Goal: Task Accomplishment & Management: Manage account settings

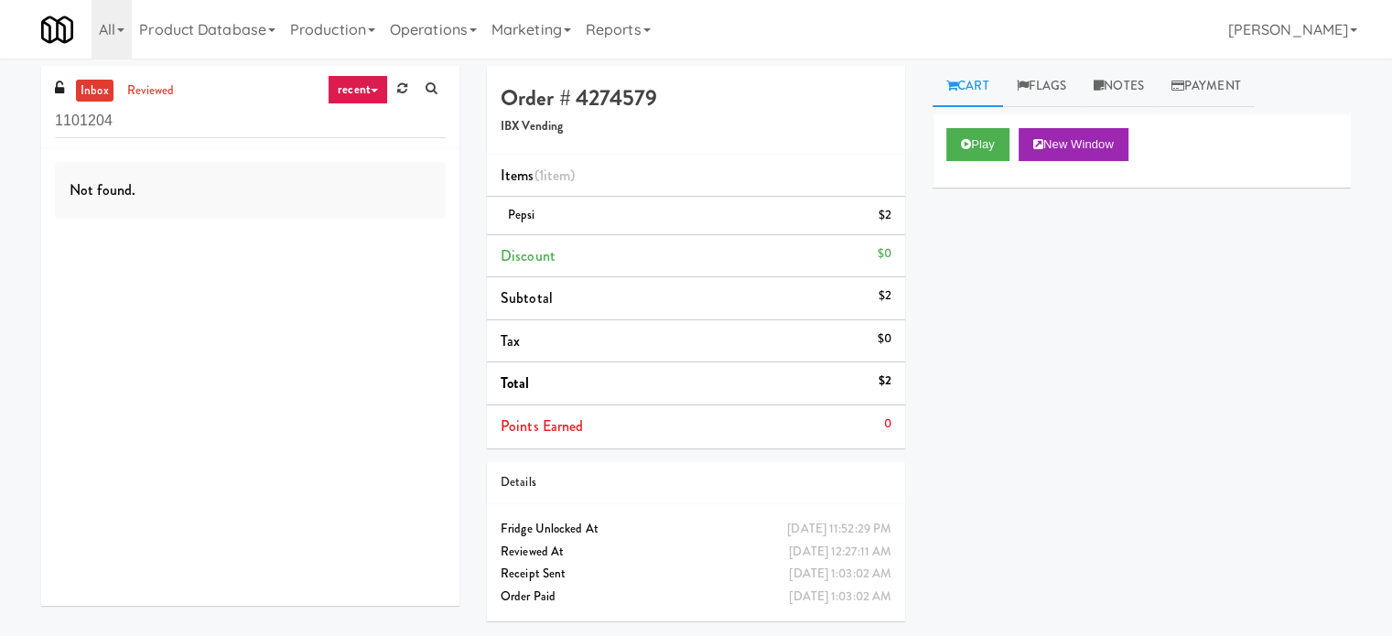
click at [1066, 360] on div "Play New Window Primary Flag Clear Flag if unable to determine what was taken o…" at bounding box center [1142, 457] width 418 height 687
click at [1227, 227] on div "Play New Window Primary Flag Clear Flag if unable to determine what was taken o…" at bounding box center [1142, 457] width 418 height 687
click at [1274, 301] on div "Play New Window Primary Flag Clear Flag if unable to determine what was taken o…" at bounding box center [1142, 457] width 418 height 687
click at [1235, 248] on div "Play New Window Primary Flag Clear Flag if unable to determine what was taken o…" at bounding box center [1142, 457] width 418 height 687
click at [341, 91] on link "recent" at bounding box center [358, 89] width 60 height 29
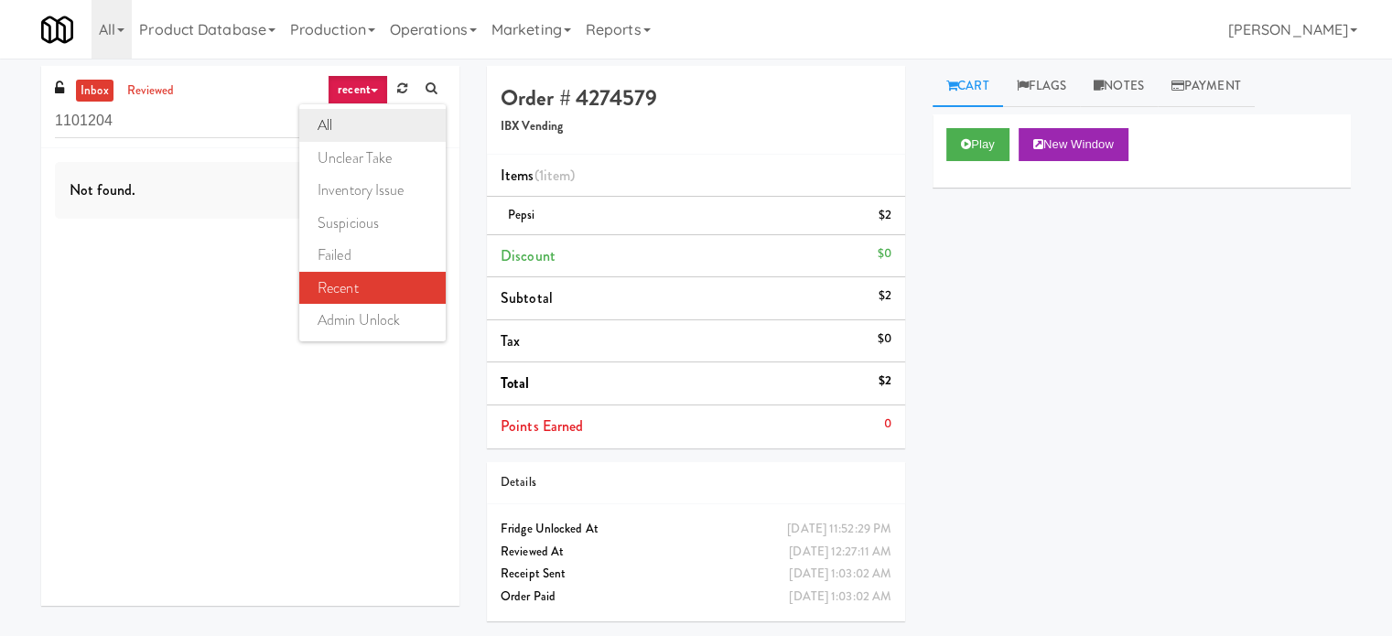
click at [334, 126] on link "all" at bounding box center [372, 125] width 146 height 33
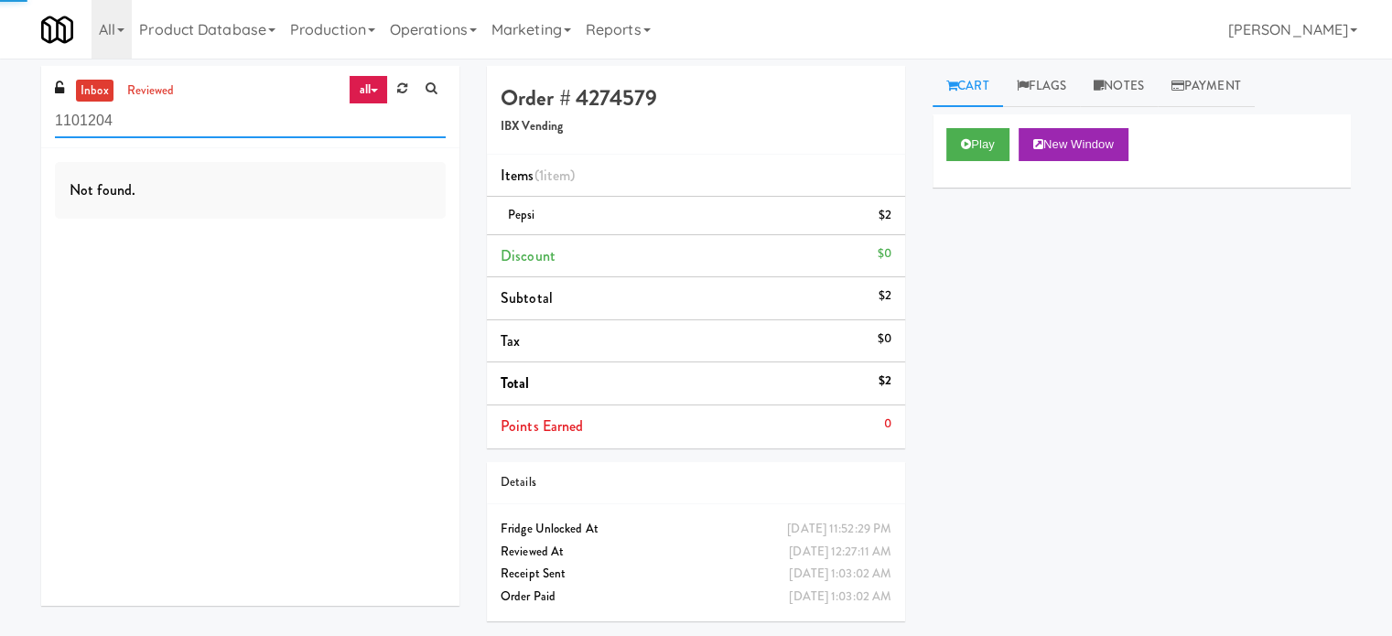
click at [249, 116] on input "1101204" at bounding box center [250, 121] width 391 height 34
click at [208, 124] on input "text" at bounding box center [250, 121] width 391 height 34
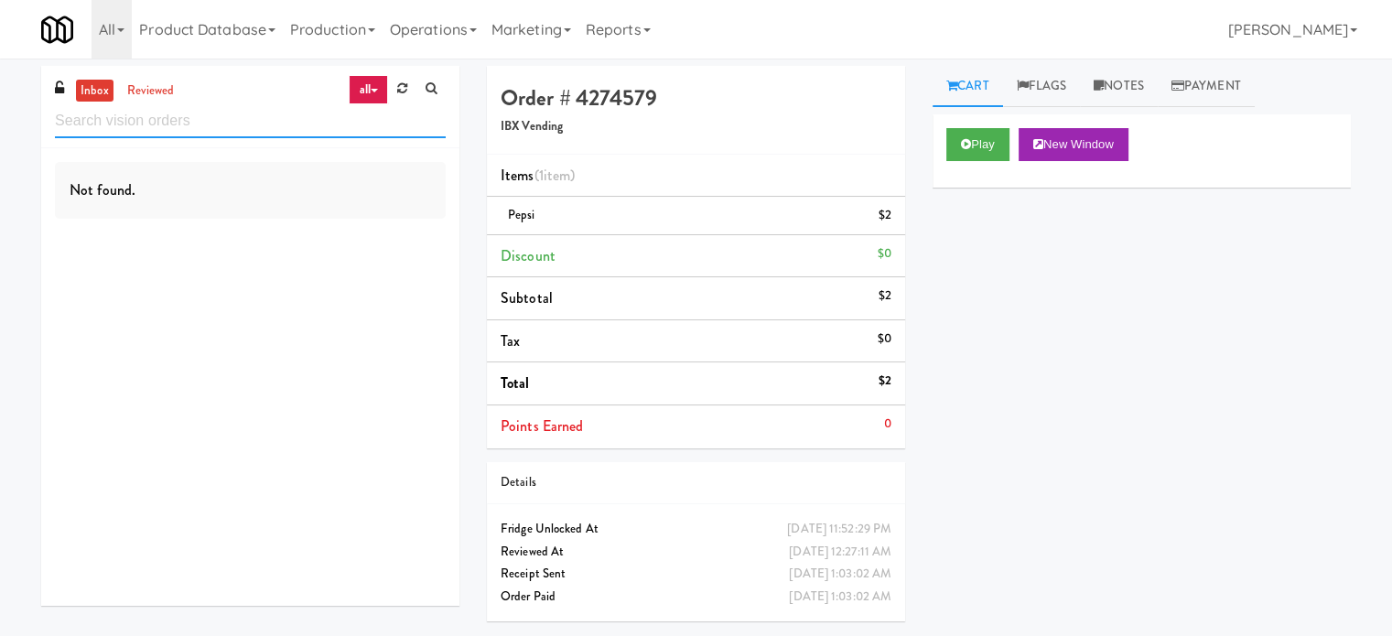
click at [208, 124] on input "text" at bounding box center [250, 121] width 391 height 34
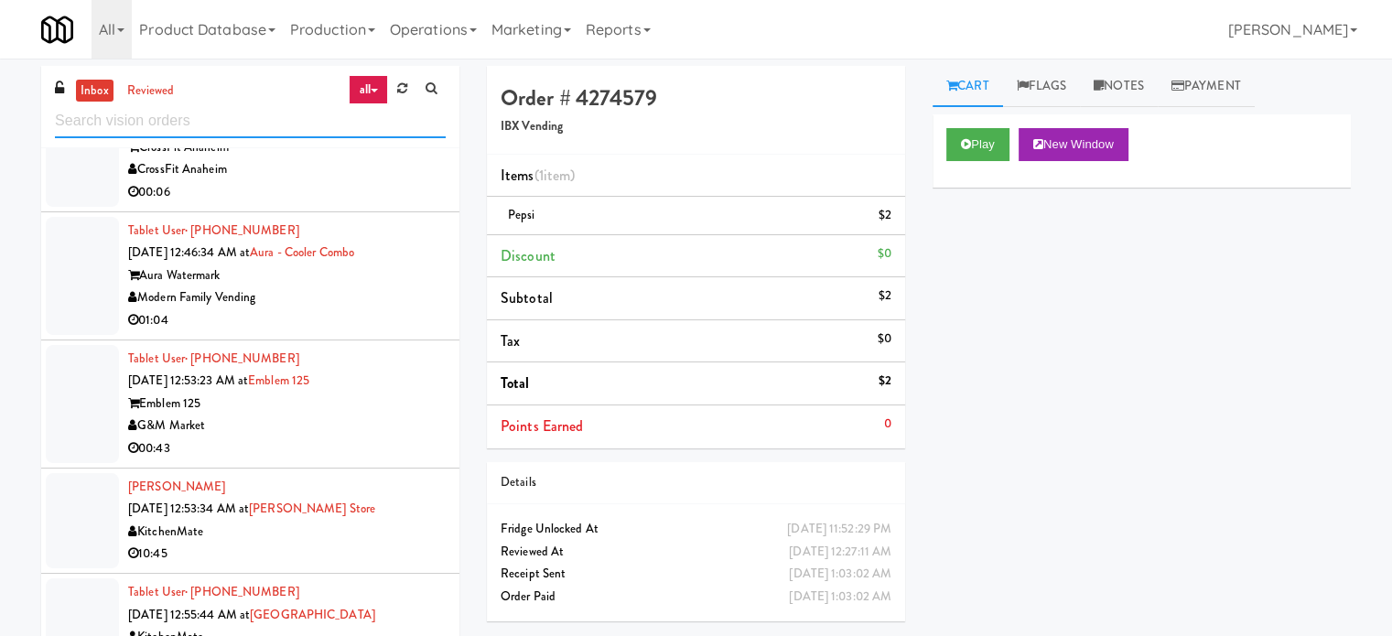
scroll to position [3962, 0]
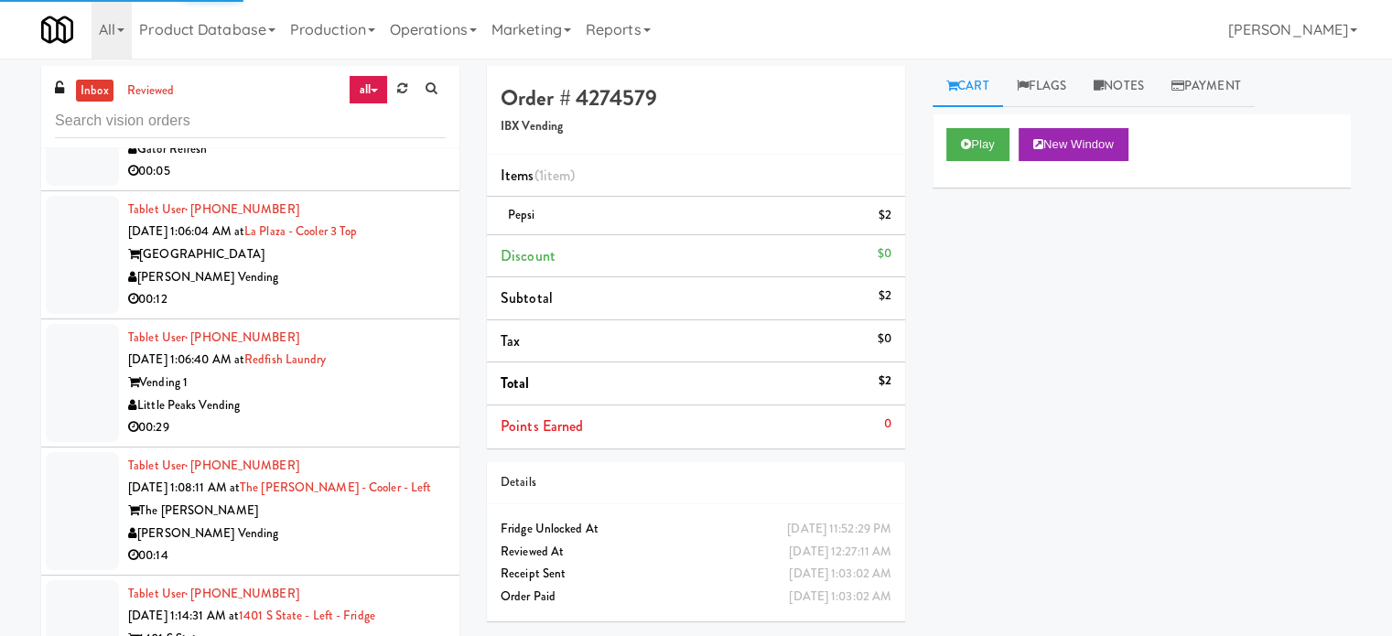
click at [403, 303] on div "00:12" at bounding box center [287, 299] width 318 height 23
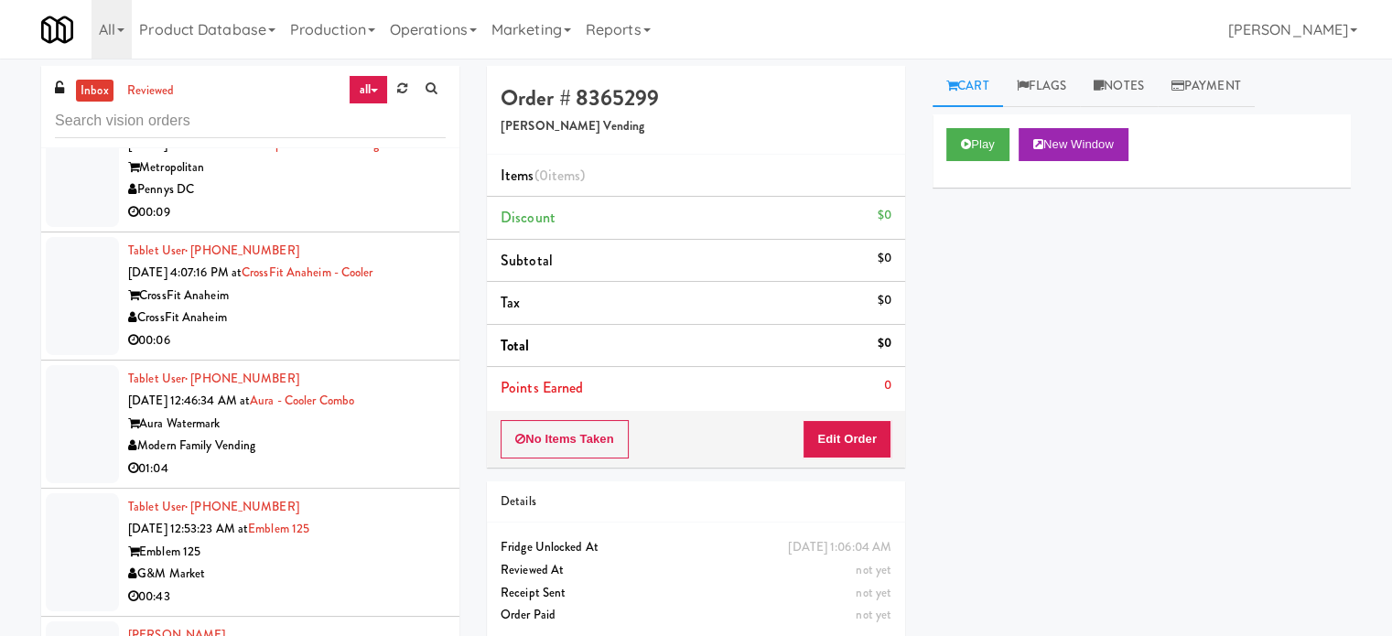
scroll to position [2589, 0]
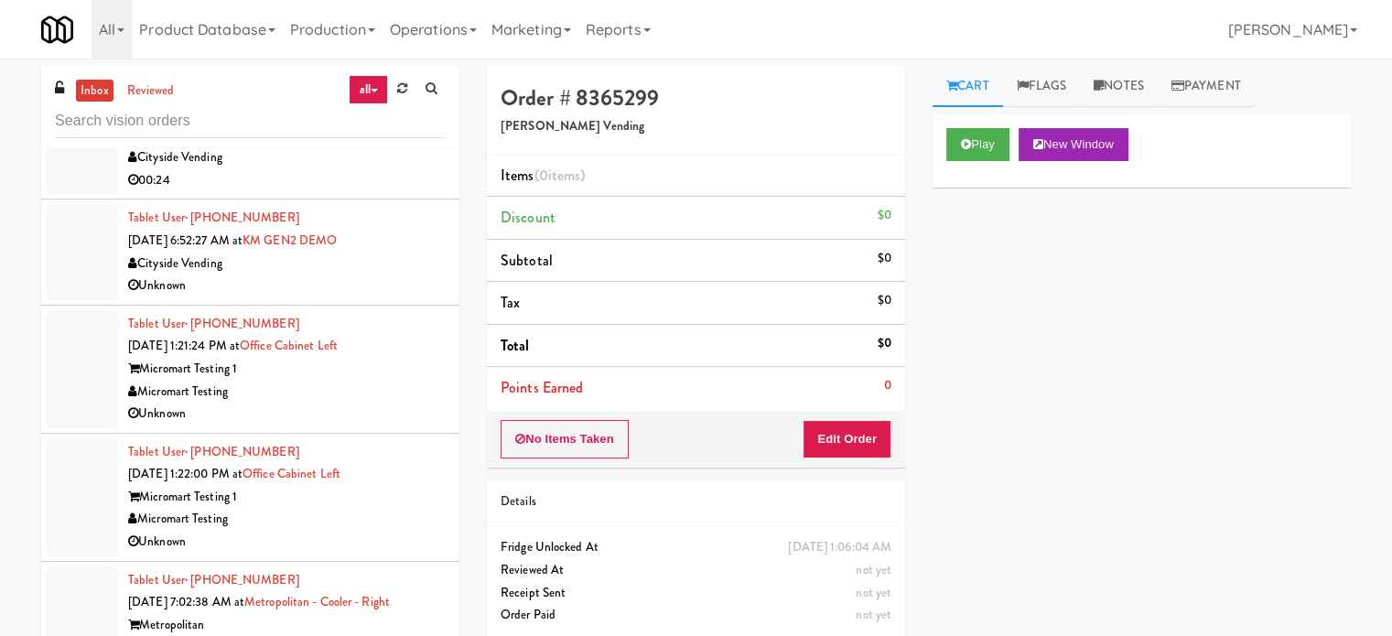
click at [370, 409] on div "Unknown" at bounding box center [287, 414] width 318 height 23
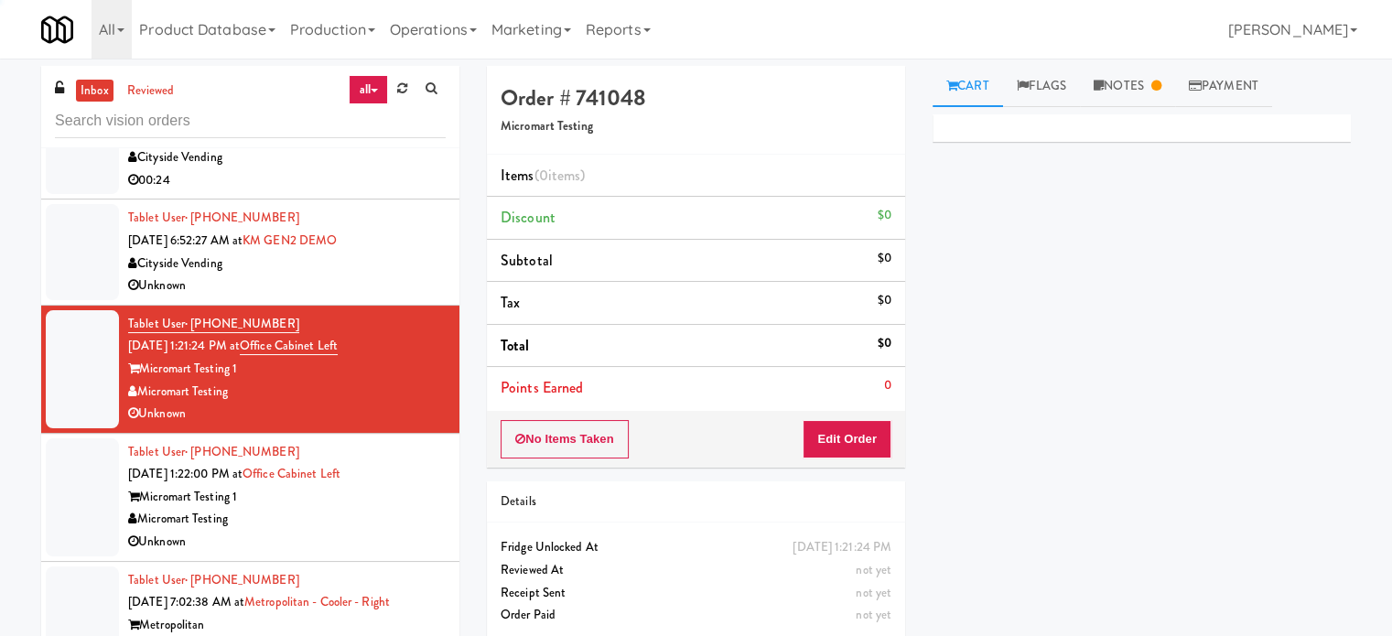
drag, startPoint x: 373, startPoint y: 502, endPoint x: 373, endPoint y: 490, distance: 11.9
click at [373, 503] on div "Tablet User · (437) 778-0301 Aug 14, 2025 1:22:00 PM at Office Cabinet Left Mic…" at bounding box center [287, 497] width 318 height 113
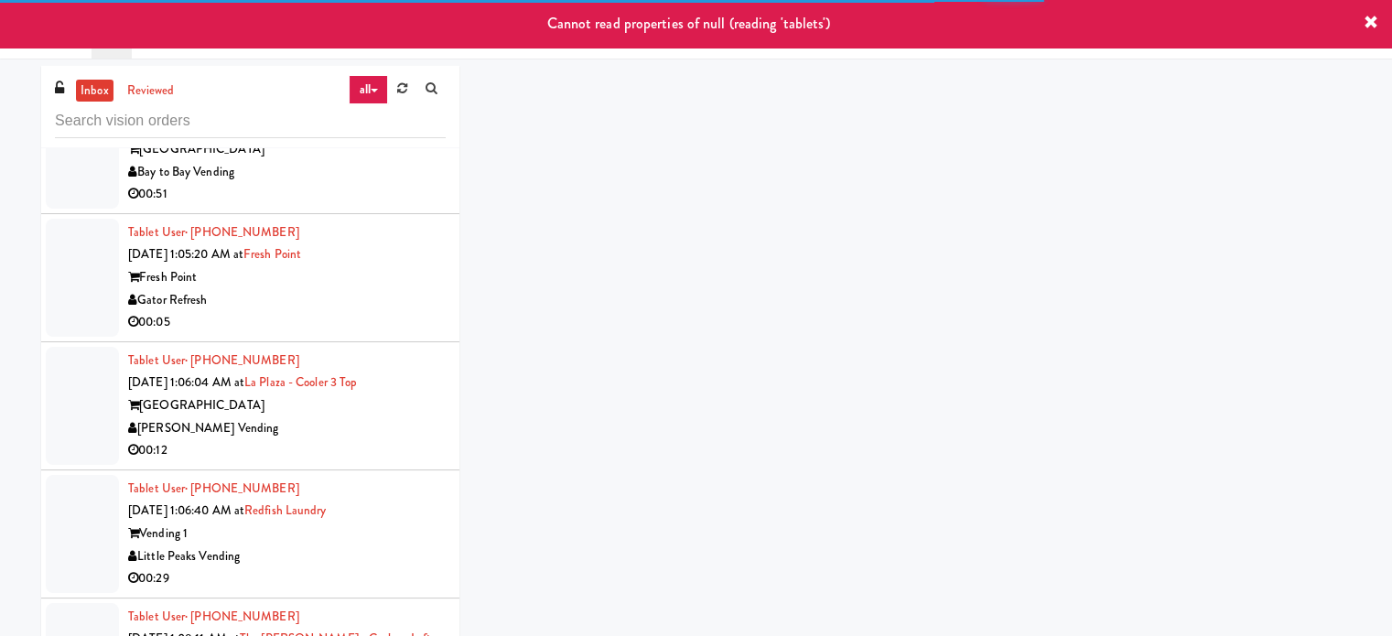
scroll to position [3962, 0]
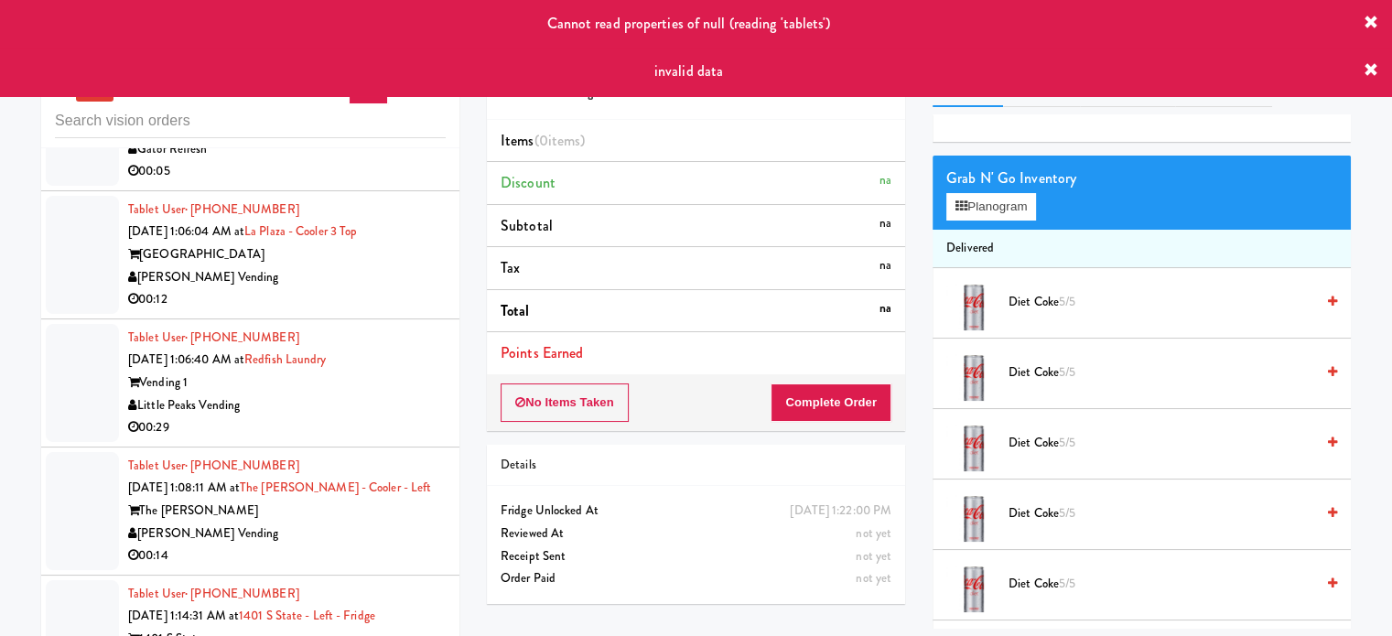
click at [359, 291] on div "00:12" at bounding box center [287, 299] width 318 height 23
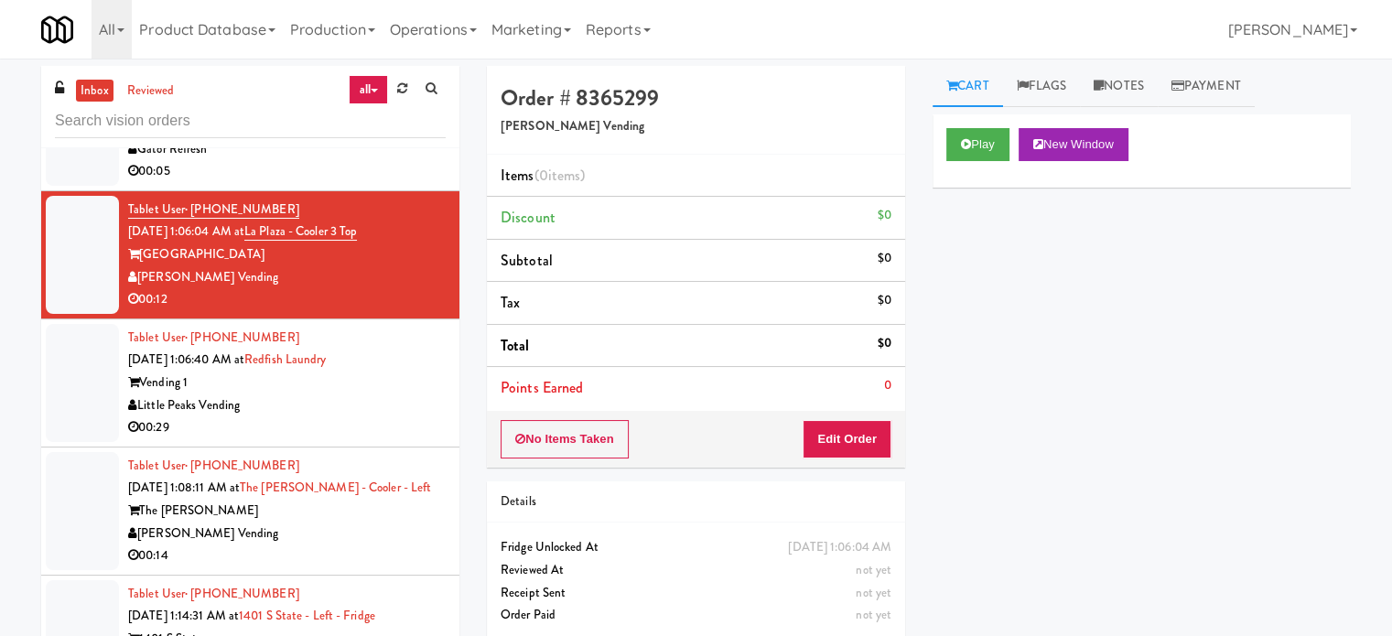
click at [363, 199] on div "Tablet User · (213) 616-8183 Sep 29, 2025 1:06:04 AM at La Plaza - Cooler 3 Top…" at bounding box center [287, 255] width 318 height 113
click at [373, 179] on li "Tablet User · (267) 288-3559 Sep 29, 2025 1:05:20 AM at Fresh Point Fresh Point…" at bounding box center [250, 127] width 418 height 128
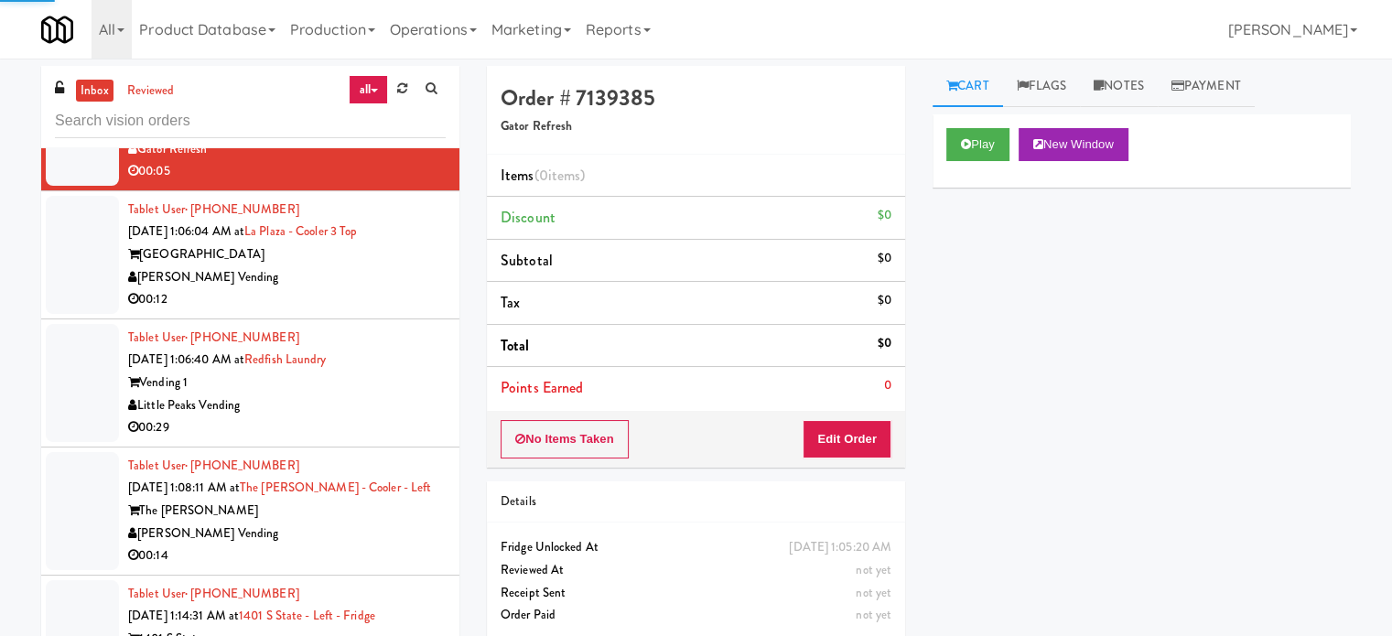
scroll to position [3047, 0]
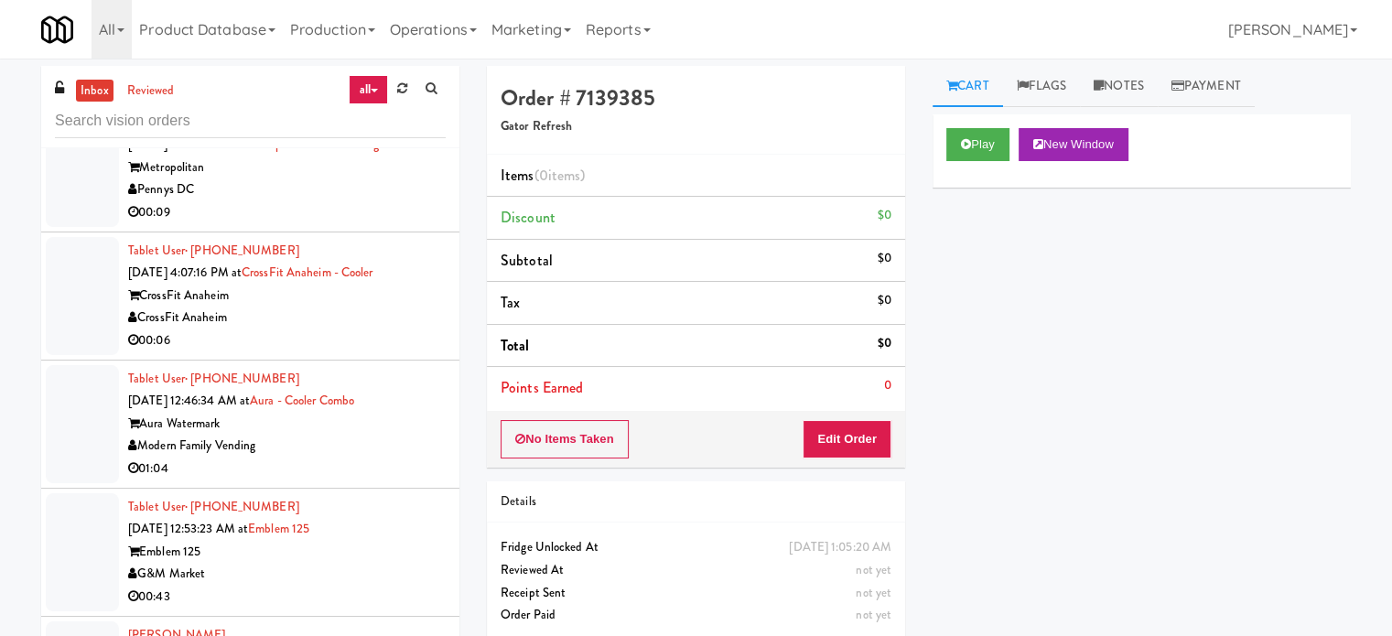
click at [339, 324] on div "CrossFit Anaheim" at bounding box center [287, 318] width 318 height 23
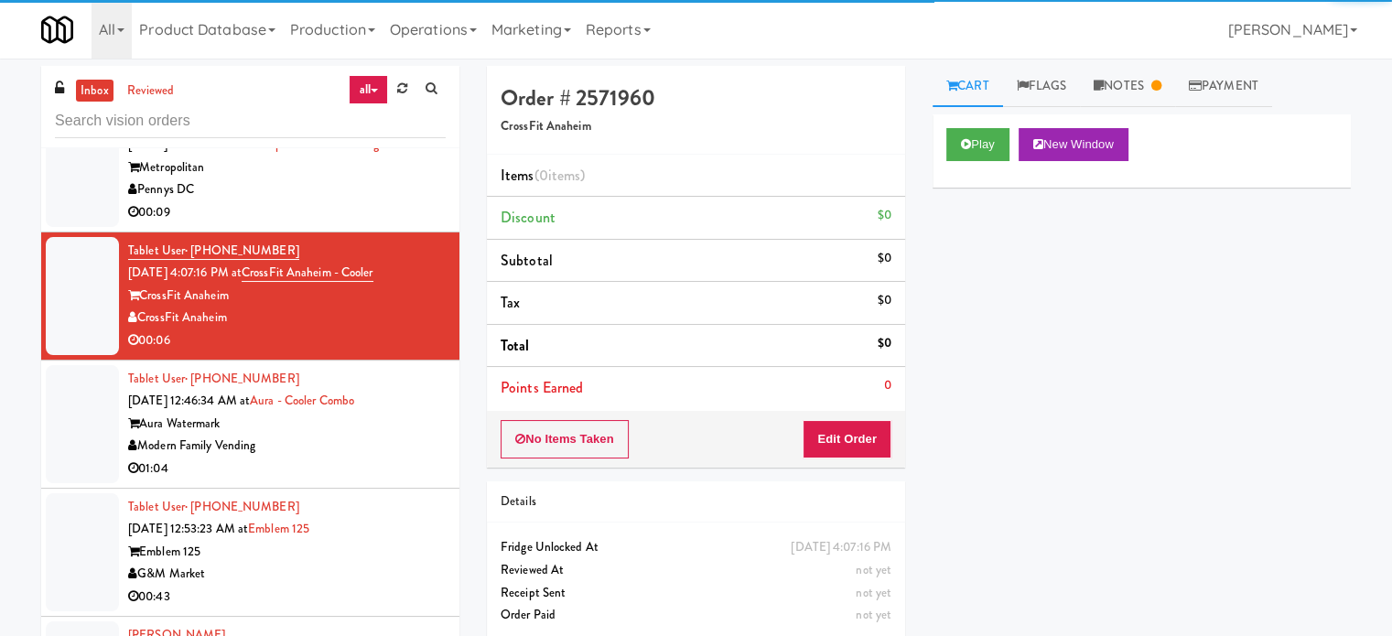
click at [356, 438] on div "Modern Family Vending" at bounding box center [287, 446] width 318 height 23
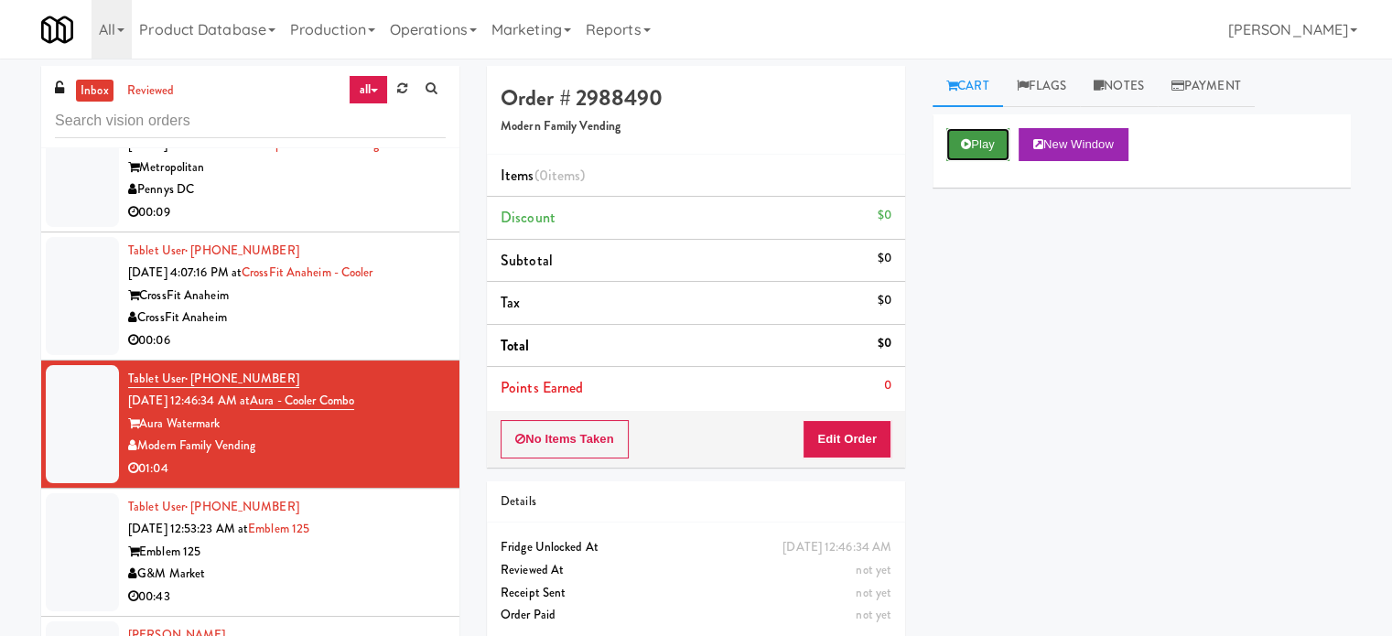
click at [984, 140] on button "Play" at bounding box center [978, 144] width 63 height 33
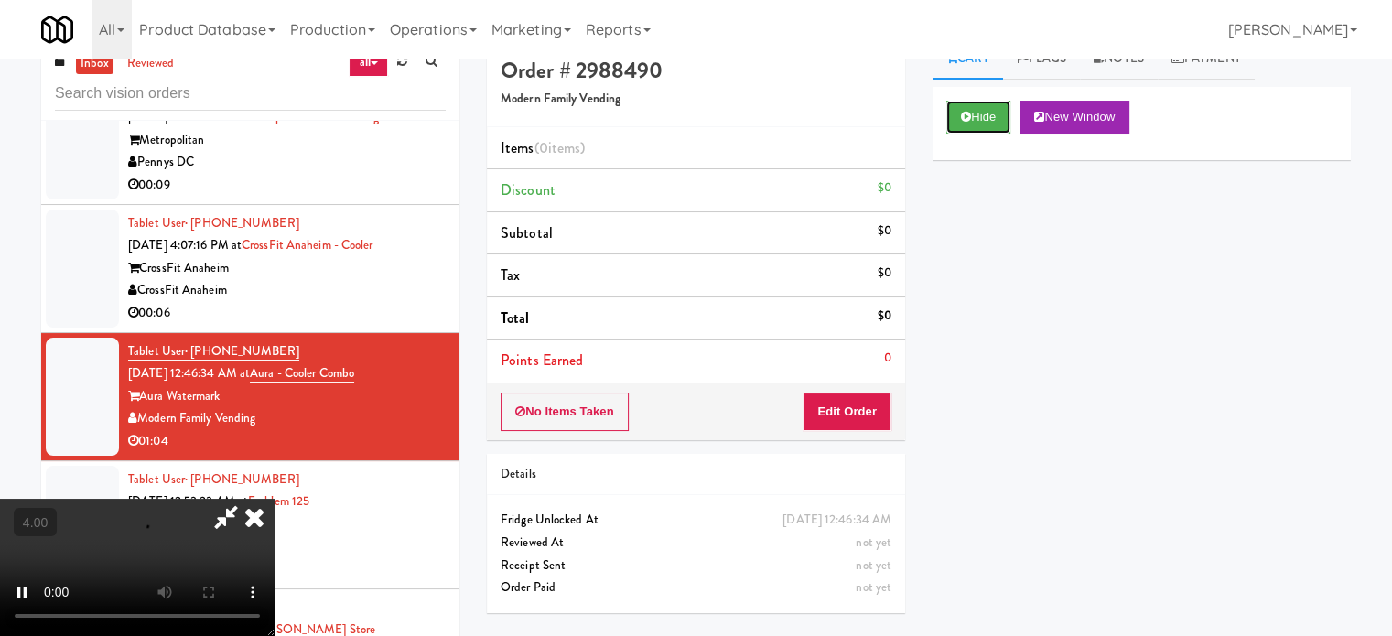
scroll to position [74, 0]
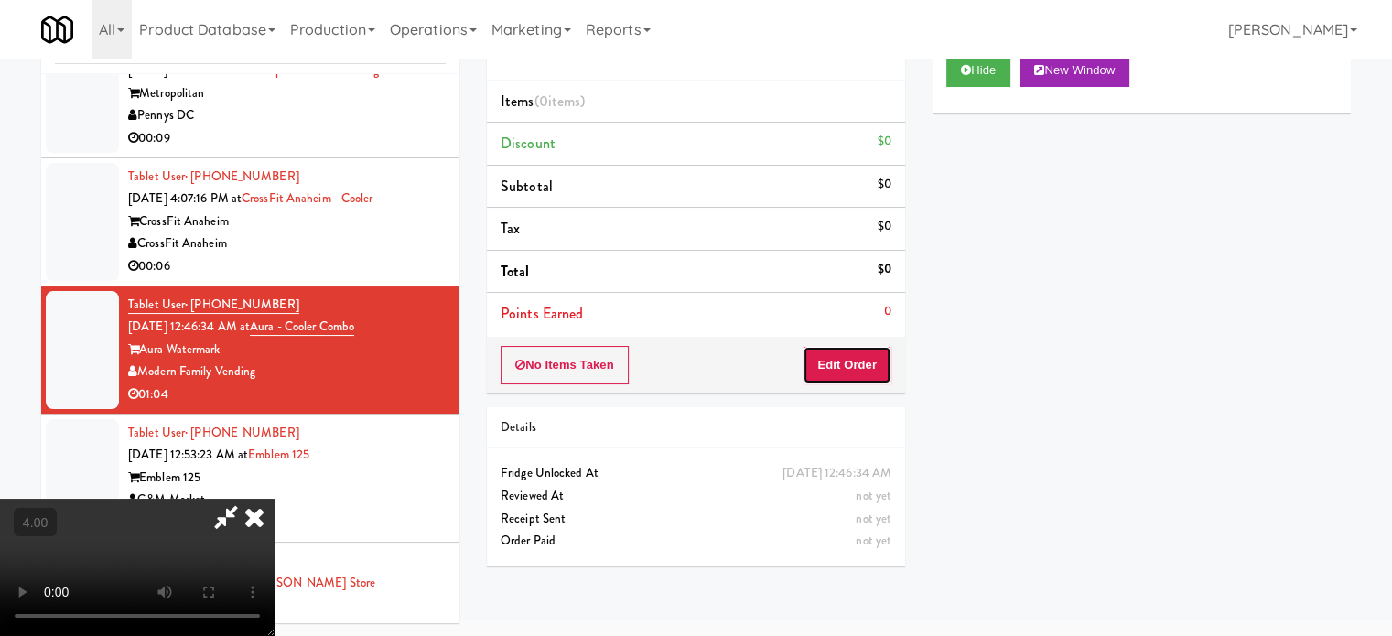
click at [864, 361] on button "Edit Order" at bounding box center [847, 365] width 89 height 38
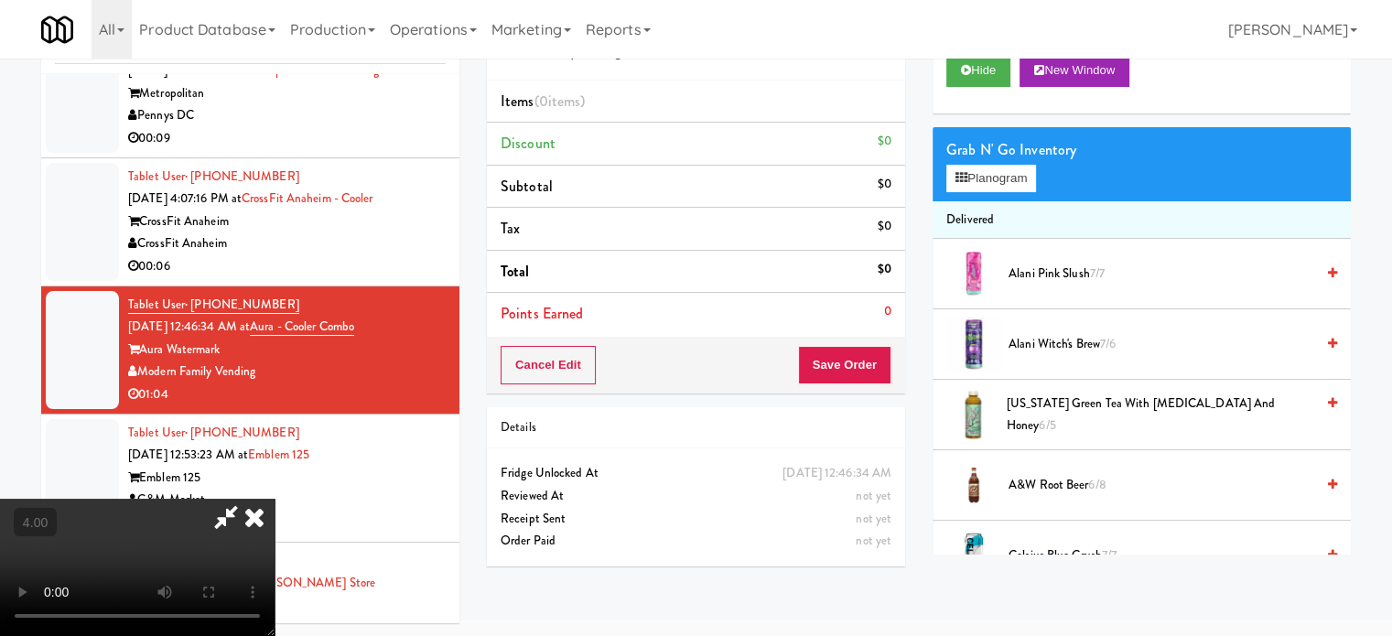
drag, startPoint x: 517, startPoint y: 389, endPoint x: 519, endPoint y: 378, distance: 11.1
click at [275, 499] on video at bounding box center [137, 567] width 275 height 137
drag, startPoint x: 519, startPoint y: 378, endPoint x: 579, endPoint y: 388, distance: 60.3
click at [275, 499] on video at bounding box center [137, 567] width 275 height 137
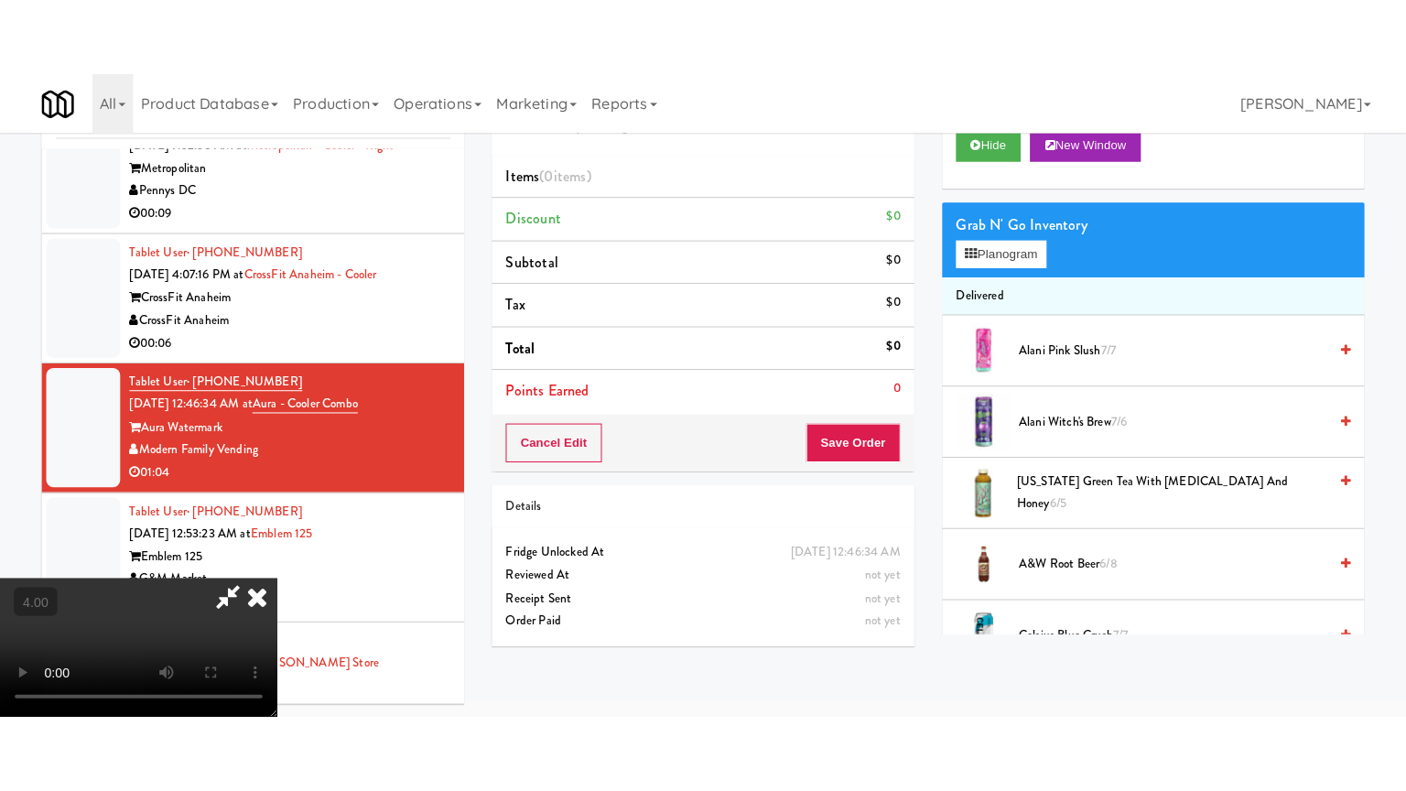
scroll to position [59, 0]
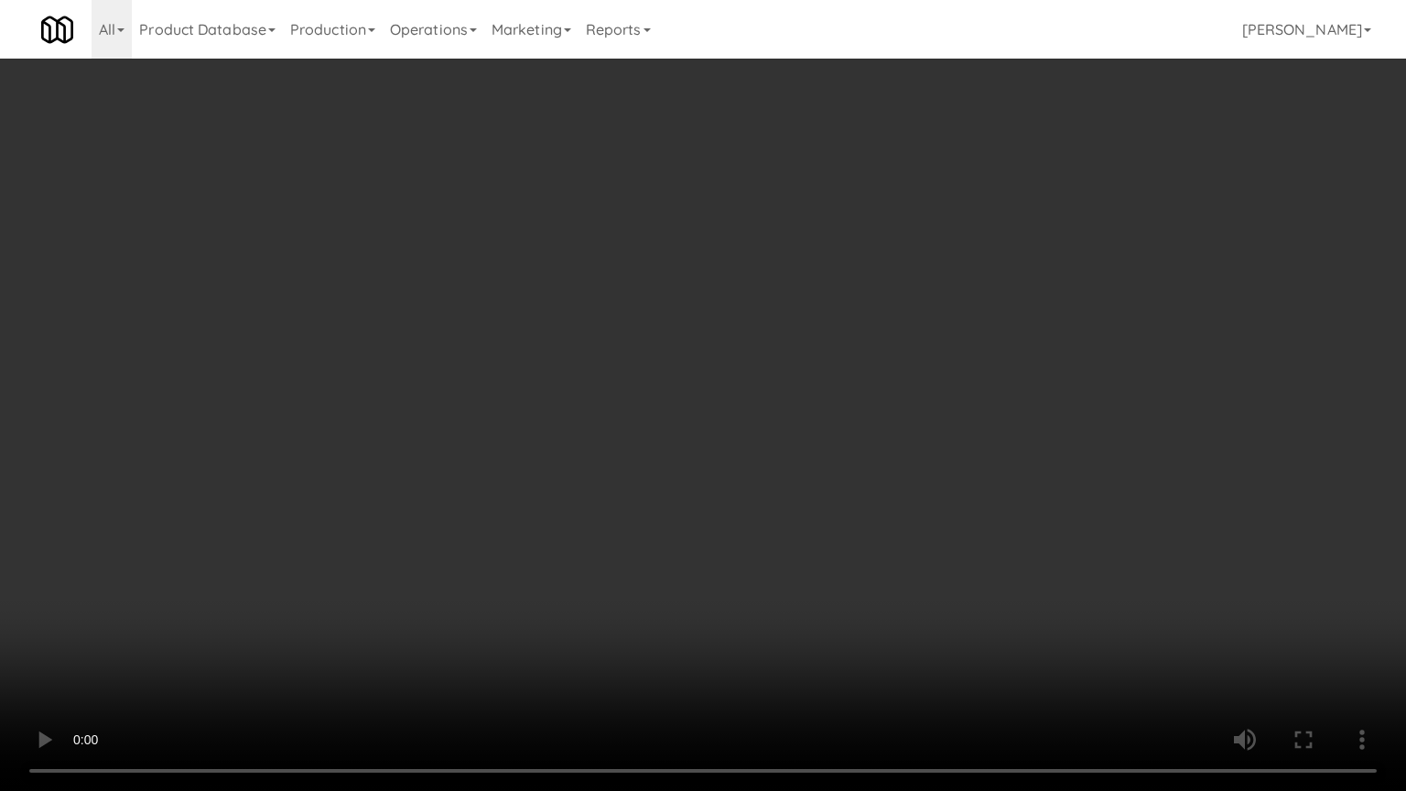
click at [597, 374] on video at bounding box center [703, 395] width 1406 height 791
click at [618, 376] on video at bounding box center [703, 395] width 1406 height 791
click at [622, 368] on video at bounding box center [703, 395] width 1406 height 791
click at [618, 363] on video at bounding box center [703, 395] width 1406 height 791
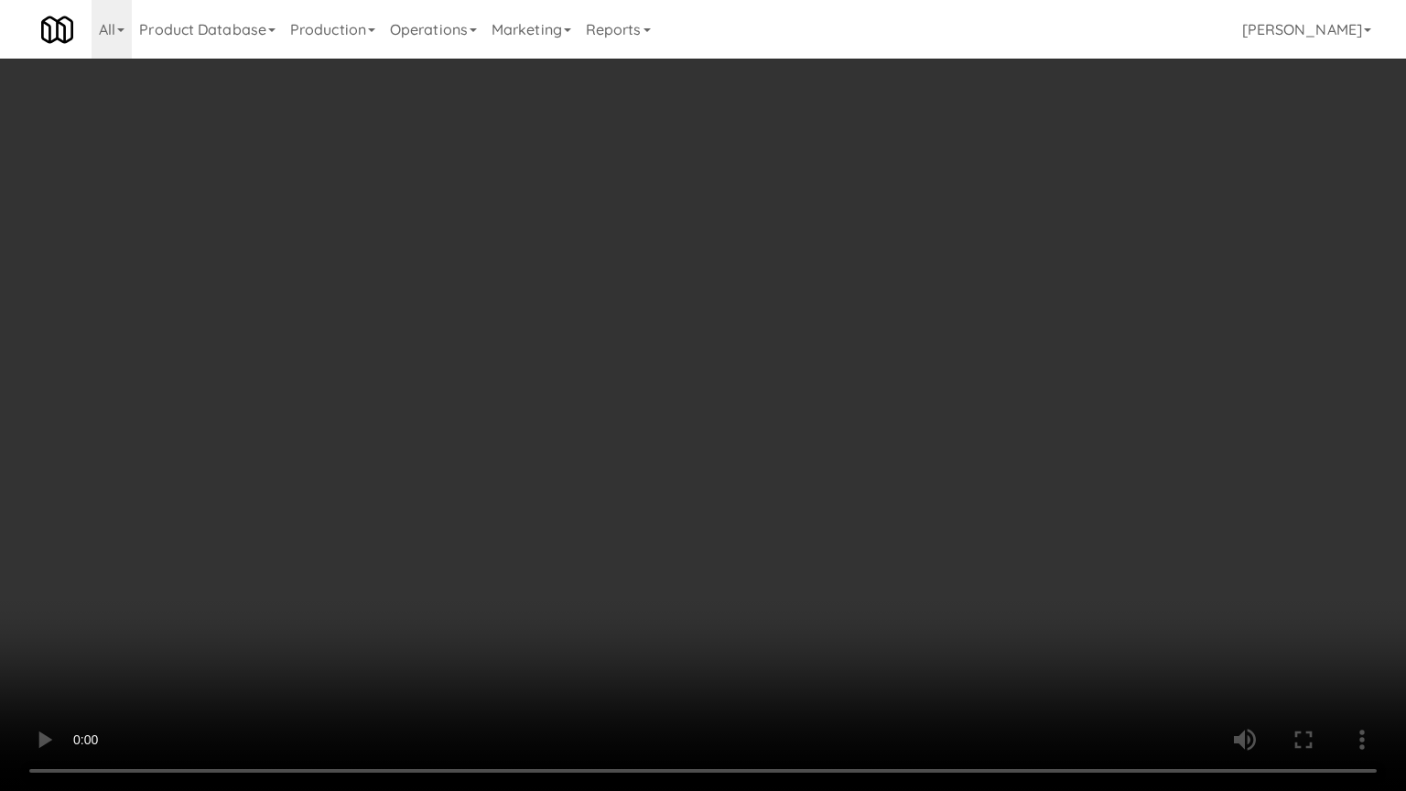
click at [618, 363] on video at bounding box center [703, 395] width 1406 height 791
click at [639, 366] on video at bounding box center [703, 395] width 1406 height 791
click at [639, 369] on video at bounding box center [703, 395] width 1406 height 791
click at [644, 381] on video at bounding box center [703, 395] width 1406 height 791
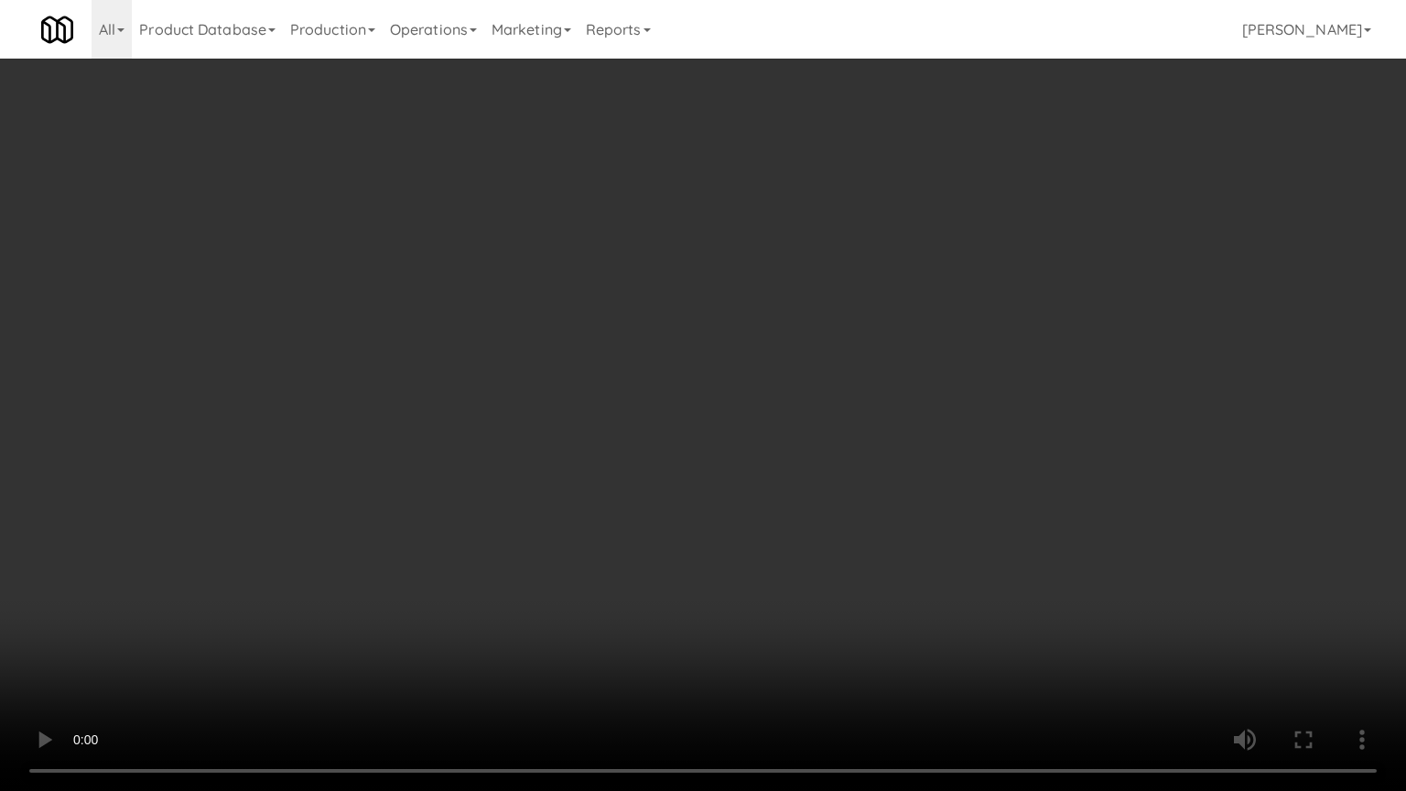
click at [722, 388] on video at bounding box center [703, 395] width 1406 height 791
click at [692, 388] on video at bounding box center [703, 395] width 1406 height 791
click at [709, 392] on video at bounding box center [703, 395] width 1406 height 791
click at [706, 395] on video at bounding box center [703, 395] width 1406 height 791
click at [708, 395] on video at bounding box center [703, 395] width 1406 height 791
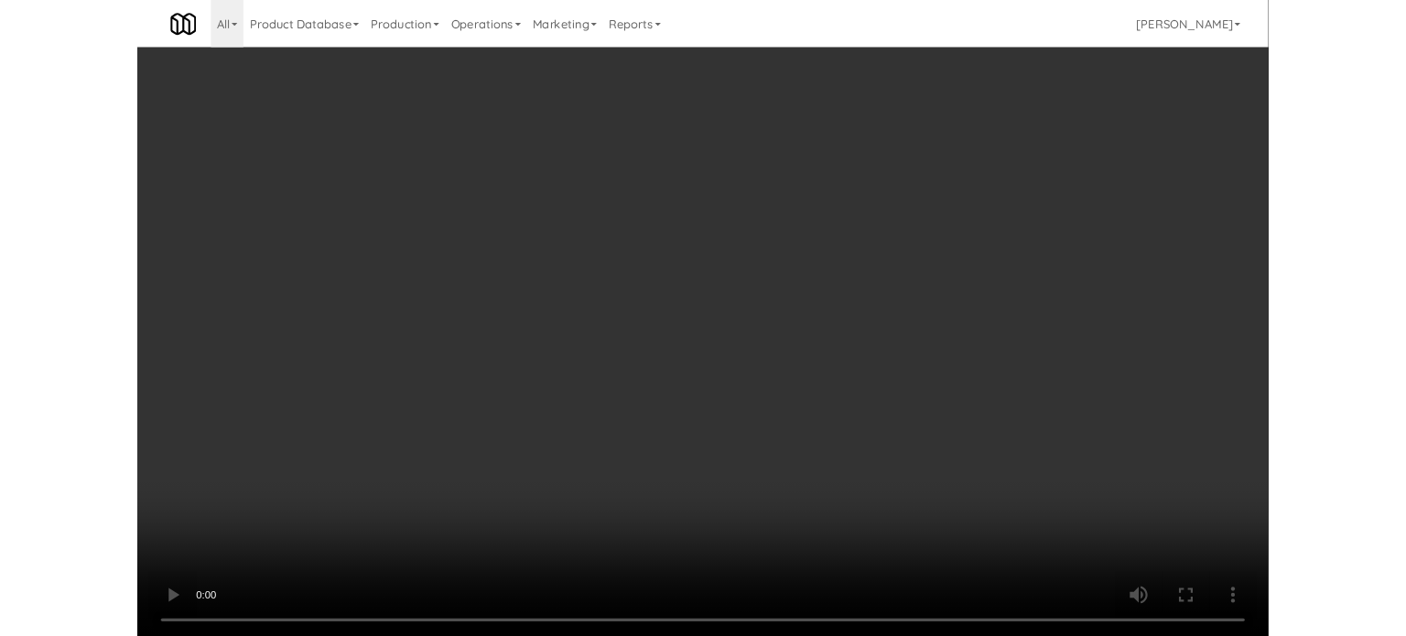
scroll to position [74, 0]
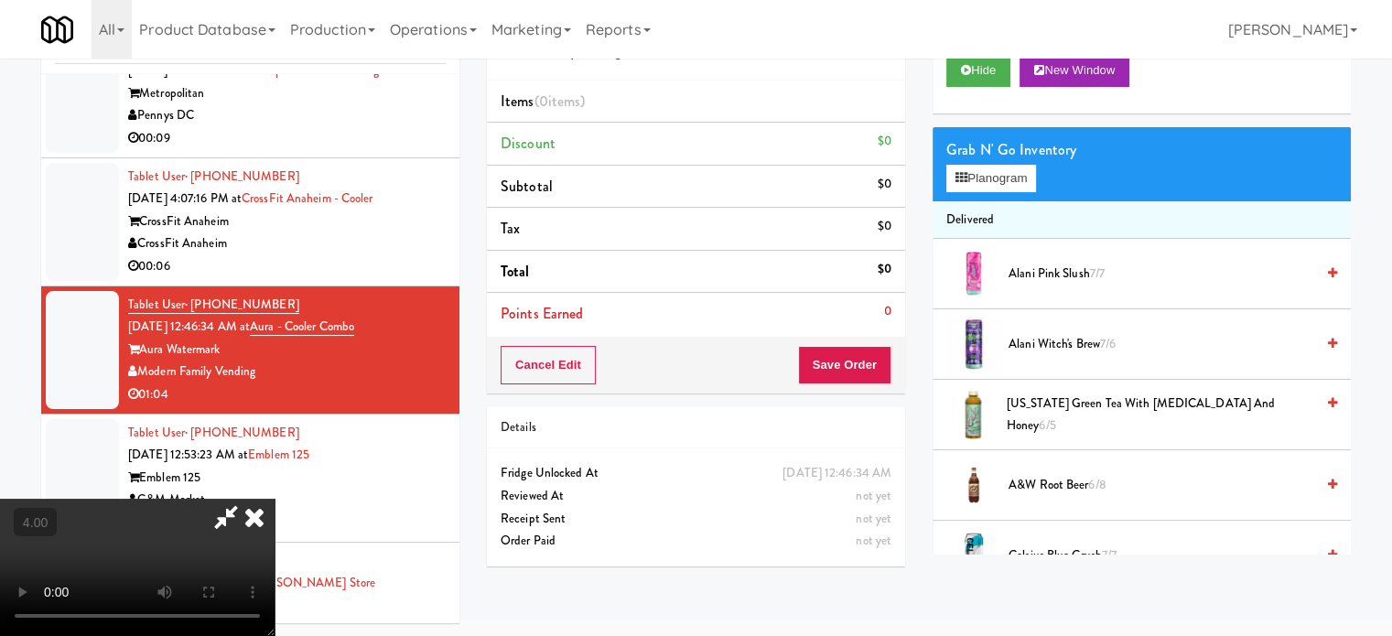
drag, startPoint x: 979, startPoint y: 193, endPoint x: 996, endPoint y: 179, distance: 22.7
click at [980, 192] on div "Grab N' Go Inventory Planogram" at bounding box center [1142, 164] width 418 height 74
click at [996, 179] on button "Planogram" at bounding box center [992, 178] width 90 height 27
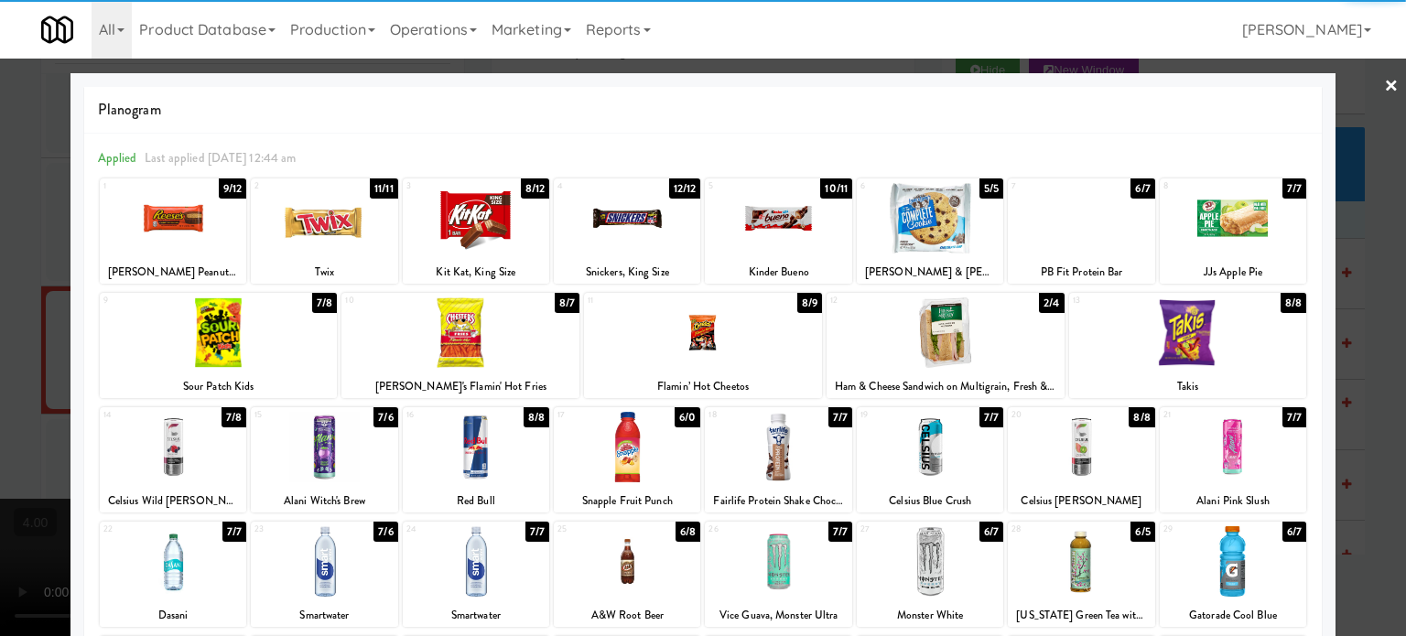
scroll to position [262, 0]
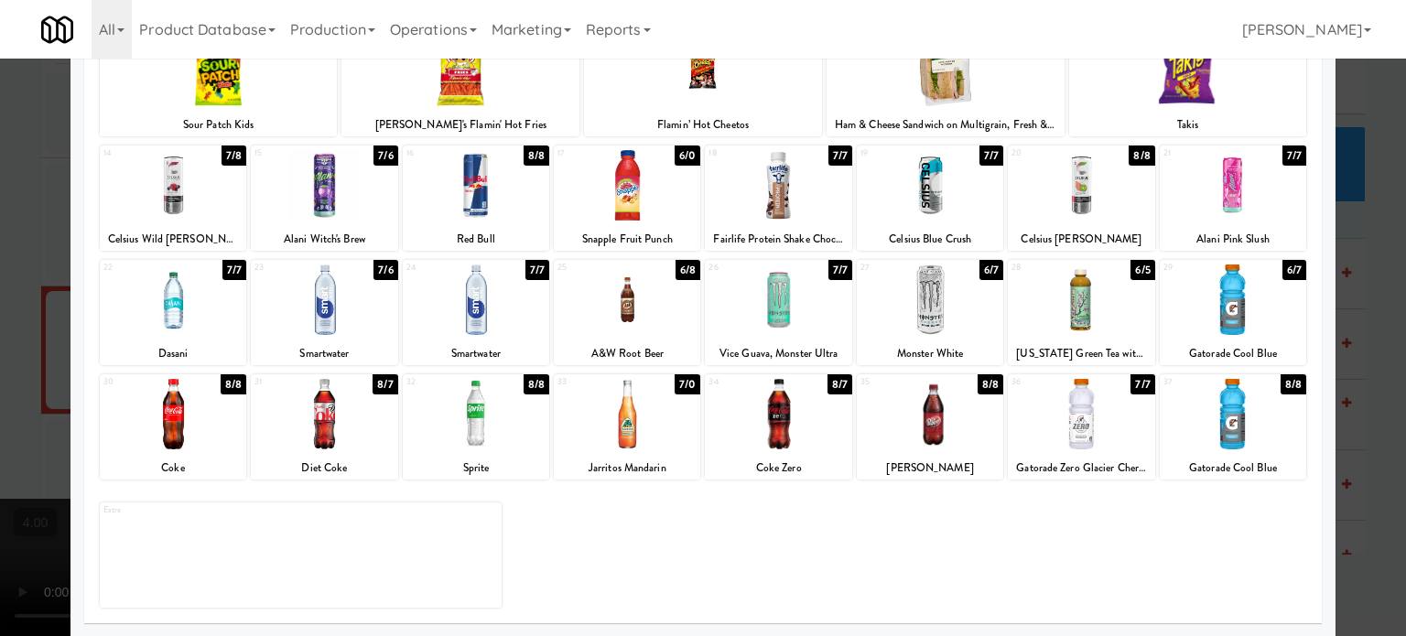
drag, startPoint x: 378, startPoint y: 384, endPoint x: 384, endPoint y: 362, distance: 22.9
click at [378, 383] on div "8/7" at bounding box center [385, 384] width 25 height 20
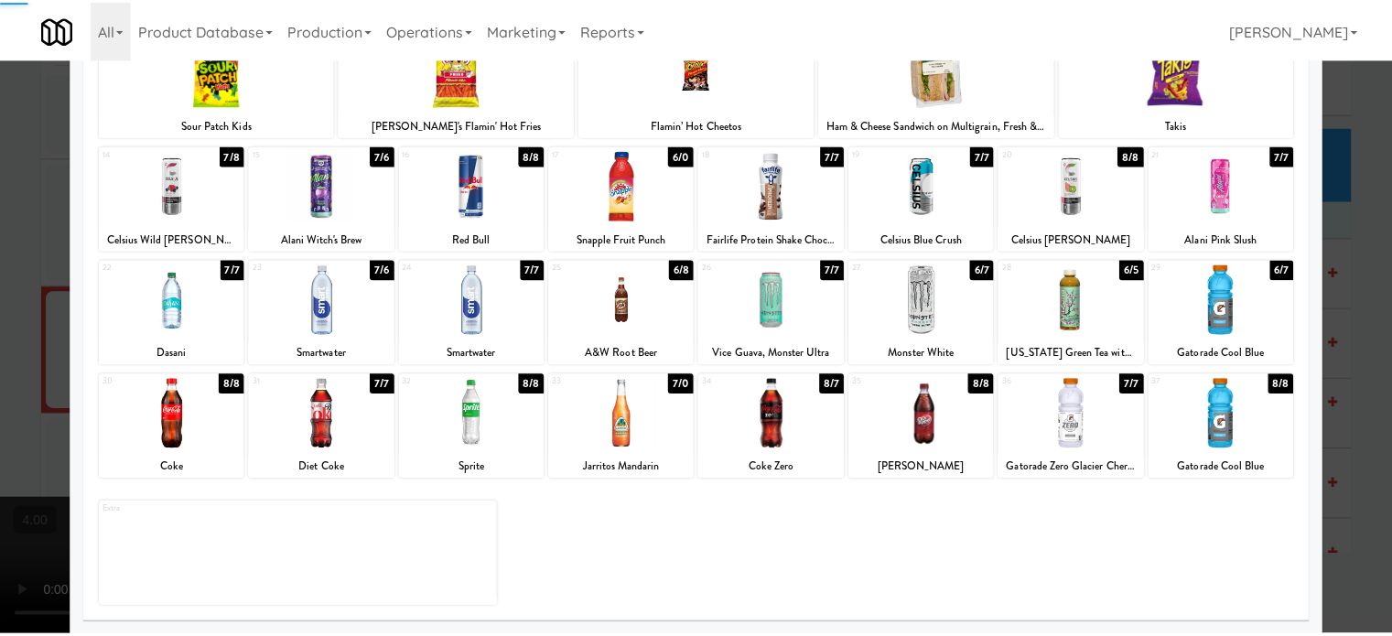
scroll to position [0, 0]
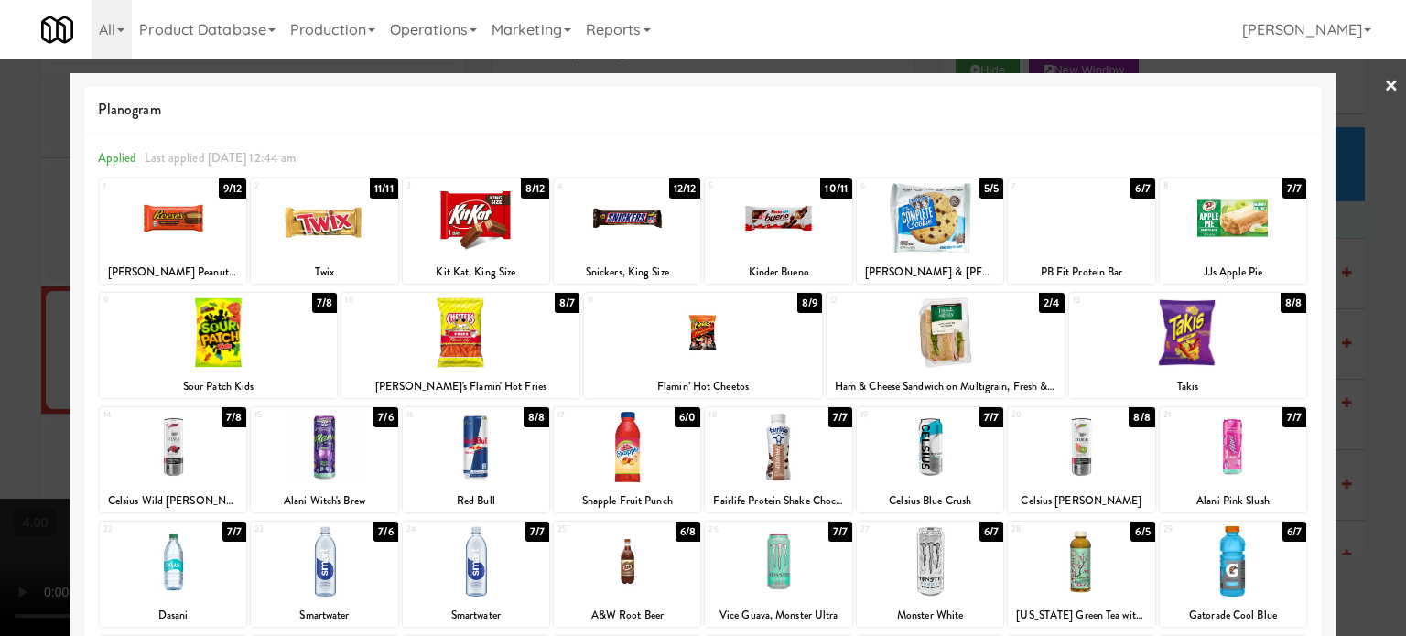
click at [382, 193] on div "11/11" at bounding box center [384, 189] width 28 height 20
click at [382, 193] on div "10/11" at bounding box center [382, 189] width 32 height 20
drag, startPoint x: 54, startPoint y: 395, endPoint x: 322, endPoint y: 333, distance: 275.4
click at [51, 395] on div at bounding box center [703, 318] width 1406 height 636
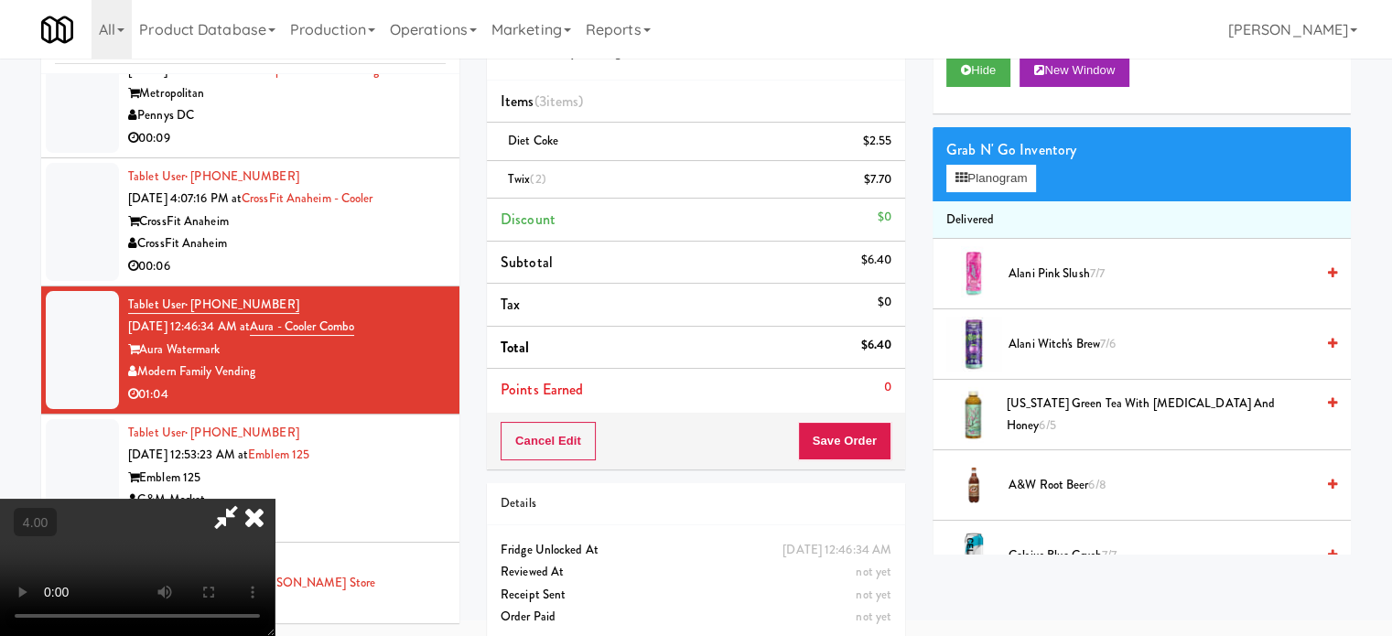
click at [275, 499] on video at bounding box center [137, 567] width 275 height 137
drag, startPoint x: 778, startPoint y: 351, endPoint x: 772, endPoint y: 447, distance: 96.3
click at [275, 499] on video at bounding box center [137, 567] width 275 height 137
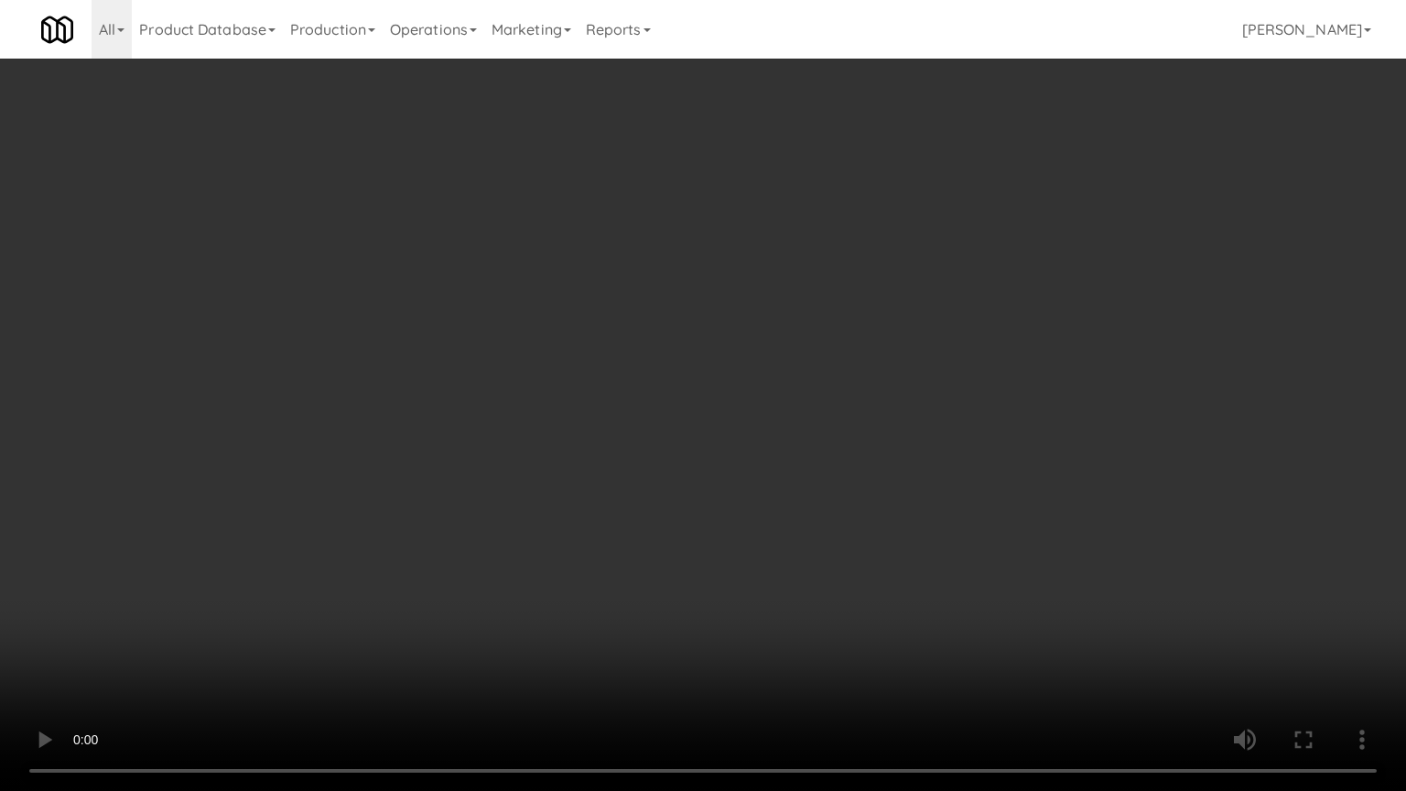
drag, startPoint x: 396, startPoint y: 592, endPoint x: 397, endPoint y: 574, distance: 18.3
click at [396, 586] on video at bounding box center [703, 395] width 1406 height 791
click at [426, 458] on video at bounding box center [703, 395] width 1406 height 791
click at [417, 454] on video at bounding box center [703, 395] width 1406 height 791
click at [385, 454] on video at bounding box center [703, 395] width 1406 height 791
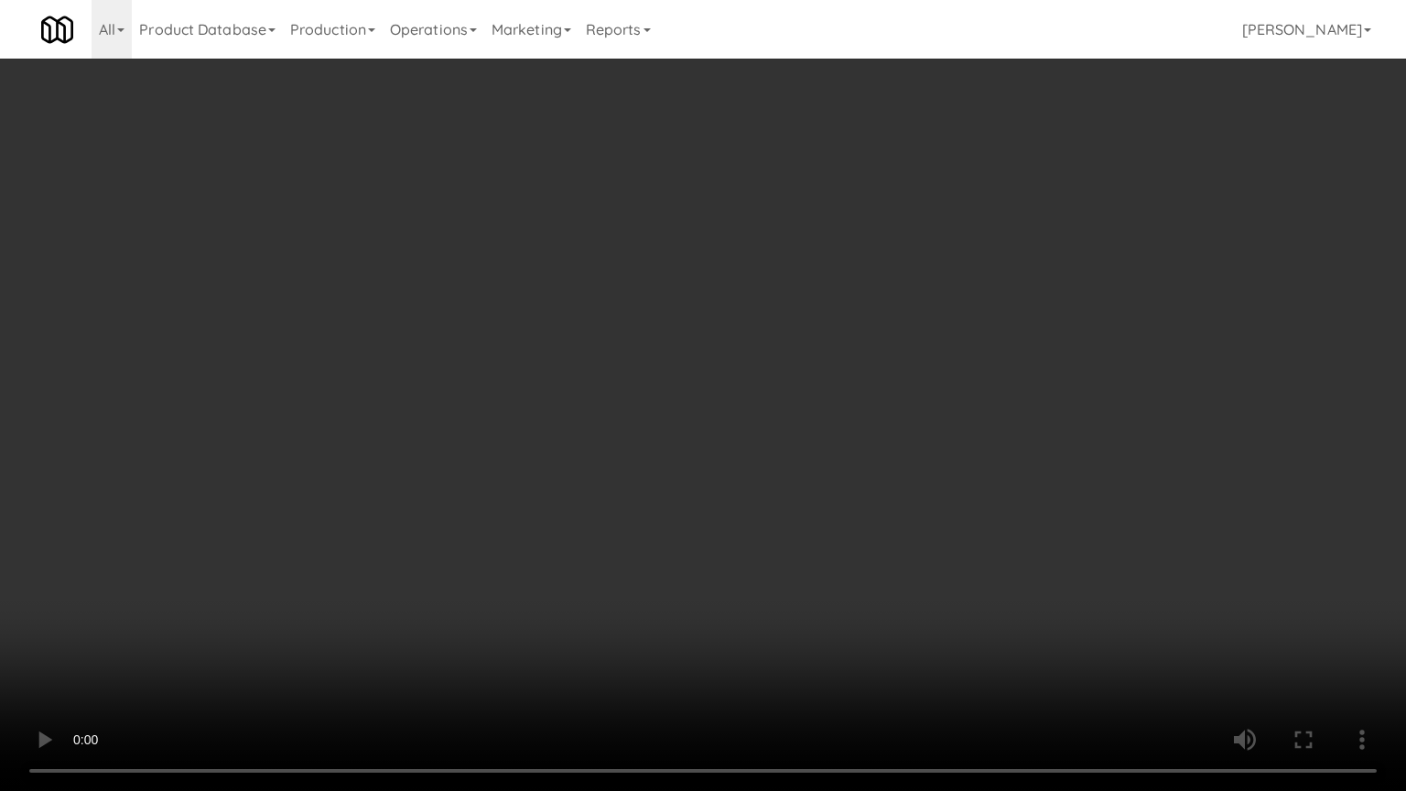
click at [385, 454] on video at bounding box center [703, 395] width 1406 height 791
click at [397, 475] on video at bounding box center [703, 395] width 1406 height 791
click at [364, 475] on video at bounding box center [703, 395] width 1406 height 791
click at [323, 476] on video at bounding box center [703, 395] width 1406 height 791
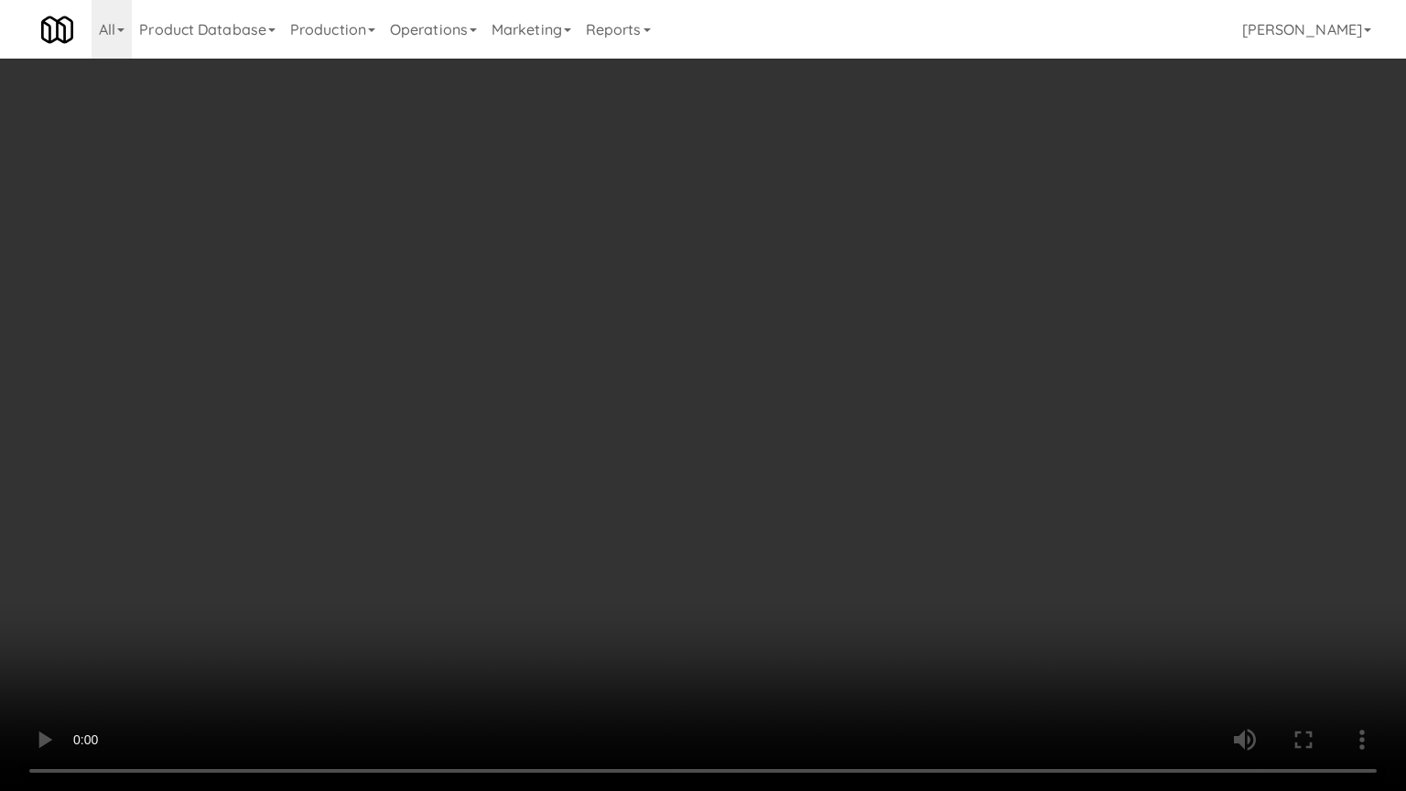
click at [330, 475] on video at bounding box center [703, 395] width 1406 height 791
click at [305, 480] on video at bounding box center [703, 395] width 1406 height 791
click at [365, 480] on video at bounding box center [703, 395] width 1406 height 791
click at [329, 479] on video at bounding box center [703, 395] width 1406 height 791
click at [341, 470] on video at bounding box center [703, 395] width 1406 height 791
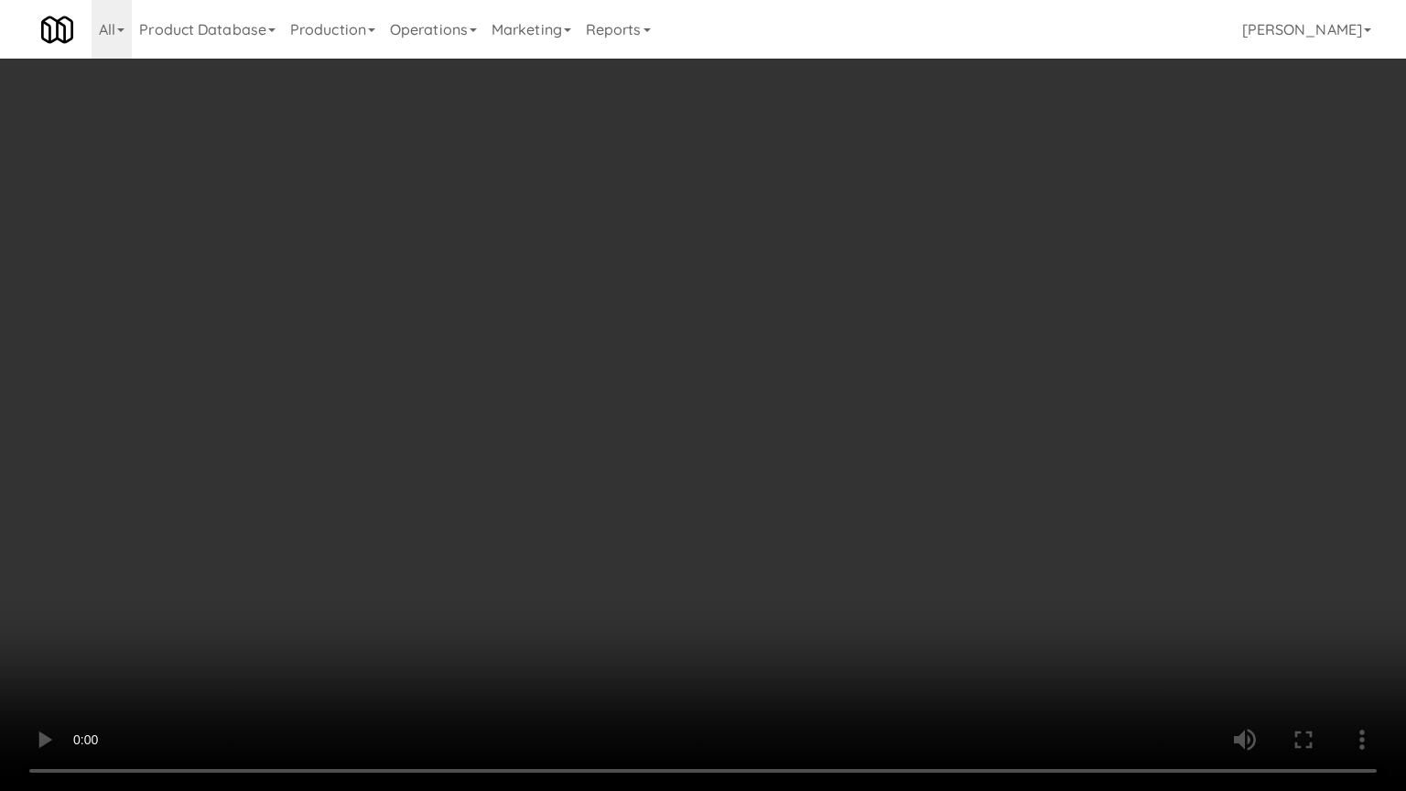
click at [333, 469] on video at bounding box center [703, 395] width 1406 height 791
click at [352, 438] on video at bounding box center [703, 395] width 1406 height 791
click at [622, 635] on video at bounding box center [703, 395] width 1406 height 791
drag, startPoint x: 685, startPoint y: 545, endPoint x: 692, endPoint y: 534, distance: 13.2
click at [685, 544] on video at bounding box center [703, 395] width 1406 height 791
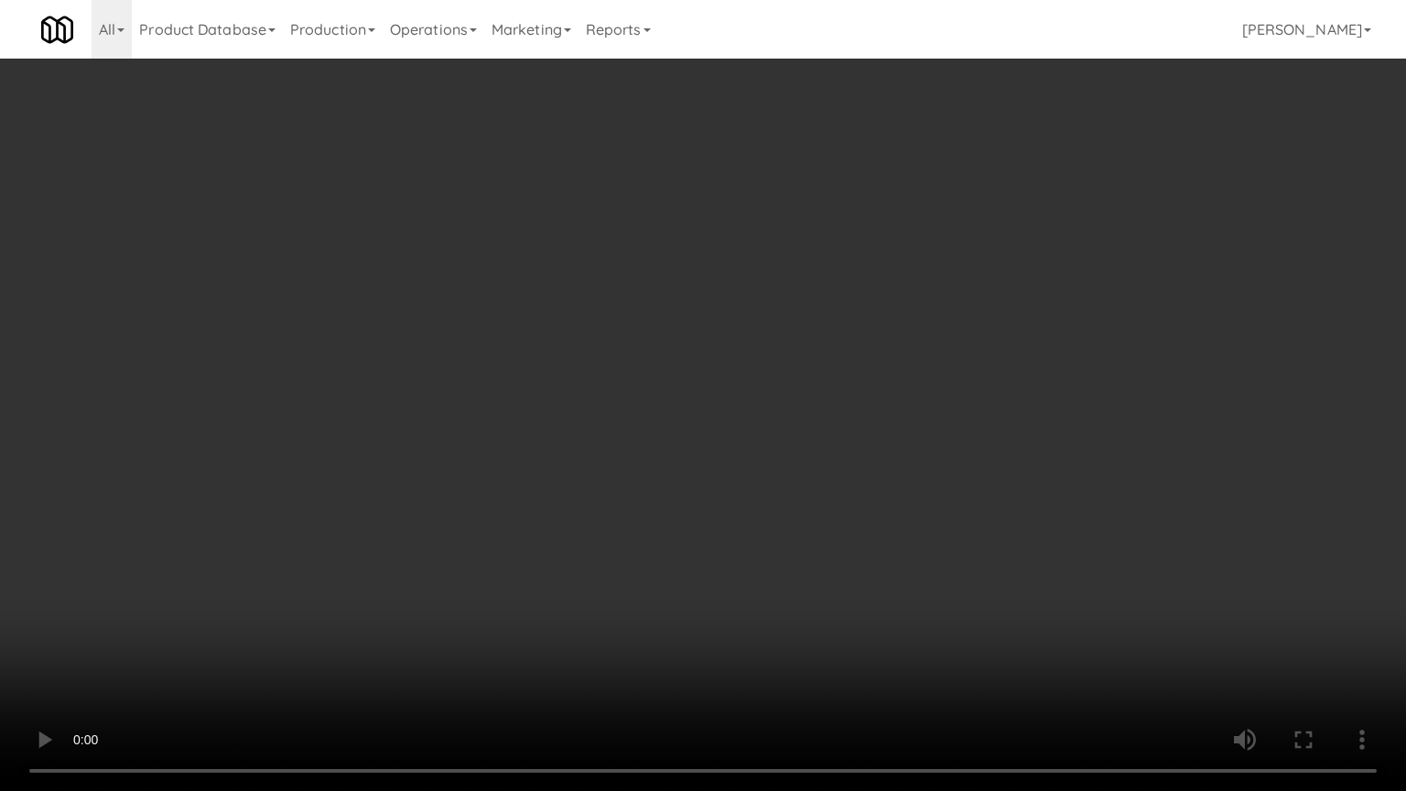
click at [693, 532] on video at bounding box center [703, 395] width 1406 height 791
click at [694, 536] on video at bounding box center [703, 395] width 1406 height 791
click at [687, 521] on video at bounding box center [703, 395] width 1406 height 791
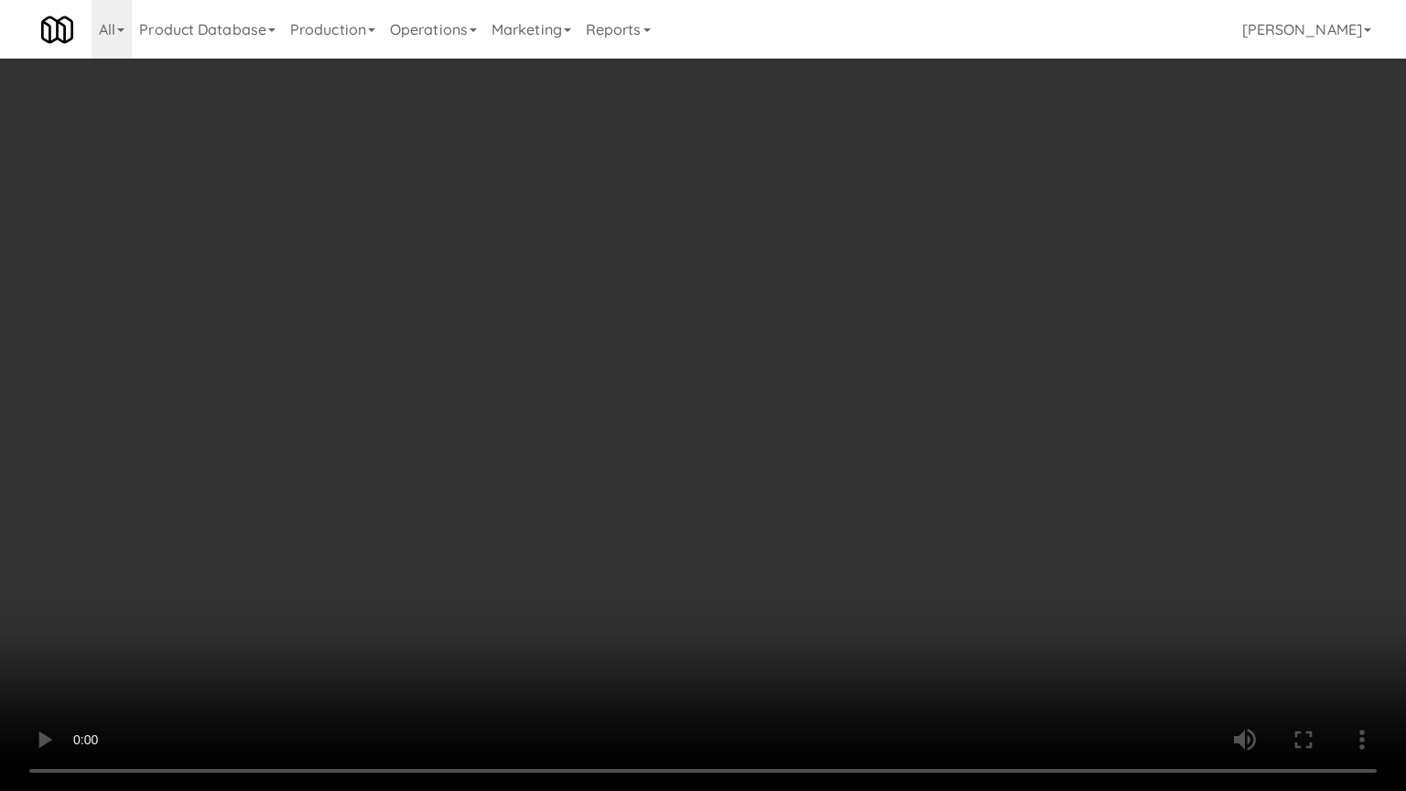
click at [687, 418] on video at bounding box center [703, 395] width 1406 height 791
drag, startPoint x: 687, startPoint y: 418, endPoint x: 773, endPoint y: 257, distance: 182.2
click at [688, 417] on video at bounding box center [703, 395] width 1406 height 791
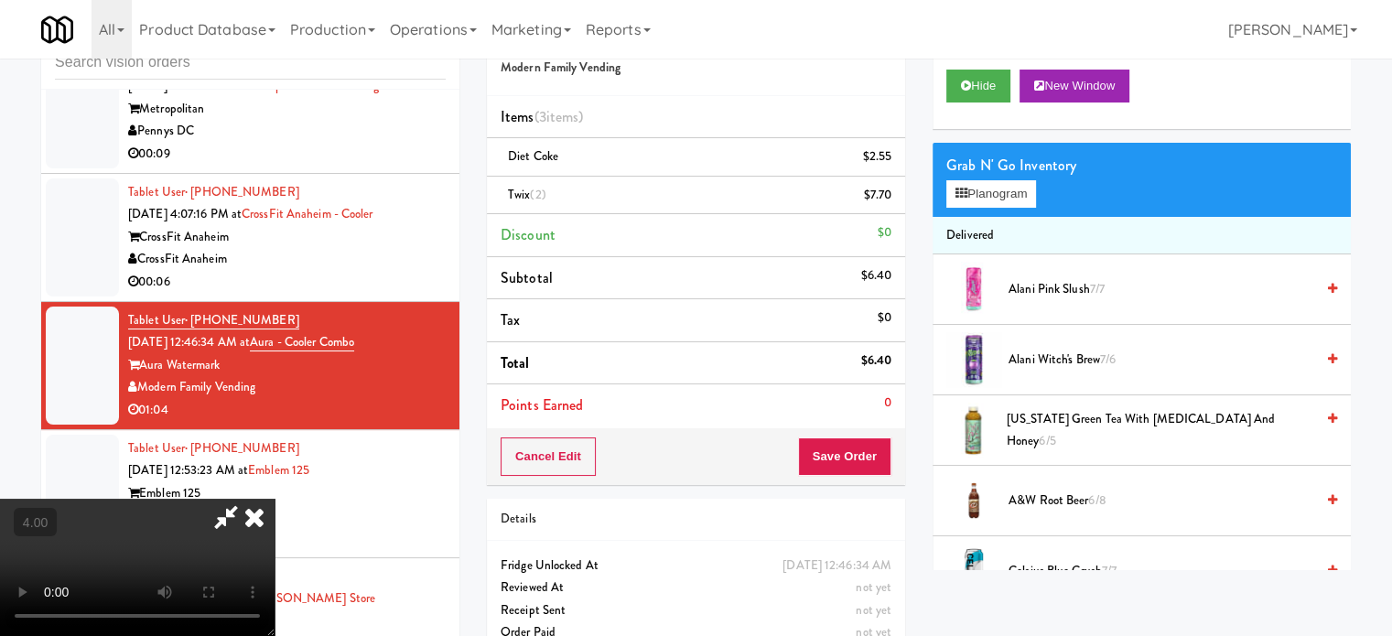
click at [275, 499] on icon at bounding box center [254, 517] width 40 height 37
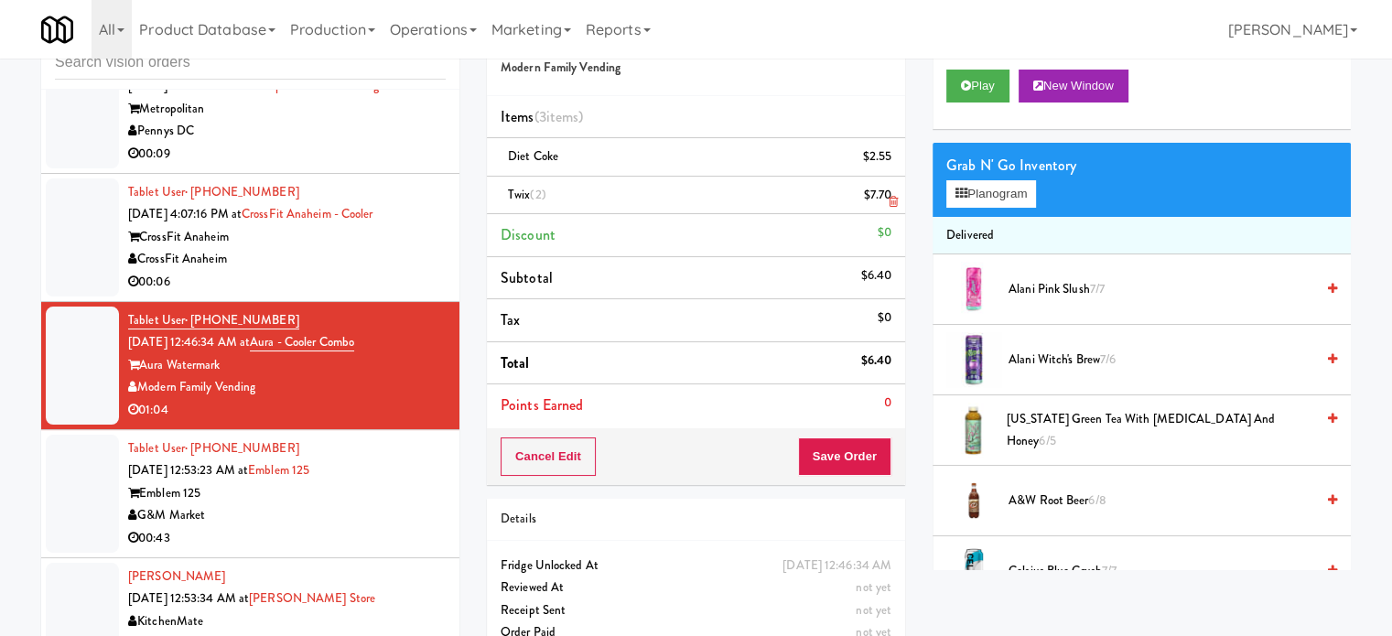
click at [896, 201] on icon at bounding box center [893, 202] width 9 height 12
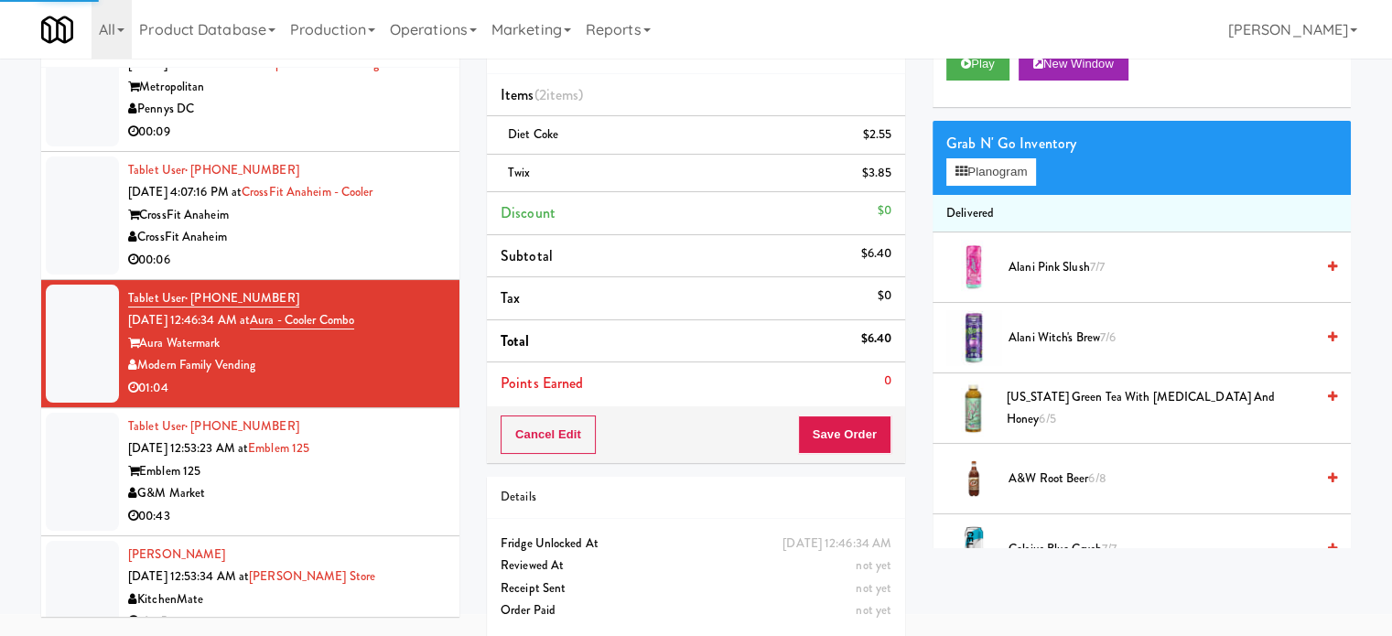
scroll to position [92, 0]
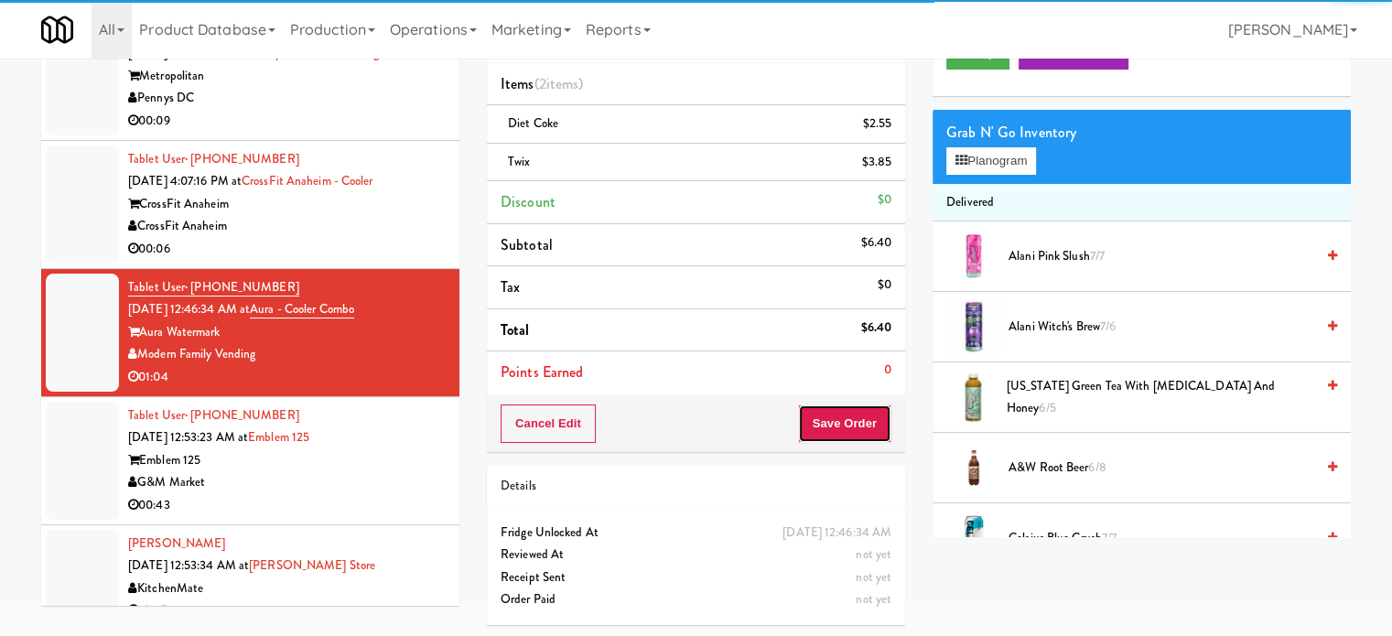
click at [850, 410] on button "Save Order" at bounding box center [844, 424] width 93 height 38
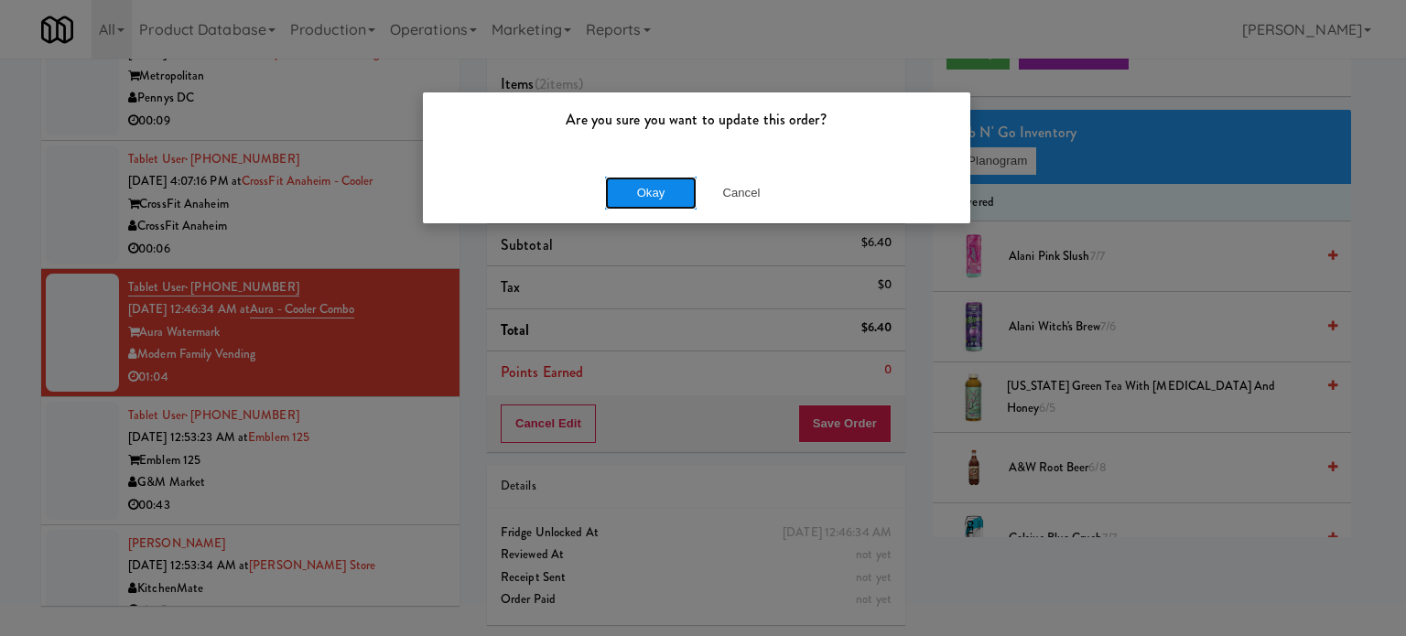
click at [666, 188] on button "Okay" at bounding box center [651, 193] width 92 height 33
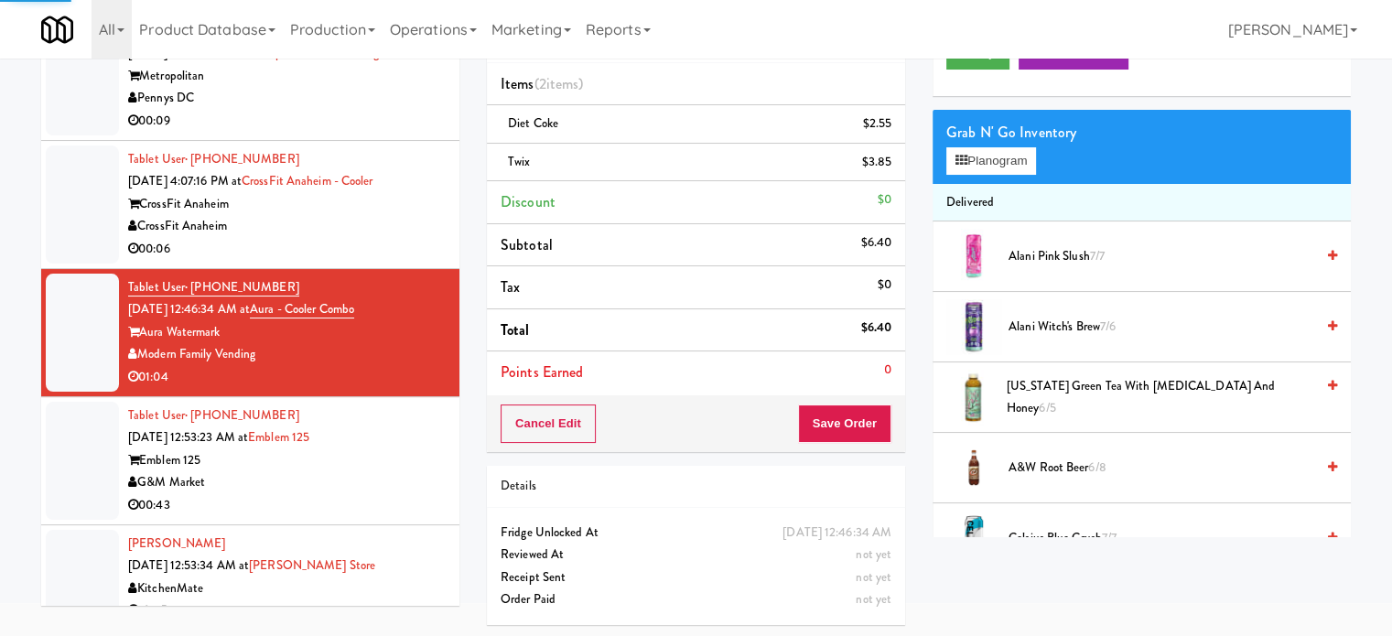
drag, startPoint x: 377, startPoint y: 458, endPoint x: 651, endPoint y: 304, distance: 314.0
click at [378, 458] on div "Emblem 125" at bounding box center [287, 460] width 318 height 23
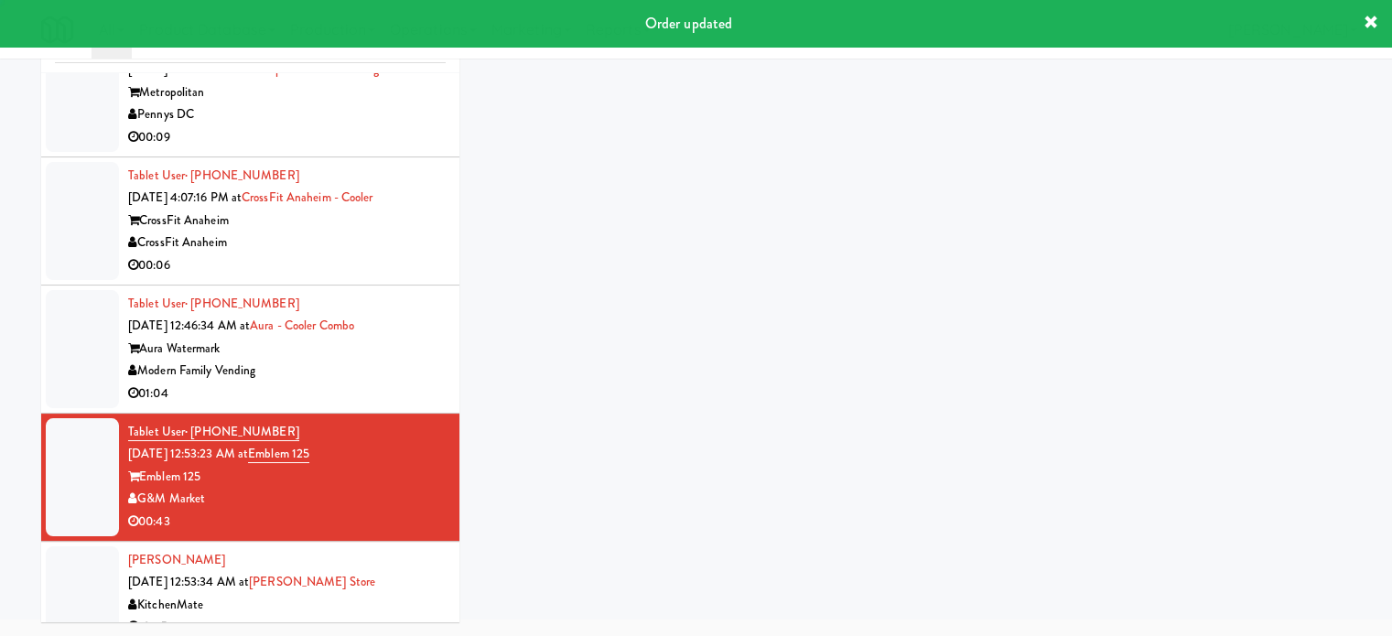
scroll to position [74, 0]
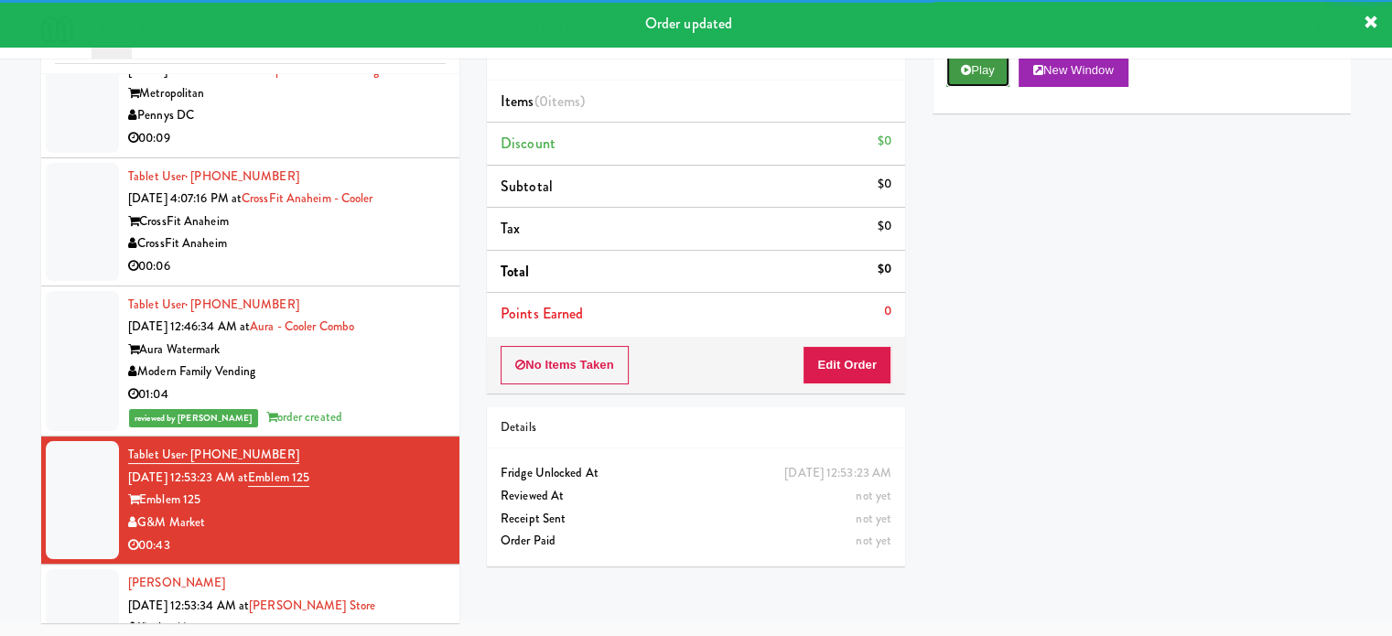
click at [992, 70] on button "Play" at bounding box center [978, 70] width 63 height 33
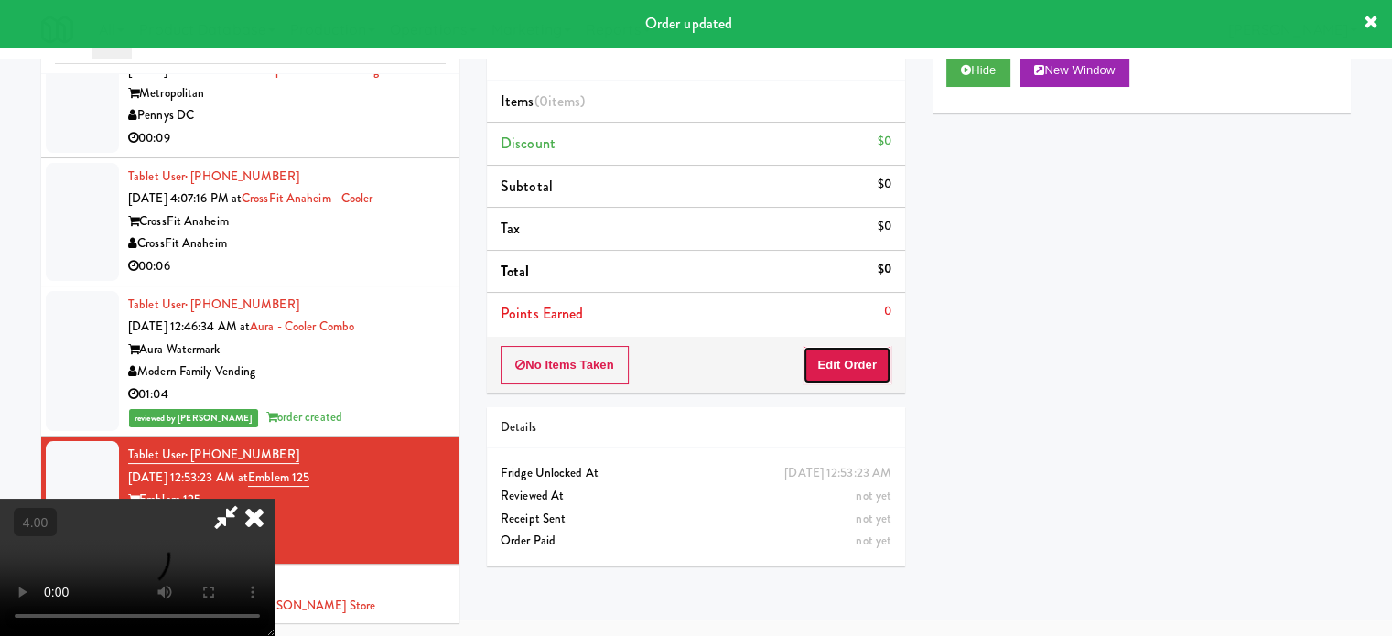
click at [852, 362] on button "Edit Order" at bounding box center [847, 365] width 89 height 38
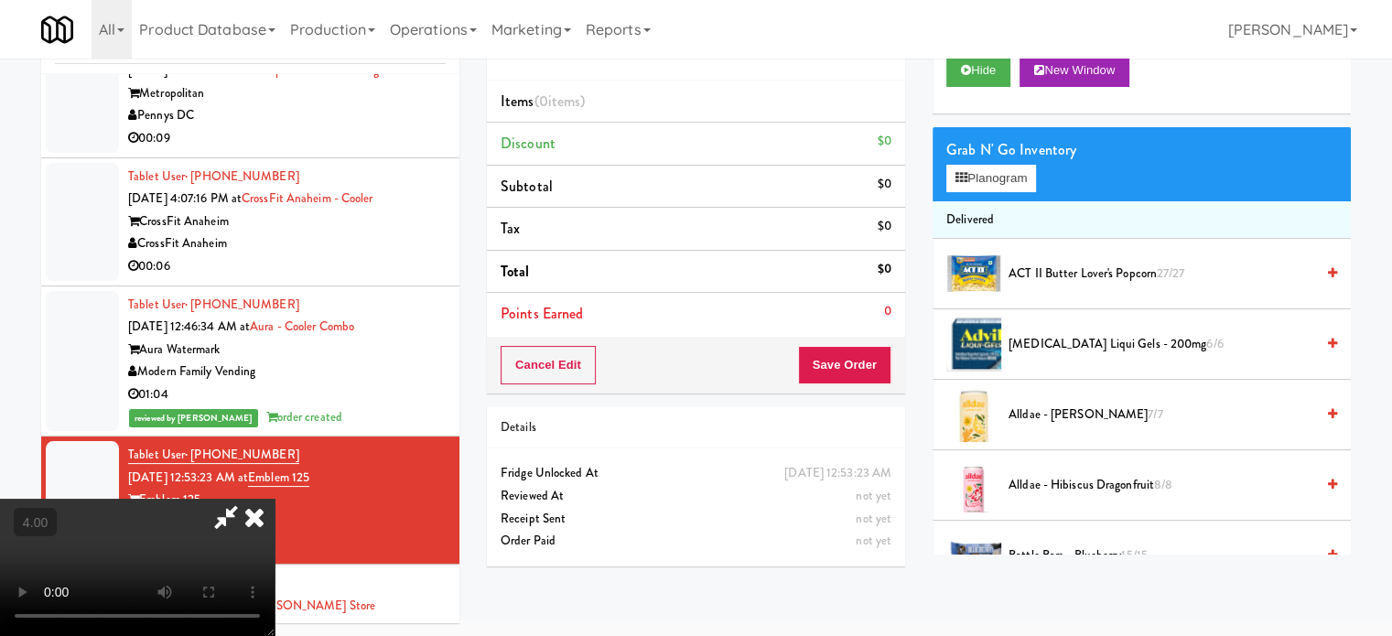
click at [275, 499] on video at bounding box center [137, 567] width 275 height 137
drag, startPoint x: 678, startPoint y: 412, endPoint x: 721, endPoint y: 352, distance: 74.2
click at [275, 499] on video at bounding box center [137, 567] width 275 height 137
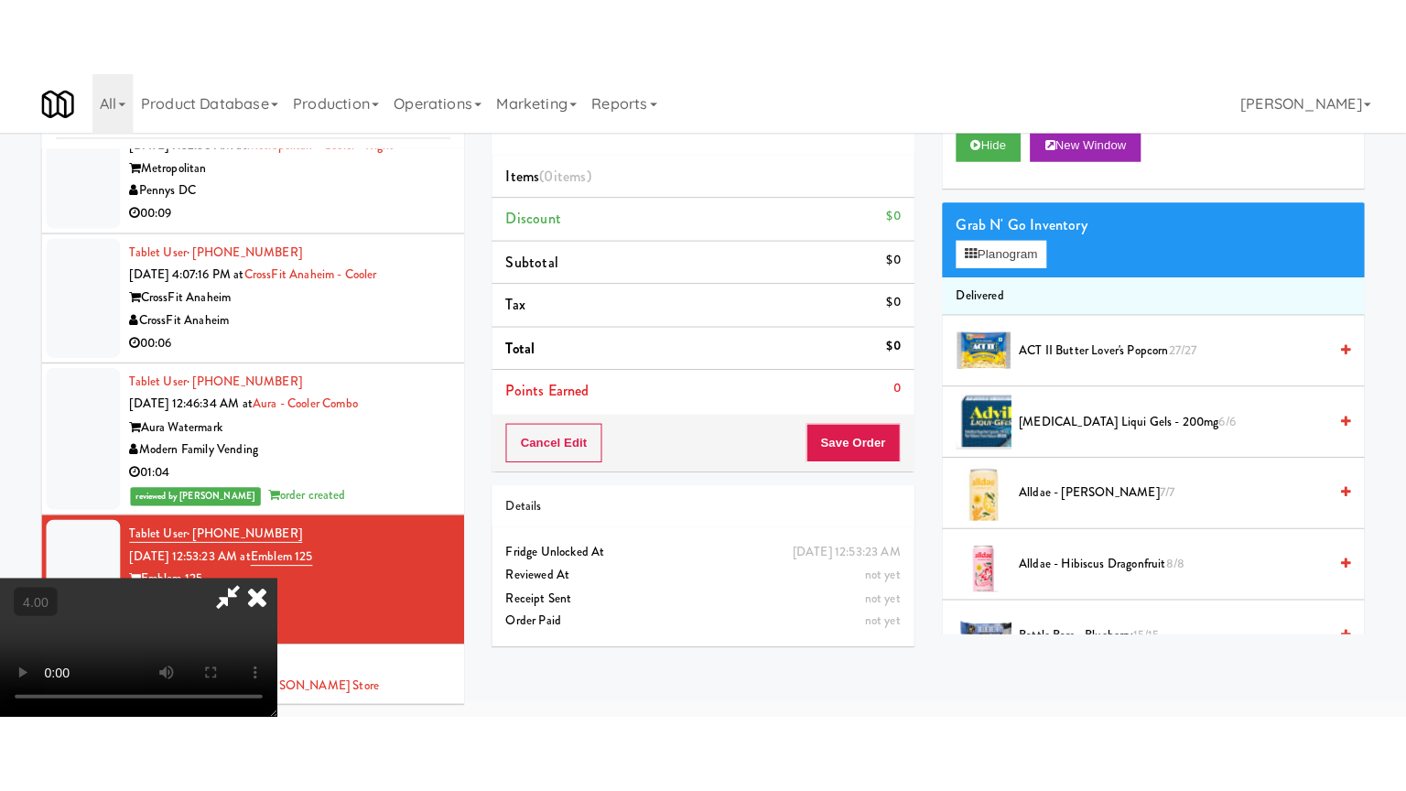
scroll to position [59, 0]
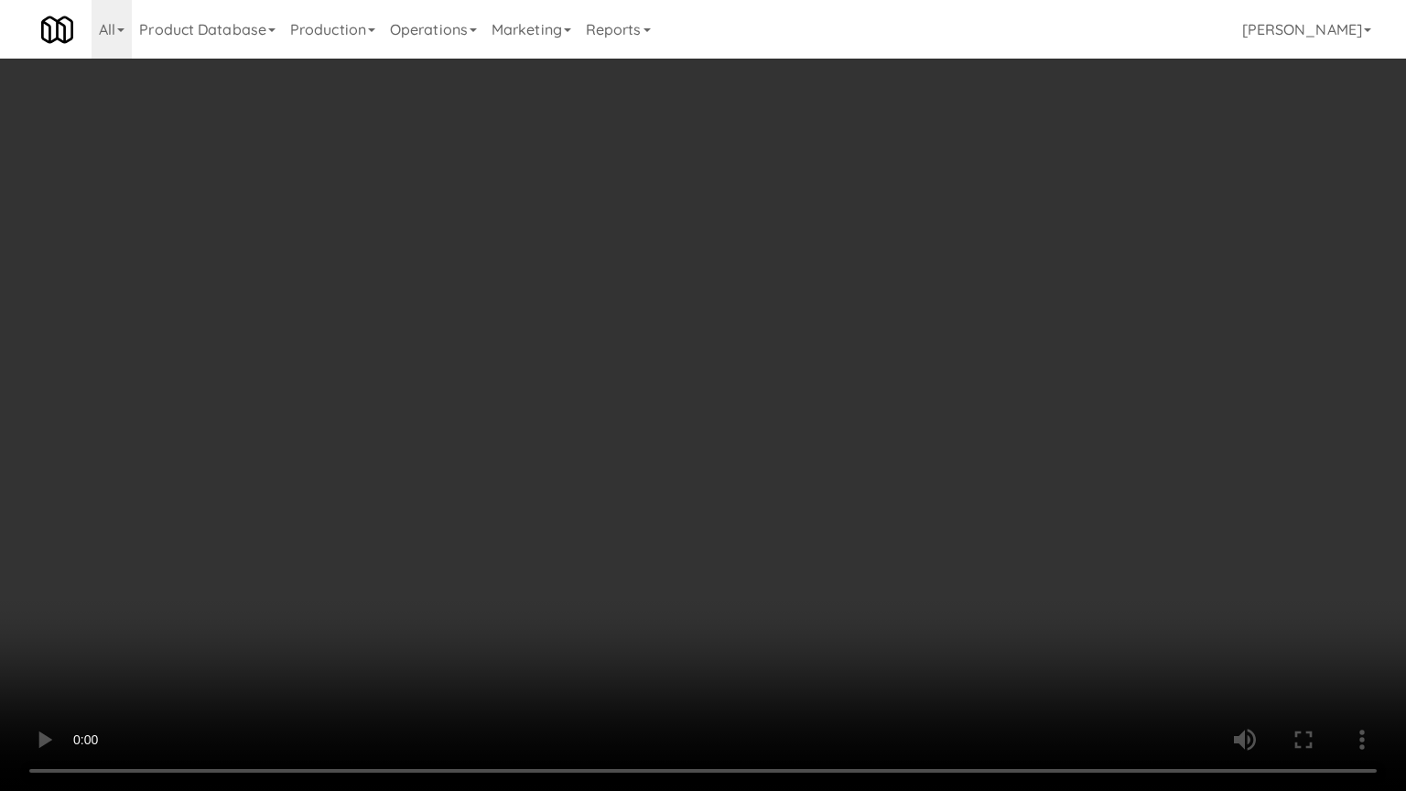
click at [670, 417] on video at bounding box center [703, 395] width 1406 height 791
click at [679, 404] on video at bounding box center [703, 395] width 1406 height 791
click at [685, 382] on video at bounding box center [703, 395] width 1406 height 791
click at [688, 384] on video at bounding box center [703, 395] width 1406 height 791
click at [692, 382] on video at bounding box center [703, 395] width 1406 height 791
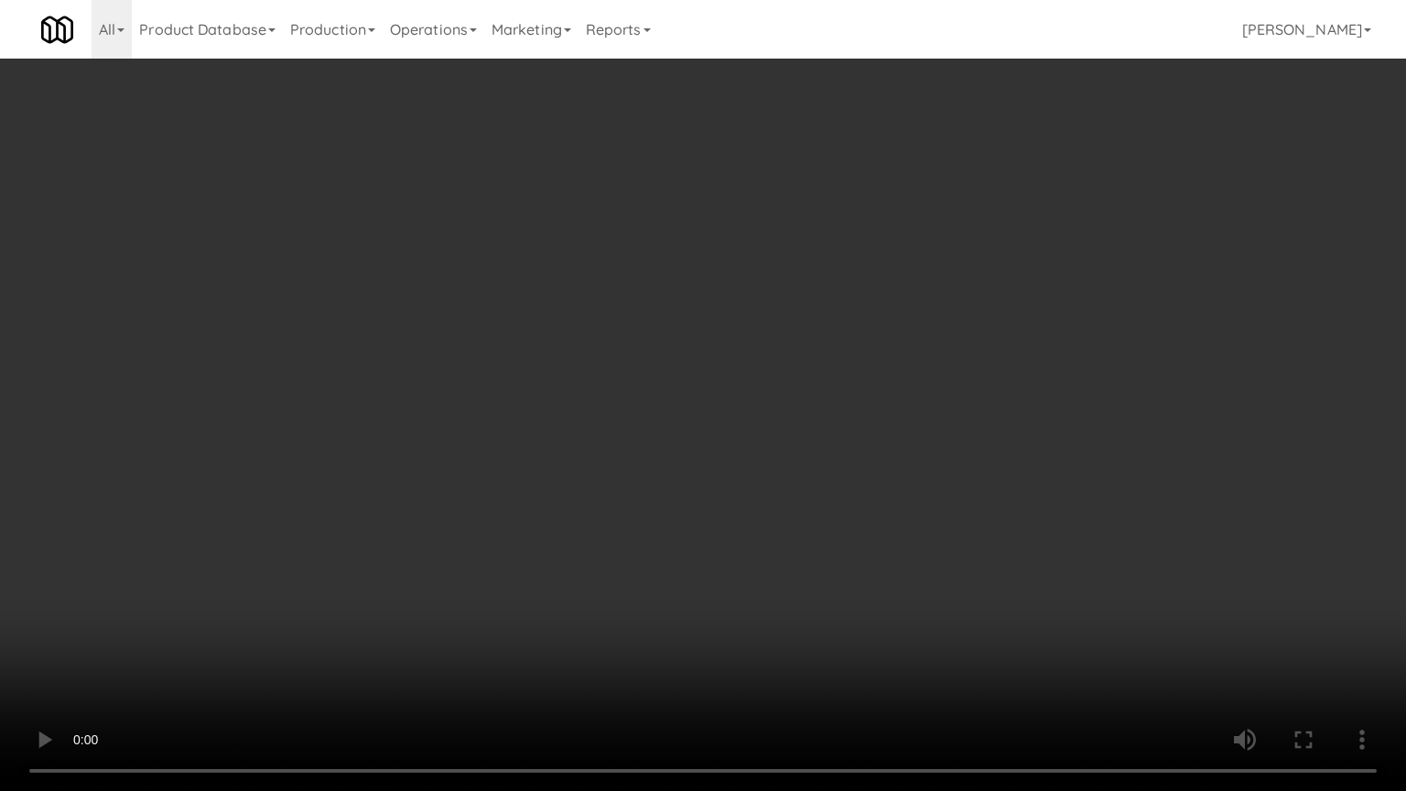
click at [692, 382] on video at bounding box center [703, 395] width 1406 height 791
click at [692, 383] on video at bounding box center [703, 395] width 1406 height 791
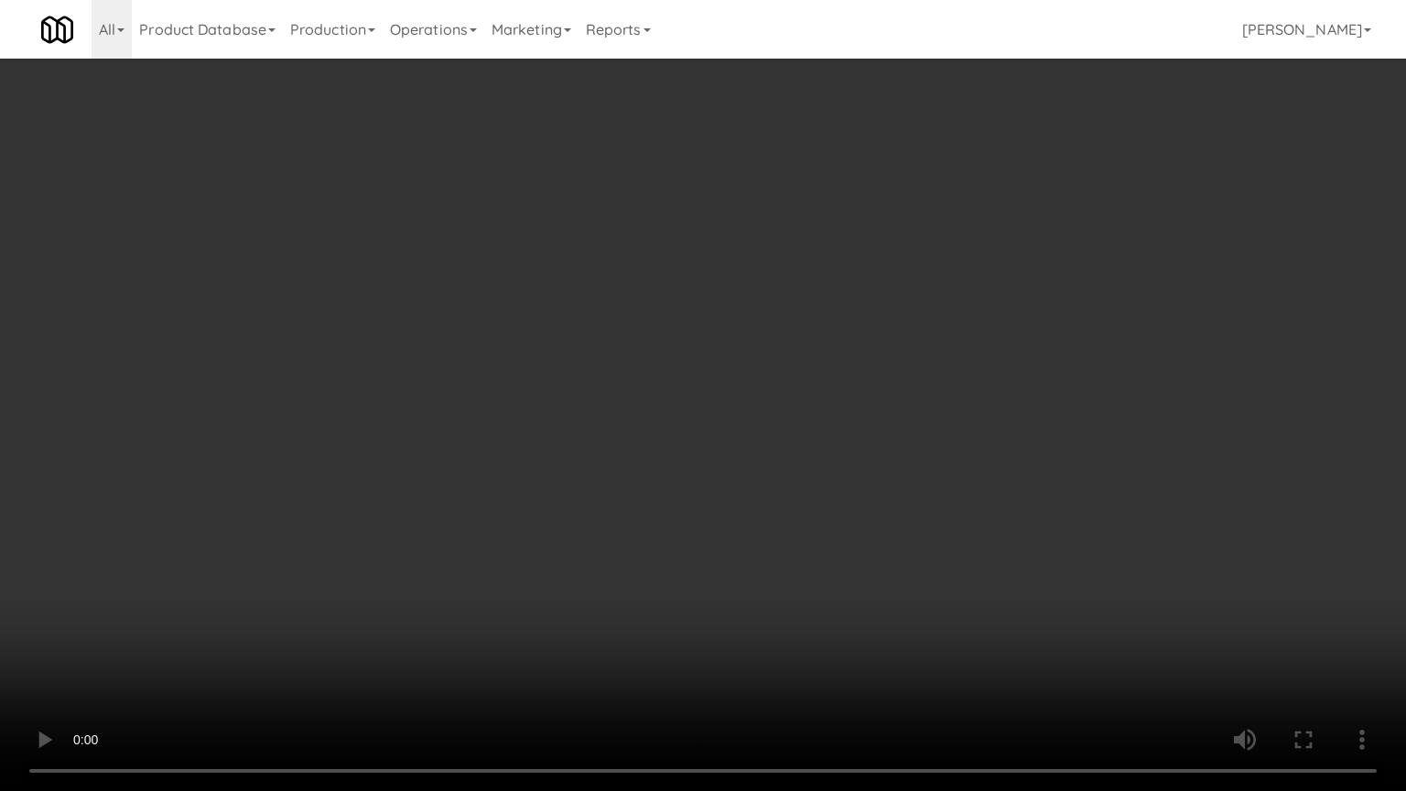
click at [693, 382] on video at bounding box center [703, 395] width 1406 height 791
click at [698, 393] on video at bounding box center [703, 395] width 1406 height 791
click at [707, 389] on video at bounding box center [703, 395] width 1406 height 791
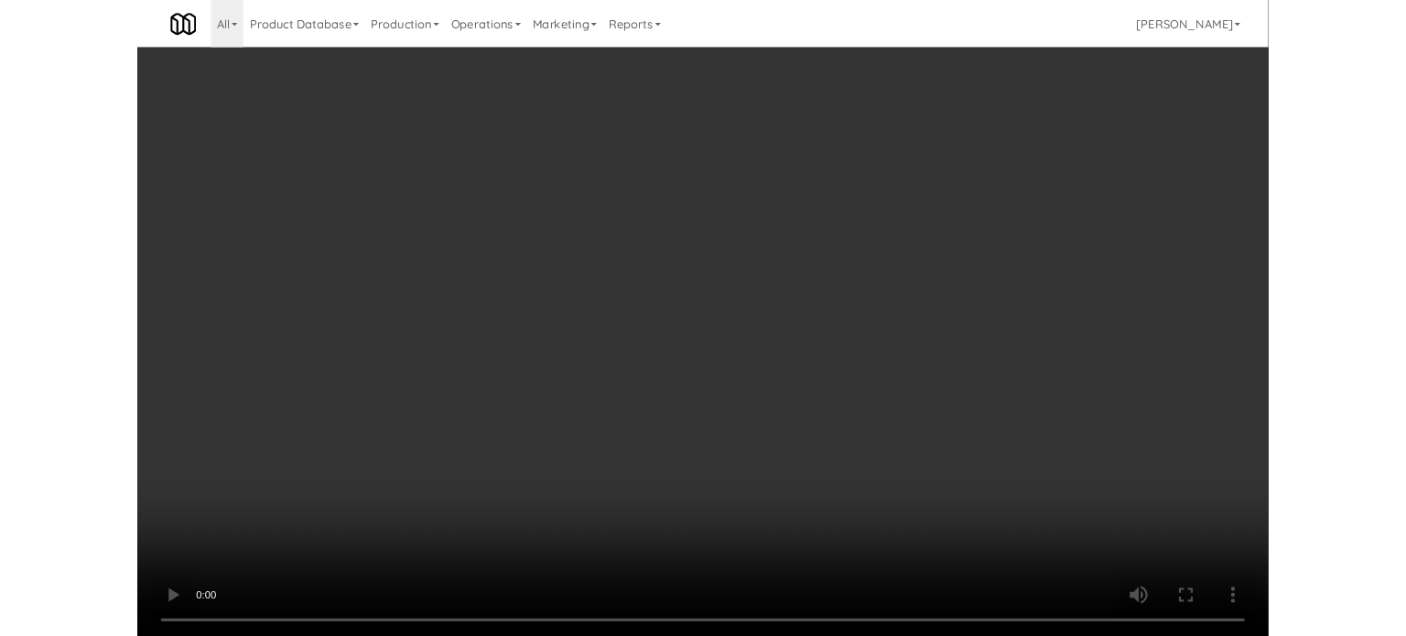
scroll to position [74, 0]
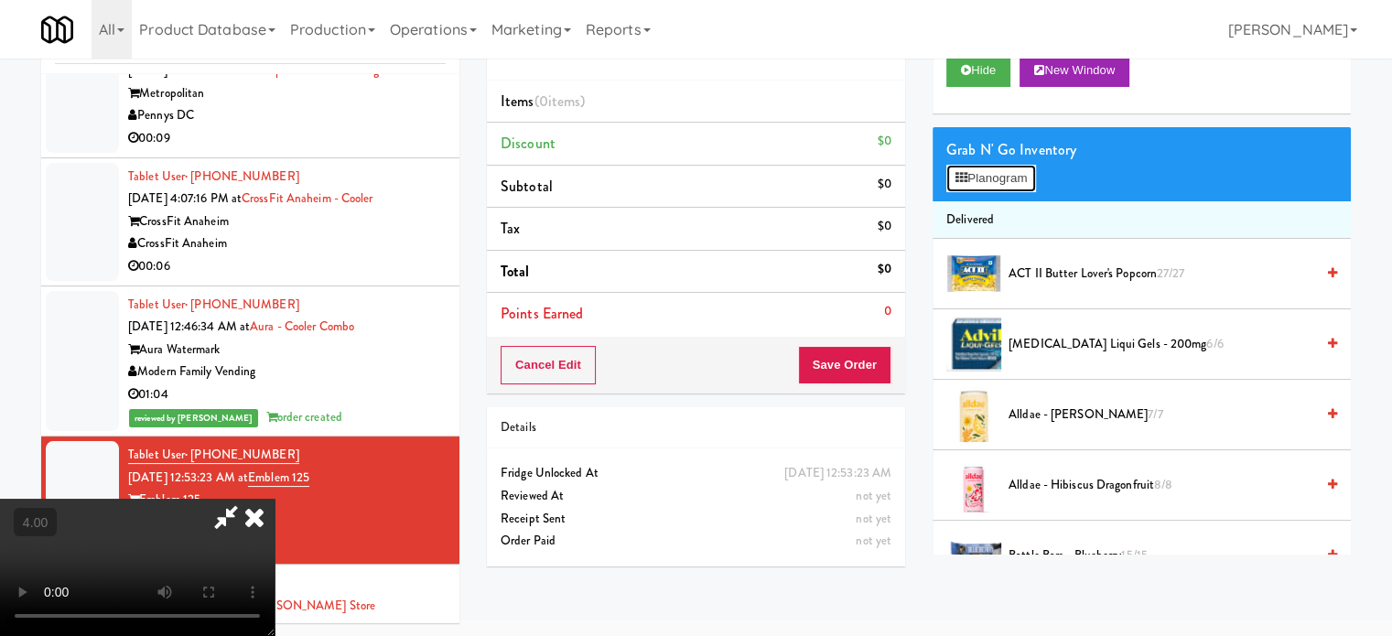
click at [989, 177] on button "Planogram" at bounding box center [992, 178] width 90 height 27
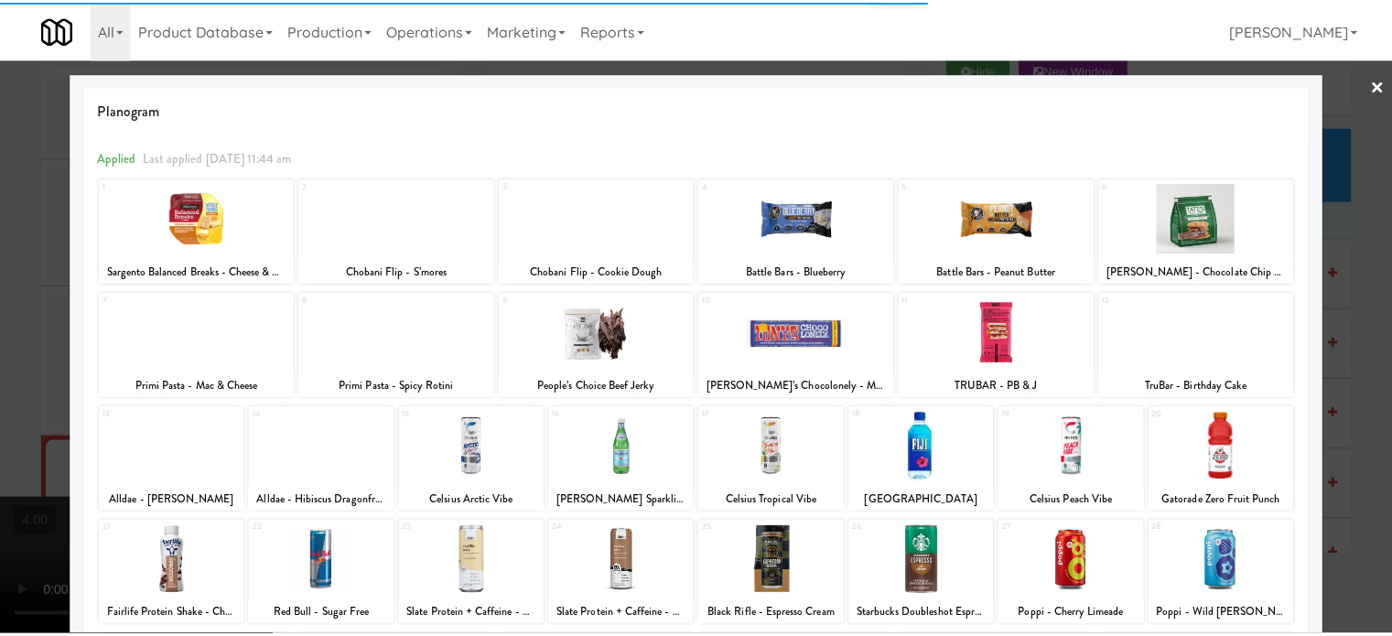
scroll to position [262, 0]
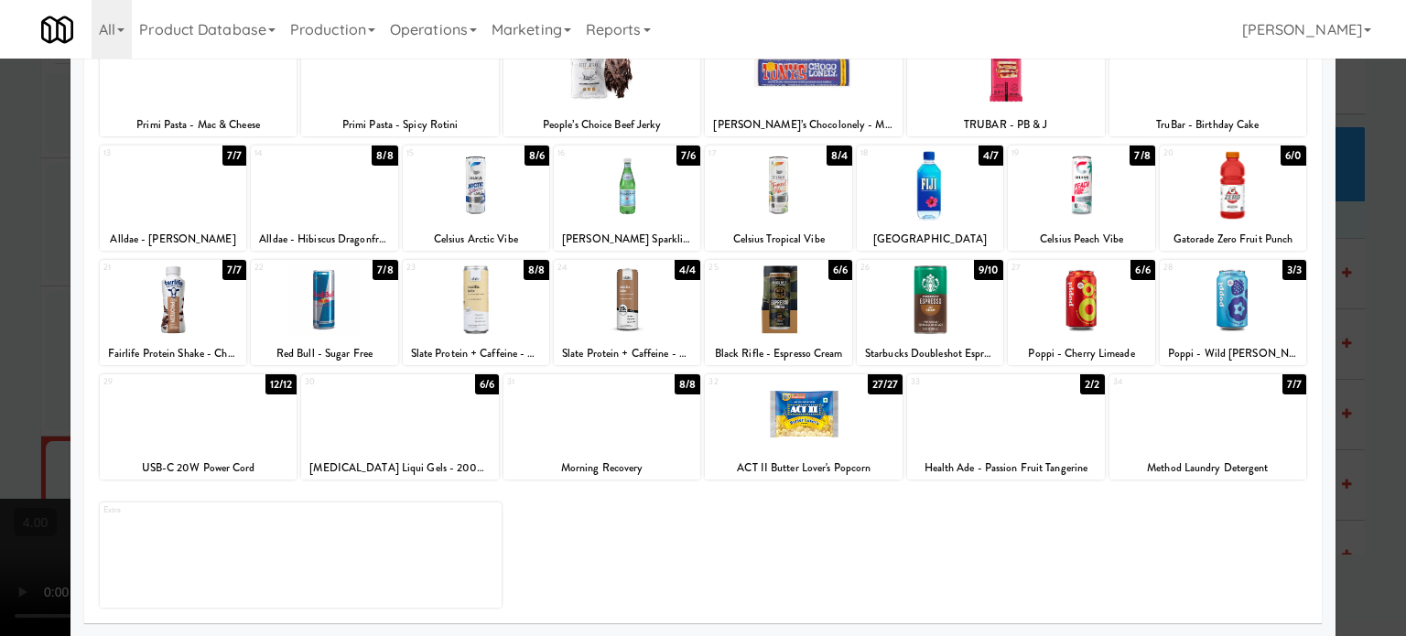
click at [384, 272] on div "7/8" at bounding box center [385, 270] width 25 height 20
click at [47, 368] on div at bounding box center [703, 318] width 1406 height 636
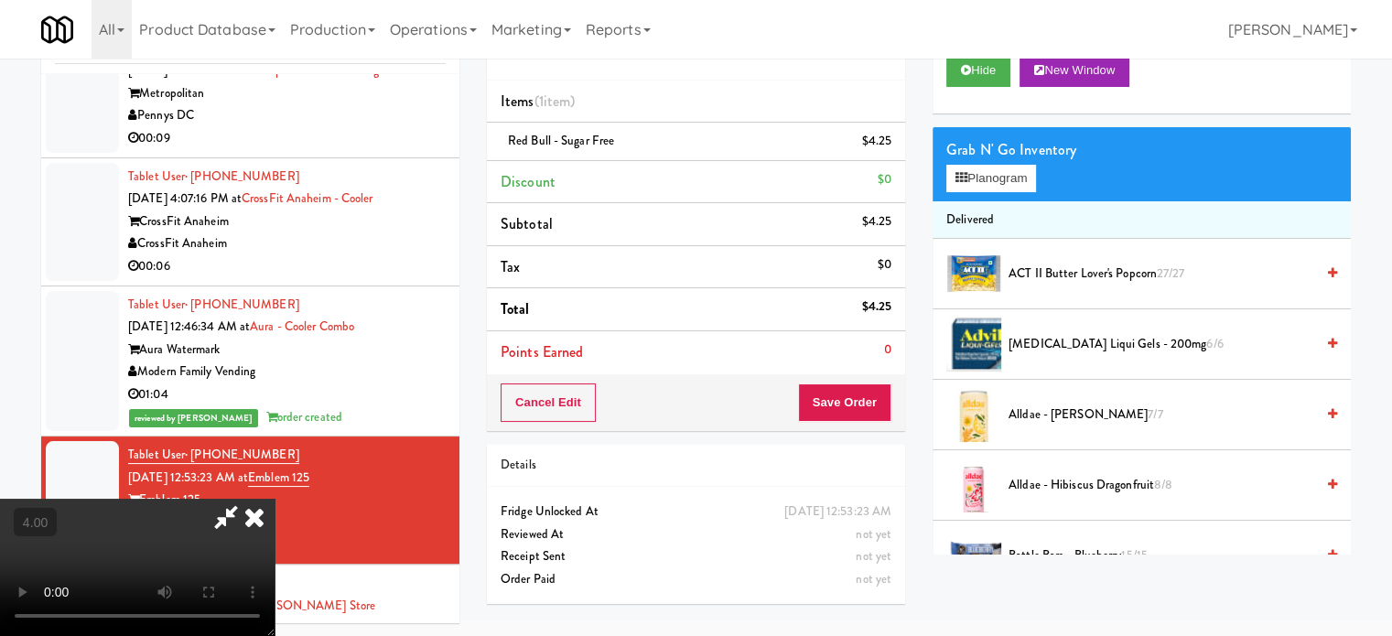
click at [206, 499] on video at bounding box center [137, 567] width 275 height 137
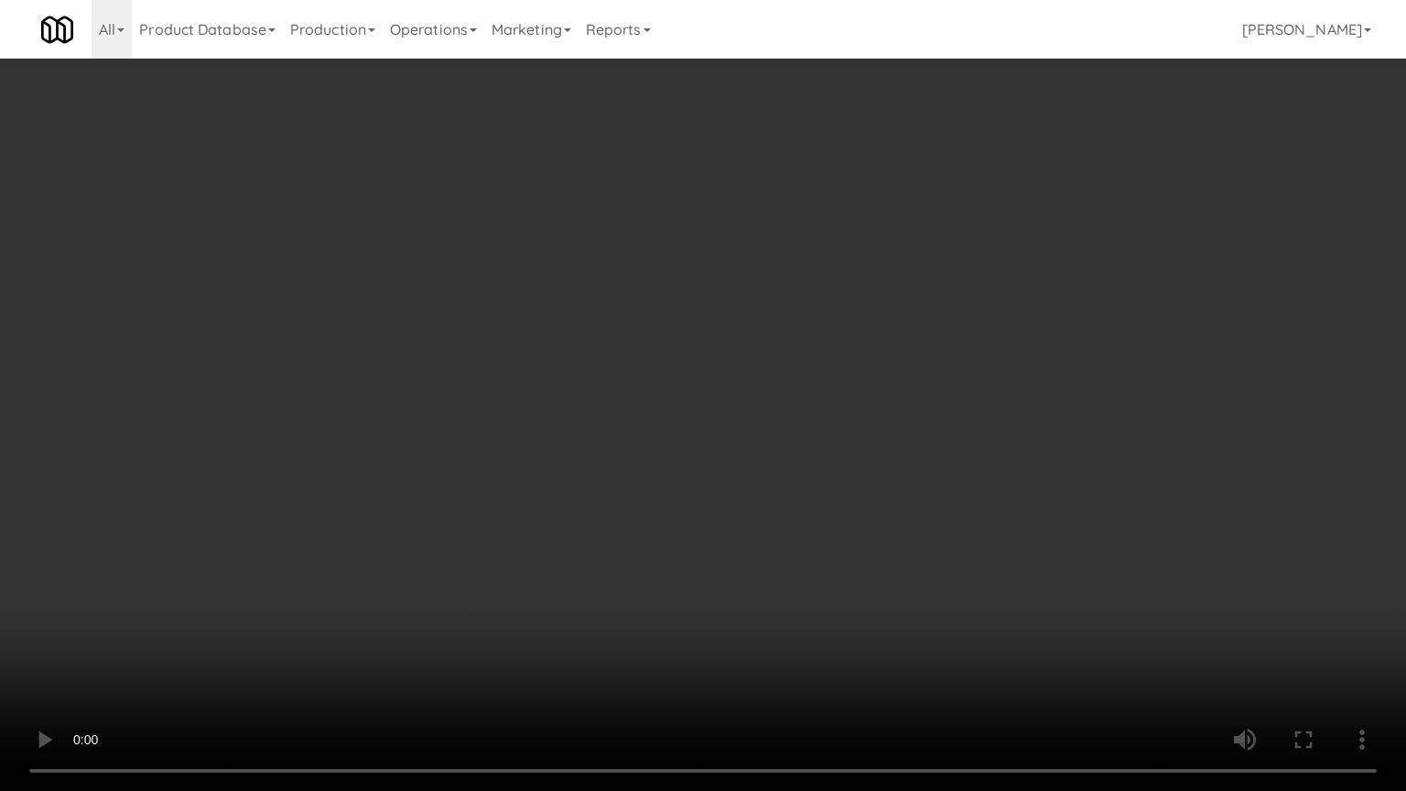
drag, startPoint x: 331, startPoint y: 671, endPoint x: 333, endPoint y: 658, distance: 12.9
click at [332, 635] on video at bounding box center [703, 395] width 1406 height 791
click at [483, 494] on video at bounding box center [703, 395] width 1406 height 791
click at [503, 491] on video at bounding box center [703, 395] width 1406 height 791
click at [505, 483] on video at bounding box center [703, 395] width 1406 height 791
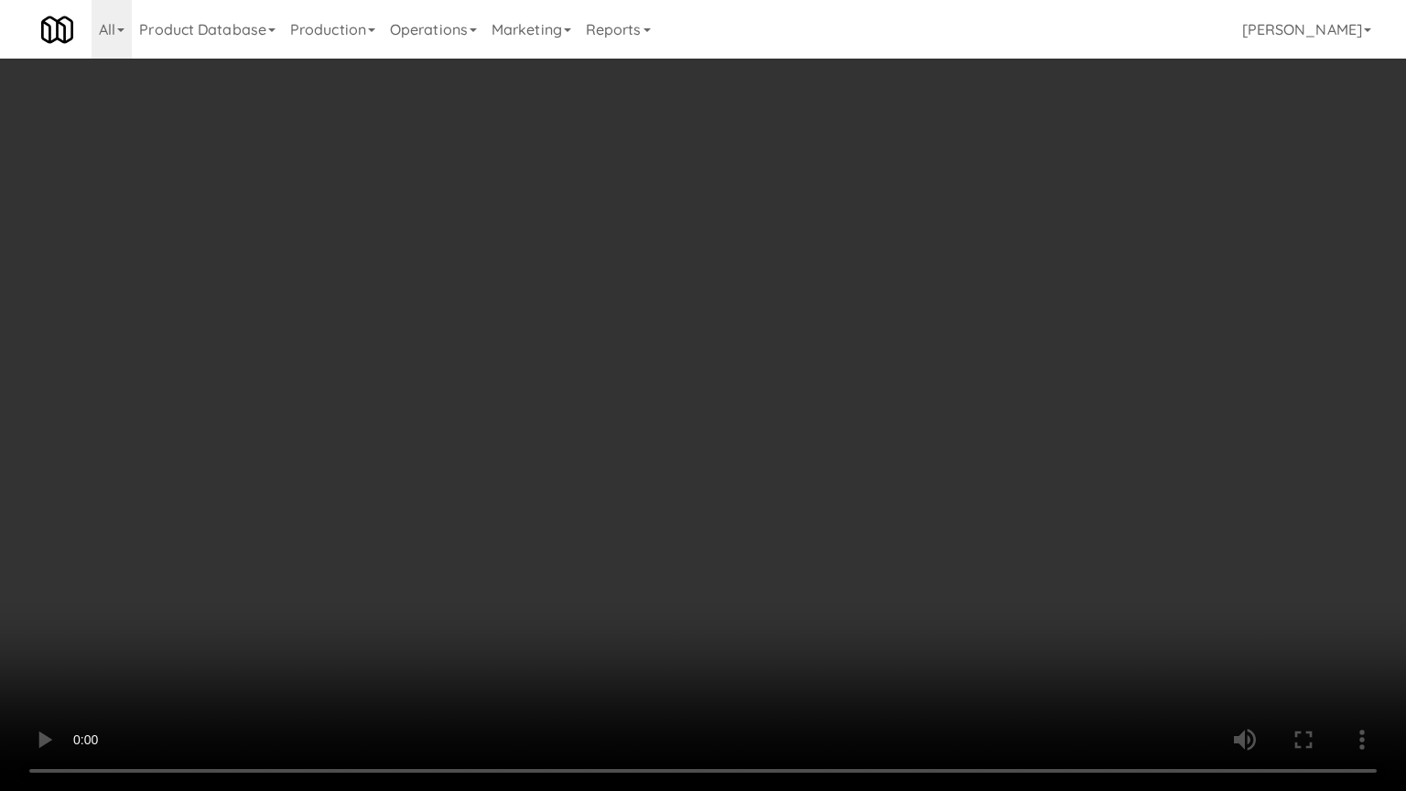
click at [507, 491] on video at bounding box center [703, 395] width 1406 height 791
click at [507, 490] on video at bounding box center [703, 395] width 1406 height 791
click at [507, 493] on video at bounding box center [703, 395] width 1406 height 791
click at [513, 483] on video at bounding box center [703, 395] width 1406 height 791
click at [518, 484] on video at bounding box center [703, 395] width 1406 height 791
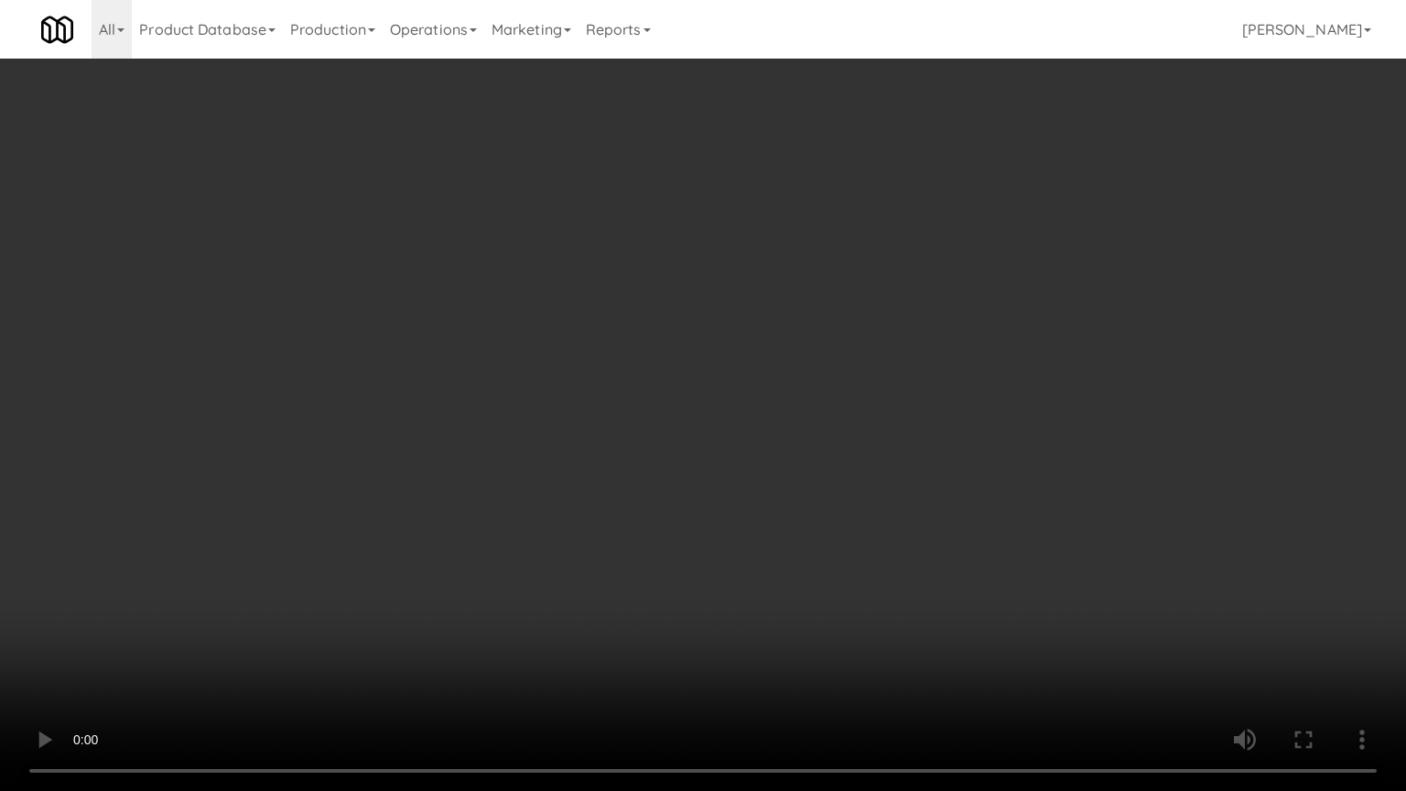
click at [584, 485] on video at bounding box center [703, 395] width 1406 height 791
click at [583, 492] on video at bounding box center [703, 395] width 1406 height 791
click at [590, 428] on video at bounding box center [703, 395] width 1406 height 791
drag, startPoint x: 590, startPoint y: 428, endPoint x: 614, endPoint y: 241, distance: 188.4
click at [591, 424] on video at bounding box center [703, 395] width 1406 height 791
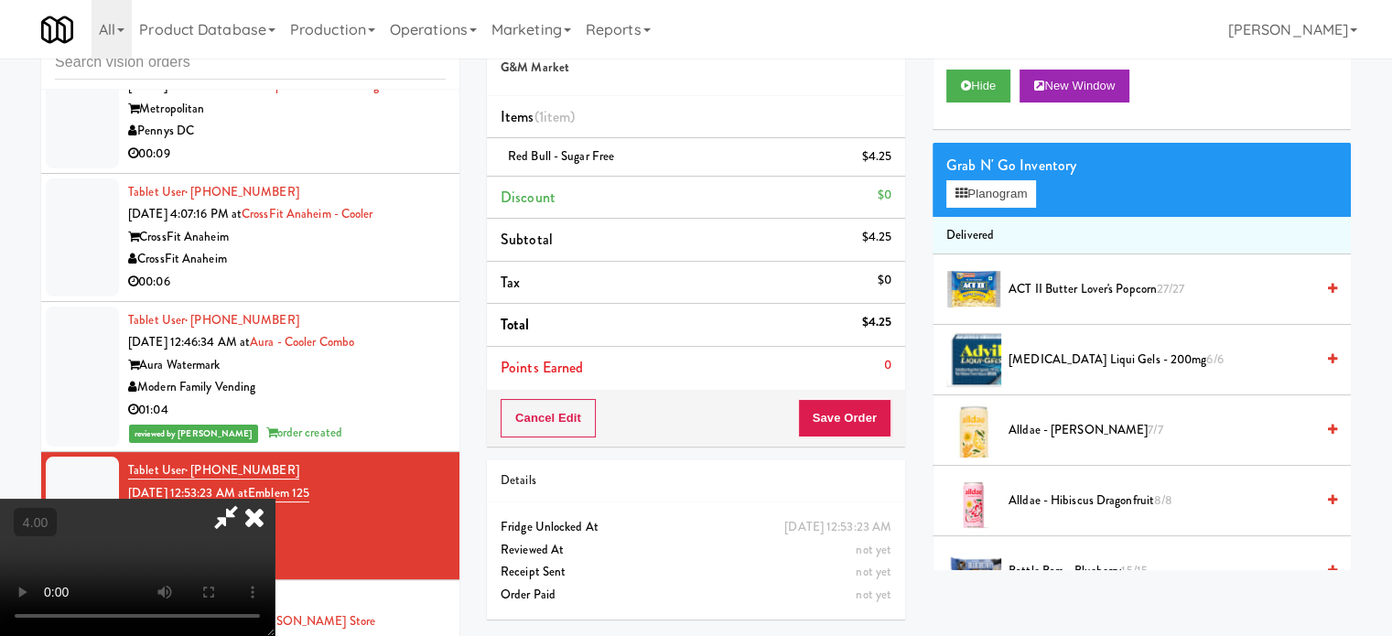
click at [275, 499] on icon at bounding box center [254, 517] width 40 height 37
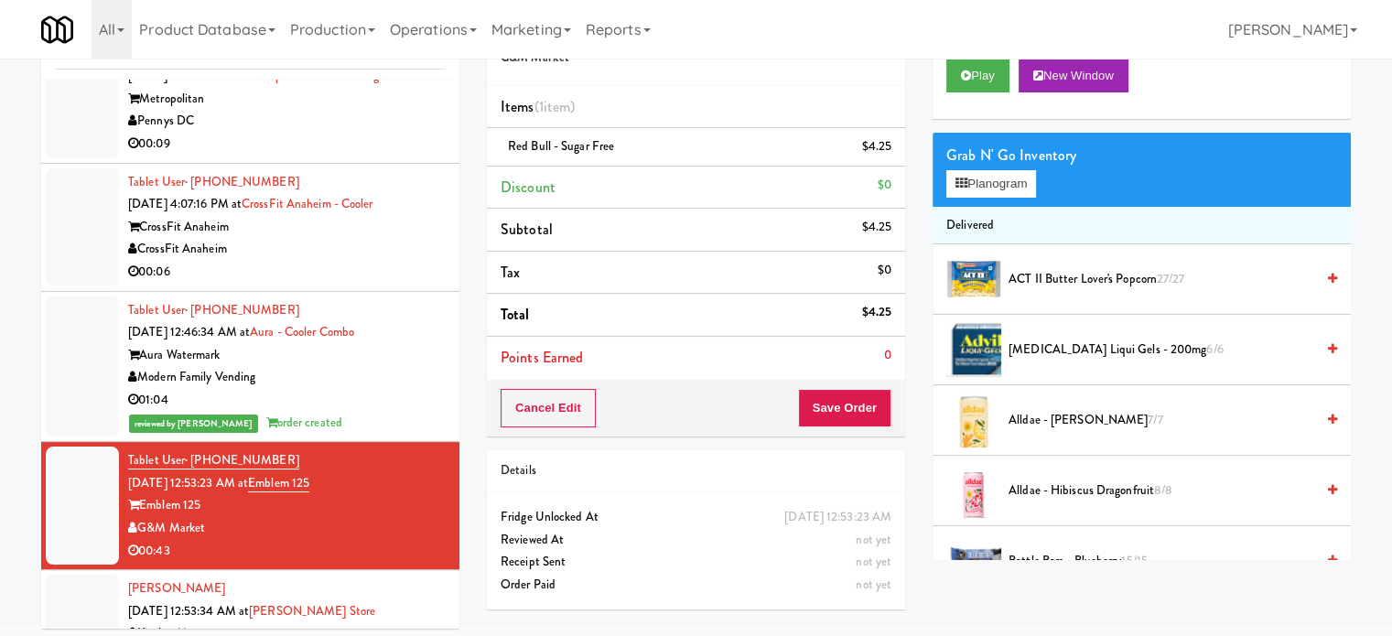
scroll to position [74, 0]
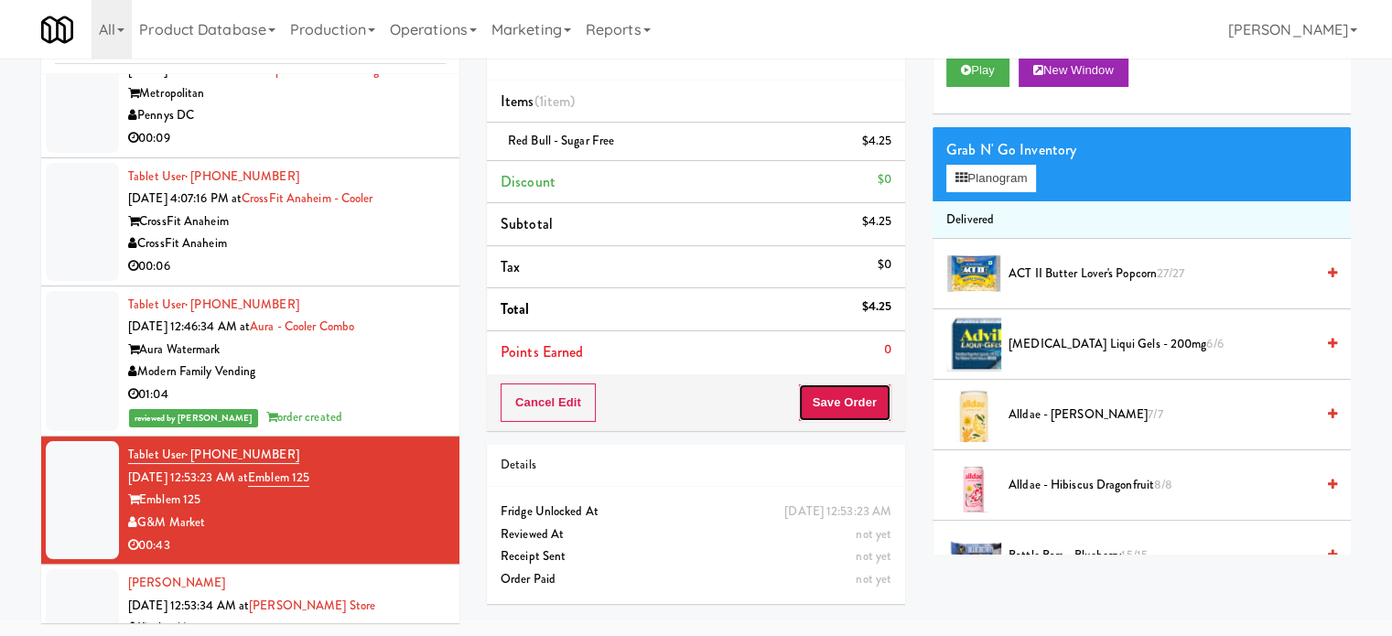
click at [842, 398] on button "Save Order" at bounding box center [844, 403] width 93 height 38
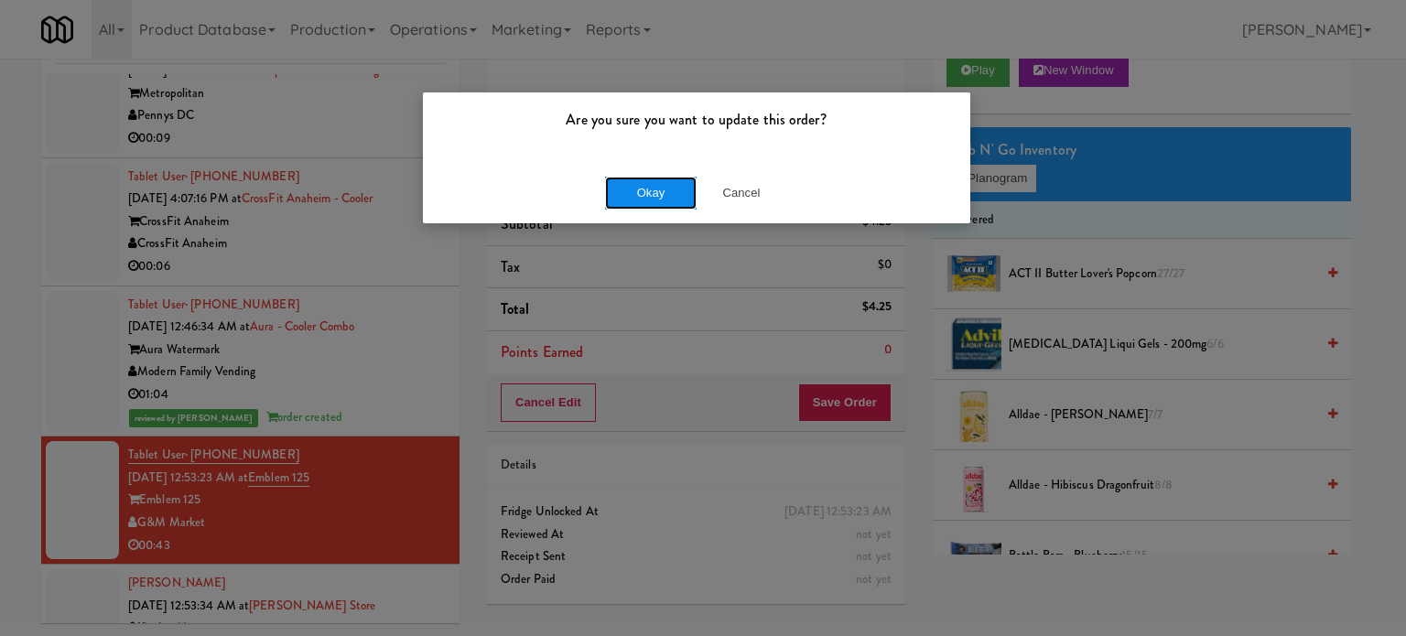
click at [671, 190] on button "Okay" at bounding box center [651, 193] width 92 height 33
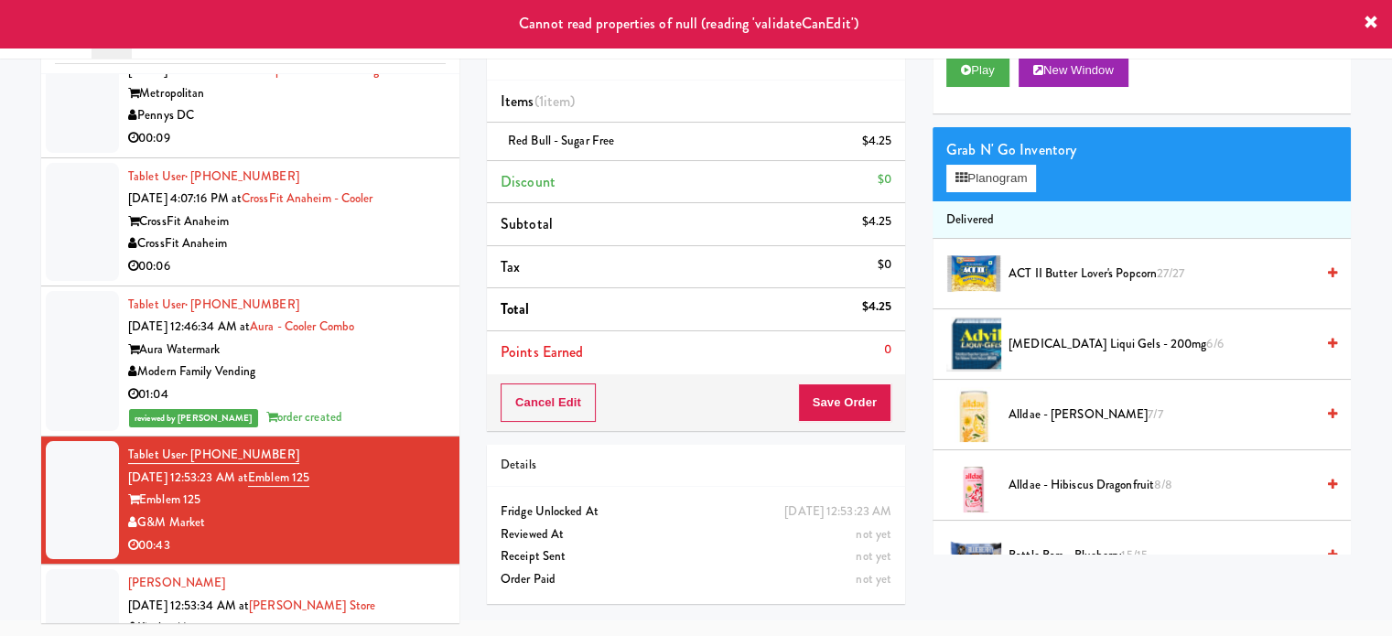
click at [386, 367] on div "Modern Family Vending" at bounding box center [287, 372] width 318 height 23
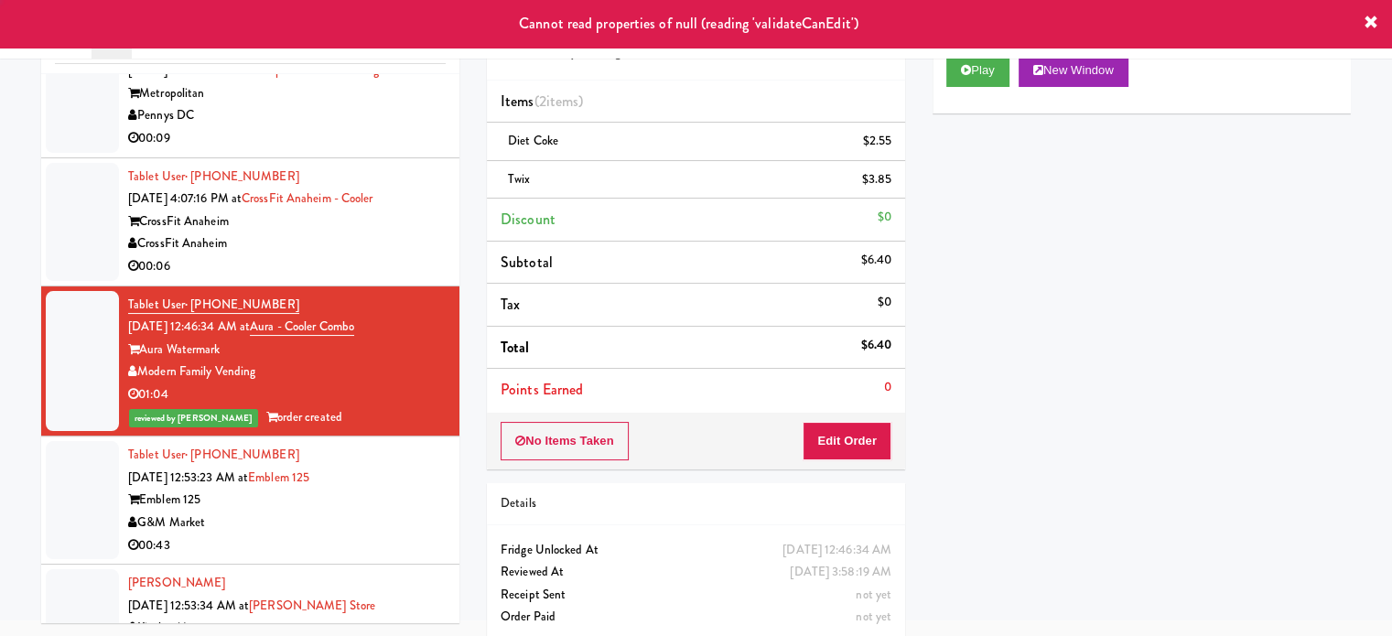
drag, startPoint x: 385, startPoint y: 500, endPoint x: 406, endPoint y: 439, distance: 63.7
click at [384, 499] on div "Emblem 125" at bounding box center [287, 500] width 318 height 23
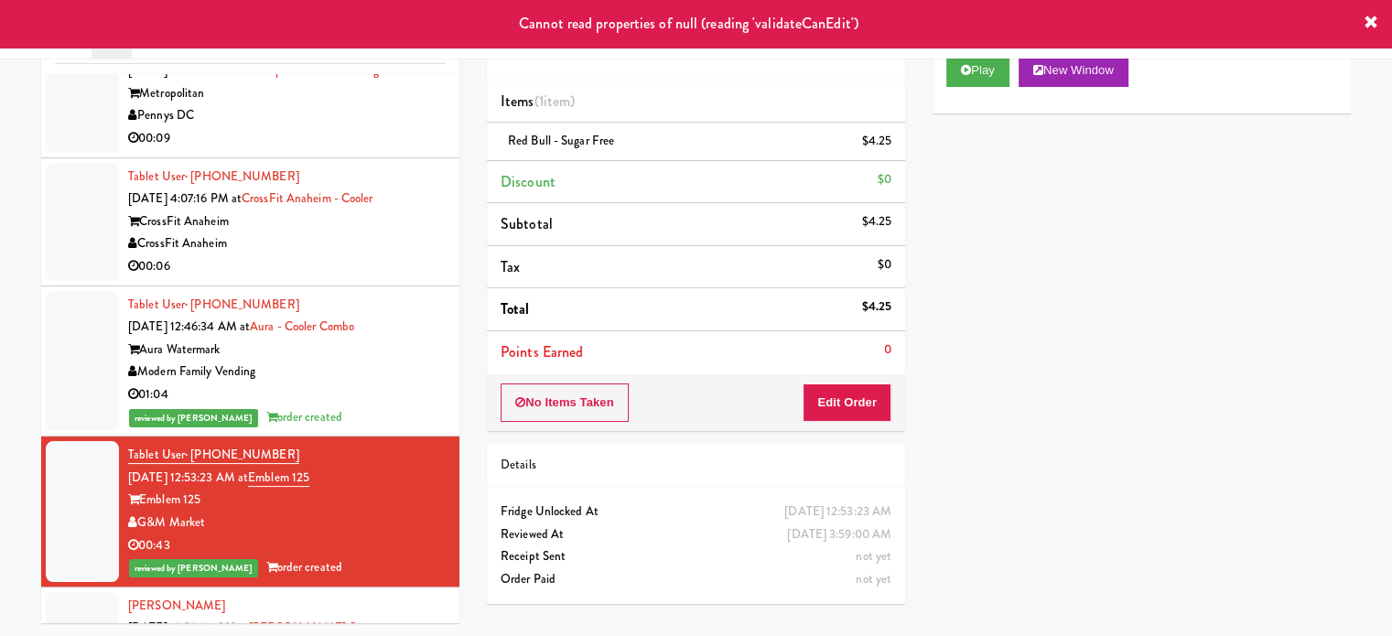
scroll to position [3504, 0]
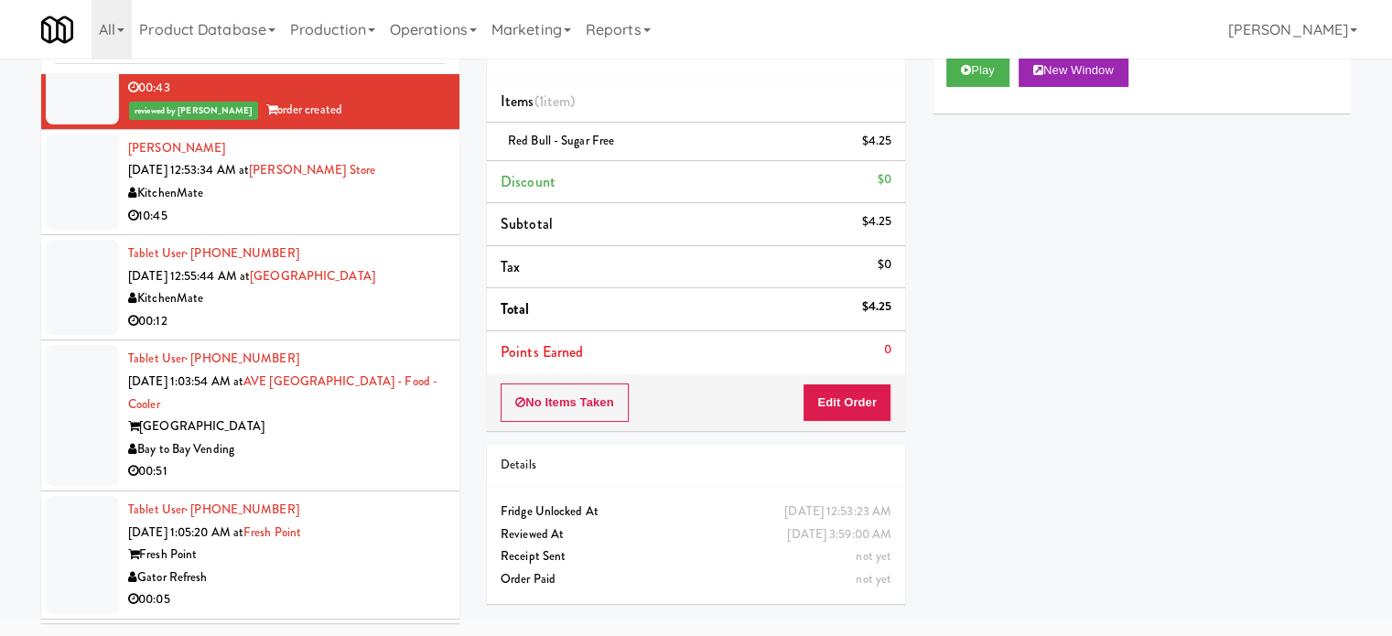
click at [387, 207] on div "10:45" at bounding box center [287, 216] width 318 height 23
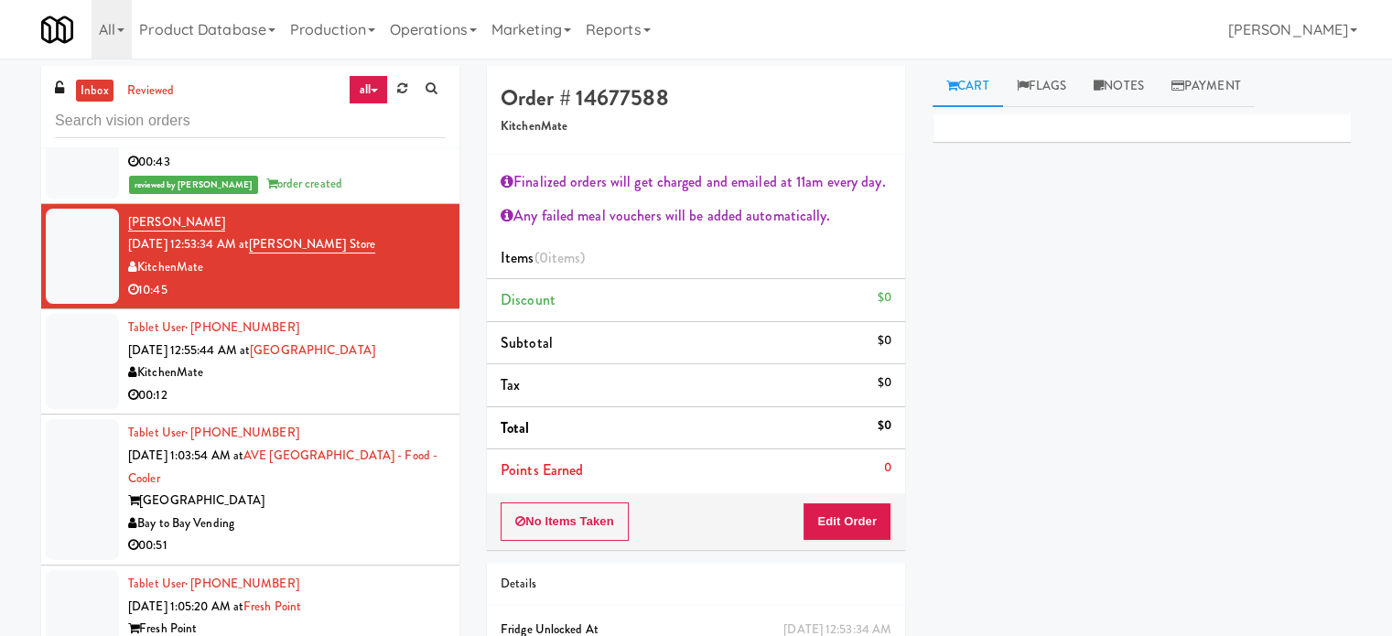
click at [395, 504] on div "AVE Tampa Riverwalk" at bounding box center [287, 501] width 318 height 23
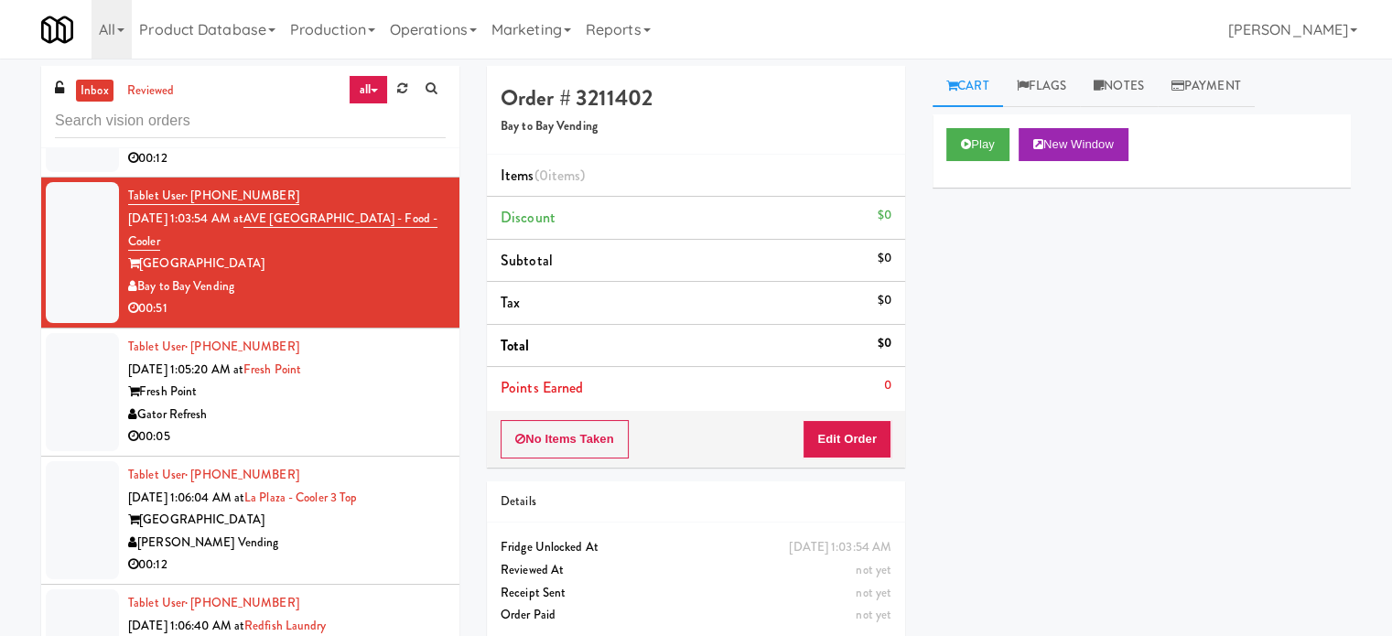
scroll to position [3755, 0]
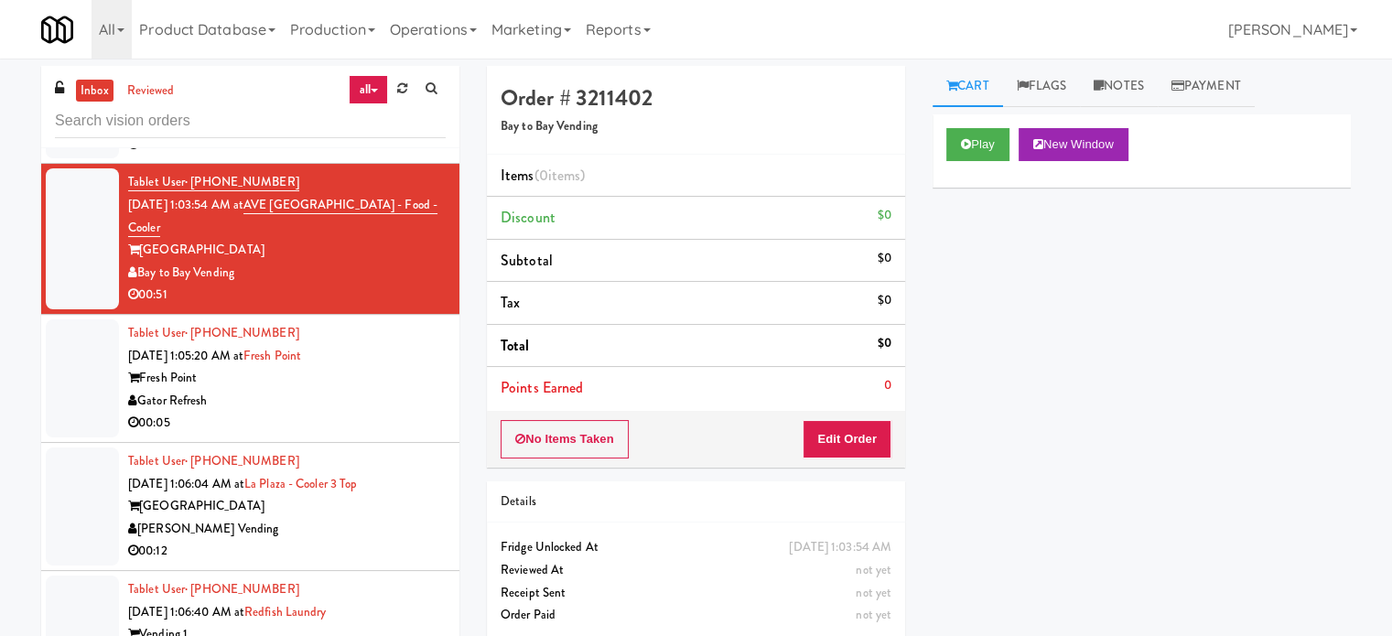
click at [417, 405] on div "Gator Refresh" at bounding box center [287, 401] width 318 height 23
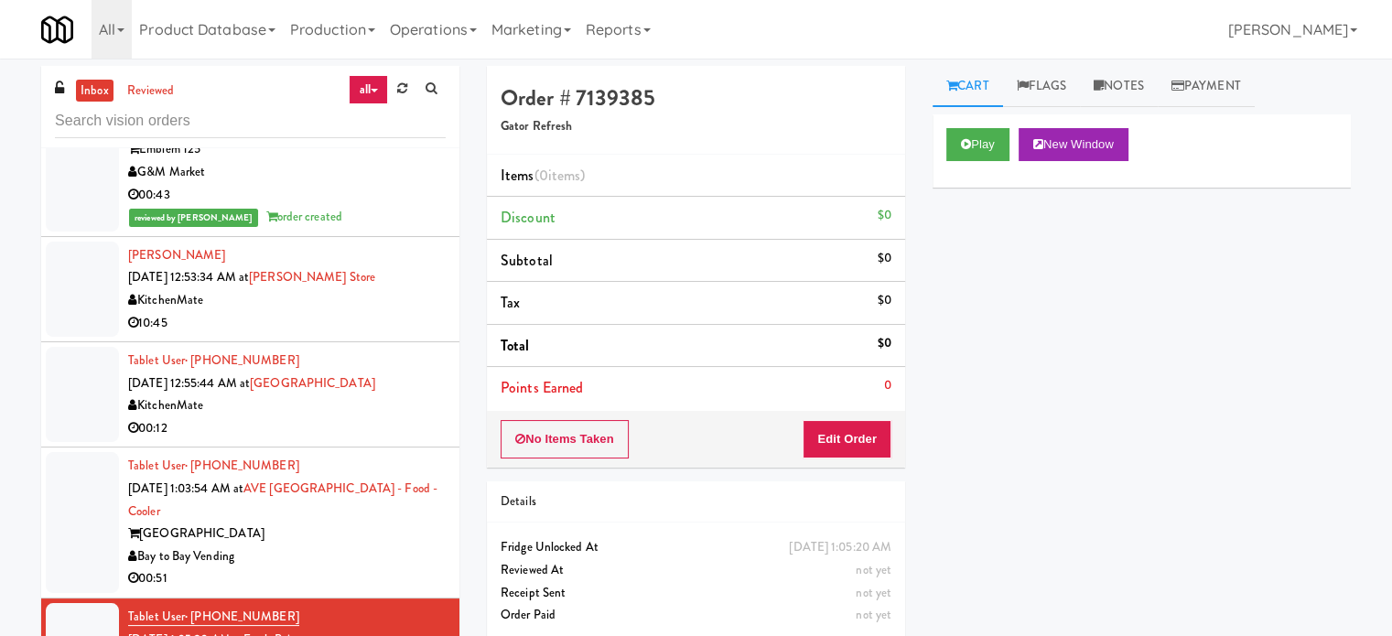
scroll to position [3755, 0]
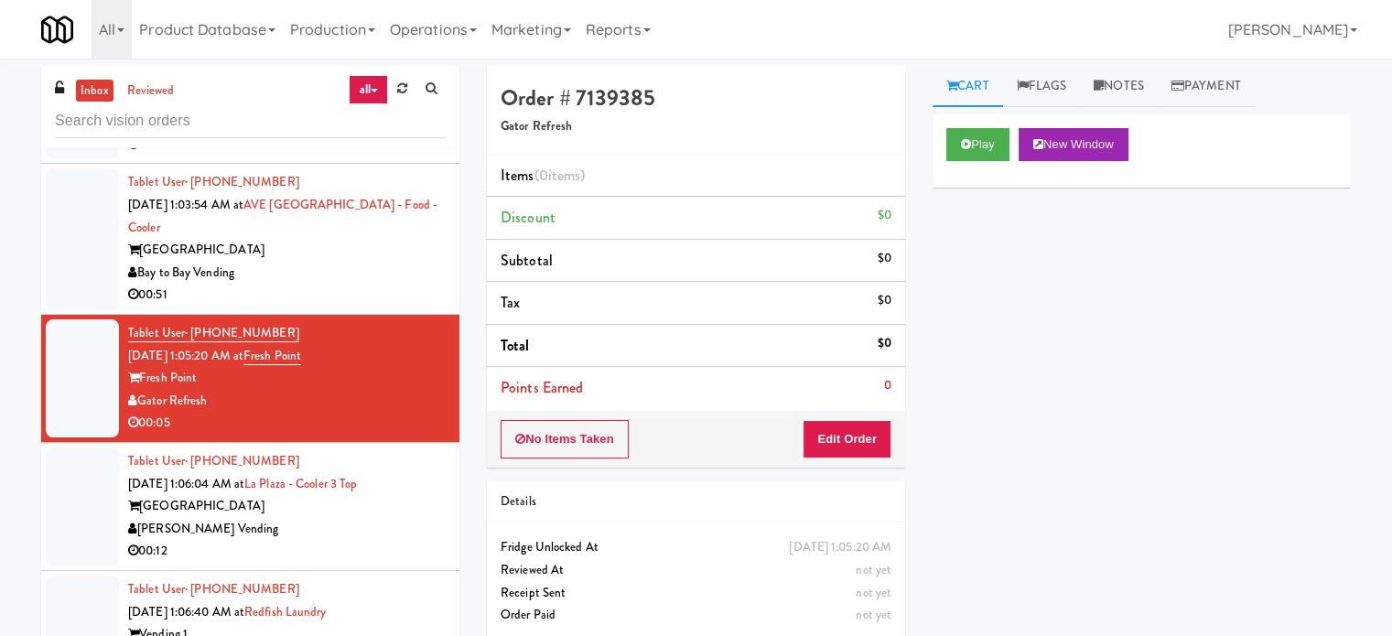
click at [370, 268] on div "Bay to Bay Vending" at bounding box center [287, 273] width 318 height 23
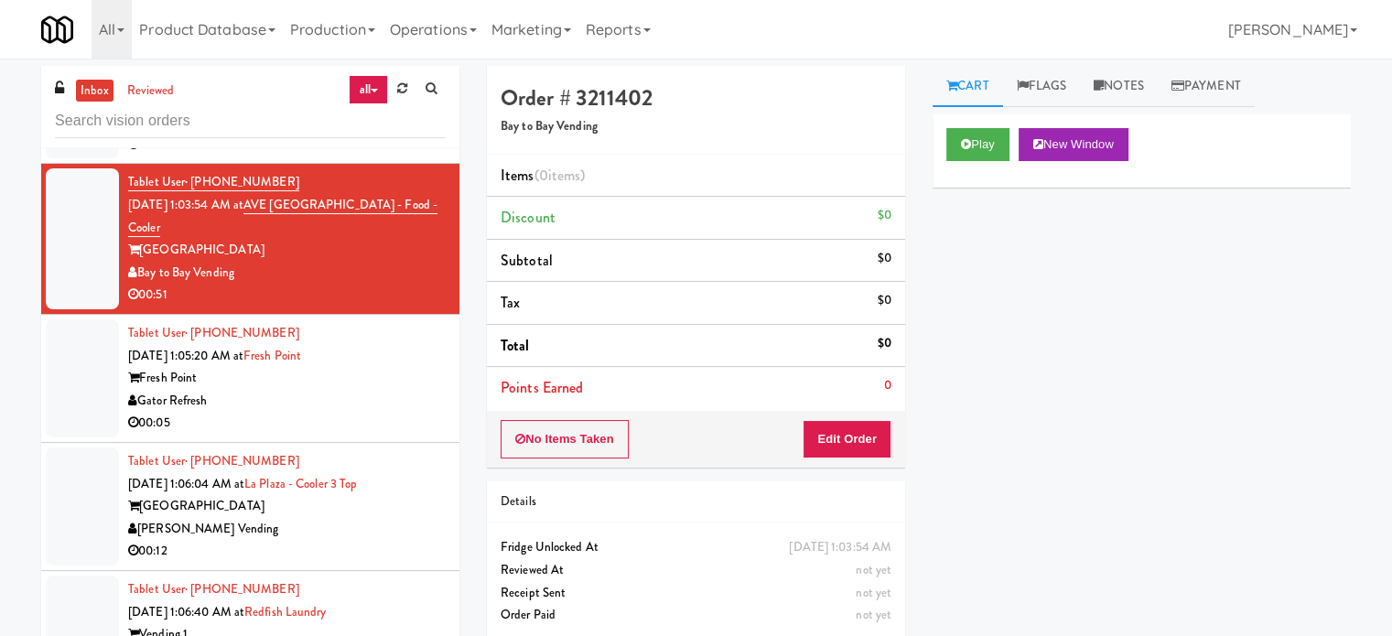
scroll to position [3297, 0]
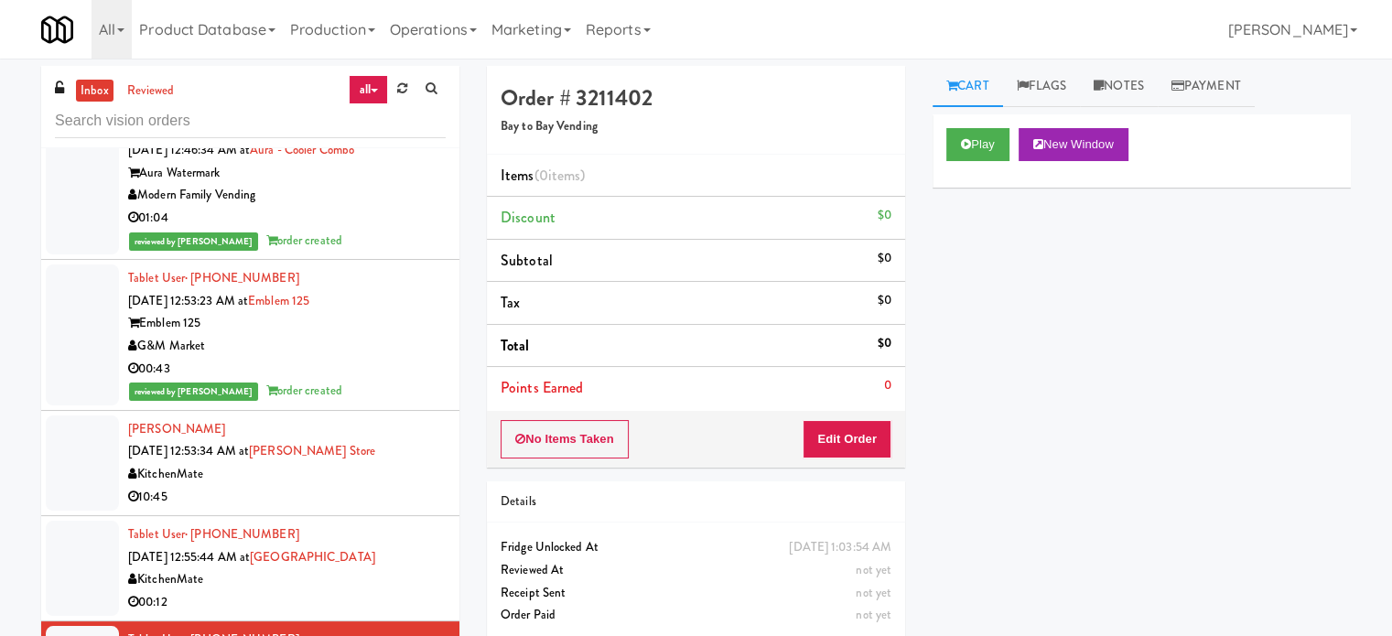
drag, startPoint x: 330, startPoint y: 483, endPoint x: 370, endPoint y: 471, distance: 41.1
click at [332, 486] on div "10:45" at bounding box center [287, 497] width 318 height 23
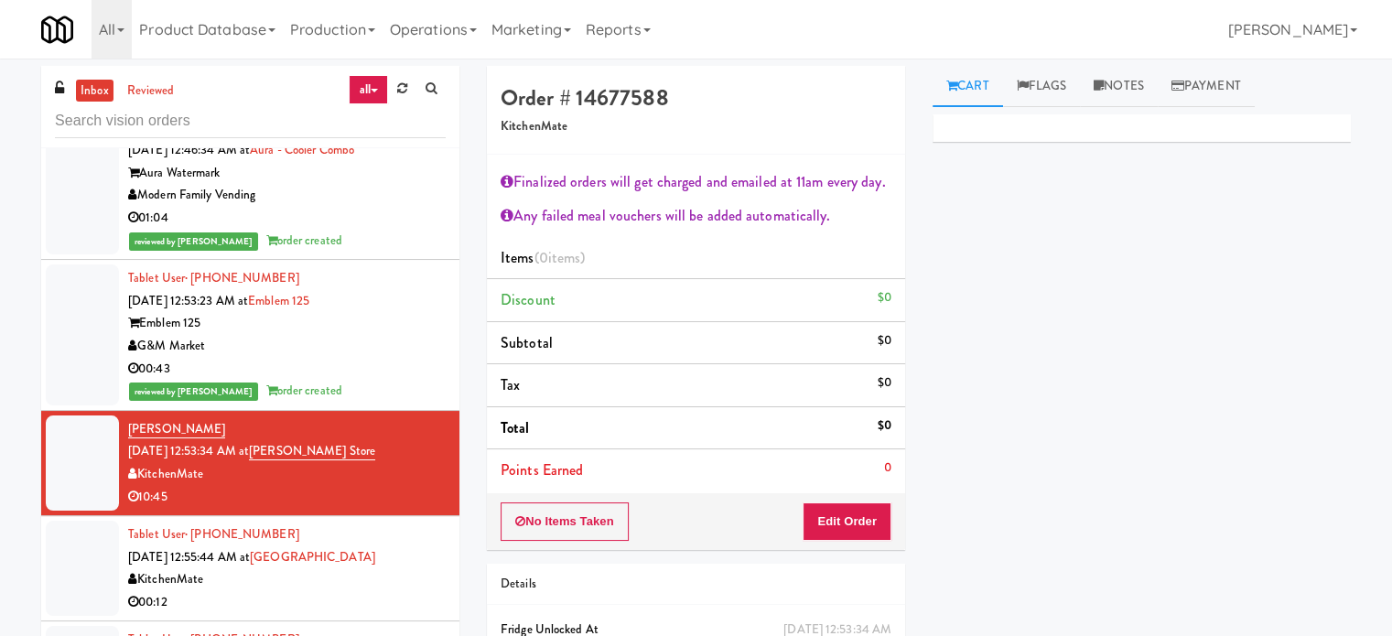
drag, startPoint x: 348, startPoint y: 379, endPoint x: 345, endPoint y: 428, distance: 48.6
click at [349, 384] on div "Tablet User · (401) 408-6786 Sep 29, 2025 12:53:23 AM at Emblem 125 Emblem 125 …" at bounding box center [287, 334] width 318 height 135
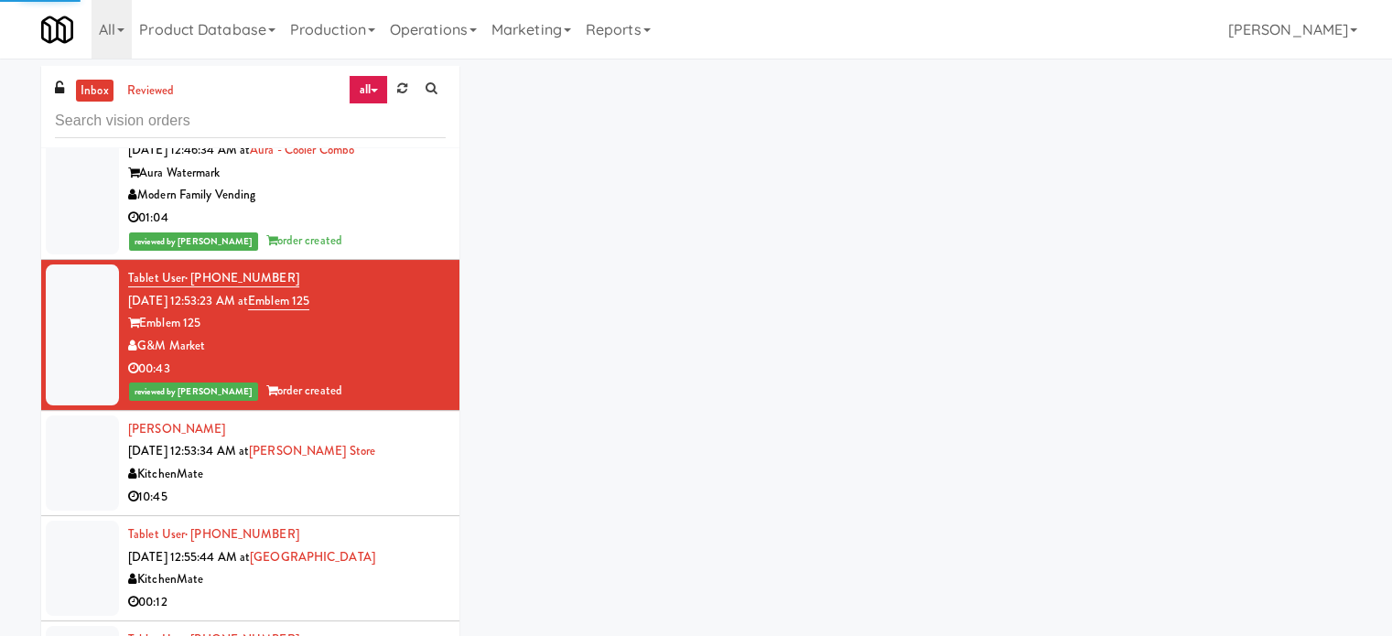
drag, startPoint x: 356, startPoint y: 473, endPoint x: 372, endPoint y: 452, distance: 26.2
click at [357, 473] on div "KitchenMate" at bounding box center [287, 474] width 318 height 23
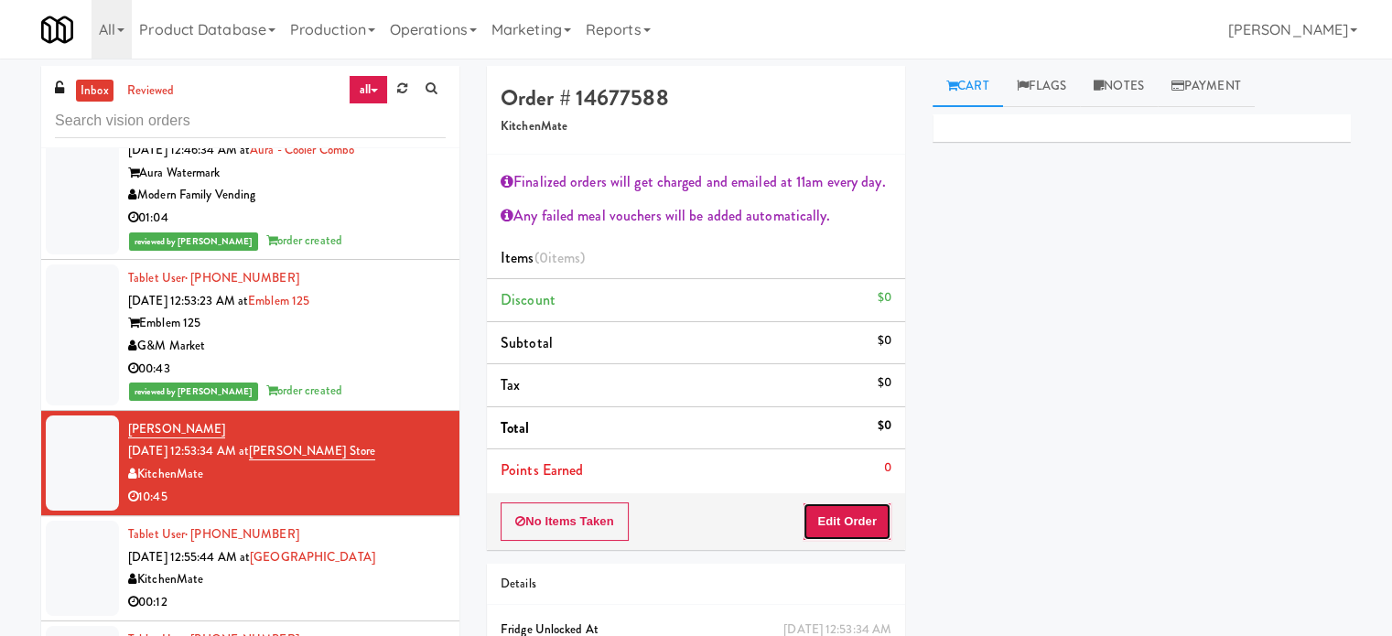
click at [836, 515] on button "Edit Order" at bounding box center [847, 522] width 89 height 38
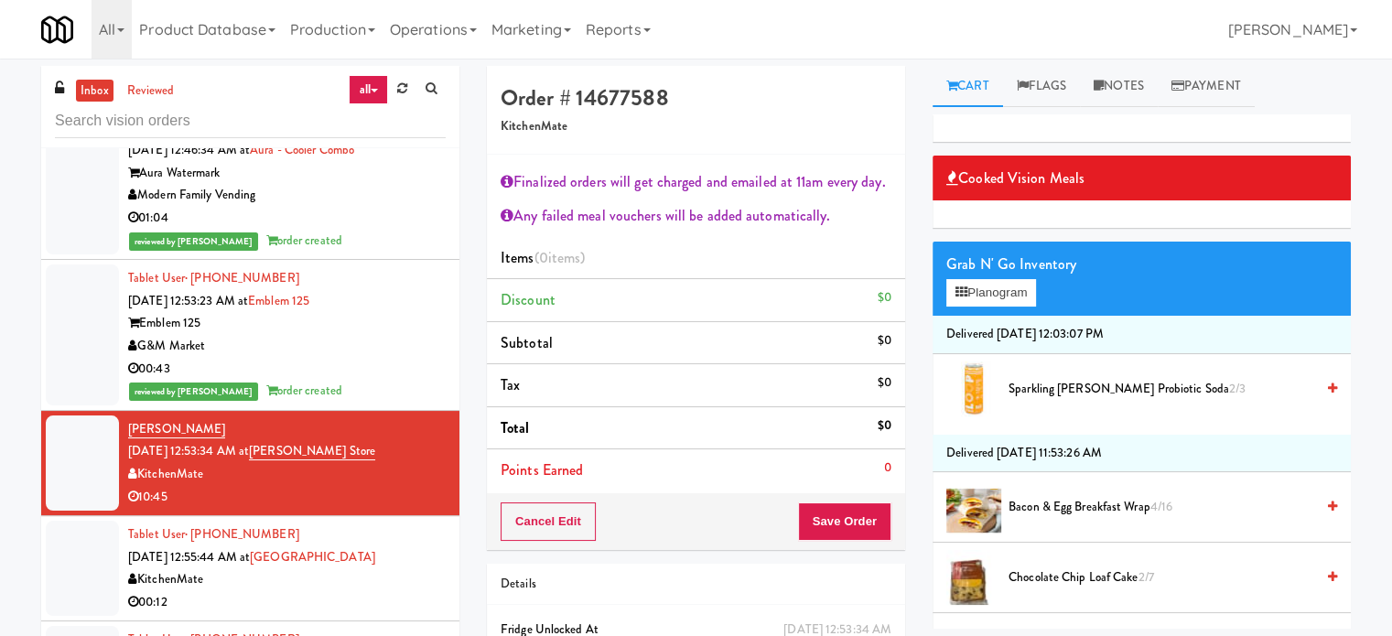
click at [1055, 579] on span "Chocolate Chip Loaf Cake 2/7" at bounding box center [1162, 578] width 306 height 23
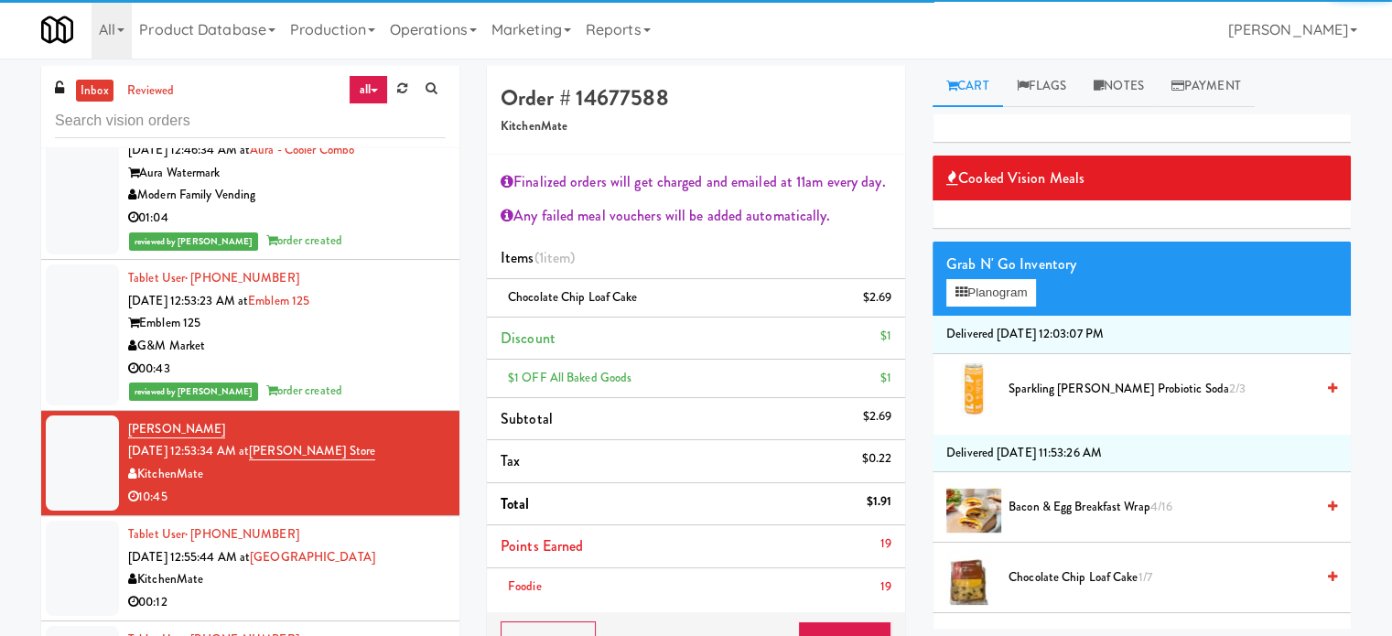
scroll to position [136, 0]
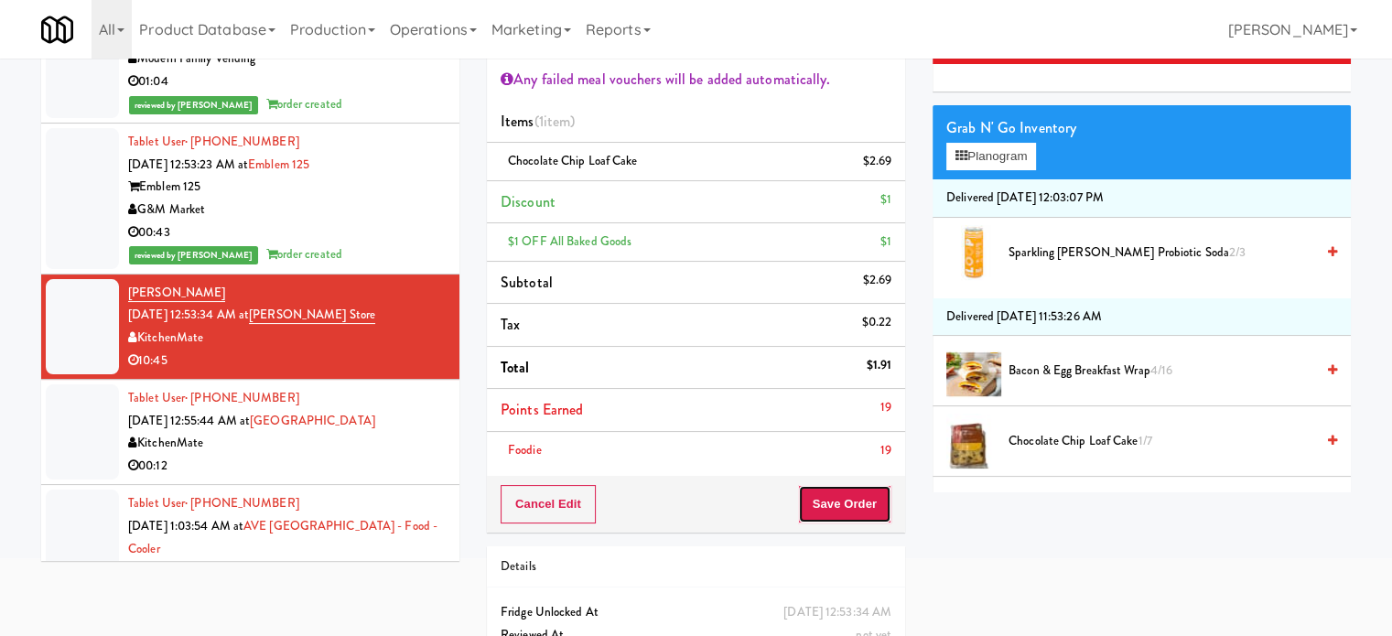
drag, startPoint x: 846, startPoint y: 512, endPoint x: 705, endPoint y: 359, distance: 208.0
click at [845, 512] on button "Save Order" at bounding box center [844, 504] width 93 height 38
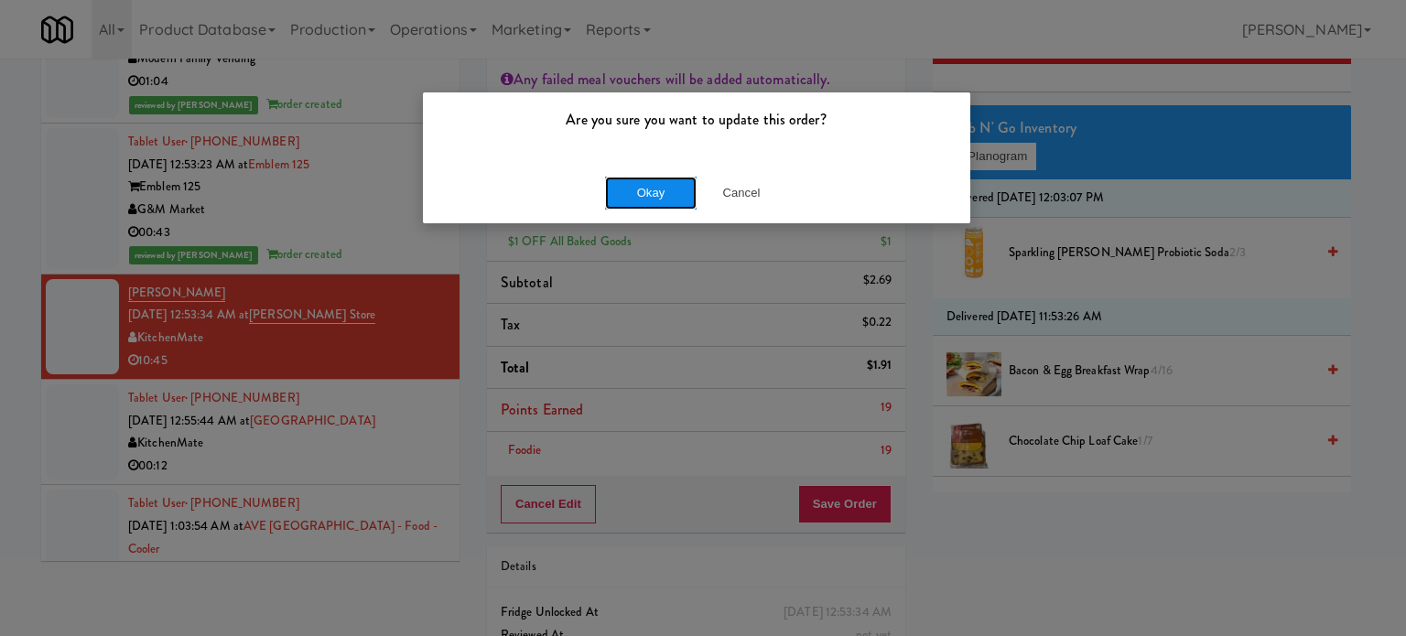
click at [642, 199] on button "Okay" at bounding box center [651, 193] width 92 height 33
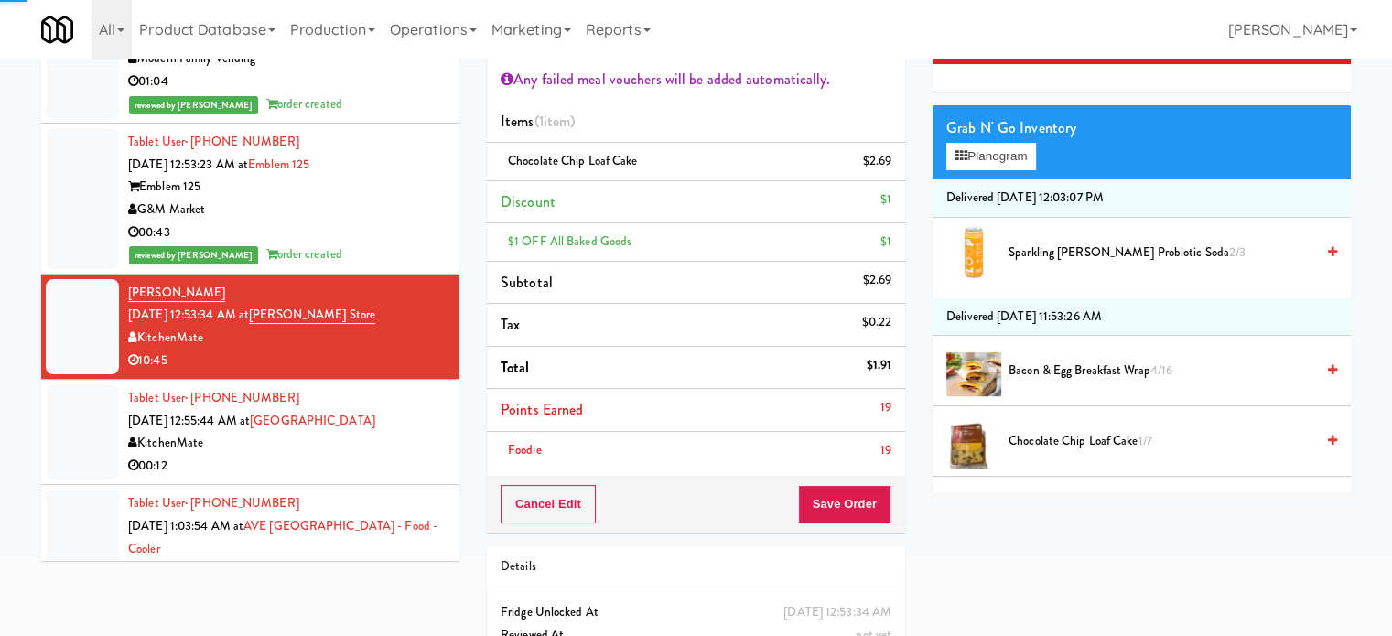
drag, startPoint x: 410, startPoint y: 438, endPoint x: 438, endPoint y: 428, distance: 29.6
click at [412, 438] on div "KitchenMate" at bounding box center [287, 443] width 318 height 23
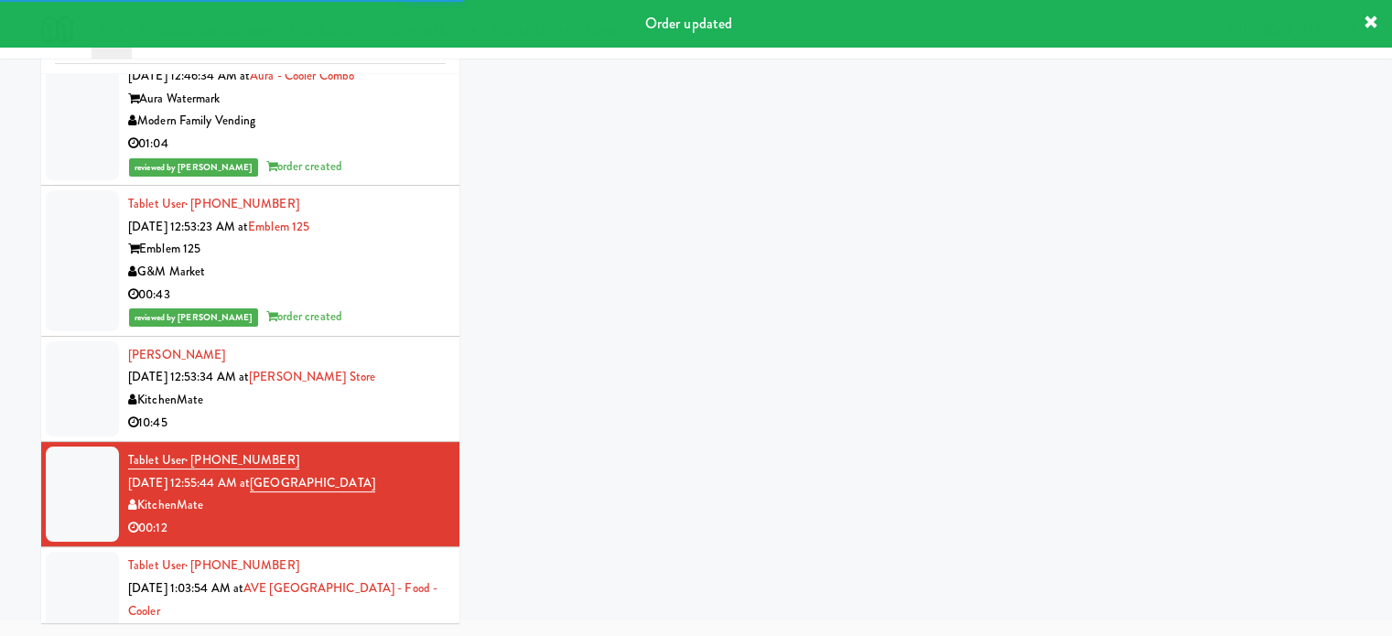
scroll to position [136, 0]
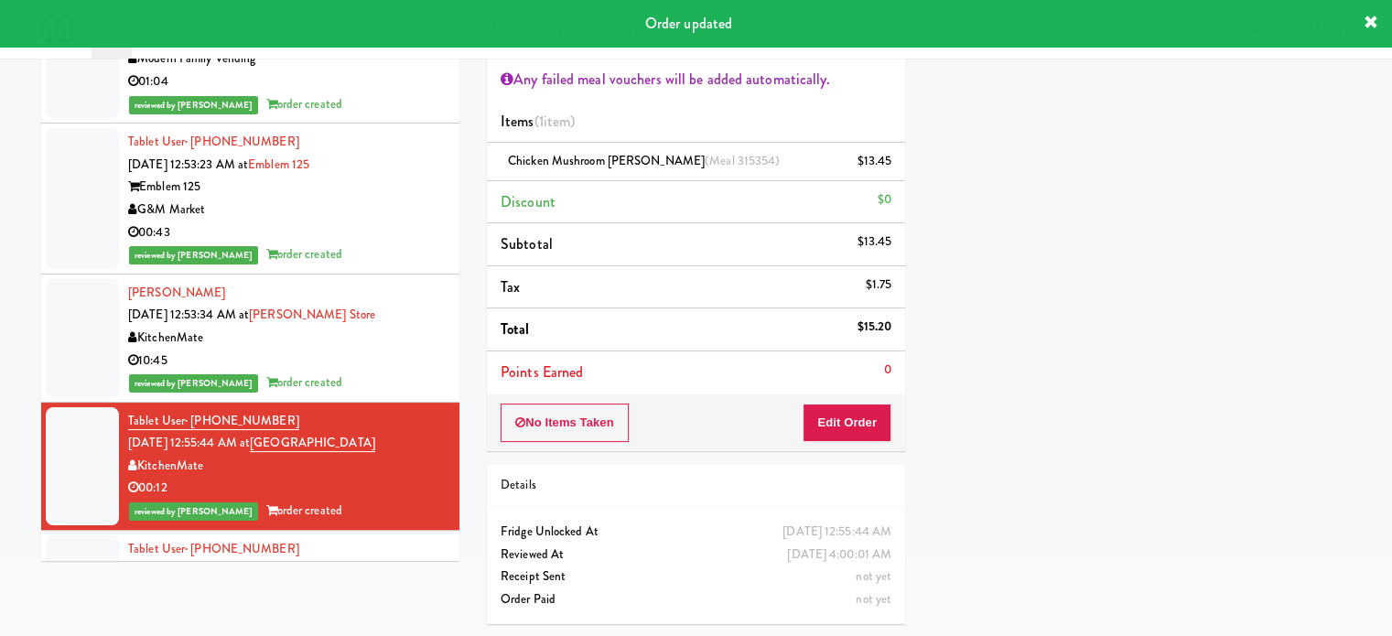
click at [381, 355] on div "10:45" at bounding box center [287, 361] width 318 height 23
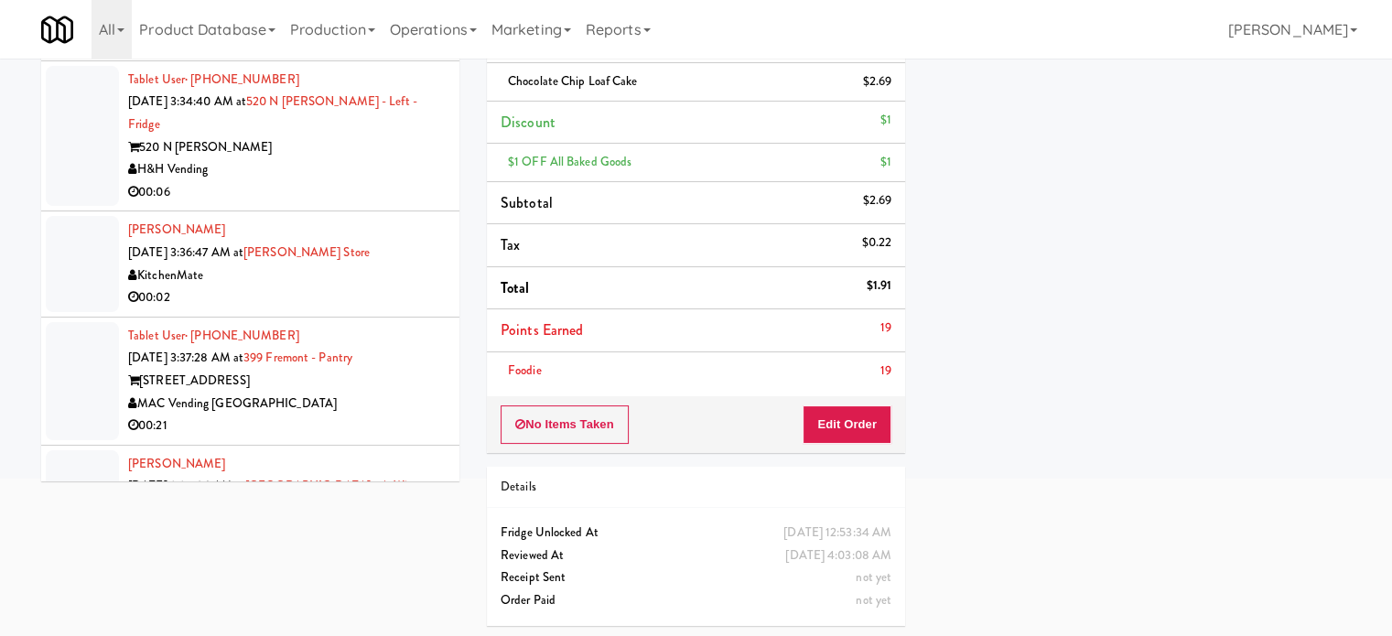
scroll to position [15691, 0]
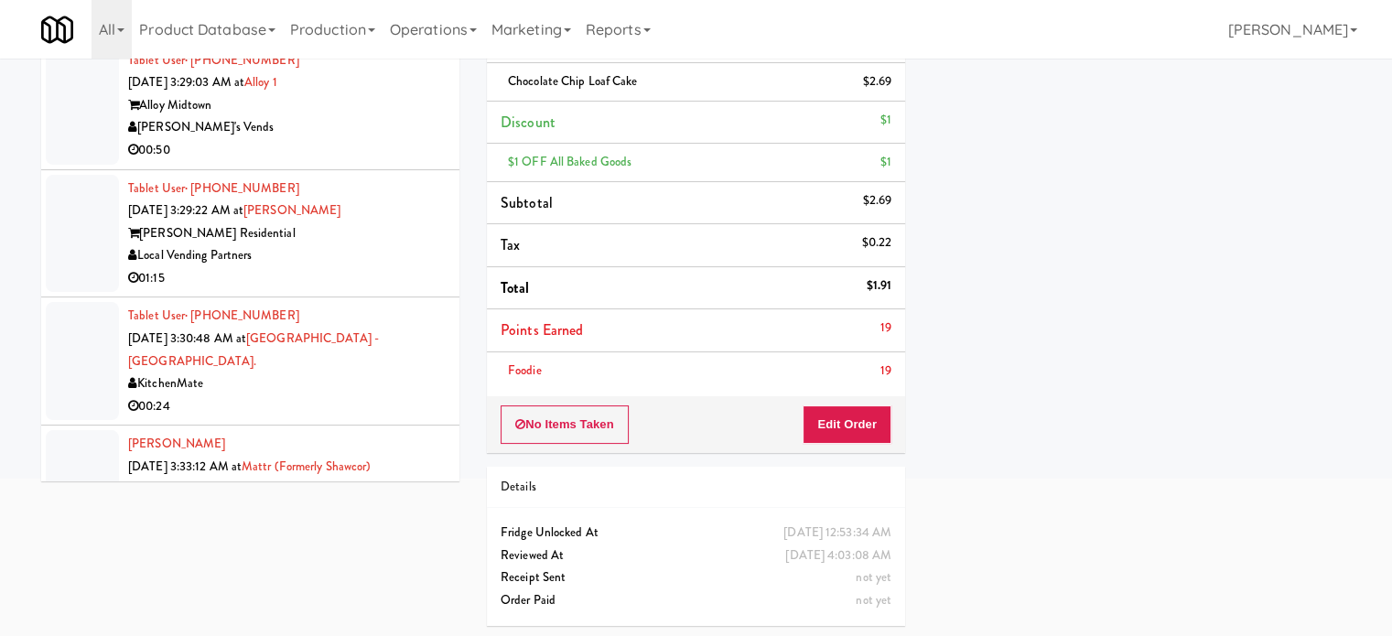
drag, startPoint x: 345, startPoint y: 460, endPoint x: 347, endPoint y: 440, distance: 20.2
click at [345, 479] on div "KitchenMate" at bounding box center [287, 490] width 318 height 23
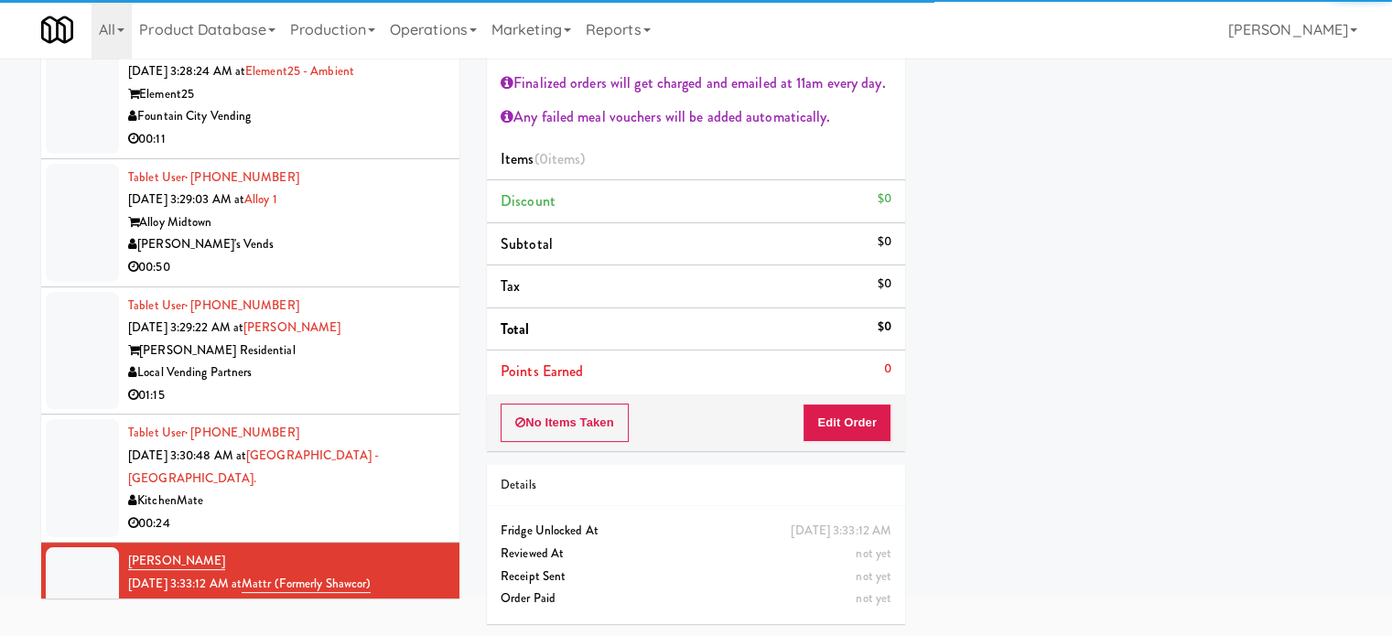
scroll to position [16148, 0]
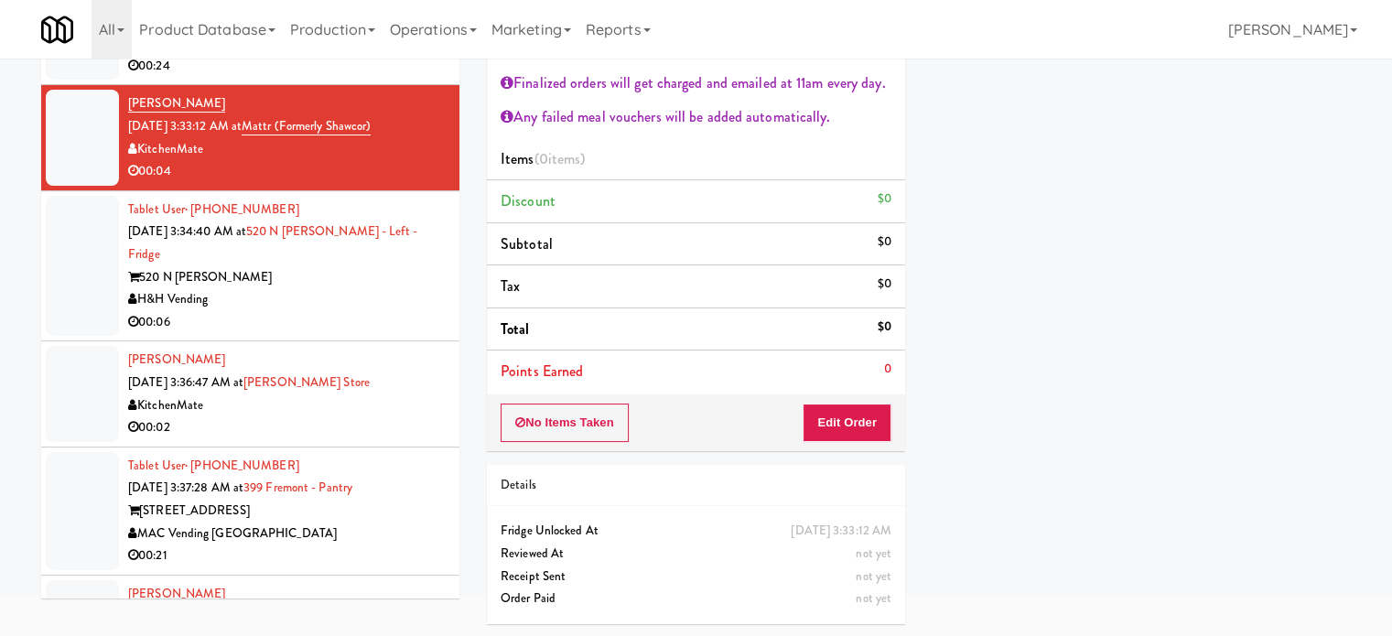
click at [341, 417] on div "00:02" at bounding box center [287, 428] width 318 height 23
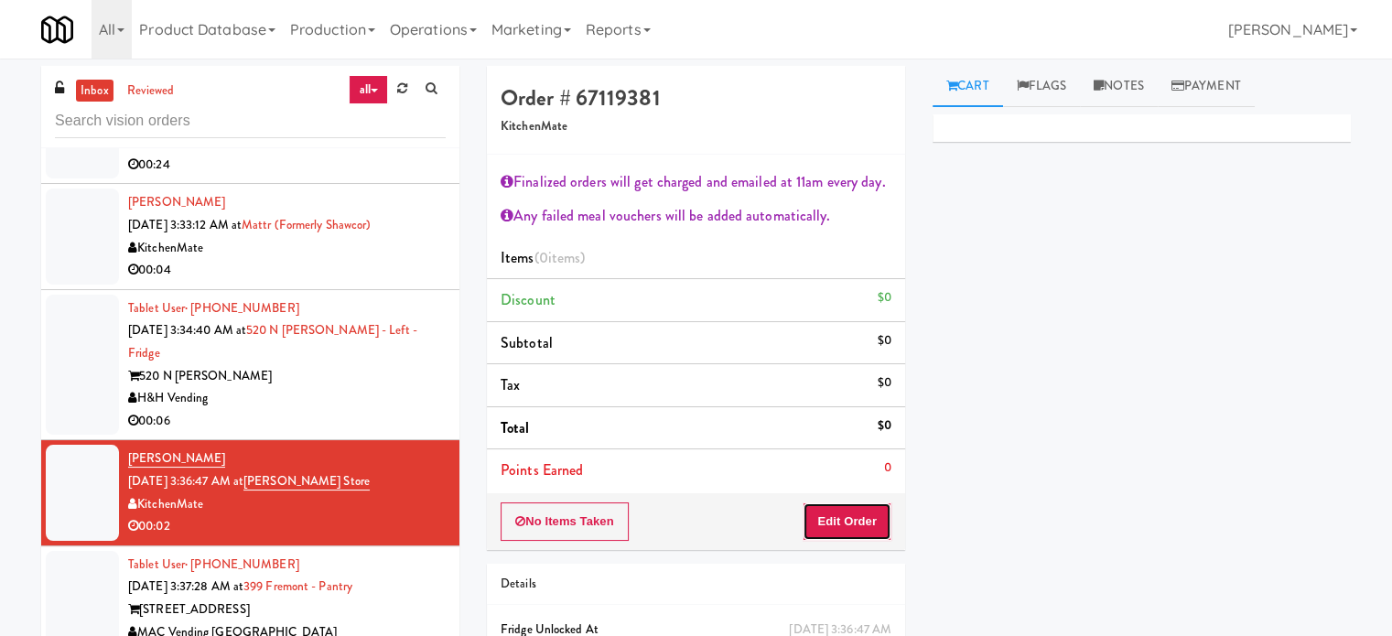
drag, startPoint x: 848, startPoint y: 525, endPoint x: 920, endPoint y: 471, distance: 89.7
click at [848, 522] on button "Edit Order" at bounding box center [847, 522] width 89 height 38
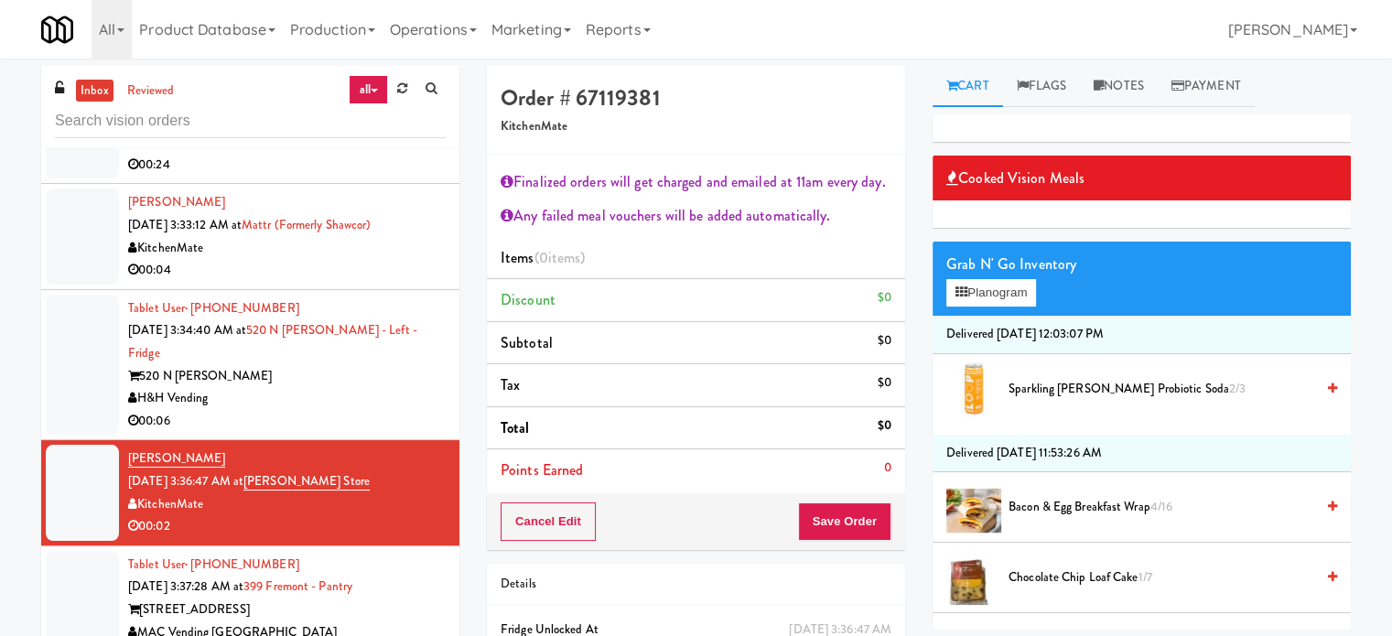
click at [1065, 510] on span "Bacon & Egg Breakfast Wrap 4/16" at bounding box center [1162, 507] width 306 height 23
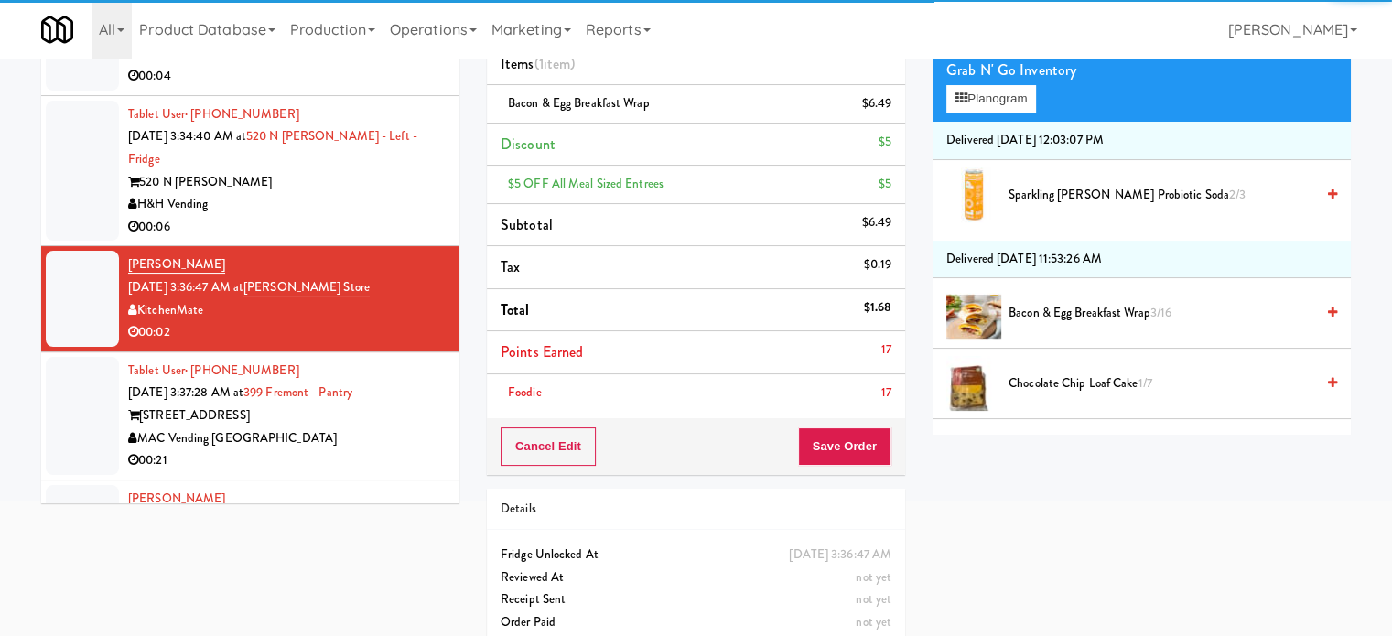
scroll to position [216, 0]
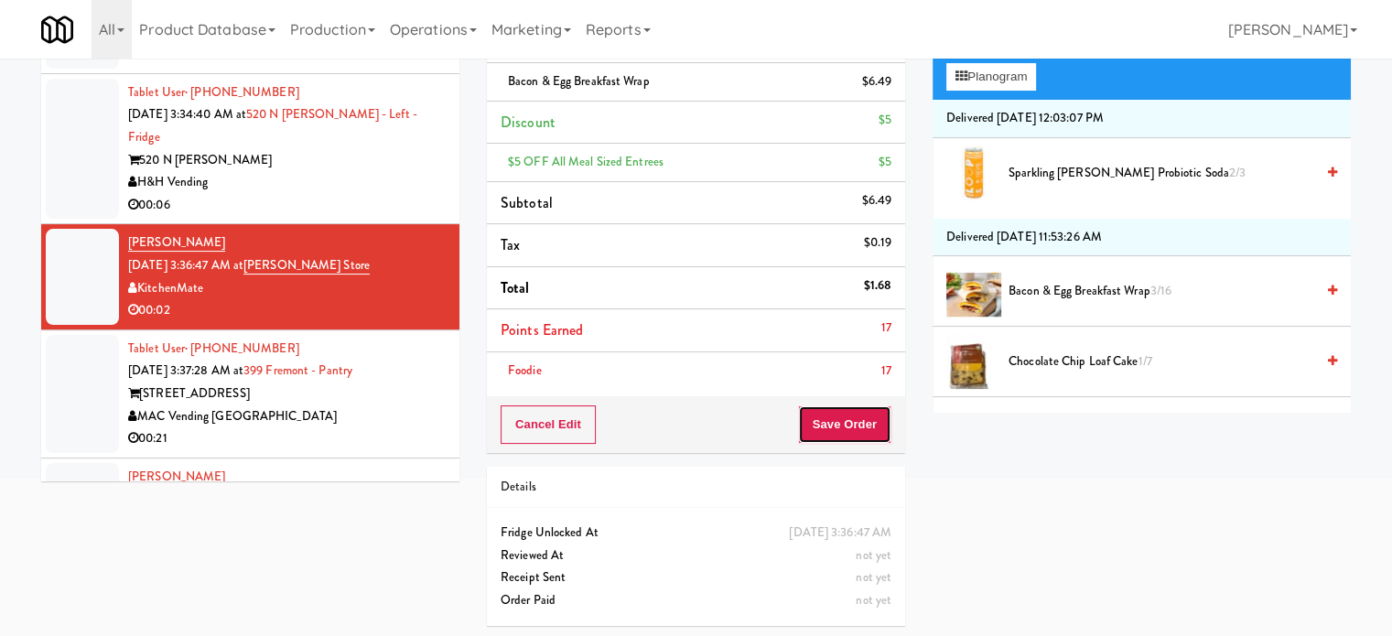
drag, startPoint x: 817, startPoint y: 420, endPoint x: 637, endPoint y: 359, distance: 189.6
click at [817, 421] on button "Save Order" at bounding box center [844, 425] width 93 height 38
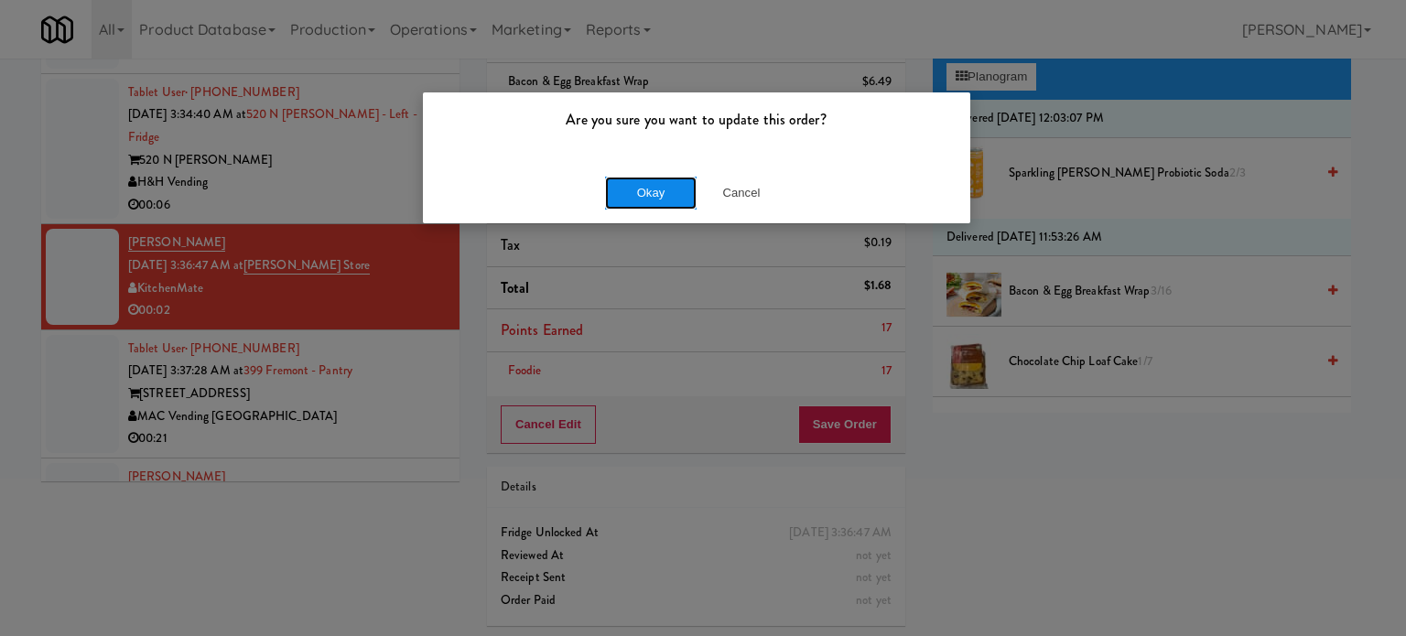
click at [639, 186] on button "Okay" at bounding box center [651, 193] width 92 height 33
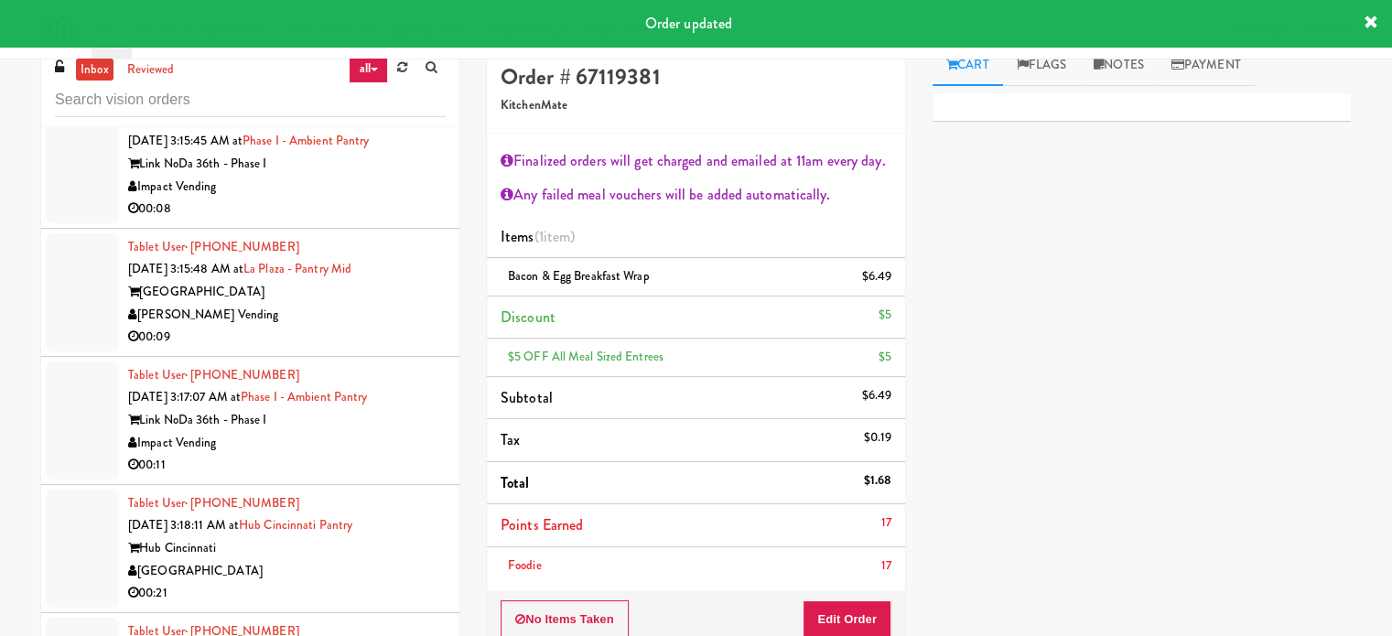
scroll to position [0, 0]
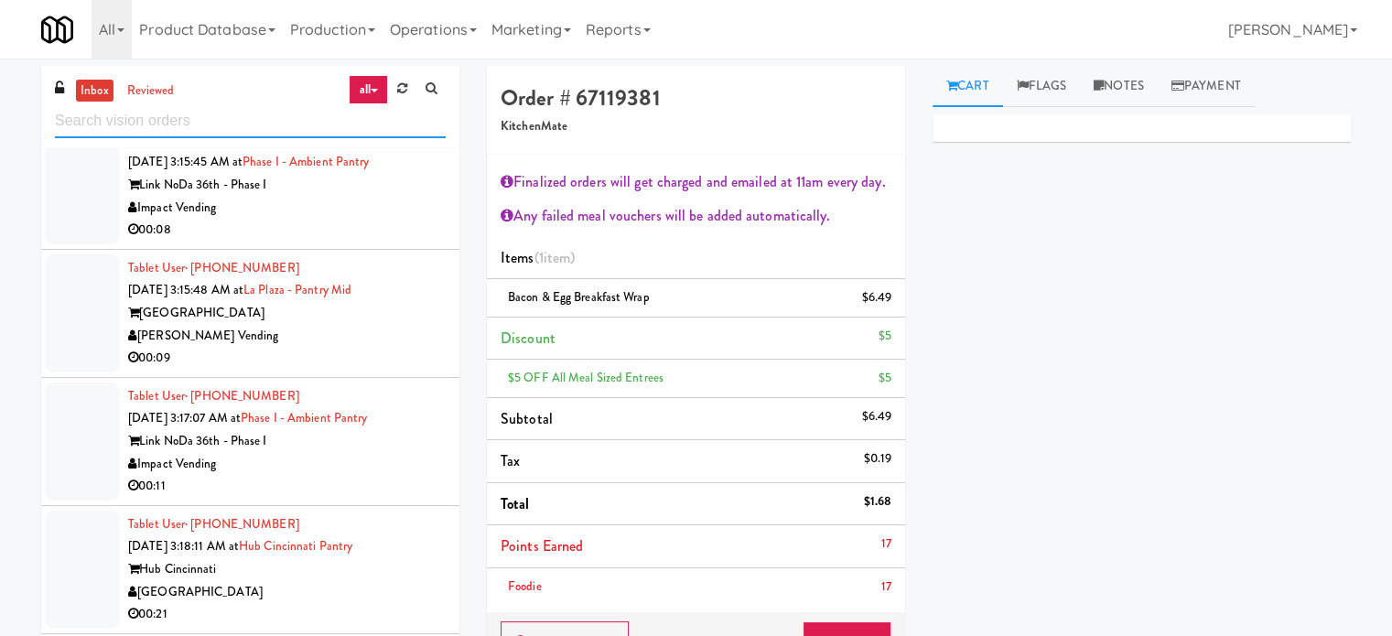
click at [222, 124] on input "text" at bounding box center [250, 121] width 391 height 34
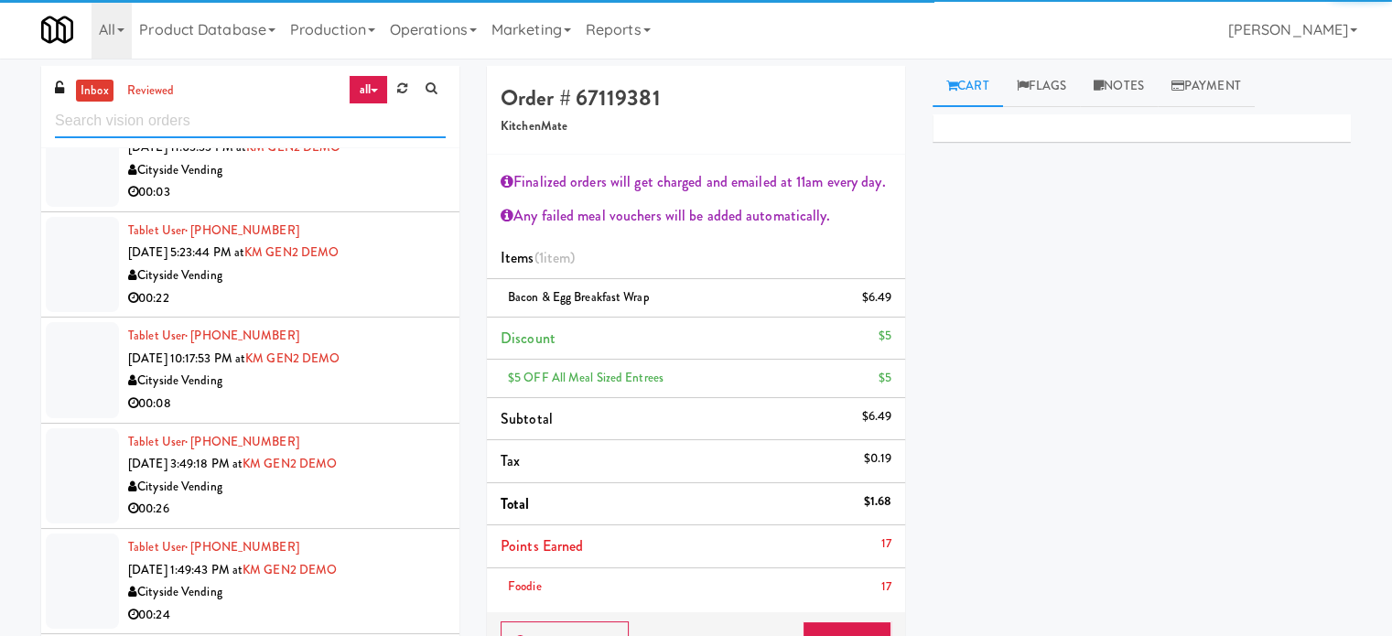
scroll to position [2612, 0]
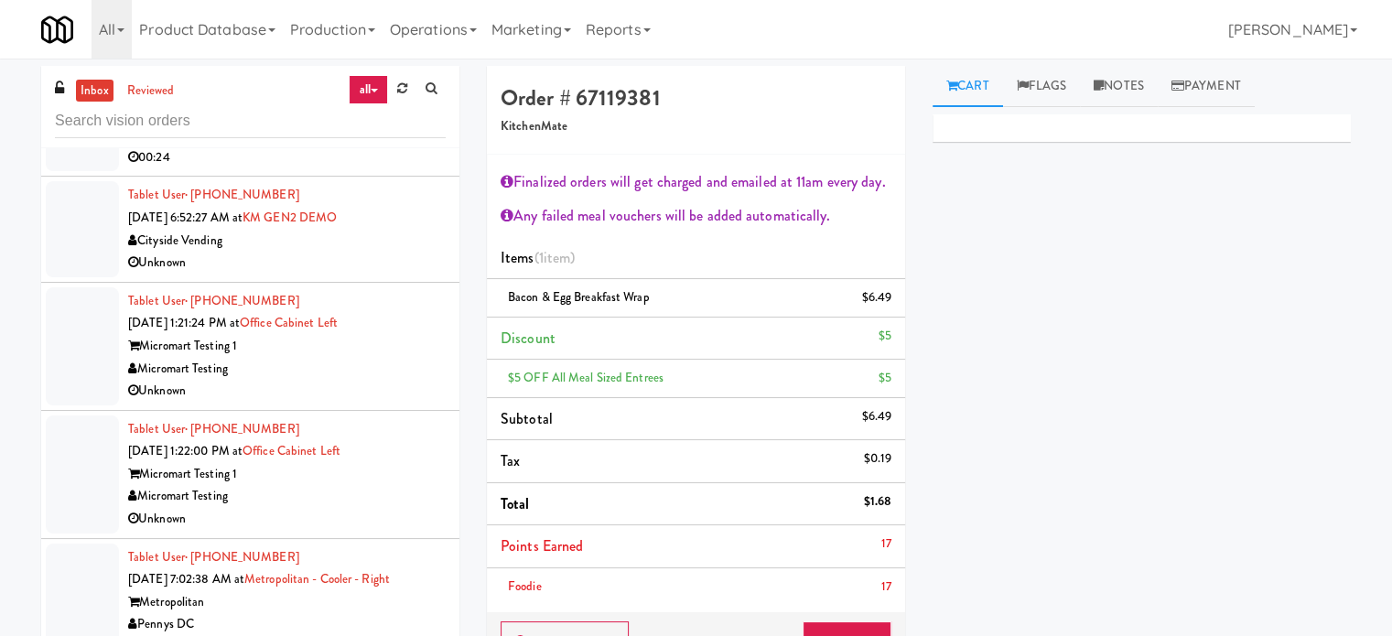
drag, startPoint x: 348, startPoint y: 608, endPoint x: 350, endPoint y: 593, distance: 14.8
click at [348, 607] on div "Metropolitan" at bounding box center [287, 602] width 318 height 23
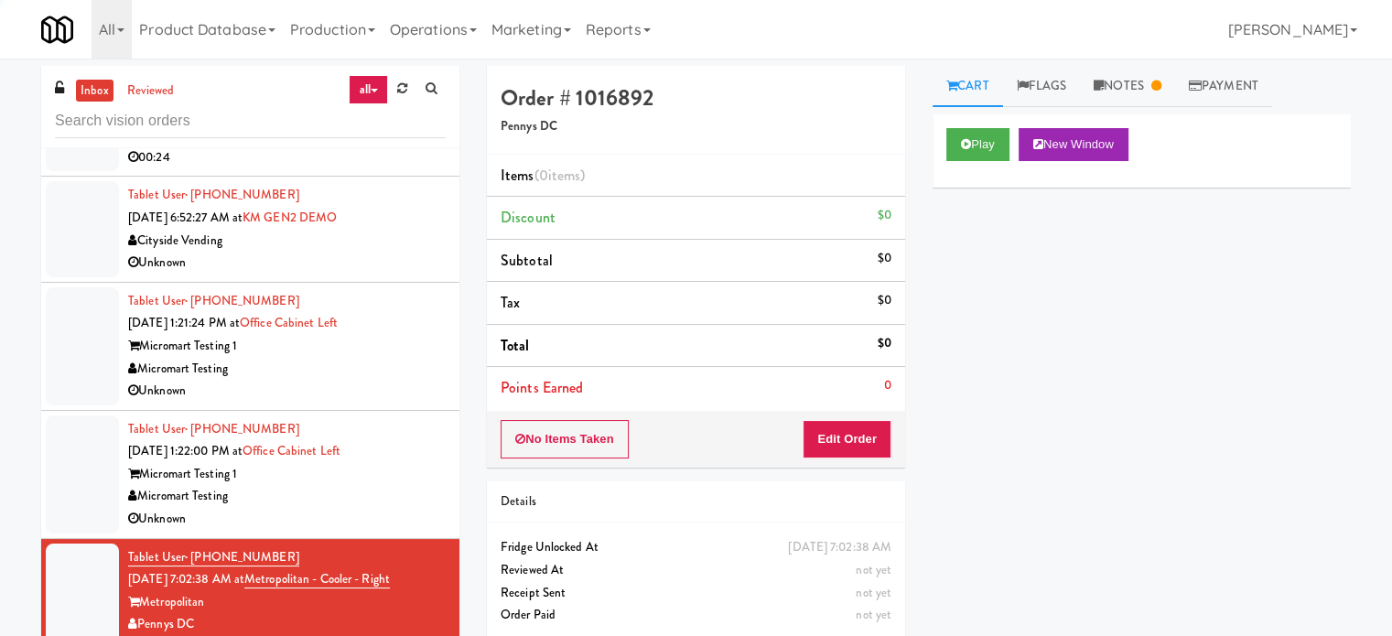
scroll to position [3069, 0]
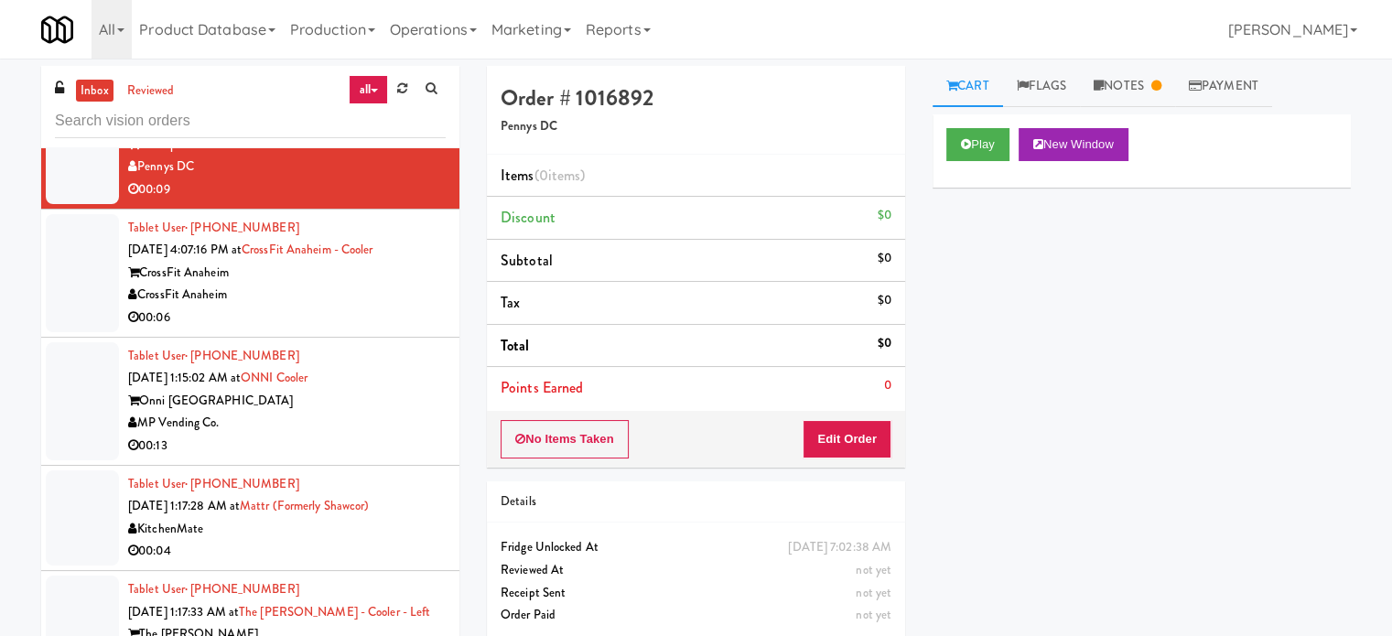
click at [358, 307] on div "00:06" at bounding box center [287, 318] width 318 height 23
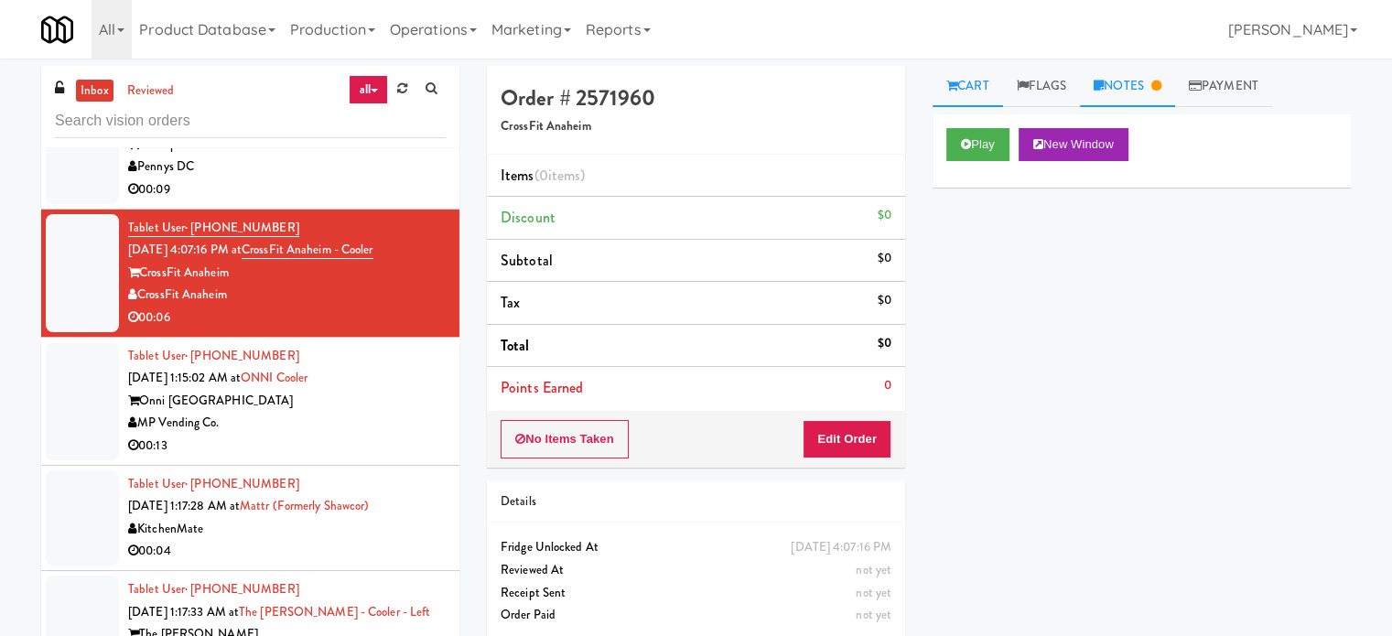
click at [1142, 77] on link "Notes" at bounding box center [1127, 86] width 95 height 41
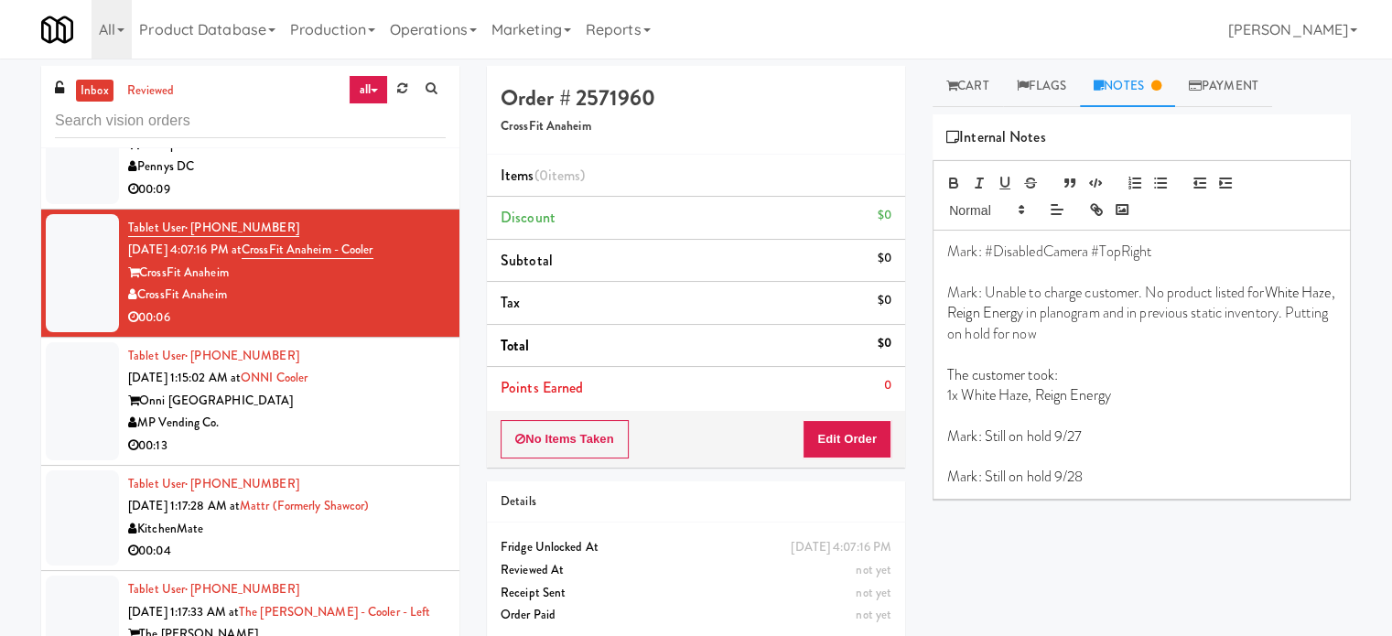
click at [352, 412] on div "MP Vending Co." at bounding box center [287, 423] width 318 height 23
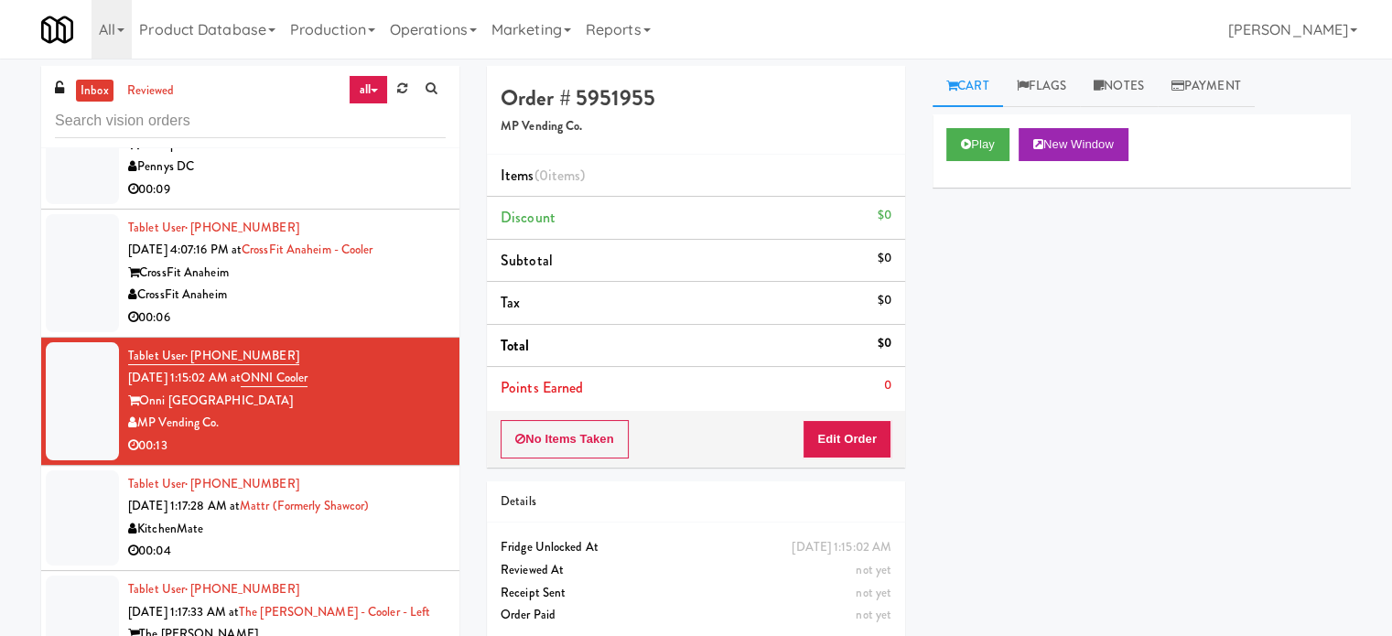
drag, startPoint x: 343, startPoint y: 285, endPoint x: 387, endPoint y: 303, distance: 47.6
click at [345, 286] on div "CrossFit Anaheim" at bounding box center [287, 295] width 318 height 23
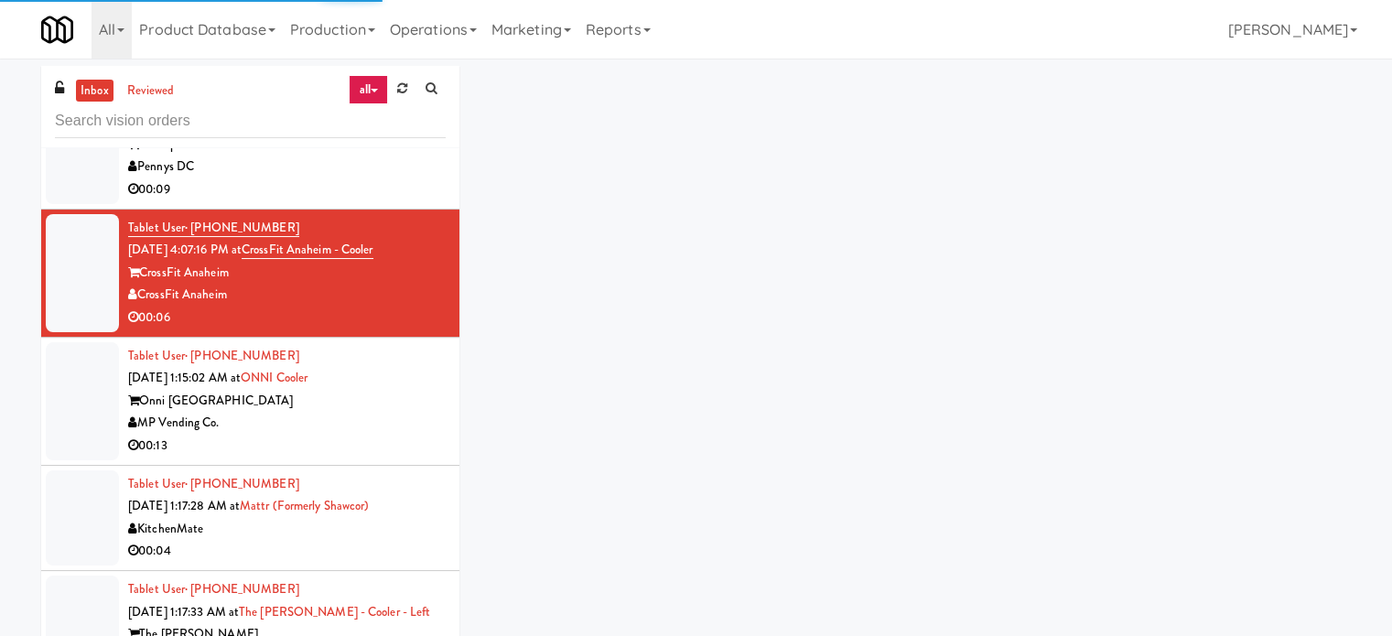
click at [389, 428] on div "MP Vending Co." at bounding box center [287, 423] width 318 height 23
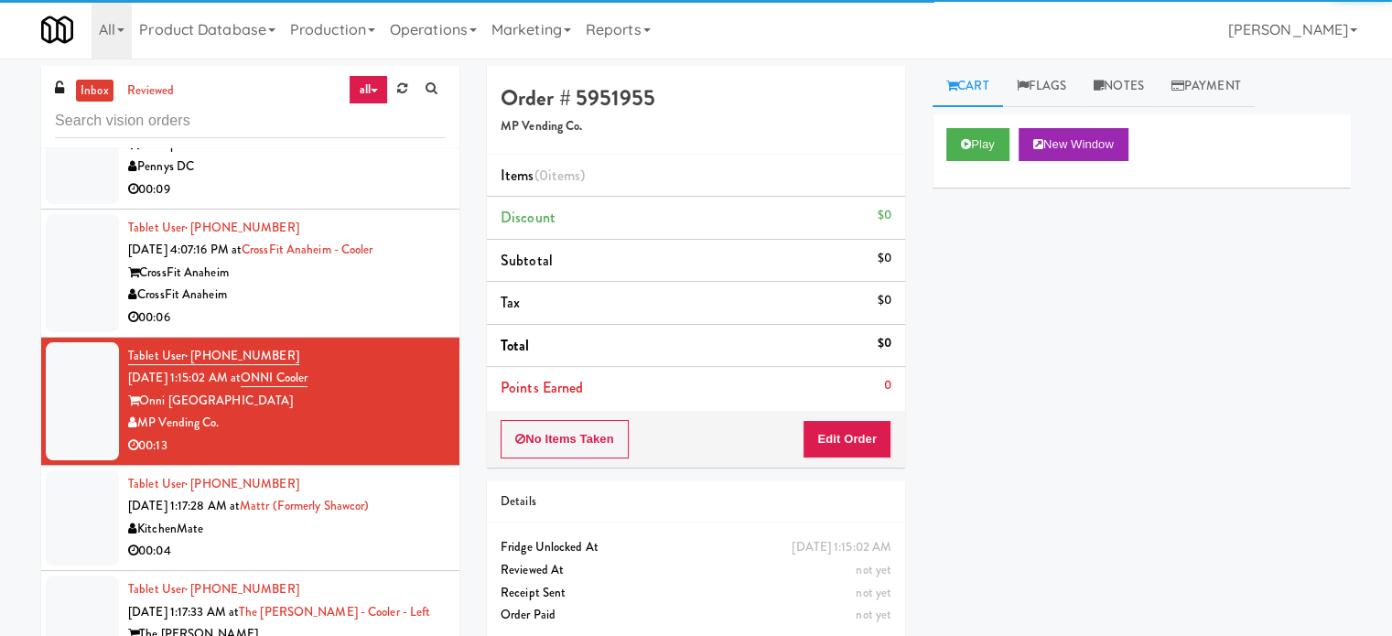
drag, startPoint x: 387, startPoint y: 546, endPoint x: 381, endPoint y: 525, distance: 22.0
click at [387, 543] on div "00:04" at bounding box center [287, 551] width 318 height 23
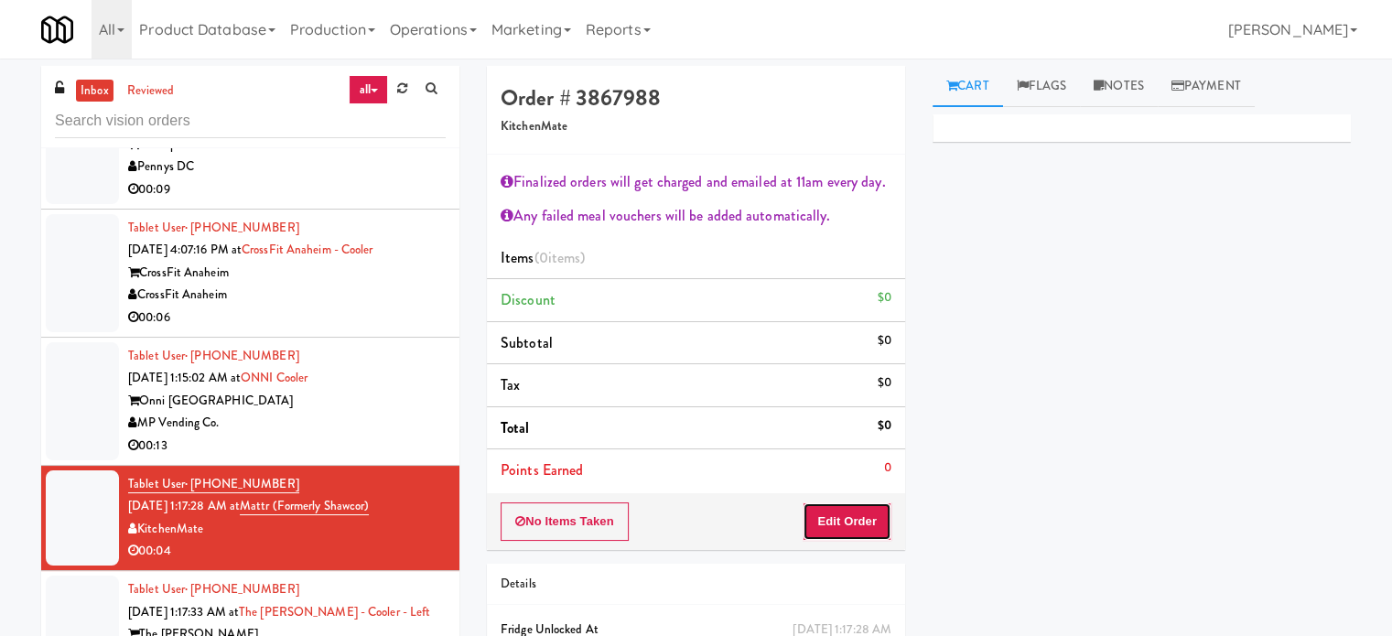
click at [857, 514] on button "Edit Order" at bounding box center [847, 522] width 89 height 38
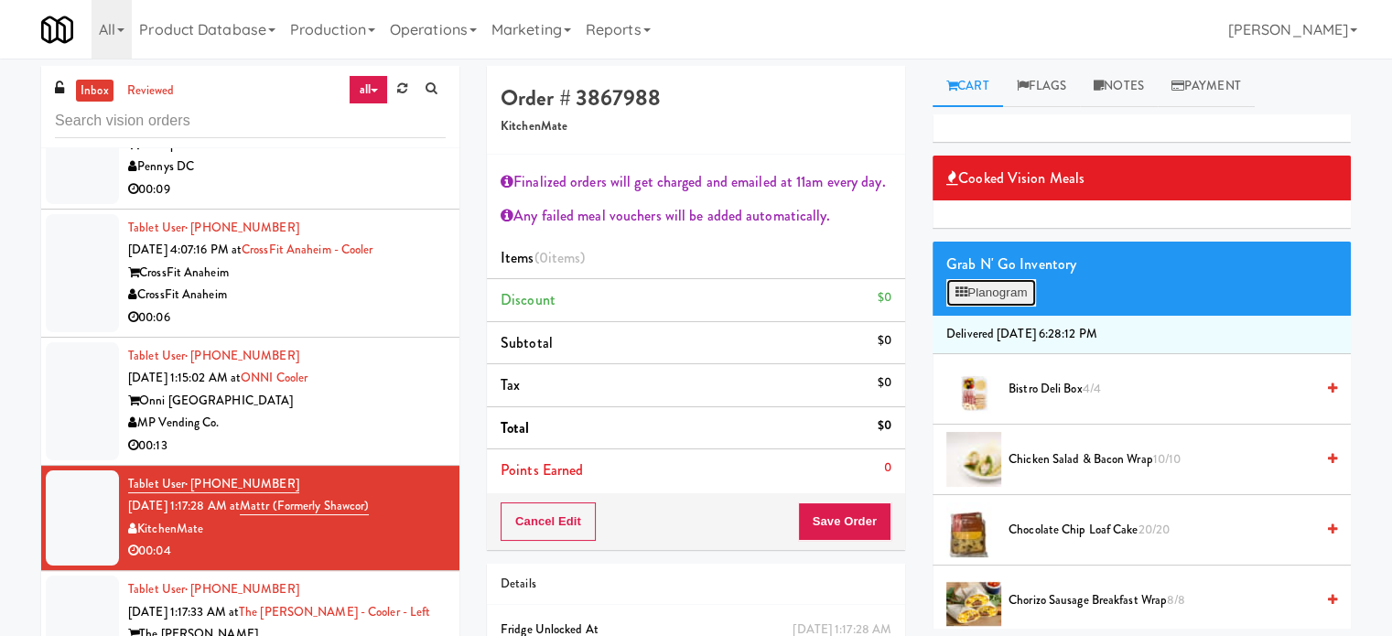
click at [1022, 287] on button "Planogram" at bounding box center [992, 292] width 90 height 27
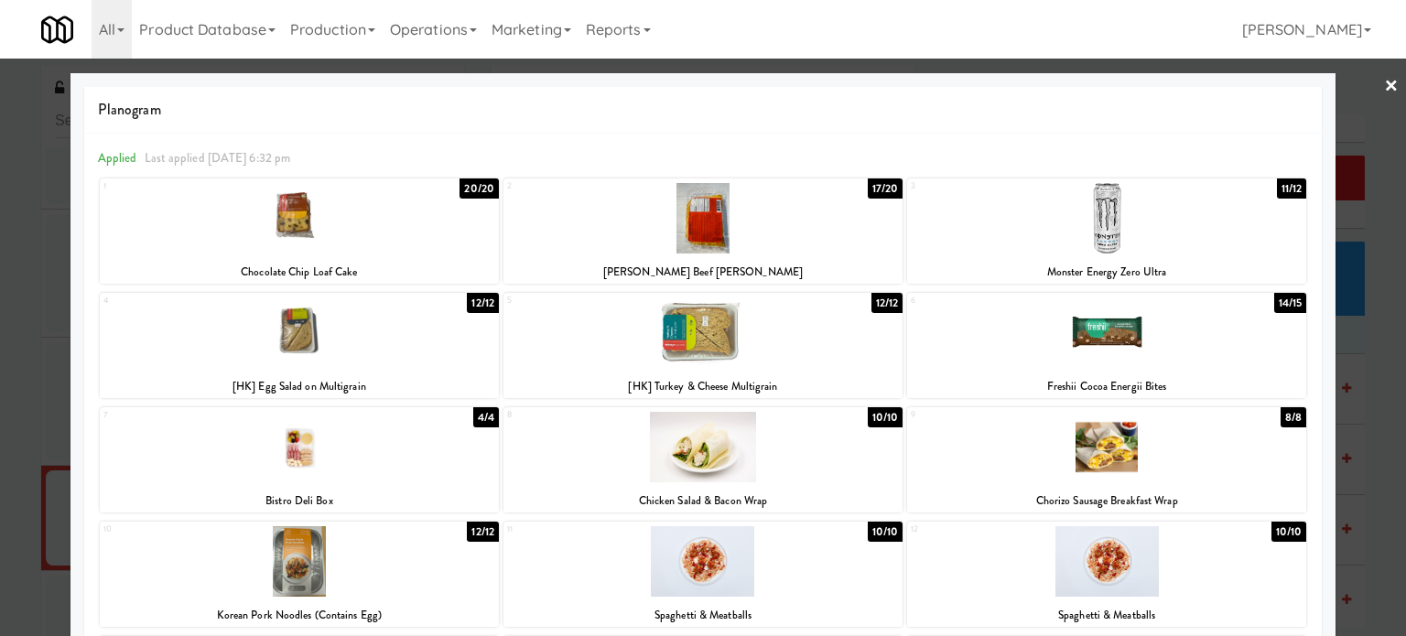
click at [1277, 187] on div "11/12" at bounding box center [1292, 189] width 30 height 20
click at [1357, 224] on div at bounding box center [703, 318] width 1406 height 636
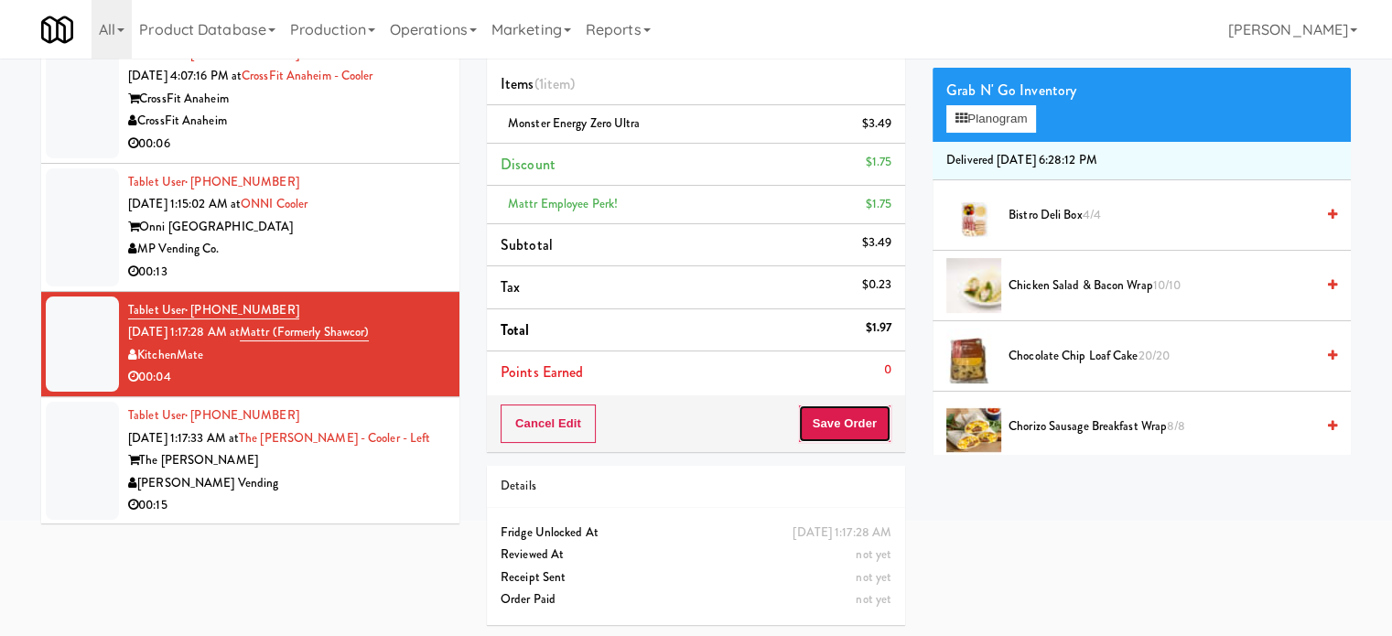
click at [831, 419] on button "Save Order" at bounding box center [844, 424] width 93 height 38
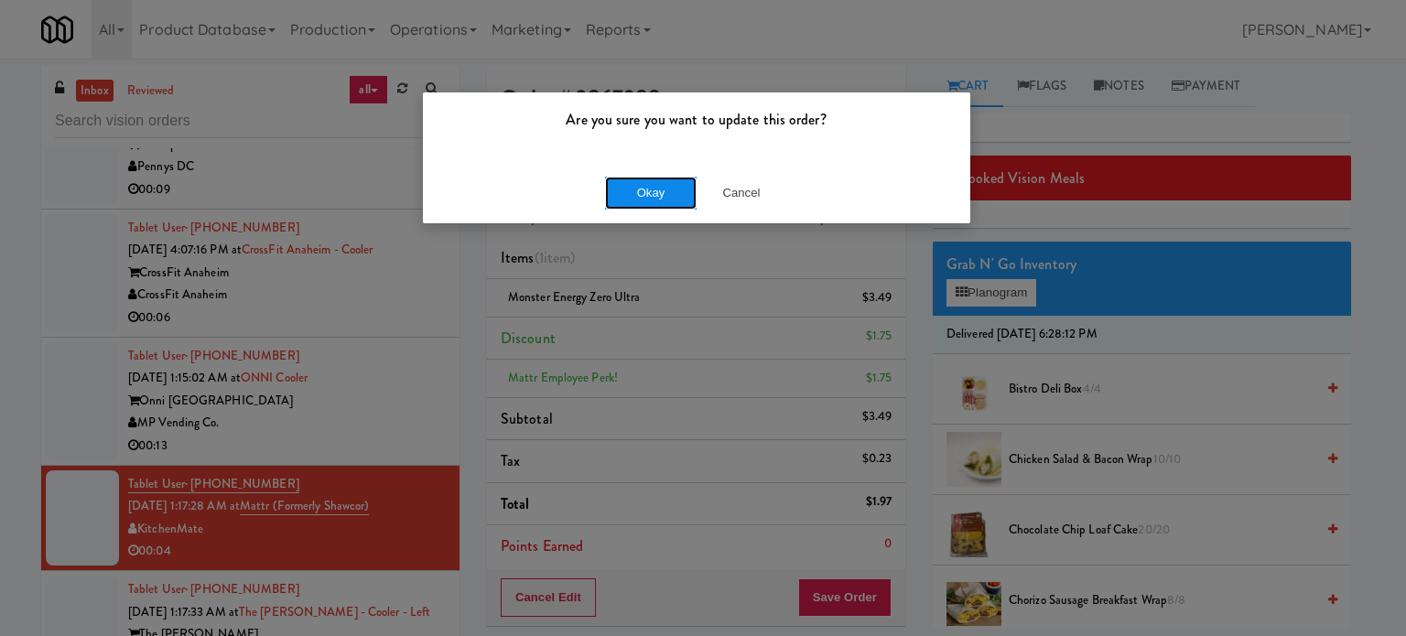
click at [662, 206] on button "Okay" at bounding box center [651, 193] width 92 height 33
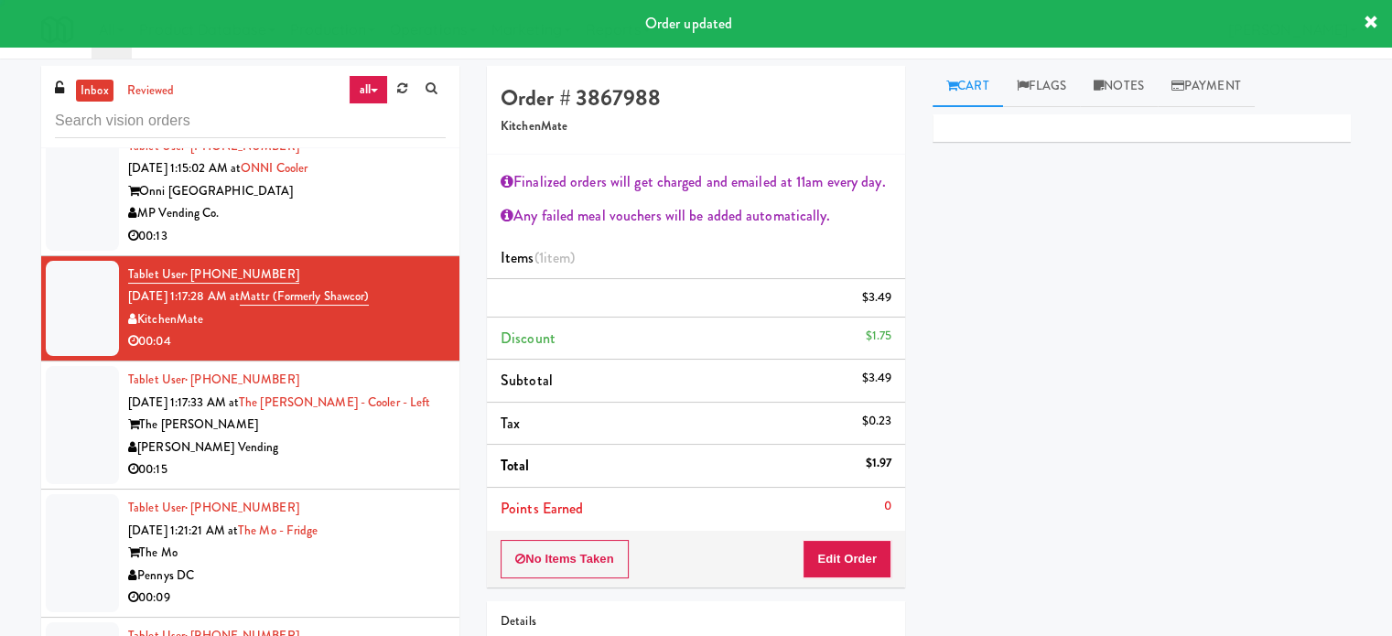
scroll to position [3389, 0]
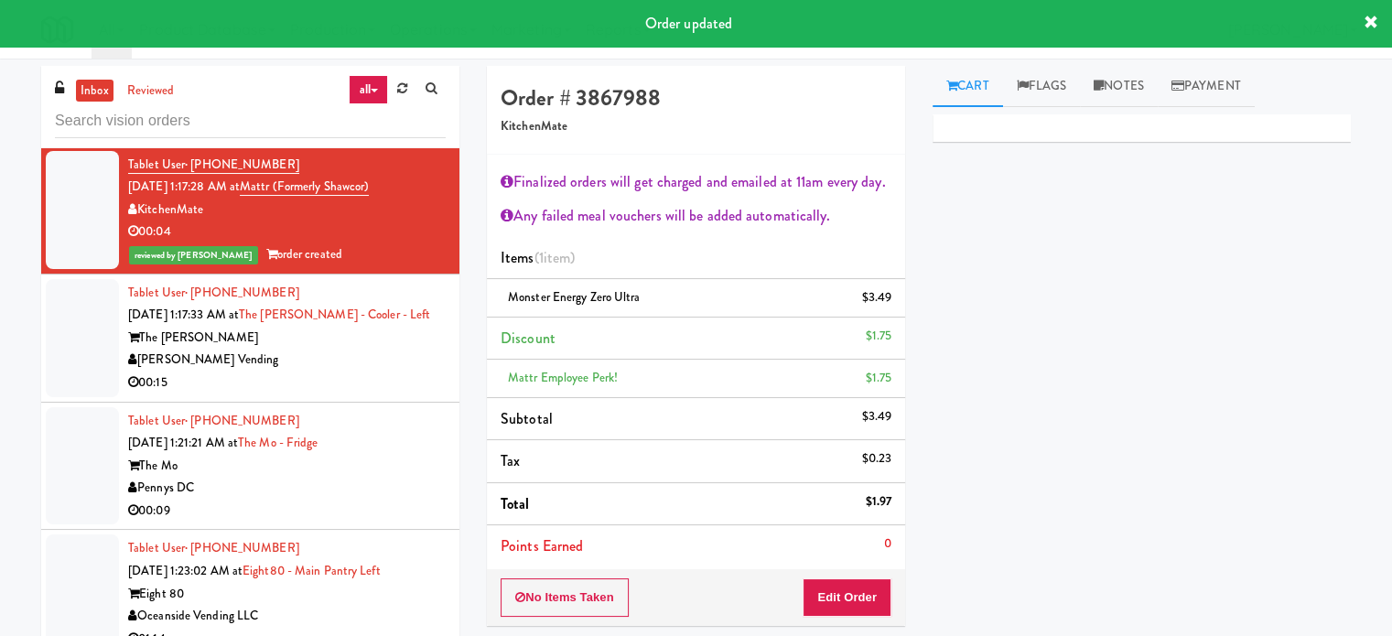
click at [401, 355] on div "[PERSON_NAME] Vending" at bounding box center [287, 360] width 318 height 23
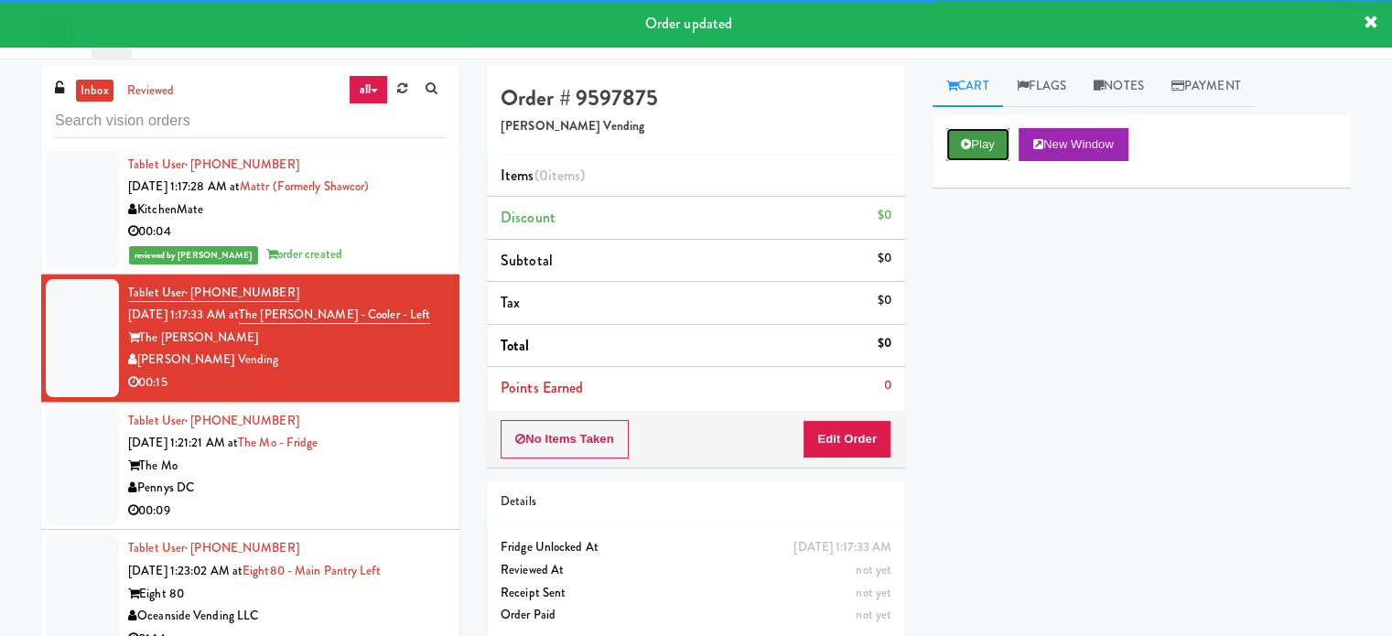
click at [980, 144] on button "Play" at bounding box center [978, 144] width 63 height 33
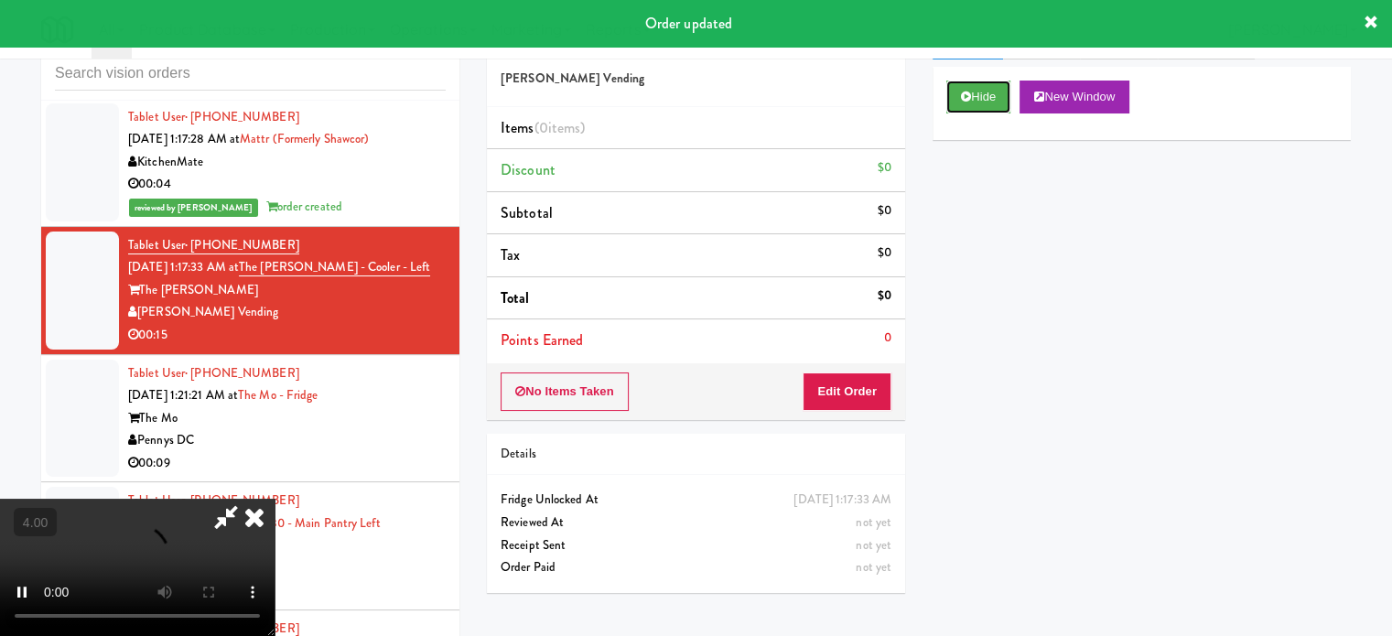
scroll to position [74, 0]
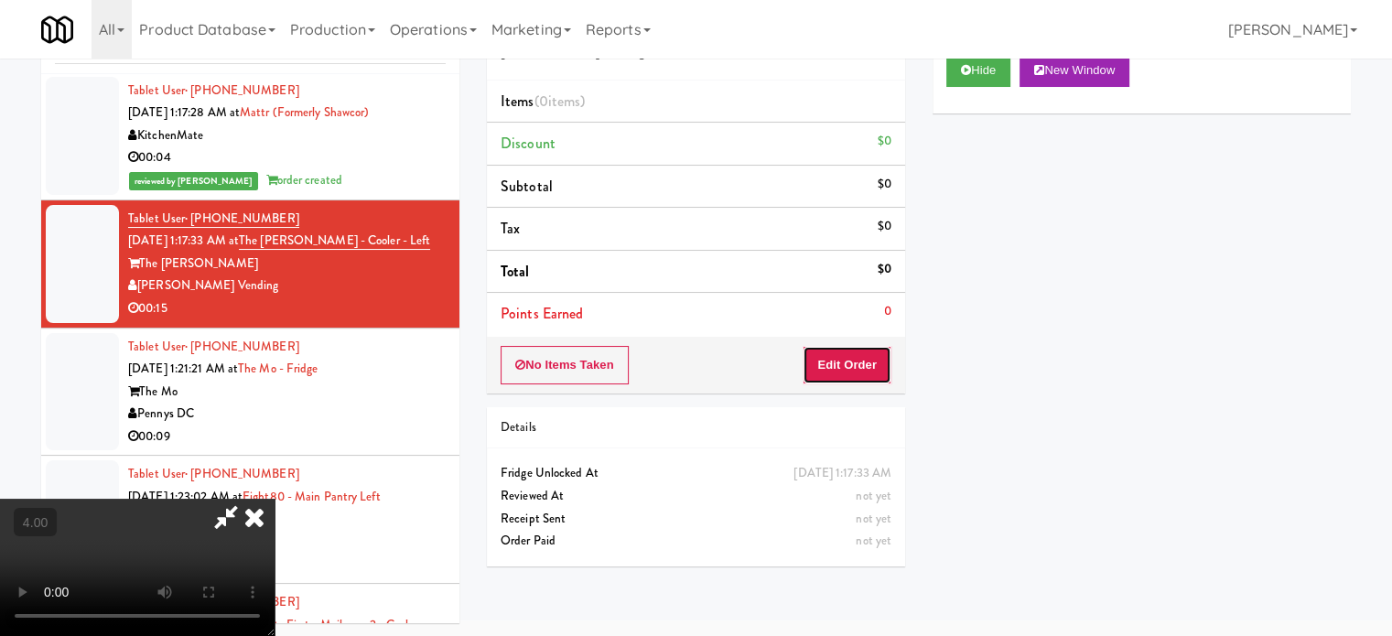
click at [863, 369] on button "Edit Order" at bounding box center [847, 365] width 89 height 38
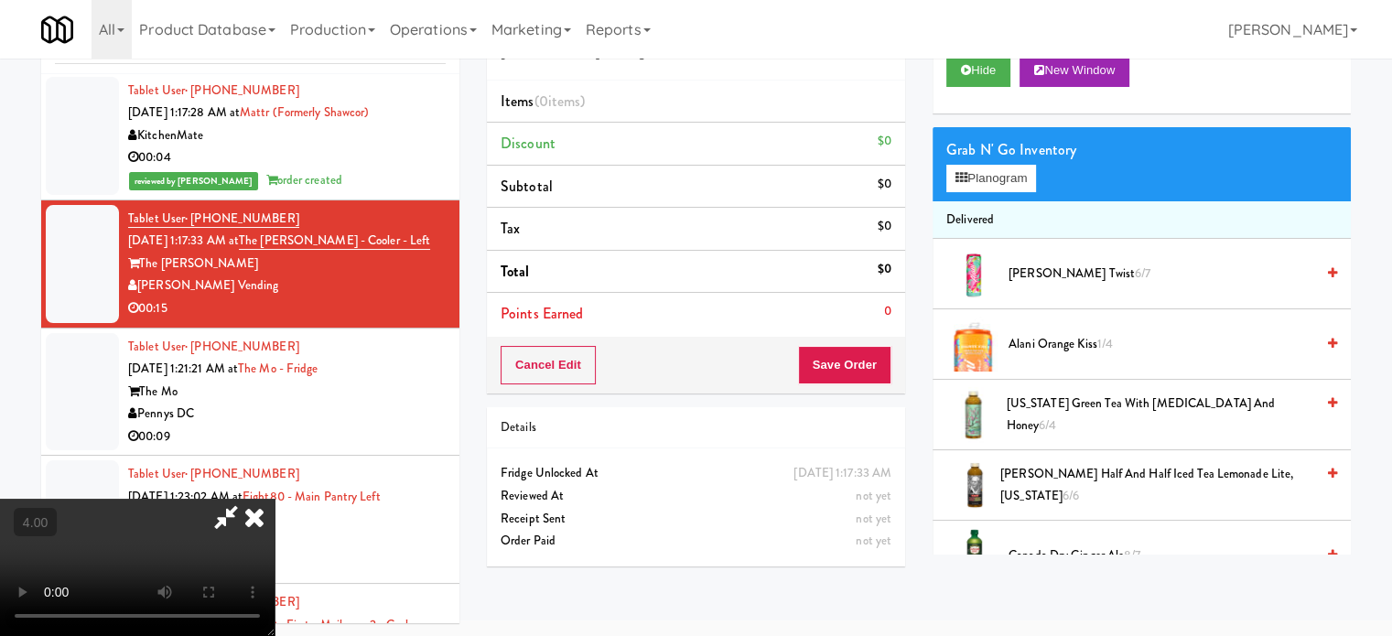
click at [275, 499] on video at bounding box center [137, 567] width 275 height 137
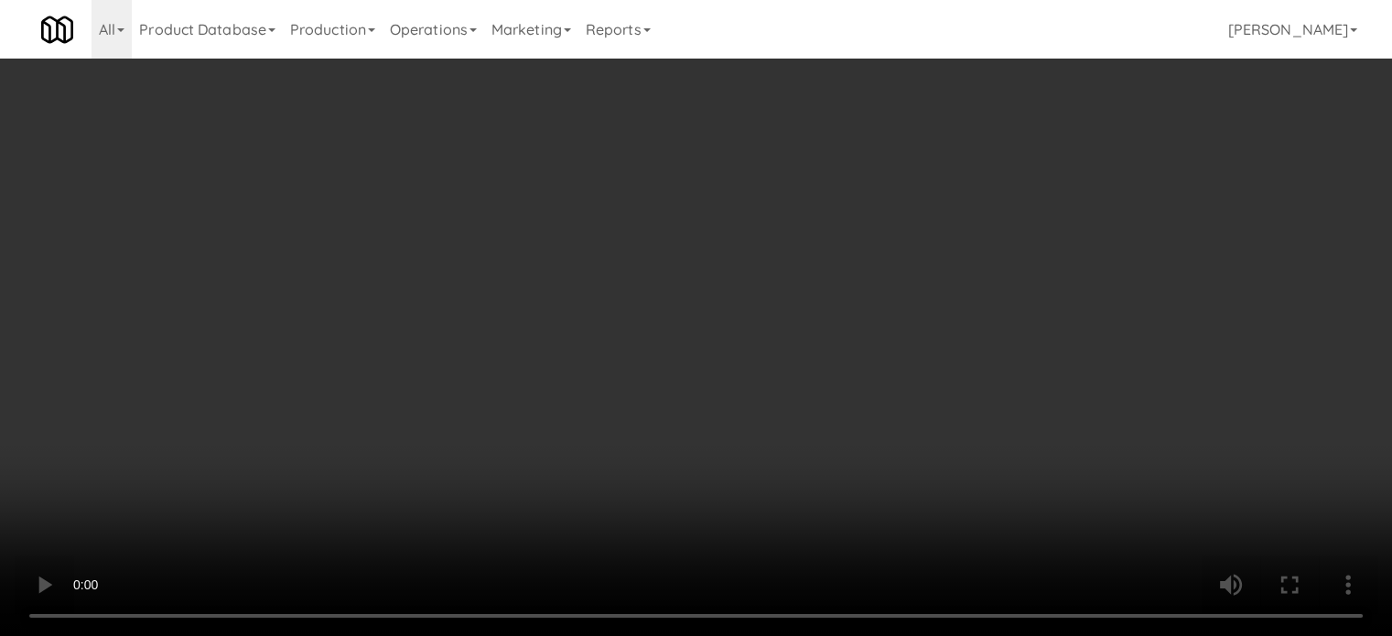
scroll to position [59, 0]
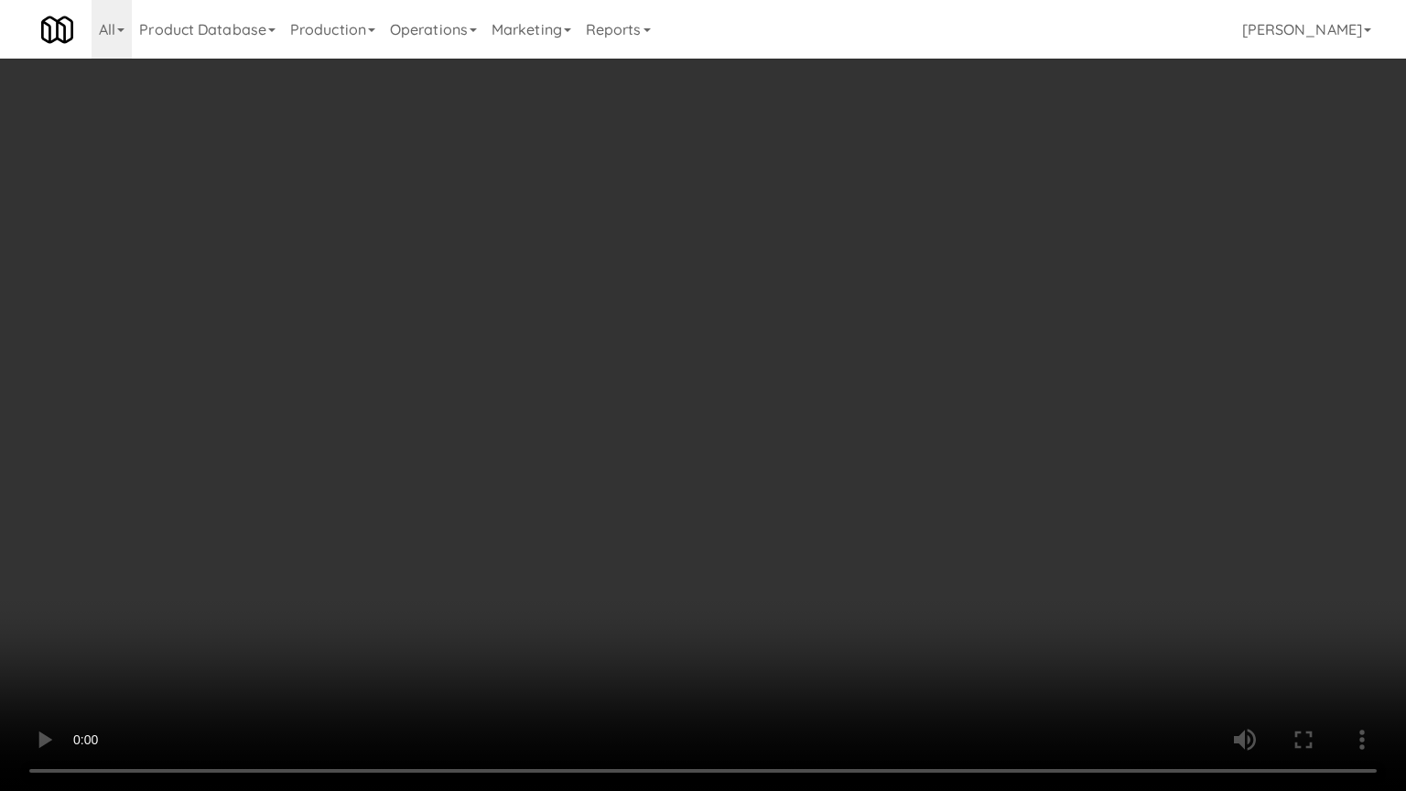
click at [614, 406] on video at bounding box center [703, 395] width 1406 height 791
click at [617, 405] on video at bounding box center [703, 395] width 1406 height 791
click at [700, 421] on video at bounding box center [703, 395] width 1406 height 791
click at [670, 429] on video at bounding box center [703, 395] width 1406 height 791
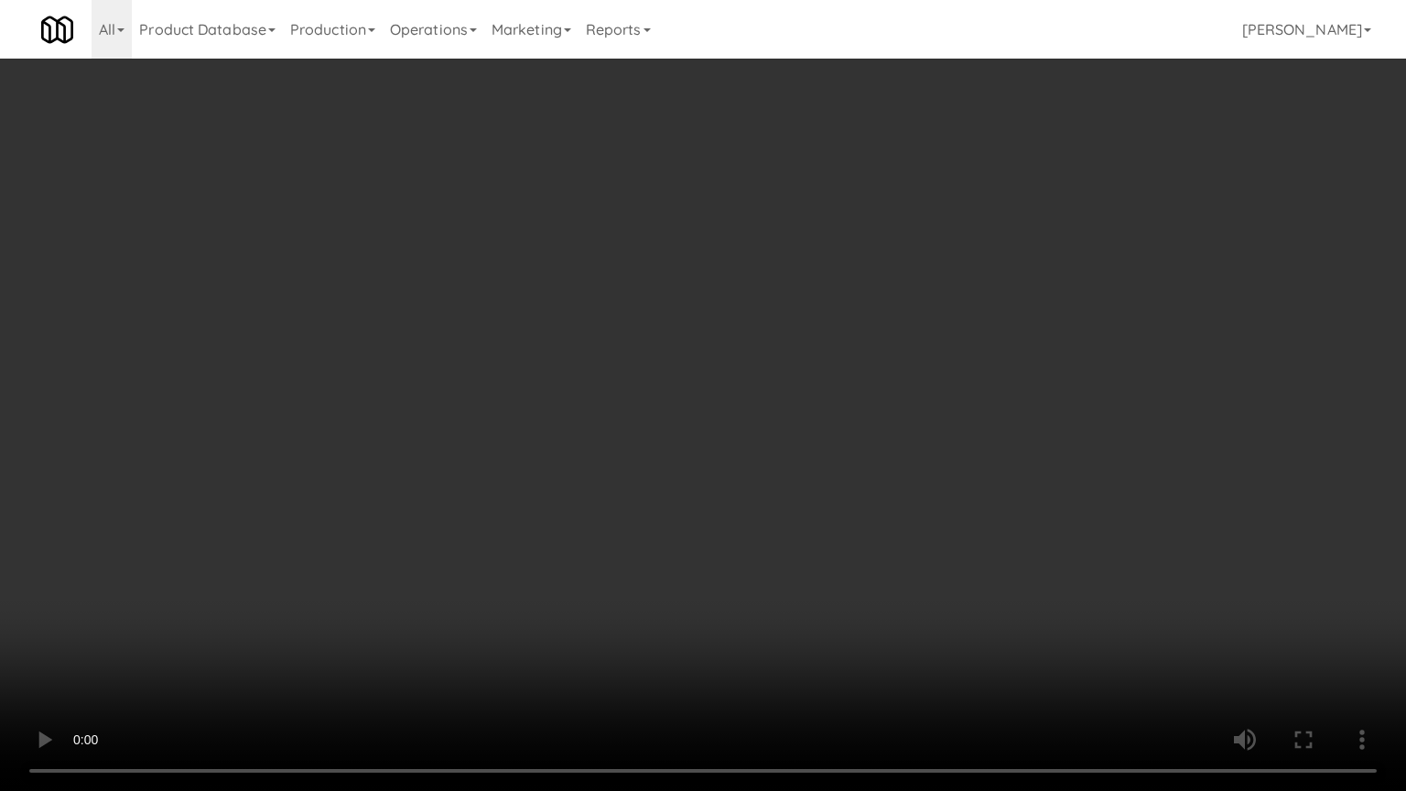
click at [725, 429] on video at bounding box center [703, 395] width 1406 height 791
click at [684, 439] on video at bounding box center [703, 395] width 1406 height 791
click at [817, 460] on video at bounding box center [703, 395] width 1406 height 791
click at [766, 454] on video at bounding box center [703, 395] width 1406 height 791
click at [793, 451] on video at bounding box center [703, 395] width 1406 height 791
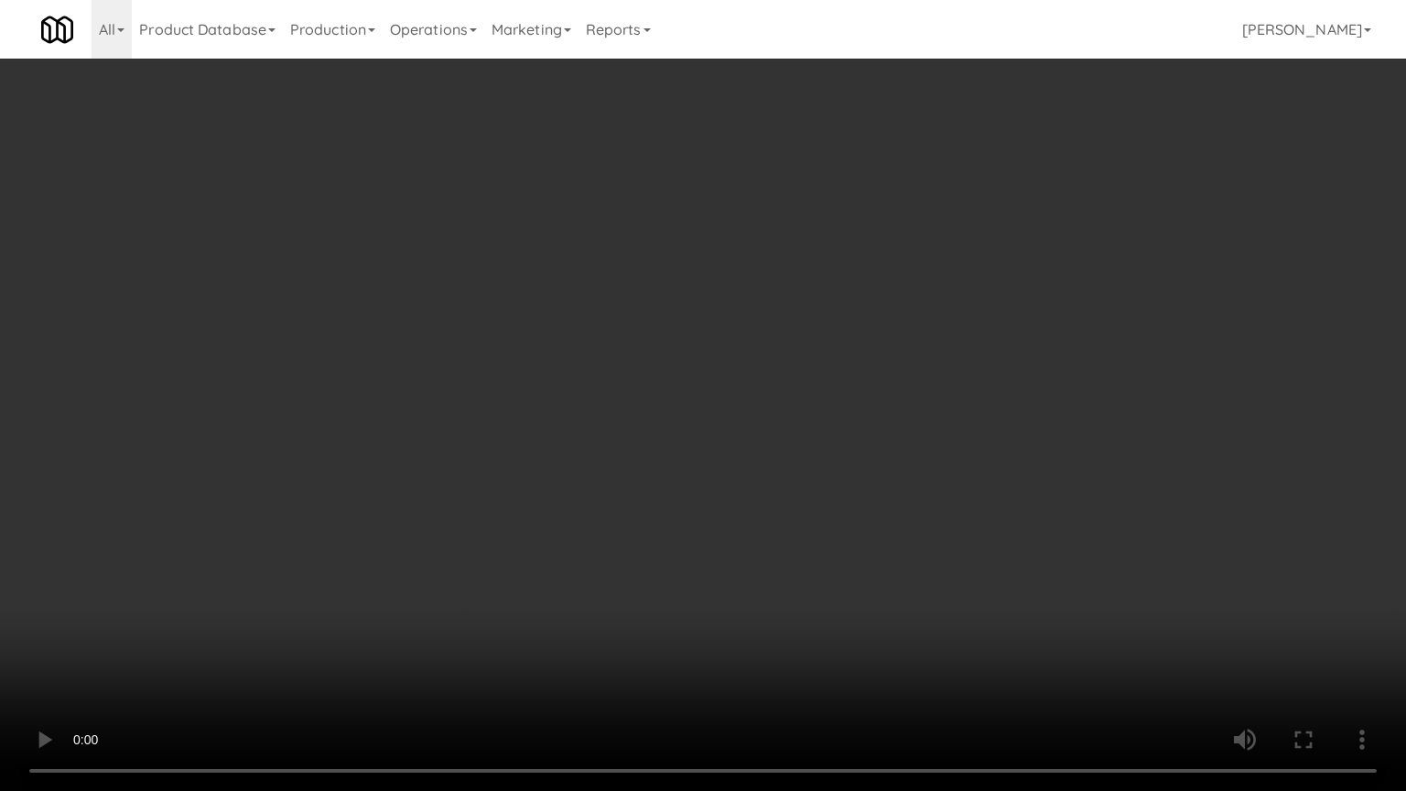
drag, startPoint x: 620, startPoint y: 677, endPoint x: 680, endPoint y: 592, distance: 103.7
click at [622, 635] on video at bounding box center [703, 395] width 1406 height 791
click at [694, 538] on video at bounding box center [703, 395] width 1406 height 791
click at [711, 493] on video at bounding box center [703, 395] width 1406 height 791
click at [714, 466] on video at bounding box center [703, 395] width 1406 height 791
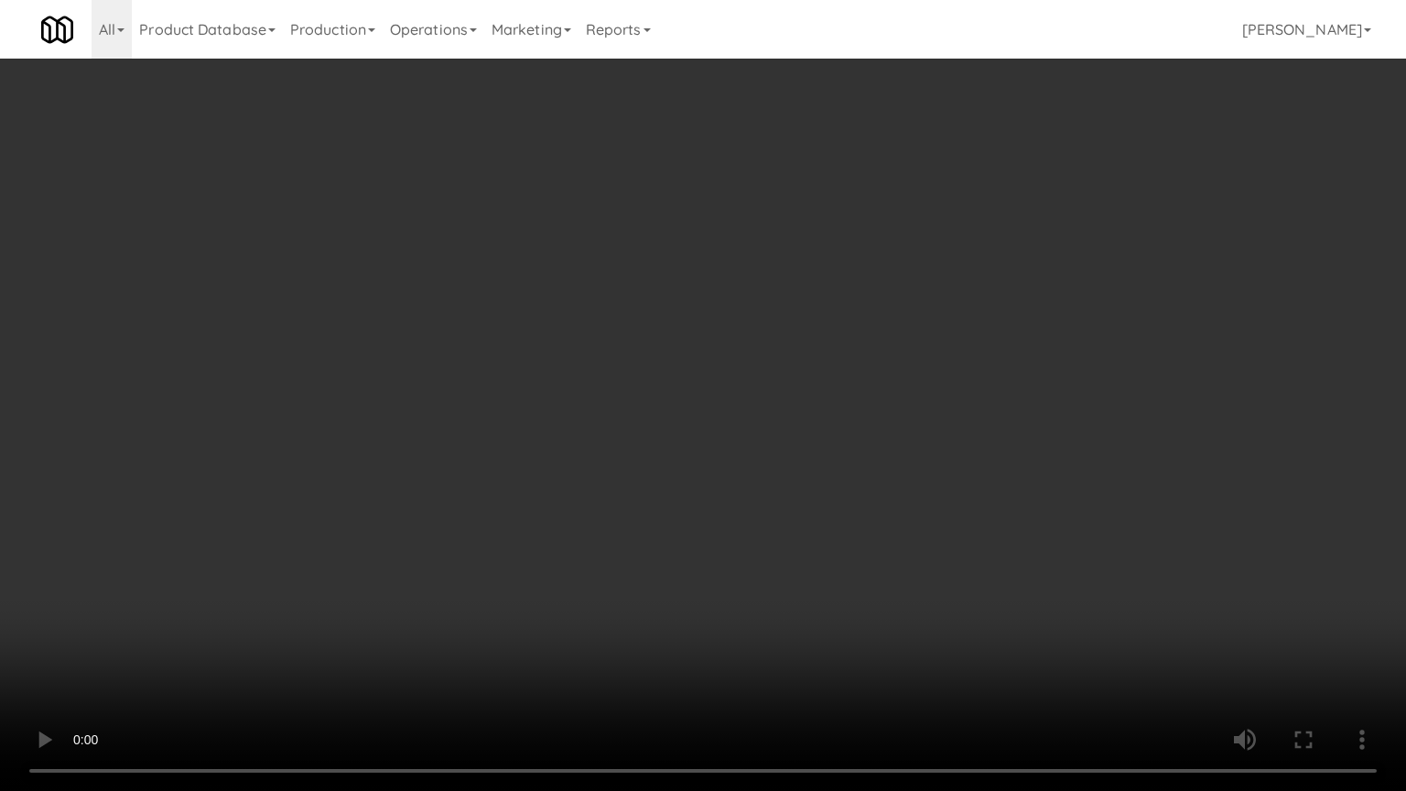
click at [689, 491] on video at bounding box center [703, 395] width 1406 height 791
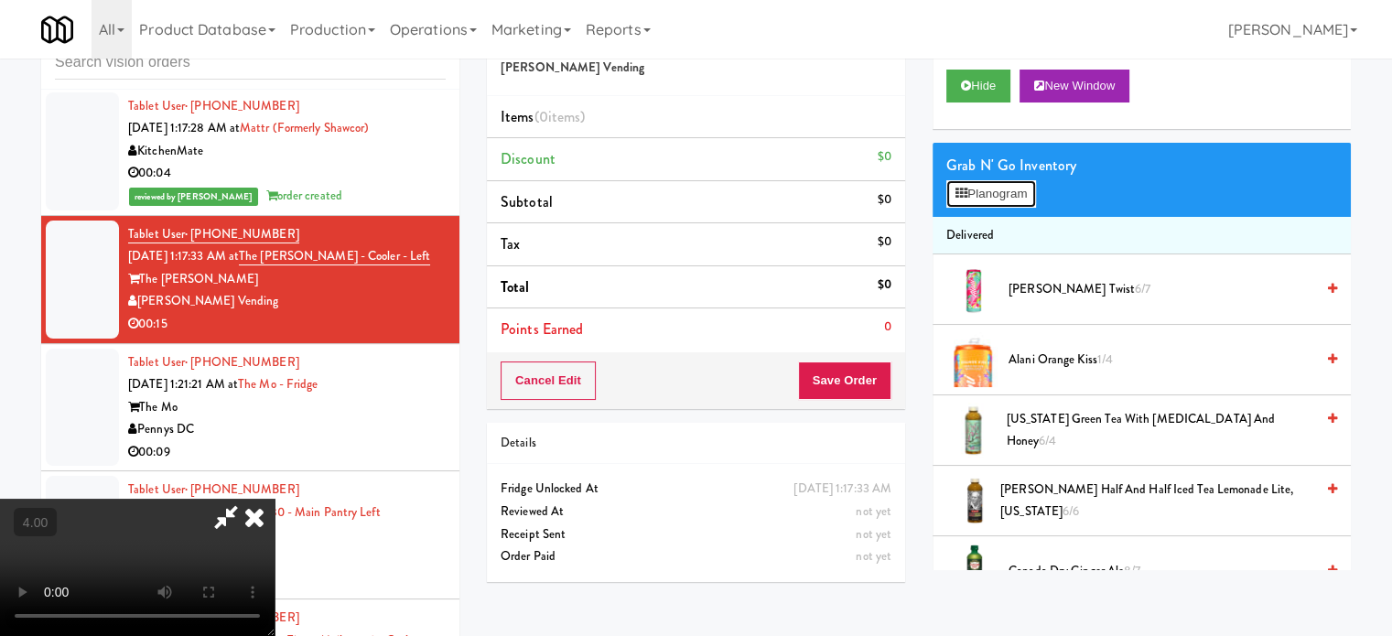
click at [1022, 191] on button "Planogram" at bounding box center [992, 193] width 90 height 27
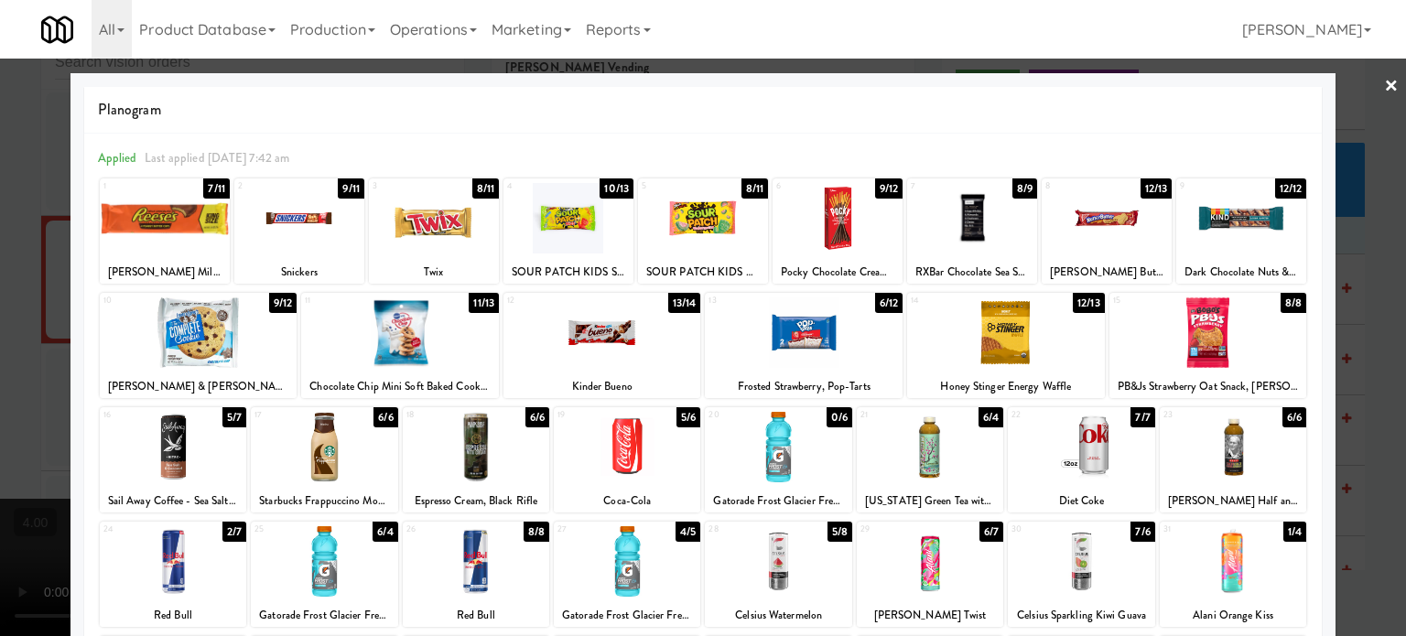
drag, startPoint x: 679, startPoint y: 419, endPoint x: 817, endPoint y: 384, distance: 141.9
click at [679, 418] on div "5/6" at bounding box center [689, 417] width 24 height 20
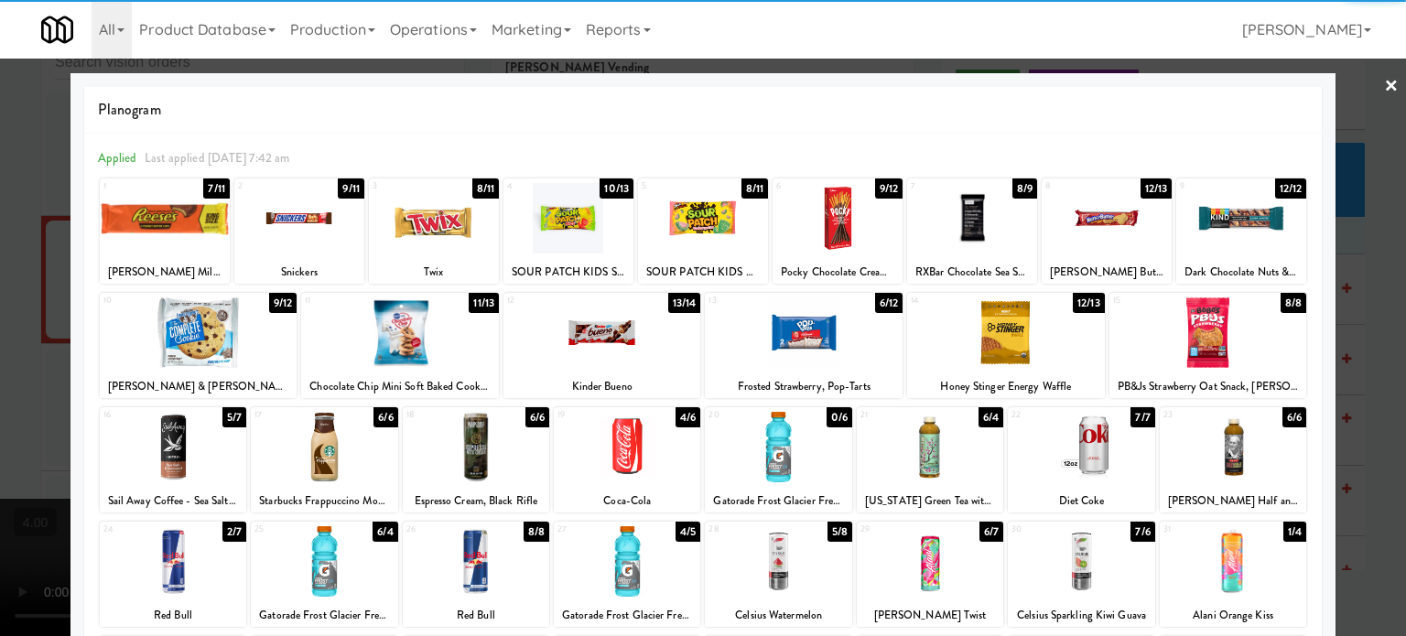
click at [1352, 350] on div at bounding box center [703, 318] width 1406 height 636
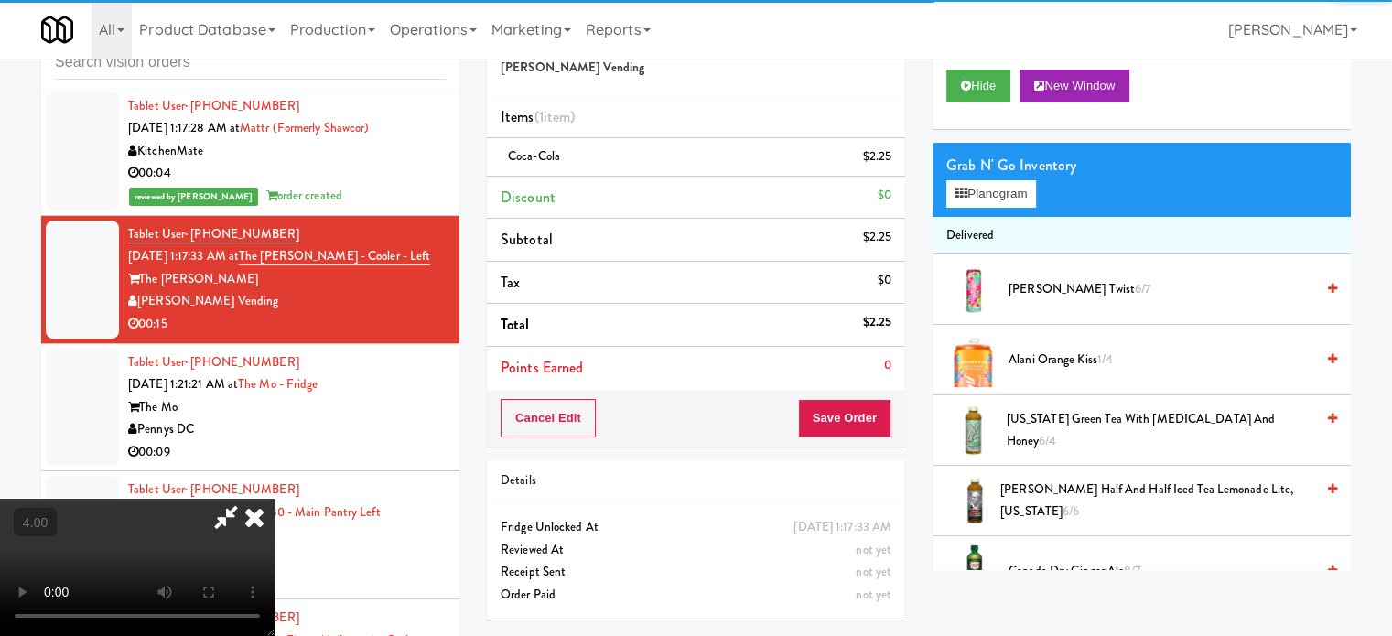
click at [275, 499] on video at bounding box center [137, 567] width 275 height 137
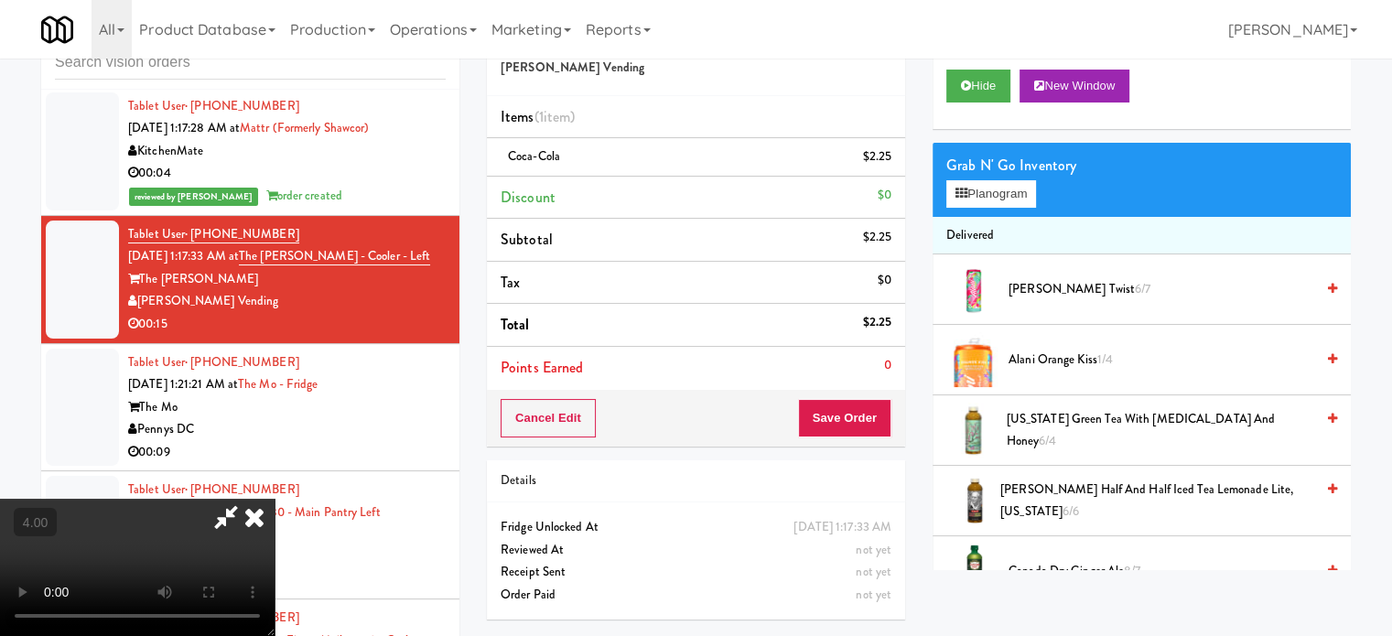
drag, startPoint x: 648, startPoint y: 376, endPoint x: 637, endPoint y: 436, distance: 60.5
click at [275, 499] on video at bounding box center [137, 567] width 275 height 137
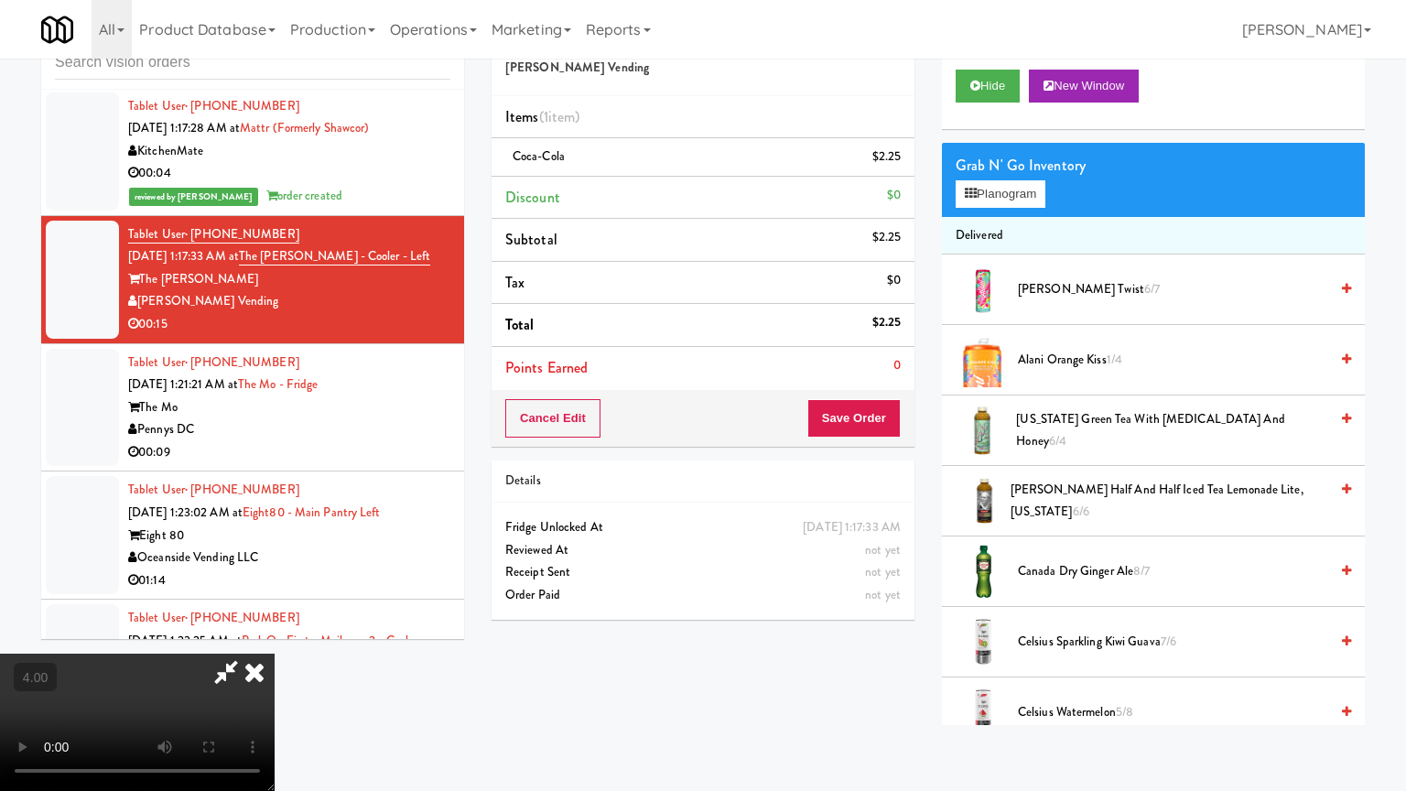
drag, startPoint x: 637, startPoint y: 436, endPoint x: 643, endPoint y: 386, distance: 49.7
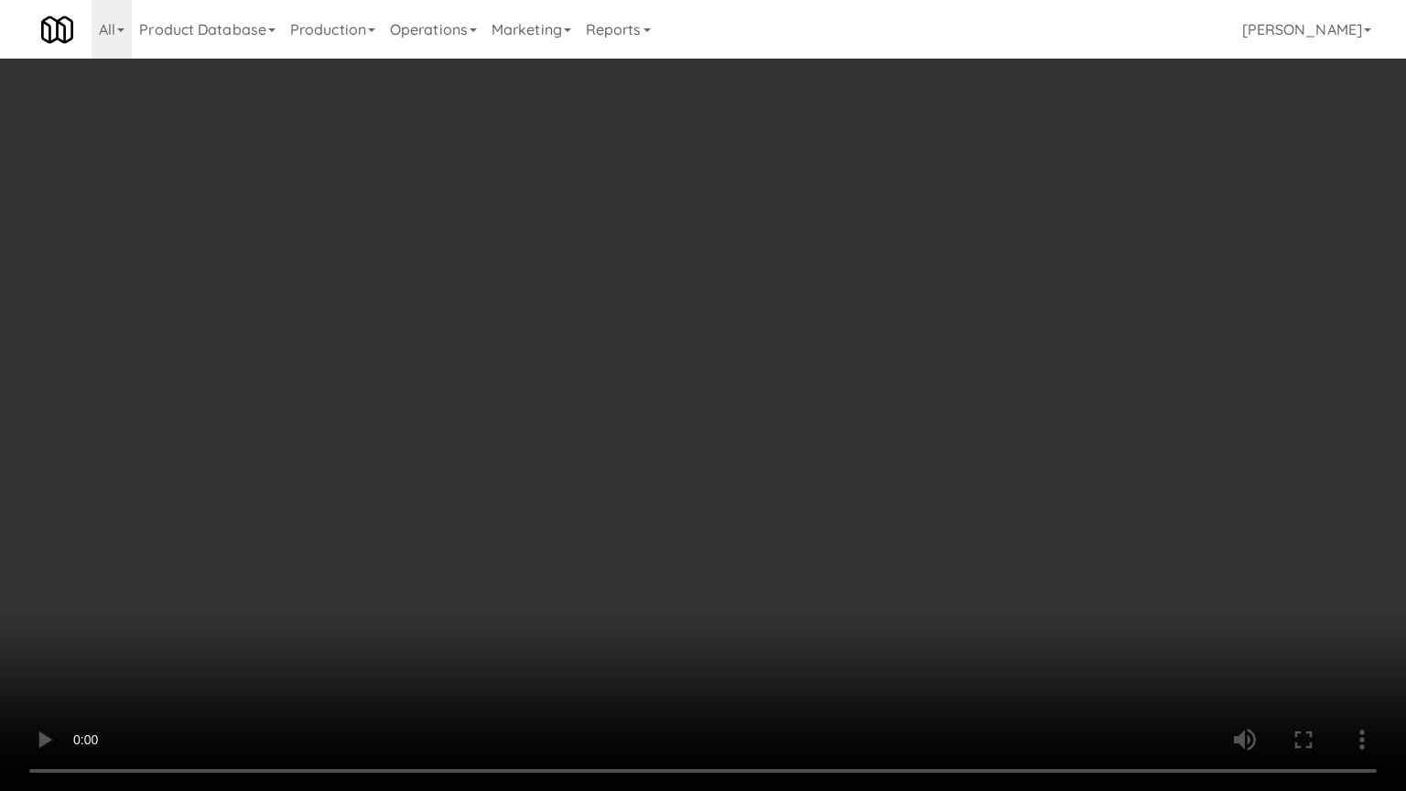
click at [636, 425] on video at bounding box center [703, 395] width 1406 height 791
click at [643, 388] on video at bounding box center [703, 395] width 1406 height 791
click at [307, 598] on video at bounding box center [703, 395] width 1406 height 791
click at [482, 434] on video at bounding box center [703, 395] width 1406 height 791
click at [509, 434] on video at bounding box center [703, 395] width 1406 height 791
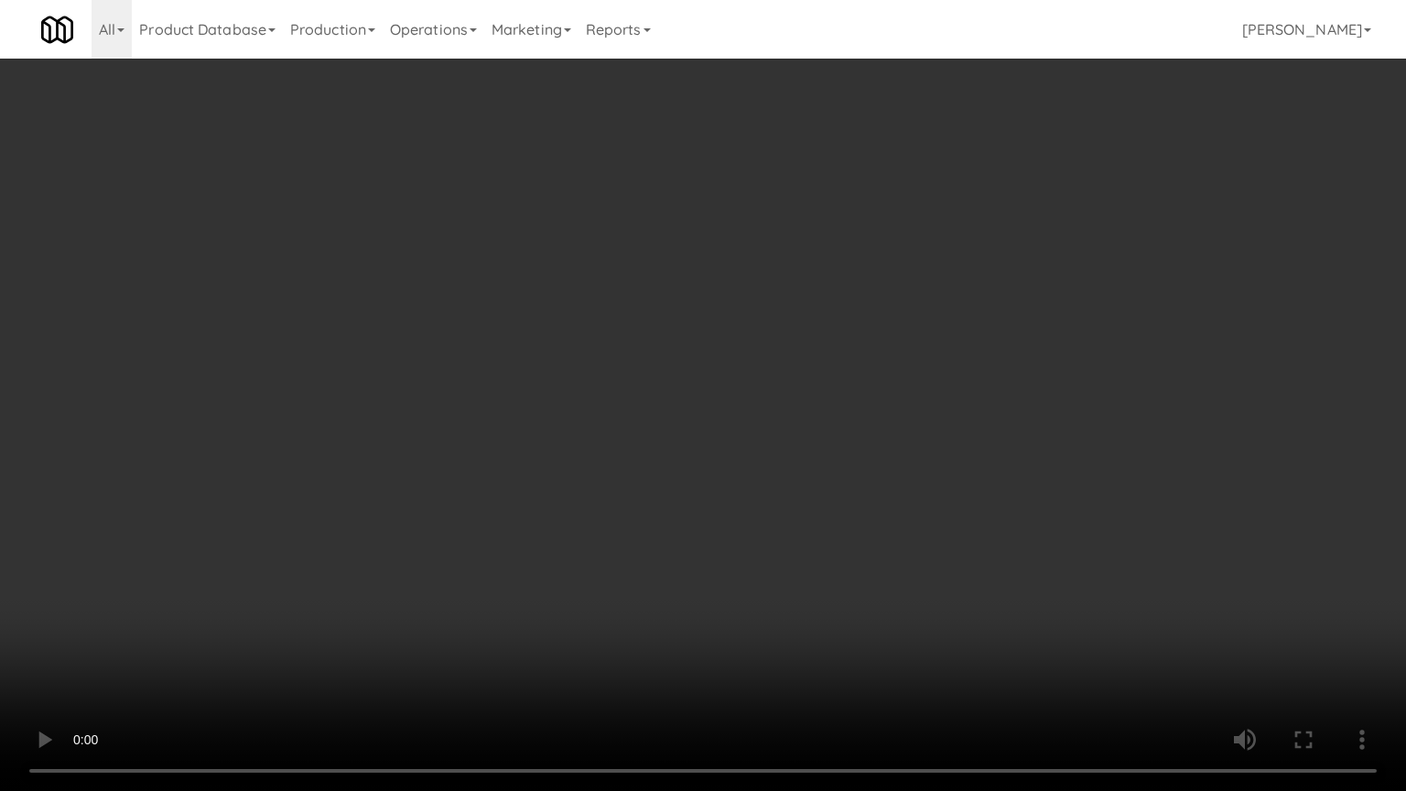
click at [579, 438] on video at bounding box center [703, 395] width 1406 height 791
click at [652, 442] on video at bounding box center [703, 395] width 1406 height 791
click at [650, 442] on video at bounding box center [703, 395] width 1406 height 791
click at [747, 436] on video at bounding box center [703, 395] width 1406 height 791
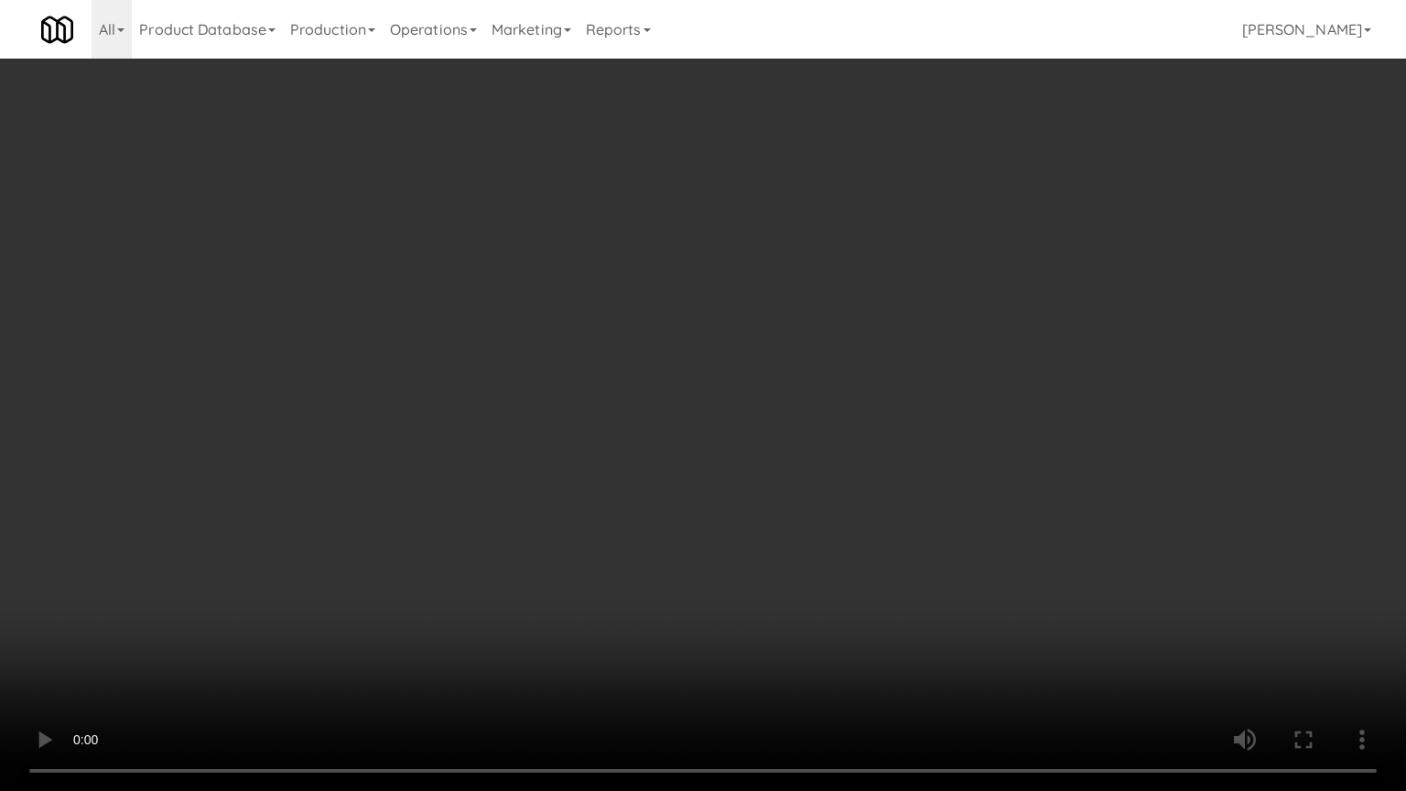
click at [681, 437] on video at bounding box center [703, 395] width 1406 height 791
drag, startPoint x: 682, startPoint y: 436, endPoint x: 710, endPoint y: 314, distance: 125.0
click at [683, 436] on video at bounding box center [703, 395] width 1406 height 791
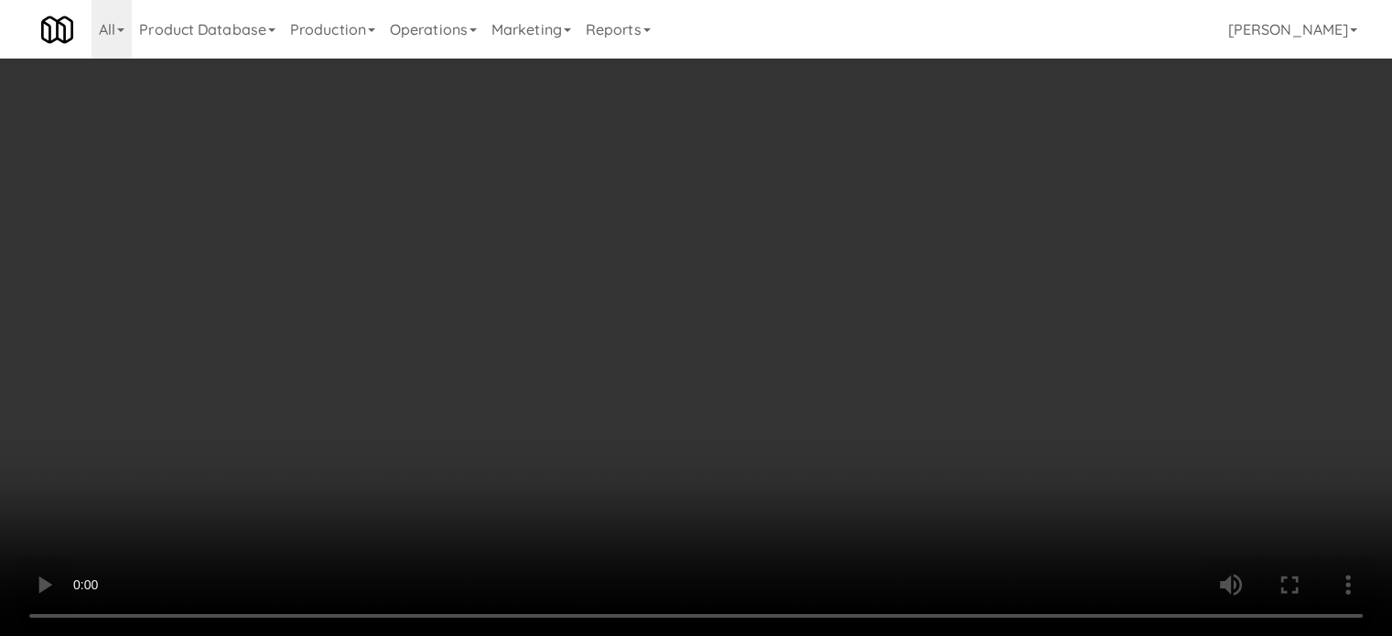
click at [557, 395] on video at bounding box center [696, 318] width 1392 height 636
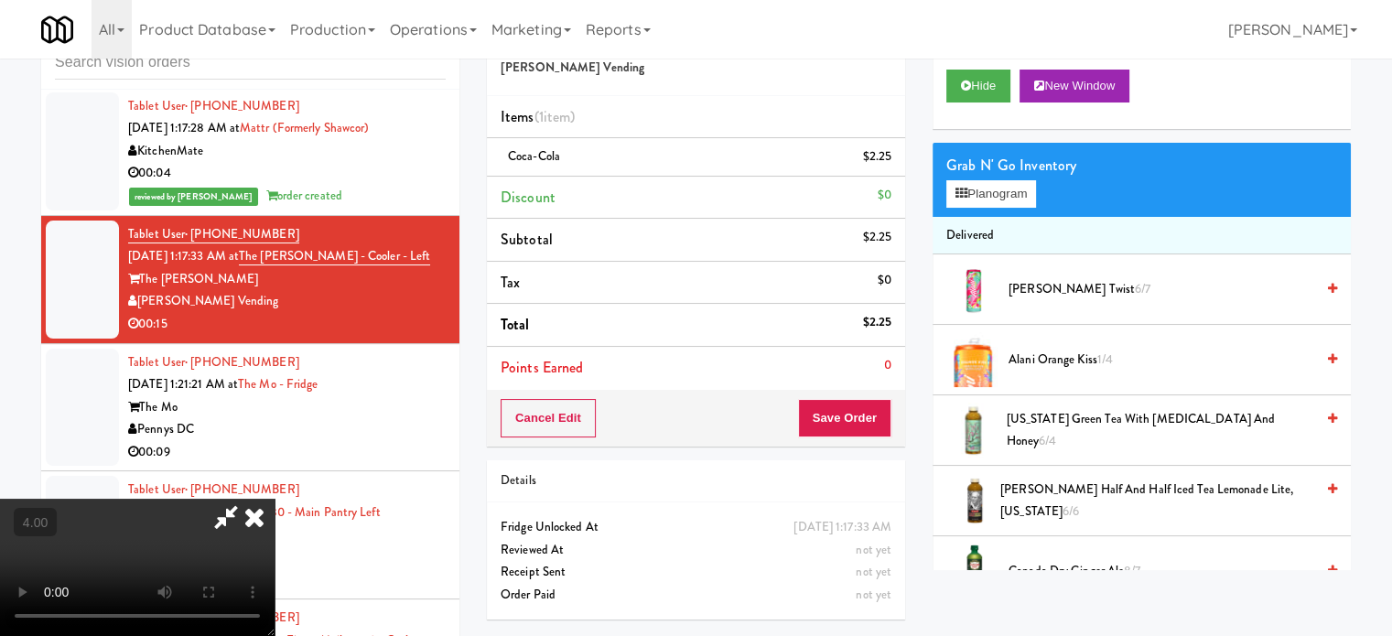
click at [275, 499] on video at bounding box center [137, 567] width 275 height 137
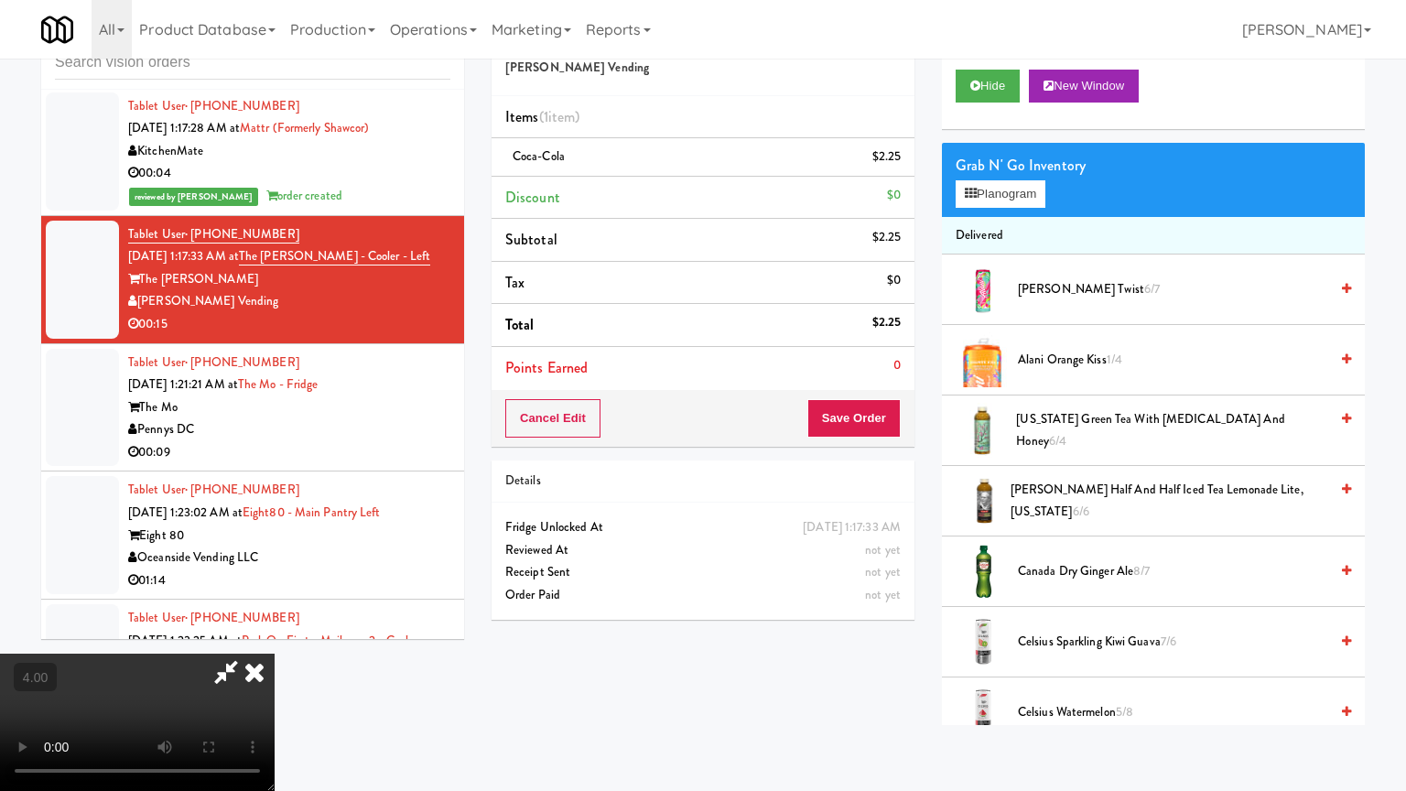
click at [275, 635] on video at bounding box center [137, 722] width 275 height 137
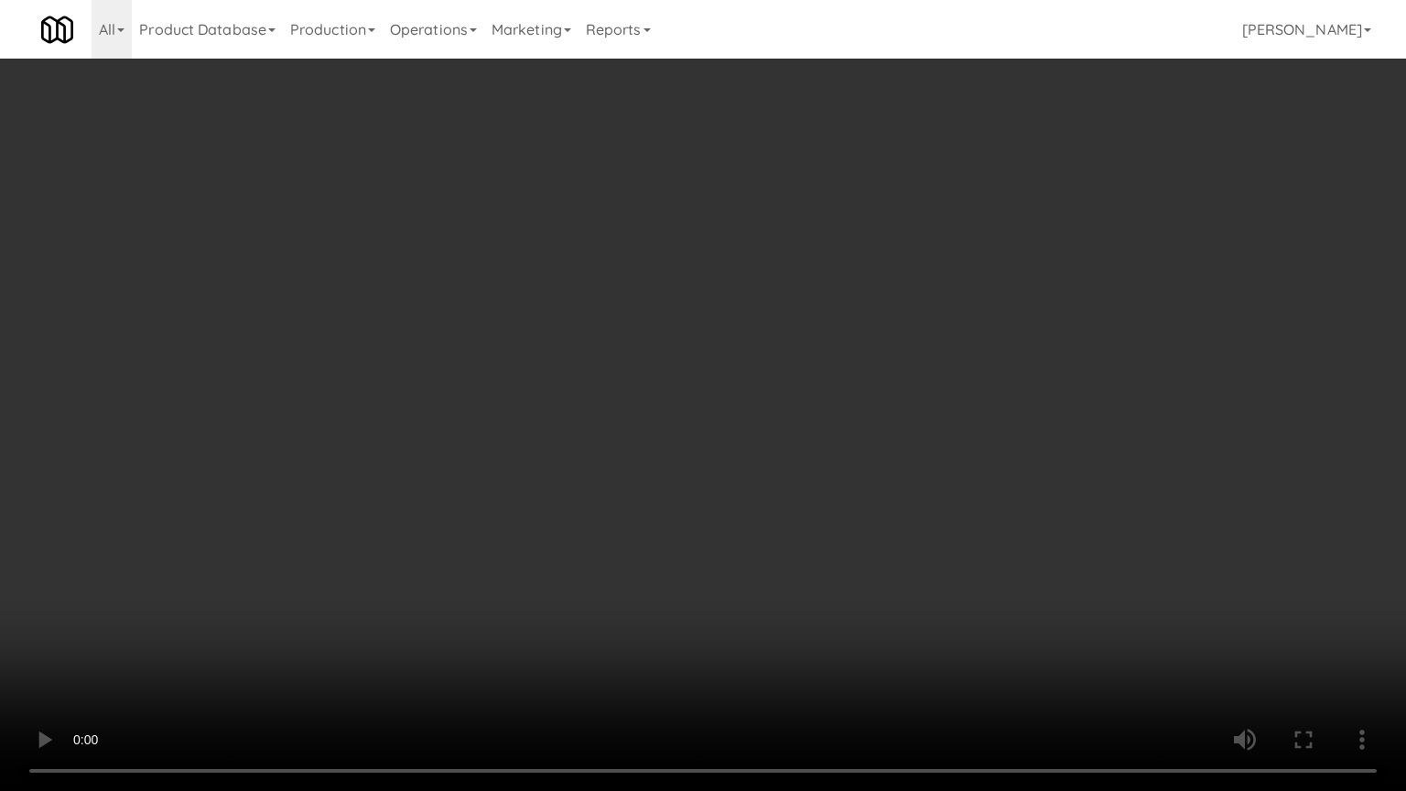
click at [582, 436] on video at bounding box center [703, 395] width 1406 height 791
click at [285, 608] on video at bounding box center [703, 395] width 1406 height 791
click at [408, 500] on video at bounding box center [703, 395] width 1406 height 791
click at [475, 496] on video at bounding box center [703, 395] width 1406 height 791
click at [507, 516] on video at bounding box center [703, 395] width 1406 height 791
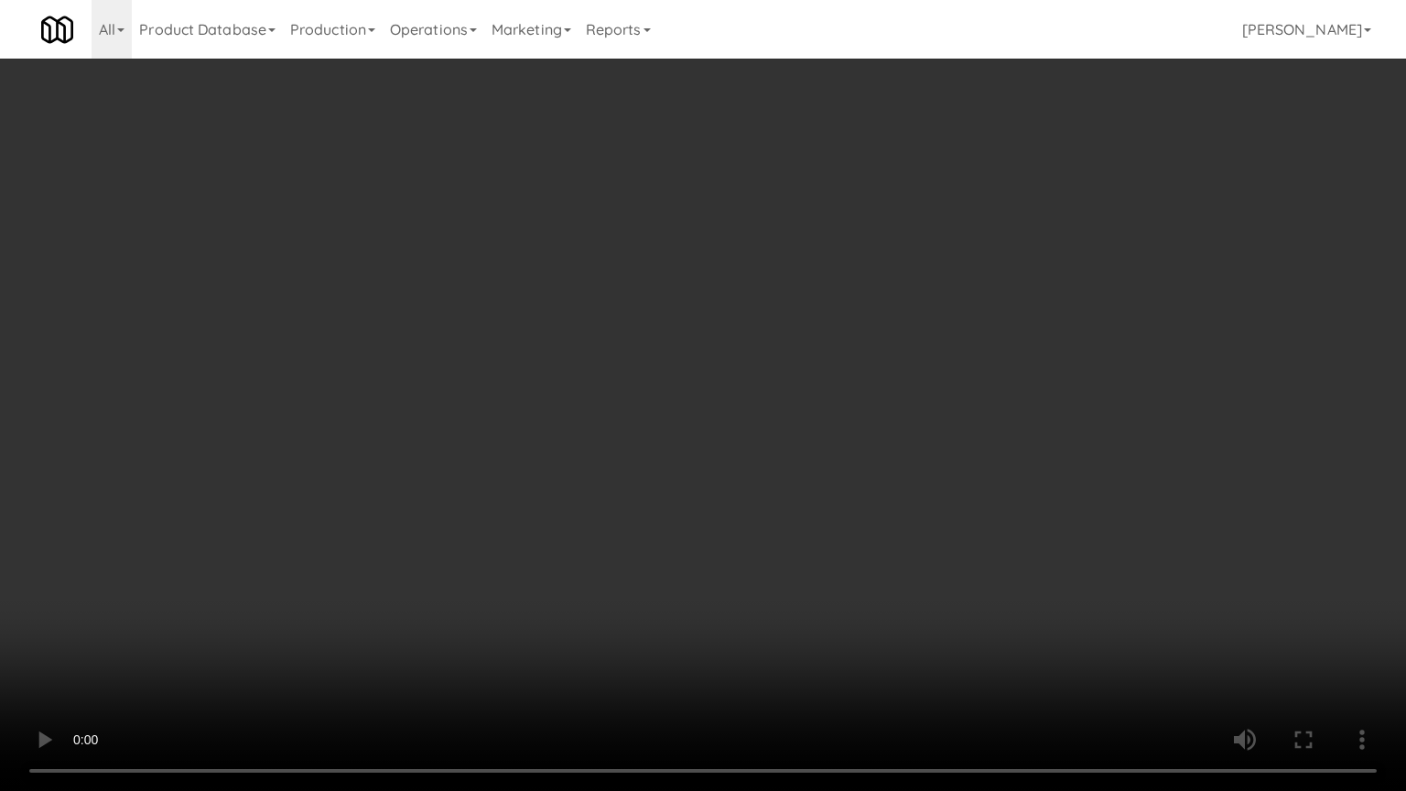
click at [505, 518] on video at bounding box center [703, 395] width 1406 height 791
click at [584, 526] on video at bounding box center [703, 395] width 1406 height 791
click at [581, 526] on video at bounding box center [703, 395] width 1406 height 791
click at [595, 516] on video at bounding box center [703, 395] width 1406 height 791
click at [595, 523] on video at bounding box center [703, 395] width 1406 height 791
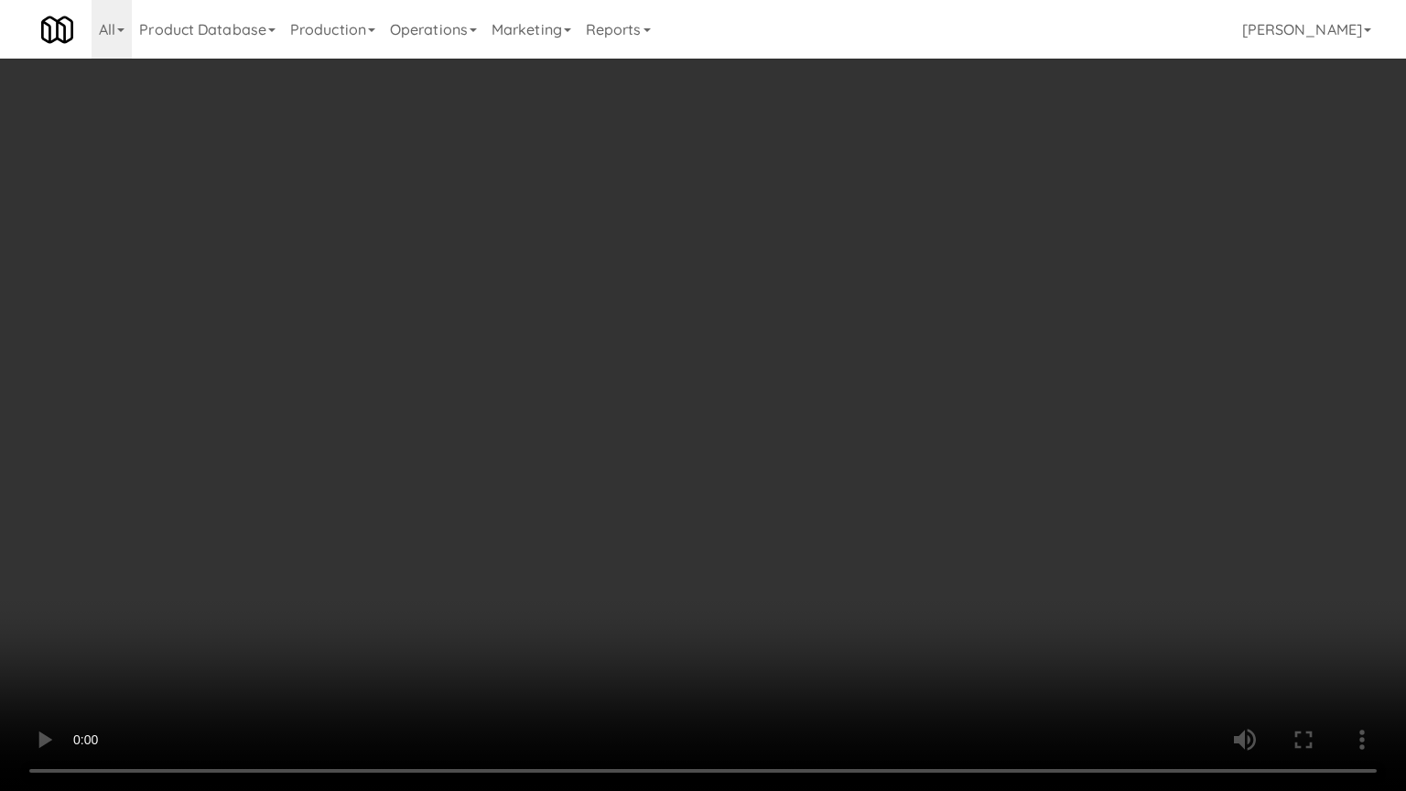
click at [596, 523] on video at bounding box center [703, 395] width 1406 height 791
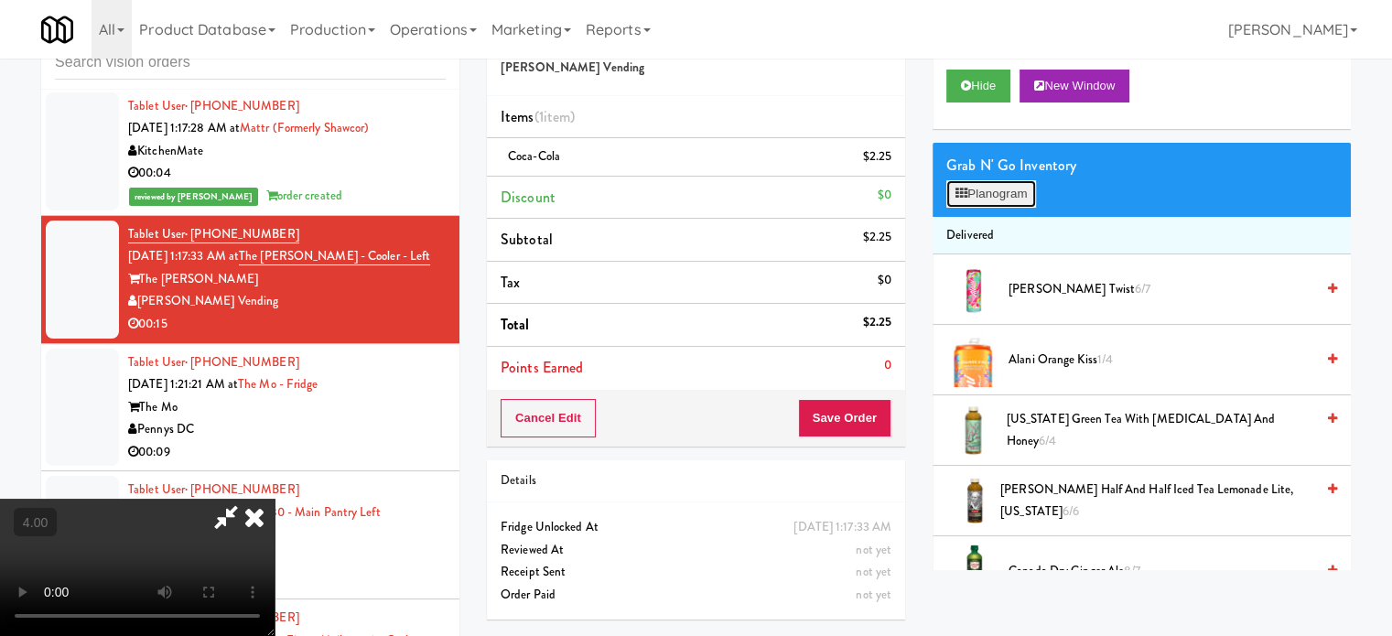
click at [1022, 188] on button "Planogram" at bounding box center [992, 193] width 90 height 27
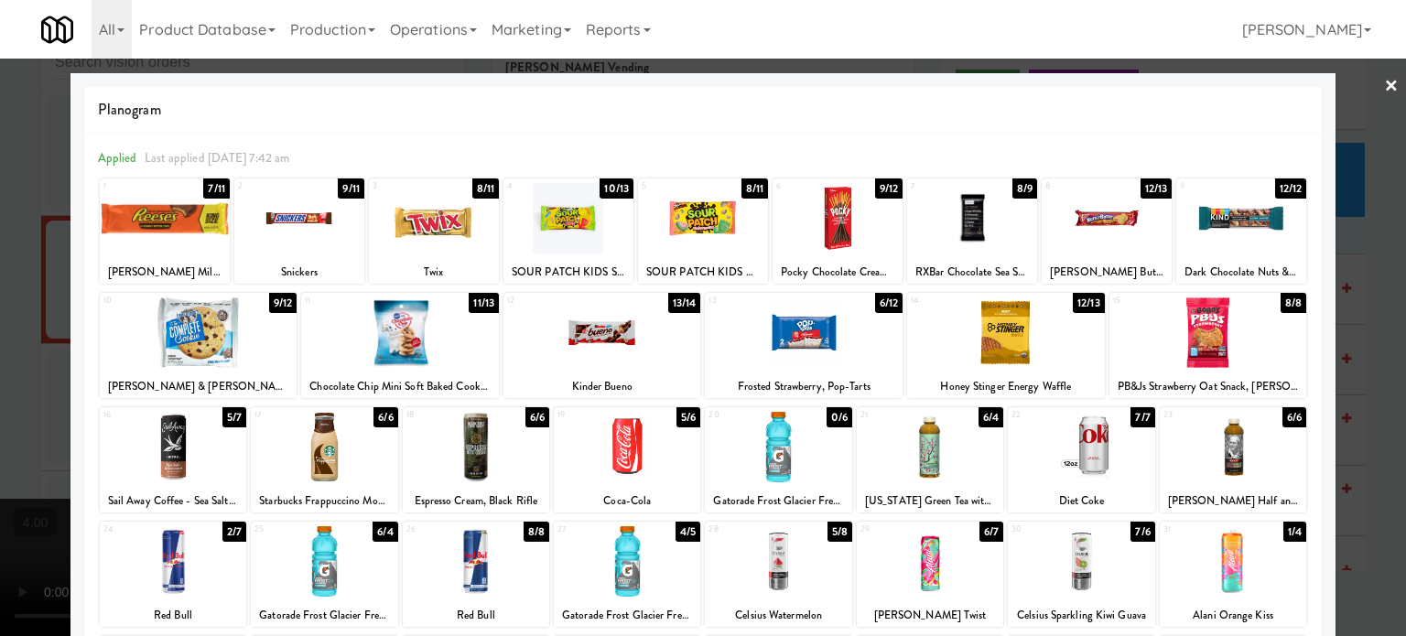
click at [531, 417] on div "6/6" at bounding box center [537, 417] width 24 height 20
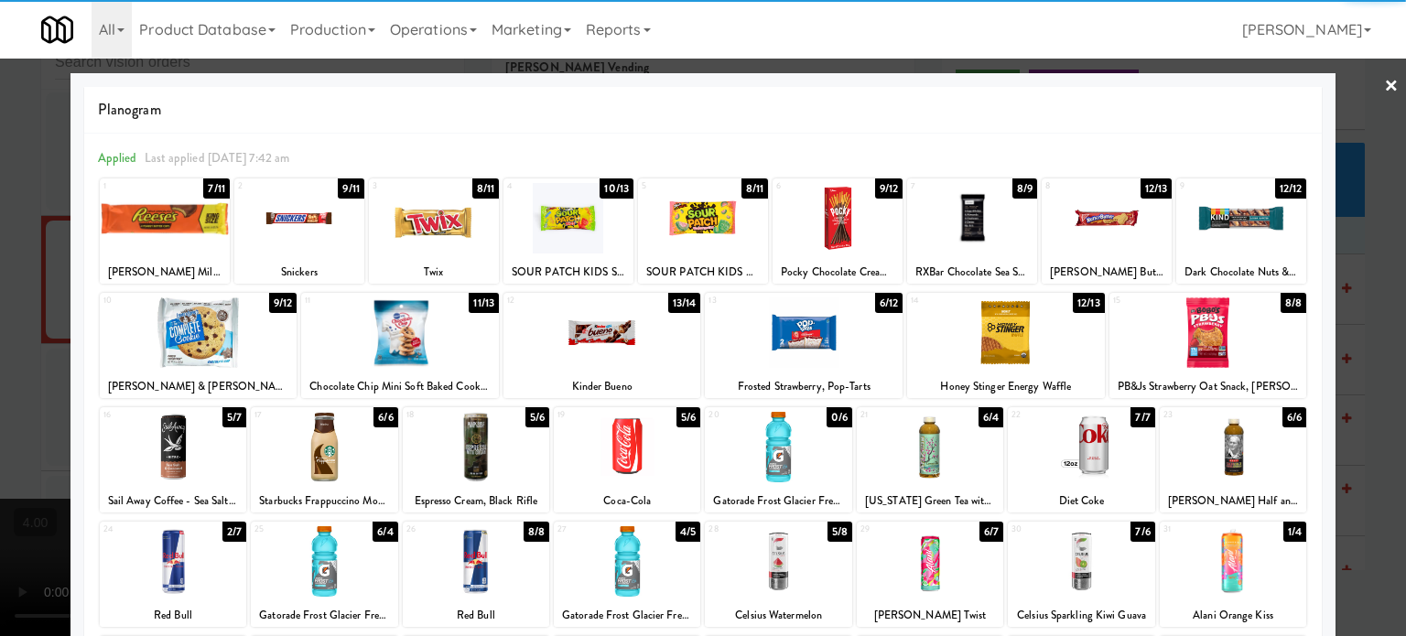
click at [1358, 366] on div at bounding box center [703, 318] width 1406 height 636
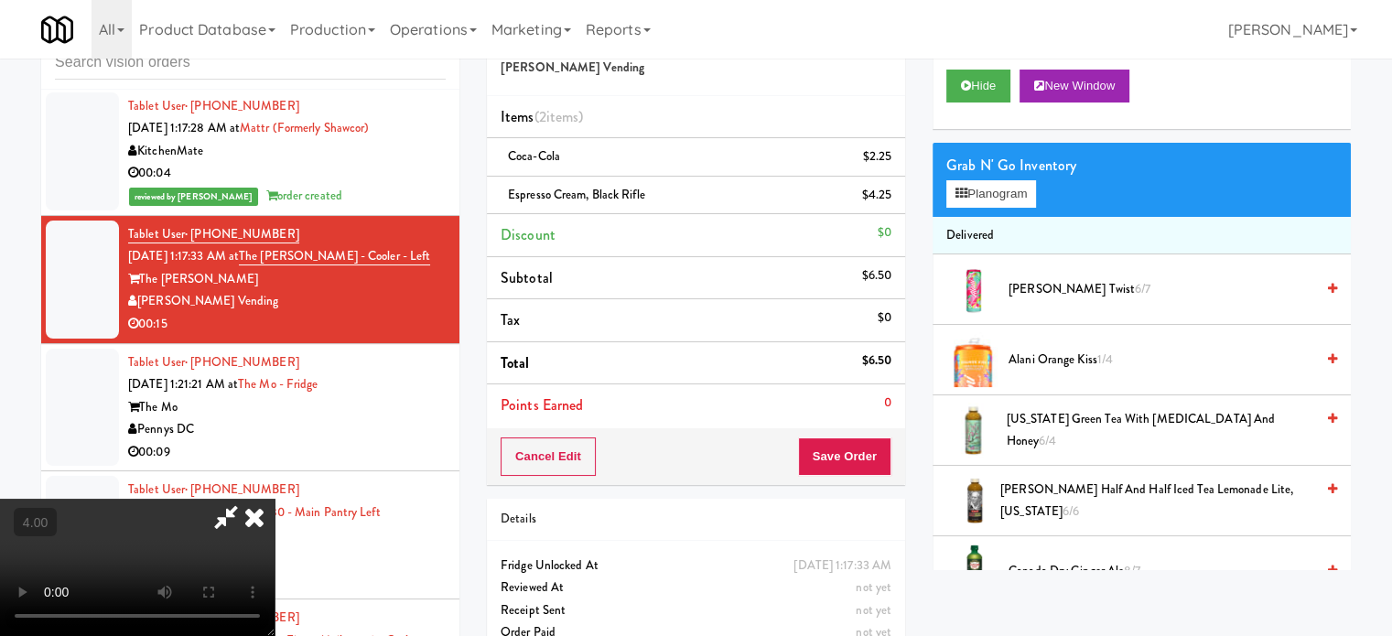
click at [275, 499] on video at bounding box center [137, 567] width 275 height 137
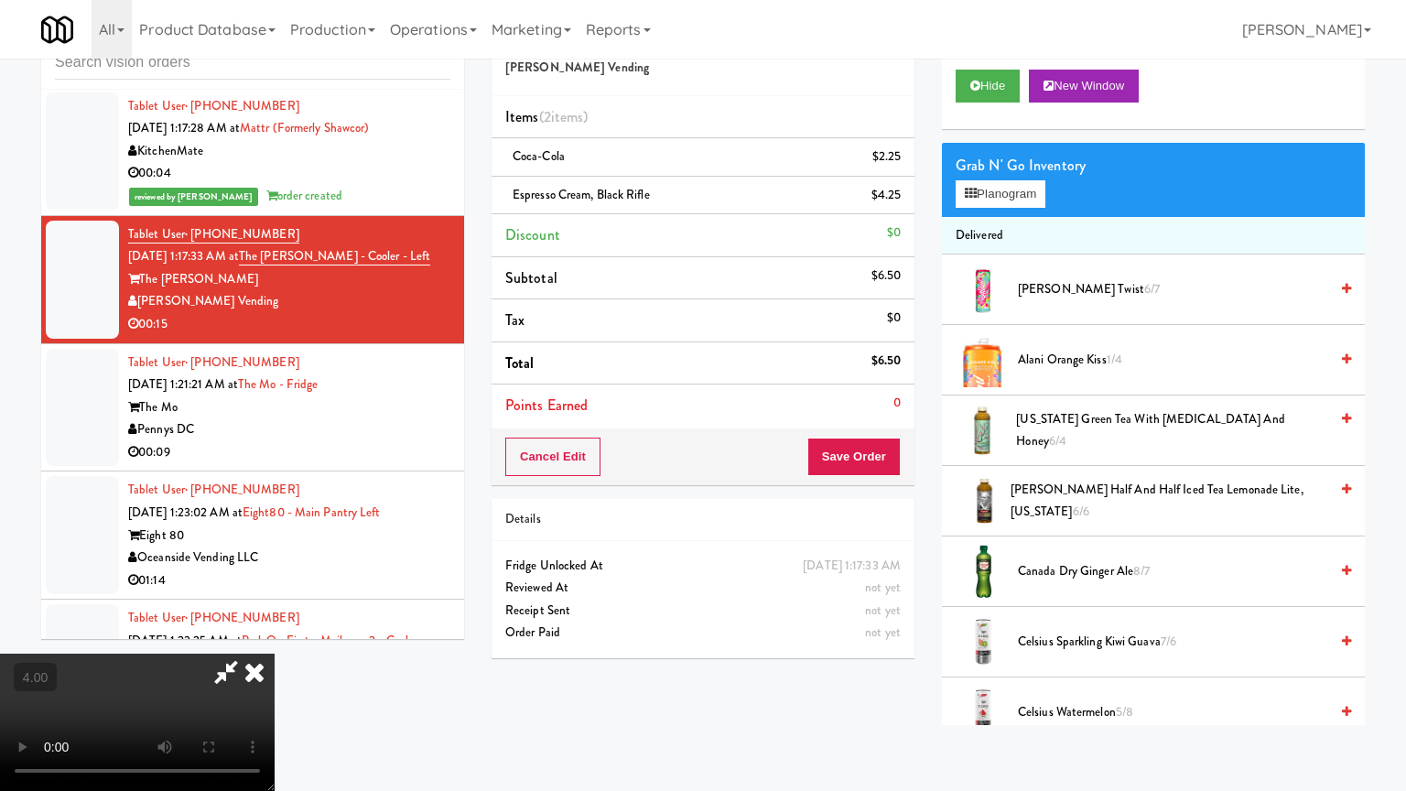
drag, startPoint x: 265, startPoint y: 646, endPoint x: 342, endPoint y: 498, distance: 167.5
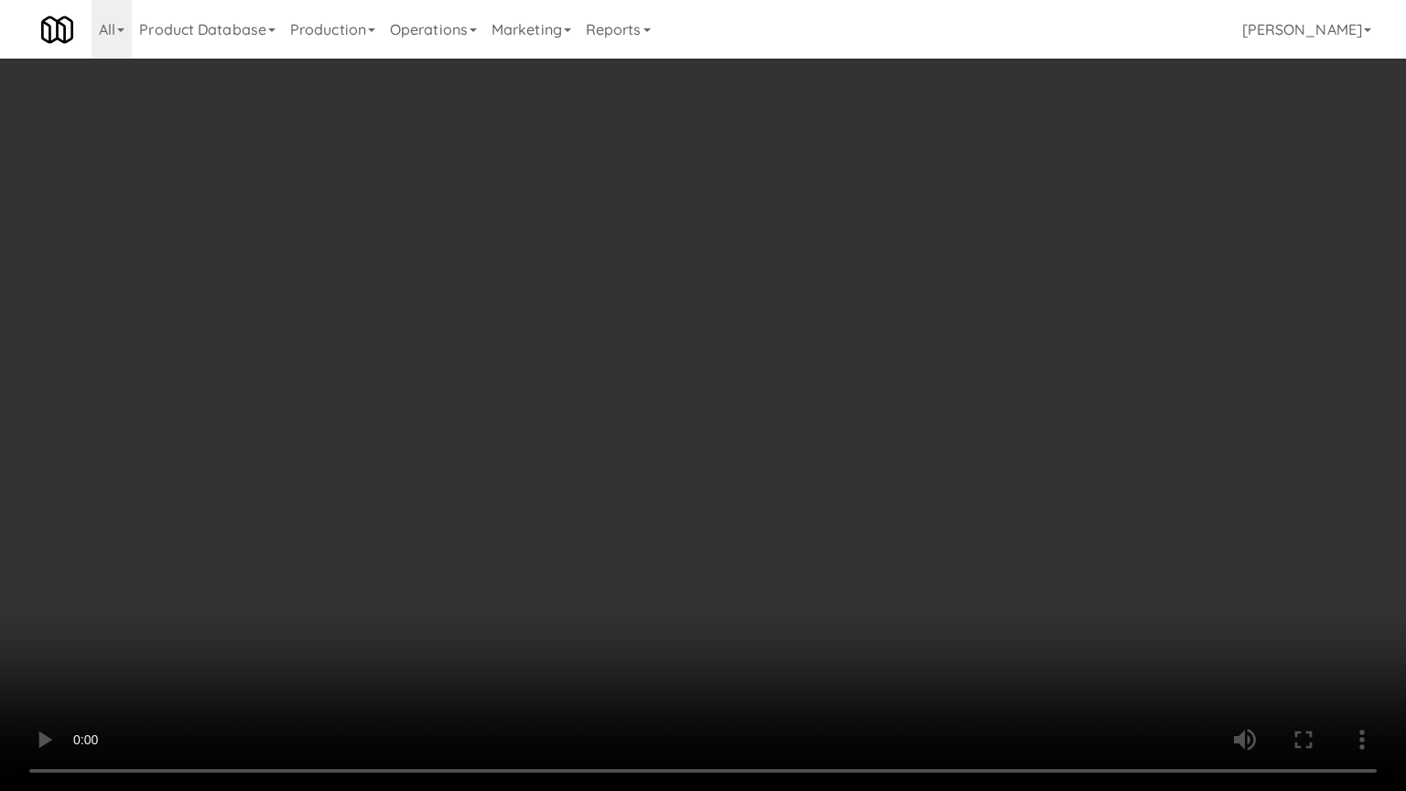
click at [265, 635] on video at bounding box center [703, 395] width 1406 height 791
click at [520, 449] on video at bounding box center [703, 395] width 1406 height 791
click at [548, 448] on video at bounding box center [703, 395] width 1406 height 791
click at [549, 449] on video at bounding box center [703, 395] width 1406 height 791
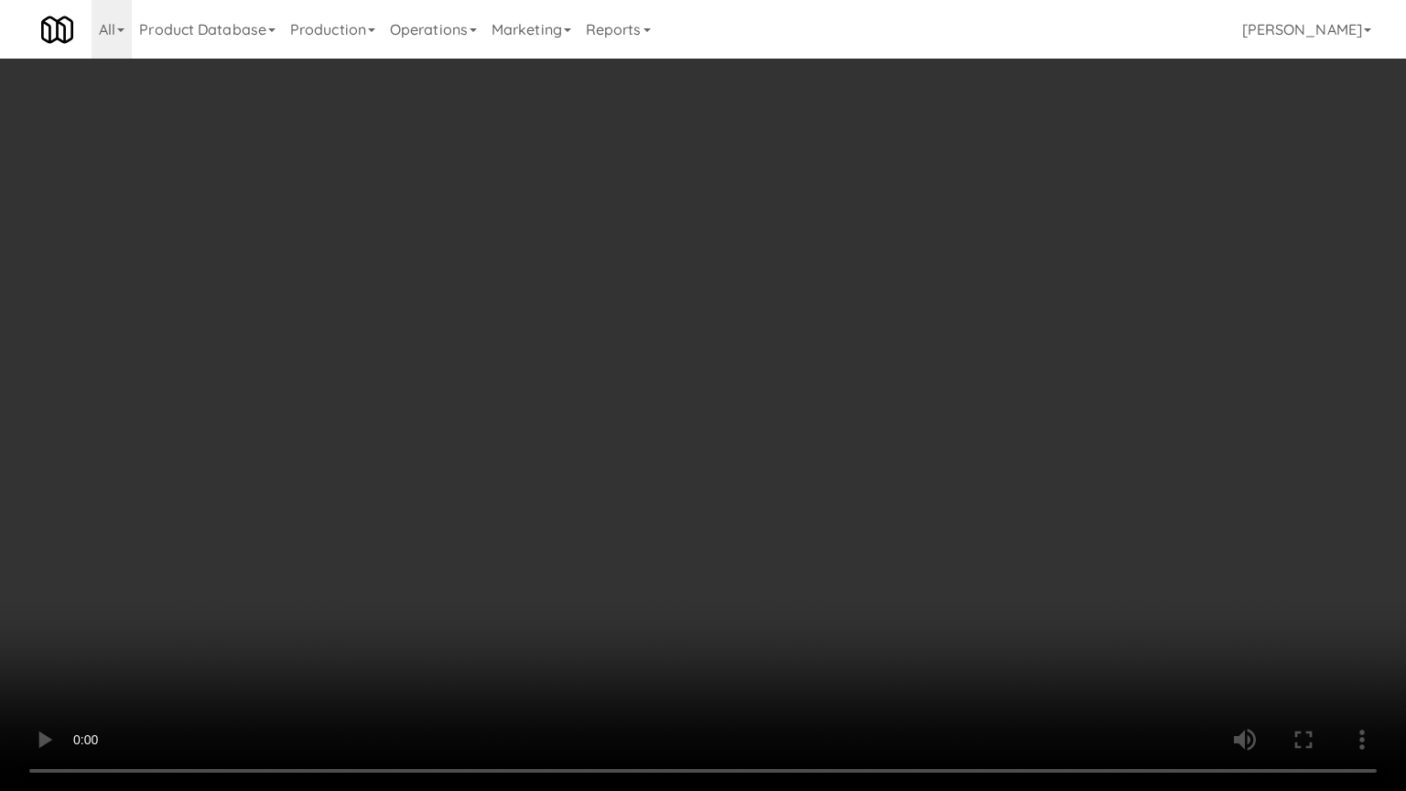
click at [556, 444] on video at bounding box center [703, 395] width 1406 height 791
click at [557, 445] on video at bounding box center [703, 395] width 1406 height 791
click at [607, 448] on video at bounding box center [703, 395] width 1406 height 791
click at [786, 635] on video at bounding box center [703, 395] width 1406 height 791
click at [698, 437] on video at bounding box center [703, 395] width 1406 height 791
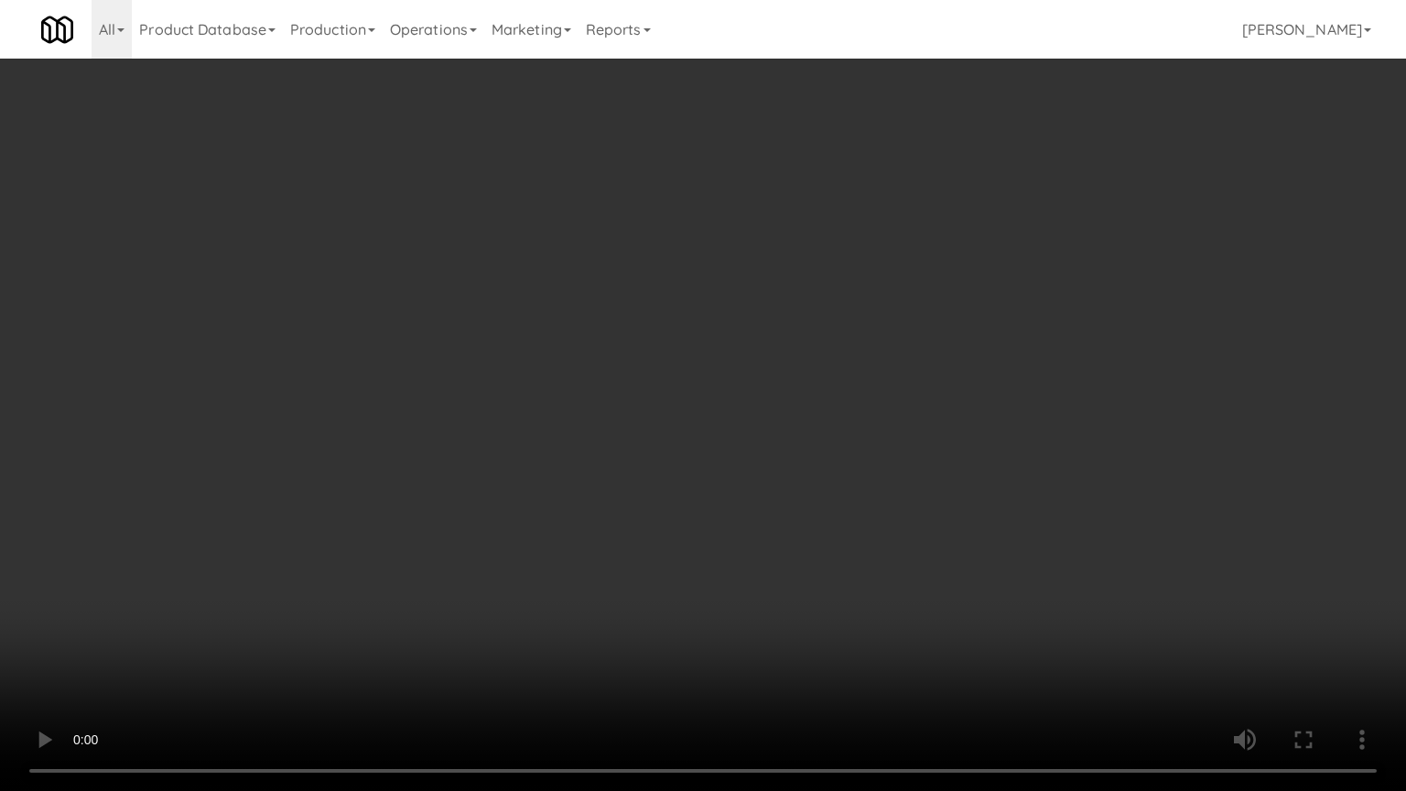
click at [698, 437] on video at bounding box center [703, 395] width 1406 height 791
click at [709, 436] on video at bounding box center [703, 395] width 1406 height 791
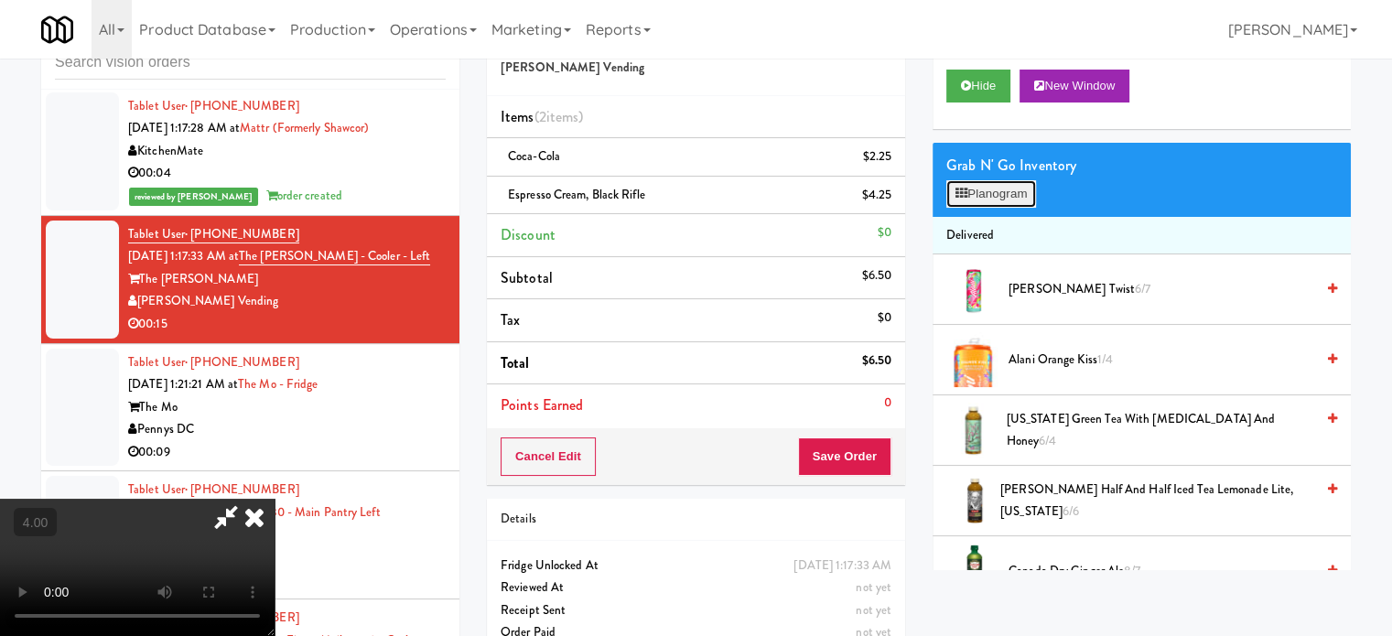
click at [998, 196] on button "Planogram" at bounding box center [992, 193] width 90 height 27
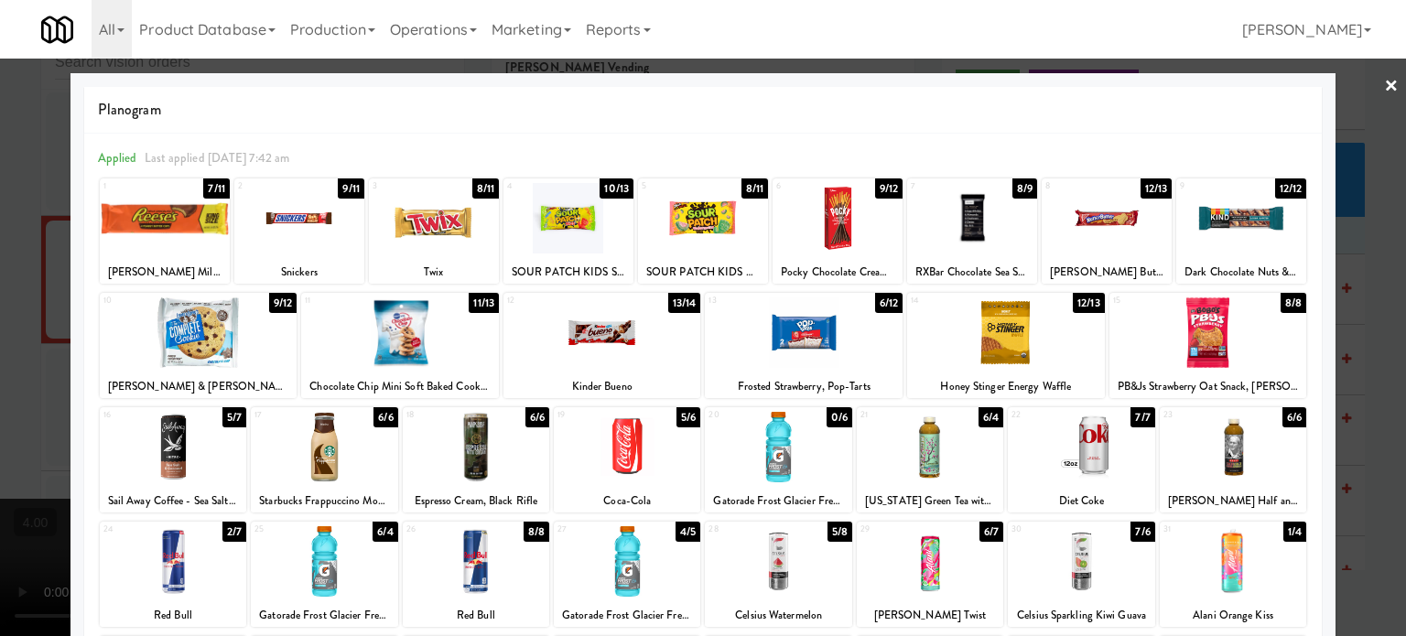
click at [472, 303] on div "11/13" at bounding box center [484, 303] width 30 height 20
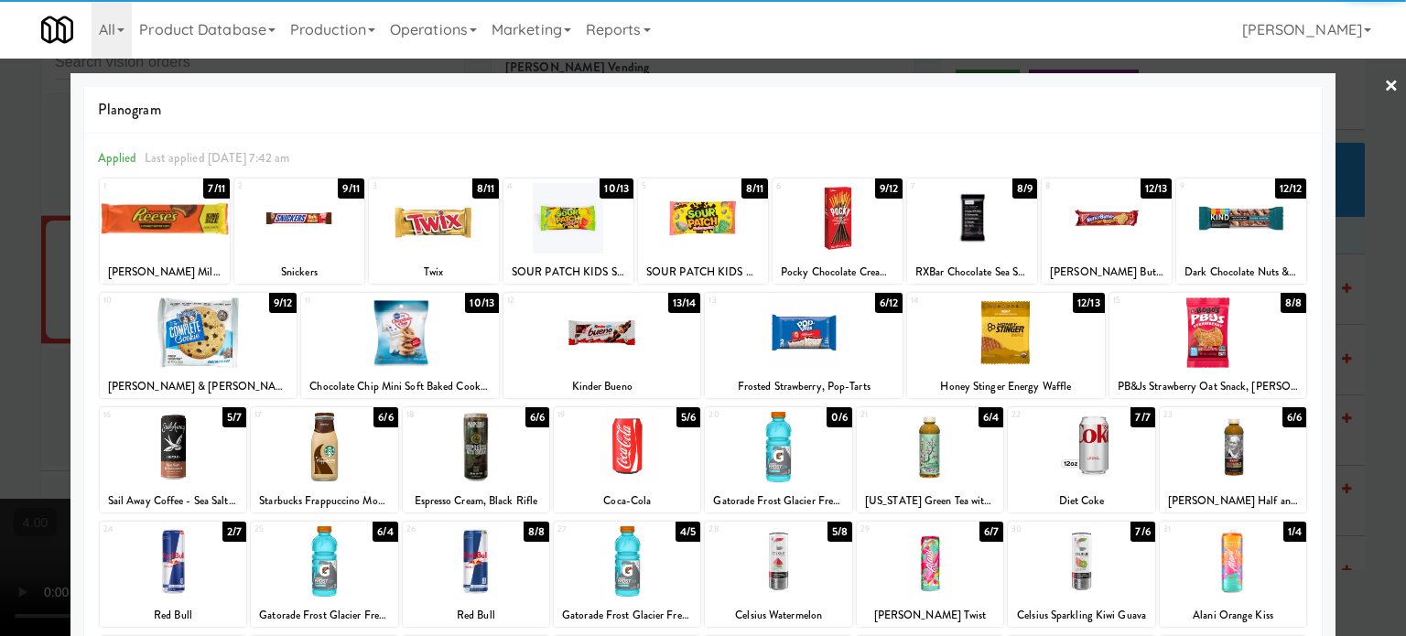
click at [1371, 332] on div at bounding box center [703, 318] width 1406 height 636
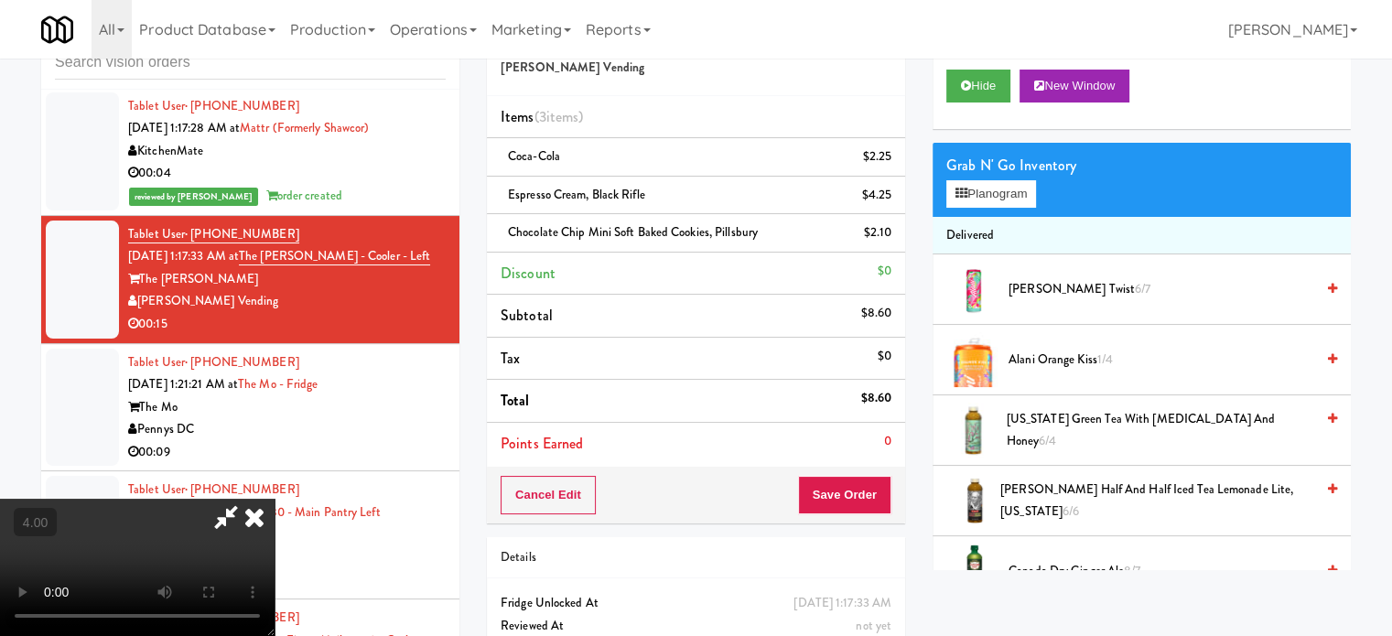
drag, startPoint x: 528, startPoint y: 424, endPoint x: 535, endPoint y: 416, distance: 10.4
click at [275, 499] on video at bounding box center [137, 567] width 275 height 137
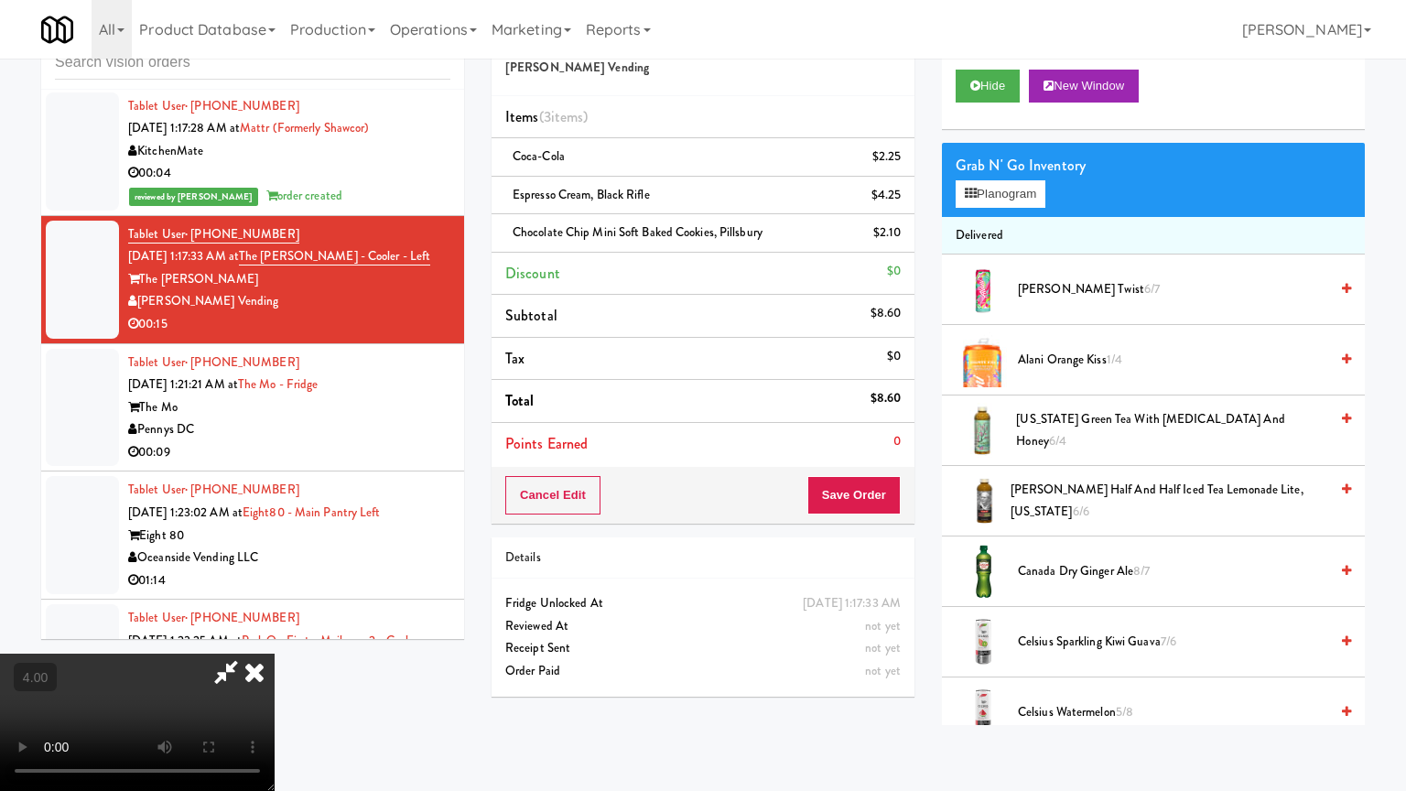
click at [275, 635] on video at bounding box center [137, 722] width 275 height 137
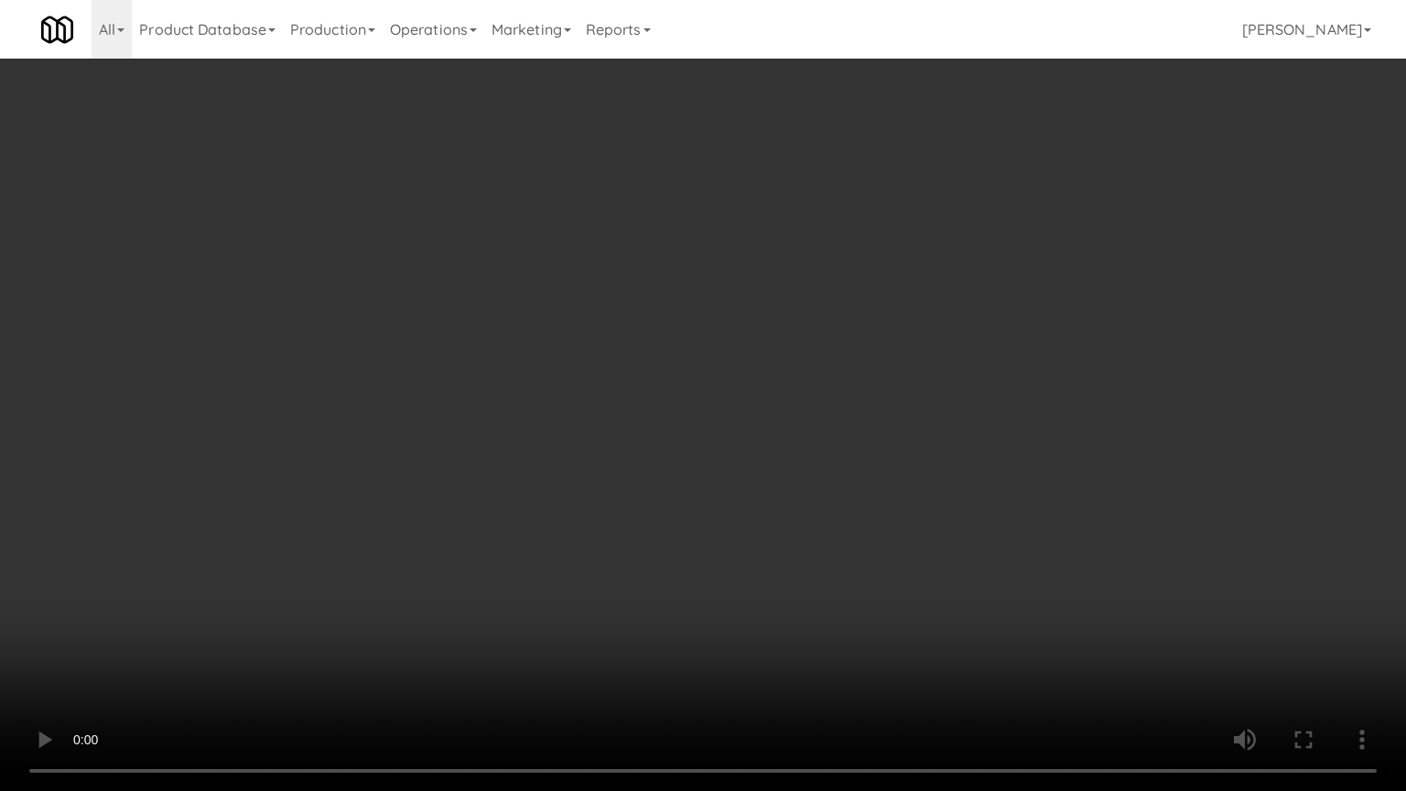
click at [608, 467] on video at bounding box center [703, 395] width 1406 height 791
click at [795, 615] on video at bounding box center [703, 395] width 1406 height 791
click at [730, 519] on video at bounding box center [703, 395] width 1406 height 791
click at [731, 511] on video at bounding box center [703, 395] width 1406 height 791
click at [731, 510] on video at bounding box center [703, 395] width 1406 height 791
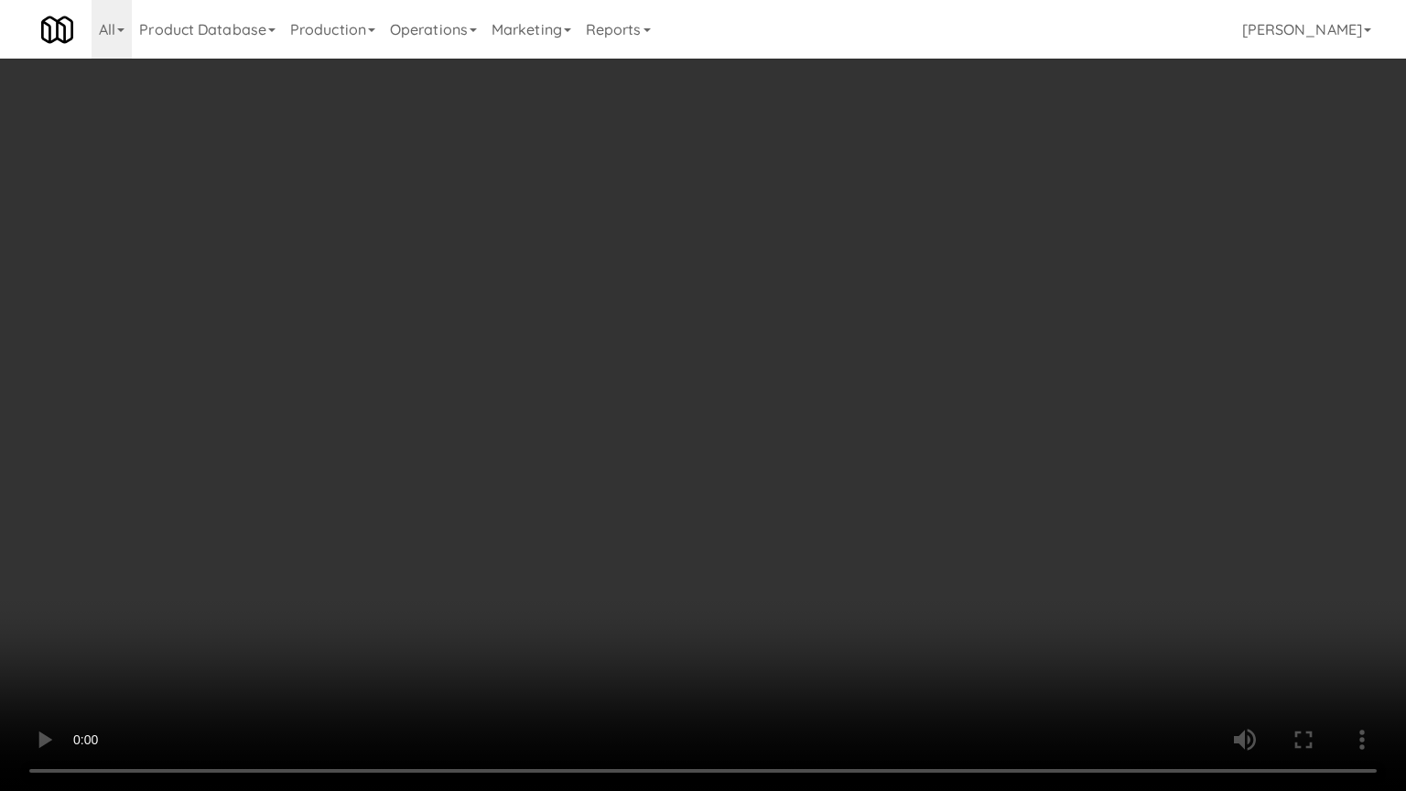
click at [731, 510] on video at bounding box center [703, 395] width 1406 height 791
click at [813, 535] on video at bounding box center [703, 395] width 1406 height 791
drag, startPoint x: 791, startPoint y: 531, endPoint x: 770, endPoint y: 496, distance: 40.7
click at [791, 529] on video at bounding box center [703, 395] width 1406 height 791
click at [716, 471] on video at bounding box center [703, 395] width 1406 height 791
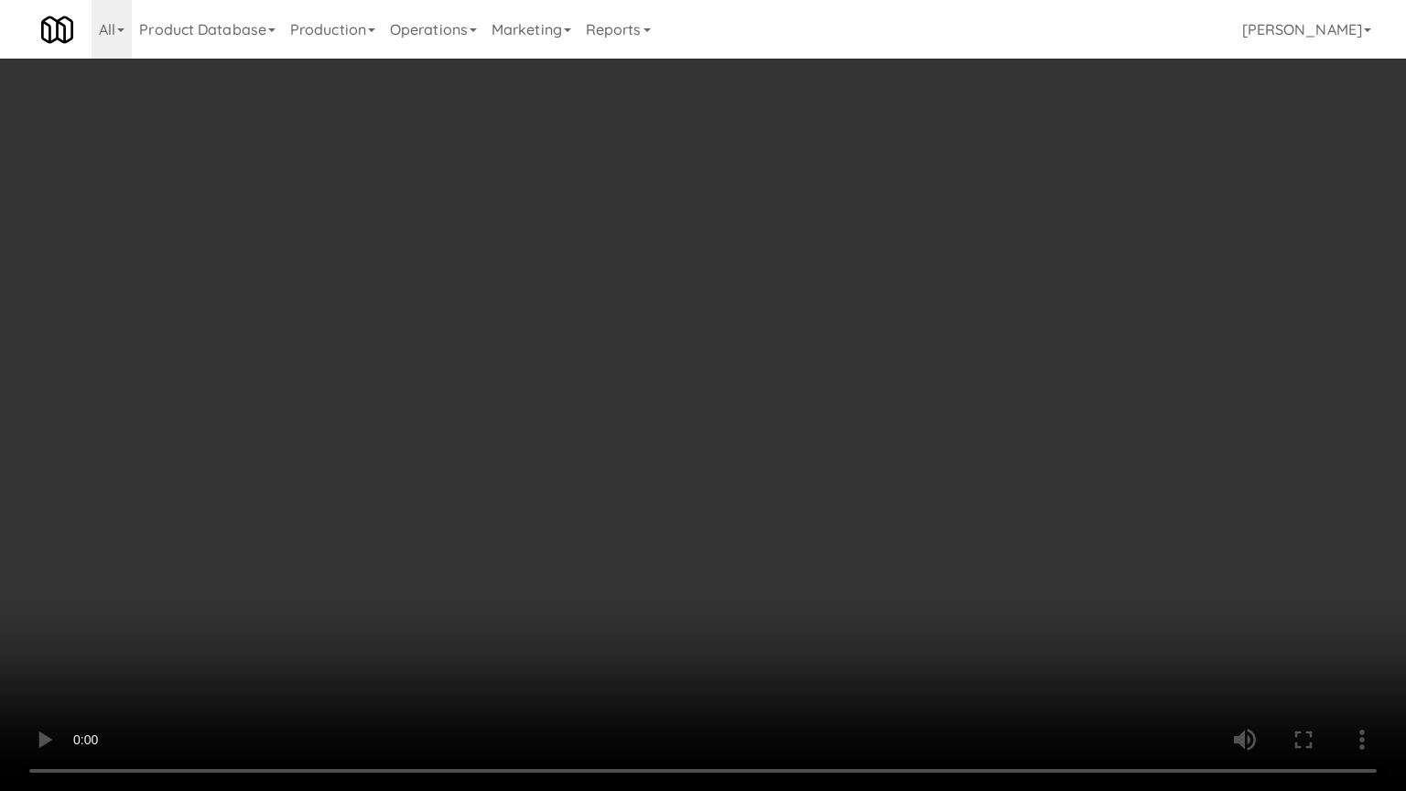
drag, startPoint x: 716, startPoint y: 471, endPoint x: 781, endPoint y: 242, distance: 237.9
click at [720, 463] on video at bounding box center [703, 395] width 1406 height 791
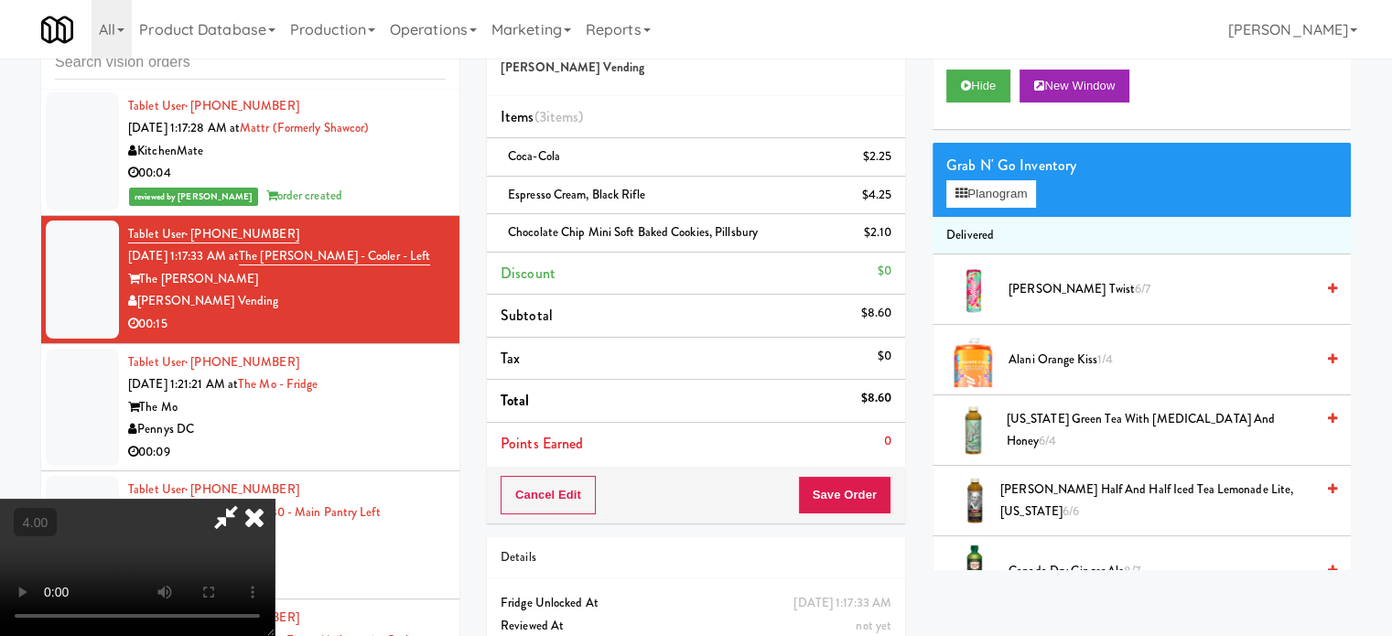
click at [275, 499] on icon at bounding box center [254, 517] width 40 height 37
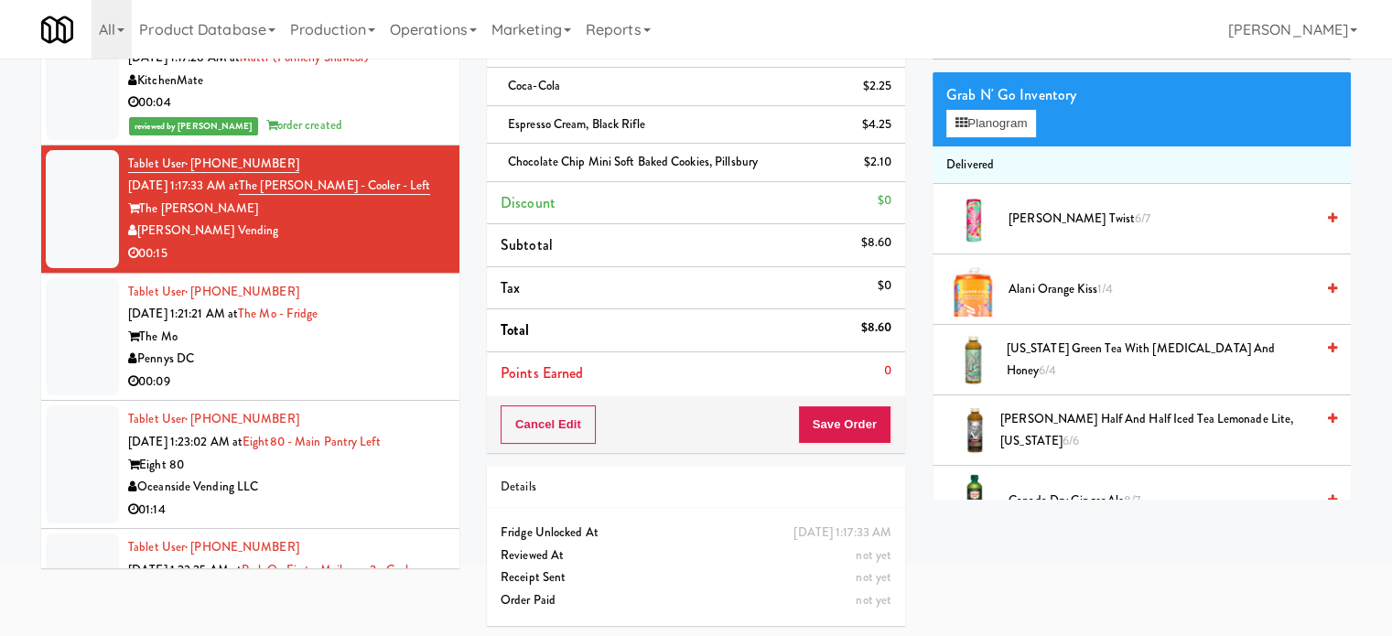
scroll to position [130, 0]
click at [837, 416] on button "Save Order" at bounding box center [844, 424] width 93 height 38
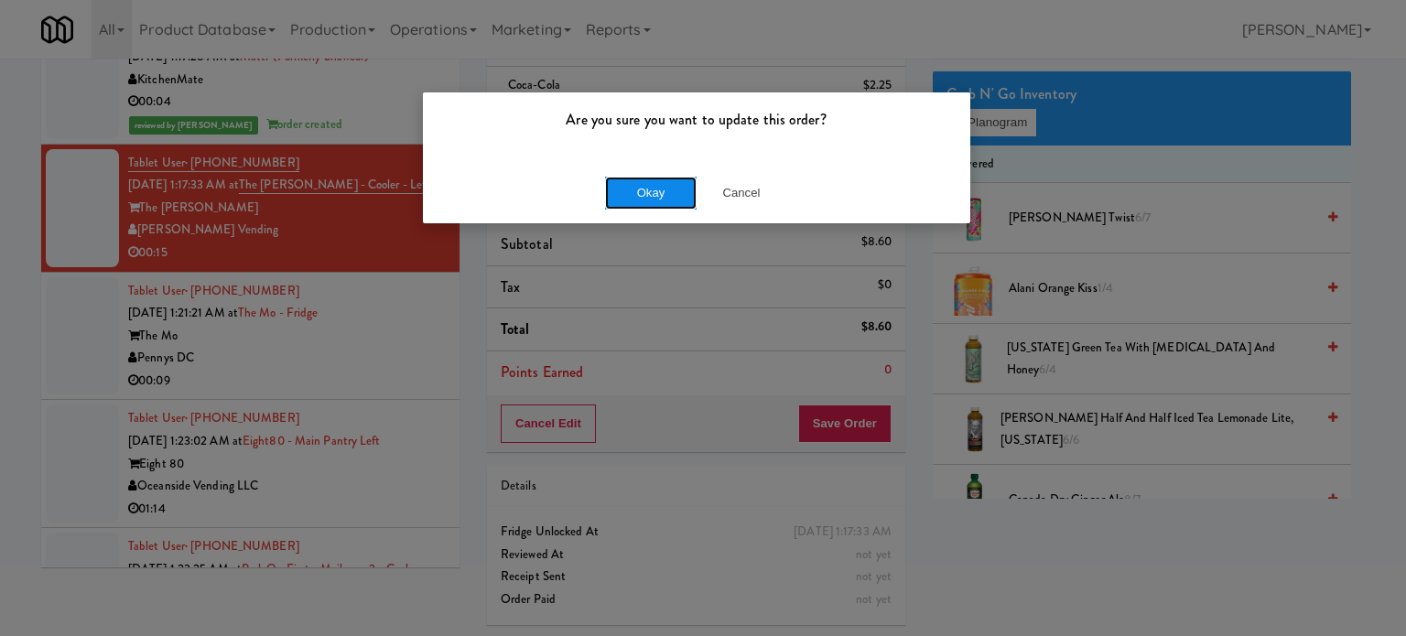
click at [642, 199] on button "Okay" at bounding box center [651, 193] width 92 height 33
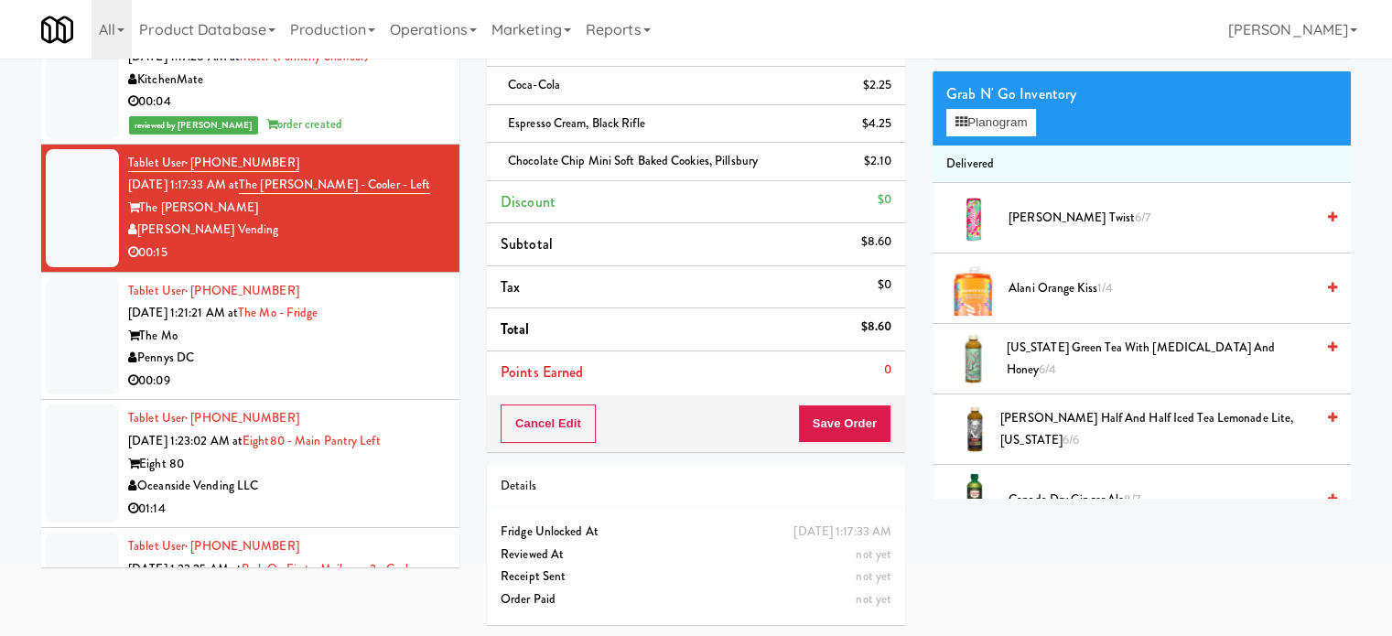
drag, startPoint x: 386, startPoint y: 344, endPoint x: 395, endPoint y: 339, distance: 10.7
click at [388, 347] on div "Pennys DC" at bounding box center [287, 358] width 318 height 23
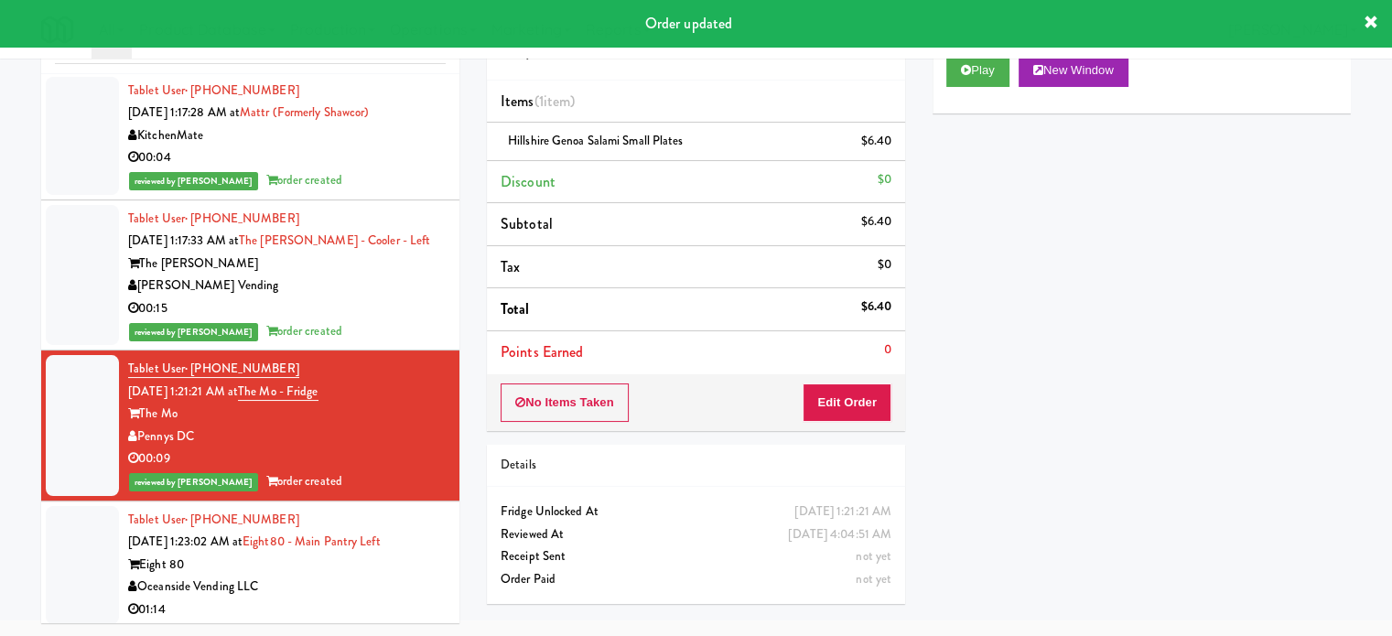
scroll to position [2931, 0]
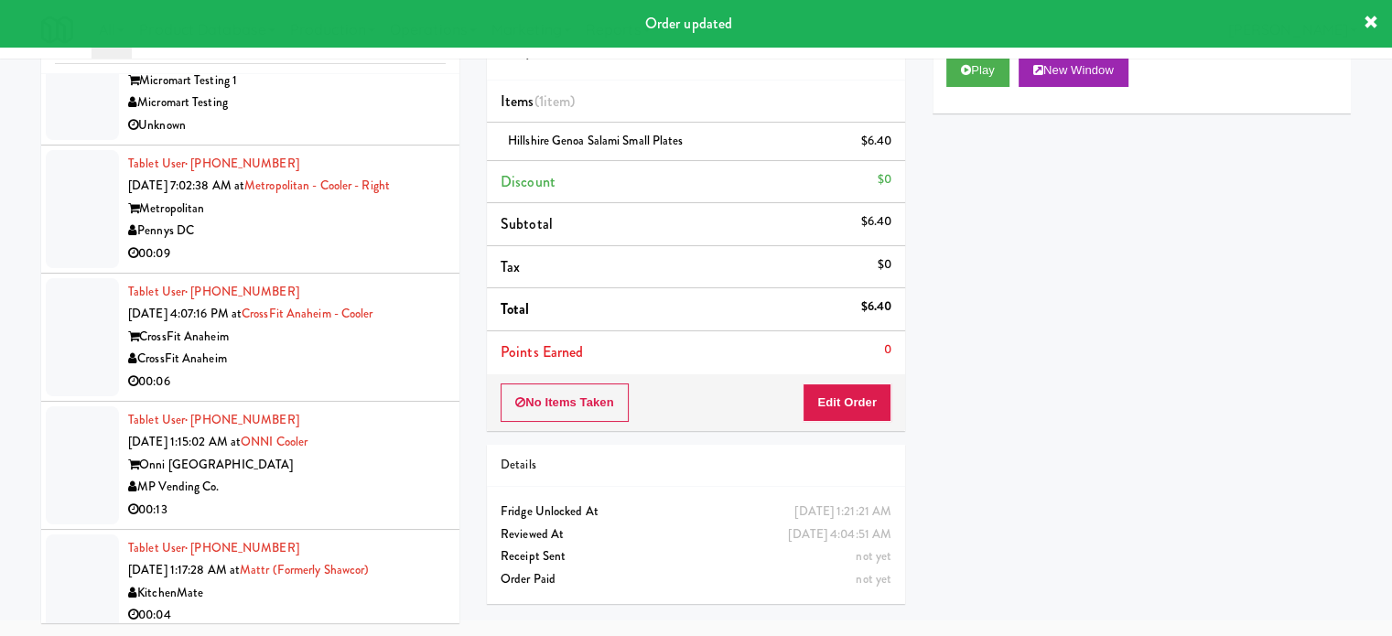
click at [378, 464] on div "Onni South Lake Union" at bounding box center [287, 465] width 318 height 23
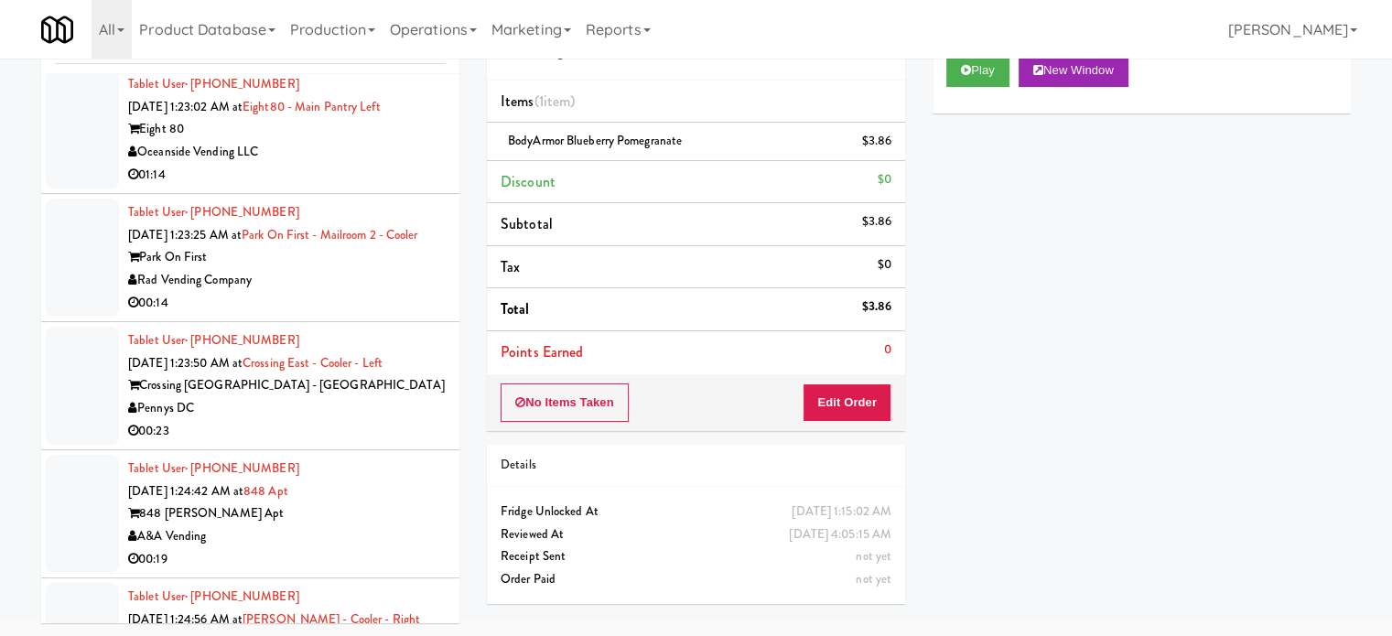
scroll to position [3389, 0]
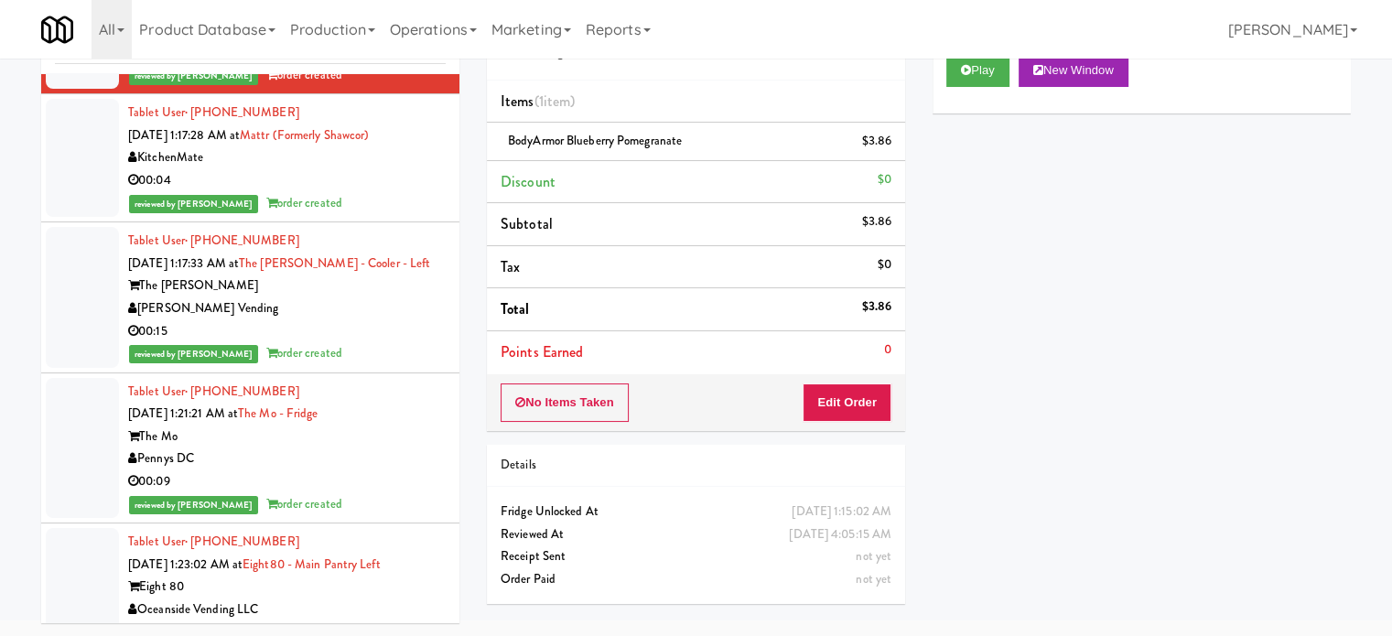
drag, startPoint x: 363, startPoint y: 601, endPoint x: 348, endPoint y: 500, distance: 102.7
click at [363, 600] on div "Oceanside Vending LLC" at bounding box center [287, 610] width 318 height 23
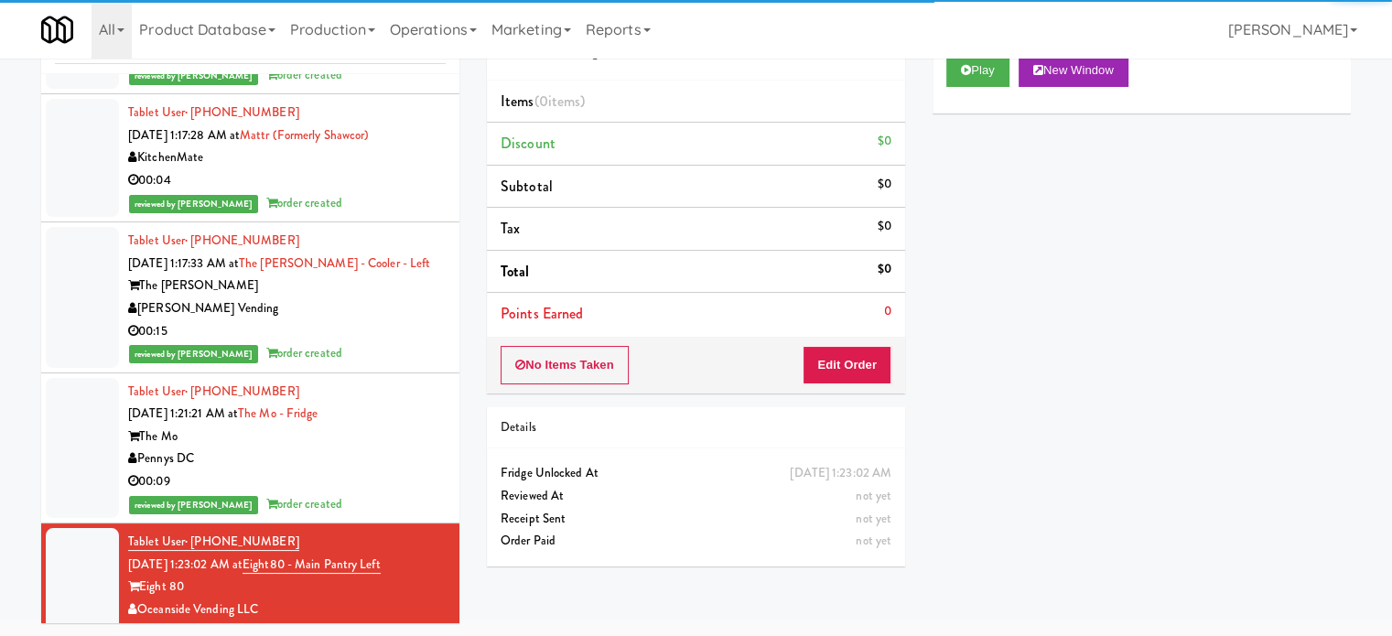
scroll to position [3847, 0]
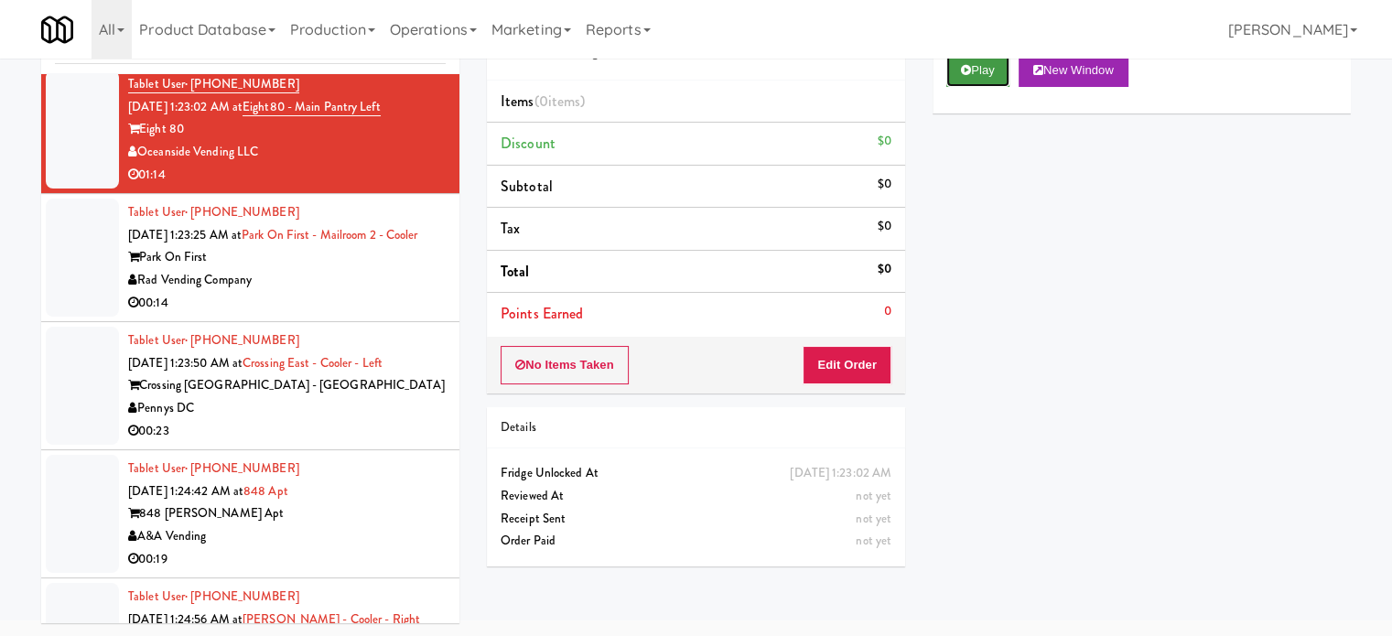
click at [975, 69] on button "Play" at bounding box center [978, 70] width 63 height 33
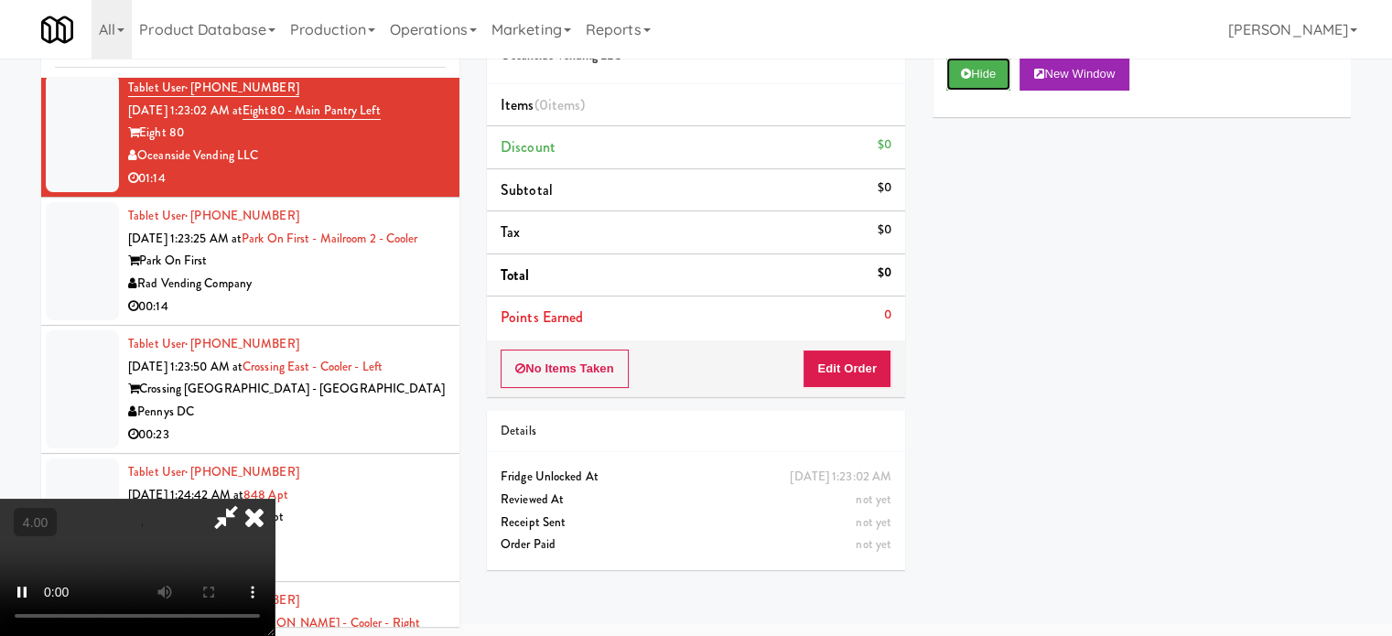
scroll to position [74, 0]
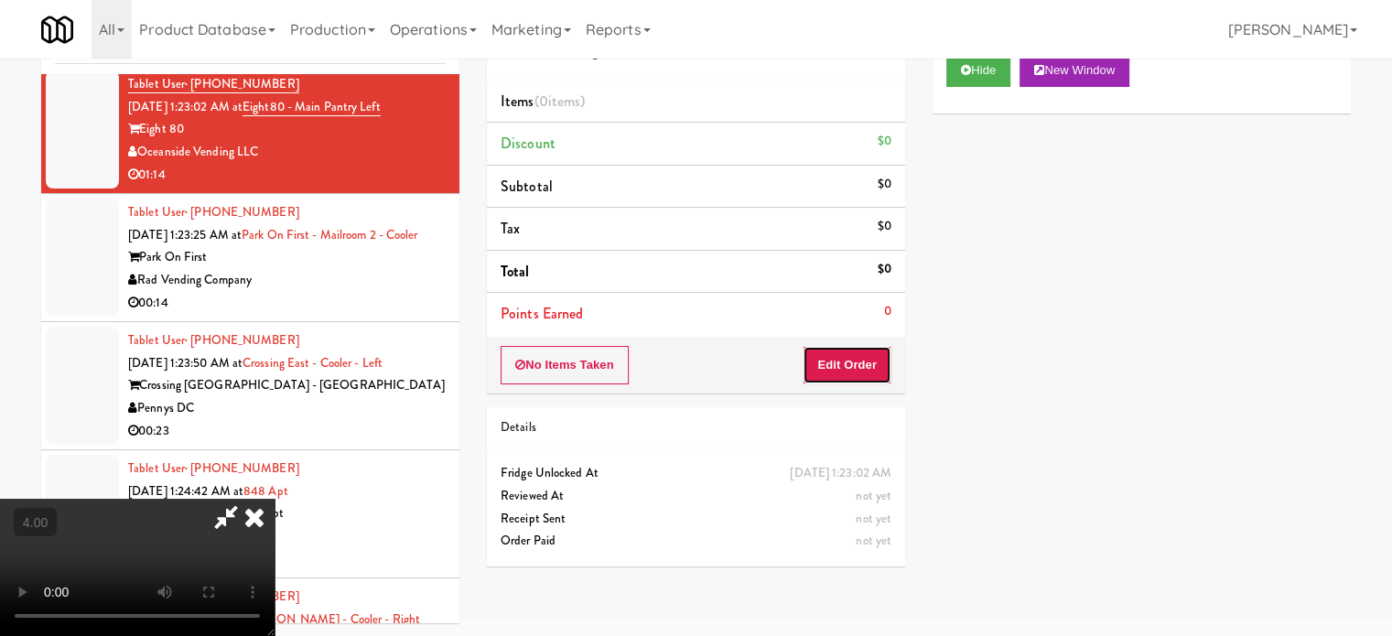
click at [861, 356] on button "Edit Order" at bounding box center [847, 365] width 89 height 38
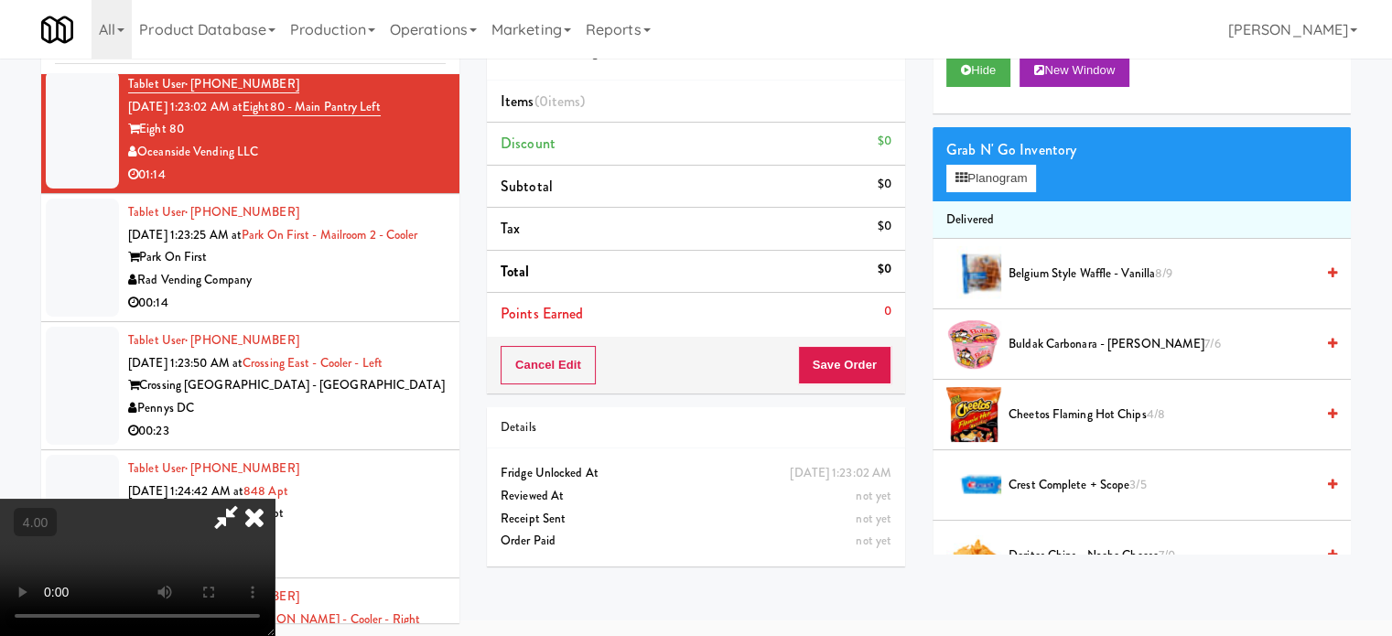
click at [275, 499] on video at bounding box center [137, 567] width 275 height 137
drag, startPoint x: 524, startPoint y: 428, endPoint x: 659, endPoint y: 383, distance: 143.0
click at [275, 499] on video at bounding box center [137, 567] width 275 height 137
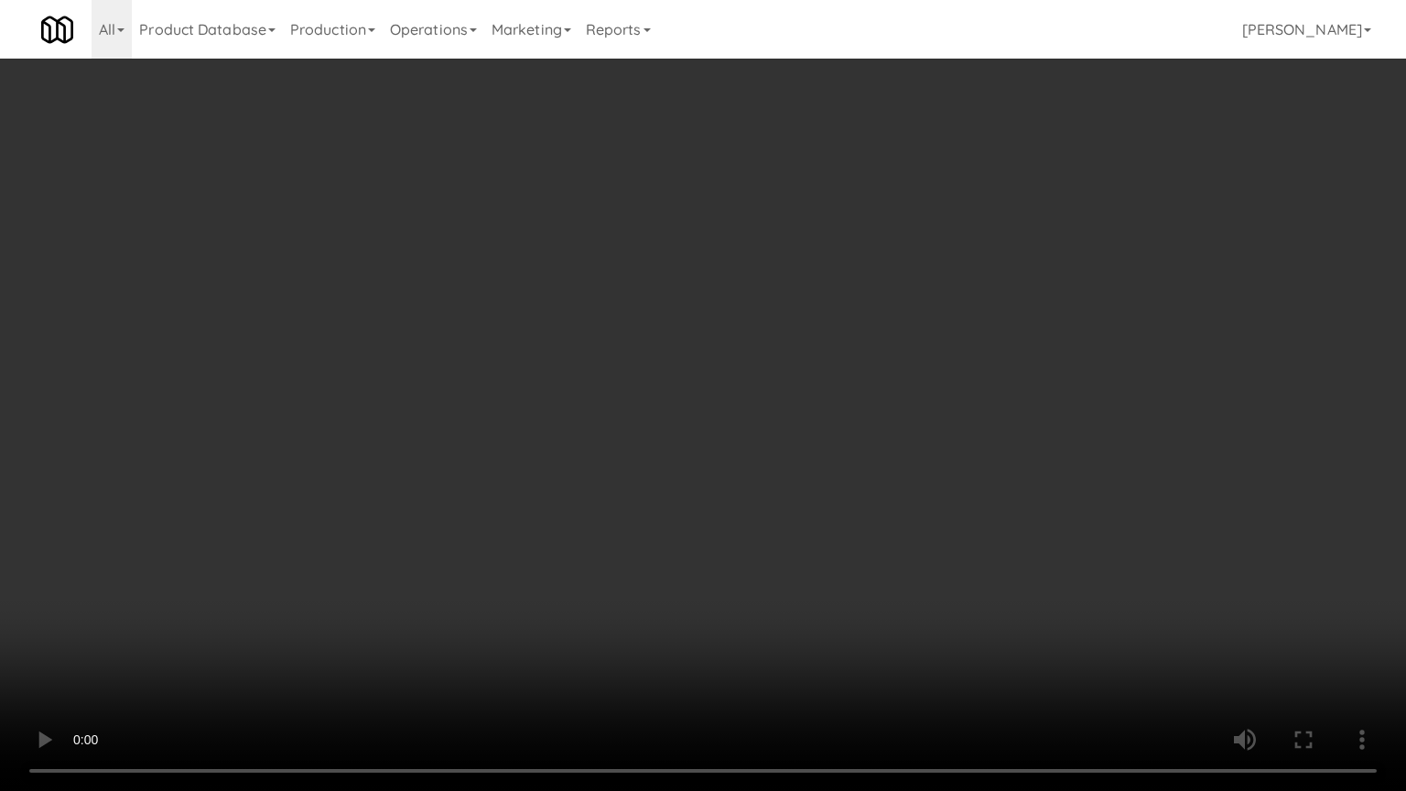
click at [666, 415] on video at bounding box center [703, 395] width 1406 height 791
drag, startPoint x: 360, startPoint y: 590, endPoint x: 386, endPoint y: 557, distance: 42.3
click at [362, 586] on video at bounding box center [703, 395] width 1406 height 791
click at [458, 442] on video at bounding box center [703, 395] width 1406 height 791
click at [492, 444] on video at bounding box center [703, 395] width 1406 height 791
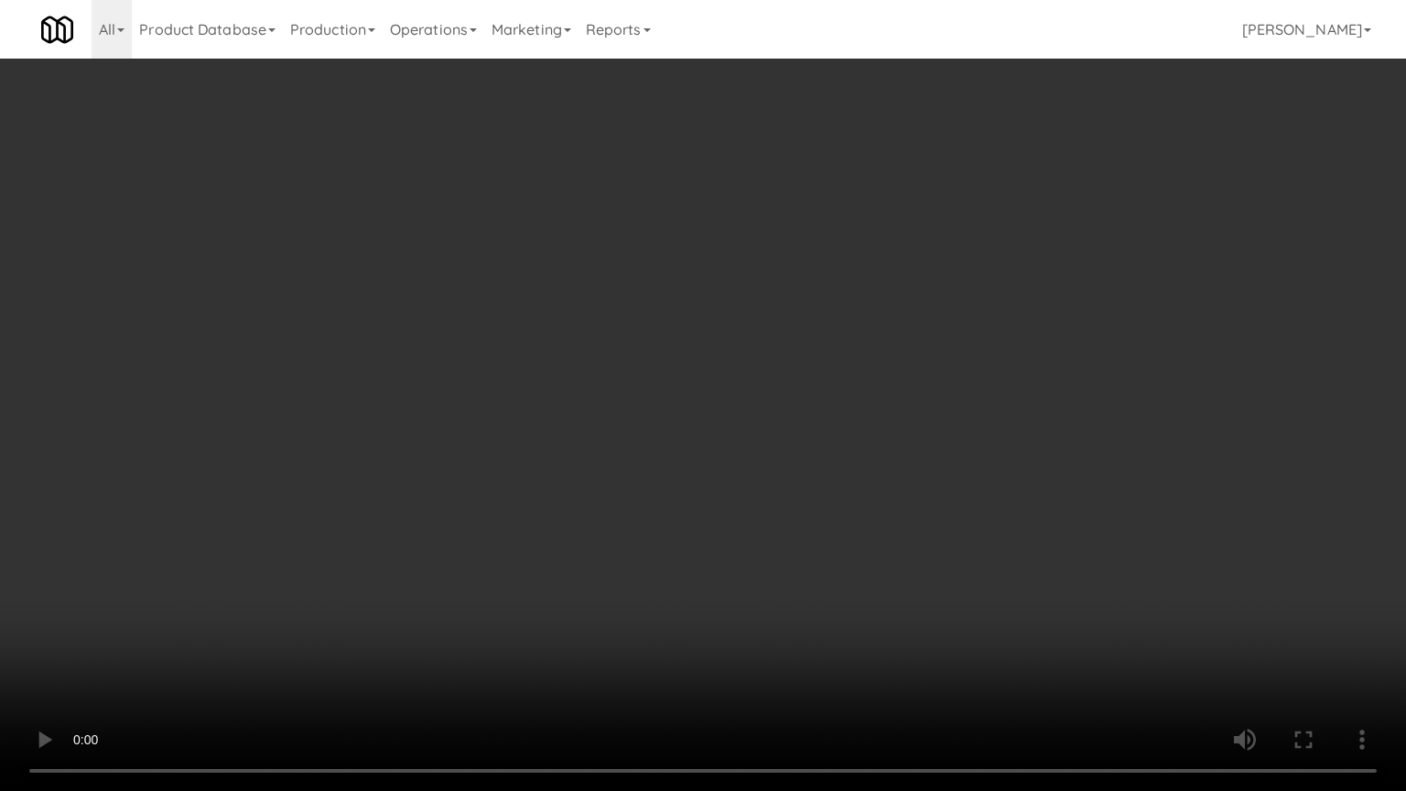
drag, startPoint x: 528, startPoint y: 439, endPoint x: 876, endPoint y: 266, distance: 388.5
click at [551, 433] on video at bounding box center [703, 395] width 1406 height 791
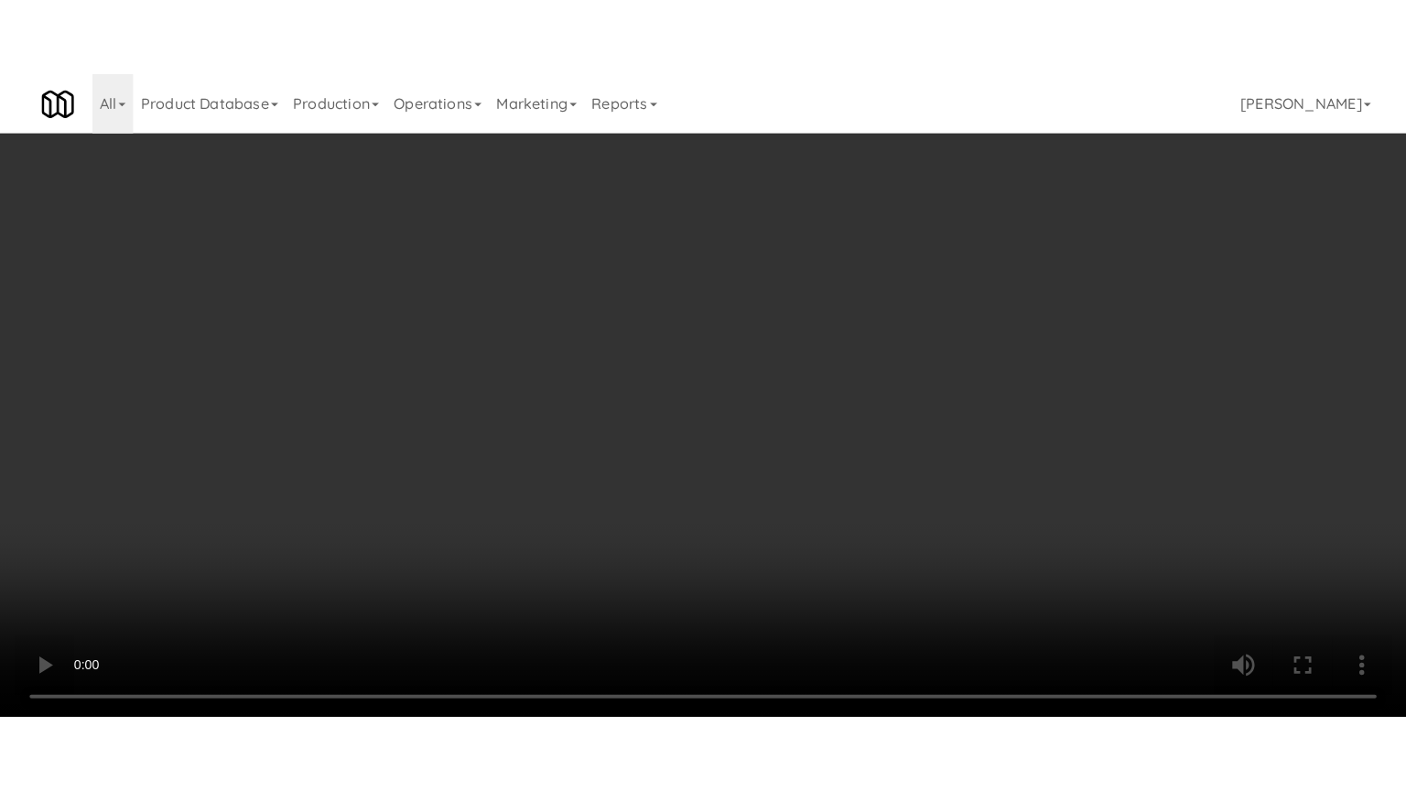
scroll to position [2215, 0]
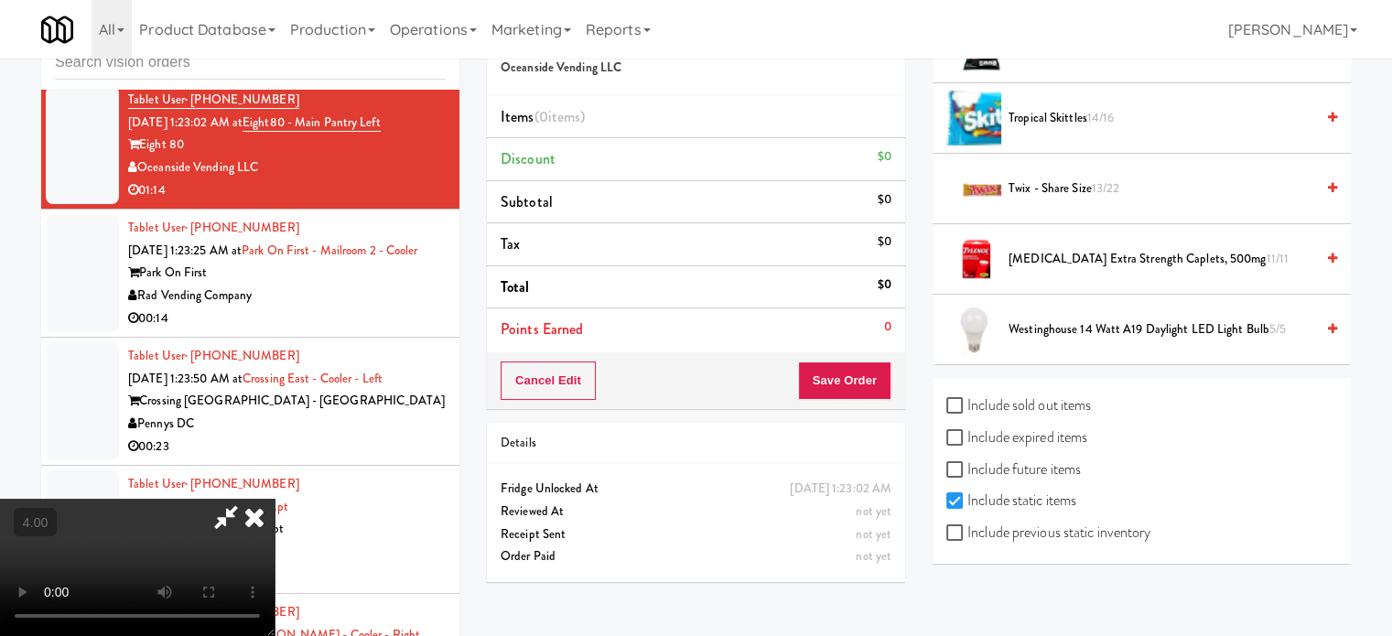
click at [1076, 107] on span "Tropical Skittles 14/16" at bounding box center [1162, 118] width 306 height 23
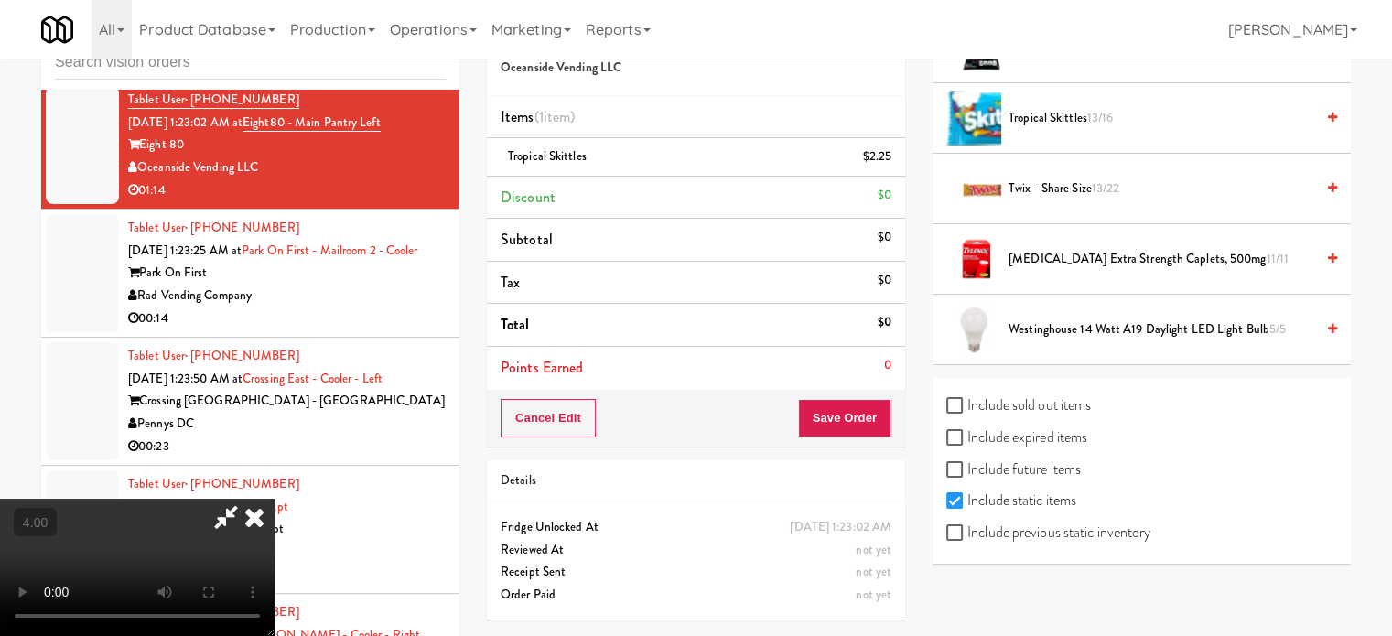
click at [275, 499] on video at bounding box center [137, 567] width 275 height 137
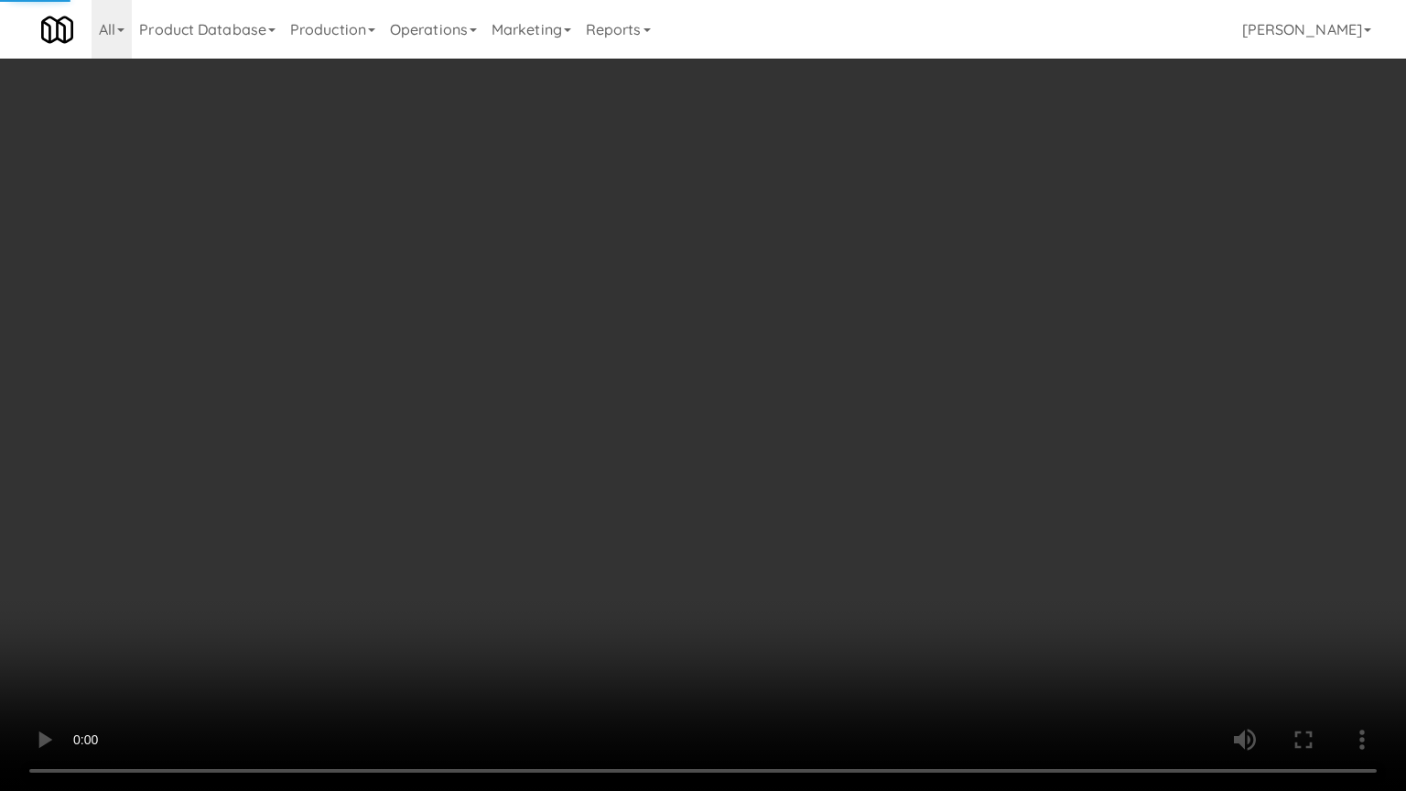
drag, startPoint x: 725, startPoint y: 341, endPoint x: 727, endPoint y: 317, distance: 24.8
click at [725, 340] on video at bounding box center [703, 395] width 1406 height 791
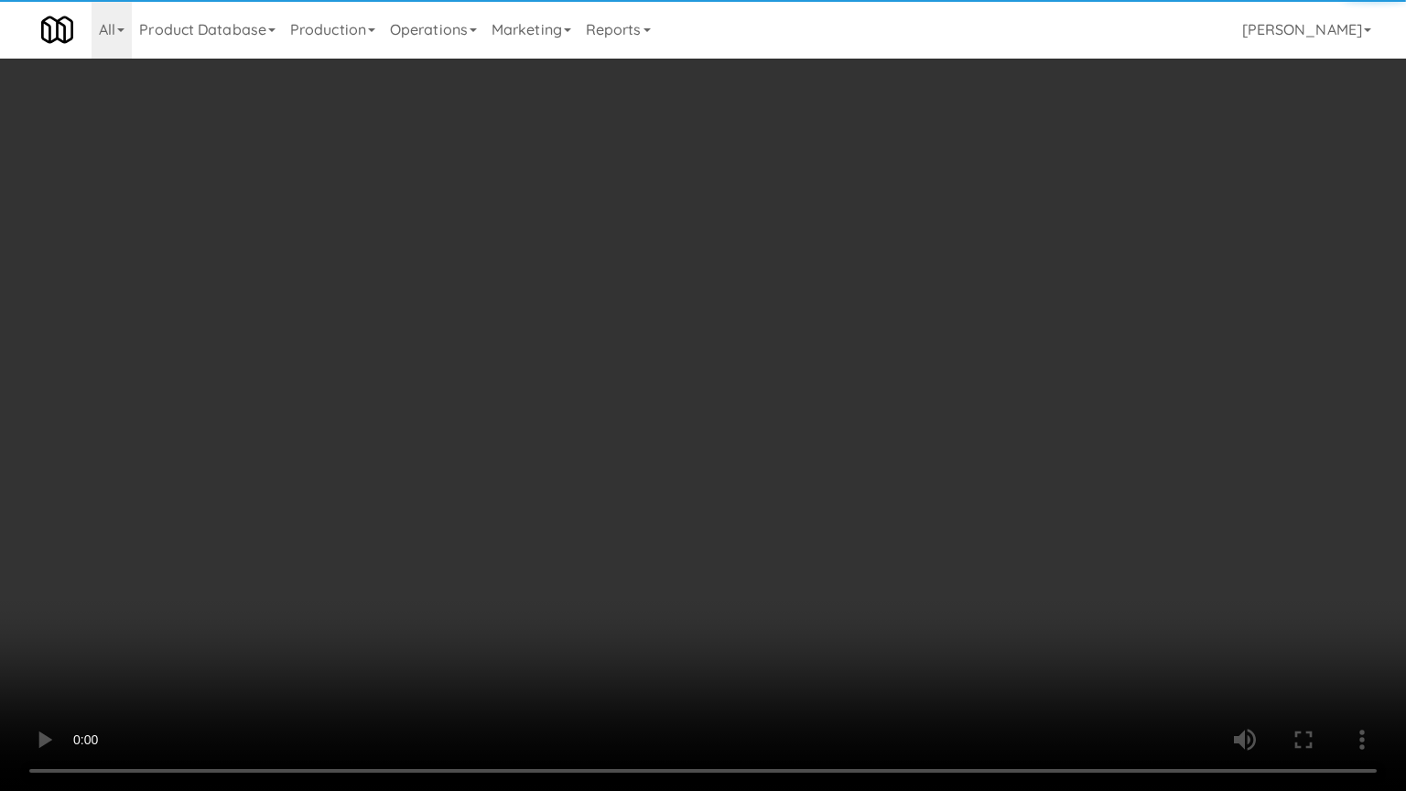
click at [731, 321] on video at bounding box center [703, 395] width 1406 height 791
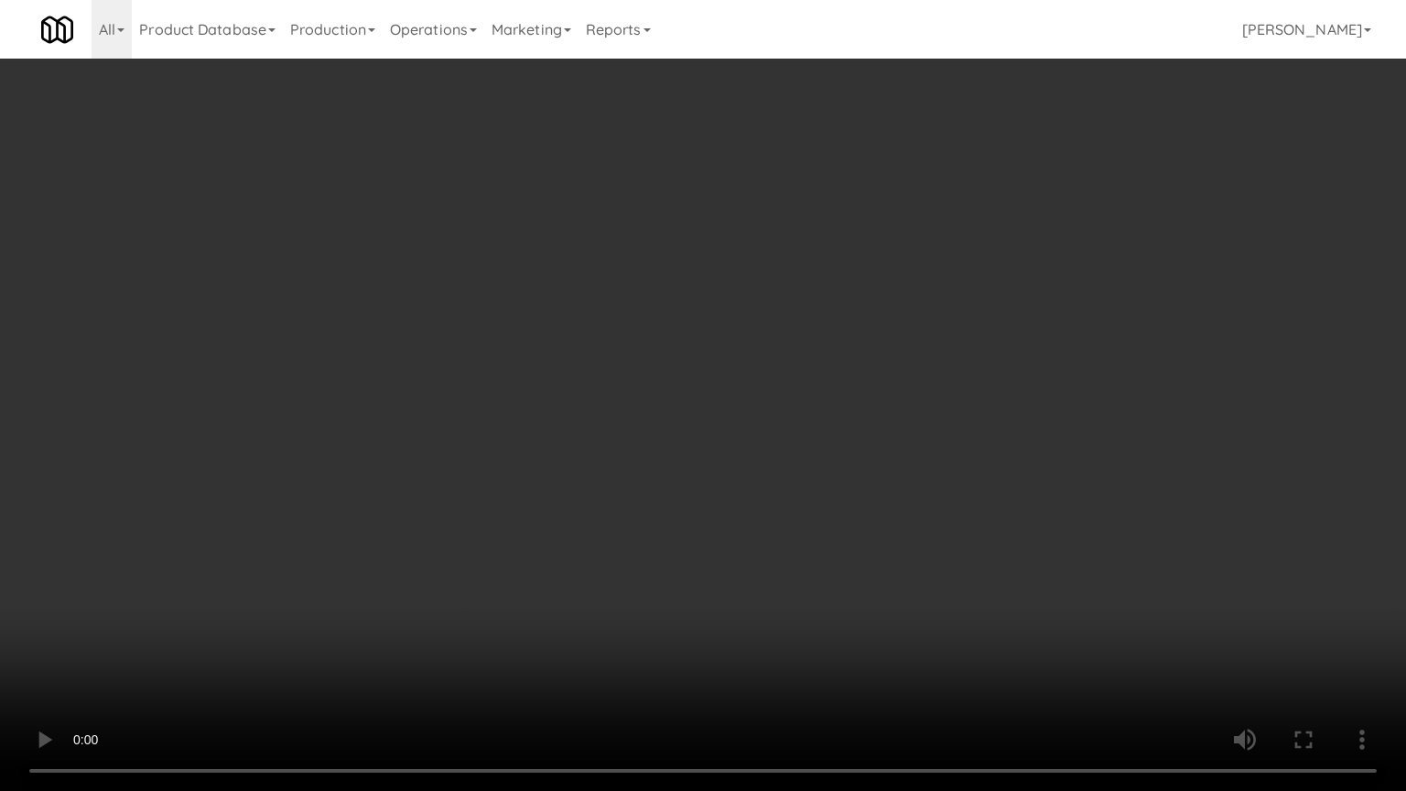
click at [734, 330] on video at bounding box center [703, 395] width 1406 height 791
click at [735, 340] on video at bounding box center [703, 395] width 1406 height 791
click at [729, 348] on video at bounding box center [703, 395] width 1406 height 791
click at [637, 358] on video at bounding box center [703, 395] width 1406 height 791
click at [633, 359] on video at bounding box center [703, 395] width 1406 height 791
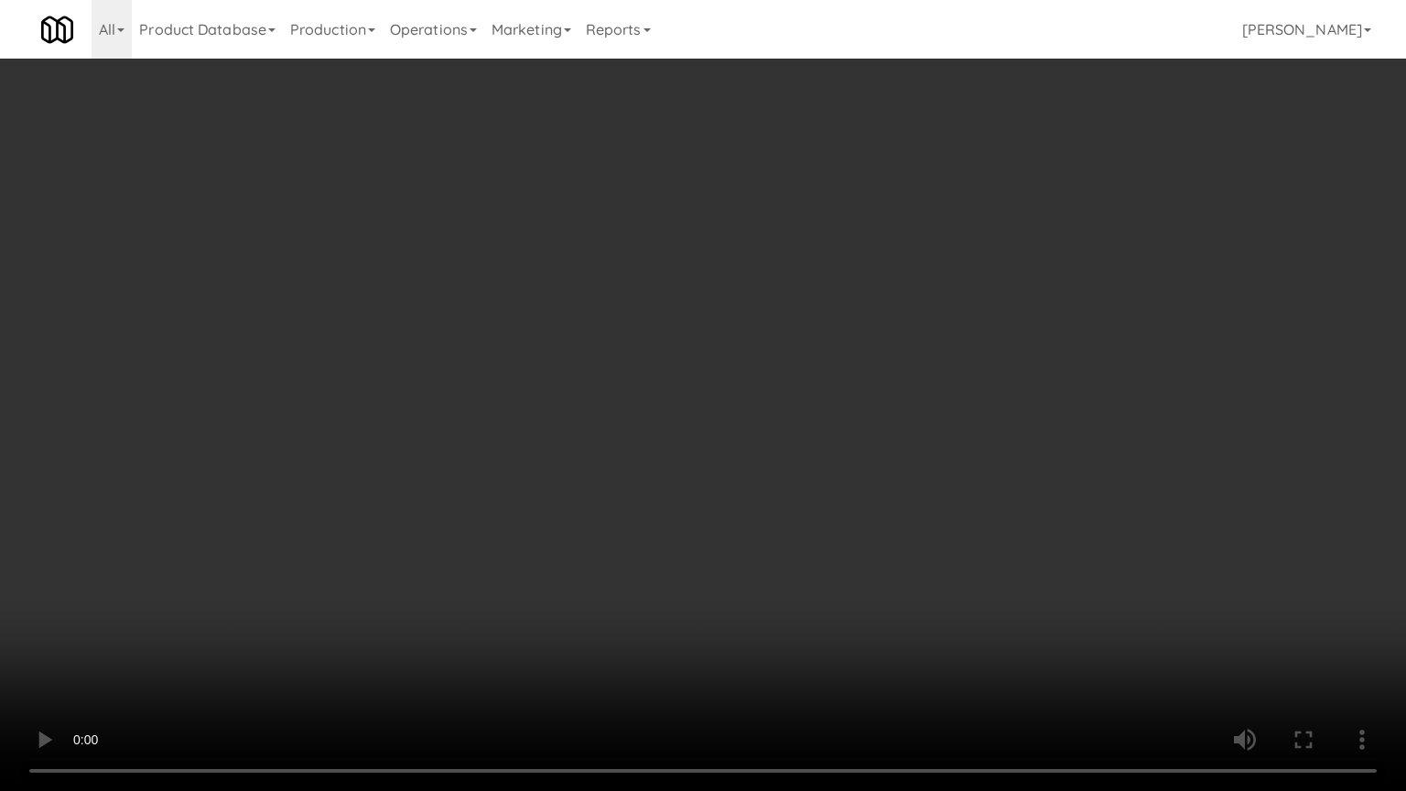
click at [621, 315] on video at bounding box center [703, 395] width 1406 height 791
click at [641, 319] on video at bounding box center [703, 395] width 1406 height 791
click at [654, 316] on video at bounding box center [703, 395] width 1406 height 791
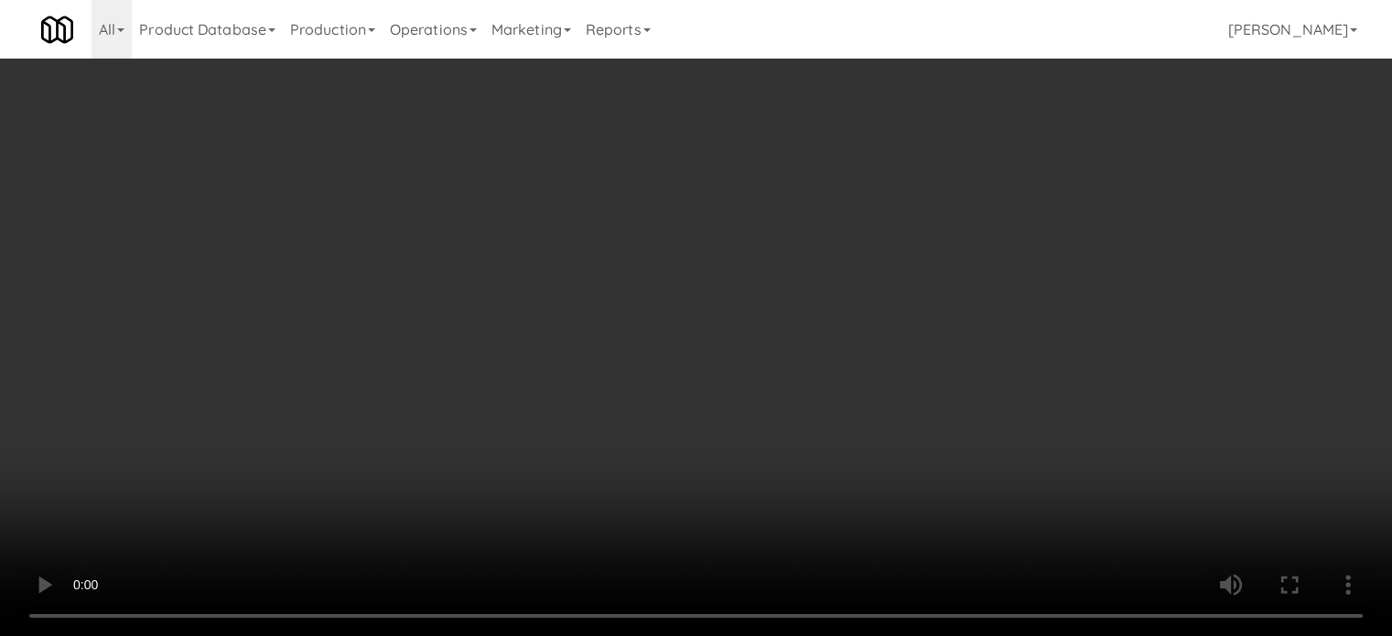
scroll to position [0, 0]
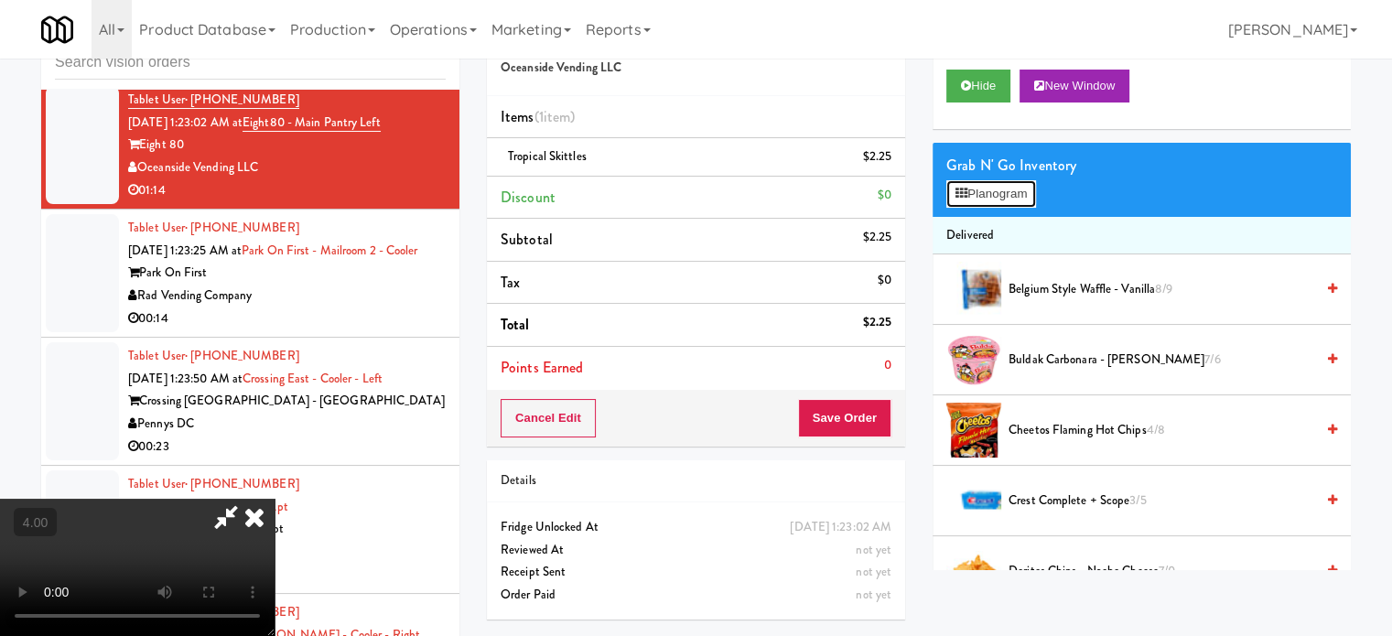
drag, startPoint x: 999, startPoint y: 197, endPoint x: 999, endPoint y: 186, distance: 11.0
click at [999, 197] on button "Planogram" at bounding box center [992, 193] width 90 height 27
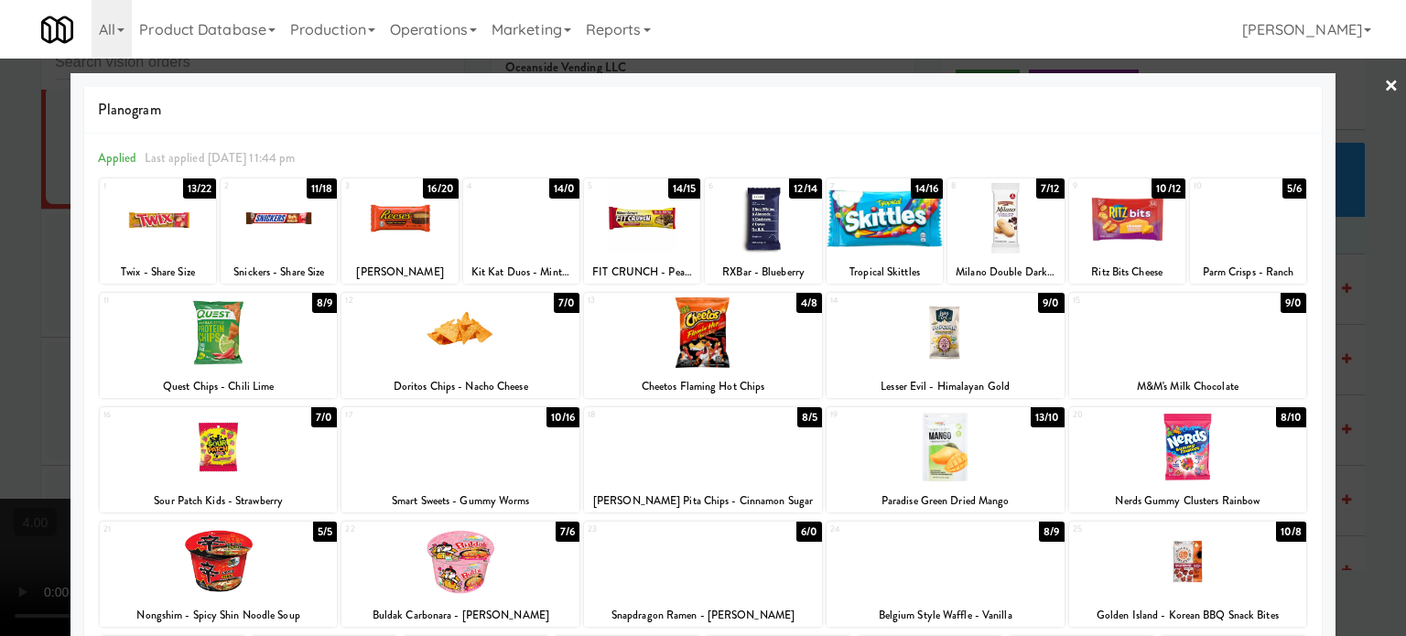
click at [199, 186] on div "13/22" at bounding box center [200, 189] width 34 height 20
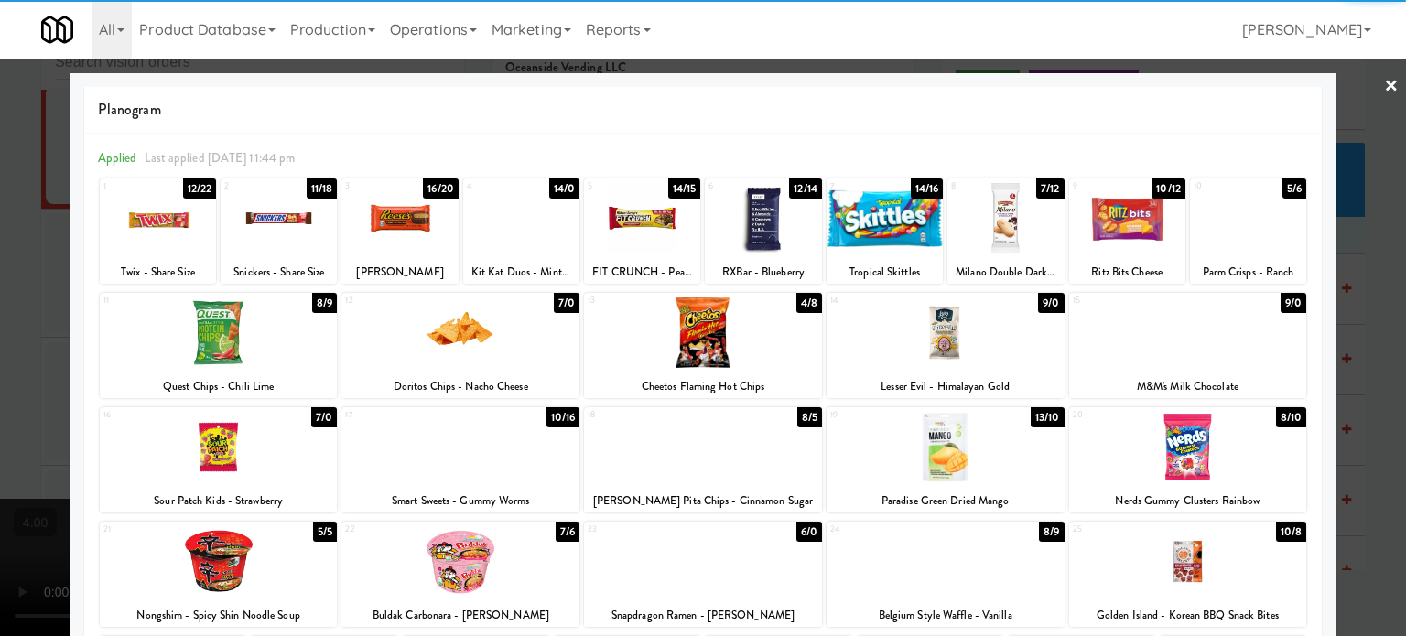
click at [16, 294] on div at bounding box center [703, 318] width 1406 height 636
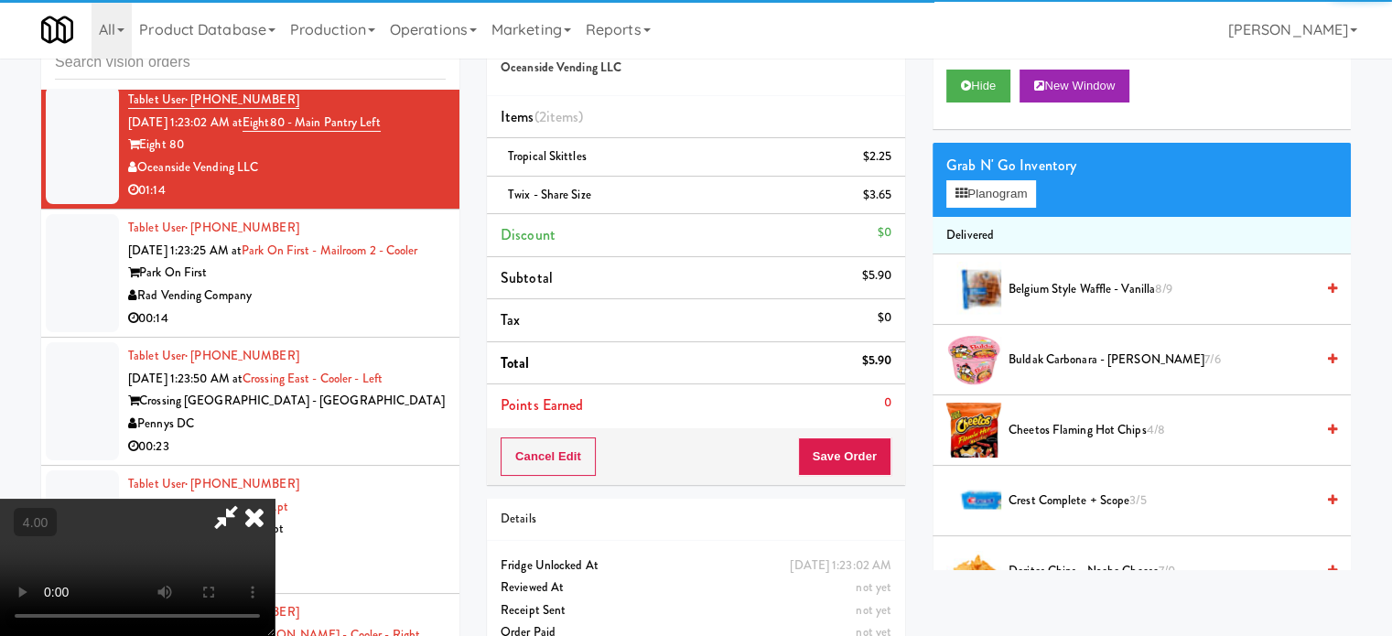
click at [275, 499] on video at bounding box center [137, 567] width 275 height 137
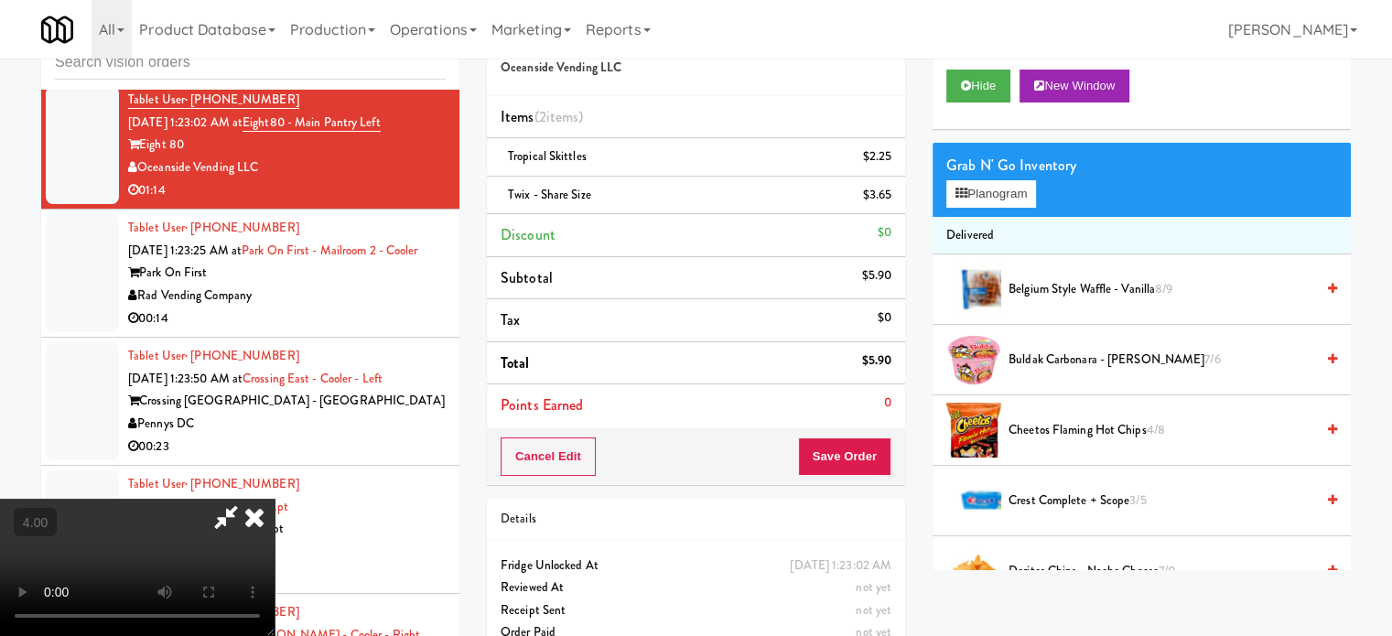
click at [275, 499] on video at bounding box center [137, 567] width 275 height 137
drag, startPoint x: 365, startPoint y: 343, endPoint x: 421, endPoint y: 308, distance: 66.3
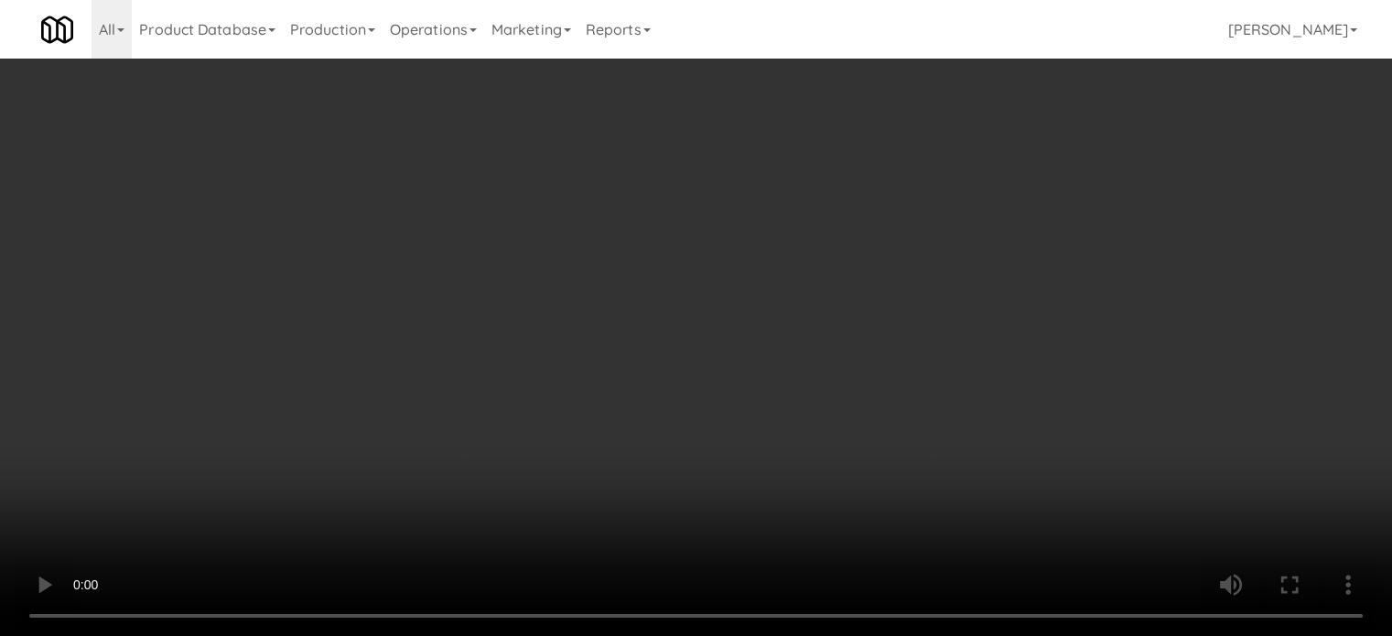
click at [375, 337] on video at bounding box center [696, 318] width 1392 height 636
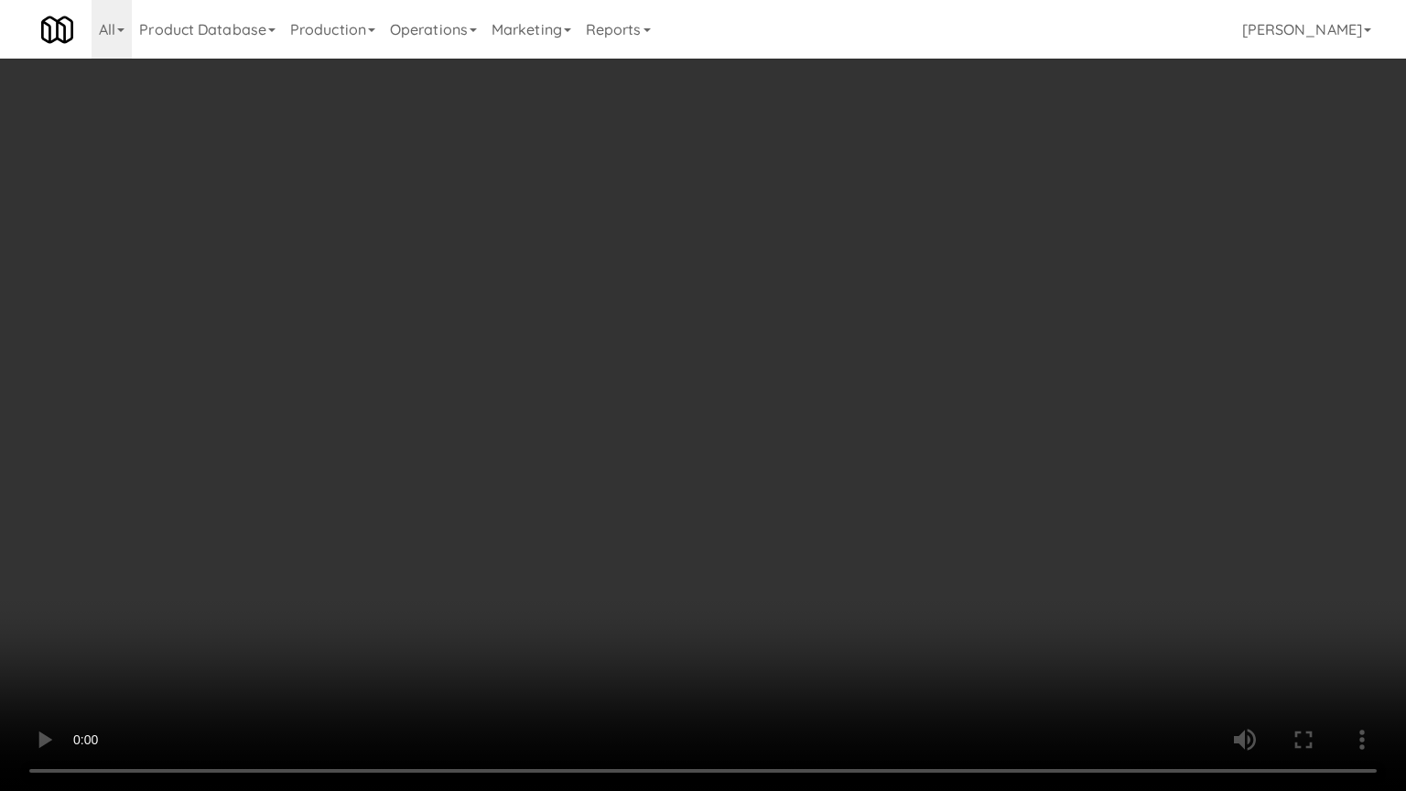
click at [520, 396] on video at bounding box center [703, 395] width 1406 height 791
click at [524, 393] on video at bounding box center [703, 395] width 1406 height 791
click at [527, 392] on video at bounding box center [703, 395] width 1406 height 791
click at [557, 385] on video at bounding box center [703, 395] width 1406 height 791
click at [520, 377] on video at bounding box center [703, 395] width 1406 height 791
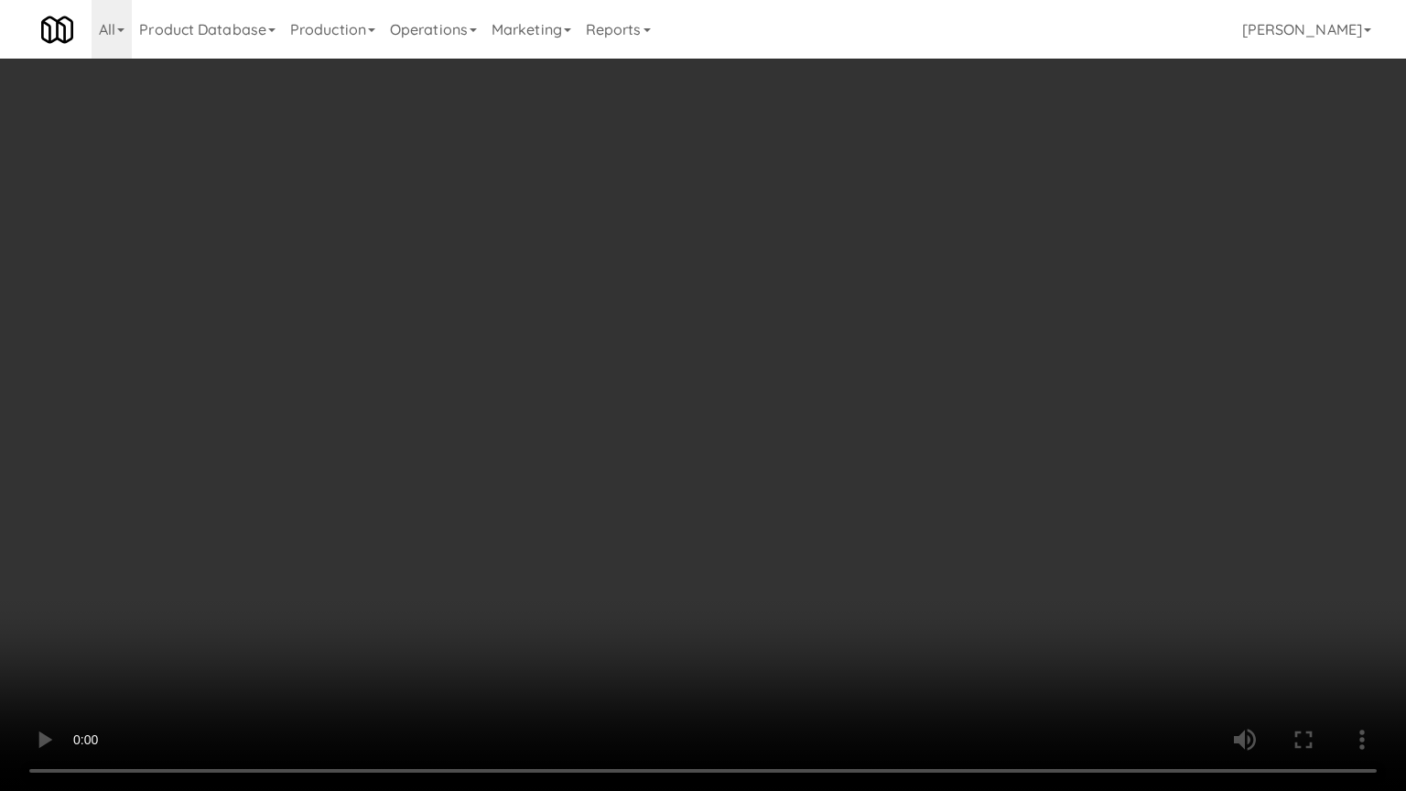
drag, startPoint x: 522, startPoint y: 373, endPoint x: 547, endPoint y: 357, distance: 29.7
click at [523, 373] on video at bounding box center [703, 395] width 1406 height 791
click at [548, 360] on video at bounding box center [703, 395] width 1406 height 791
click at [550, 355] on video at bounding box center [703, 395] width 1406 height 791
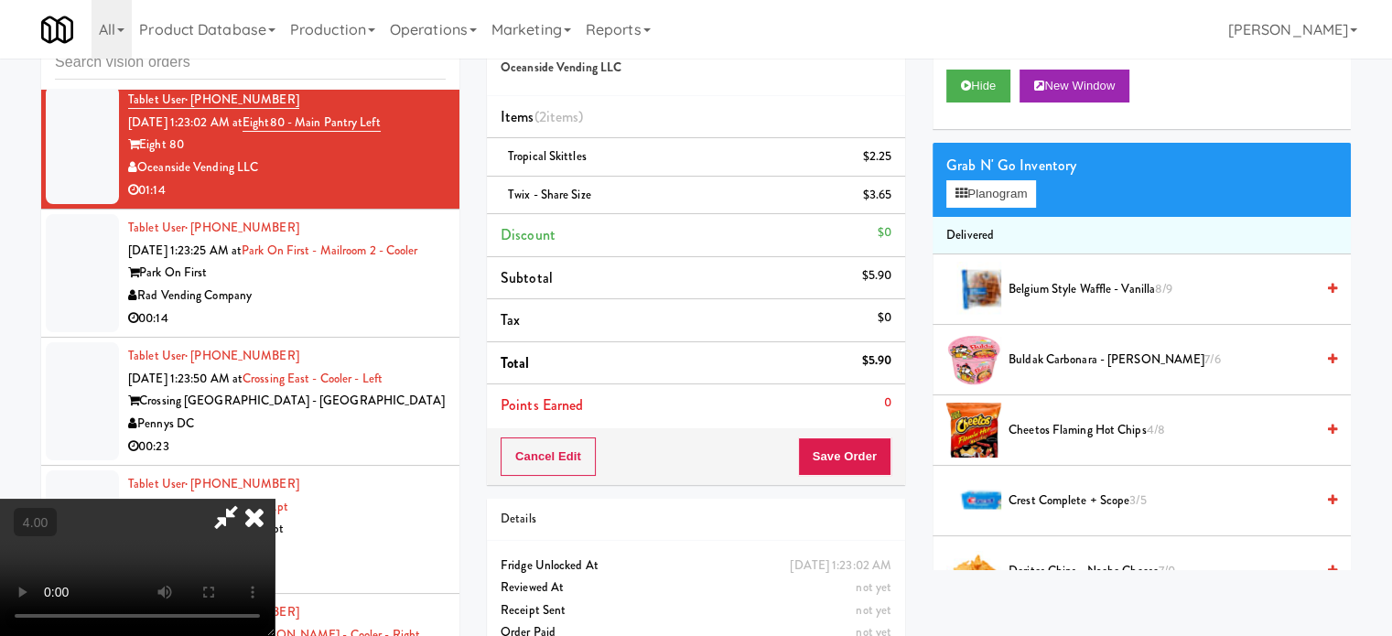
click at [275, 499] on icon at bounding box center [254, 517] width 40 height 37
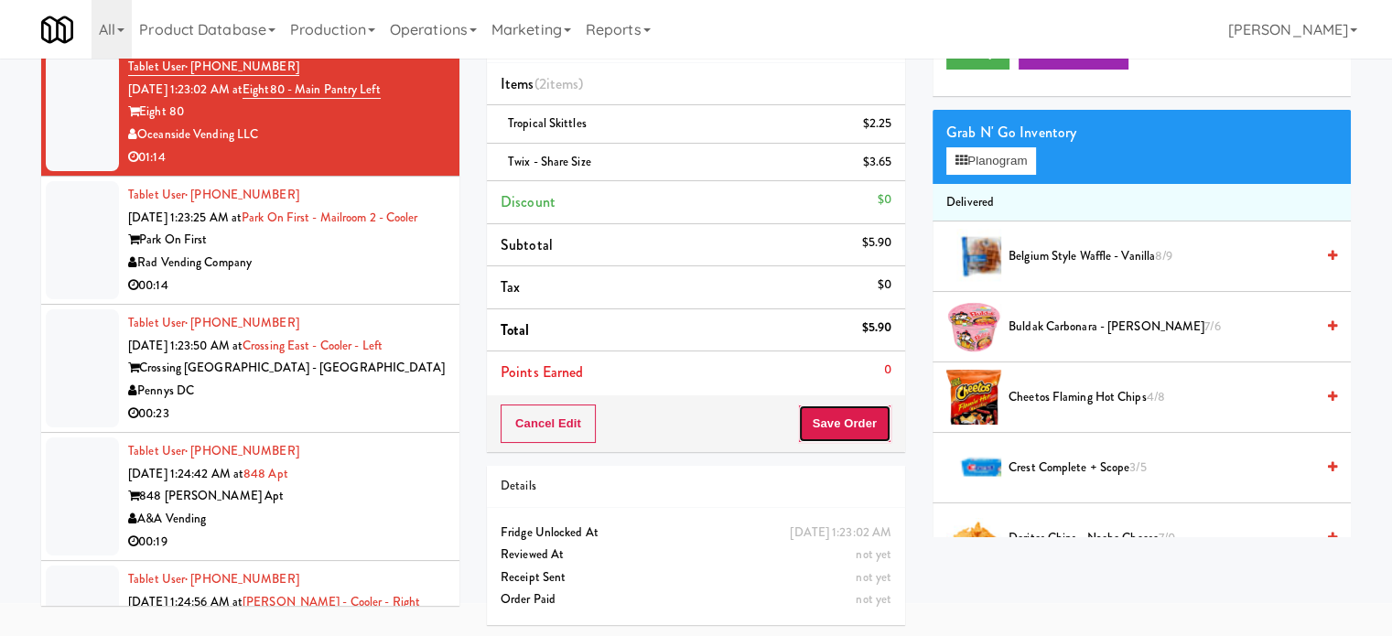
click at [838, 415] on button "Save Order" at bounding box center [844, 424] width 93 height 38
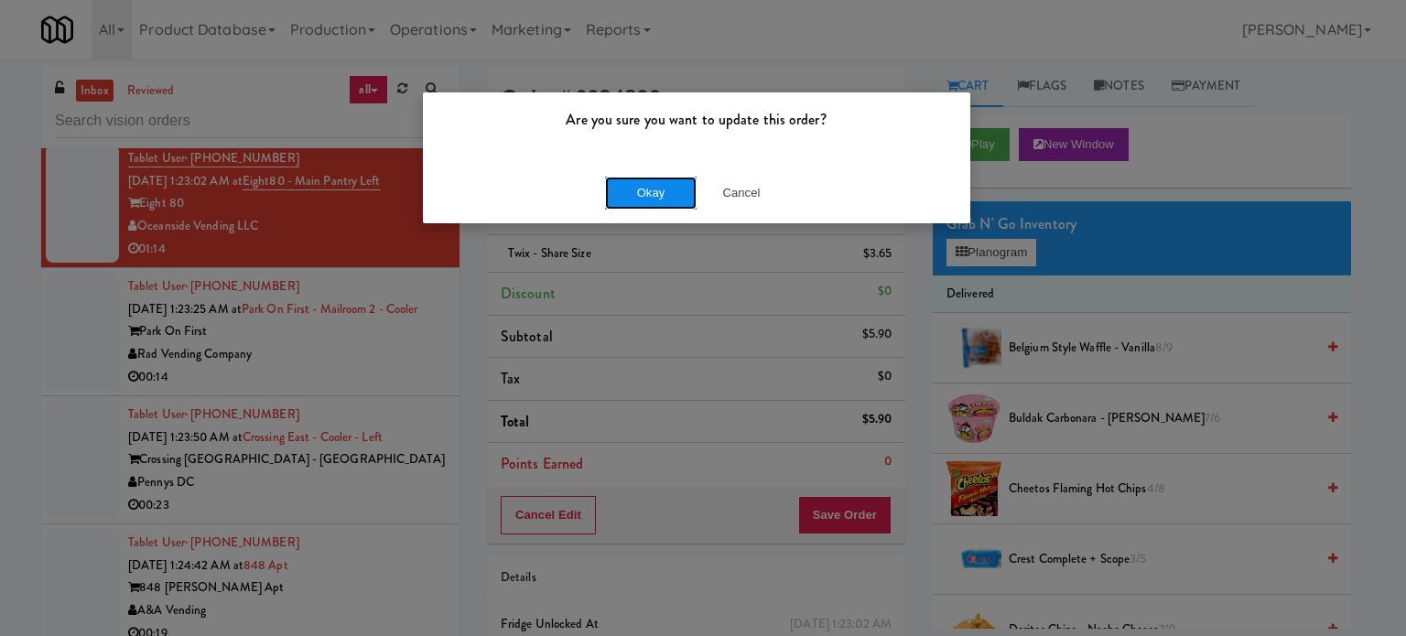
click at [642, 189] on button "Okay" at bounding box center [651, 193] width 92 height 33
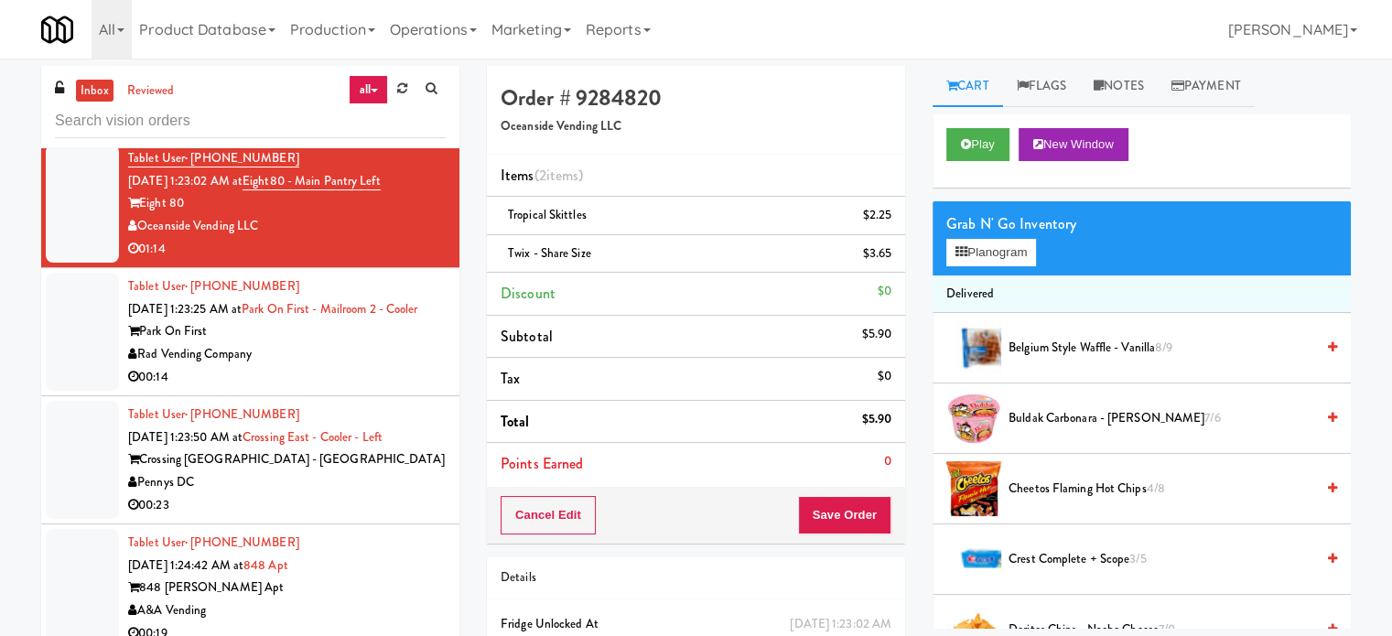
click at [423, 365] on div "Rad Vending Company" at bounding box center [287, 354] width 318 height 23
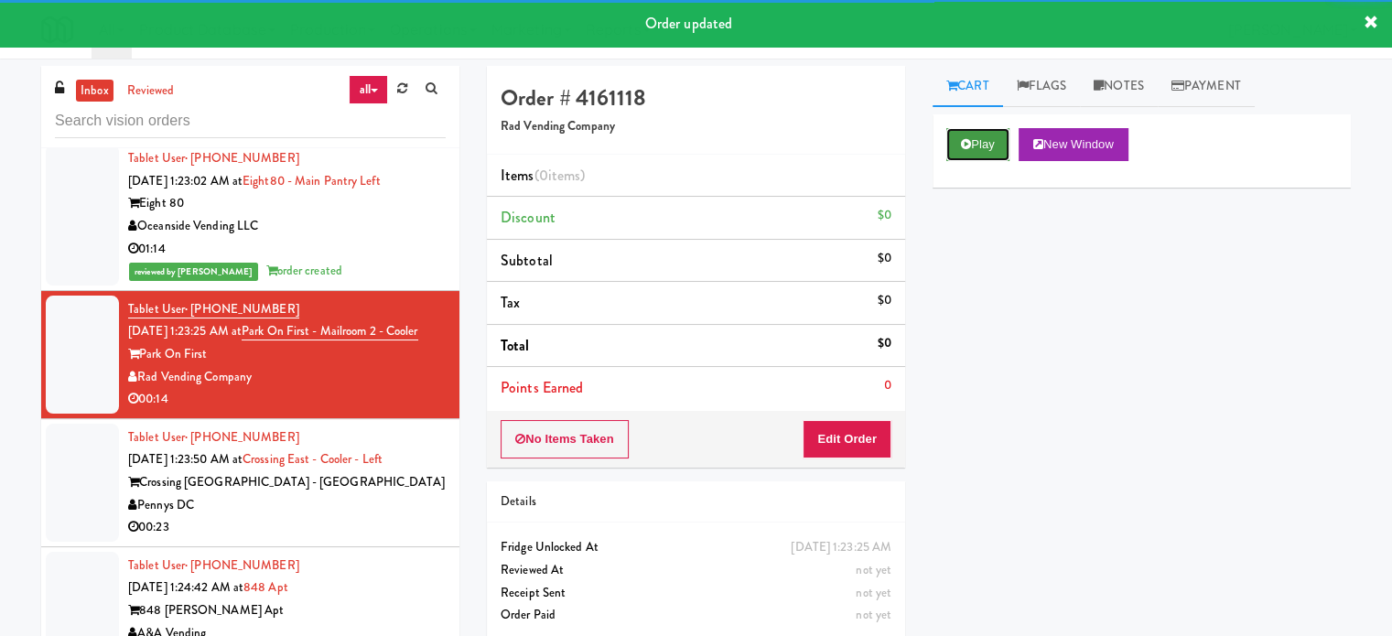
click at [971, 144] on button "Play" at bounding box center [978, 144] width 63 height 33
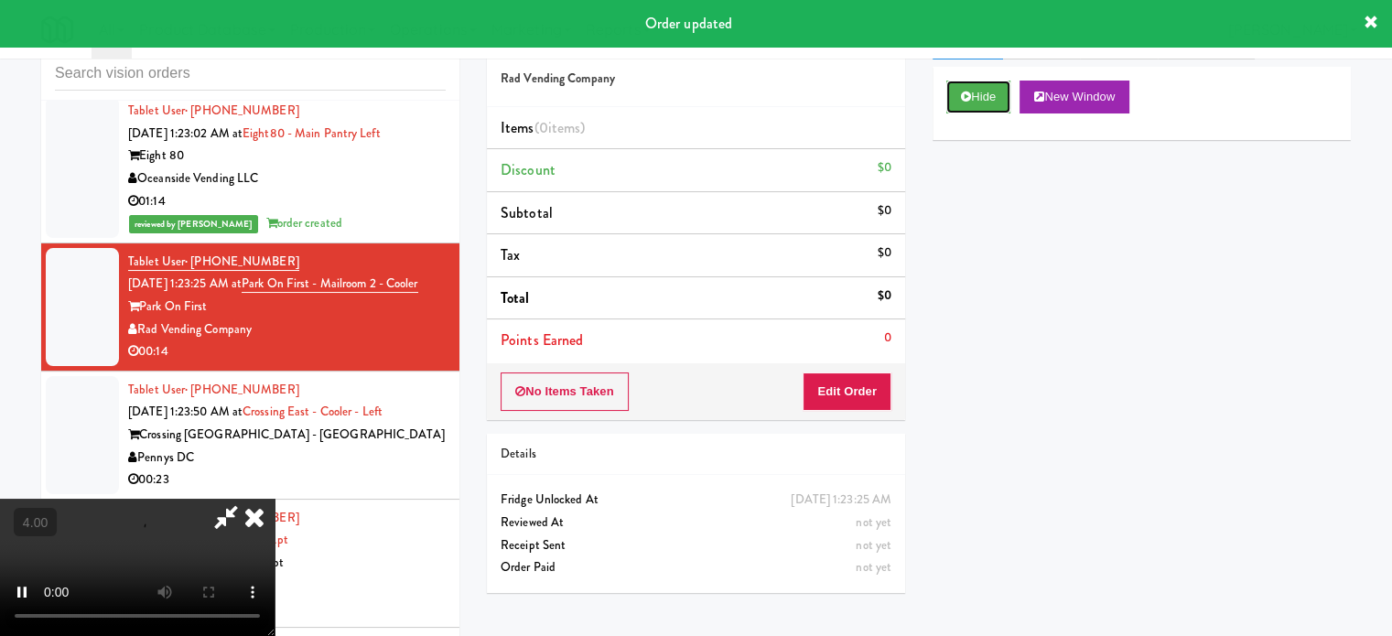
scroll to position [74, 0]
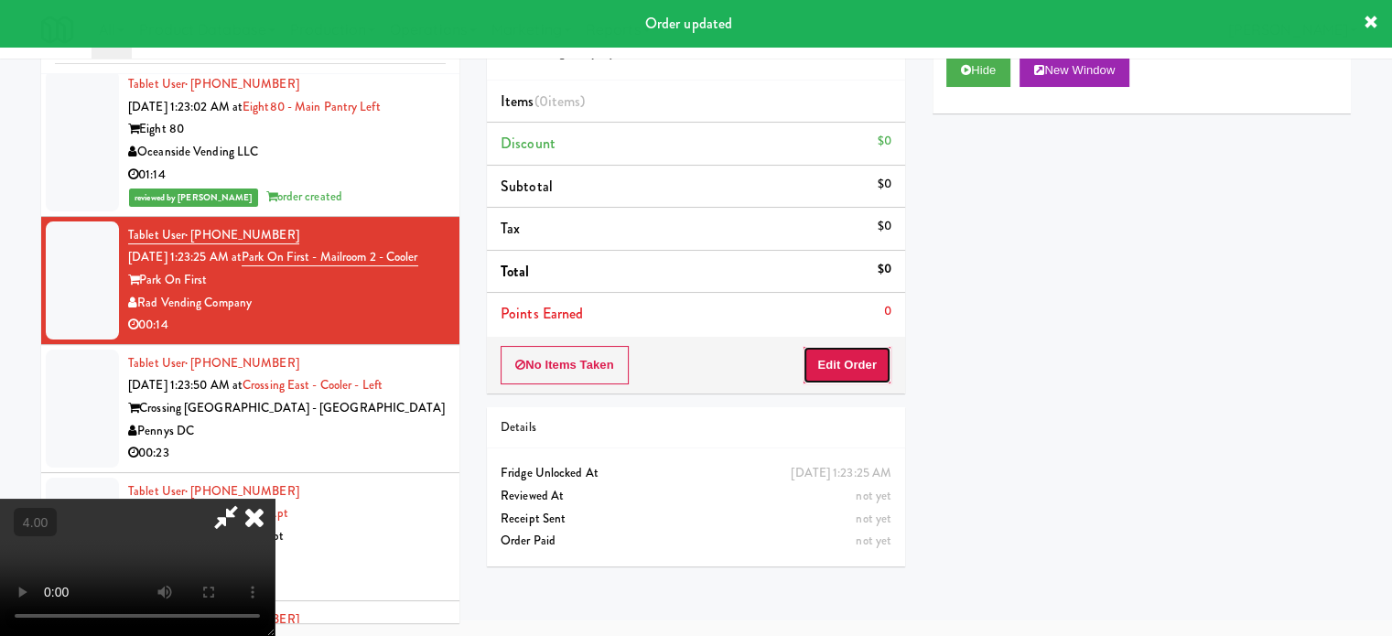
click at [828, 371] on button "Edit Order" at bounding box center [847, 365] width 89 height 38
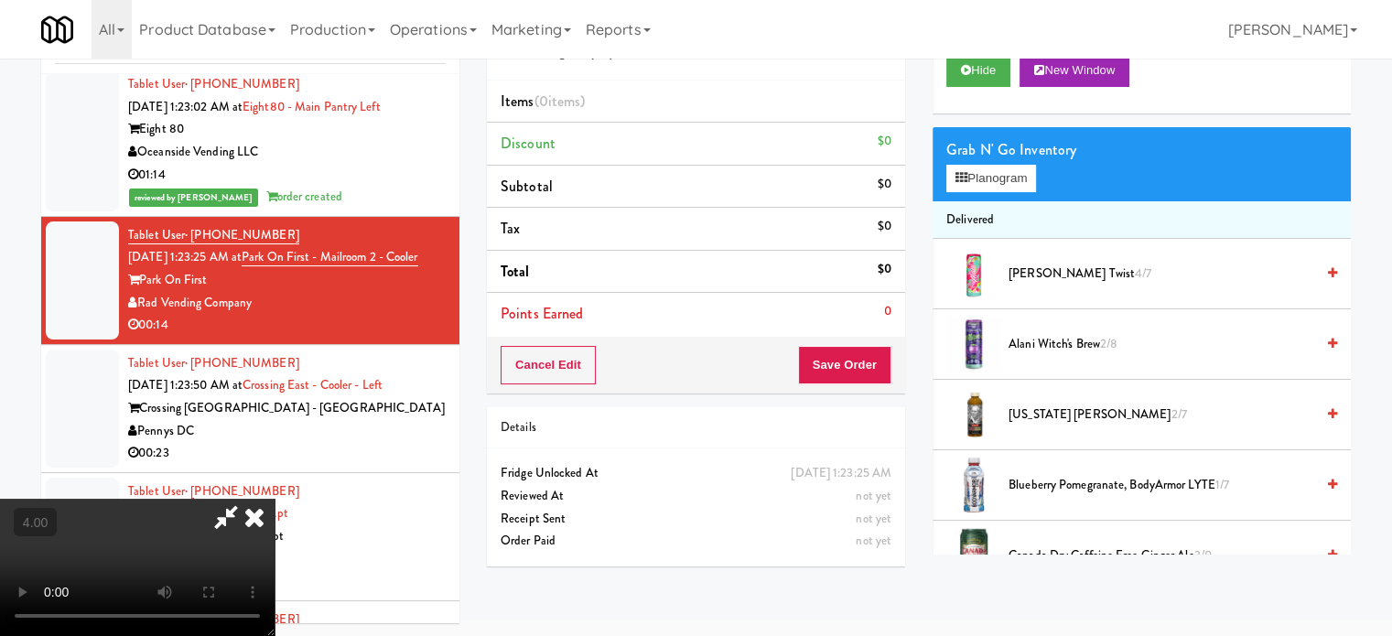
click at [275, 499] on video at bounding box center [137, 567] width 275 height 137
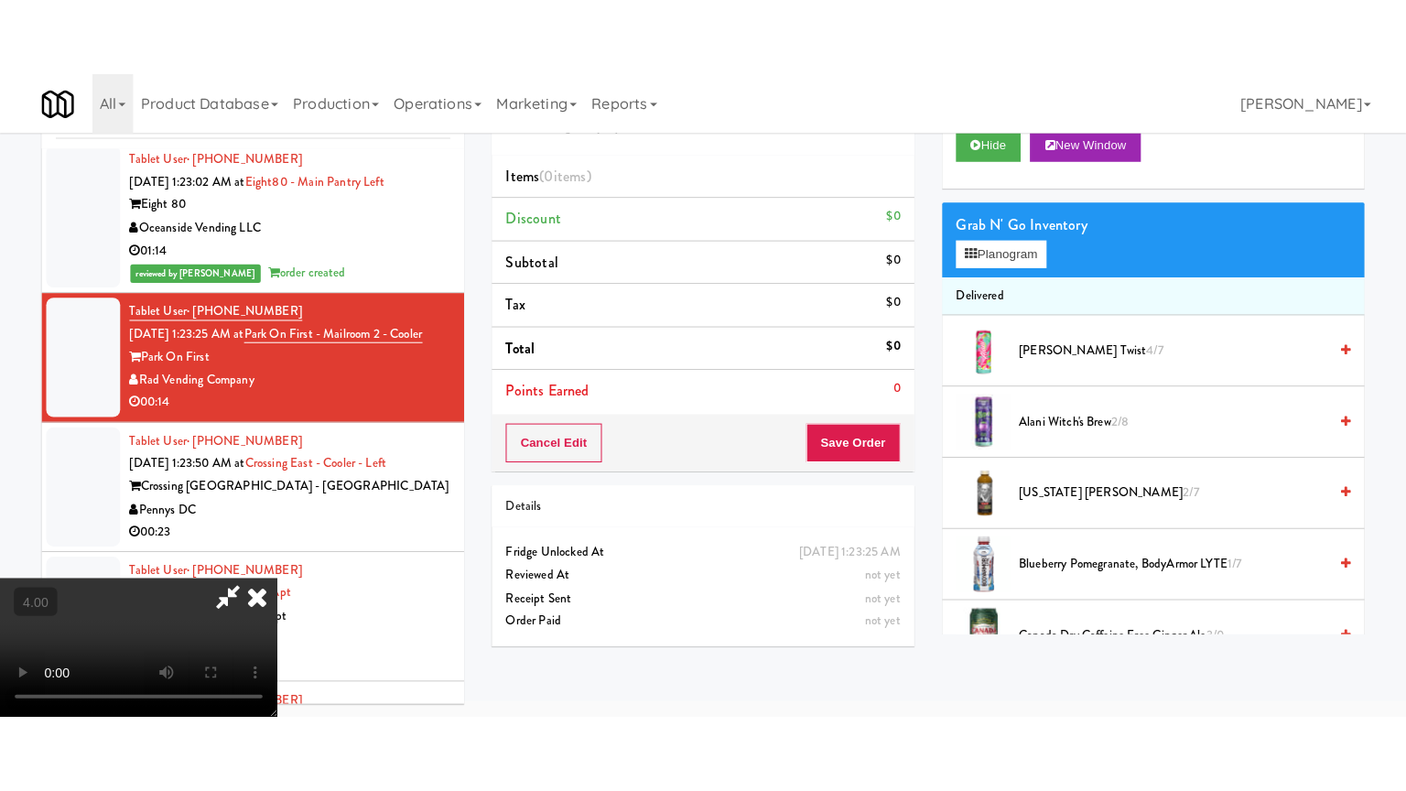
scroll to position [59, 0]
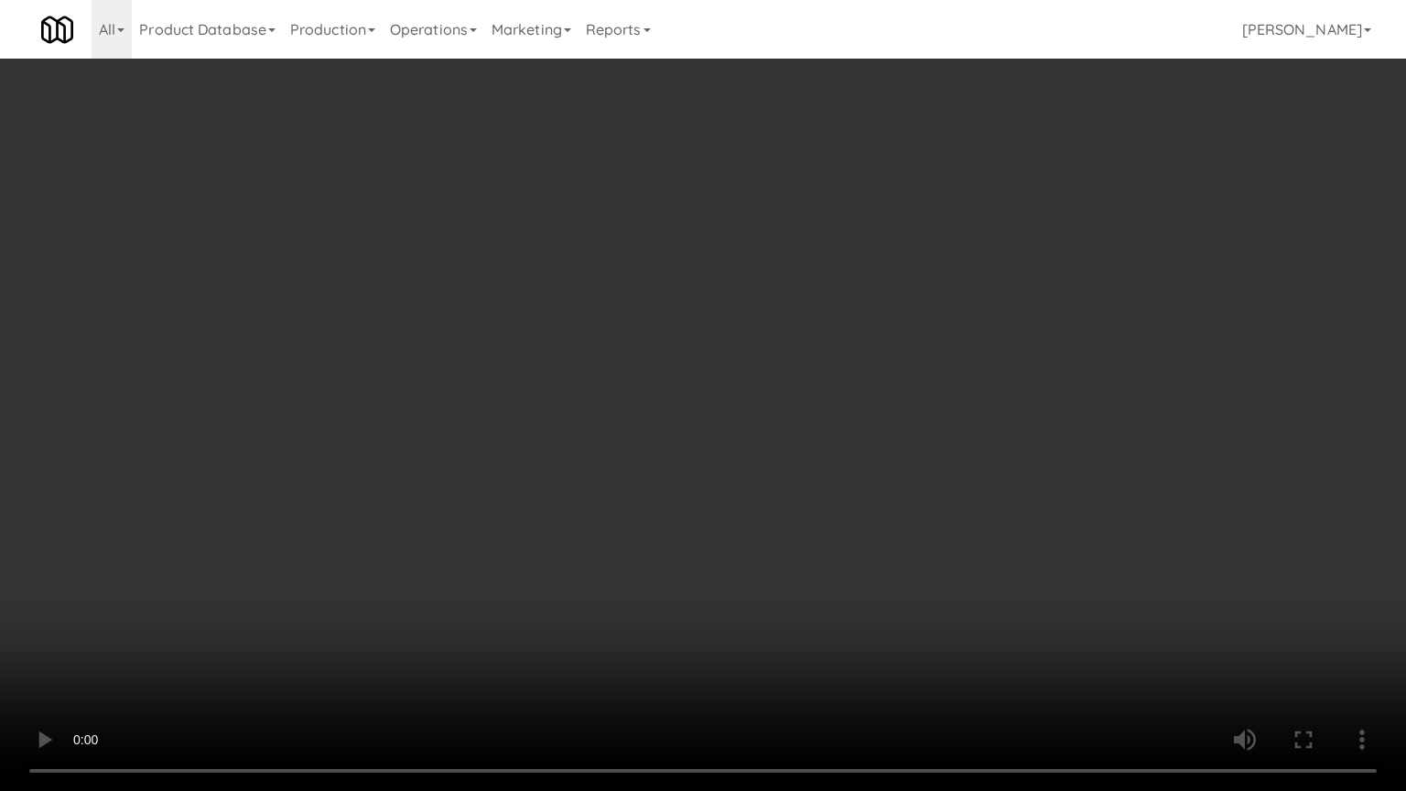
click at [675, 385] on video at bounding box center [703, 395] width 1406 height 791
click at [720, 414] on video at bounding box center [703, 395] width 1406 height 791
click at [710, 418] on video at bounding box center [703, 395] width 1406 height 791
click at [787, 425] on video at bounding box center [703, 395] width 1406 height 791
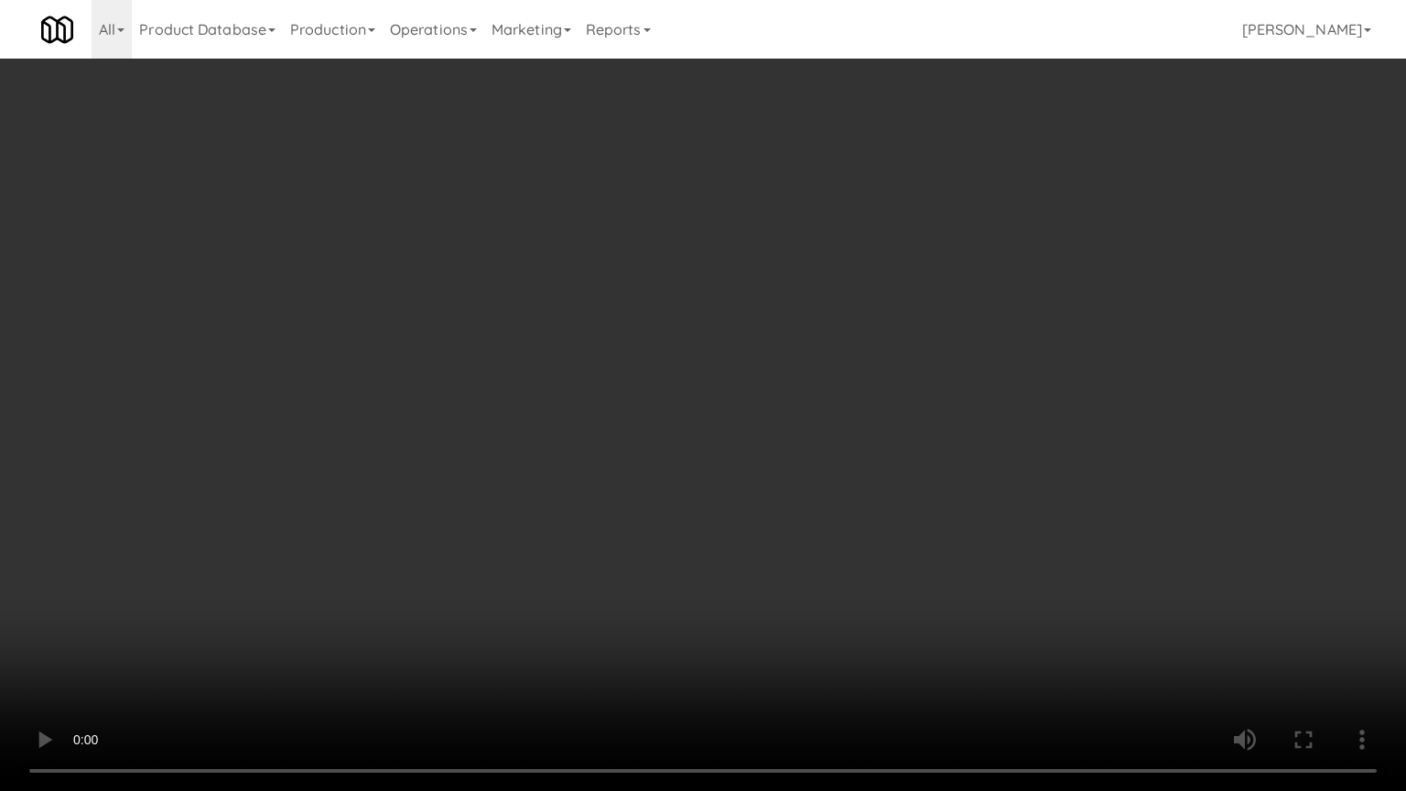
click at [710, 435] on video at bounding box center [703, 395] width 1406 height 791
click at [839, 434] on video at bounding box center [703, 395] width 1406 height 791
drag, startPoint x: 702, startPoint y: 435, endPoint x: 715, endPoint y: 426, distance: 15.7
click at [703, 434] on video at bounding box center [703, 395] width 1406 height 791
click at [715, 426] on video at bounding box center [703, 395] width 1406 height 791
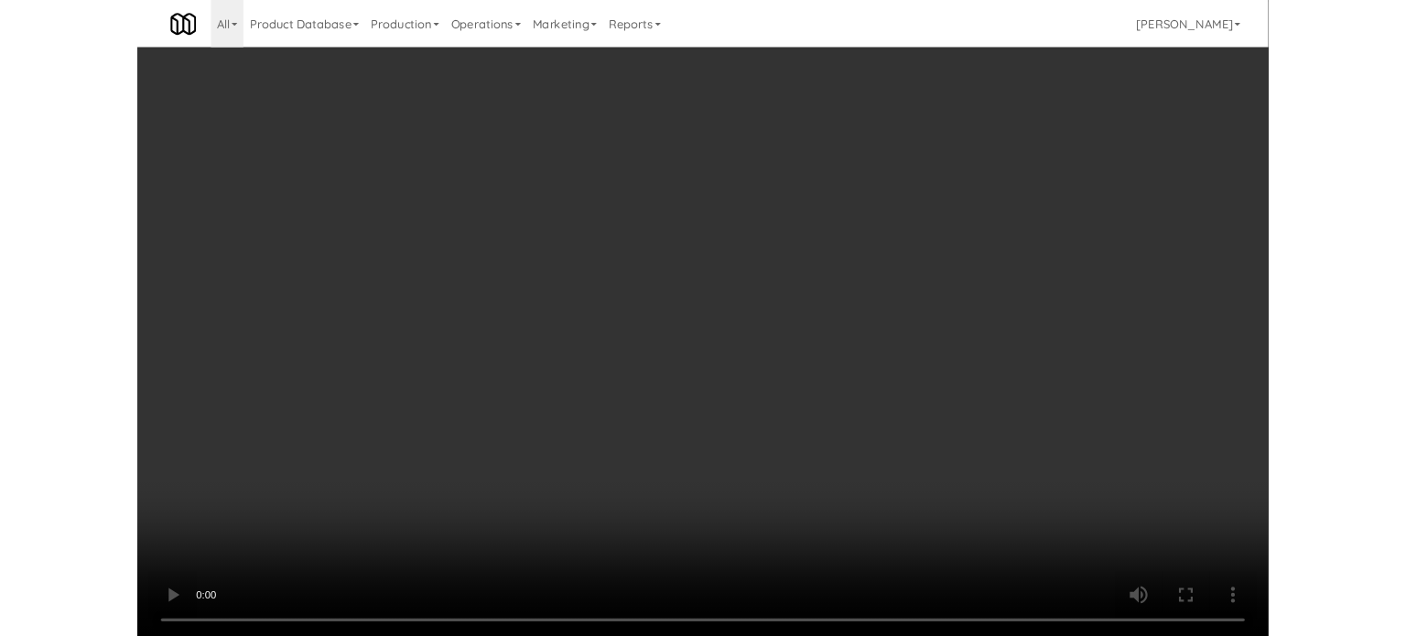
scroll to position [74, 0]
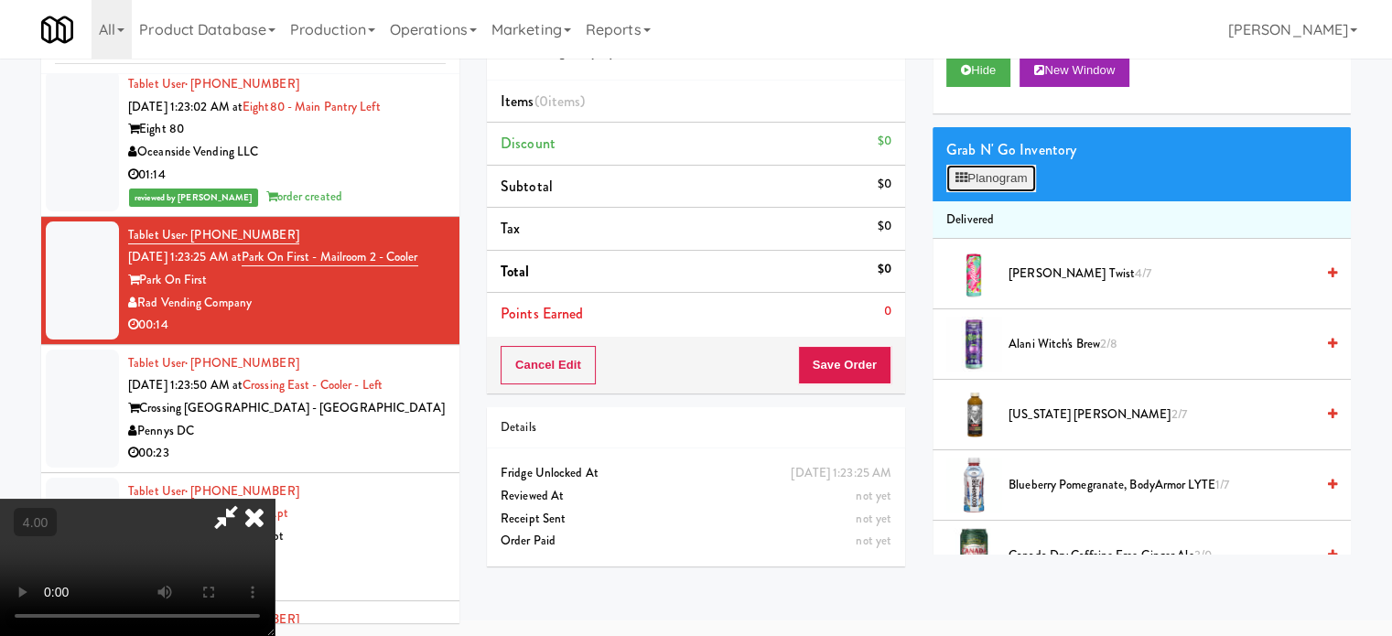
click at [1009, 177] on button "Planogram" at bounding box center [992, 178] width 90 height 27
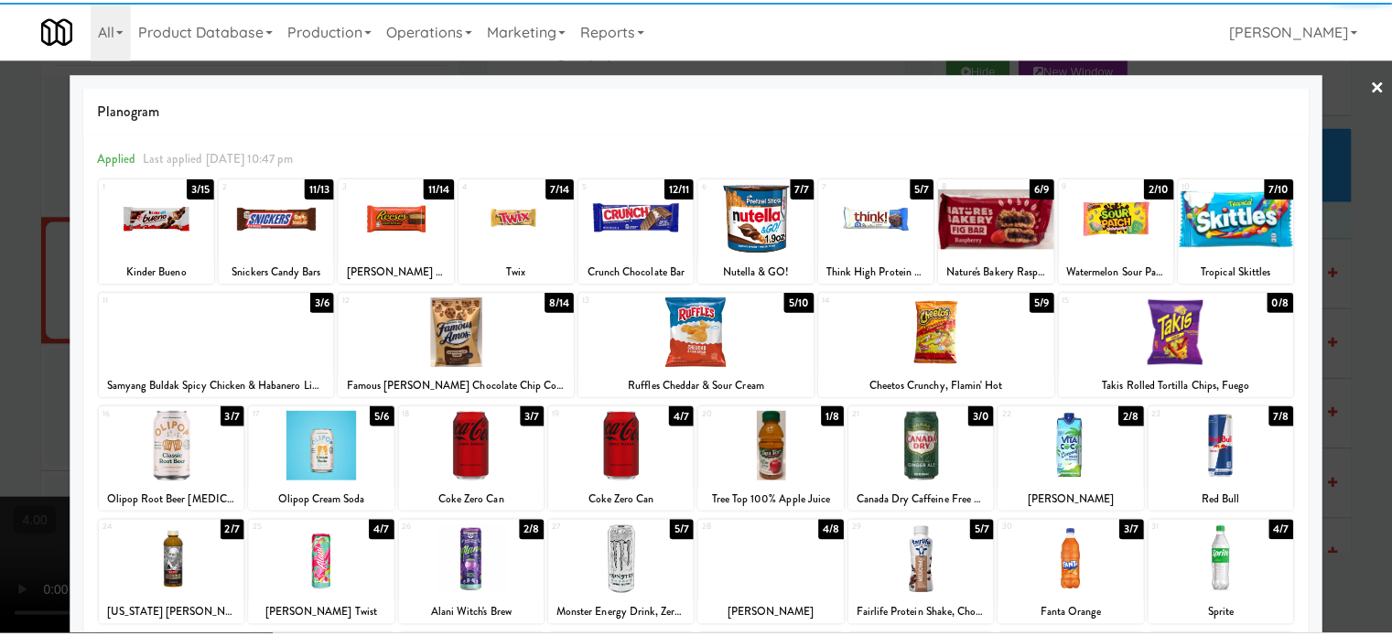
scroll to position [262, 0]
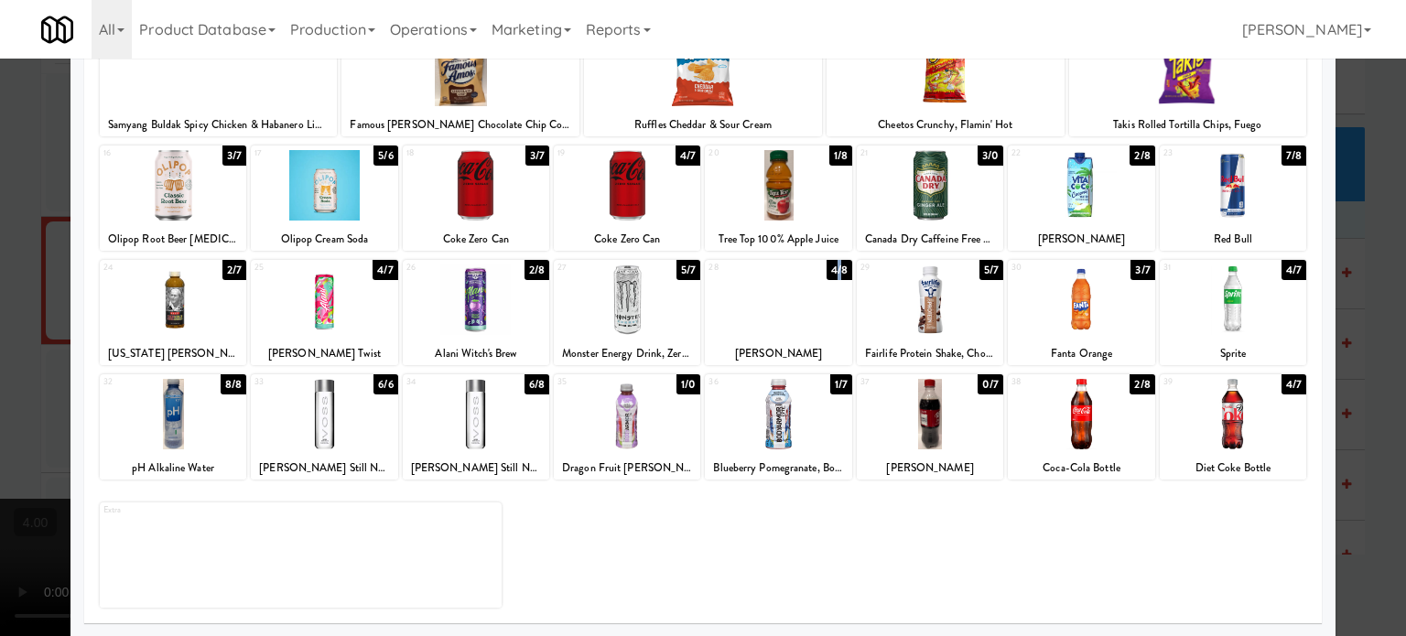
click at [831, 269] on div "4/8" at bounding box center [840, 270] width 26 height 20
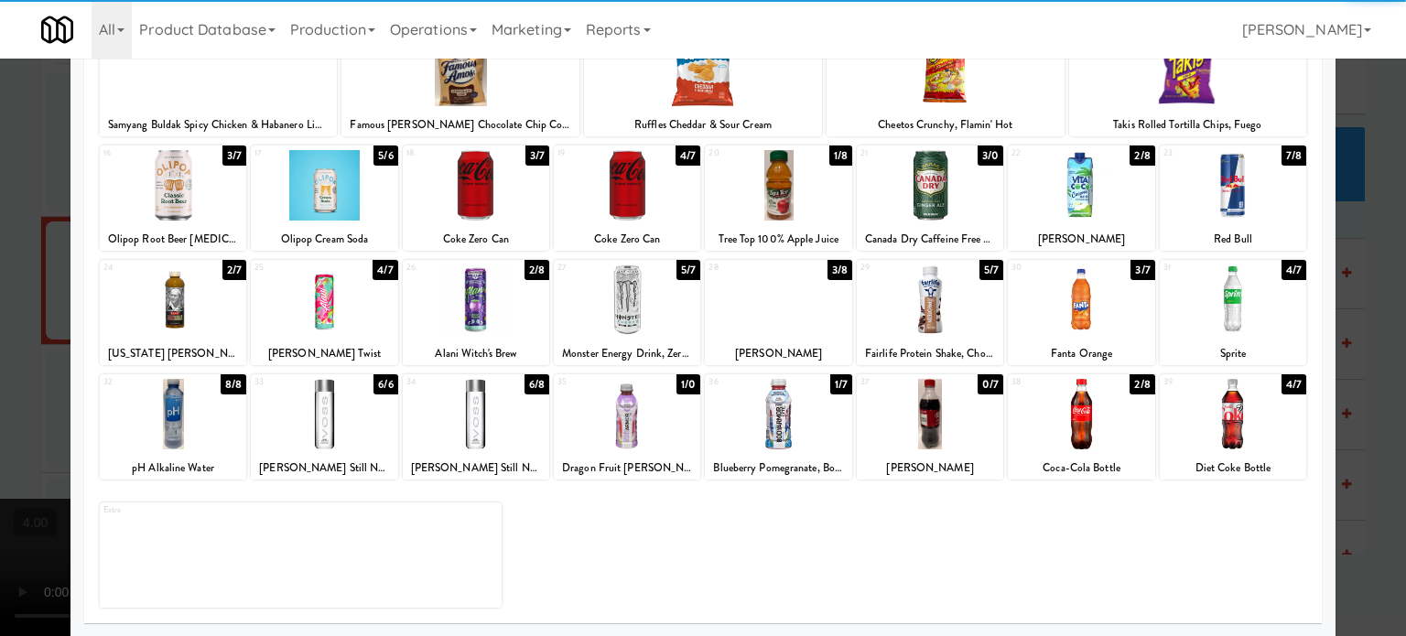
click at [1378, 341] on div at bounding box center [703, 318] width 1406 height 636
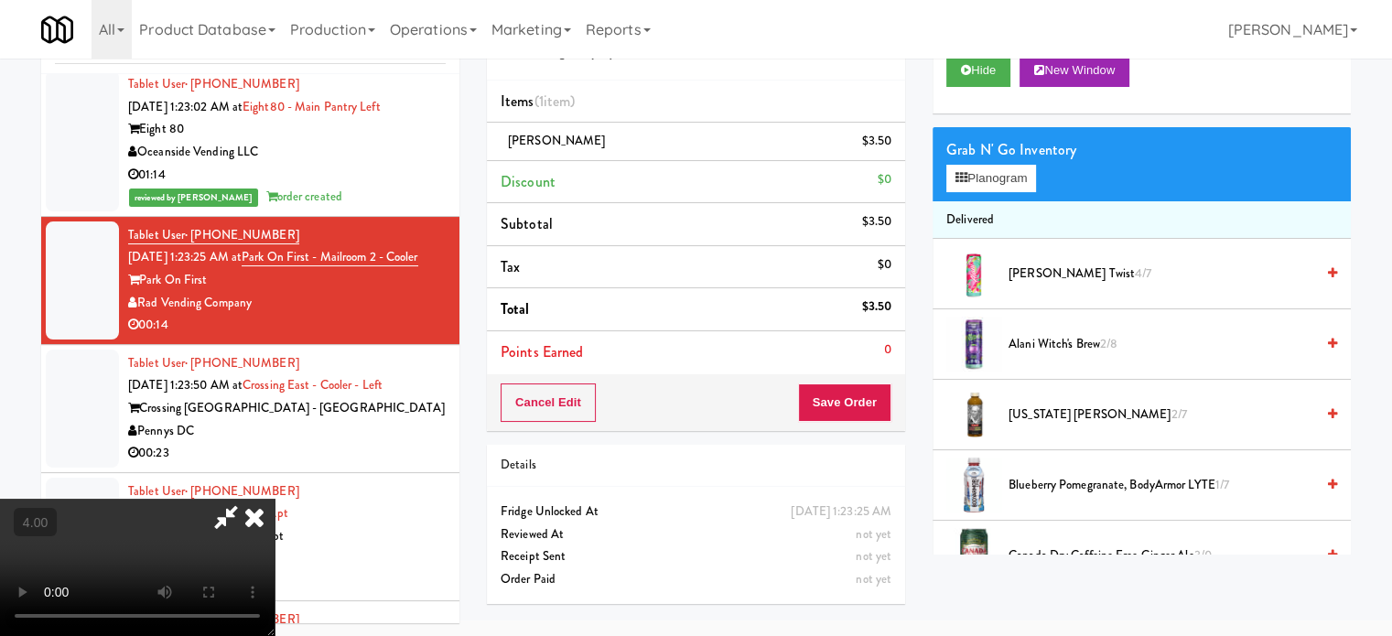
click at [275, 499] on video at bounding box center [137, 567] width 275 height 137
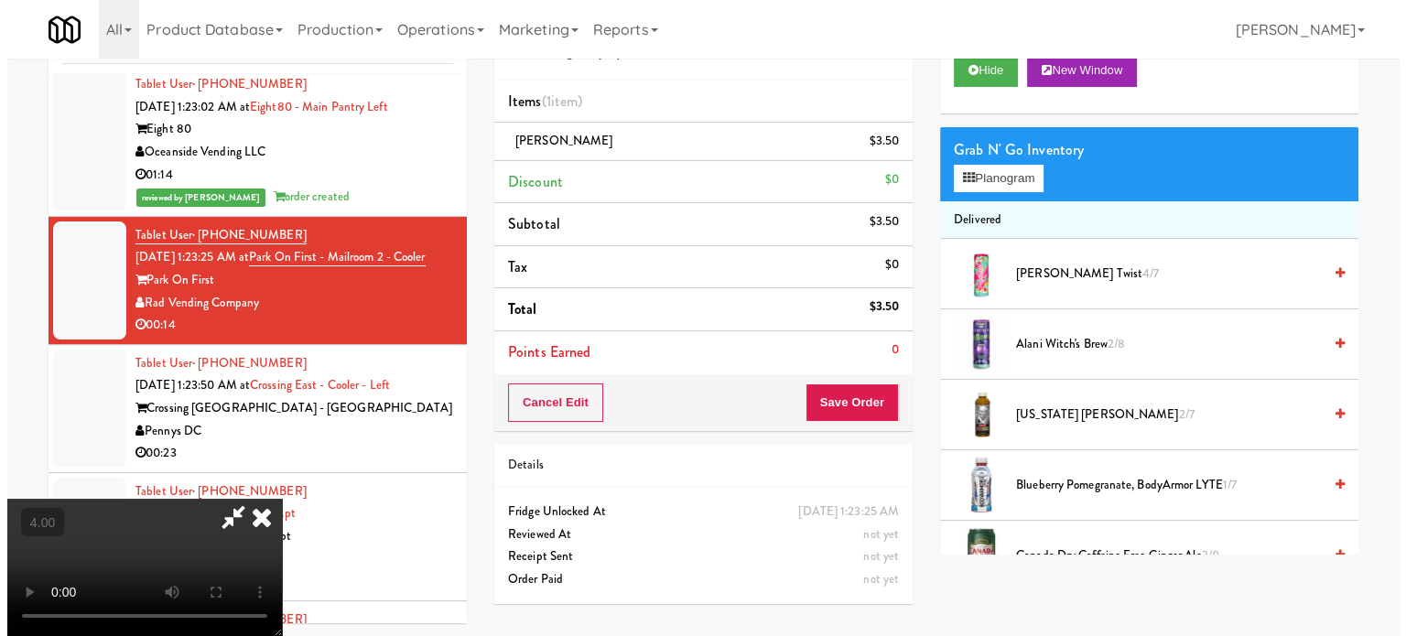
scroll to position [59, 0]
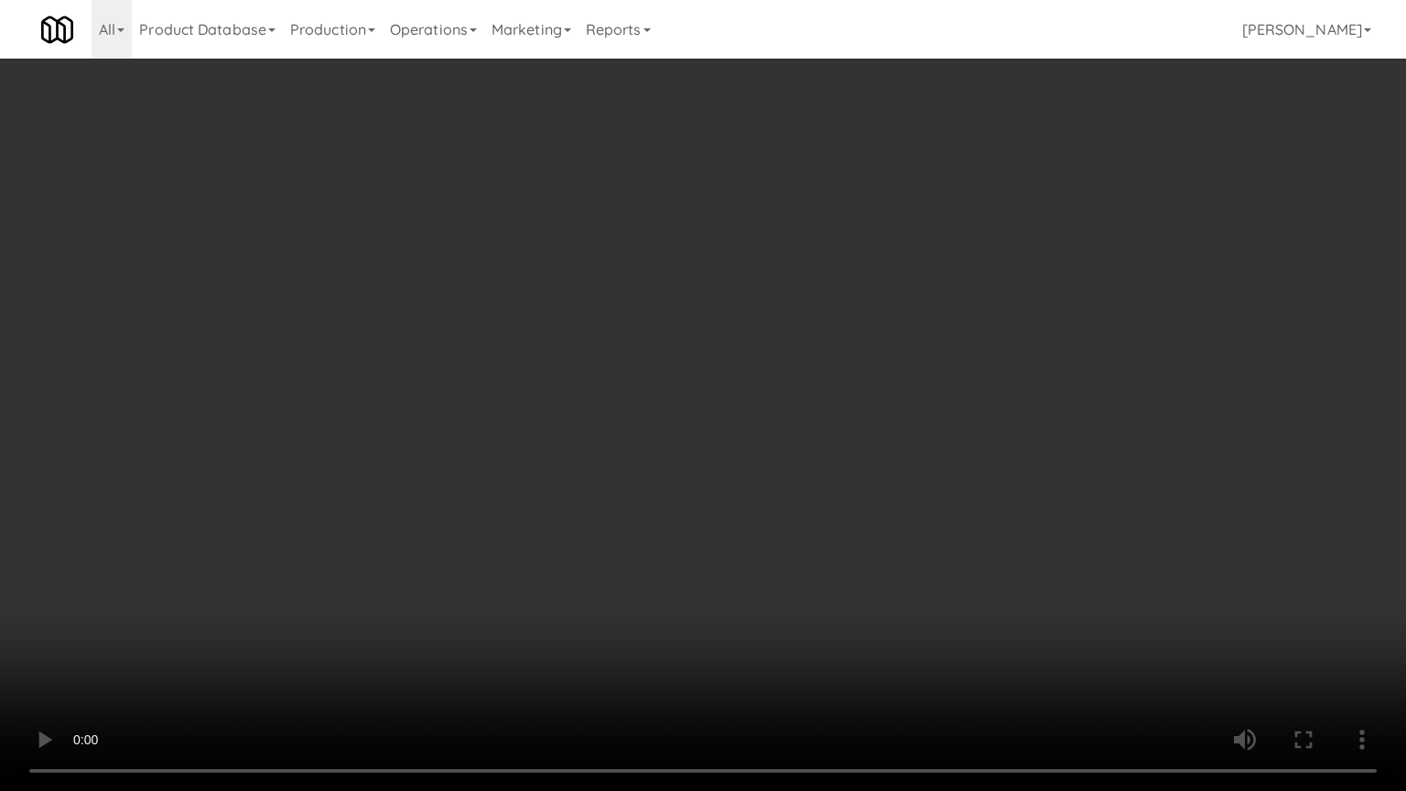
click at [345, 622] on video at bounding box center [703, 395] width 1406 height 791
click at [572, 497] on video at bounding box center [703, 395] width 1406 height 791
click at [577, 492] on video at bounding box center [703, 395] width 1406 height 791
click at [751, 493] on video at bounding box center [703, 395] width 1406 height 791
click at [633, 504] on video at bounding box center [703, 395] width 1406 height 791
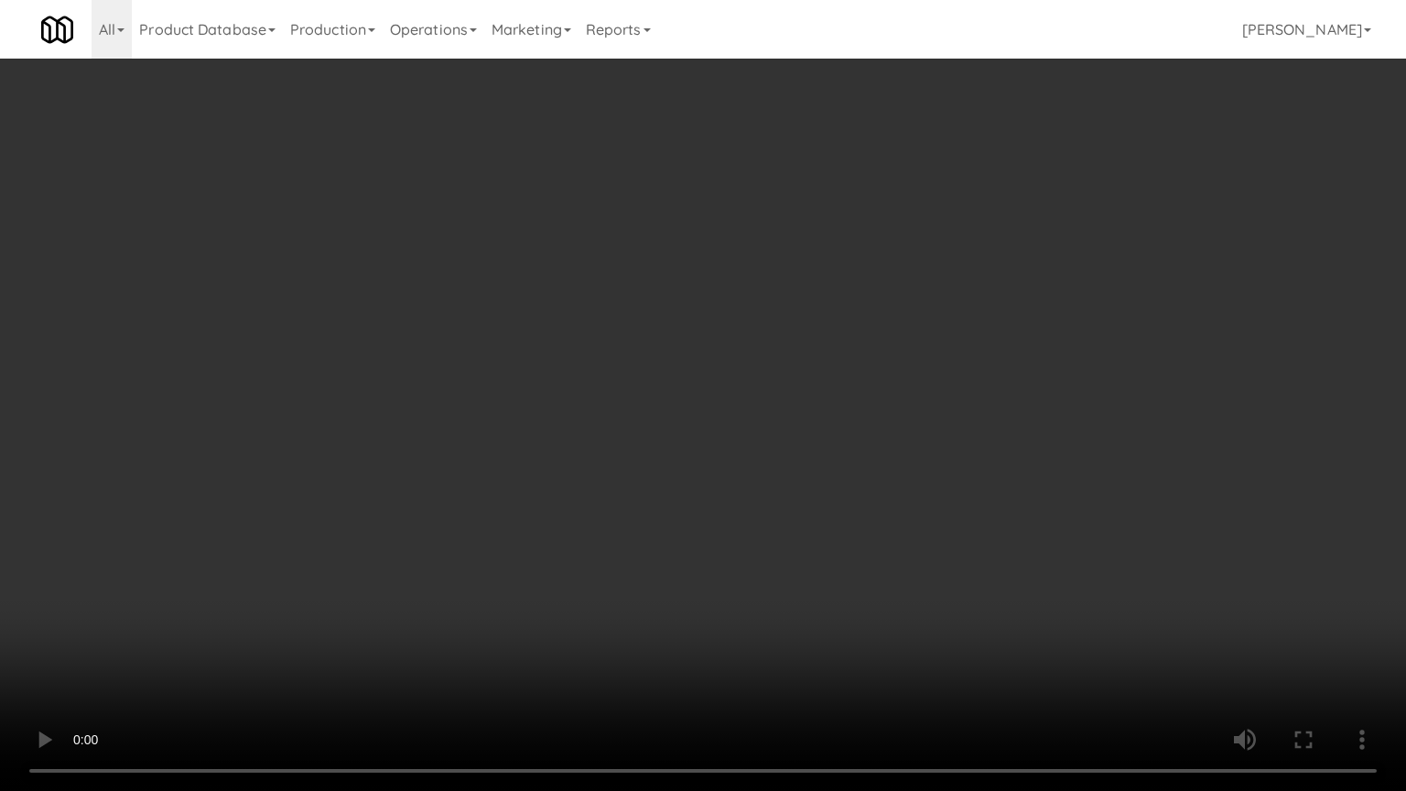
click at [773, 492] on video at bounding box center [703, 395] width 1406 height 791
click at [752, 499] on video at bounding box center [703, 395] width 1406 height 791
click at [859, 505] on video at bounding box center [703, 395] width 1406 height 791
click at [785, 493] on video at bounding box center [703, 395] width 1406 height 791
click at [965, 471] on video at bounding box center [703, 395] width 1406 height 791
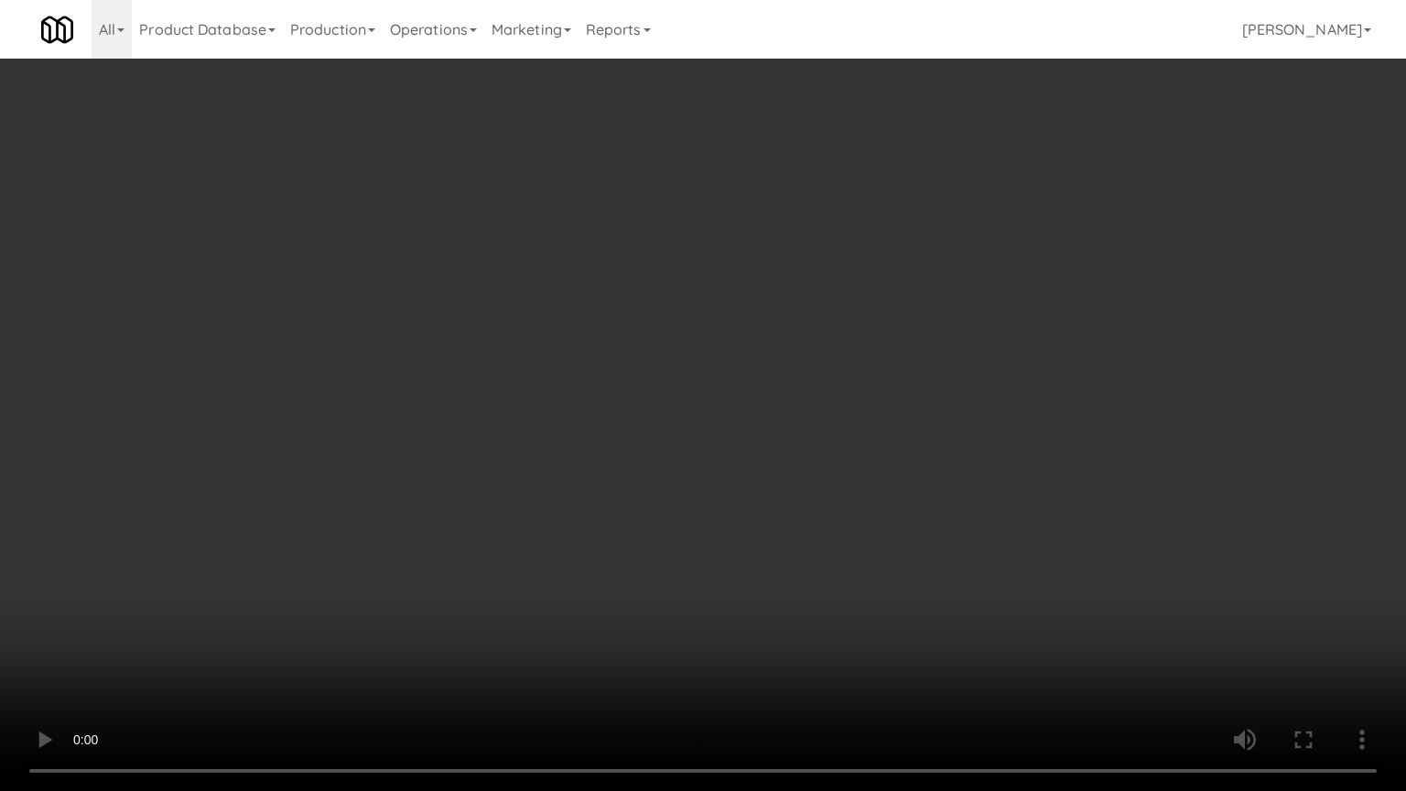
click at [867, 479] on video at bounding box center [703, 395] width 1406 height 791
click at [957, 479] on video at bounding box center [703, 395] width 1406 height 791
click at [919, 487] on video at bounding box center [703, 395] width 1406 height 791
click at [969, 474] on video at bounding box center [703, 395] width 1406 height 791
drag, startPoint x: 868, startPoint y: 470, endPoint x: 814, endPoint y: 417, distance: 75.1
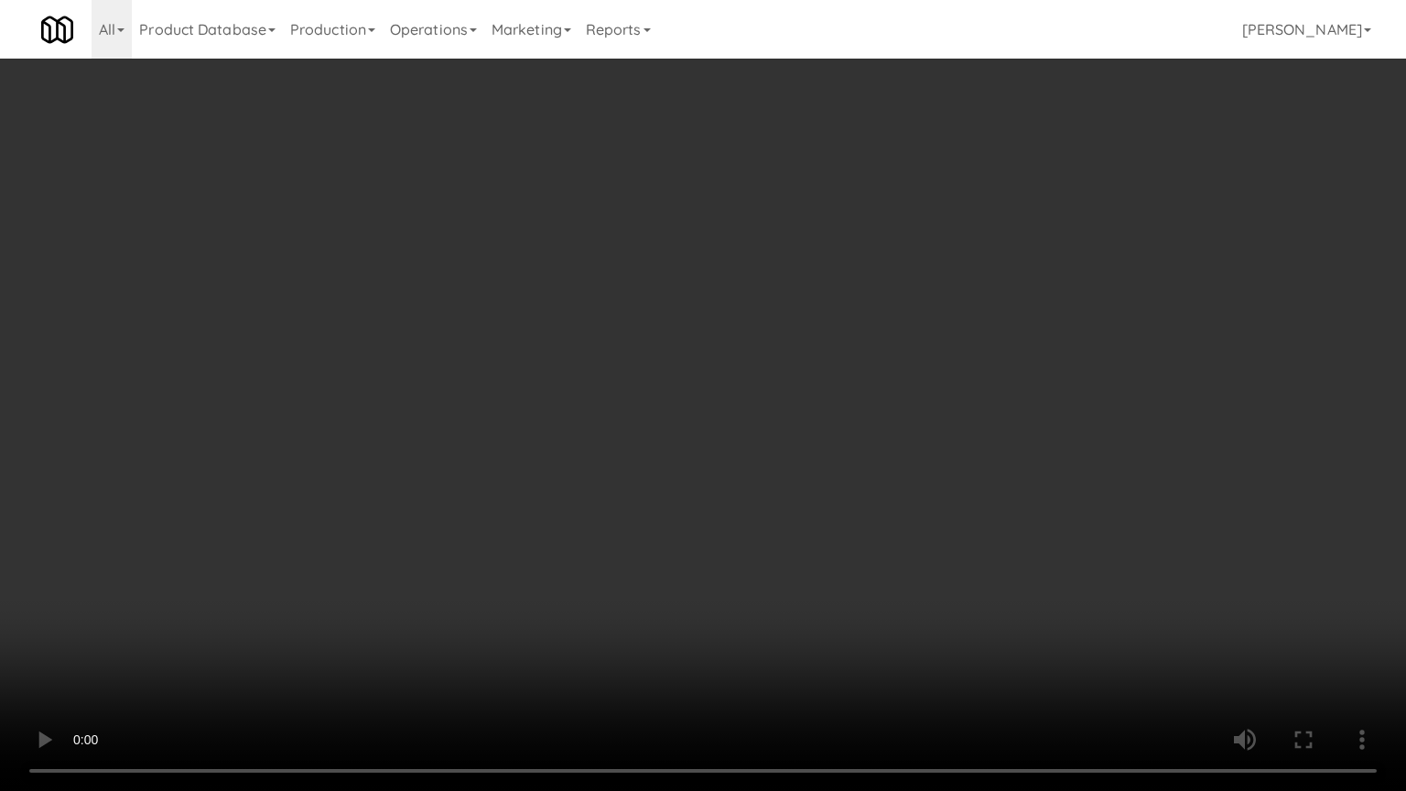
click at [868, 470] on video at bounding box center [703, 395] width 1406 height 791
click at [812, 418] on video at bounding box center [703, 395] width 1406 height 791
click at [817, 417] on video at bounding box center [703, 395] width 1406 height 791
click at [819, 418] on video at bounding box center [703, 395] width 1406 height 791
click at [828, 421] on video at bounding box center [703, 395] width 1406 height 791
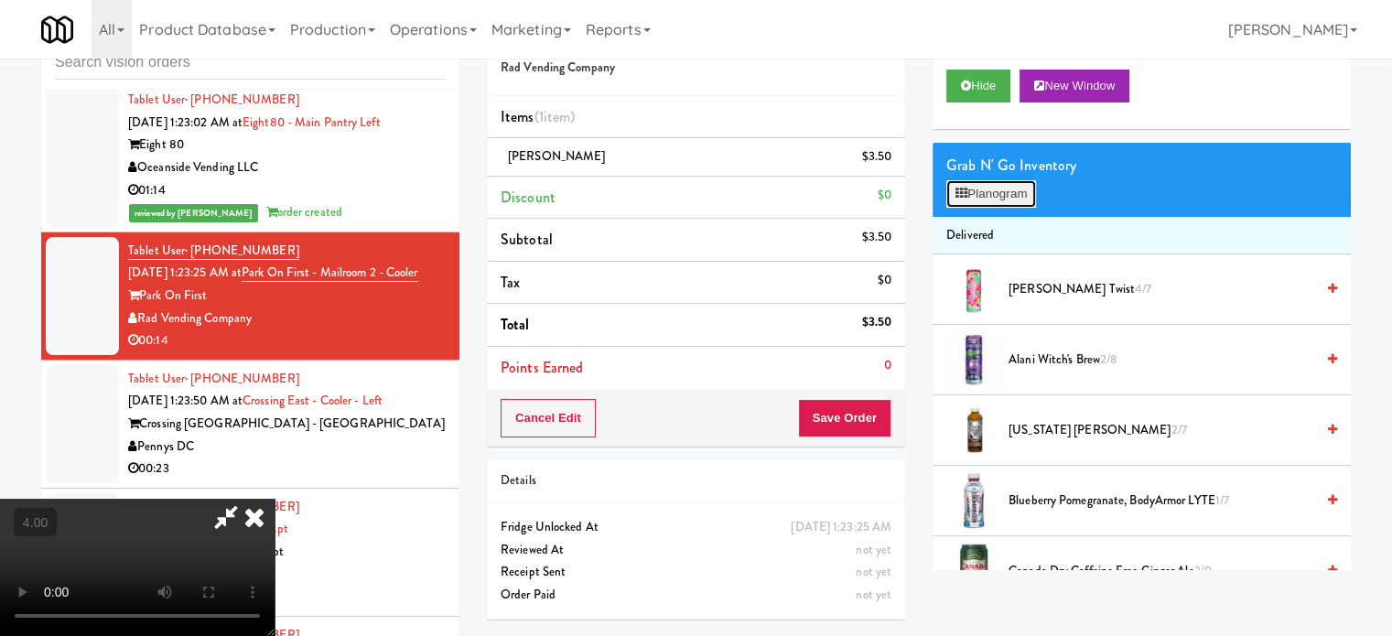
click at [1015, 193] on button "Planogram" at bounding box center [992, 193] width 90 height 27
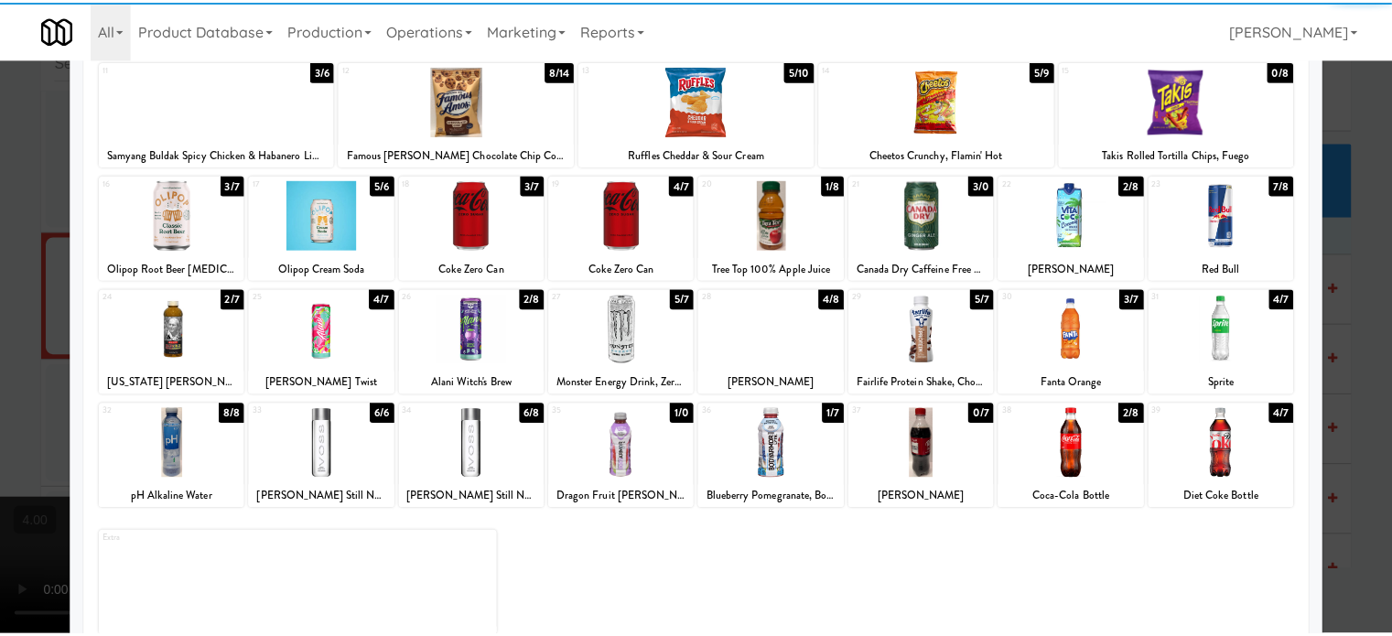
scroll to position [262, 0]
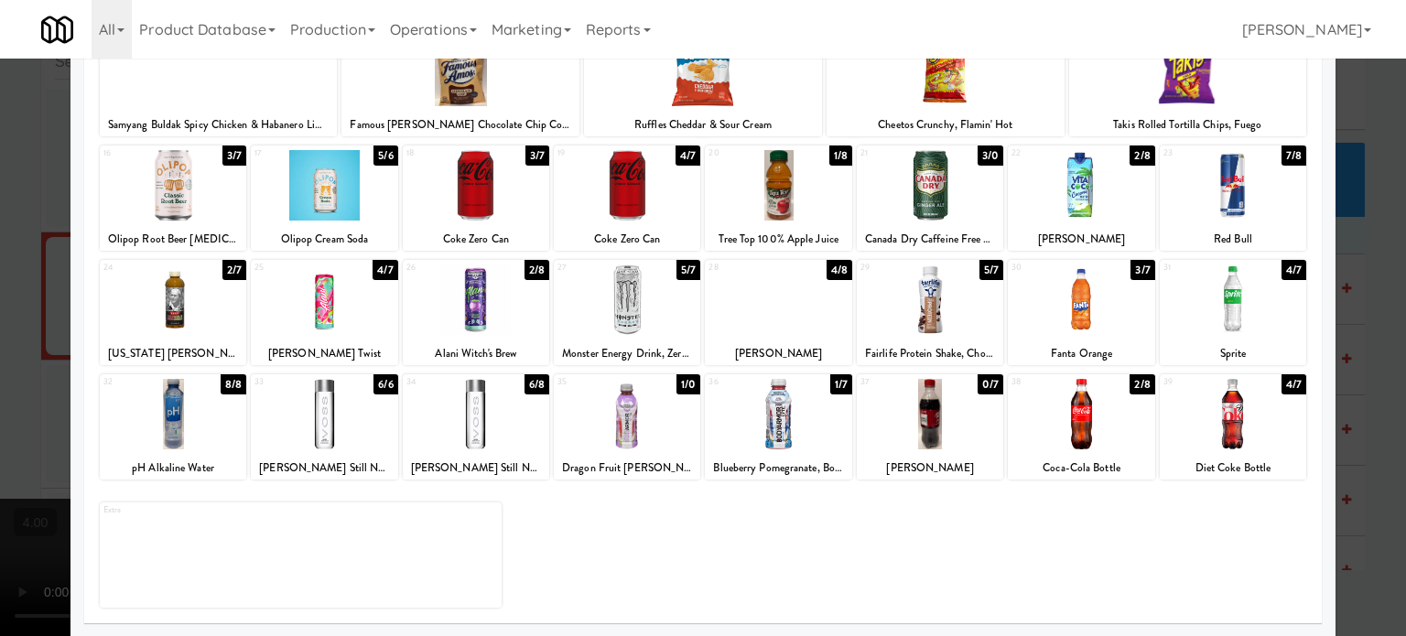
click at [836, 271] on div "4/8" at bounding box center [840, 270] width 26 height 20
click at [836, 272] on div "2/8" at bounding box center [840, 270] width 25 height 20
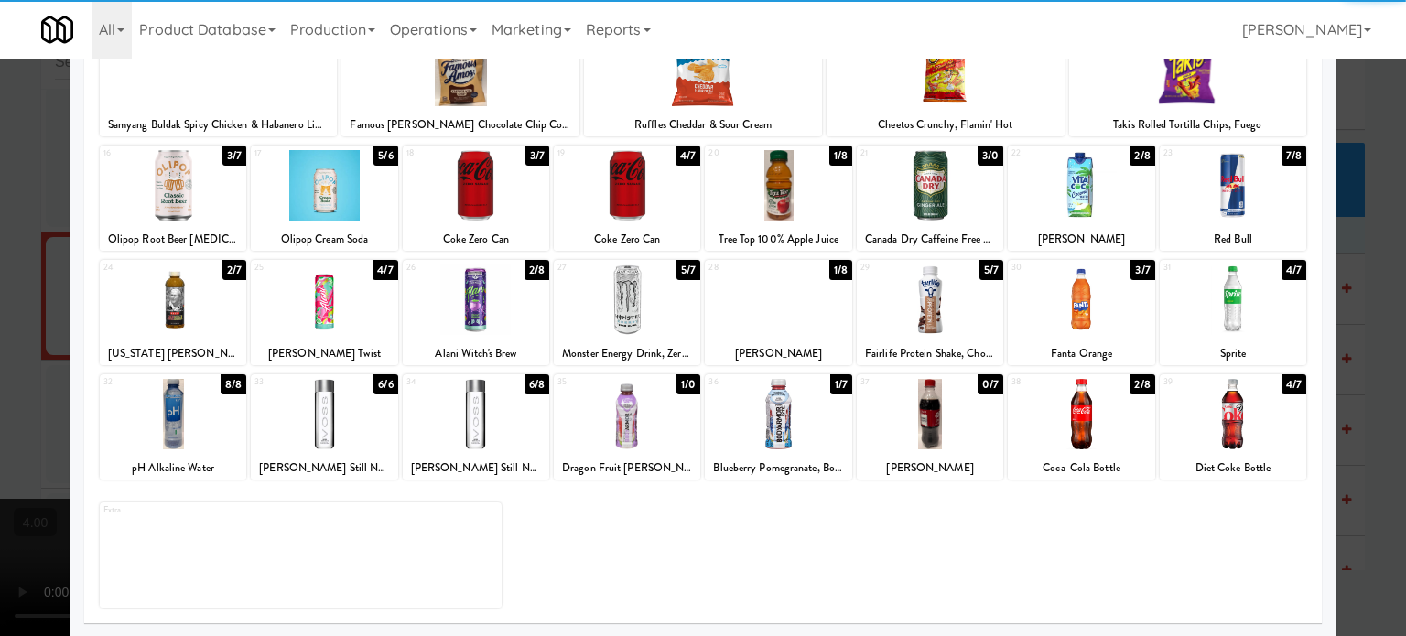
click at [1370, 315] on div at bounding box center [703, 318] width 1406 height 636
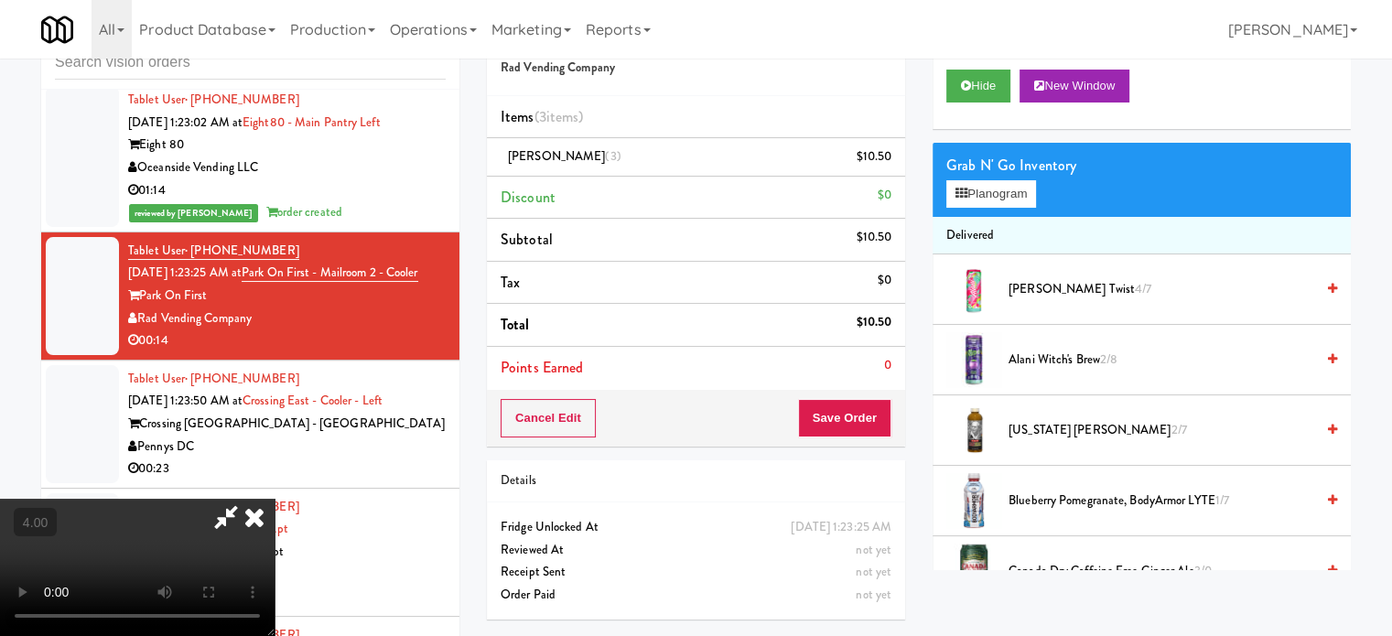
click at [275, 499] on video at bounding box center [137, 567] width 275 height 137
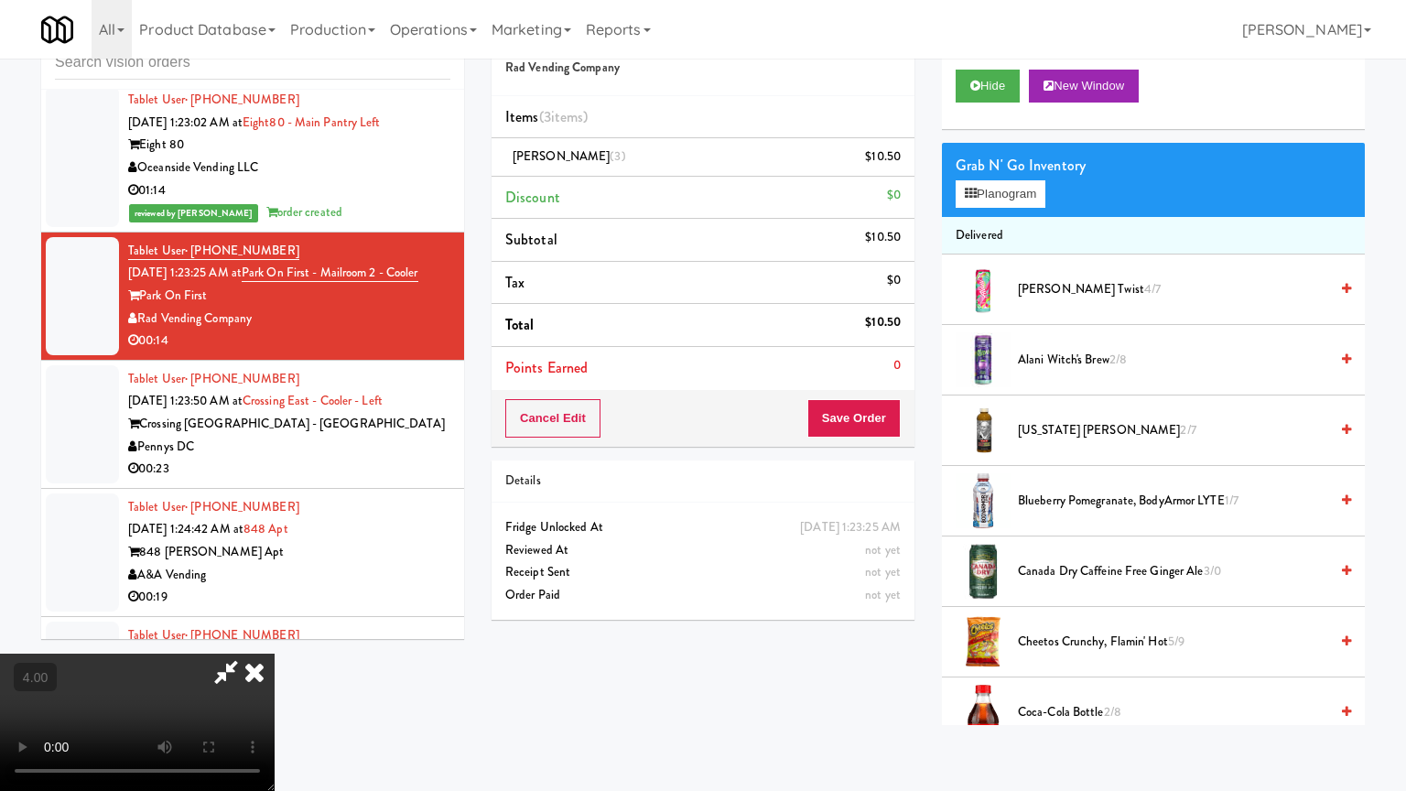
click at [275, 635] on video at bounding box center [137, 722] width 275 height 137
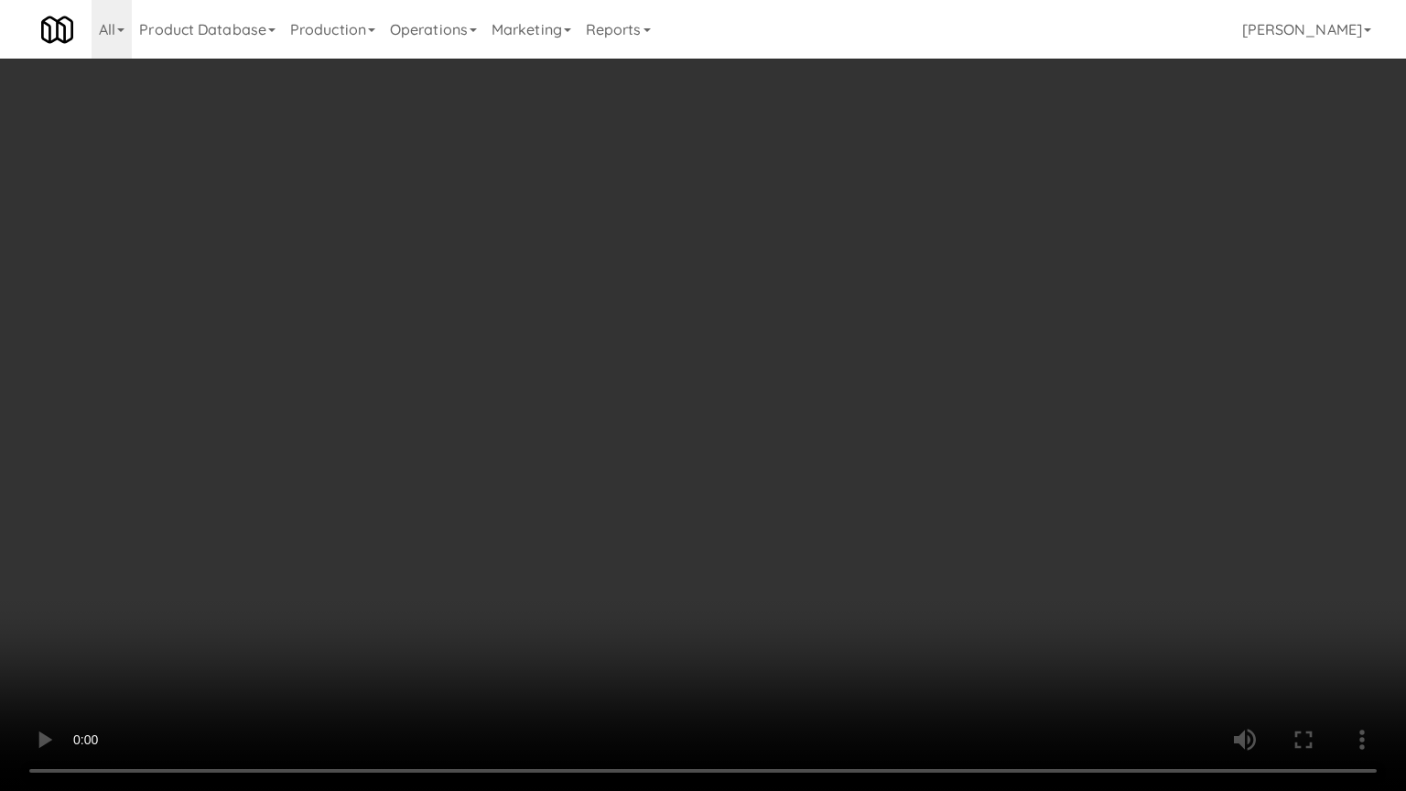
click at [622, 532] on video at bounding box center [703, 395] width 1406 height 791
click at [568, 524] on video at bounding box center [703, 395] width 1406 height 791
click at [659, 472] on video at bounding box center [703, 395] width 1406 height 791
click at [710, 499] on video at bounding box center [703, 395] width 1406 height 791
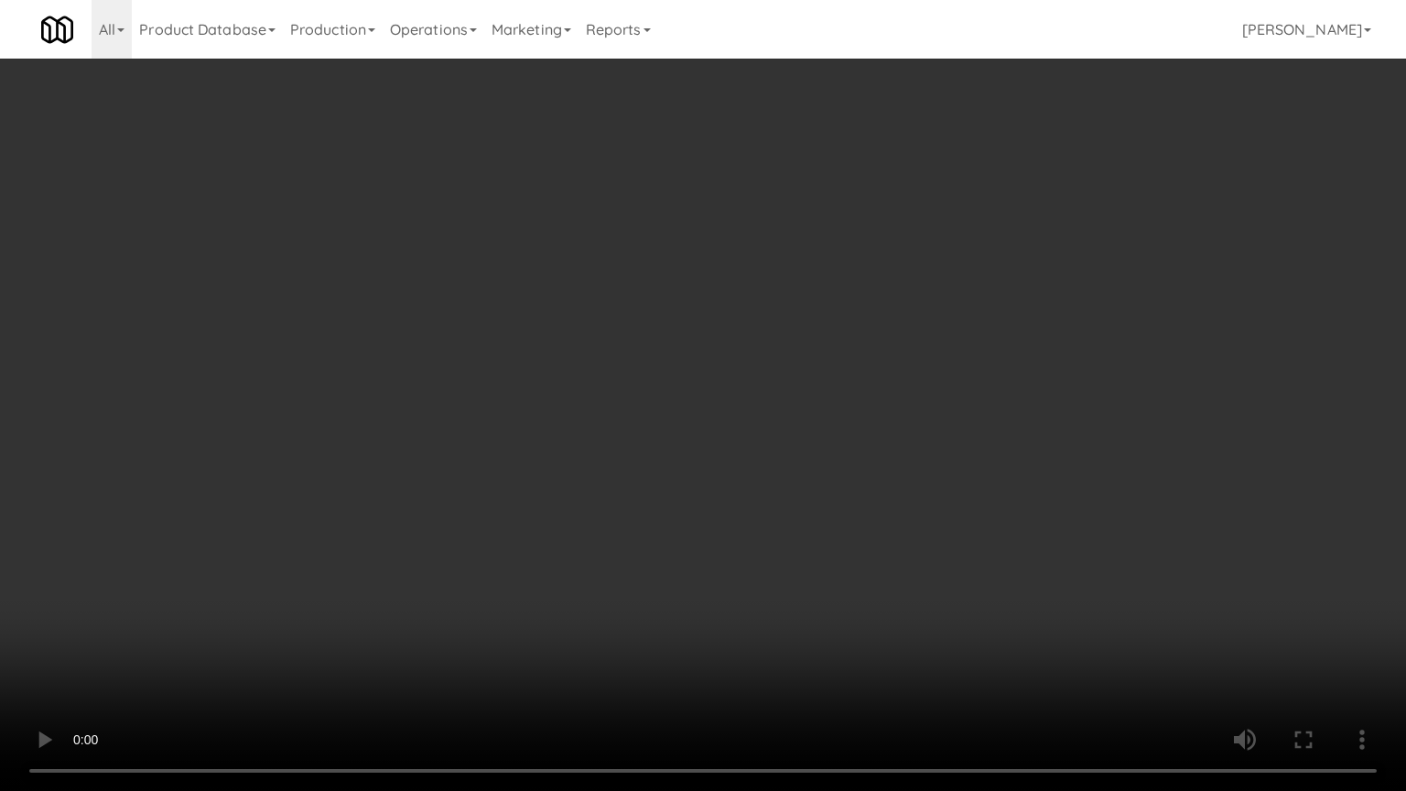
click at [708, 498] on video at bounding box center [703, 395] width 1406 height 791
click at [708, 493] on video at bounding box center [703, 395] width 1406 height 791
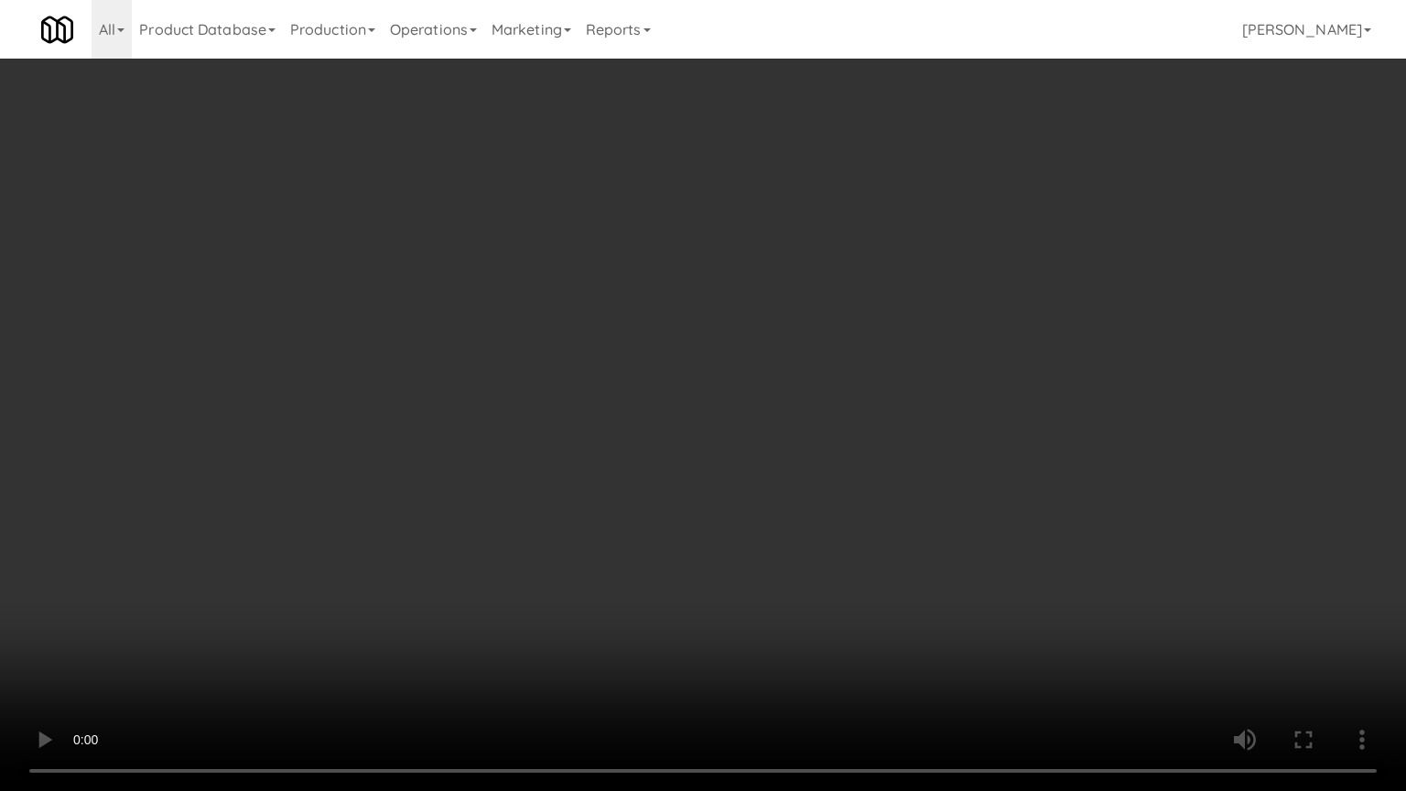
click at [778, 513] on video at bounding box center [703, 395] width 1406 height 791
click at [729, 507] on video at bounding box center [703, 395] width 1406 height 791
click at [648, 525] on video at bounding box center [703, 395] width 1406 height 791
drag, startPoint x: 651, startPoint y: 524, endPoint x: 707, endPoint y: 336, distance: 195.8
click at [652, 522] on video at bounding box center [703, 395] width 1406 height 791
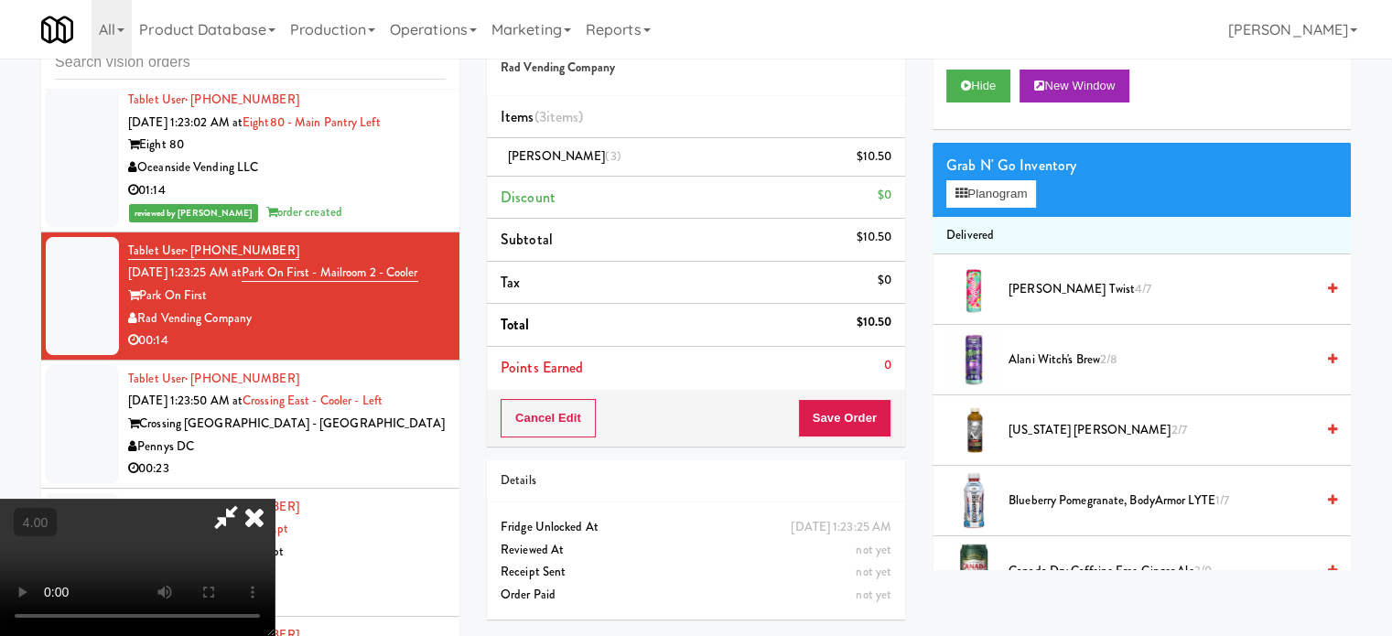
click at [275, 499] on icon at bounding box center [254, 517] width 40 height 37
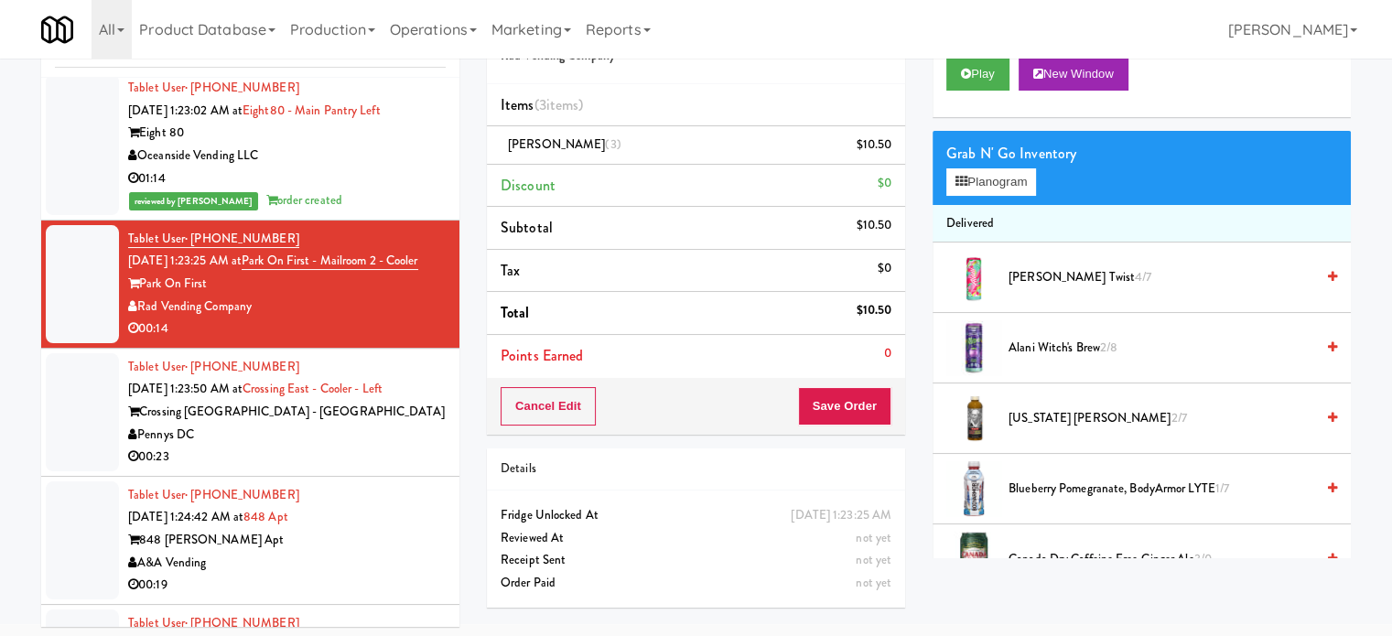
scroll to position [74, 0]
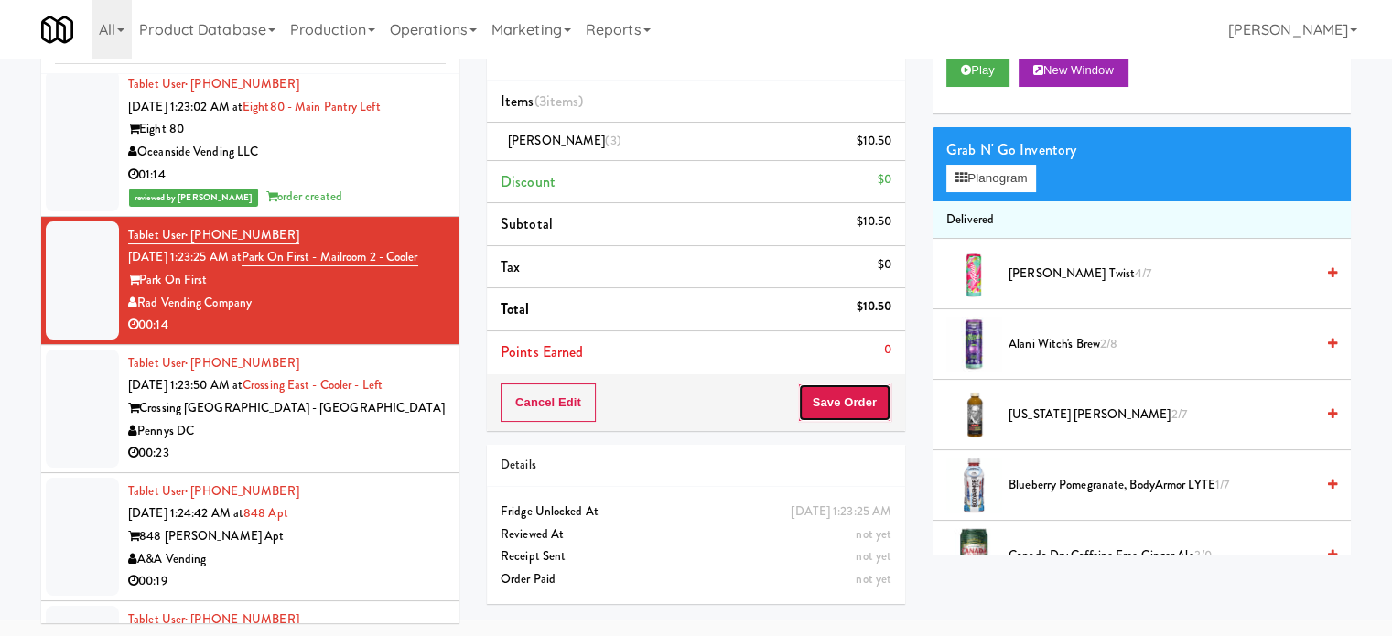
click at [828, 401] on button "Save Order" at bounding box center [844, 403] width 93 height 38
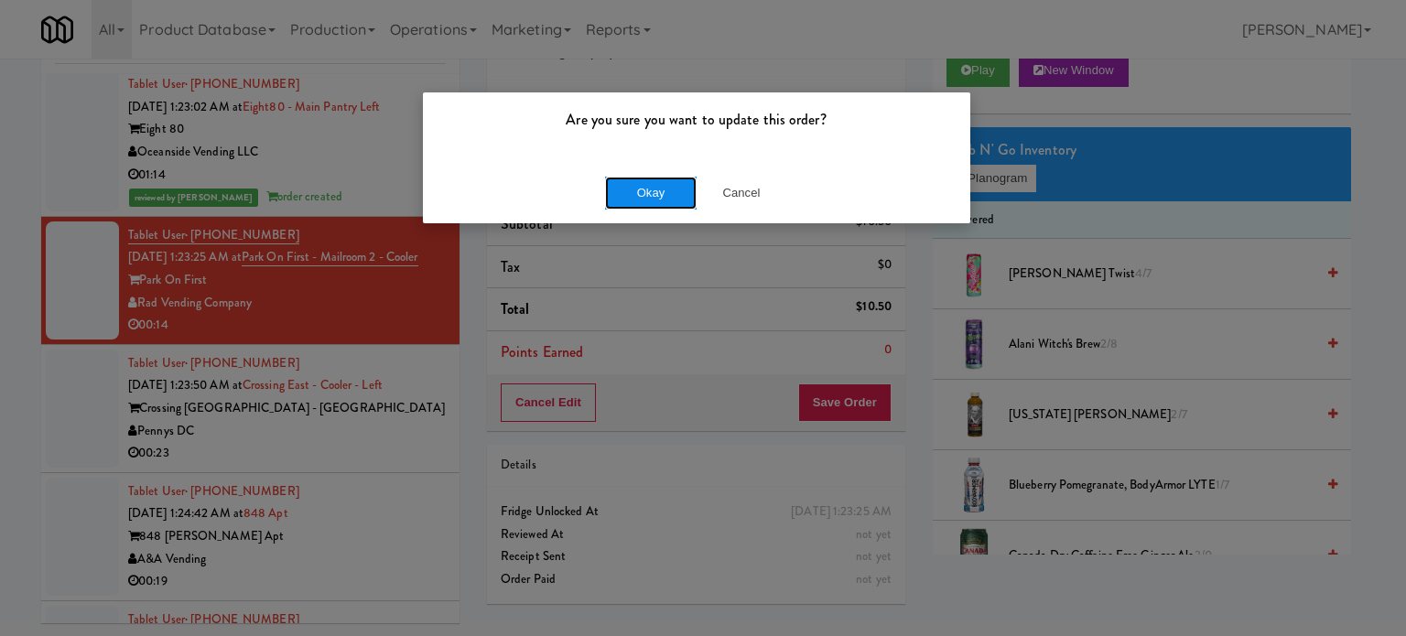
click at [644, 194] on button "Okay" at bounding box center [651, 193] width 92 height 33
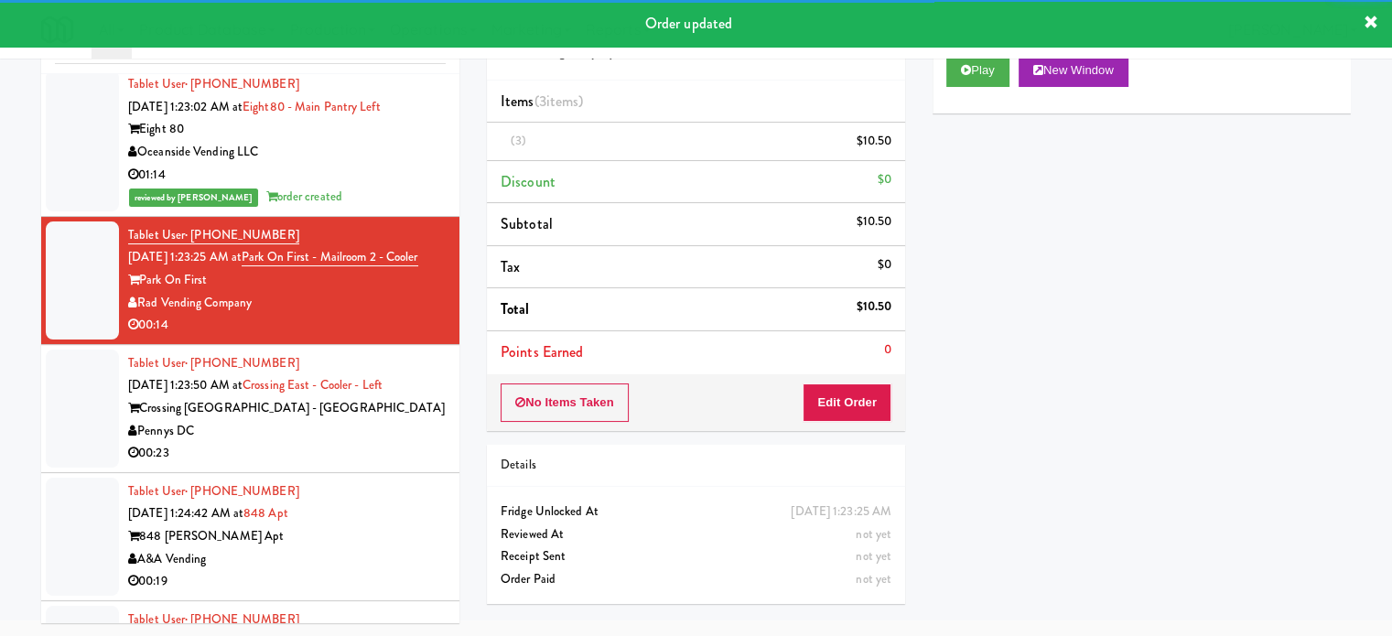
click at [404, 454] on div "Tablet User · (840) 266-4943 Sep 29, 2025 1:23:50 AM at Crossing East - Cooler …" at bounding box center [287, 408] width 318 height 113
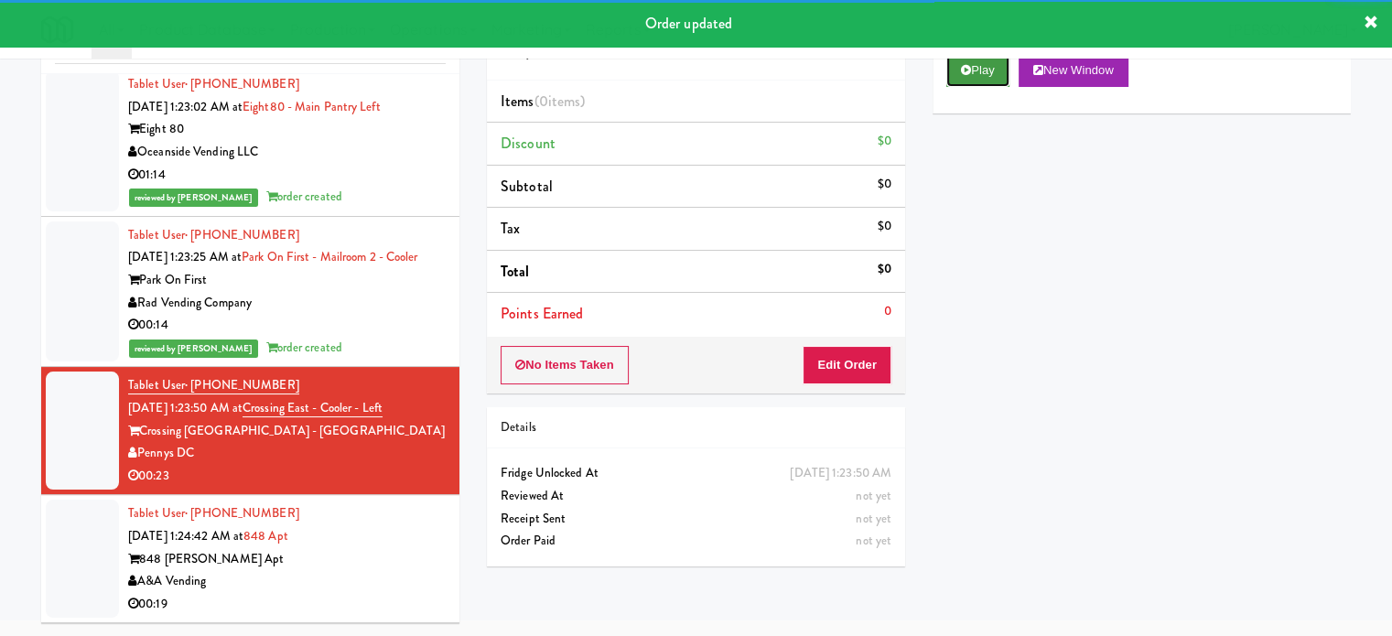
click at [969, 75] on button "Play" at bounding box center [978, 70] width 63 height 33
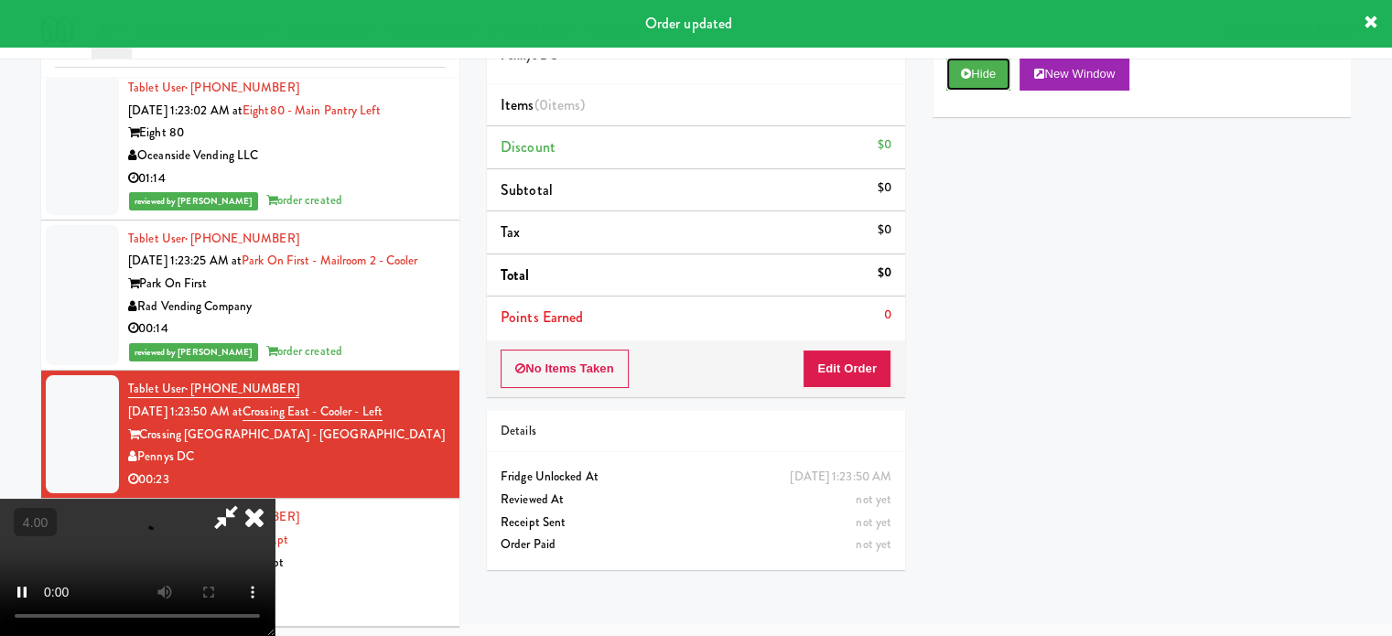
scroll to position [74, 0]
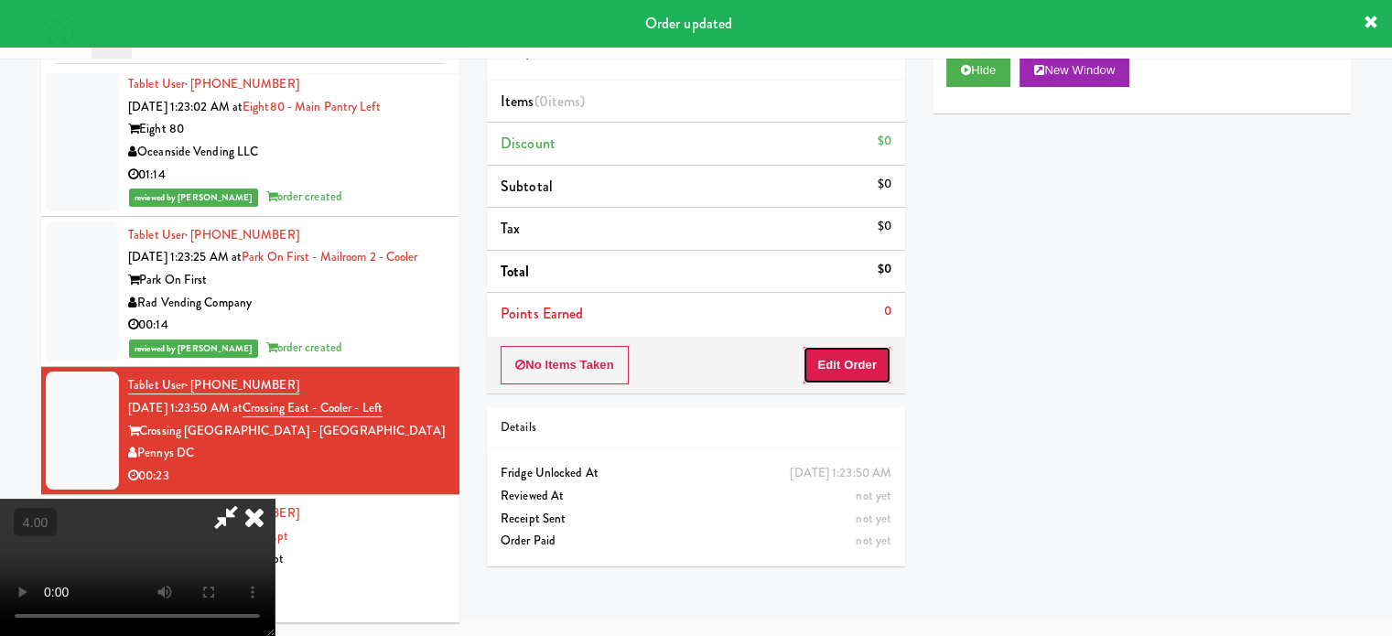
click at [870, 363] on button "Edit Order" at bounding box center [847, 365] width 89 height 38
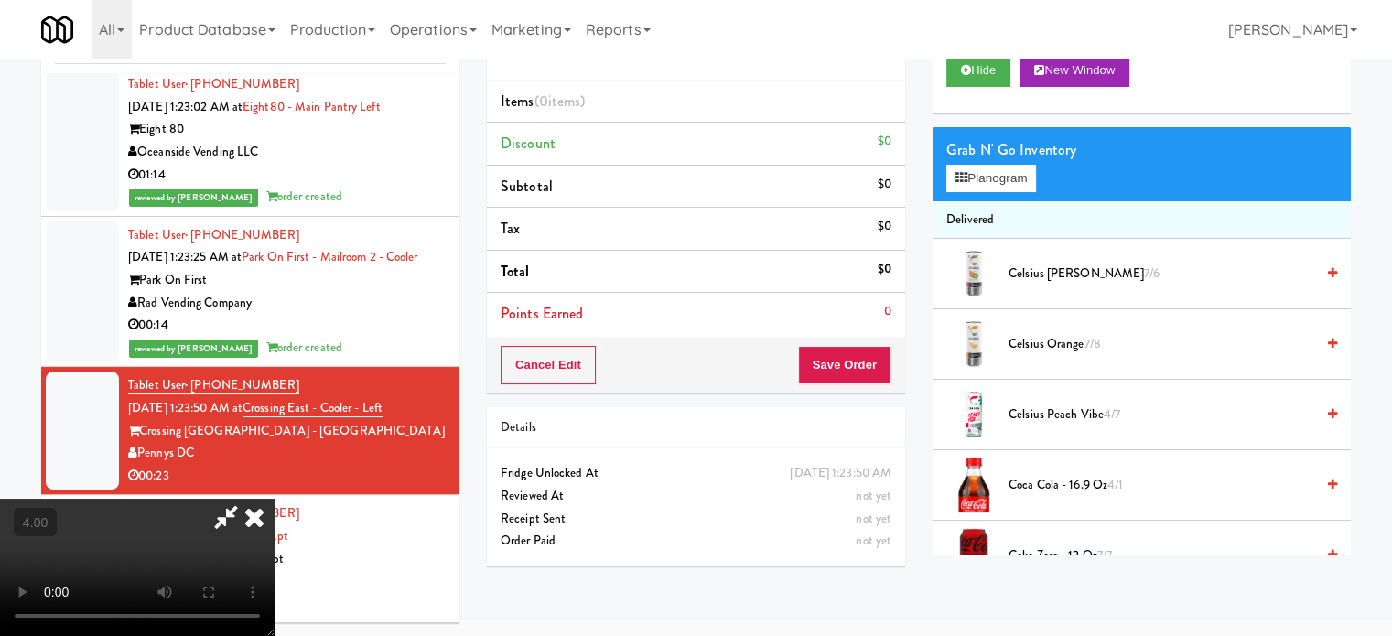
drag, startPoint x: 457, startPoint y: 417, endPoint x: 467, endPoint y: 413, distance: 10.7
click at [275, 499] on video at bounding box center [137, 567] width 275 height 137
drag, startPoint x: 467, startPoint y: 412, endPoint x: 481, endPoint y: 395, distance: 22.2
click at [275, 499] on video at bounding box center [137, 567] width 275 height 137
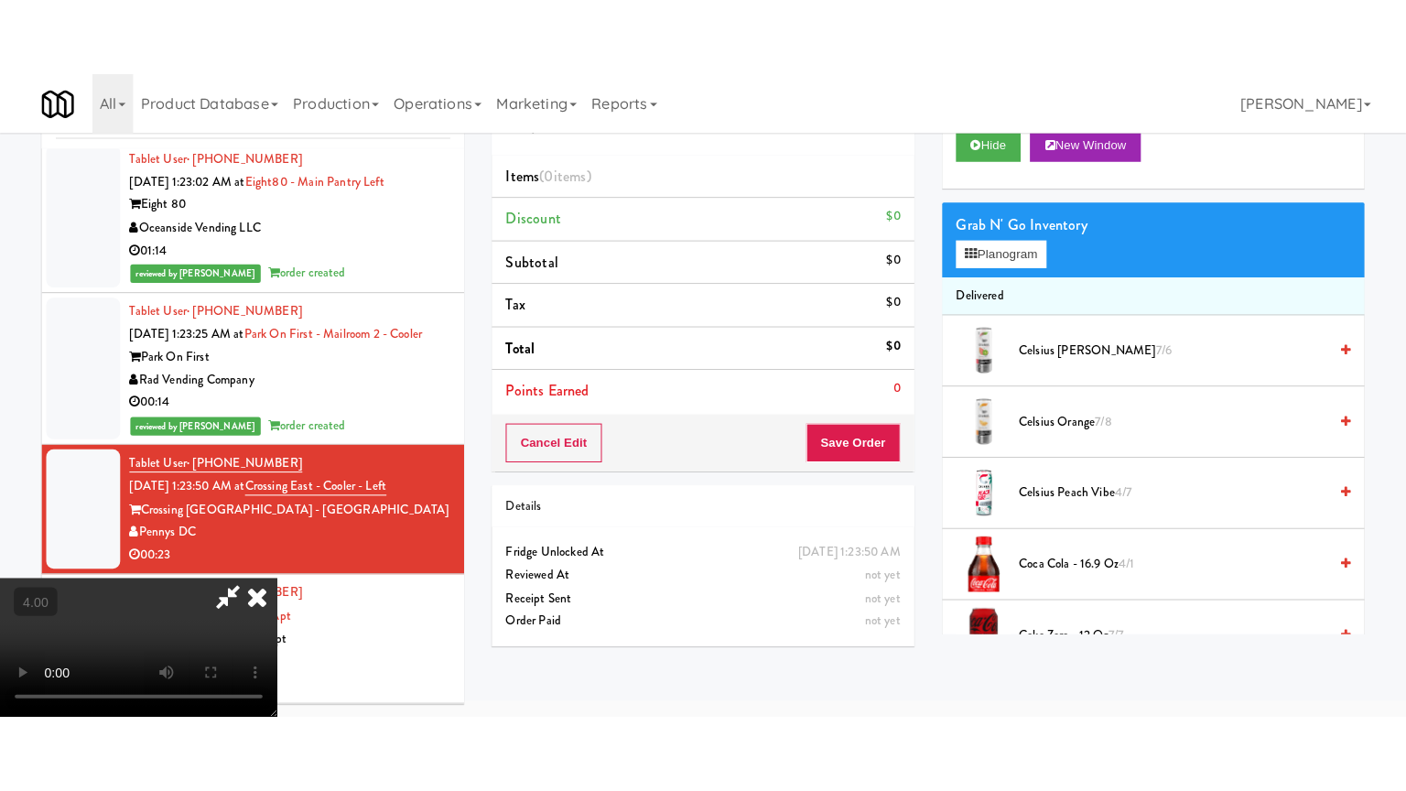
scroll to position [59, 0]
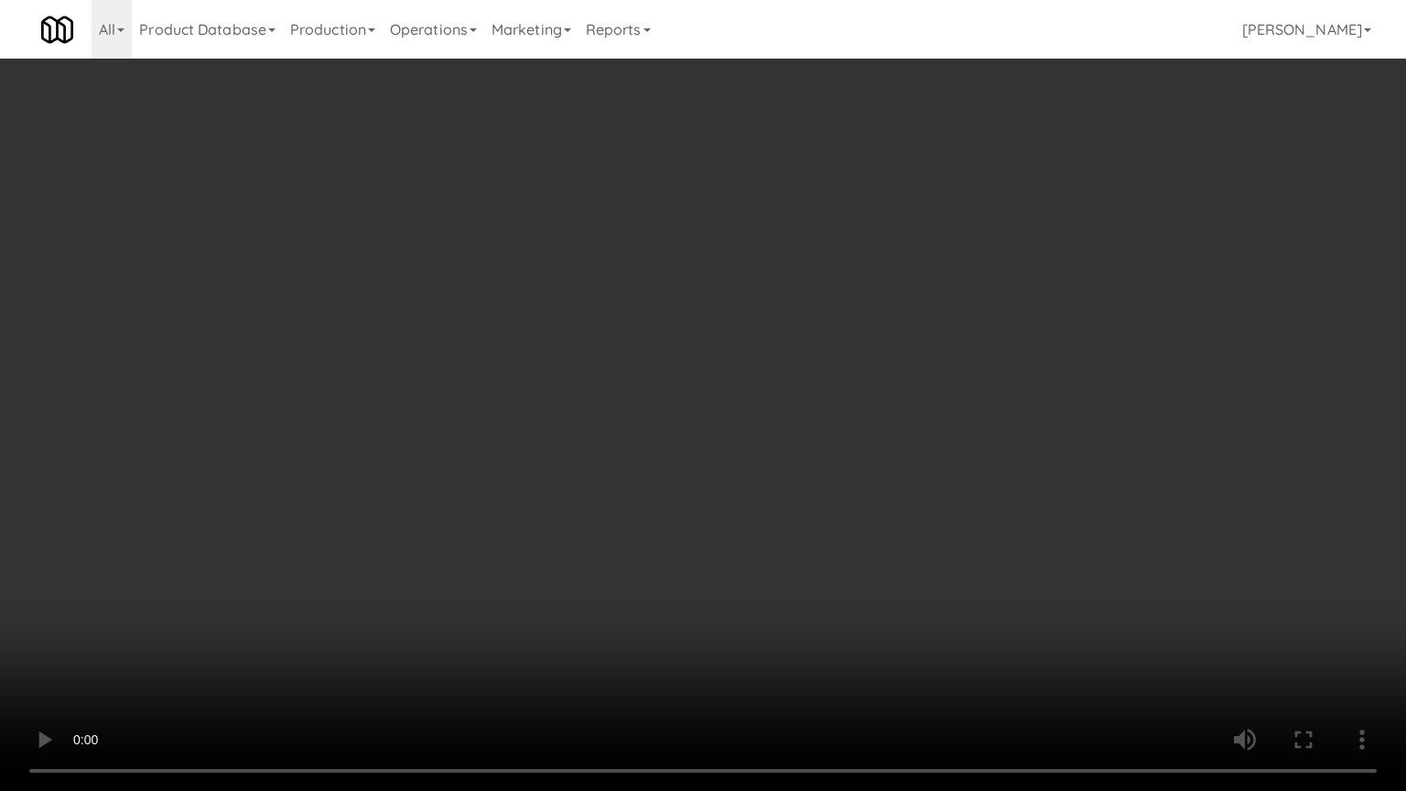
click at [725, 370] on video at bounding box center [703, 395] width 1406 height 791
click at [725, 372] on video at bounding box center [703, 395] width 1406 height 791
click at [744, 375] on video at bounding box center [703, 395] width 1406 height 791
click at [684, 375] on video at bounding box center [703, 395] width 1406 height 791
click at [787, 388] on video at bounding box center [703, 395] width 1406 height 791
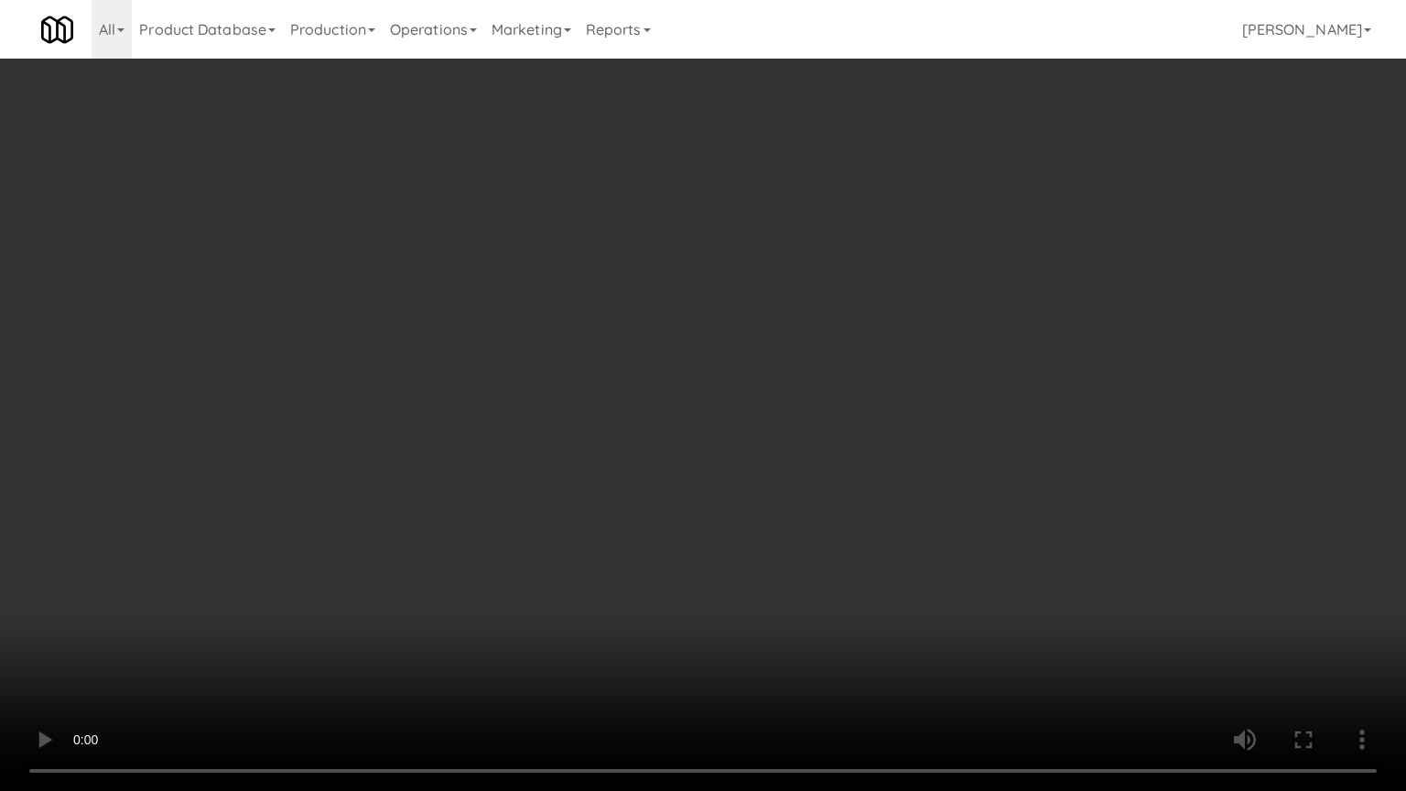
click at [735, 391] on video at bounding box center [703, 395] width 1406 height 791
click at [781, 385] on video at bounding box center [703, 395] width 1406 height 791
click at [694, 390] on video at bounding box center [703, 395] width 1406 height 791
click at [707, 373] on video at bounding box center [703, 395] width 1406 height 791
click at [742, 388] on video at bounding box center [703, 395] width 1406 height 791
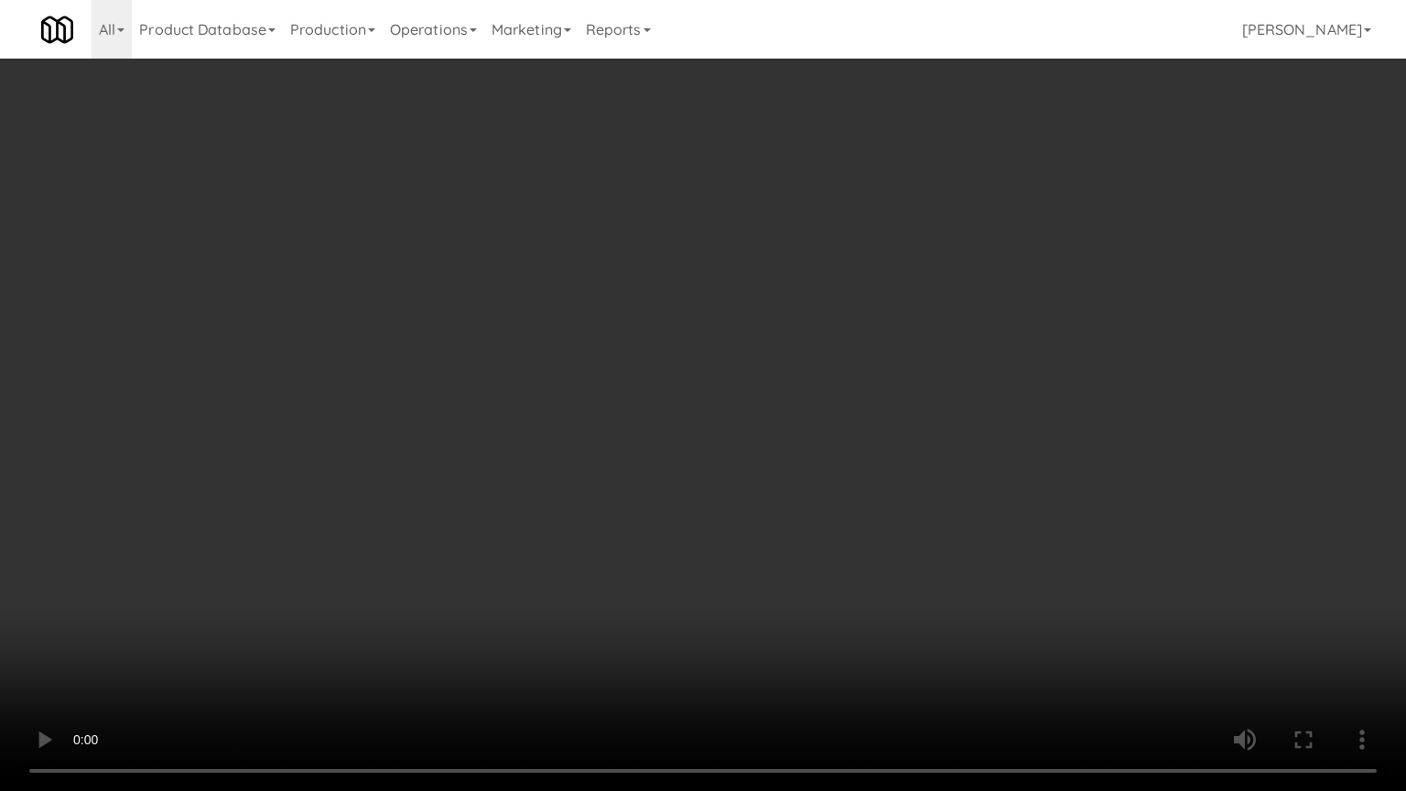
click at [744, 373] on video at bounding box center [703, 395] width 1406 height 791
click at [765, 374] on video at bounding box center [703, 395] width 1406 height 791
drag, startPoint x: 774, startPoint y: 370, endPoint x: 1064, endPoint y: 197, distance: 337.9
click at [778, 368] on video at bounding box center [703, 395] width 1406 height 791
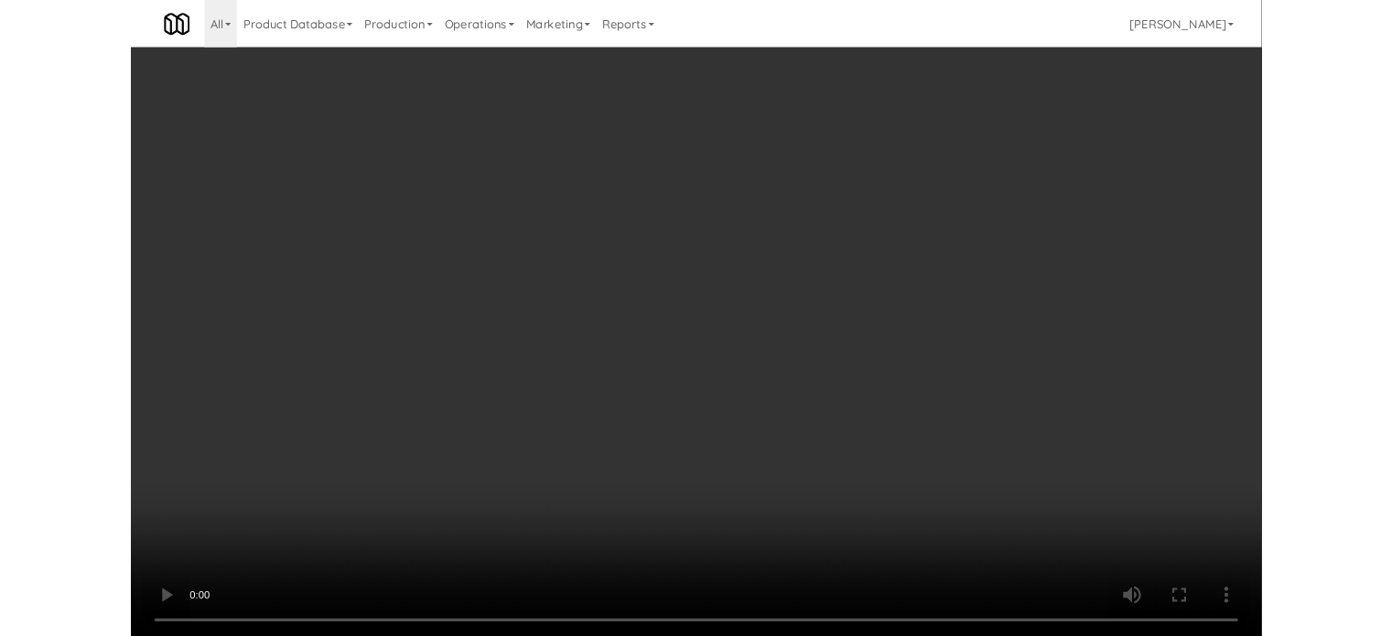
scroll to position [74, 0]
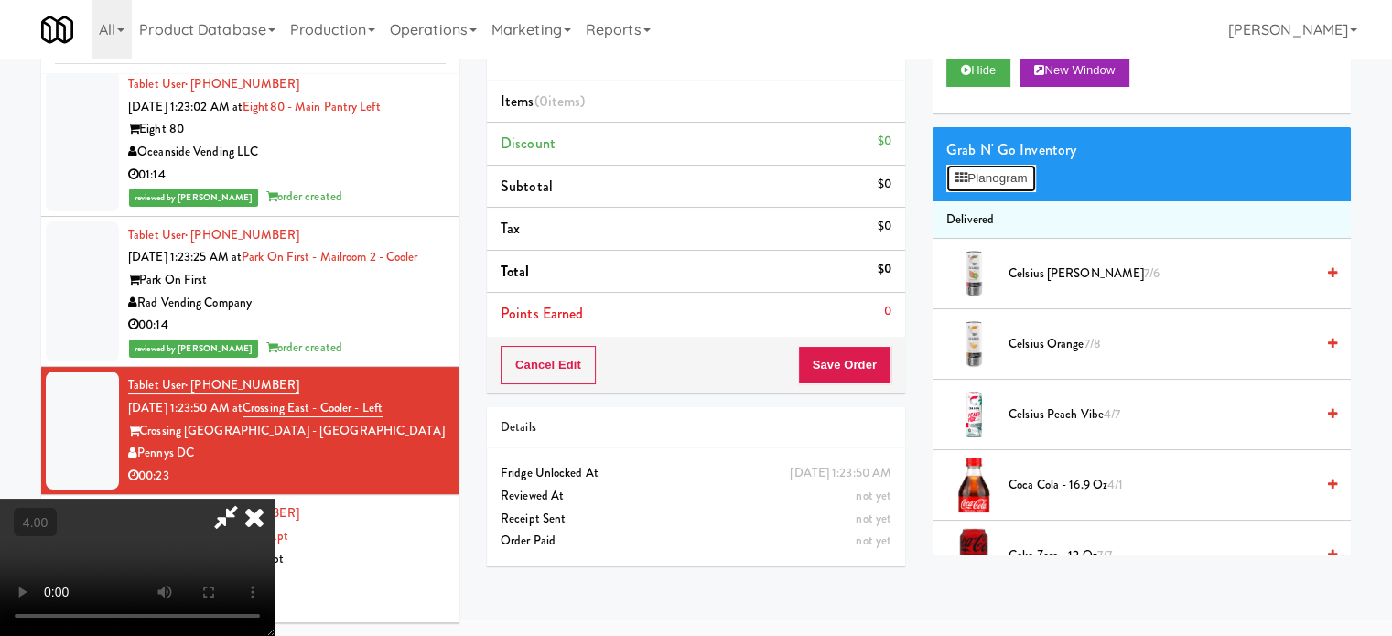
click at [1031, 177] on button "Planogram" at bounding box center [992, 178] width 90 height 27
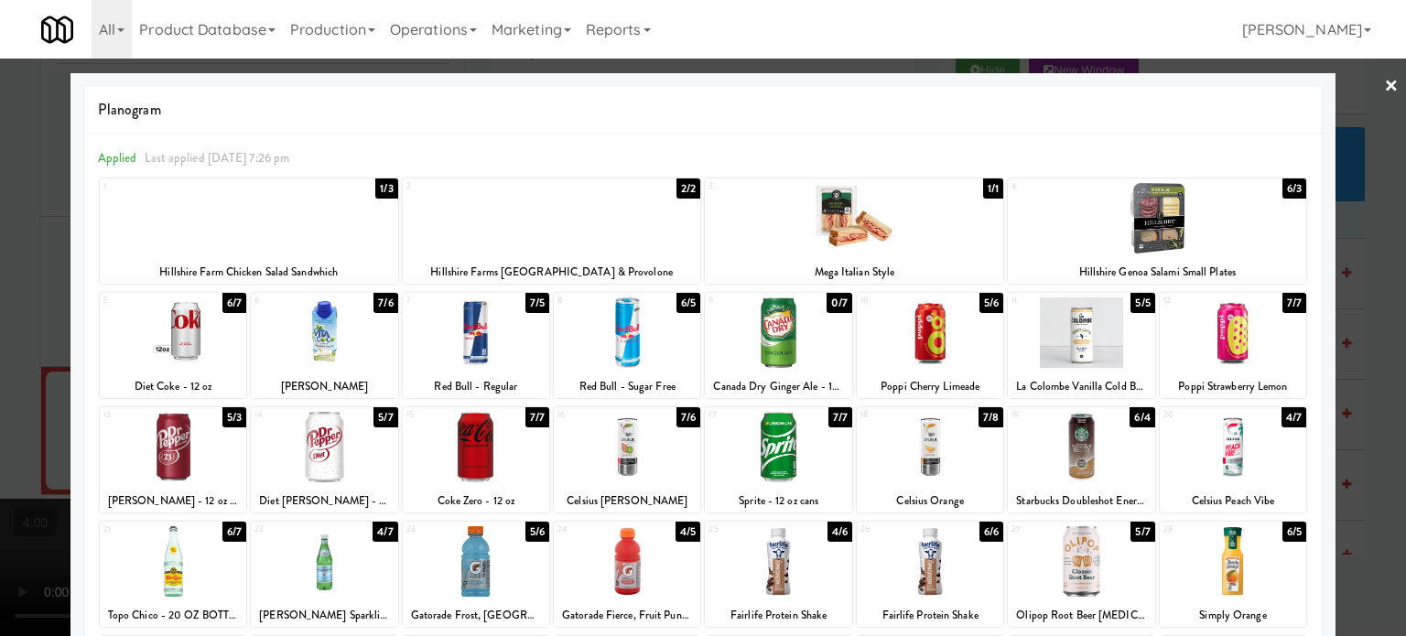
click at [1283, 299] on div "7/7" at bounding box center [1295, 303] width 24 height 20
drag, startPoint x: 1336, startPoint y: 318, endPoint x: 1332, endPoint y: 307, distance: 11.6
click at [1337, 318] on div at bounding box center [703, 318] width 1406 height 636
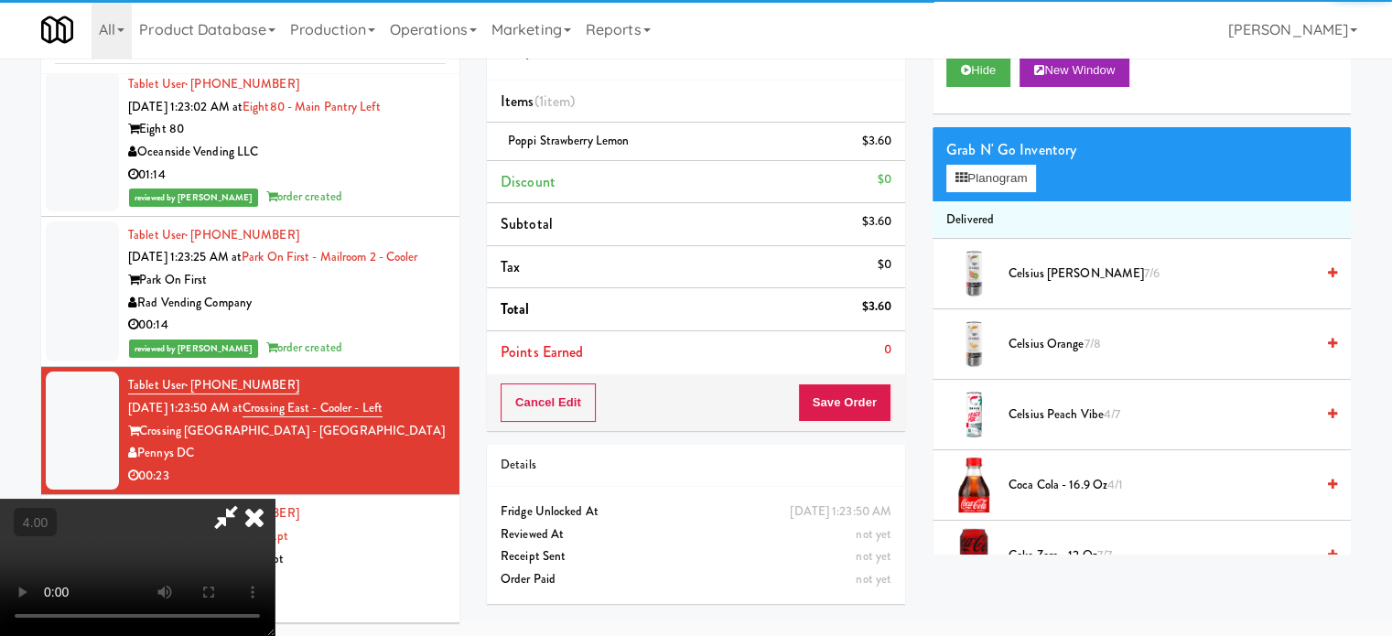
click at [275, 499] on video at bounding box center [137, 567] width 275 height 137
drag, startPoint x: 725, startPoint y: 310, endPoint x: 713, endPoint y: 389, distance: 79.6
click at [275, 499] on video at bounding box center [137, 567] width 275 height 137
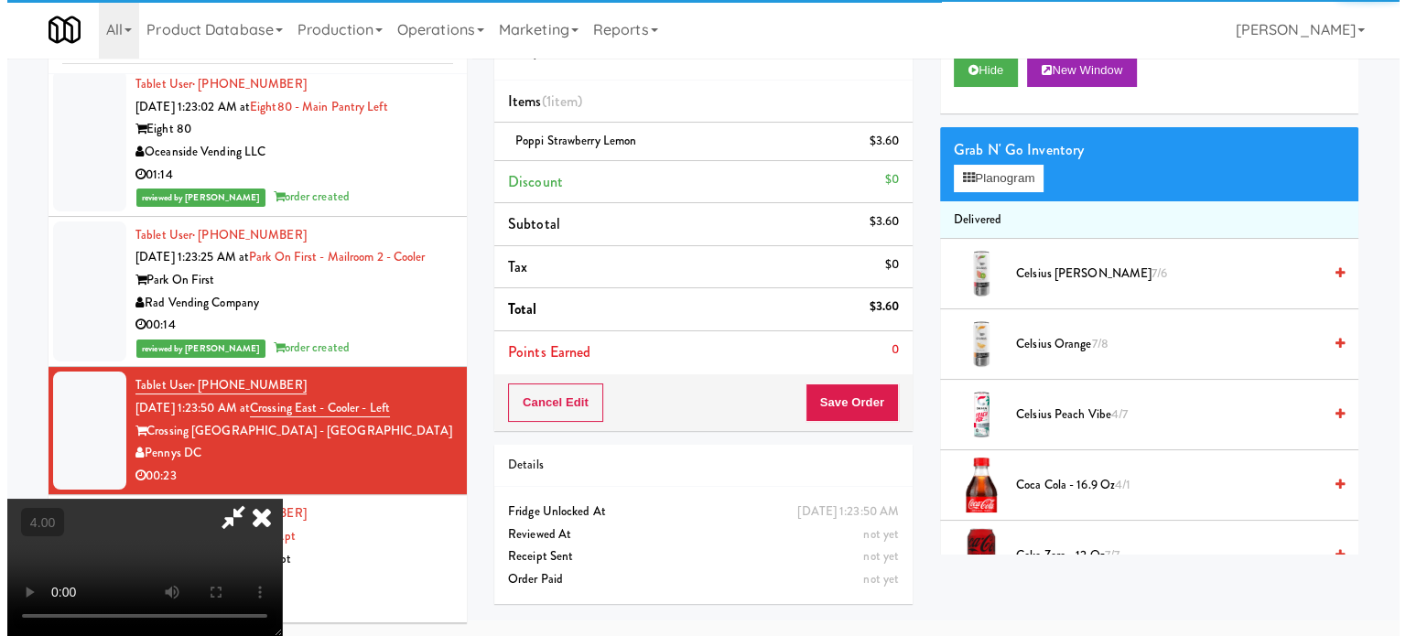
scroll to position [59, 0]
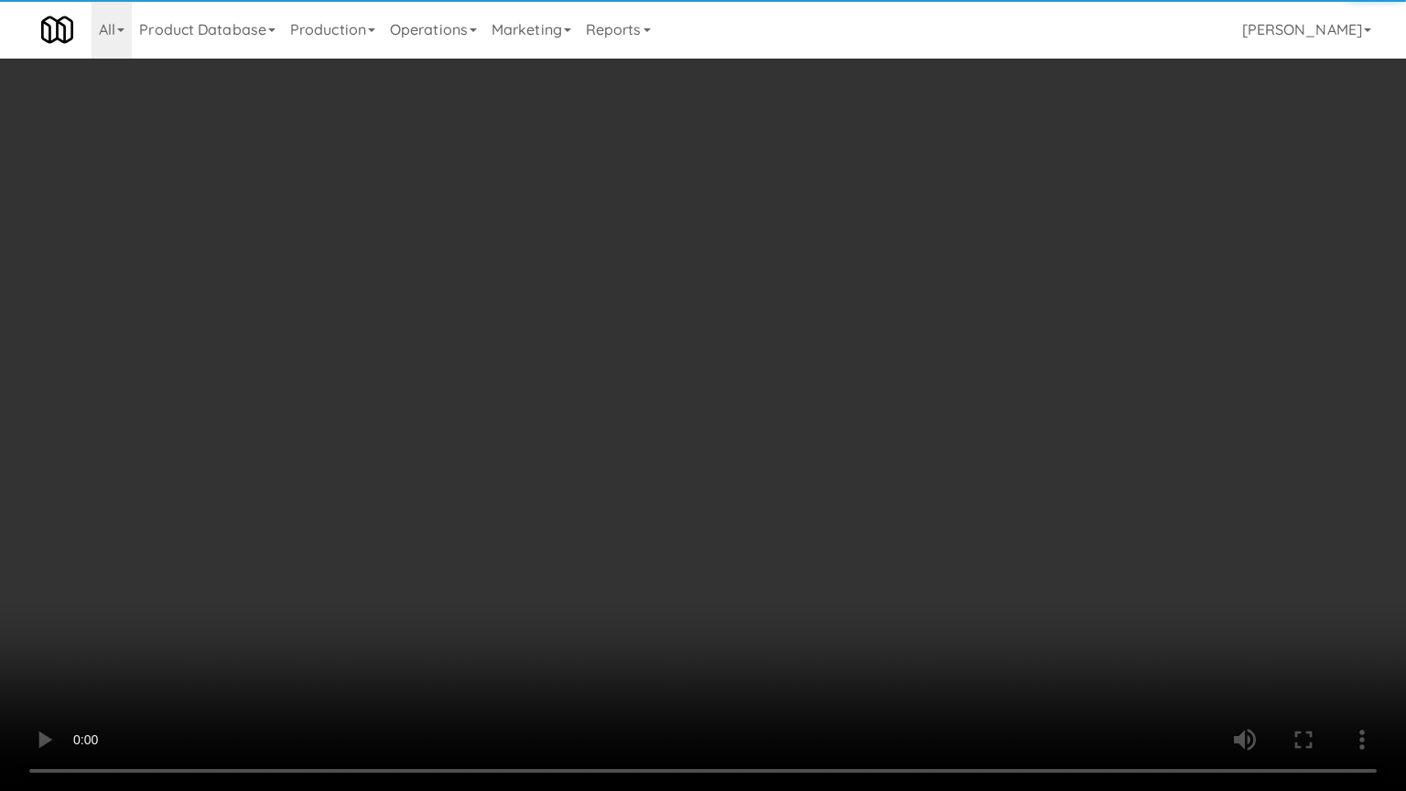
drag, startPoint x: 713, startPoint y: 389, endPoint x: 720, endPoint y: 354, distance: 35.5
click at [713, 384] on video at bounding box center [703, 395] width 1406 height 791
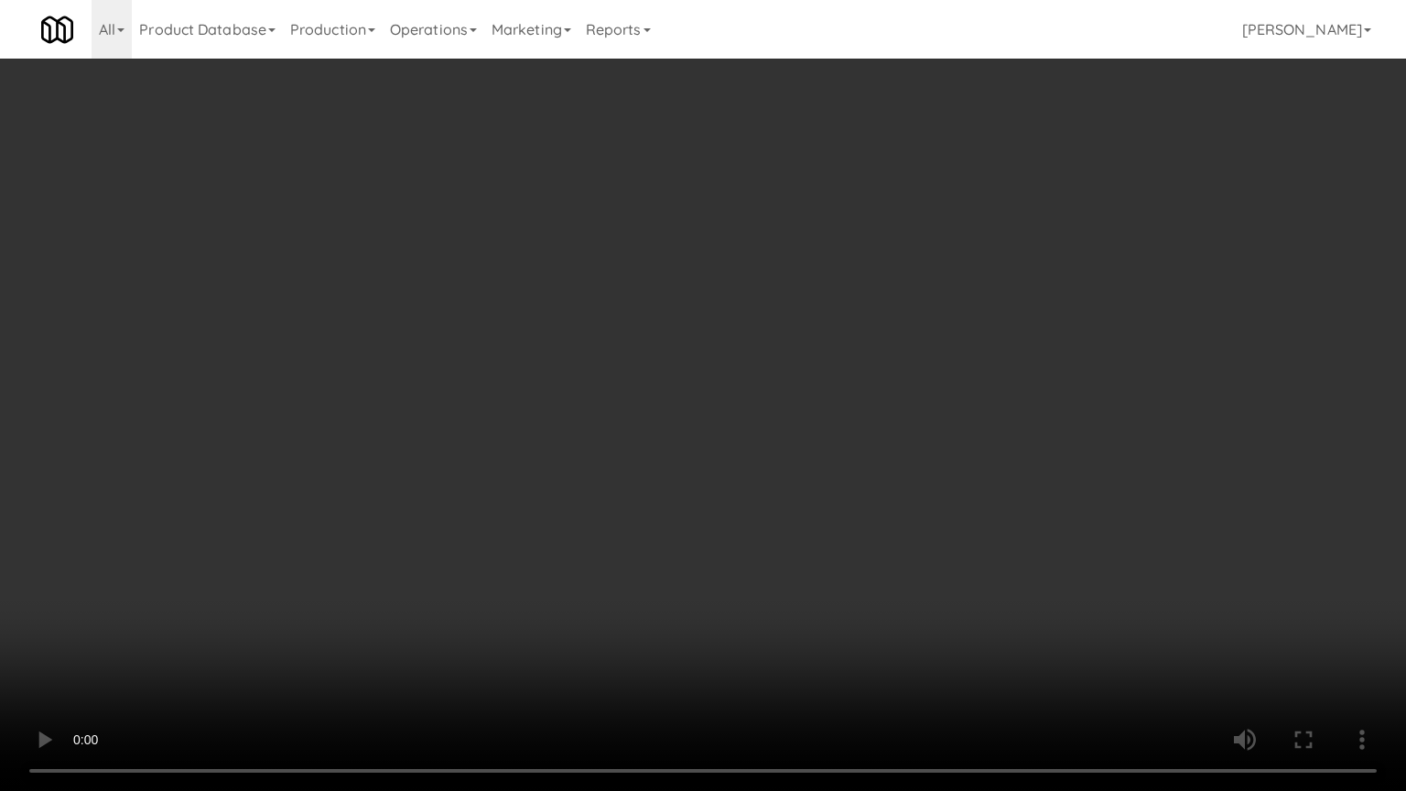
click at [740, 319] on video at bounding box center [703, 395] width 1406 height 791
click at [744, 316] on video at bounding box center [703, 395] width 1406 height 791
click at [809, 340] on video at bounding box center [703, 395] width 1406 height 791
click at [844, 635] on video at bounding box center [703, 395] width 1406 height 791
click at [813, 625] on video at bounding box center [703, 395] width 1406 height 791
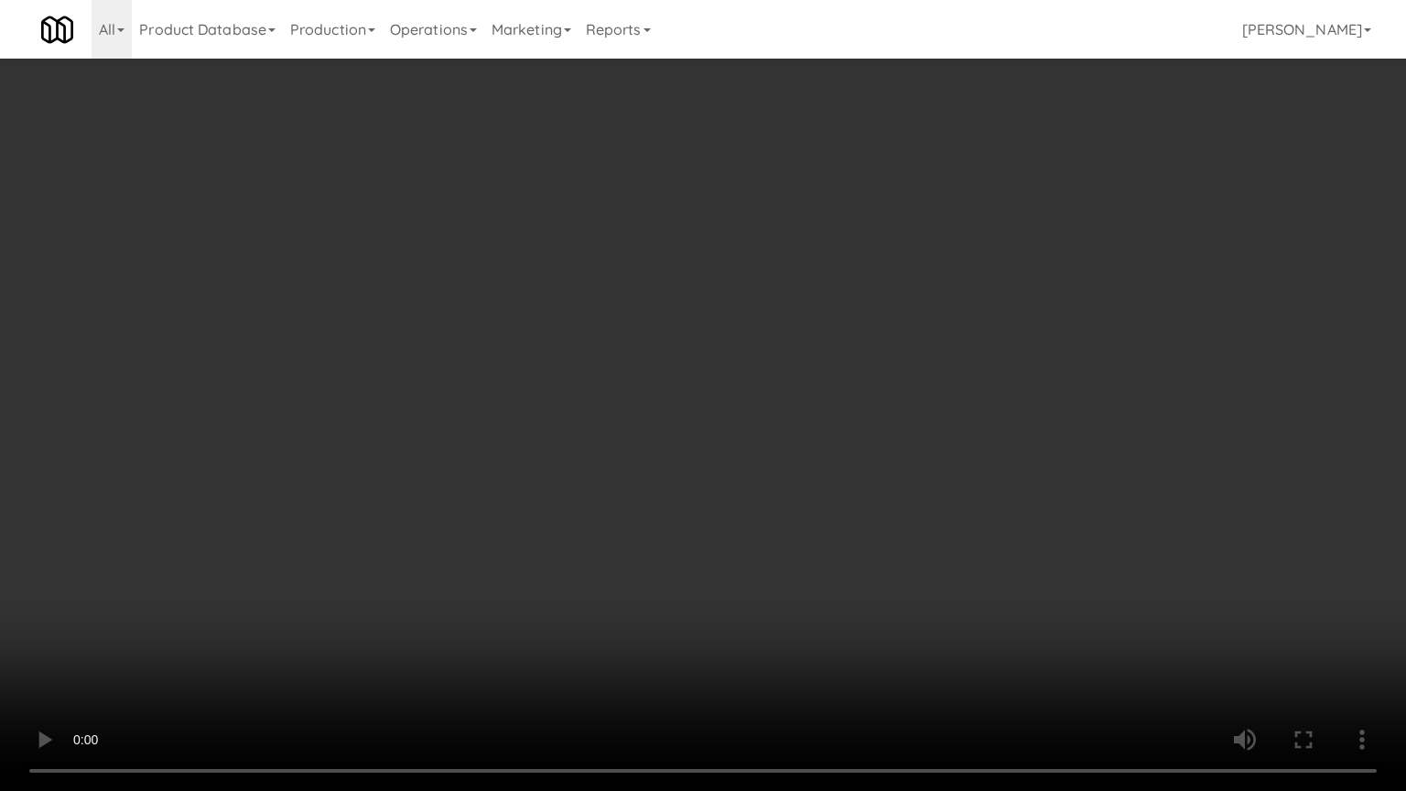
click at [745, 586] on video at bounding box center [703, 395] width 1406 height 791
click at [723, 553] on video at bounding box center [703, 395] width 1406 height 791
click at [715, 538] on video at bounding box center [703, 395] width 1406 height 791
click at [698, 522] on video at bounding box center [703, 395] width 1406 height 791
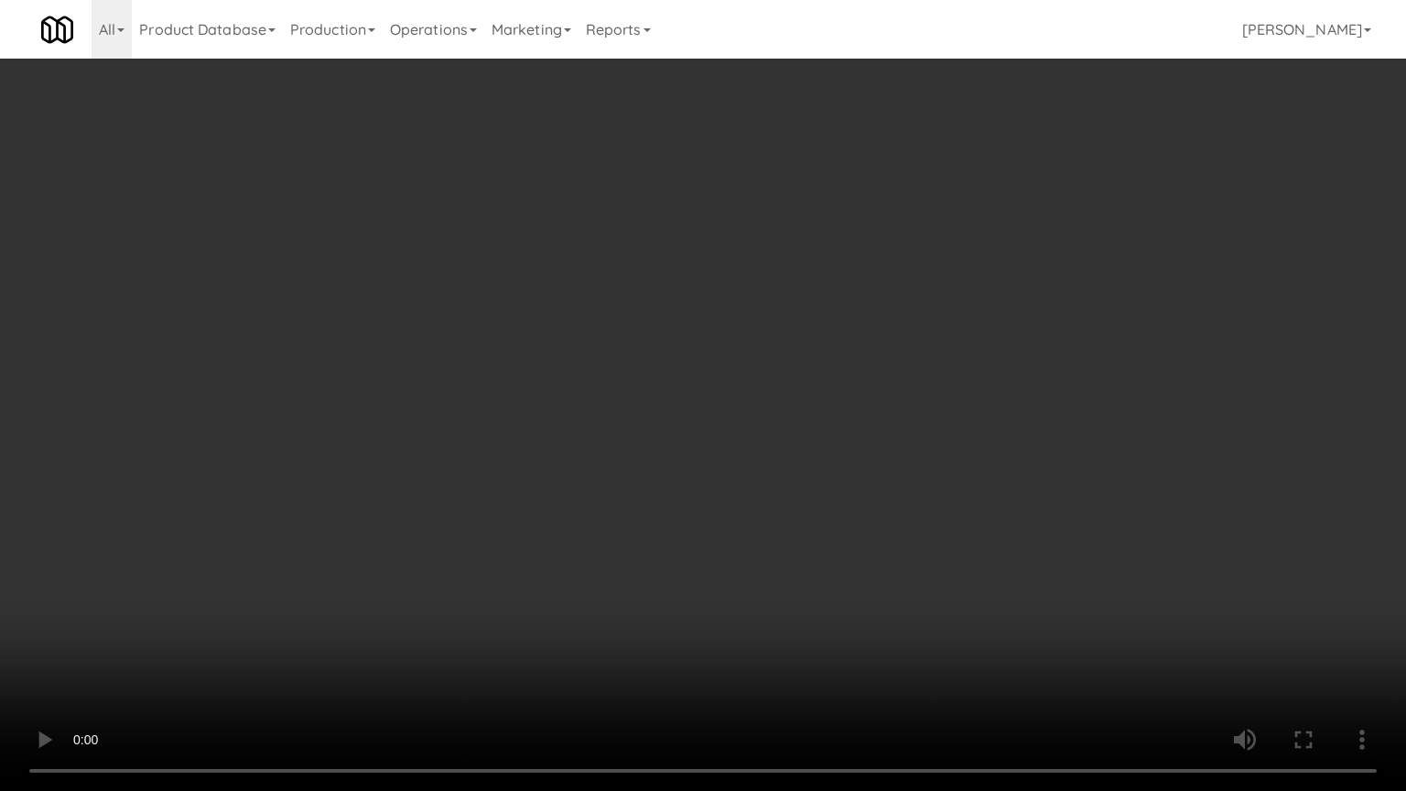
click at [763, 547] on video at bounding box center [703, 395] width 1406 height 791
click at [703, 538] on video at bounding box center [703, 395] width 1406 height 791
click at [791, 537] on video at bounding box center [703, 395] width 1406 height 791
drag, startPoint x: 677, startPoint y: 514, endPoint x: 768, endPoint y: 494, distance: 93.7
click at [677, 511] on video at bounding box center [703, 395] width 1406 height 791
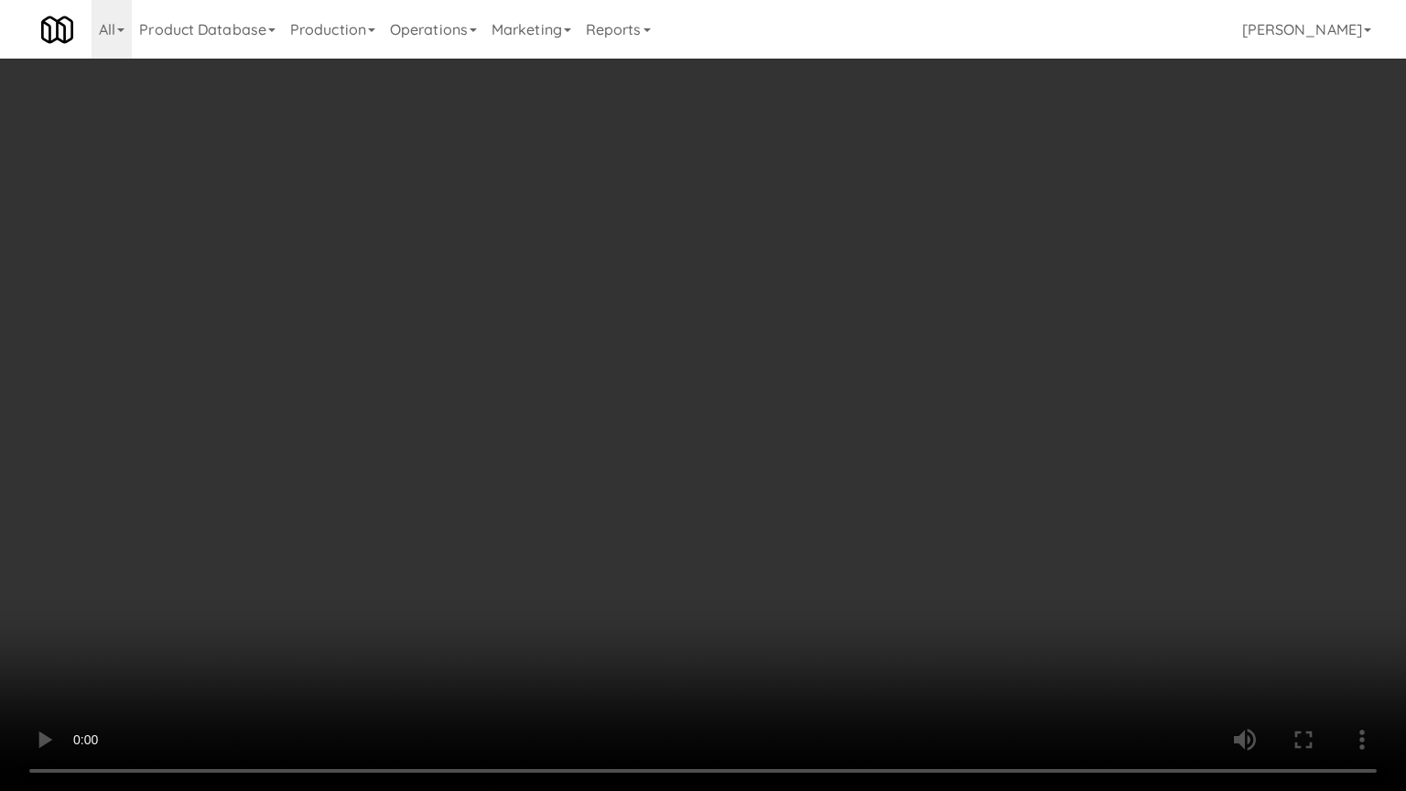
click at [832, 509] on video at bounding box center [703, 395] width 1406 height 791
drag, startPoint x: 738, startPoint y: 509, endPoint x: 744, endPoint y: 471, distance: 38.1
click at [735, 504] on video at bounding box center [703, 395] width 1406 height 791
drag, startPoint x: 844, startPoint y: 482, endPoint x: 781, endPoint y: 442, distance: 74.4
click at [844, 480] on video at bounding box center [703, 395] width 1406 height 791
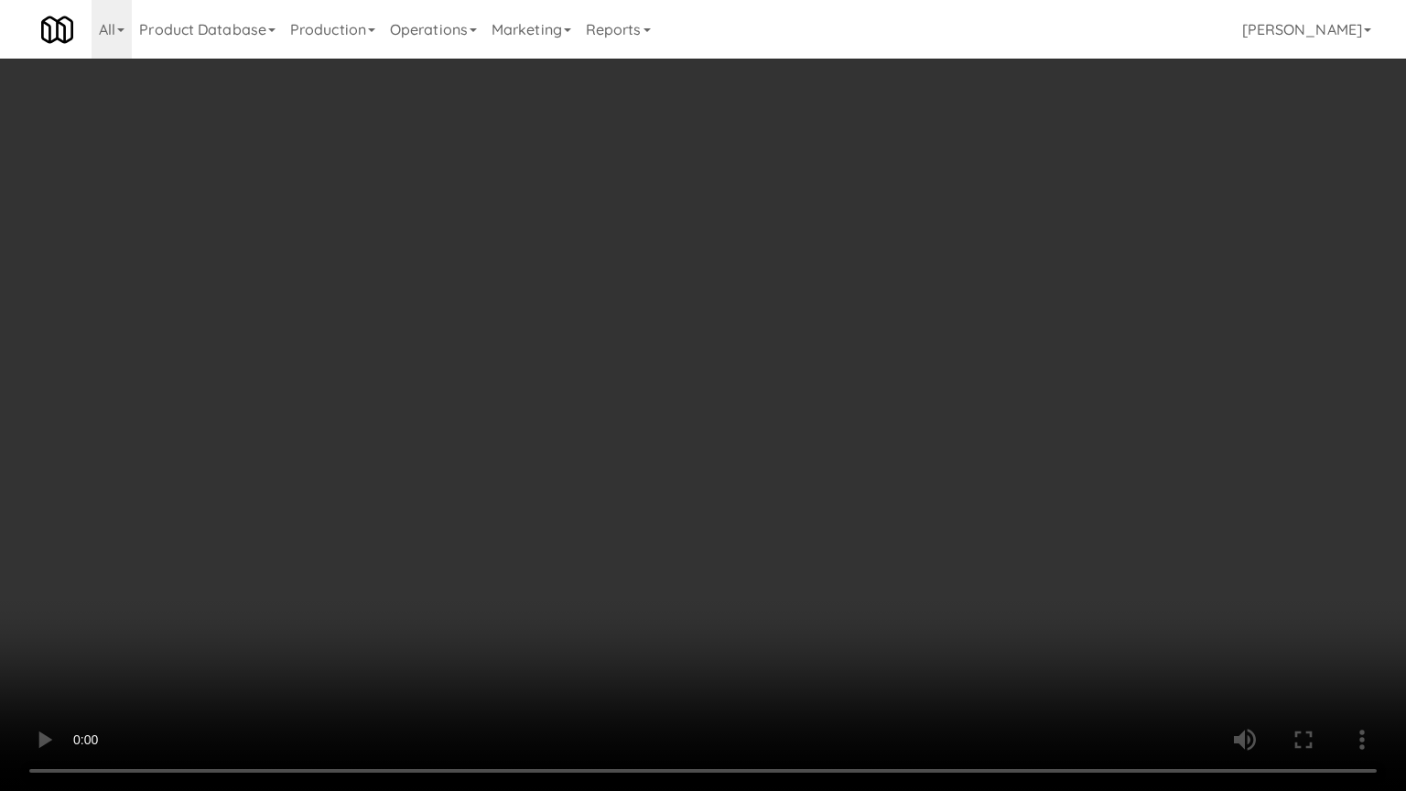
click at [729, 427] on video at bounding box center [703, 395] width 1406 height 791
click at [735, 425] on video at bounding box center [703, 395] width 1406 height 791
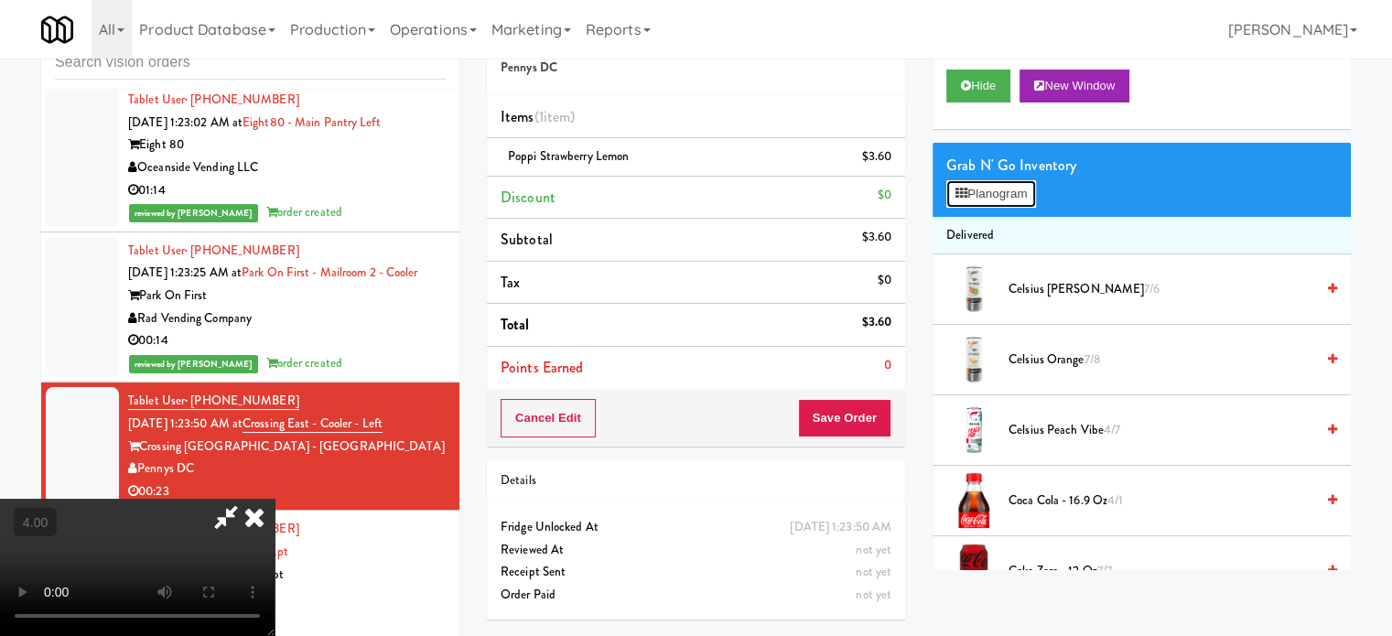
click at [977, 198] on button "Planogram" at bounding box center [992, 193] width 90 height 27
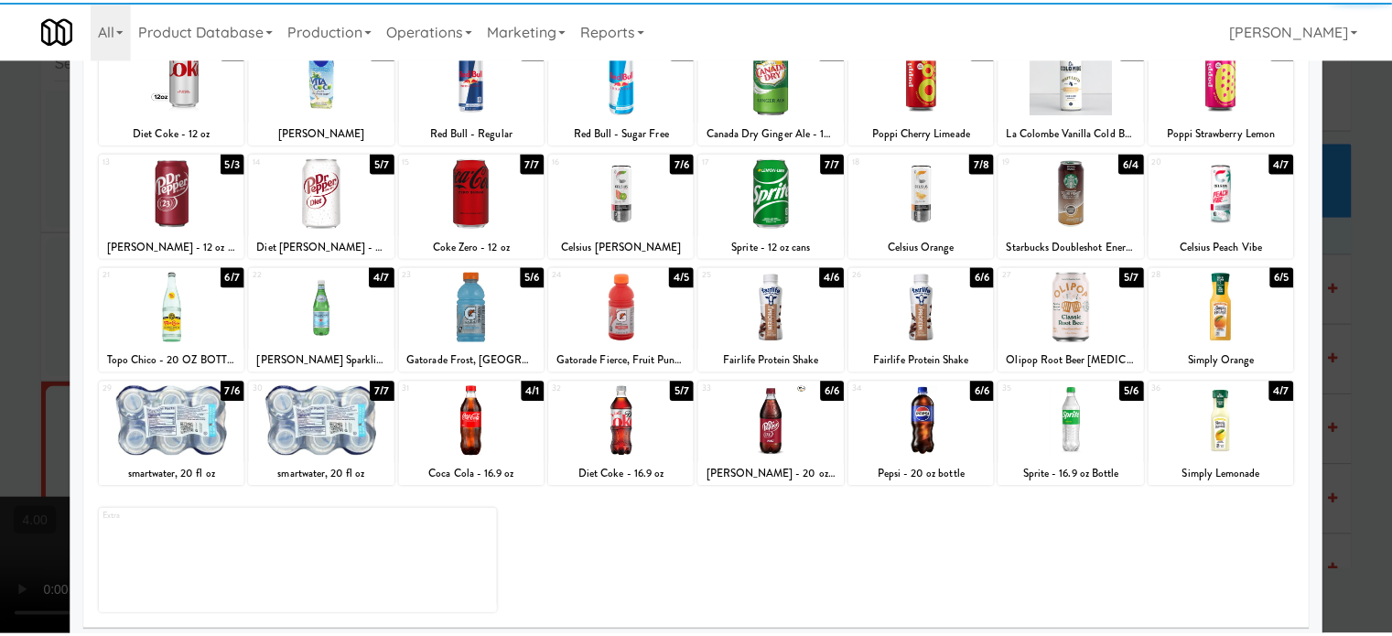
scroll to position [262, 0]
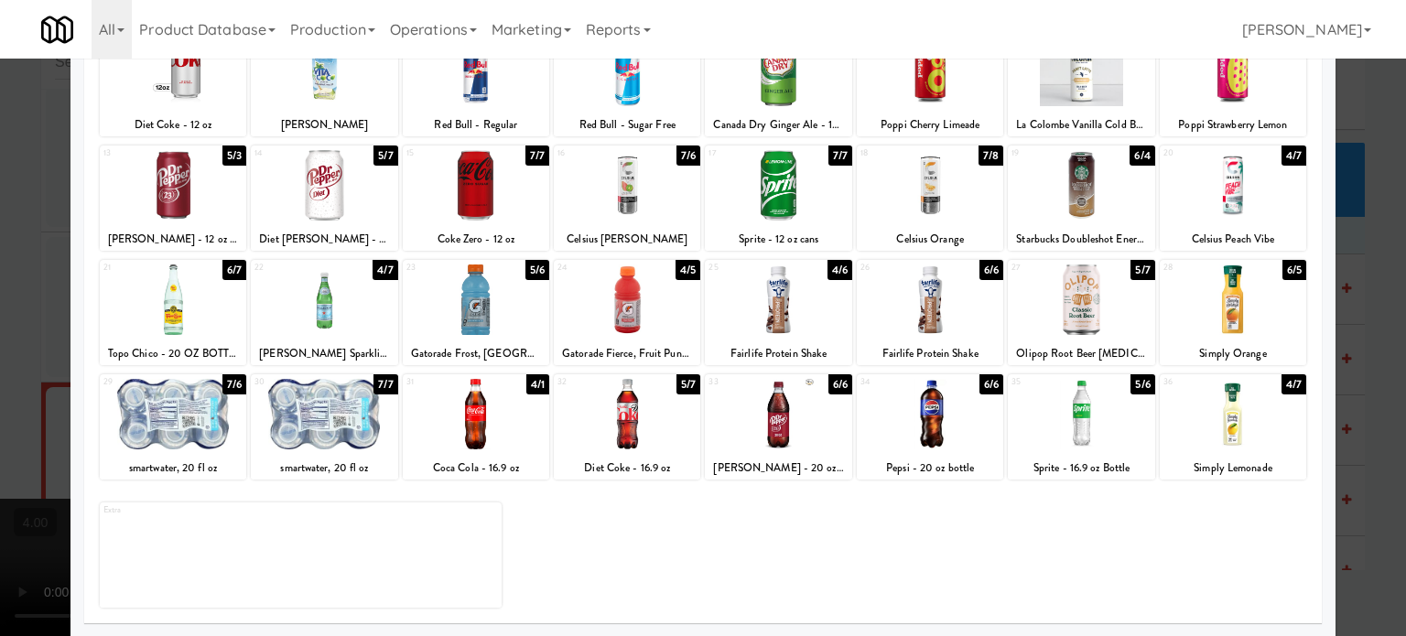
drag, startPoint x: 384, startPoint y: 384, endPoint x: 428, endPoint y: 373, distance: 45.3
click at [384, 384] on div "7/7" at bounding box center [385, 384] width 24 height 20
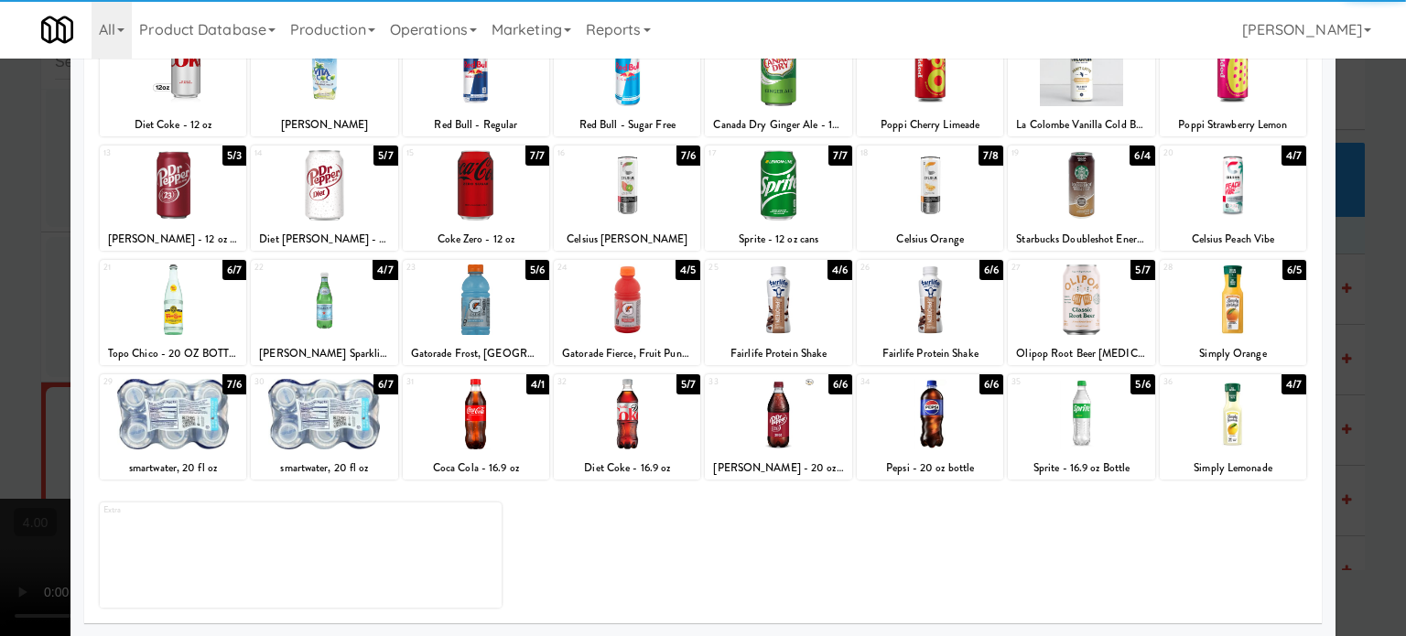
drag, startPoint x: 1359, startPoint y: 393, endPoint x: 1344, endPoint y: 376, distance: 22.0
click at [1359, 392] on div at bounding box center [703, 318] width 1406 height 636
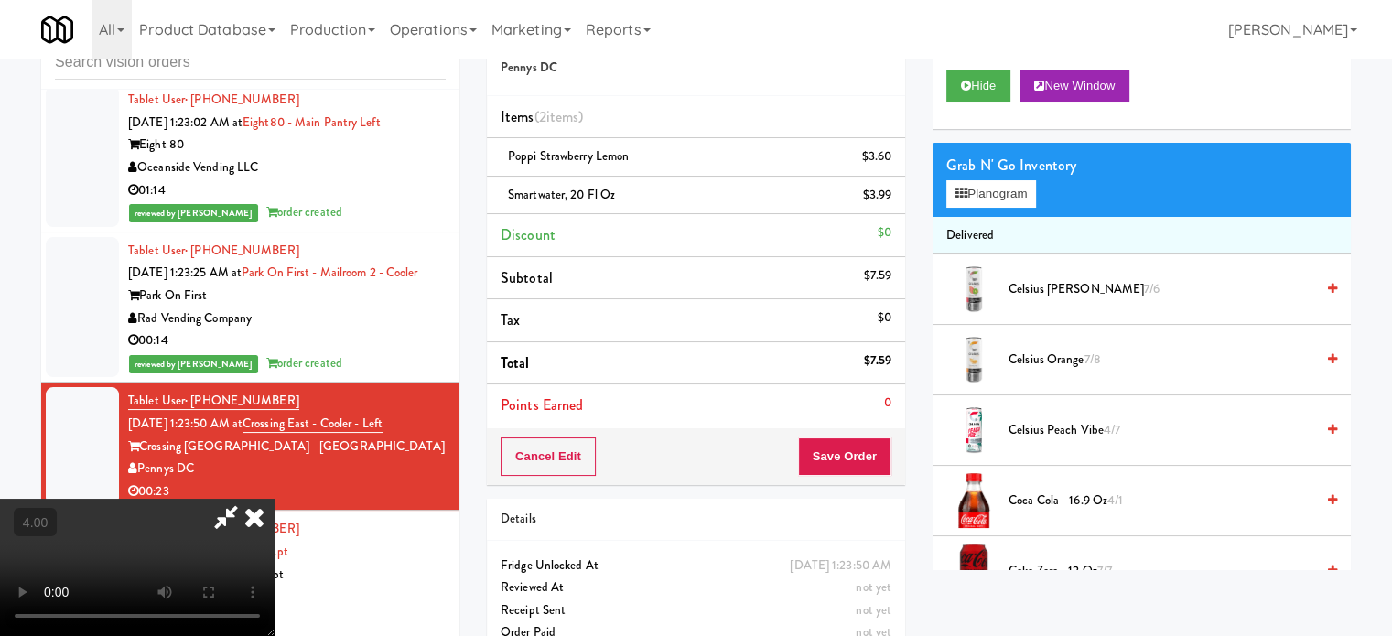
click at [275, 499] on video at bounding box center [137, 567] width 275 height 137
drag, startPoint x: 691, startPoint y: 418, endPoint x: 713, endPoint y: 363, distance: 60.0
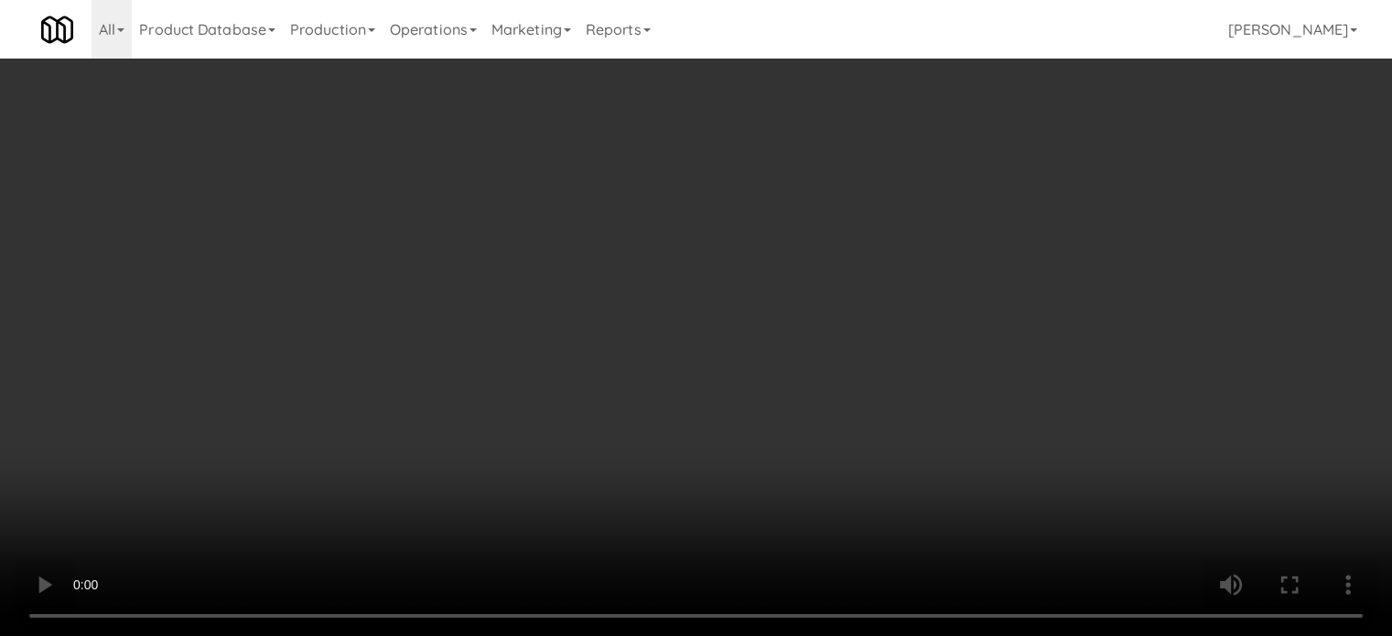
click at [691, 414] on video at bounding box center [696, 318] width 1392 height 636
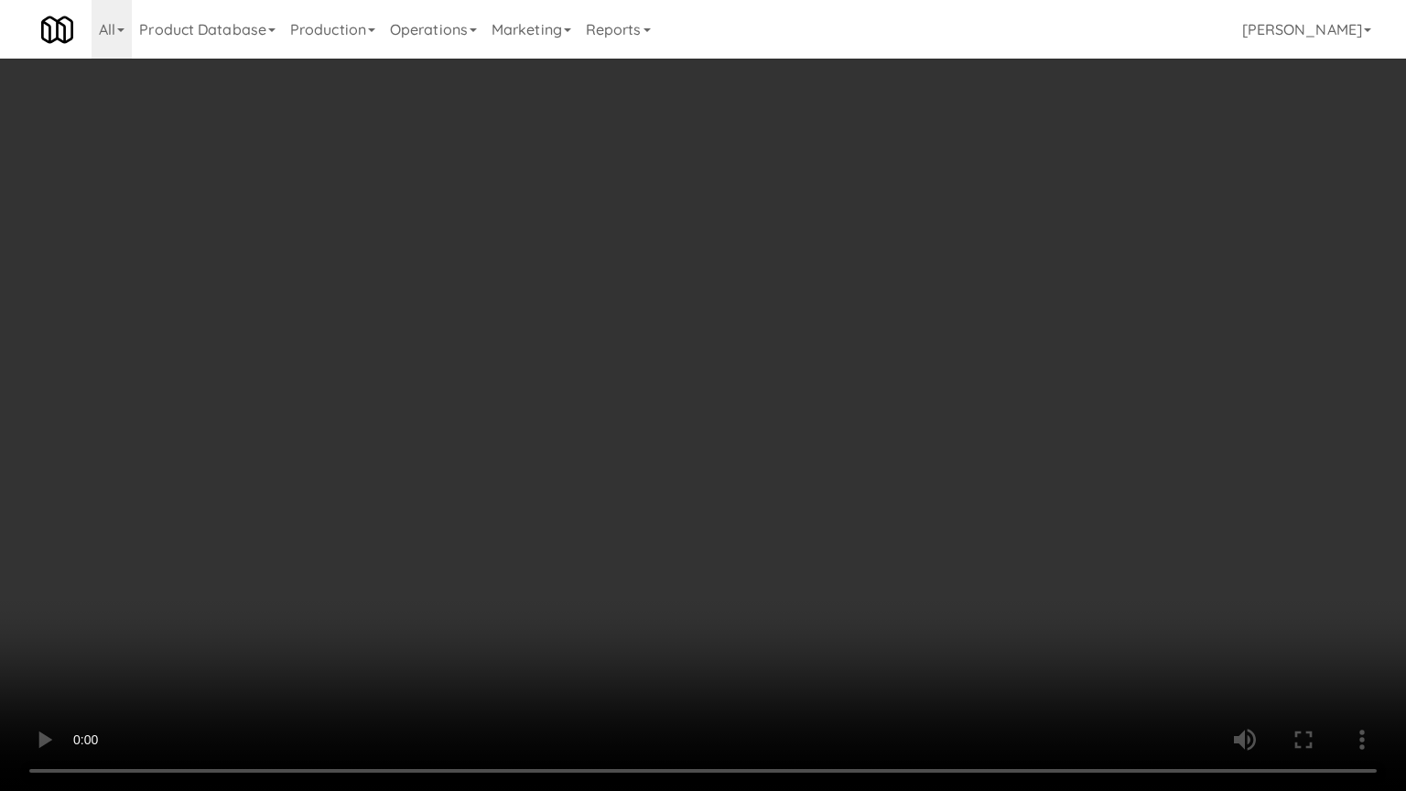
drag, startPoint x: 773, startPoint y: 379, endPoint x: 777, endPoint y: 367, distance: 12.8
click at [774, 374] on video at bounding box center [703, 395] width 1406 height 791
click at [777, 367] on video at bounding box center [703, 395] width 1406 height 791
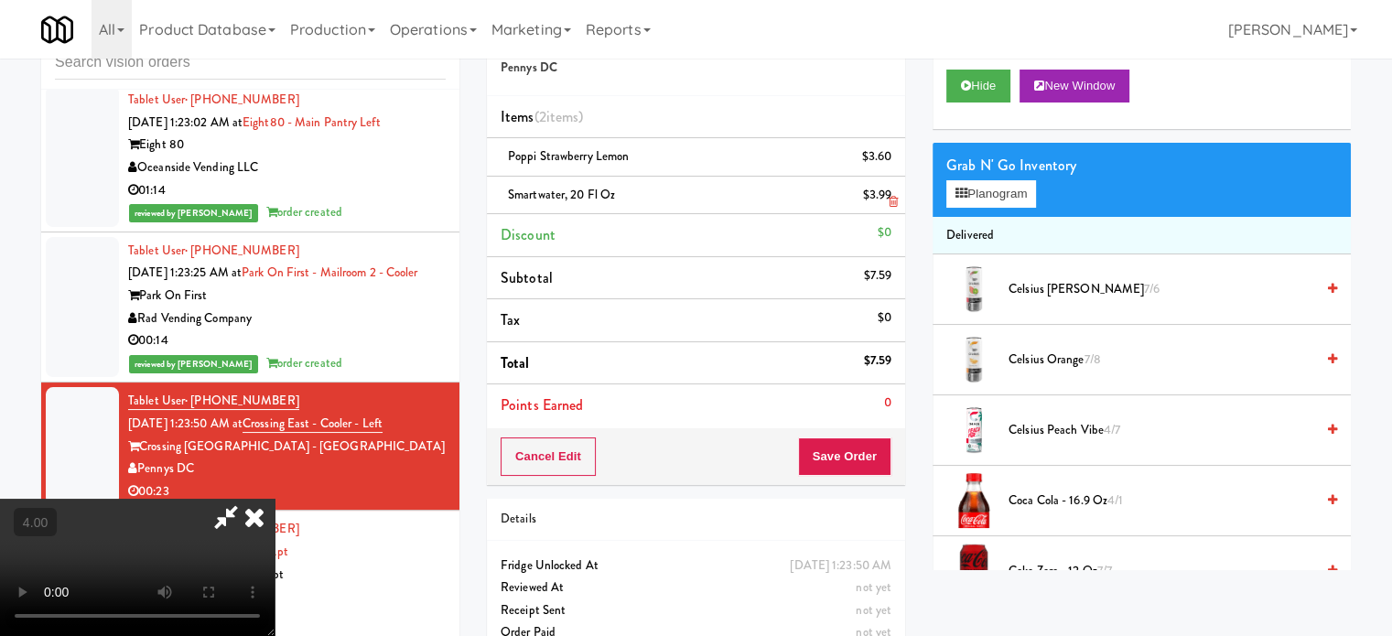
click at [275, 499] on icon at bounding box center [254, 517] width 40 height 37
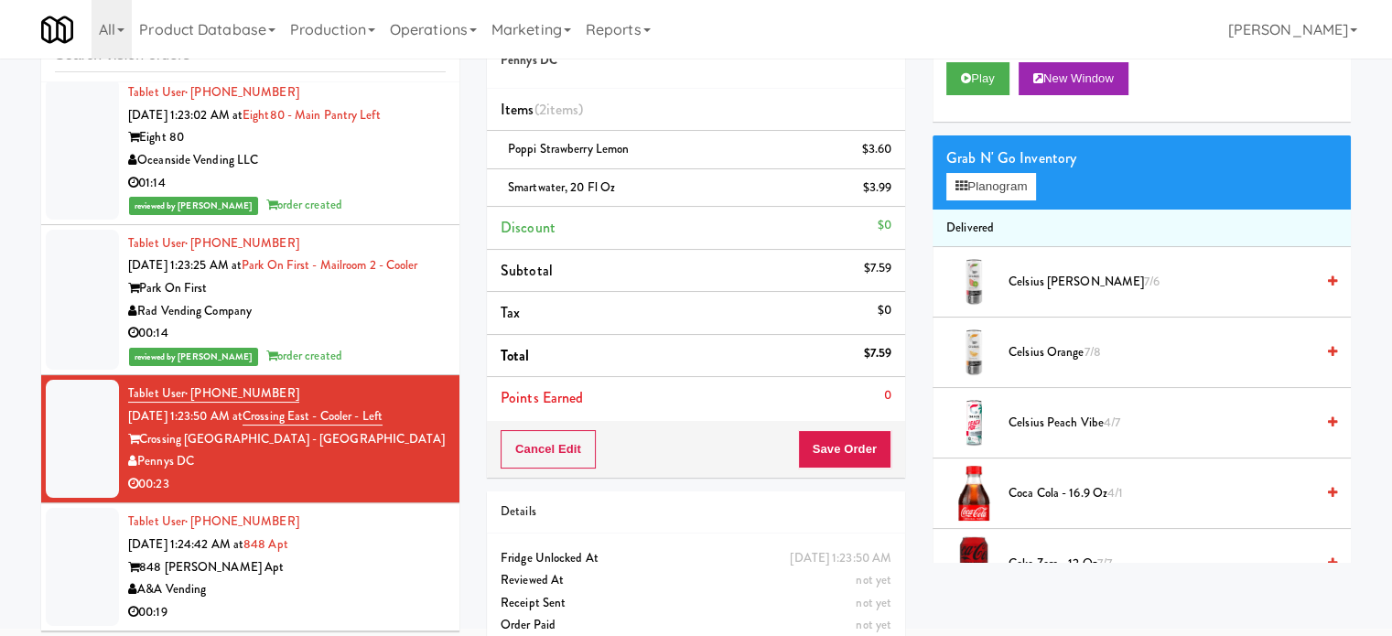
scroll to position [92, 0]
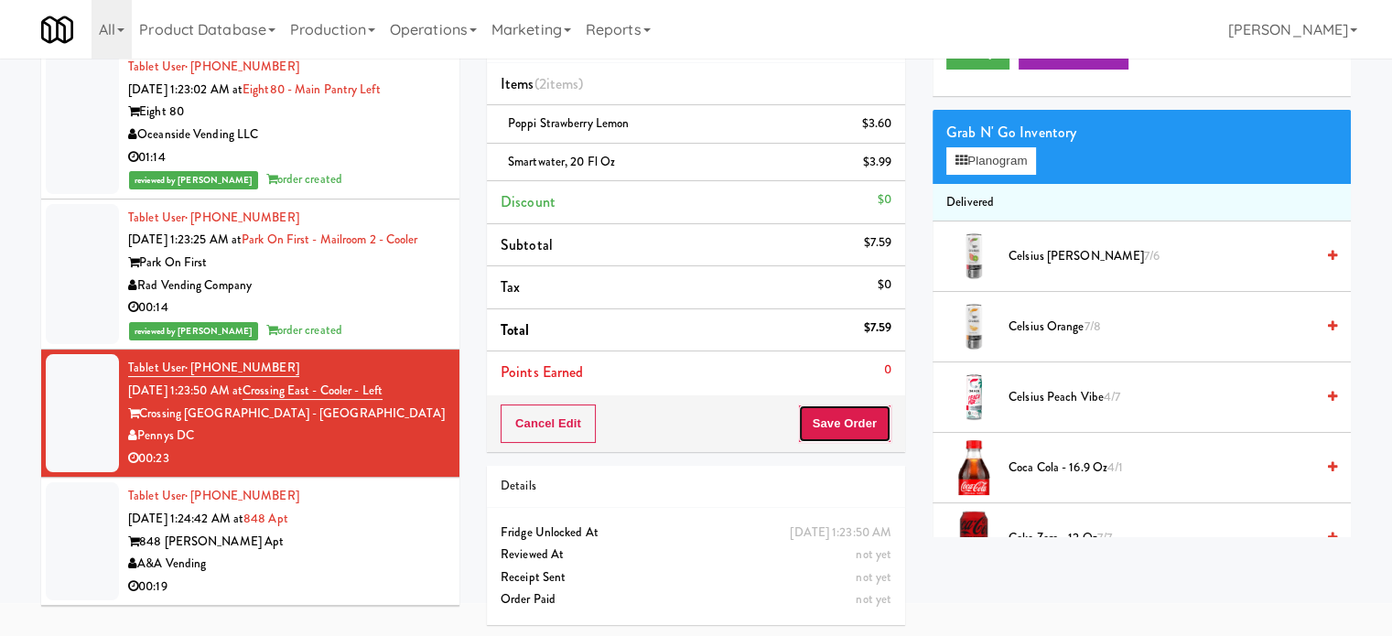
drag, startPoint x: 850, startPoint y: 429, endPoint x: 850, endPoint y: 419, distance: 10.1
click at [850, 427] on button "Save Order" at bounding box center [844, 424] width 93 height 38
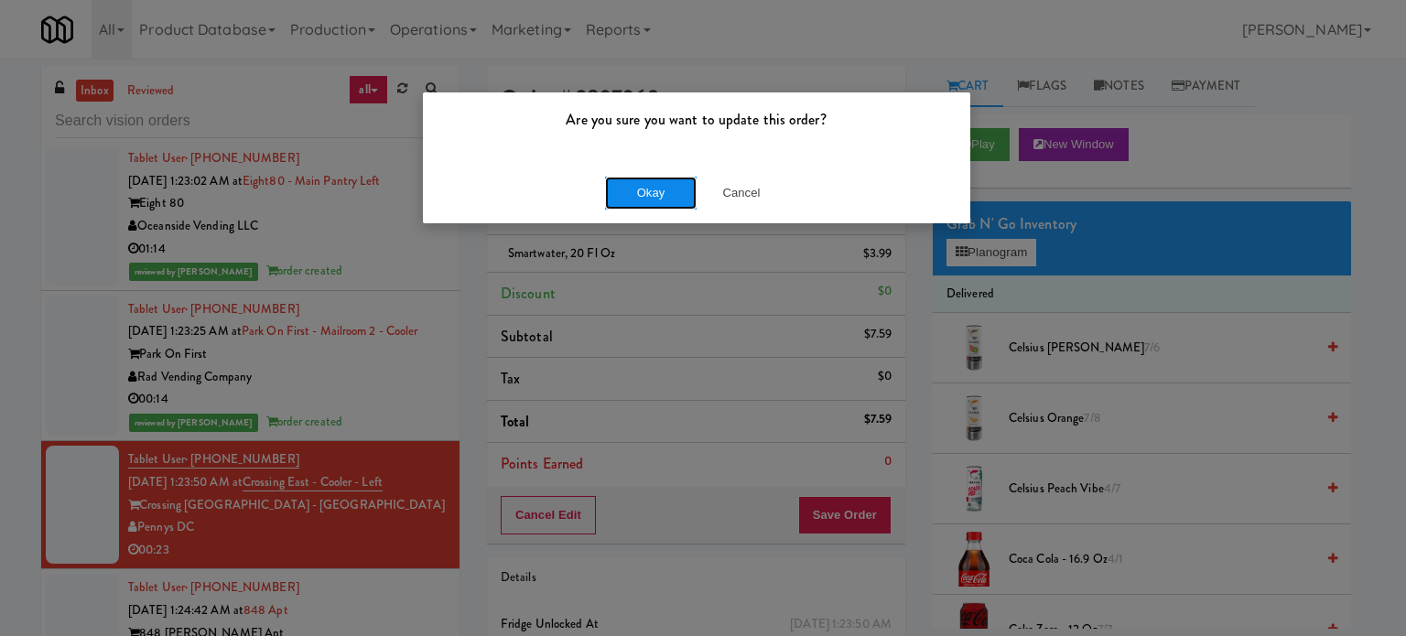
click at [661, 197] on button "Okay" at bounding box center [651, 193] width 92 height 33
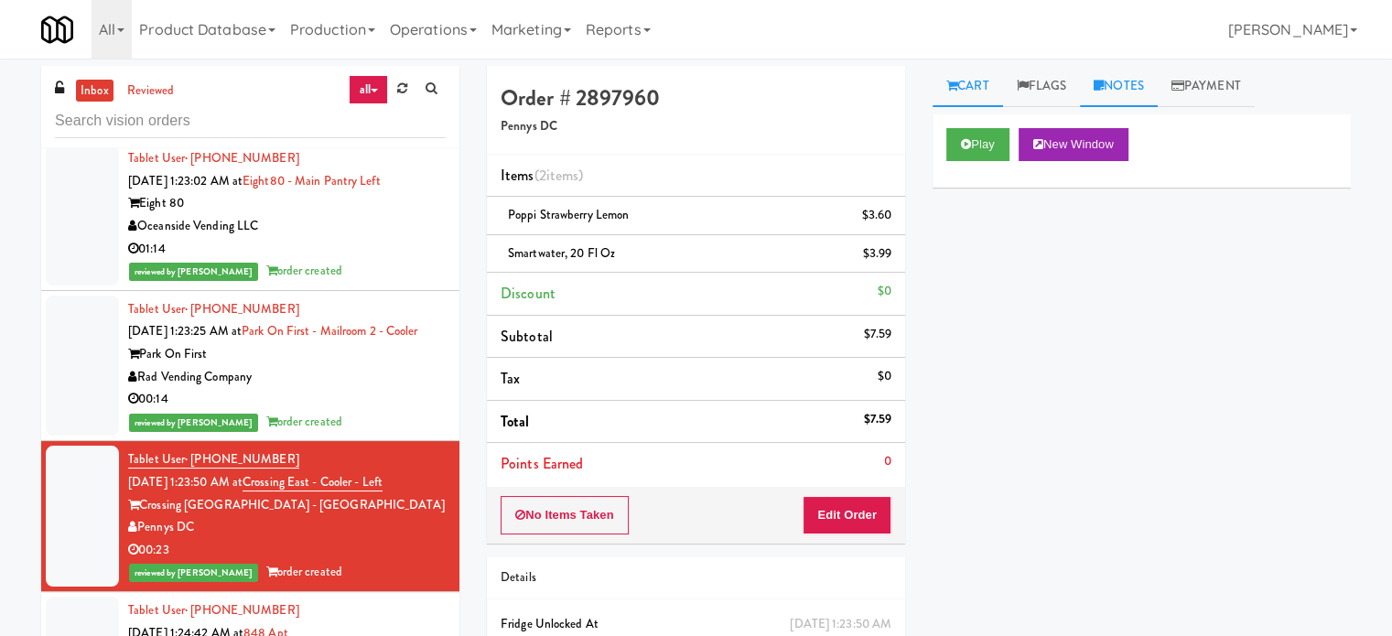
click at [1130, 93] on link "Notes" at bounding box center [1119, 86] width 78 height 41
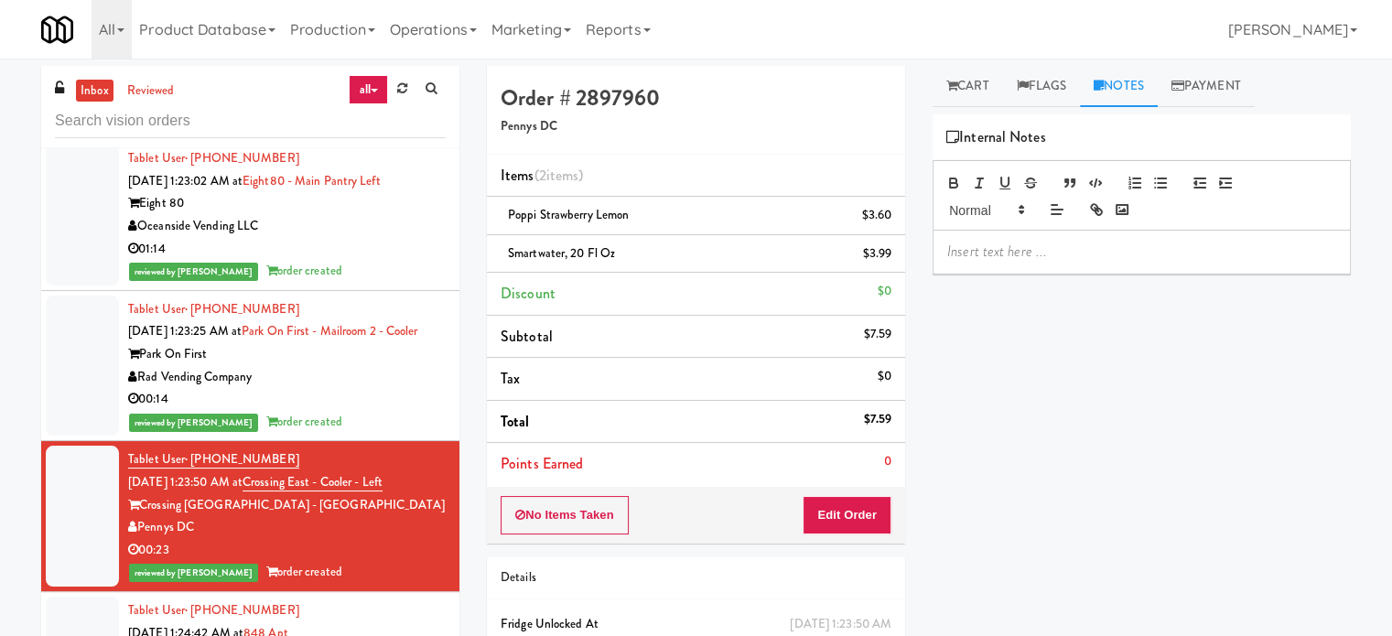
click at [1069, 244] on p at bounding box center [1141, 252] width 389 height 20
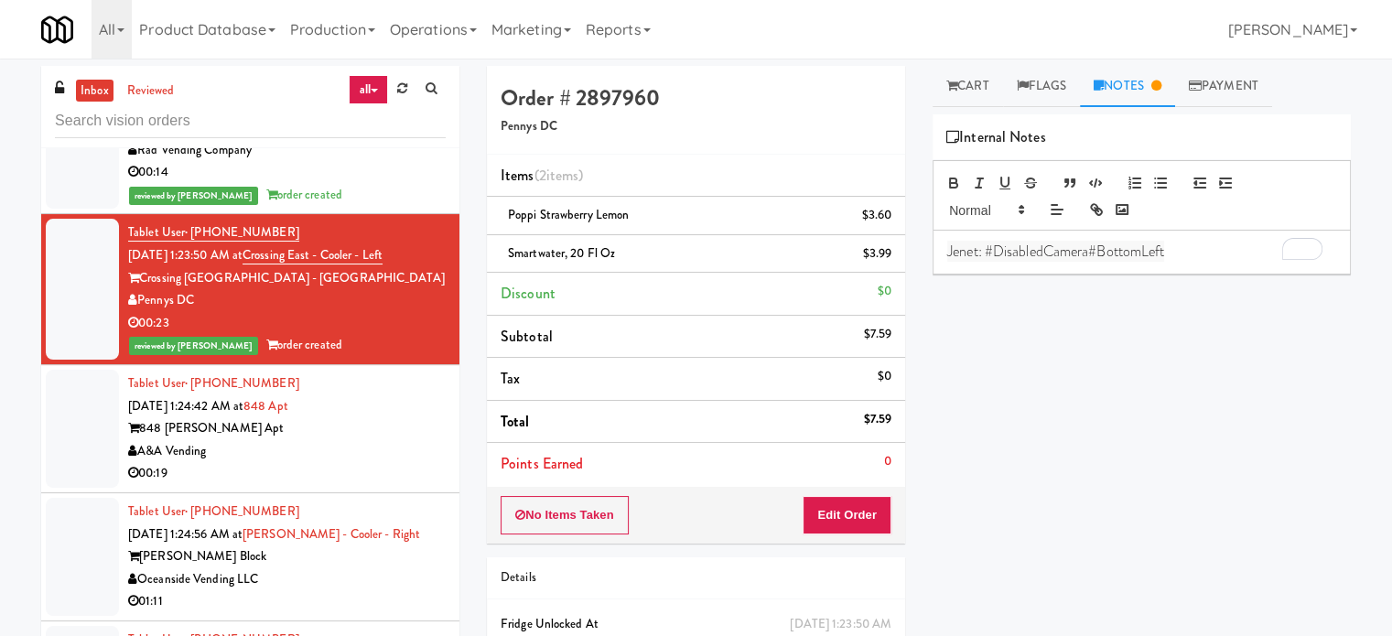
scroll to position [4185, 0]
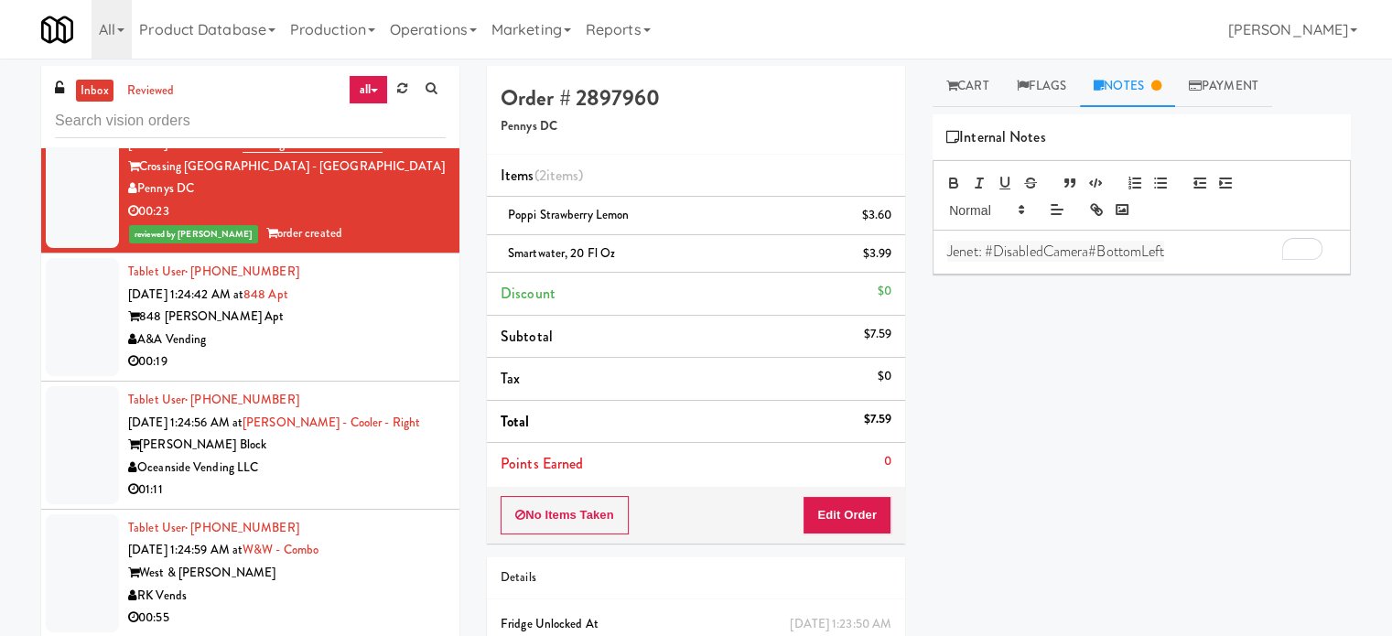
drag, startPoint x: 403, startPoint y: 381, endPoint x: 680, endPoint y: 211, distance: 325.5
click at [407, 373] on div "00:19" at bounding box center [287, 362] width 318 height 23
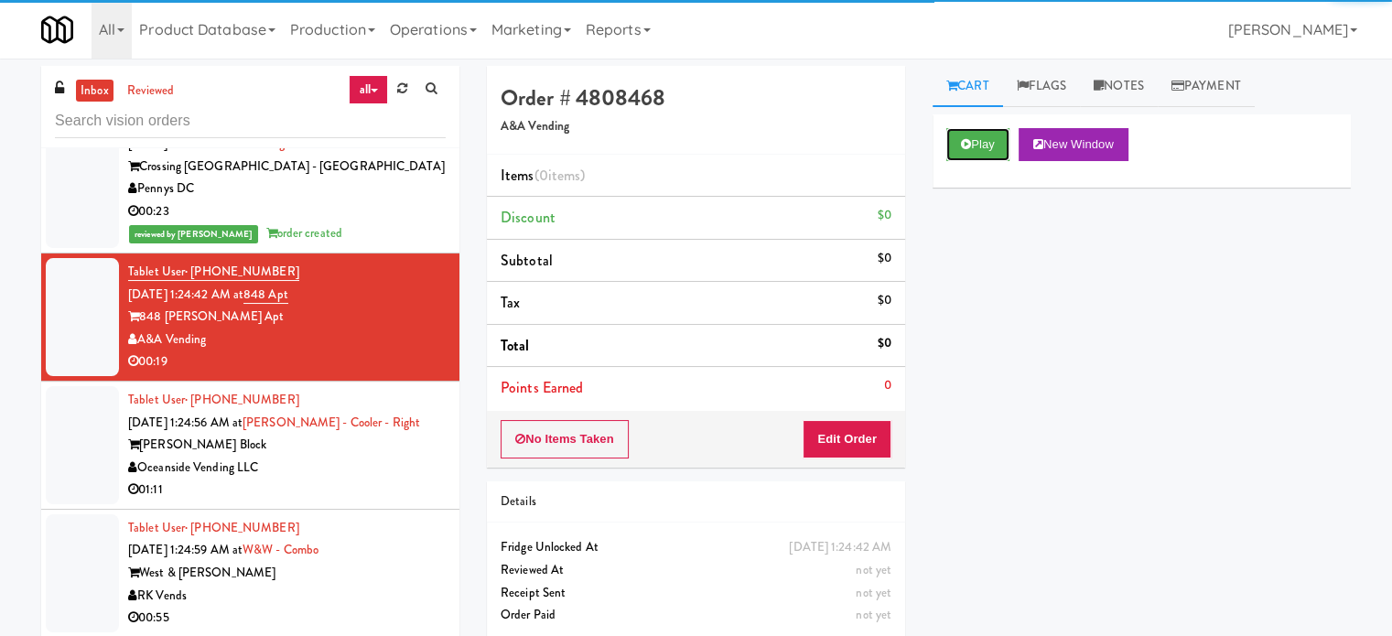
drag, startPoint x: 983, startPoint y: 142, endPoint x: 934, endPoint y: 173, distance: 58.4
click at [982, 142] on button "Play" at bounding box center [978, 144] width 63 height 33
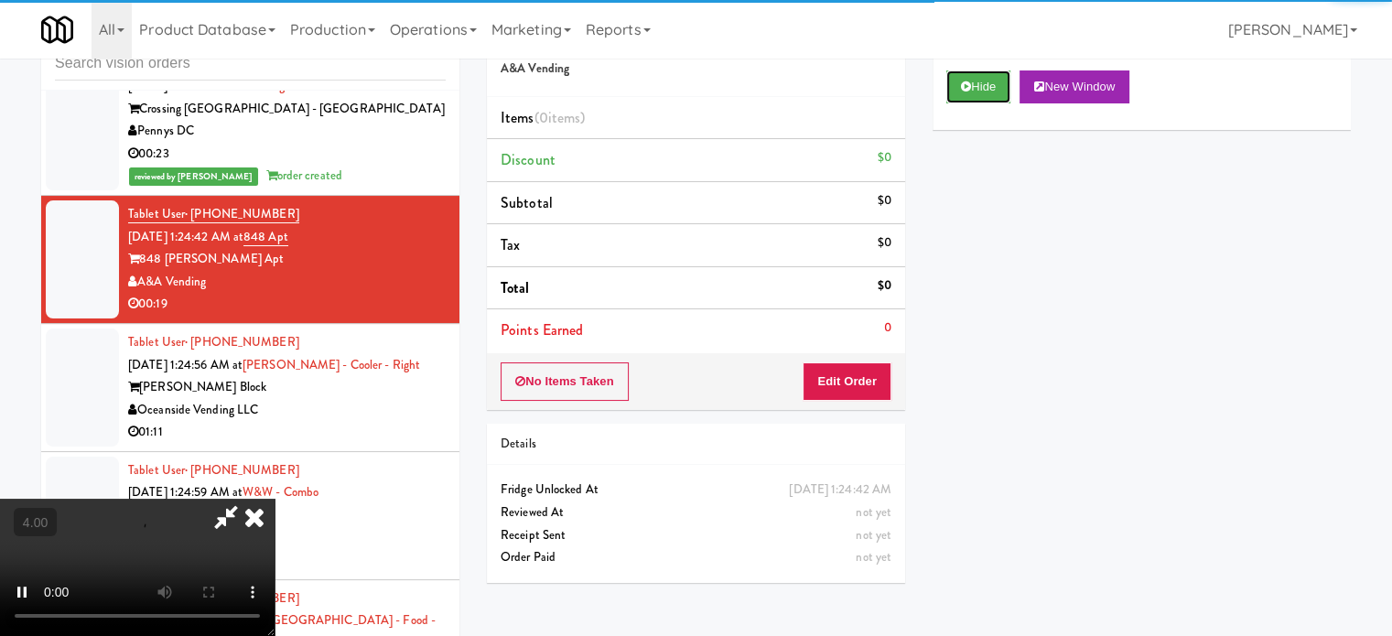
scroll to position [74, 0]
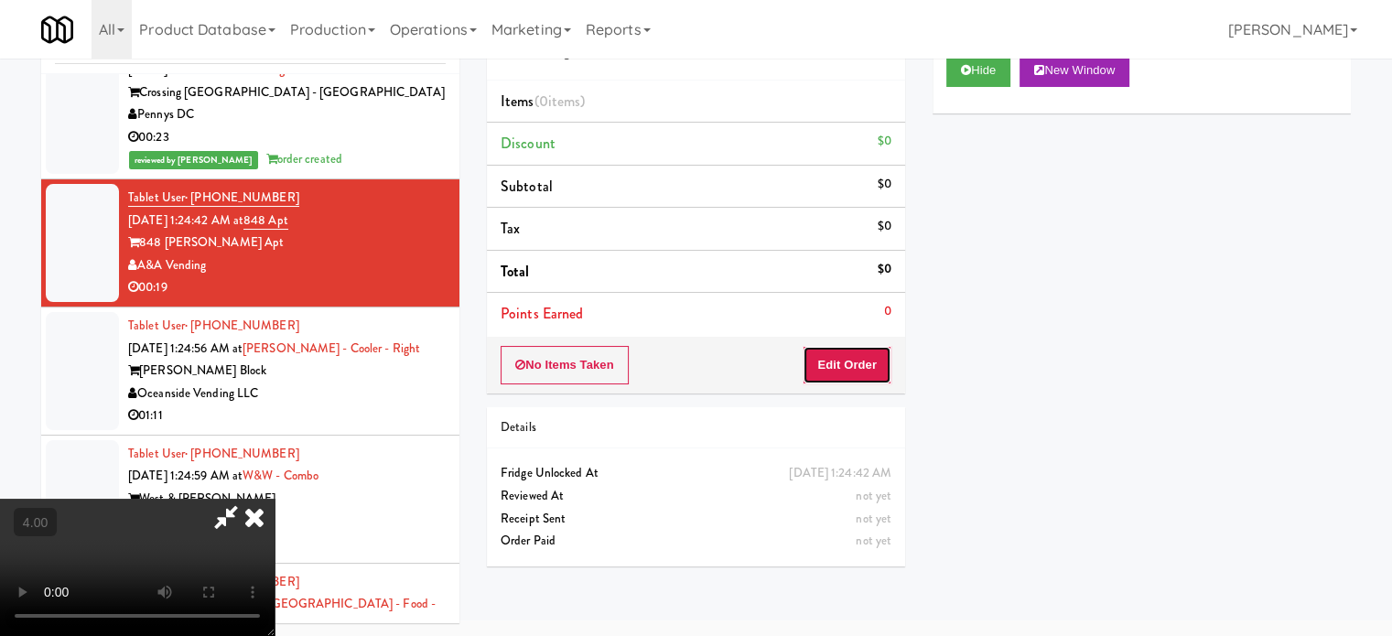
click at [853, 361] on button "Edit Order" at bounding box center [847, 365] width 89 height 38
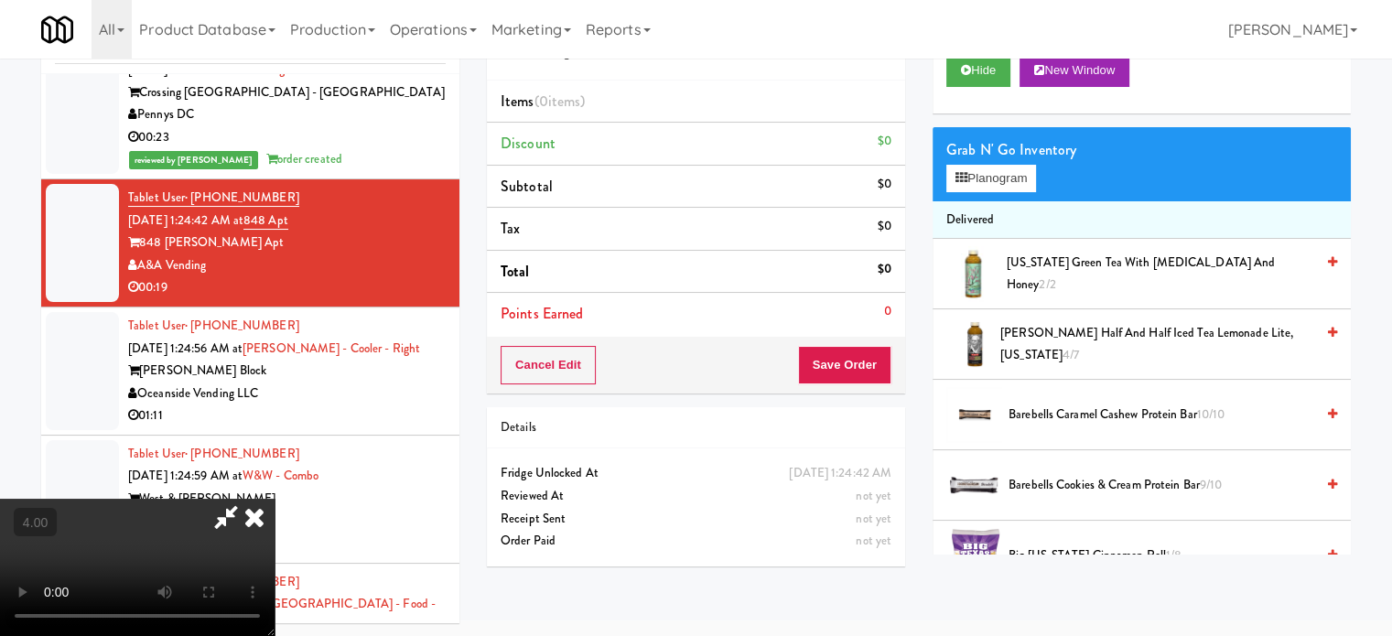
click at [275, 499] on video at bounding box center [137, 567] width 275 height 137
drag, startPoint x: 564, startPoint y: 460, endPoint x: 561, endPoint y: 502, distance: 41.3
click at [275, 499] on video at bounding box center [137, 567] width 275 height 137
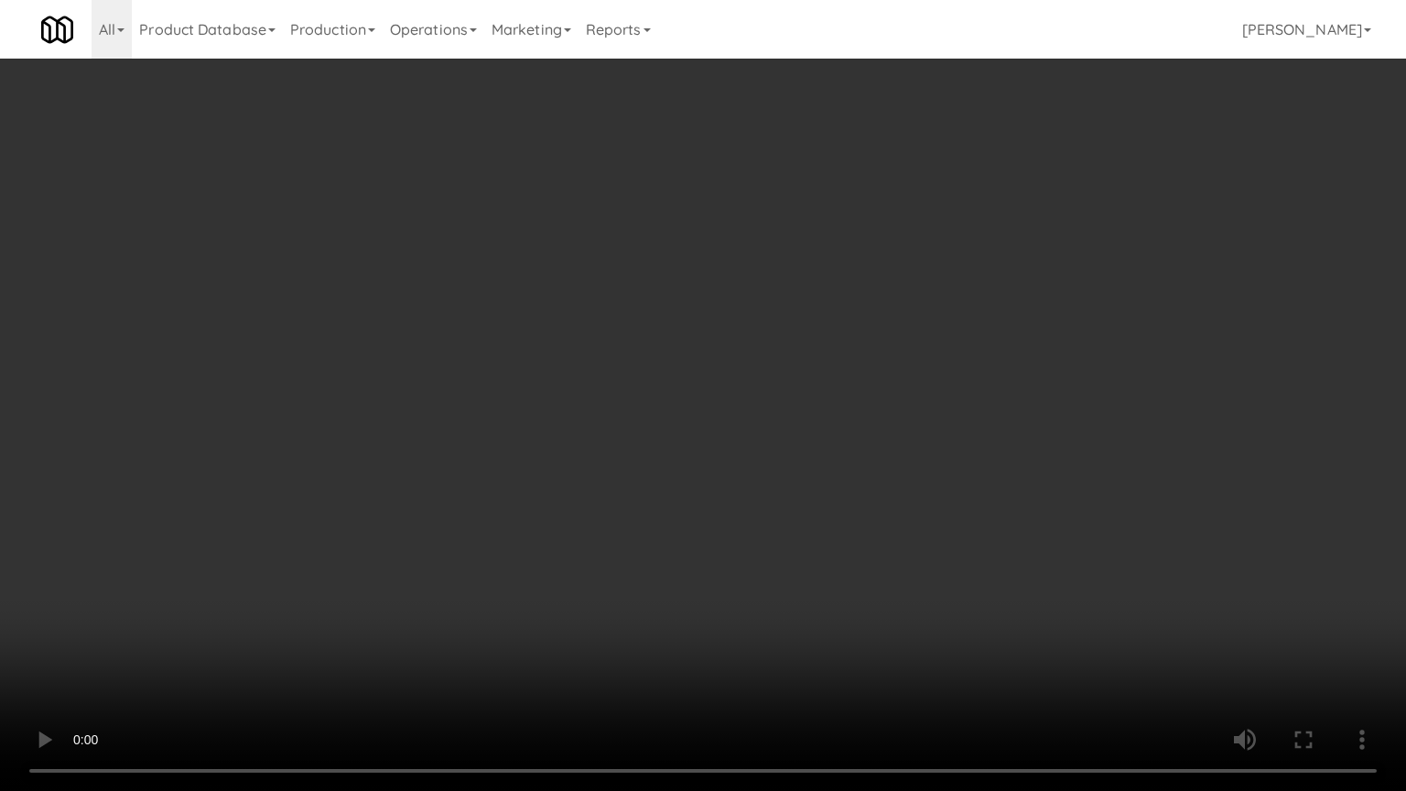
click at [613, 436] on video at bounding box center [703, 395] width 1406 height 791
drag, startPoint x: 418, startPoint y: 529, endPoint x: 430, endPoint y: 502, distance: 29.9
click at [423, 516] on video at bounding box center [703, 395] width 1406 height 791
click at [636, 417] on video at bounding box center [703, 395] width 1406 height 791
click at [666, 392] on video at bounding box center [703, 395] width 1406 height 791
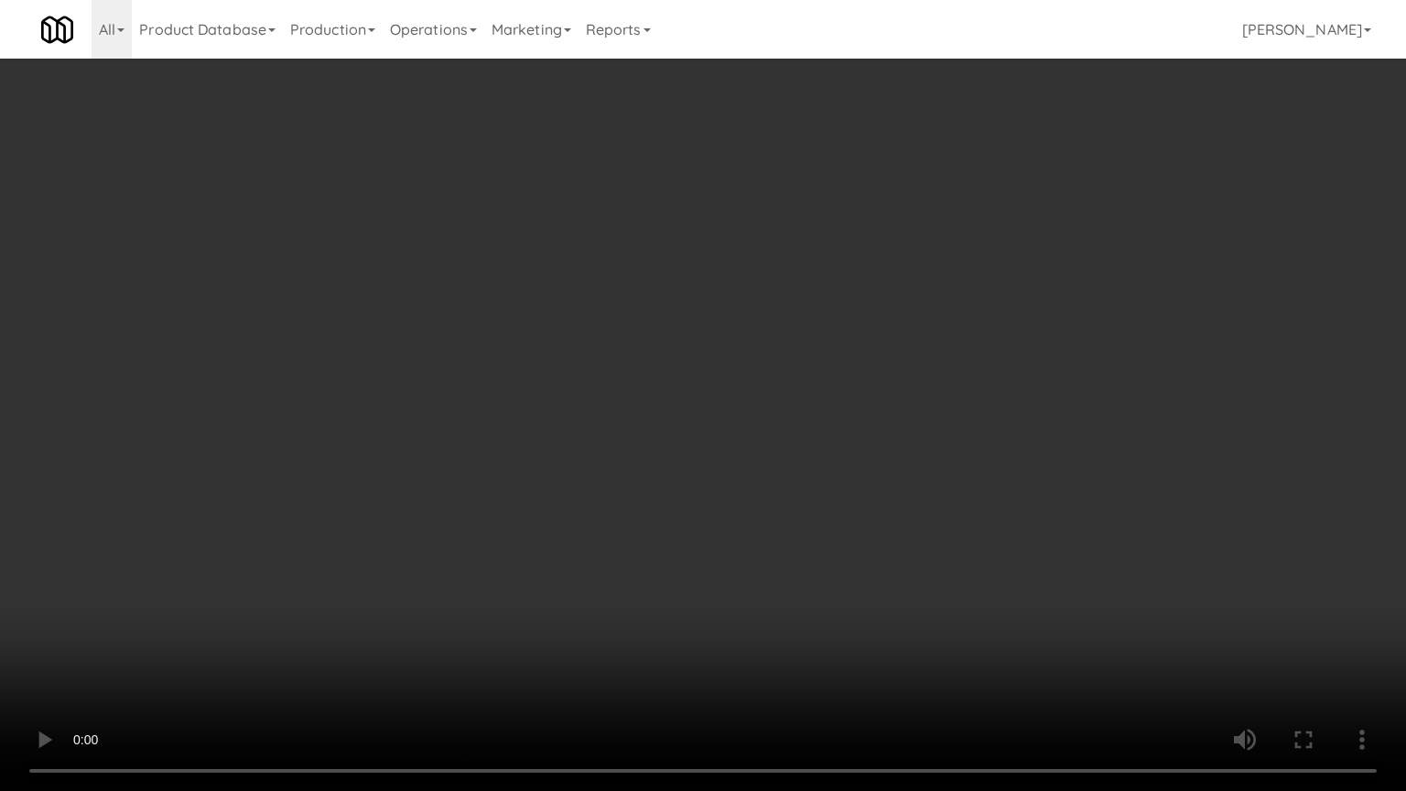
click at [723, 419] on video at bounding box center [703, 395] width 1406 height 791
click at [677, 411] on video at bounding box center [703, 395] width 1406 height 791
click at [681, 406] on video at bounding box center [703, 395] width 1406 height 791
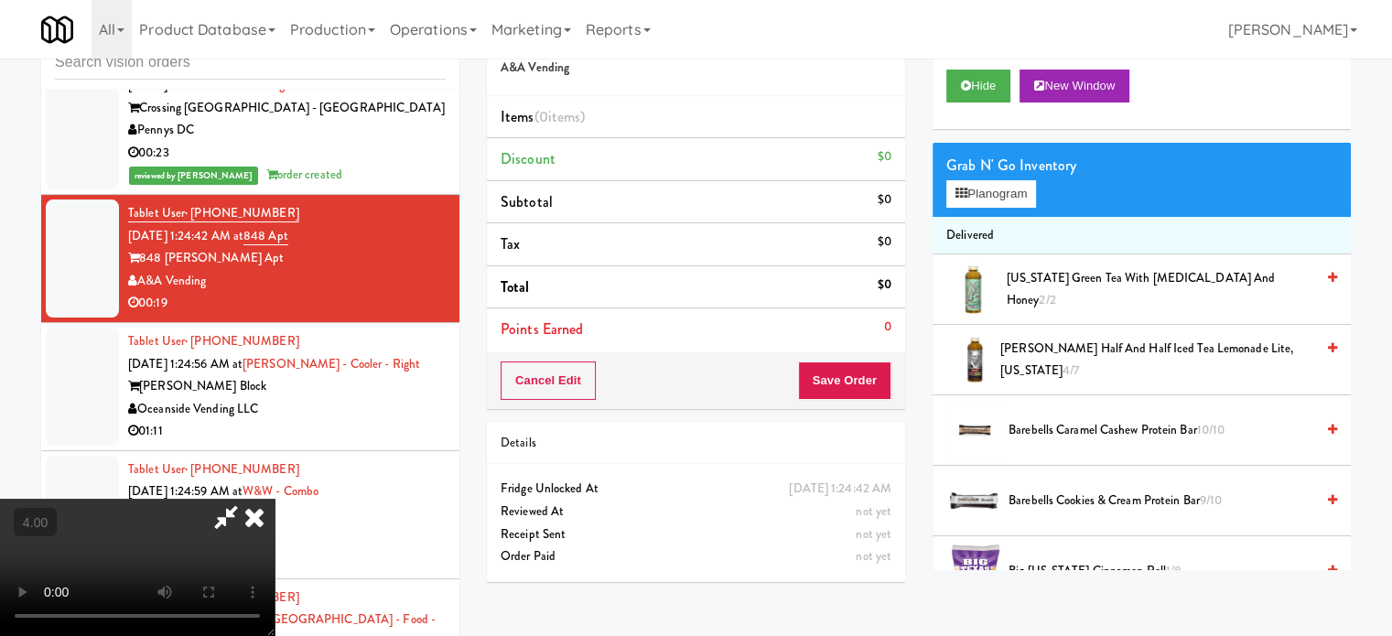
click at [275, 499] on video at bounding box center [137, 567] width 275 height 137
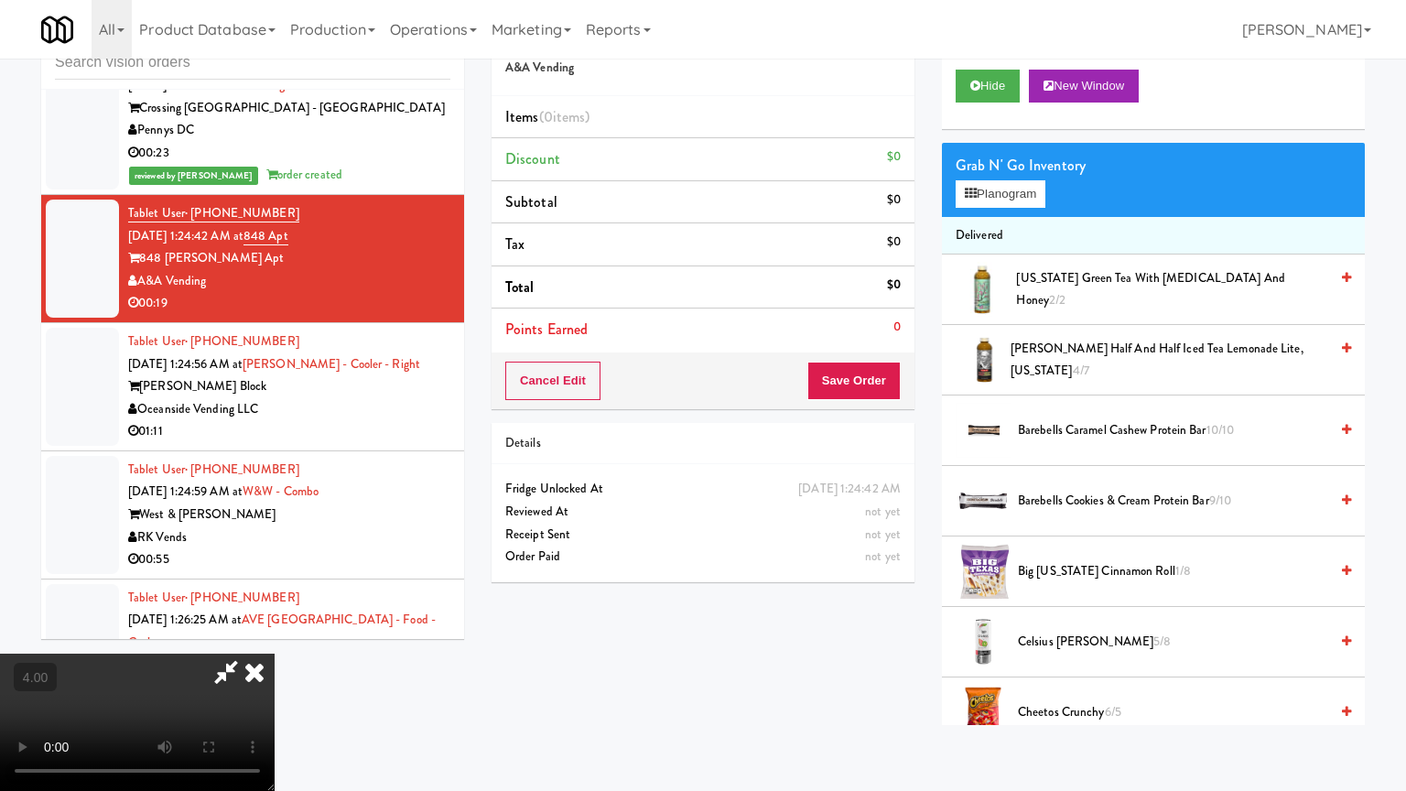
click at [275, 635] on video at bounding box center [137, 722] width 275 height 137
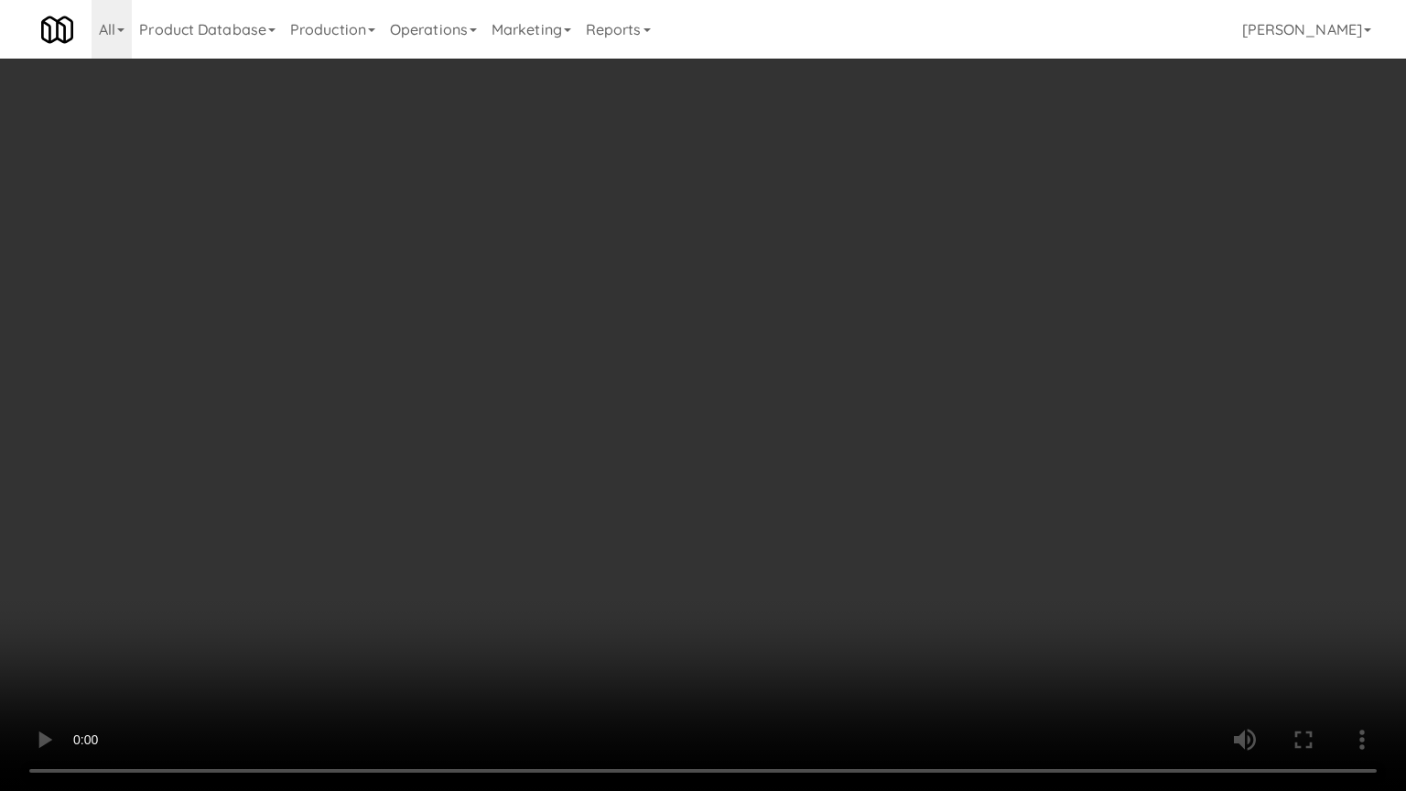
click at [694, 330] on video at bounding box center [703, 395] width 1406 height 791
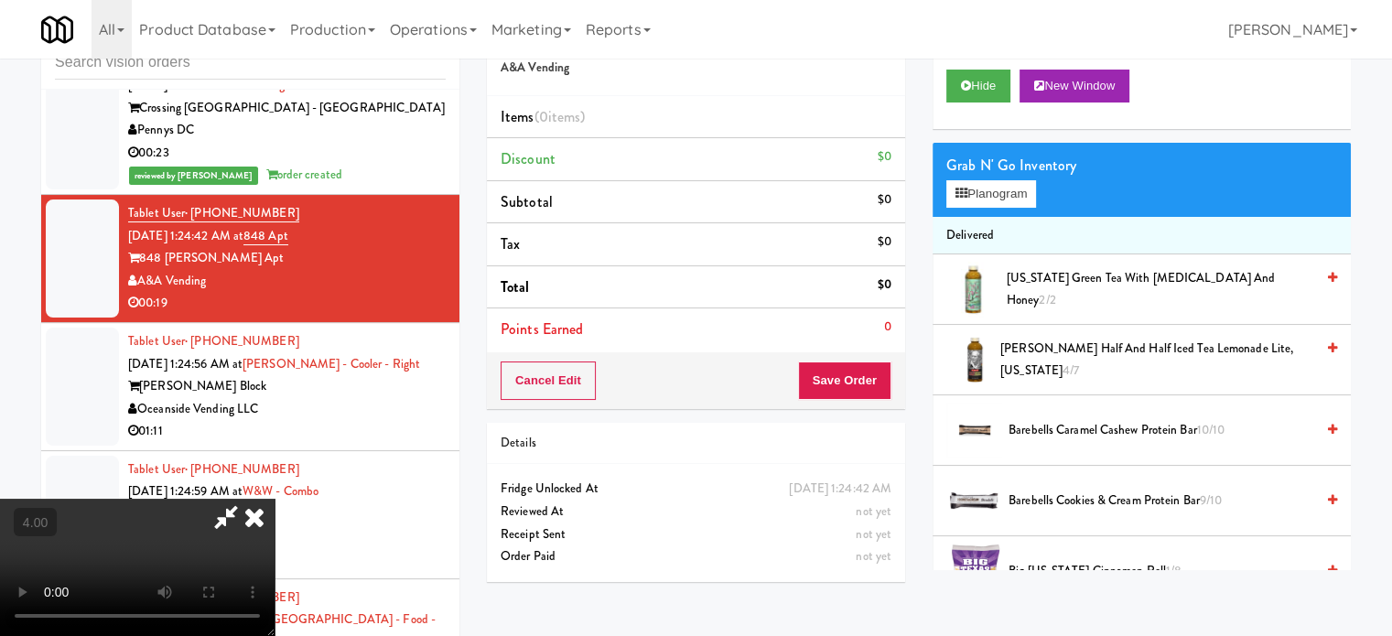
click at [275, 499] on icon at bounding box center [254, 517] width 40 height 37
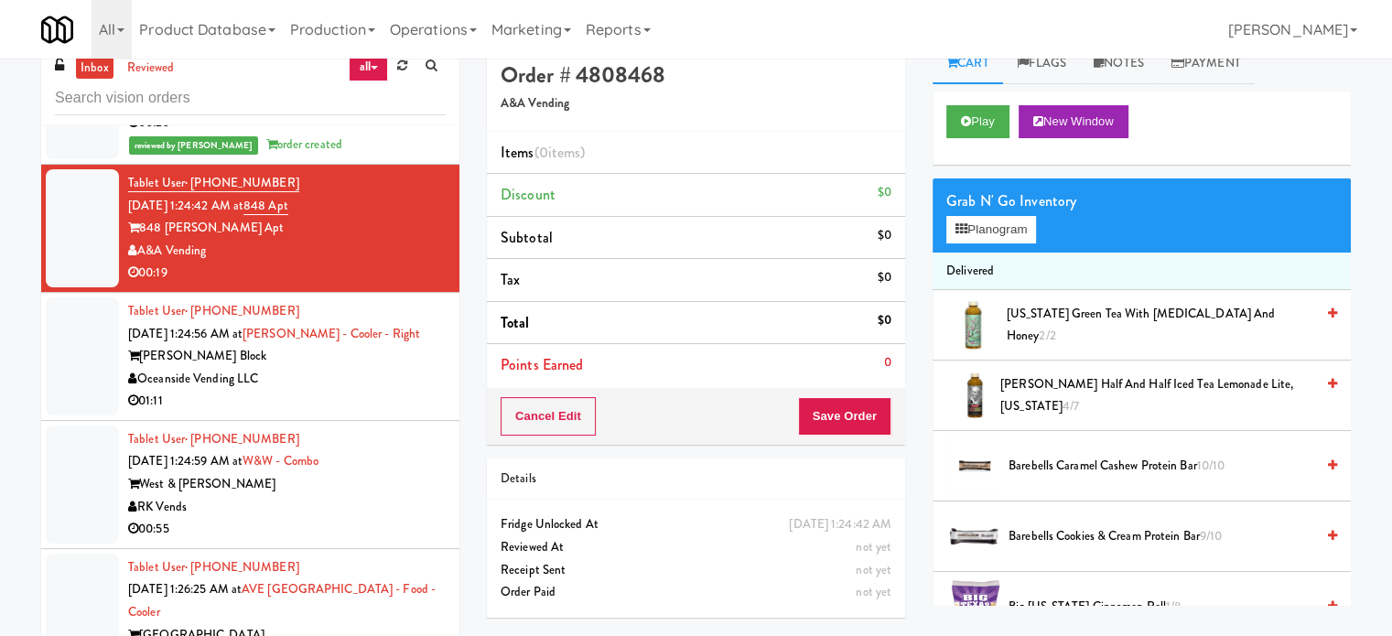
scroll to position [0, 0]
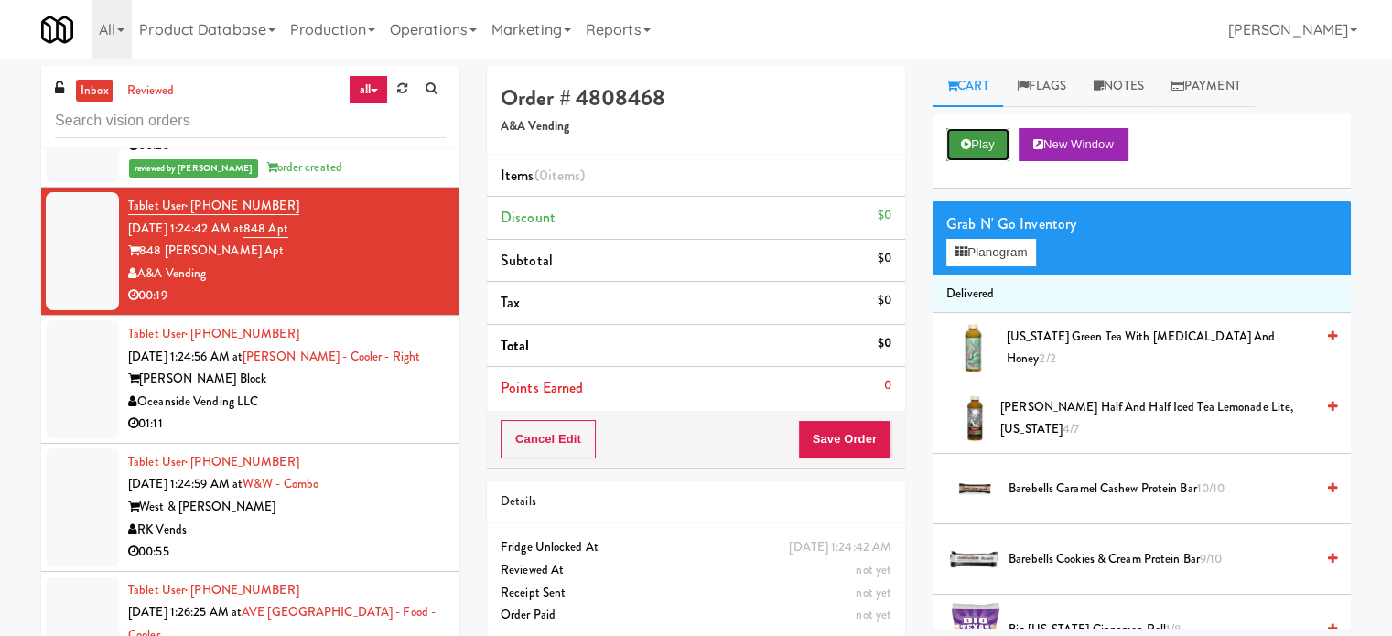
click at [982, 142] on button "Play" at bounding box center [978, 144] width 63 height 33
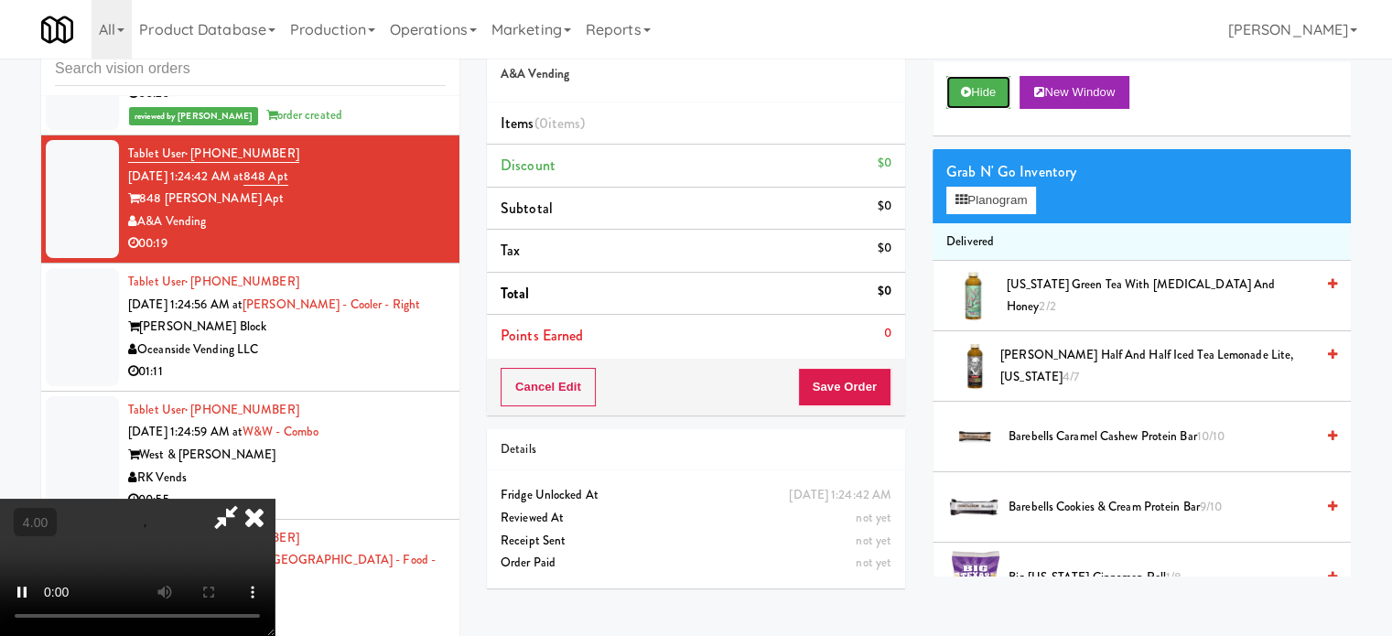
scroll to position [74, 0]
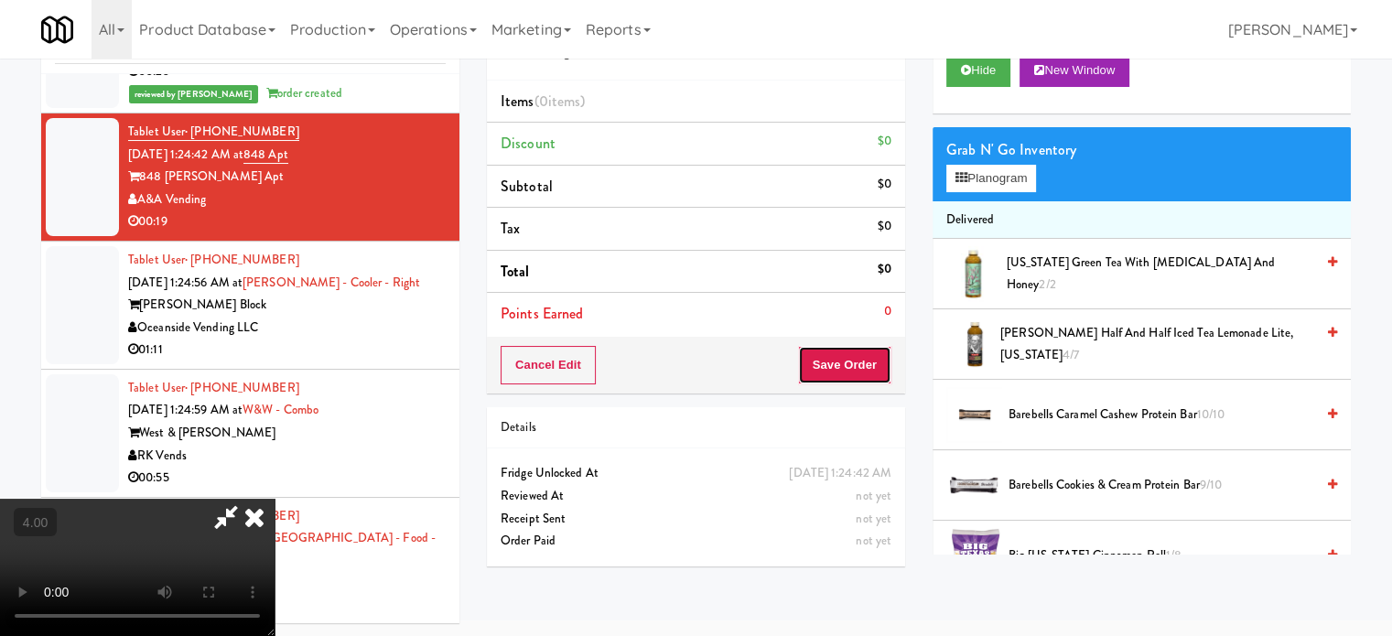
click at [834, 373] on button "Save Order" at bounding box center [844, 365] width 93 height 38
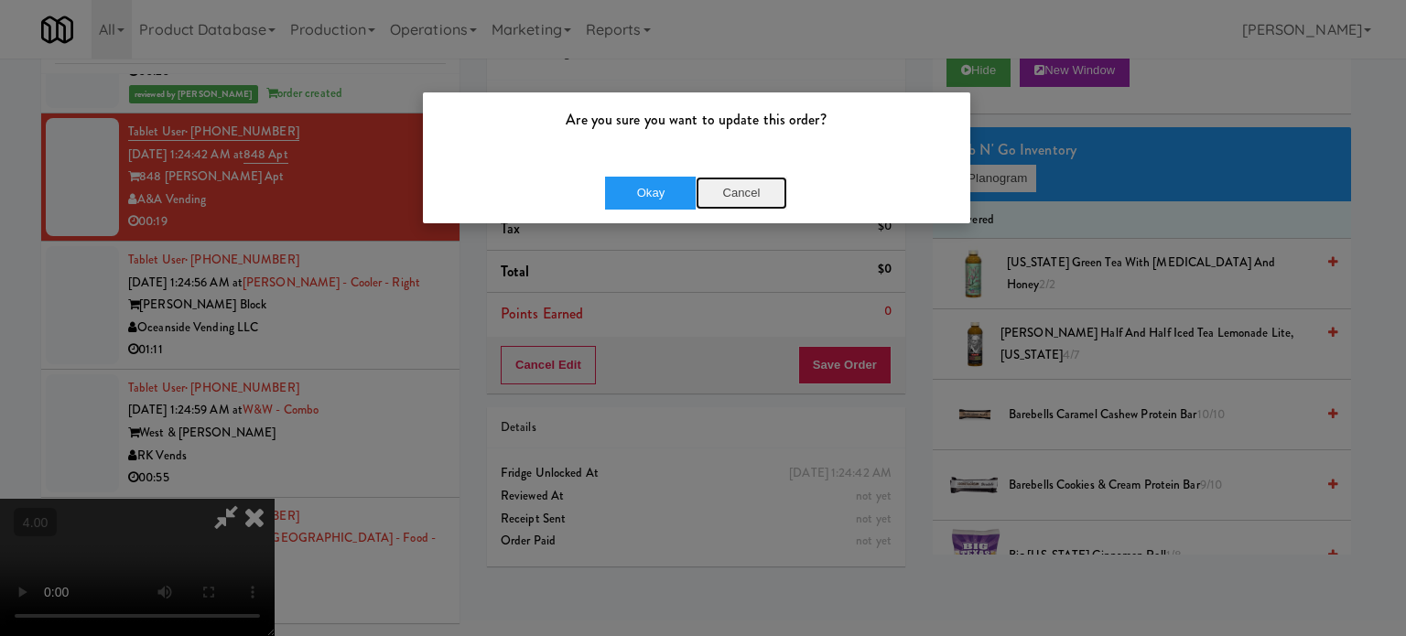
click at [737, 195] on button "Cancel" at bounding box center [742, 193] width 92 height 33
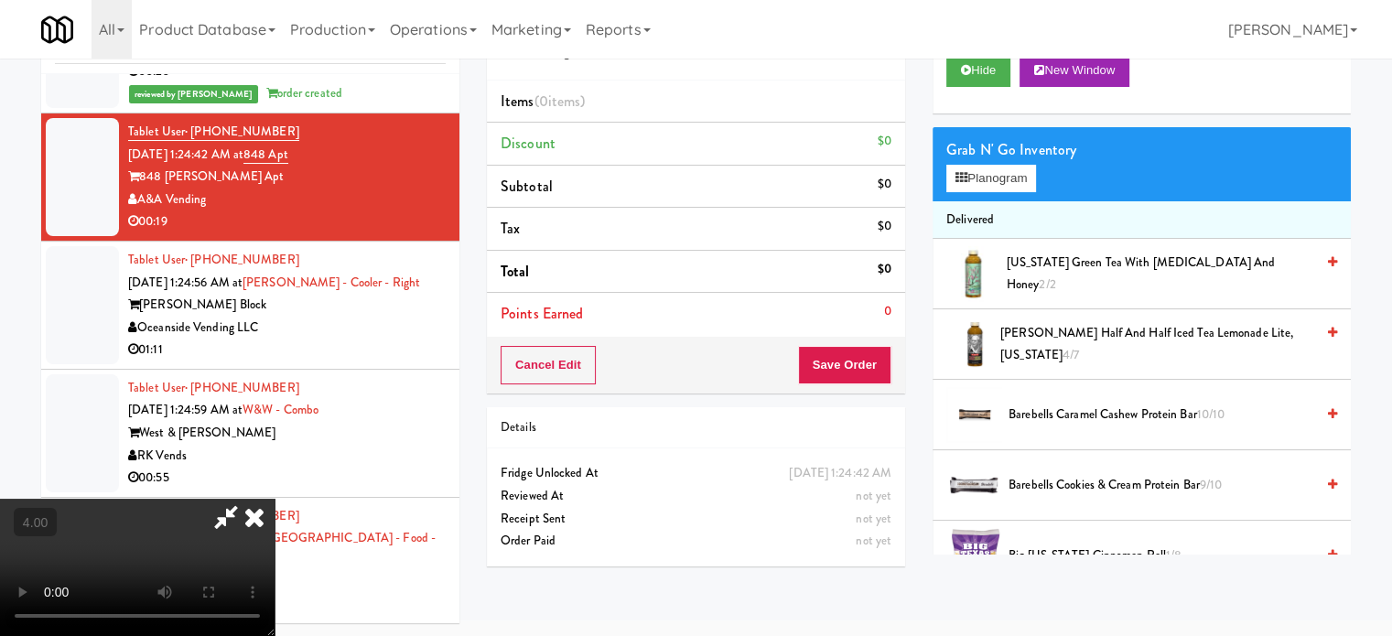
click at [275, 499] on video at bounding box center [137, 567] width 275 height 137
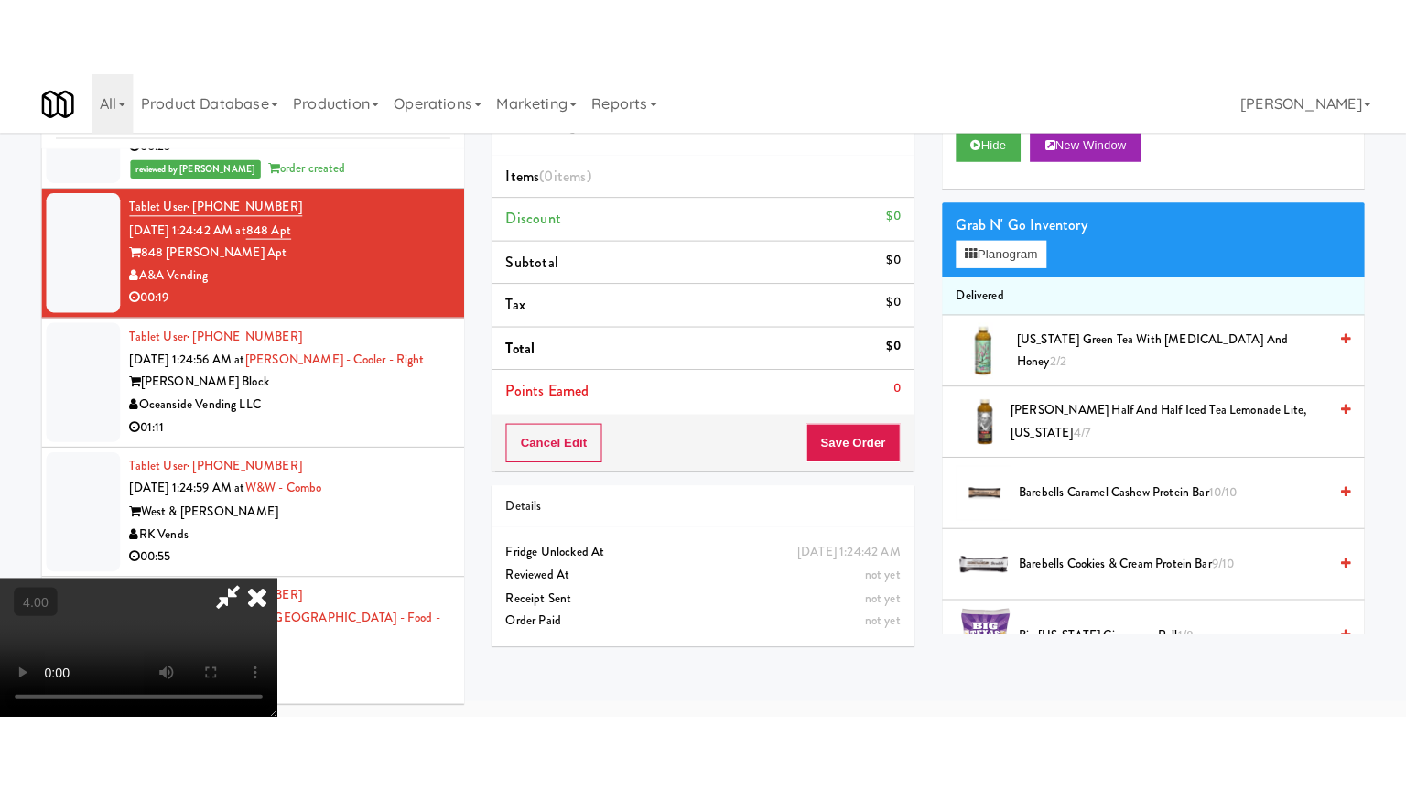
scroll to position [59, 0]
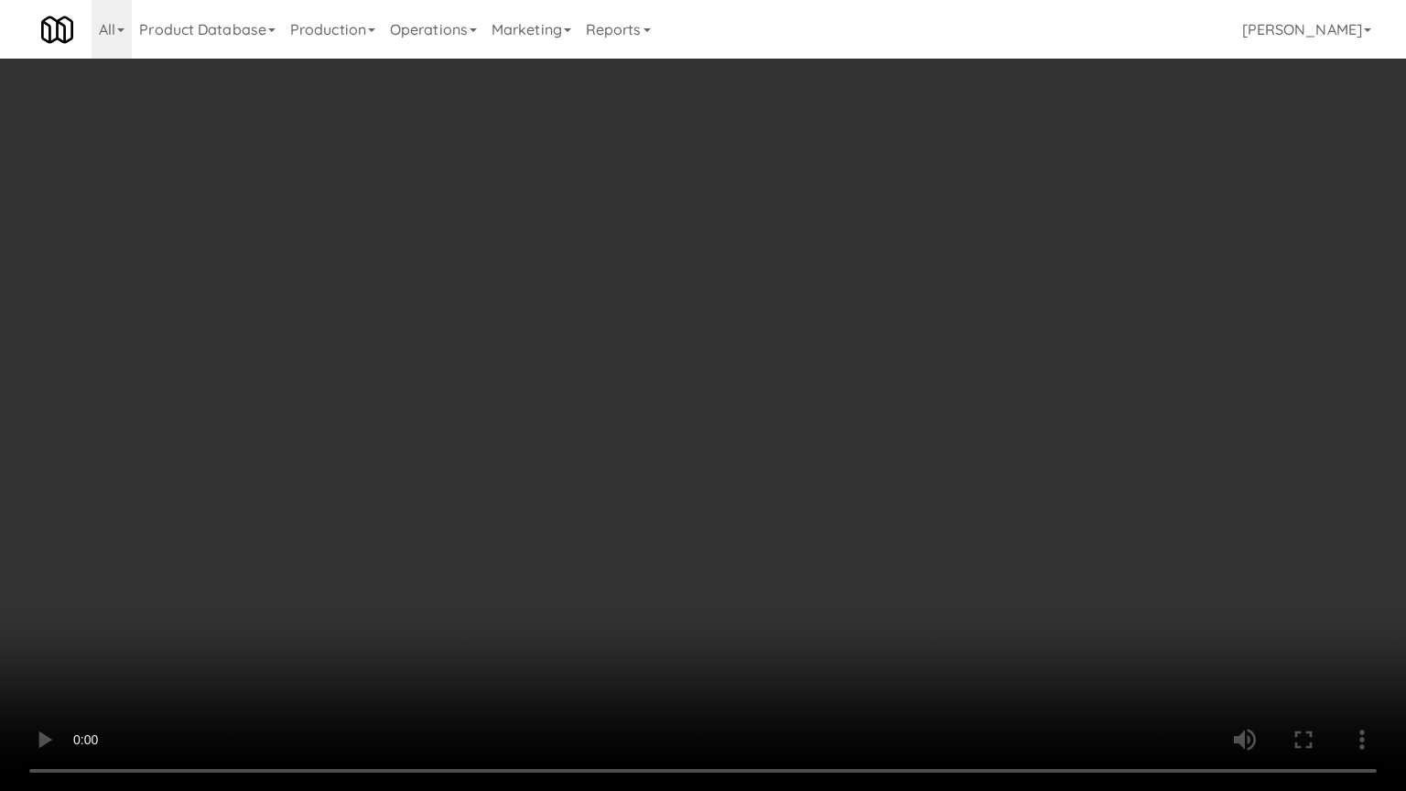
click at [561, 344] on video at bounding box center [703, 395] width 1406 height 791
click at [510, 415] on video at bounding box center [703, 395] width 1406 height 791
click at [514, 399] on video at bounding box center [703, 395] width 1406 height 791
click at [524, 388] on video at bounding box center [703, 395] width 1406 height 791
click at [546, 394] on video at bounding box center [703, 395] width 1406 height 791
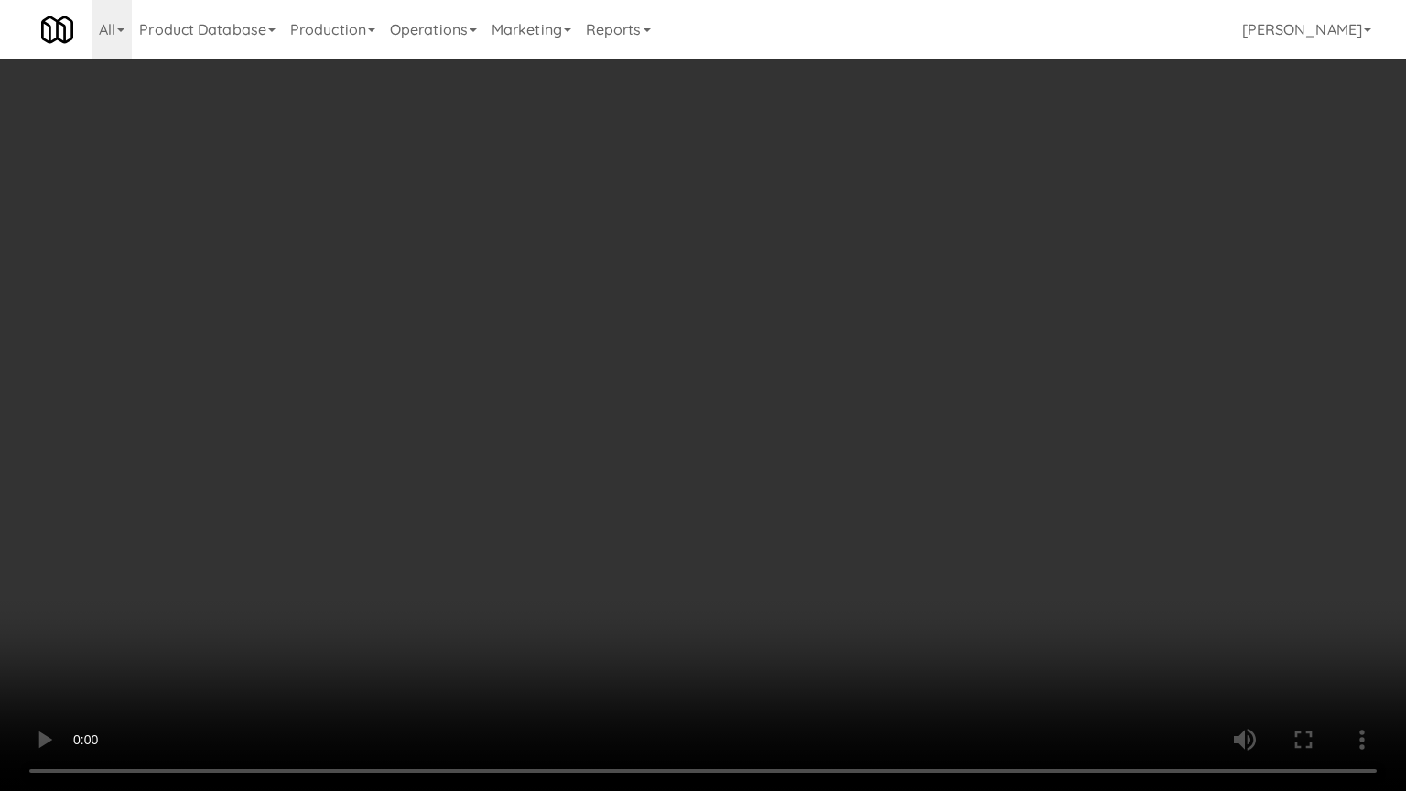
click at [561, 388] on video at bounding box center [703, 395] width 1406 height 791
drag, startPoint x: 571, startPoint y: 383, endPoint x: 760, endPoint y: 221, distance: 248.6
click at [576, 382] on video at bounding box center [703, 395] width 1406 height 791
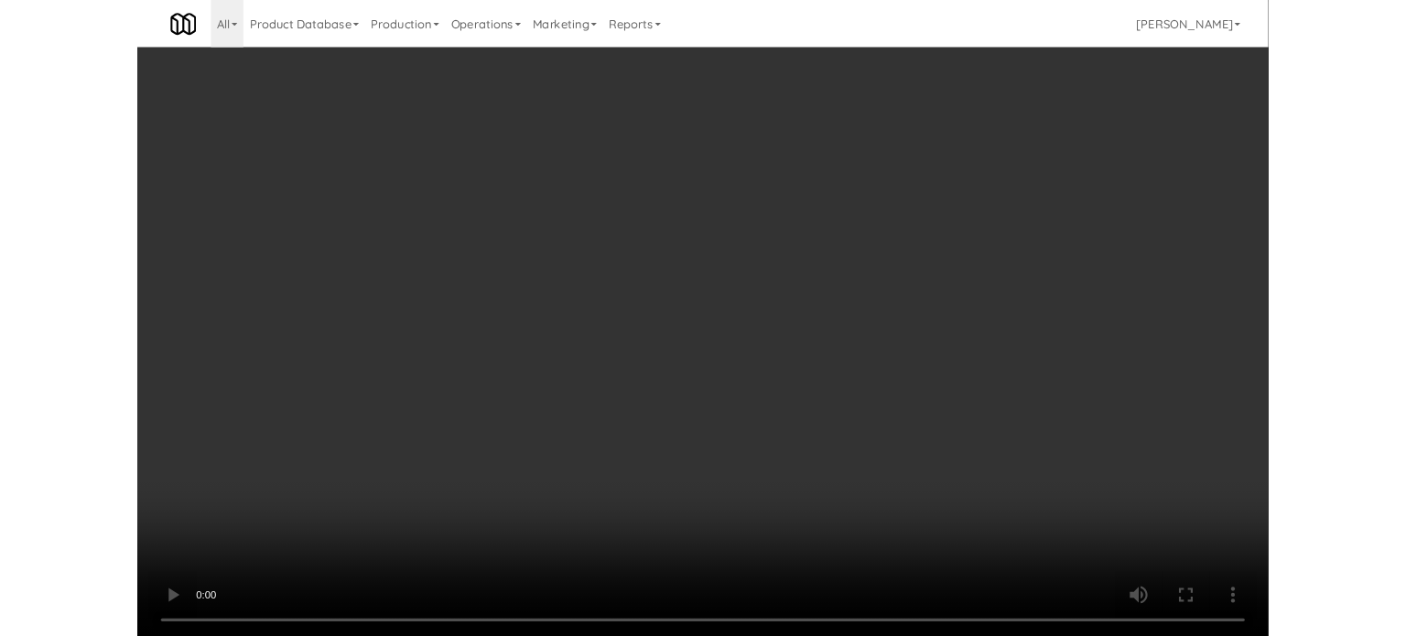
scroll to position [74, 0]
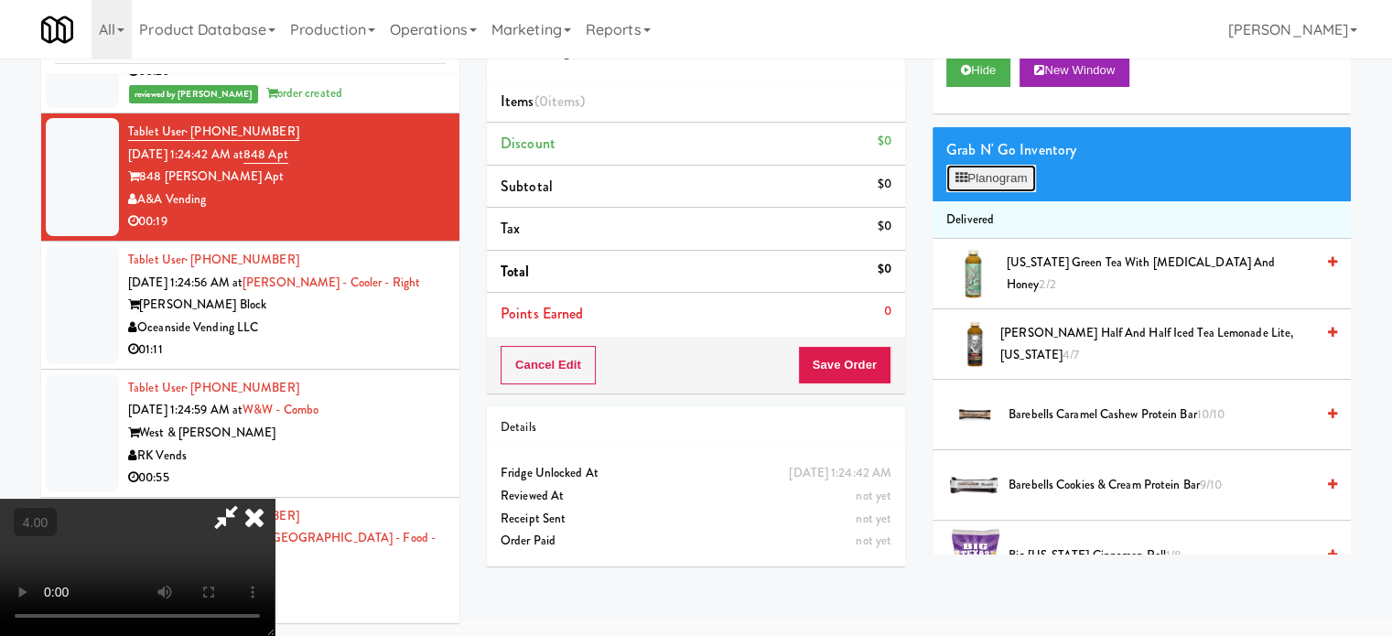
click at [989, 177] on button "Planogram" at bounding box center [992, 178] width 90 height 27
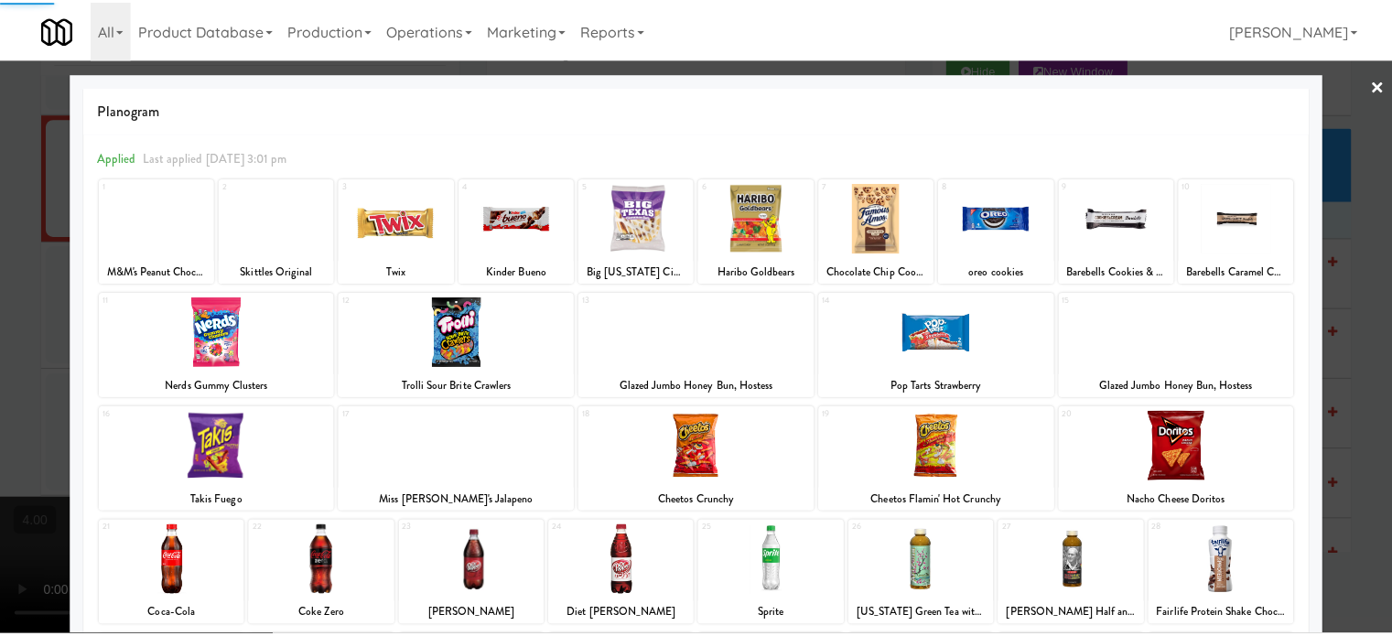
scroll to position [262, 0]
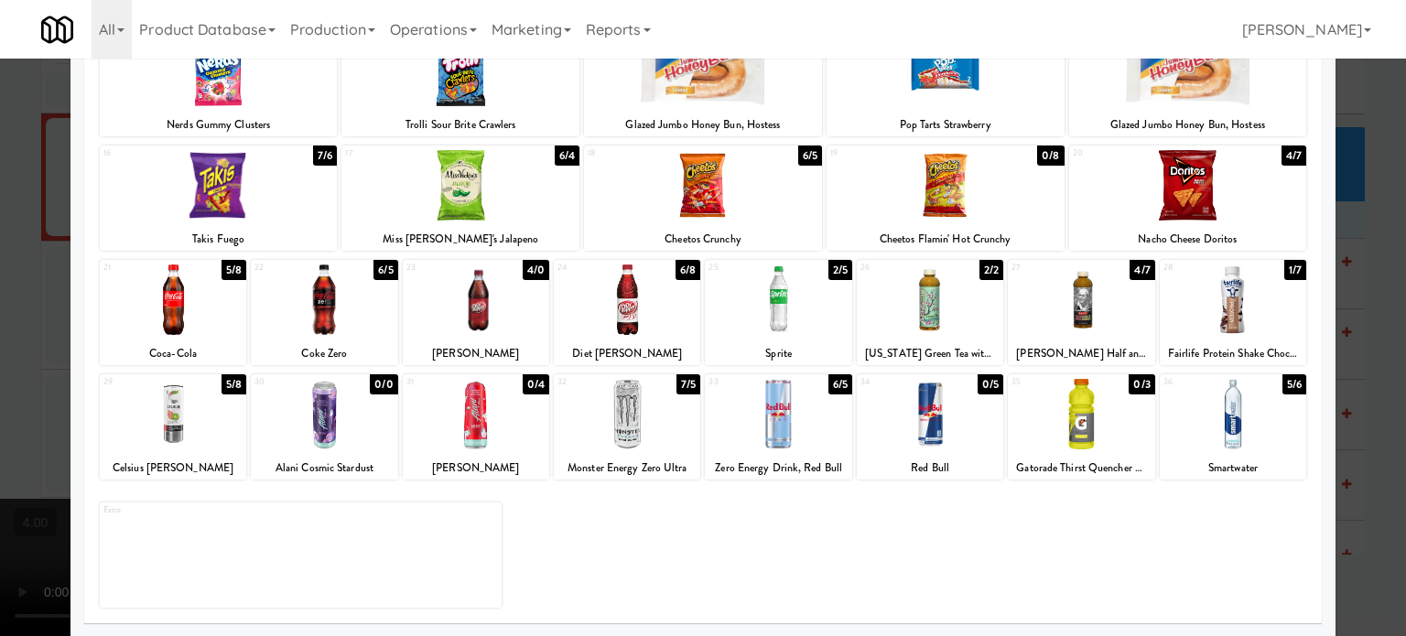
click at [1285, 387] on div "5/6" at bounding box center [1295, 384] width 24 height 20
click at [1354, 384] on div at bounding box center [703, 318] width 1406 height 636
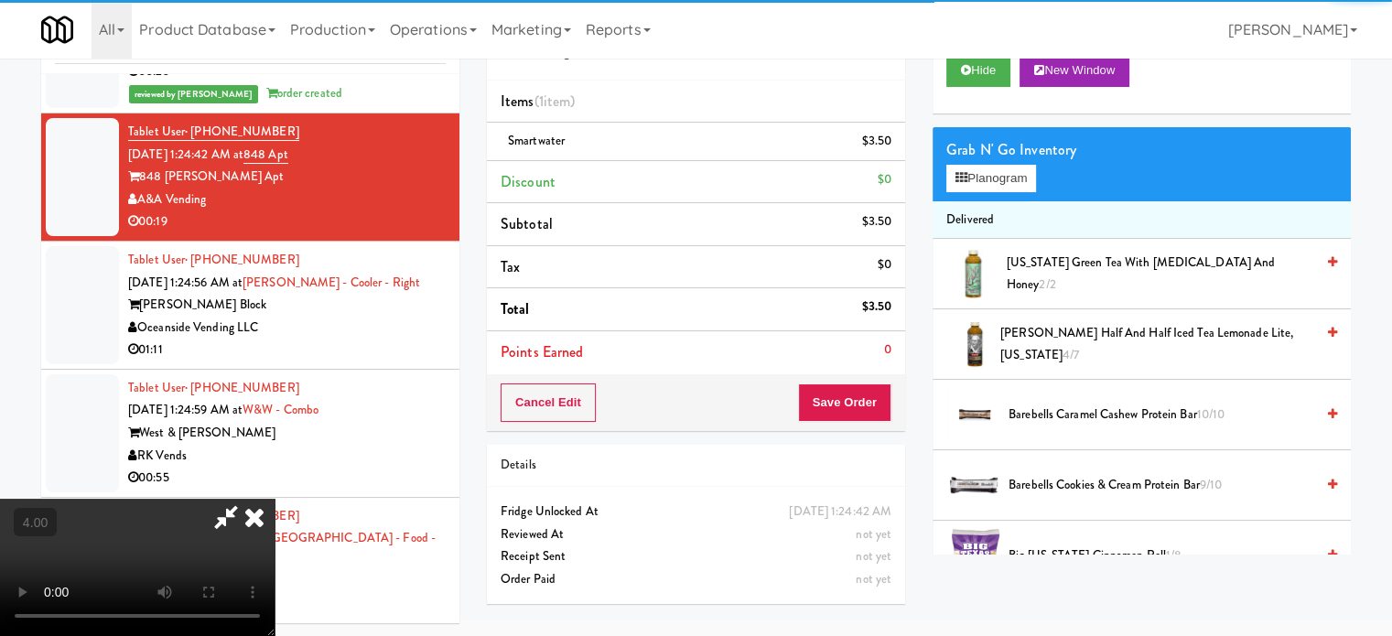
click at [275, 499] on video at bounding box center [137, 567] width 275 height 137
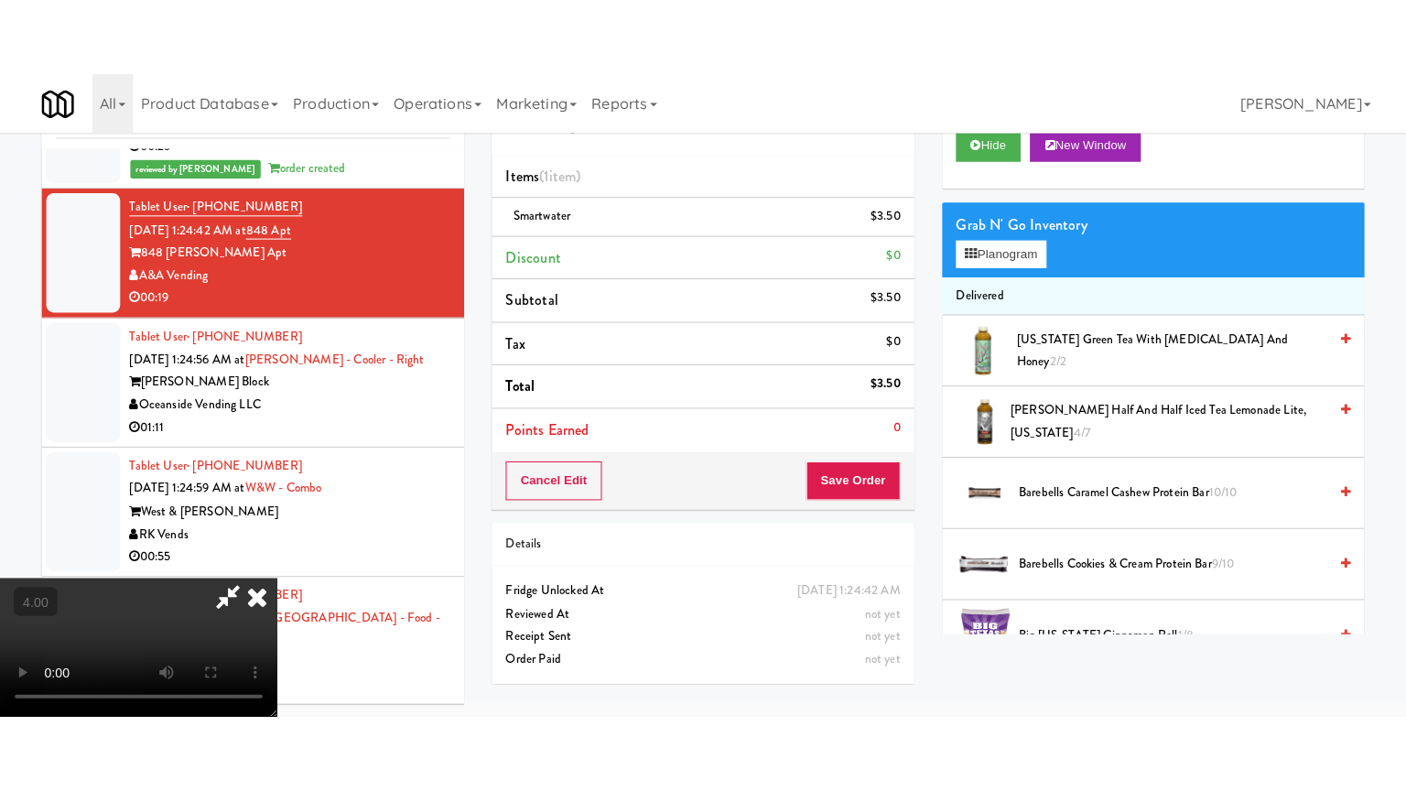
scroll to position [59, 0]
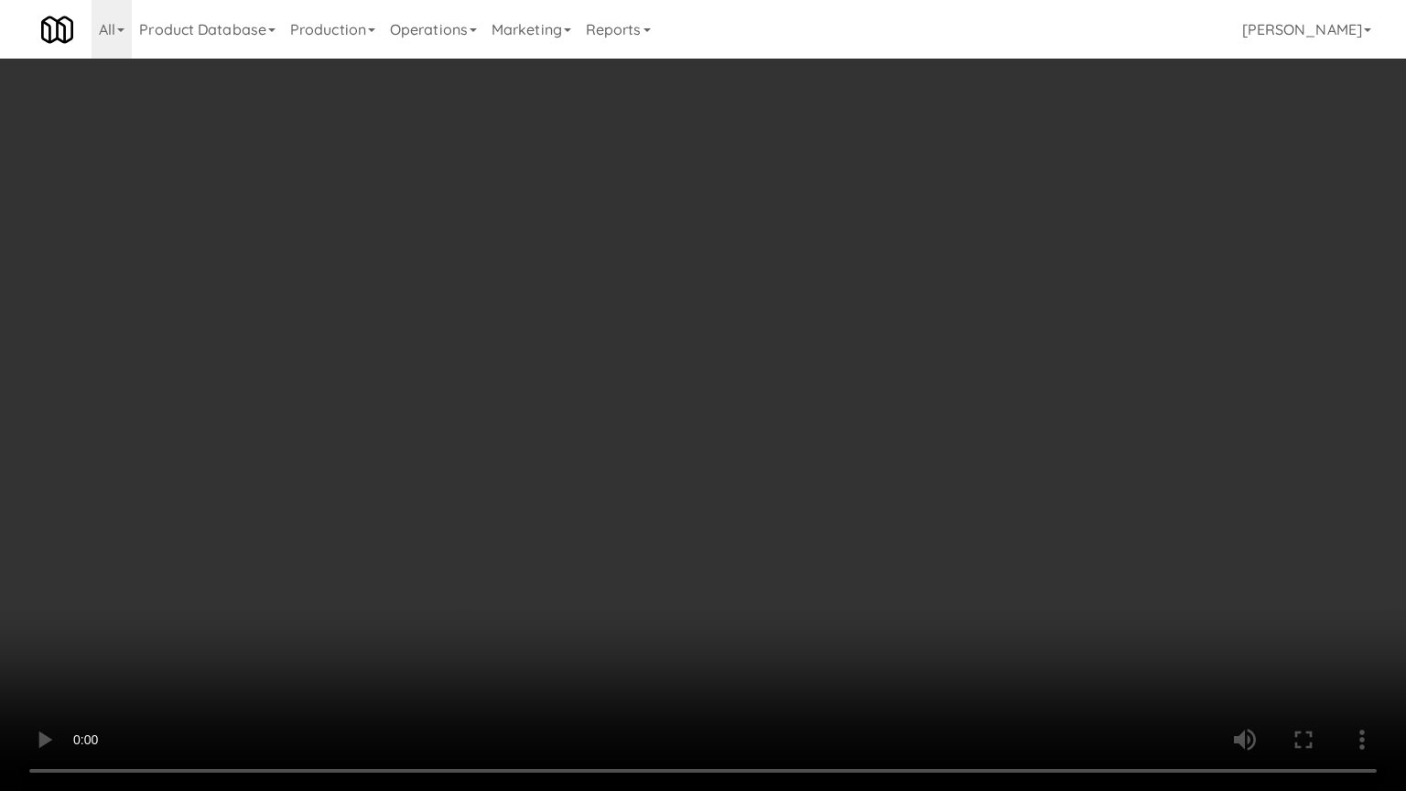
click at [630, 460] on video at bounding box center [703, 395] width 1406 height 791
click at [634, 364] on video at bounding box center [703, 395] width 1406 height 791
drag, startPoint x: 637, startPoint y: 361, endPoint x: 678, endPoint y: 227, distance: 139.9
click at [637, 361] on video at bounding box center [703, 395] width 1406 height 791
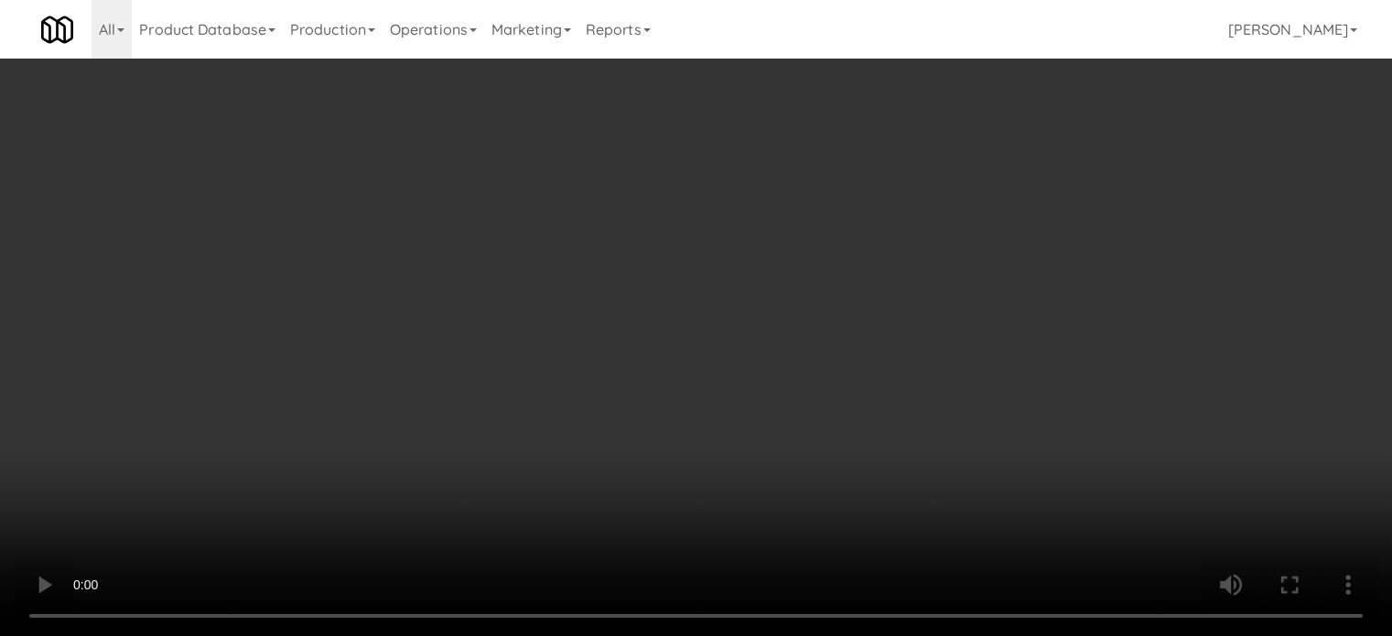
scroll to position [0, 0]
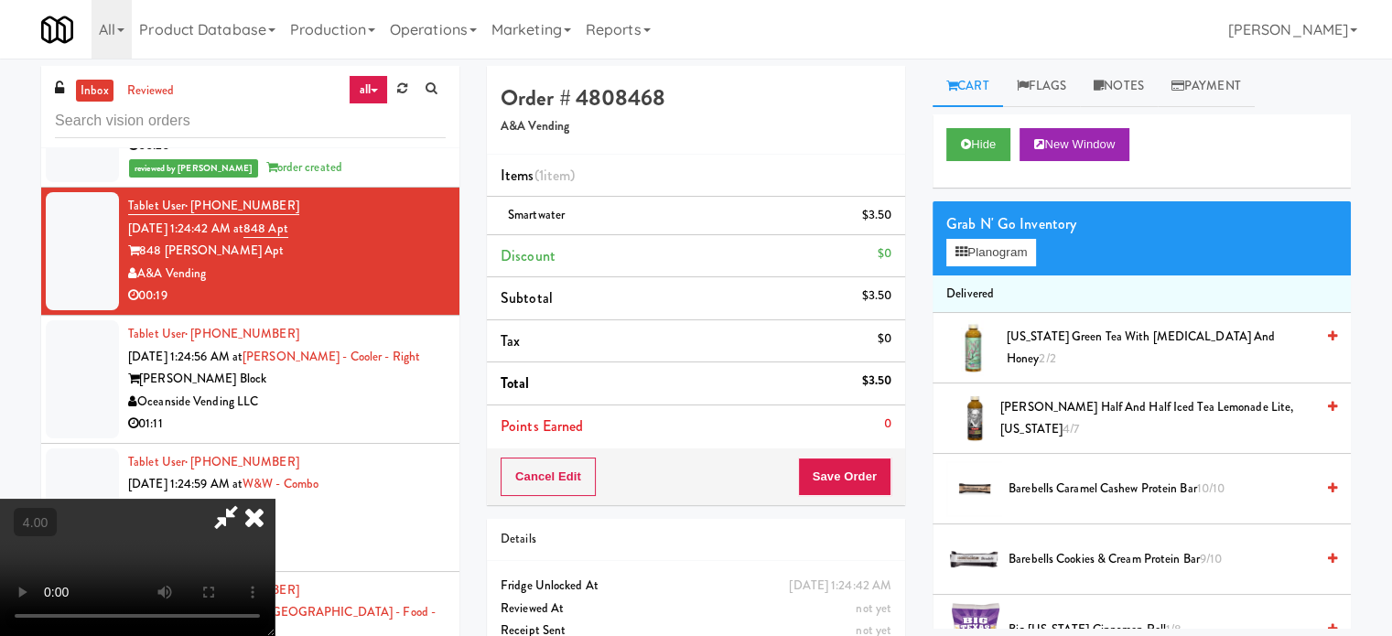
drag, startPoint x: 800, startPoint y: 83, endPoint x: 798, endPoint y: 139, distance: 55.9
click at [275, 499] on icon at bounding box center [254, 517] width 40 height 37
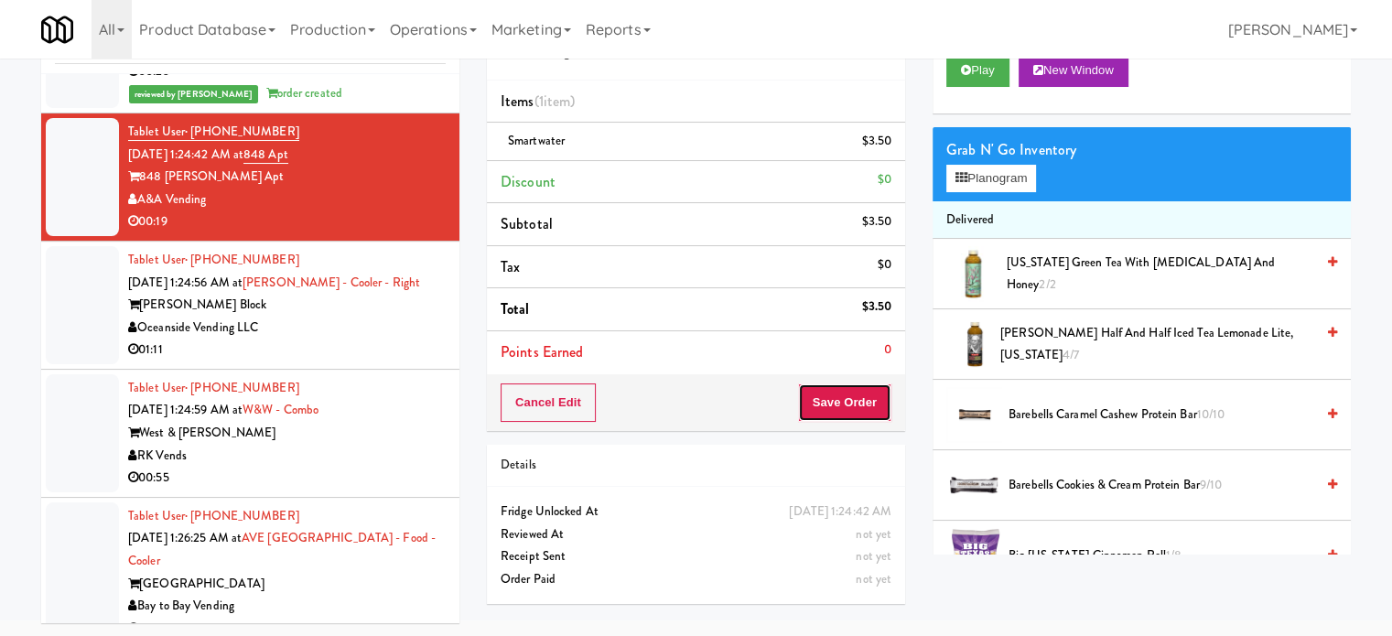
click at [823, 393] on button "Save Order" at bounding box center [844, 403] width 93 height 38
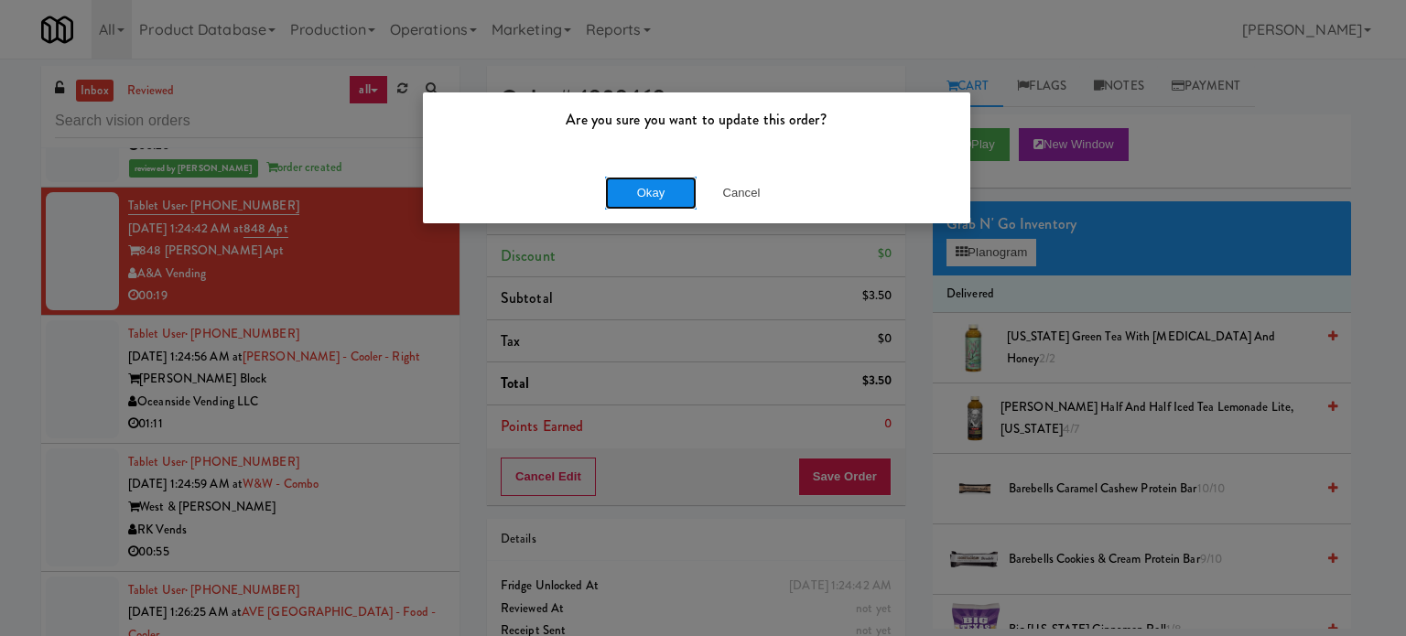
click at [642, 189] on button "Okay" at bounding box center [651, 193] width 92 height 33
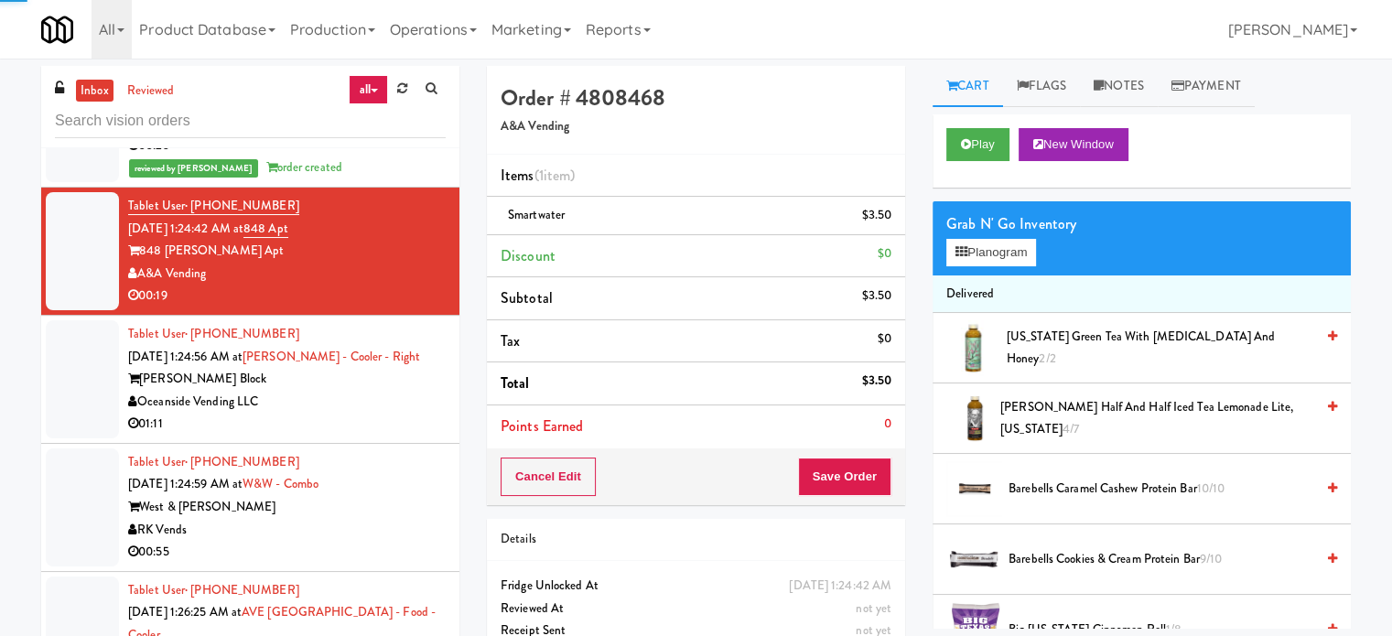
click at [410, 409] on div "Tablet User · (714) 721-3635 Sep 29, 2025 1:24:56 AM at Baker - Cooler - Right …" at bounding box center [287, 379] width 318 height 113
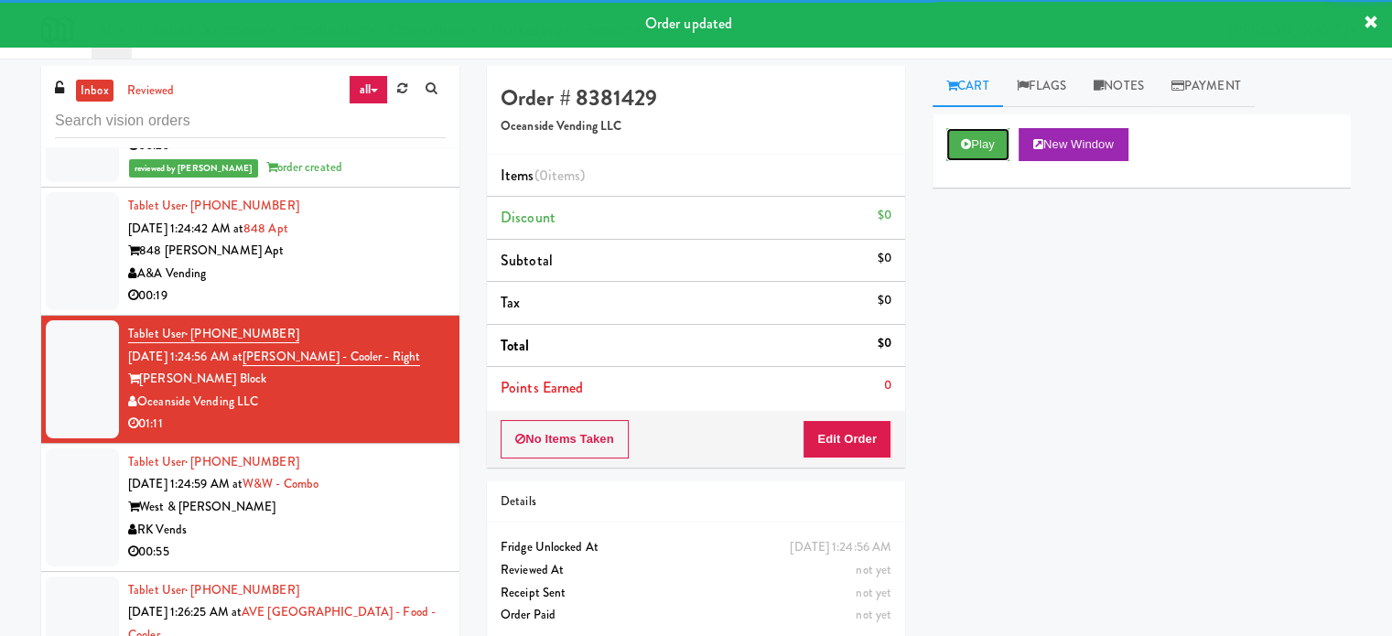
drag, startPoint x: 958, startPoint y: 143, endPoint x: 923, endPoint y: 204, distance: 70.5
click at [958, 144] on button "Play" at bounding box center [978, 144] width 63 height 33
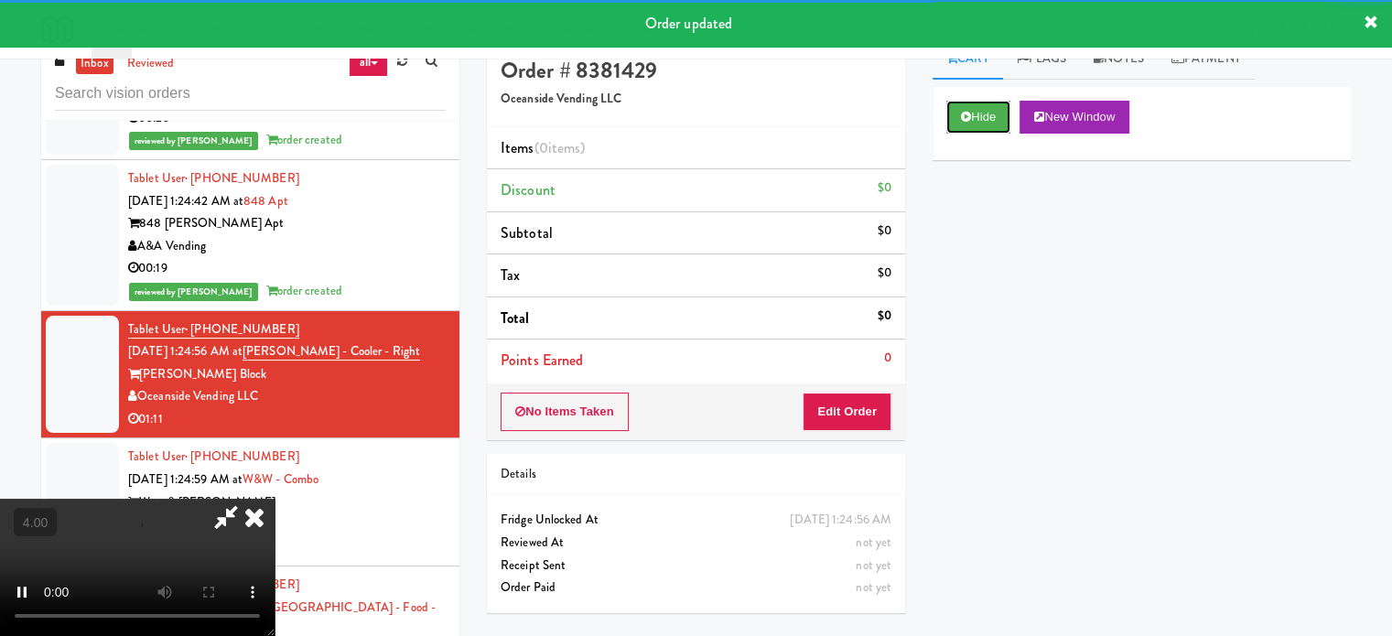
scroll to position [74, 0]
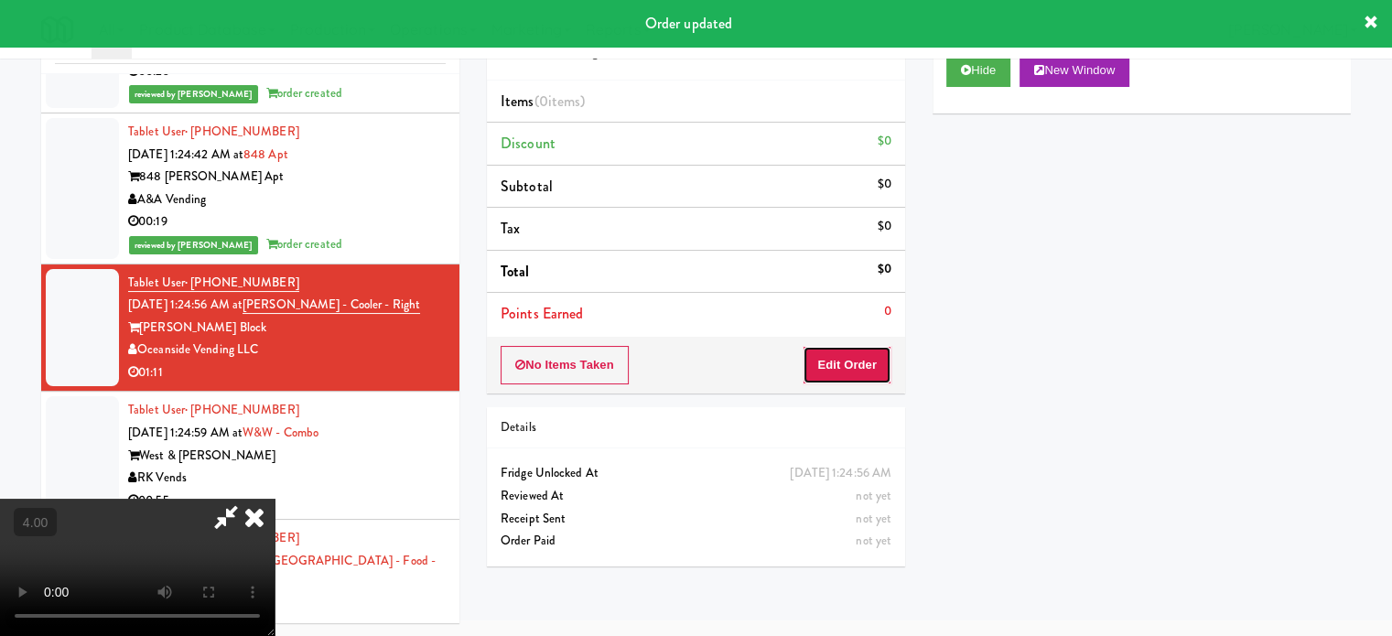
click at [867, 356] on button "Edit Order" at bounding box center [847, 365] width 89 height 38
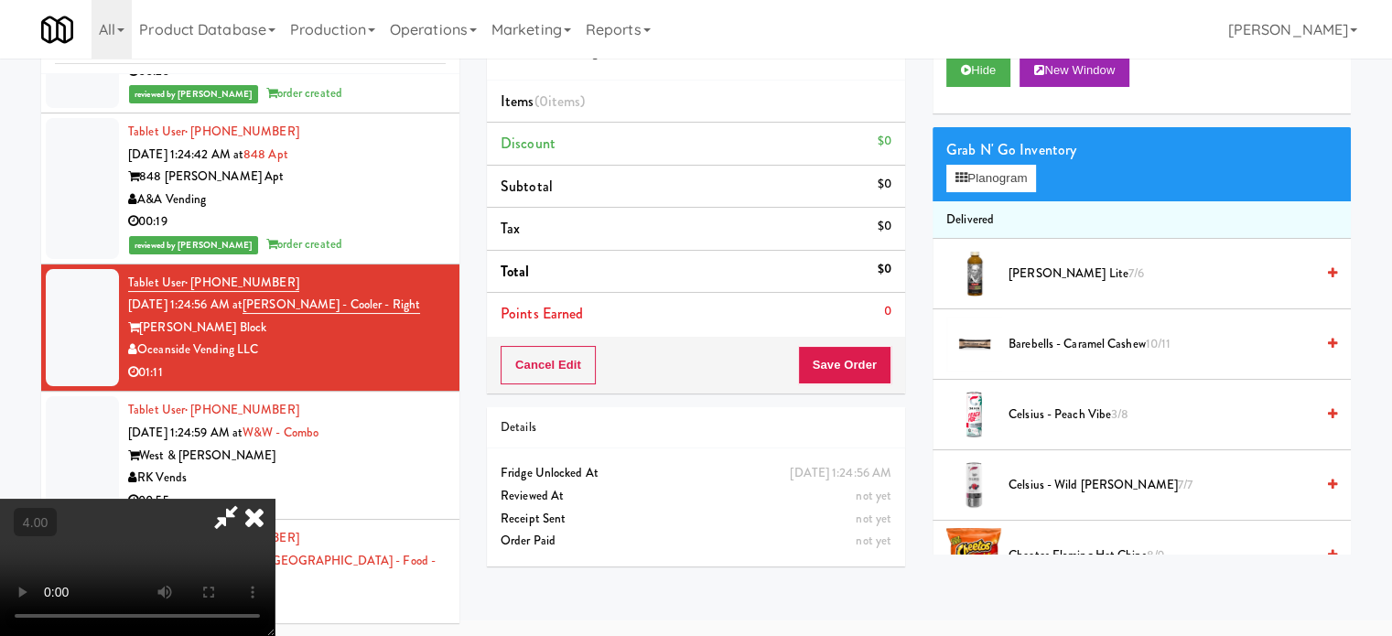
click at [275, 499] on video at bounding box center [137, 567] width 275 height 137
drag, startPoint x: 591, startPoint y: 385, endPoint x: 595, endPoint y: 440, distance: 55.0
click at [275, 499] on video at bounding box center [137, 567] width 275 height 137
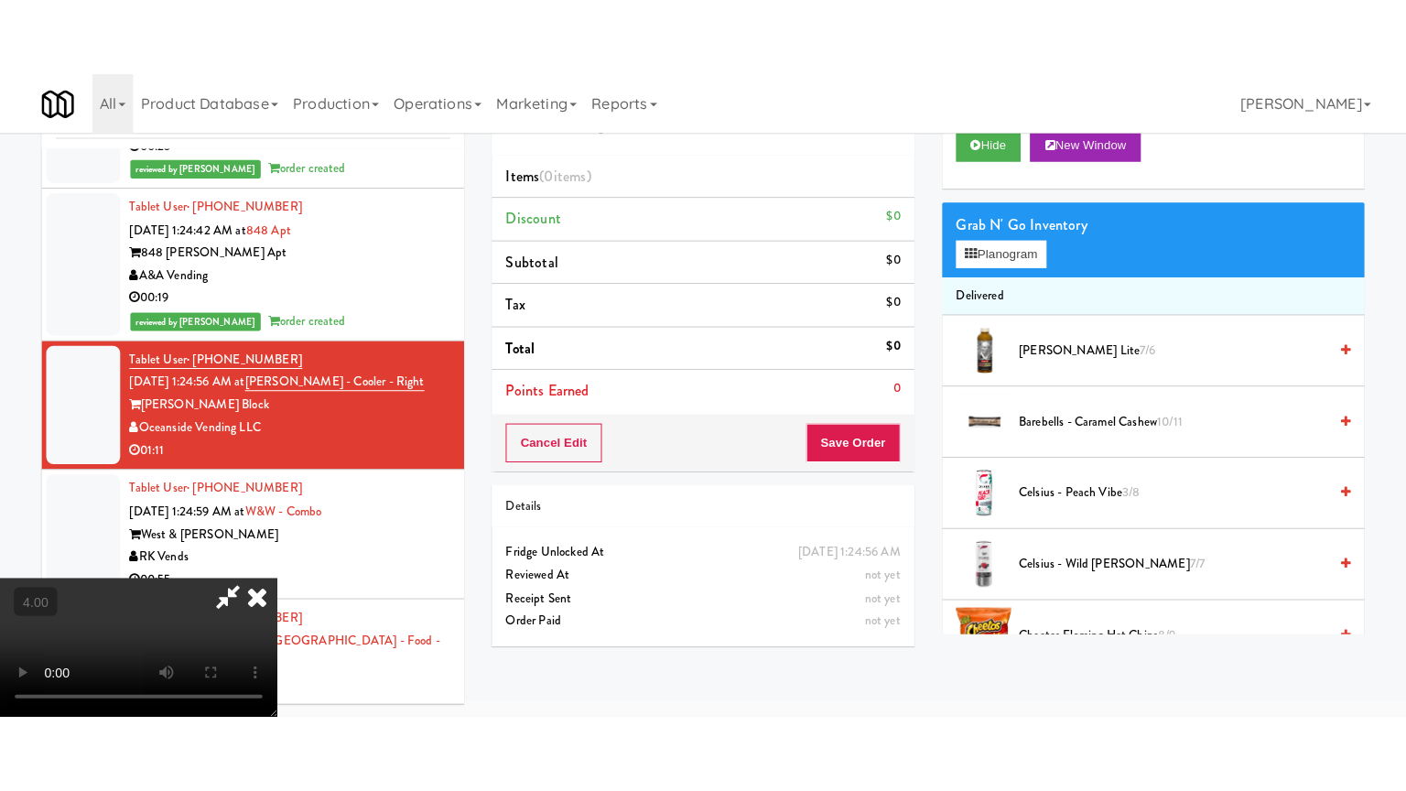
scroll to position [59, 0]
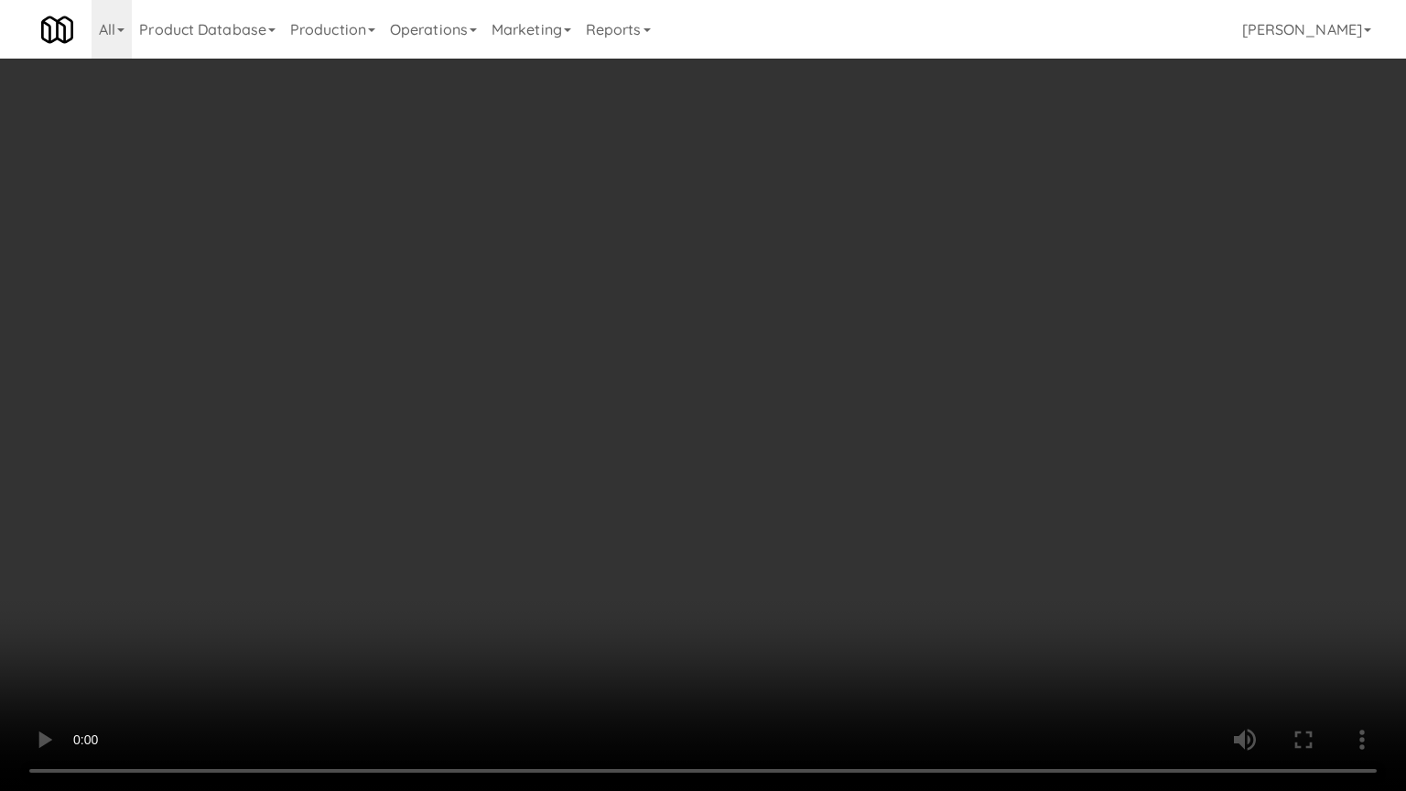
click at [595, 410] on video at bounding box center [703, 395] width 1406 height 791
click at [601, 406] on video at bounding box center [703, 395] width 1406 height 791
click at [604, 395] on video at bounding box center [703, 395] width 1406 height 791
click at [608, 392] on video at bounding box center [703, 395] width 1406 height 791
click at [604, 408] on video at bounding box center [703, 395] width 1406 height 791
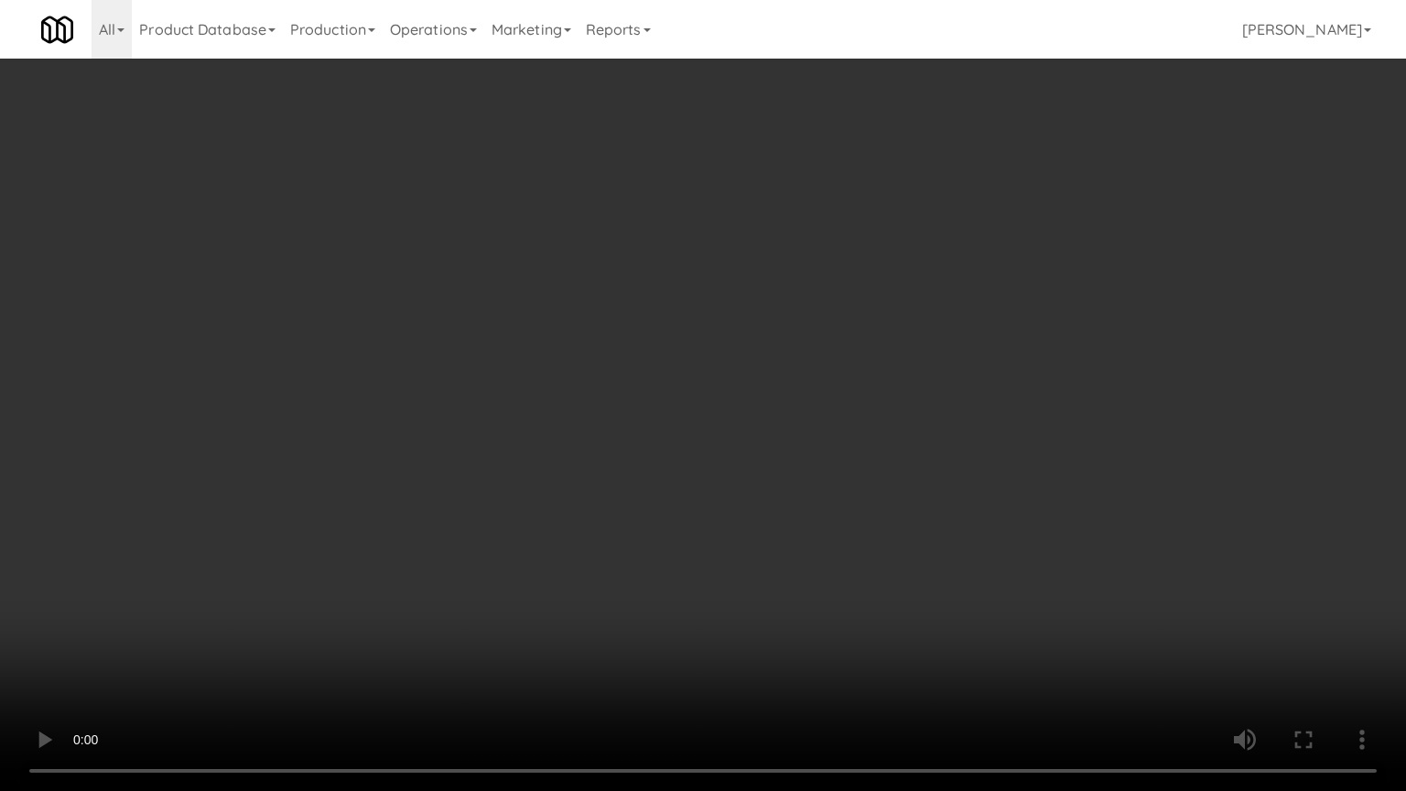
click at [604, 408] on video at bounding box center [703, 395] width 1406 height 791
click at [622, 417] on video at bounding box center [703, 395] width 1406 height 791
click at [622, 419] on video at bounding box center [703, 395] width 1406 height 791
click at [677, 438] on video at bounding box center [703, 395] width 1406 height 791
click at [663, 428] on video at bounding box center [703, 395] width 1406 height 791
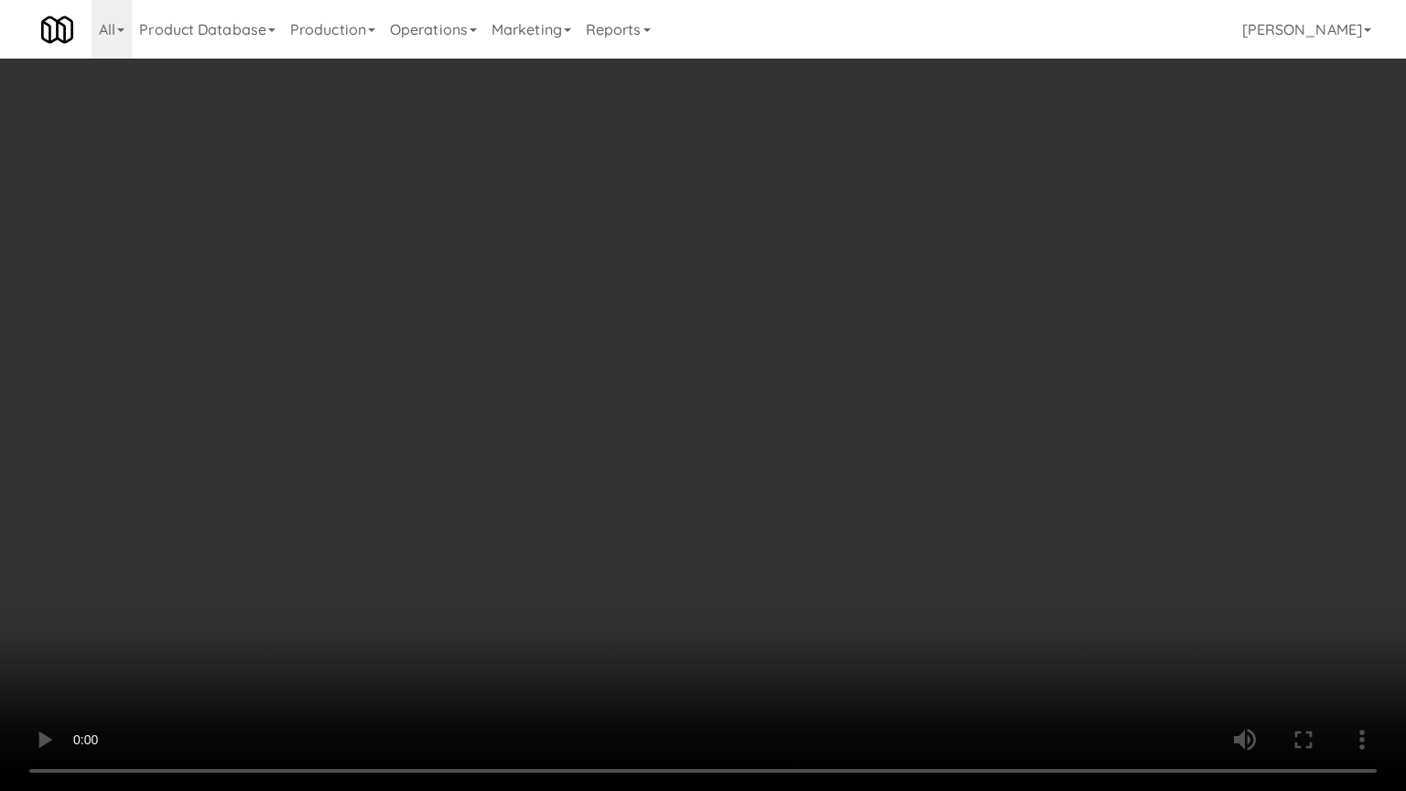
click at [761, 451] on video at bounding box center [703, 395] width 1406 height 791
click at [687, 441] on video at bounding box center [703, 395] width 1406 height 791
click at [692, 437] on video at bounding box center [703, 395] width 1406 height 791
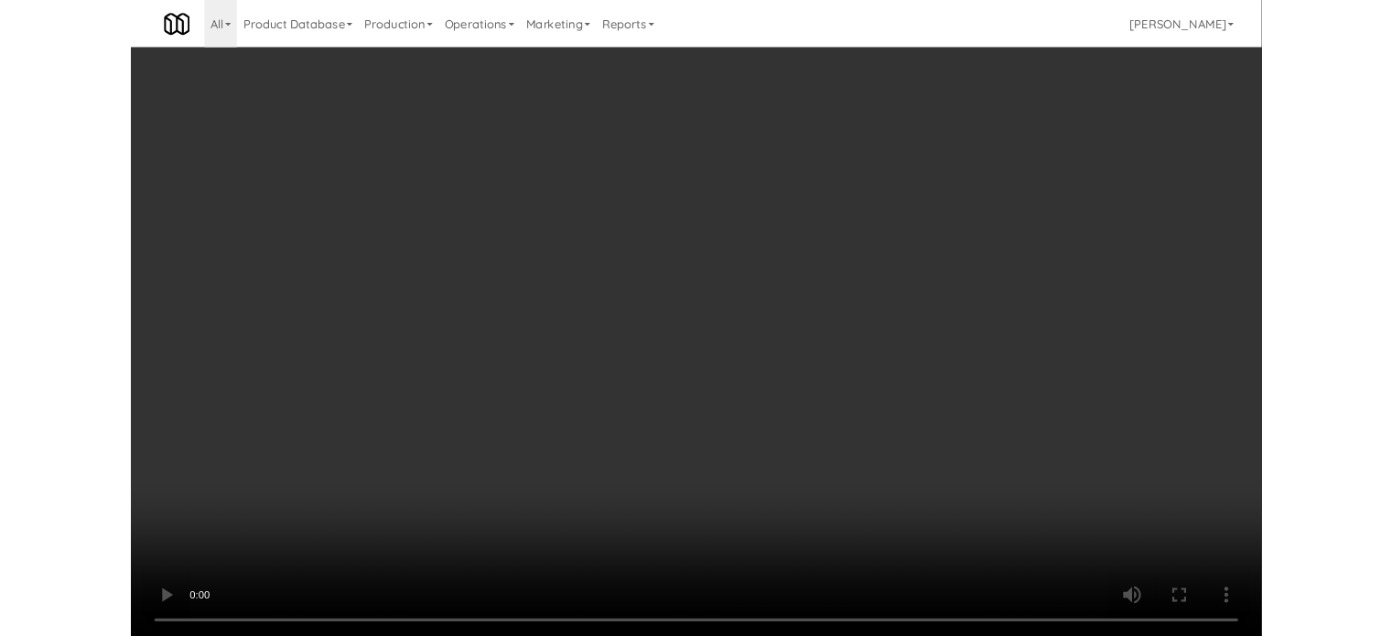
scroll to position [74, 0]
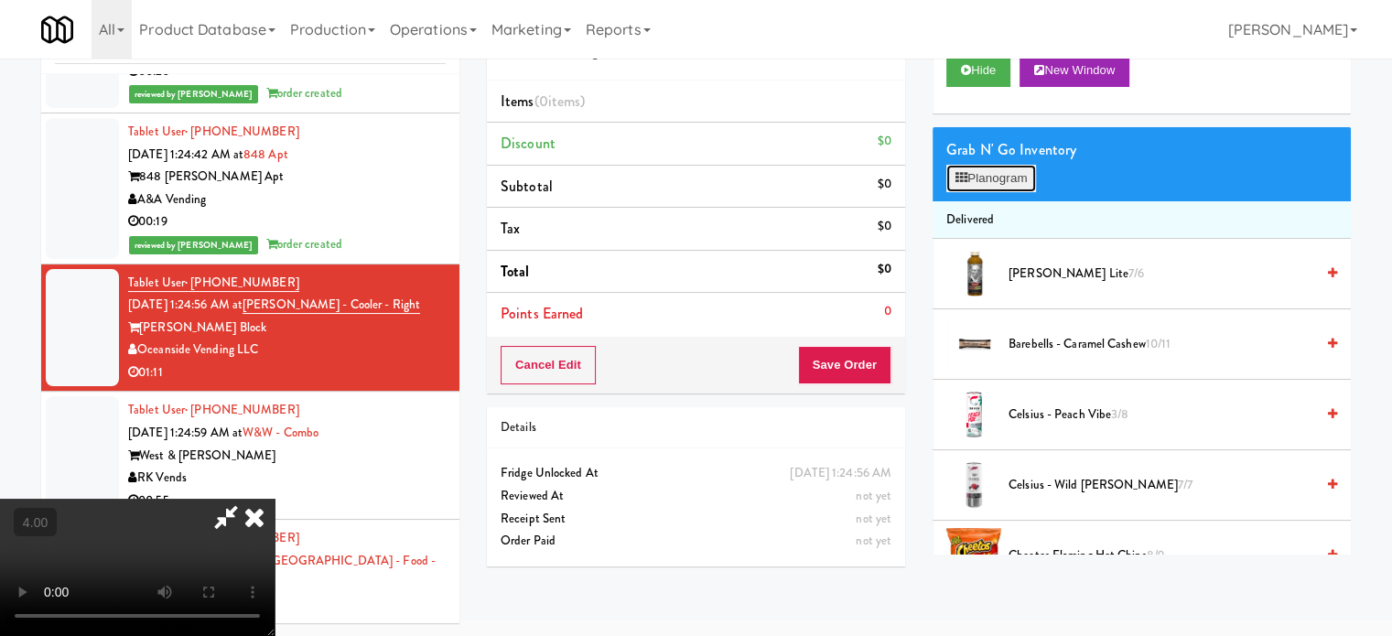
click at [999, 180] on button "Planogram" at bounding box center [992, 178] width 90 height 27
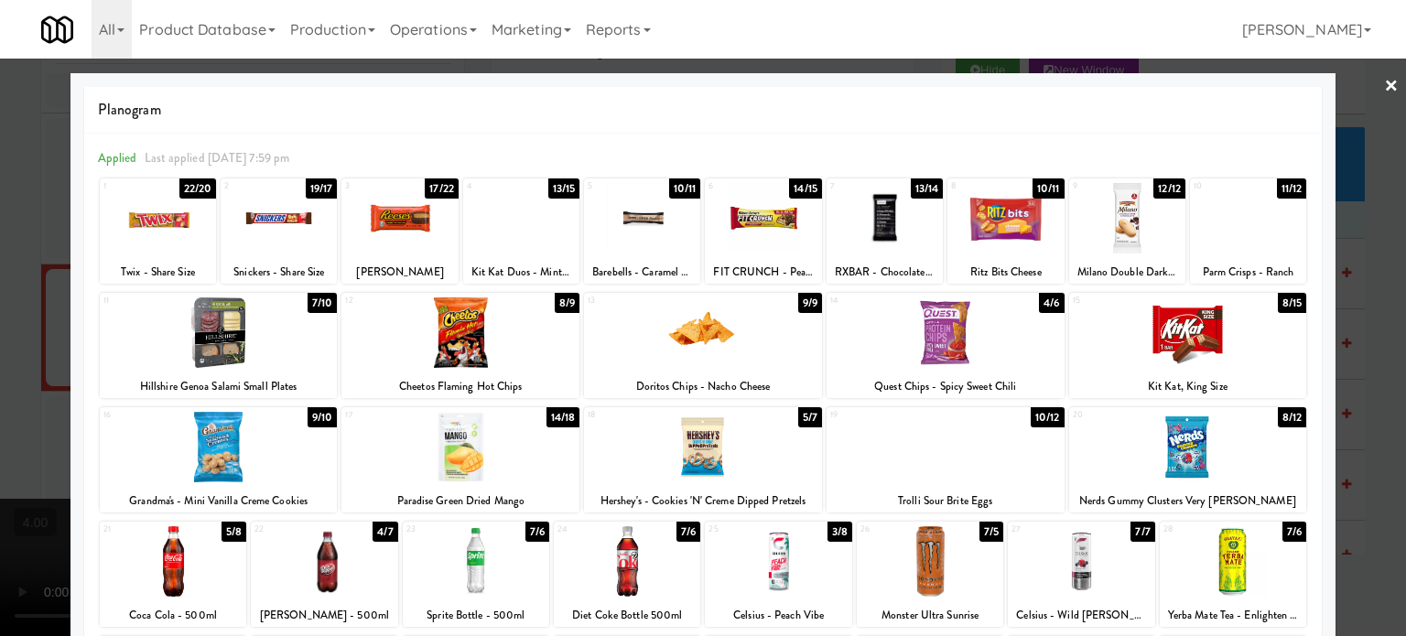
click at [1136, 534] on div "7/7" at bounding box center [1143, 532] width 24 height 20
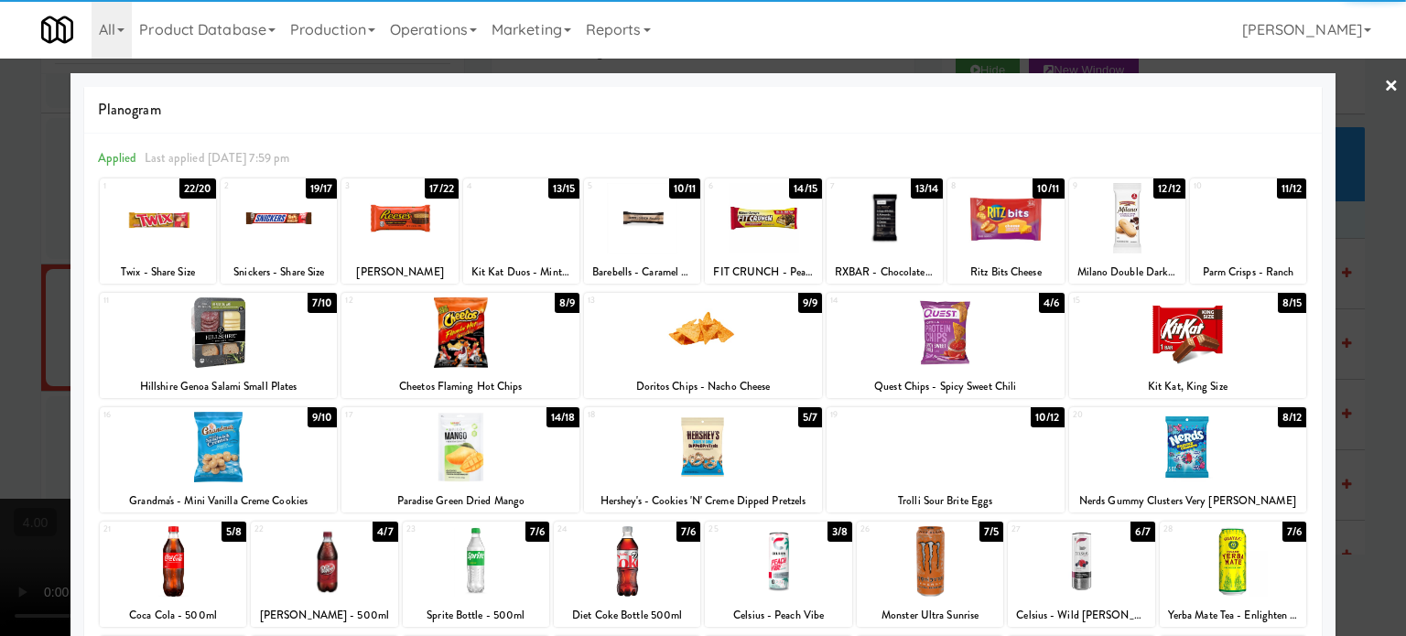
click at [1362, 423] on div at bounding box center [703, 318] width 1406 height 636
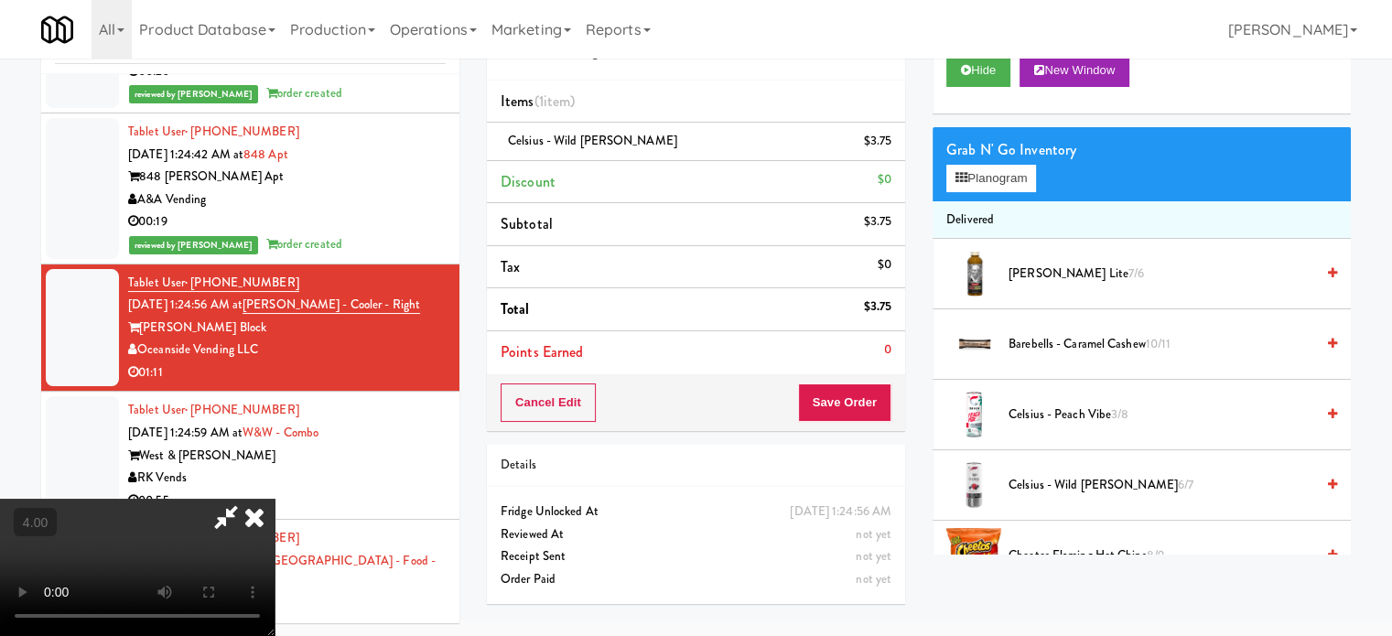
click at [275, 499] on video at bounding box center [137, 567] width 275 height 137
drag, startPoint x: 519, startPoint y: 427, endPoint x: 535, endPoint y: 508, distance: 82.9
click at [275, 499] on video at bounding box center [137, 567] width 275 height 137
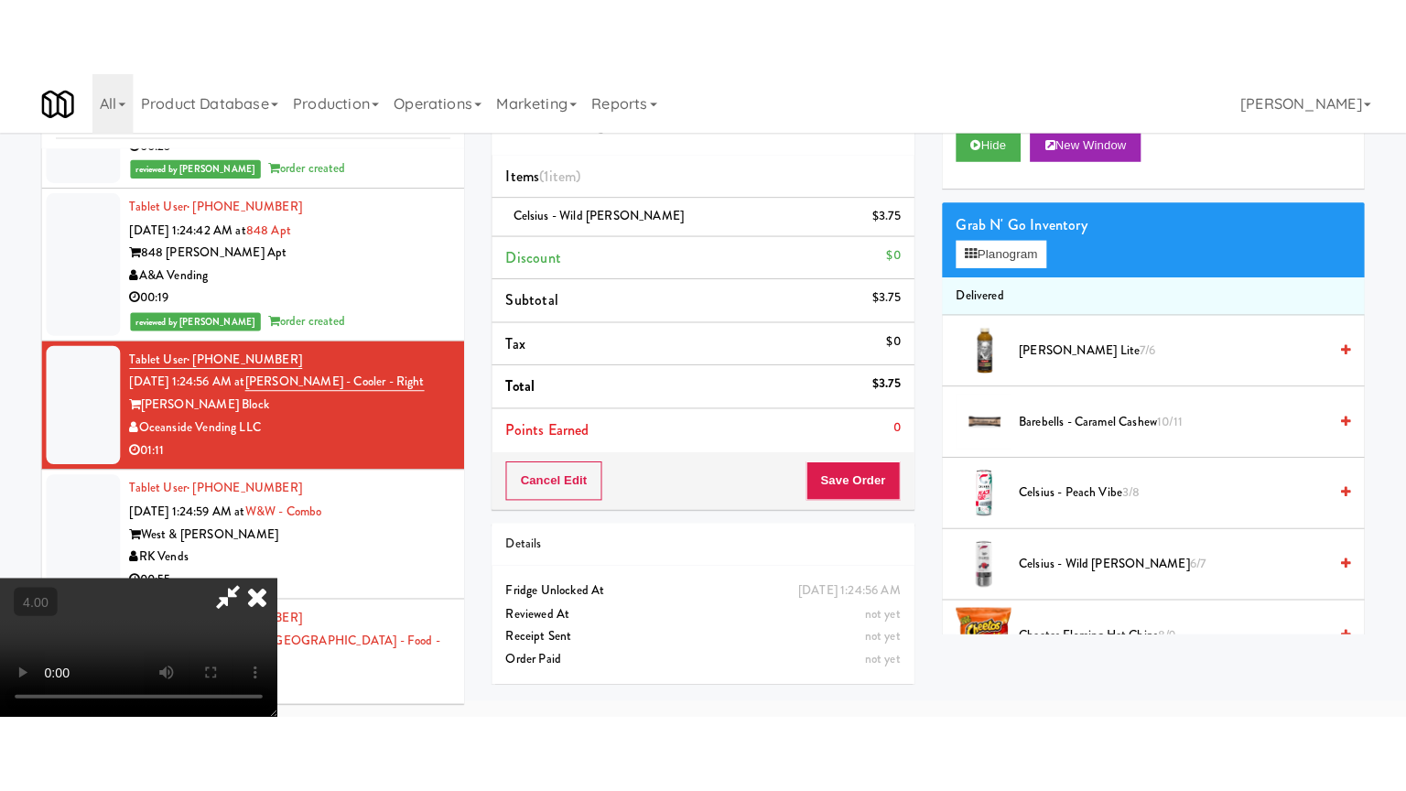
scroll to position [59, 0]
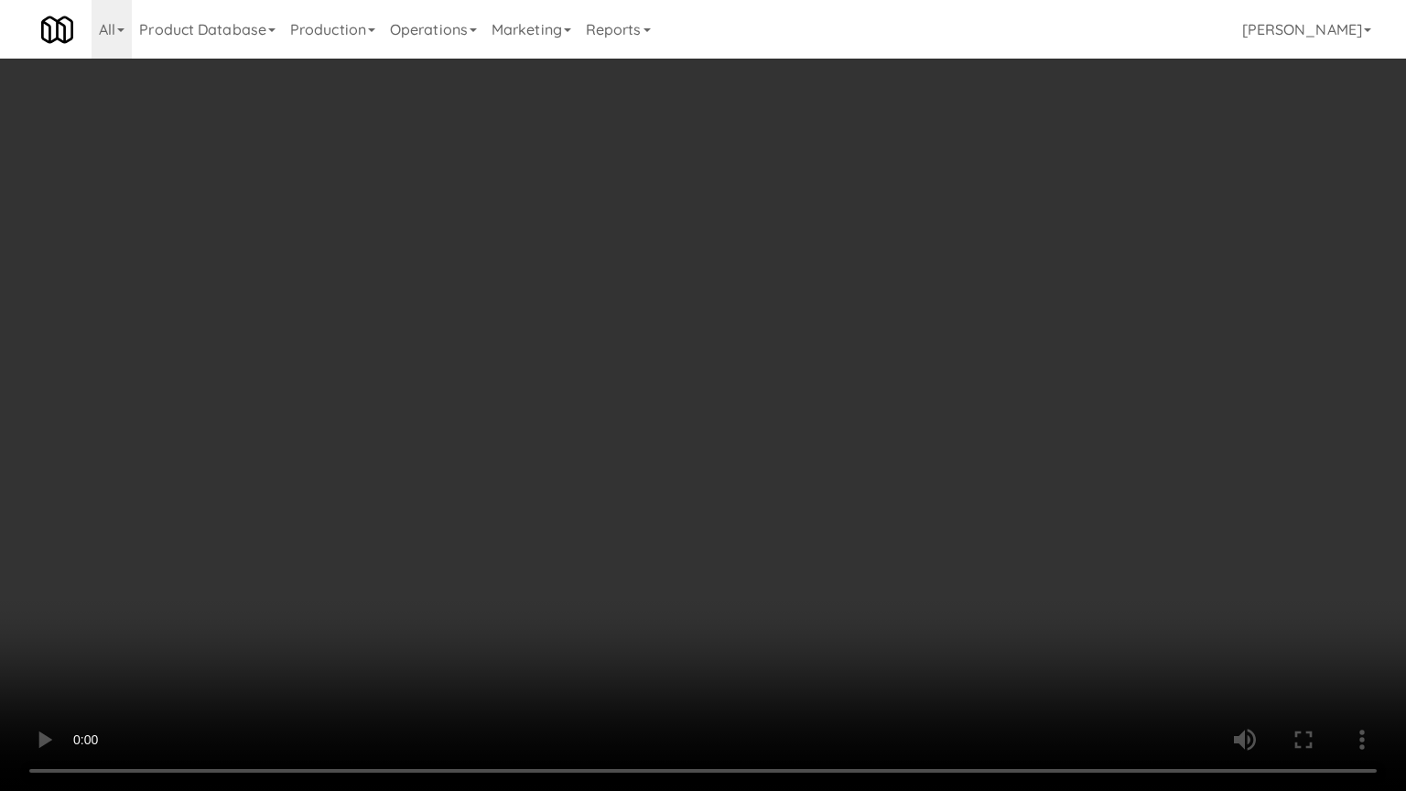
drag, startPoint x: 535, startPoint y: 508, endPoint x: 725, endPoint y: 267, distance: 307.0
click at [540, 496] on video at bounding box center [703, 395] width 1406 height 791
click at [750, 363] on video at bounding box center [703, 395] width 1406 height 791
click at [757, 366] on video at bounding box center [703, 395] width 1406 height 791
click at [828, 377] on video at bounding box center [703, 395] width 1406 height 791
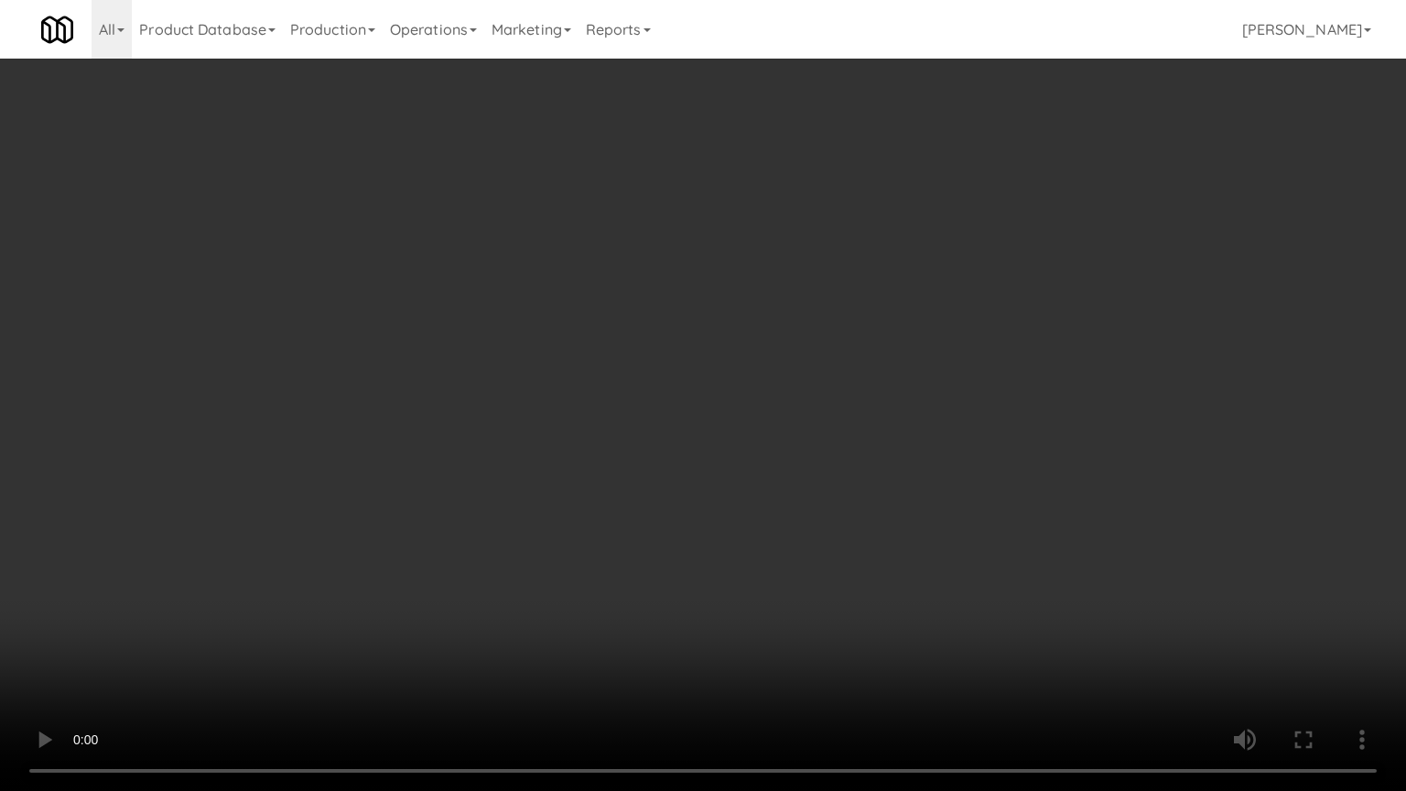
click at [757, 369] on video at bounding box center [703, 395] width 1406 height 791
click at [850, 372] on video at bounding box center [703, 395] width 1406 height 791
click at [742, 364] on video at bounding box center [703, 395] width 1406 height 791
click at [861, 363] on video at bounding box center [703, 395] width 1406 height 791
click at [768, 341] on video at bounding box center [703, 395] width 1406 height 791
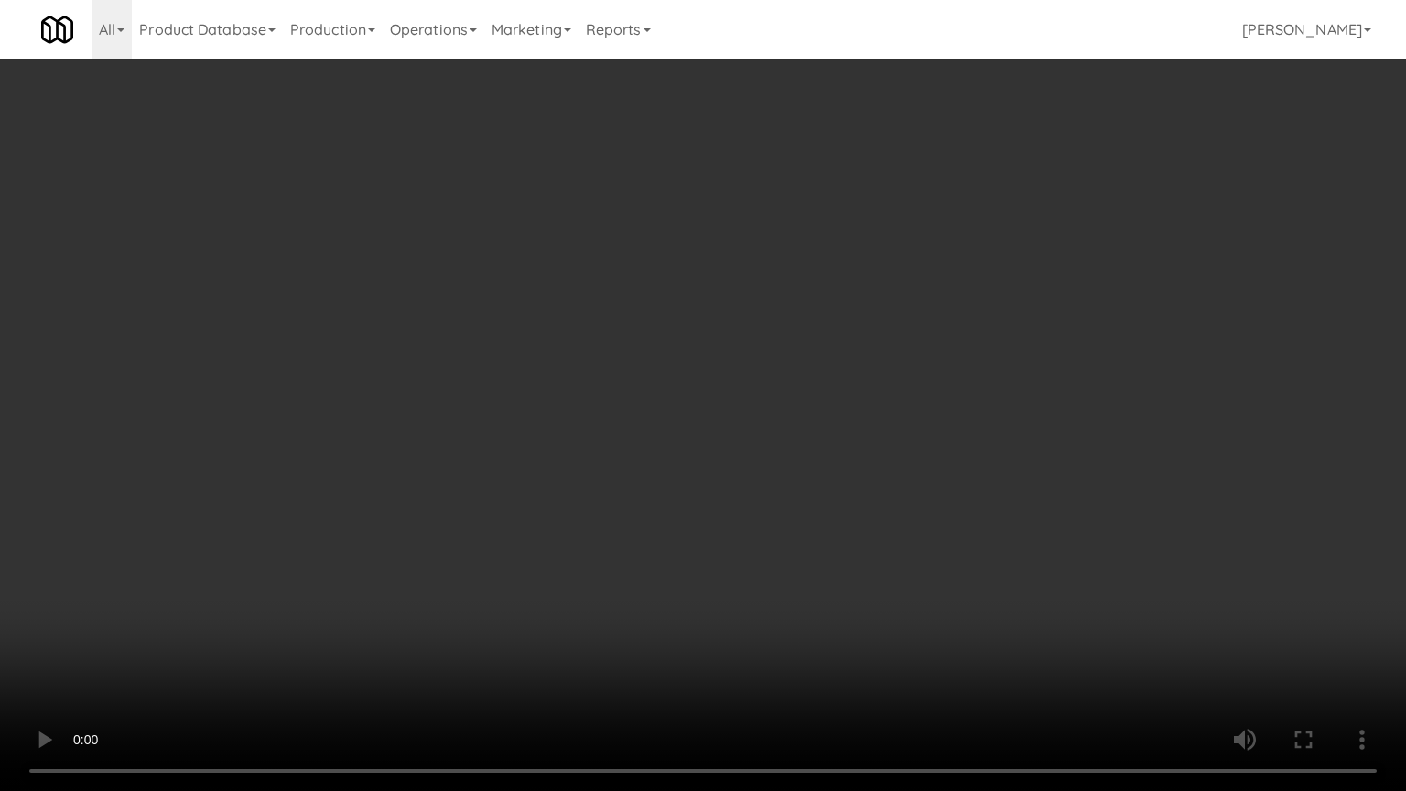
click at [855, 363] on video at bounding box center [703, 395] width 1406 height 791
click at [768, 371] on video at bounding box center [703, 395] width 1406 height 791
drag, startPoint x: 769, startPoint y: 369, endPoint x: 977, endPoint y: 214, distance: 259.1
click at [773, 366] on video at bounding box center [703, 395] width 1406 height 791
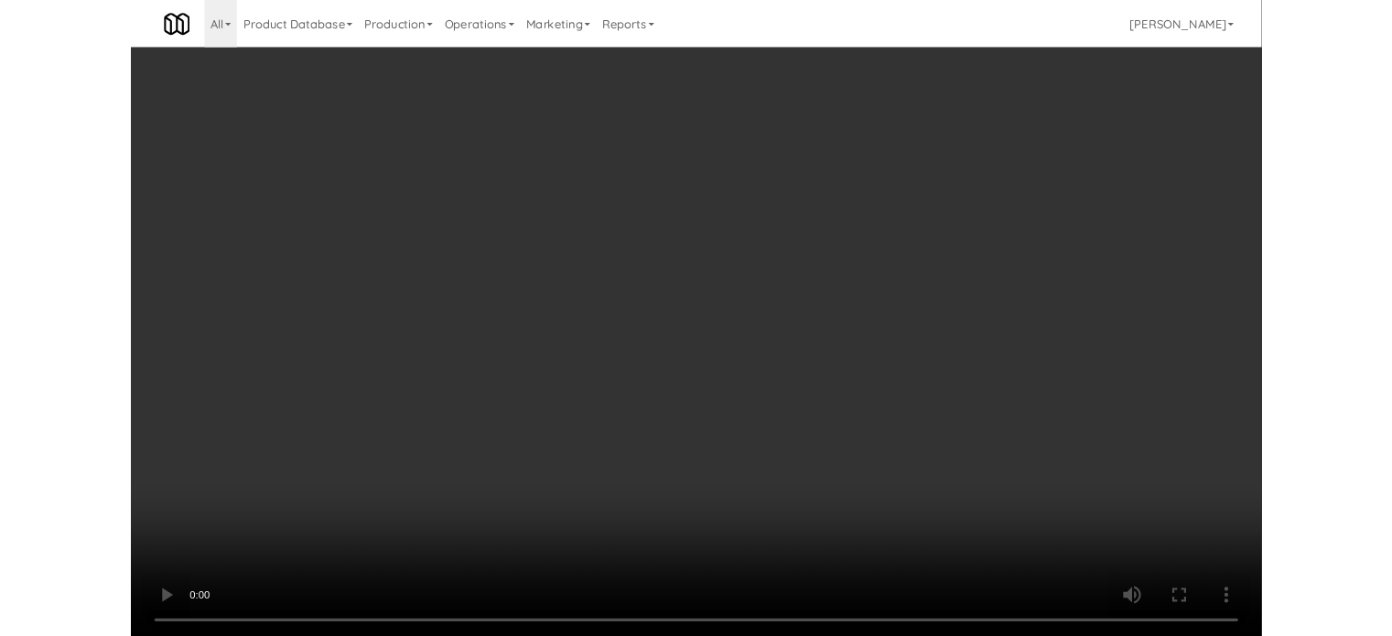
scroll to position [74, 0]
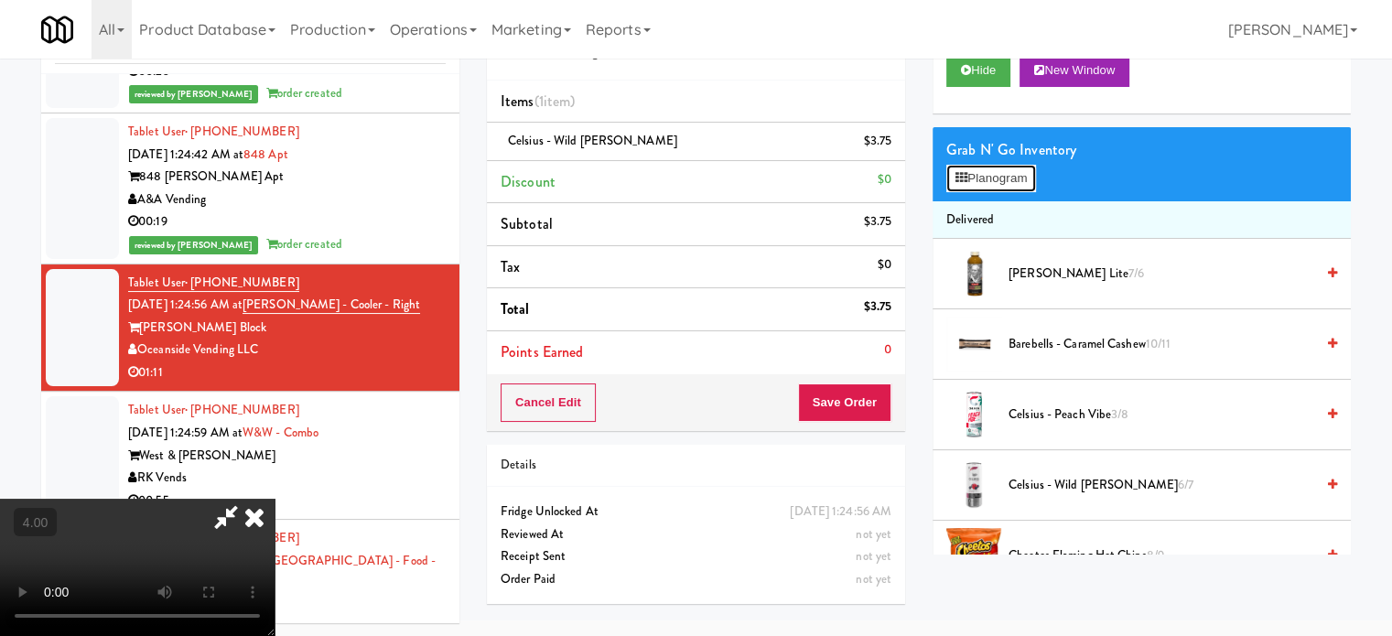
drag, startPoint x: 1010, startPoint y: 179, endPoint x: 1221, endPoint y: 164, distance: 212.0
click at [1012, 179] on button "Planogram" at bounding box center [992, 178] width 90 height 27
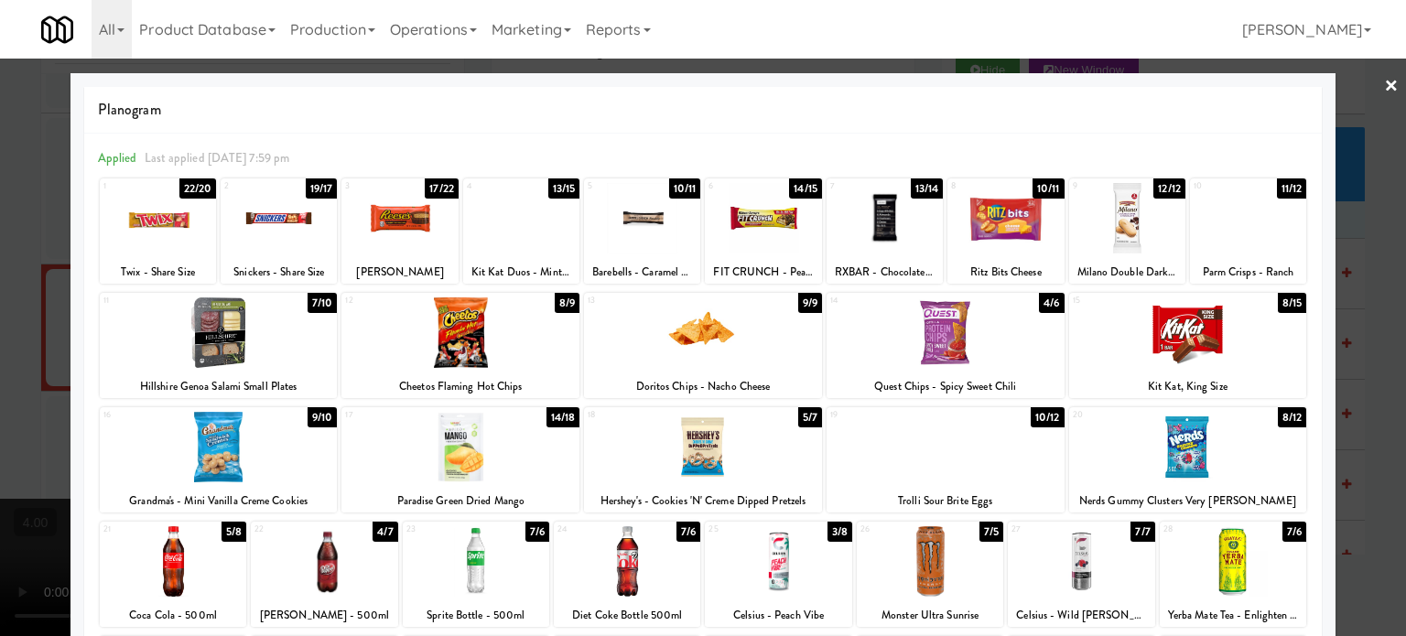
click at [1283, 529] on div "7/6" at bounding box center [1295, 532] width 24 height 20
click at [1376, 461] on div at bounding box center [703, 318] width 1406 height 636
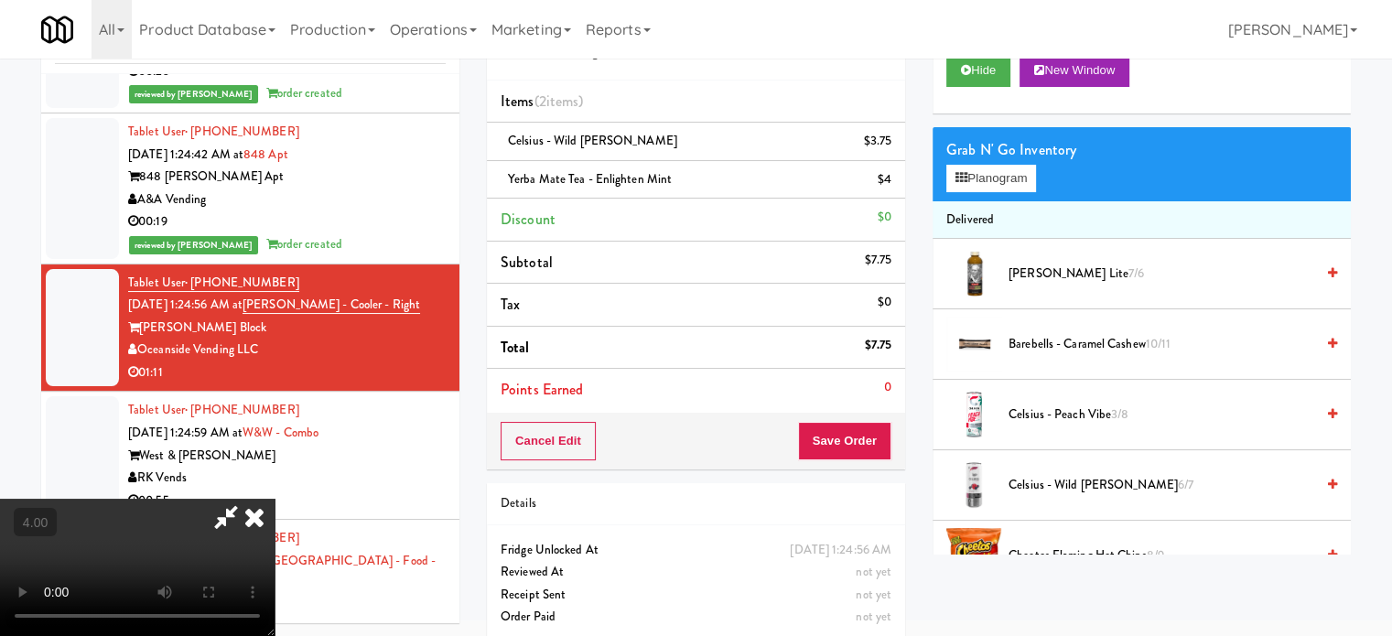
click at [275, 499] on video at bounding box center [137, 567] width 275 height 137
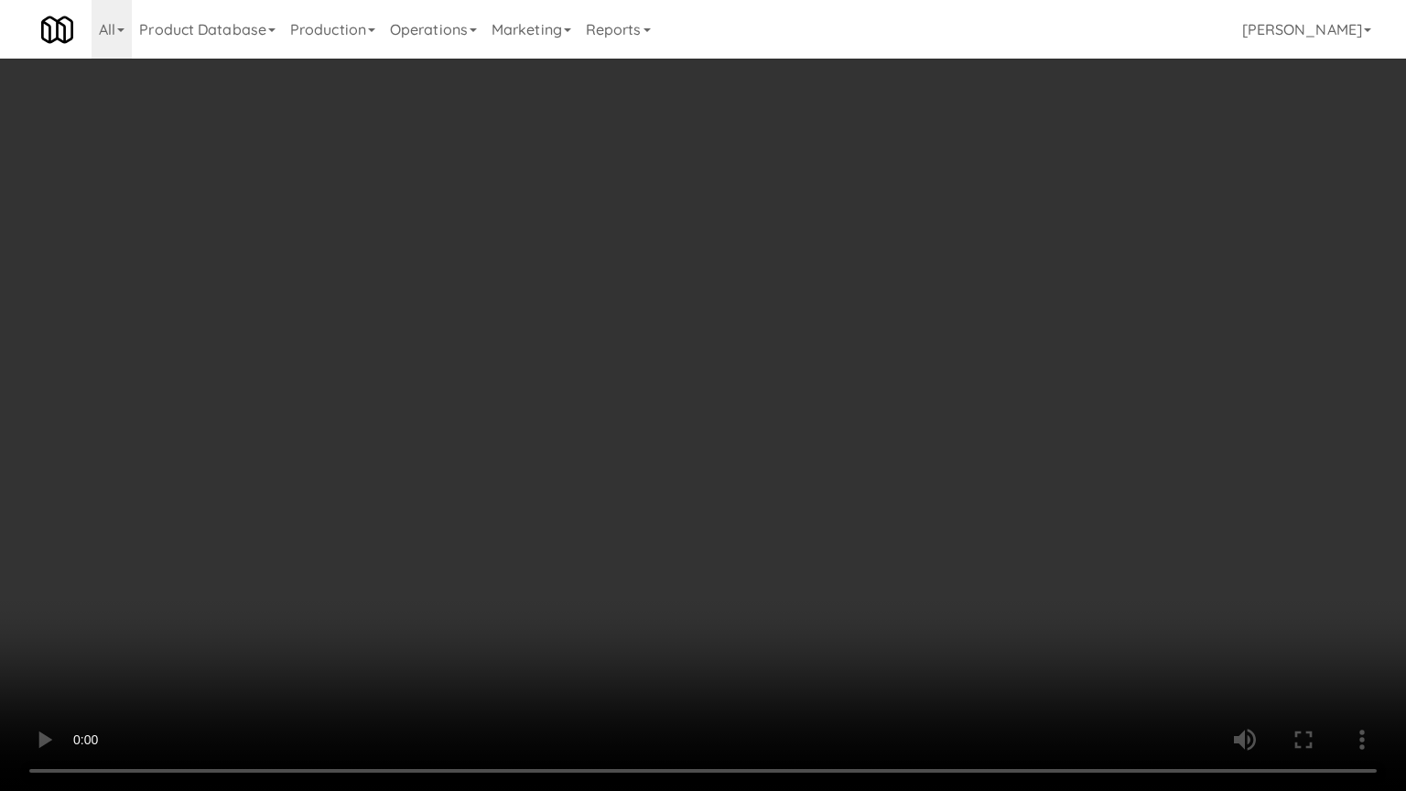
drag, startPoint x: 635, startPoint y: 494, endPoint x: 667, endPoint y: 454, distance: 51.5
click at [636, 491] on video at bounding box center [703, 395] width 1406 height 791
click at [700, 424] on video at bounding box center [703, 395] width 1406 height 791
click at [729, 428] on video at bounding box center [703, 395] width 1406 height 791
click at [709, 405] on video at bounding box center [703, 395] width 1406 height 791
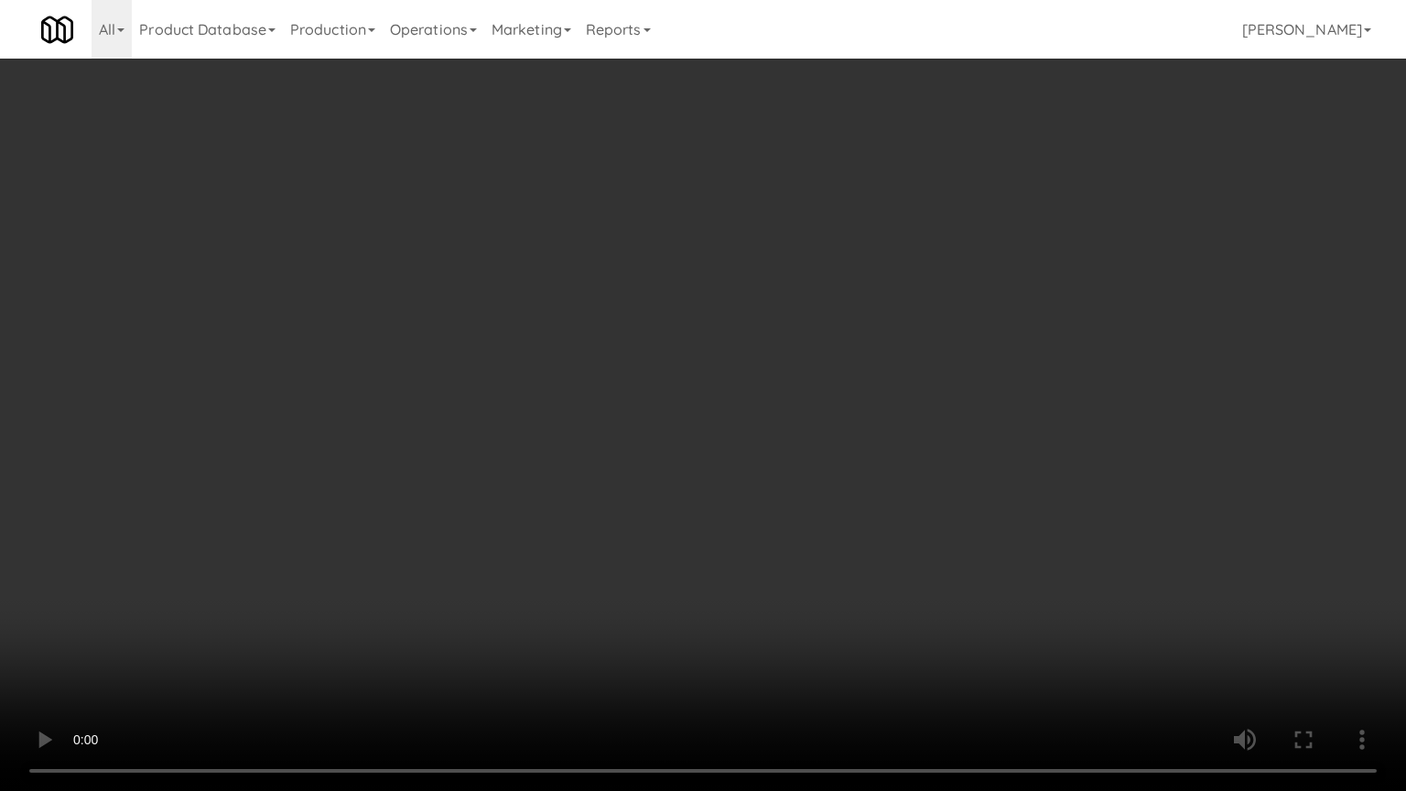
click at [709, 405] on video at bounding box center [703, 395] width 1406 height 791
click at [684, 390] on video at bounding box center [703, 395] width 1406 height 791
click at [682, 390] on video at bounding box center [703, 395] width 1406 height 791
drag, startPoint x: 772, startPoint y: 434, endPoint x: 816, endPoint y: 539, distance: 114.1
click at [773, 434] on video at bounding box center [703, 395] width 1406 height 791
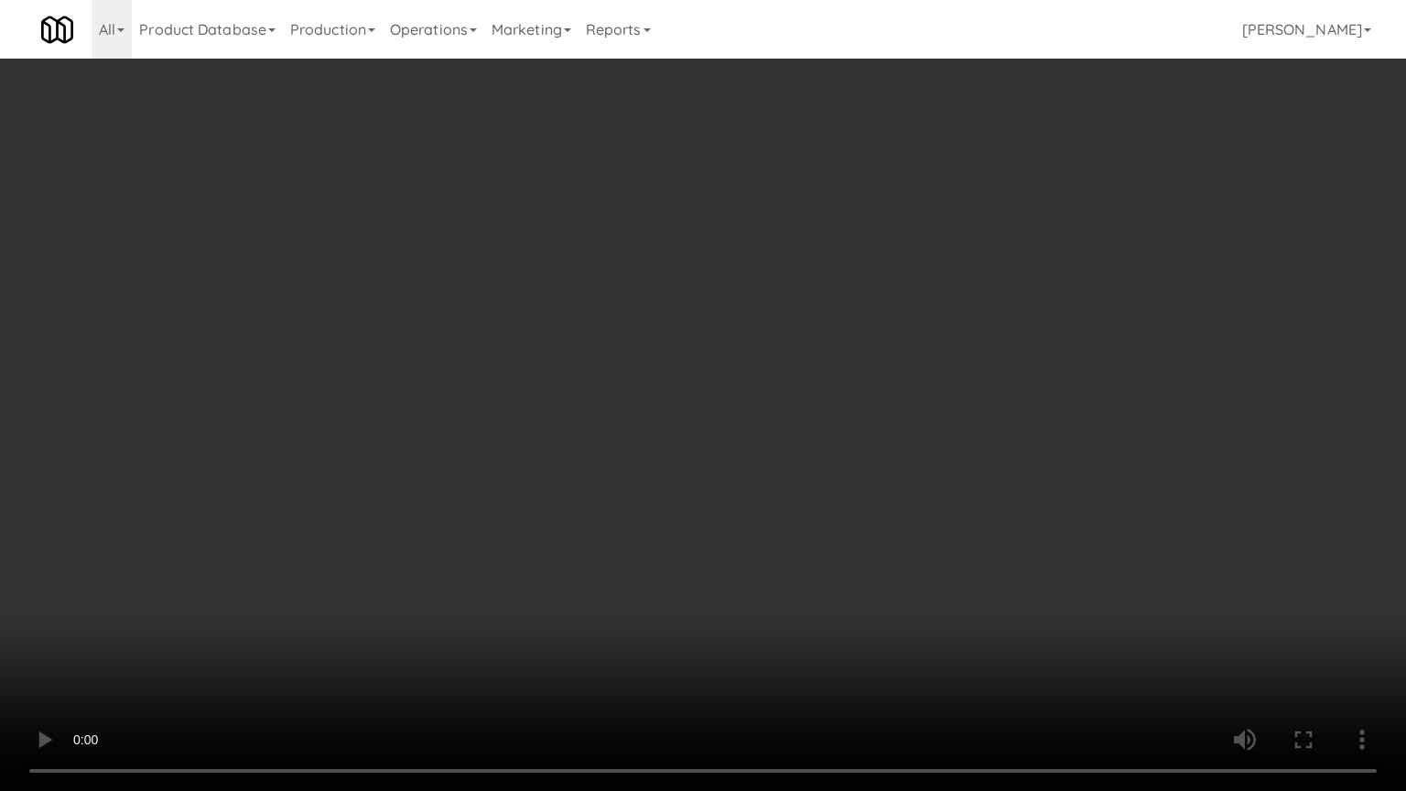
click at [220, 608] on video at bounding box center [703, 395] width 1406 height 791
click at [710, 450] on video at bounding box center [703, 395] width 1406 height 791
click at [721, 432] on video at bounding box center [703, 395] width 1406 height 791
click at [784, 384] on video at bounding box center [703, 395] width 1406 height 791
click at [798, 386] on video at bounding box center [703, 395] width 1406 height 791
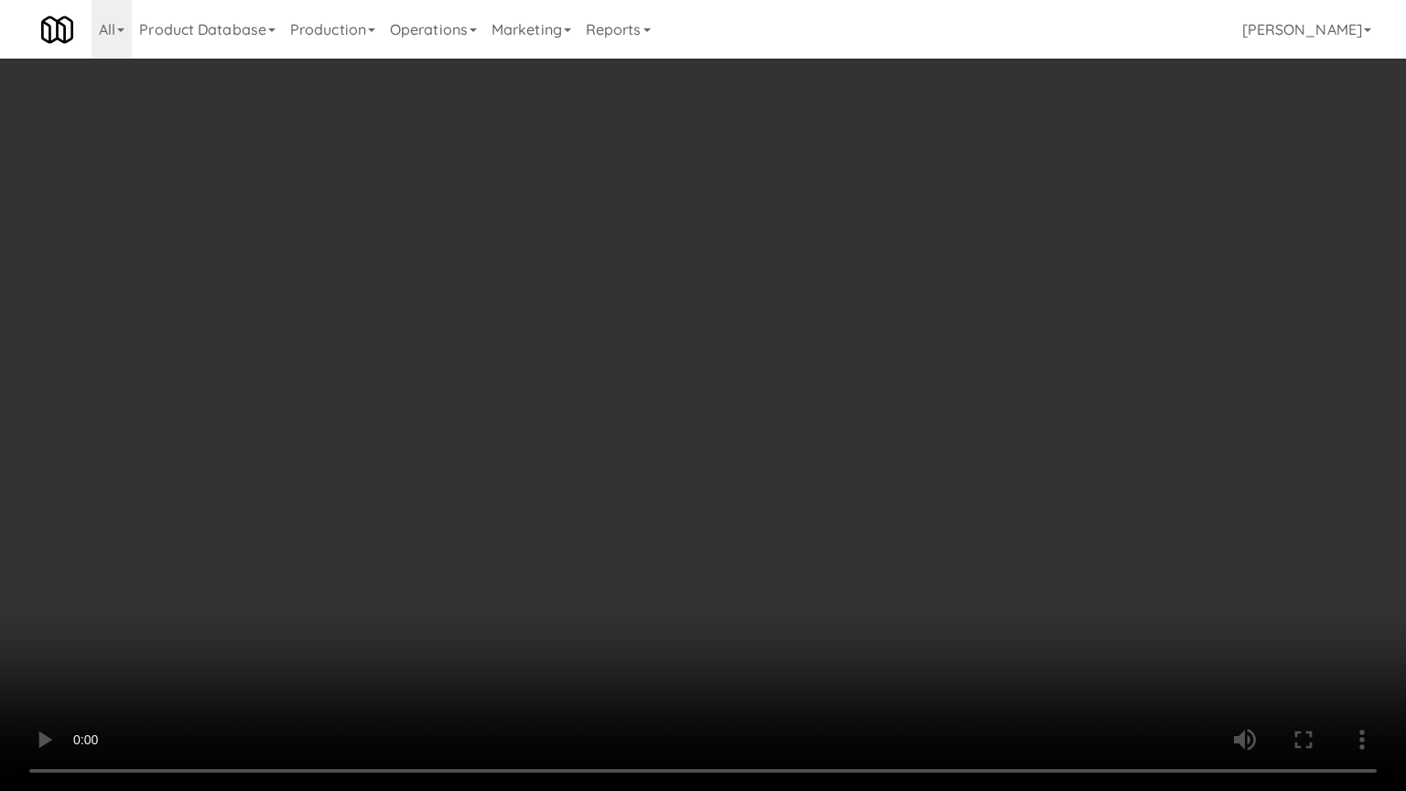
click at [814, 392] on video at bounding box center [703, 395] width 1406 height 791
click at [819, 385] on video at bounding box center [703, 395] width 1406 height 791
click at [827, 381] on video at bounding box center [703, 395] width 1406 height 791
click at [824, 379] on video at bounding box center [703, 395] width 1406 height 791
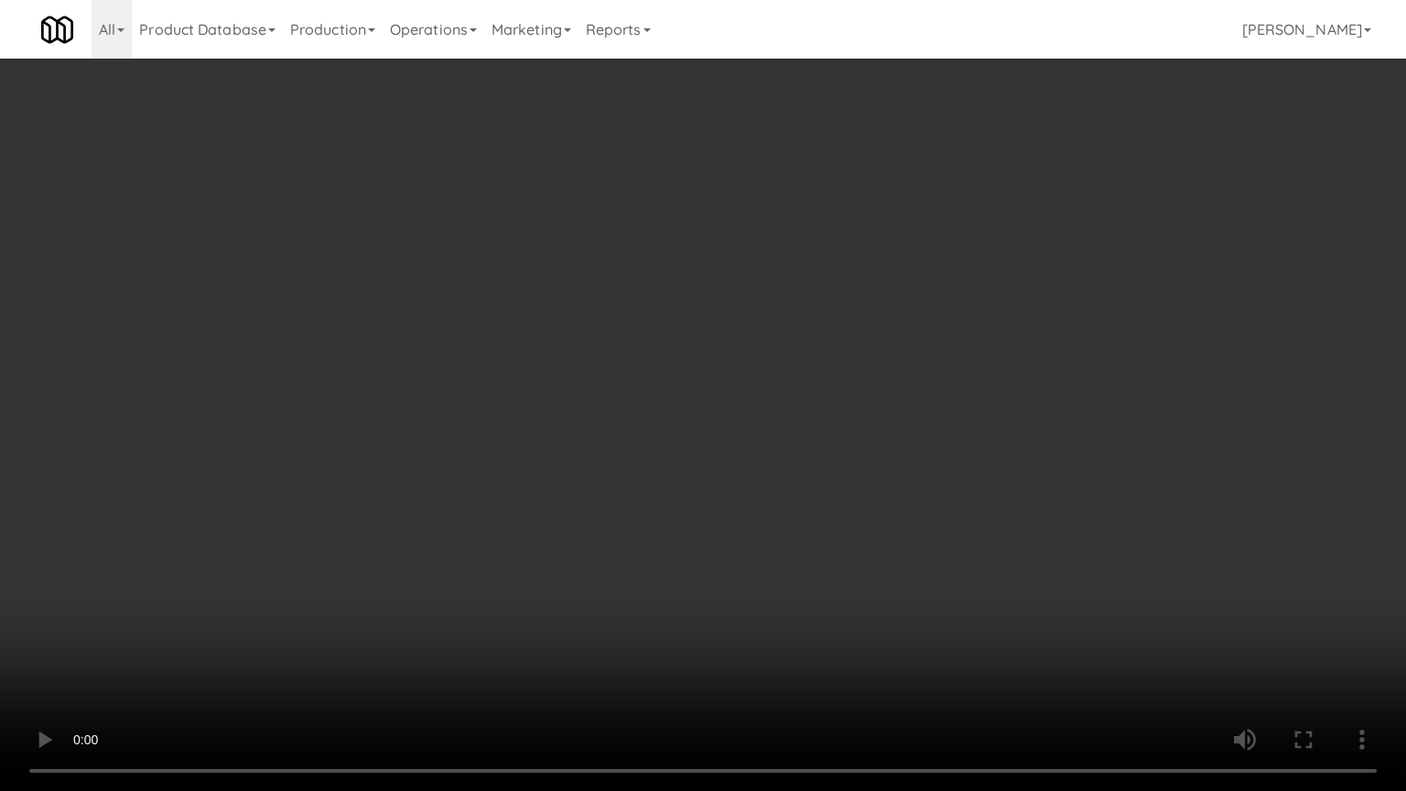
click at [850, 403] on video at bounding box center [703, 395] width 1406 height 791
click at [851, 403] on video at bounding box center [703, 395] width 1406 height 791
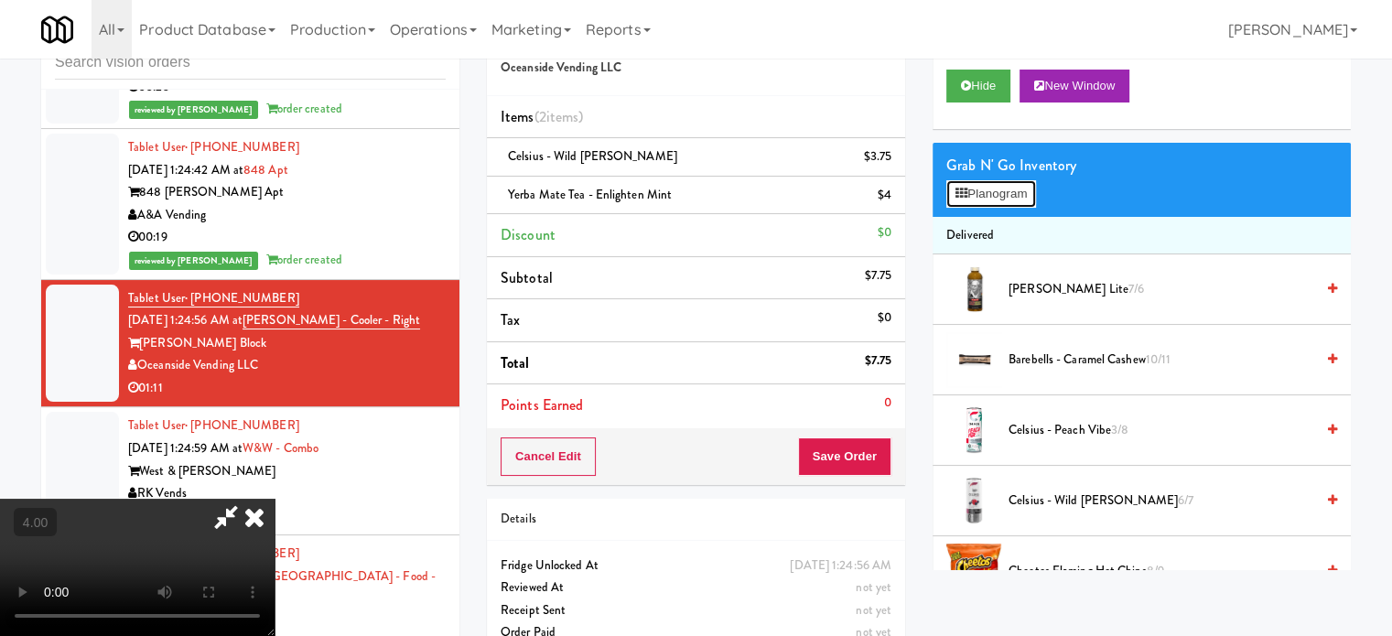
click at [998, 200] on button "Planogram" at bounding box center [992, 193] width 90 height 27
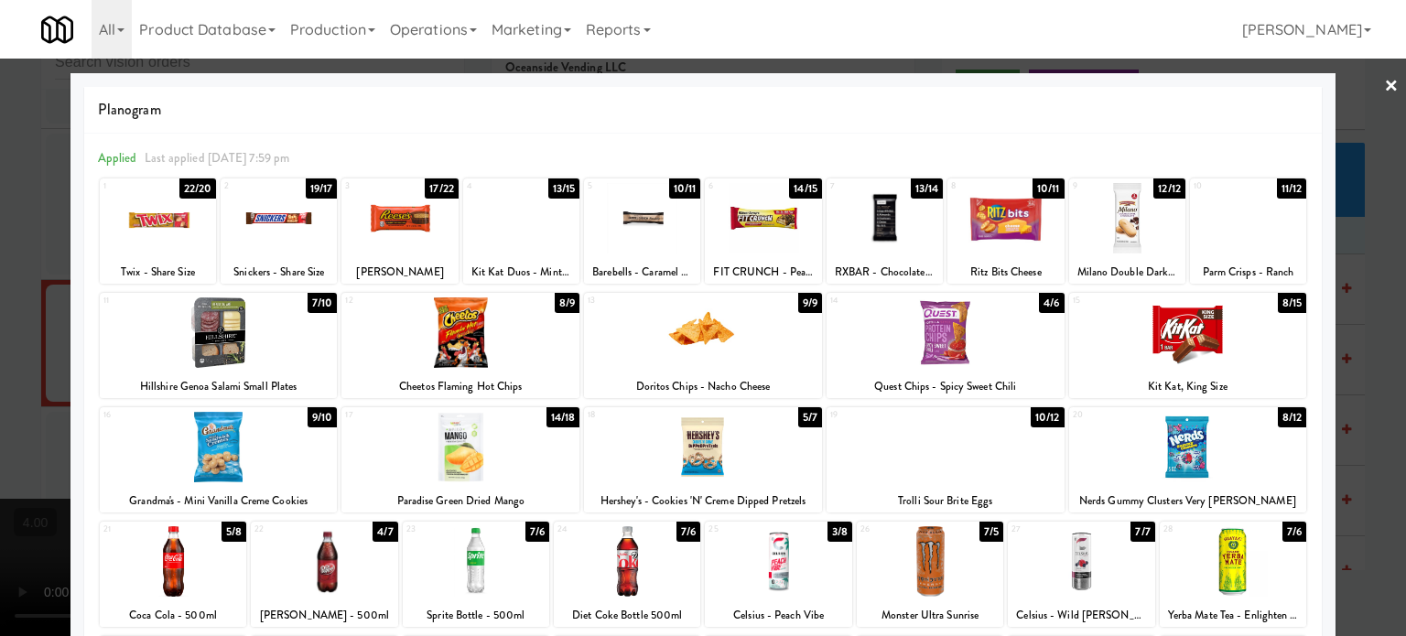
drag, startPoint x: 829, startPoint y: 531, endPoint x: 887, endPoint y: 507, distance: 62.4
click at [835, 527] on div "3/8" at bounding box center [840, 532] width 25 height 20
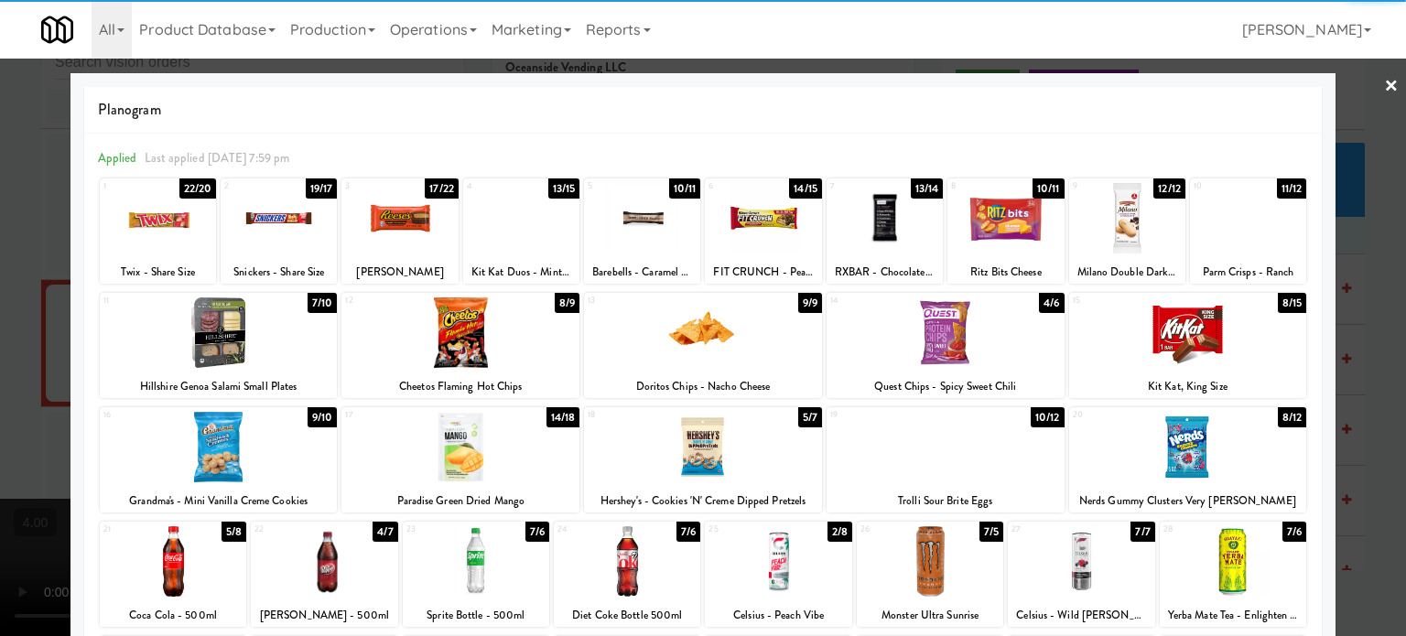
click at [1356, 371] on div at bounding box center [703, 318] width 1406 height 636
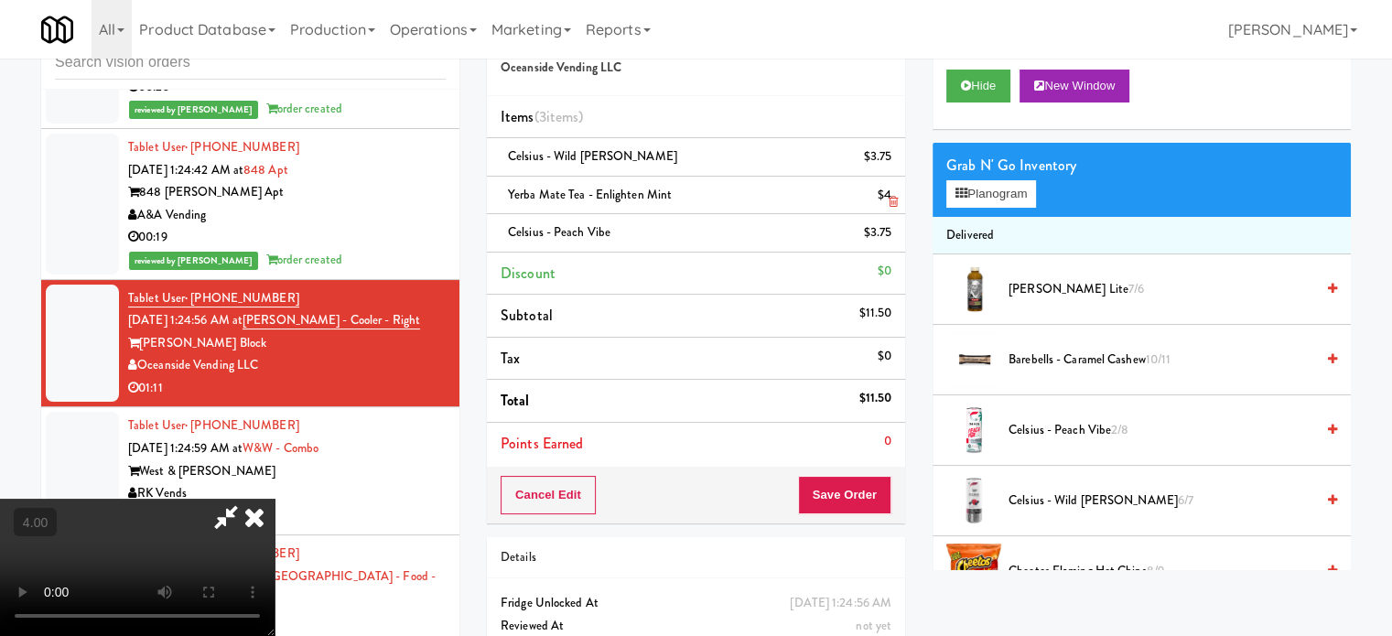
click at [890, 204] on icon at bounding box center [893, 202] width 9 height 12
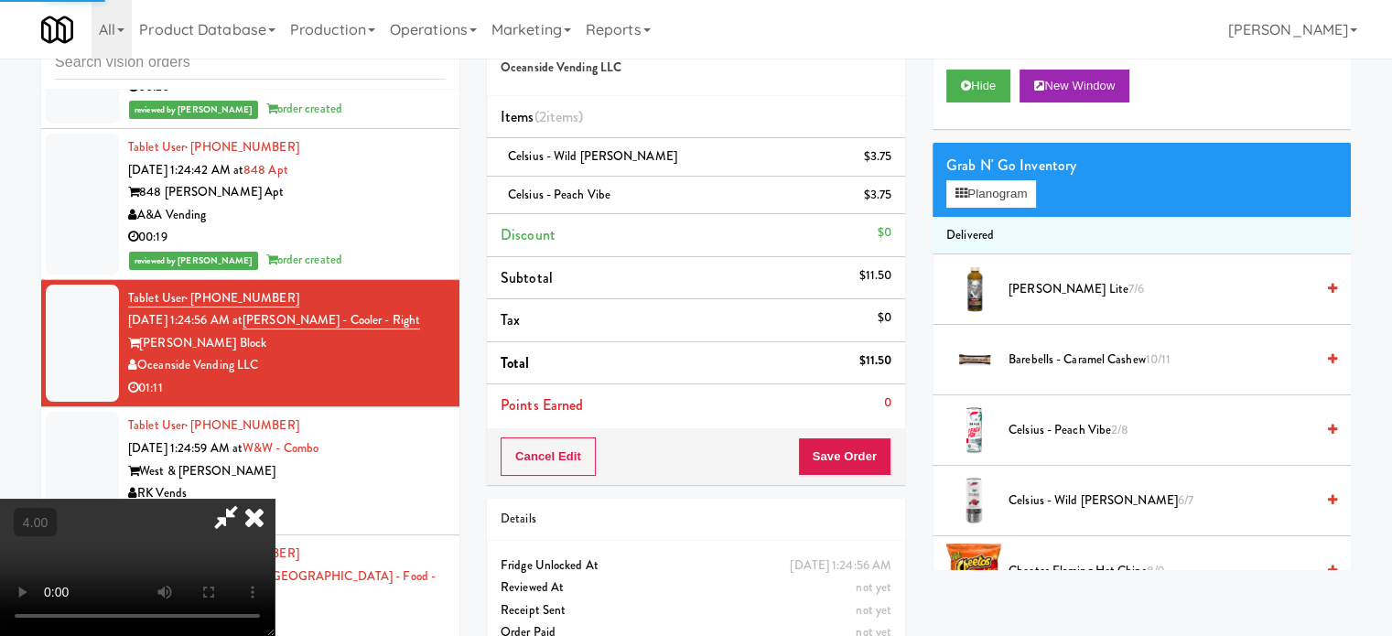
click at [275, 499] on video at bounding box center [137, 567] width 275 height 137
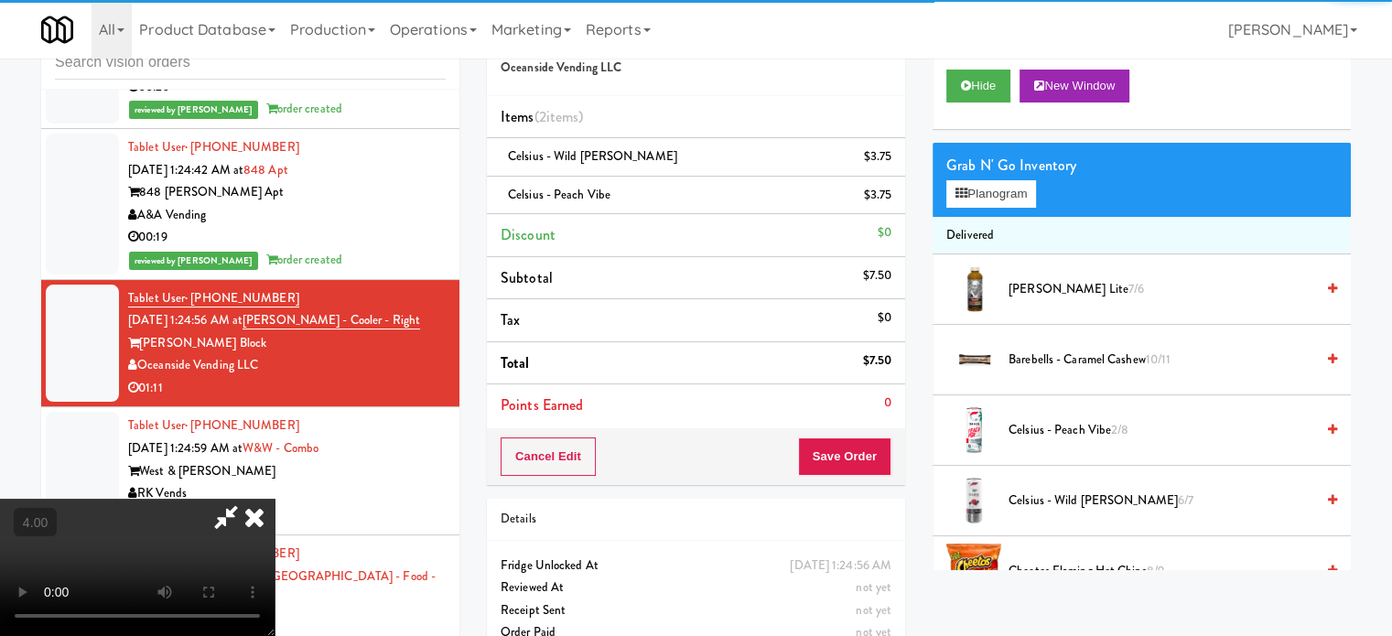
click at [275, 499] on video at bounding box center [137, 567] width 275 height 137
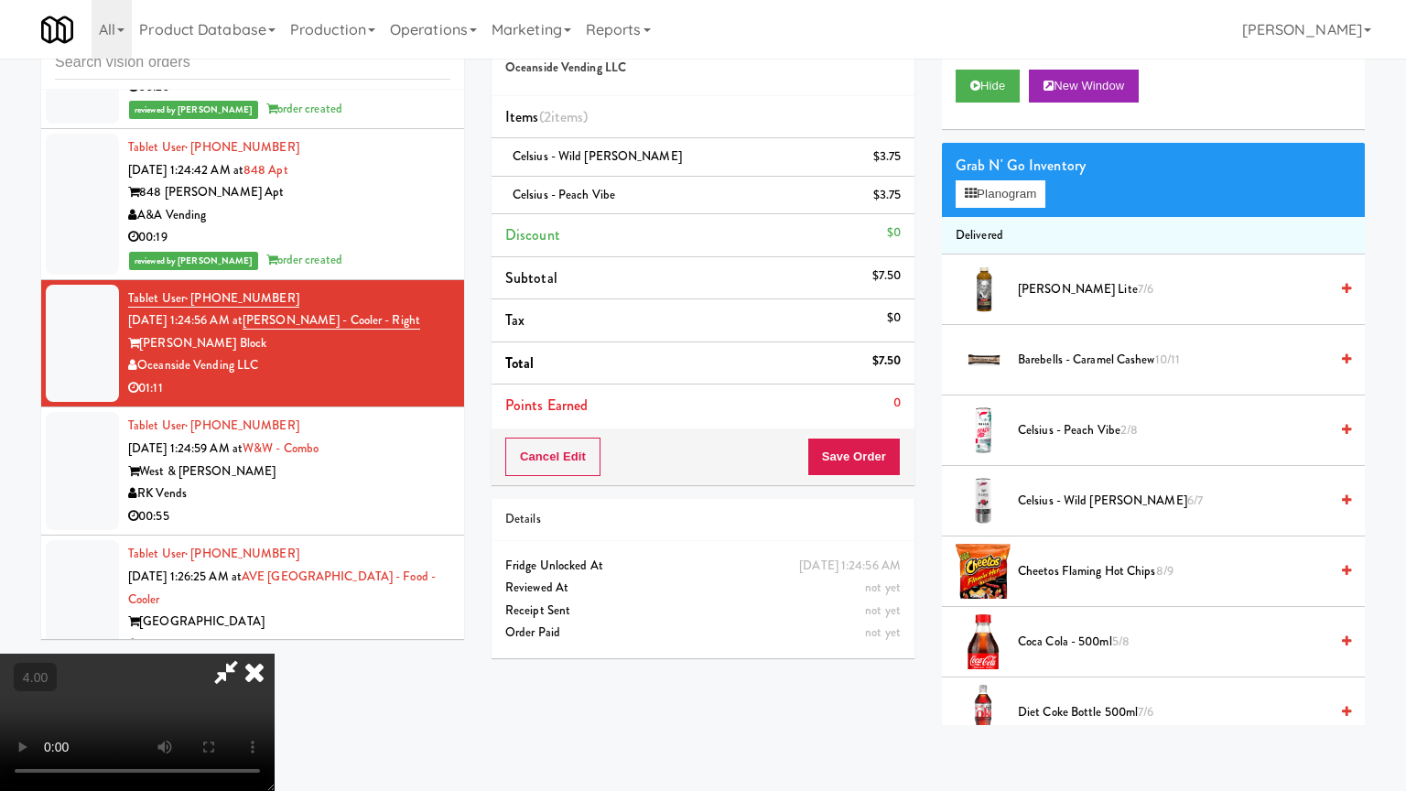
click at [275, 635] on video at bounding box center [137, 722] width 275 height 137
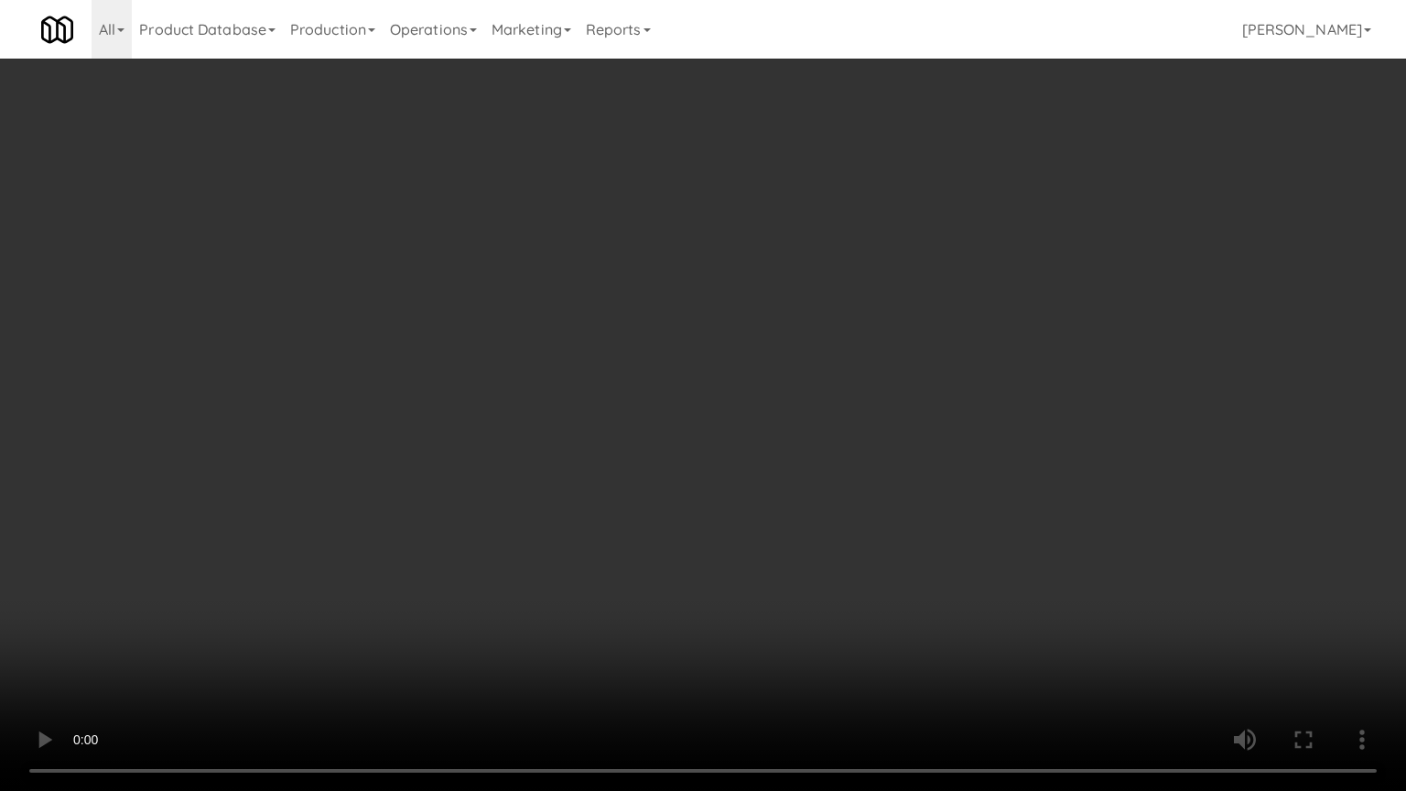
click at [776, 325] on video at bounding box center [703, 395] width 1406 height 791
click at [781, 322] on video at bounding box center [703, 395] width 1406 height 791
drag, startPoint x: 795, startPoint y: 333, endPoint x: 798, endPoint y: 324, distance: 9.9
click at [796, 332] on video at bounding box center [703, 395] width 1406 height 791
drag, startPoint x: 798, startPoint y: 324, endPoint x: 801, endPoint y: 165, distance: 159.3
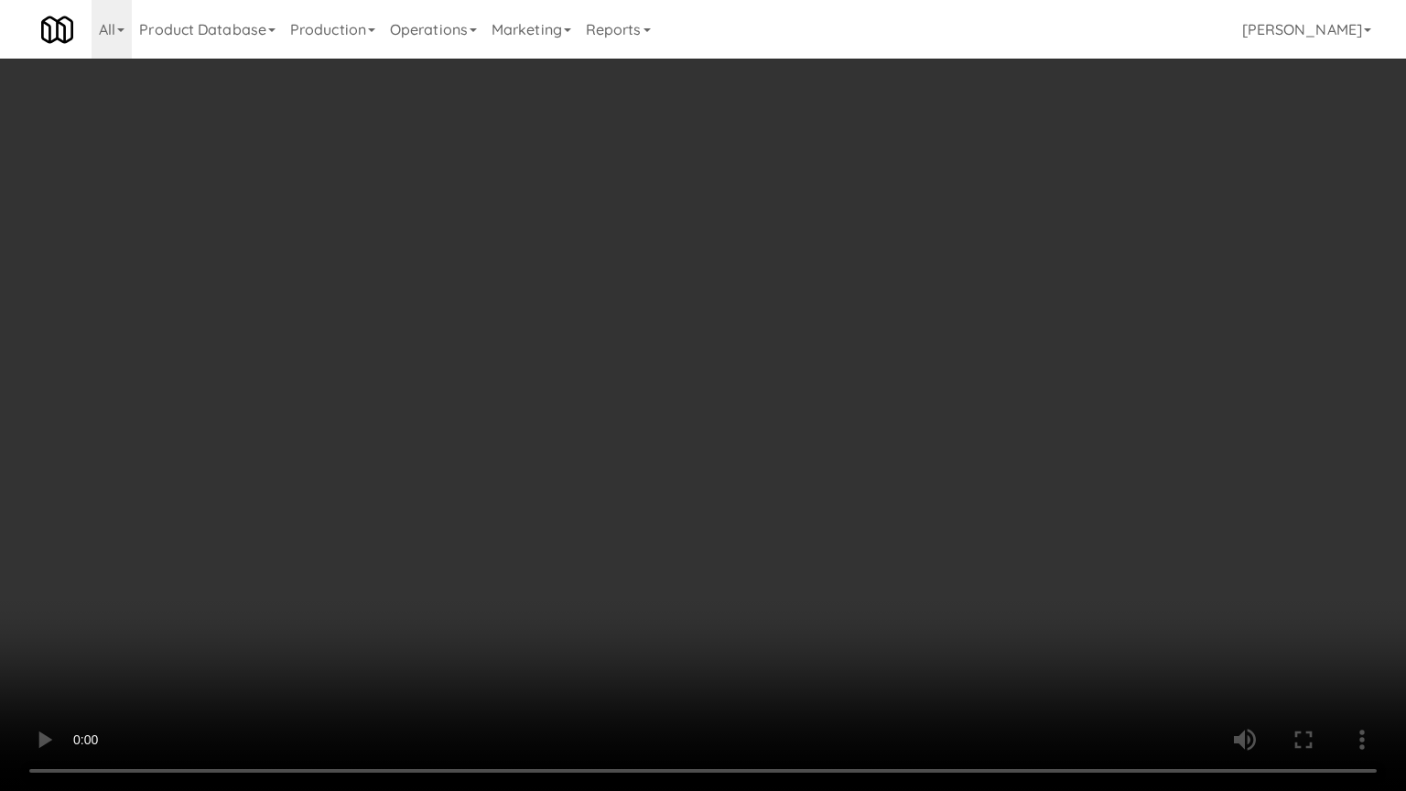
click at [798, 322] on video at bounding box center [703, 395] width 1406 height 791
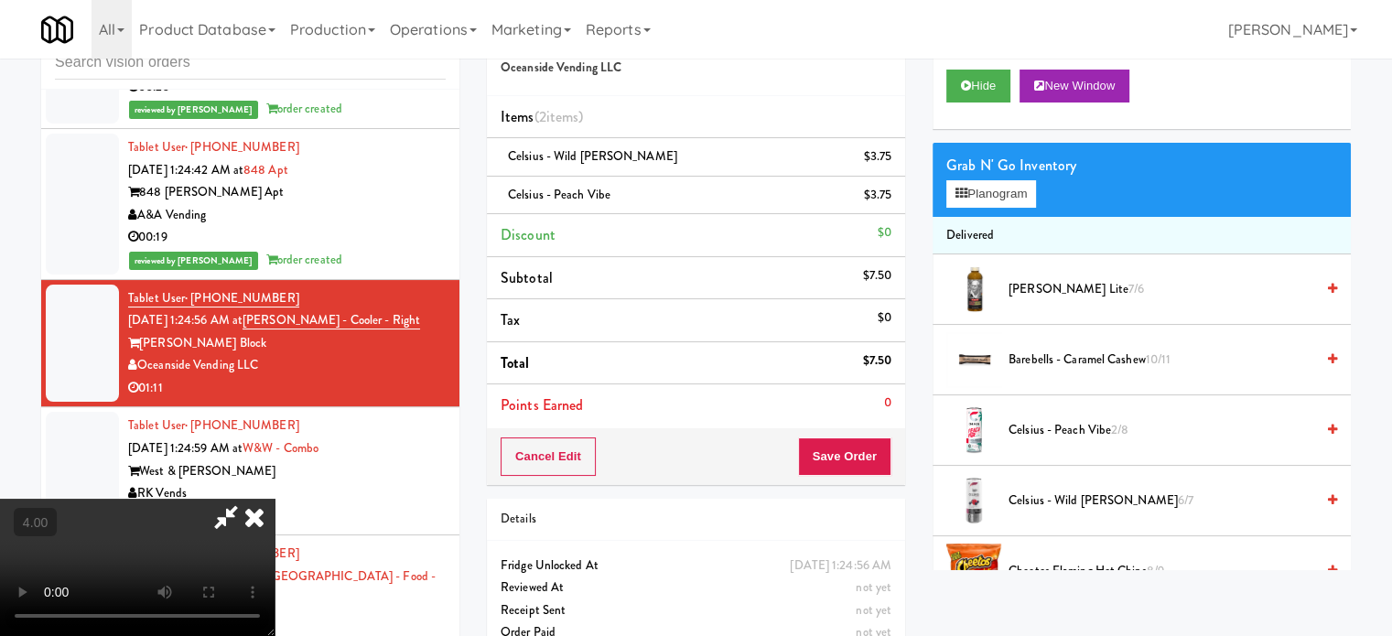
click at [275, 499] on icon at bounding box center [254, 517] width 40 height 37
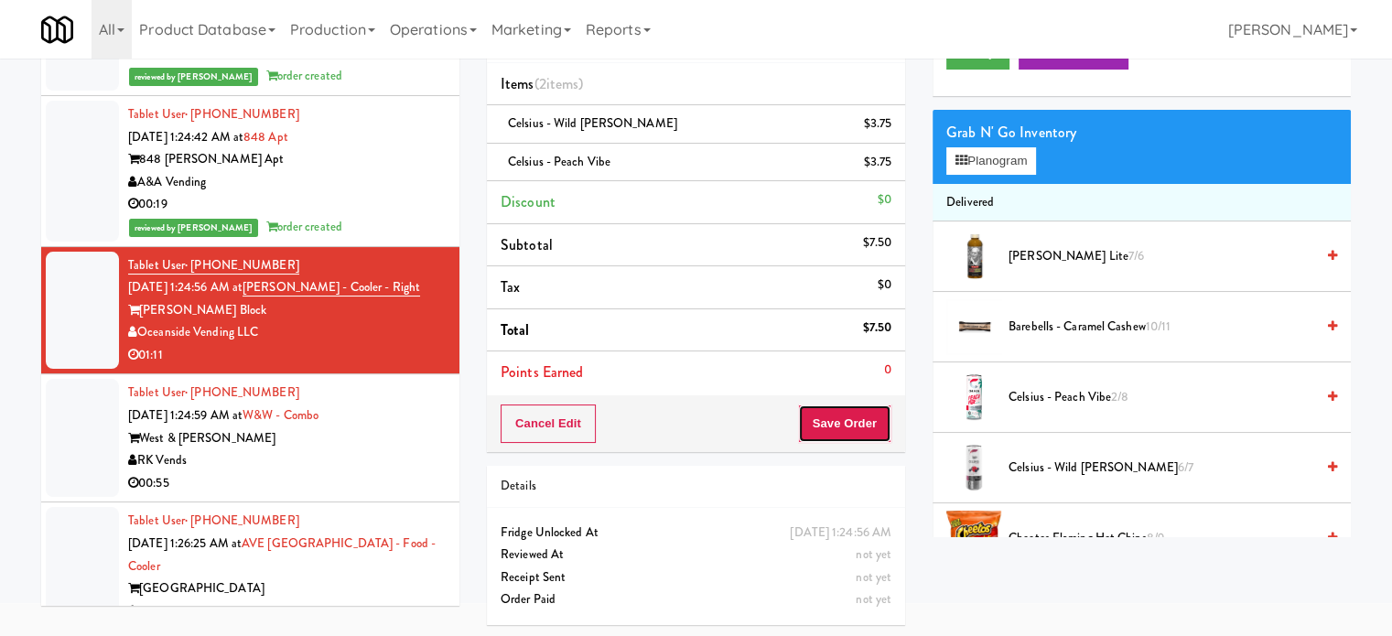
click at [840, 428] on button "Save Order" at bounding box center [844, 424] width 93 height 38
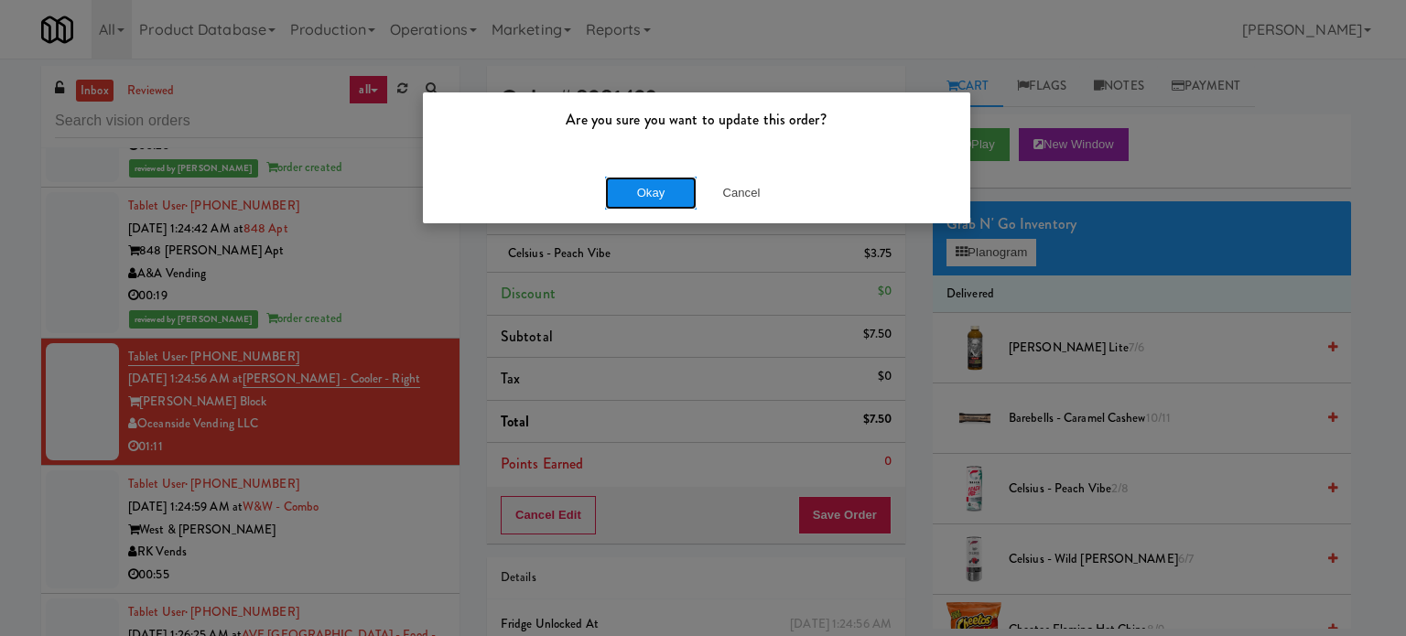
click at [641, 191] on button "Okay" at bounding box center [651, 193] width 92 height 33
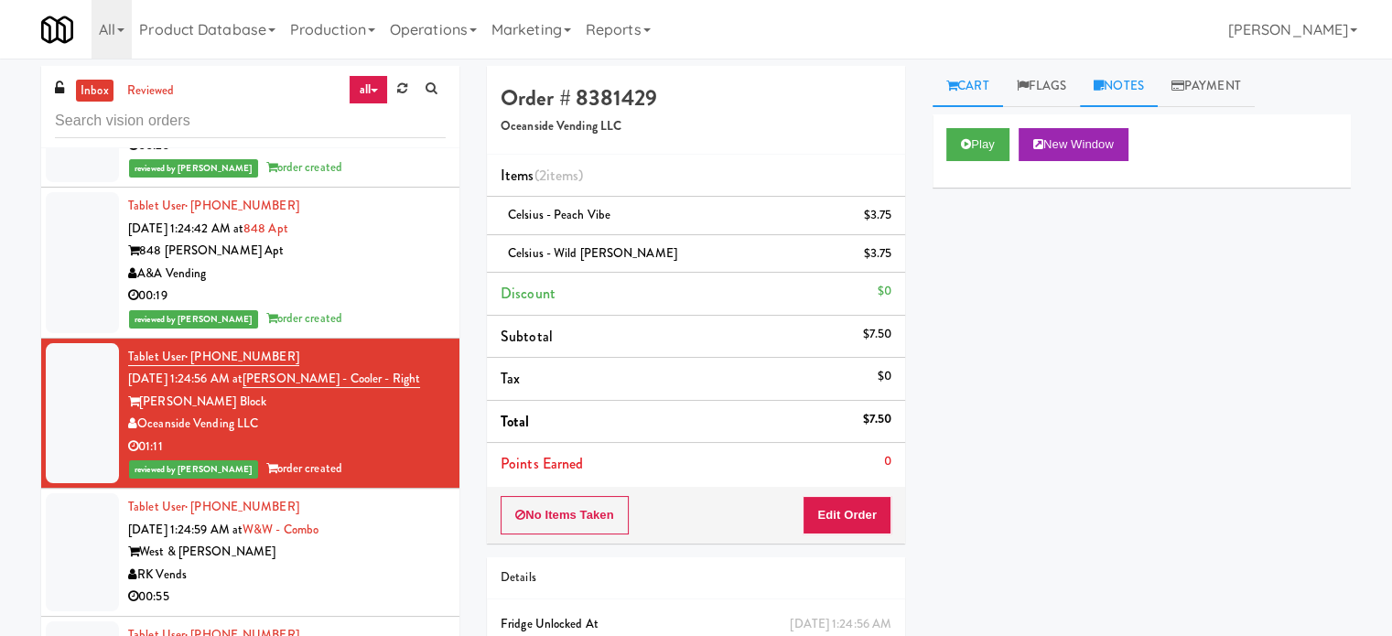
drag, startPoint x: 1153, startPoint y: 76, endPoint x: 1152, endPoint y: 91, distance: 14.7
click at [1152, 80] on link "Notes" at bounding box center [1119, 86] width 78 height 41
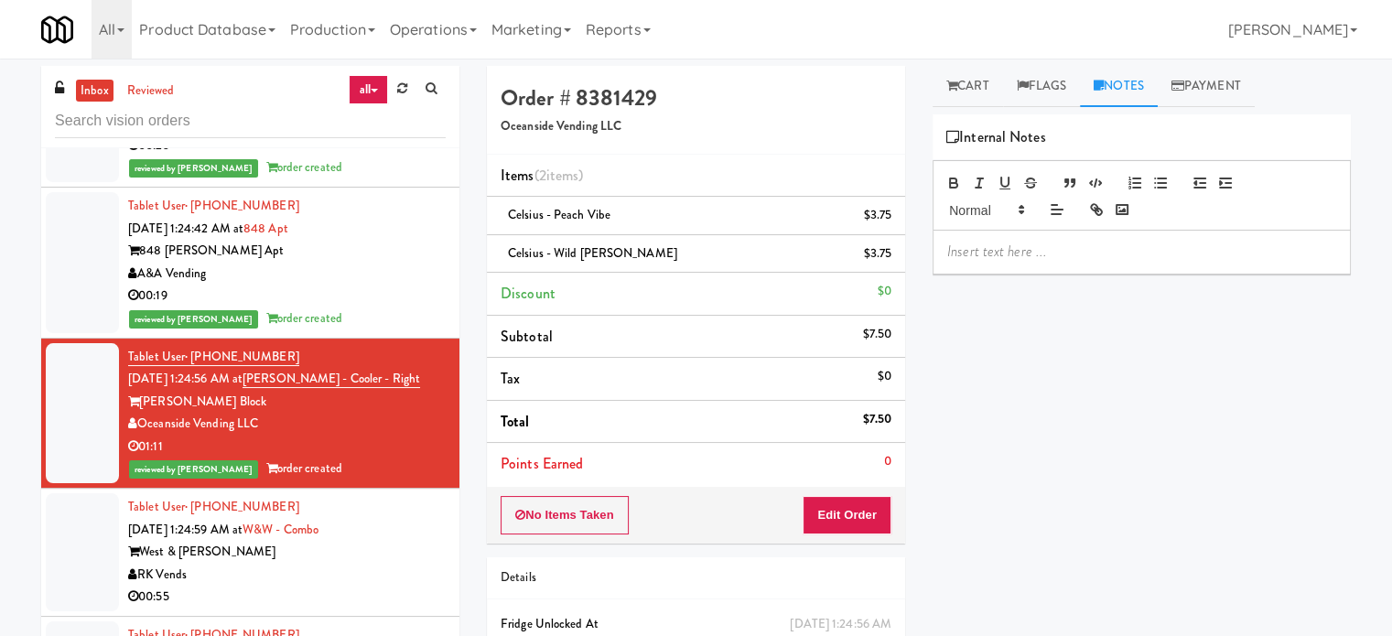
click at [1119, 234] on div at bounding box center [1142, 252] width 417 height 42
click at [1165, 254] on p "Jenet: #DisabledCamera#TopRight" at bounding box center [1141, 252] width 389 height 20
click at [412, 555] on div "Tablet User · (706) 566-7514 Sep 29, 2025 1:24:59 AM at W&W - Combo West & Wrig…" at bounding box center [287, 552] width 318 height 113
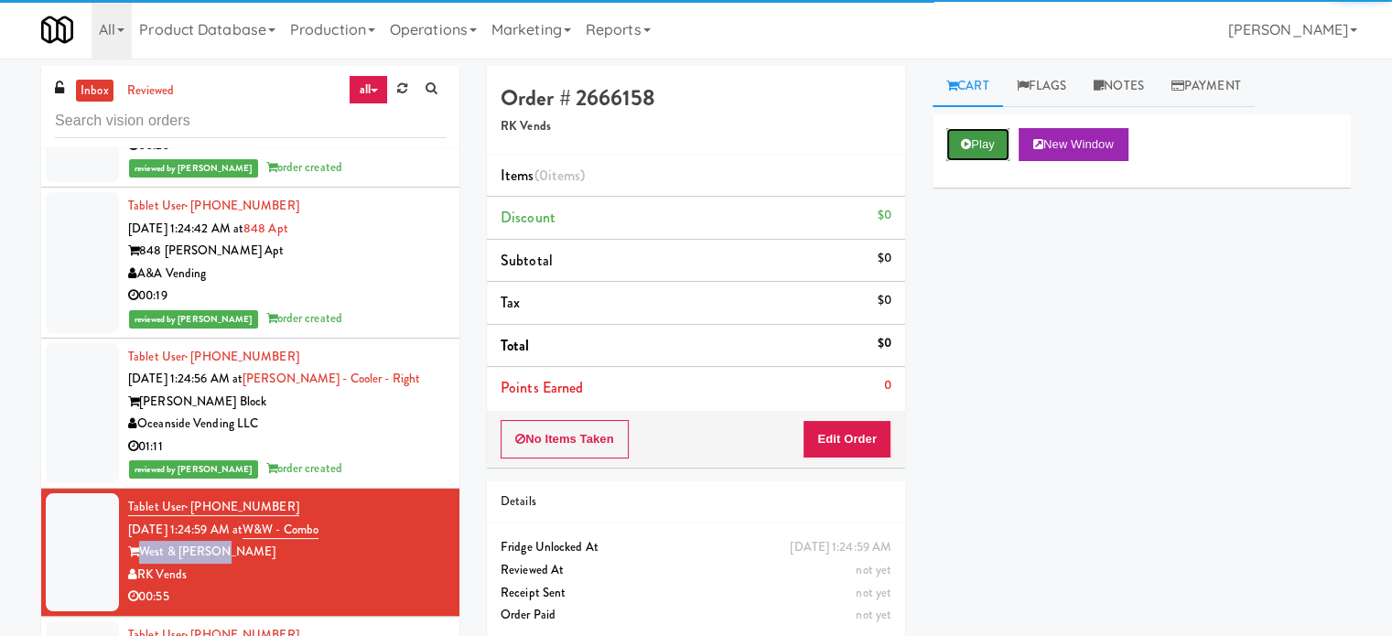
click at [987, 142] on button "Play" at bounding box center [978, 144] width 63 height 33
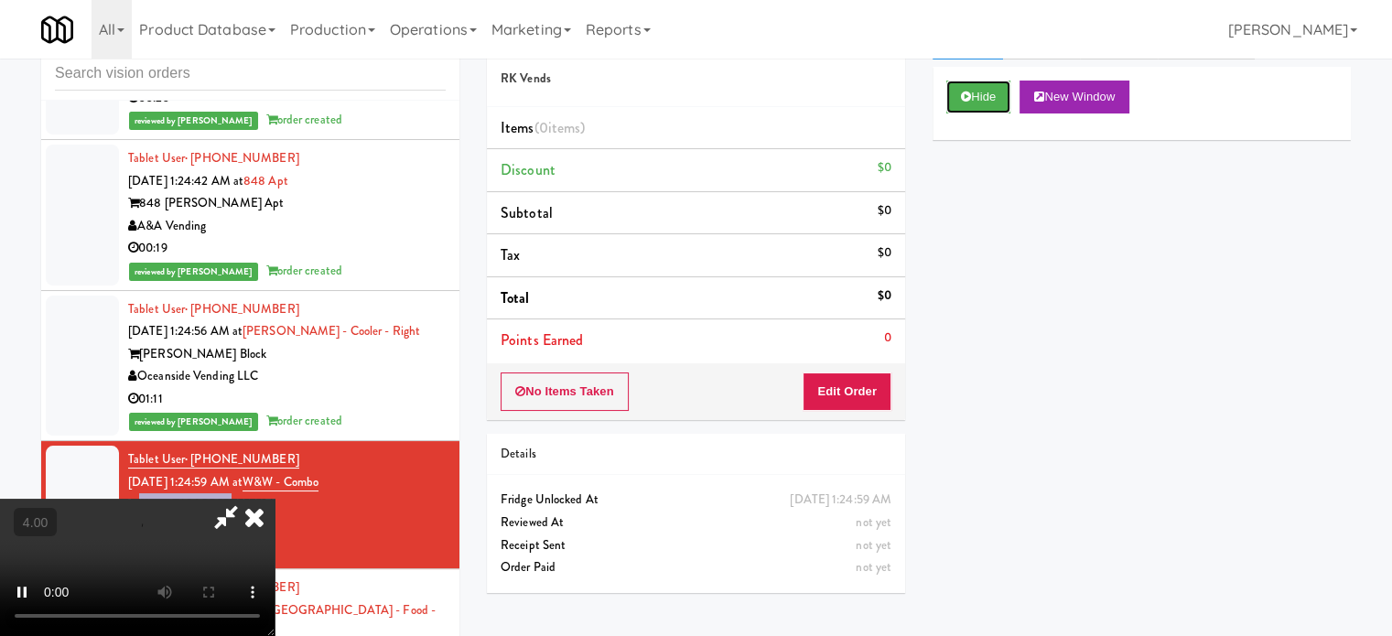
scroll to position [74, 0]
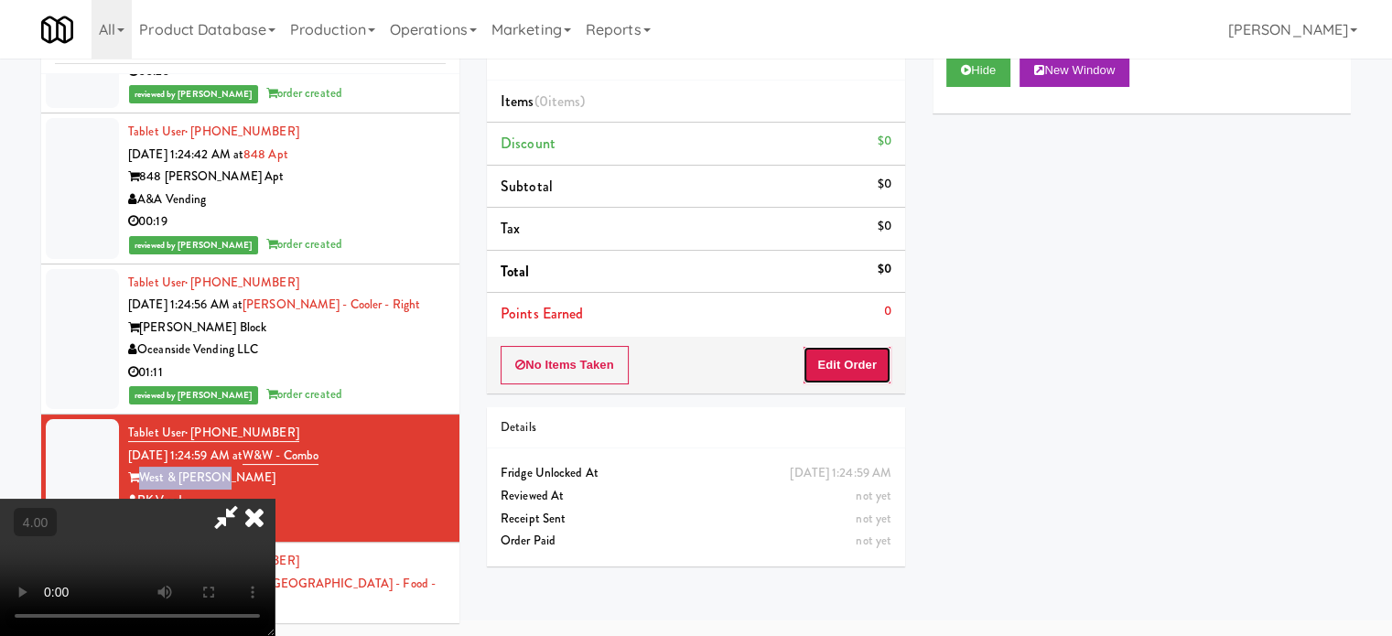
click at [846, 365] on button "Edit Order" at bounding box center [847, 365] width 89 height 38
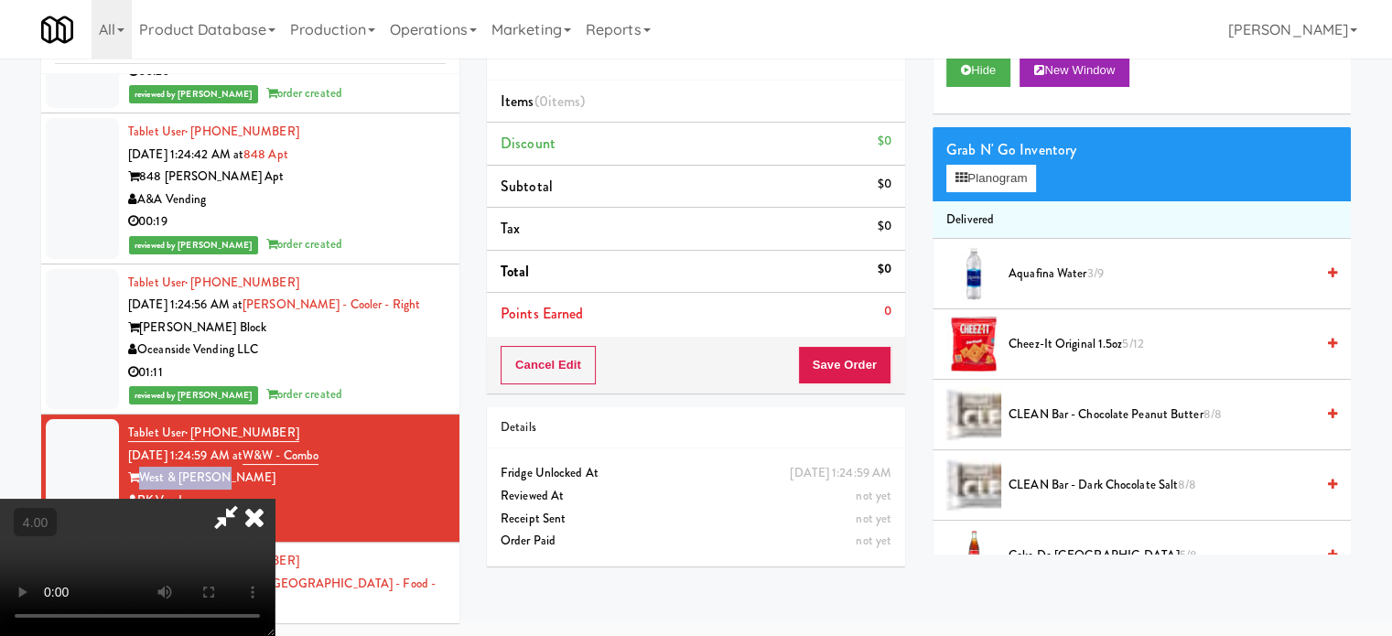
drag, startPoint x: 626, startPoint y: 485, endPoint x: 629, endPoint y: 472, distance: 13.1
click at [275, 499] on video at bounding box center [137, 567] width 275 height 137
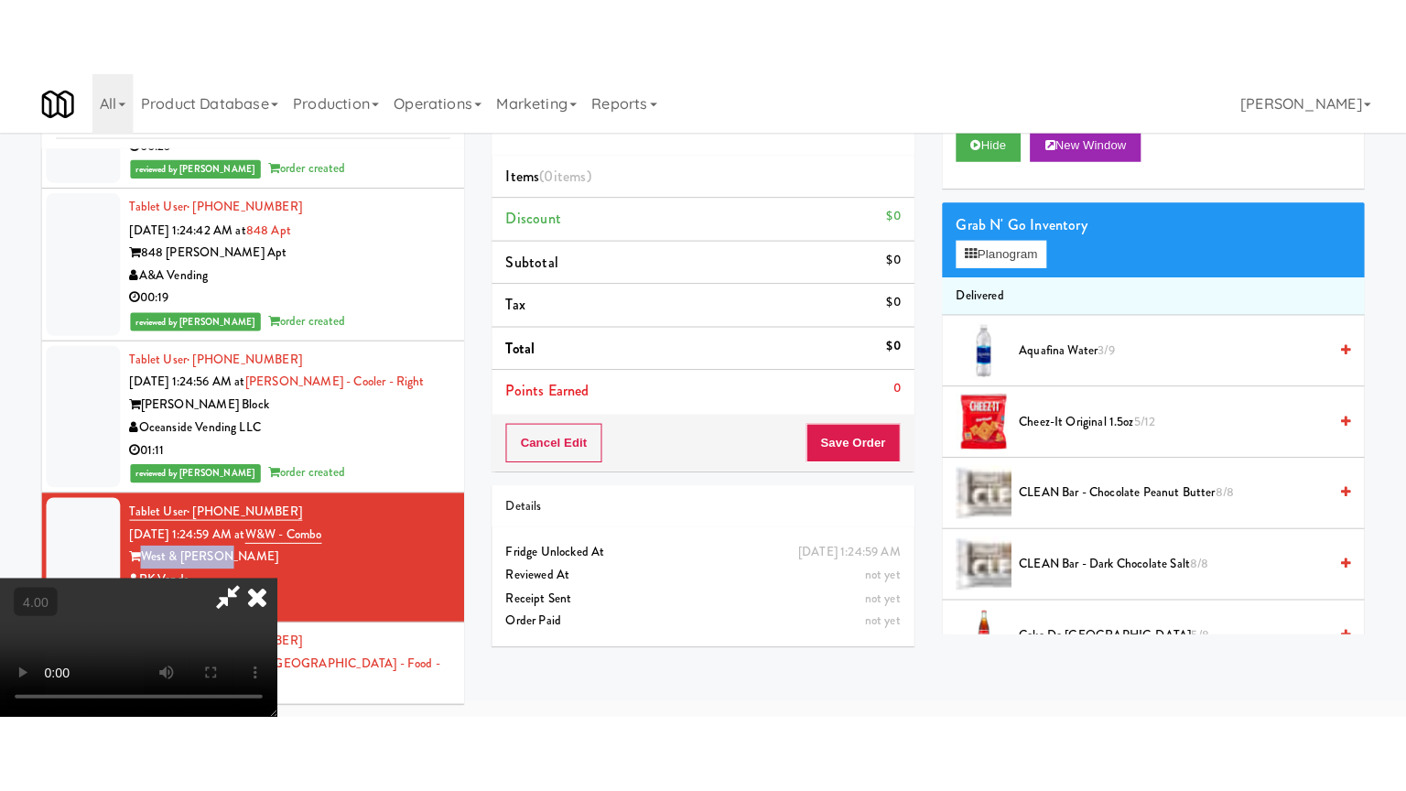
scroll to position [59, 0]
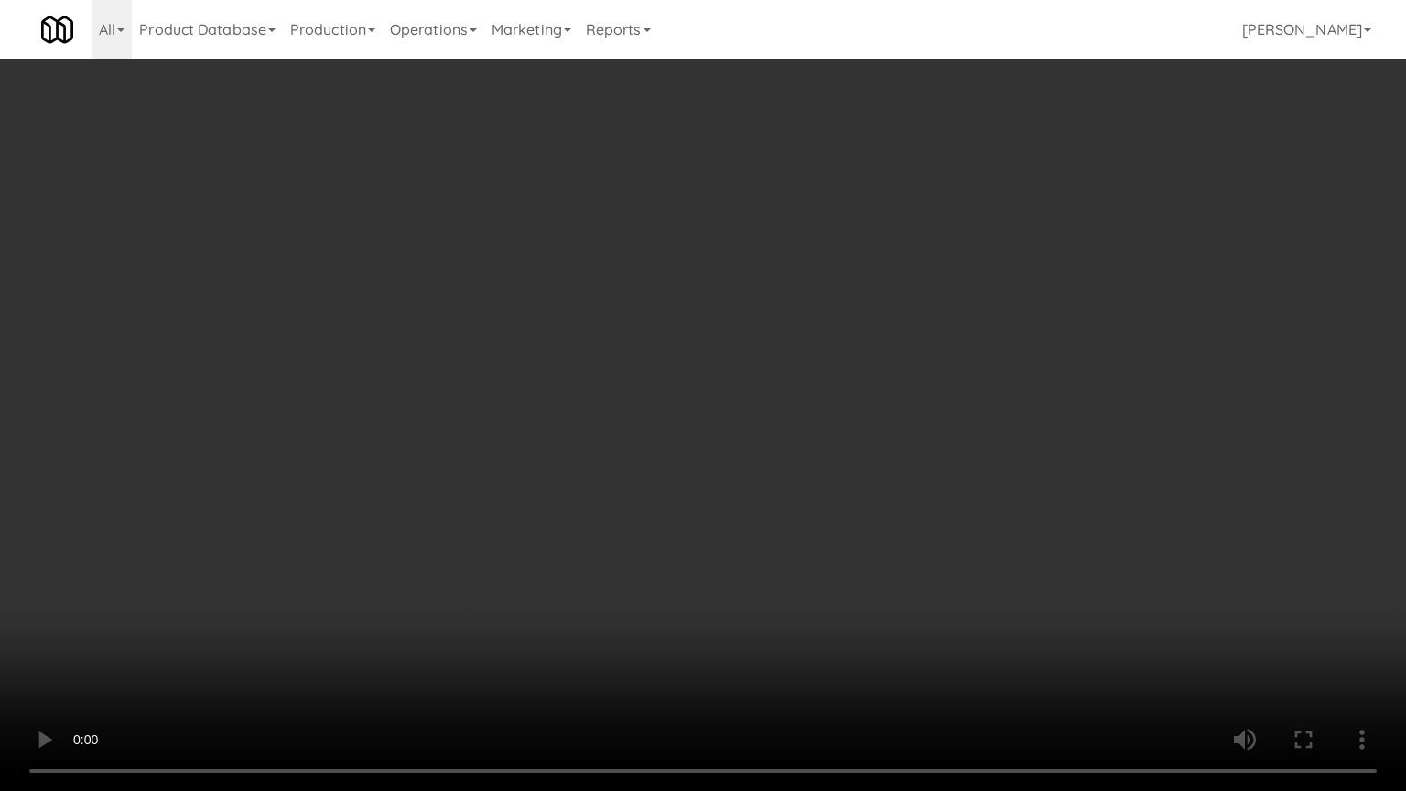
click at [646, 415] on video at bounding box center [703, 395] width 1406 height 791
drag, startPoint x: 633, startPoint y: 417, endPoint x: 633, endPoint y: 406, distance: 11.9
click at [633, 406] on video at bounding box center [703, 395] width 1406 height 791
click at [636, 409] on video at bounding box center [703, 395] width 1406 height 791
click at [663, 446] on video at bounding box center [703, 395] width 1406 height 791
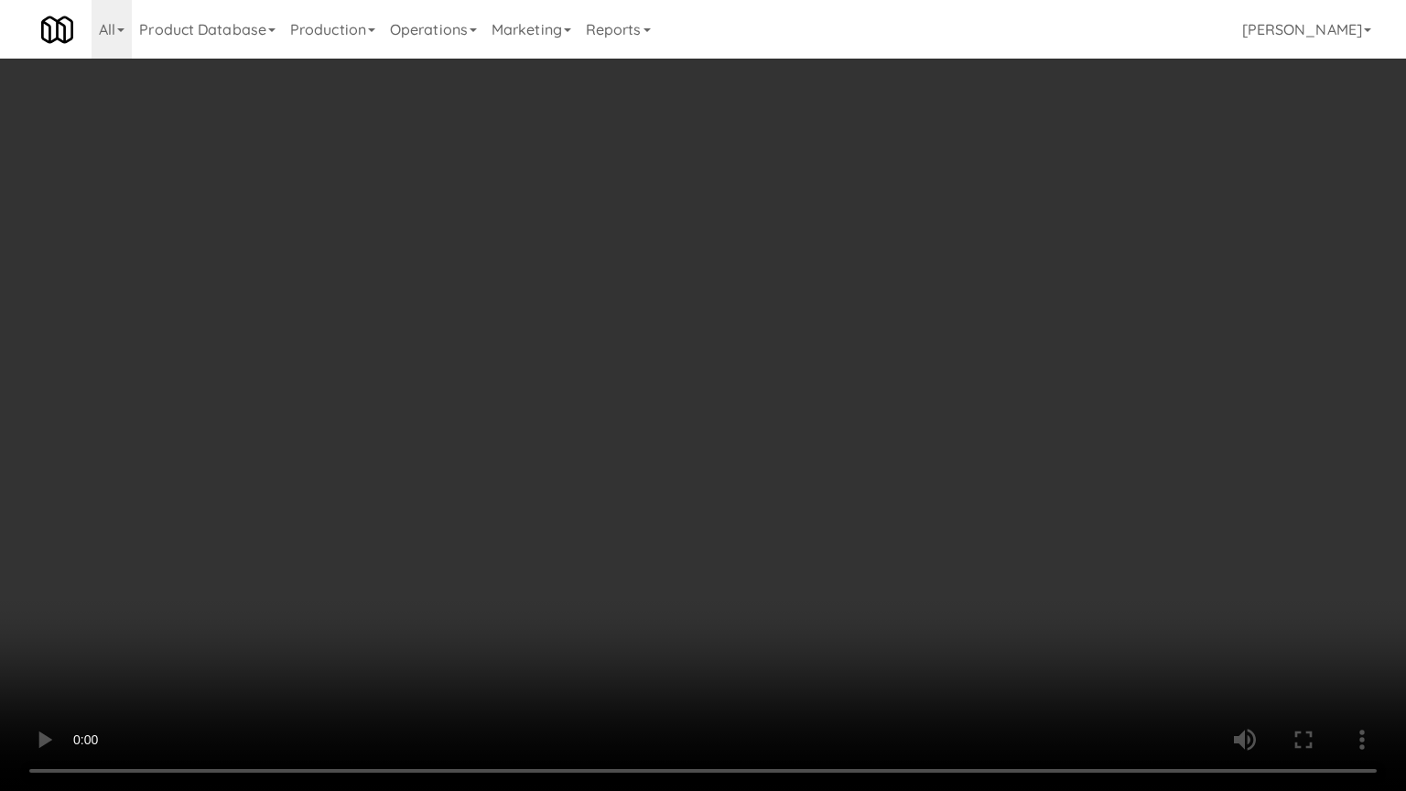
click at [666, 443] on video at bounding box center [703, 395] width 1406 height 791
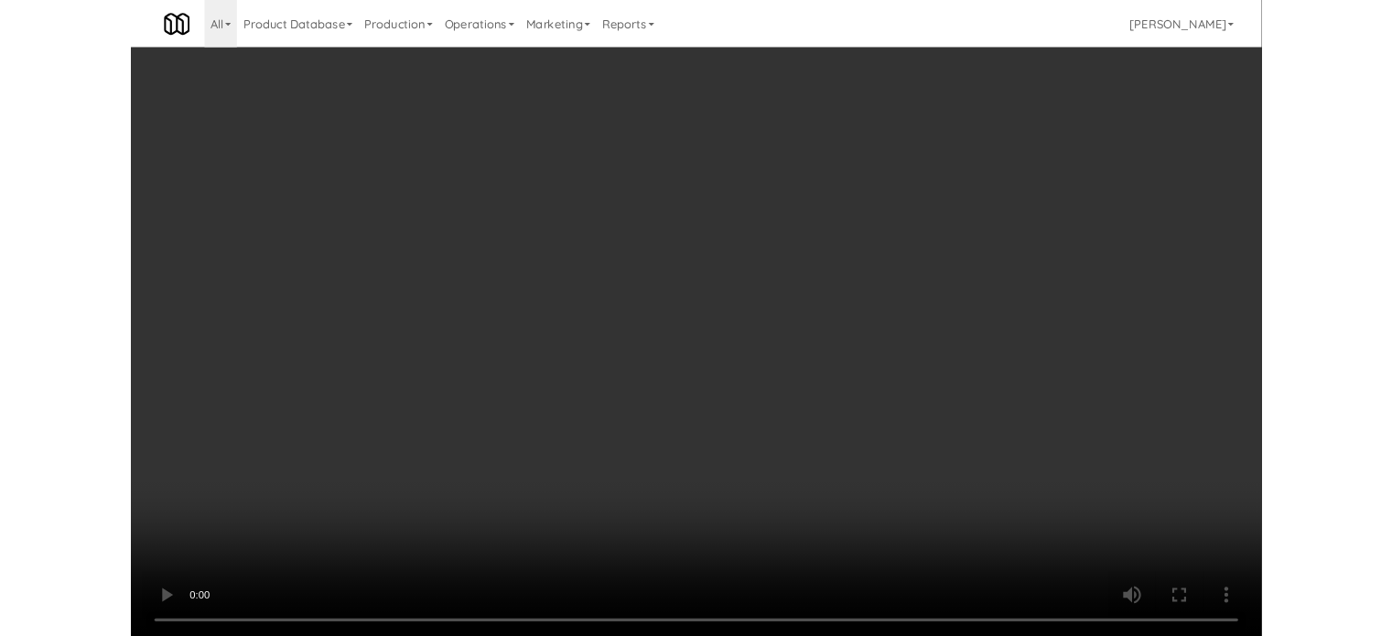
scroll to position [74, 0]
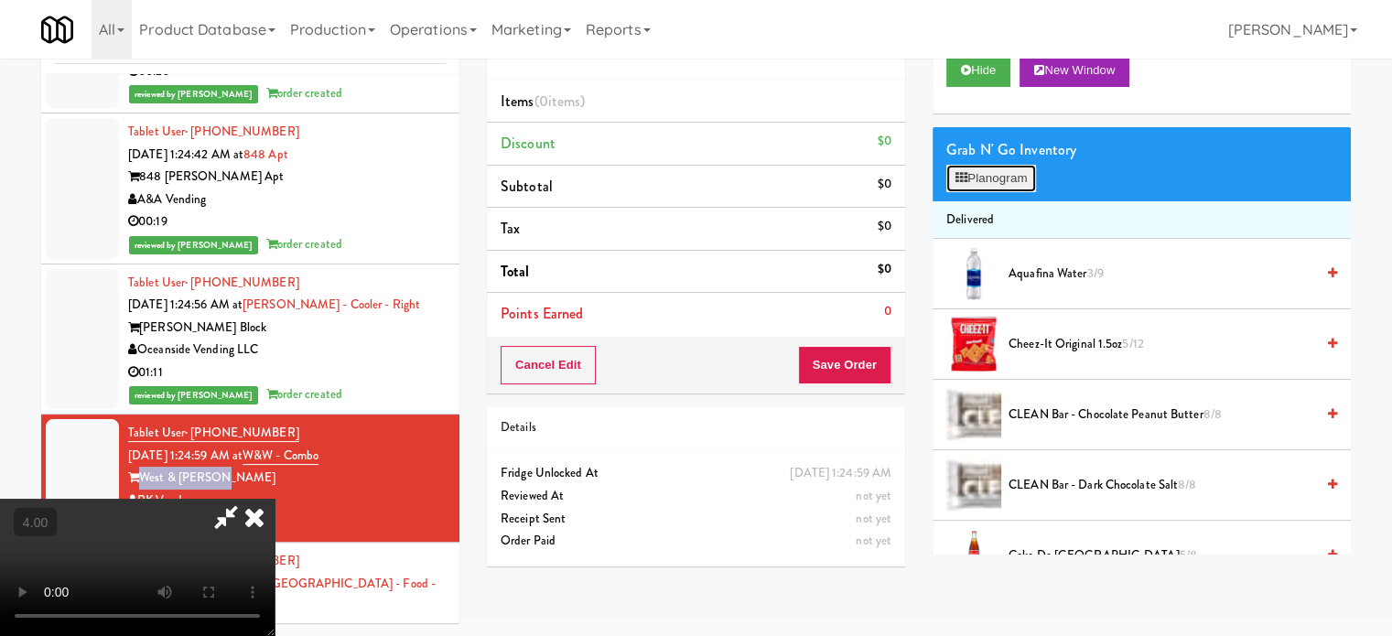
click at [1004, 171] on button "Planogram" at bounding box center [992, 178] width 90 height 27
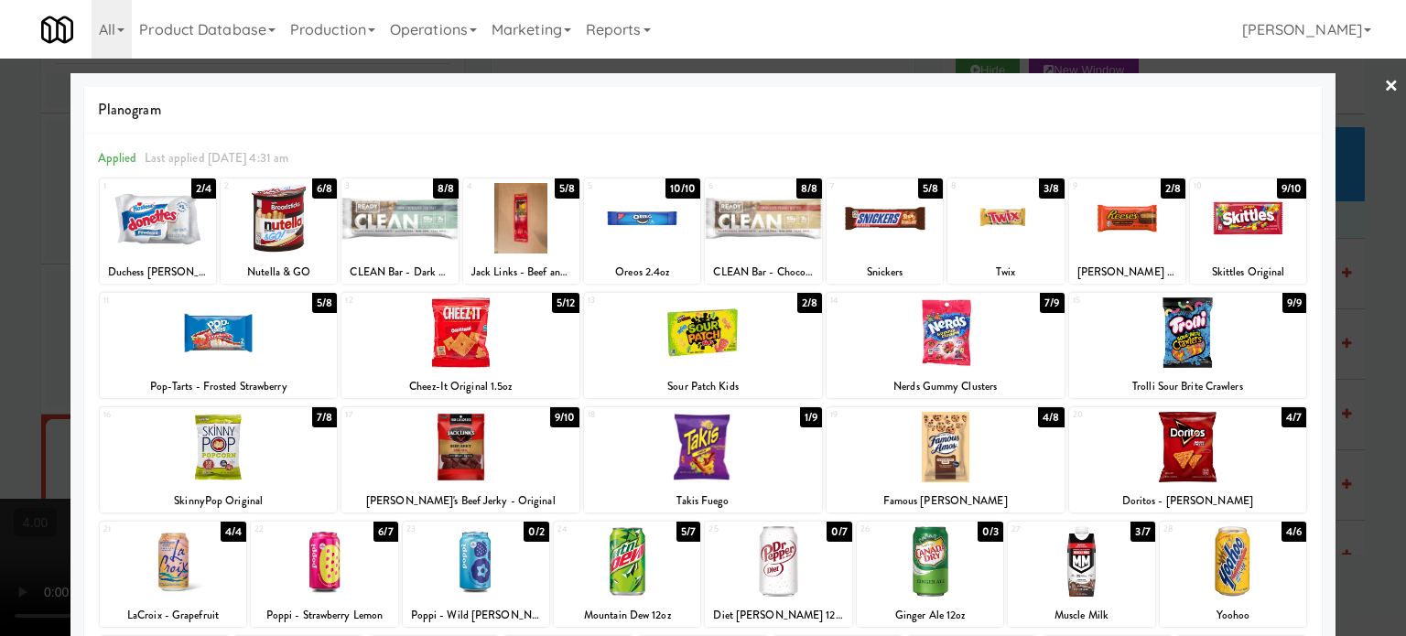
click at [1131, 532] on div "3/7" at bounding box center [1143, 532] width 24 height 20
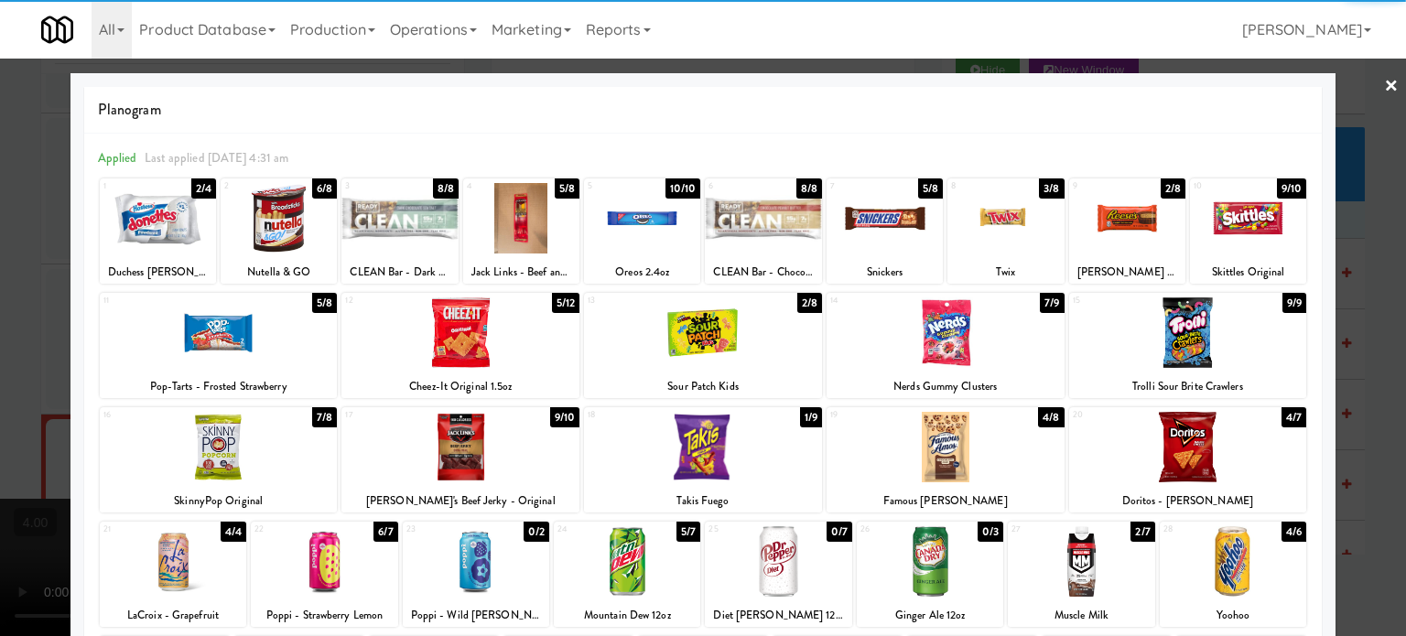
click at [1384, 428] on div at bounding box center [703, 318] width 1406 height 636
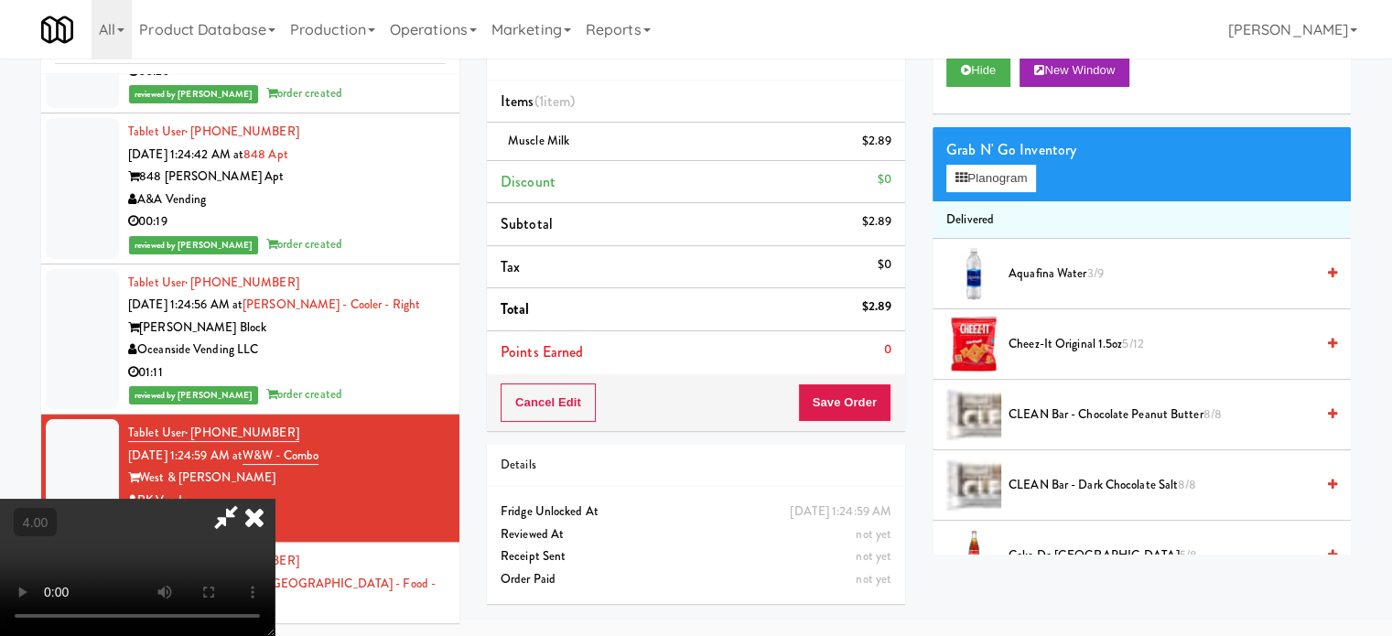
click at [275, 499] on video at bounding box center [137, 567] width 275 height 137
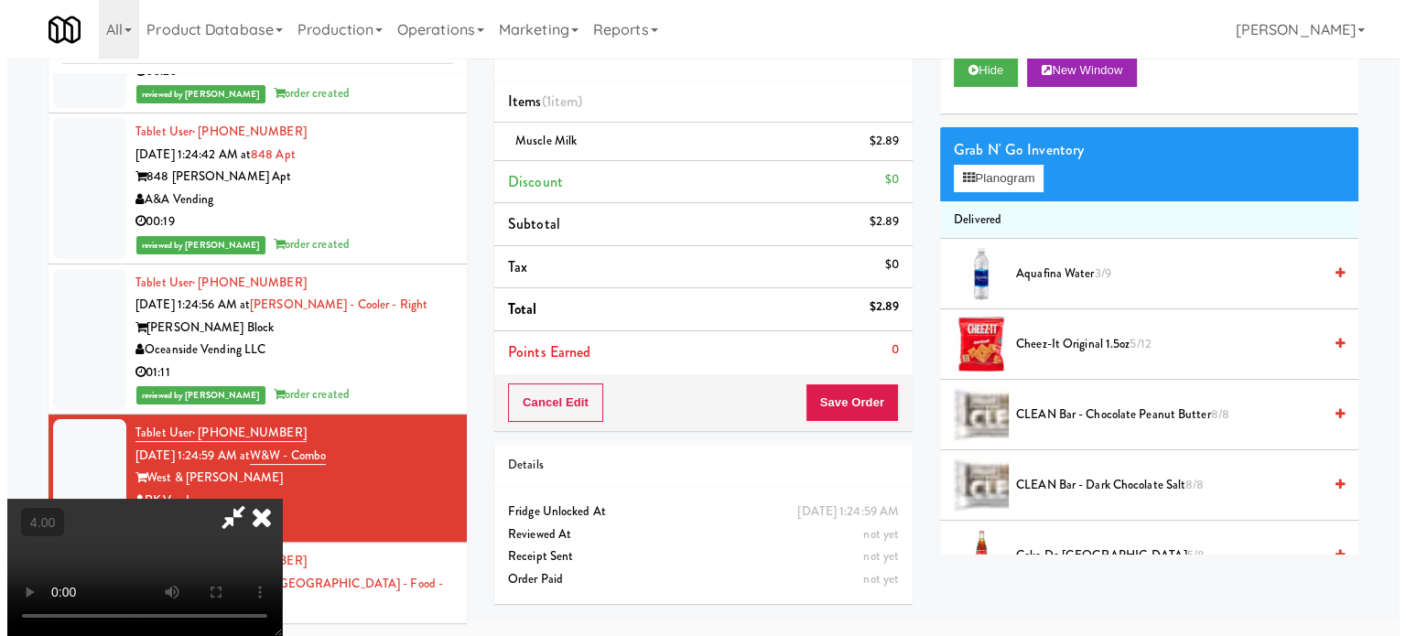
scroll to position [59, 0]
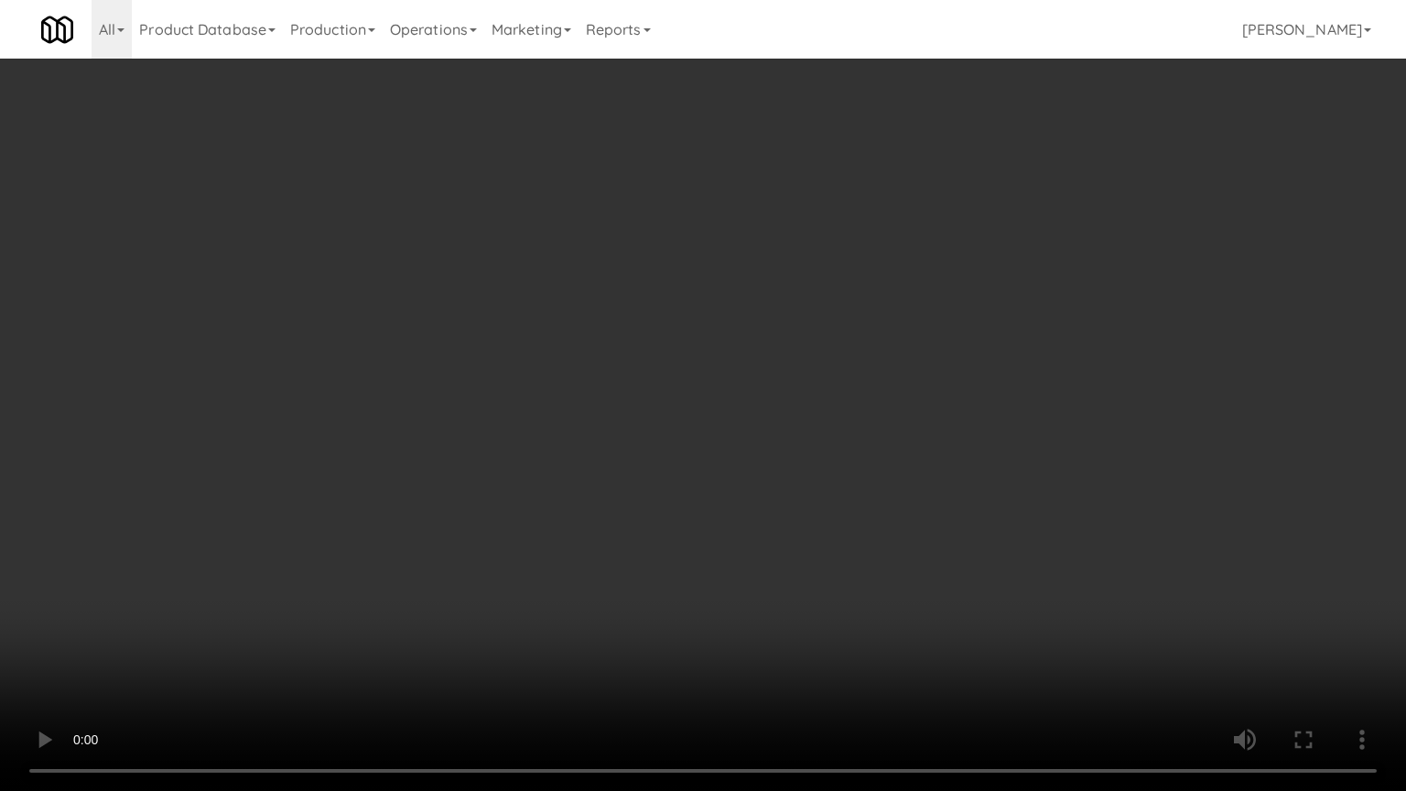
drag, startPoint x: 501, startPoint y: 509, endPoint x: 517, endPoint y: 483, distance: 30.5
click at [509, 497] on video at bounding box center [703, 395] width 1406 height 791
click at [612, 439] on video at bounding box center [703, 395] width 1406 height 791
click at [627, 556] on video at bounding box center [703, 395] width 1406 height 791
click at [644, 541] on video at bounding box center [703, 395] width 1406 height 791
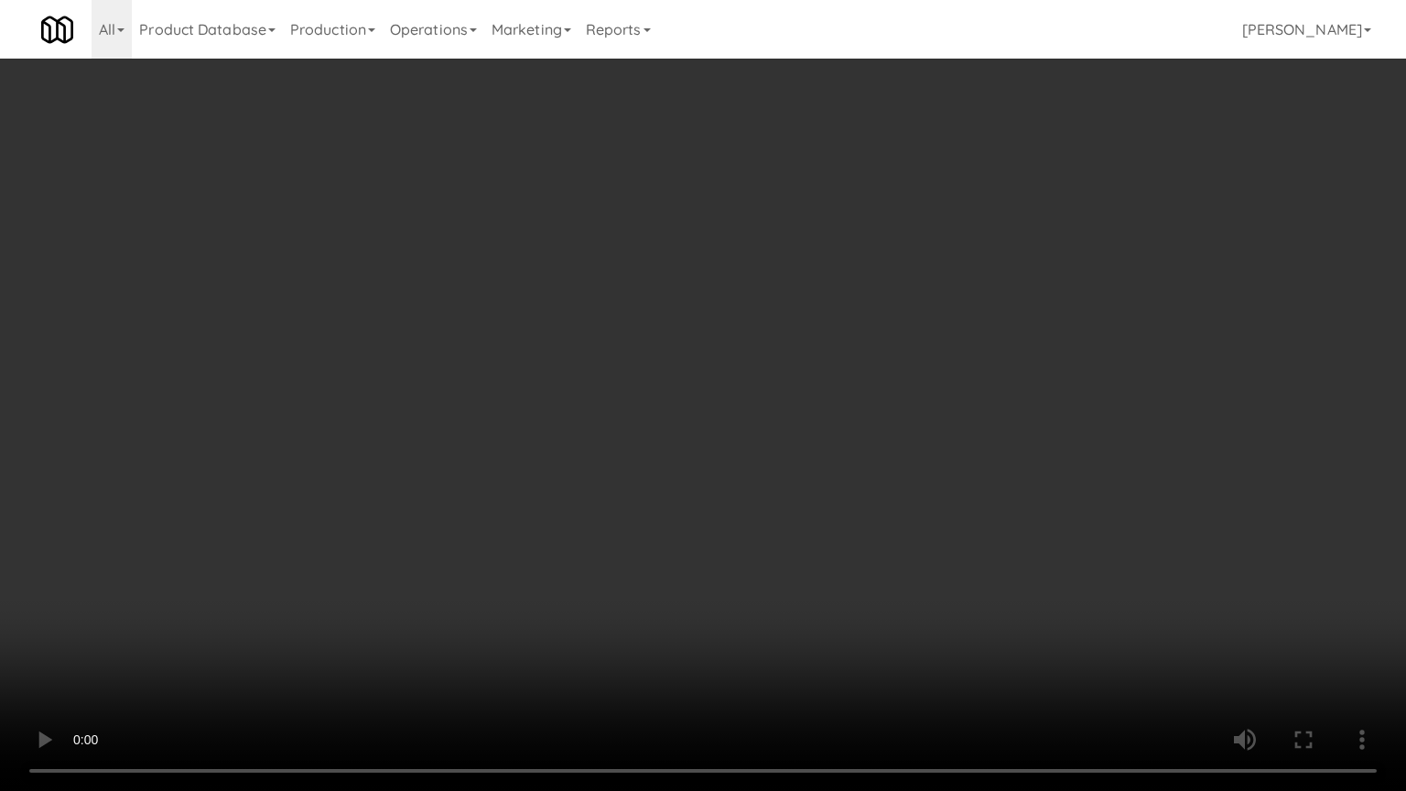
click at [644, 541] on video at bounding box center [703, 395] width 1406 height 791
click at [677, 520] on video at bounding box center [703, 395] width 1406 height 791
click at [682, 514] on video at bounding box center [703, 395] width 1406 height 791
click at [733, 504] on video at bounding box center [703, 395] width 1406 height 791
drag, startPoint x: 736, startPoint y: 503, endPoint x: 790, endPoint y: 310, distance: 199.7
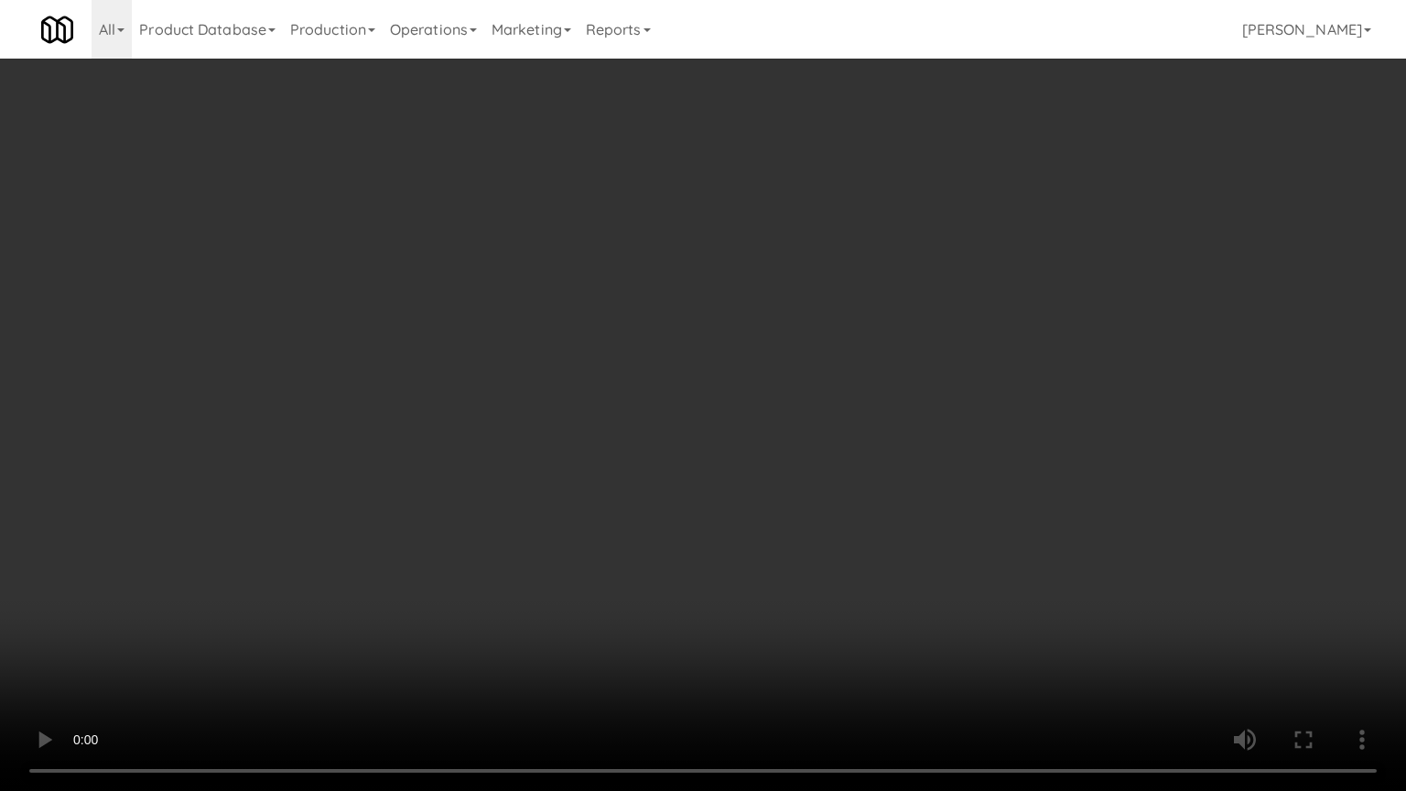
click at [739, 501] on video at bounding box center [703, 395] width 1406 height 791
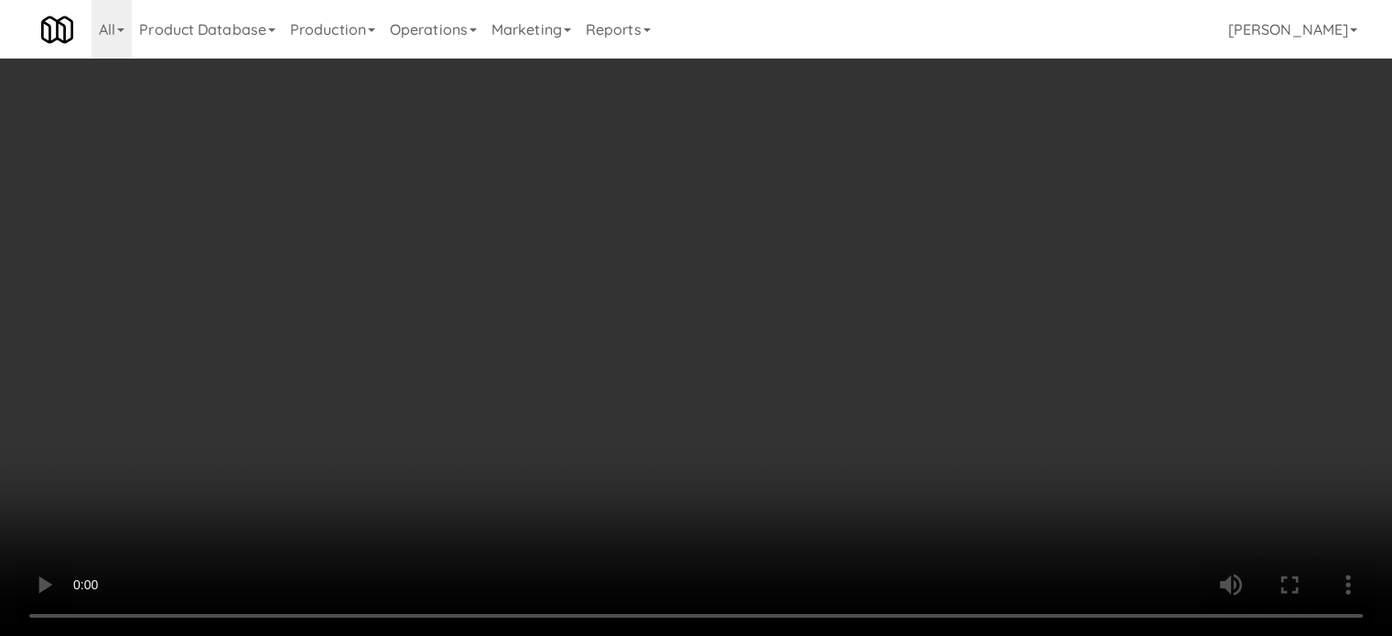
click at [894, 162] on icon at bounding box center [893, 163] width 9 height 12
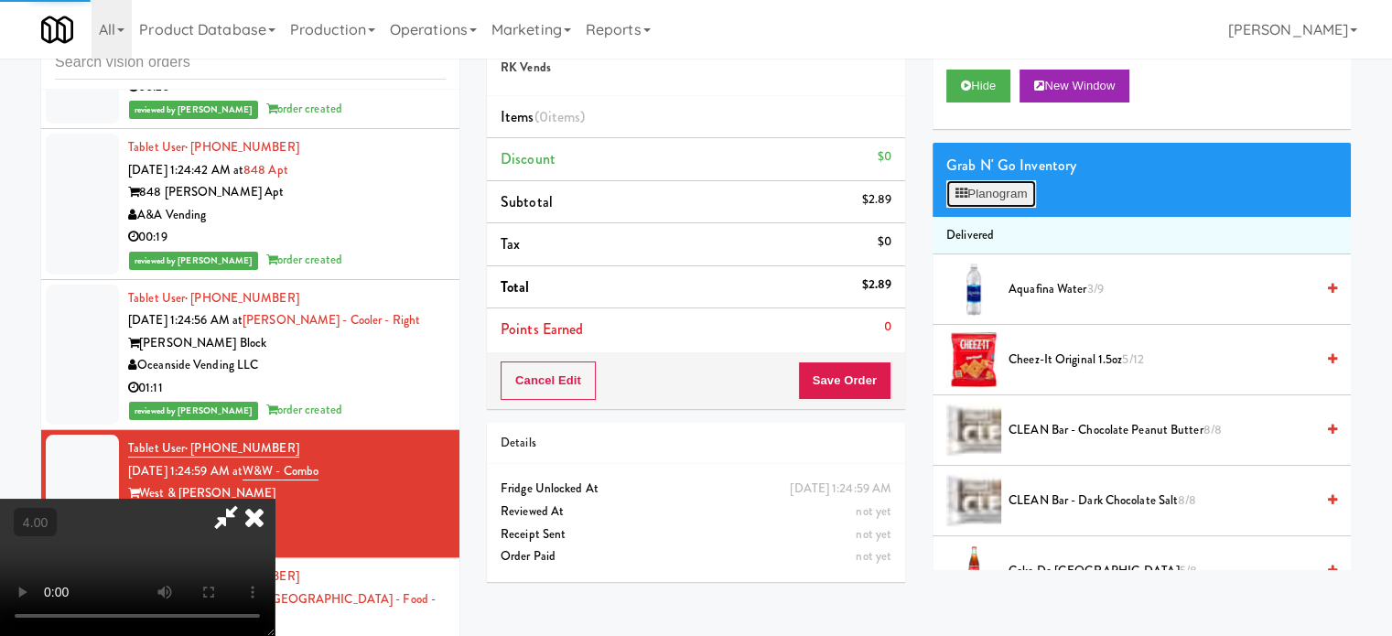
click at [1024, 192] on button "Planogram" at bounding box center [992, 193] width 90 height 27
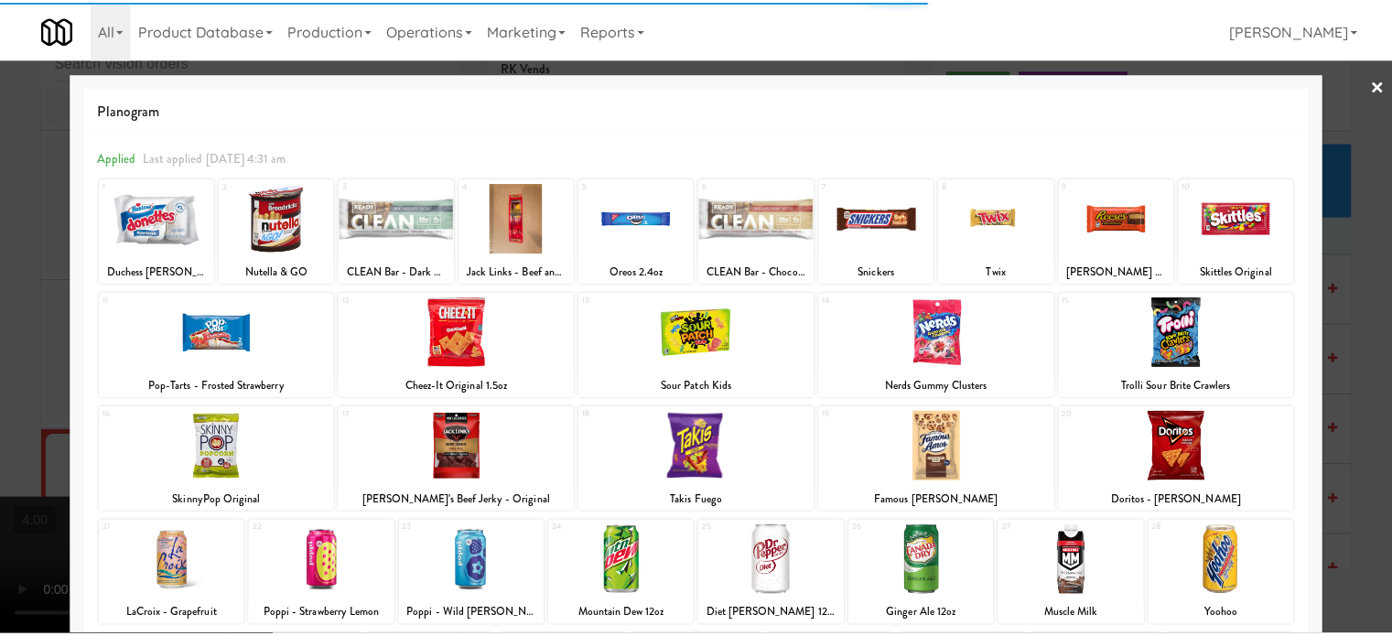
scroll to position [377, 0]
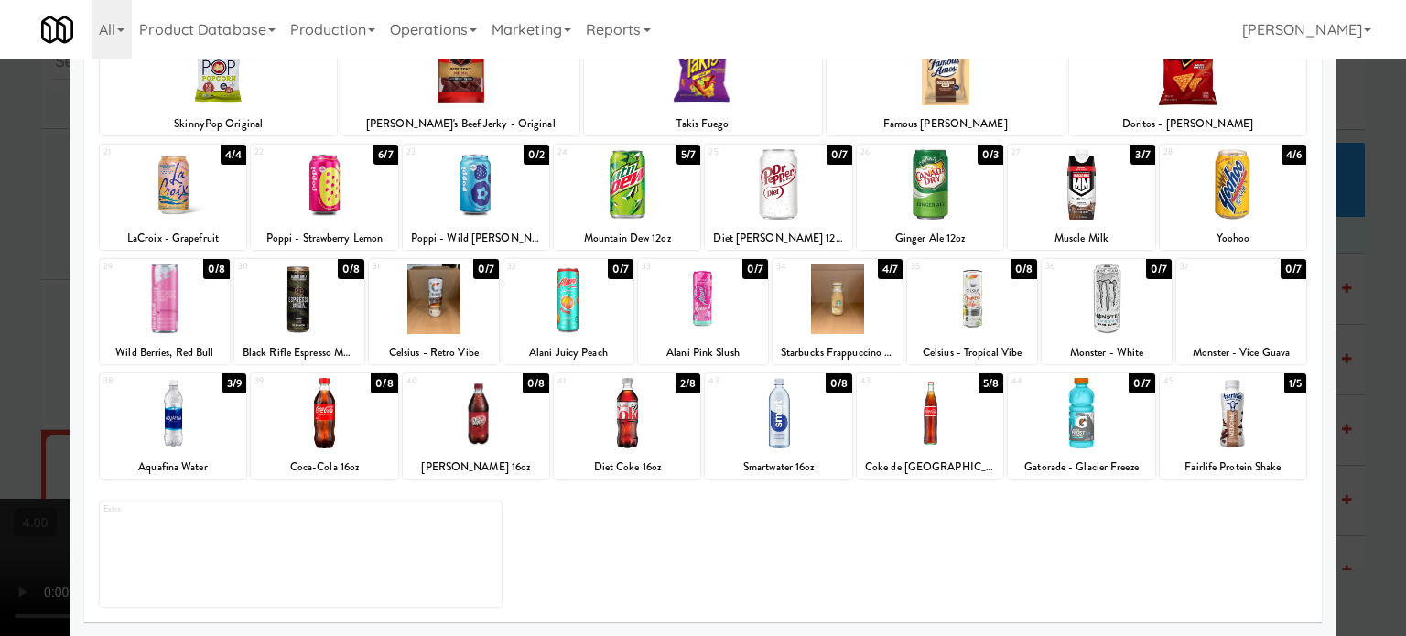
click at [686, 384] on div "2/8" at bounding box center [688, 383] width 25 height 20
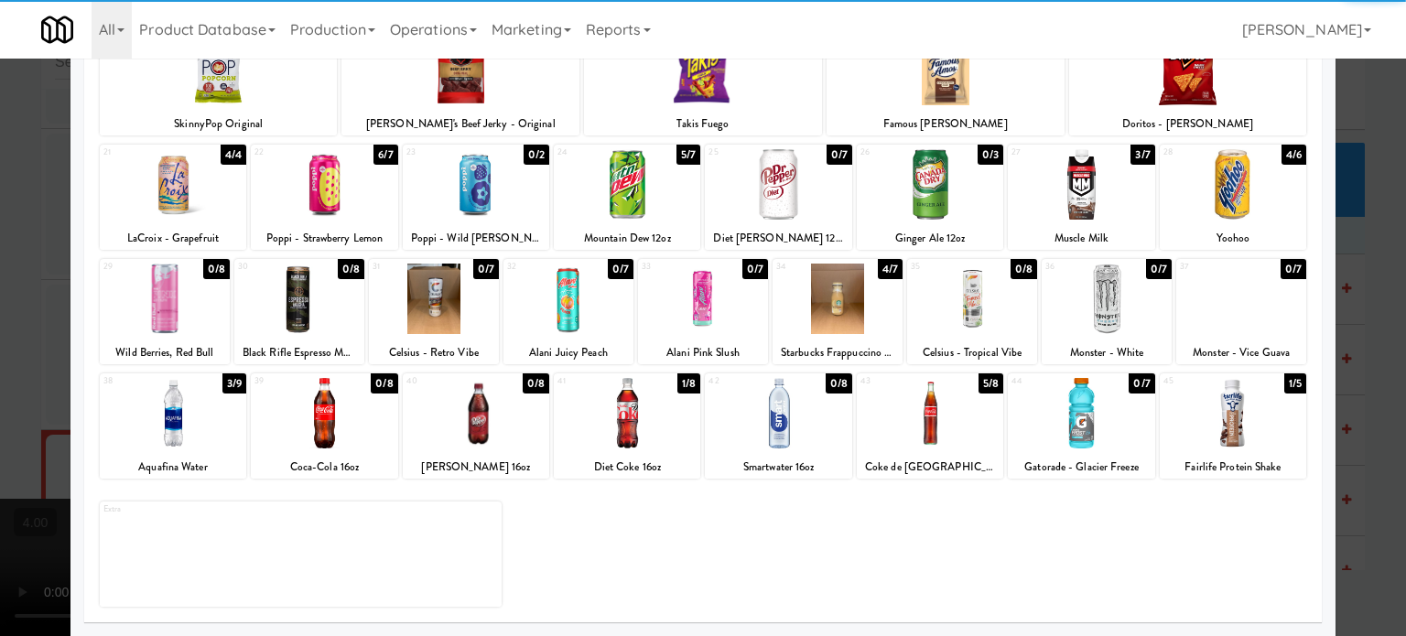
click at [1362, 375] on div at bounding box center [703, 318] width 1406 height 636
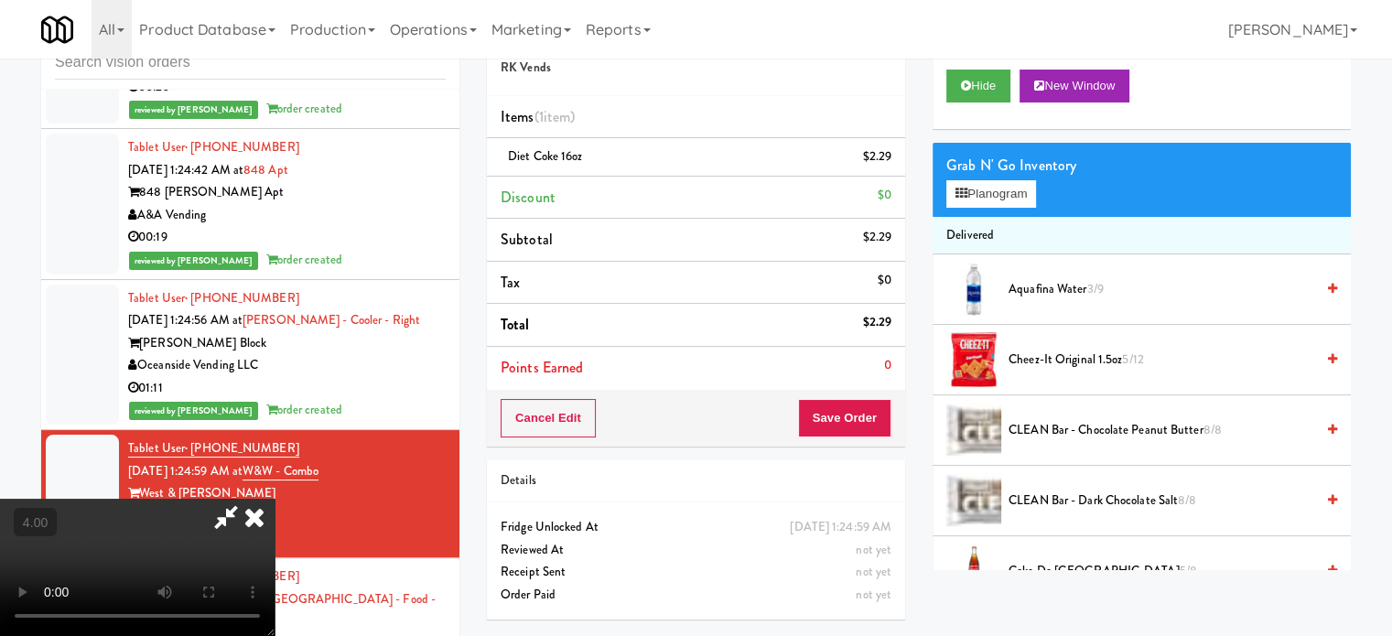
drag, startPoint x: 802, startPoint y: 72, endPoint x: 798, endPoint y: 135, distance: 63.3
click at [275, 499] on icon at bounding box center [254, 517] width 40 height 37
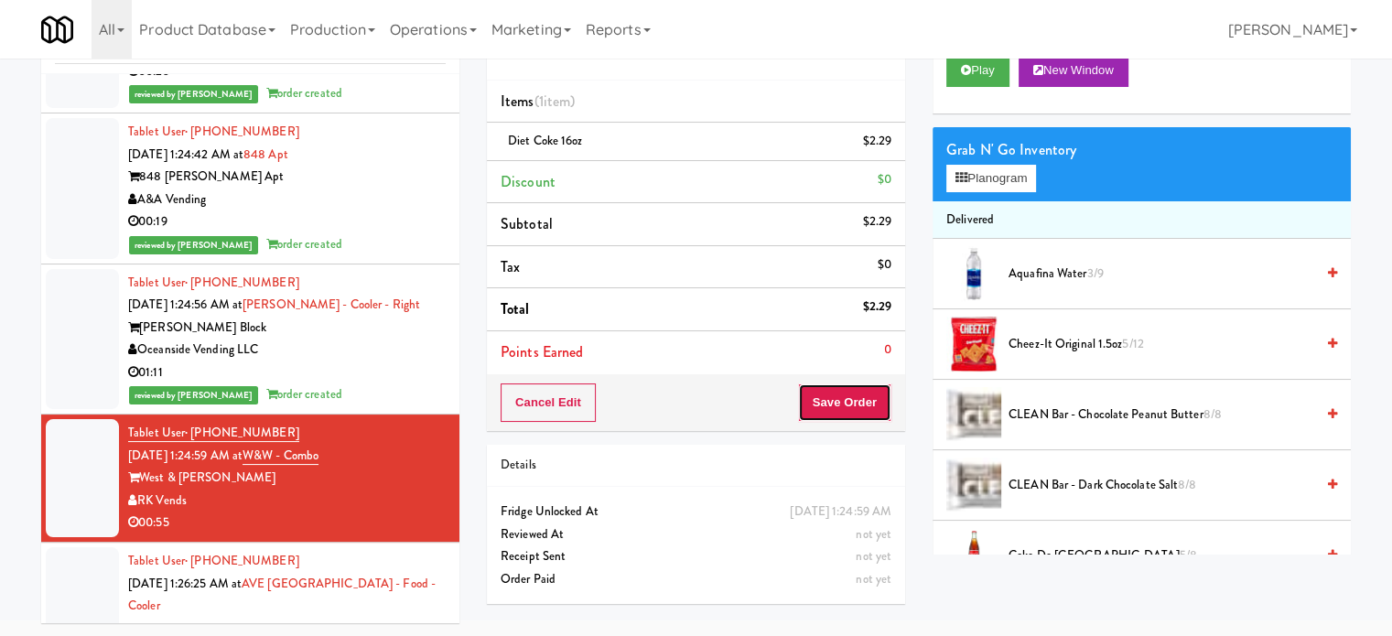
click at [857, 406] on button "Save Order" at bounding box center [844, 403] width 93 height 38
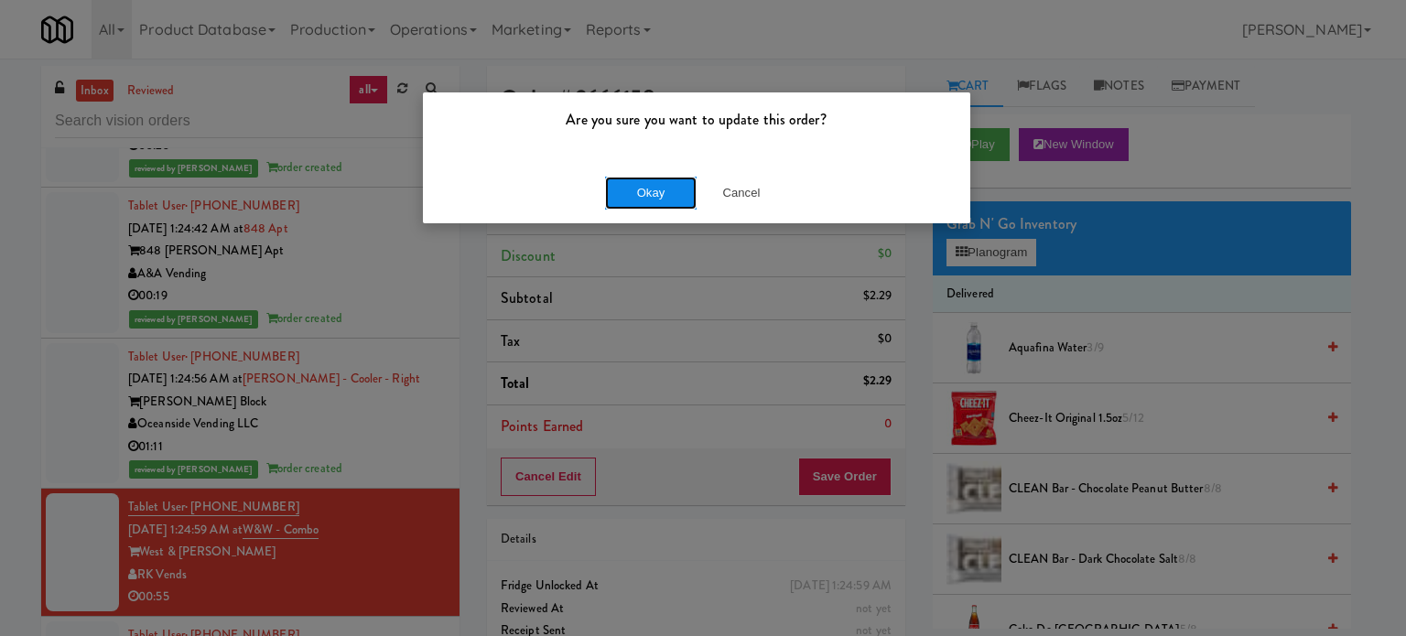
click at [638, 181] on button "Okay" at bounding box center [651, 193] width 92 height 33
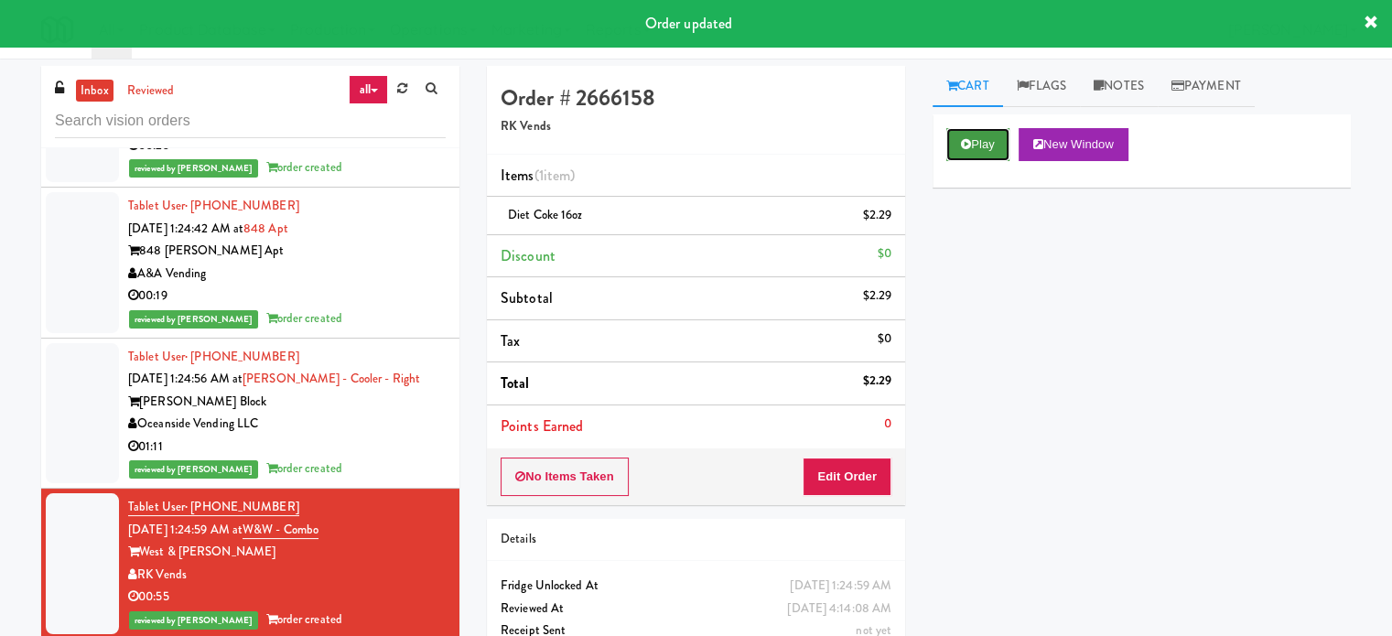
click at [973, 143] on button "Play" at bounding box center [978, 144] width 63 height 33
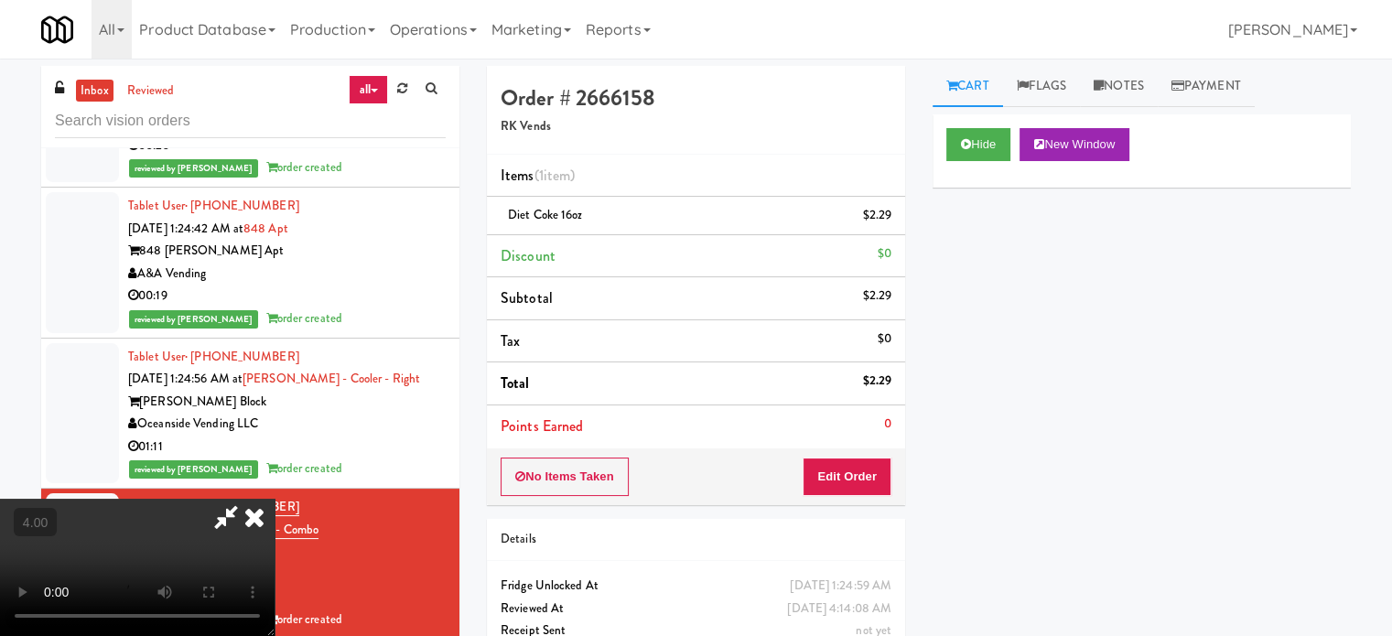
click at [275, 499] on video at bounding box center [137, 567] width 275 height 137
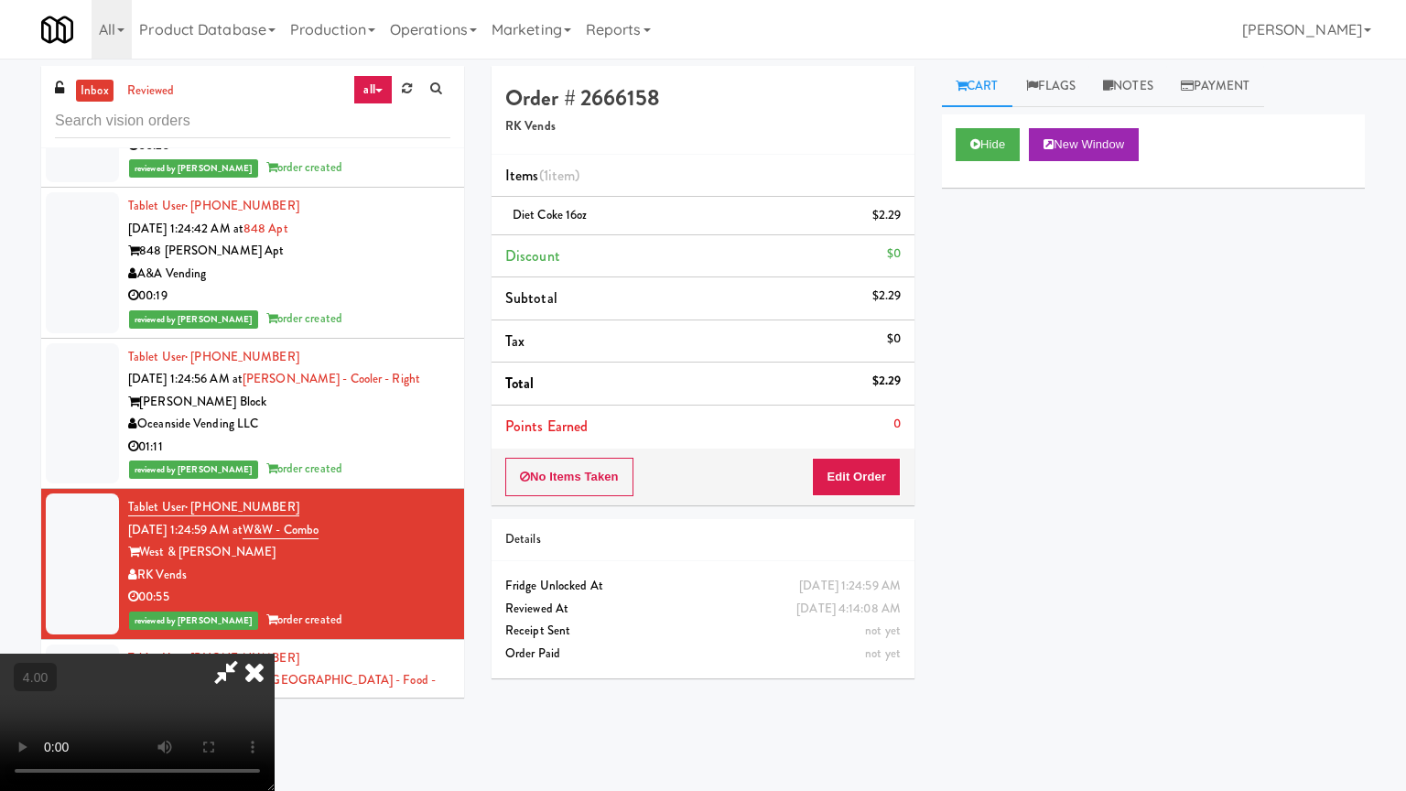
click at [275, 635] on video at bounding box center [137, 722] width 275 height 137
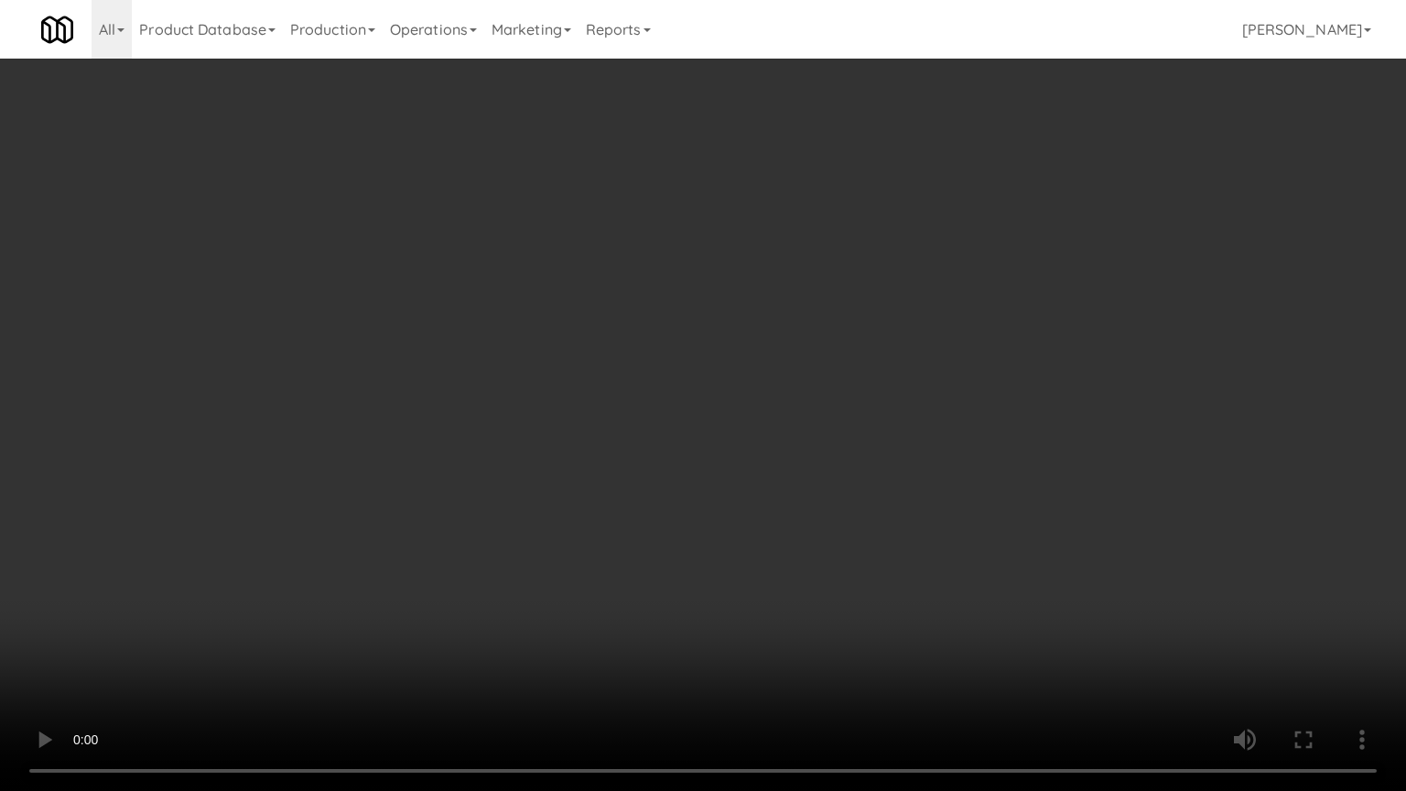
click at [687, 480] on video at bounding box center [703, 395] width 1406 height 791
click at [689, 482] on video at bounding box center [703, 395] width 1406 height 791
click at [707, 473] on video at bounding box center [703, 395] width 1406 height 791
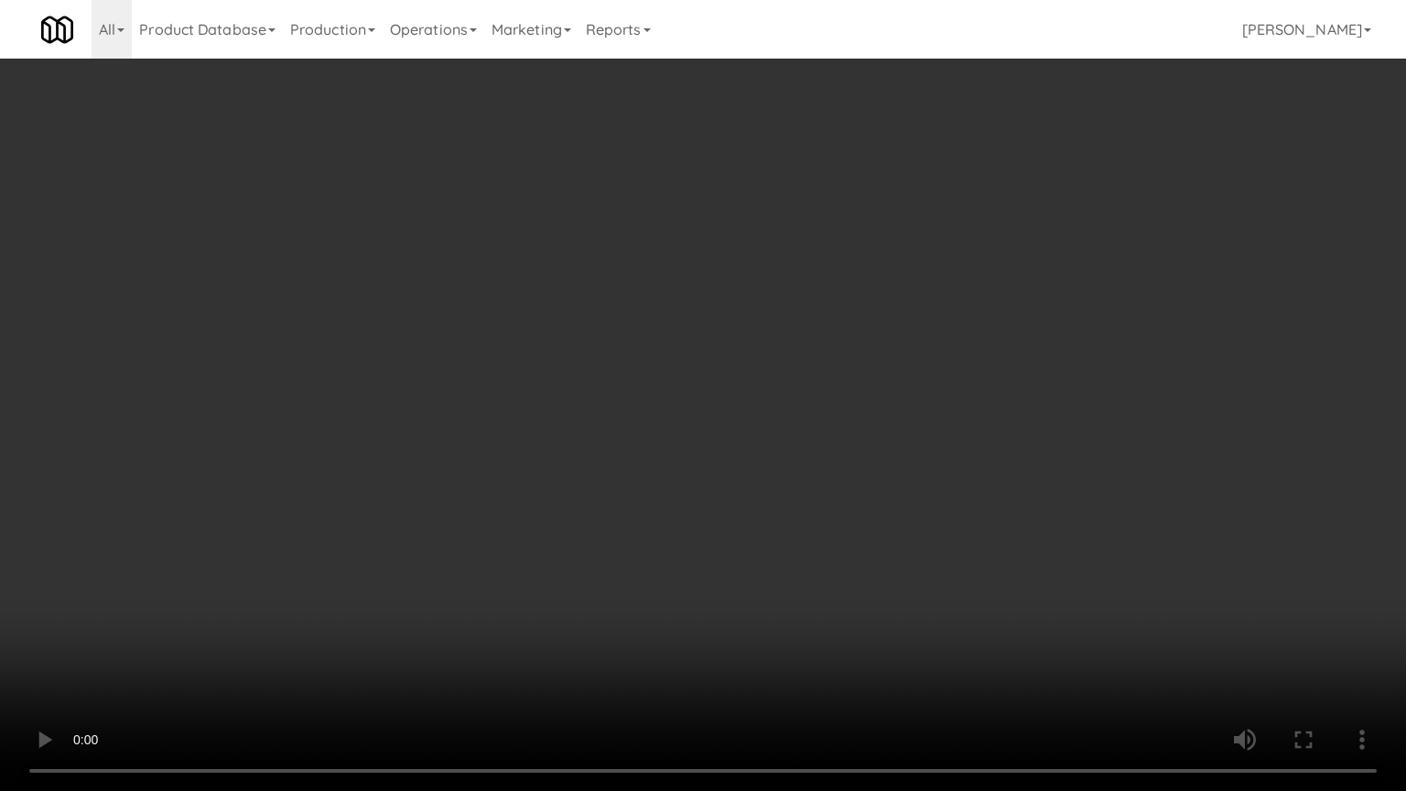
drag, startPoint x: 658, startPoint y: 465, endPoint x: 663, endPoint y: 446, distance: 19.8
click at [659, 454] on video at bounding box center [703, 395] width 1406 height 791
drag, startPoint x: 663, startPoint y: 446, endPoint x: 776, endPoint y: 158, distance: 309.0
click at [665, 439] on video at bounding box center [703, 395] width 1406 height 791
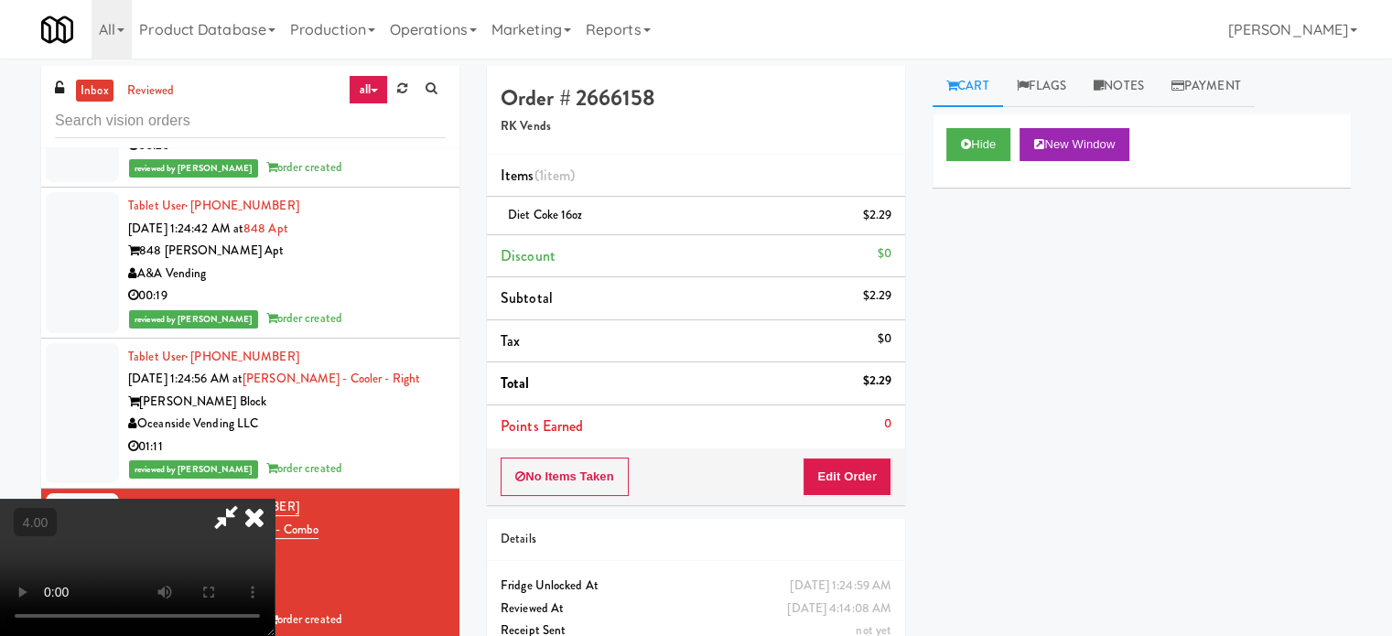
click at [275, 499] on icon at bounding box center [254, 517] width 40 height 37
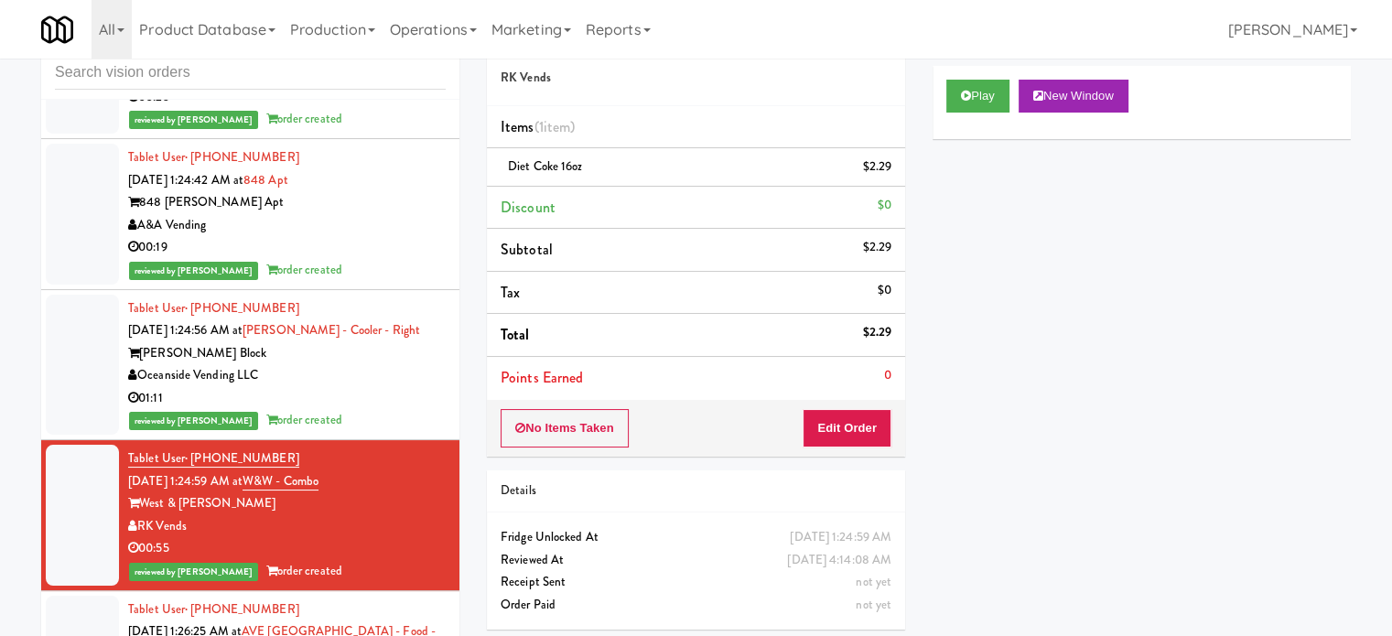
scroll to position [74, 0]
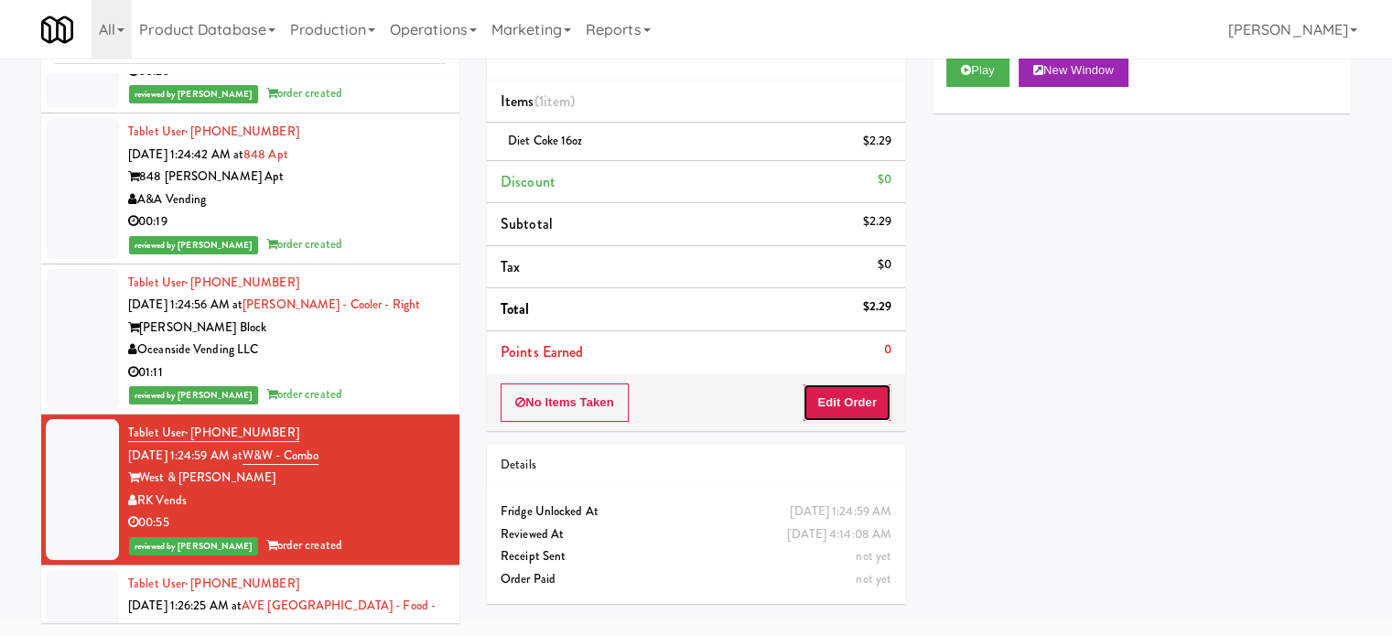
click at [838, 405] on button "Edit Order" at bounding box center [847, 403] width 89 height 38
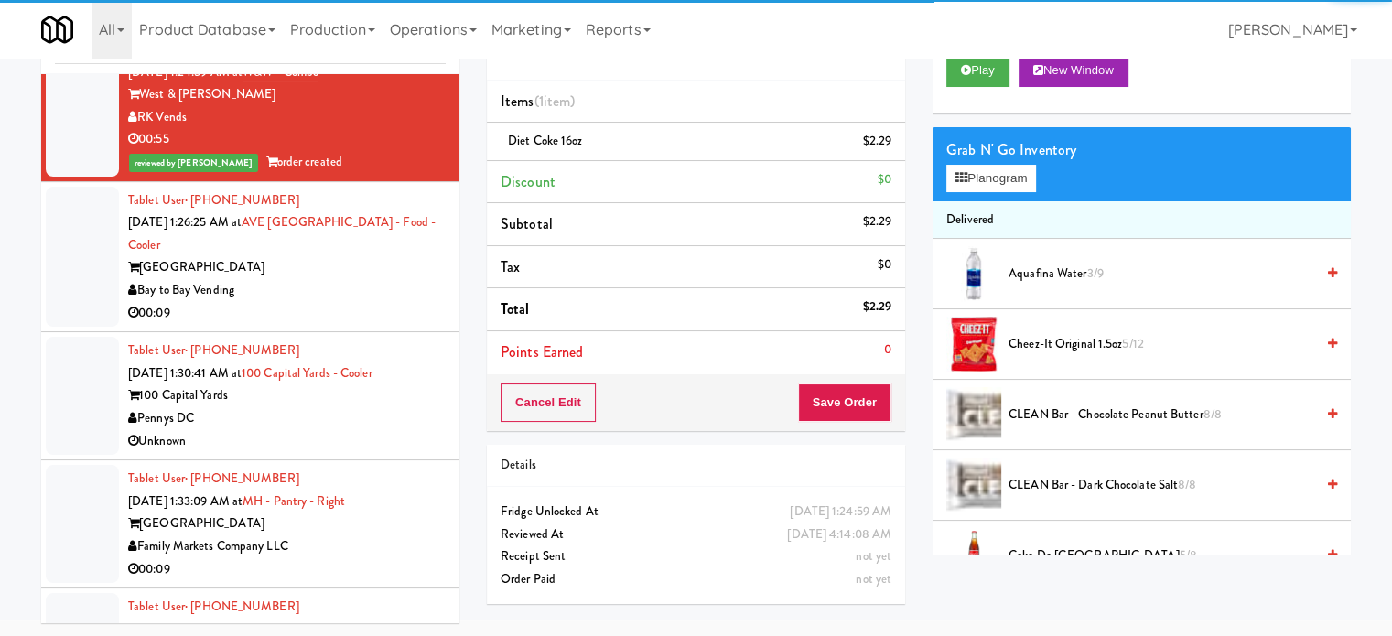
scroll to position [4709, 0]
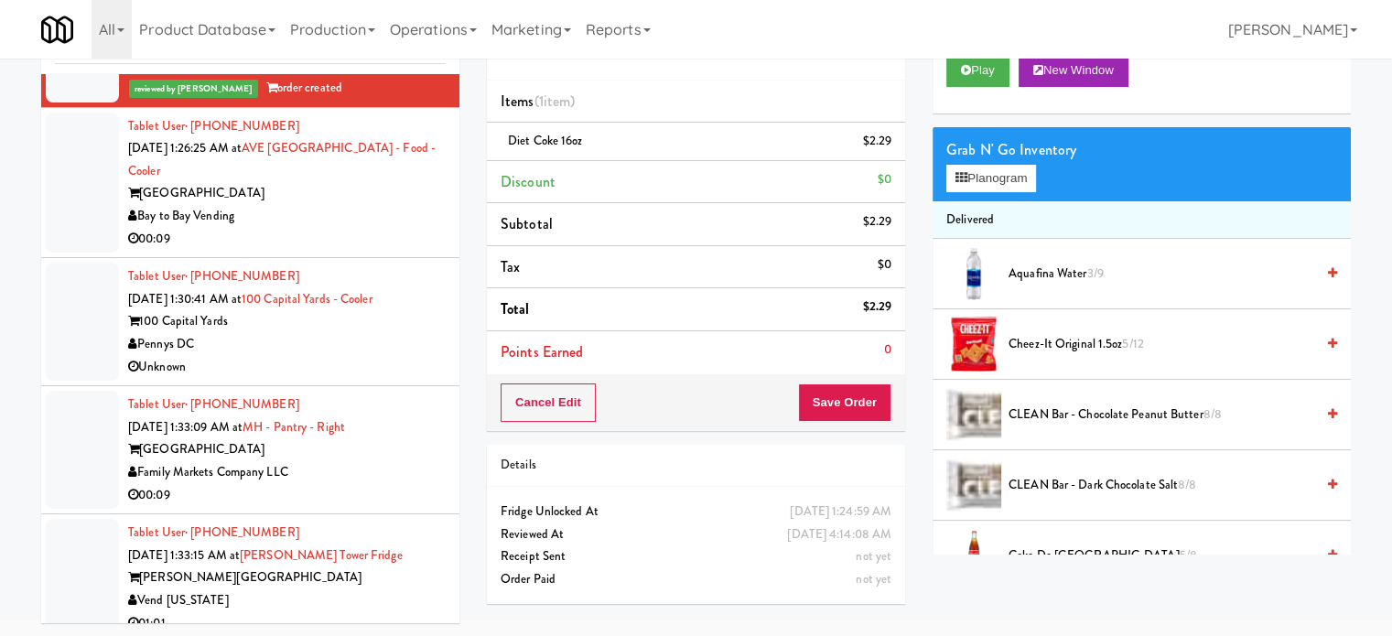
click at [410, 251] on div "00:09" at bounding box center [287, 239] width 318 height 23
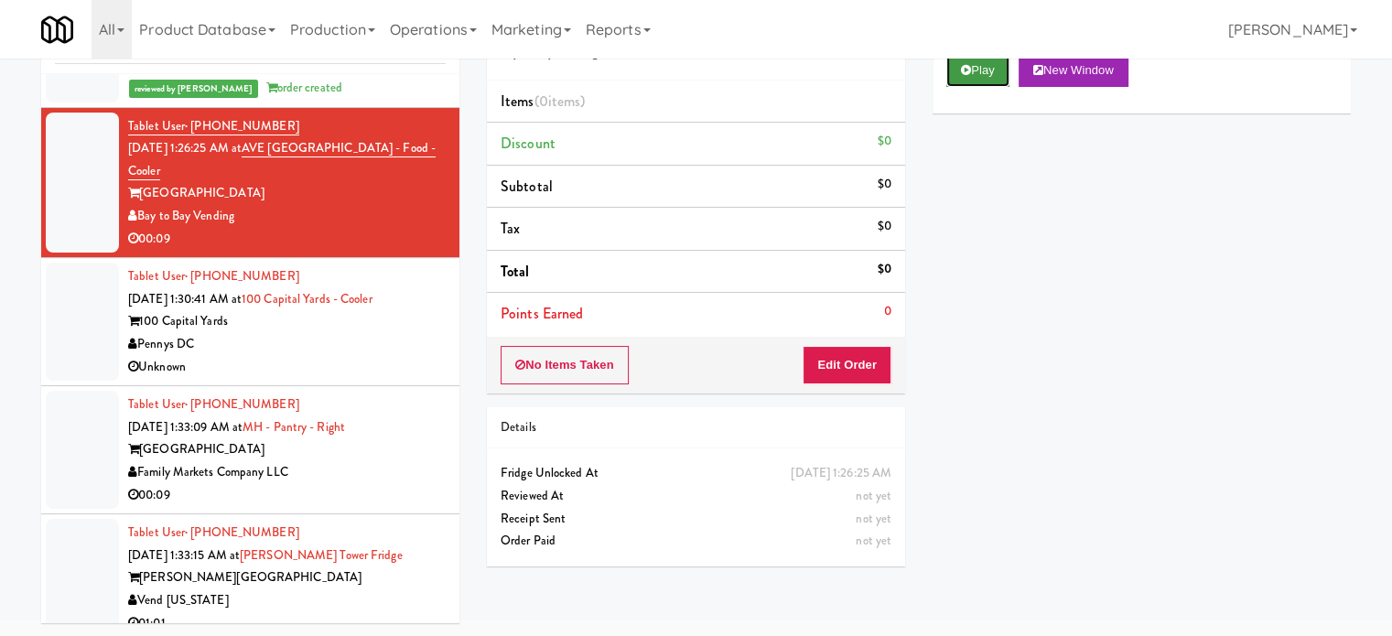
click at [980, 70] on button "Play" at bounding box center [978, 70] width 63 height 33
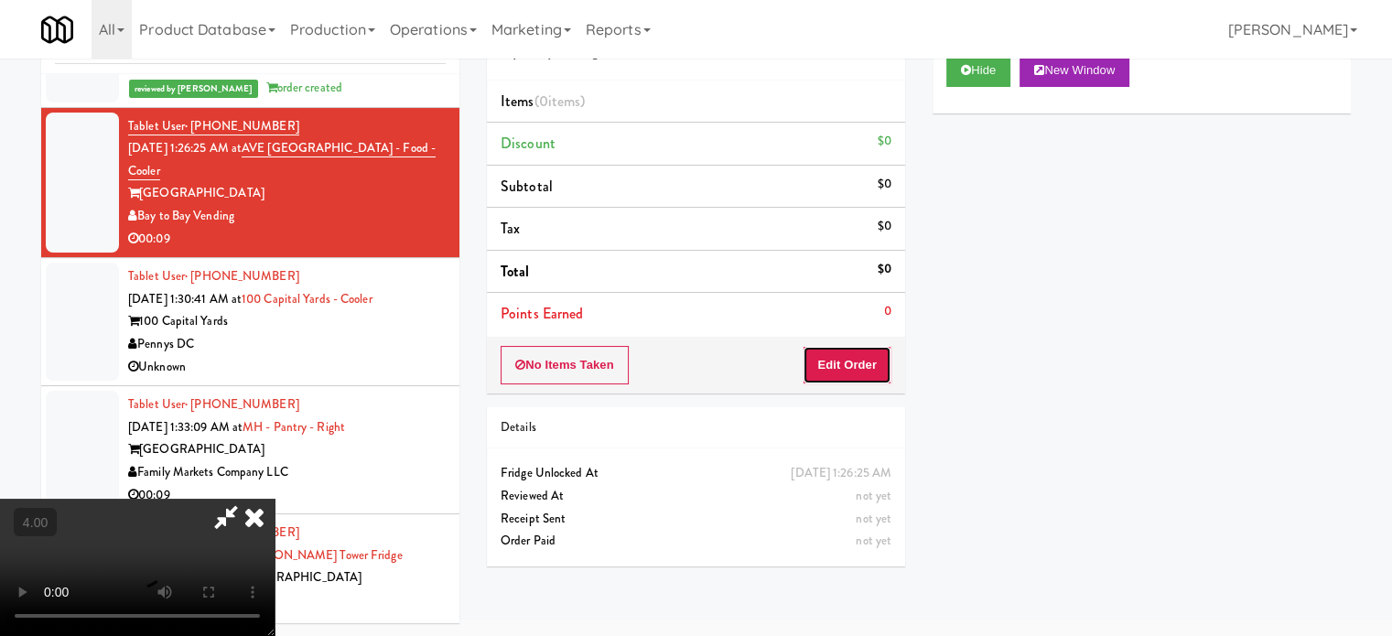
click at [865, 361] on button "Edit Order" at bounding box center [847, 365] width 89 height 38
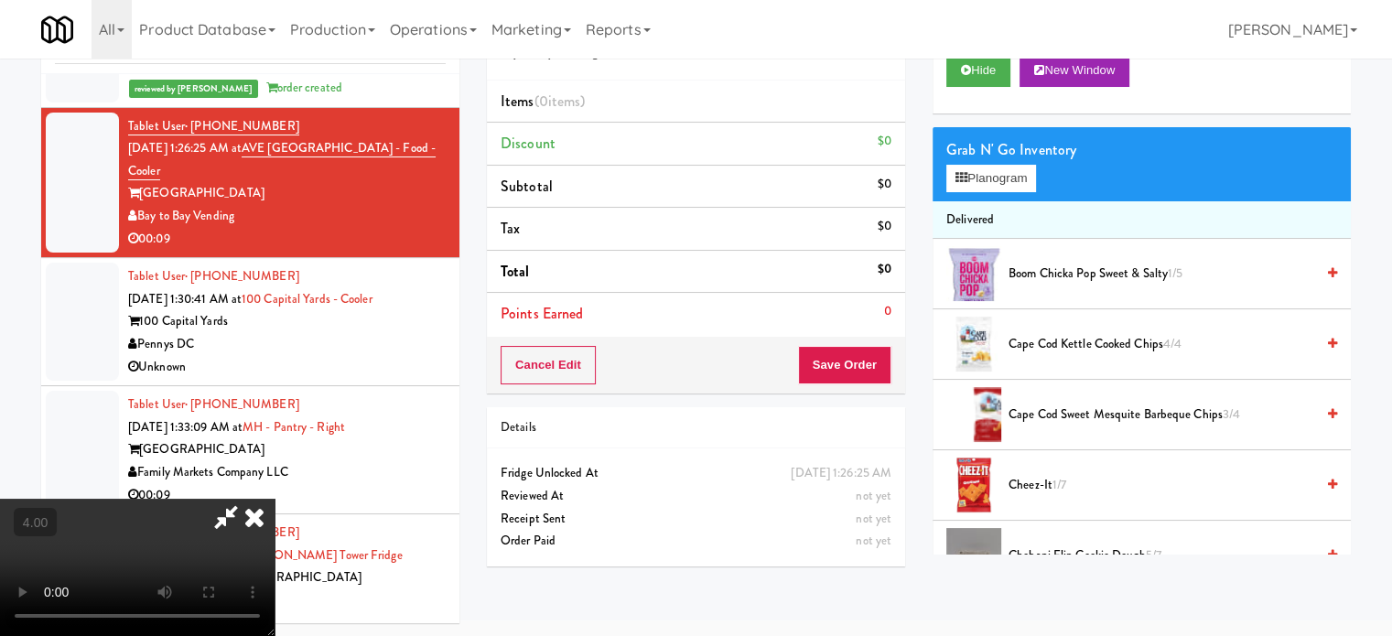
click at [275, 499] on video at bounding box center [137, 567] width 275 height 137
drag, startPoint x: 510, startPoint y: 442, endPoint x: 612, endPoint y: 432, distance: 103.0
click at [275, 499] on video at bounding box center [137, 567] width 275 height 137
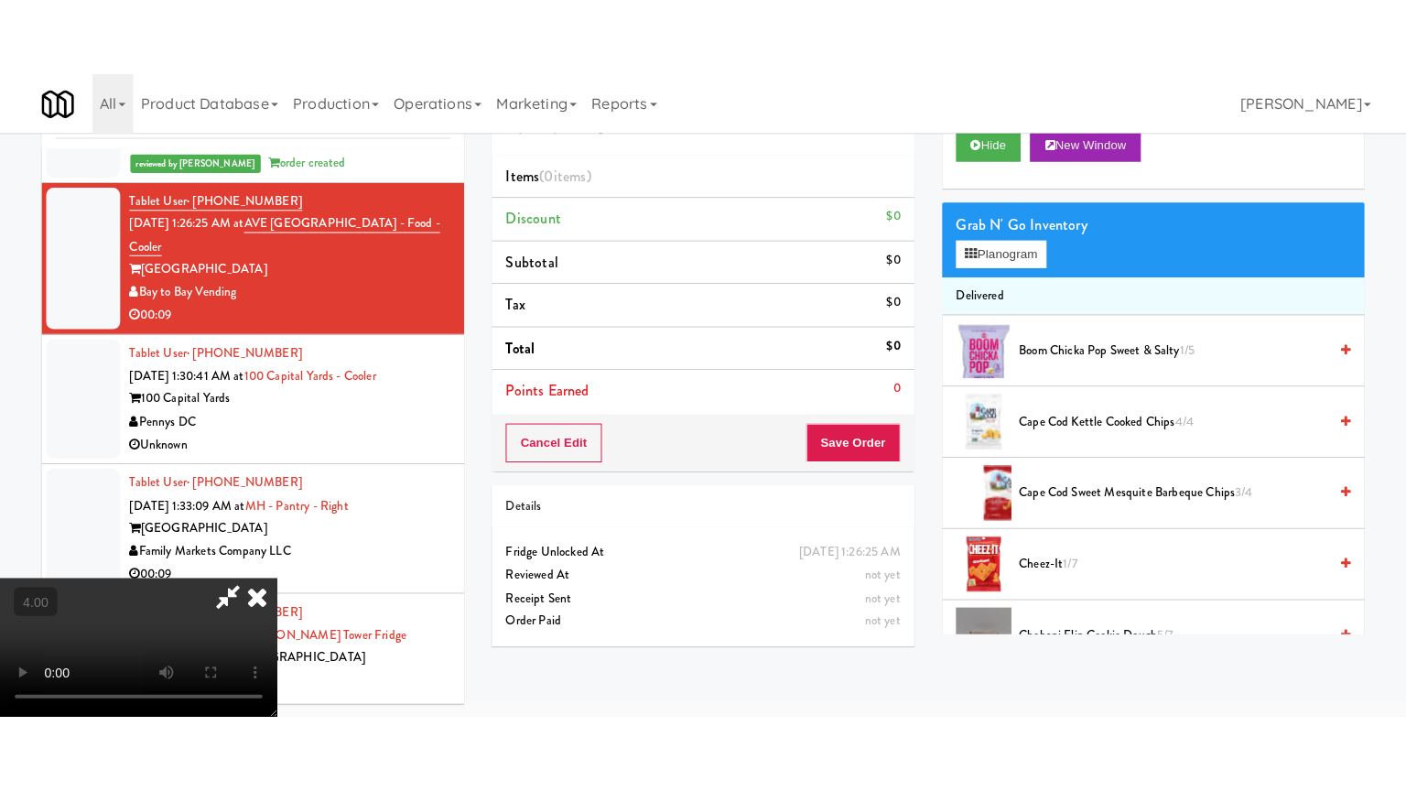
scroll to position [59, 0]
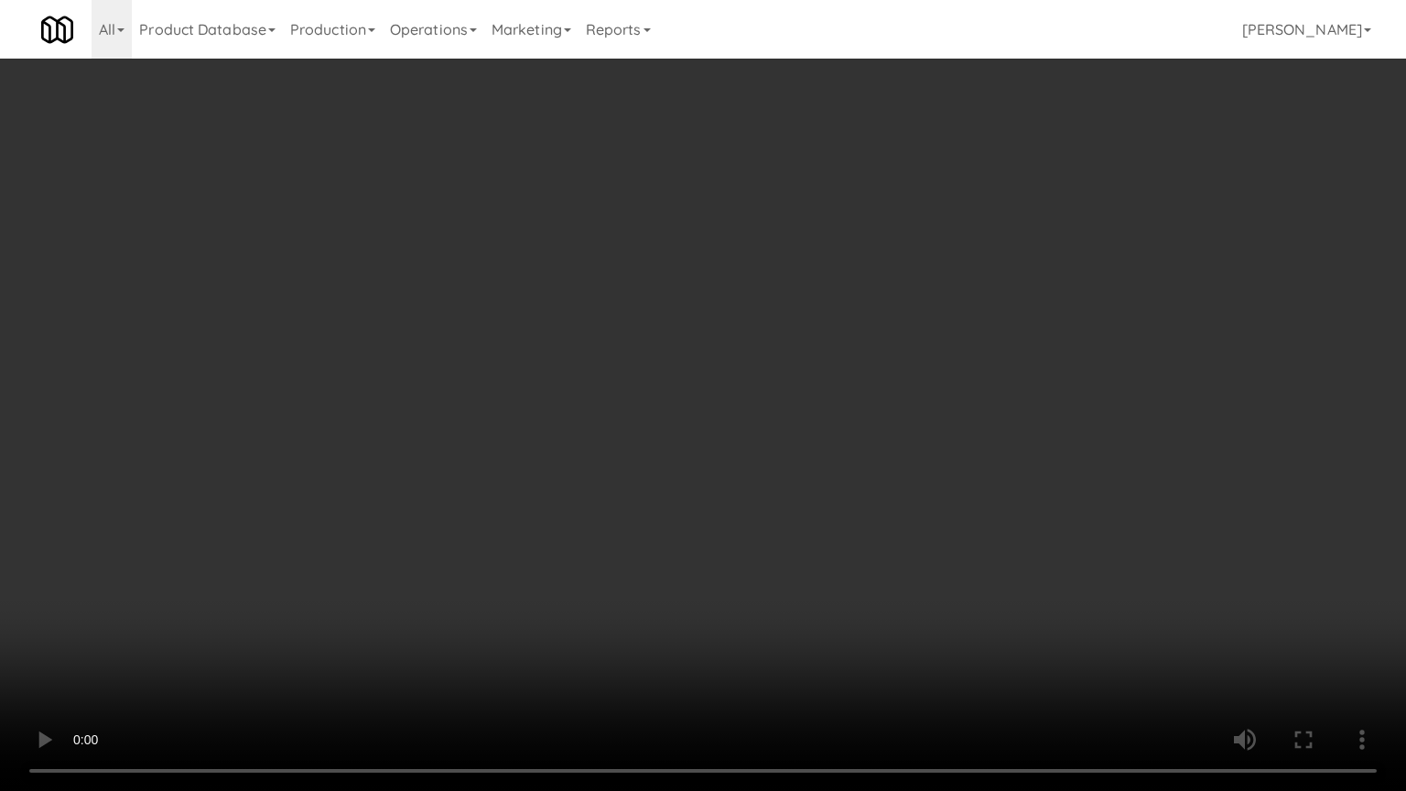
click at [597, 410] on video at bounding box center [703, 395] width 1406 height 791
click at [666, 421] on video at bounding box center [703, 395] width 1406 height 791
click at [635, 421] on video at bounding box center [703, 395] width 1406 height 791
click at [718, 424] on video at bounding box center [703, 395] width 1406 height 791
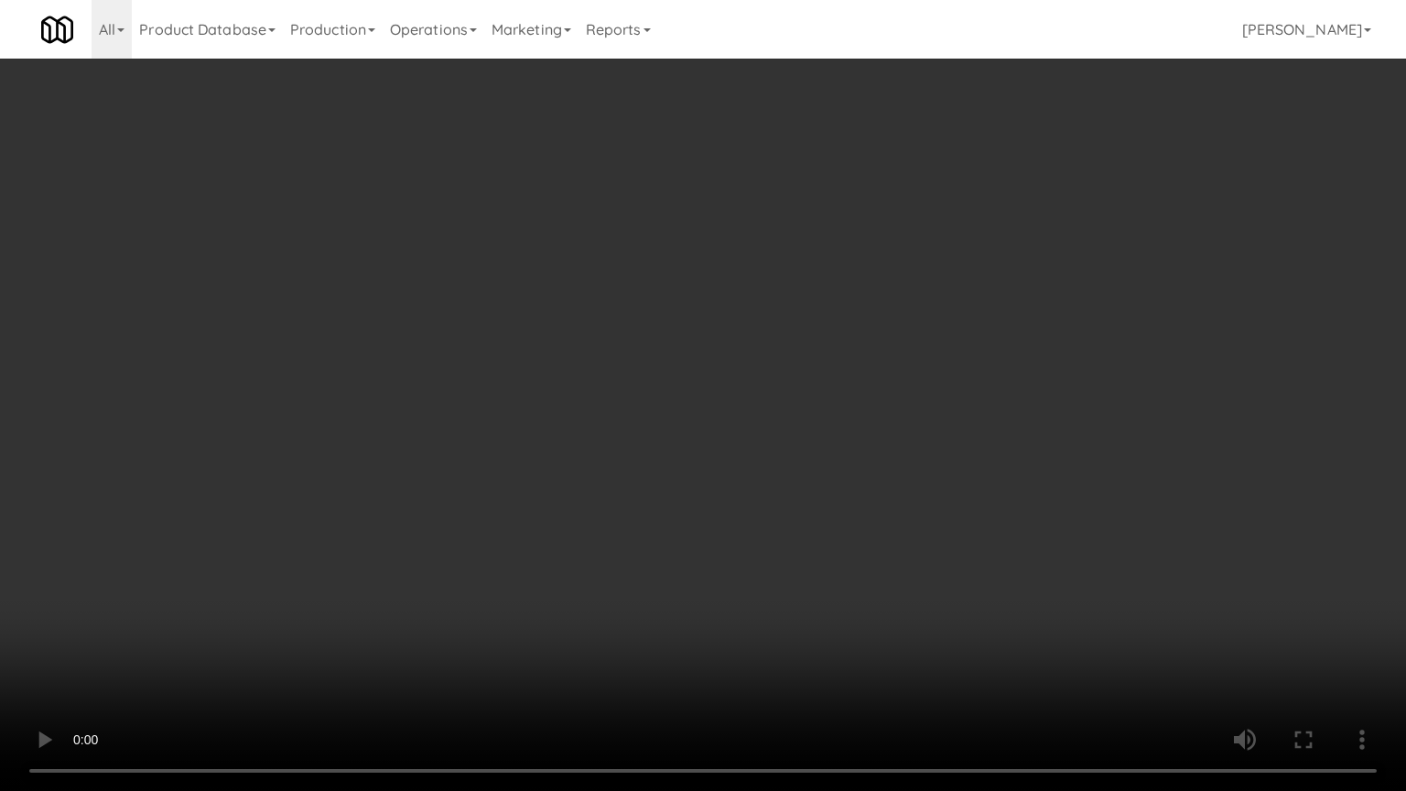
click at [709, 417] on video at bounding box center [703, 395] width 1406 height 791
click at [806, 419] on video at bounding box center [703, 395] width 1406 height 791
drag, startPoint x: 729, startPoint y: 417, endPoint x: 806, endPoint y: 404, distance: 78.1
click at [737, 417] on video at bounding box center [703, 395] width 1406 height 791
click at [828, 410] on video at bounding box center [703, 395] width 1406 height 791
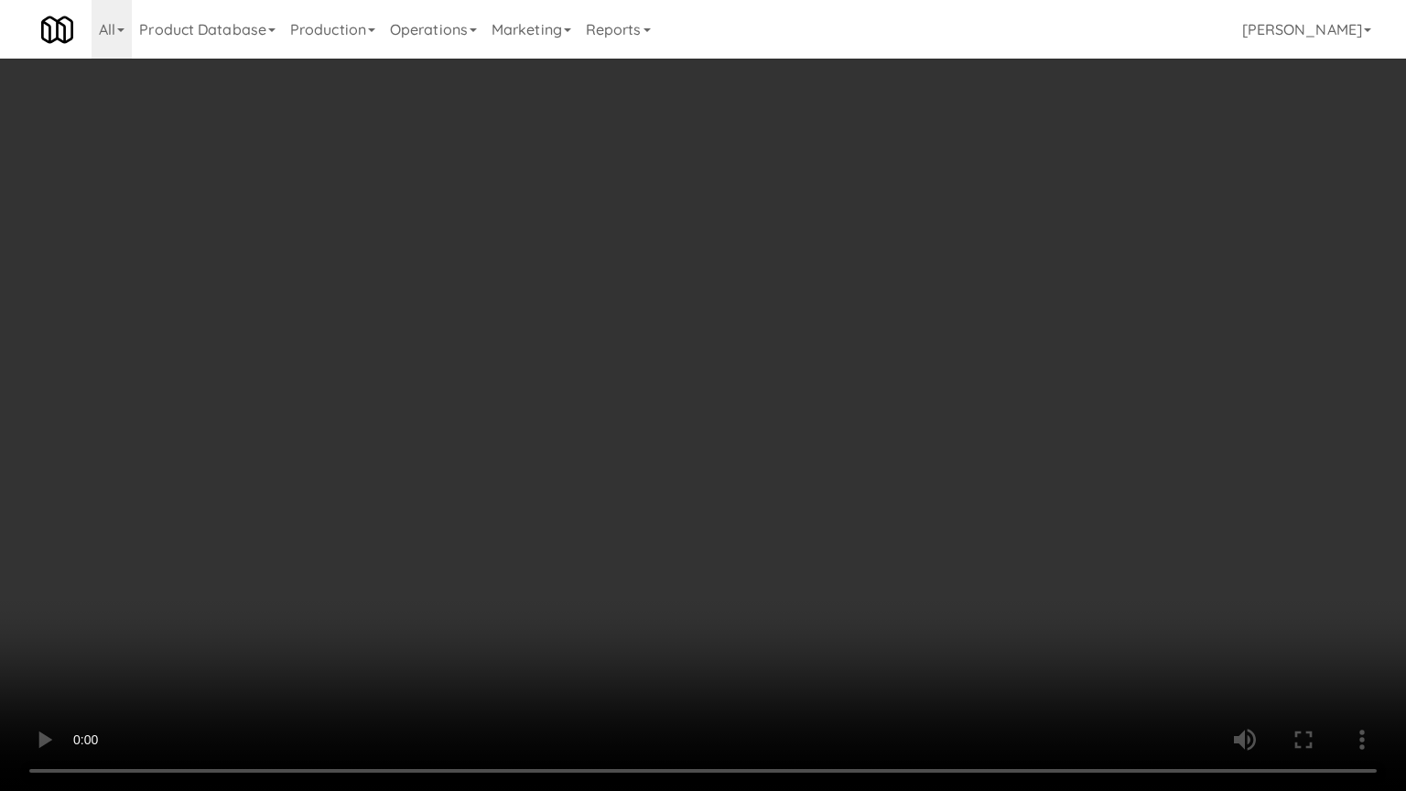
drag, startPoint x: 797, startPoint y: 400, endPoint x: 806, endPoint y: 395, distance: 9.9
click at [800, 398] on video at bounding box center [703, 395] width 1406 height 791
drag, startPoint x: 806, startPoint y: 395, endPoint x: 947, endPoint y: 245, distance: 205.9
click at [808, 392] on video at bounding box center [703, 395] width 1406 height 791
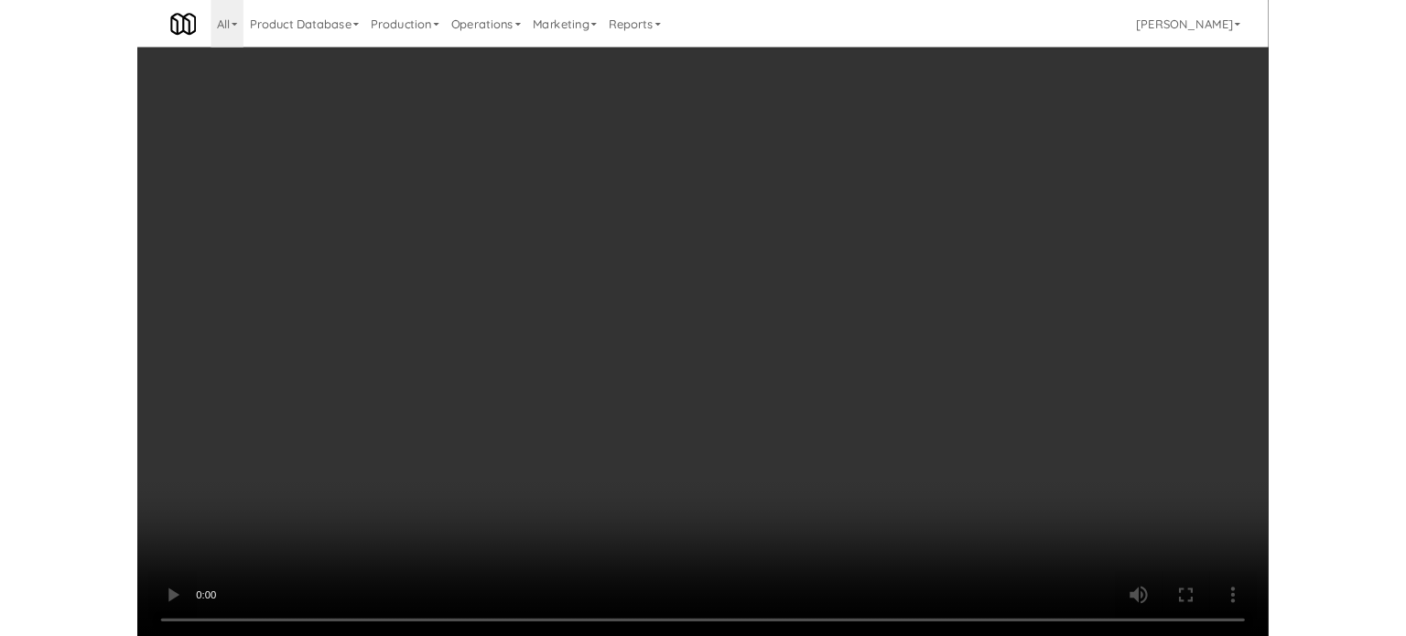
scroll to position [74, 0]
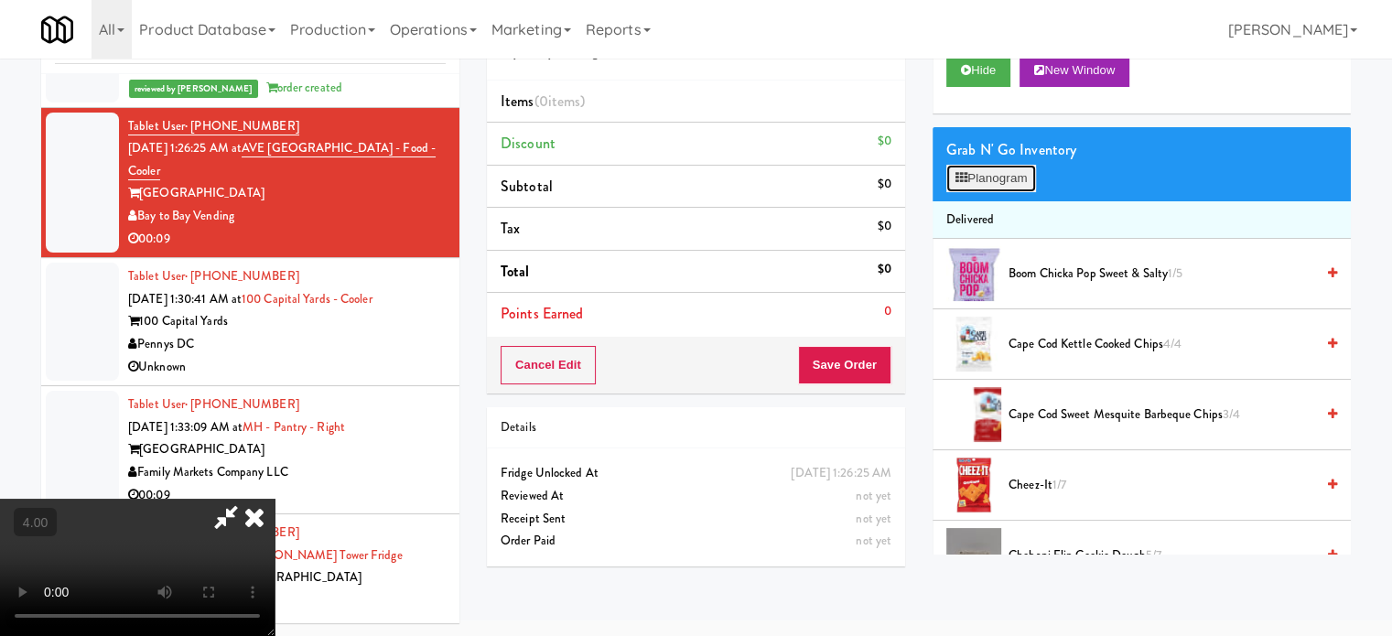
click at [1005, 186] on button "Planogram" at bounding box center [992, 178] width 90 height 27
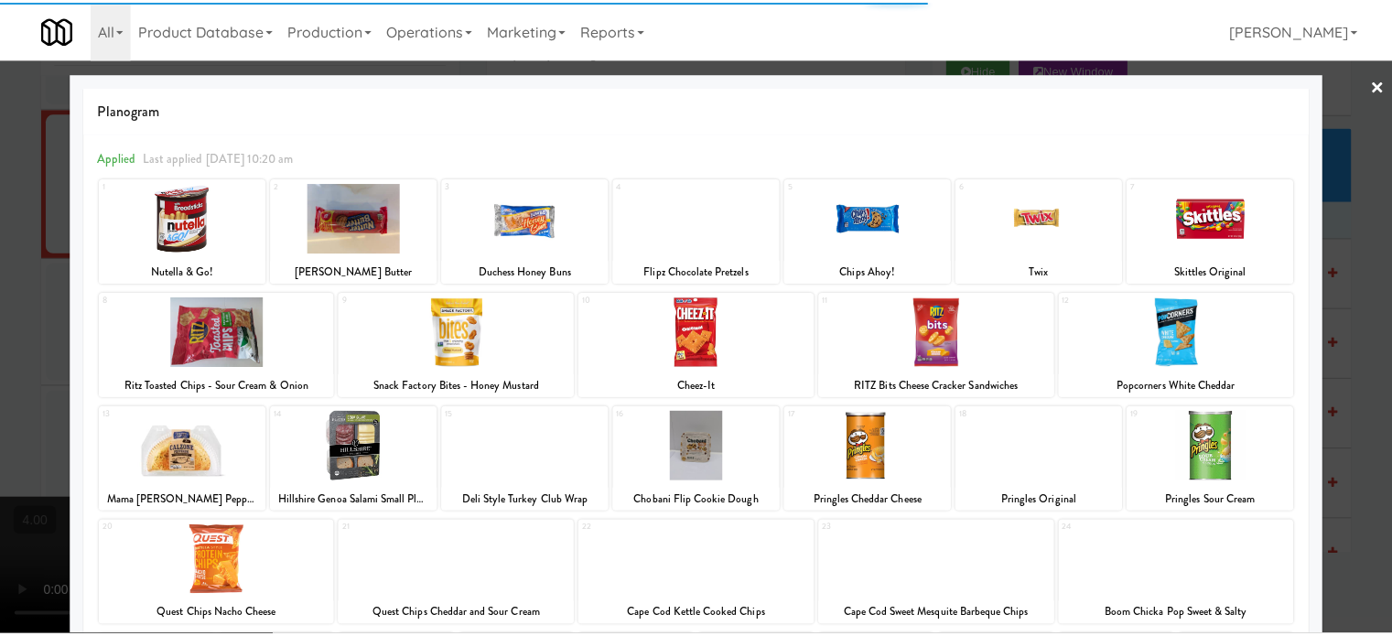
scroll to position [262, 0]
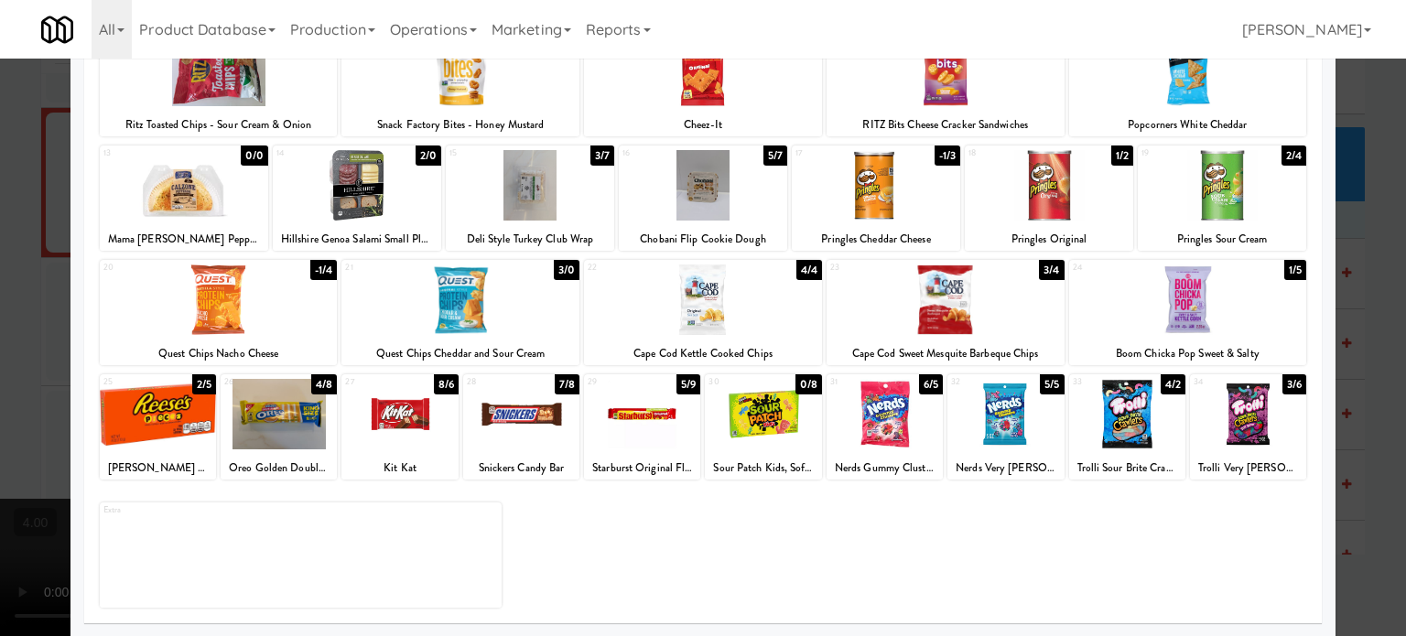
click at [765, 156] on div "5/7" at bounding box center [775, 156] width 24 height 20
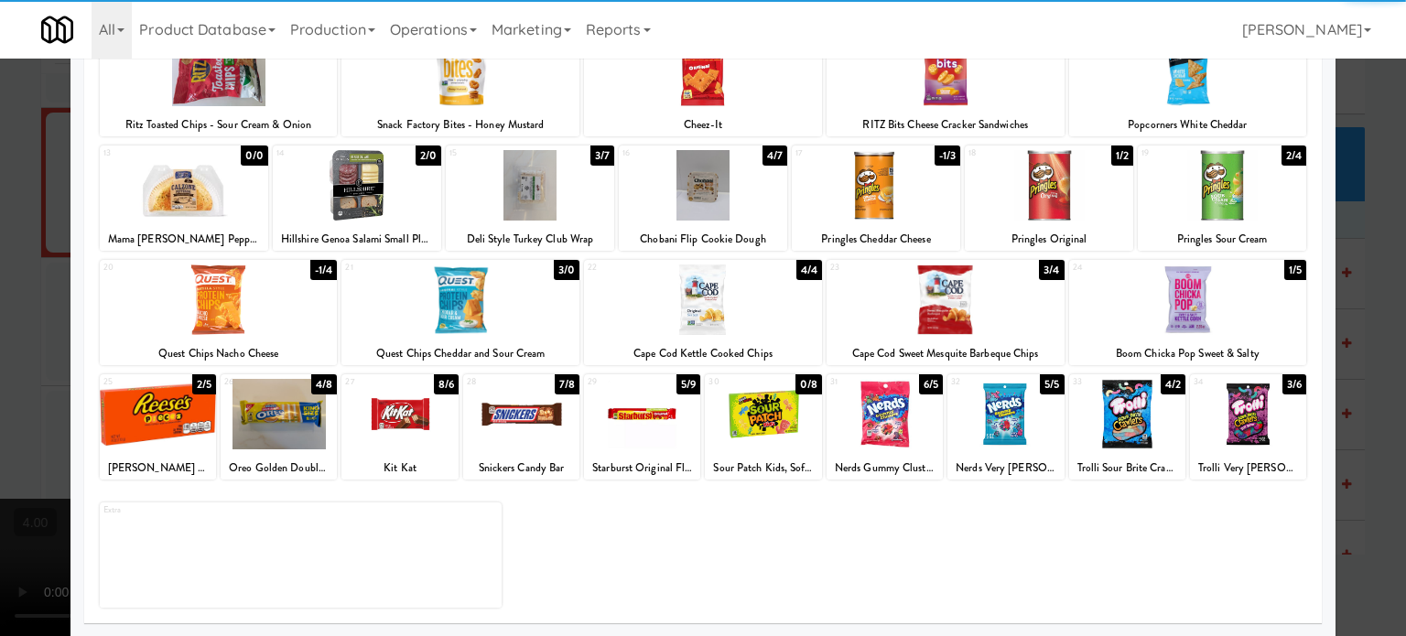
click at [1358, 230] on div at bounding box center [703, 318] width 1406 height 636
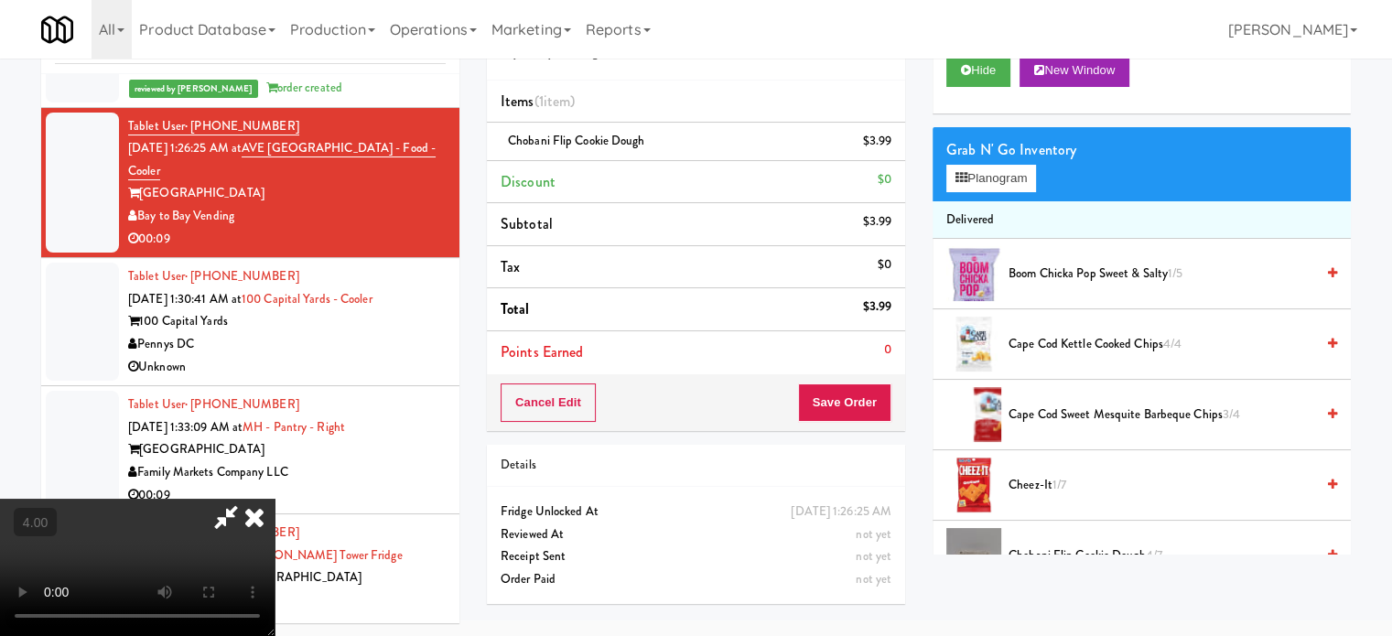
click at [275, 499] on video at bounding box center [137, 567] width 275 height 137
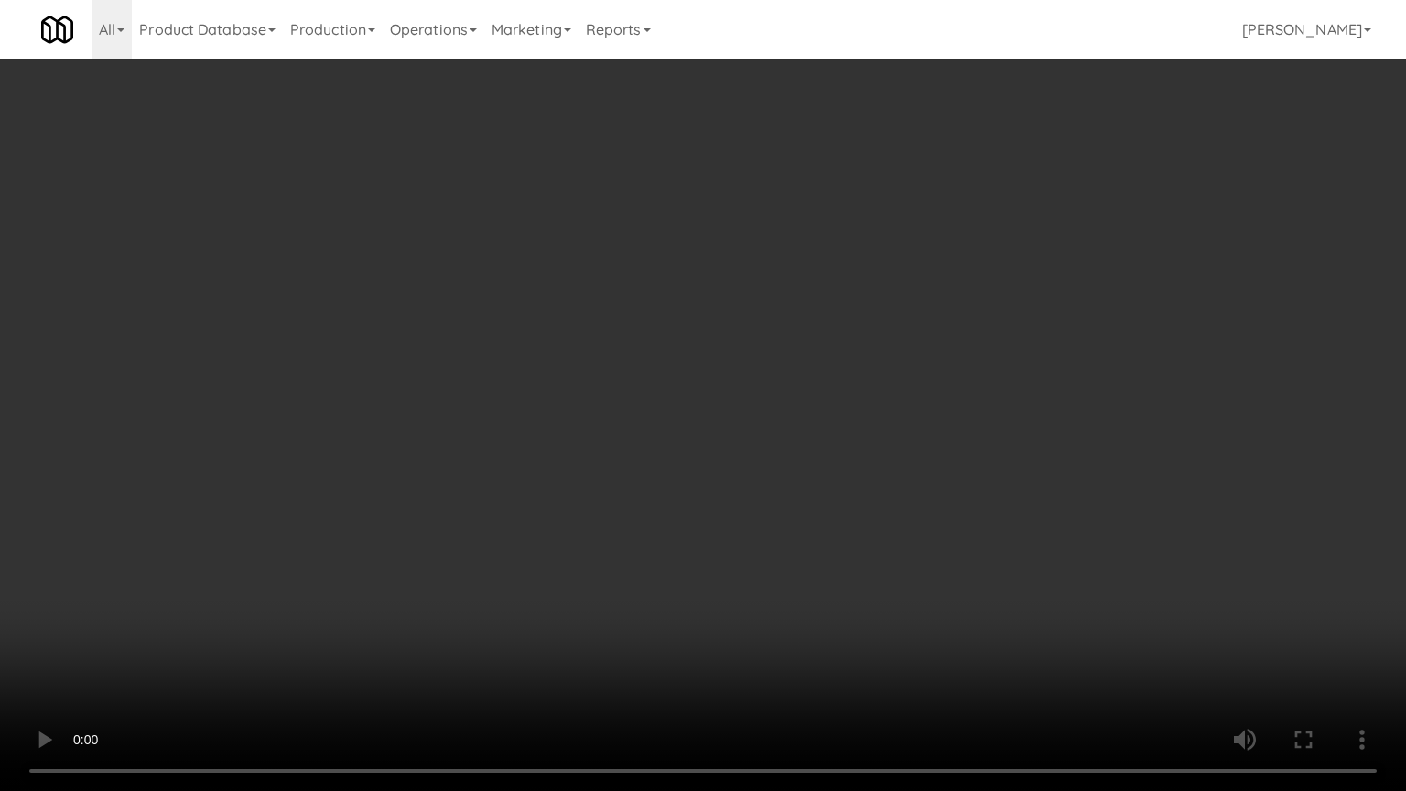
click at [601, 438] on video at bounding box center [703, 395] width 1406 height 791
click at [610, 420] on video at bounding box center [703, 395] width 1406 height 791
click at [618, 419] on video at bounding box center [703, 395] width 1406 height 791
click at [629, 421] on video at bounding box center [703, 395] width 1406 height 791
click at [638, 429] on video at bounding box center [703, 395] width 1406 height 791
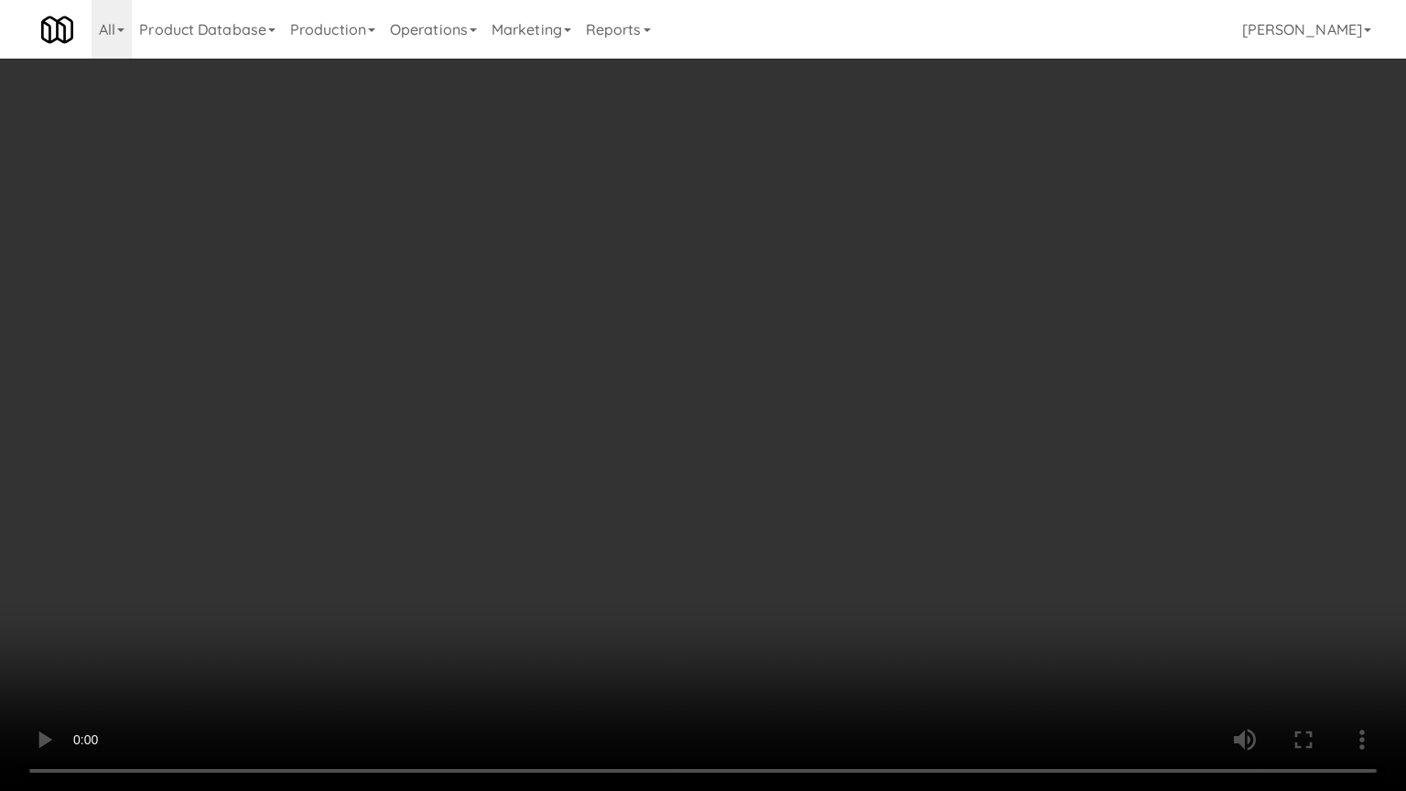
click at [725, 437] on video at bounding box center [703, 395] width 1406 height 791
drag, startPoint x: 723, startPoint y: 644, endPoint x: 704, endPoint y: 513, distance: 132.3
click at [718, 622] on video at bounding box center [703, 395] width 1406 height 791
click at [703, 506] on video at bounding box center [703, 395] width 1406 height 791
click at [695, 502] on video at bounding box center [703, 395] width 1406 height 791
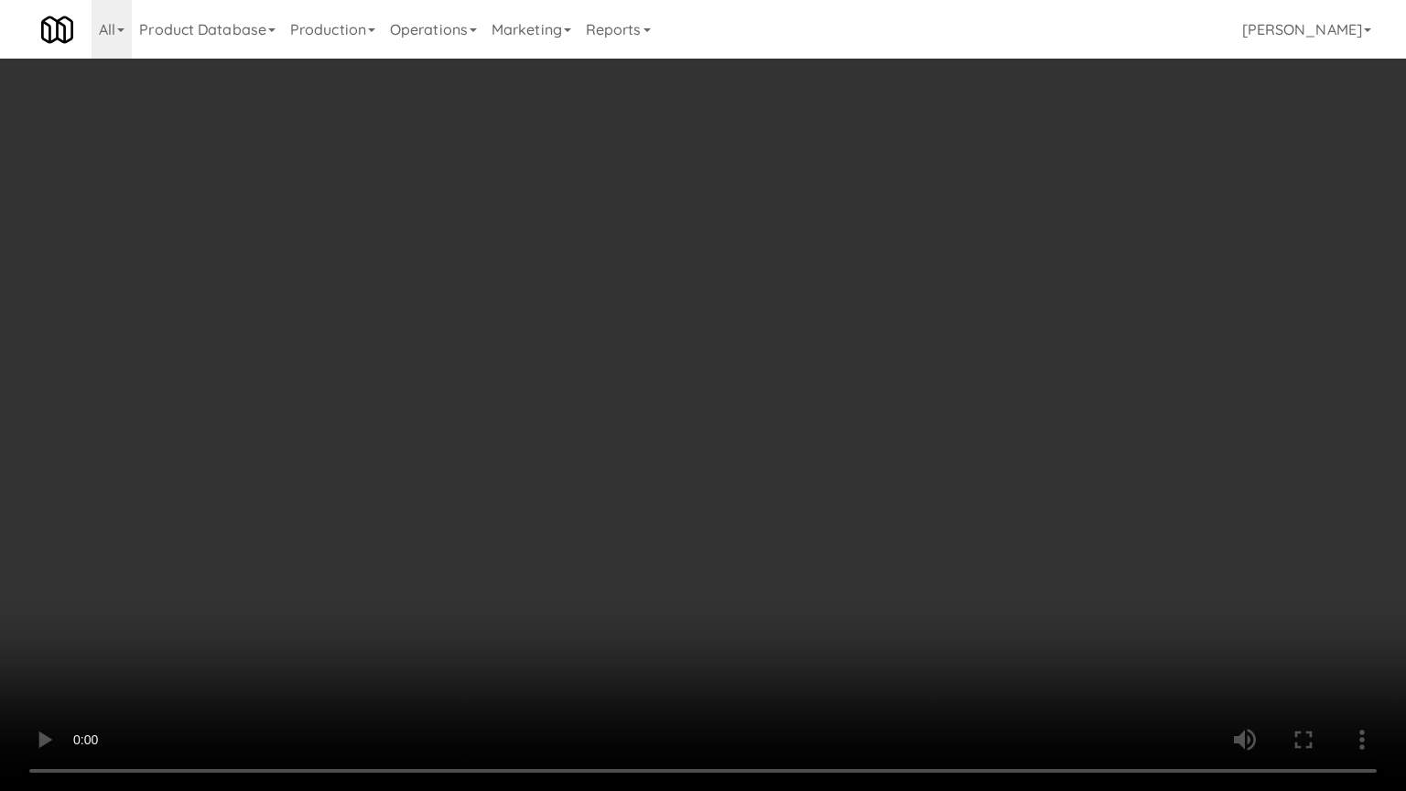
click at [718, 520] on video at bounding box center [703, 395] width 1406 height 791
click at [719, 517] on video at bounding box center [703, 395] width 1406 height 791
click at [719, 513] on video at bounding box center [703, 395] width 1406 height 791
drag, startPoint x: 497, startPoint y: 631, endPoint x: 547, endPoint y: 498, distance: 141.6
click at [498, 616] on video at bounding box center [703, 395] width 1406 height 791
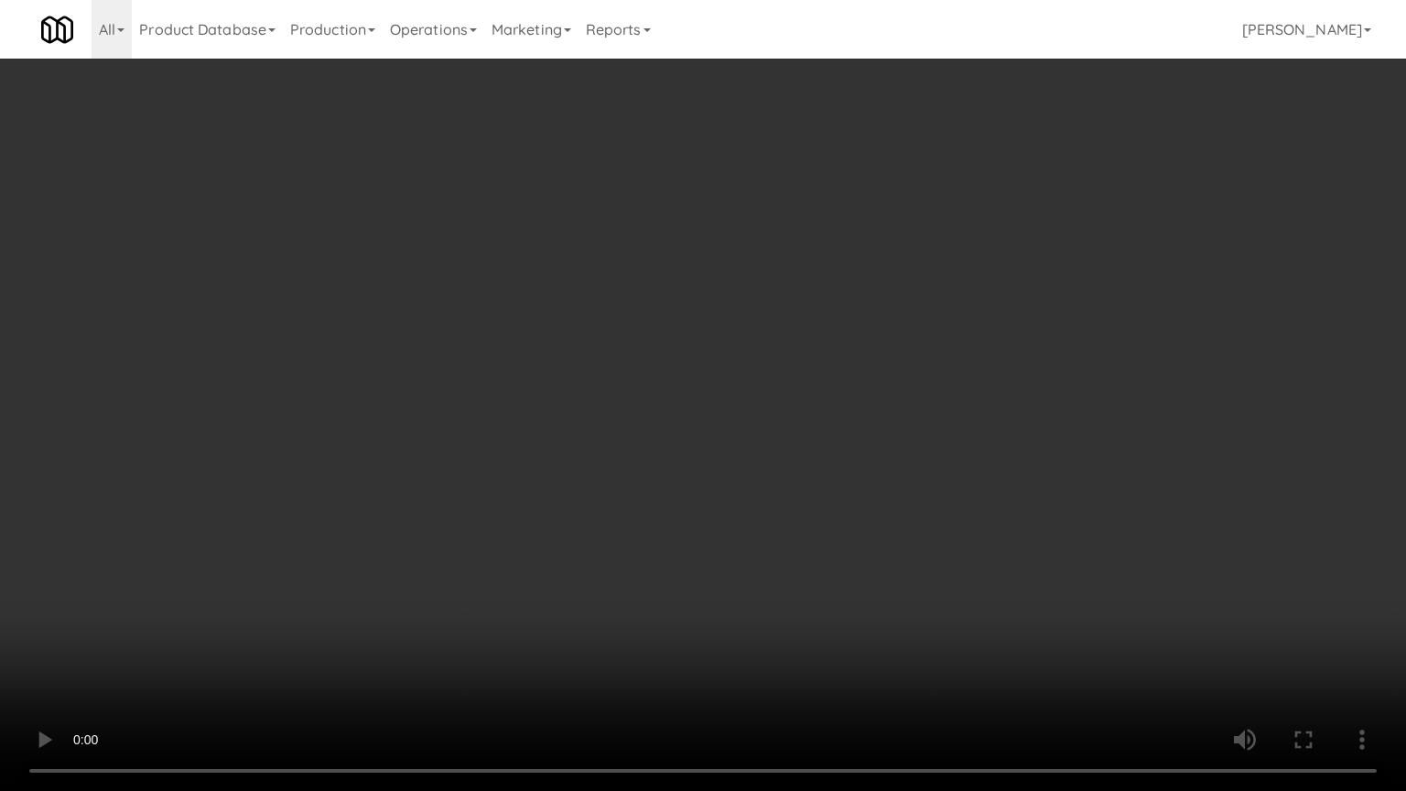
drag, startPoint x: 594, startPoint y: 438, endPoint x: 605, endPoint y: 438, distance: 11.0
click at [594, 439] on video at bounding box center [703, 395] width 1406 height 791
click at [613, 439] on video at bounding box center [703, 395] width 1406 height 791
click at [615, 449] on video at bounding box center [703, 395] width 1406 height 791
click at [619, 447] on video at bounding box center [703, 395] width 1406 height 791
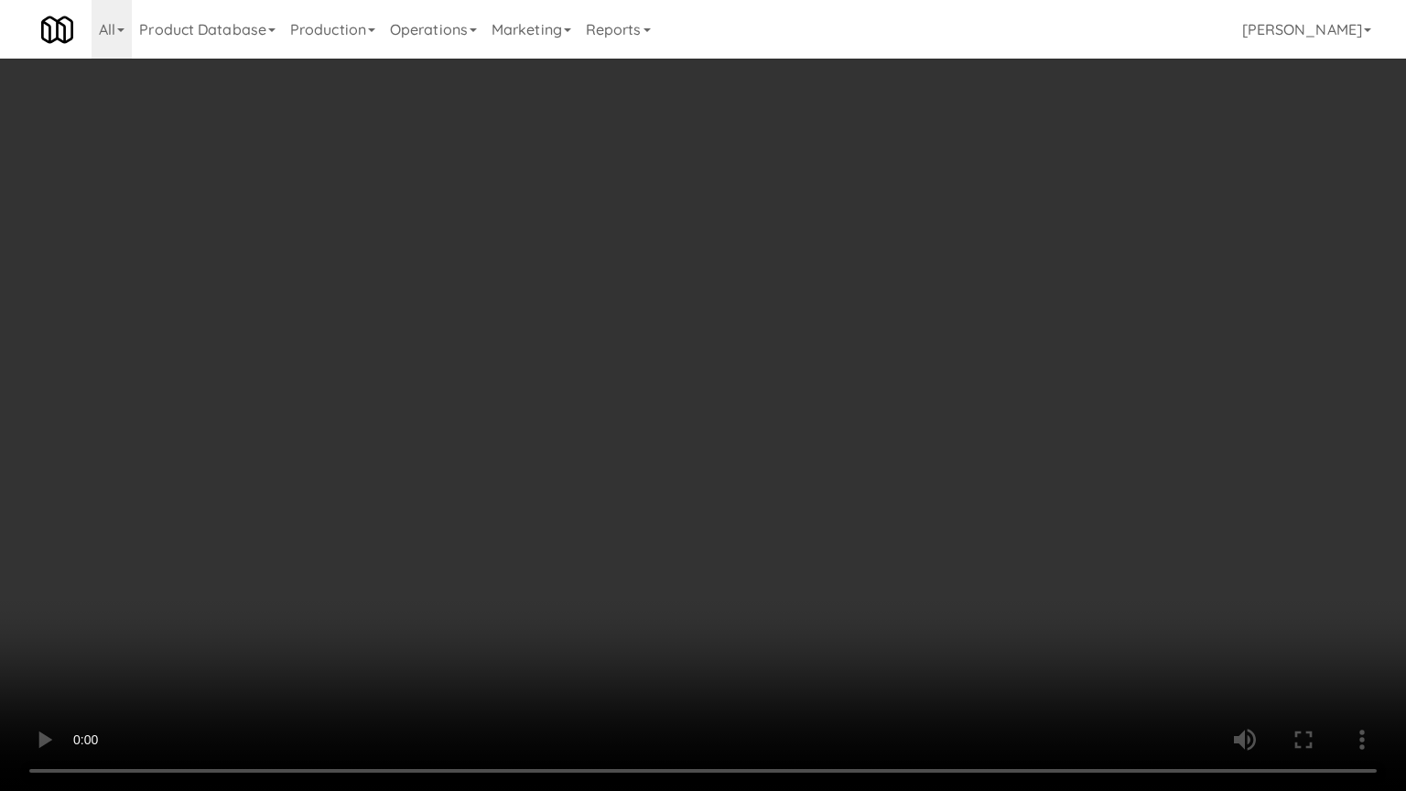
click at [647, 447] on video at bounding box center [703, 395] width 1406 height 791
click at [648, 449] on video at bounding box center [703, 395] width 1406 height 791
click at [648, 450] on video at bounding box center [703, 395] width 1406 height 791
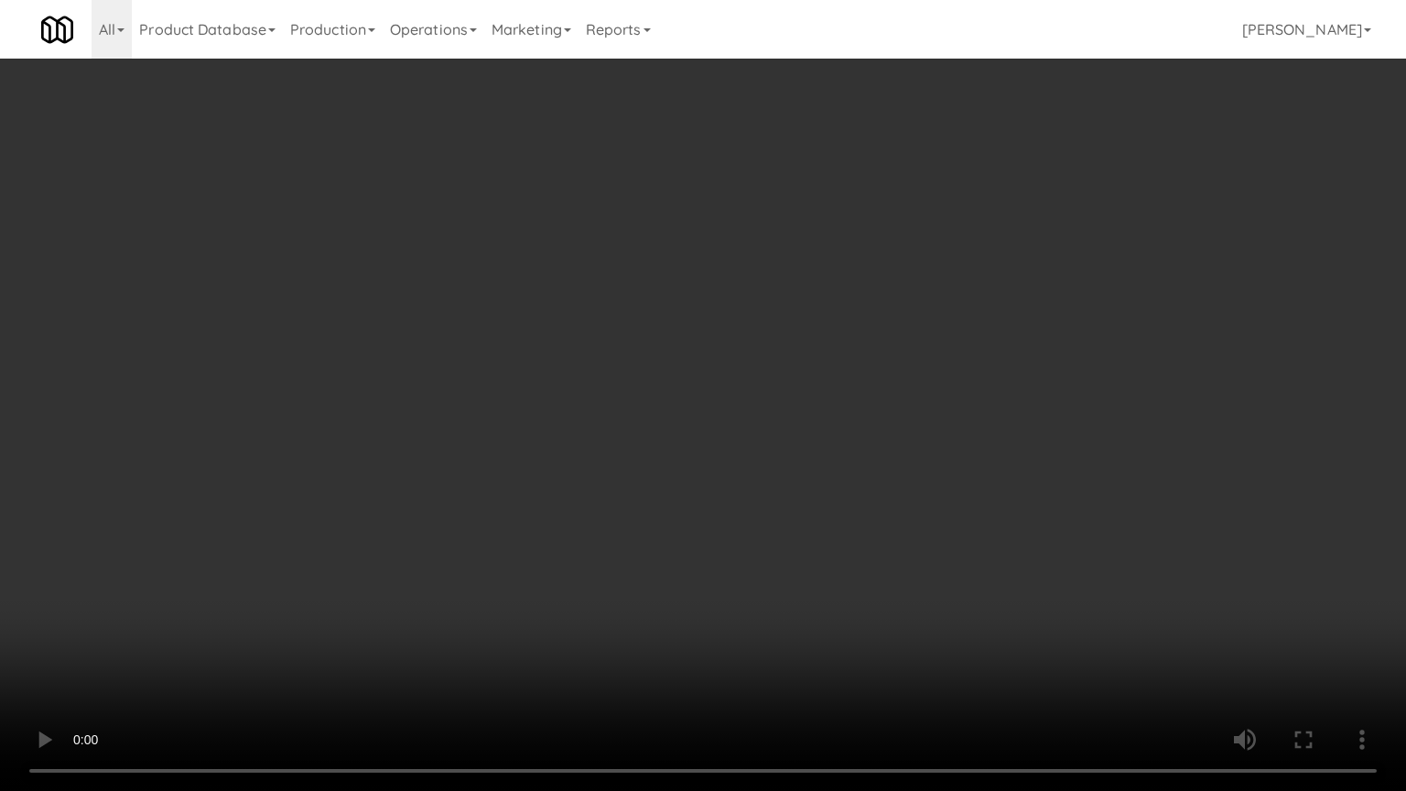
click at [828, 635] on video at bounding box center [703, 395] width 1406 height 791
click at [732, 527] on video at bounding box center [703, 395] width 1406 height 791
drag, startPoint x: 816, startPoint y: 666, endPoint x: 811, endPoint y: 652, distance: 14.5
click at [811, 635] on video at bounding box center [703, 395] width 1406 height 791
click at [796, 531] on video at bounding box center [703, 395] width 1406 height 791
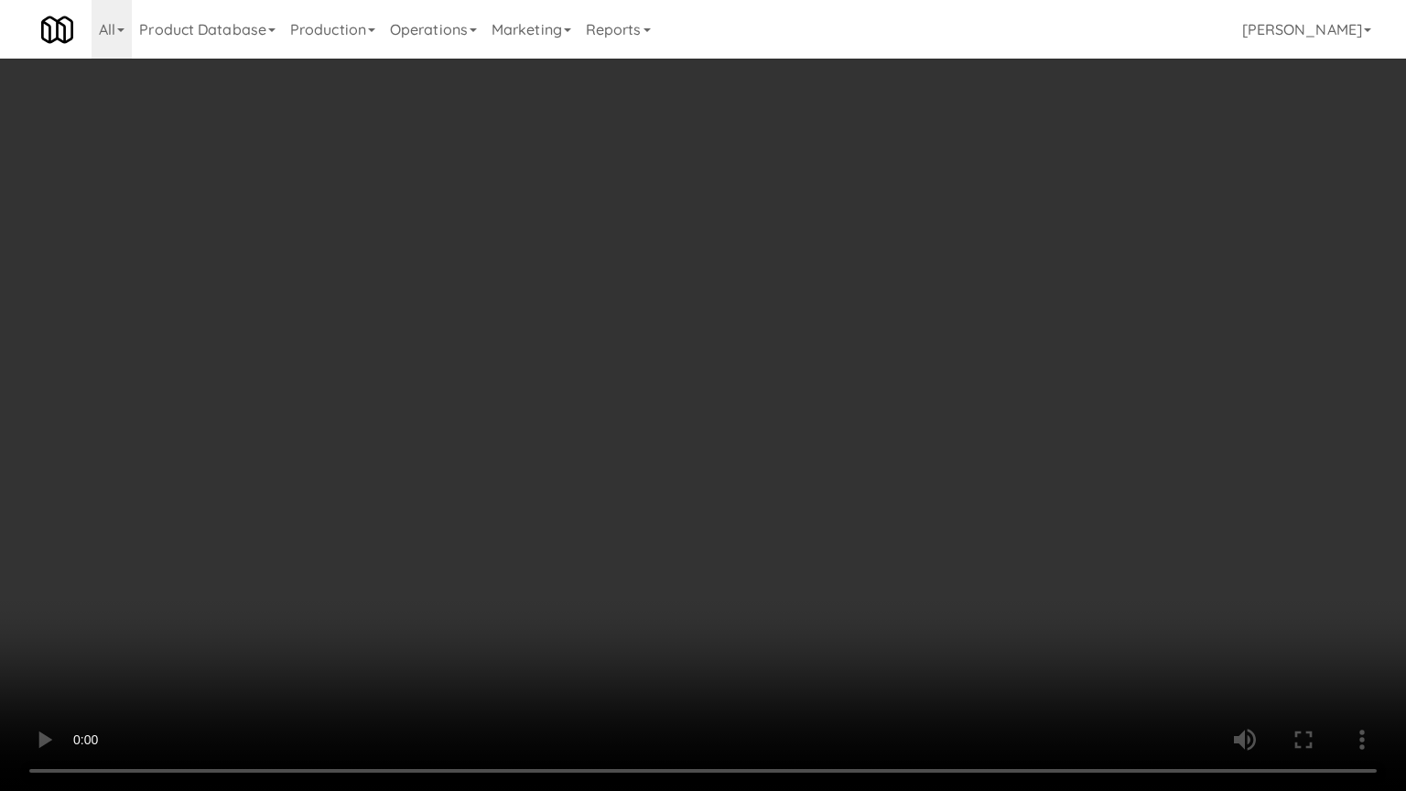
click at [795, 530] on video at bounding box center [703, 395] width 1406 height 791
click at [795, 529] on video at bounding box center [703, 395] width 1406 height 791
click at [805, 546] on video at bounding box center [703, 395] width 1406 height 791
click at [815, 561] on video at bounding box center [703, 395] width 1406 height 791
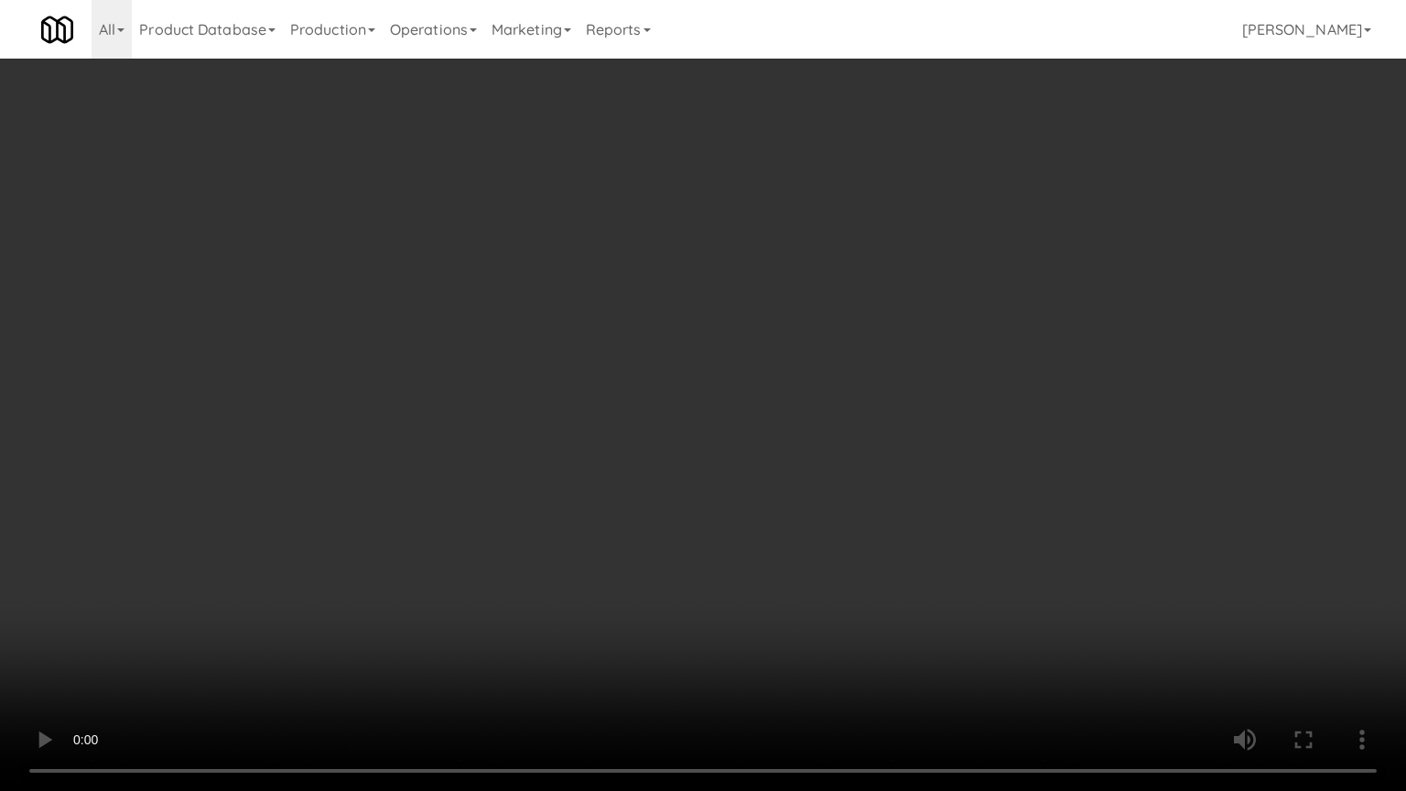
click at [842, 579] on video at bounding box center [703, 395] width 1406 height 791
click at [806, 559] on video at bounding box center [703, 395] width 1406 height 791
click at [772, 553] on video at bounding box center [703, 395] width 1406 height 791
click at [687, 507] on video at bounding box center [703, 395] width 1406 height 791
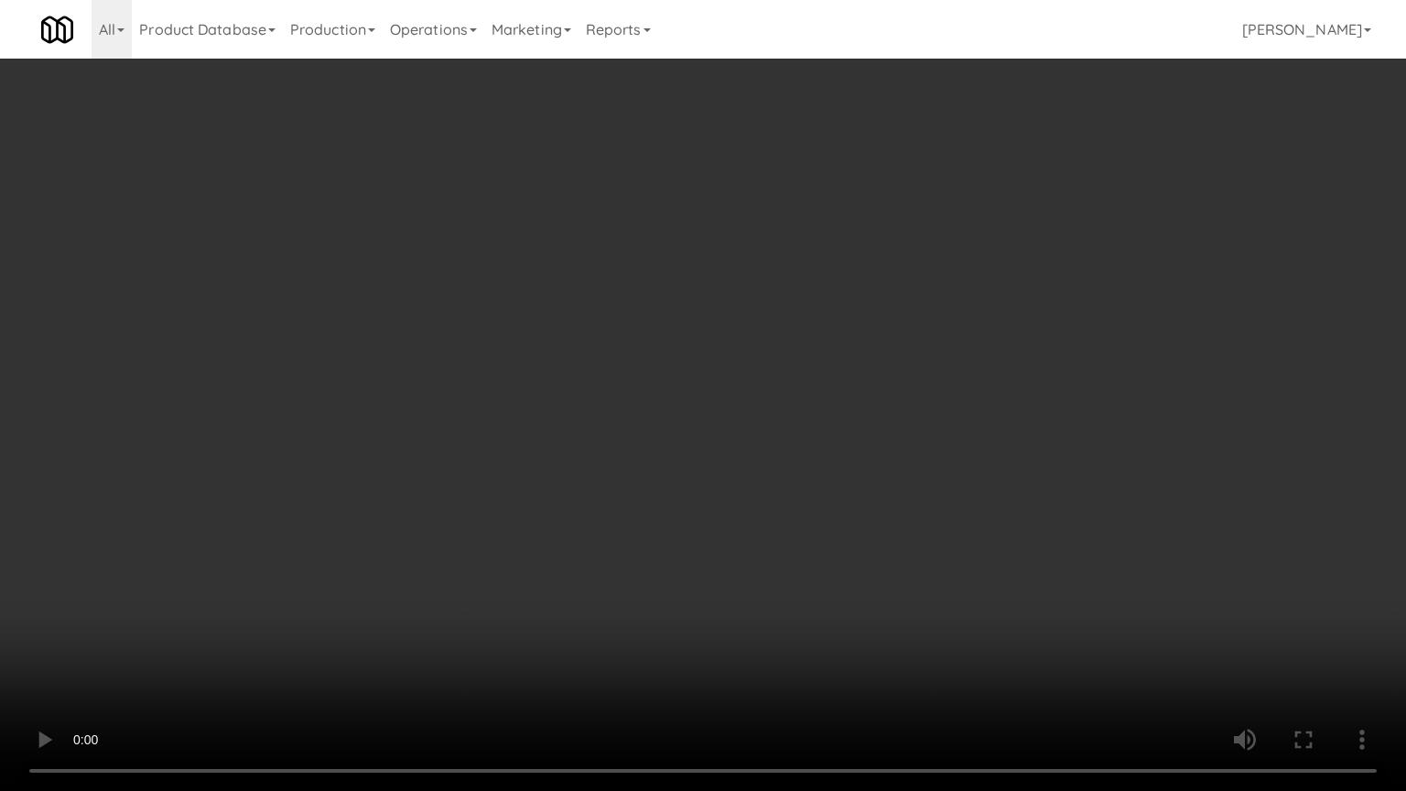
click at [694, 483] on video at bounding box center [703, 395] width 1406 height 791
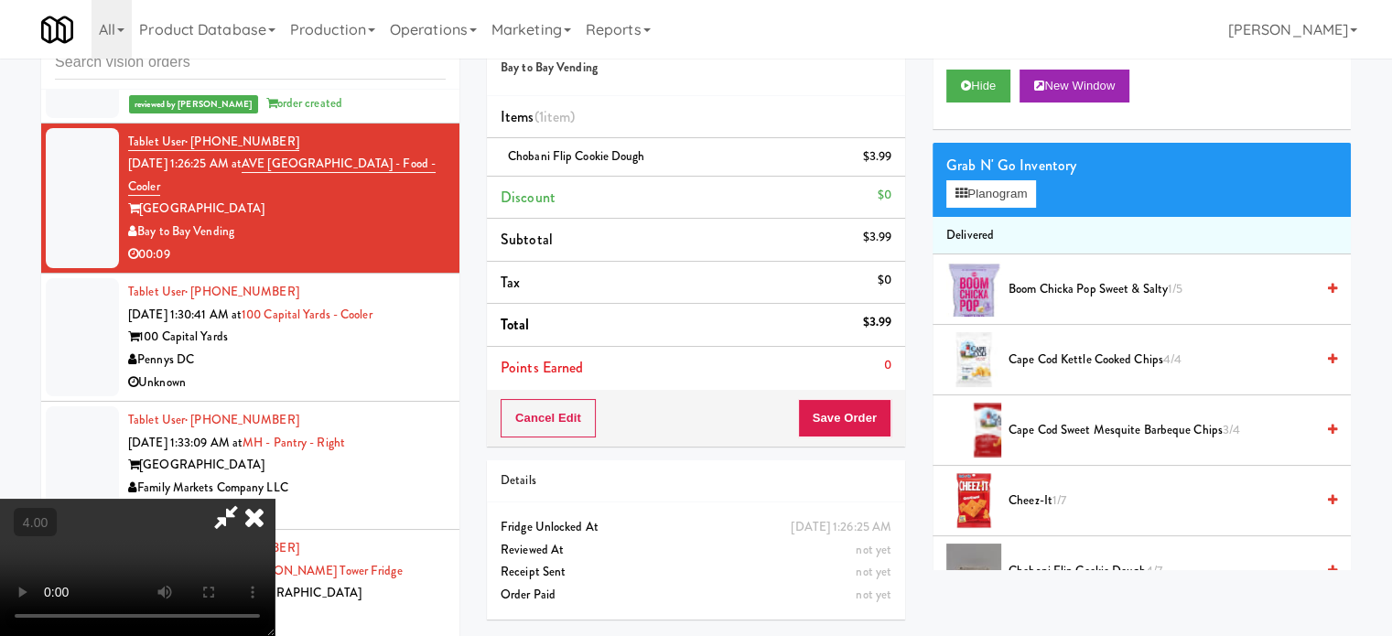
click at [275, 499] on icon at bounding box center [254, 517] width 40 height 37
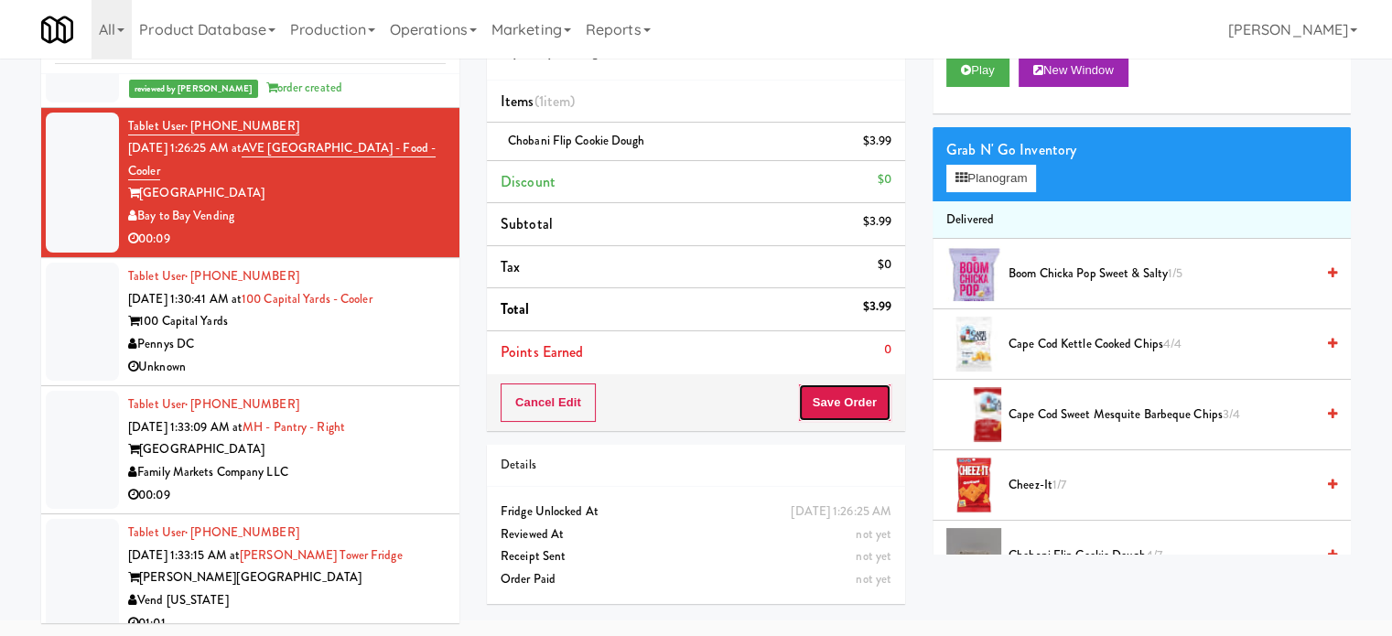
click at [832, 408] on button "Save Order" at bounding box center [844, 403] width 93 height 38
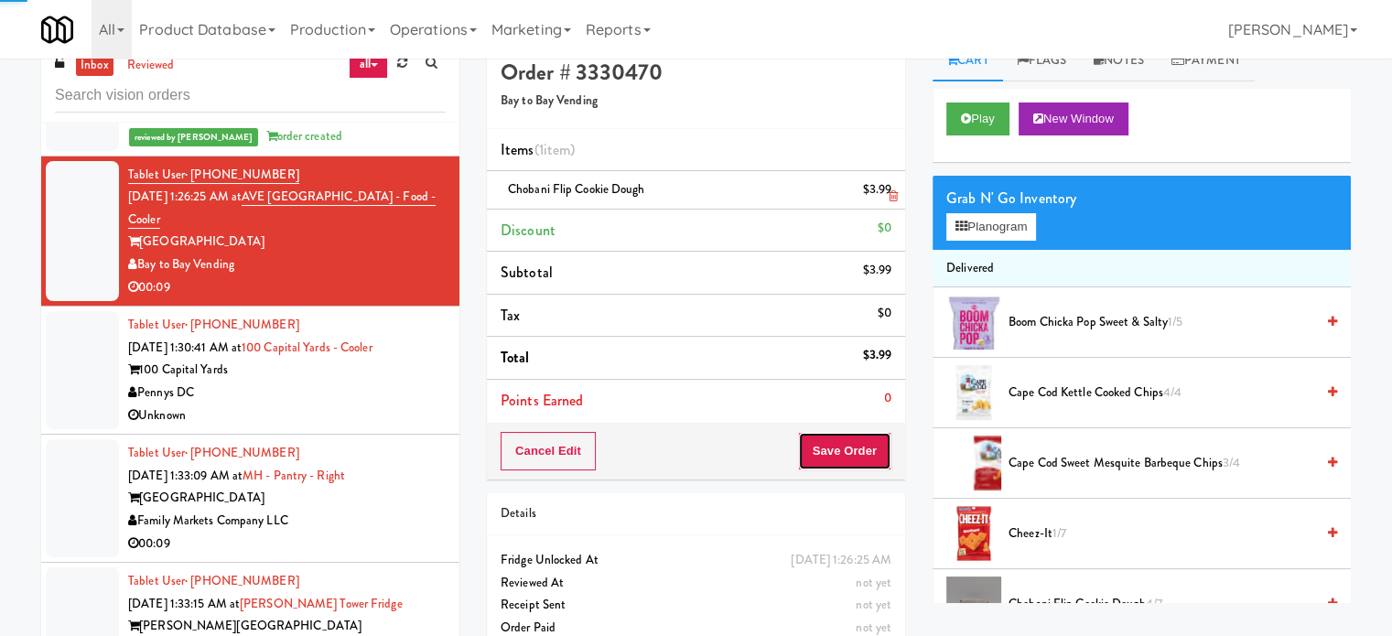
scroll to position [0, 0]
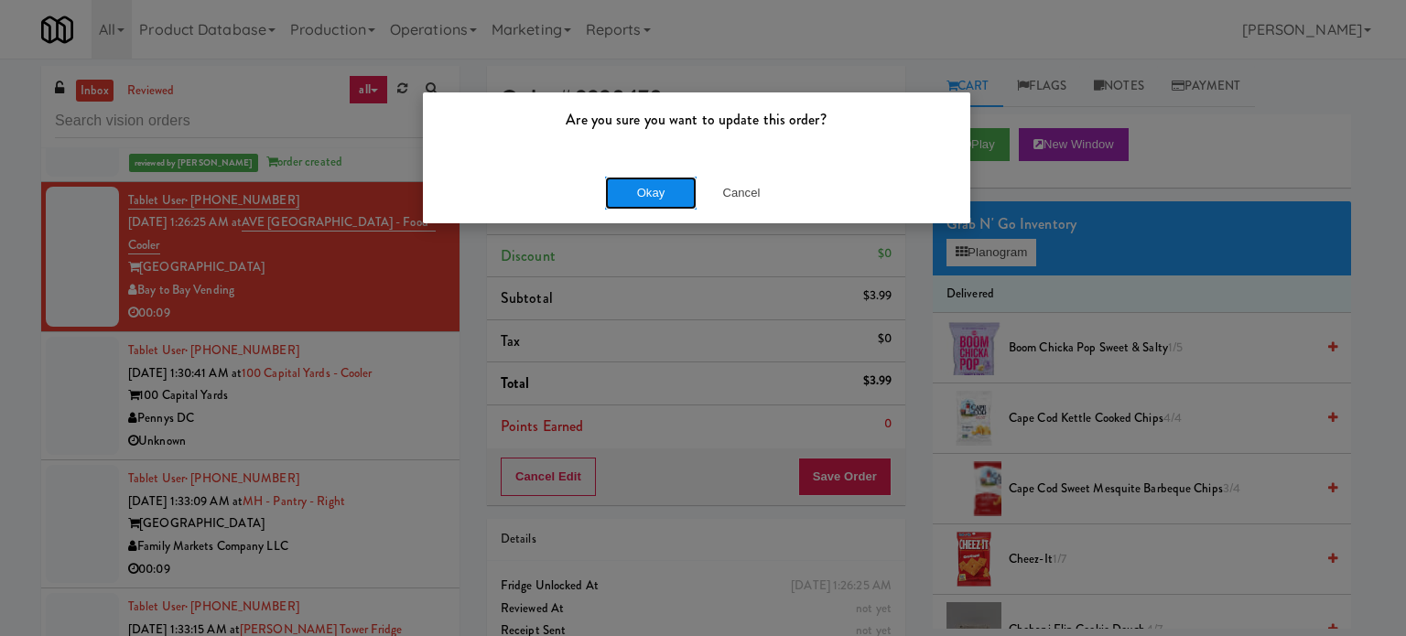
click at [646, 200] on button "Okay" at bounding box center [651, 193] width 92 height 33
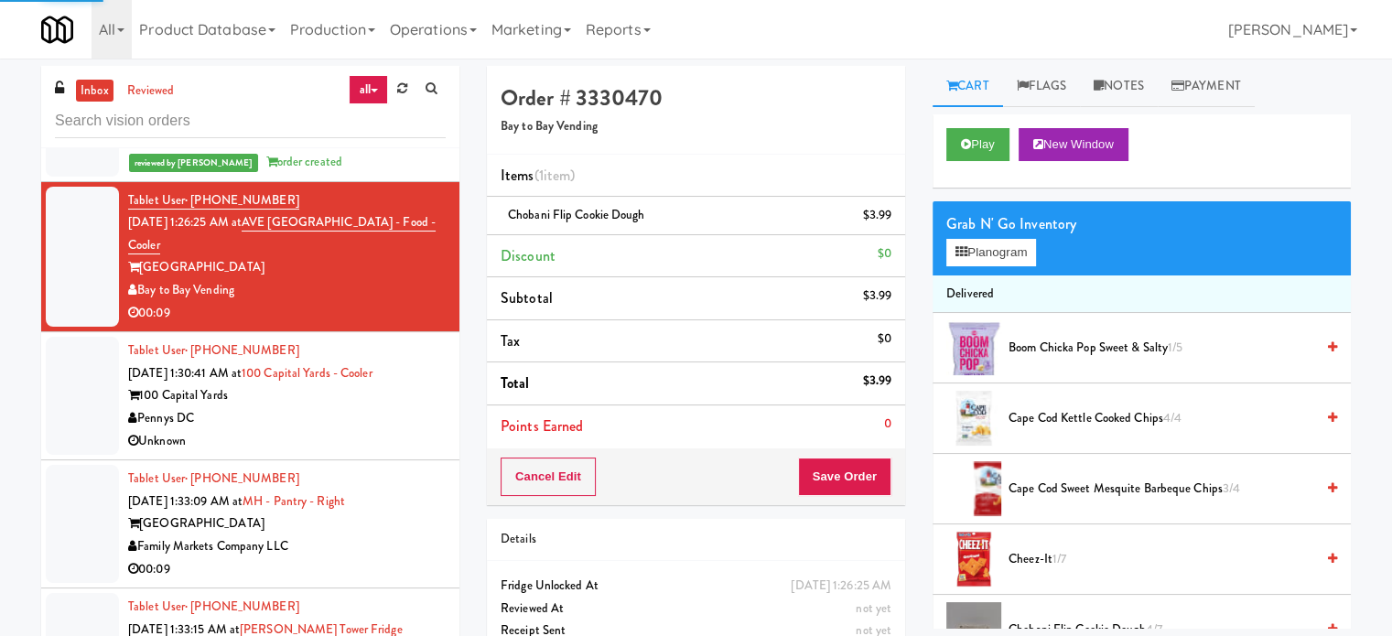
click at [410, 407] on div "100 Capital Yards" at bounding box center [287, 395] width 318 height 23
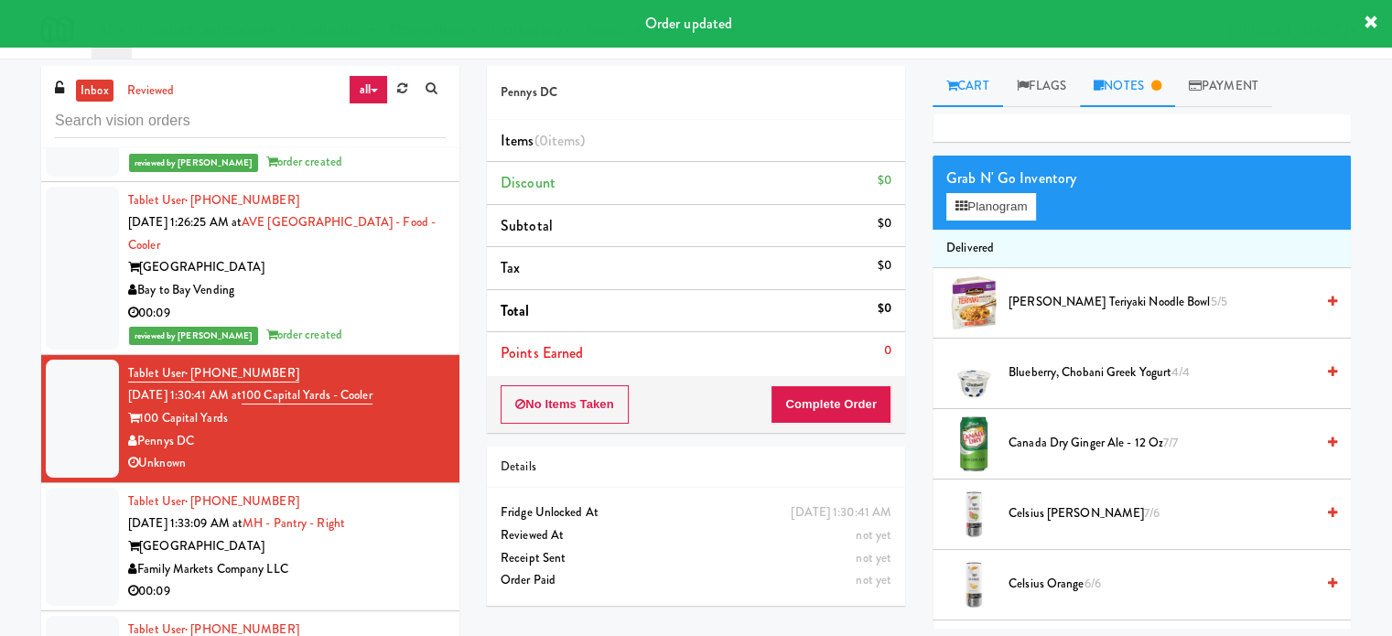
click at [1144, 83] on link "Notes" at bounding box center [1127, 86] width 95 height 41
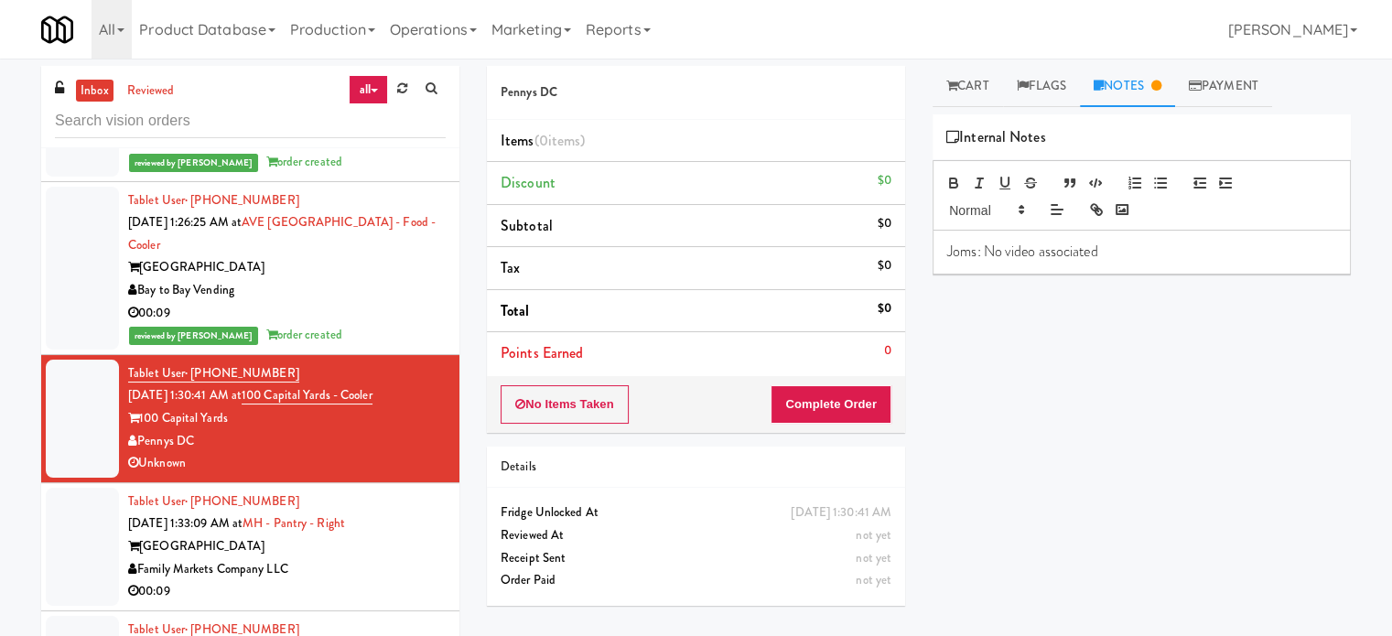
drag, startPoint x: 382, startPoint y: 577, endPoint x: 425, endPoint y: 513, distance: 77.2
click at [384, 574] on div "Tablet User · (714) 501-1619 Sep 29, 2025 1:33:09 AM at MH - Pantry - Right Mar…" at bounding box center [287, 547] width 318 height 113
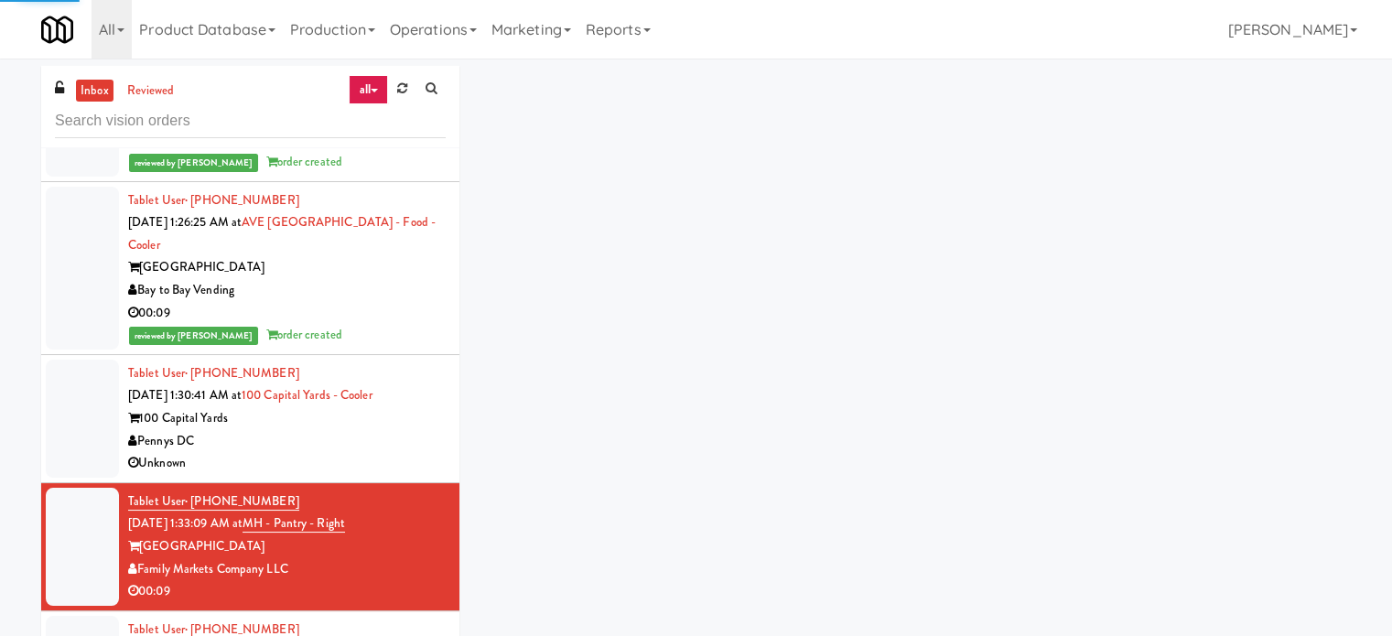
click at [390, 475] on div "Unknown" at bounding box center [287, 463] width 318 height 23
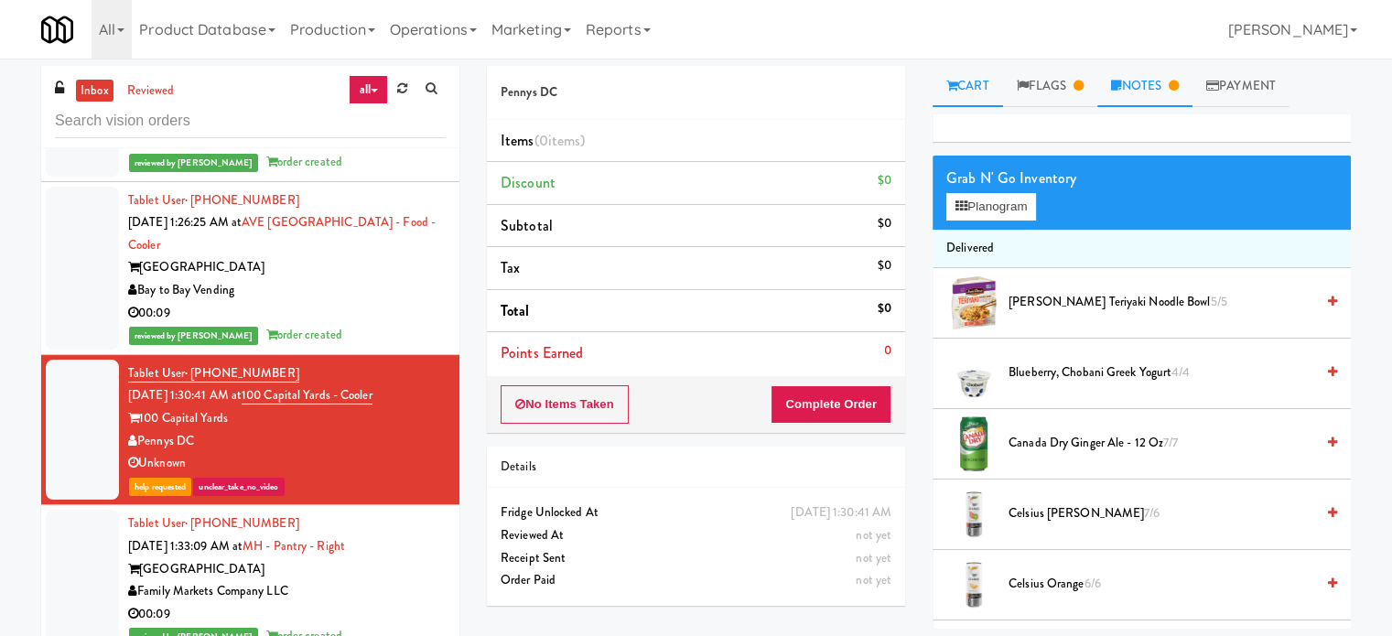
click at [1138, 90] on link "Notes" at bounding box center [1145, 86] width 95 height 41
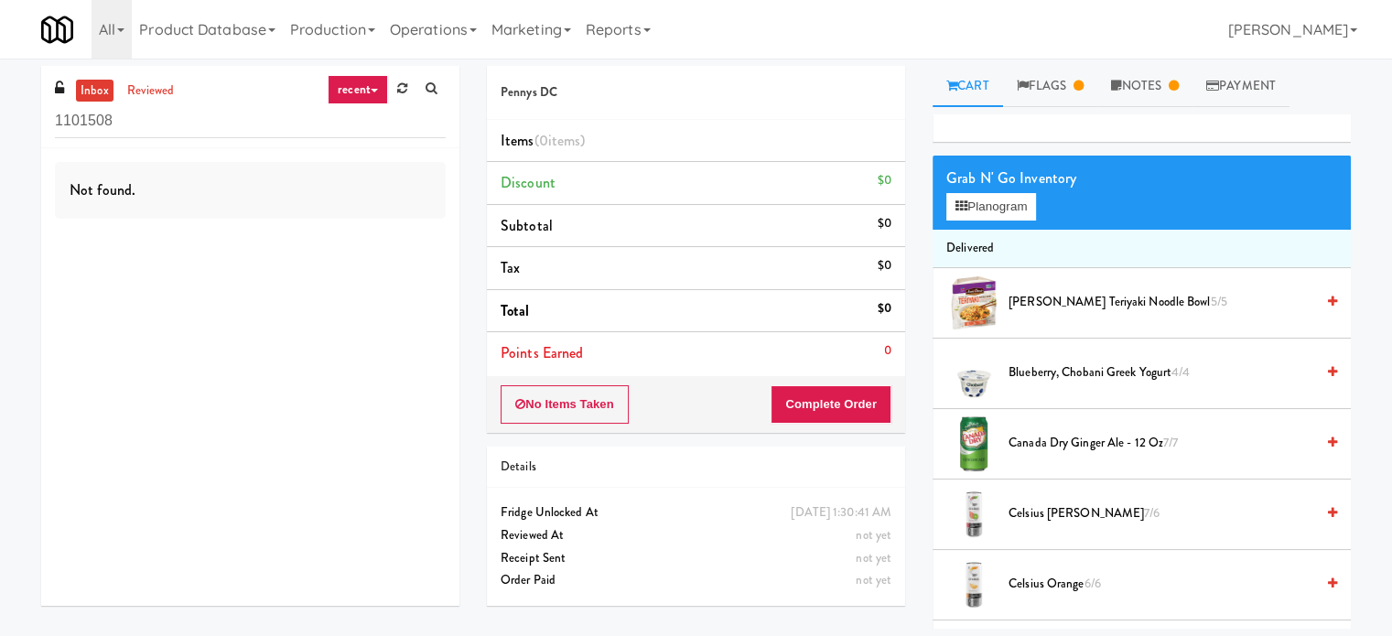
click at [352, 94] on link "recent" at bounding box center [358, 89] width 60 height 29
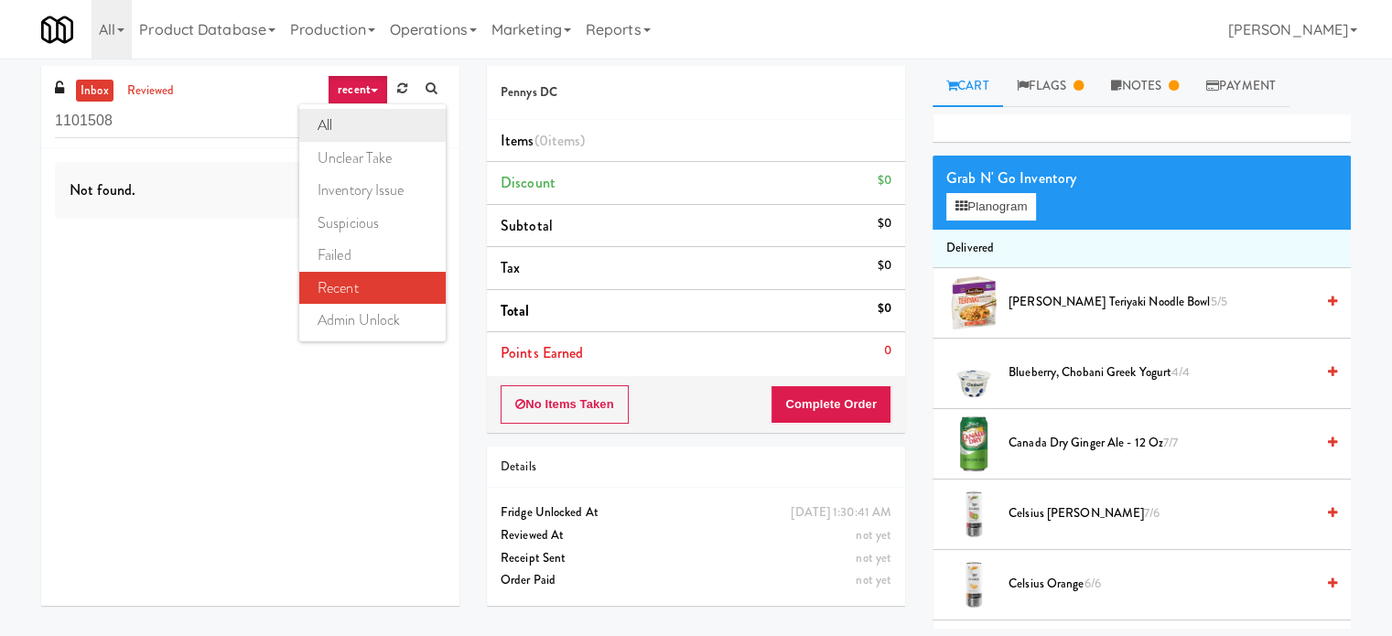
click at [352, 125] on link "all" at bounding box center [372, 125] width 146 height 33
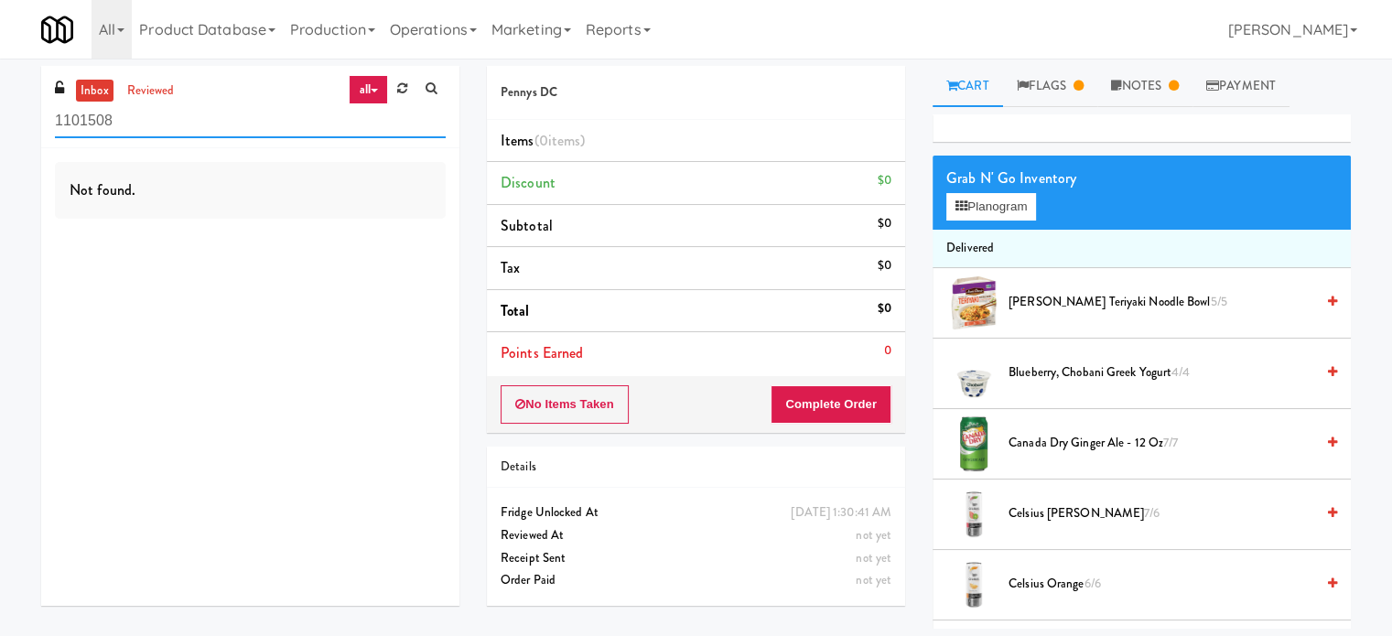
click at [207, 123] on input "1101508" at bounding box center [250, 121] width 391 height 34
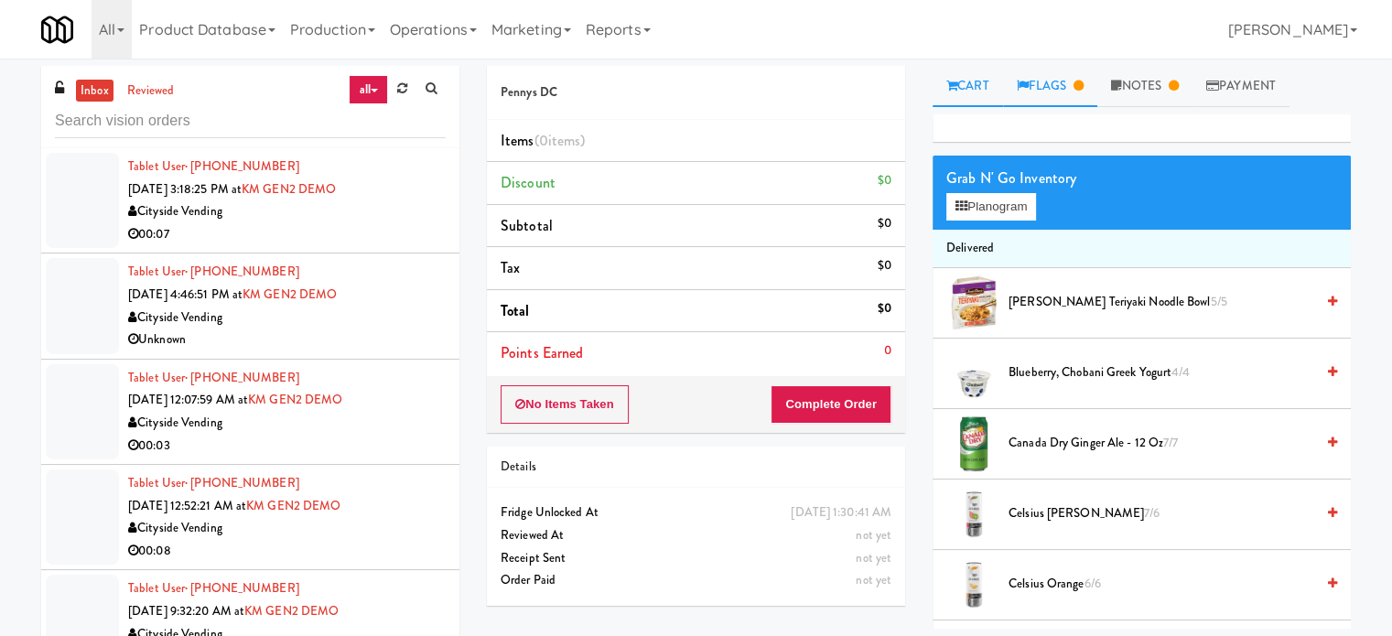
click at [1072, 87] on link "Flags" at bounding box center [1050, 86] width 95 height 41
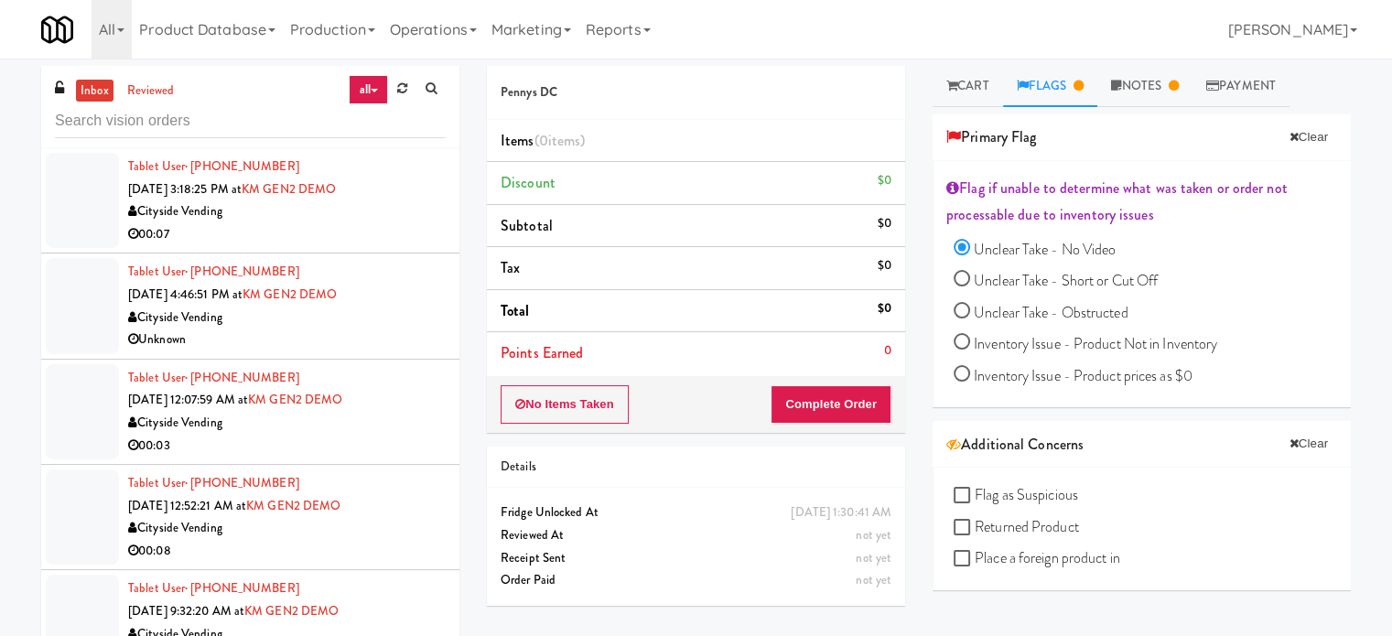
drag, startPoint x: 696, startPoint y: 101, endPoint x: 660, endPoint y: 119, distance: 40.1
click at [696, 106] on div "Pennys DC" at bounding box center [696, 93] width 418 height 54
click at [1050, 91] on link "Flags" at bounding box center [1050, 86] width 95 height 41
click at [1144, 89] on link "Notes" at bounding box center [1145, 86] width 95 height 41
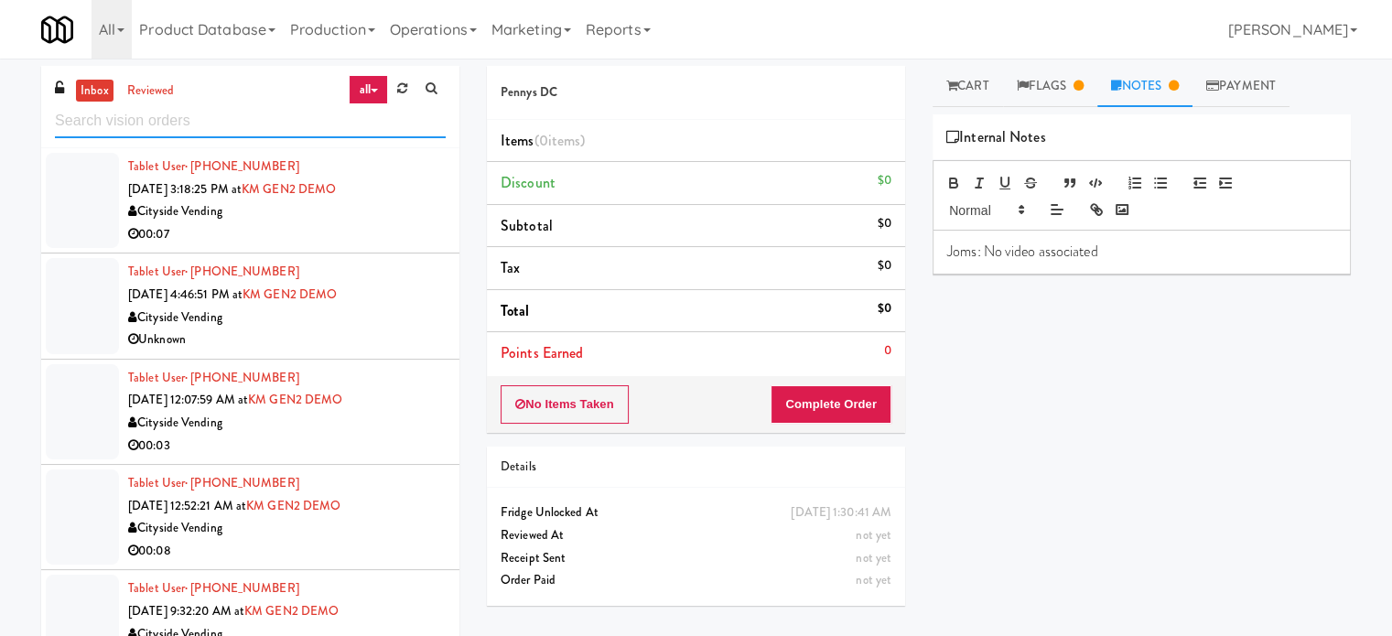
click at [224, 129] on input "text" at bounding box center [250, 121] width 391 height 34
click at [224, 124] on input "text" at bounding box center [250, 121] width 391 height 34
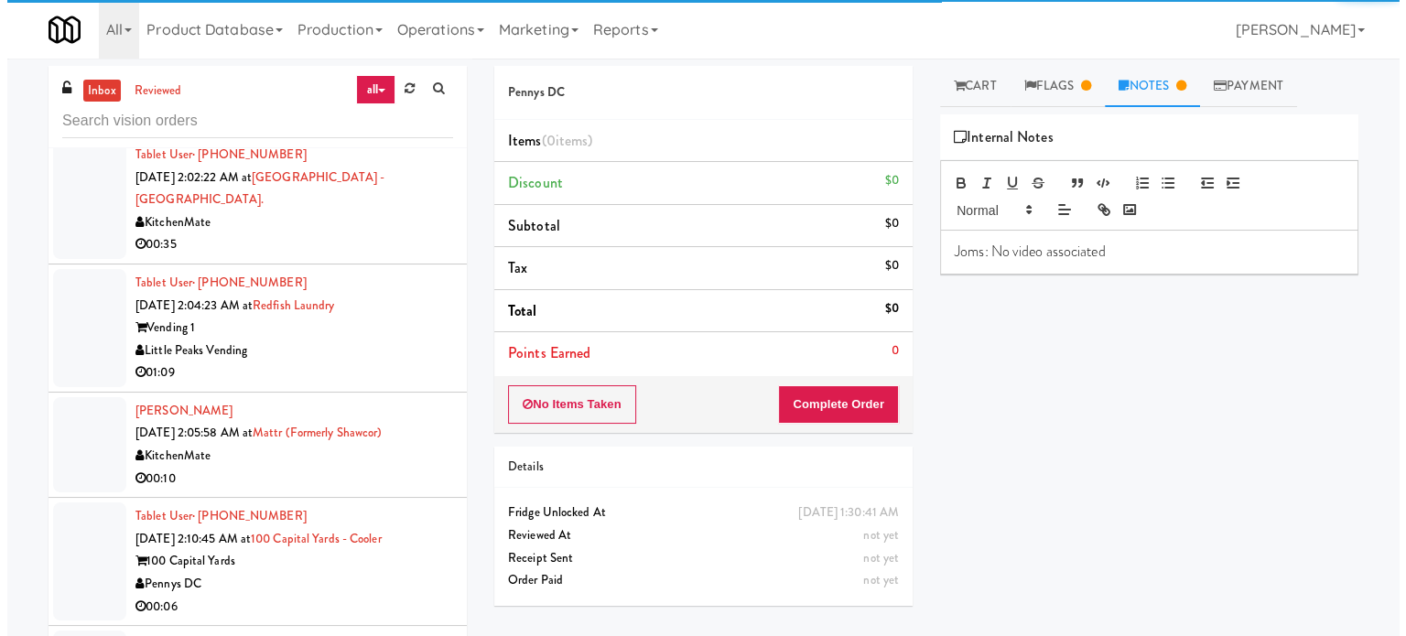
scroll to position [3047, 0]
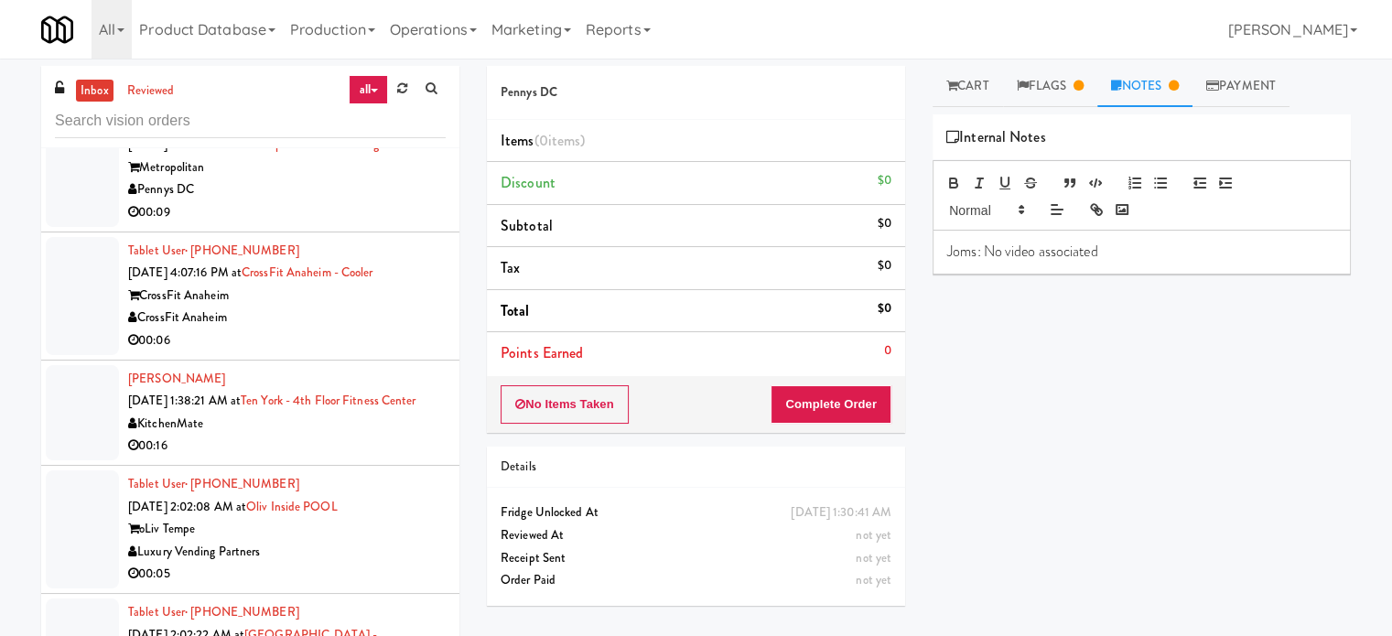
click at [383, 332] on div "00:06" at bounding box center [287, 341] width 318 height 23
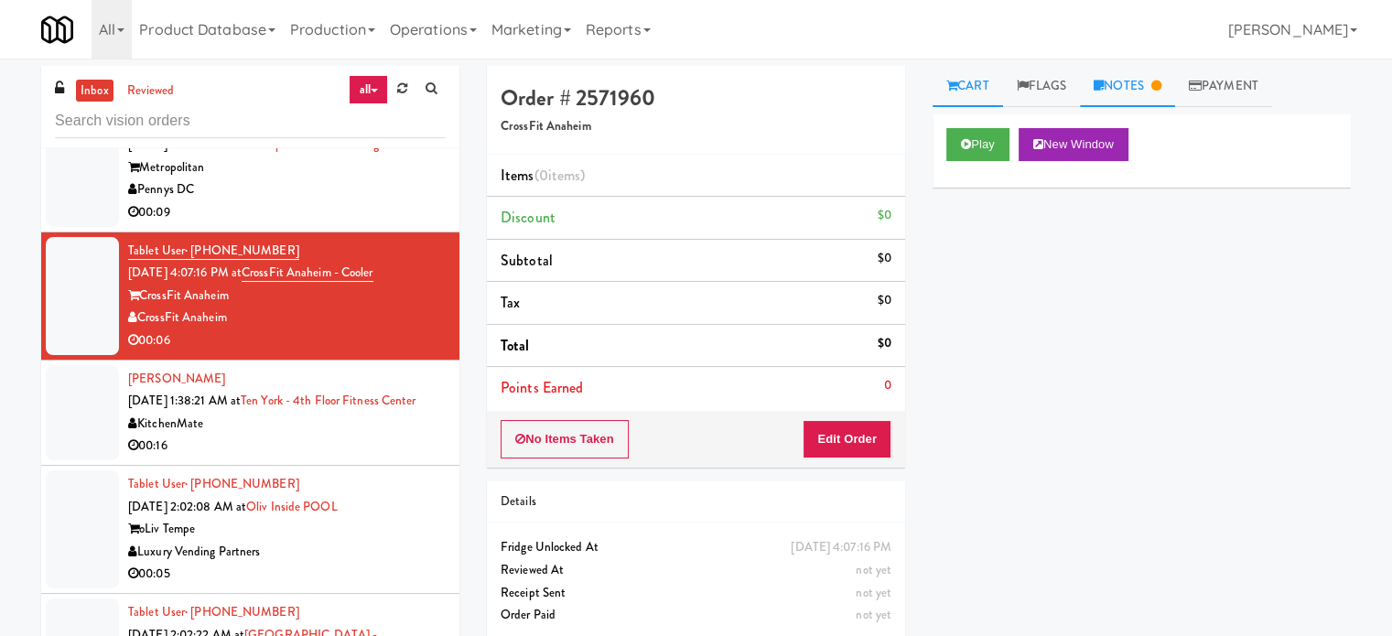
click at [1149, 94] on link "Notes" at bounding box center [1127, 86] width 95 height 41
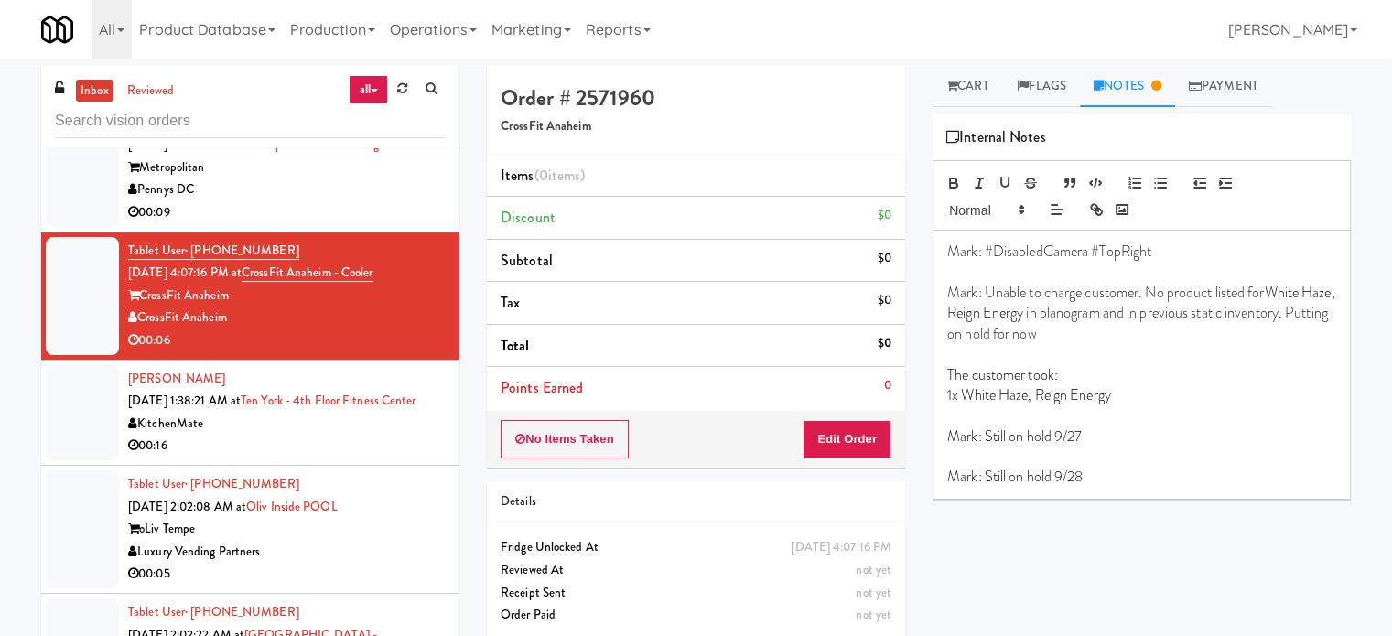
click at [370, 436] on div "KitchenMate" at bounding box center [287, 424] width 318 height 23
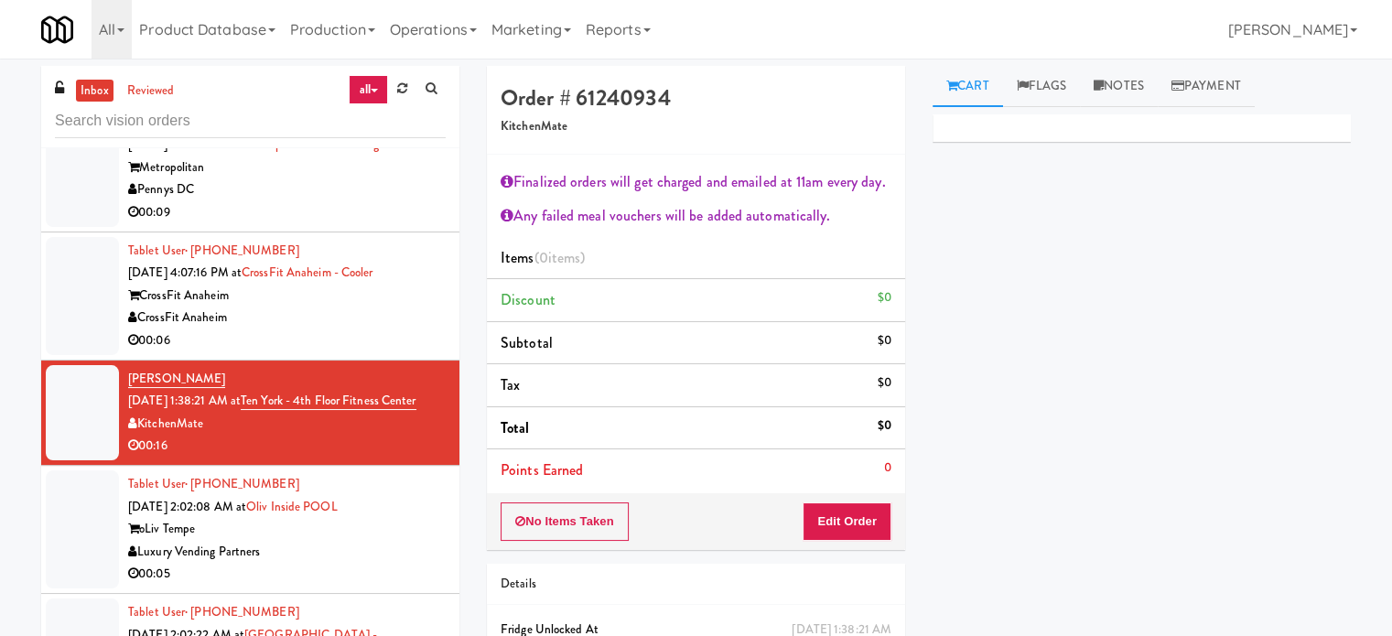
click at [389, 307] on div "CrossFit Anaheim" at bounding box center [287, 318] width 318 height 23
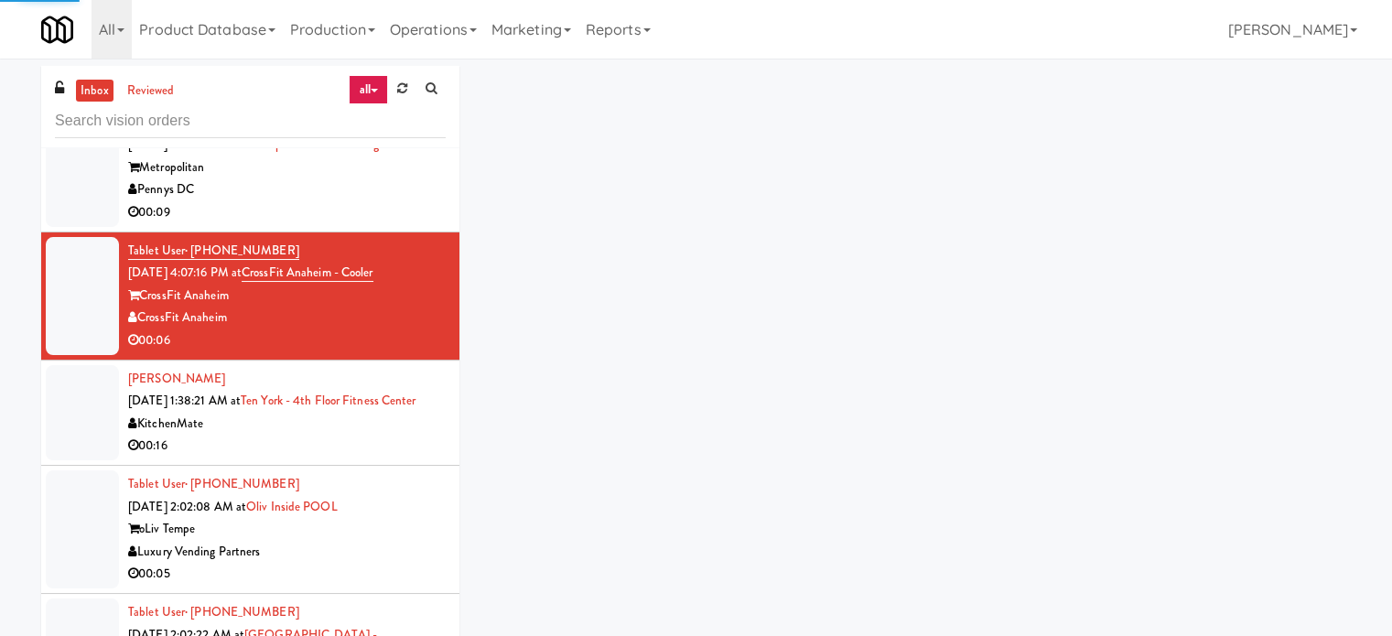
click at [396, 435] on div "KitchenMate" at bounding box center [287, 424] width 318 height 23
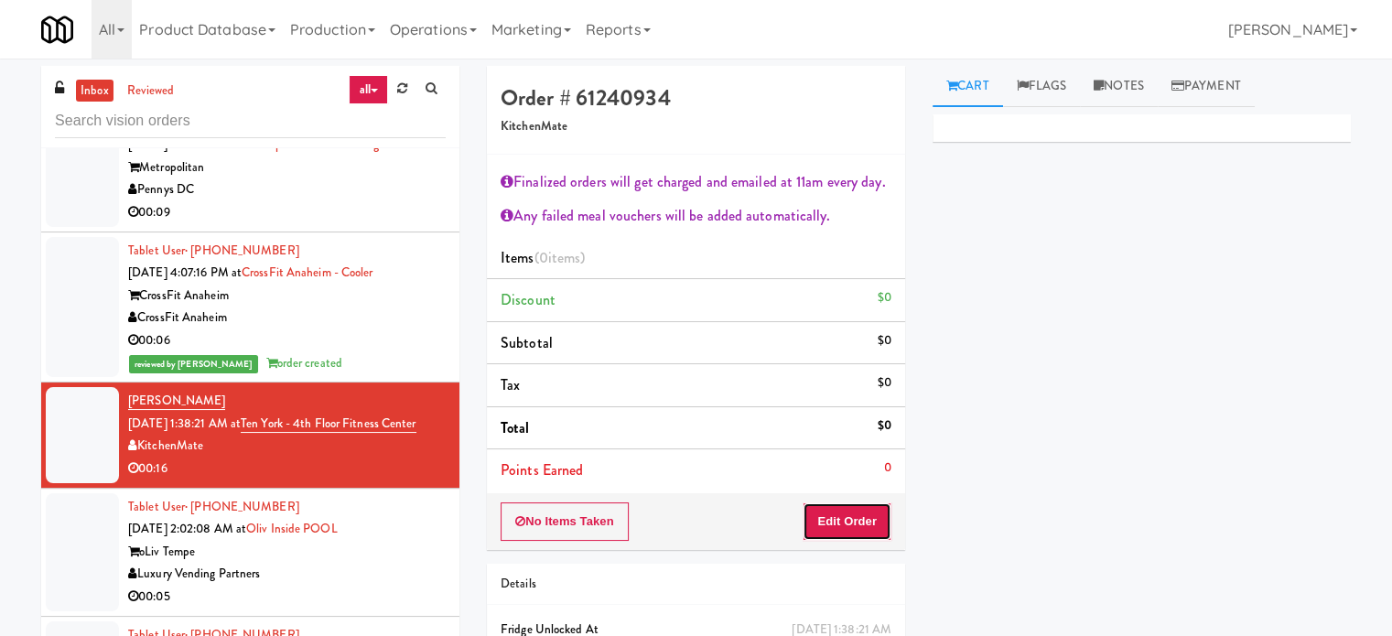
click at [862, 515] on button "Edit Order" at bounding box center [847, 522] width 89 height 38
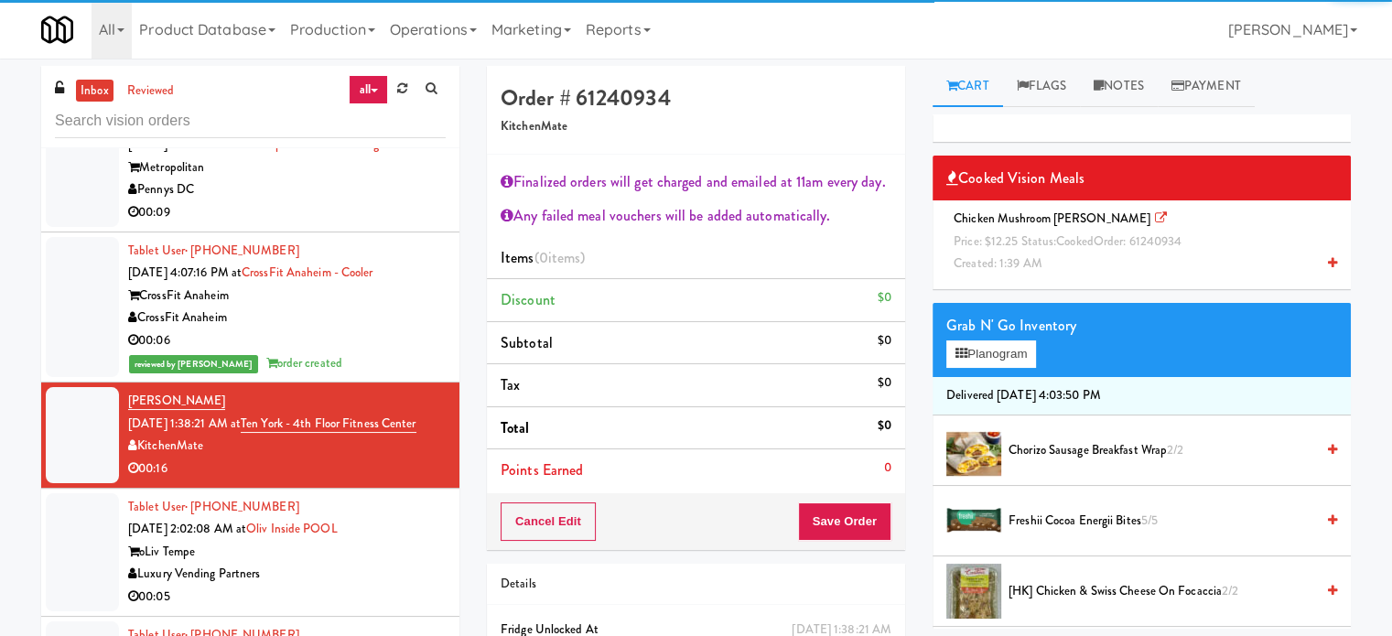
click at [1004, 235] on span "Price: $12.25 Status: cooked Order: 61240934" at bounding box center [1068, 241] width 228 height 17
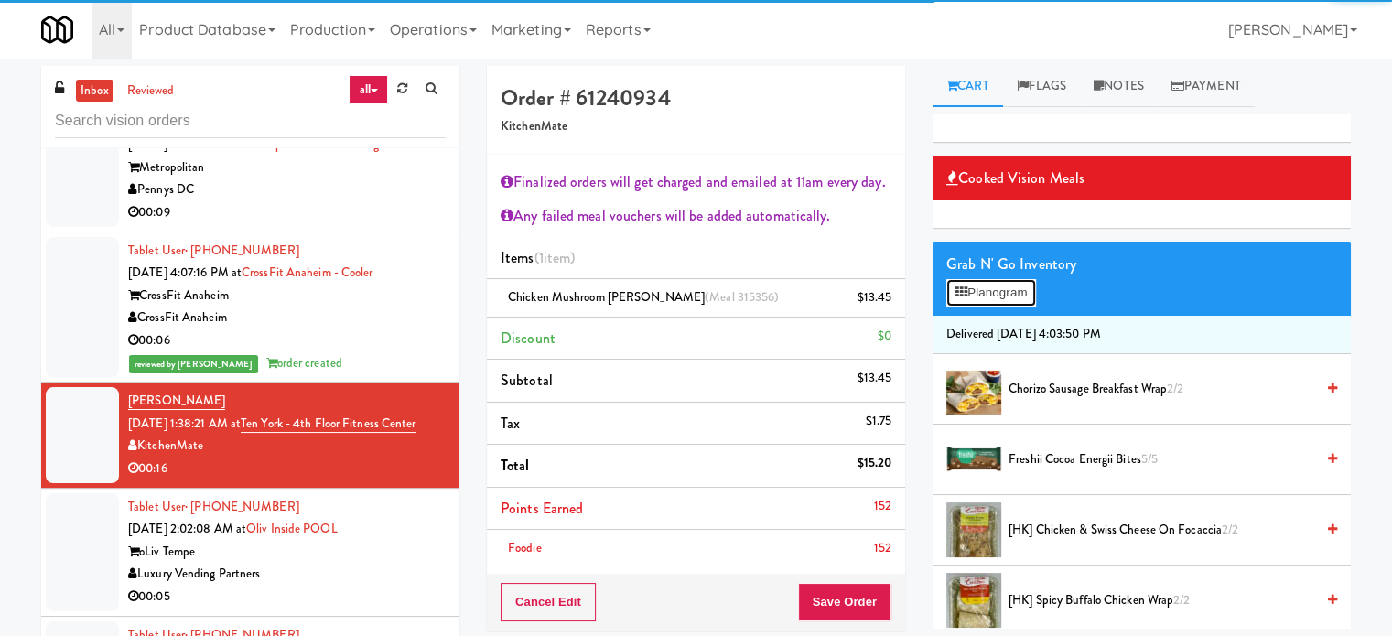
click at [1022, 302] on button "Planogram" at bounding box center [992, 292] width 90 height 27
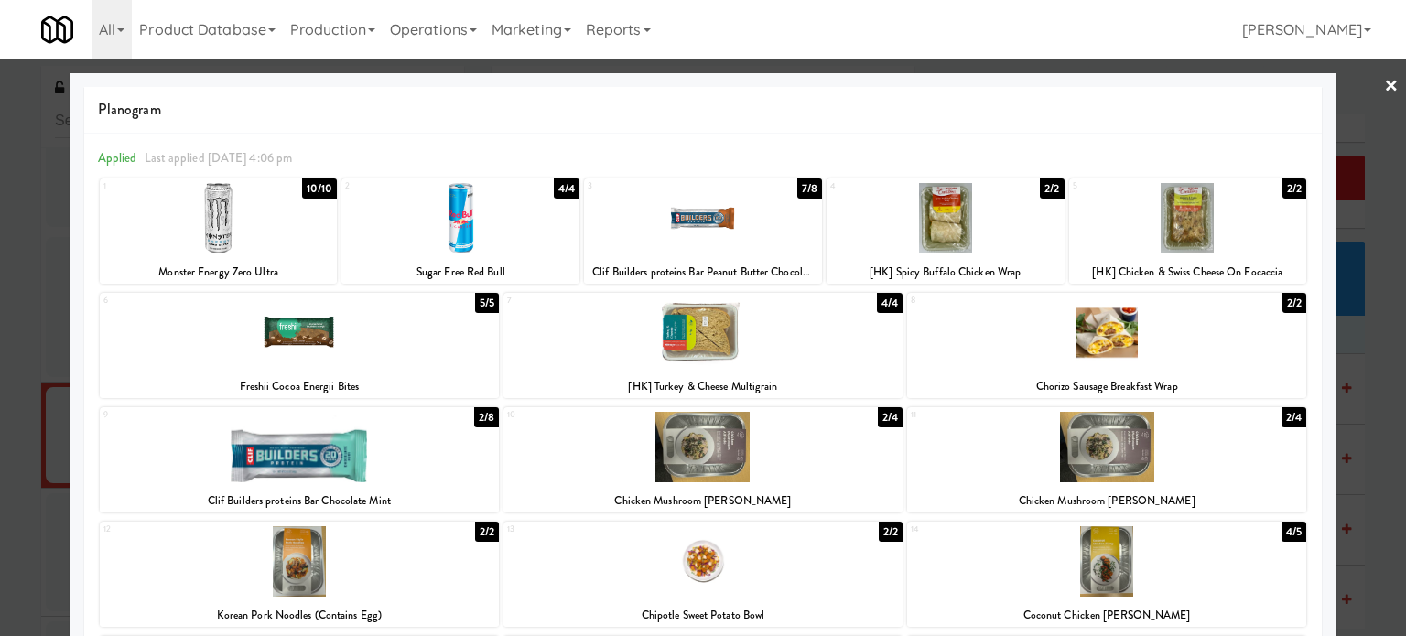
click at [478, 419] on div "2/8" at bounding box center [486, 417] width 25 height 20
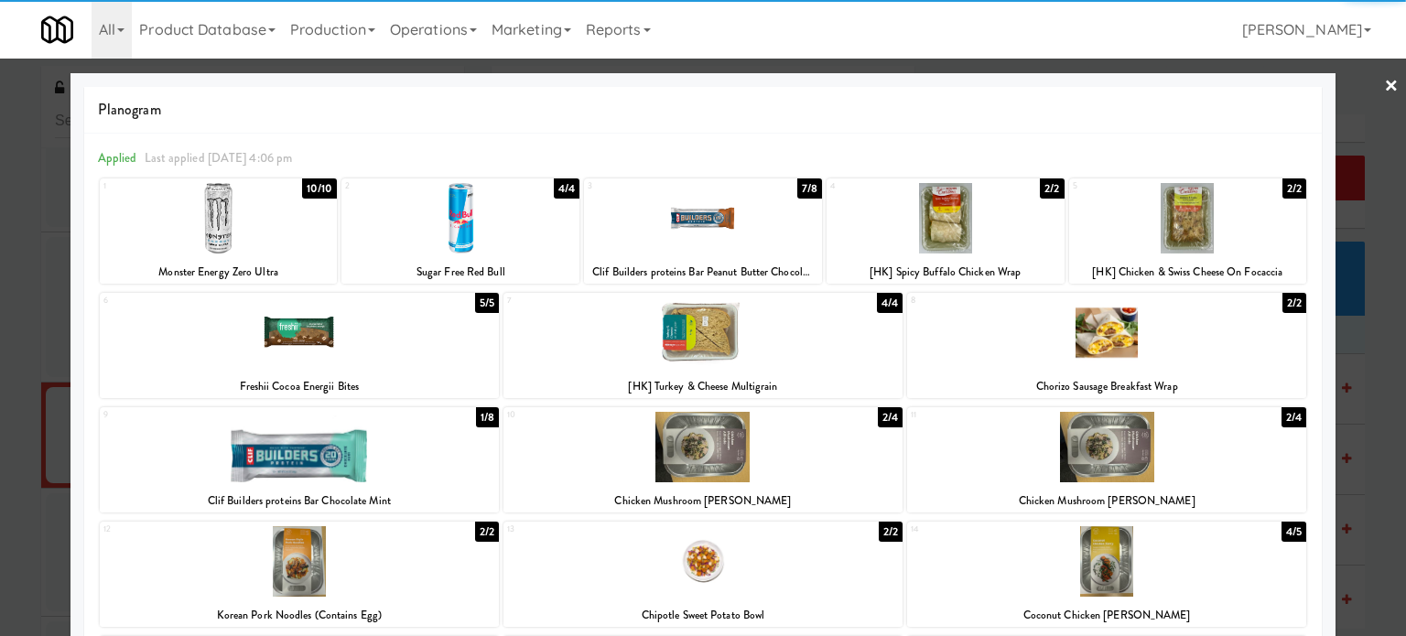
click at [1354, 395] on div at bounding box center [703, 318] width 1406 height 636
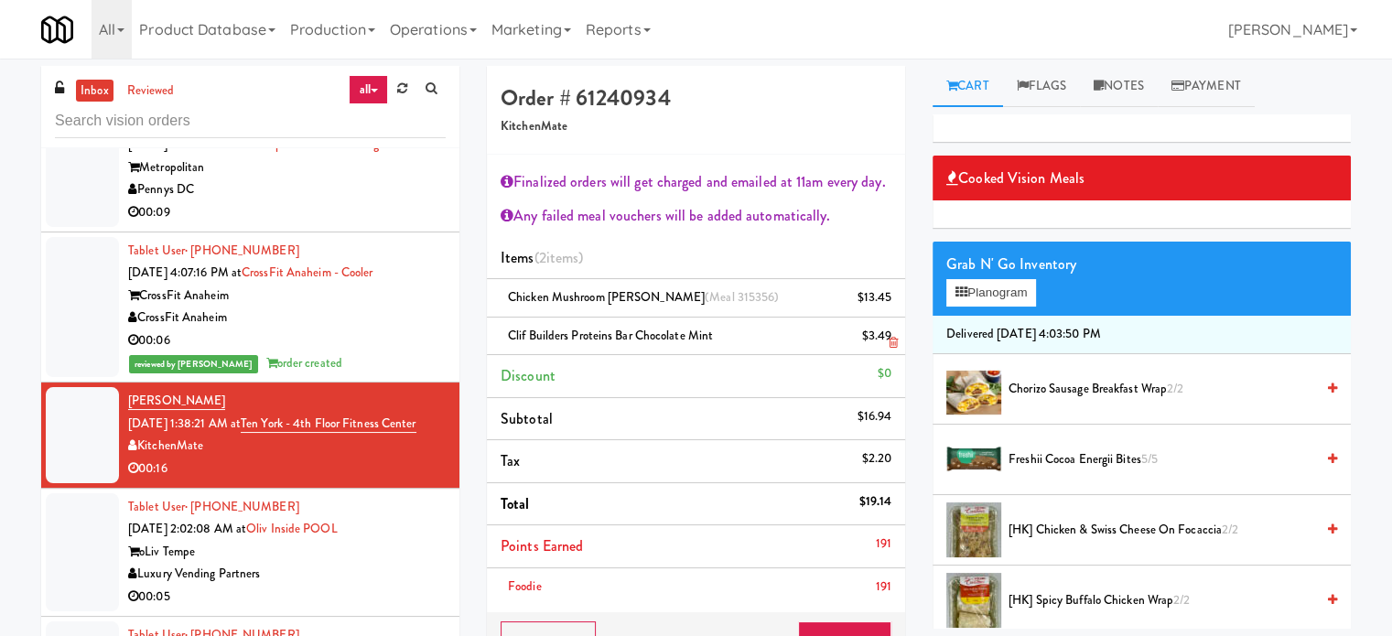
click at [890, 342] on icon at bounding box center [893, 343] width 9 height 12
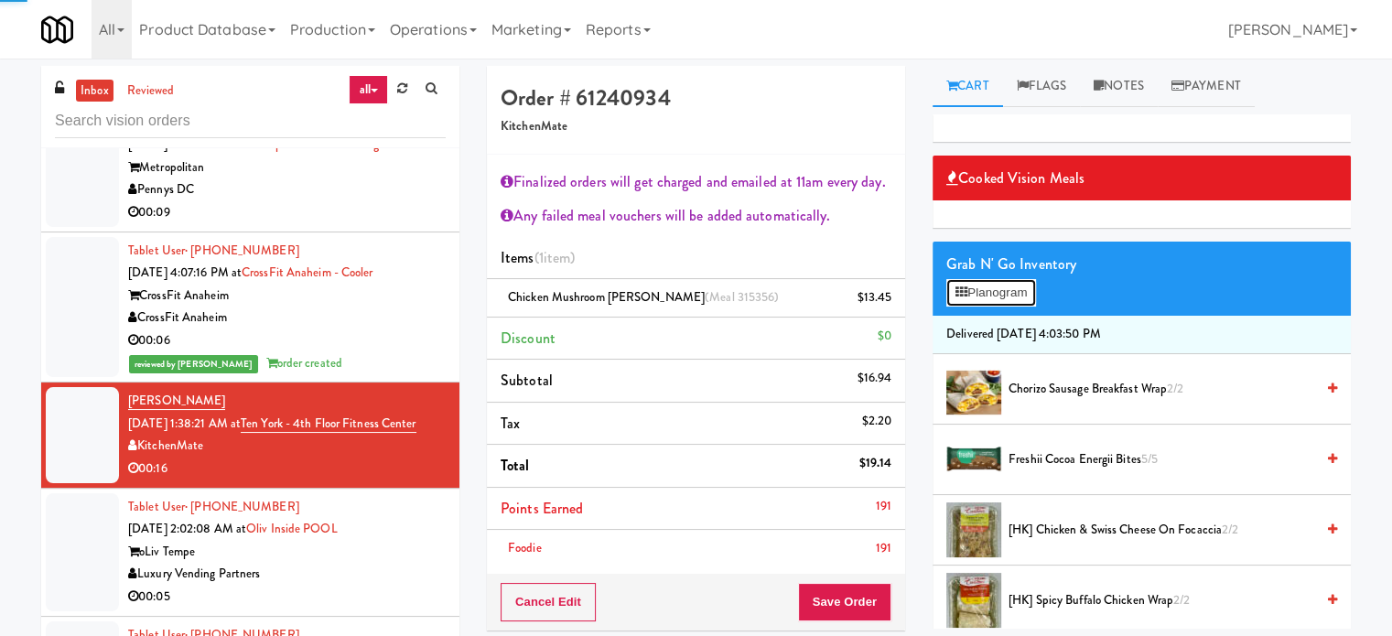
click at [1029, 293] on button "Planogram" at bounding box center [992, 292] width 90 height 27
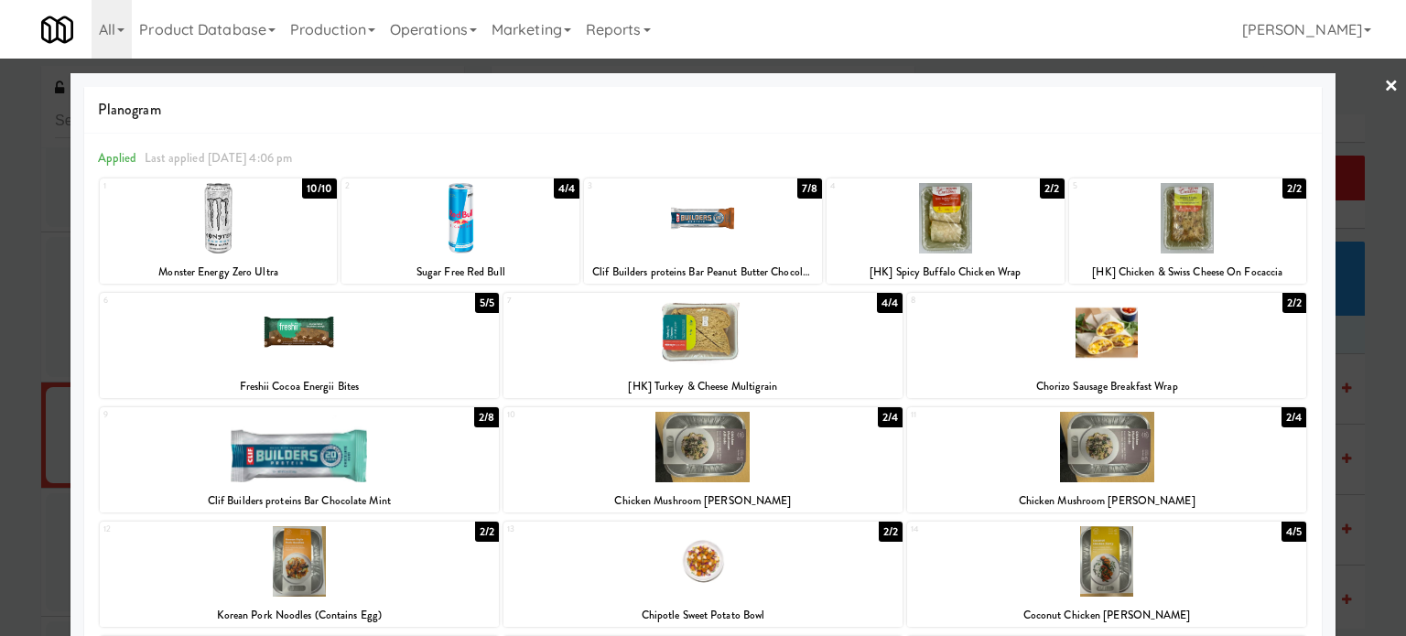
click at [476, 306] on div "5/5" at bounding box center [487, 303] width 24 height 20
click at [1355, 368] on div at bounding box center [703, 318] width 1406 height 636
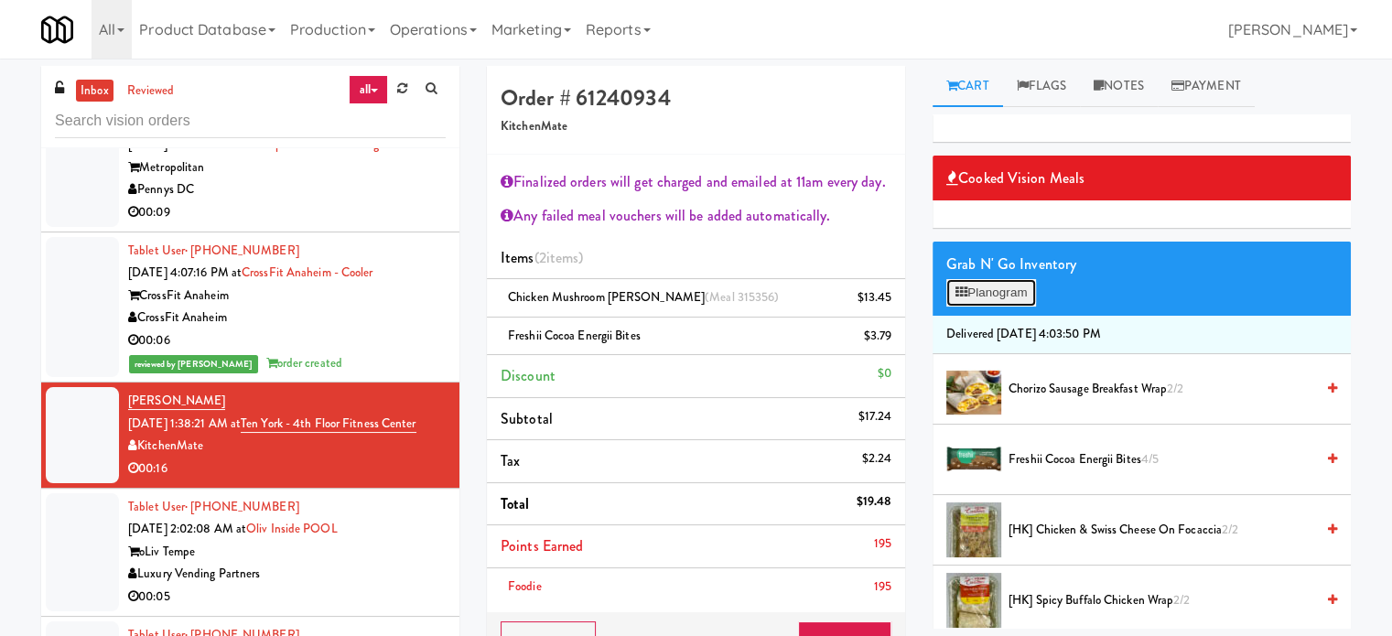
click at [1018, 292] on button "Planogram" at bounding box center [992, 292] width 90 height 27
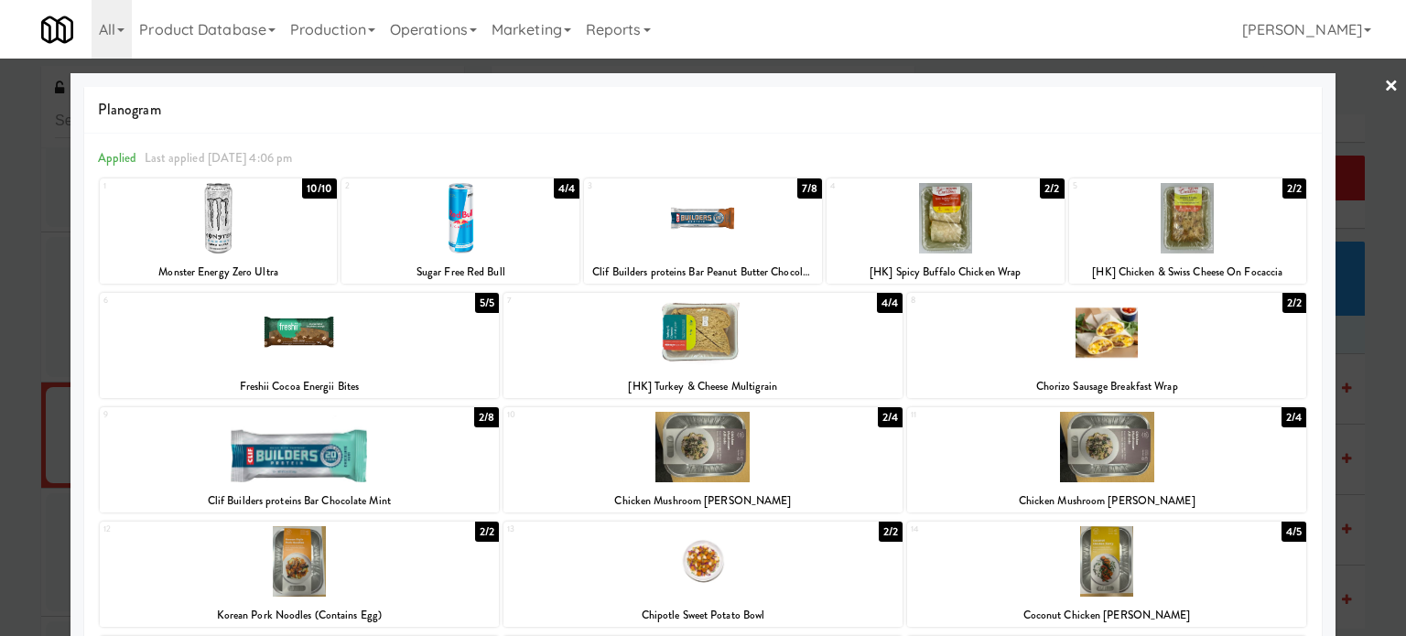
click at [1344, 344] on div at bounding box center [703, 318] width 1406 height 636
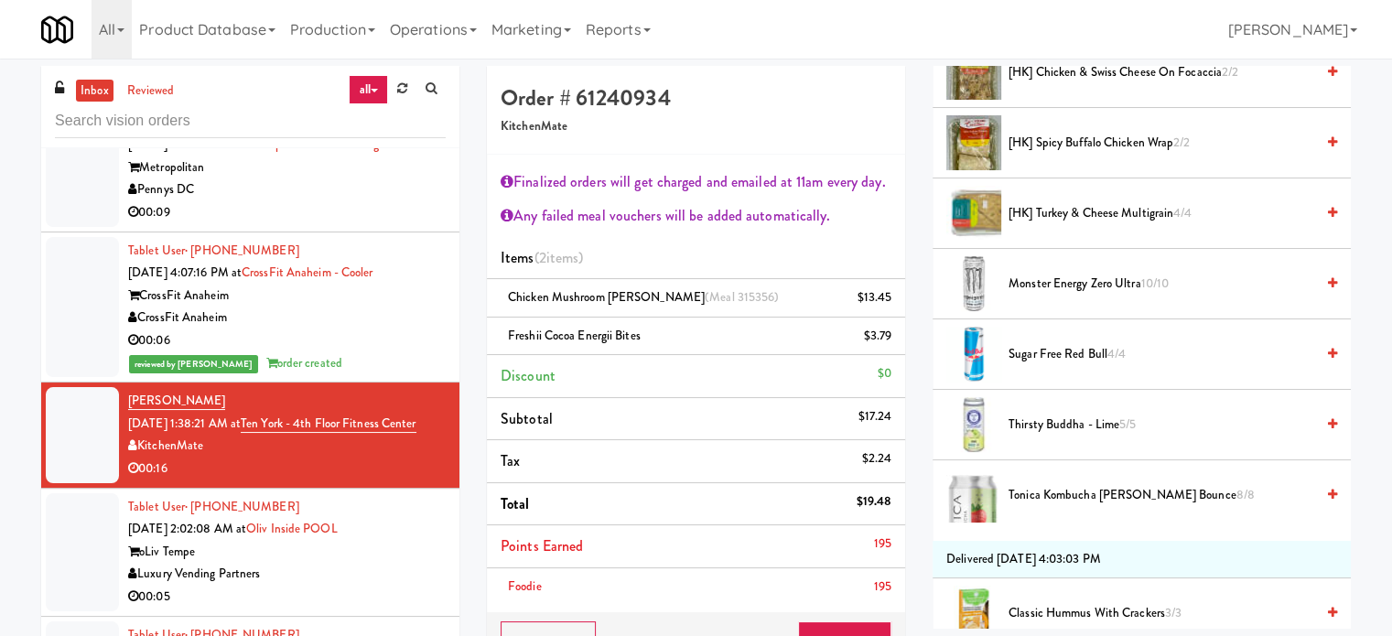
scroll to position [915, 0]
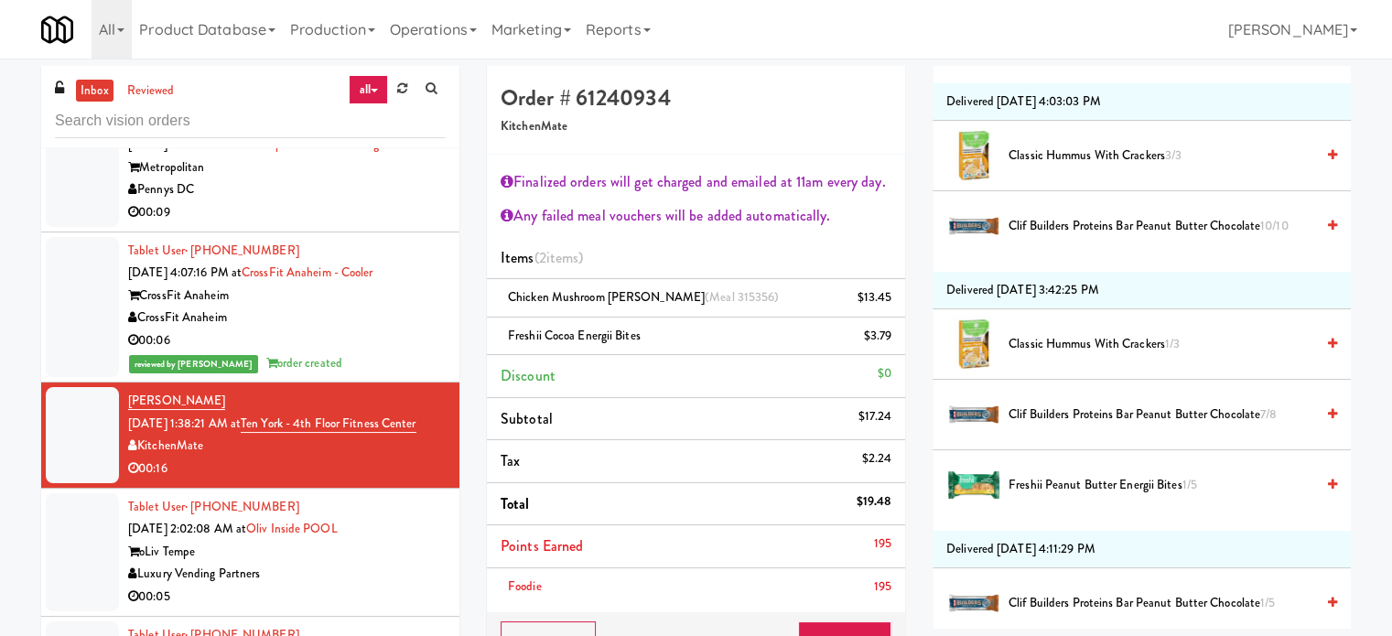
click at [1125, 336] on span "Classic Hummus With Crackers 1/3" at bounding box center [1162, 344] width 306 height 23
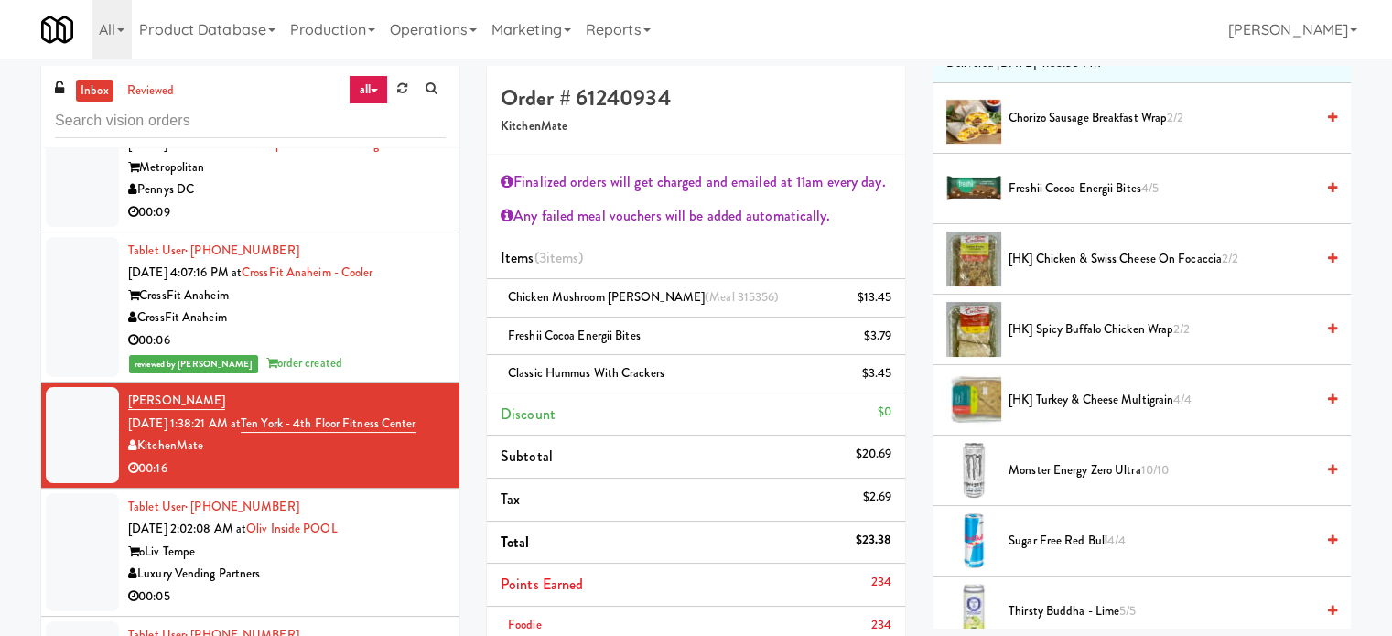
scroll to position [0, 0]
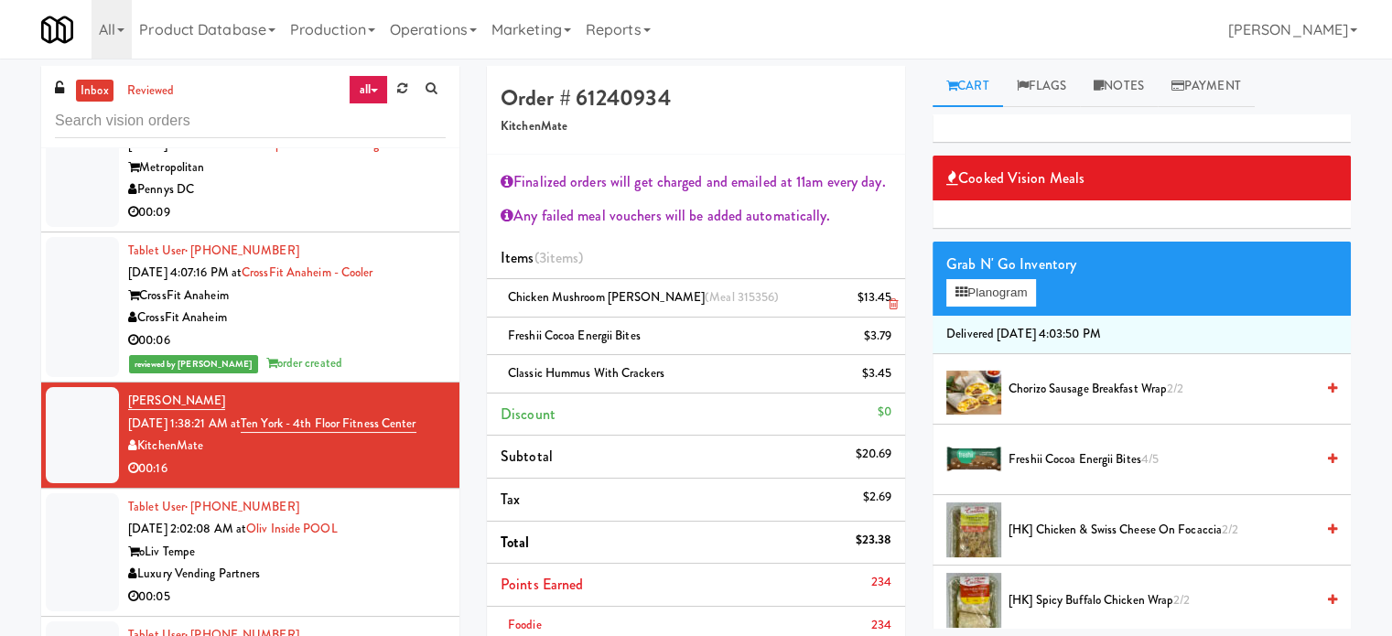
click at [895, 306] on icon at bounding box center [893, 304] width 9 height 12
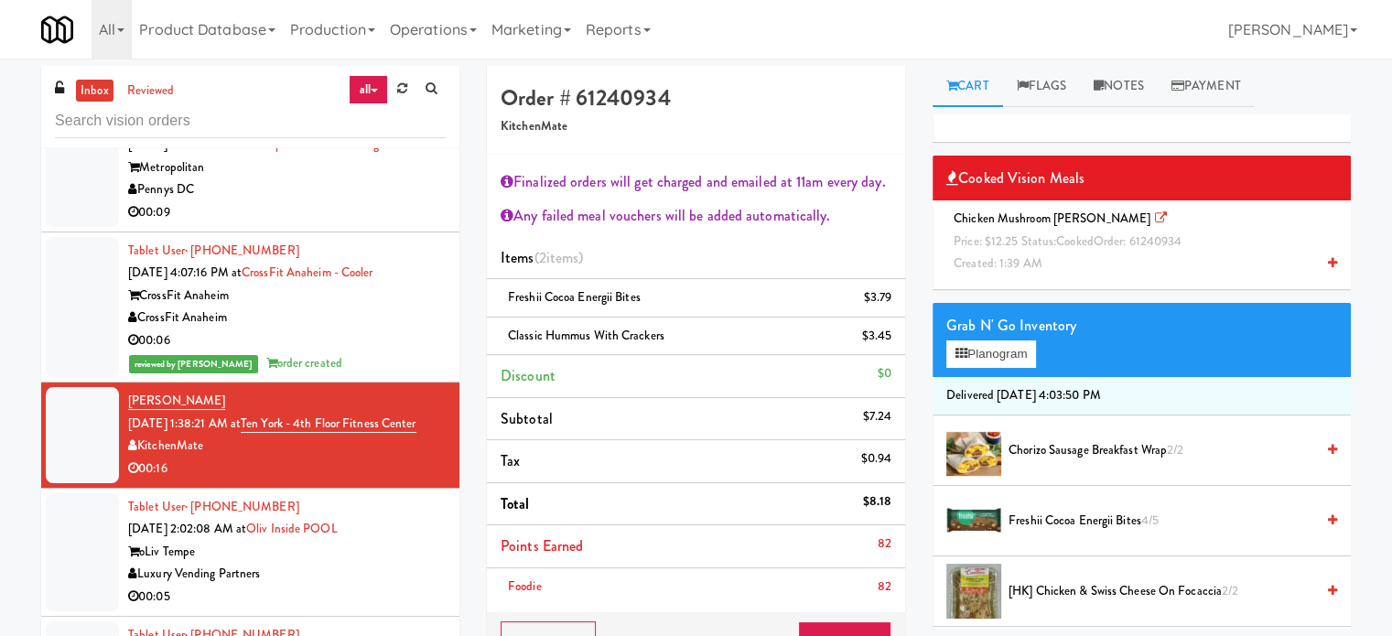
click at [1024, 239] on span "Price: $12.25 Status: cooked Order: 61240934" at bounding box center [1068, 241] width 228 height 17
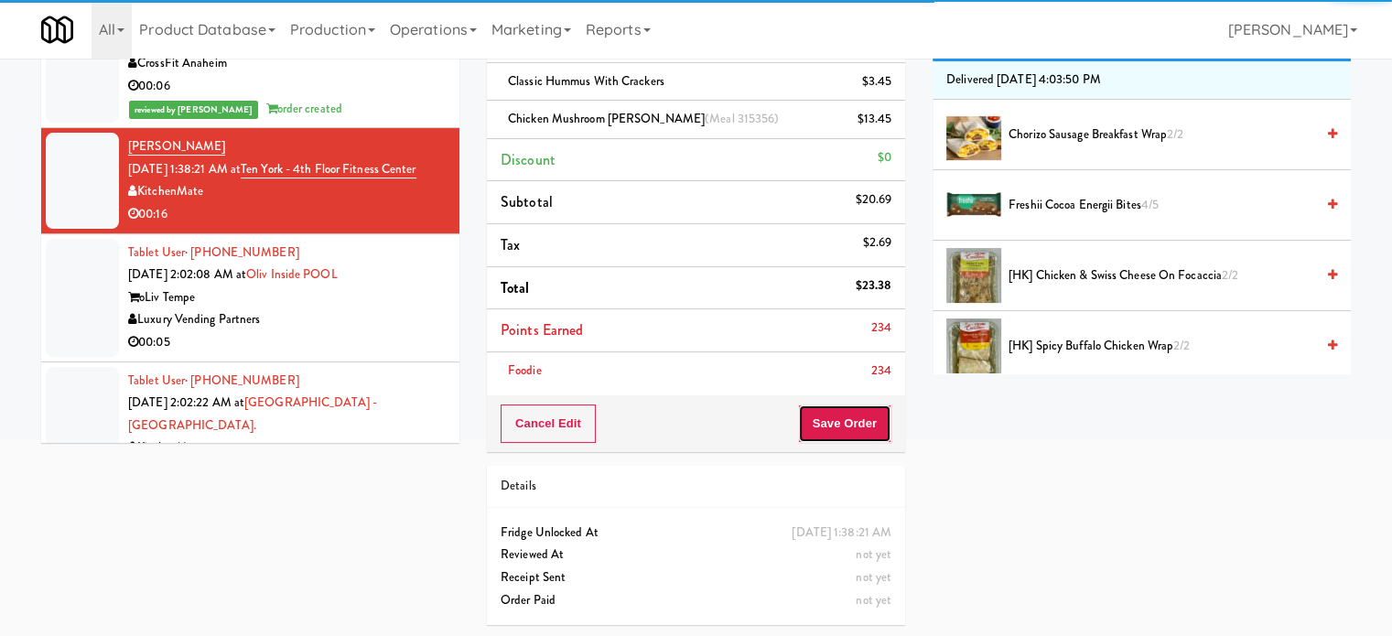
click at [831, 418] on button "Save Order" at bounding box center [844, 424] width 93 height 38
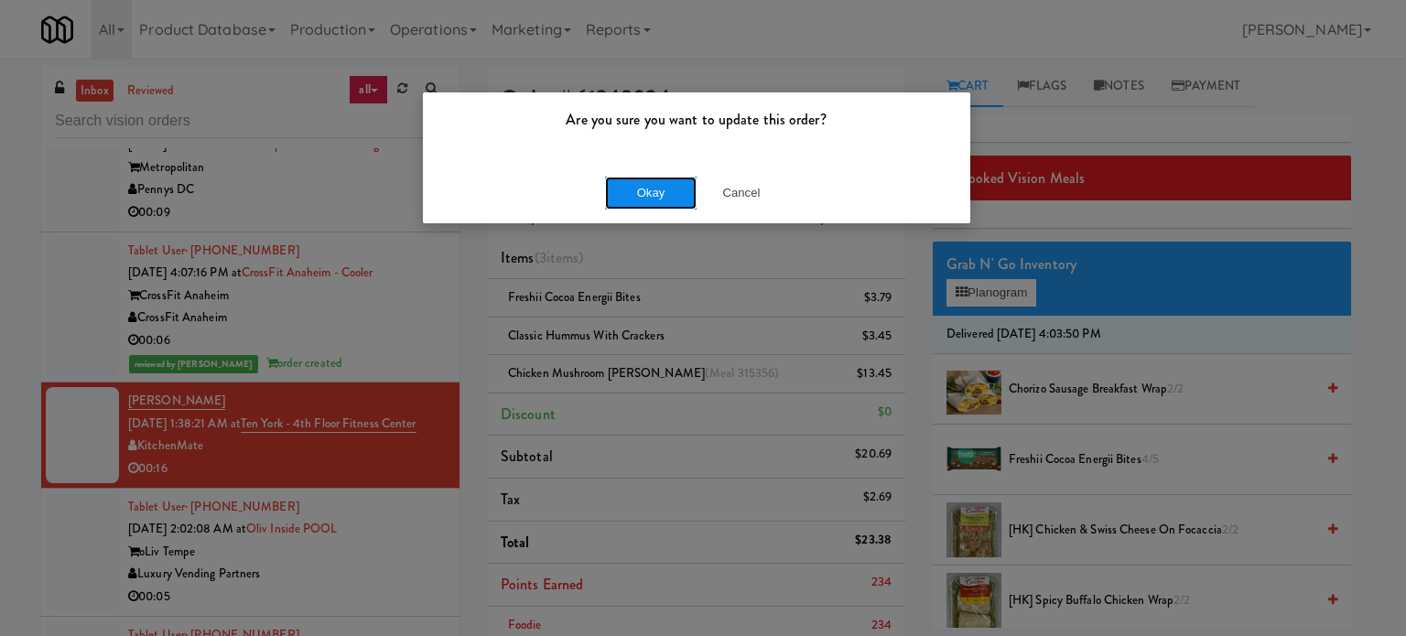
click at [654, 196] on button "Okay" at bounding box center [651, 193] width 92 height 33
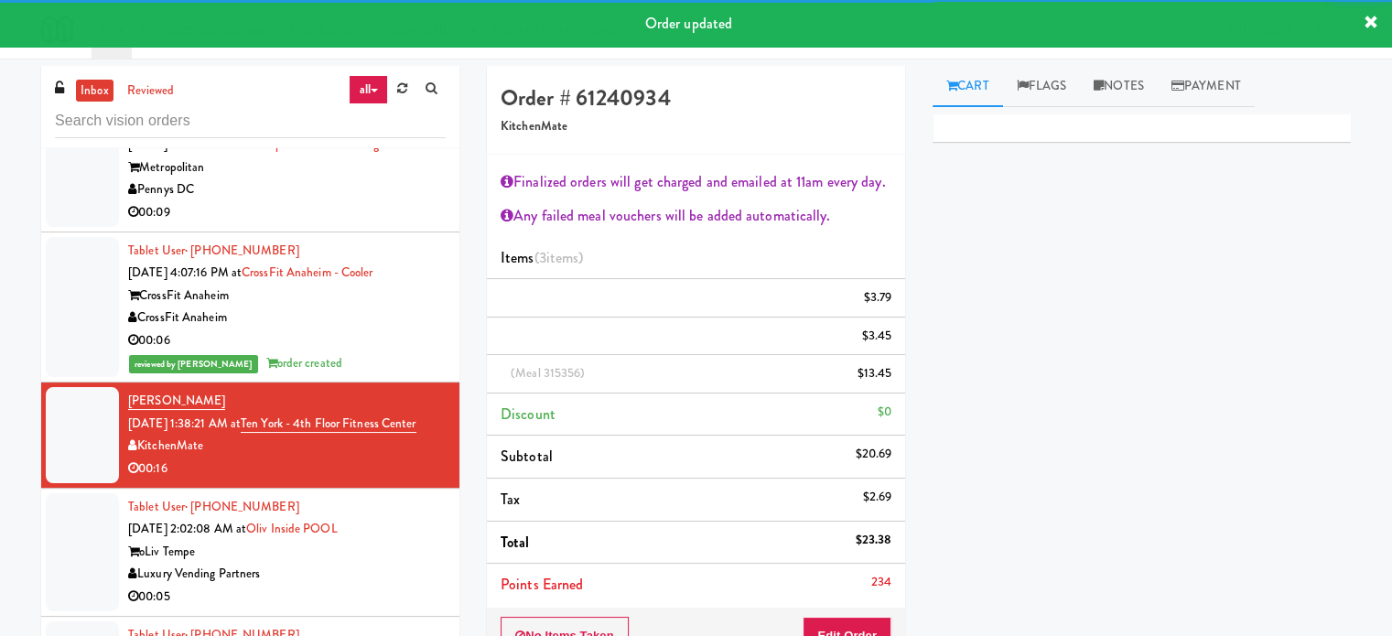
click at [385, 353] on div "reviewed by Francis M order created" at bounding box center [287, 363] width 318 height 23
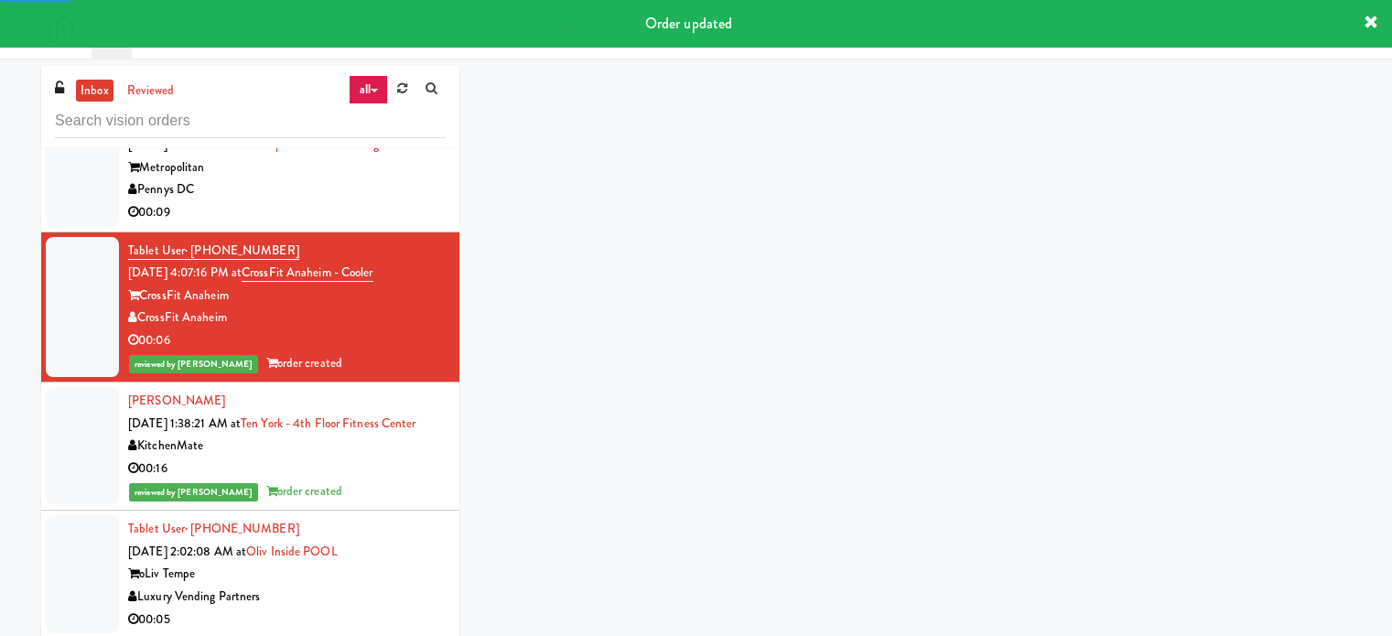
click at [384, 481] on div "00:16" at bounding box center [287, 469] width 318 height 23
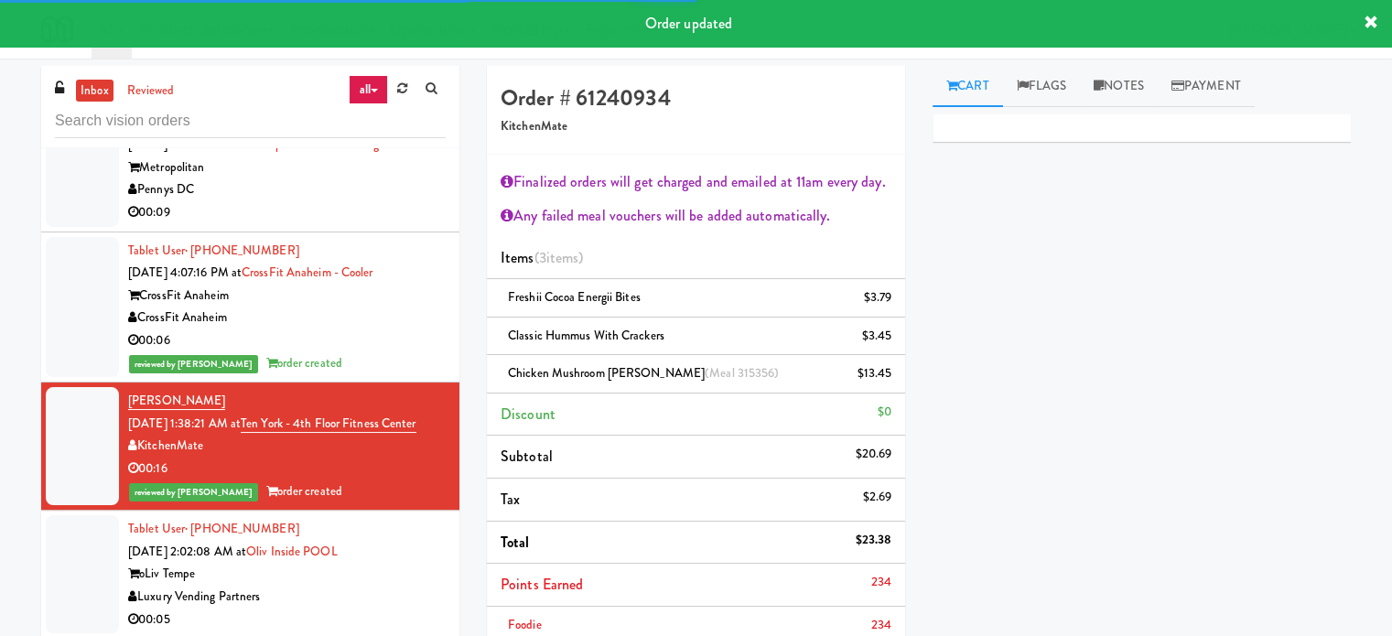
drag, startPoint x: 400, startPoint y: 563, endPoint x: 413, endPoint y: 533, distance: 32.8
click at [401, 560] on div "Tablet User · (480) 364-5844 Sep 29, 2025 2:02:08 AM at Oliv Inside POOL oLiv T…" at bounding box center [287, 574] width 318 height 113
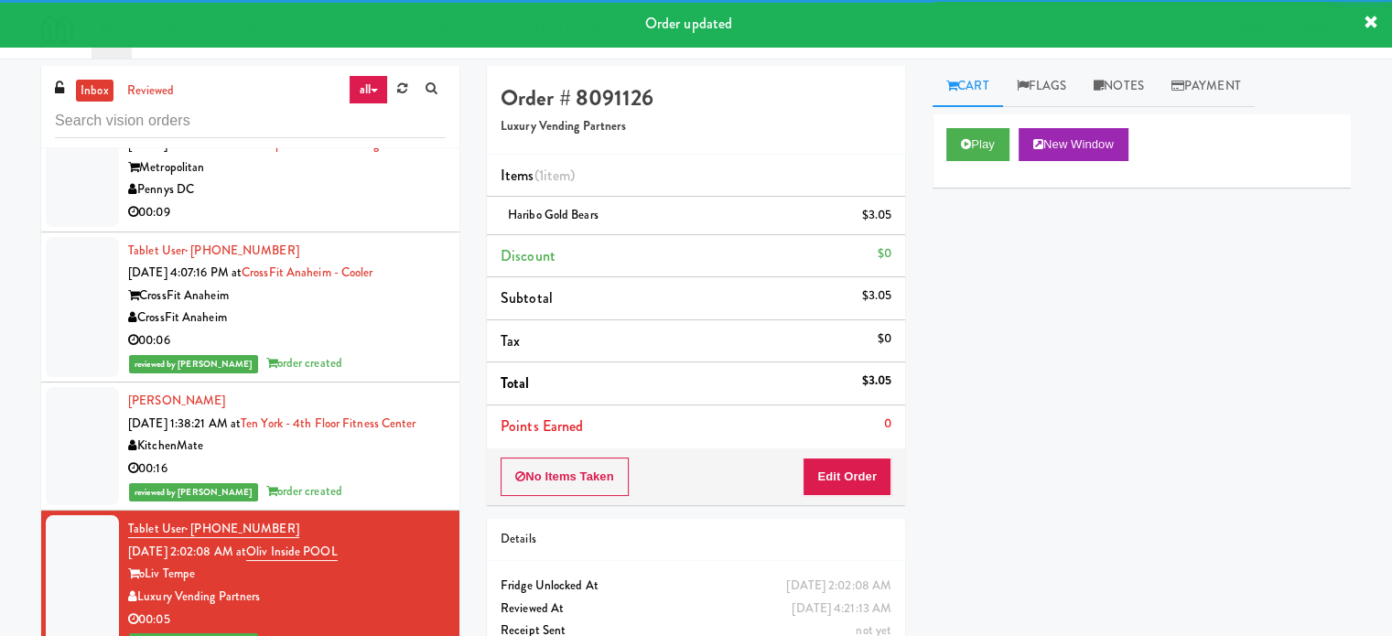
scroll to position [3504, 0]
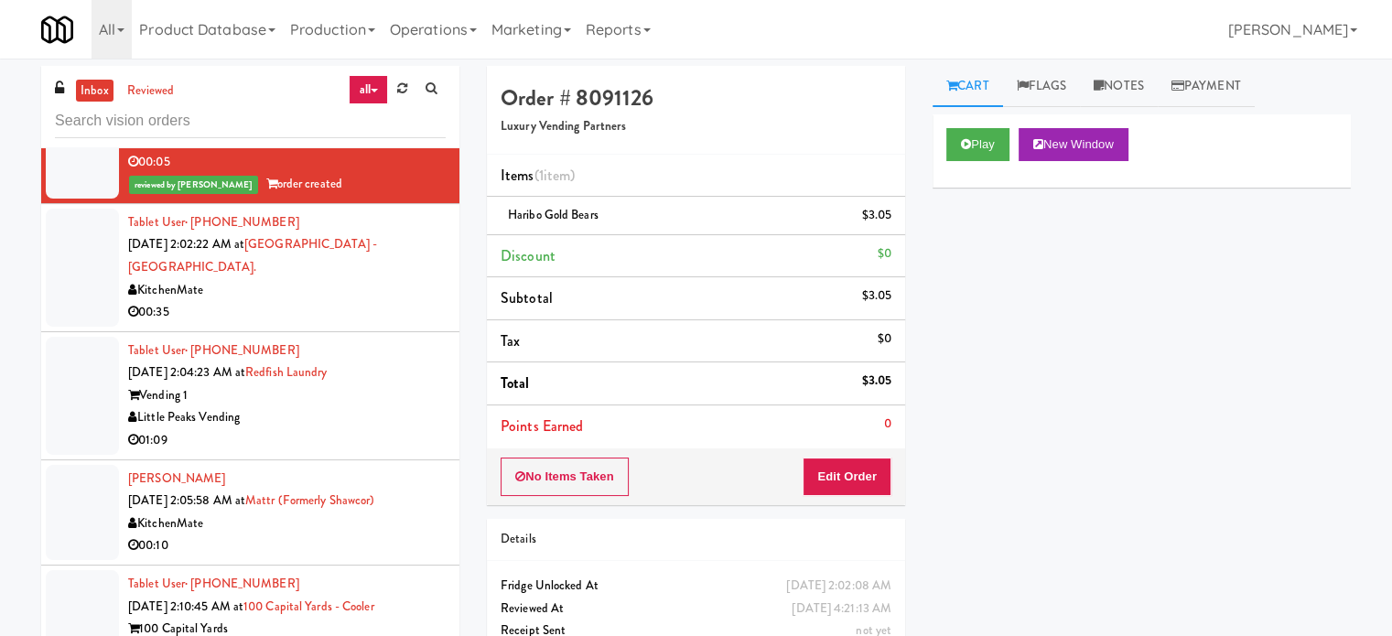
click at [359, 311] on div "00:35" at bounding box center [287, 312] width 318 height 23
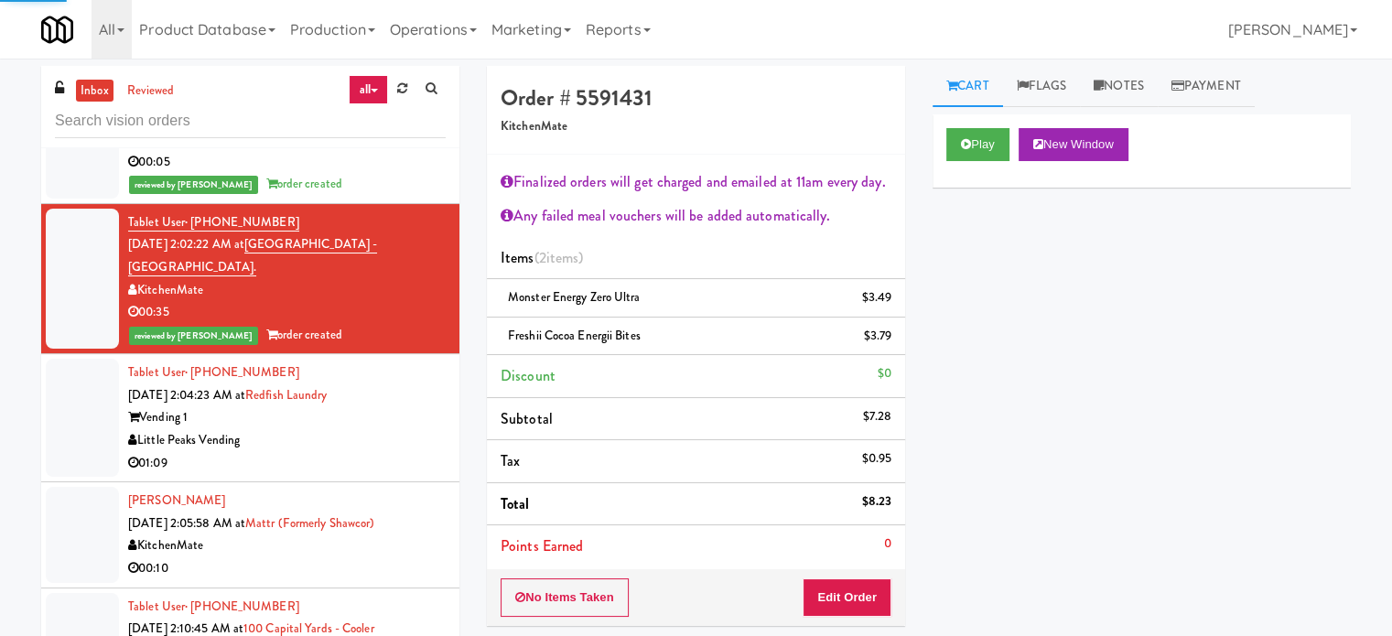
click at [398, 431] on div "Little Peaks Vending" at bounding box center [287, 440] width 318 height 23
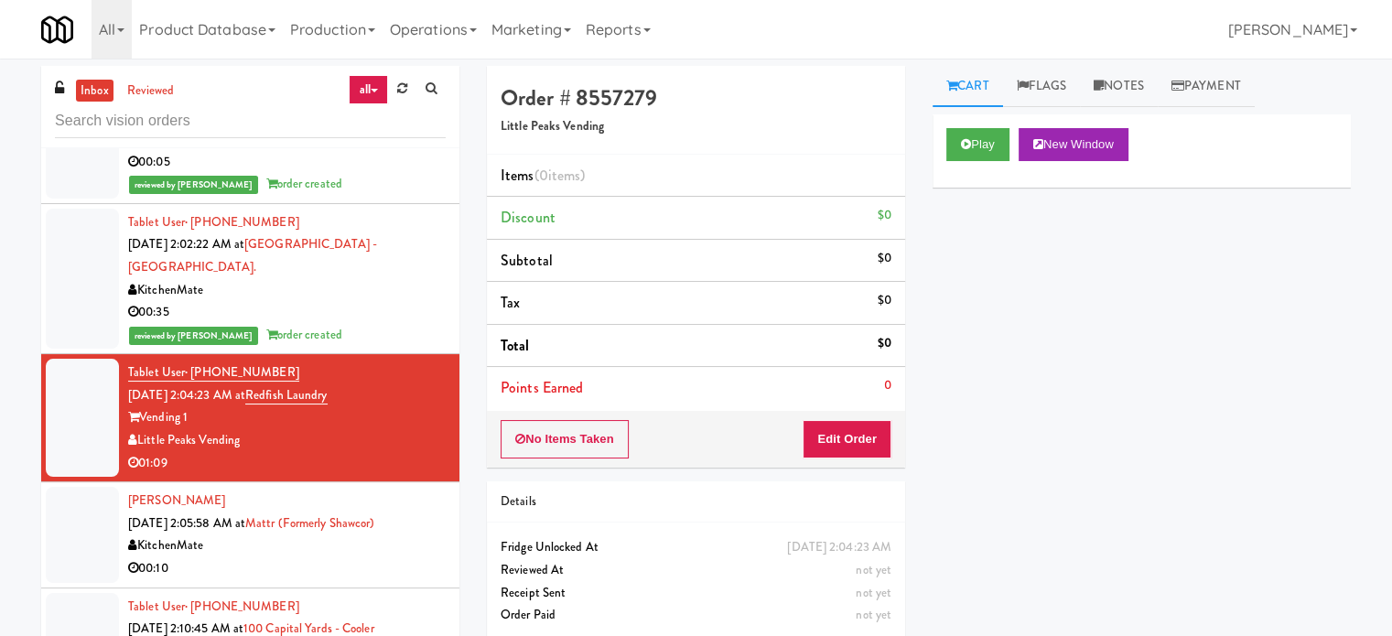
click at [406, 547] on div "KitchenMate" at bounding box center [287, 546] width 318 height 23
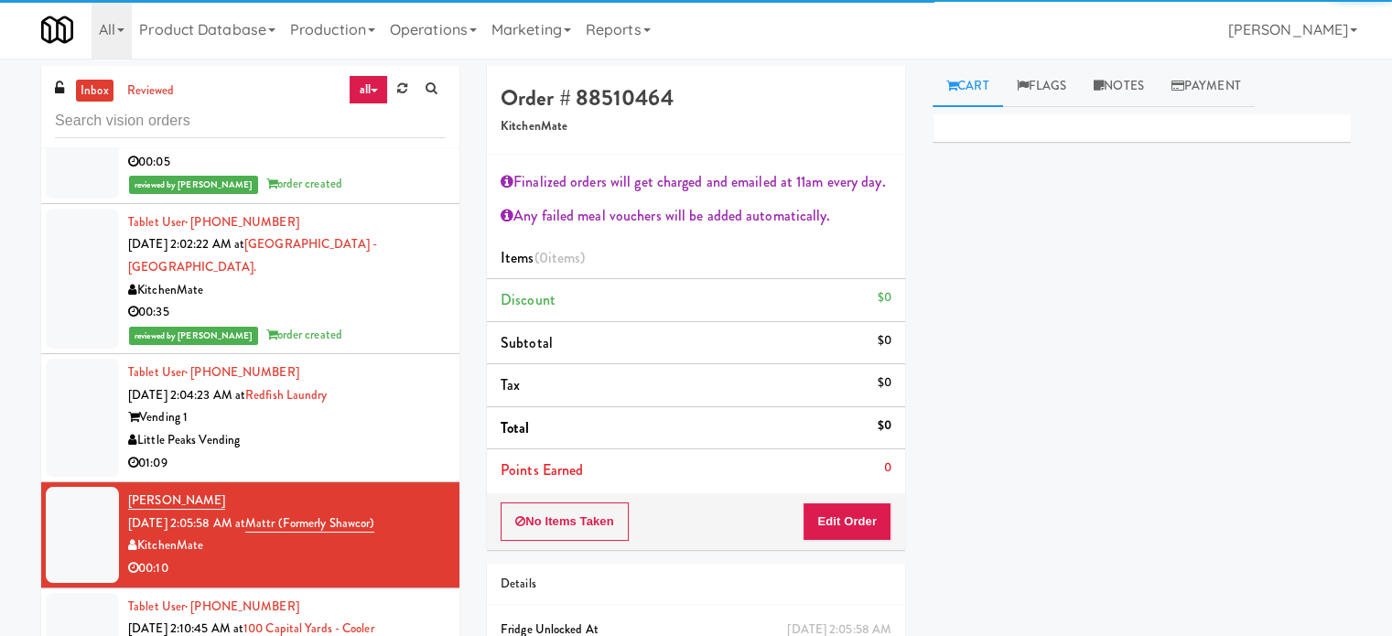
click at [413, 438] on div "Little Peaks Vending" at bounding box center [287, 440] width 318 height 23
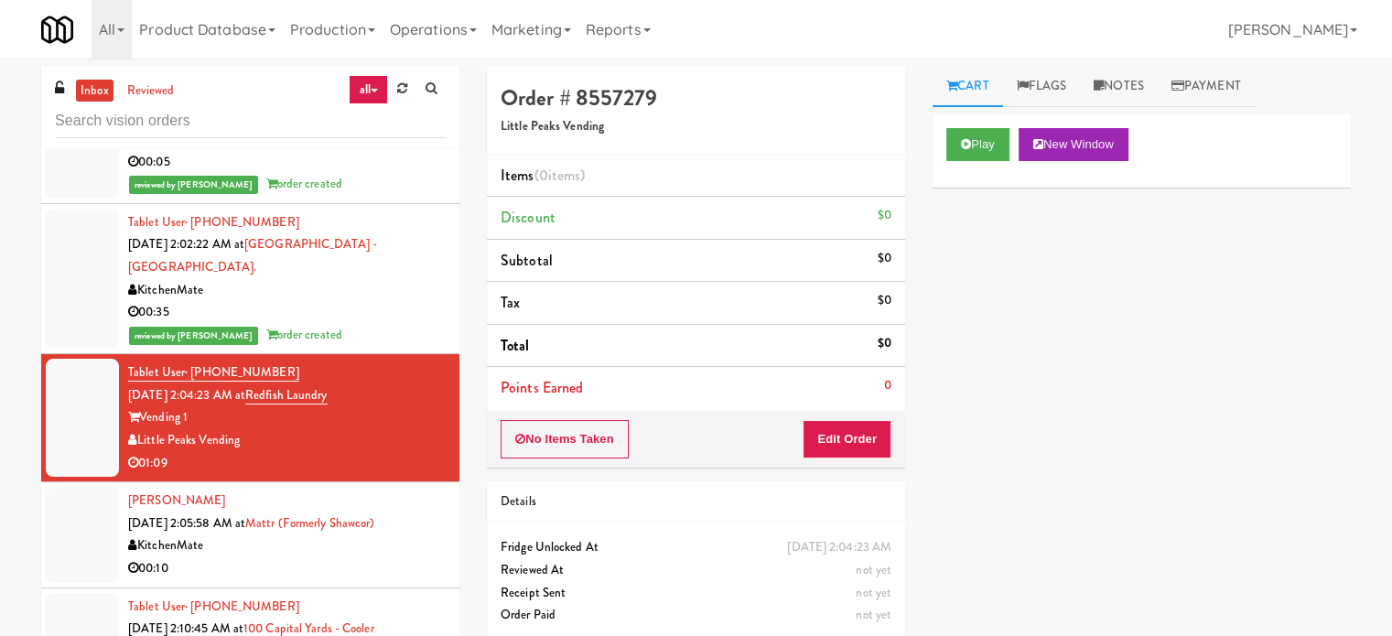
drag, startPoint x: 346, startPoint y: 325, endPoint x: 399, endPoint y: 307, distance: 56.2
click at [348, 324] on div "reviewed by Francis M order created" at bounding box center [287, 335] width 318 height 23
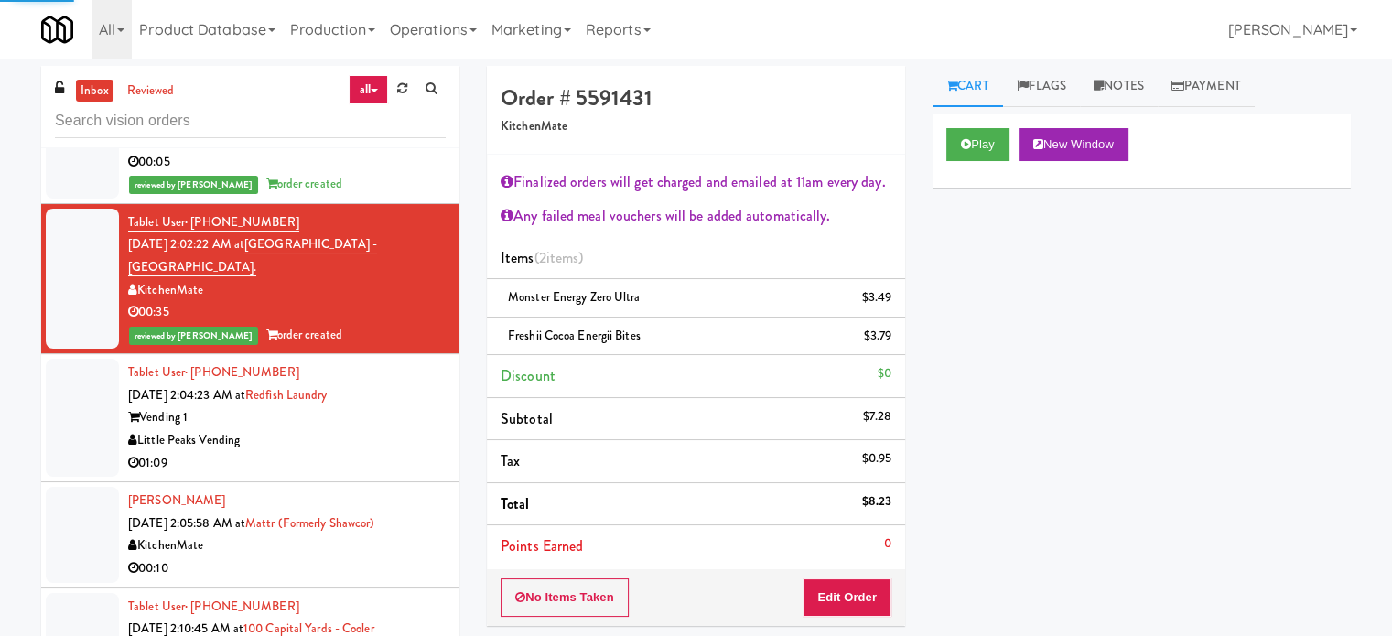
drag, startPoint x: 389, startPoint y: 438, endPoint x: 432, endPoint y: 386, distance: 66.9
click at [395, 435] on div "Little Peaks Vending" at bounding box center [287, 440] width 318 height 23
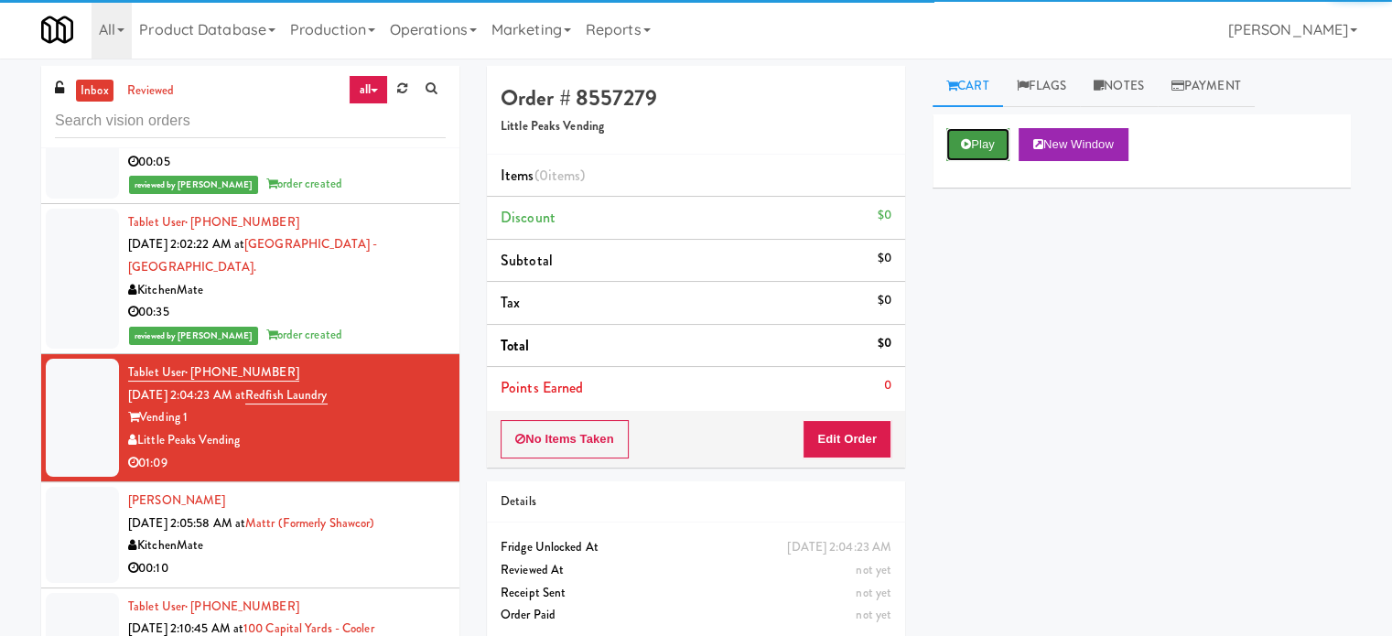
click at [957, 143] on button "Play" at bounding box center [978, 144] width 63 height 33
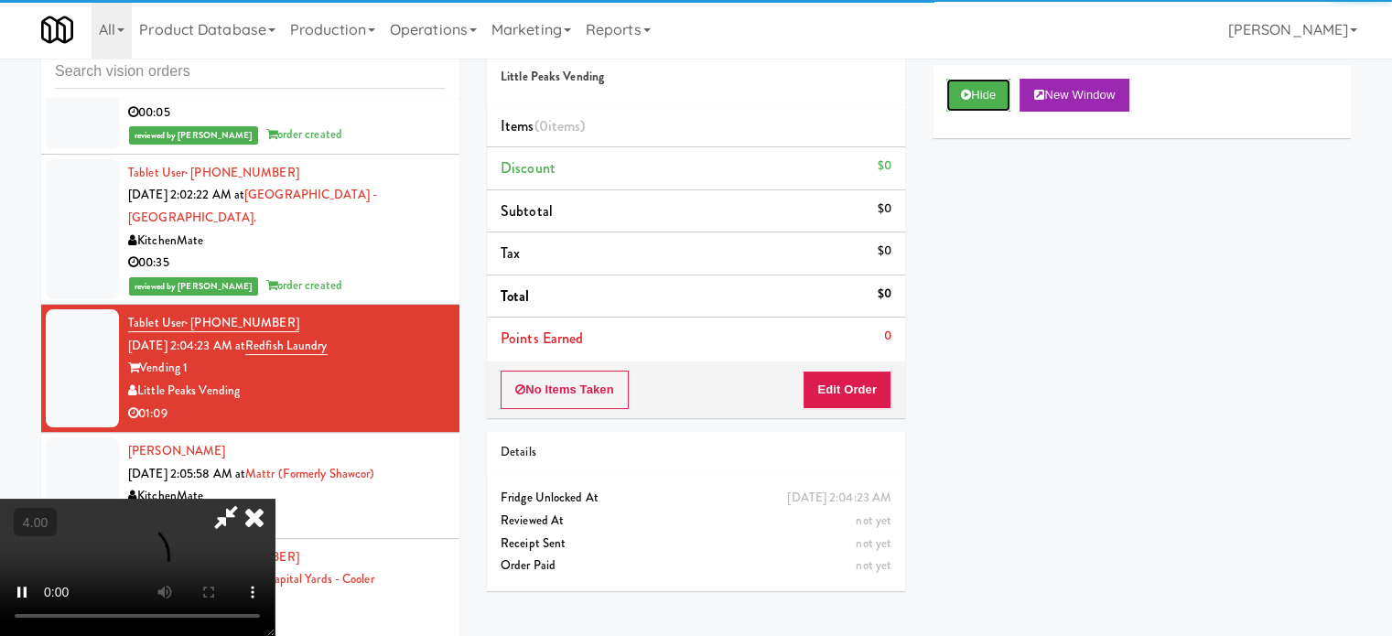
scroll to position [74, 0]
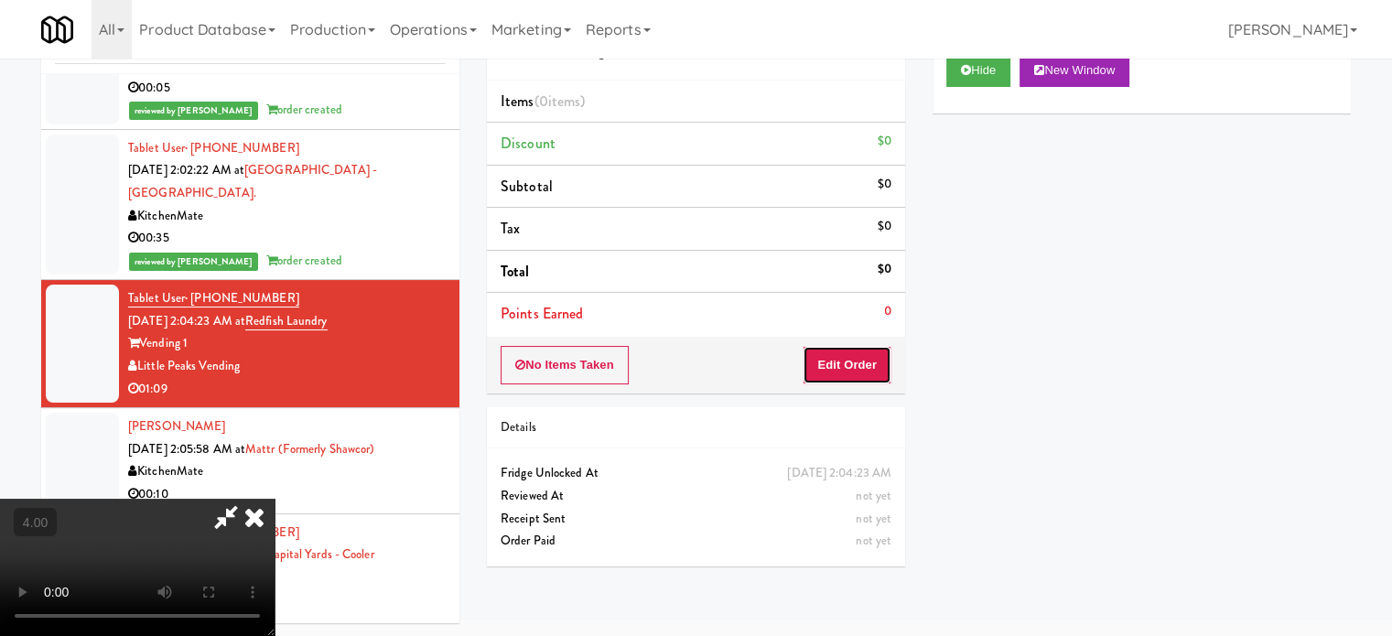
click at [861, 369] on button "Edit Order" at bounding box center [847, 365] width 89 height 38
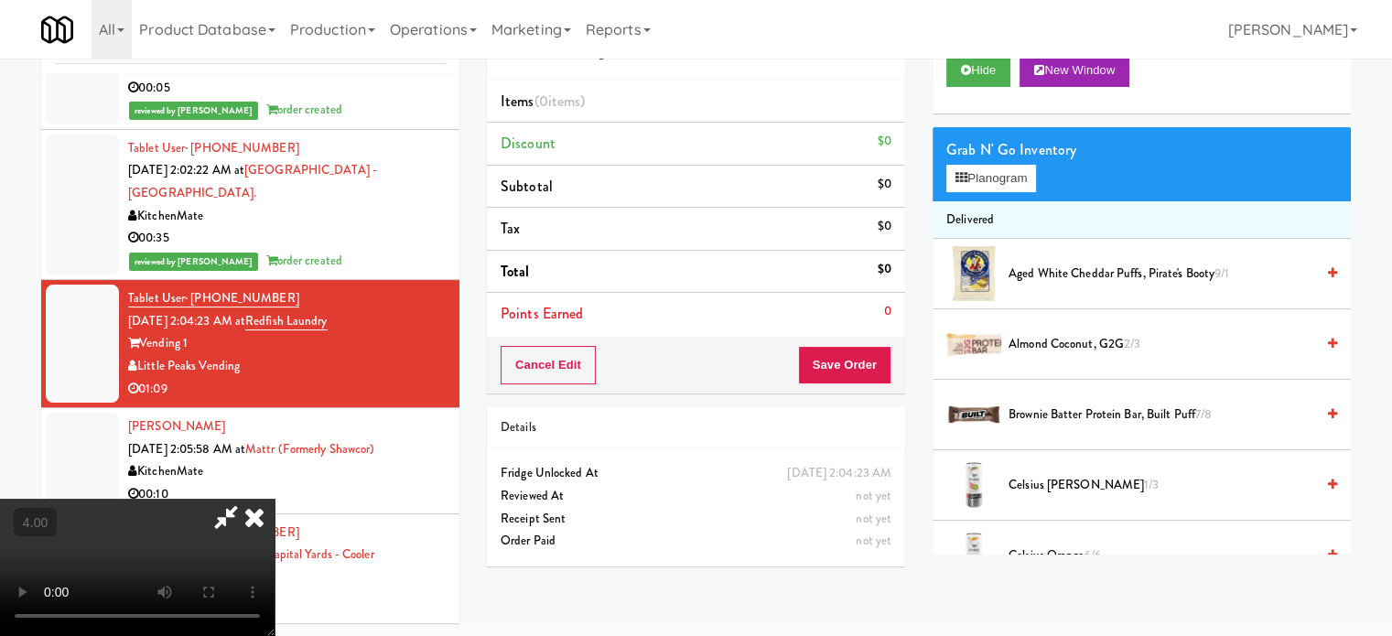
click at [275, 499] on video at bounding box center [137, 567] width 275 height 137
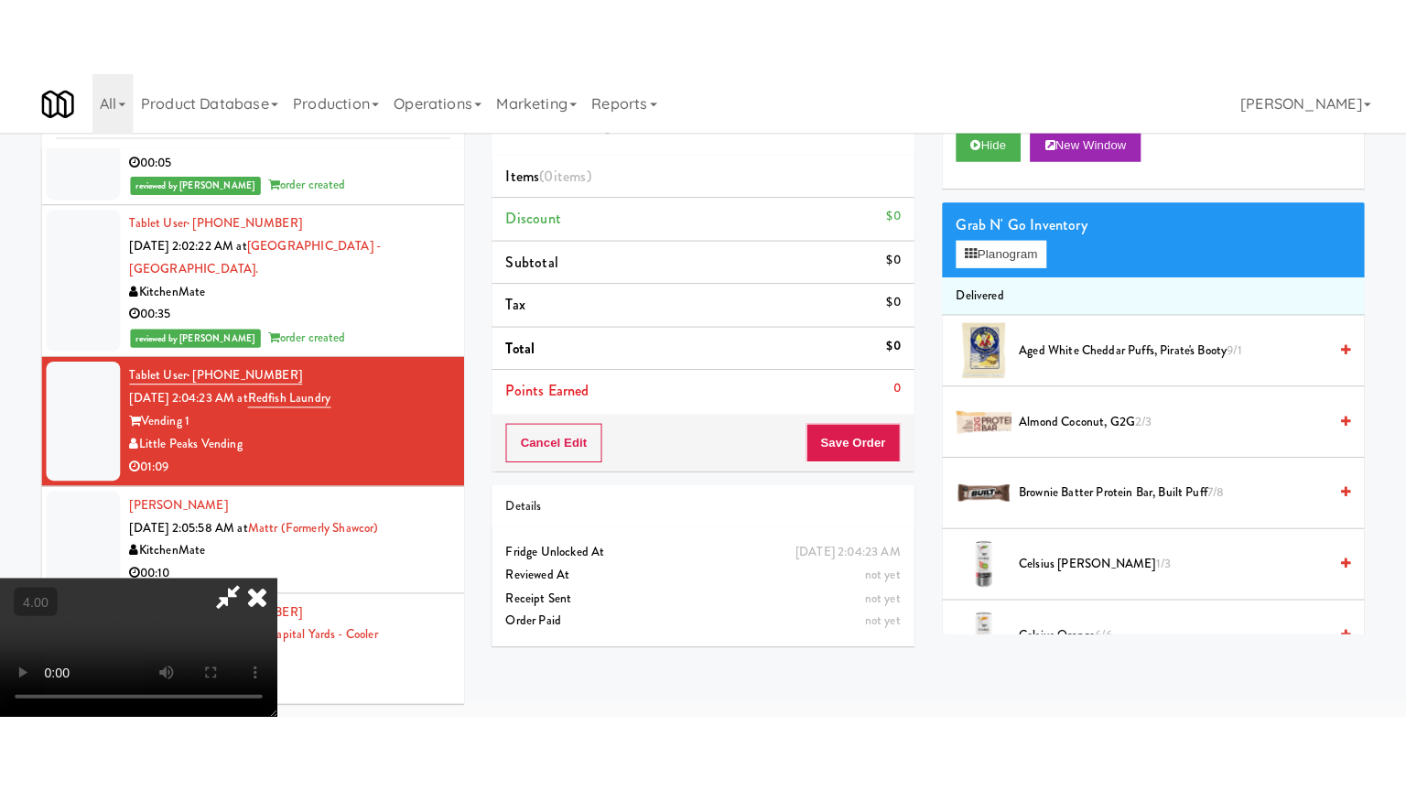
scroll to position [59, 0]
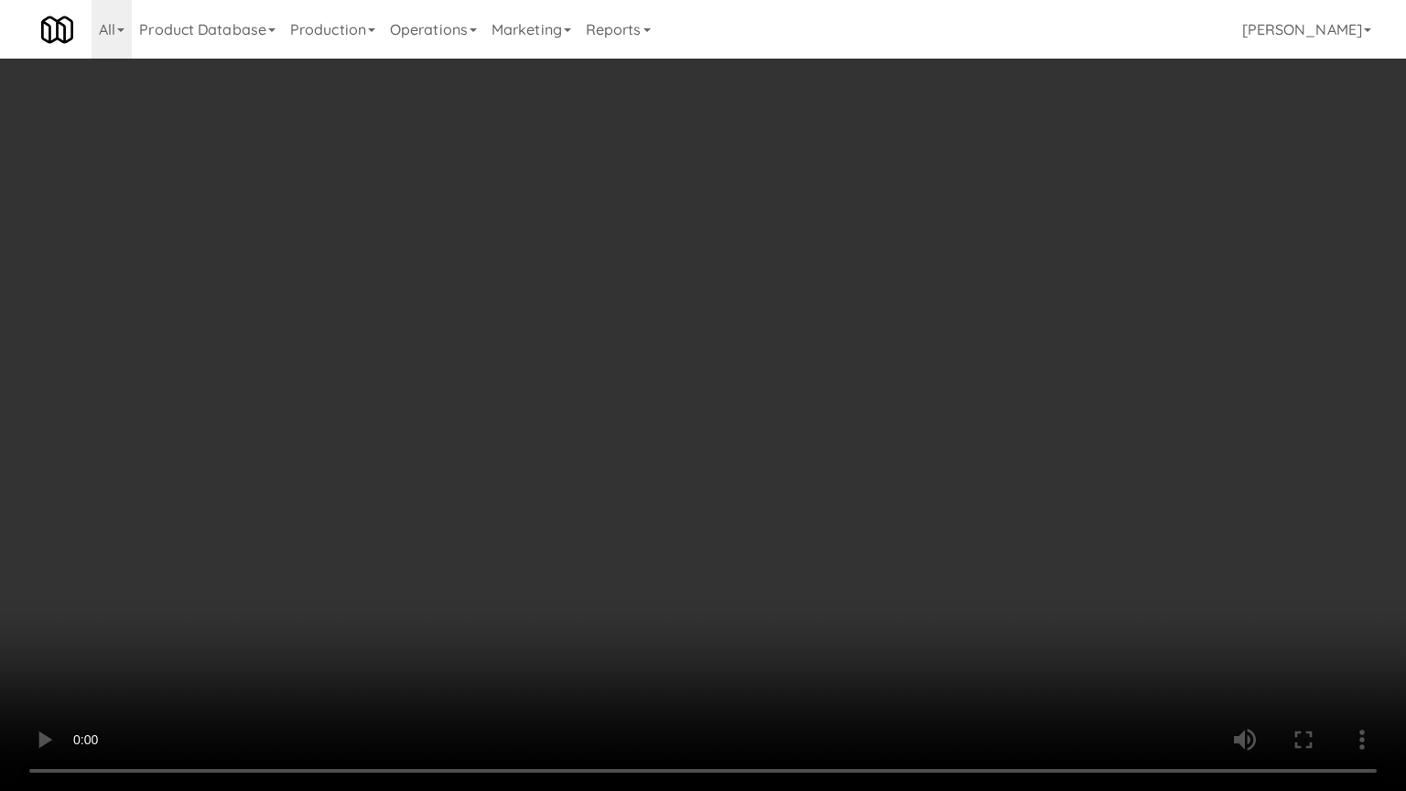
click at [536, 399] on video at bounding box center [703, 395] width 1406 height 791
click at [540, 398] on video at bounding box center [703, 395] width 1406 height 791
click at [621, 398] on video at bounding box center [703, 395] width 1406 height 791
click at [616, 398] on video at bounding box center [703, 395] width 1406 height 791
click at [659, 407] on video at bounding box center [703, 395] width 1406 height 791
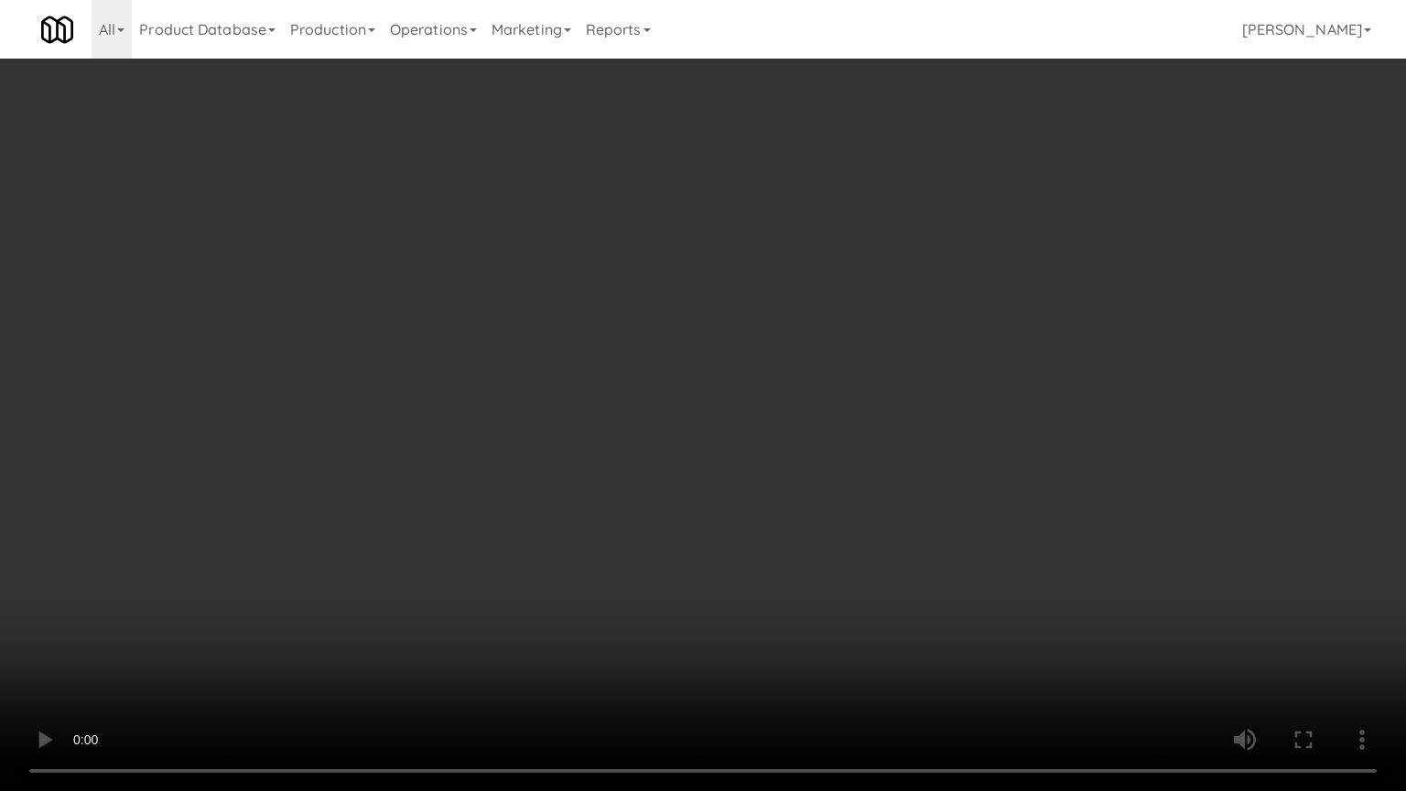
drag, startPoint x: 638, startPoint y: 406, endPoint x: 681, endPoint y: 276, distance: 136.9
click at [639, 406] on video at bounding box center [703, 395] width 1406 height 791
click at [648, 399] on video at bounding box center [703, 395] width 1406 height 791
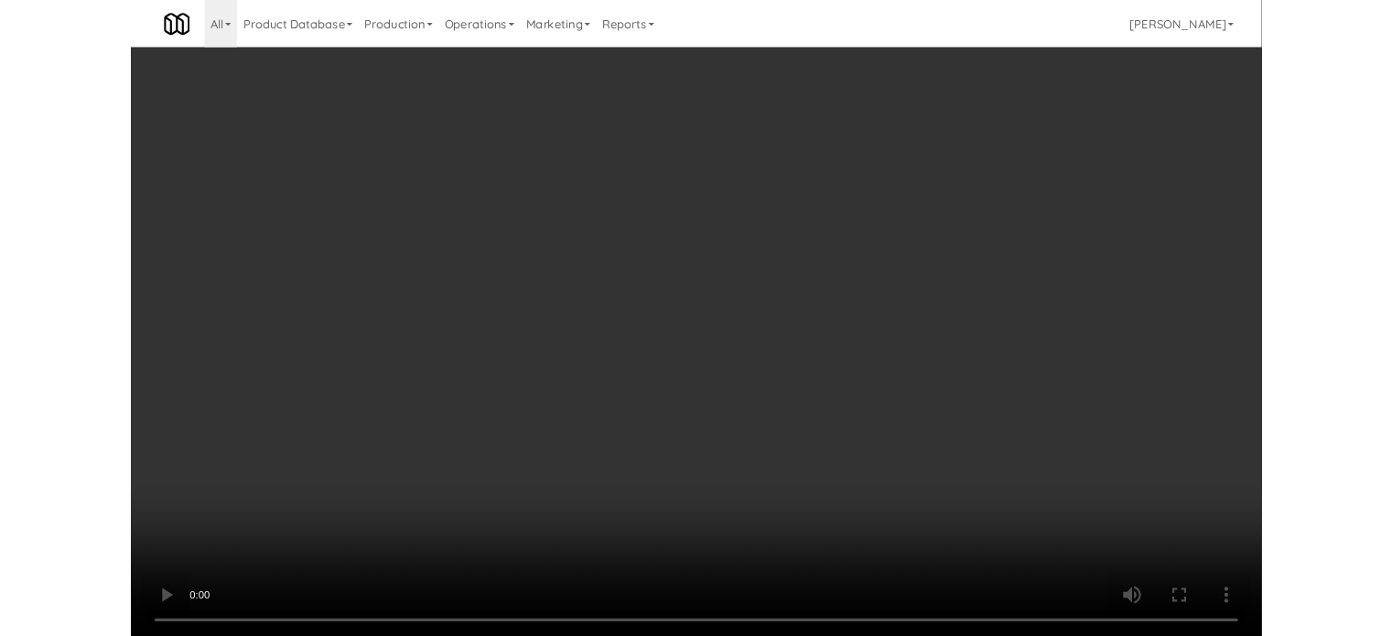
scroll to position [74, 0]
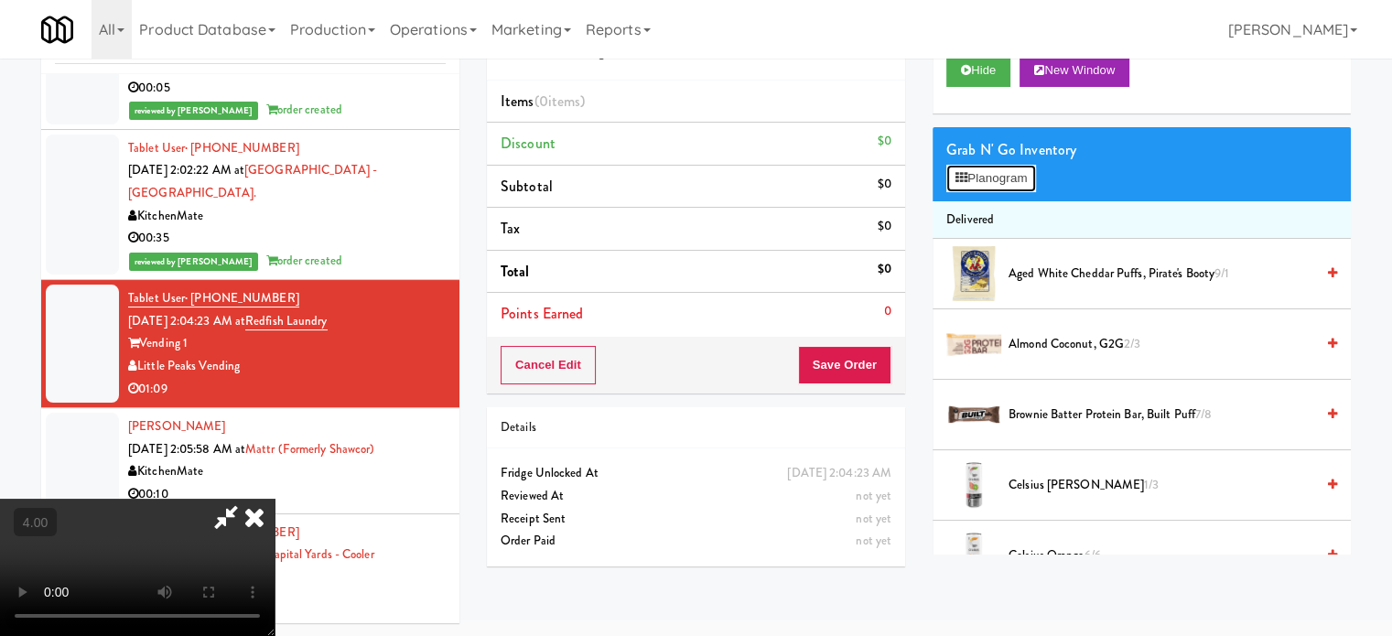
drag, startPoint x: 979, startPoint y: 172, endPoint x: 988, endPoint y: 176, distance: 9.9
click at [980, 172] on button "Planogram" at bounding box center [992, 178] width 90 height 27
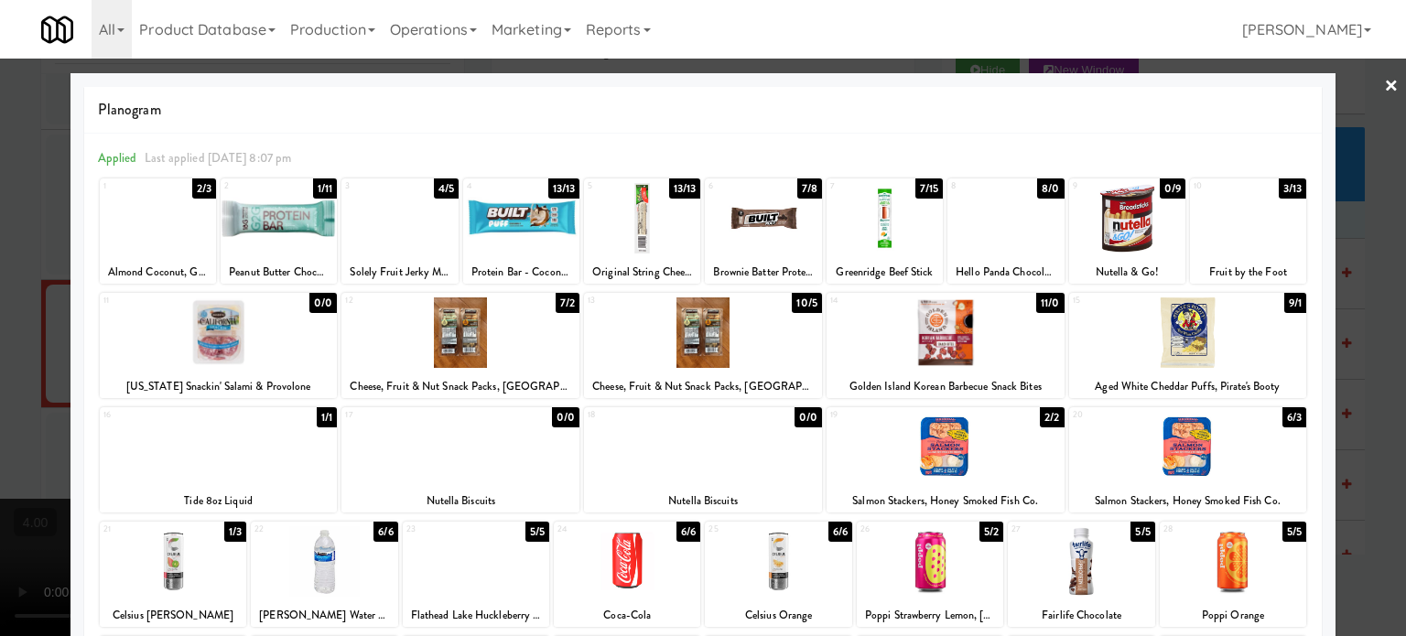
click at [1038, 186] on div "8/0" at bounding box center [1050, 189] width 27 height 20
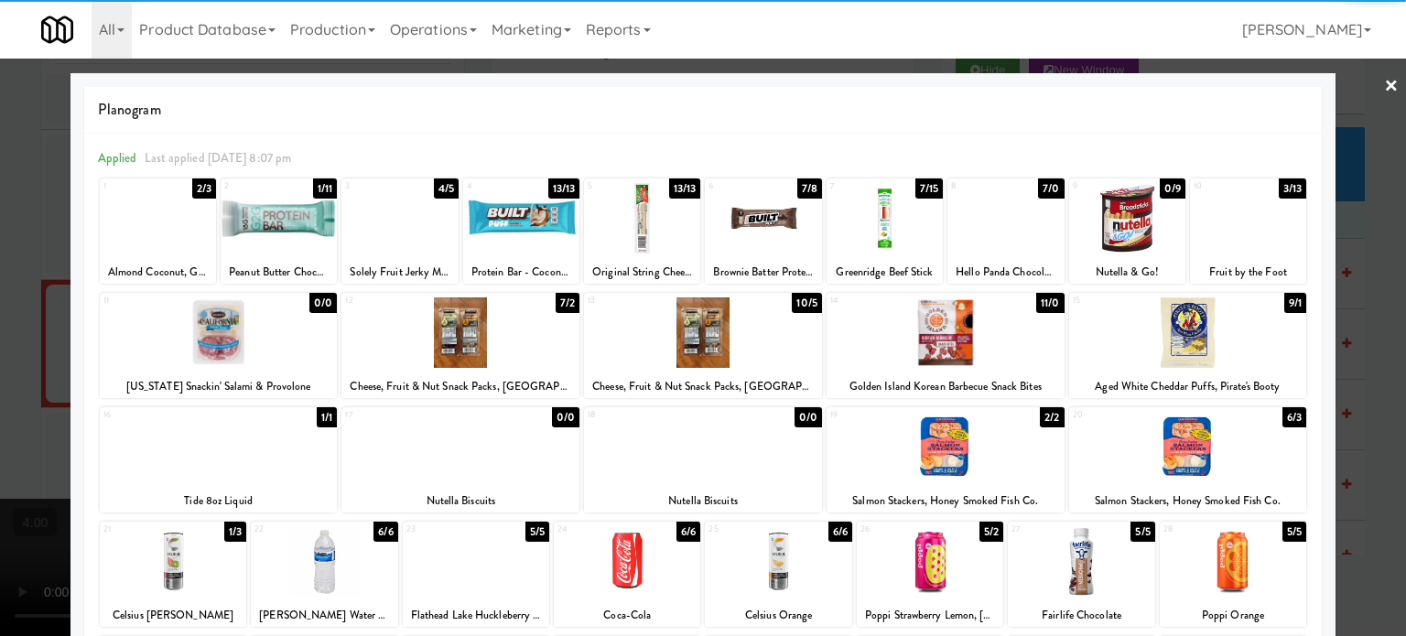
click at [1344, 310] on div at bounding box center [703, 318] width 1406 height 636
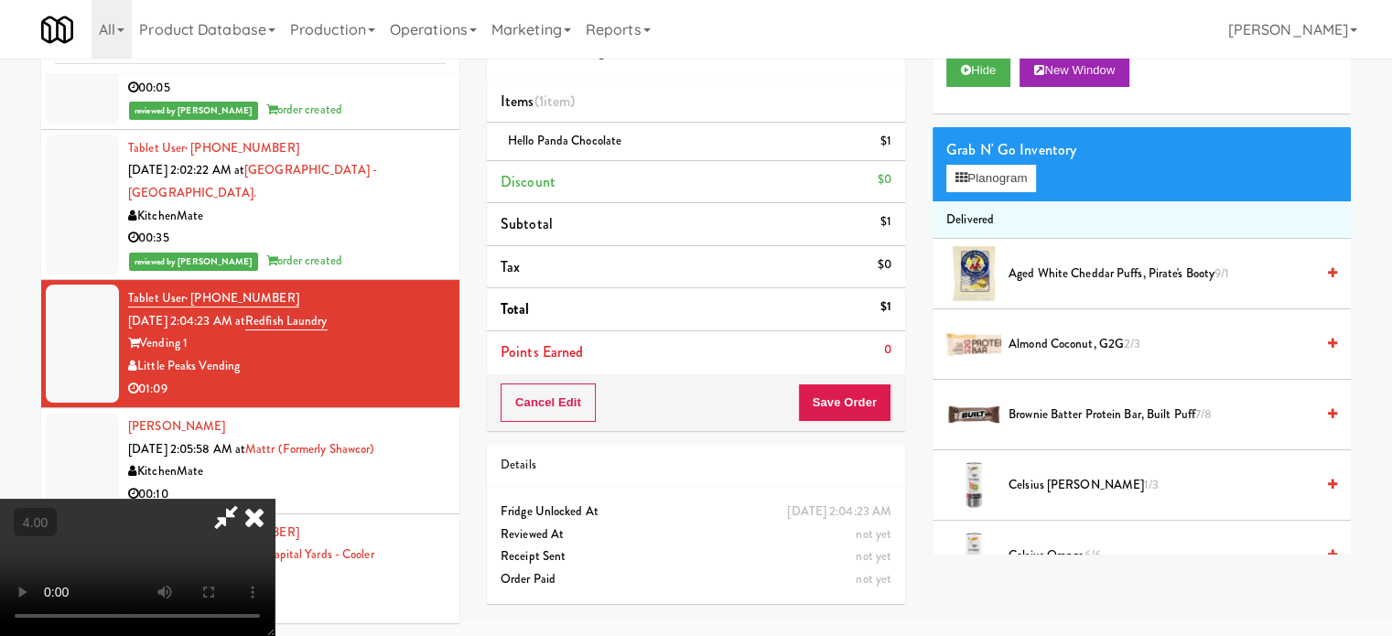
click at [275, 499] on video at bounding box center [137, 567] width 275 height 137
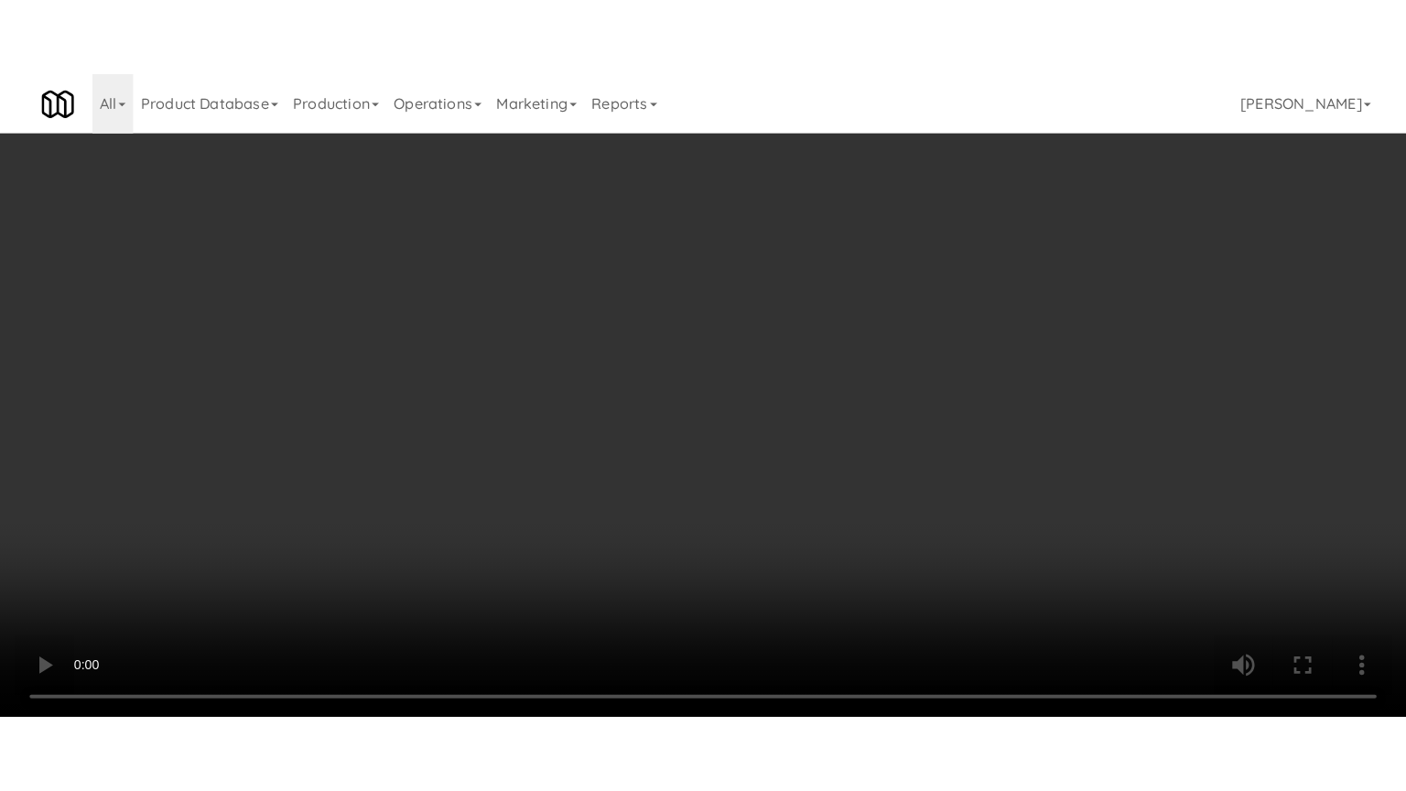
scroll to position [59, 0]
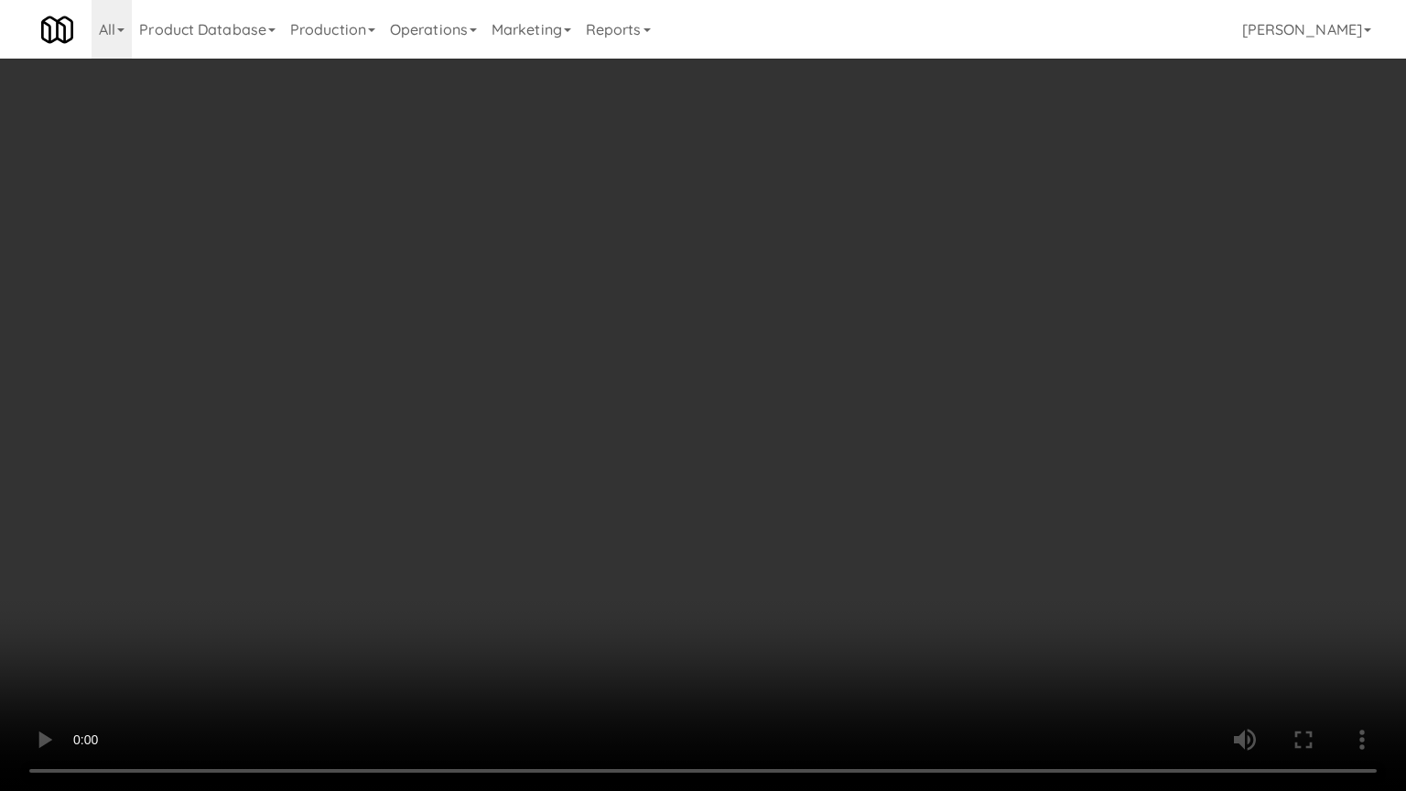
click at [643, 341] on video at bounding box center [703, 395] width 1406 height 791
click at [671, 348] on video at bounding box center [703, 395] width 1406 height 791
click at [736, 350] on video at bounding box center [703, 395] width 1406 height 791
click at [699, 354] on video at bounding box center [703, 395] width 1406 height 791
click at [759, 353] on video at bounding box center [703, 395] width 1406 height 791
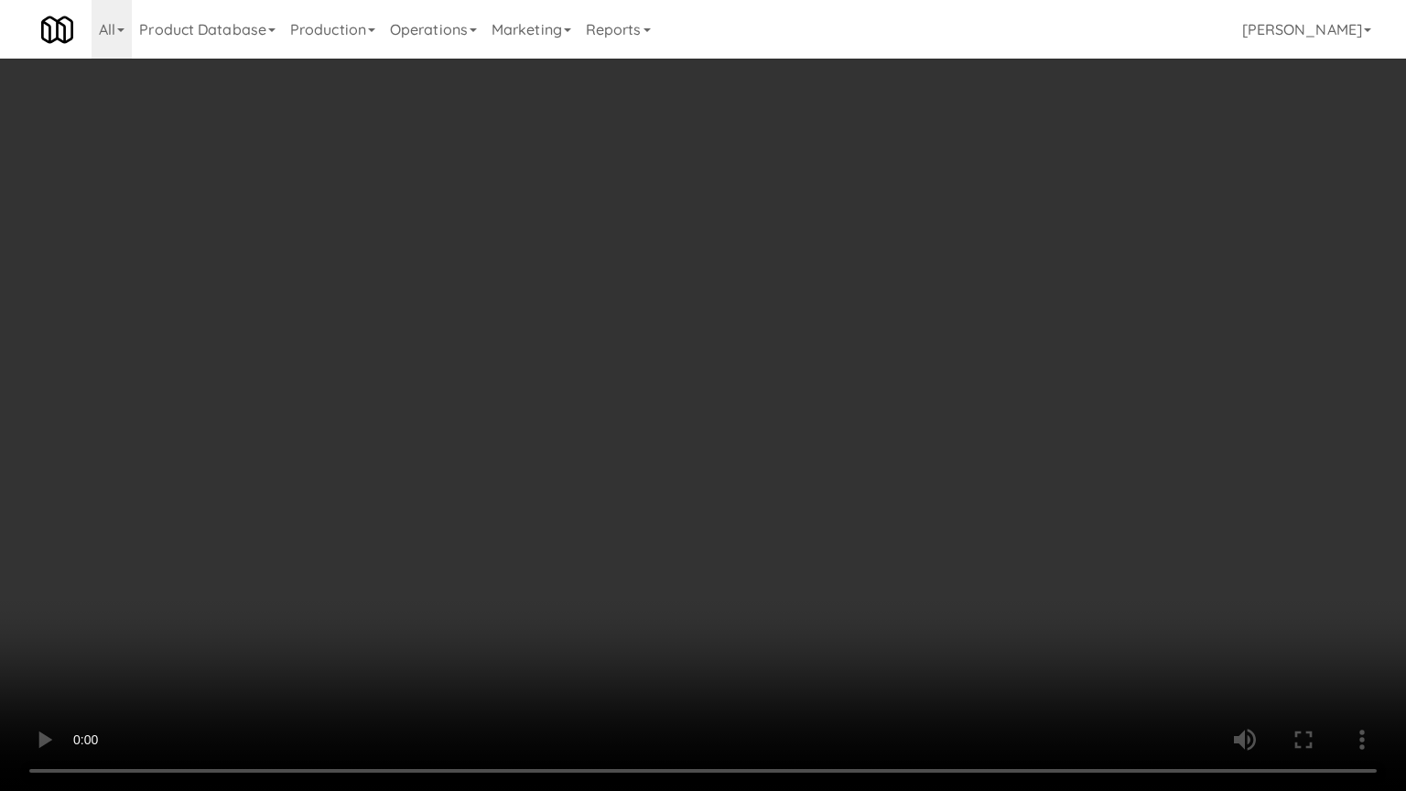
click at [703, 342] on video at bounding box center [703, 395] width 1406 height 791
click at [722, 352] on video at bounding box center [703, 395] width 1406 height 791
click at [670, 352] on video at bounding box center [703, 395] width 1406 height 791
click at [754, 352] on video at bounding box center [703, 395] width 1406 height 791
click at [709, 352] on video at bounding box center [703, 395] width 1406 height 791
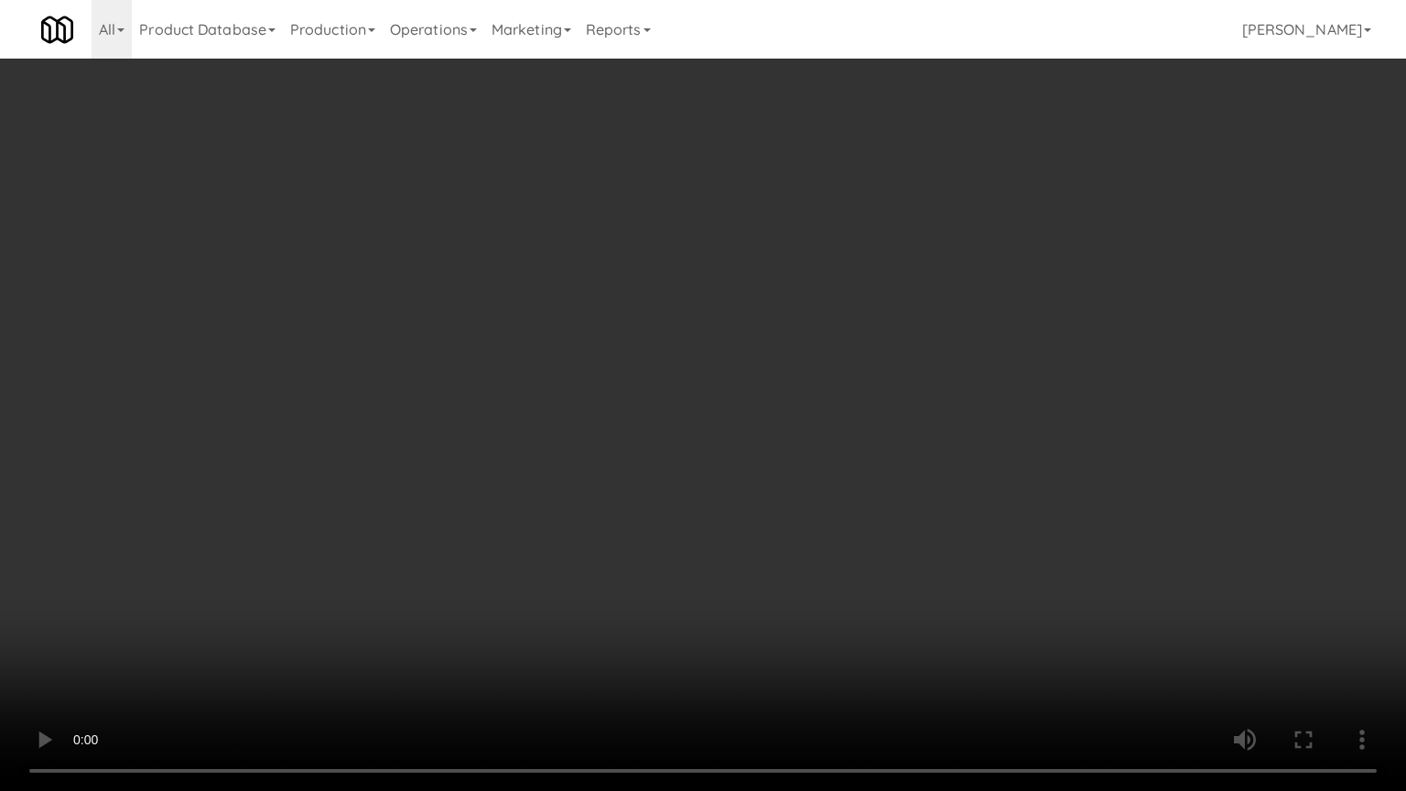
click at [750, 355] on video at bounding box center [703, 395] width 1406 height 791
click at [709, 356] on video at bounding box center [703, 395] width 1406 height 791
click at [768, 362] on video at bounding box center [703, 395] width 1406 height 791
click at [729, 352] on video at bounding box center [703, 395] width 1406 height 791
click at [772, 348] on video at bounding box center [703, 395] width 1406 height 791
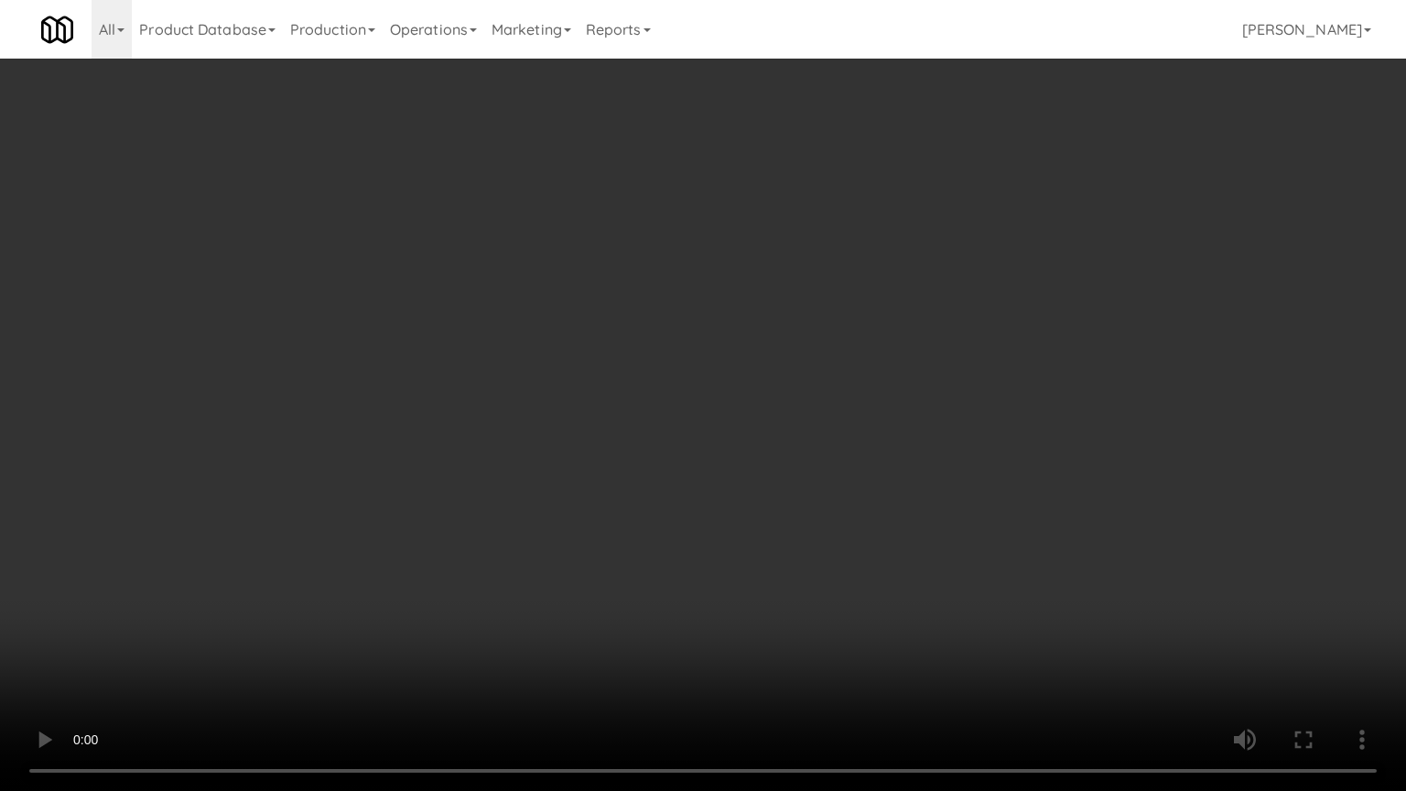
click at [742, 347] on video at bounding box center [703, 395] width 1406 height 791
click at [763, 351] on video at bounding box center [703, 395] width 1406 height 791
click at [707, 349] on video at bounding box center [703, 395] width 1406 height 791
click at [738, 353] on video at bounding box center [703, 395] width 1406 height 791
click at [720, 351] on video at bounding box center [703, 395] width 1406 height 791
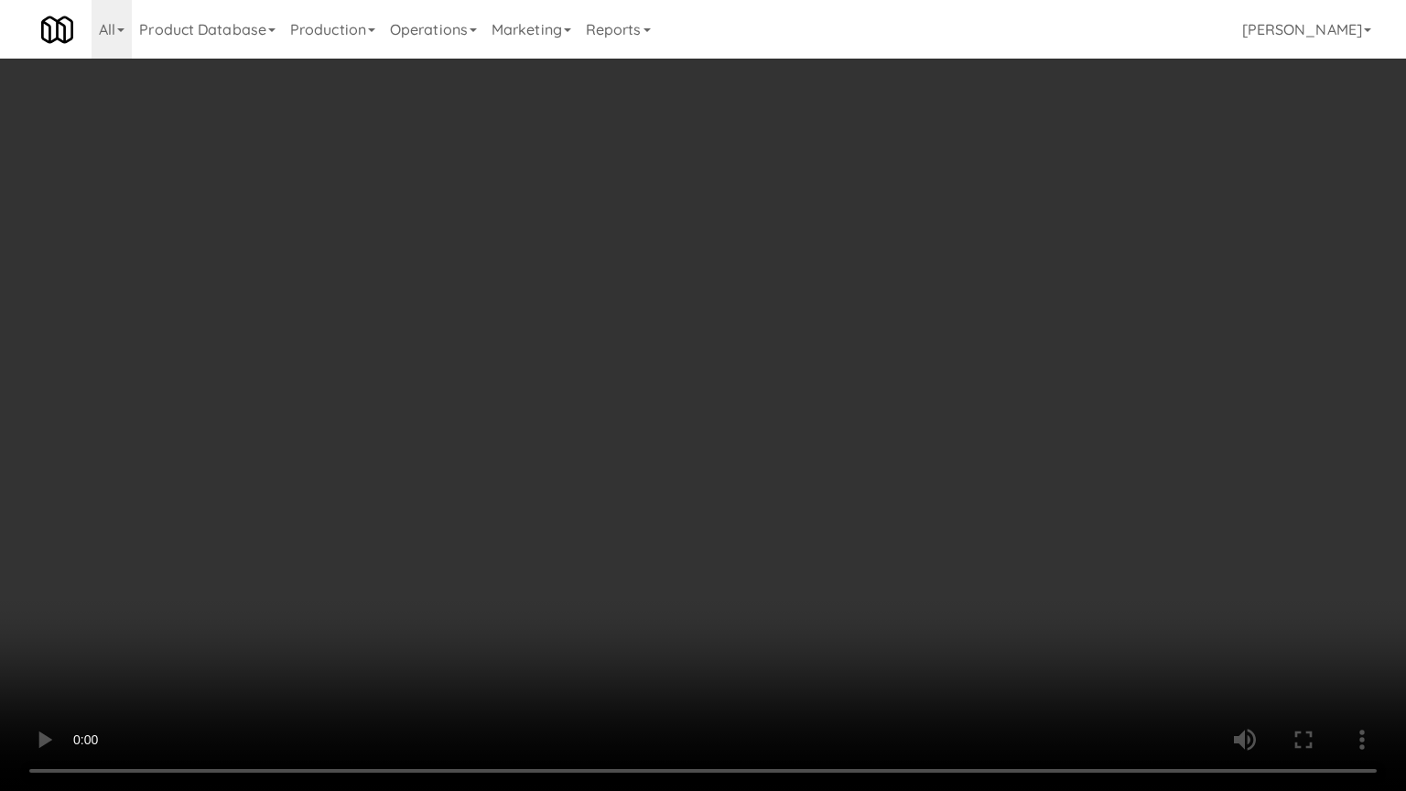
click at [747, 353] on video at bounding box center [703, 395] width 1406 height 791
click at [725, 351] on video at bounding box center [703, 395] width 1406 height 791
click at [769, 347] on video at bounding box center [703, 395] width 1406 height 791
click at [758, 341] on video at bounding box center [703, 395] width 1406 height 791
click at [781, 358] on video at bounding box center [703, 395] width 1406 height 791
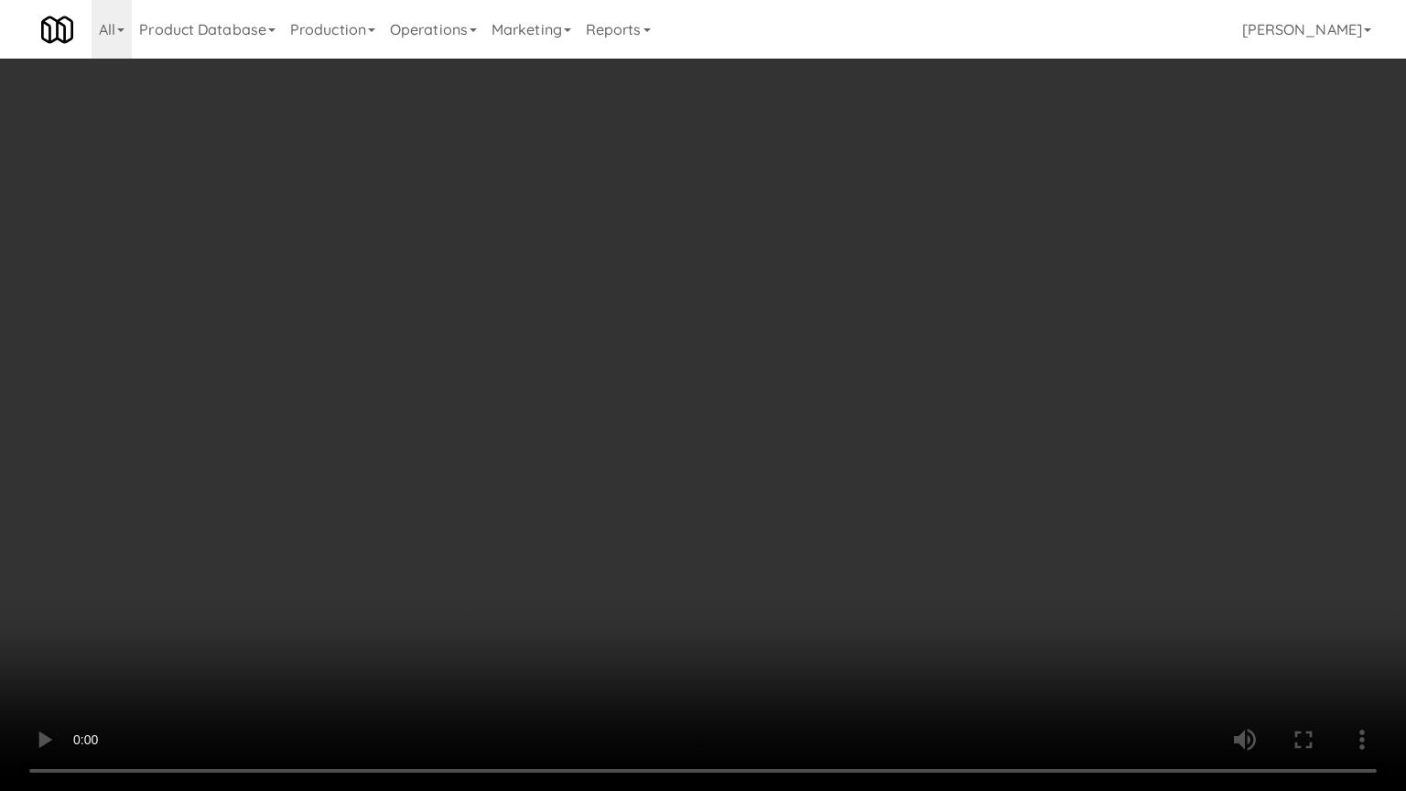
click at [781, 358] on video at bounding box center [703, 395] width 1406 height 791
click at [801, 363] on video at bounding box center [703, 395] width 1406 height 791
click at [807, 355] on video at bounding box center [703, 395] width 1406 height 791
click at [806, 348] on video at bounding box center [703, 395] width 1406 height 791
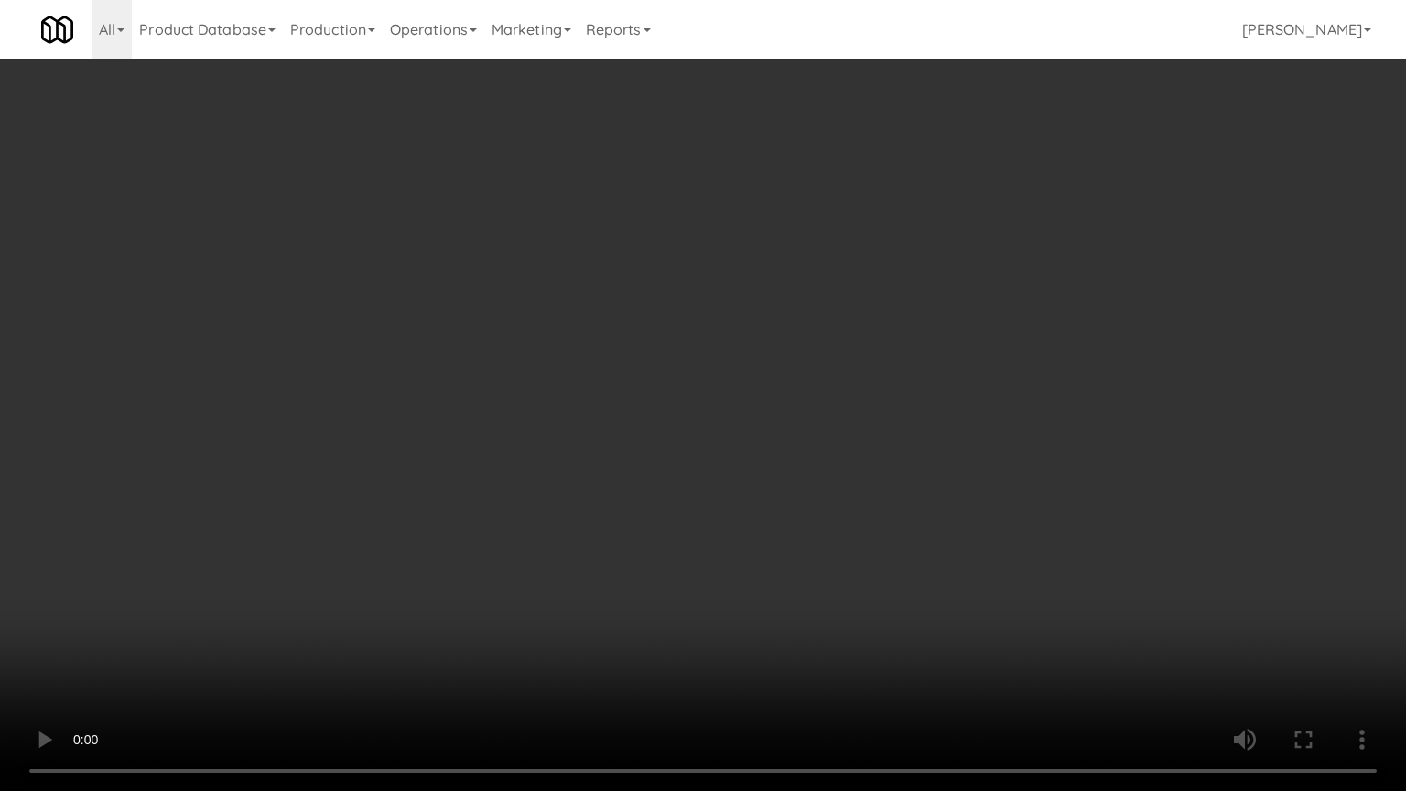
click at [757, 343] on video at bounding box center [703, 395] width 1406 height 791
click at [755, 341] on video at bounding box center [703, 395] width 1406 height 791
click at [758, 341] on video at bounding box center [703, 395] width 1406 height 791
drag, startPoint x: 769, startPoint y: 332, endPoint x: 967, endPoint y: 153, distance: 267.0
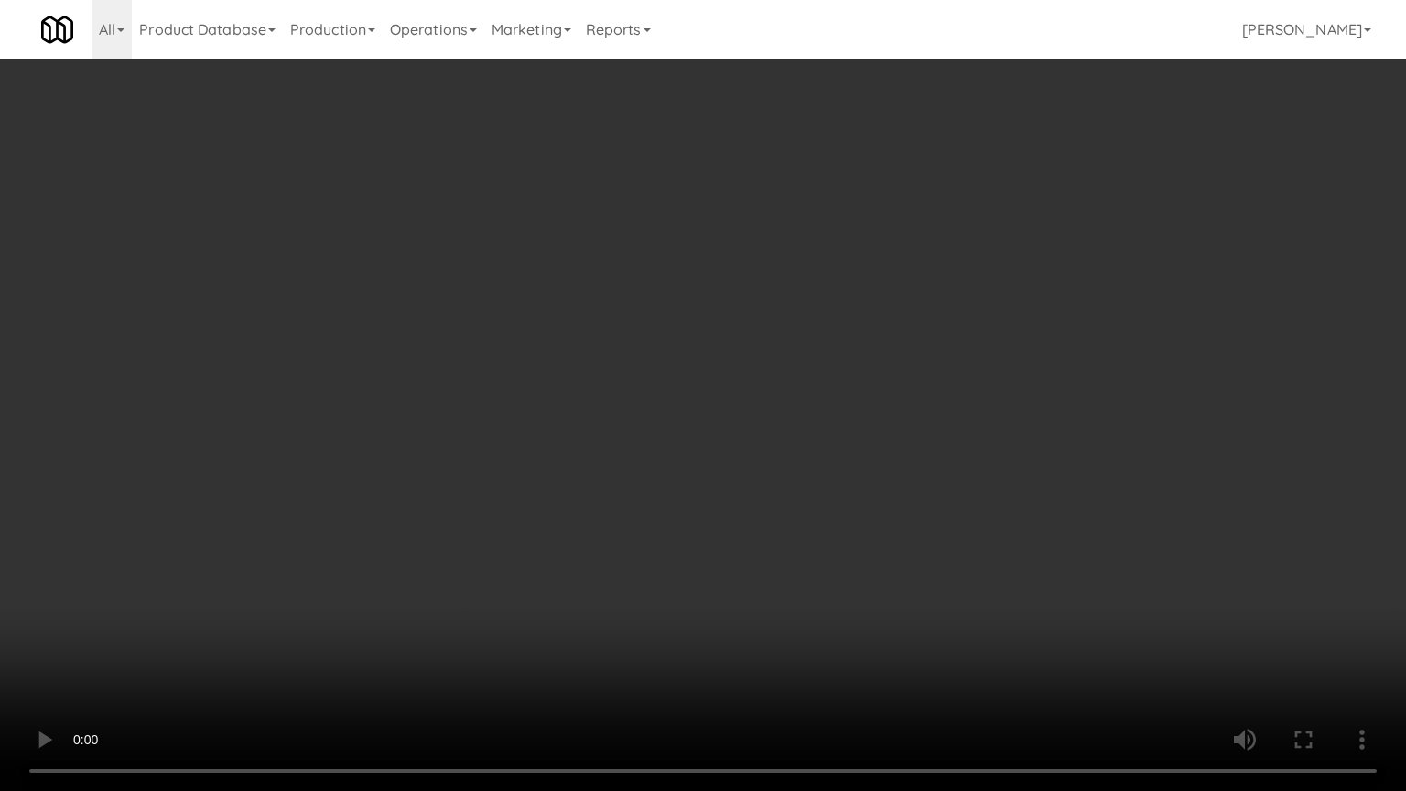
click at [772, 330] on video at bounding box center [703, 395] width 1406 height 791
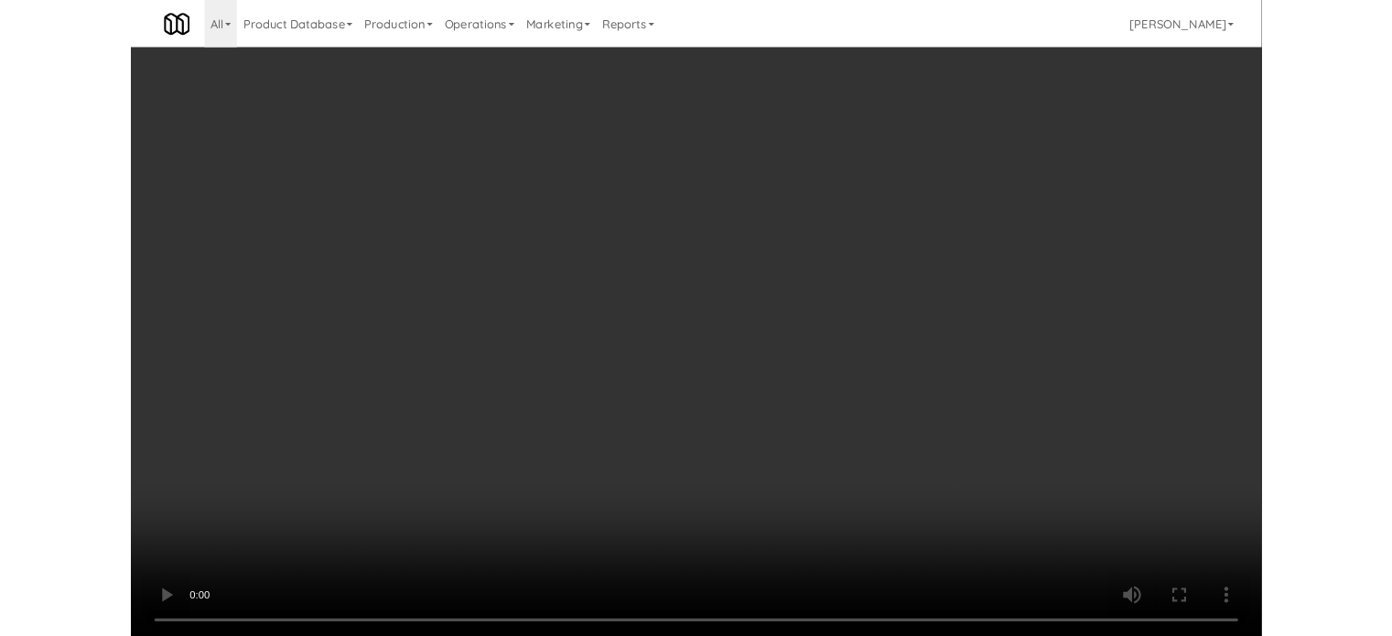
scroll to position [74, 0]
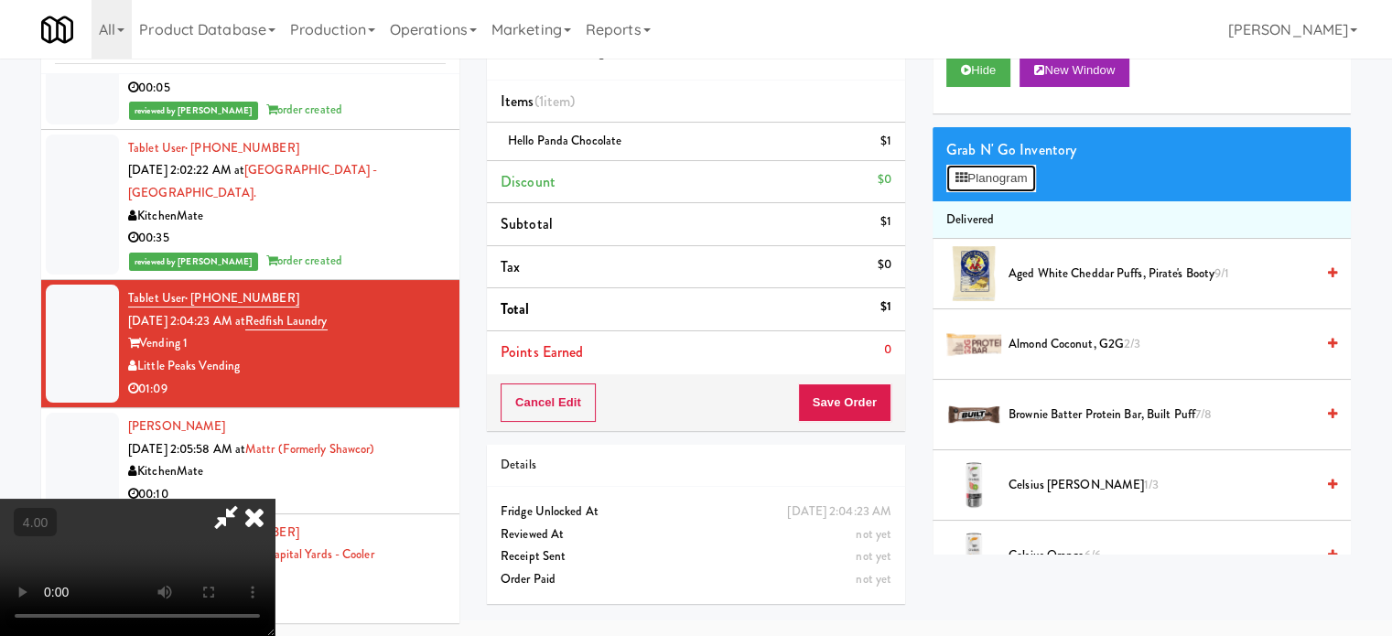
click at [1022, 166] on button "Planogram" at bounding box center [992, 178] width 90 height 27
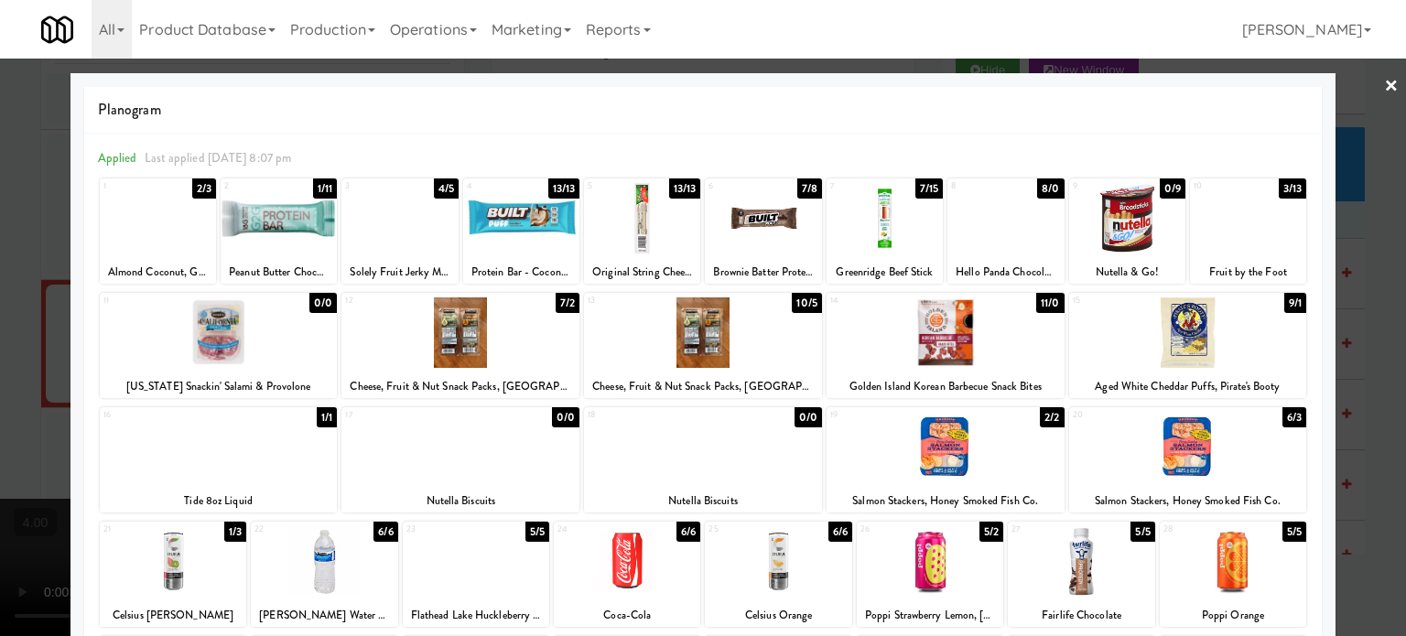
click at [1283, 189] on div "3/13" at bounding box center [1292, 189] width 27 height 20
drag, startPoint x: 1040, startPoint y: 418, endPoint x: 1069, endPoint y: 417, distance: 29.3
click at [1040, 418] on div "2/2" at bounding box center [1052, 417] width 24 height 20
click at [1357, 421] on div at bounding box center [703, 318] width 1406 height 636
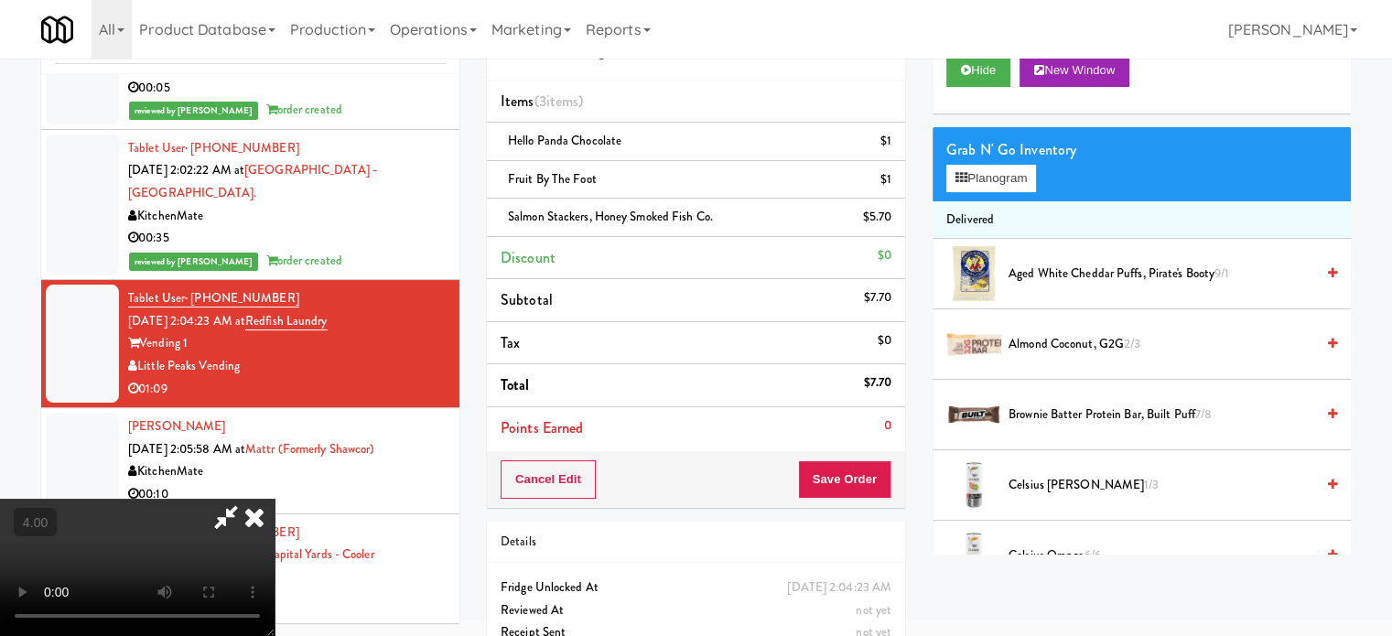
click at [275, 499] on video at bounding box center [137, 567] width 275 height 137
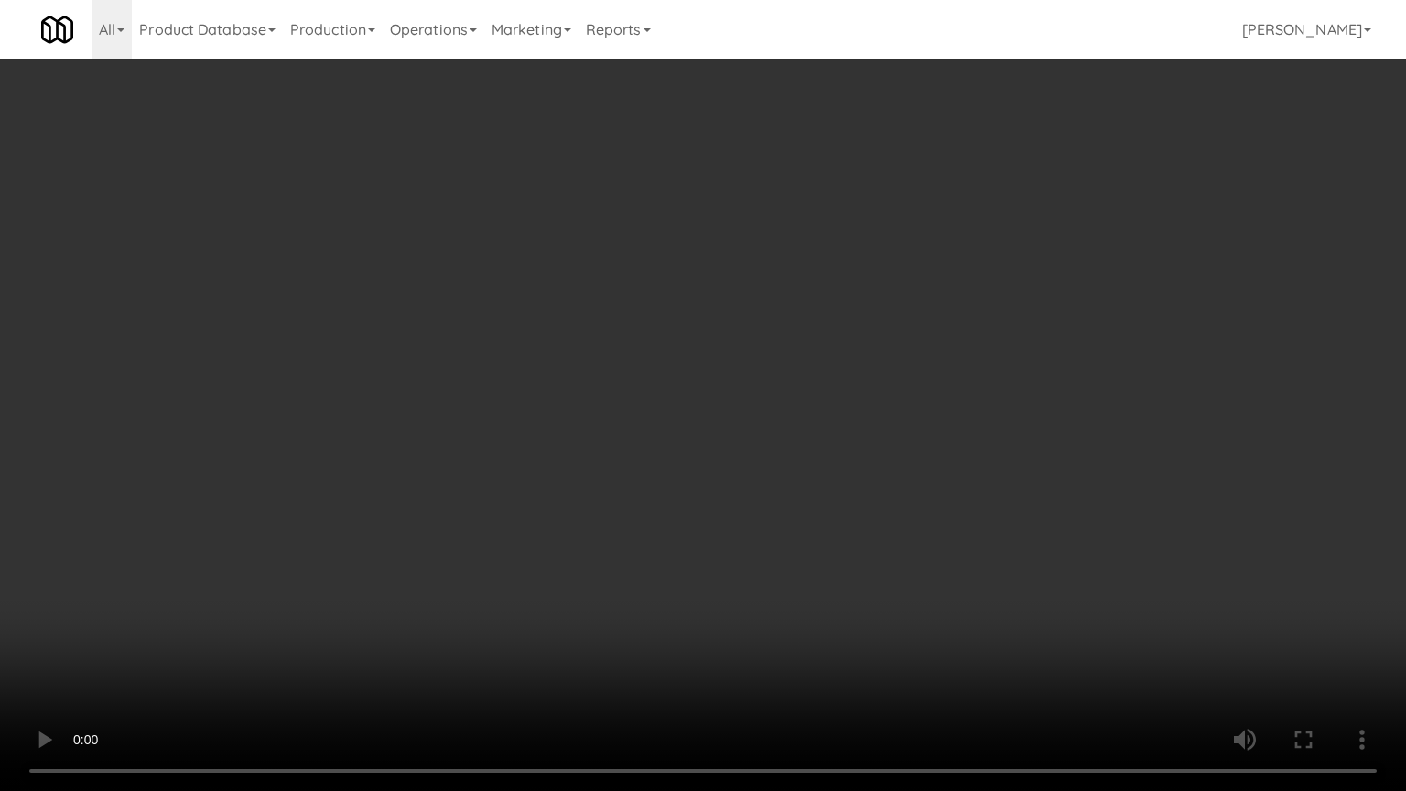
click at [905, 635] on video at bounding box center [703, 395] width 1406 height 791
click at [812, 564] on video at bounding box center [703, 395] width 1406 height 791
click at [788, 546] on video at bounding box center [703, 395] width 1406 height 791
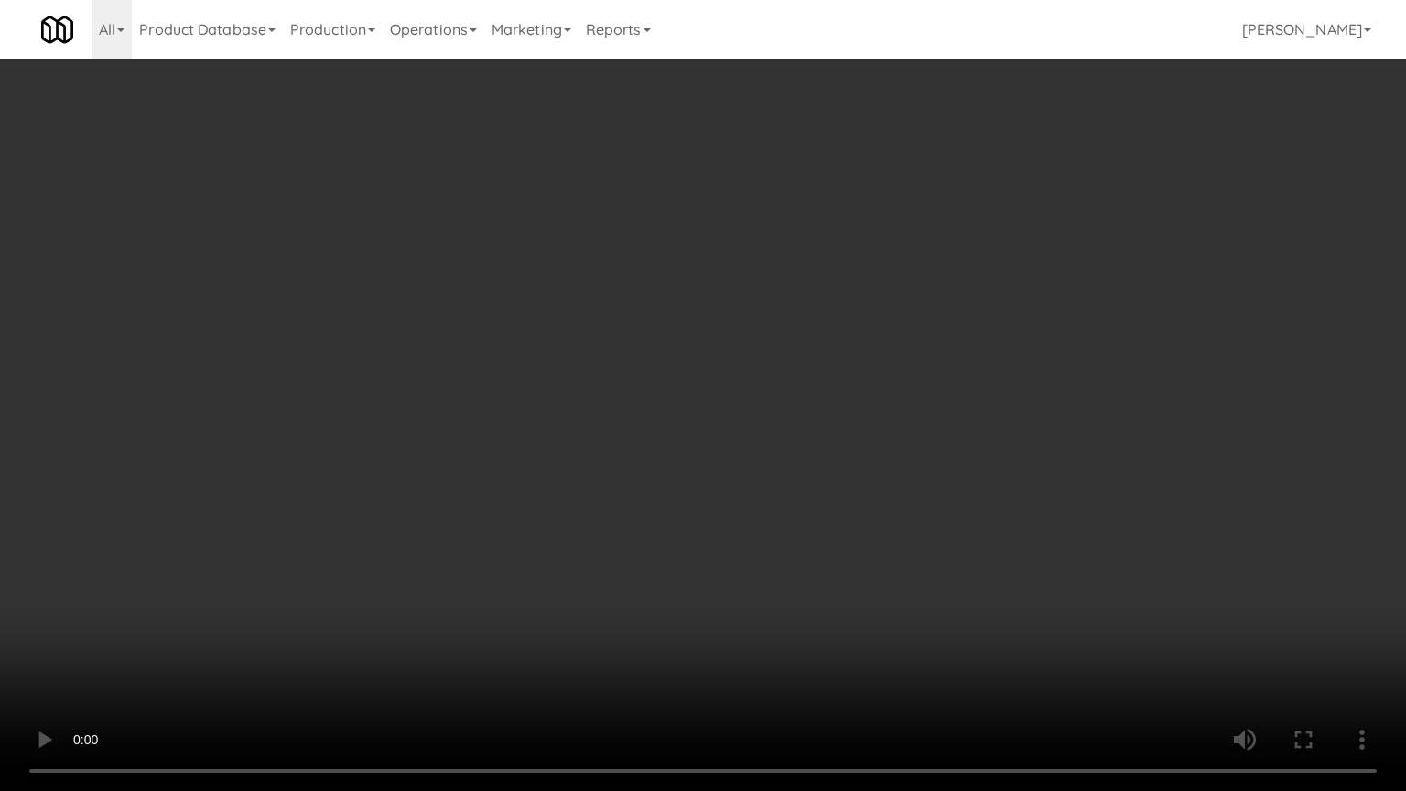
click at [817, 551] on video at bounding box center [703, 395] width 1406 height 791
click at [796, 546] on video at bounding box center [703, 395] width 1406 height 791
drag, startPoint x: 796, startPoint y: 545, endPoint x: 960, endPoint y: 398, distance: 220.5
click at [798, 538] on video at bounding box center [703, 395] width 1406 height 791
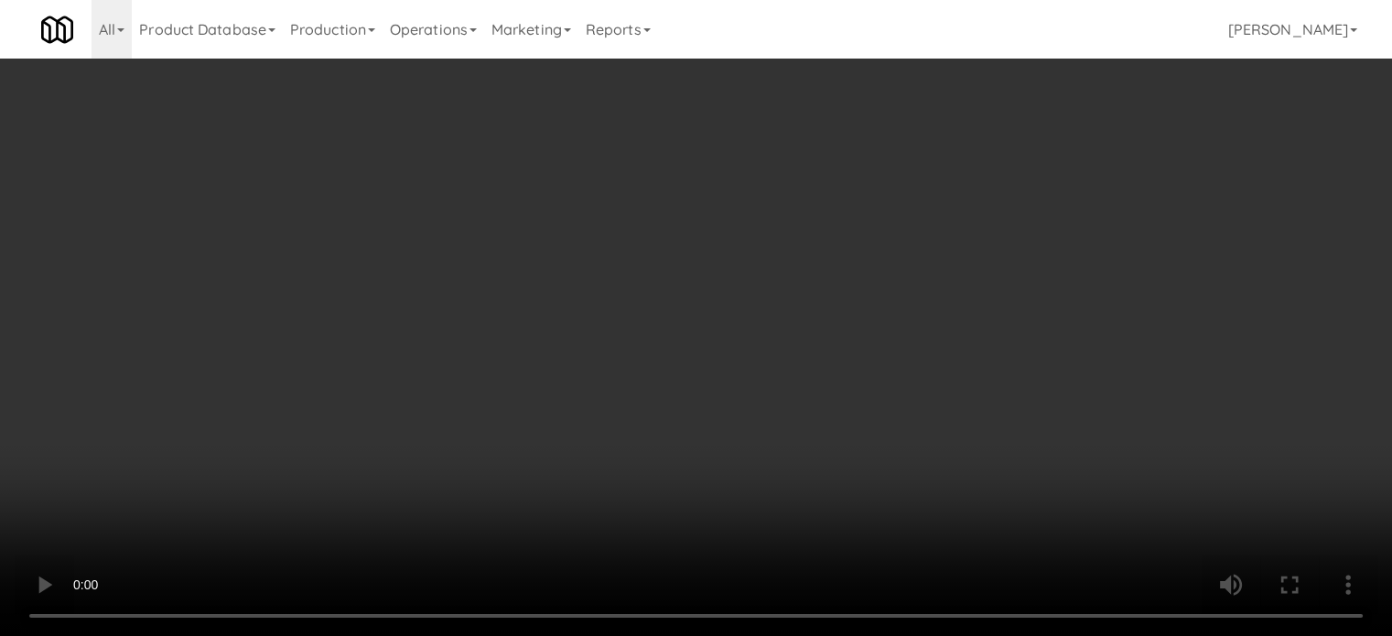
scroll to position [0, 0]
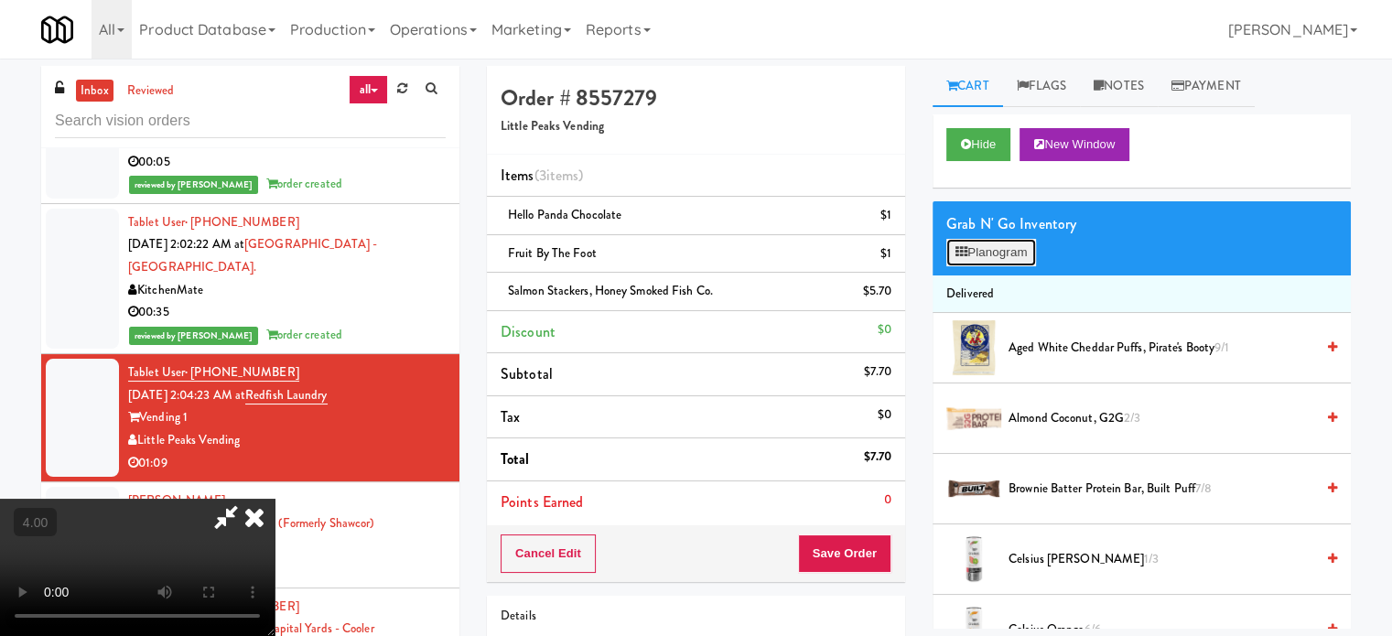
click at [1001, 252] on button "Planogram" at bounding box center [992, 252] width 90 height 27
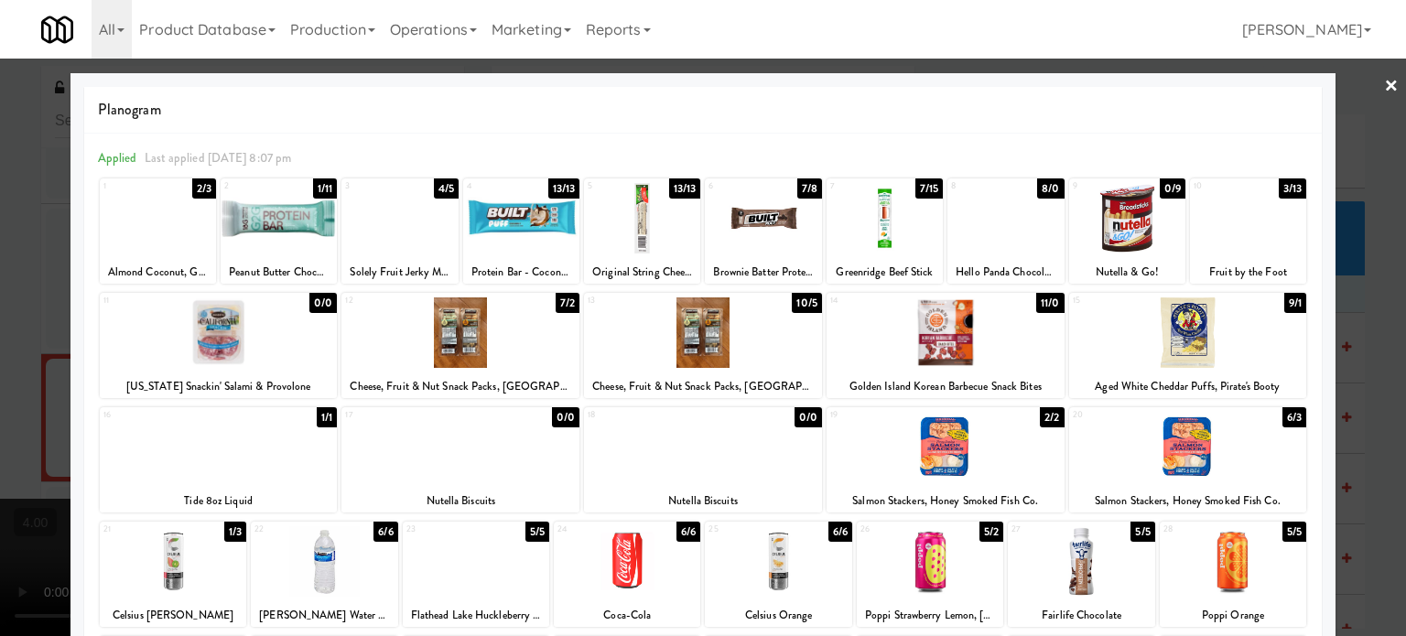
click at [319, 302] on div "0/0" at bounding box center [322, 303] width 27 height 20
click at [1350, 372] on div at bounding box center [703, 318] width 1406 height 636
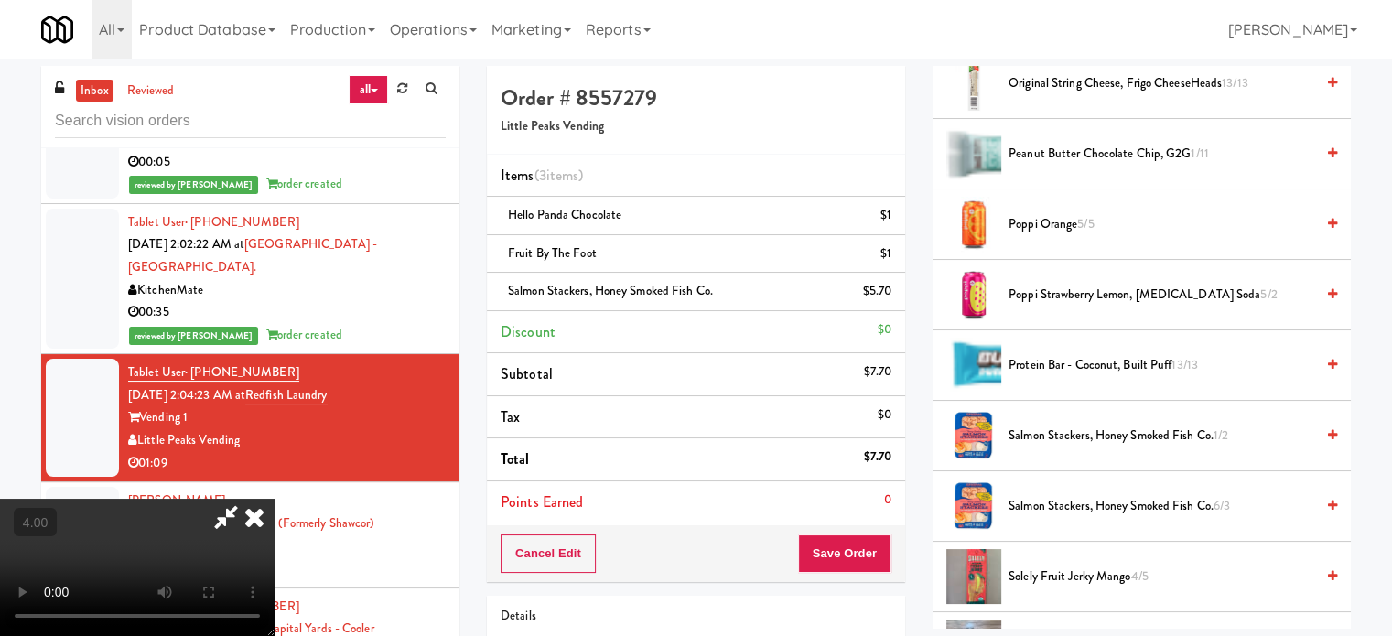
scroll to position [2074, 0]
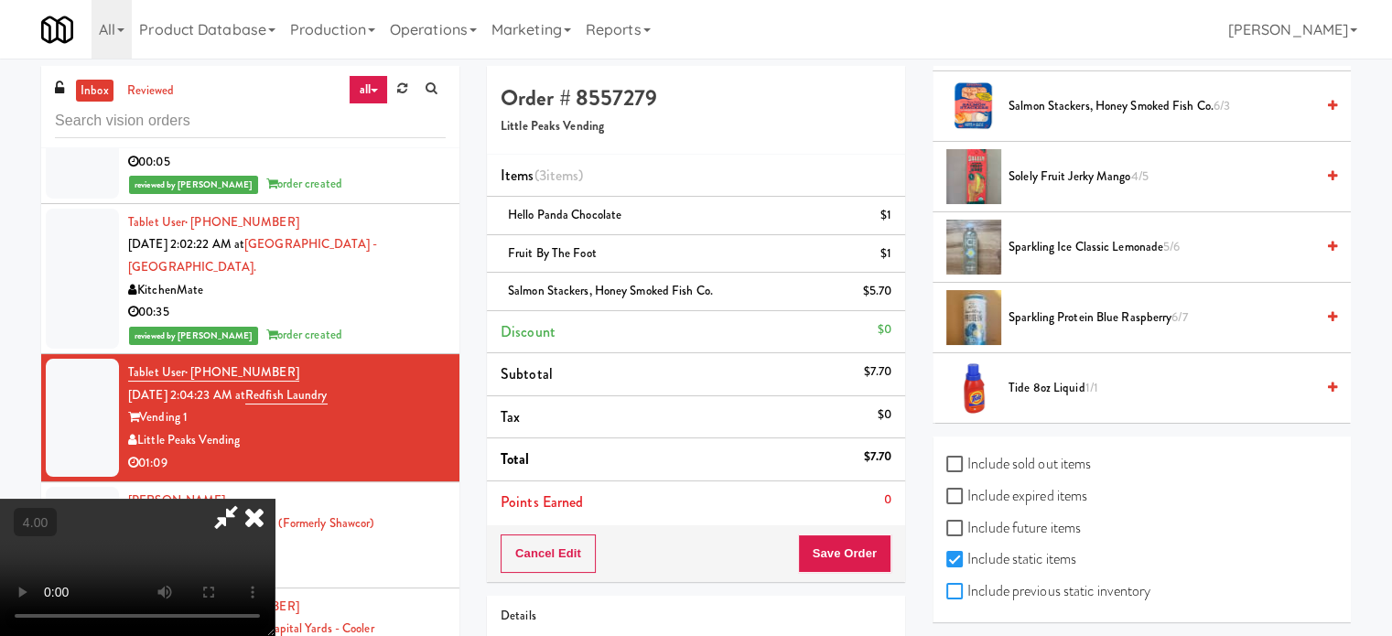
click at [952, 585] on input "Include previous static inventory" at bounding box center [957, 592] width 21 height 15
checkbox input "true"
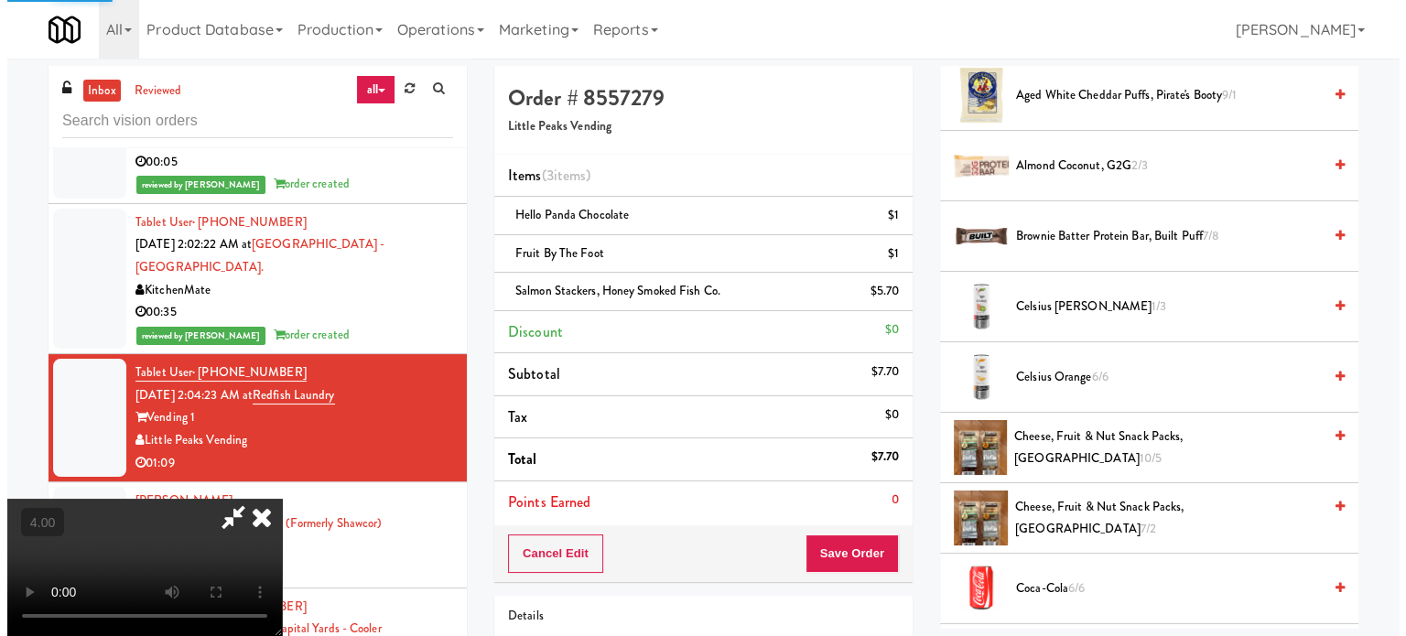
scroll to position [0, 0]
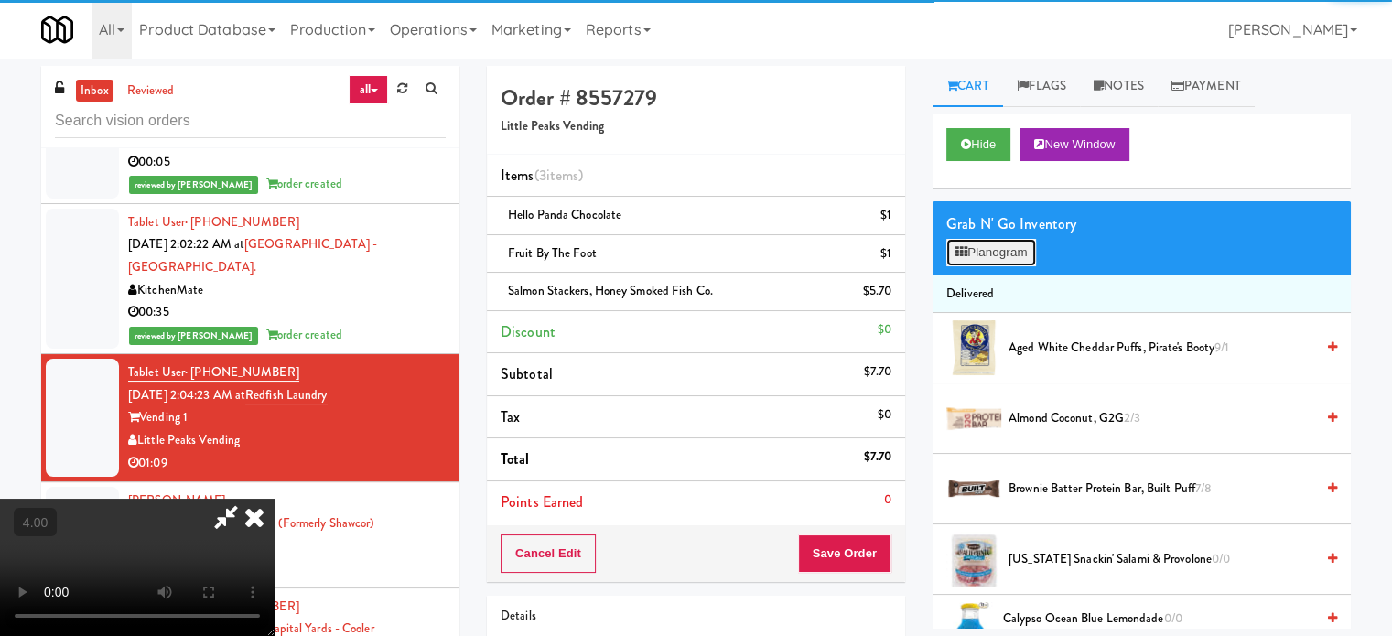
click at [991, 259] on button "Planogram" at bounding box center [992, 252] width 90 height 27
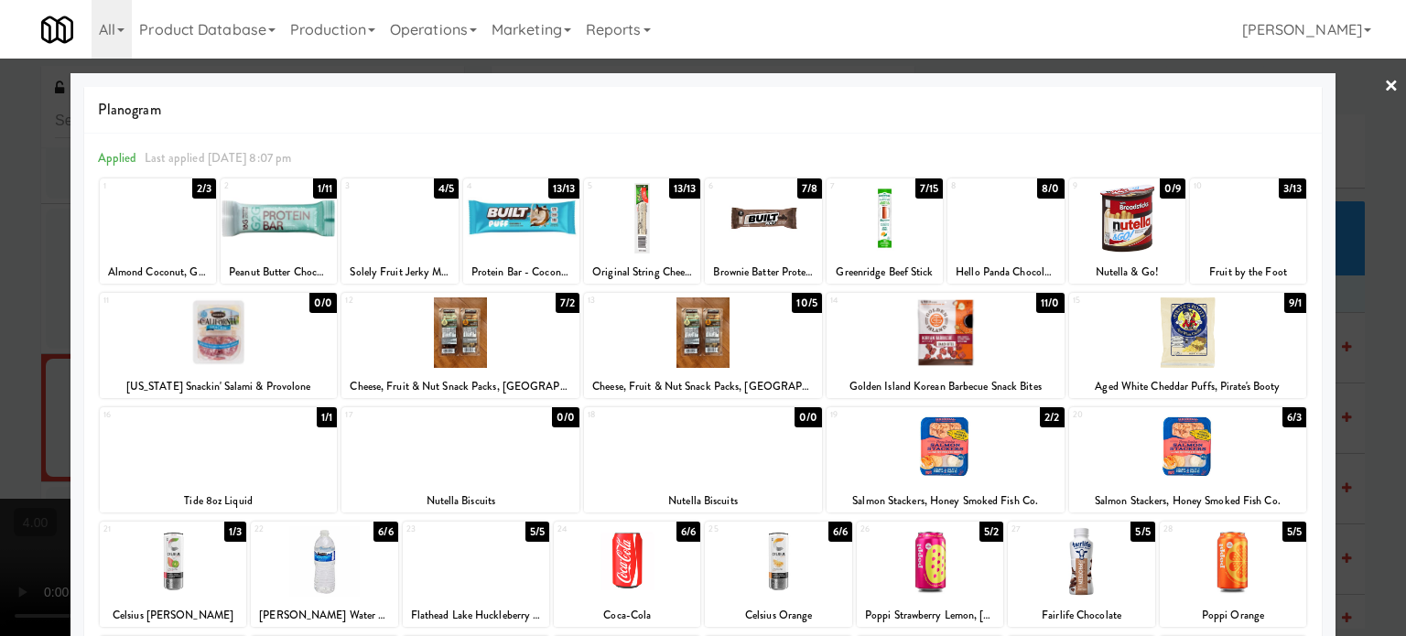
click at [319, 298] on div "0/0" at bounding box center [322, 303] width 27 height 20
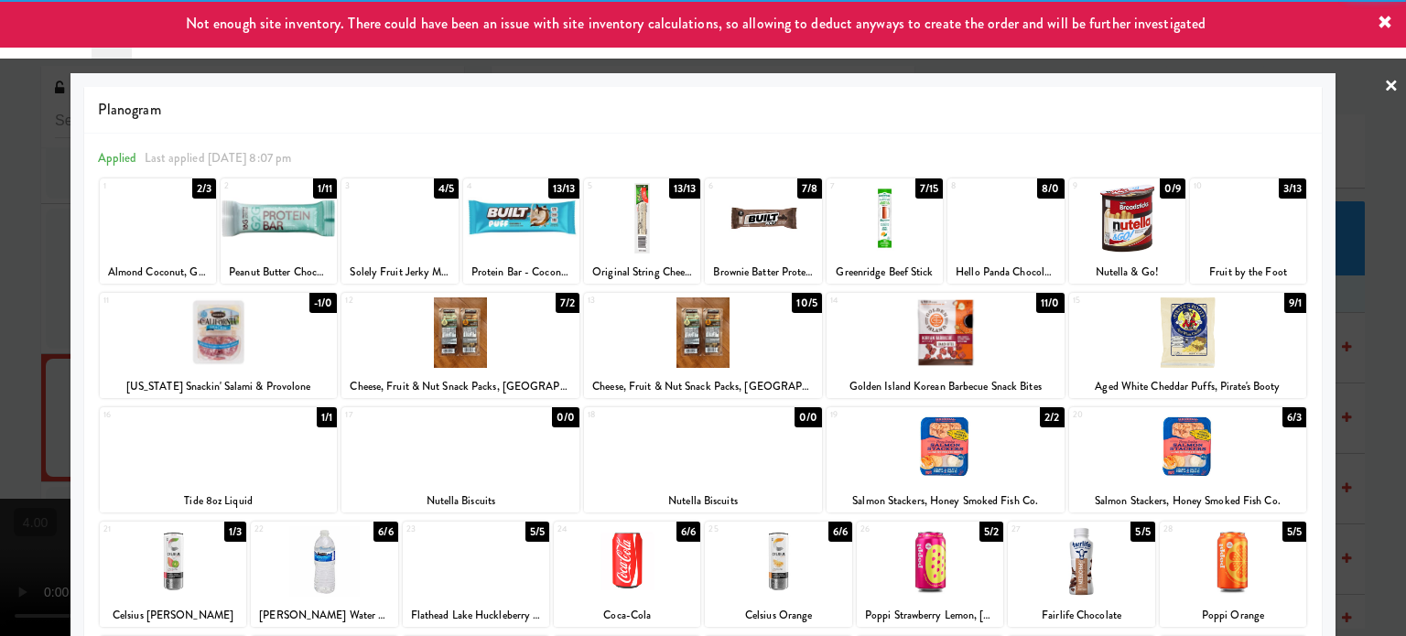
click at [17, 477] on div at bounding box center [703, 318] width 1406 height 636
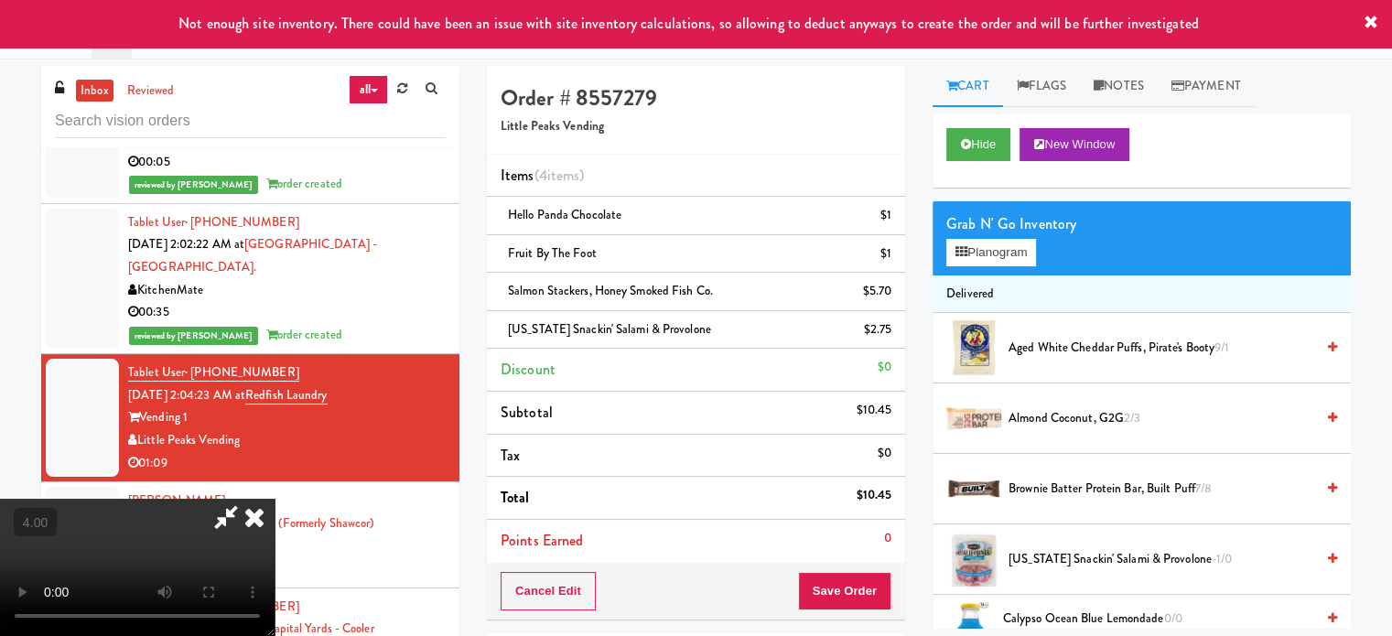
click at [275, 499] on video at bounding box center [137, 567] width 275 height 137
drag, startPoint x: 416, startPoint y: 438, endPoint x: 414, endPoint y: 428, distance: 11.1
click at [275, 499] on video at bounding box center [137, 567] width 275 height 137
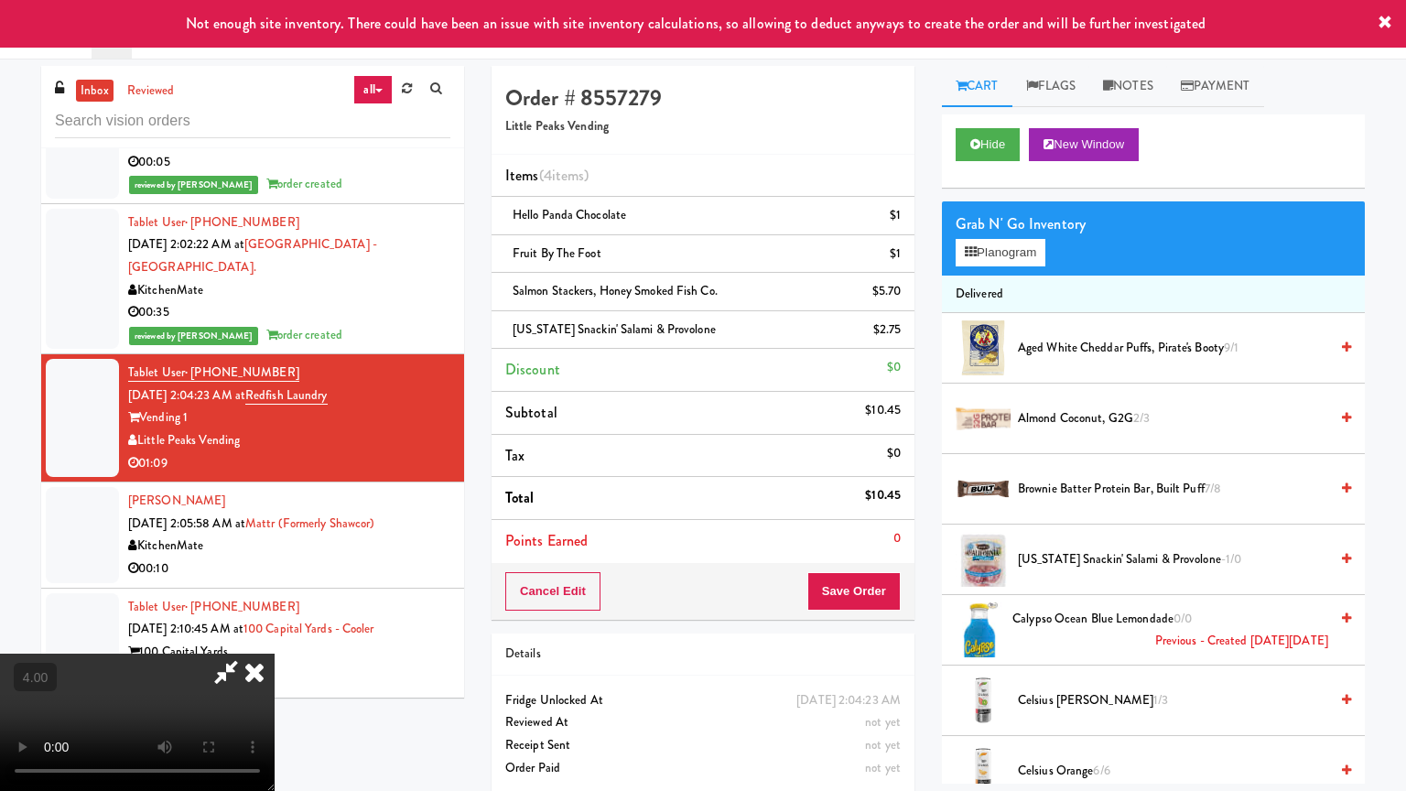
drag, startPoint x: 471, startPoint y: 467, endPoint x: 505, endPoint y: 425, distance: 54.6
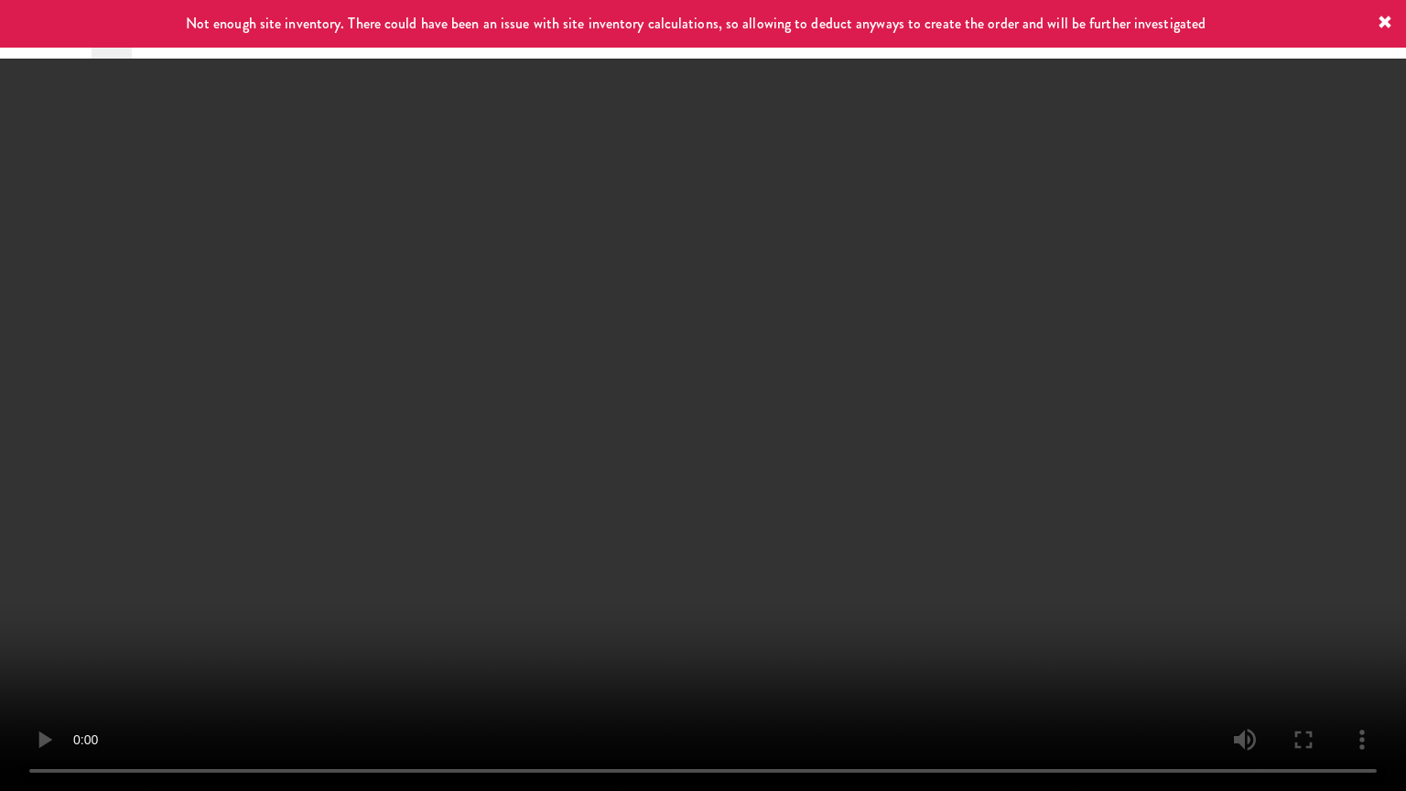
click at [471, 466] on video at bounding box center [703, 395] width 1406 height 791
click at [698, 440] on video at bounding box center [703, 395] width 1406 height 791
drag, startPoint x: 785, startPoint y: 635, endPoint x: 769, endPoint y: 590, distance: 47.5
click at [784, 633] on video at bounding box center [703, 395] width 1406 height 791
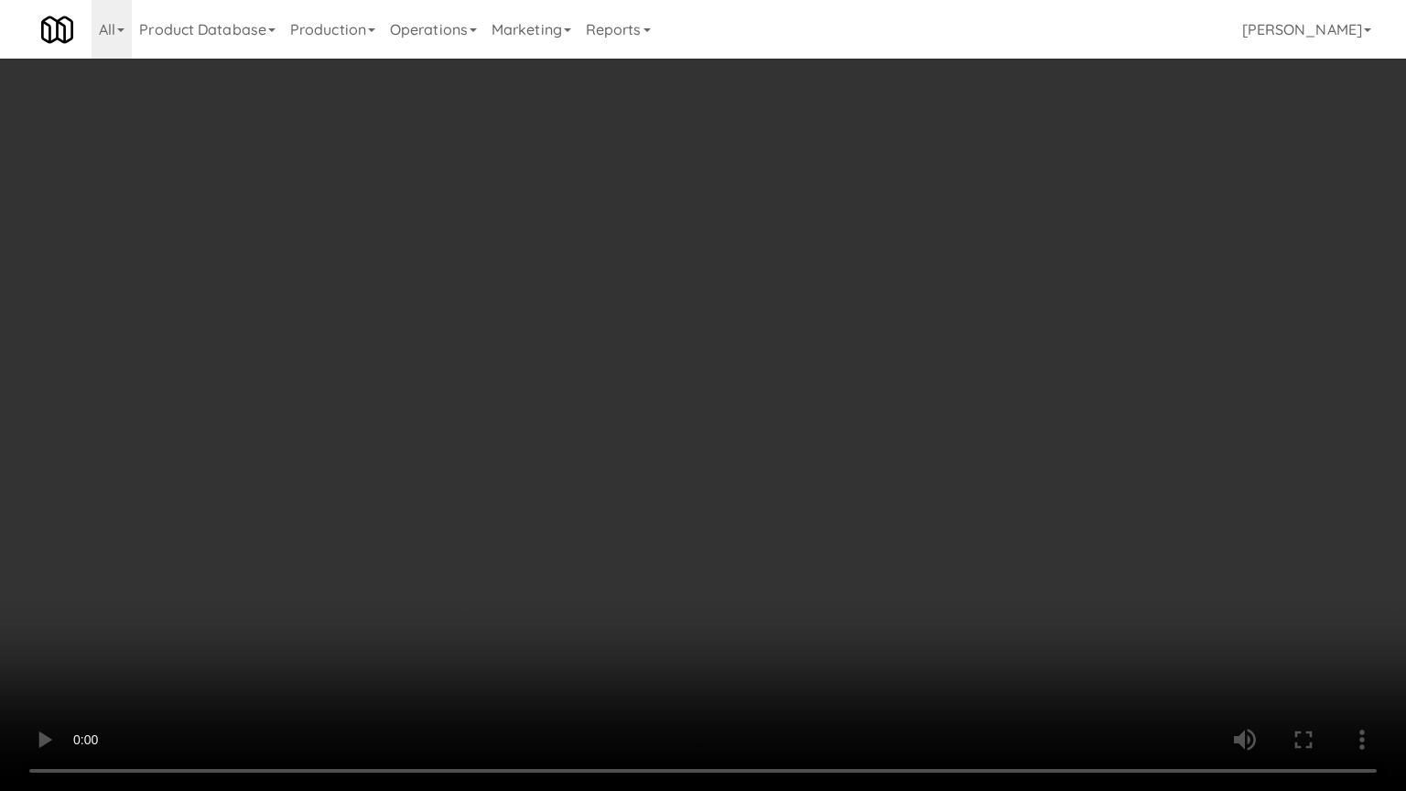
click at [766, 585] on video at bounding box center [703, 395] width 1406 height 791
click at [768, 582] on video at bounding box center [703, 395] width 1406 height 791
click at [742, 523] on video at bounding box center [703, 395] width 1406 height 791
drag, startPoint x: 747, startPoint y: 527, endPoint x: 763, endPoint y: 516, distance: 19.0
click at [747, 527] on video at bounding box center [703, 395] width 1406 height 791
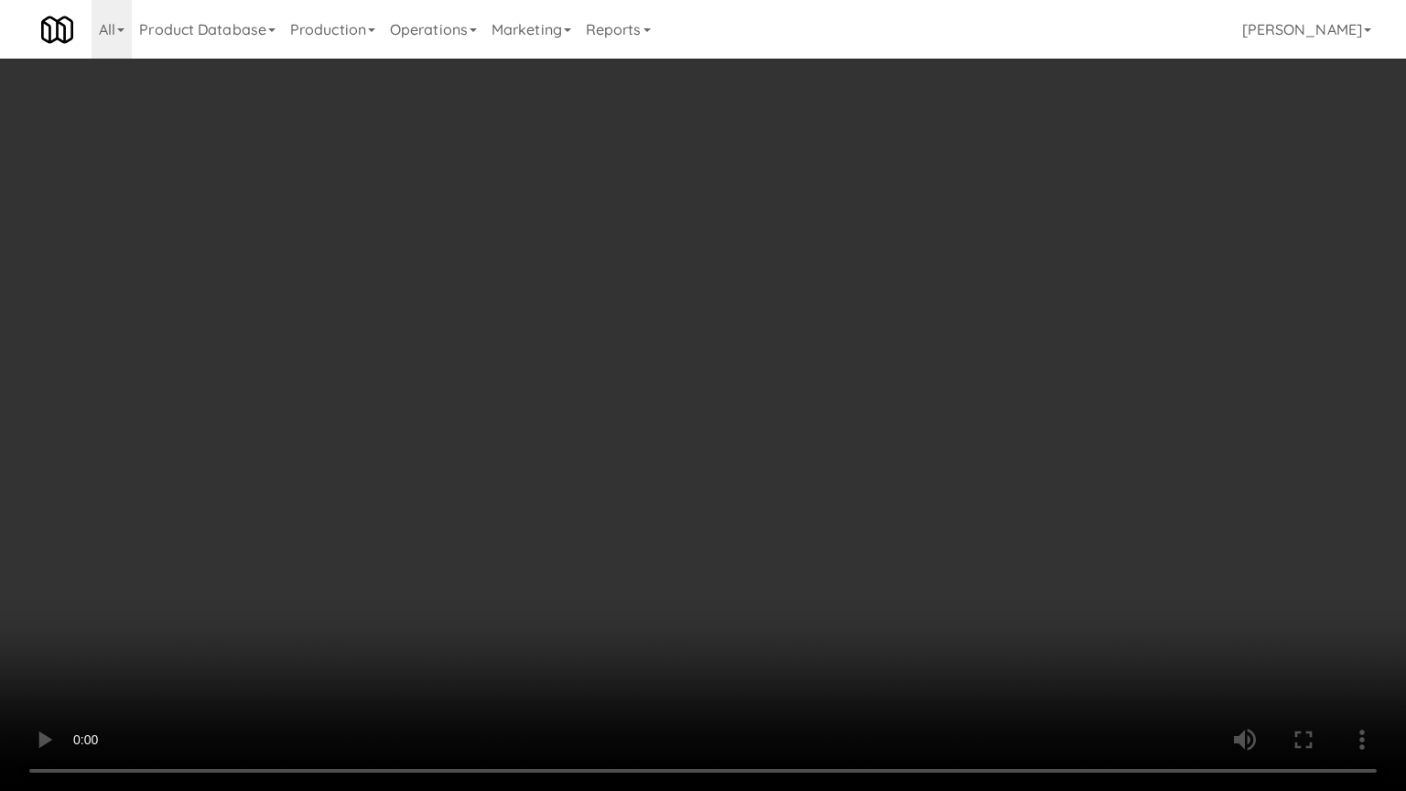
click at [763, 516] on video at bounding box center [703, 395] width 1406 height 791
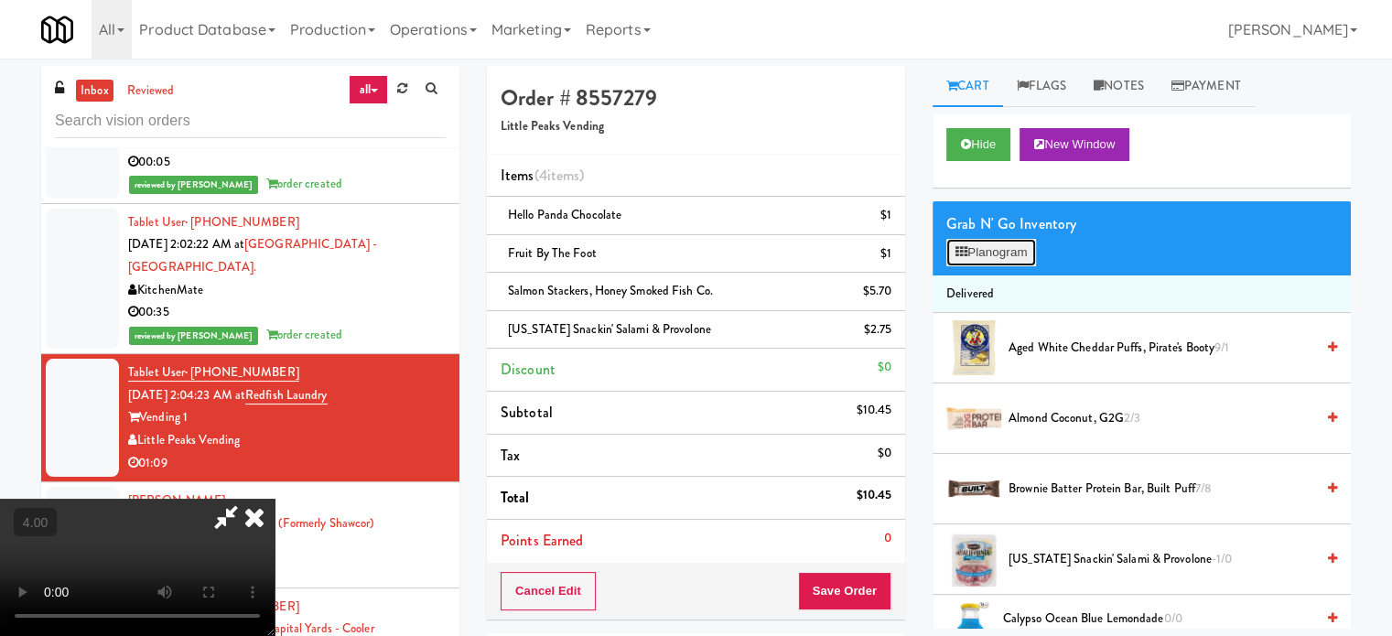
click at [1009, 252] on button "Planogram" at bounding box center [992, 252] width 90 height 27
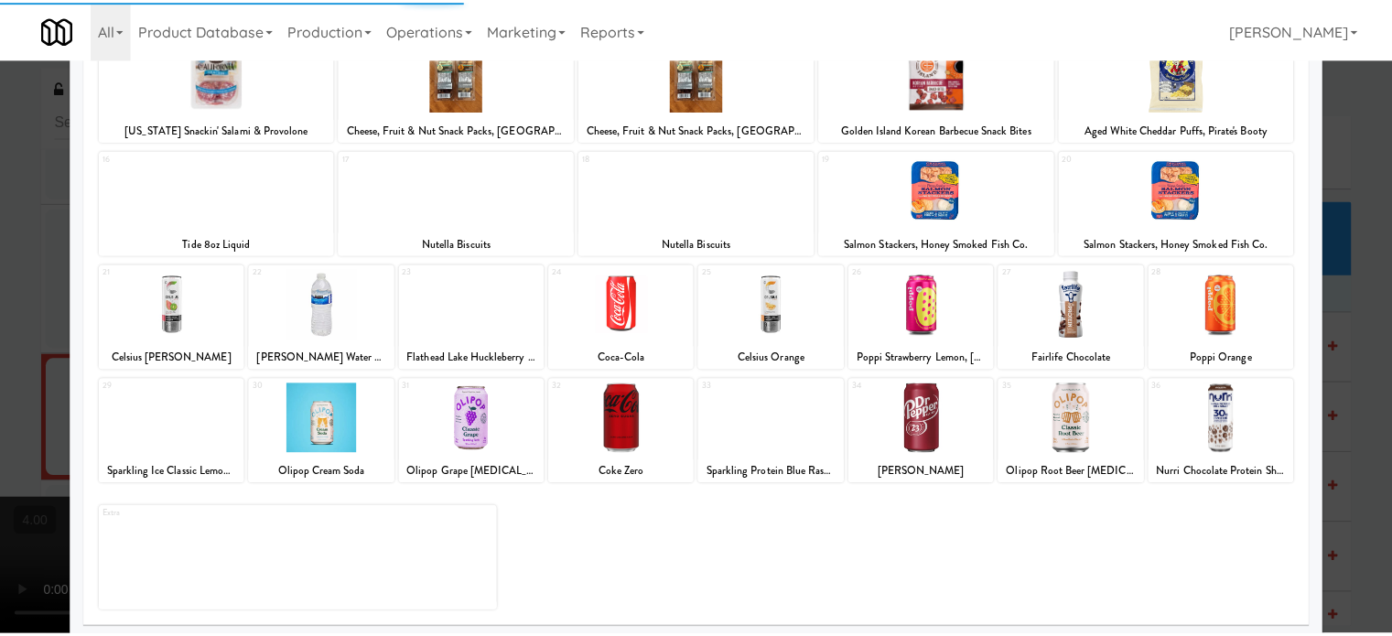
scroll to position [262, 0]
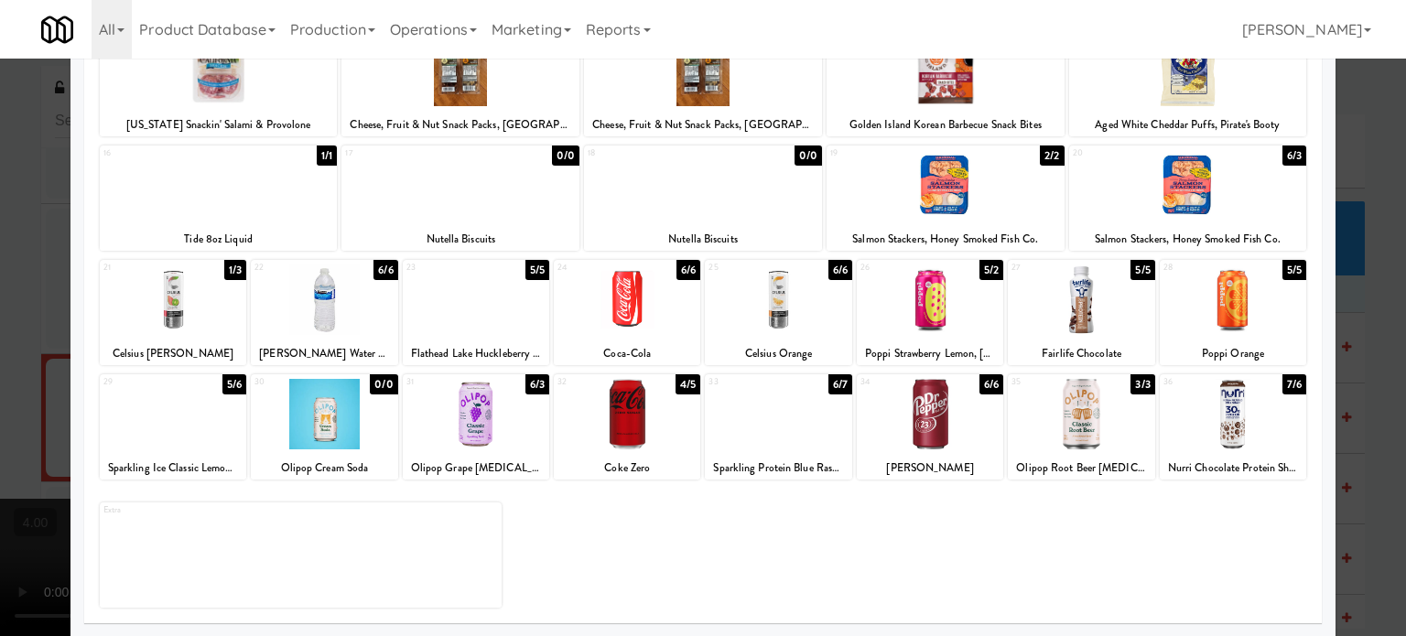
click at [233, 384] on div "5/6" at bounding box center [234, 384] width 24 height 20
drag, startPoint x: 67, startPoint y: 388, endPoint x: 51, endPoint y: 373, distance: 21.4
click at [66, 387] on div at bounding box center [703, 318] width 1406 height 636
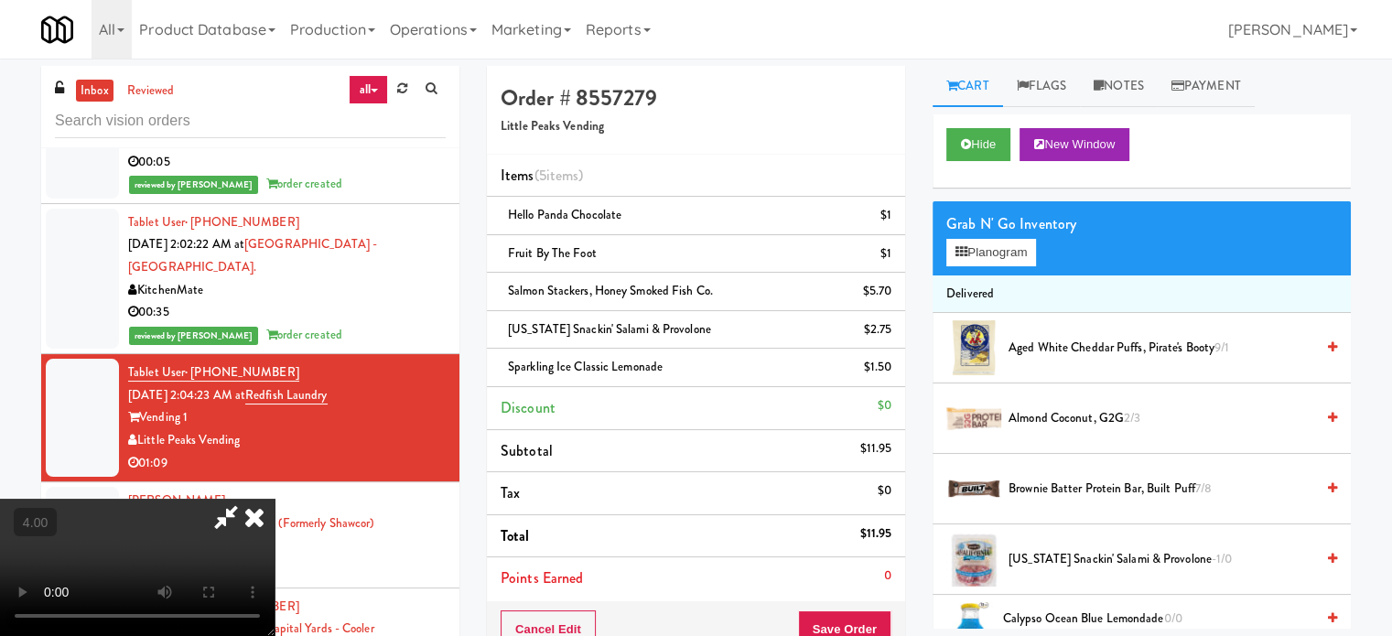
click at [275, 499] on video at bounding box center [137, 567] width 275 height 137
drag, startPoint x: 391, startPoint y: 354, endPoint x: 449, endPoint y: 384, distance: 65.9
click at [275, 499] on video at bounding box center [137, 567] width 275 height 137
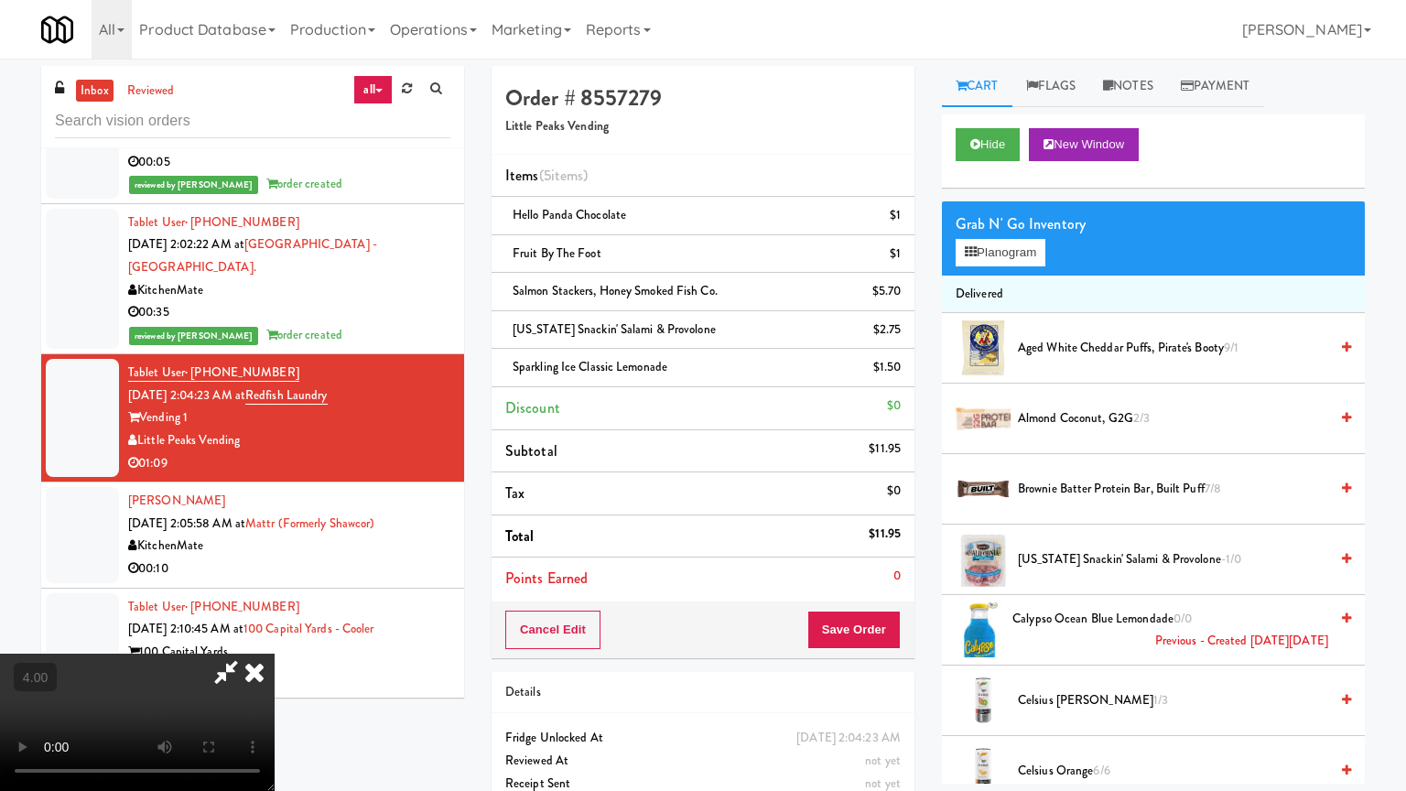
click at [275, 635] on video at bounding box center [137, 722] width 275 height 137
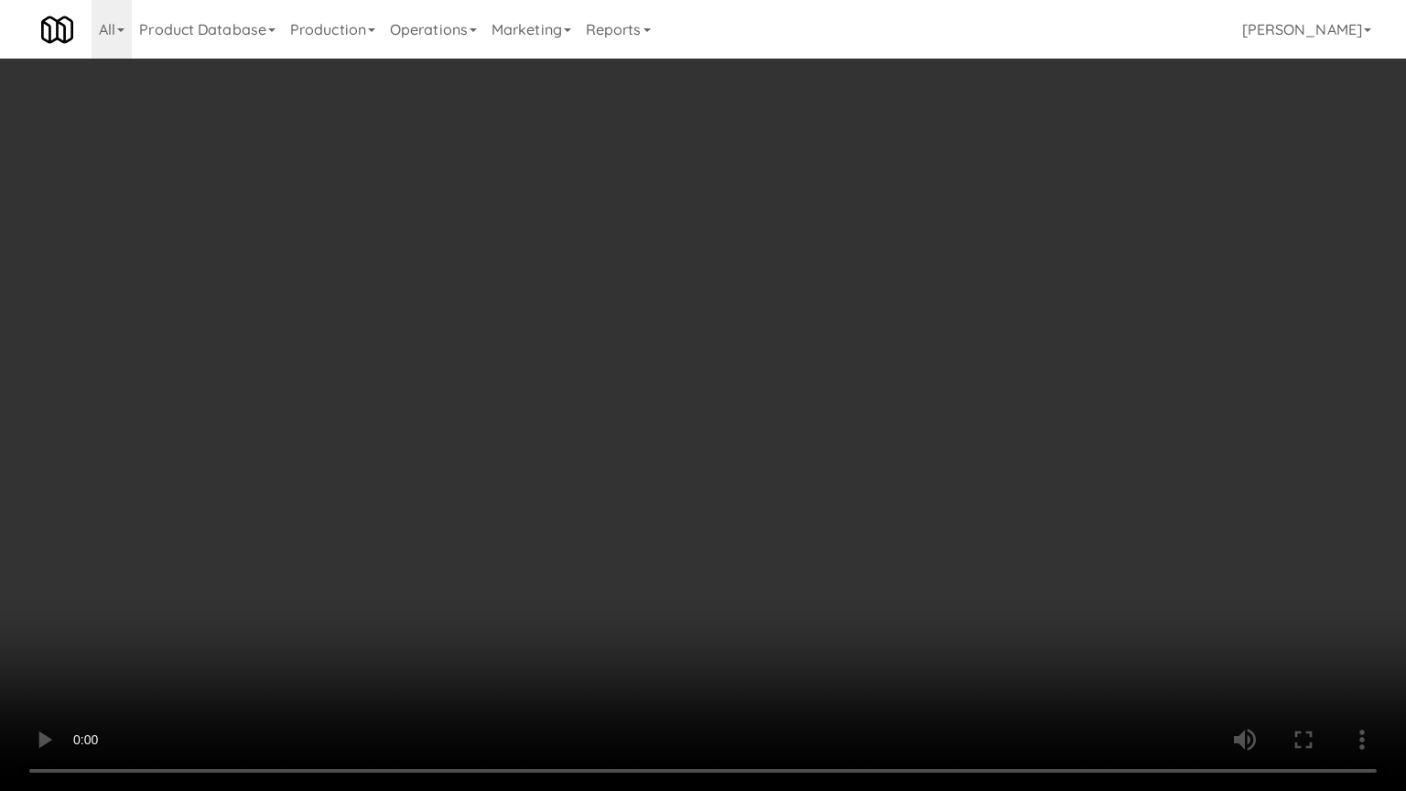
click at [520, 370] on video at bounding box center [703, 395] width 1406 height 791
click at [542, 354] on video at bounding box center [703, 395] width 1406 height 791
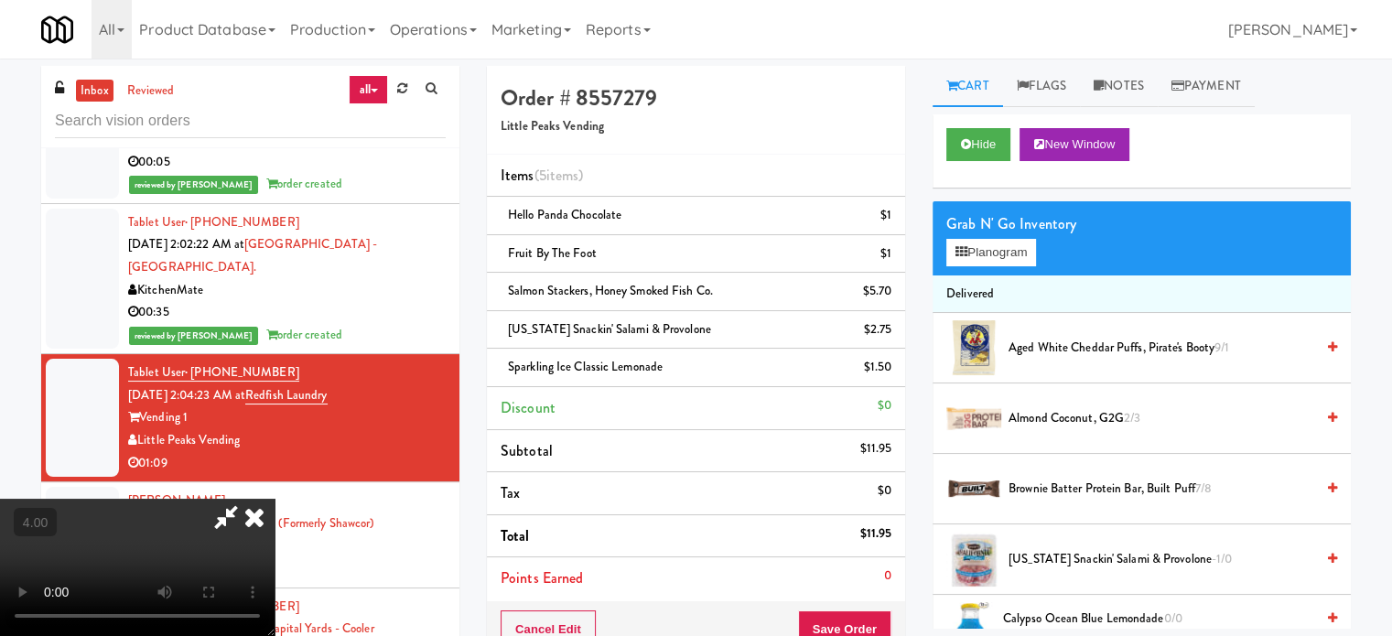
drag, startPoint x: 808, startPoint y: 79, endPoint x: 806, endPoint y: 92, distance: 13.1
click at [275, 499] on icon at bounding box center [254, 517] width 40 height 37
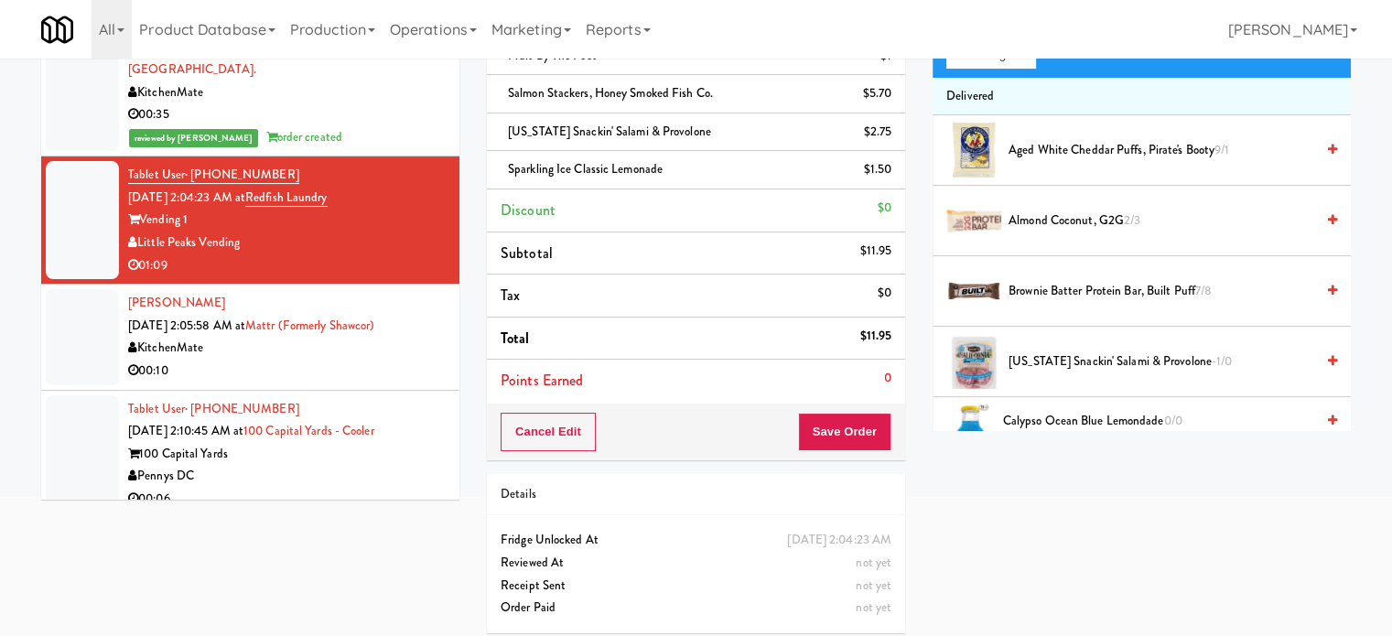
scroll to position [205, 0]
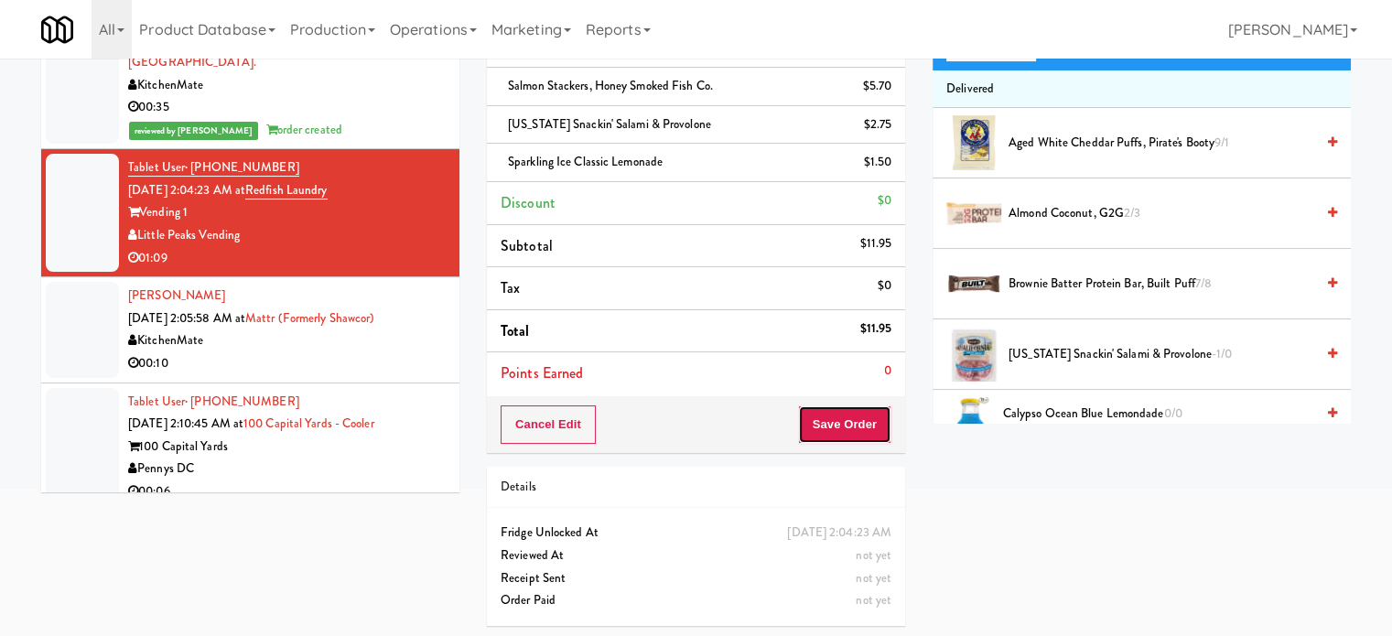
click at [835, 413] on button "Save Order" at bounding box center [844, 425] width 93 height 38
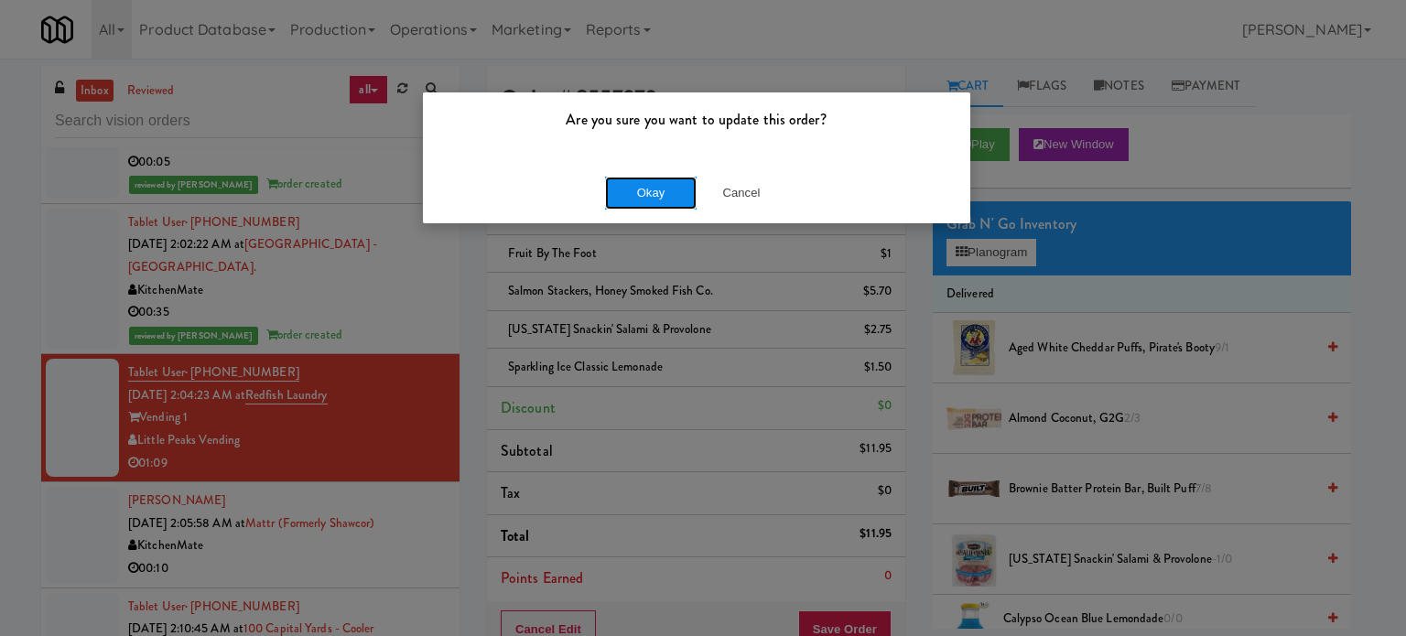
click at [639, 191] on button "Okay" at bounding box center [651, 193] width 92 height 33
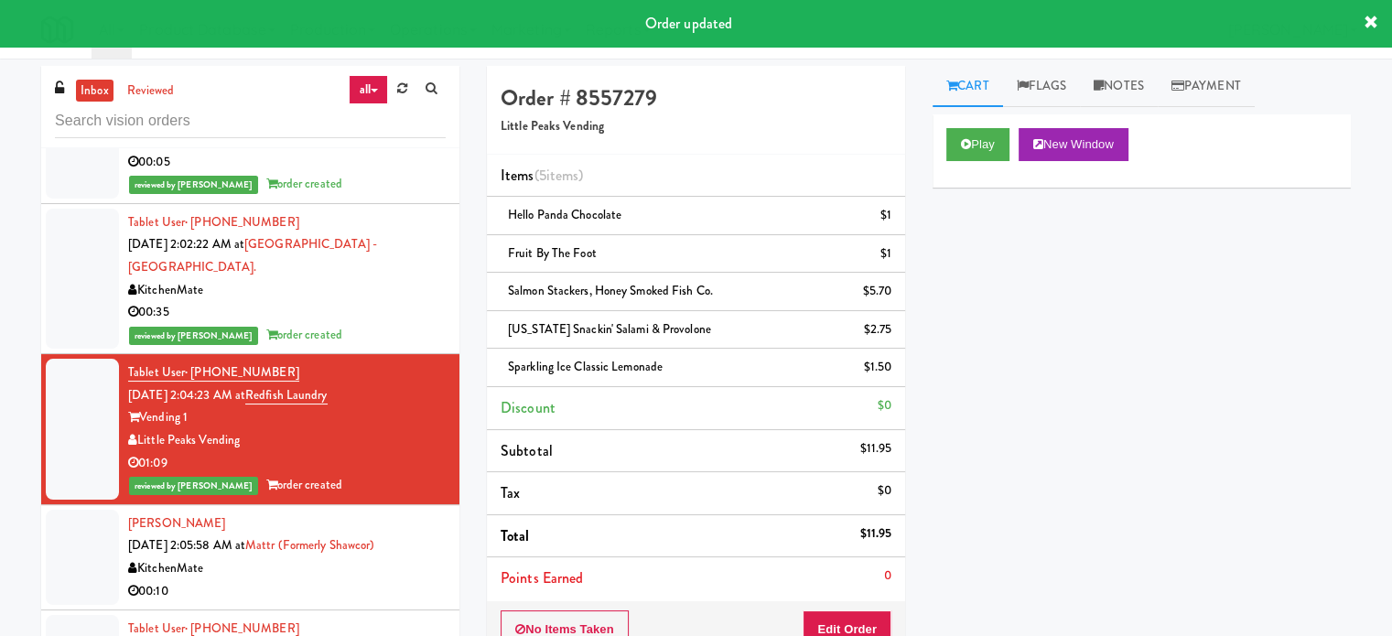
click at [422, 558] on div "KitchenMate" at bounding box center [287, 569] width 318 height 23
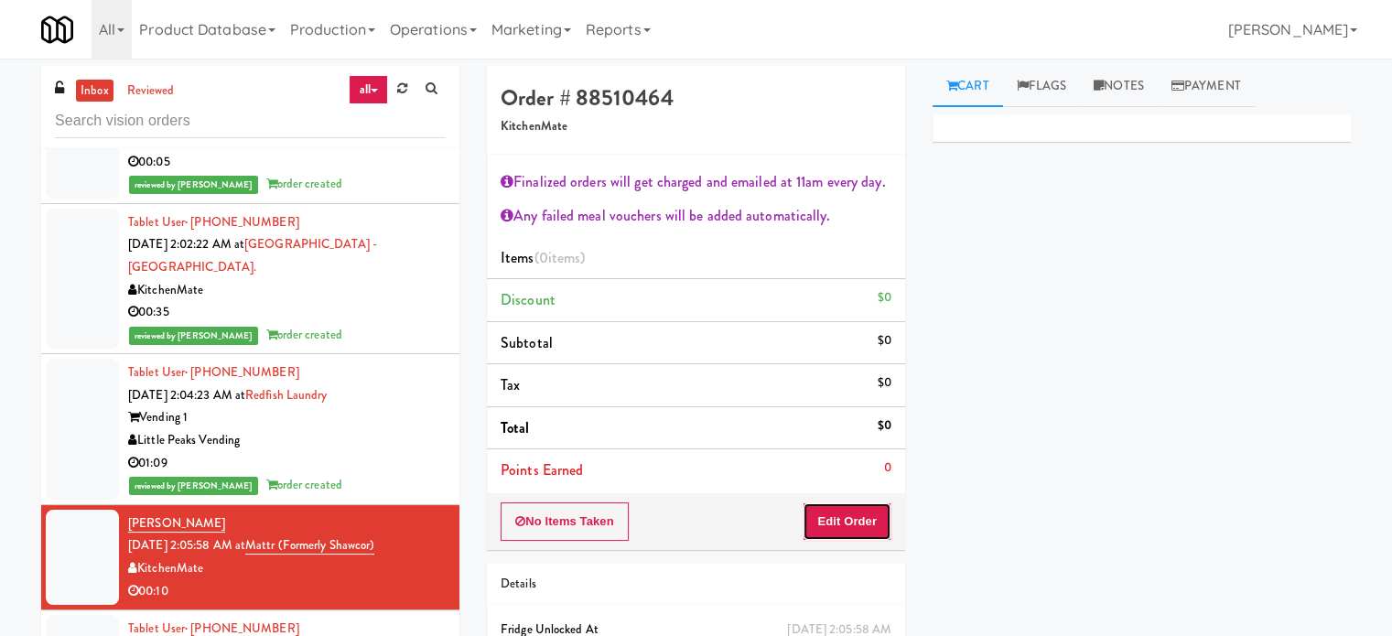
click at [864, 519] on button "Edit Order" at bounding box center [847, 522] width 89 height 38
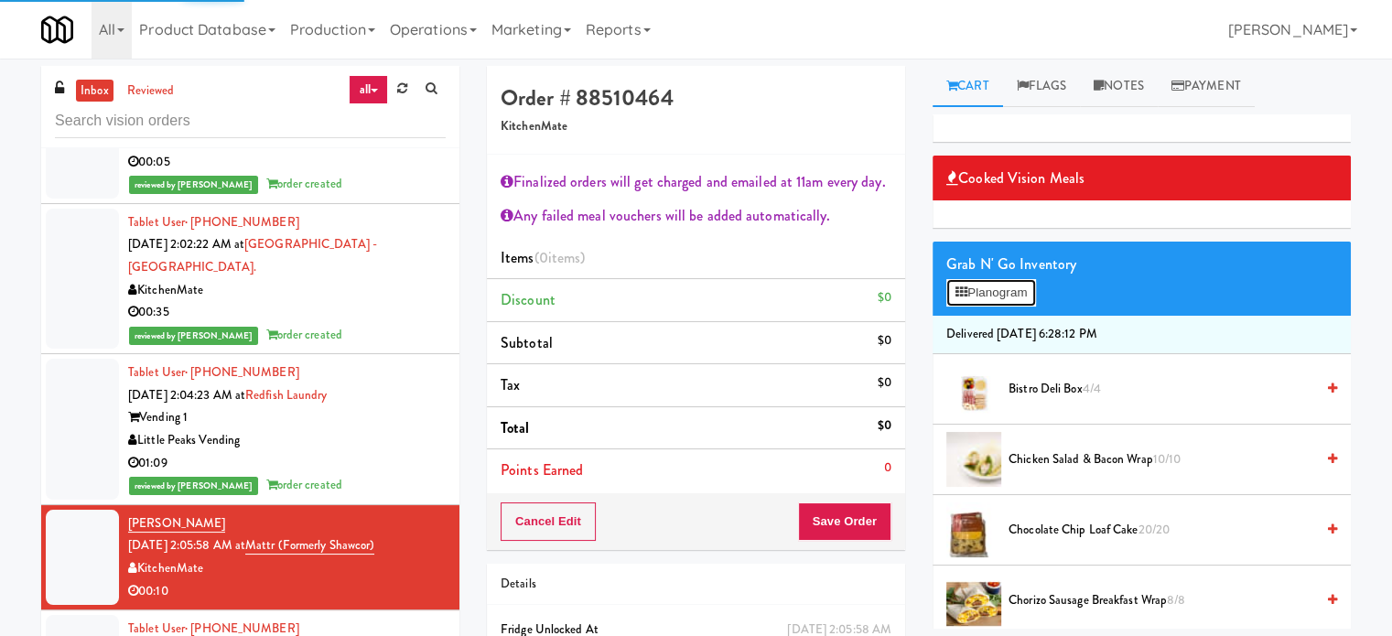
drag, startPoint x: 1018, startPoint y: 296, endPoint x: 1004, endPoint y: 301, distance: 14.8
click at [1015, 297] on button "Planogram" at bounding box center [992, 292] width 90 height 27
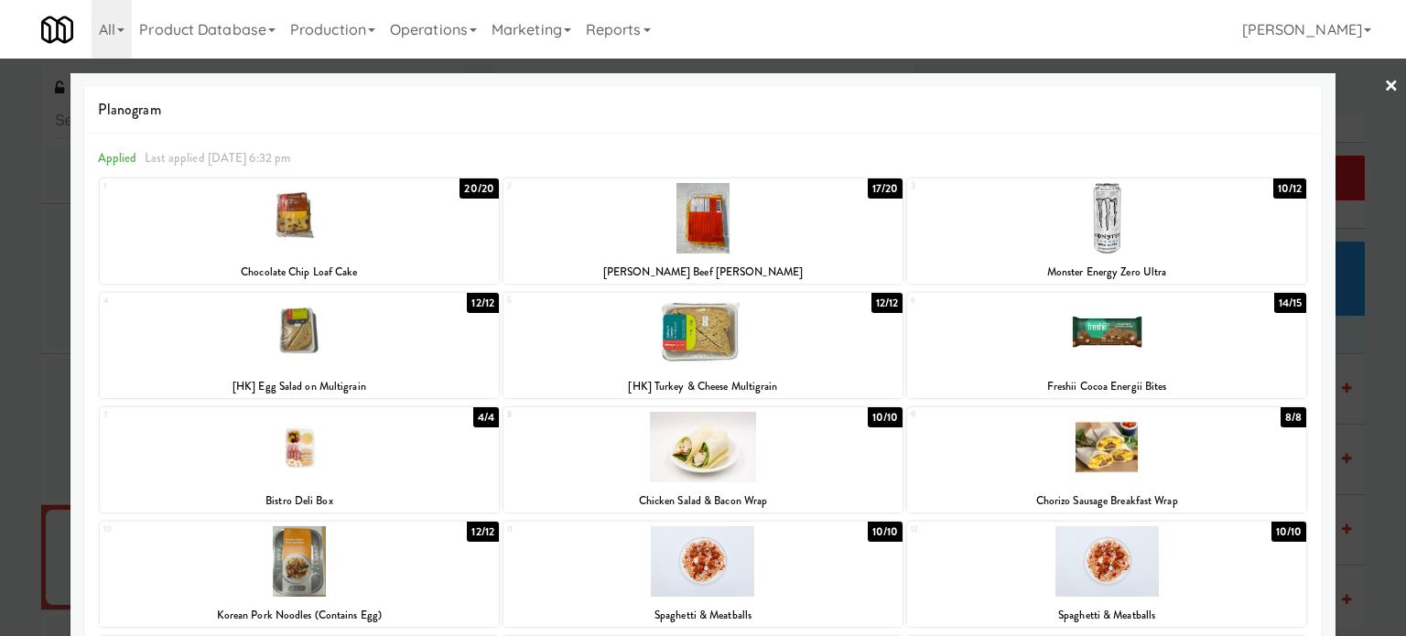
click at [476, 193] on div "20/20" at bounding box center [479, 189] width 39 height 20
click at [871, 189] on div "17/20" at bounding box center [886, 189] width 36 height 20
click at [1361, 343] on div at bounding box center [703, 318] width 1406 height 636
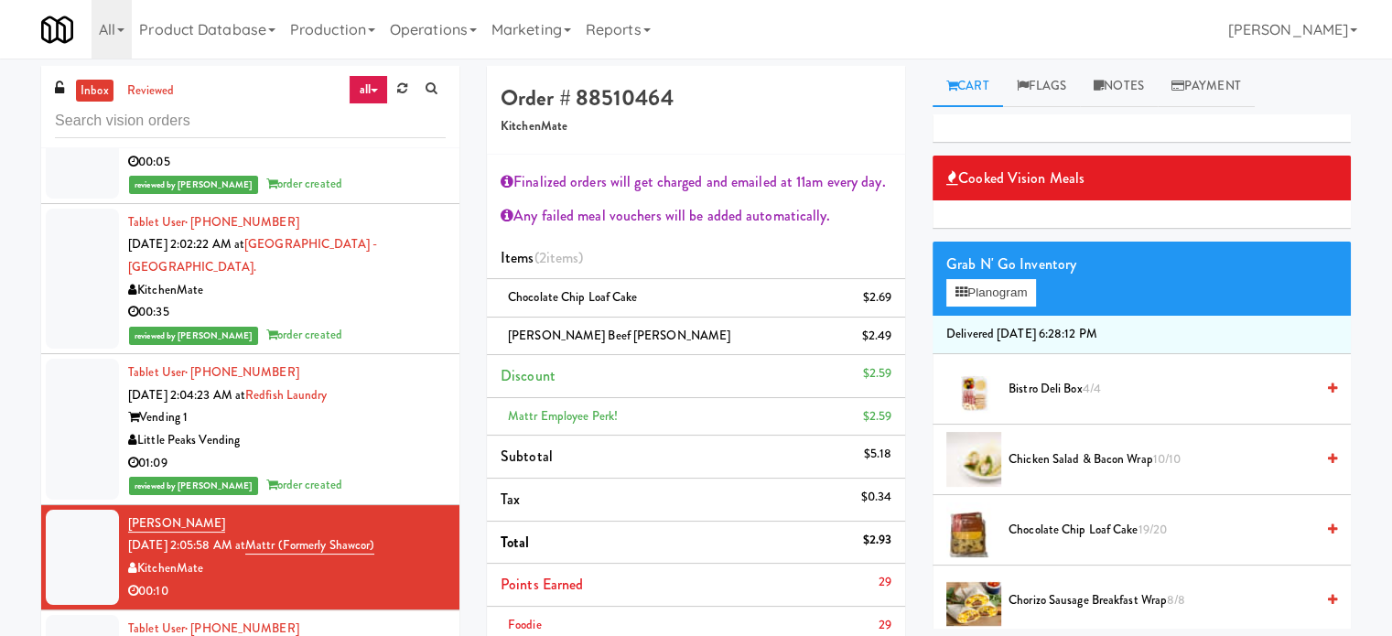
click at [483, 396] on div "Order # 88510464 KitchenMate Finalized orders will get charged and emailed at 1…" at bounding box center [696, 480] width 446 height 828
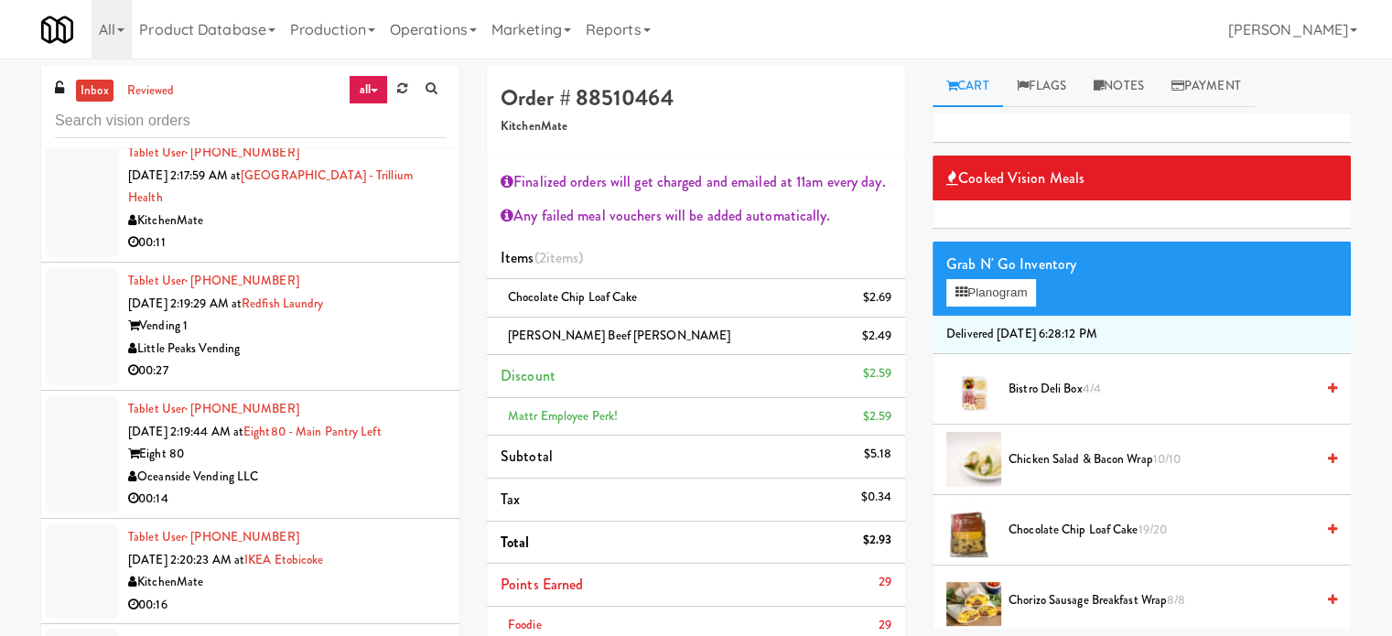
scroll to position [3504, 0]
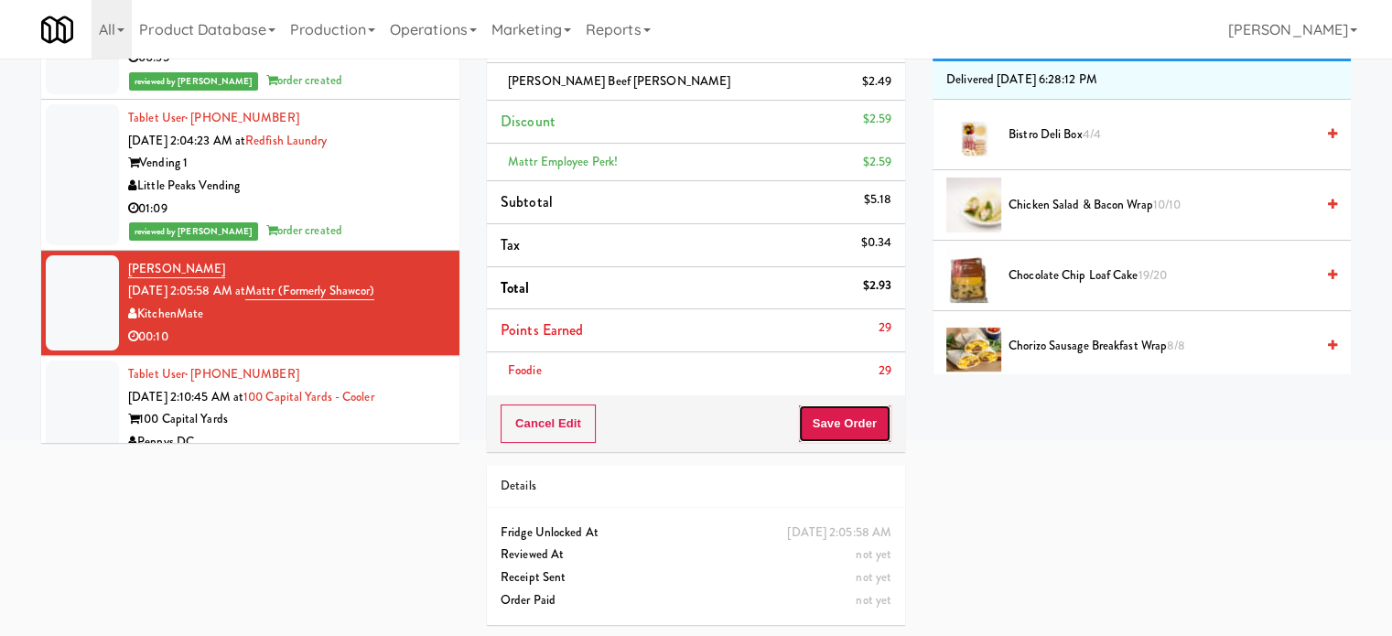
click at [849, 419] on button "Save Order" at bounding box center [844, 424] width 93 height 38
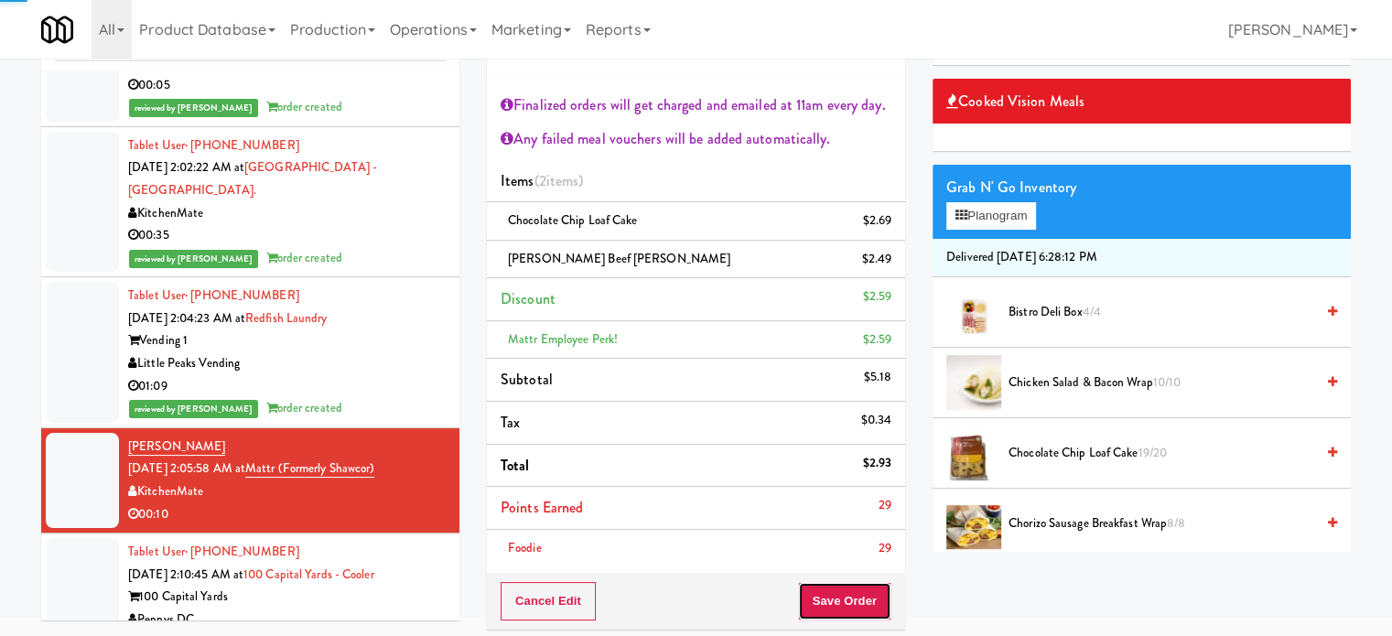
scroll to position [0, 0]
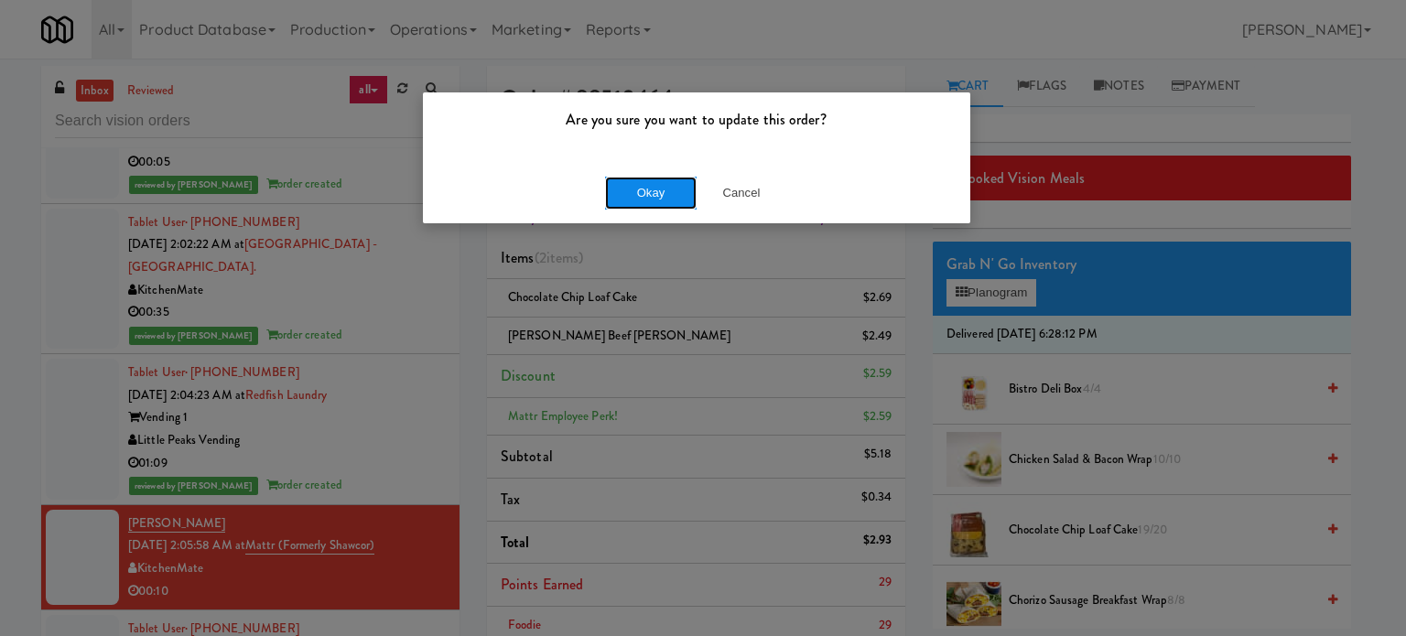
click at [649, 198] on button "Okay" at bounding box center [651, 193] width 92 height 33
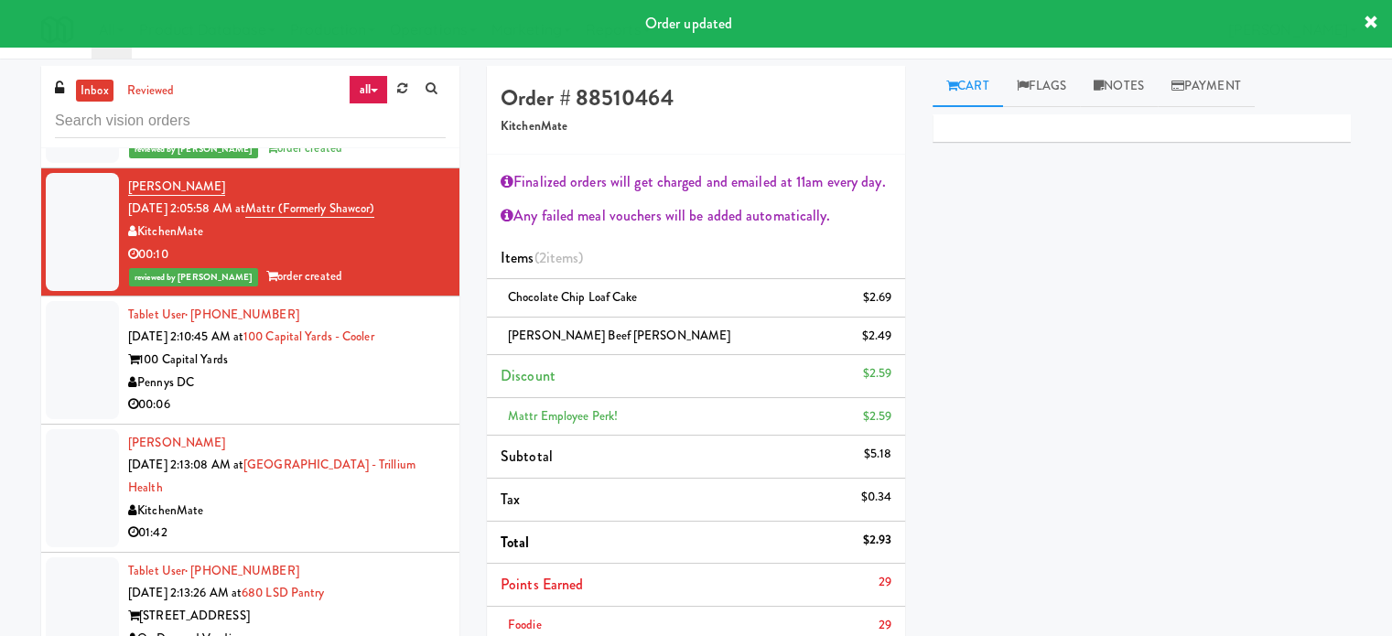
scroll to position [3897, 0]
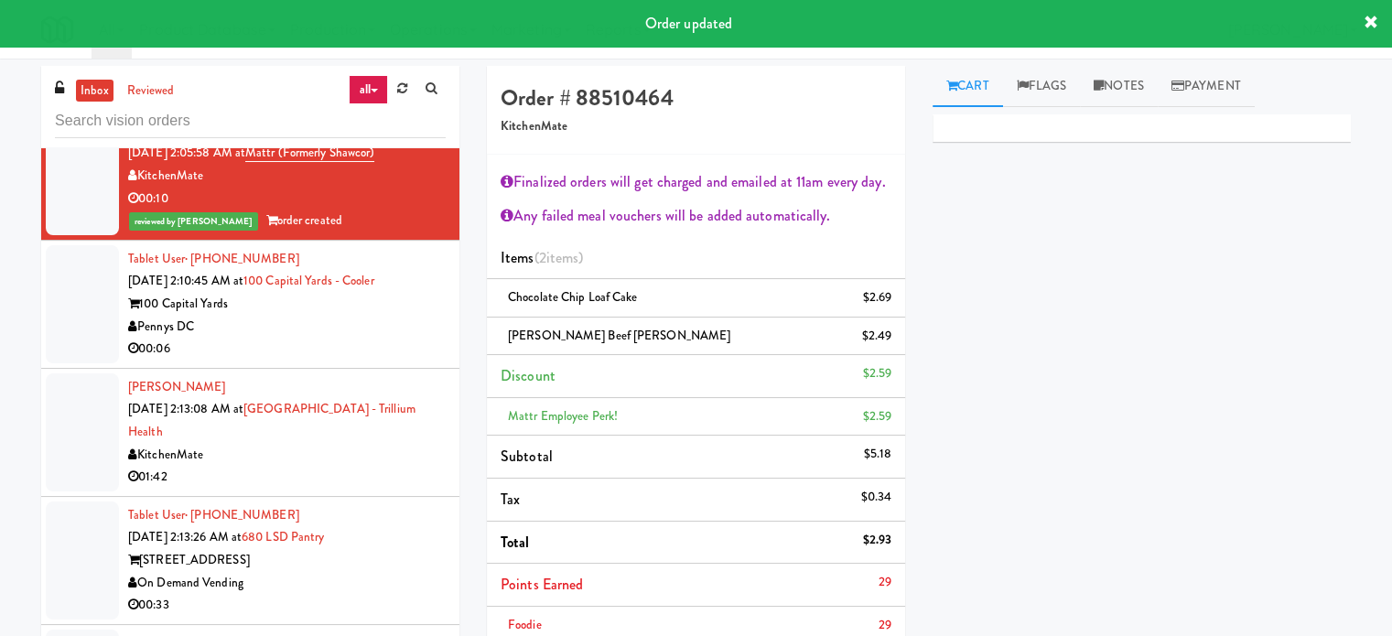
click at [389, 327] on div "Pennys DC" at bounding box center [287, 327] width 318 height 23
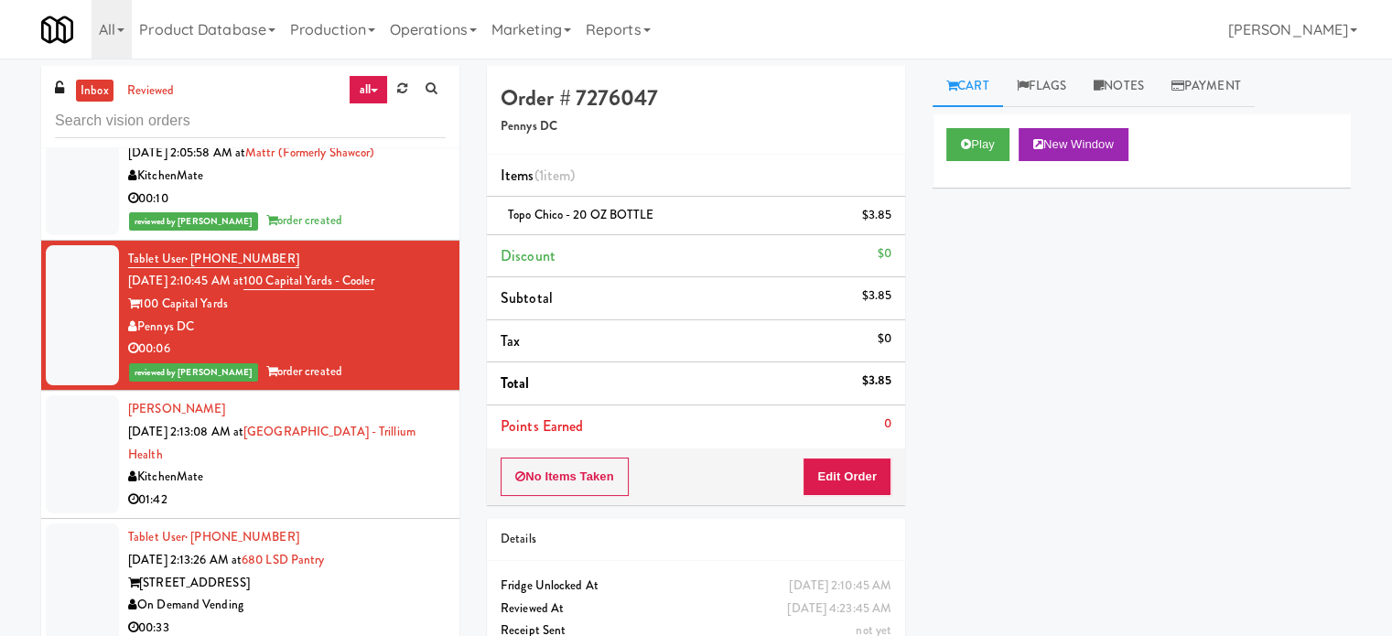
drag, startPoint x: 357, startPoint y: 482, endPoint x: 443, endPoint y: 457, distance: 89.8
click at [359, 482] on div "Lucas Villafana Sep 29, 2025 2:13:08 AM at Credit Valley Hospital - Trillium He…" at bounding box center [287, 454] width 318 height 113
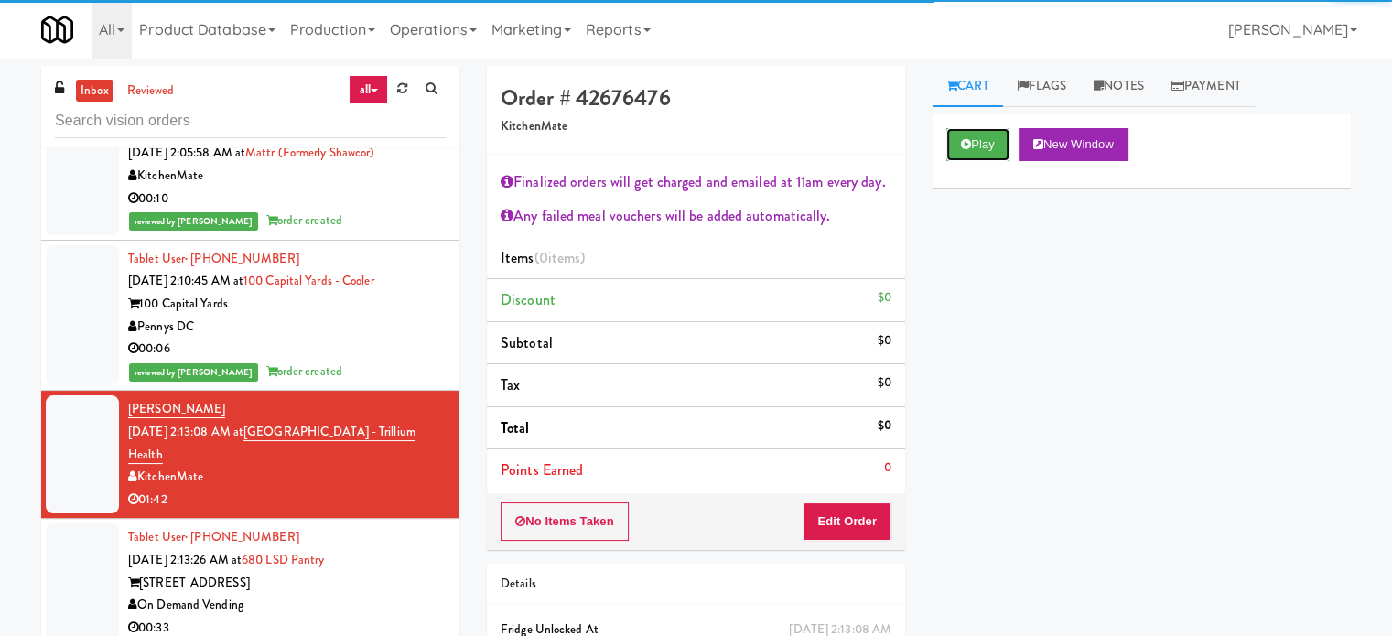
click at [984, 160] on button "Play" at bounding box center [978, 144] width 63 height 33
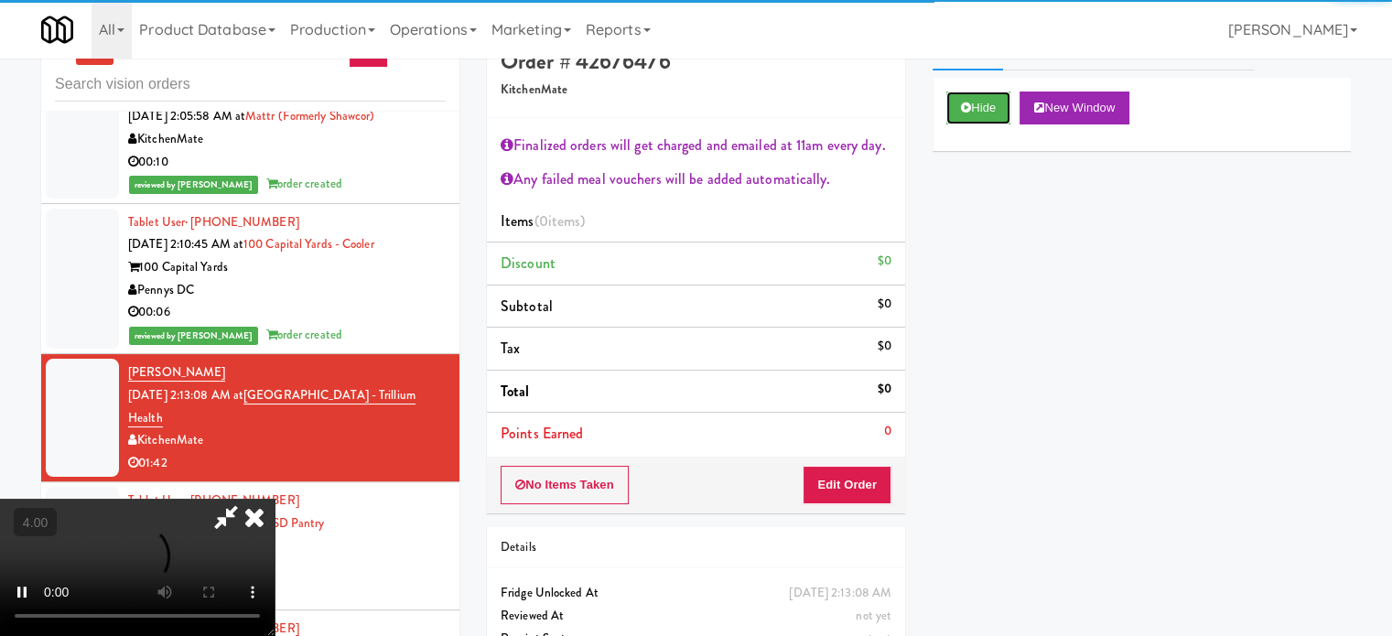
scroll to position [99, 0]
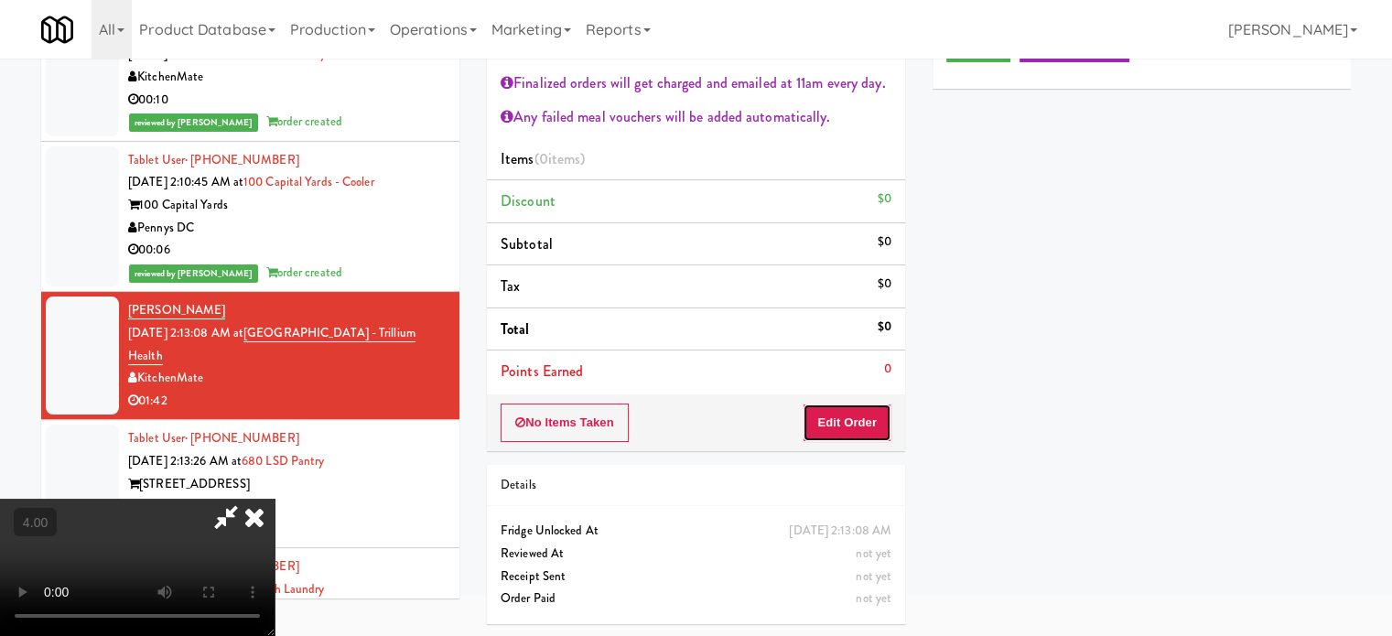
click at [868, 425] on button "Edit Order" at bounding box center [847, 423] width 89 height 38
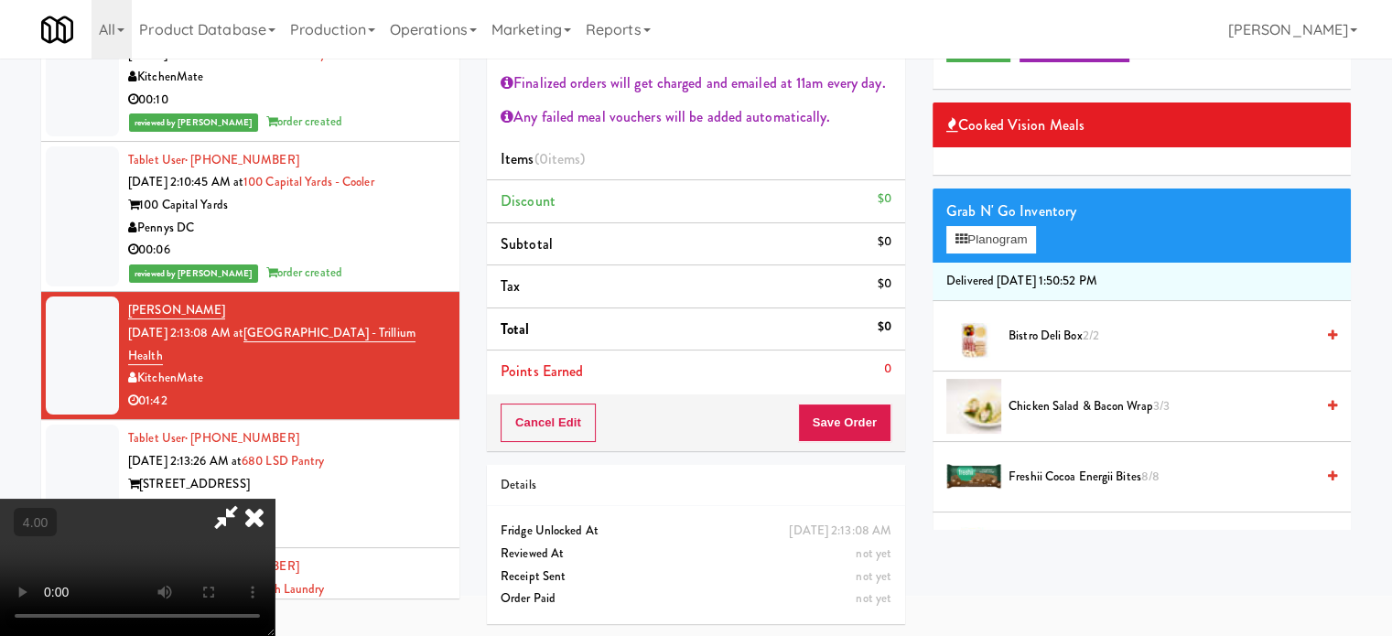
click at [275, 499] on video at bounding box center [137, 567] width 275 height 137
drag, startPoint x: 458, startPoint y: 475, endPoint x: 468, endPoint y: 459, distance: 19.3
click at [275, 499] on video at bounding box center [137, 567] width 275 height 137
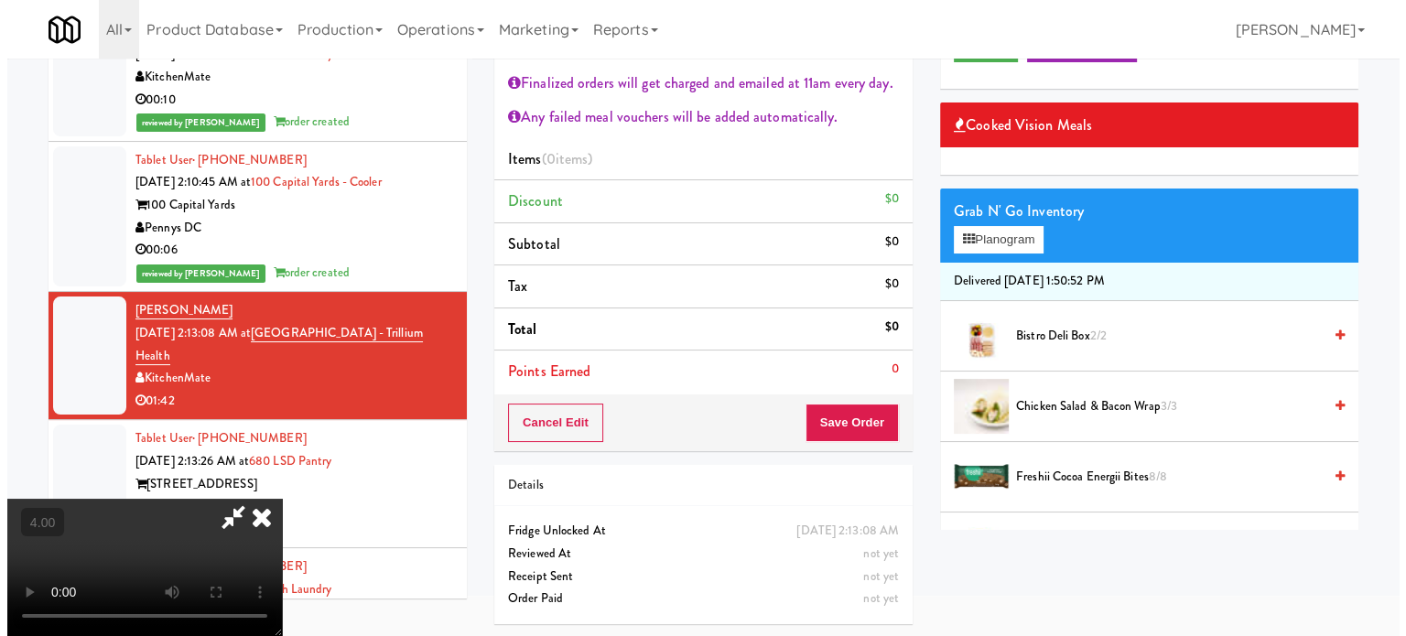
scroll to position [59, 0]
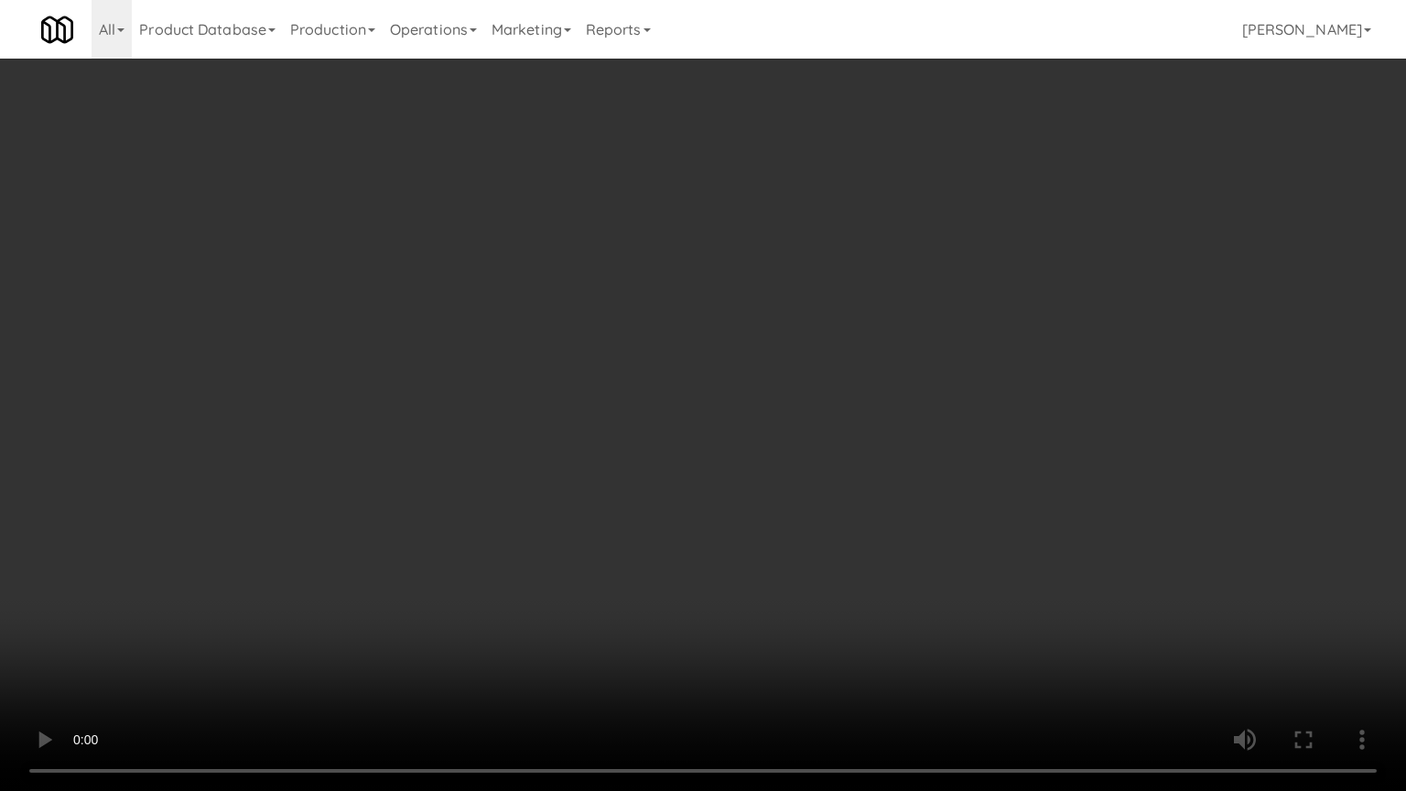
click at [566, 422] on video at bounding box center [703, 395] width 1406 height 791
drag, startPoint x: 334, startPoint y: 540, endPoint x: 520, endPoint y: 390, distance: 238.9
click at [337, 537] on video at bounding box center [703, 395] width 1406 height 791
click at [522, 387] on video at bounding box center [703, 395] width 1406 height 791
click at [525, 379] on video at bounding box center [703, 395] width 1406 height 791
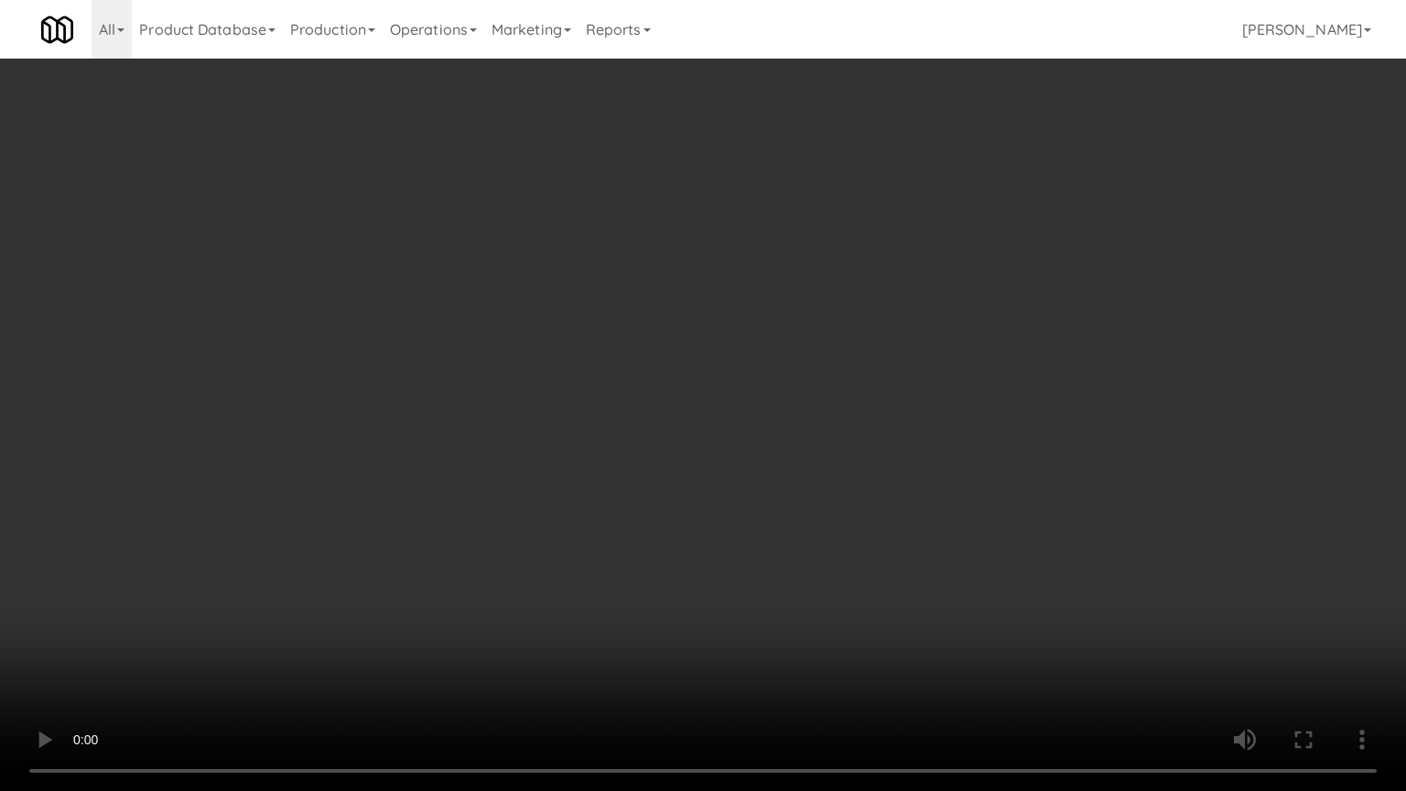
click at [525, 379] on video at bounding box center [703, 395] width 1406 height 791
click at [526, 379] on video at bounding box center [703, 395] width 1406 height 791
click at [582, 392] on video at bounding box center [703, 395] width 1406 height 791
click at [524, 524] on video at bounding box center [703, 395] width 1406 height 791
click at [601, 417] on video at bounding box center [703, 395] width 1406 height 791
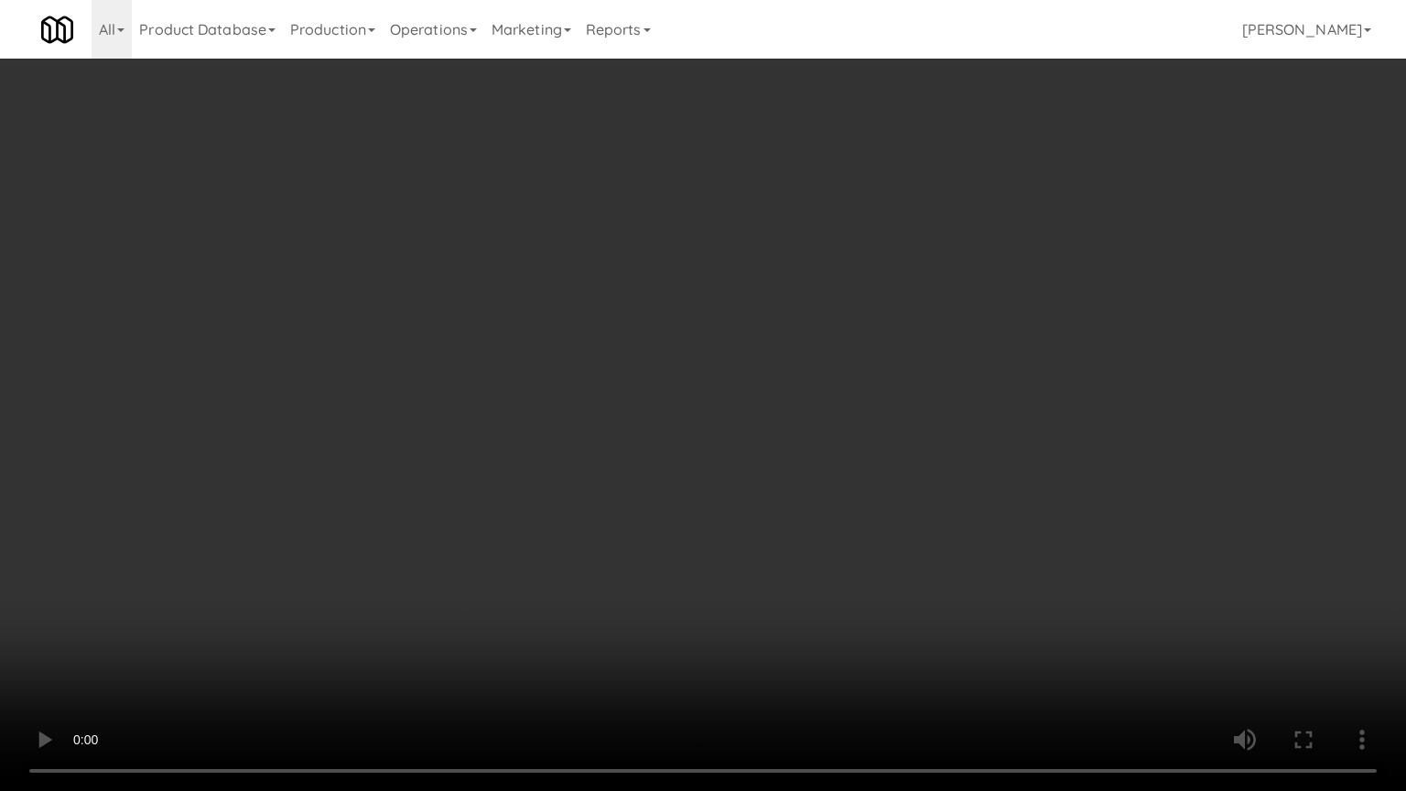
click at [601, 417] on video at bounding box center [703, 395] width 1406 height 791
click at [652, 422] on video at bounding box center [703, 395] width 1406 height 791
click at [652, 423] on video at bounding box center [703, 395] width 1406 height 791
click at [803, 397] on video at bounding box center [703, 395] width 1406 height 791
click at [783, 392] on video at bounding box center [703, 395] width 1406 height 791
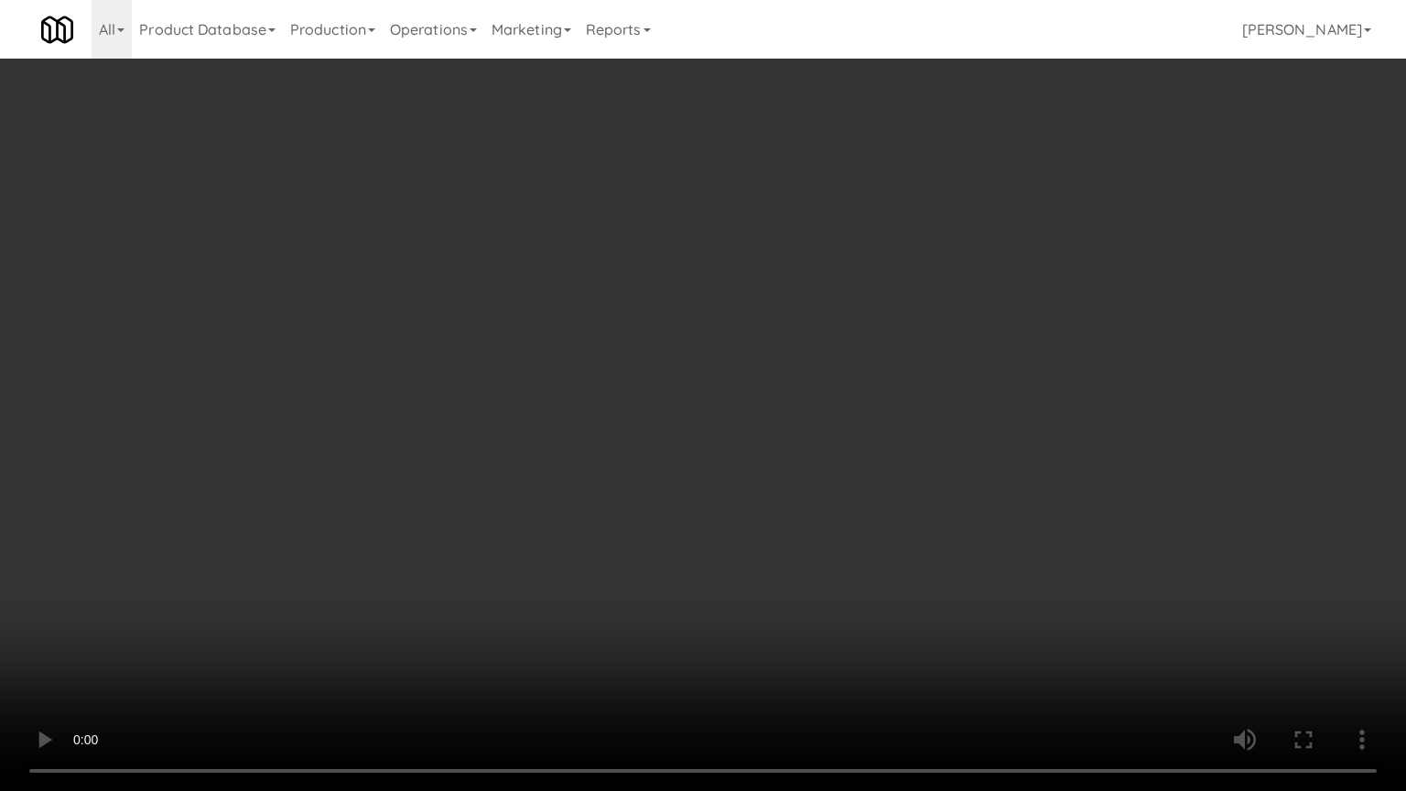
click at [879, 420] on video at bounding box center [703, 395] width 1406 height 791
click at [865, 422] on video at bounding box center [703, 395] width 1406 height 791
drag, startPoint x: 865, startPoint y: 422, endPoint x: 900, endPoint y: 305, distance: 122.2
click at [868, 420] on video at bounding box center [703, 395] width 1406 height 791
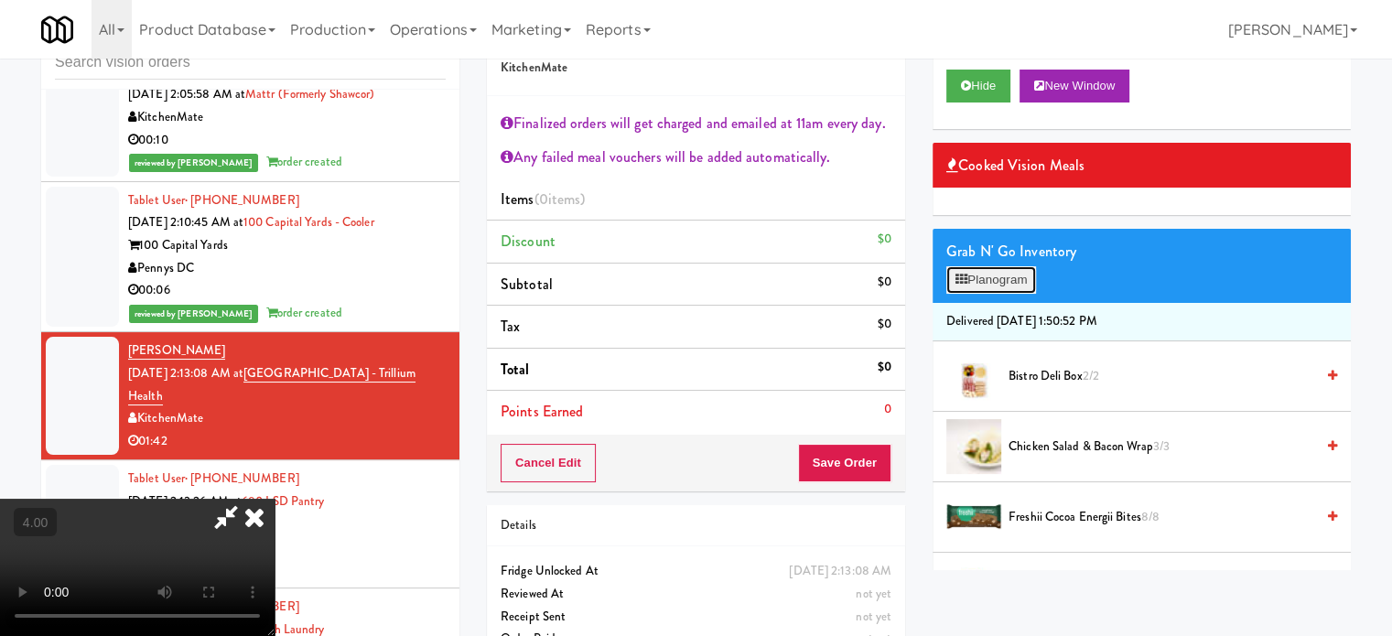
drag, startPoint x: 997, startPoint y: 285, endPoint x: 1012, endPoint y: 283, distance: 14.8
click at [998, 286] on button "Planogram" at bounding box center [992, 279] width 90 height 27
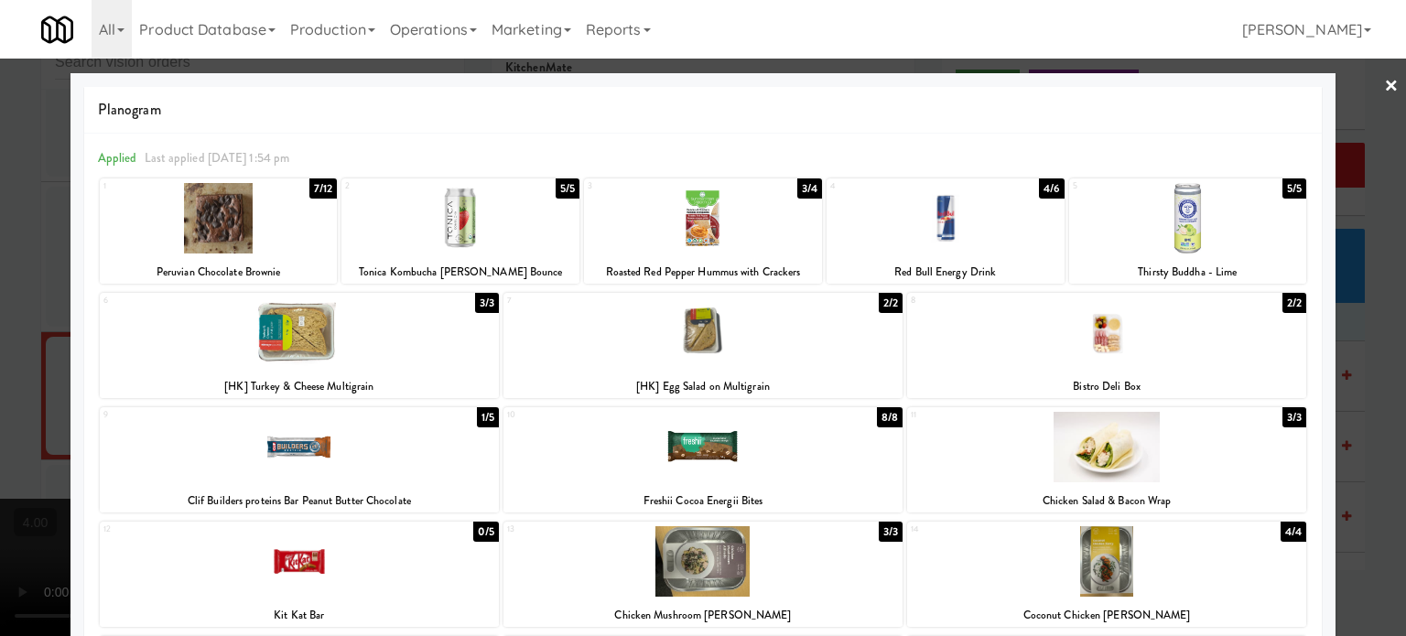
click at [480, 417] on div "1/5" at bounding box center [488, 417] width 22 height 20
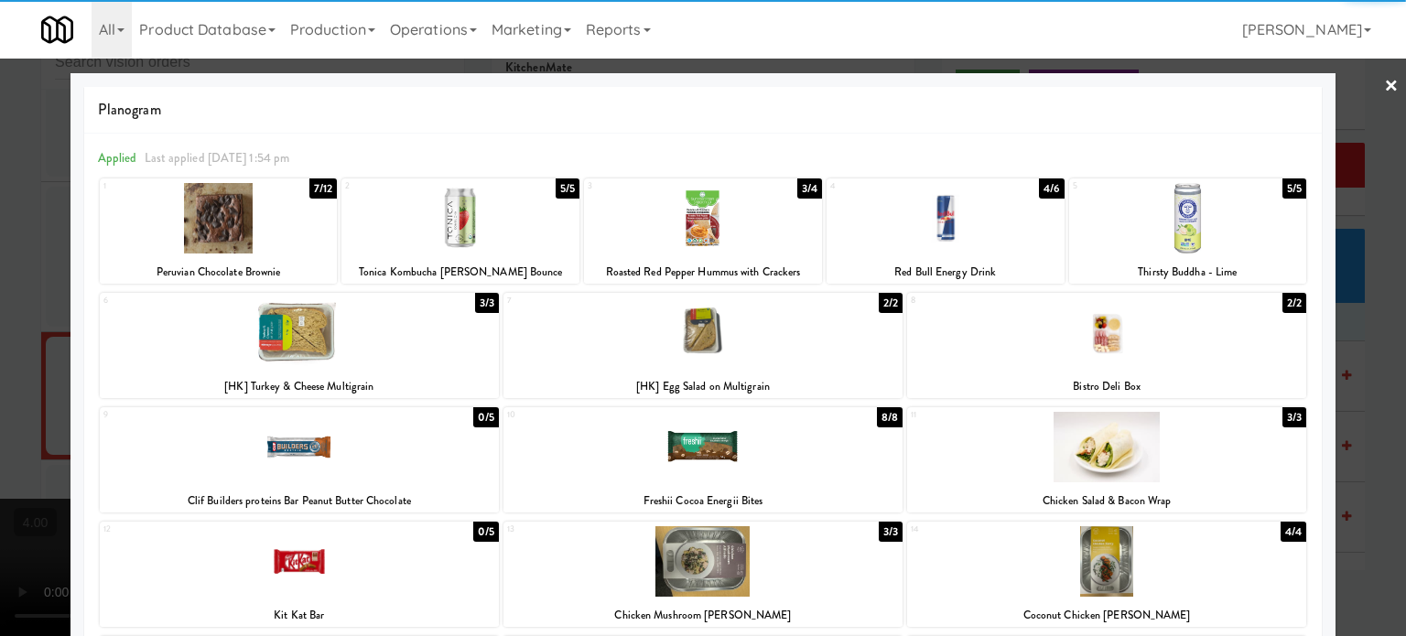
drag, startPoint x: 30, startPoint y: 422, endPoint x: 273, endPoint y: 393, distance: 244.4
click at [31, 422] on div at bounding box center [703, 318] width 1406 height 636
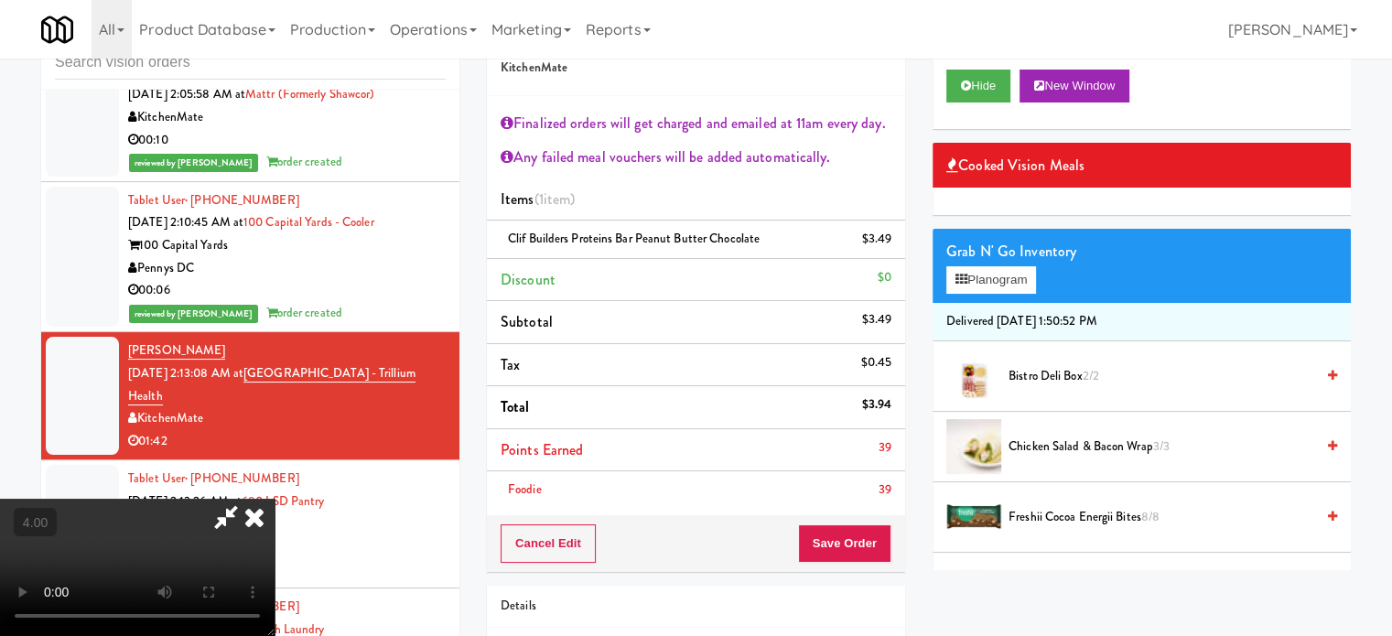
click at [275, 499] on video at bounding box center [137, 567] width 275 height 137
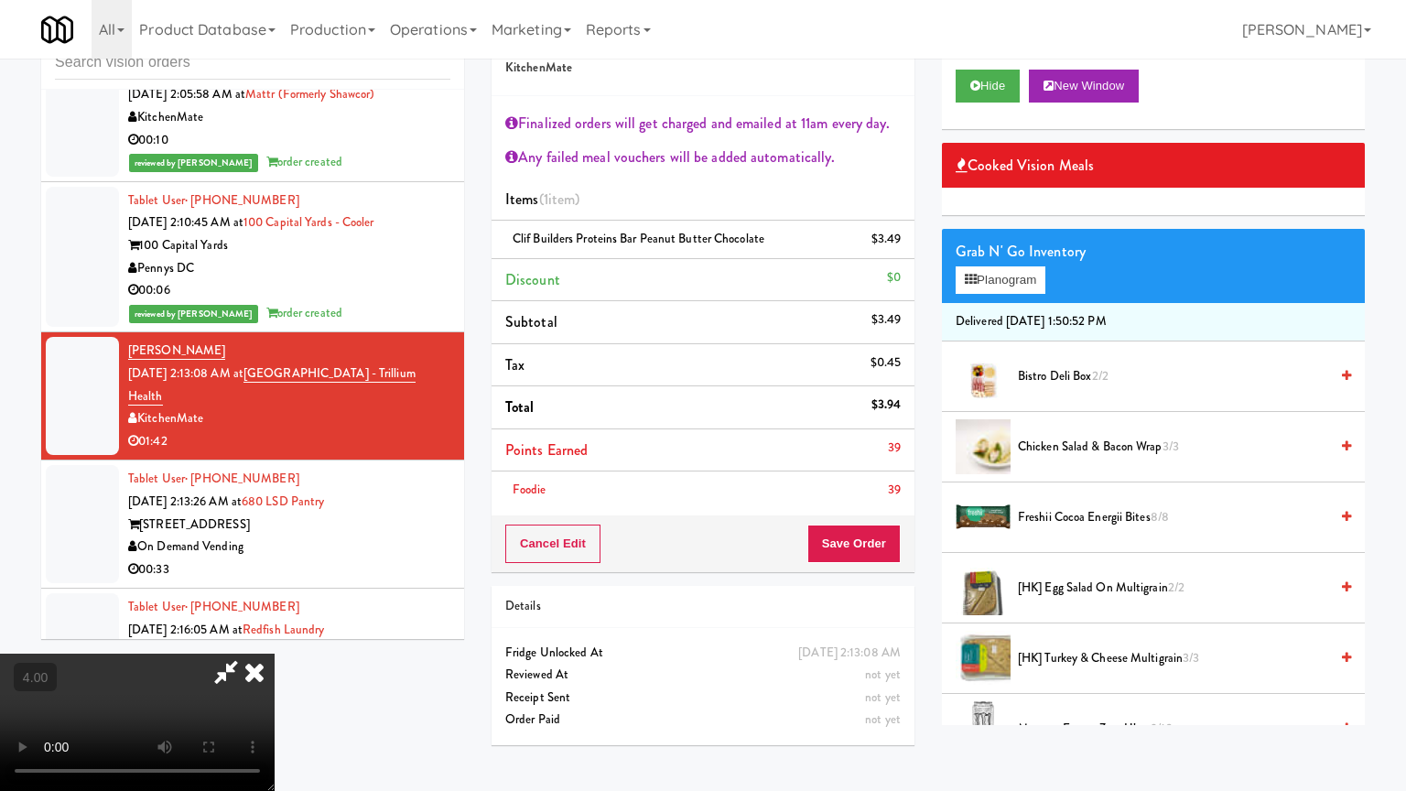
click at [275, 635] on video at bounding box center [137, 722] width 275 height 137
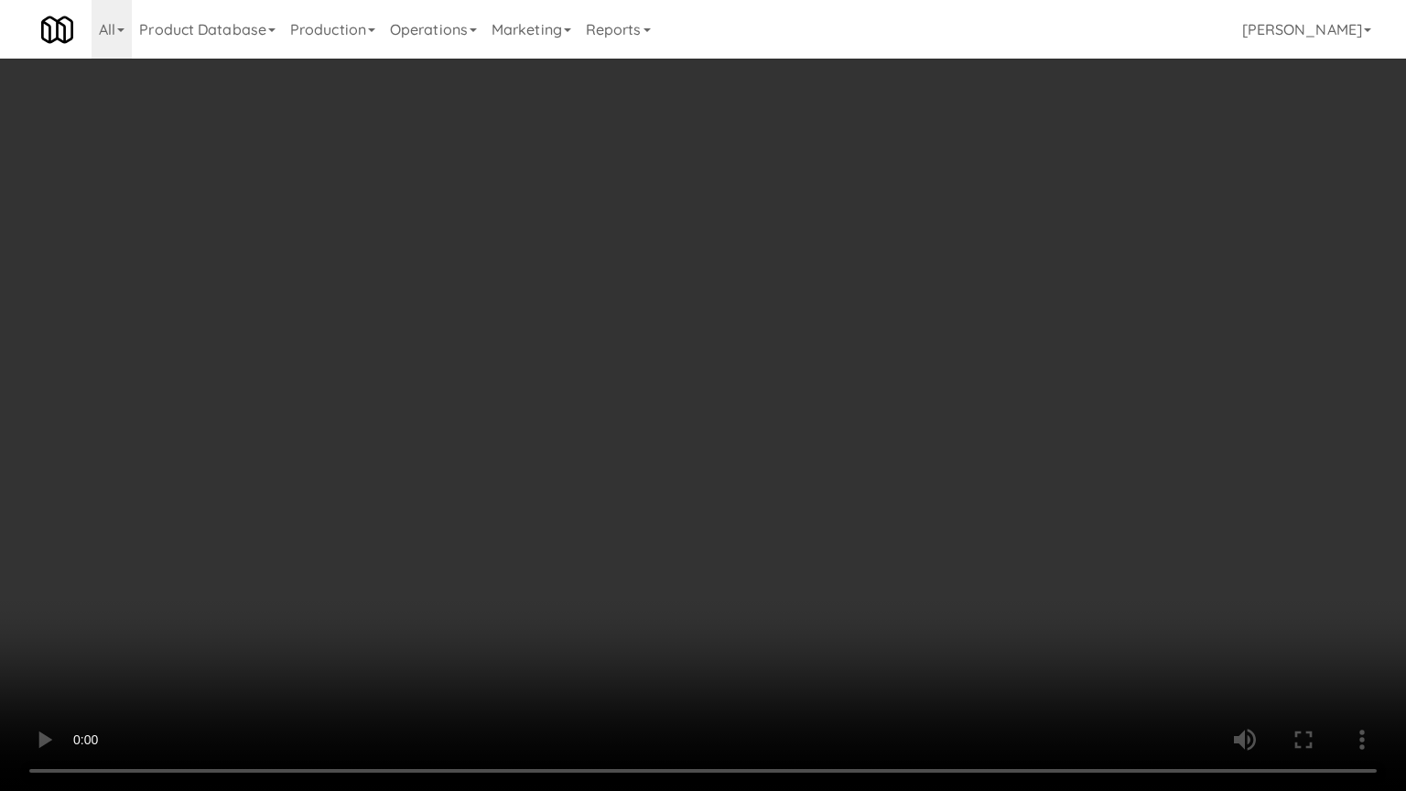
click at [472, 461] on video at bounding box center [703, 395] width 1406 height 791
click at [483, 465] on video at bounding box center [703, 395] width 1406 height 791
click at [535, 469] on video at bounding box center [703, 395] width 1406 height 791
click at [535, 470] on video at bounding box center [703, 395] width 1406 height 791
click at [319, 635] on video at bounding box center [703, 395] width 1406 height 791
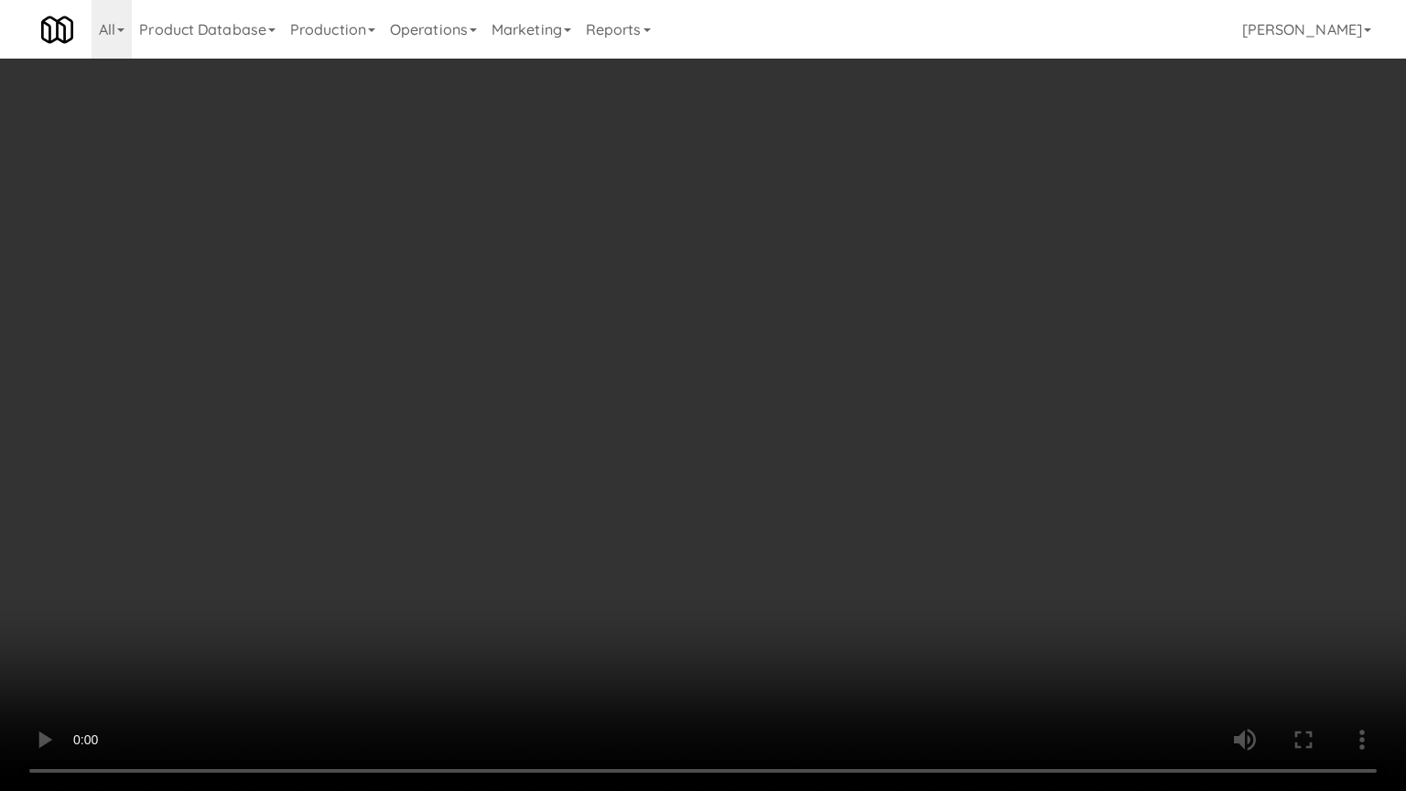
click at [484, 535] on video at bounding box center [703, 395] width 1406 height 791
click at [687, 357] on video at bounding box center [703, 395] width 1406 height 791
click at [694, 351] on video at bounding box center [703, 395] width 1406 height 791
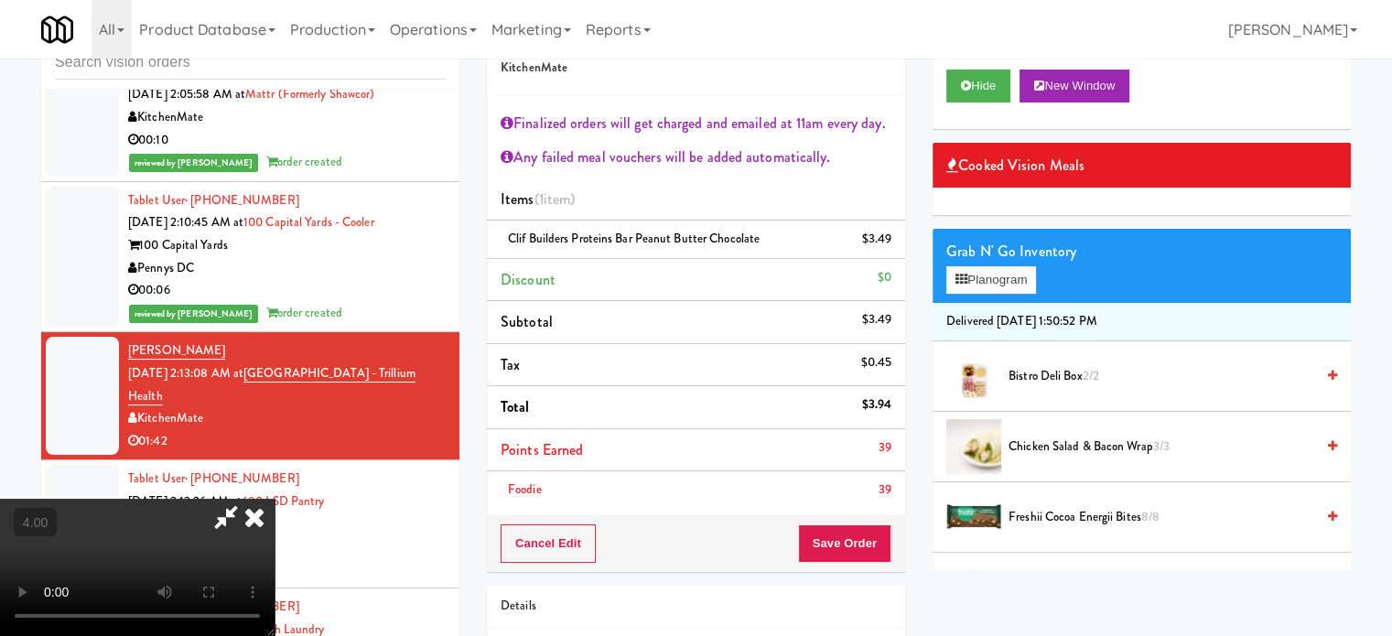
click at [275, 499] on icon at bounding box center [254, 517] width 40 height 37
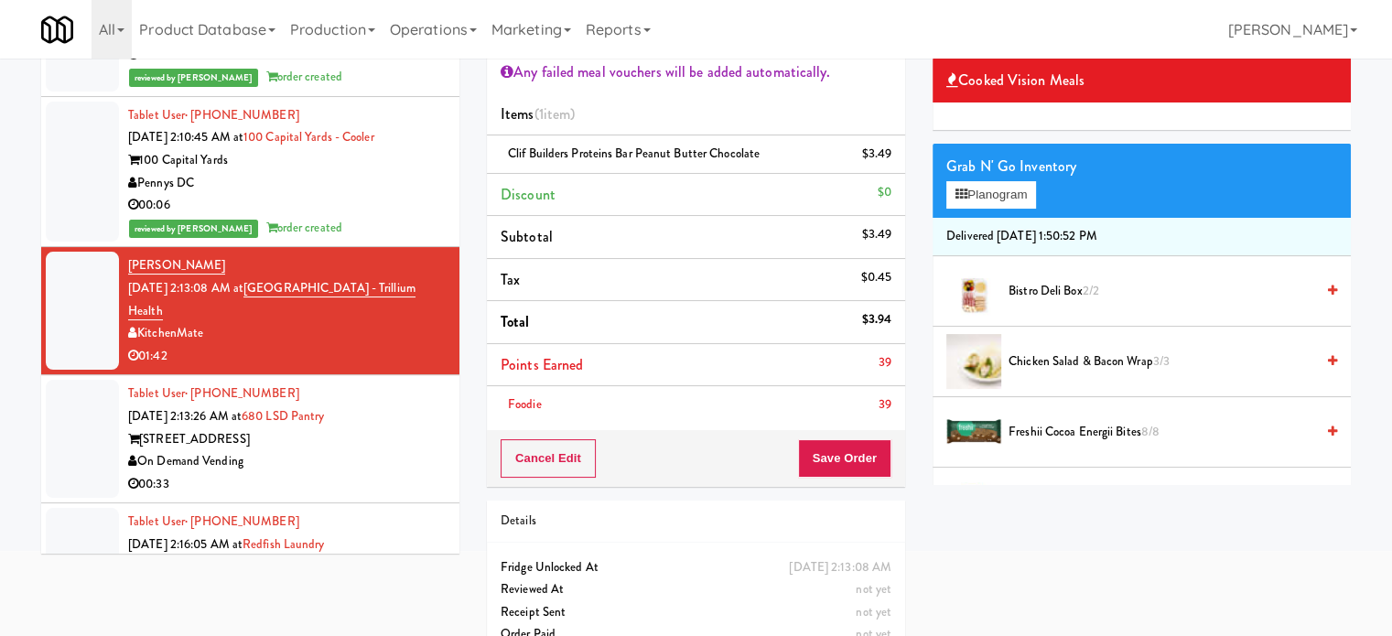
scroll to position [179, 0]
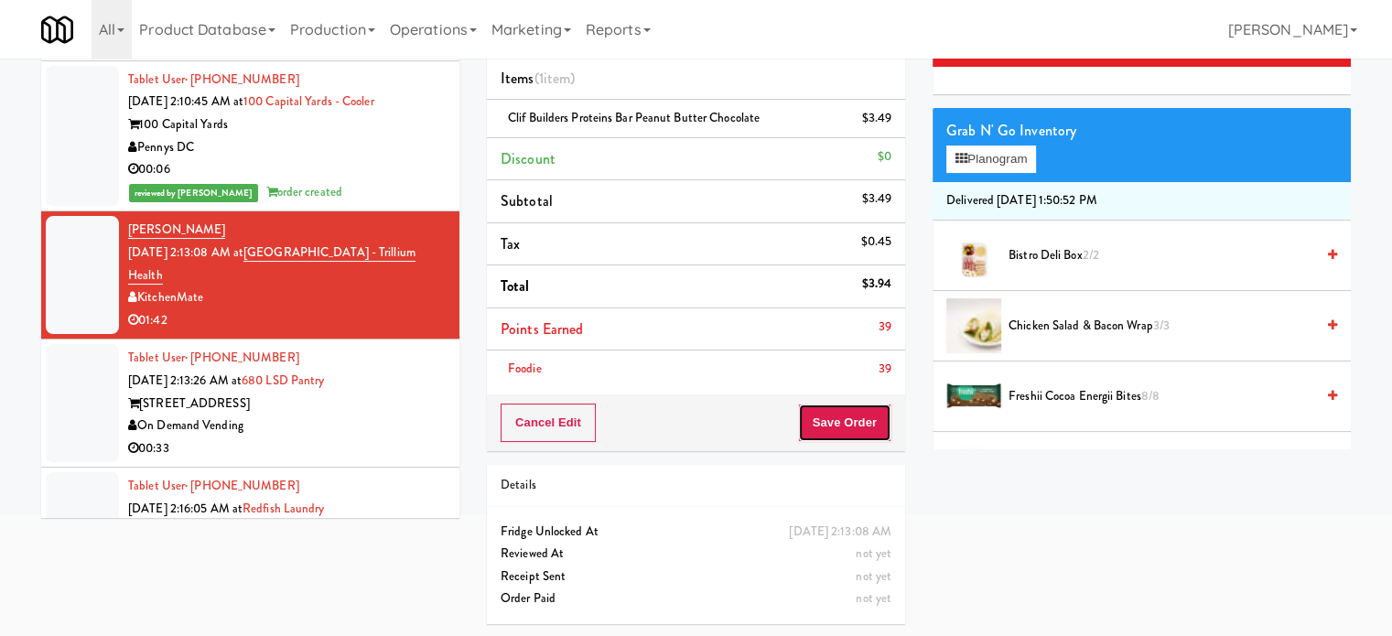
click at [835, 417] on button "Save Order" at bounding box center [844, 423] width 93 height 38
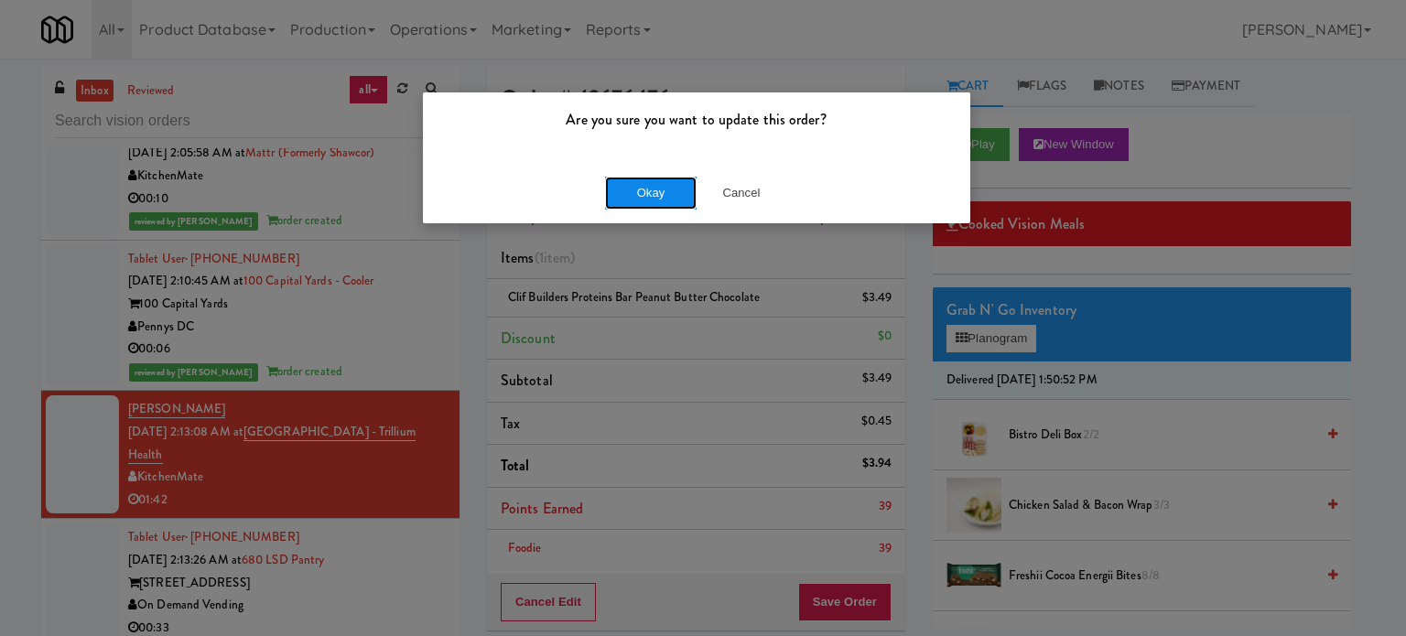
click at [660, 191] on button "Okay" at bounding box center [651, 193] width 92 height 33
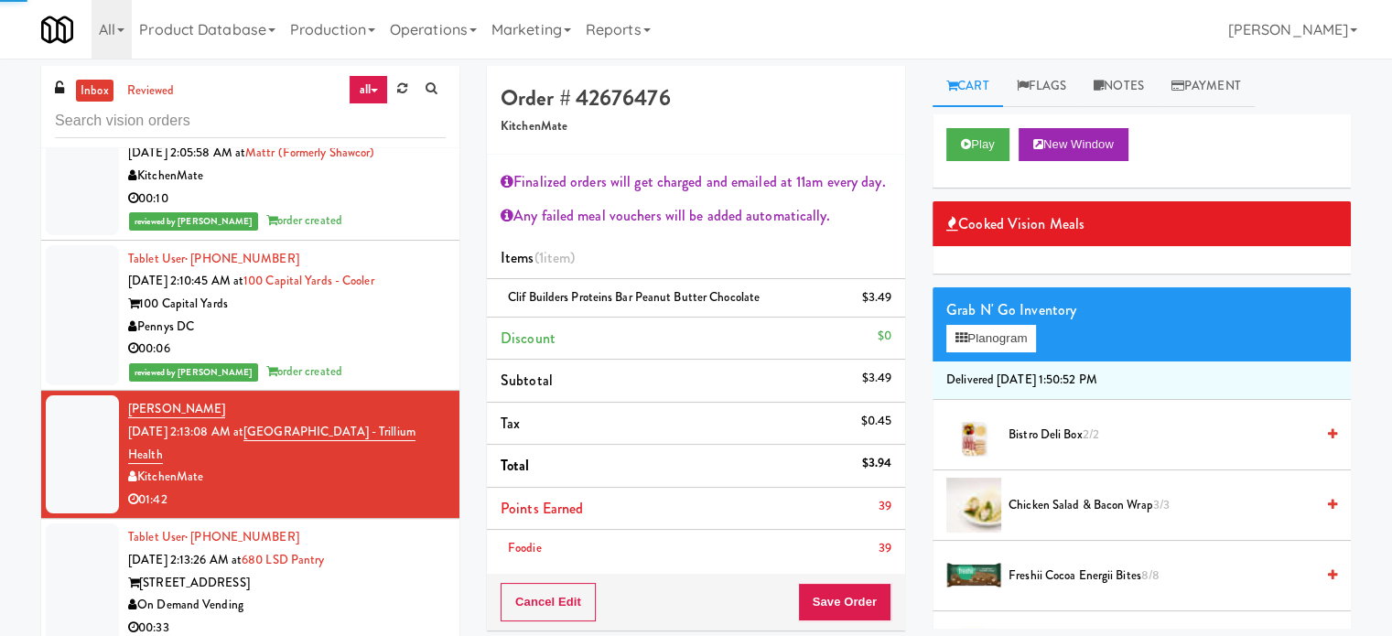
click at [406, 547] on div "Tablet User · (773) 980-7362 Sep 29, 2025 2:13:26 AM at 680 LSD Pantry 680 N. L…" at bounding box center [287, 582] width 318 height 113
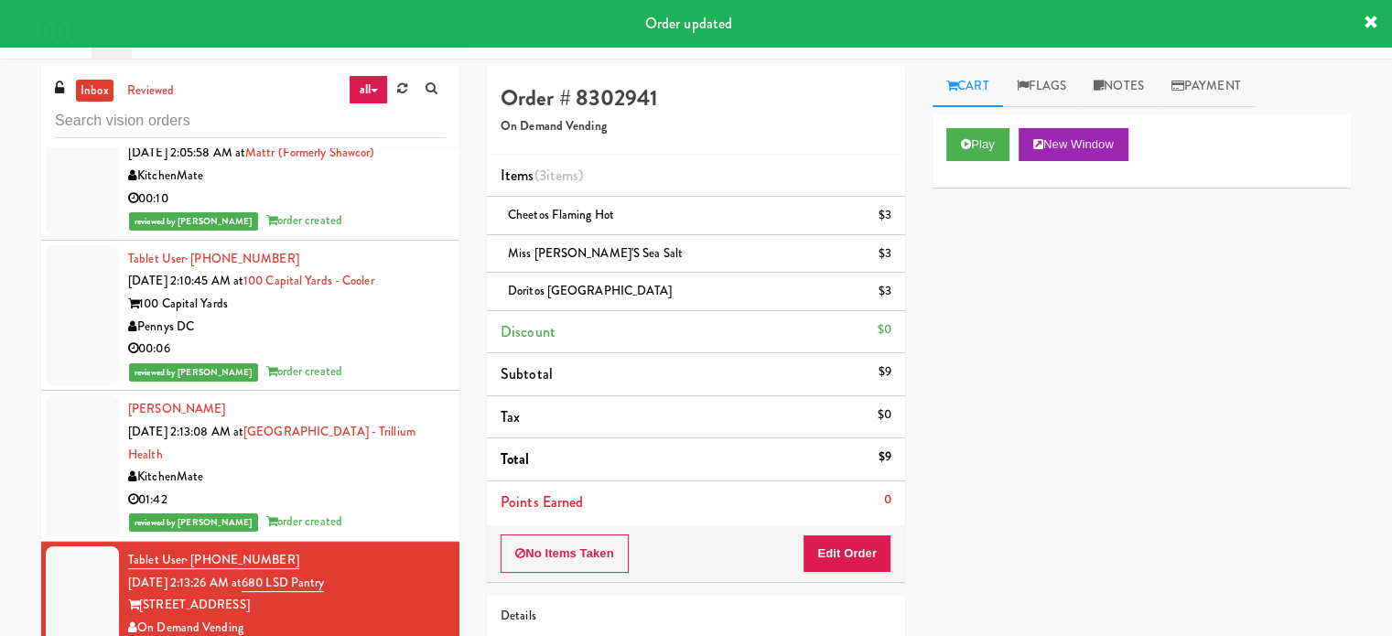
scroll to position [4355, 0]
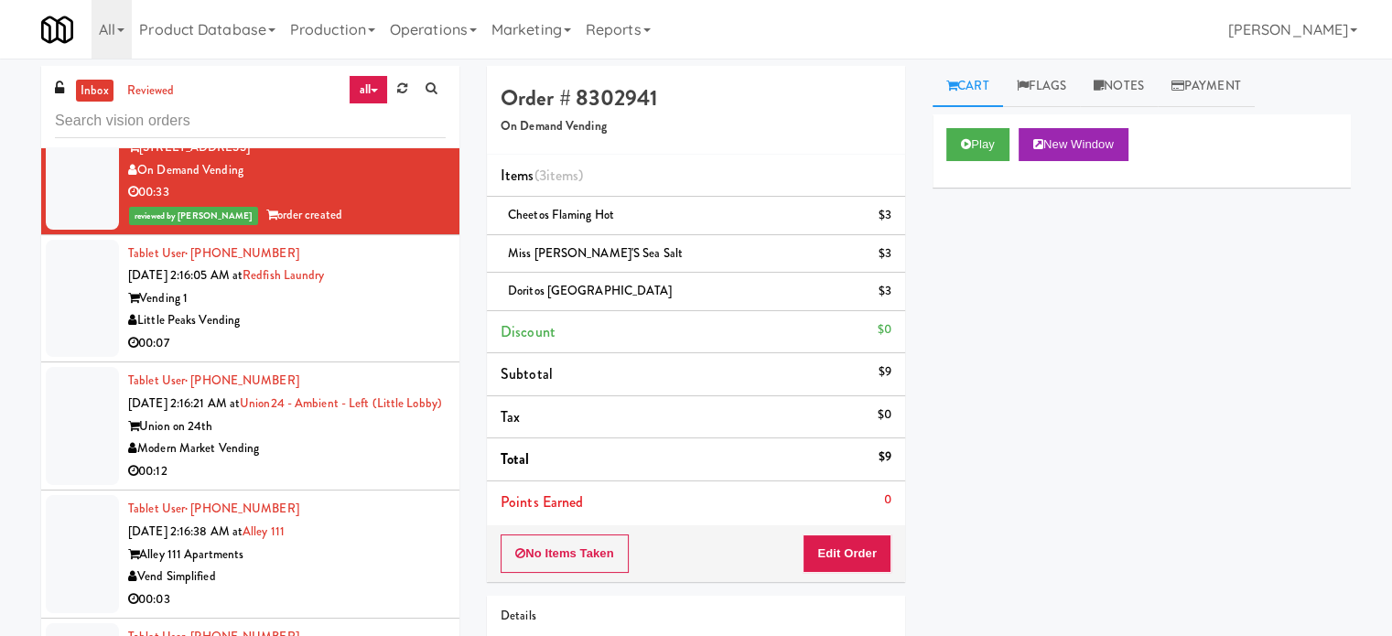
drag, startPoint x: 395, startPoint y: 316, endPoint x: 405, endPoint y: 315, distance: 9.2
click at [395, 316] on div "Little Peaks Vending" at bounding box center [287, 320] width 318 height 23
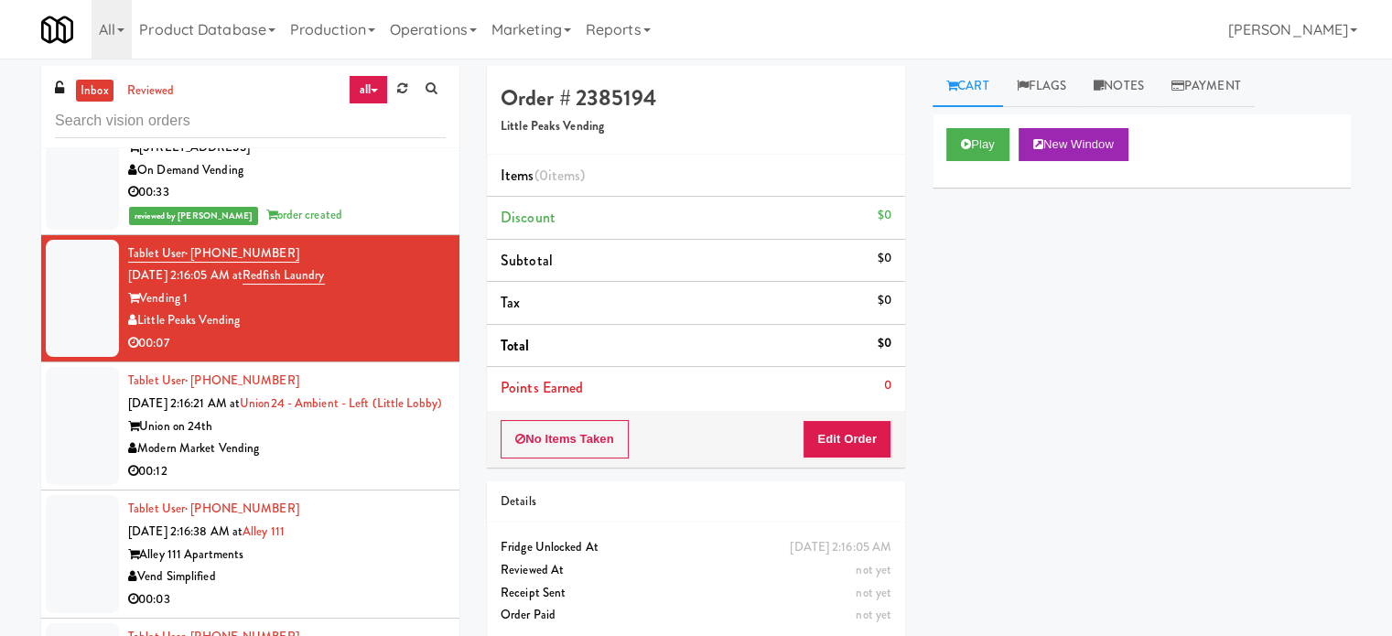
click at [397, 436] on div "Union on 24th" at bounding box center [287, 427] width 318 height 23
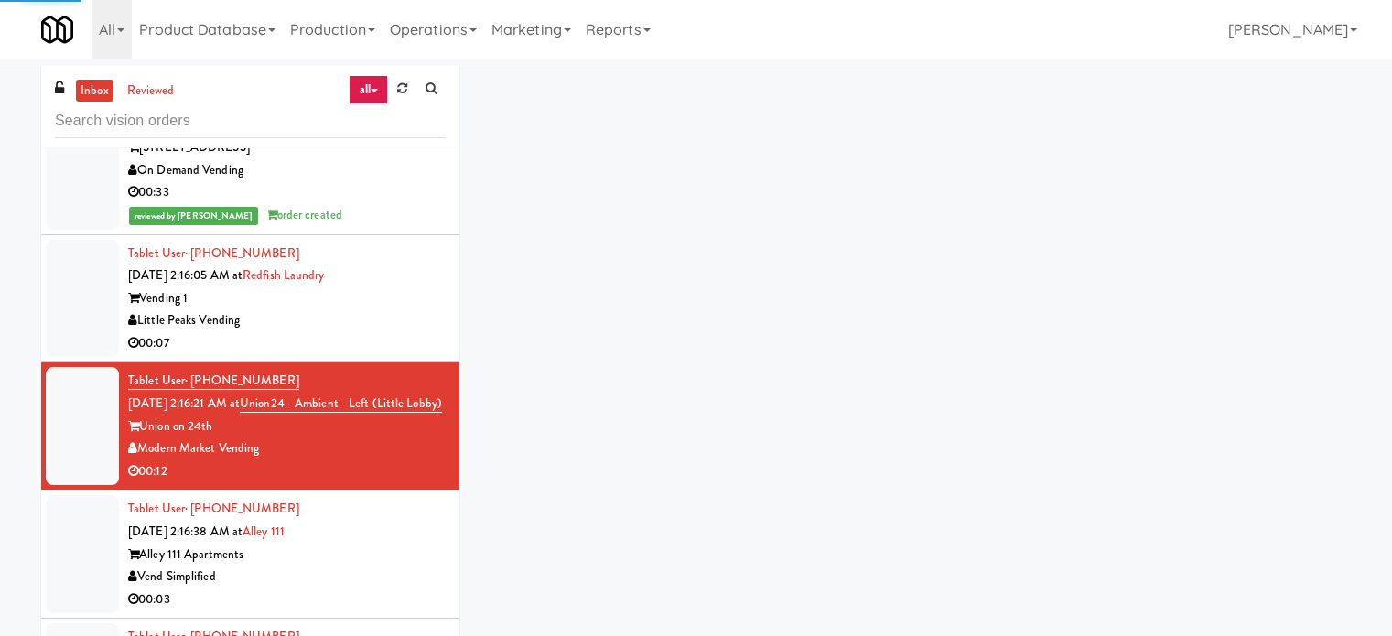
drag, startPoint x: 396, startPoint y: 359, endPoint x: 404, endPoint y: 330, distance: 30.2
click at [396, 363] on li "Tablet User · (409) 499-6620 Sep 29, 2025 2:16:21 AM at Union24 - Ambient - Lef…" at bounding box center [250, 427] width 418 height 128
click at [410, 314] on div "Little Peaks Vending" at bounding box center [287, 320] width 318 height 23
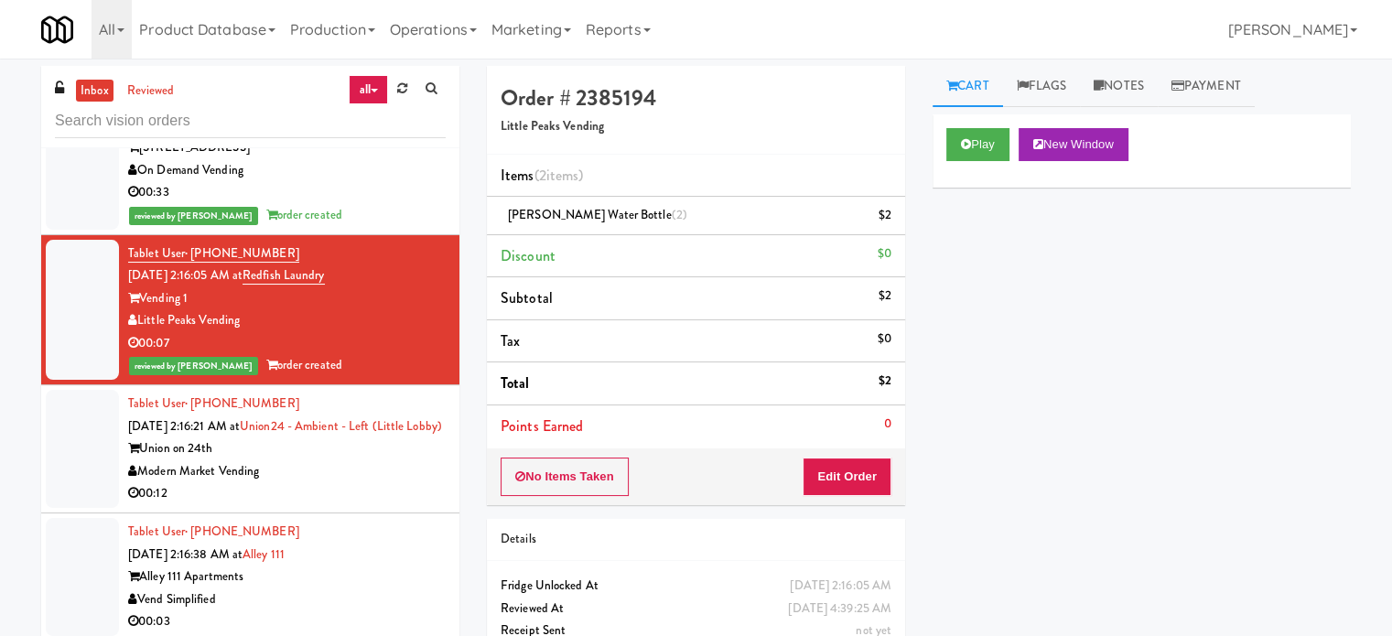
click at [398, 479] on div "Modern Market Vending" at bounding box center [287, 471] width 318 height 23
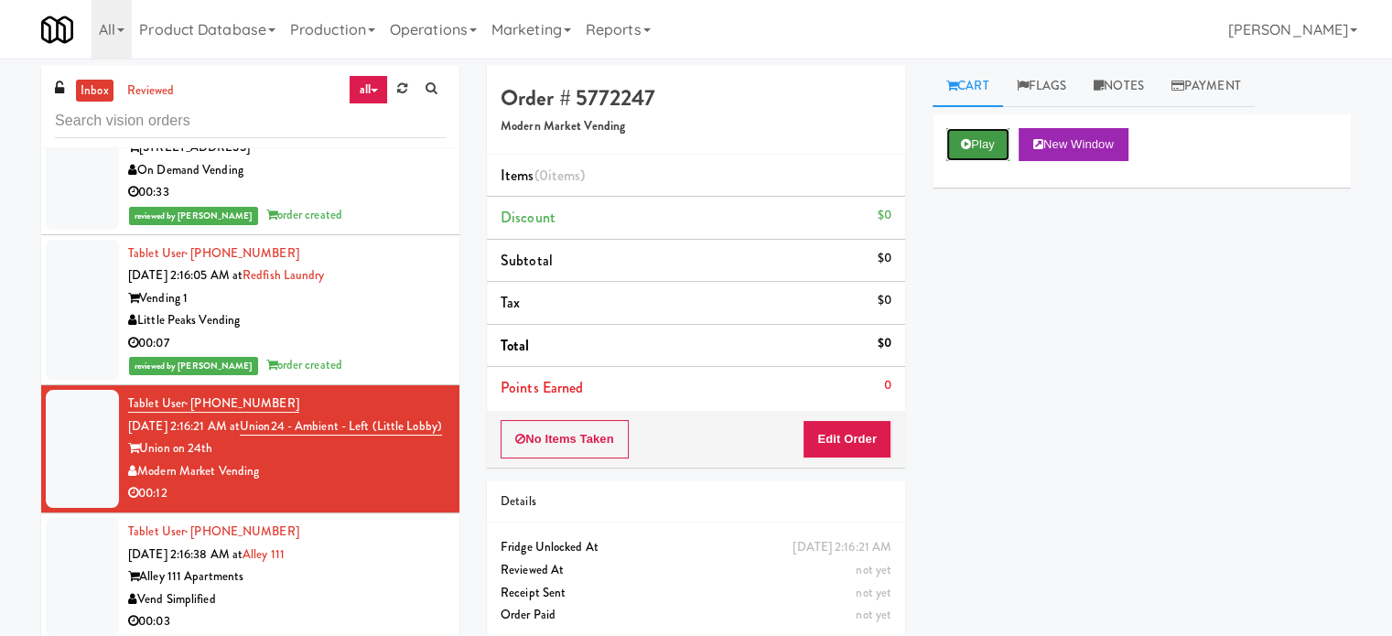
click at [975, 157] on button "Play" at bounding box center [978, 144] width 63 height 33
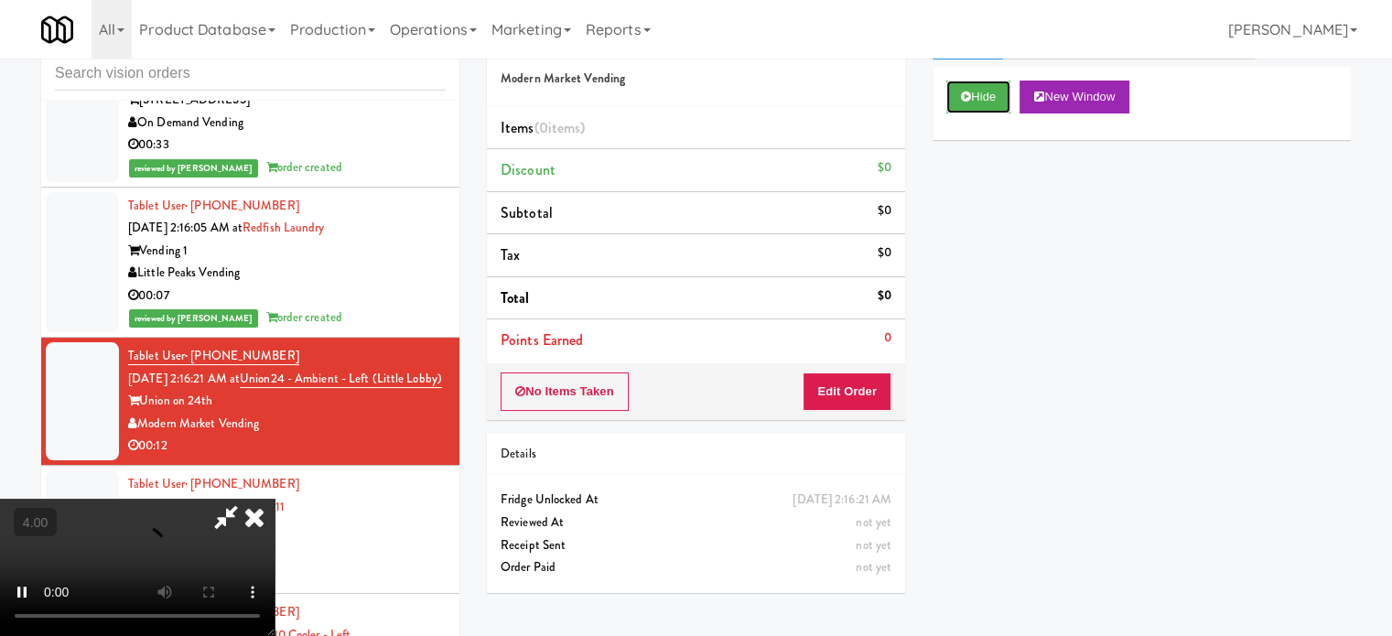
scroll to position [74, 0]
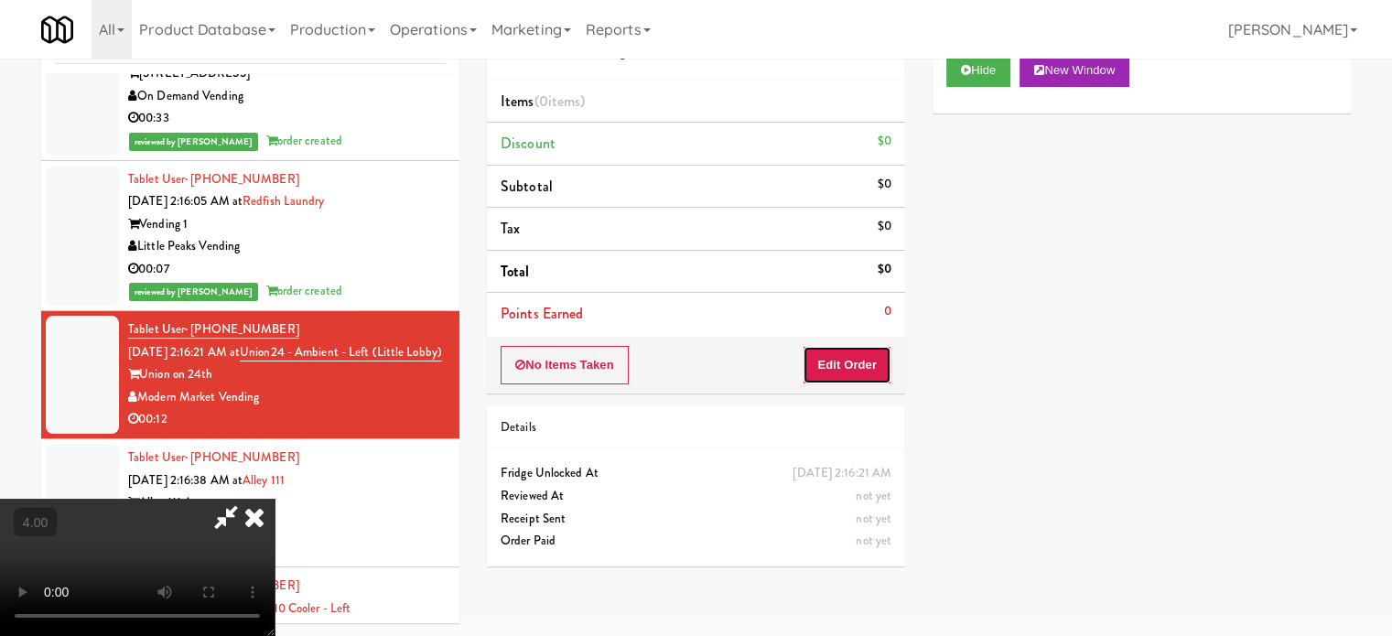
click at [850, 368] on button "Edit Order" at bounding box center [847, 365] width 89 height 38
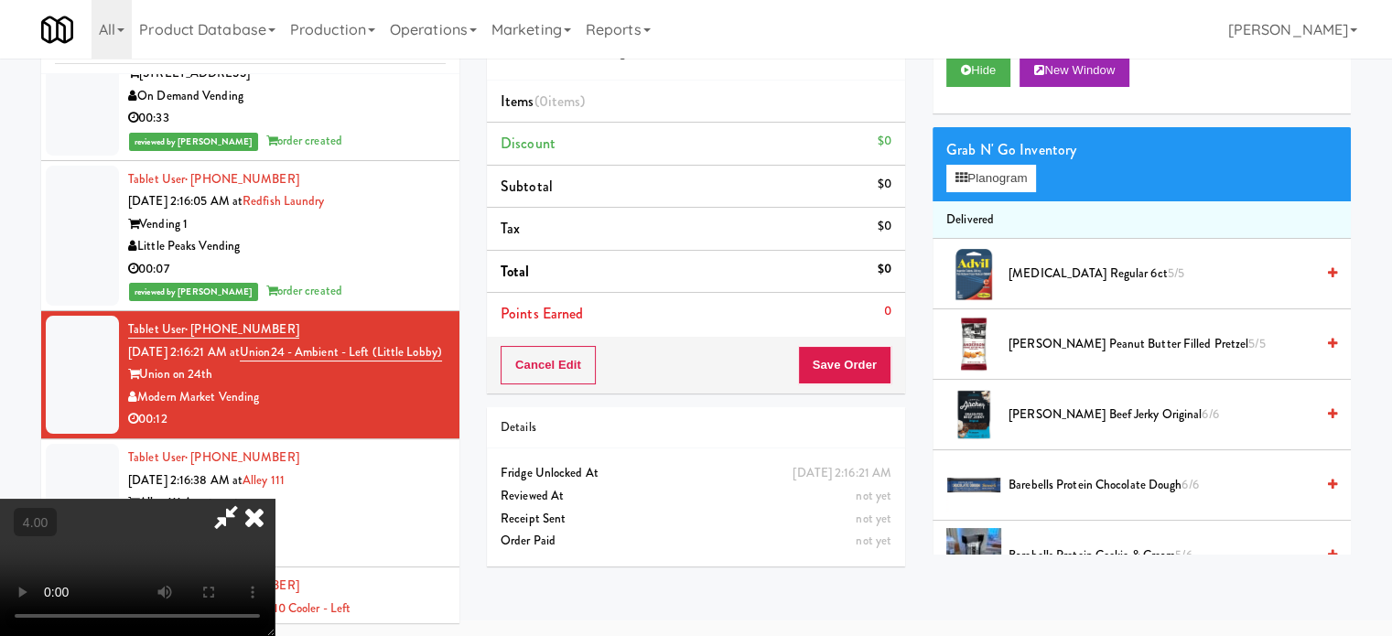
click at [275, 499] on video at bounding box center [137, 567] width 275 height 137
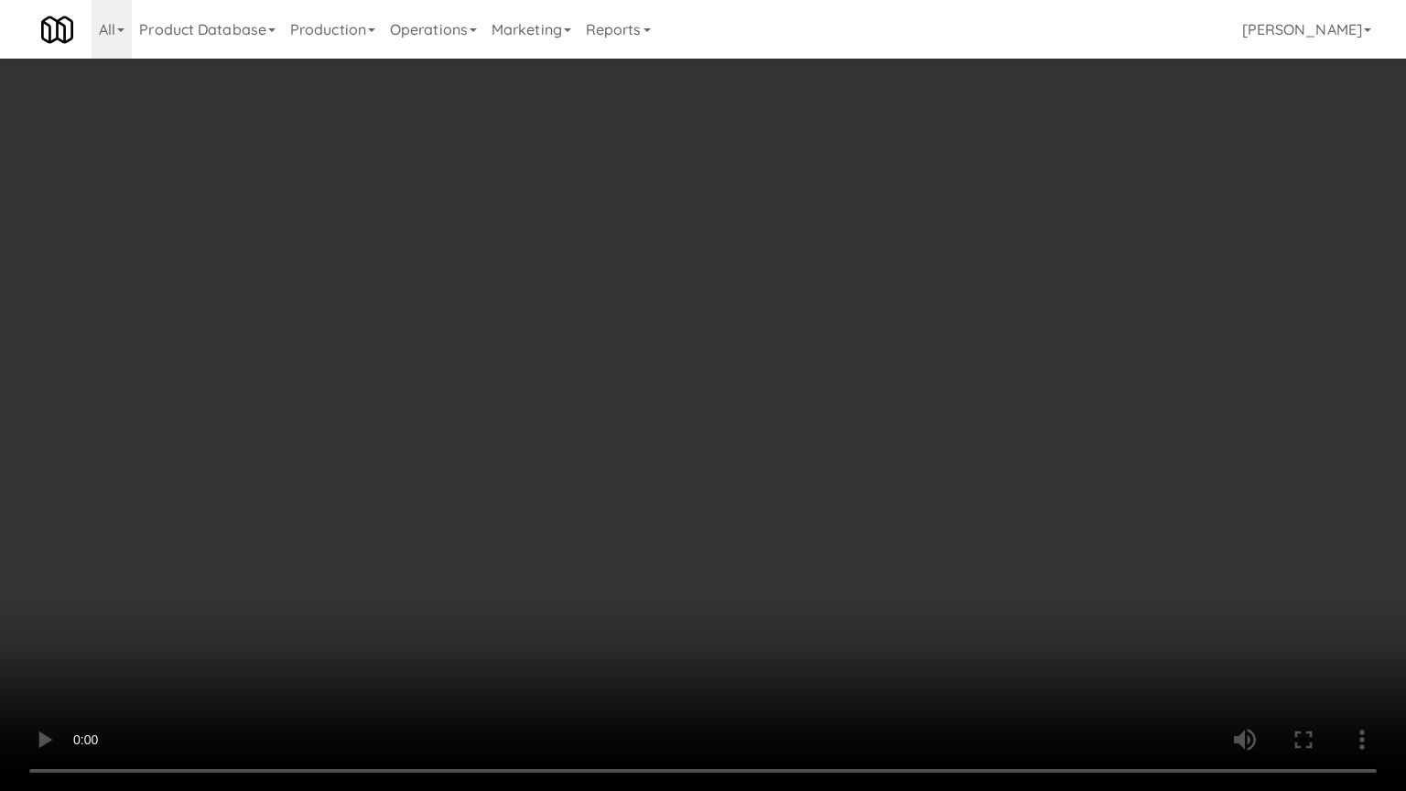
click at [622, 440] on video at bounding box center [703, 395] width 1406 height 791
click at [627, 436] on video at bounding box center [703, 395] width 1406 height 791
click at [373, 557] on video at bounding box center [703, 395] width 1406 height 791
drag, startPoint x: 479, startPoint y: 457, endPoint x: 495, endPoint y: 443, distance: 21.4
click at [480, 458] on video at bounding box center [703, 395] width 1406 height 791
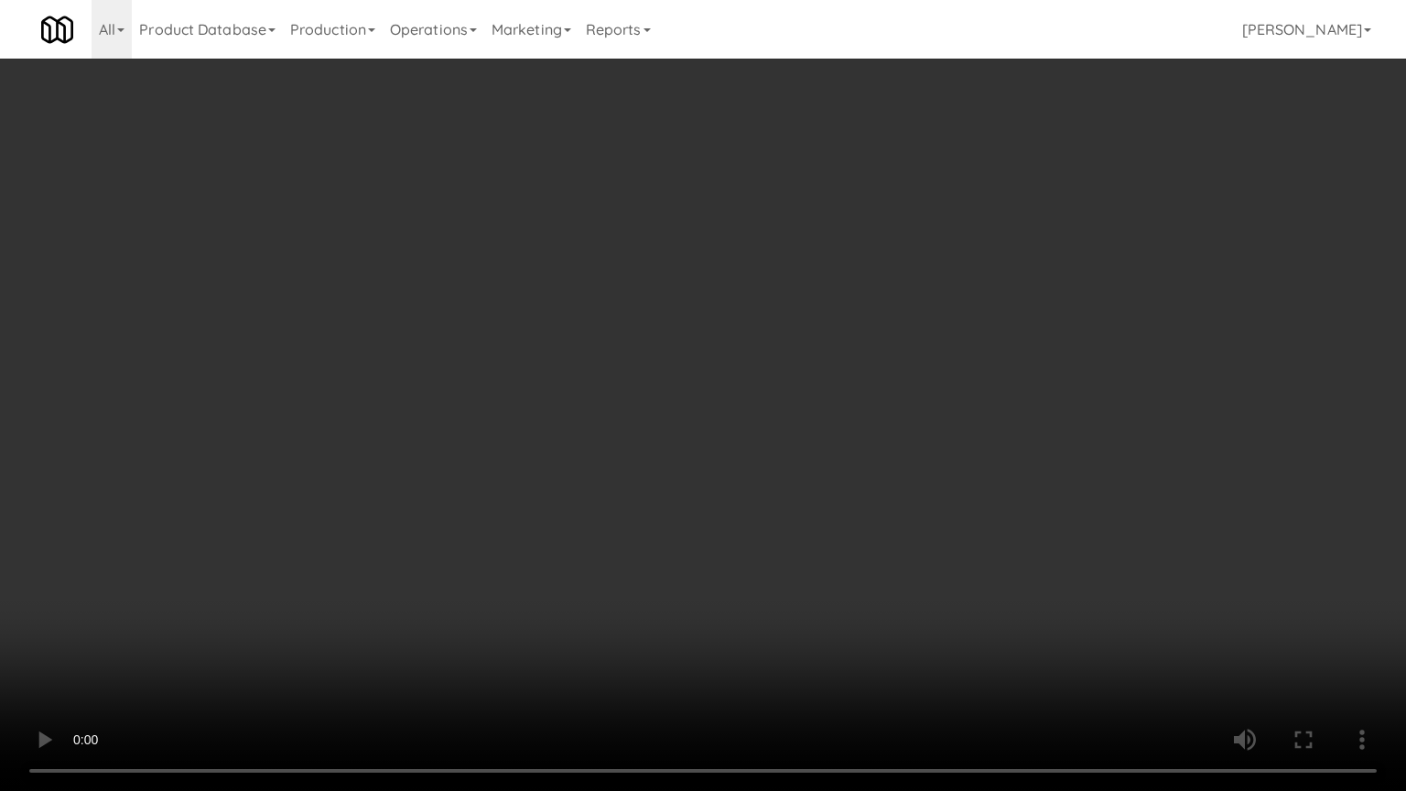
click at [520, 450] on video at bounding box center [703, 395] width 1406 height 791
click at [536, 448] on video at bounding box center [703, 395] width 1406 height 791
click at [545, 437] on video at bounding box center [703, 395] width 1406 height 791
click at [546, 436] on video at bounding box center [703, 395] width 1406 height 791
click at [547, 445] on video at bounding box center [703, 395] width 1406 height 791
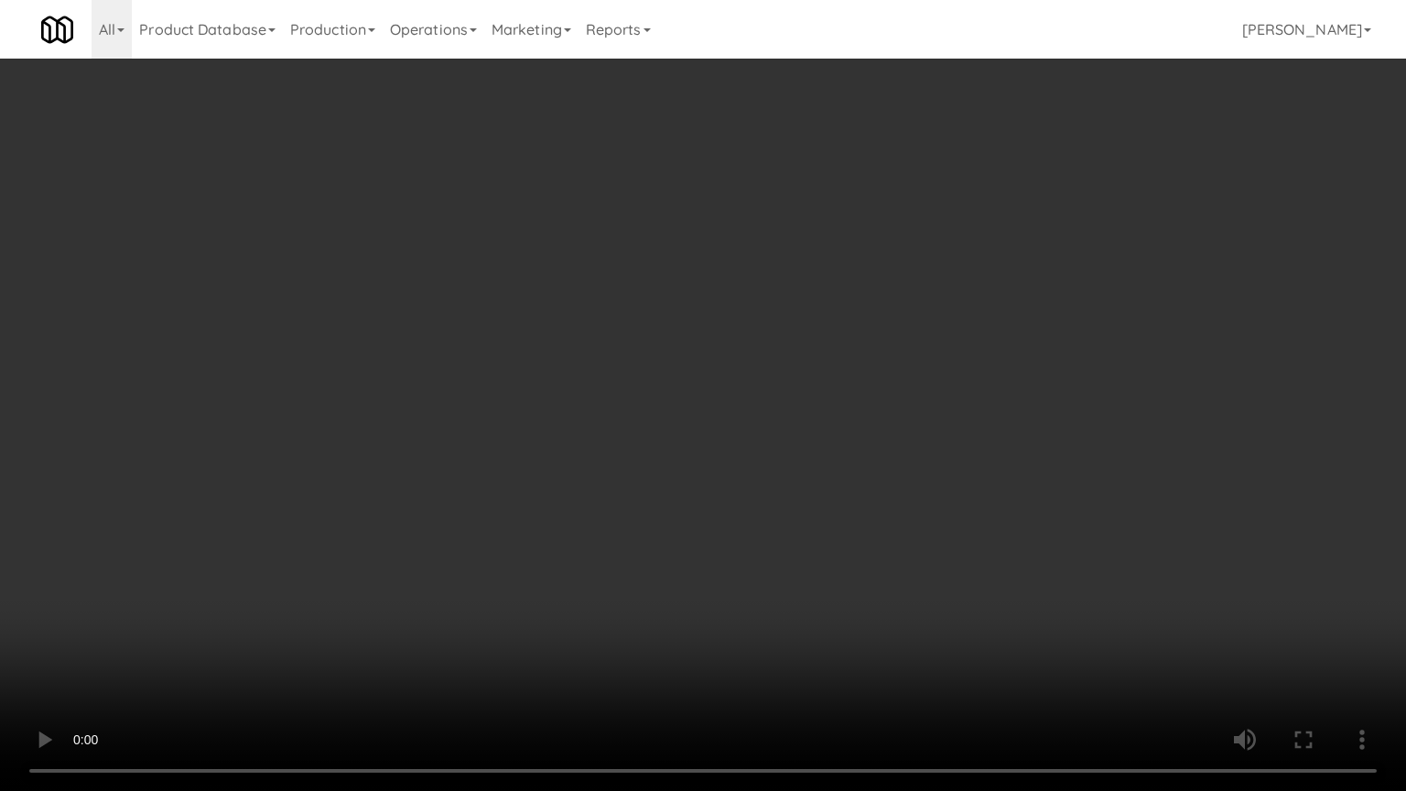
click at [559, 451] on video at bounding box center [703, 395] width 1406 height 791
click at [589, 460] on video at bounding box center [703, 395] width 1406 height 791
click at [667, 472] on video at bounding box center [703, 395] width 1406 height 791
click at [652, 472] on video at bounding box center [703, 395] width 1406 height 791
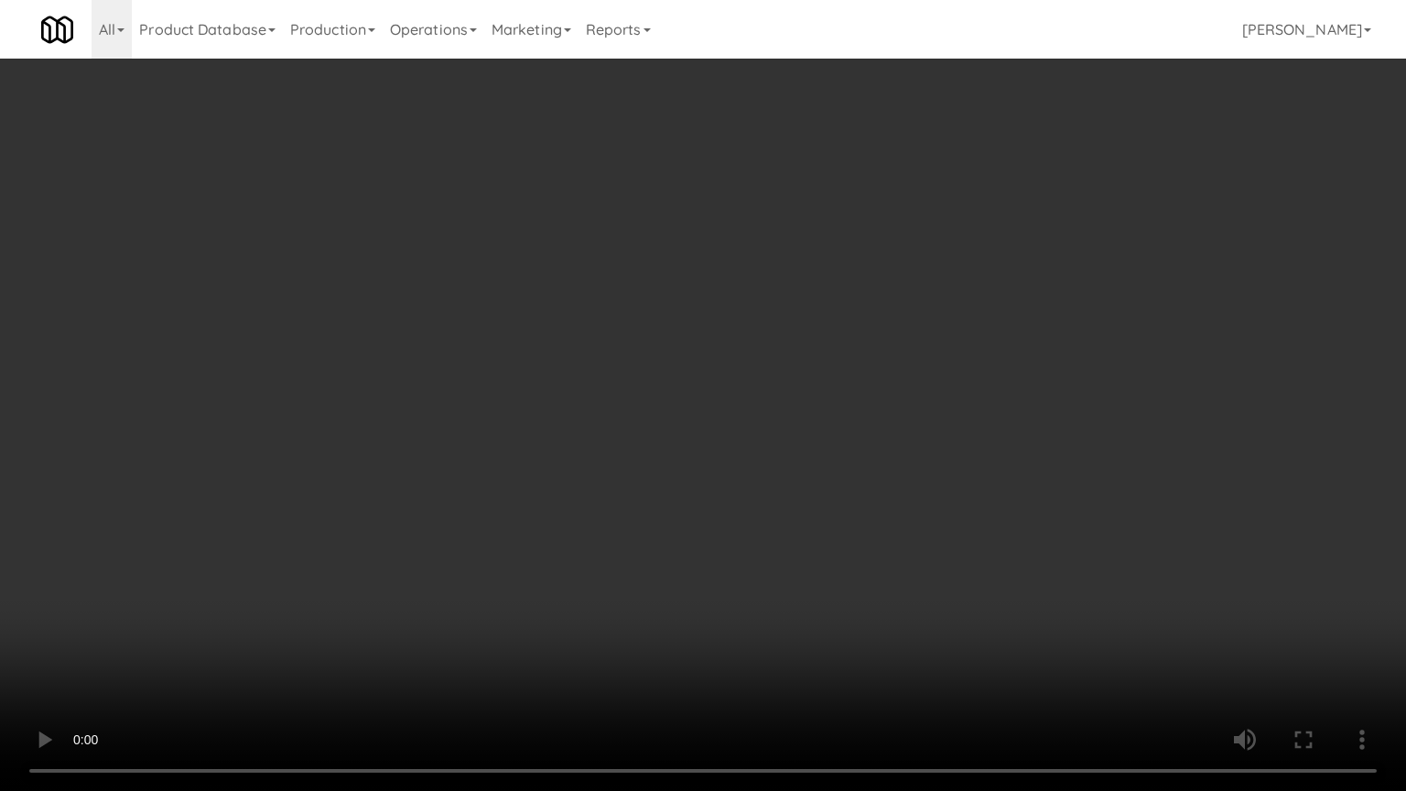
click at [684, 474] on video at bounding box center [703, 395] width 1406 height 791
drag, startPoint x: 678, startPoint y: 471, endPoint x: 868, endPoint y: 321, distance: 241.2
click at [683, 471] on video at bounding box center [703, 395] width 1406 height 791
click at [705, 461] on video at bounding box center [703, 395] width 1406 height 791
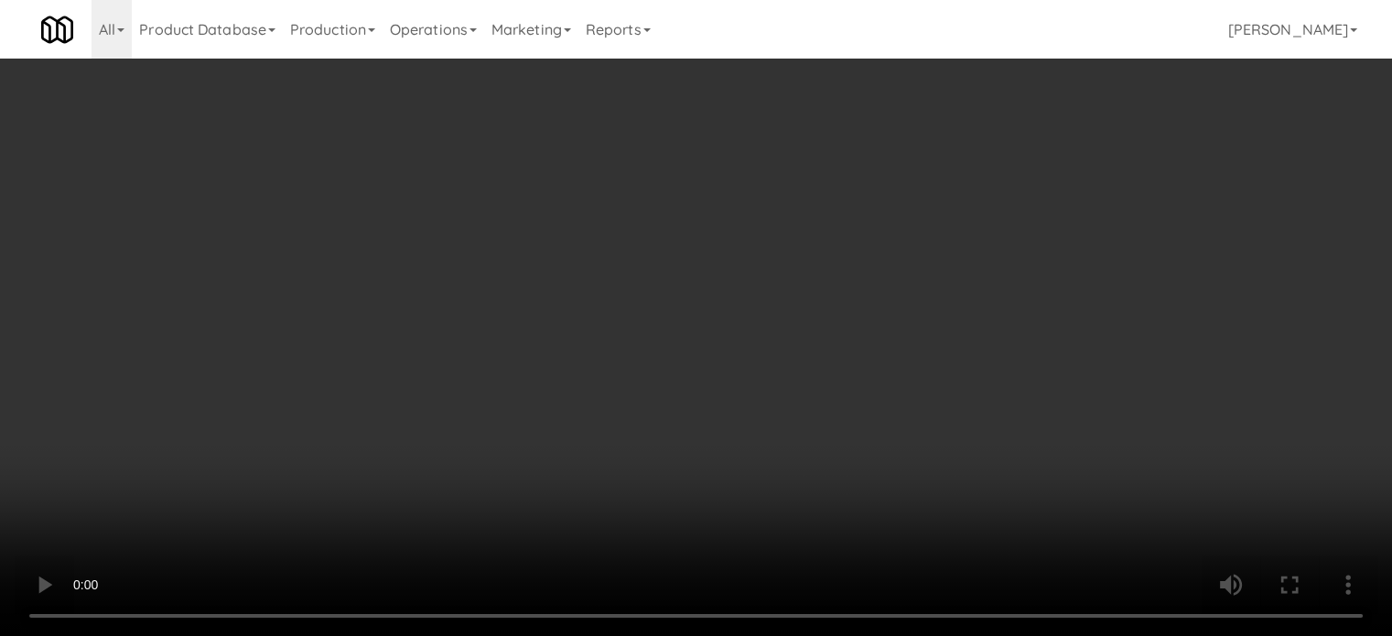
scroll to position [1373, 0]
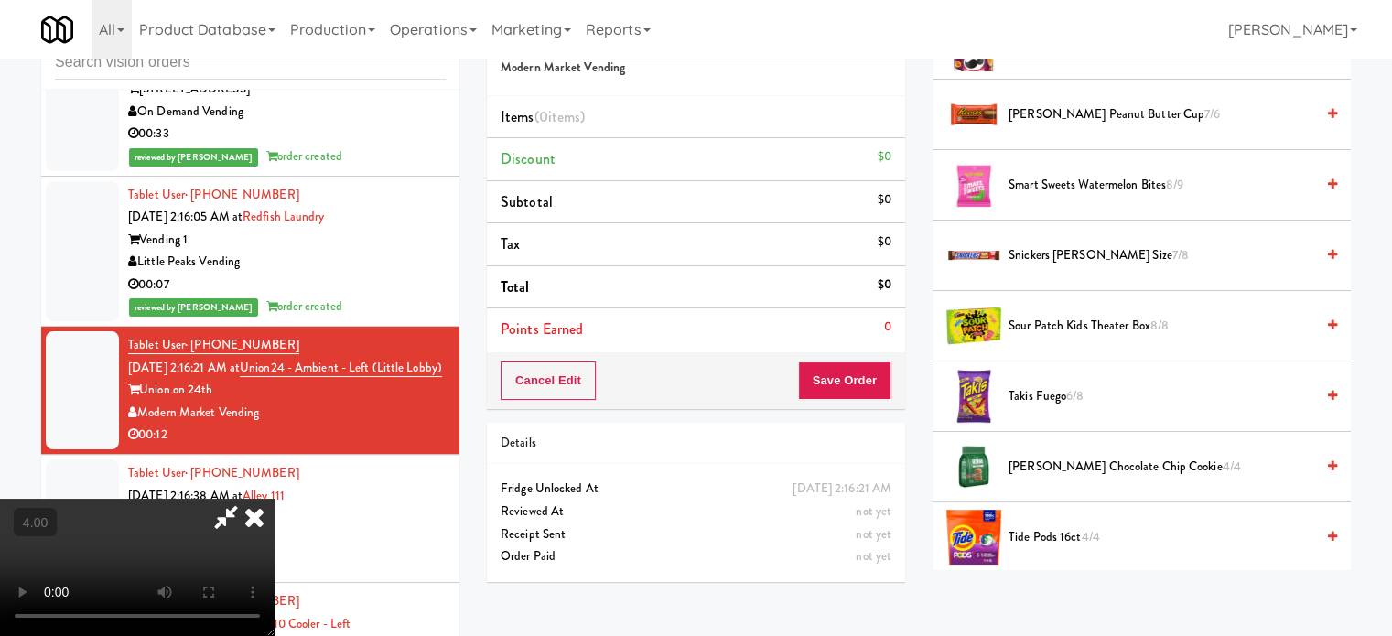
click at [1117, 113] on span "Reese's Peanut Butter Cup 7/6" at bounding box center [1162, 114] width 306 height 23
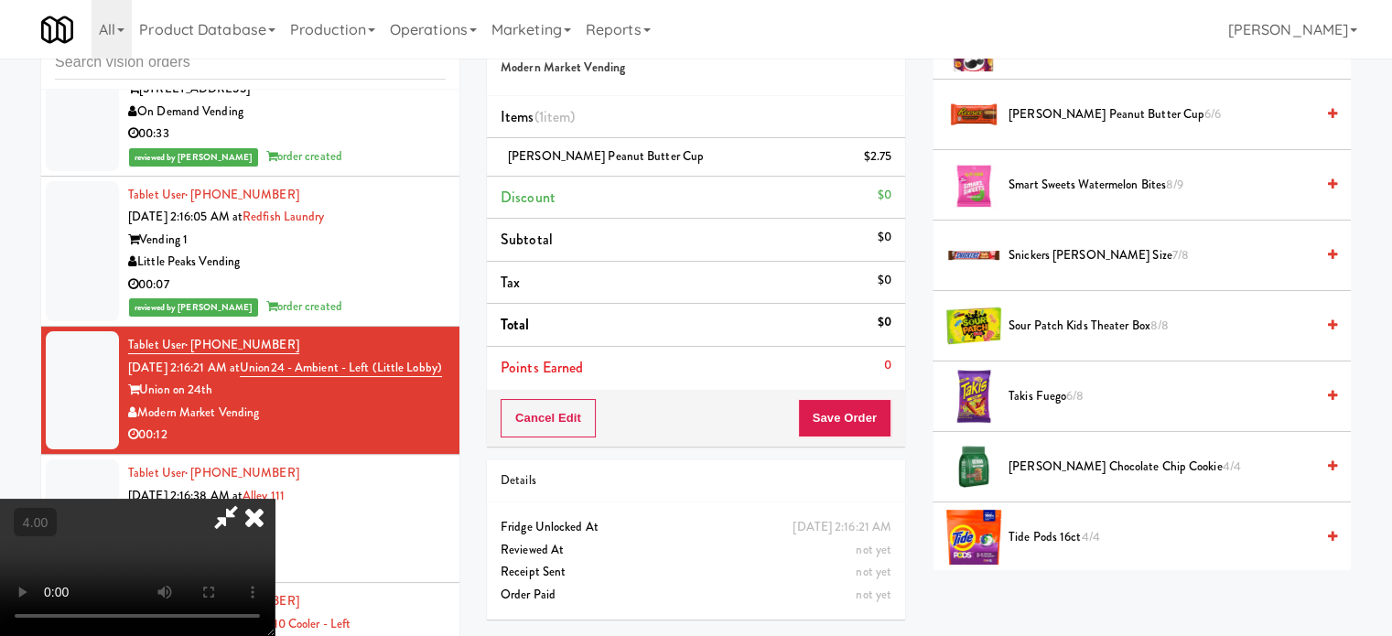
click at [275, 499] on video at bounding box center [137, 567] width 275 height 137
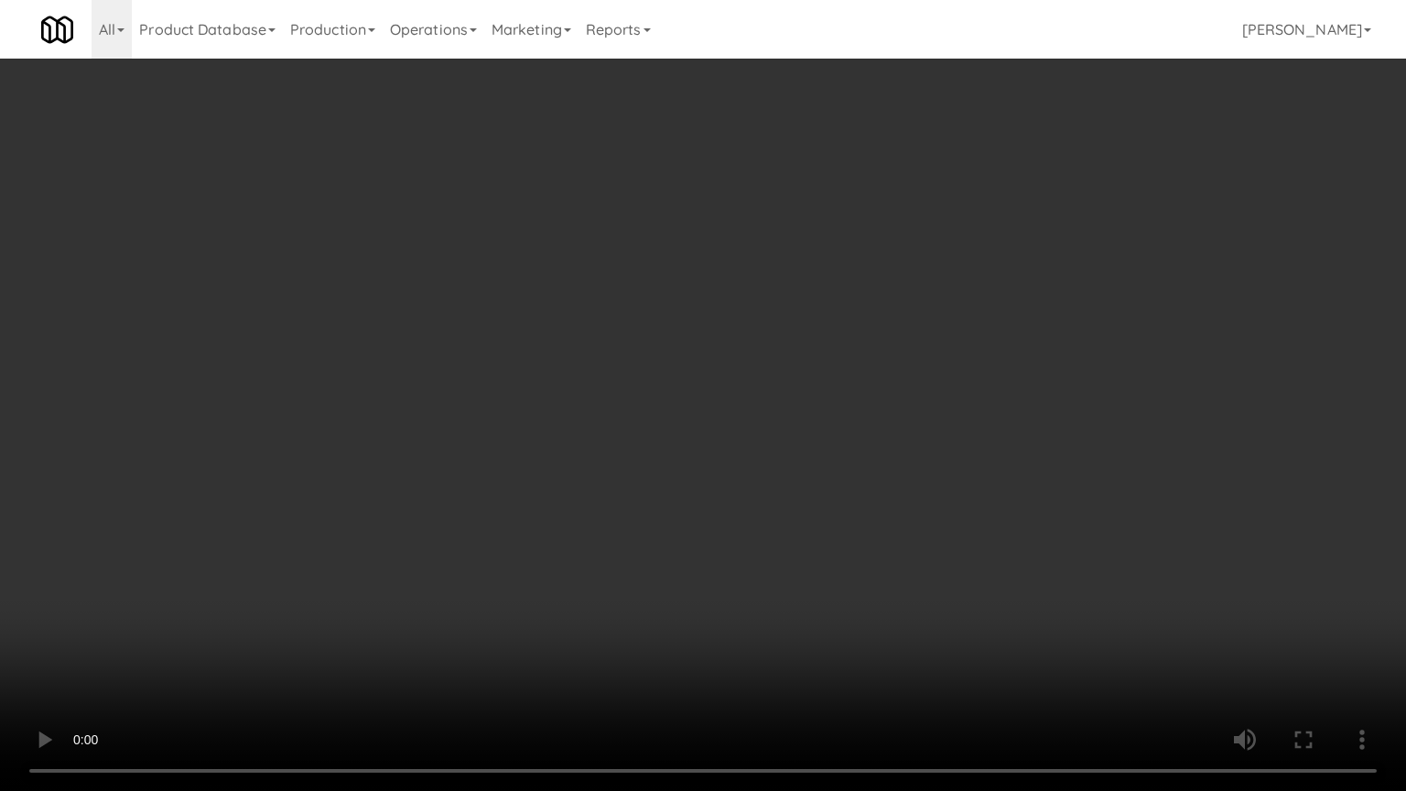
click at [655, 423] on video at bounding box center [703, 395] width 1406 height 791
click at [657, 430] on video at bounding box center [703, 395] width 1406 height 791
click at [689, 458] on video at bounding box center [703, 395] width 1406 height 791
click at [665, 469] on video at bounding box center [703, 395] width 1406 height 791
click at [678, 476] on video at bounding box center [703, 395] width 1406 height 791
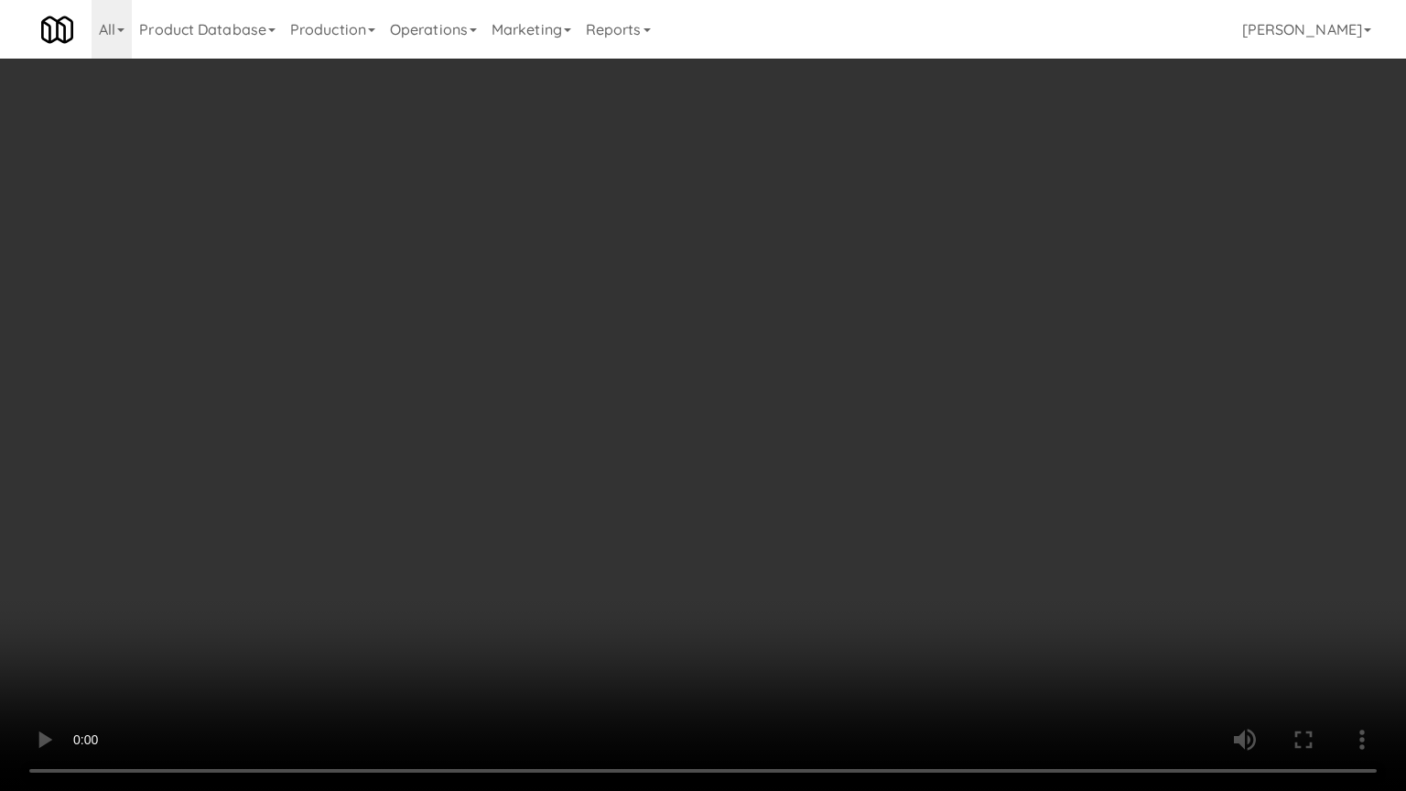
drag, startPoint x: 678, startPoint y: 476, endPoint x: 718, endPoint y: 469, distance: 40.0
click at [681, 476] on video at bounding box center [703, 395] width 1406 height 791
drag, startPoint x: 718, startPoint y: 469, endPoint x: 951, endPoint y: 287, distance: 296.1
click at [726, 465] on video at bounding box center [703, 395] width 1406 height 791
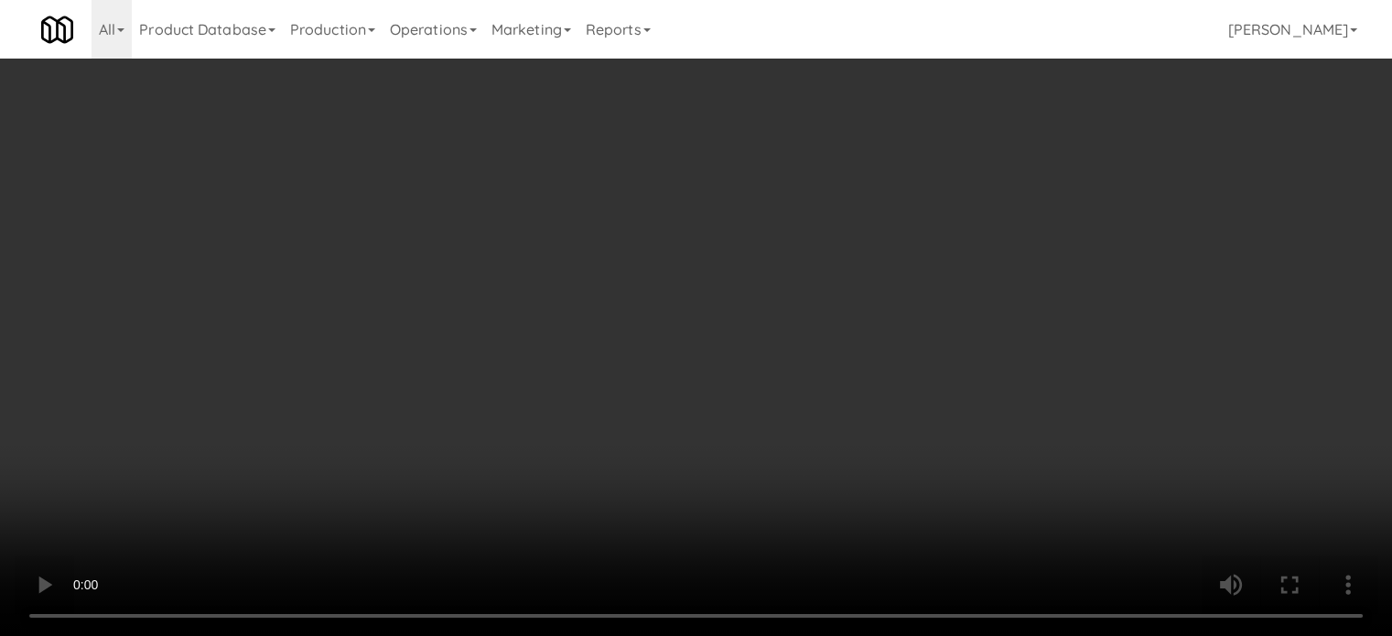
scroll to position [915, 0]
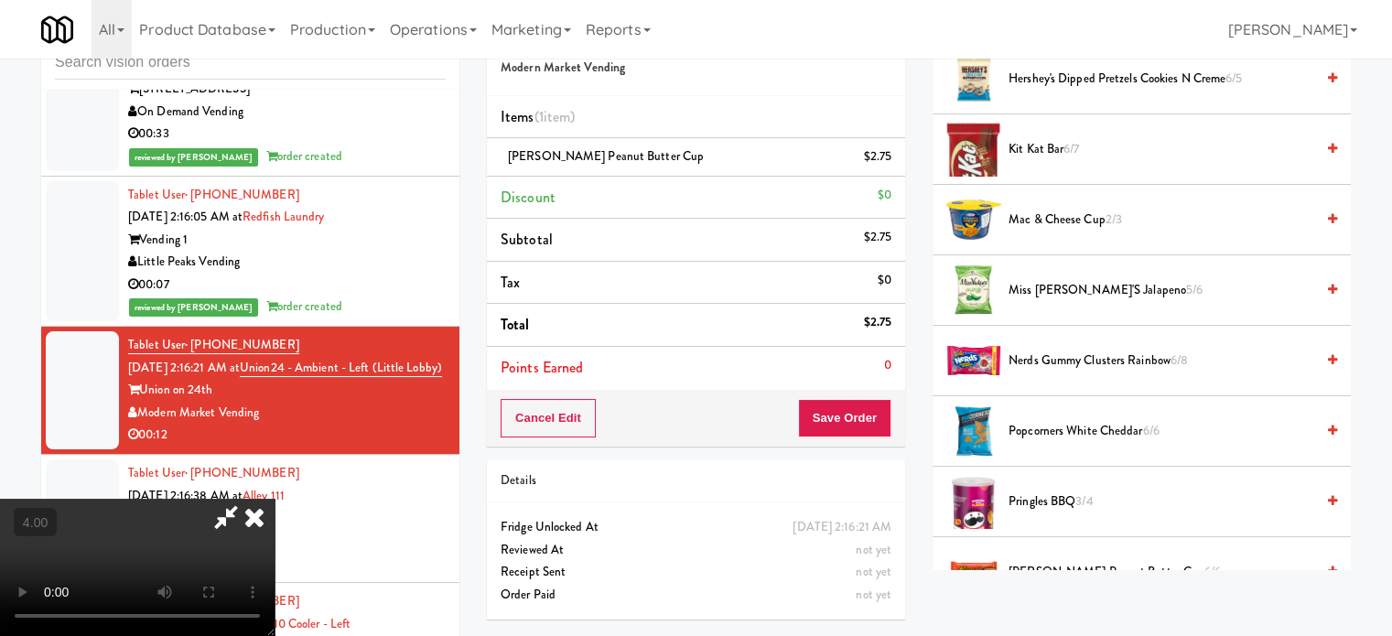
click at [1033, 212] on span "Mac & Cheese Cup 2/3" at bounding box center [1162, 220] width 306 height 23
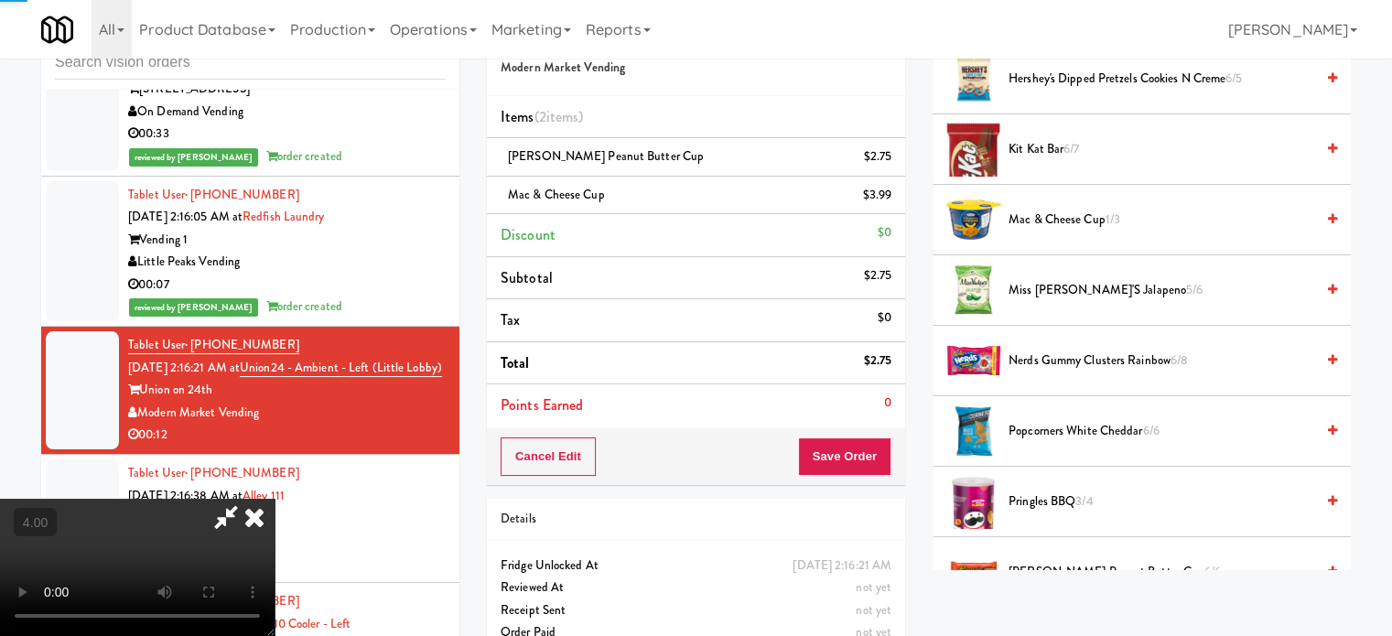
click at [275, 499] on video at bounding box center [137, 567] width 275 height 137
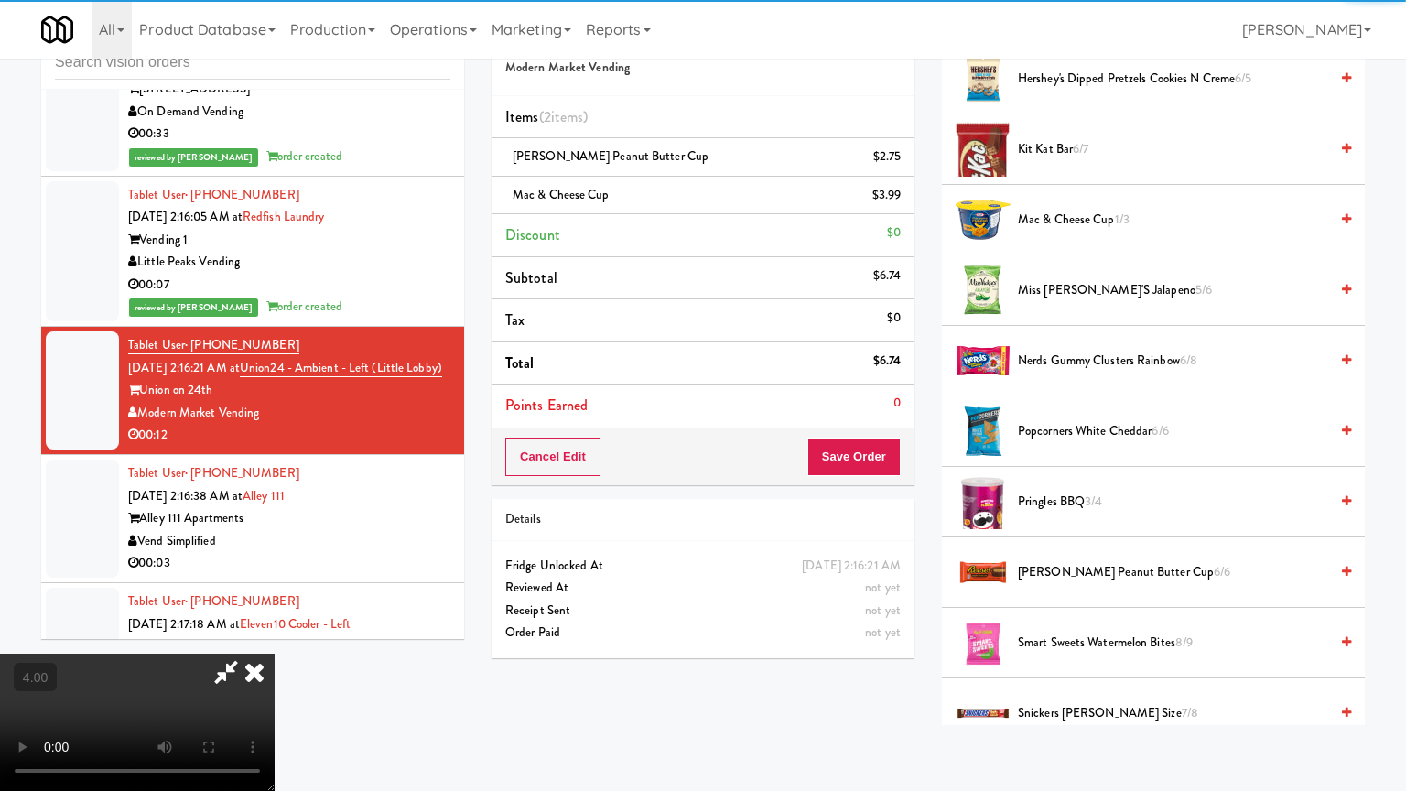
click at [275, 635] on video at bounding box center [137, 722] width 275 height 137
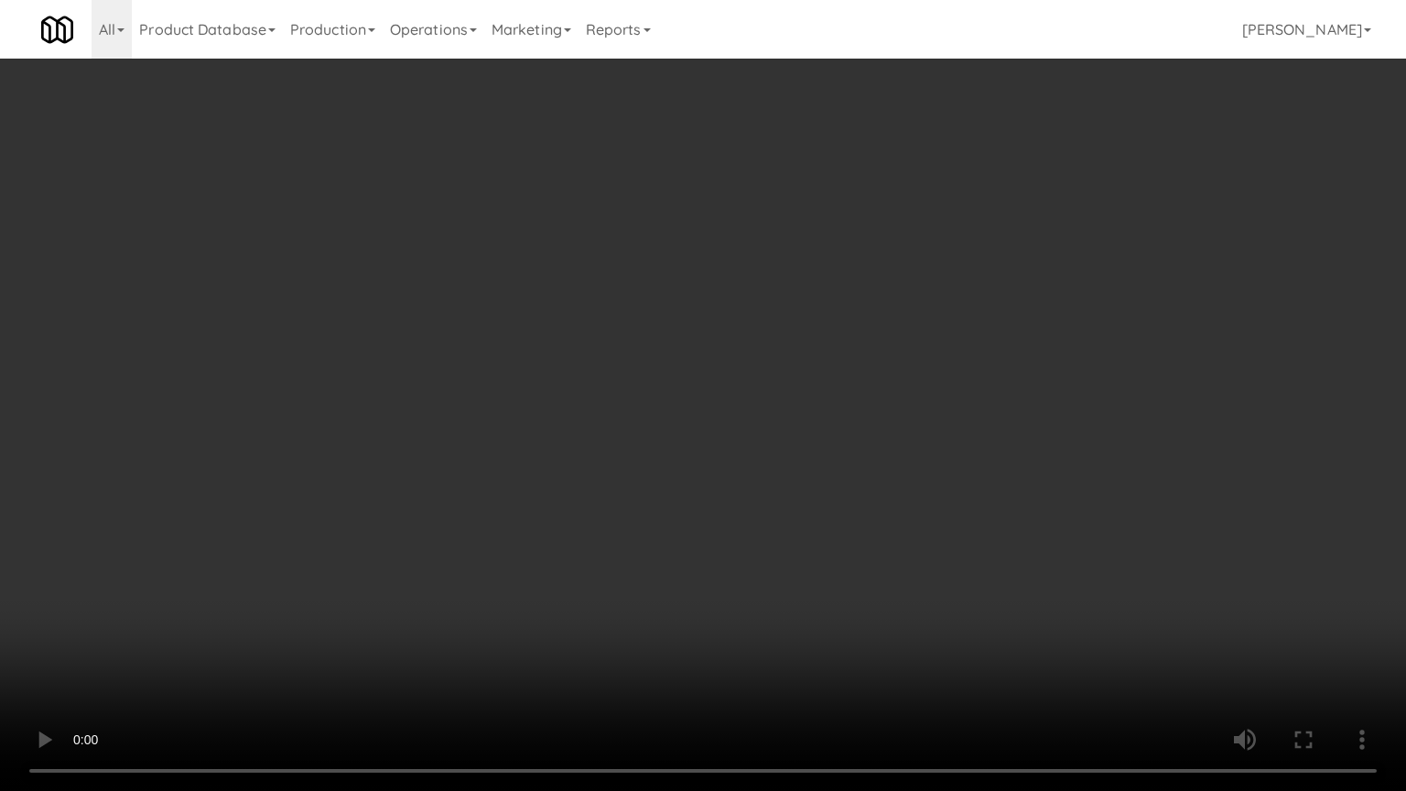
drag, startPoint x: 690, startPoint y: 410, endPoint x: 730, endPoint y: 408, distance: 39.4
click at [719, 410] on video at bounding box center [703, 395] width 1406 height 791
click at [757, 398] on video at bounding box center [703, 395] width 1406 height 791
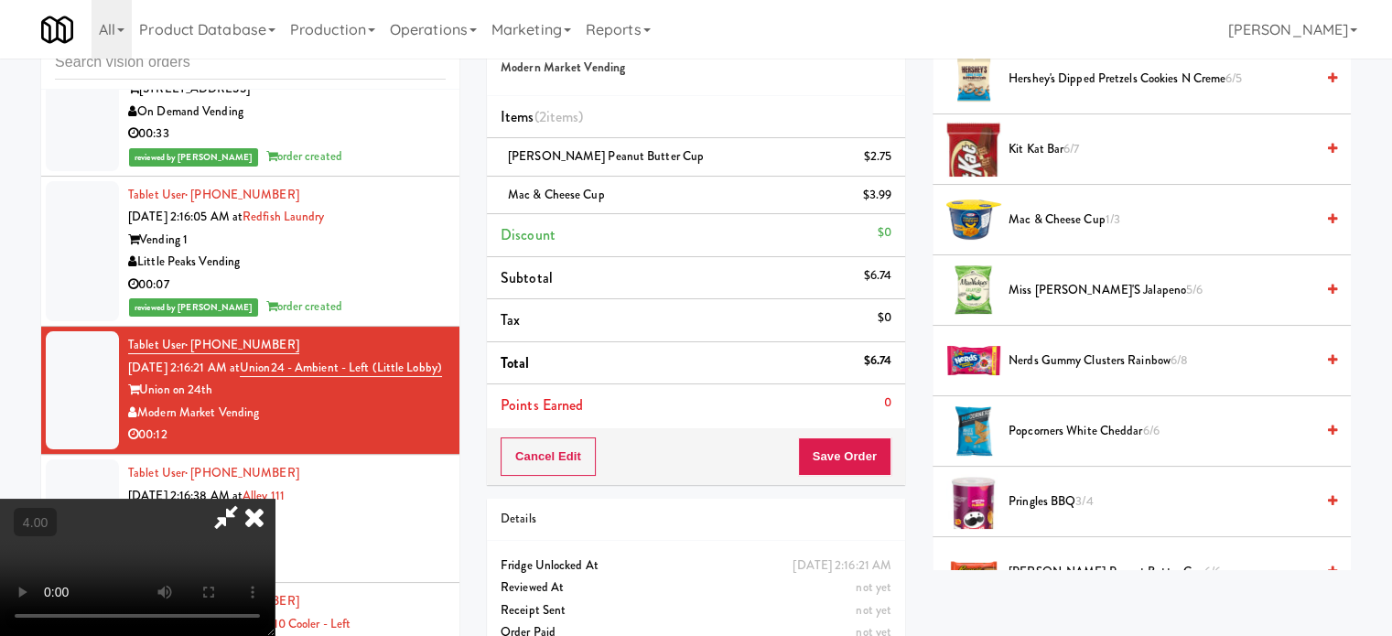
click at [275, 499] on icon at bounding box center [254, 517] width 40 height 37
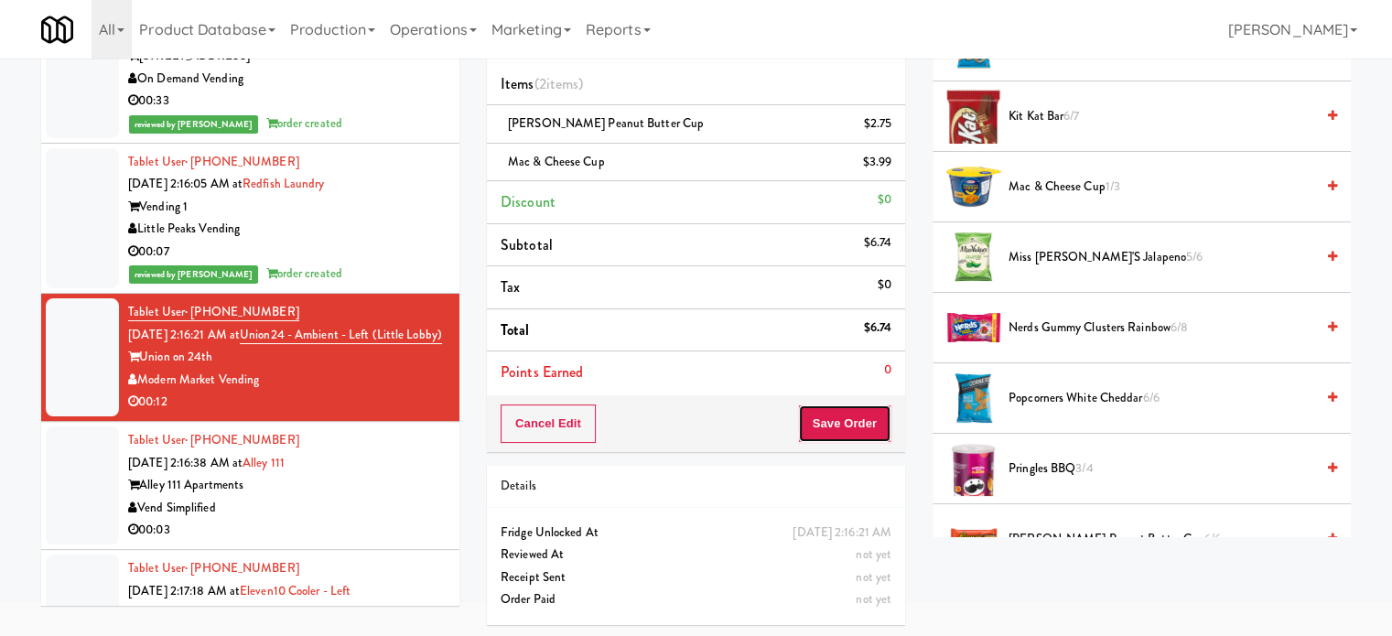
drag, startPoint x: 826, startPoint y: 424, endPoint x: 784, endPoint y: 384, distance: 58.3
click at [826, 422] on button "Save Order" at bounding box center [844, 424] width 93 height 38
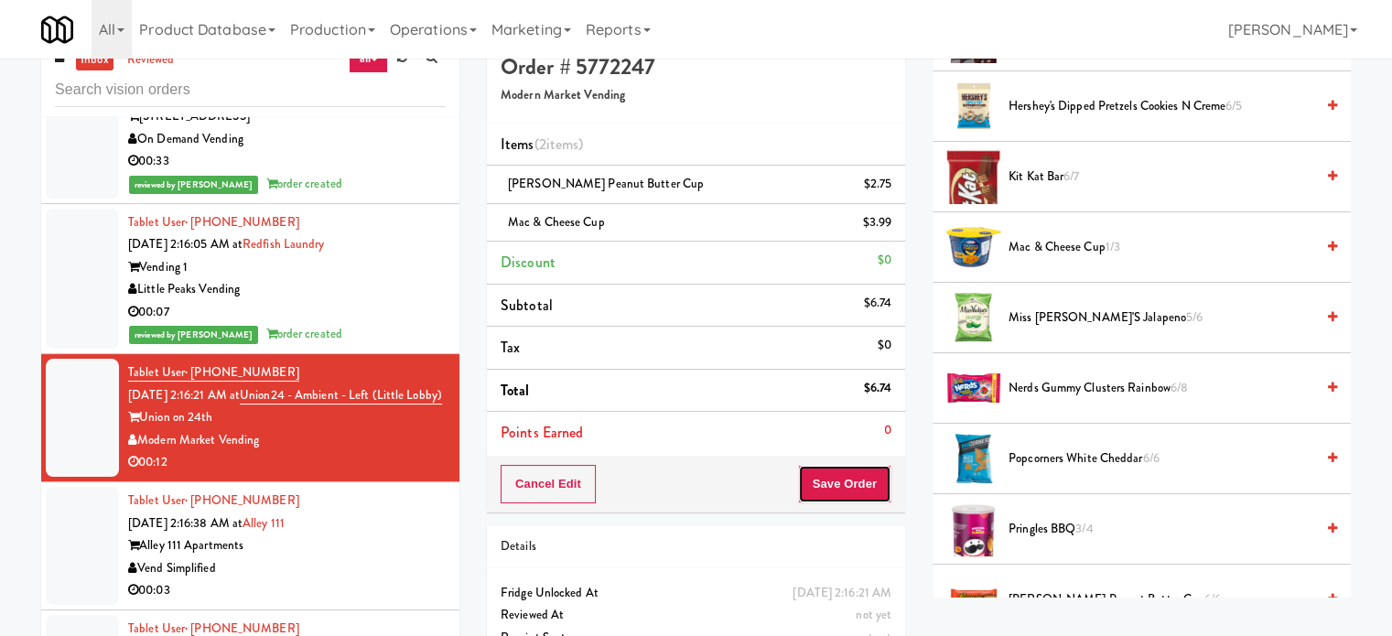
scroll to position [0, 0]
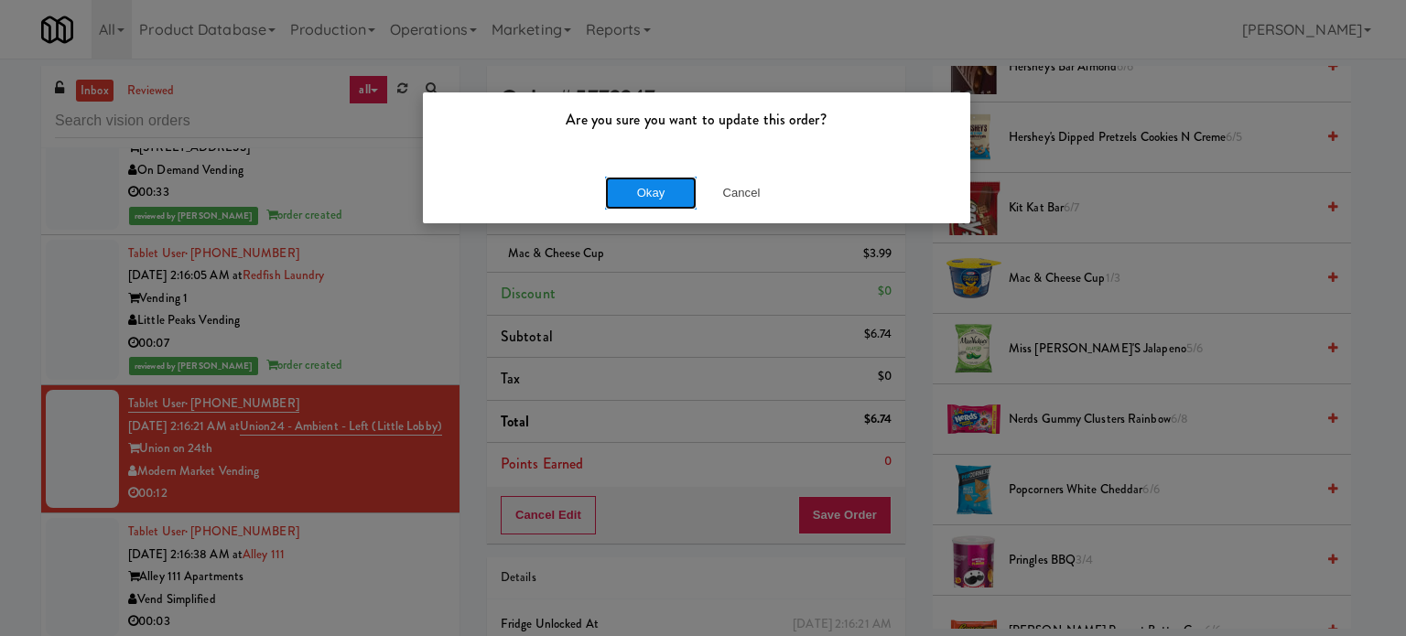
click at [668, 191] on button "Okay" at bounding box center [651, 193] width 92 height 33
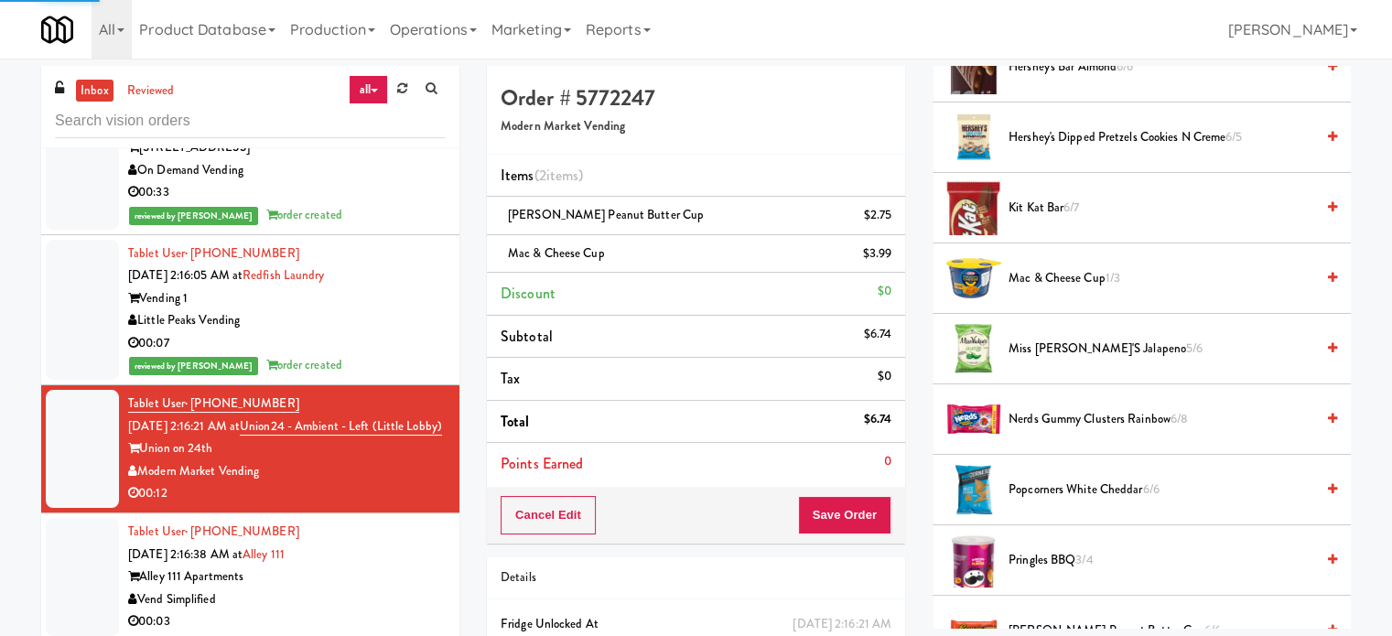
click at [397, 571] on div "Tablet User · (425) 362-3364 Sep 29, 2025 2:16:38 AM at Alley 111 Alley 111 Apa…" at bounding box center [287, 577] width 318 height 113
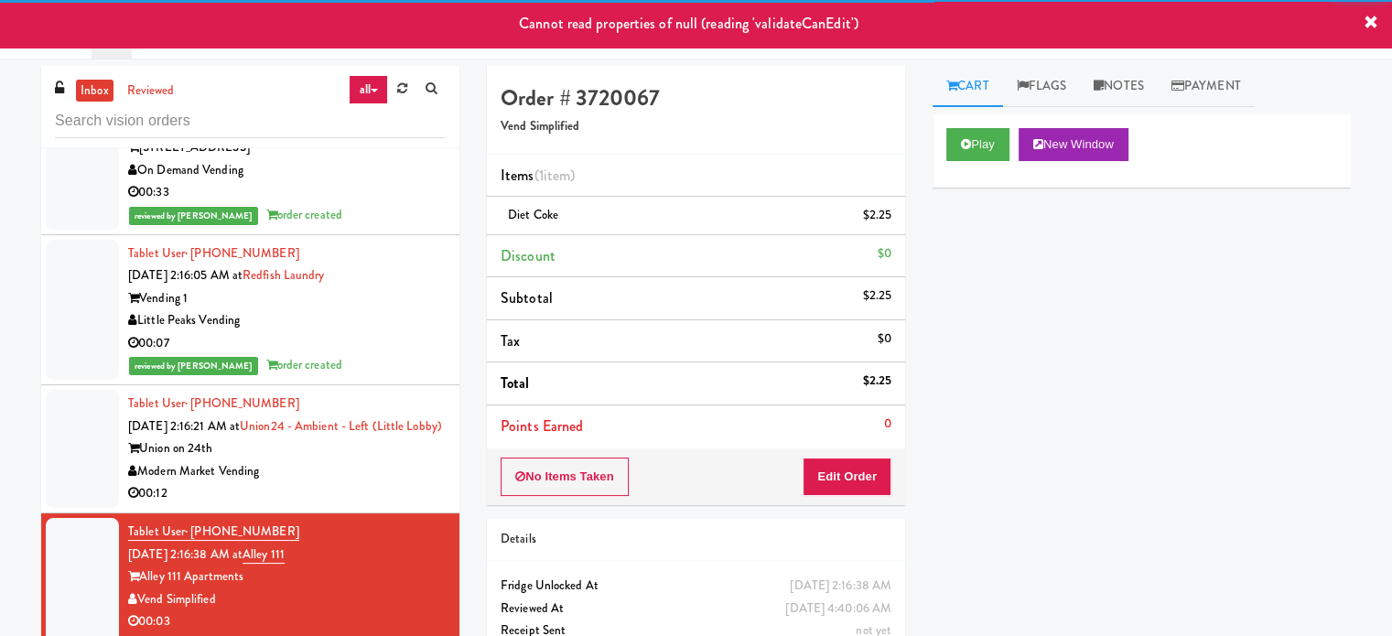
drag, startPoint x: 398, startPoint y: 505, endPoint x: 422, endPoint y: 426, distance: 83.1
click at [398, 504] on div "00:12" at bounding box center [287, 493] width 318 height 23
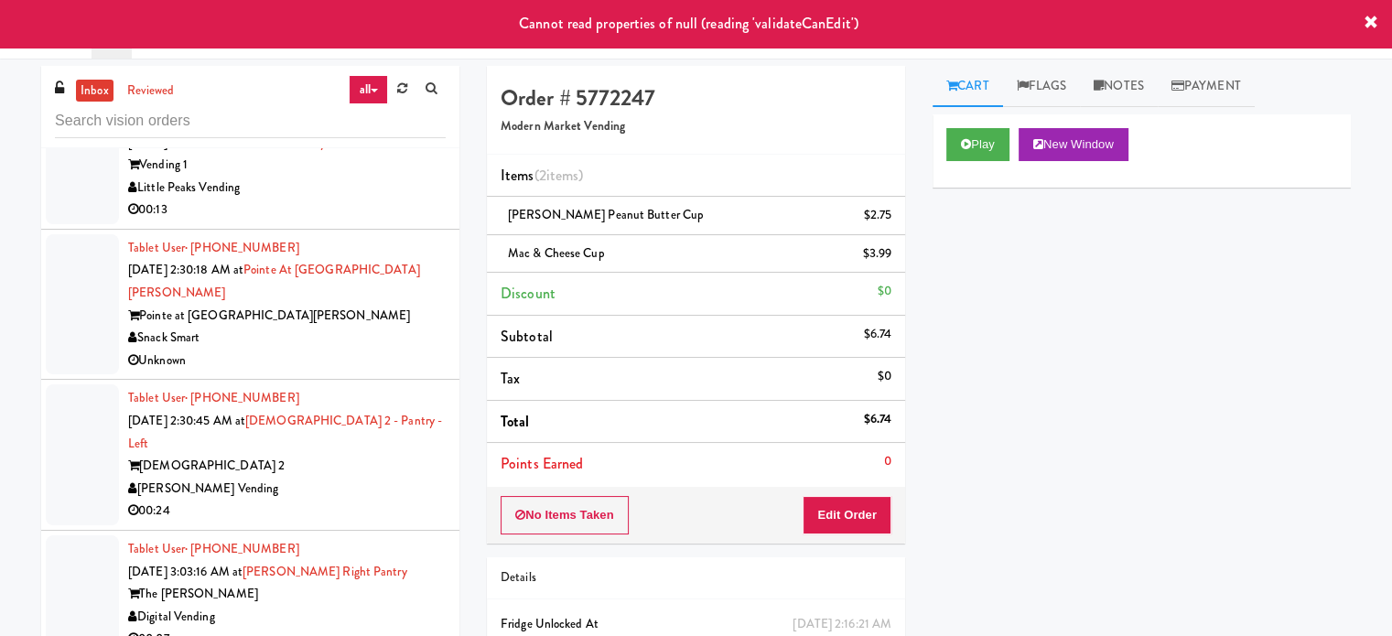
scroll to position [7101, 0]
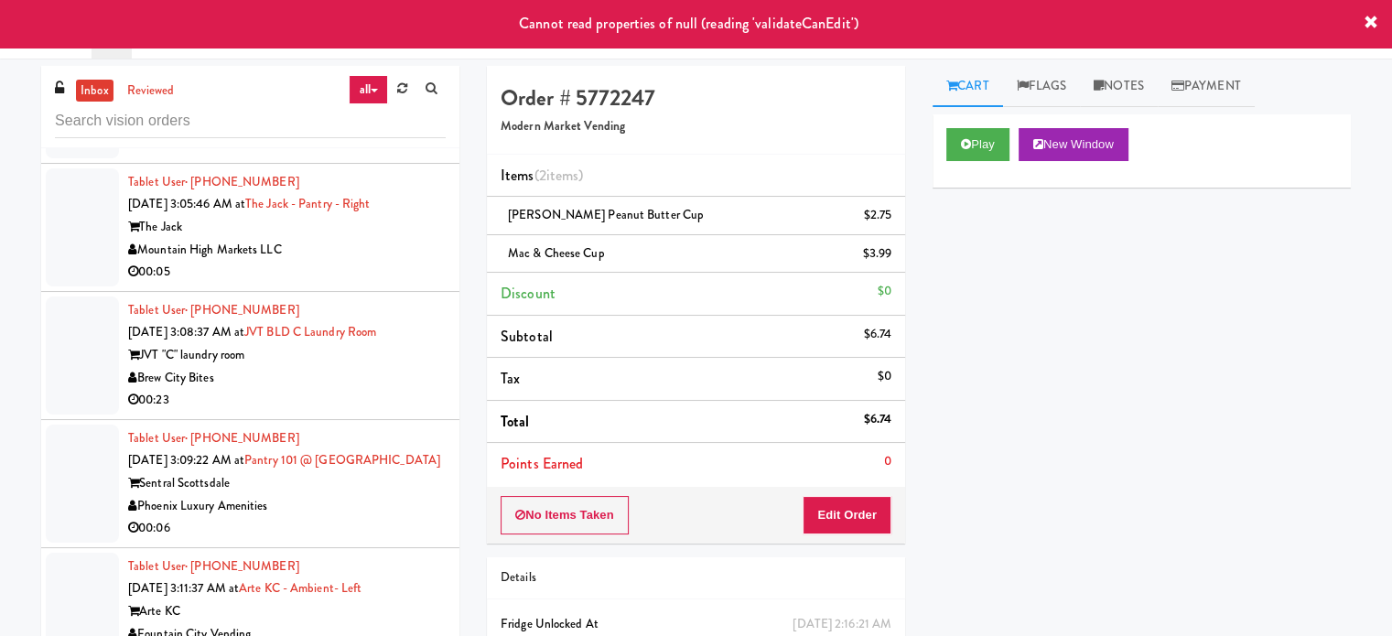
click at [381, 376] on div "Brew City Bites" at bounding box center [287, 378] width 318 height 23
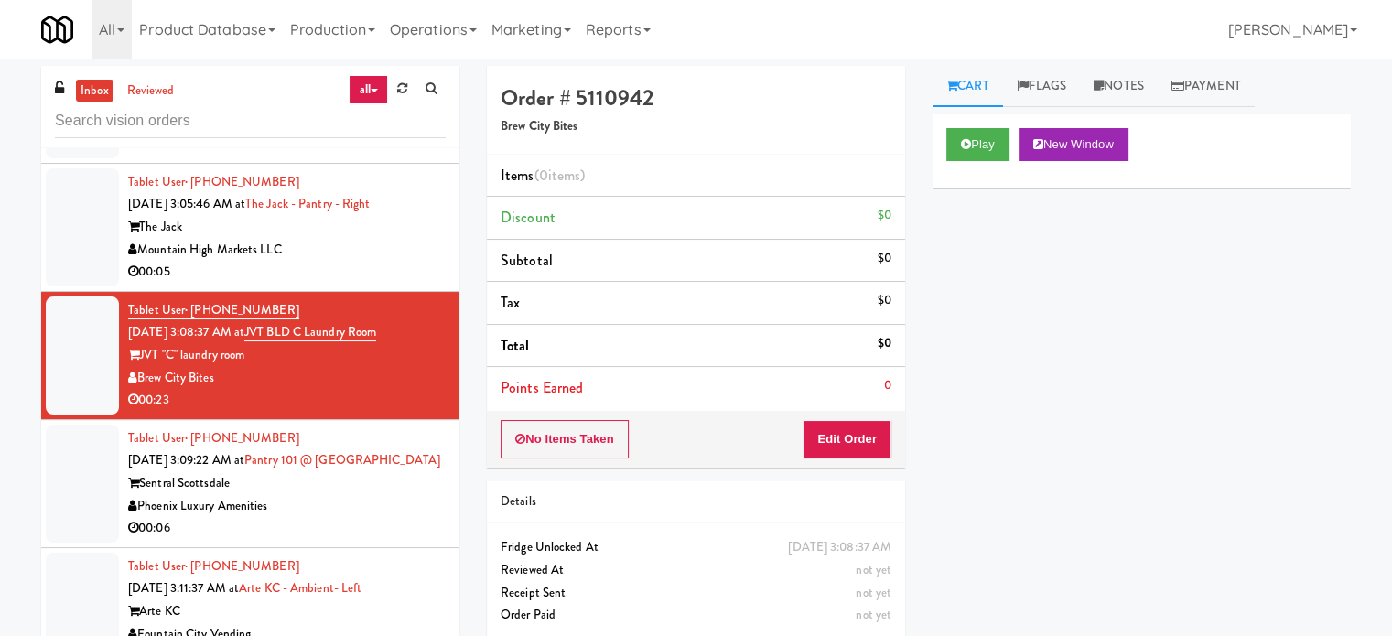
drag, startPoint x: 379, startPoint y: 503, endPoint x: 392, endPoint y: 489, distance: 18.8
click at [379, 495] on div "Sentral Scottsdale" at bounding box center [287, 483] width 318 height 23
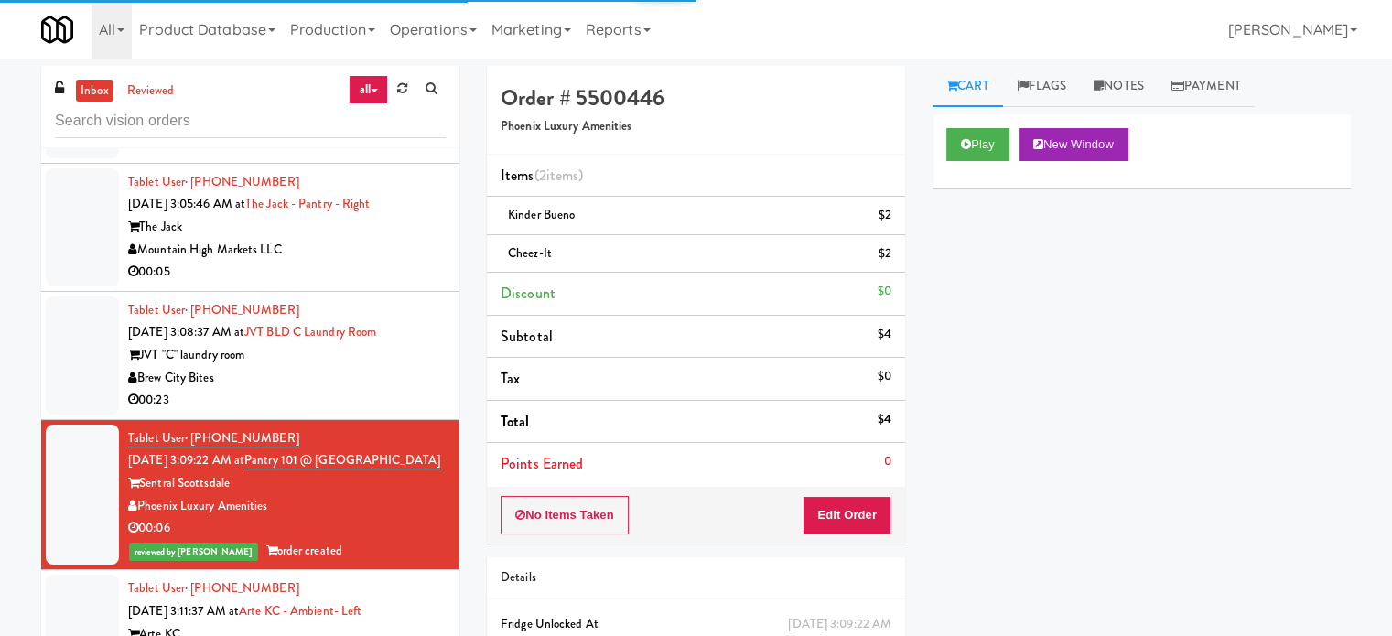
click at [384, 389] on div "00:23" at bounding box center [287, 400] width 318 height 23
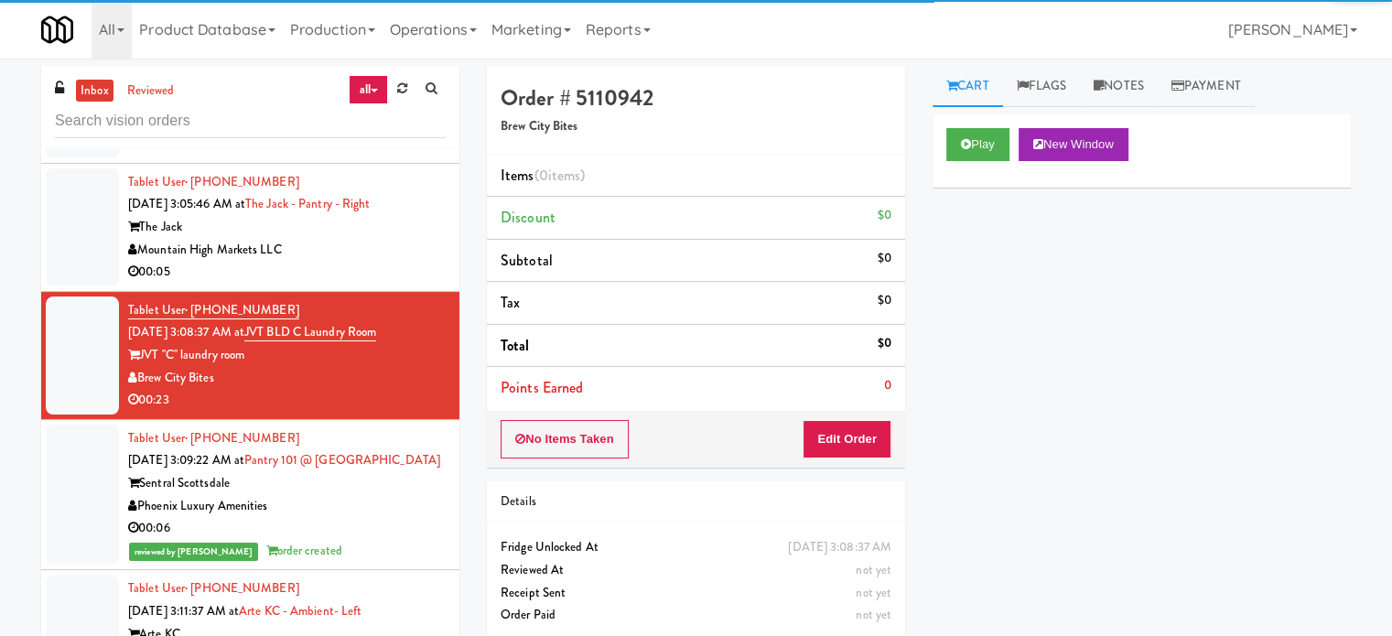
scroll to position [7559, 0]
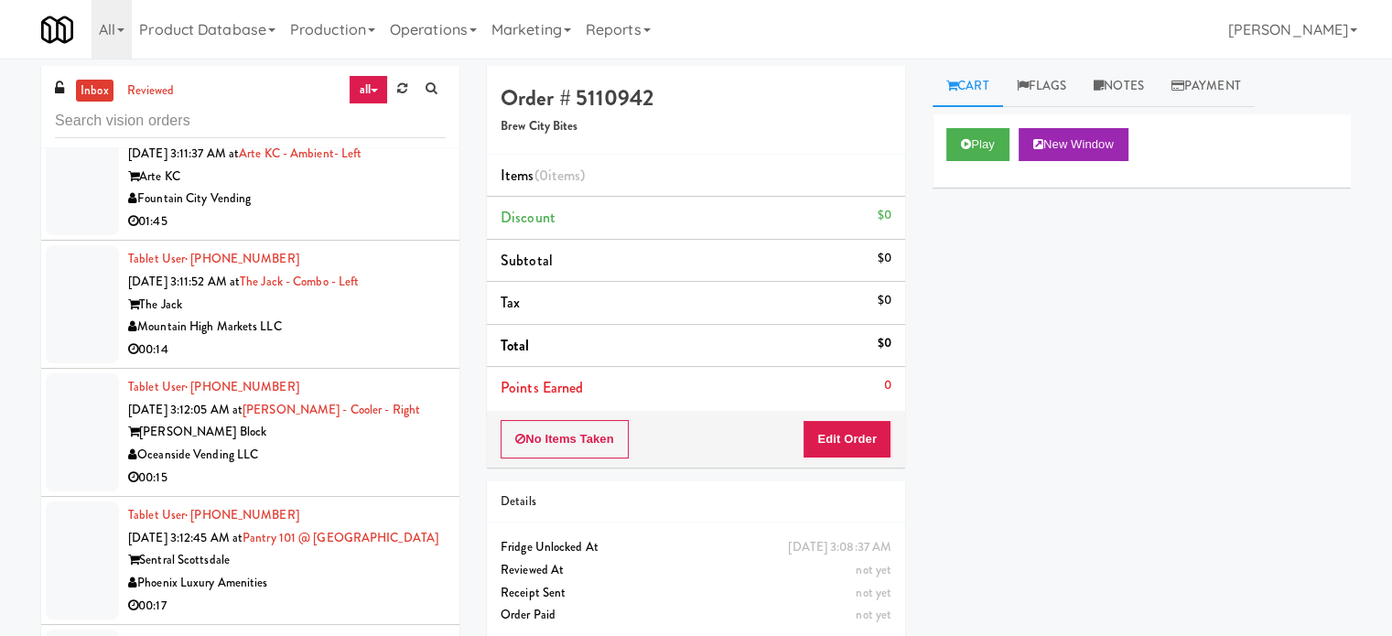
click at [366, 230] on div "01:45" at bounding box center [287, 222] width 318 height 23
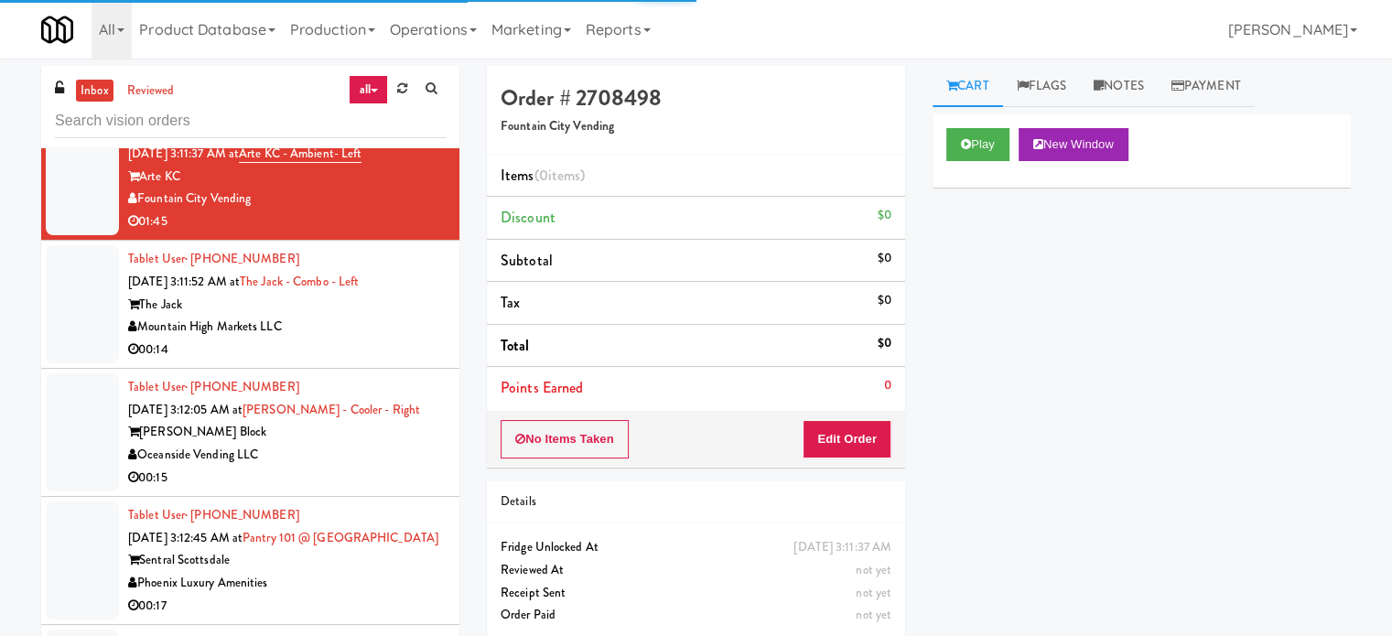
click at [361, 339] on div "Mountain High Markets LLC" at bounding box center [287, 327] width 318 height 23
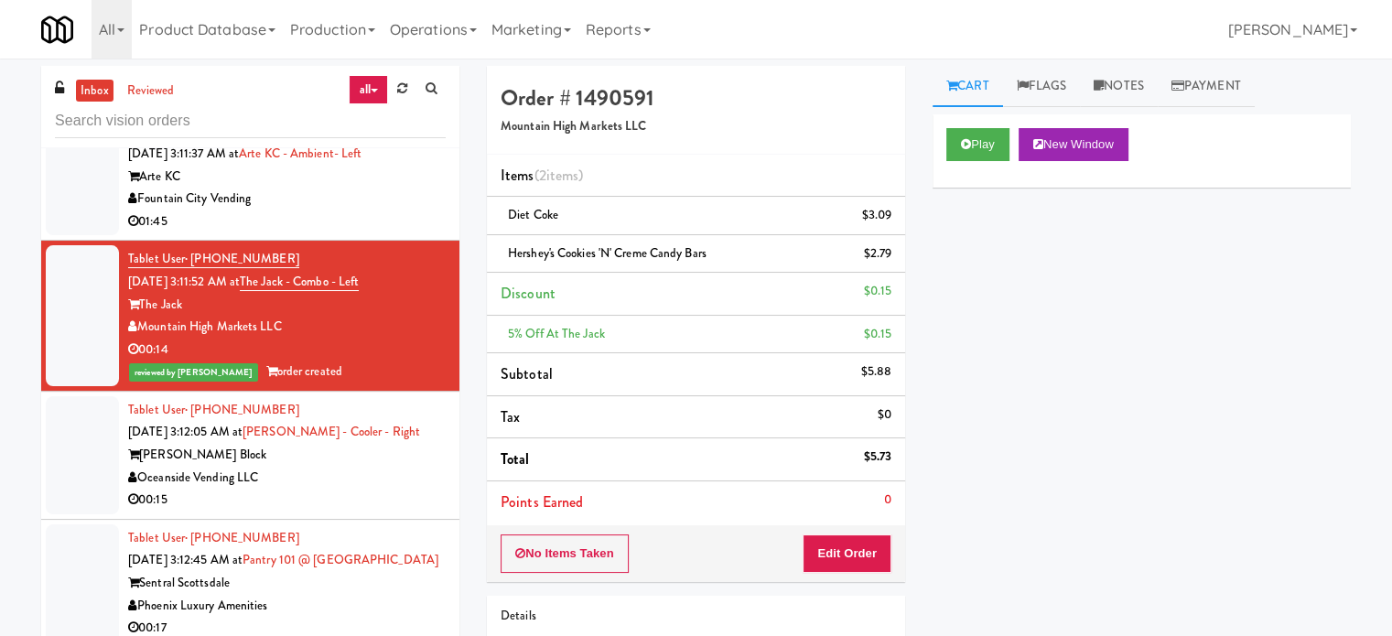
click at [360, 228] on div "01:45" at bounding box center [287, 222] width 318 height 23
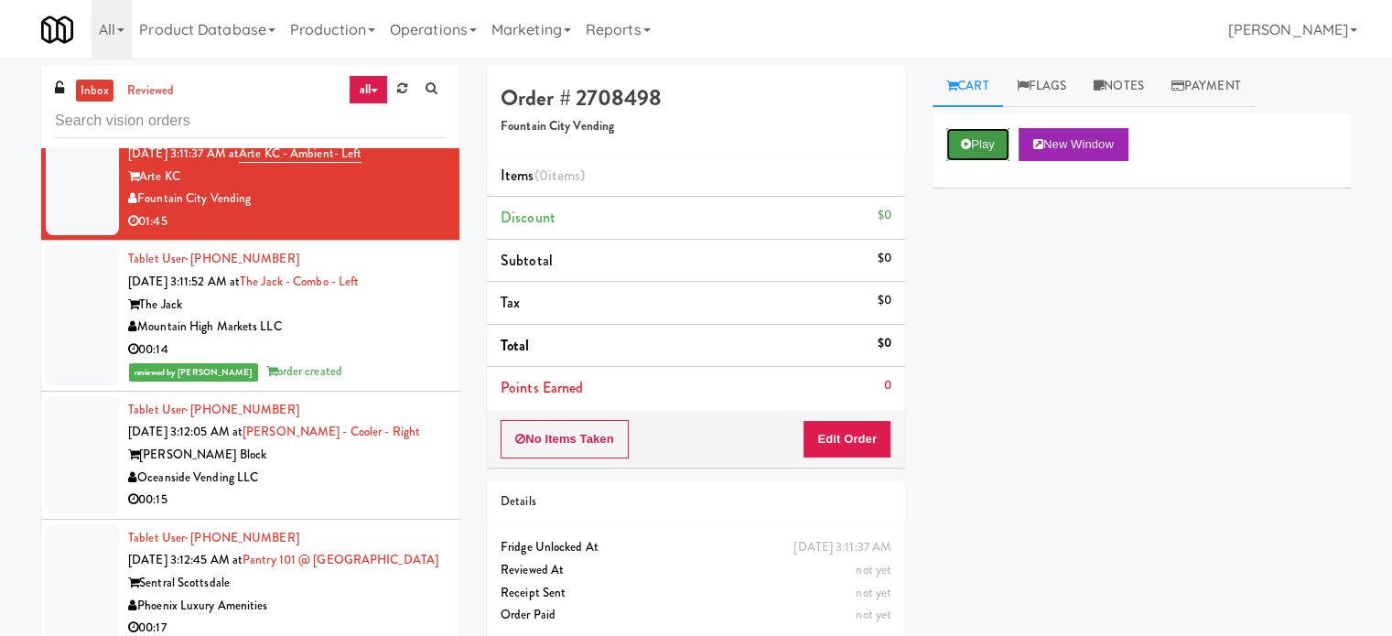
click at [978, 146] on button "Play" at bounding box center [978, 144] width 63 height 33
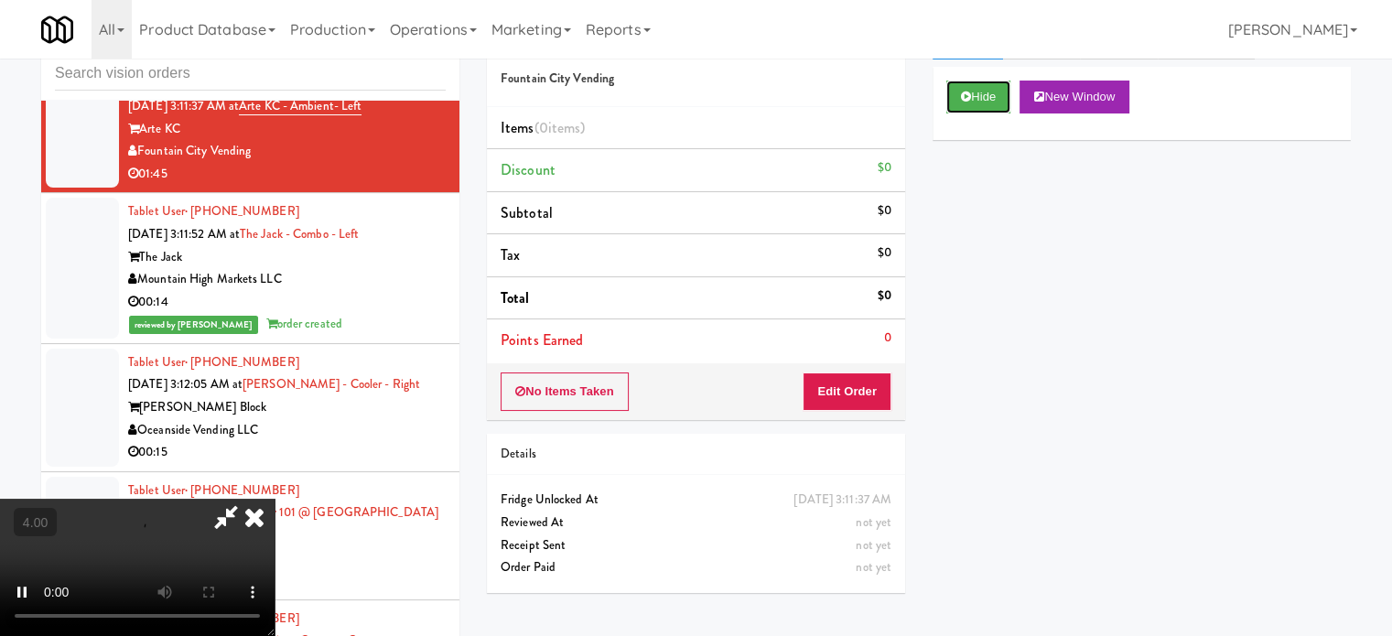
scroll to position [74, 0]
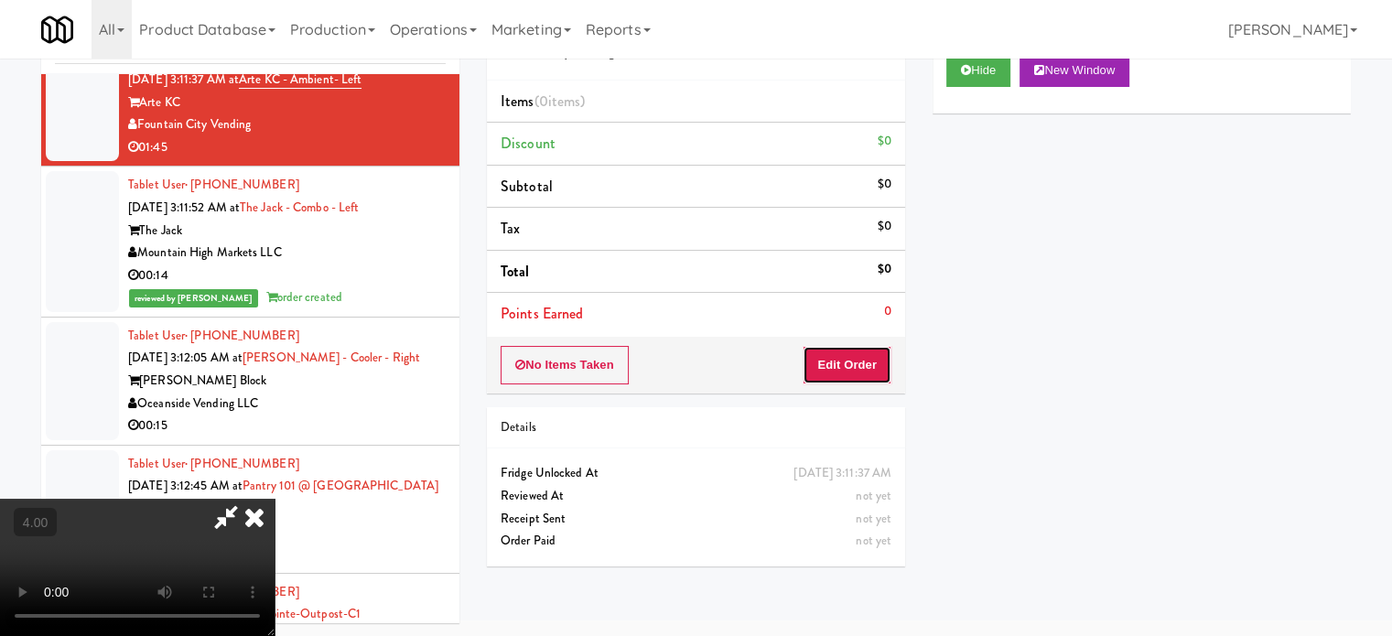
click at [864, 370] on button "Edit Order" at bounding box center [847, 365] width 89 height 38
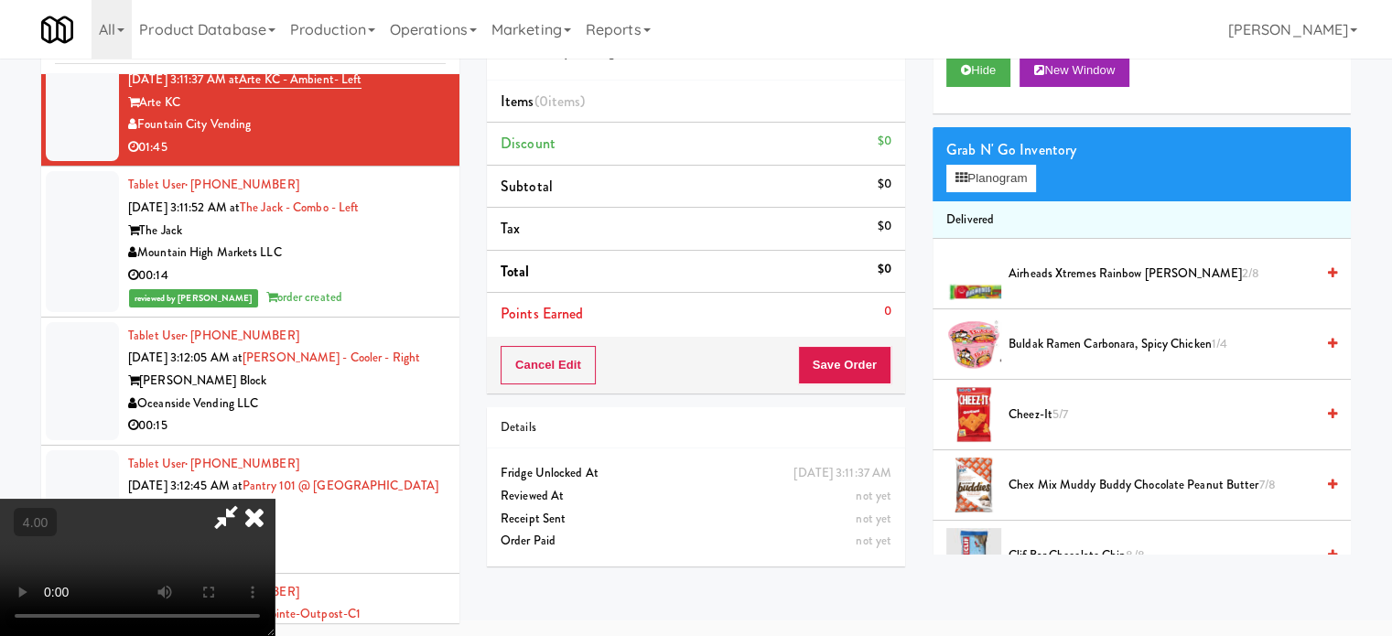
drag, startPoint x: 570, startPoint y: 424, endPoint x: 579, endPoint y: 418, distance: 9.9
click at [275, 499] on video at bounding box center [137, 567] width 275 height 137
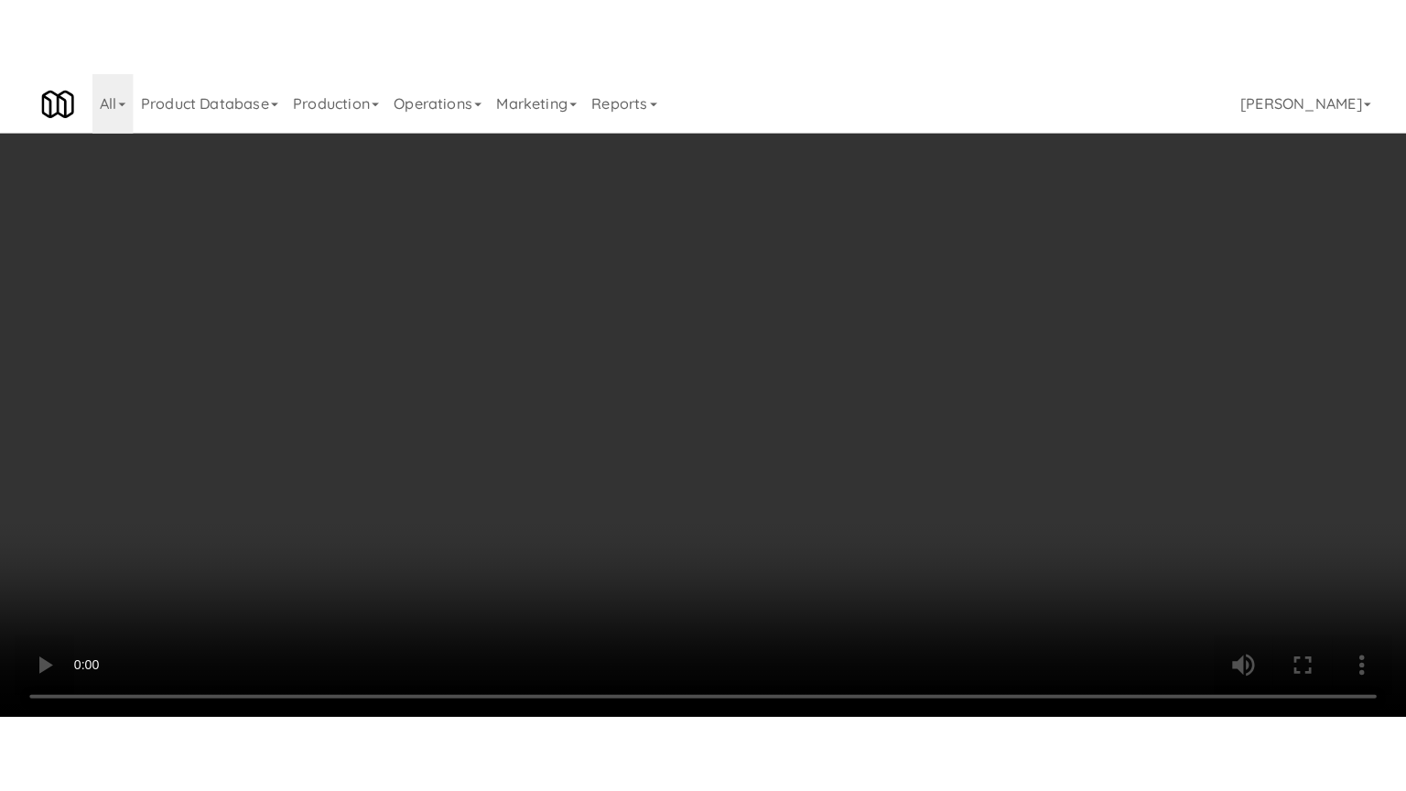
scroll to position [7514, 0]
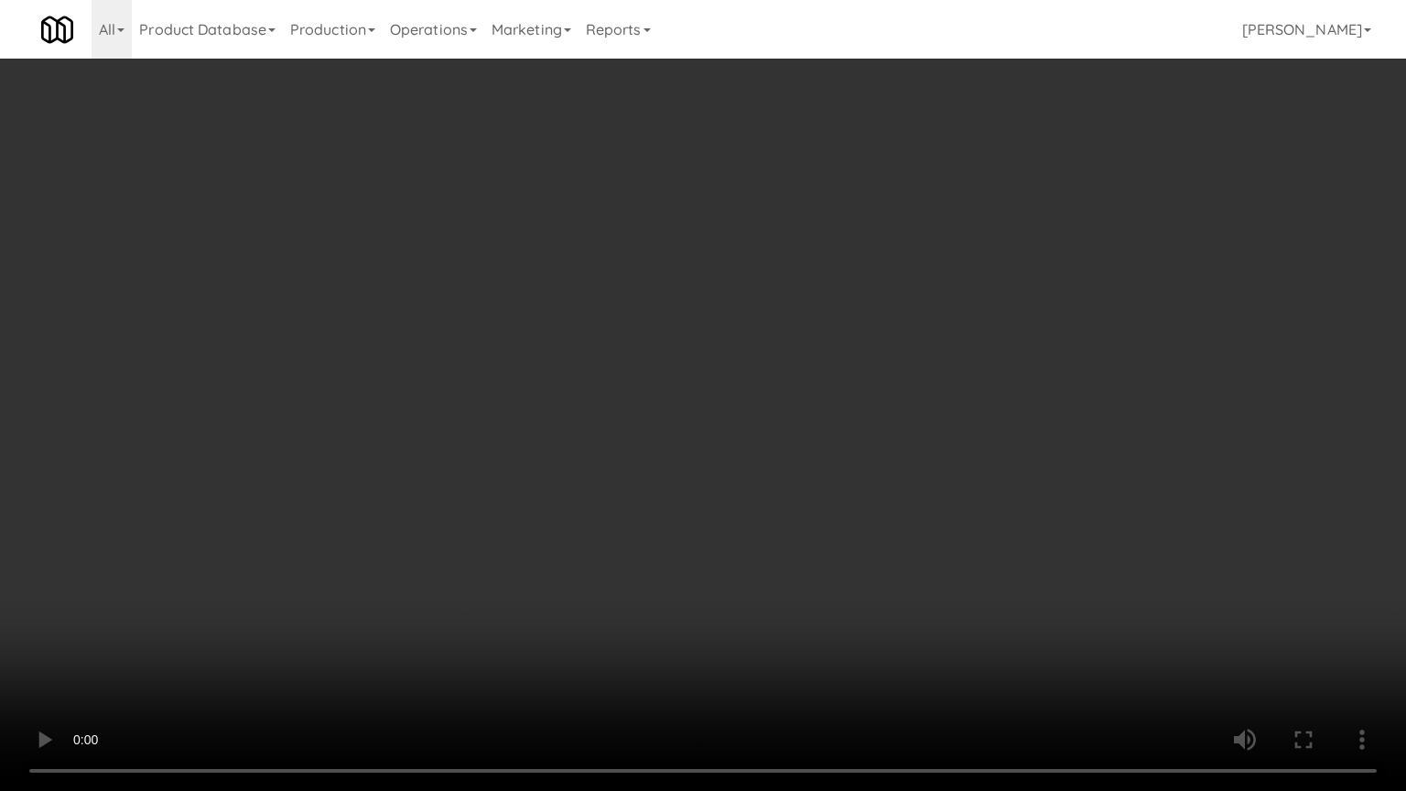
click at [666, 417] on video at bounding box center [703, 395] width 1406 height 791
click at [718, 432] on video at bounding box center [703, 395] width 1406 height 791
drag, startPoint x: 712, startPoint y: 435, endPoint x: 722, endPoint y: 434, distance: 10.1
click at [712, 436] on video at bounding box center [703, 395] width 1406 height 791
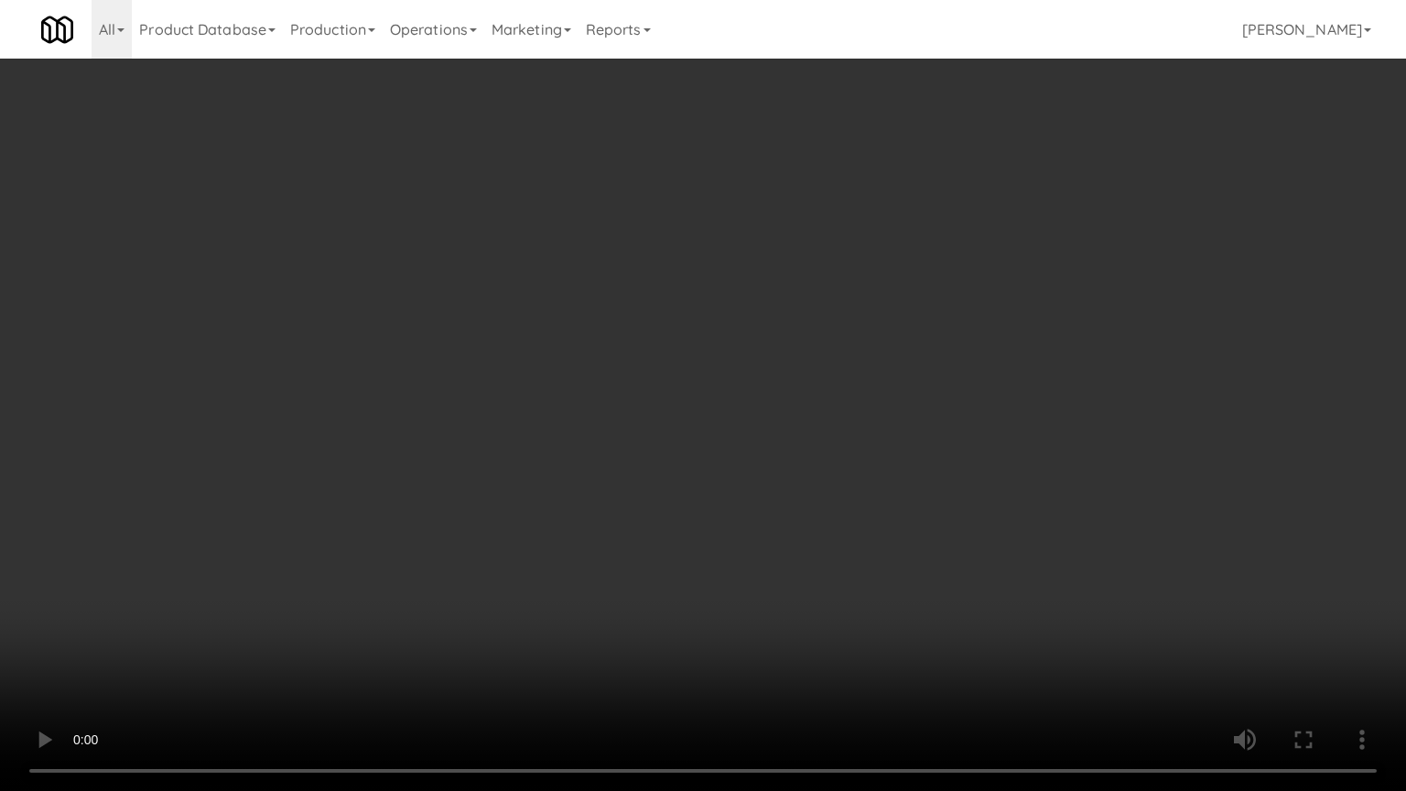
click at [764, 443] on video at bounding box center [703, 395] width 1406 height 791
drag, startPoint x: 739, startPoint y: 436, endPoint x: 752, endPoint y: 426, distance: 16.3
click at [746, 430] on video at bounding box center [703, 395] width 1406 height 791
click at [752, 426] on video at bounding box center [703, 395] width 1406 height 791
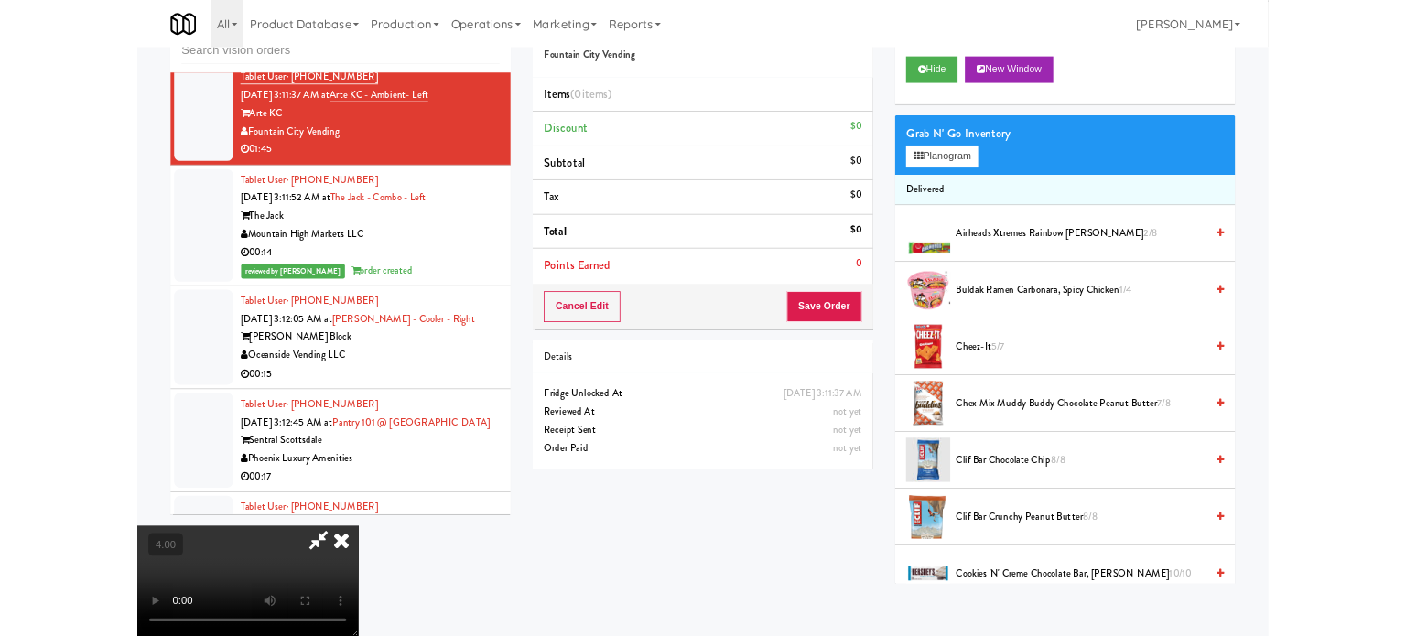
scroll to position [7559, 0]
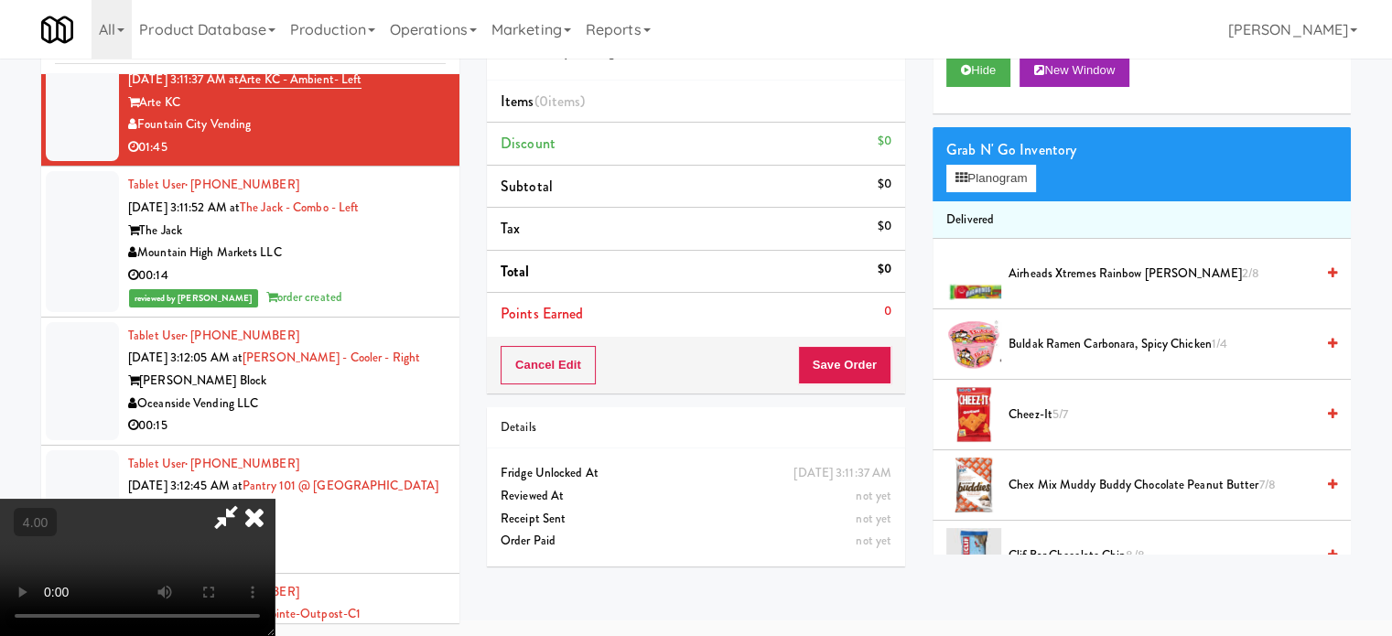
drag, startPoint x: 777, startPoint y: 298, endPoint x: 801, endPoint y: 282, distance: 28.4
click at [275, 499] on video at bounding box center [137, 567] width 275 height 137
drag, startPoint x: 684, startPoint y: 339, endPoint x: 747, endPoint y: 319, distance: 66.0
click at [275, 499] on video at bounding box center [137, 567] width 275 height 137
click at [1011, 175] on button "Planogram" at bounding box center [992, 178] width 90 height 27
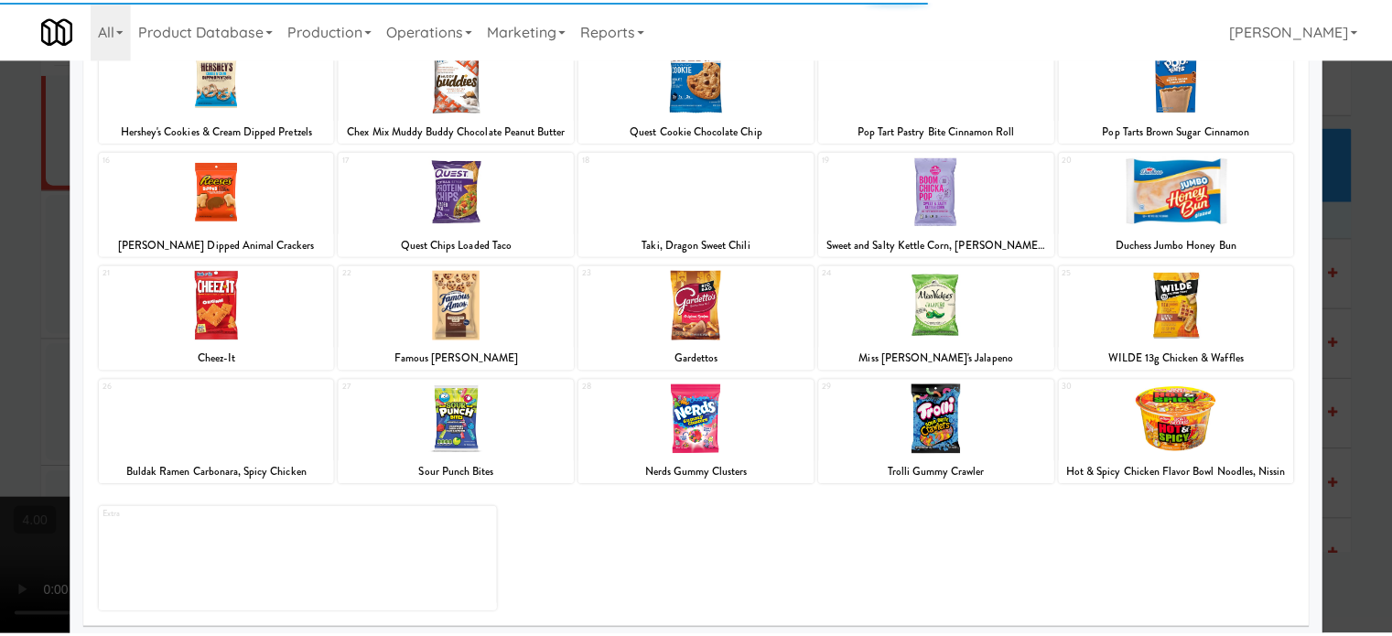
scroll to position [262, 0]
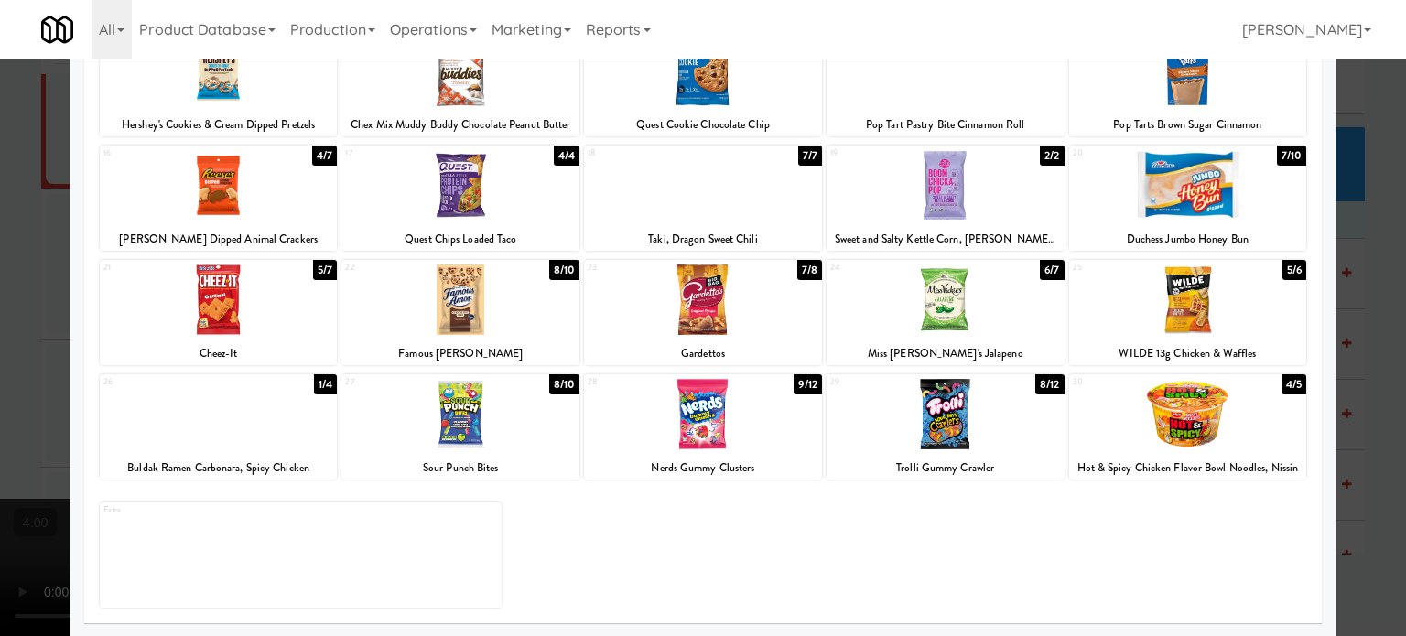
drag, startPoint x: 1283, startPoint y: 383, endPoint x: 1355, endPoint y: 385, distance: 71.5
click at [1286, 383] on div "4/5" at bounding box center [1294, 384] width 25 height 20
click at [1358, 396] on div at bounding box center [703, 318] width 1406 height 636
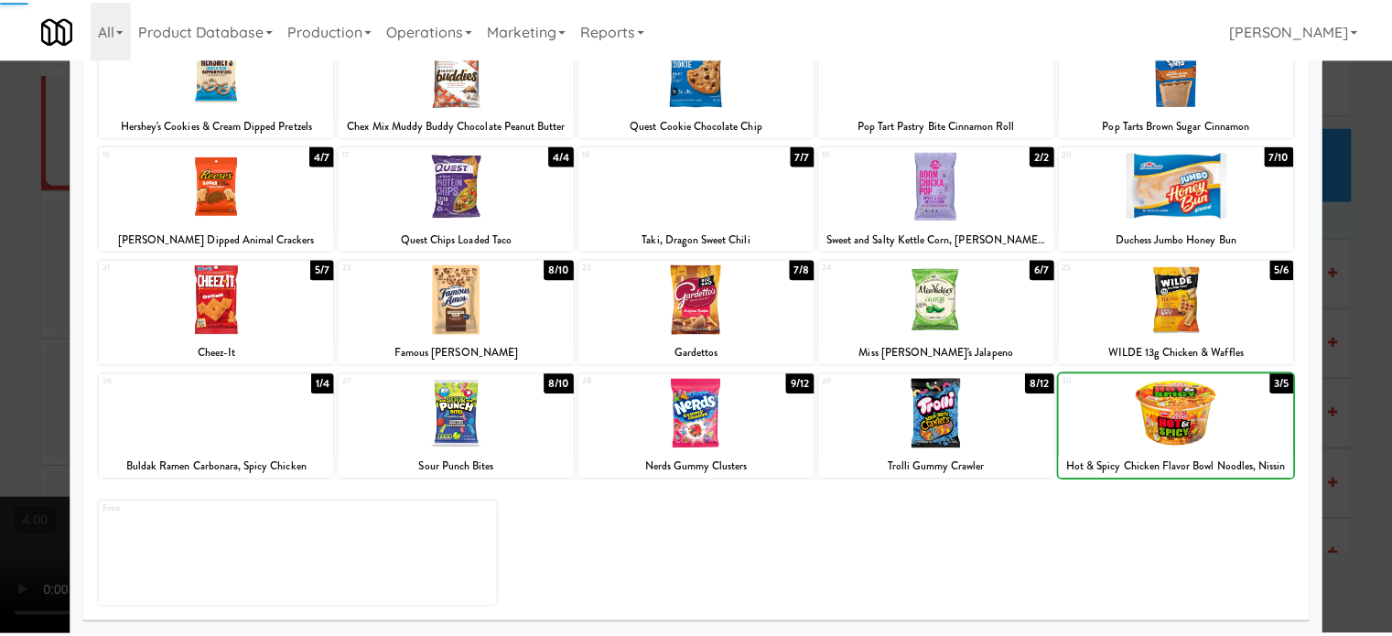
scroll to position [7559, 0]
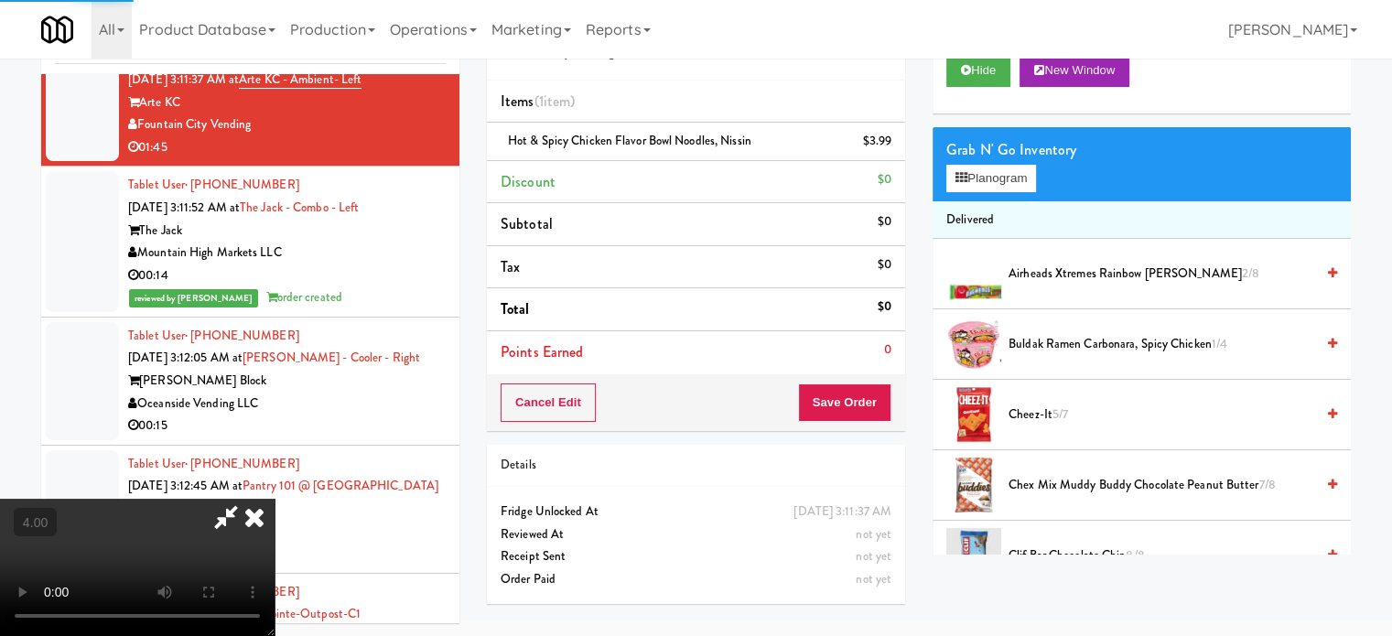
drag, startPoint x: 566, startPoint y: 420, endPoint x: 571, endPoint y: 408, distance: 13.1
click at [275, 499] on video at bounding box center [137, 567] width 275 height 137
drag, startPoint x: 571, startPoint y: 408, endPoint x: 571, endPoint y: 505, distance: 97.0
click at [275, 499] on video at bounding box center [137, 567] width 275 height 137
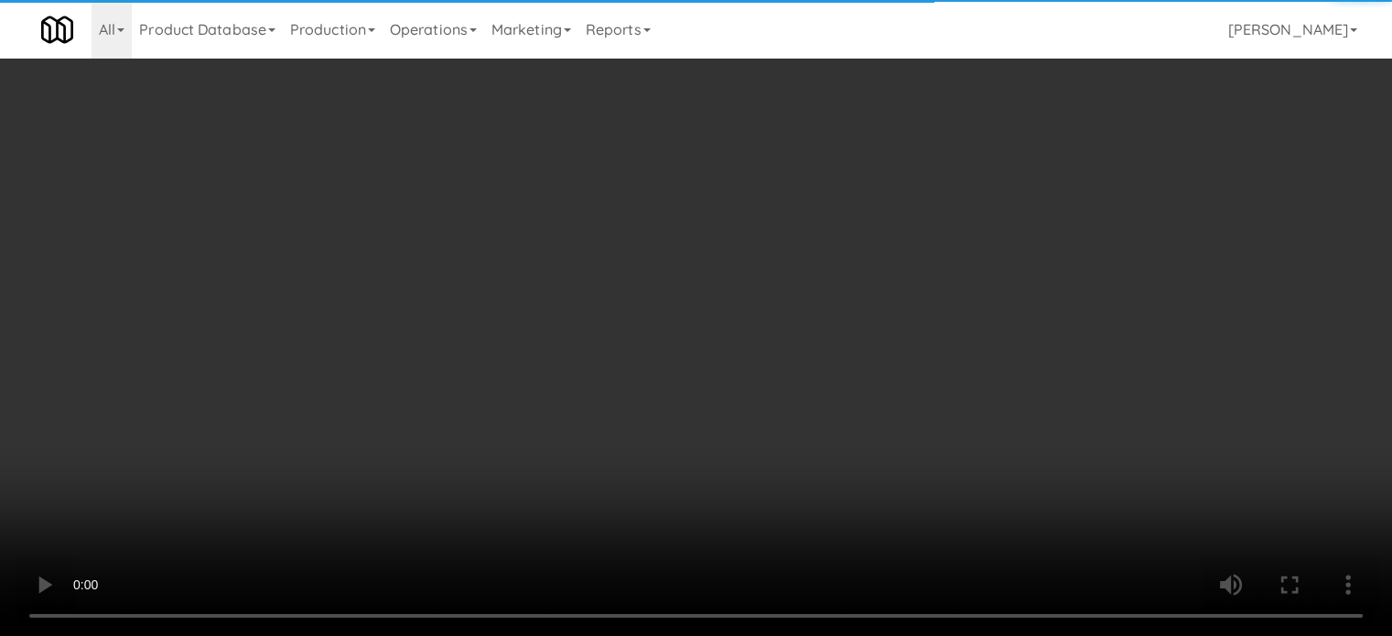
scroll to position [7514, 0]
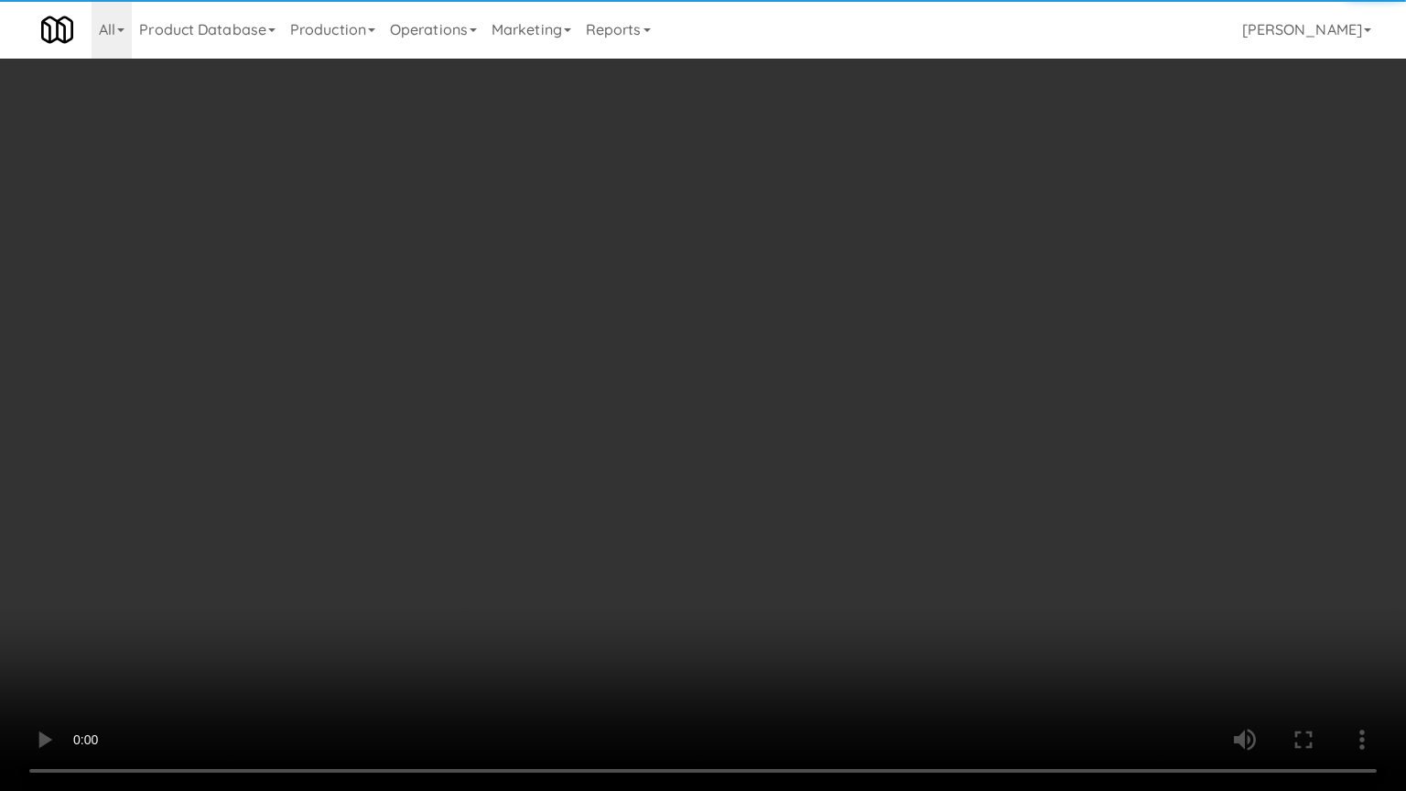
drag, startPoint x: 571, startPoint y: 505, endPoint x: 565, endPoint y: 424, distance: 81.7
click at [571, 500] on video at bounding box center [703, 395] width 1406 height 791
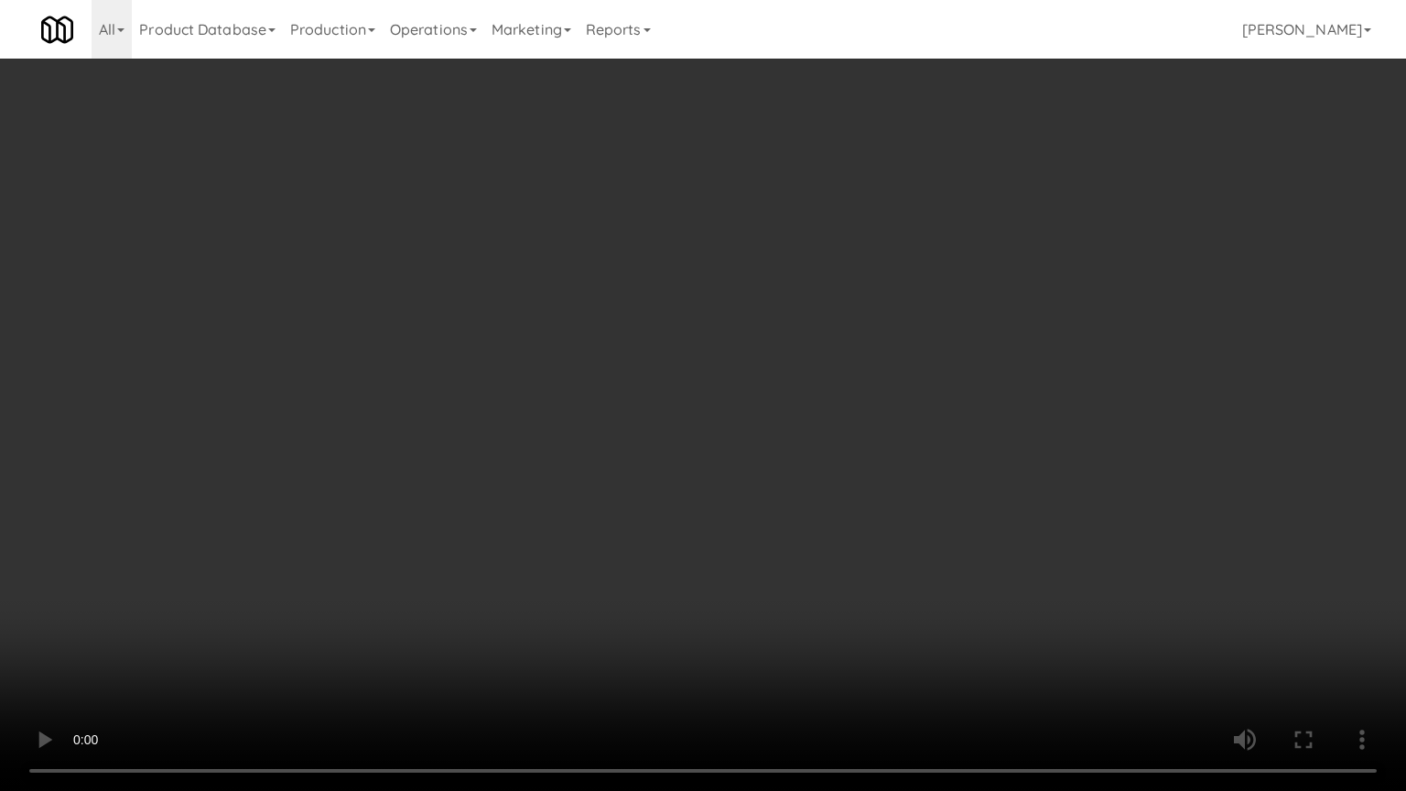
click at [558, 438] on video at bounding box center [703, 395] width 1406 height 791
drag, startPoint x: 805, startPoint y: 641, endPoint x: 709, endPoint y: 568, distance: 120.8
click at [801, 633] on video at bounding box center [703, 395] width 1406 height 791
click at [675, 576] on video at bounding box center [703, 395] width 1406 height 791
click at [662, 558] on video at bounding box center [703, 395] width 1406 height 791
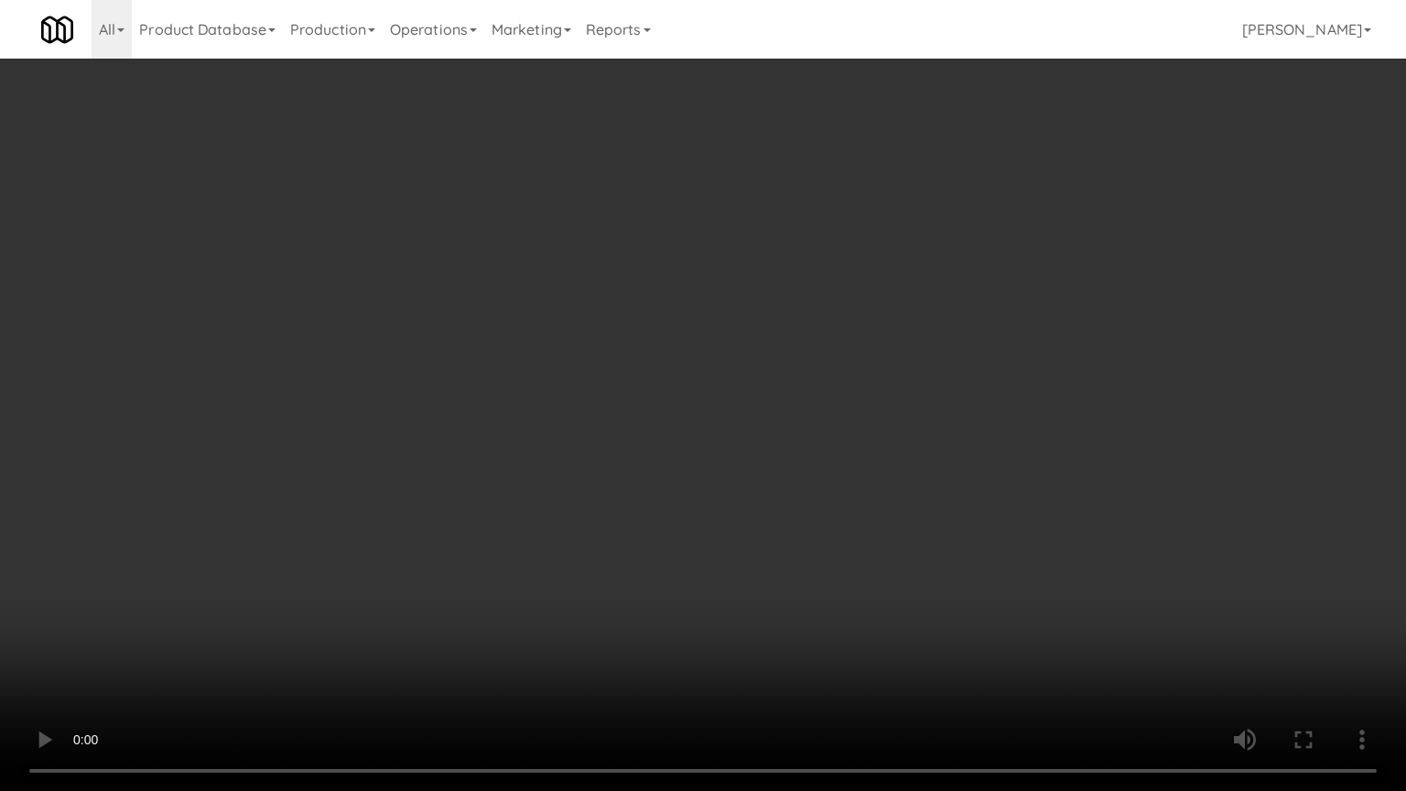
click at [648, 554] on video at bounding box center [703, 395] width 1406 height 791
click at [649, 554] on video at bounding box center [703, 395] width 1406 height 791
click at [679, 575] on video at bounding box center [703, 395] width 1406 height 791
click at [670, 577] on video at bounding box center [703, 395] width 1406 height 791
click at [687, 564] on video at bounding box center [703, 395] width 1406 height 791
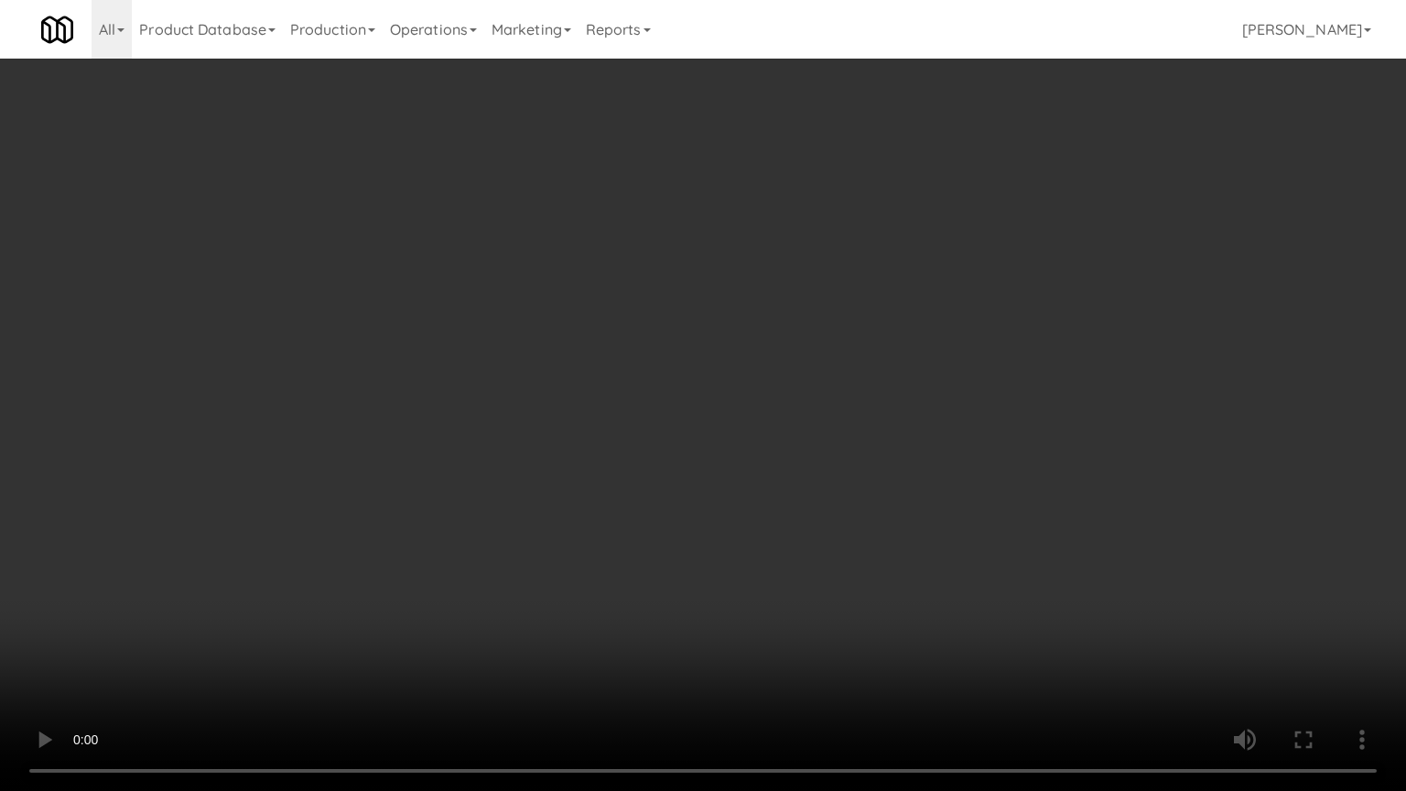
click at [655, 558] on video at bounding box center [703, 395] width 1406 height 791
click at [669, 538] on video at bounding box center [703, 395] width 1406 height 791
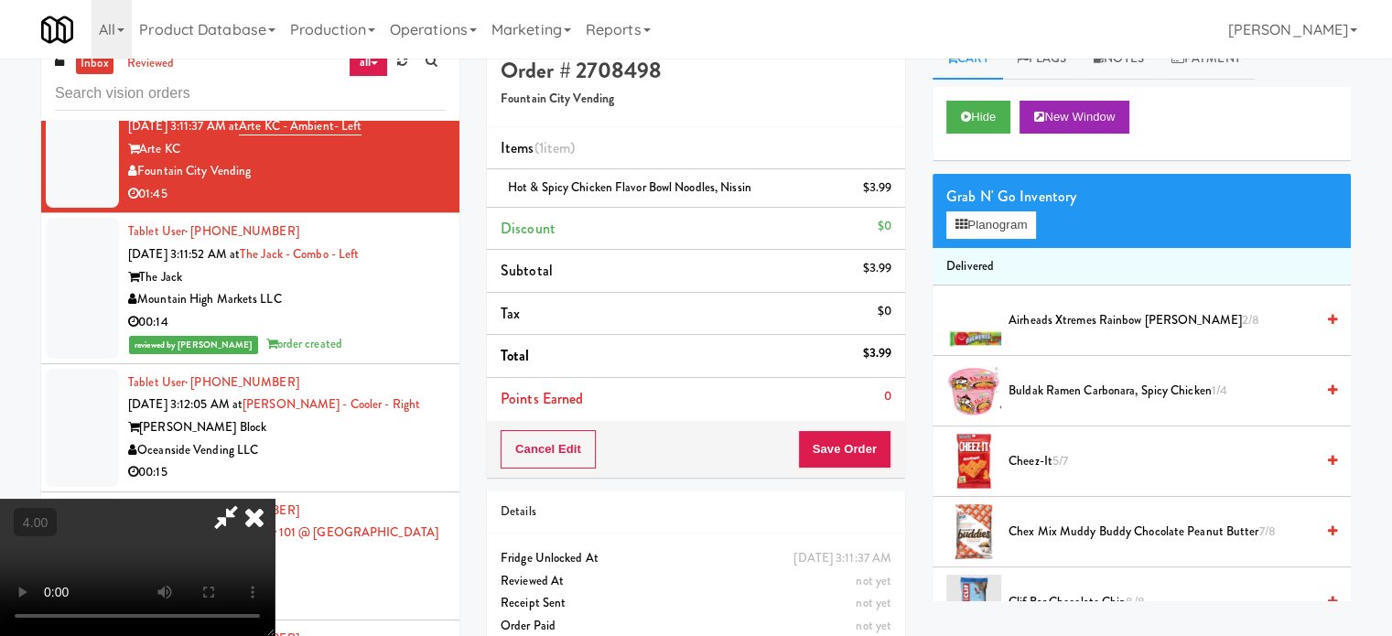
scroll to position [0, 0]
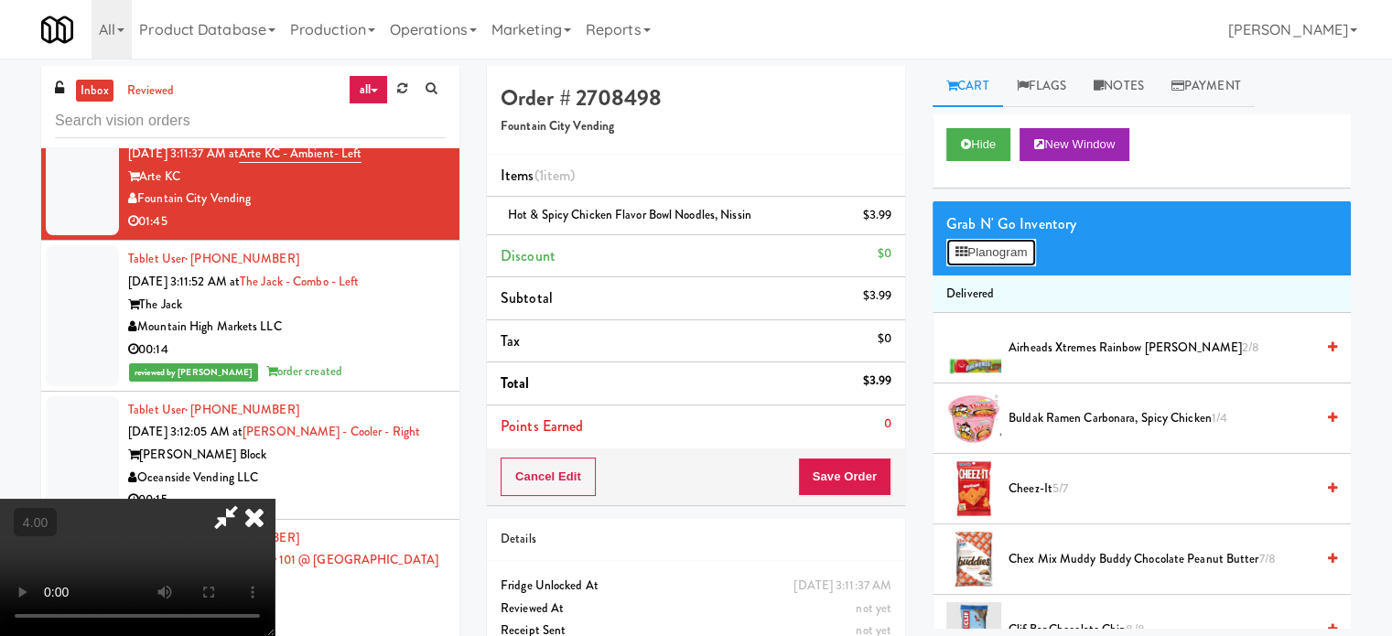
click at [985, 243] on button "Planogram" at bounding box center [992, 252] width 90 height 27
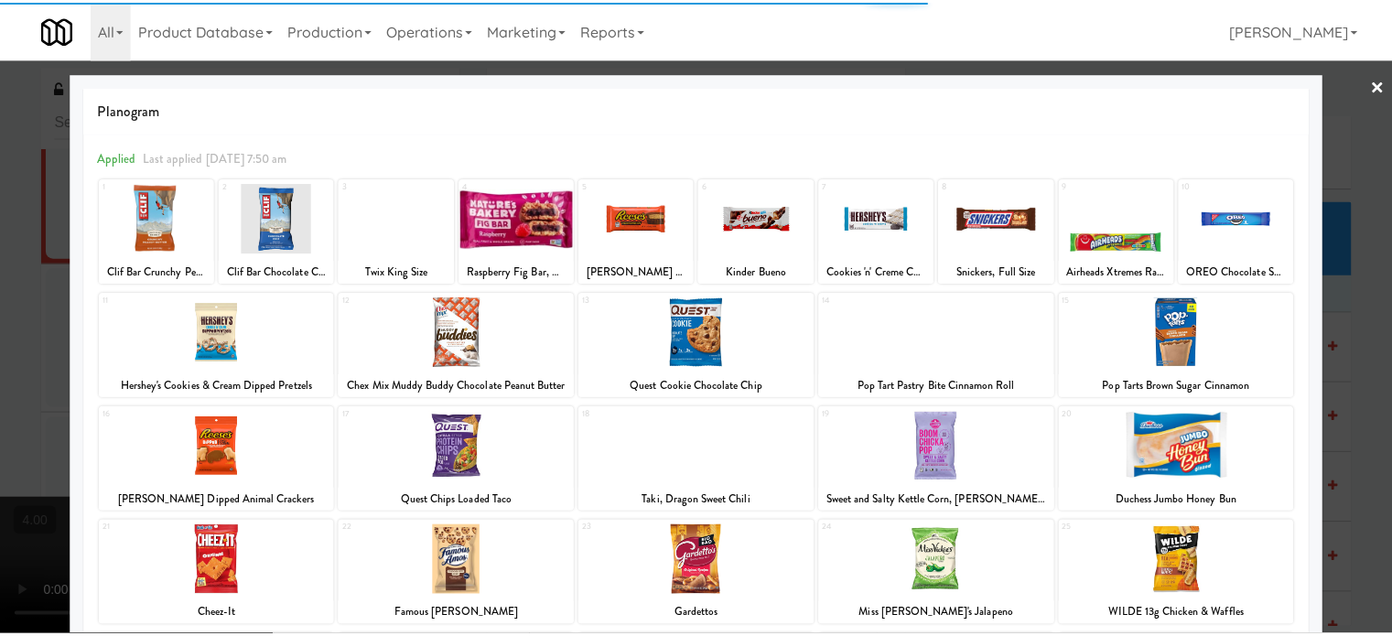
scroll to position [262, 0]
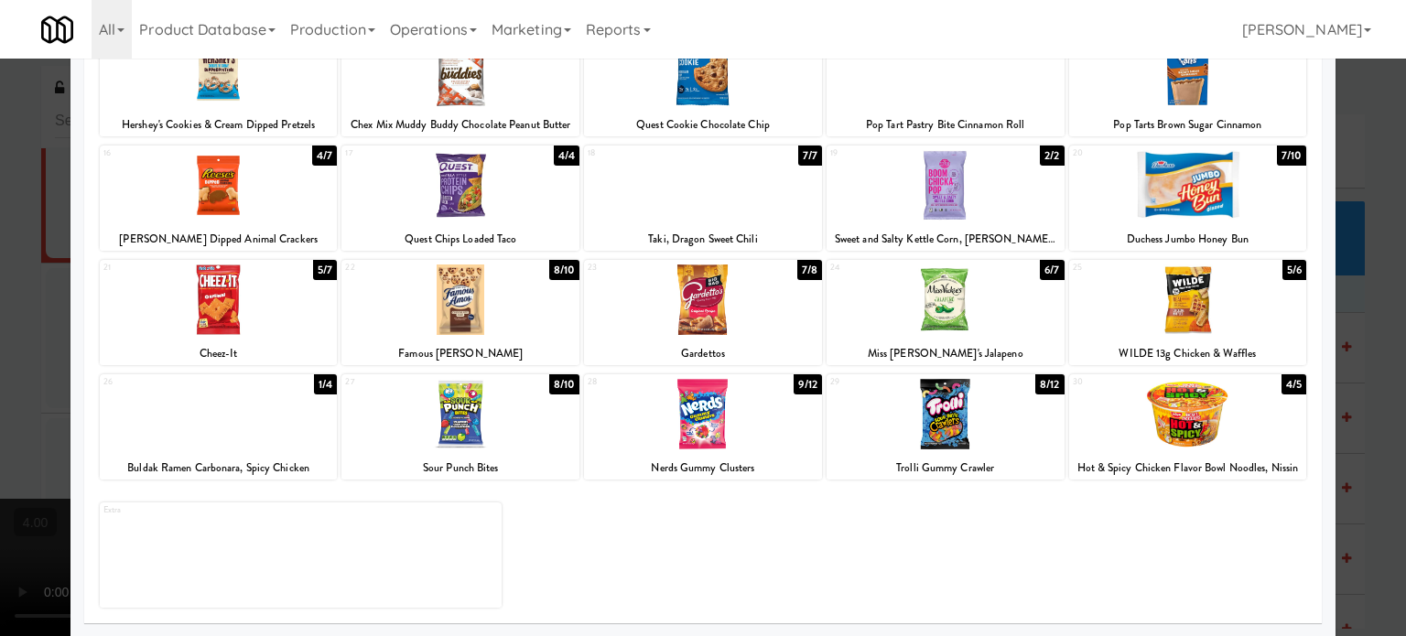
click at [558, 155] on div "4/4" at bounding box center [567, 156] width 26 height 20
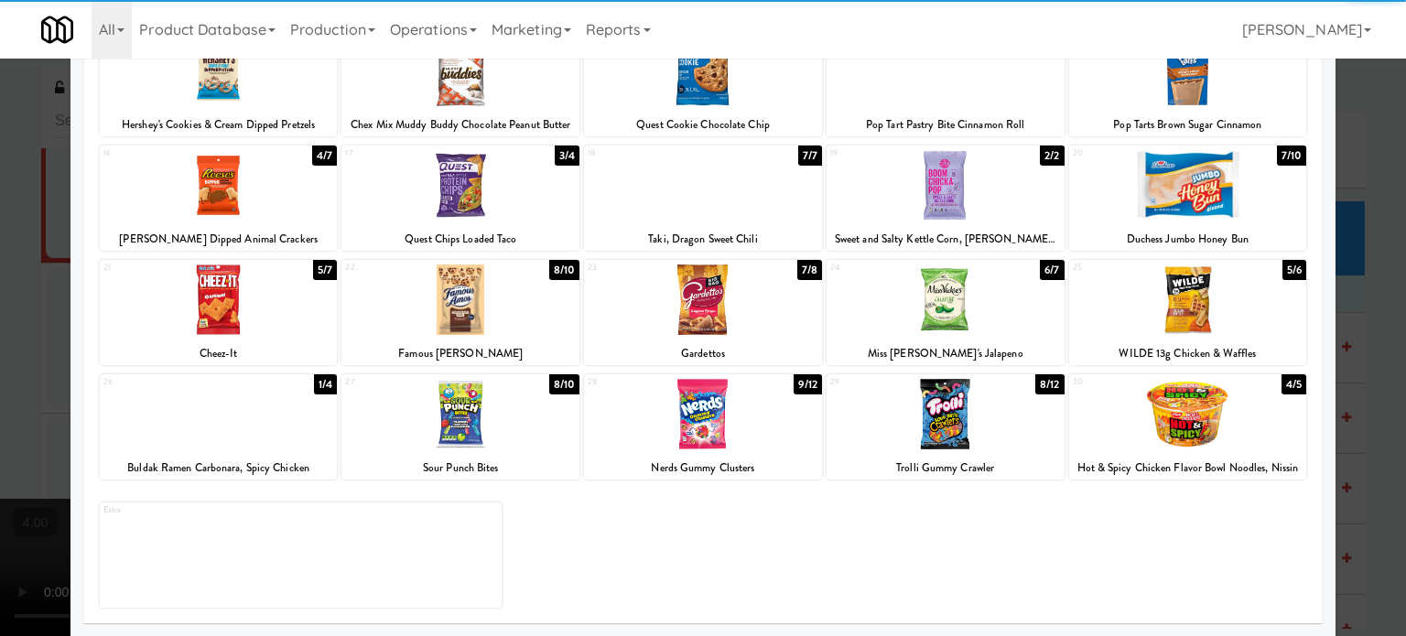
drag, startPoint x: 20, startPoint y: 373, endPoint x: 71, endPoint y: 352, distance: 55.1
click at [20, 373] on div at bounding box center [703, 318] width 1406 height 636
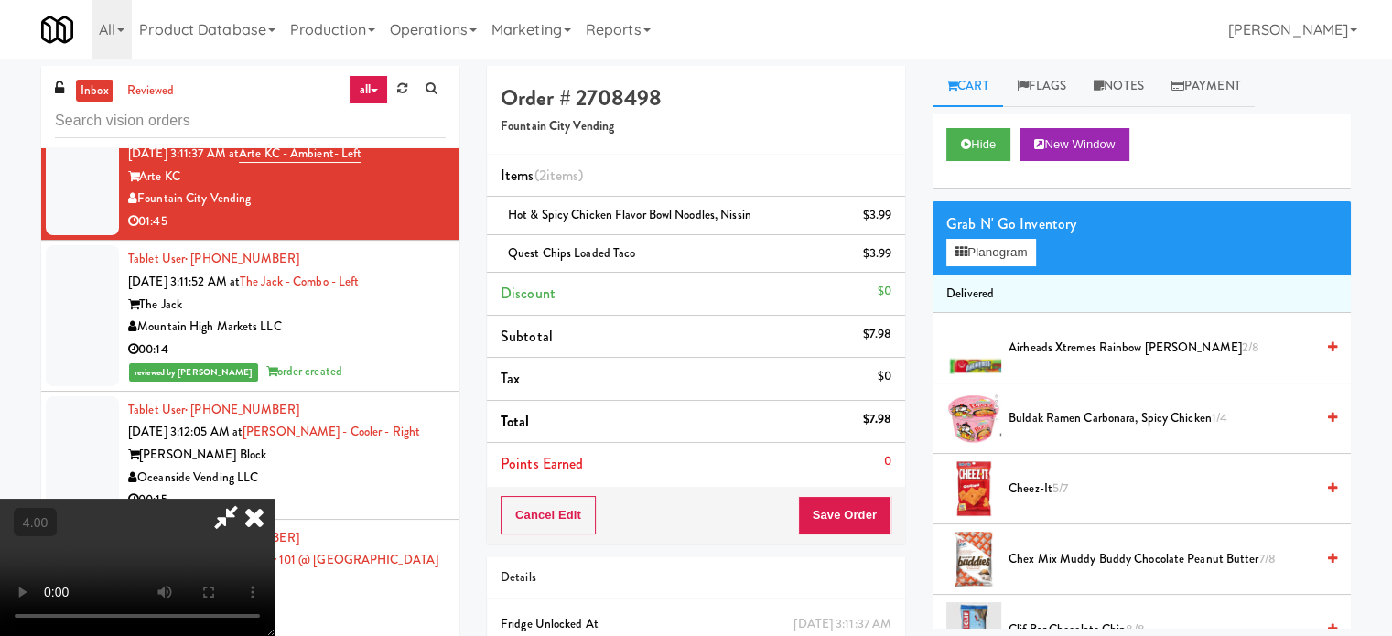
click at [275, 499] on video at bounding box center [137, 567] width 275 height 137
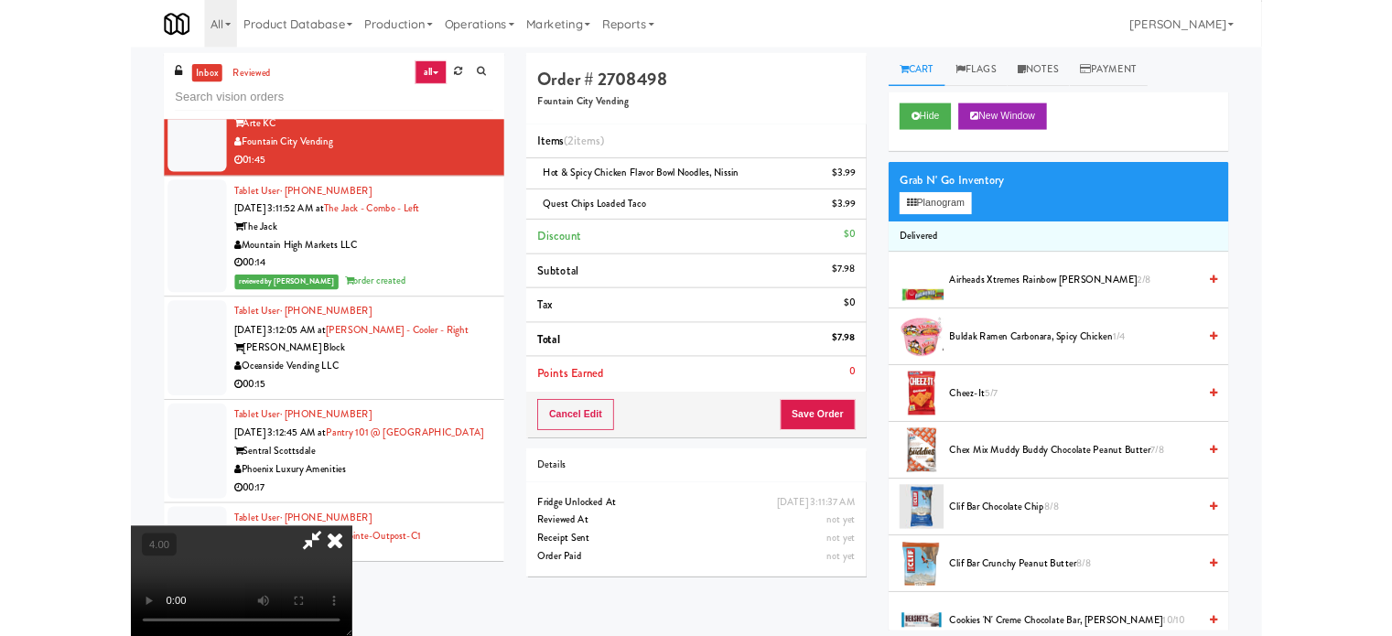
scroll to position [7514, 0]
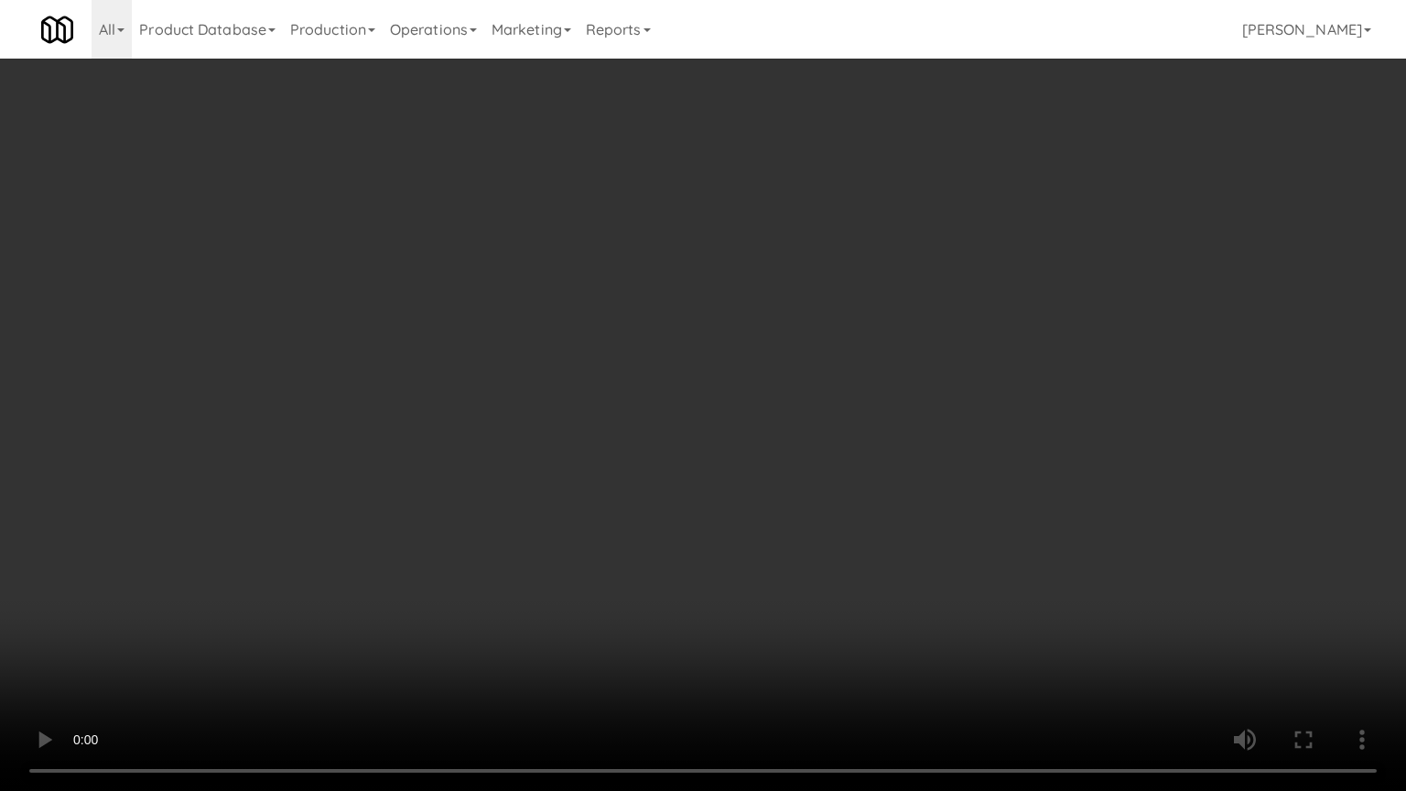
click at [537, 393] on video at bounding box center [703, 395] width 1406 height 791
drag, startPoint x: 587, startPoint y: 398, endPoint x: 604, endPoint y: 395, distance: 17.8
click at [590, 398] on video at bounding box center [703, 395] width 1406 height 791
click at [612, 393] on video at bounding box center [703, 395] width 1406 height 791
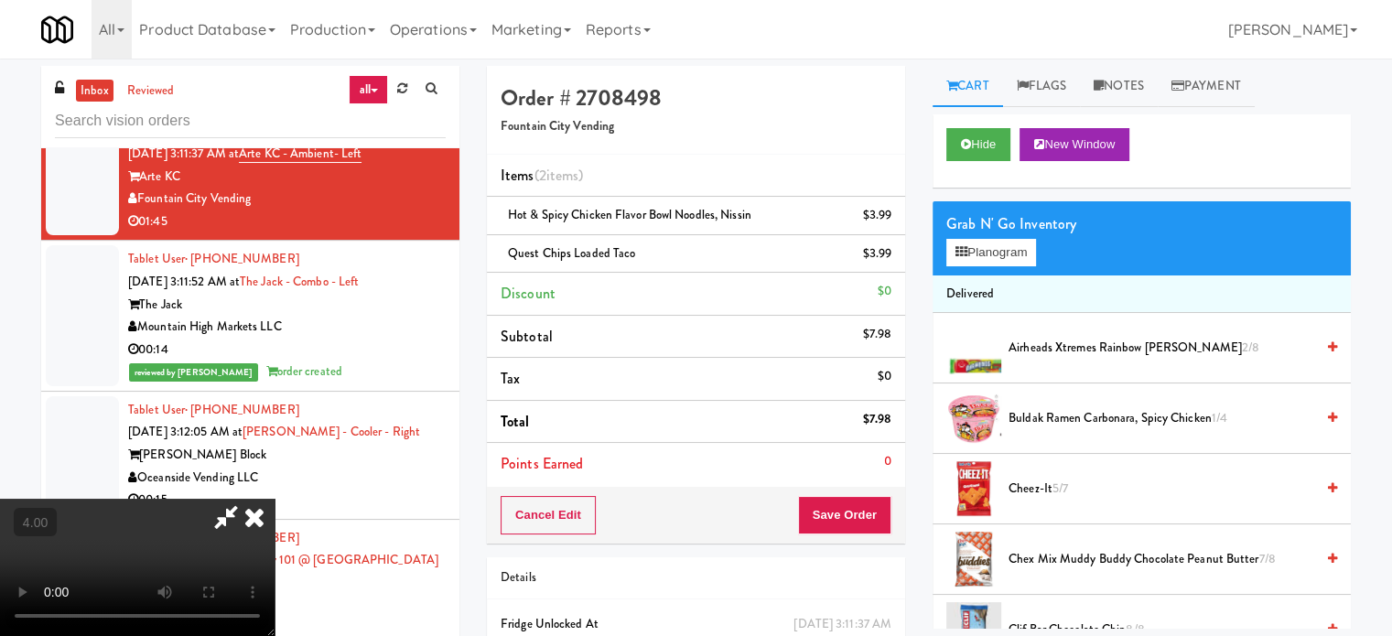
click at [275, 499] on video at bounding box center [137, 567] width 275 height 137
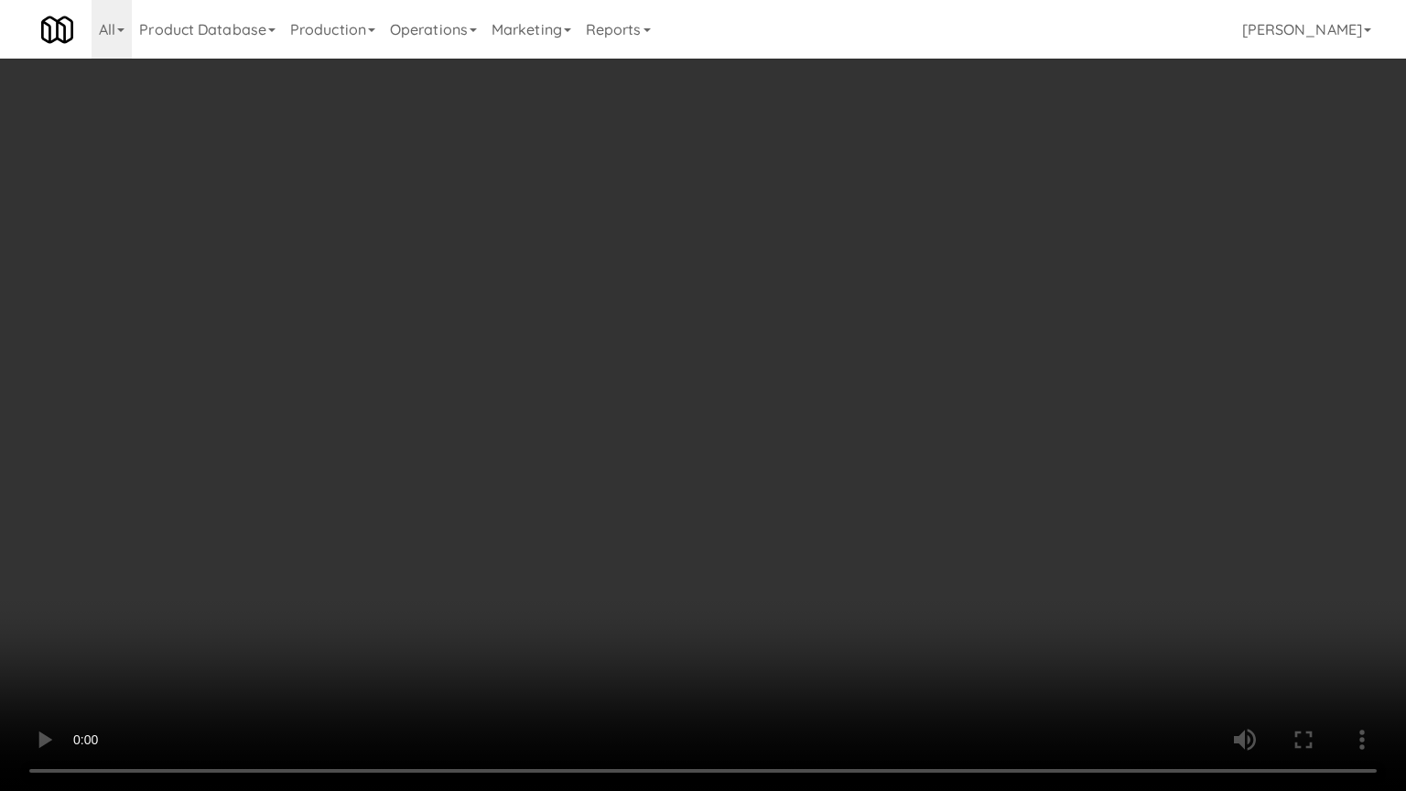
drag, startPoint x: 293, startPoint y: 586, endPoint x: 334, endPoint y: 549, distance: 55.1
click at [297, 582] on video at bounding box center [703, 395] width 1406 height 791
click at [539, 427] on video at bounding box center [703, 395] width 1406 height 791
drag, startPoint x: 543, startPoint y: 420, endPoint x: 634, endPoint y: 254, distance: 189.3
click at [547, 417] on video at bounding box center [703, 395] width 1406 height 791
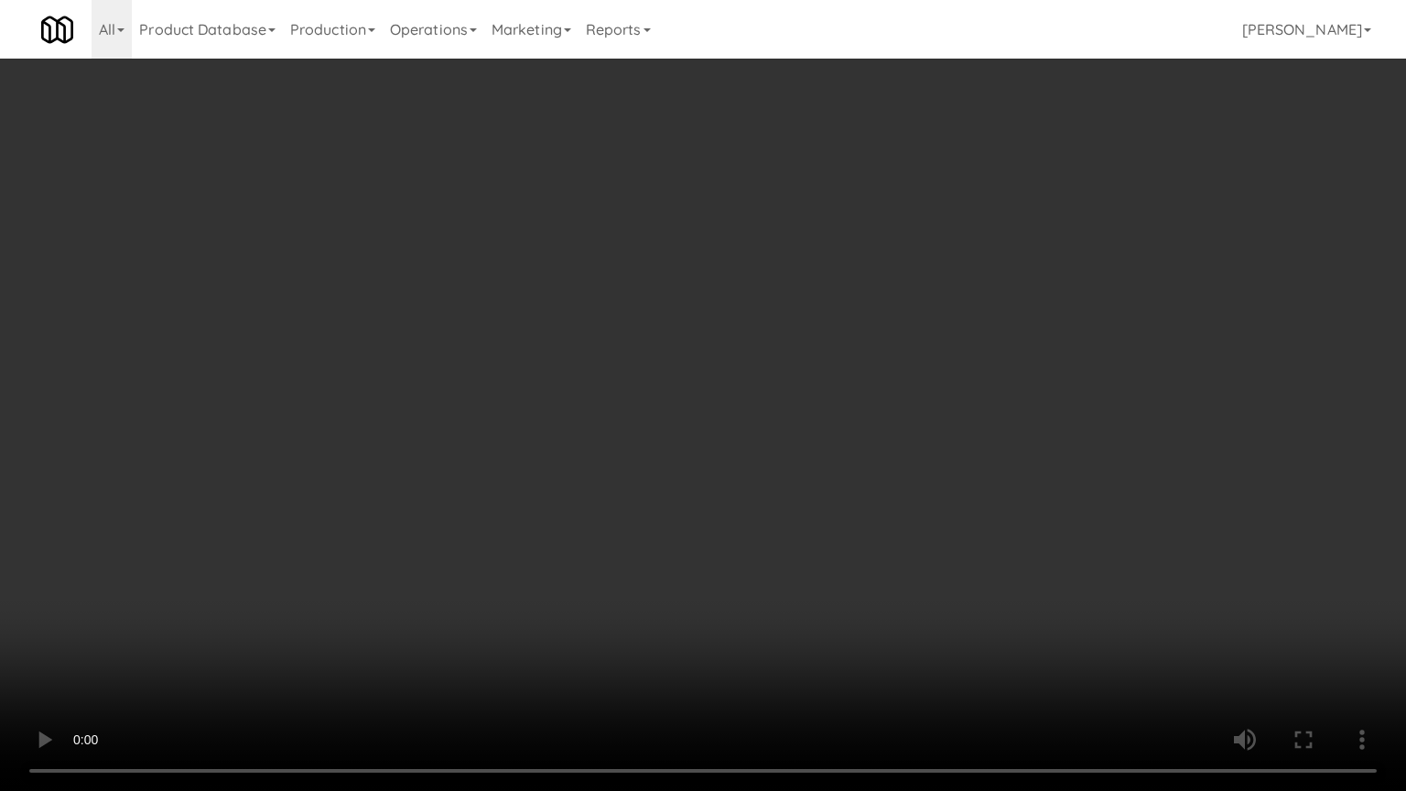
scroll to position [7559, 0]
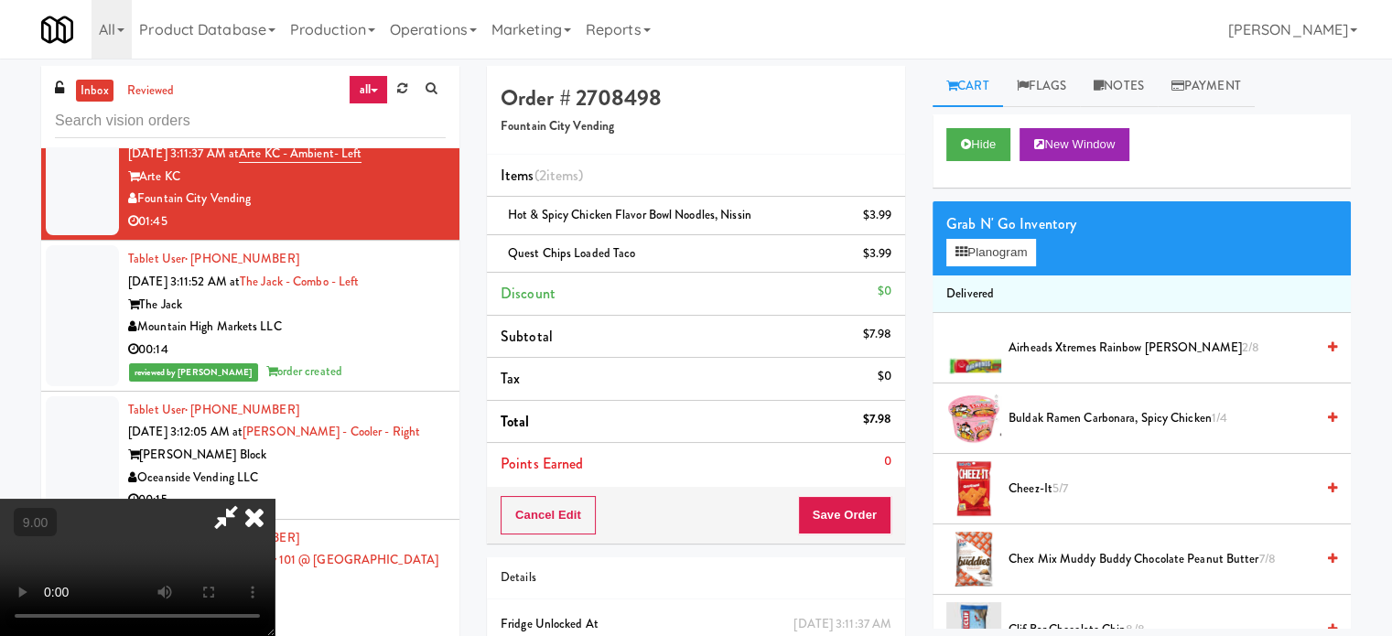
click at [275, 499] on video at bounding box center [137, 567] width 275 height 137
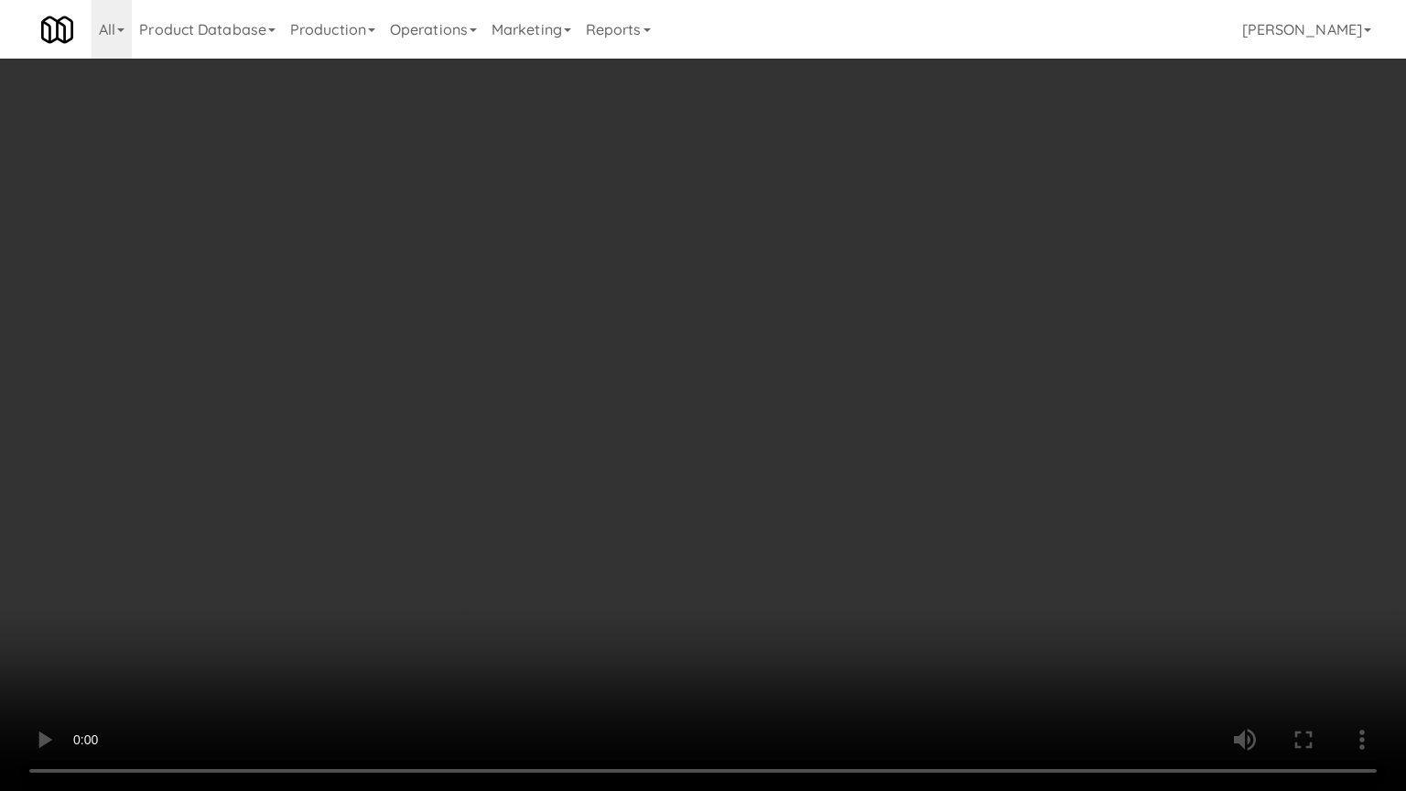
click at [675, 333] on video at bounding box center [703, 395] width 1406 height 791
drag, startPoint x: 677, startPoint y: 333, endPoint x: 799, endPoint y: 60, distance: 299.1
click at [678, 329] on video at bounding box center [703, 395] width 1406 height 791
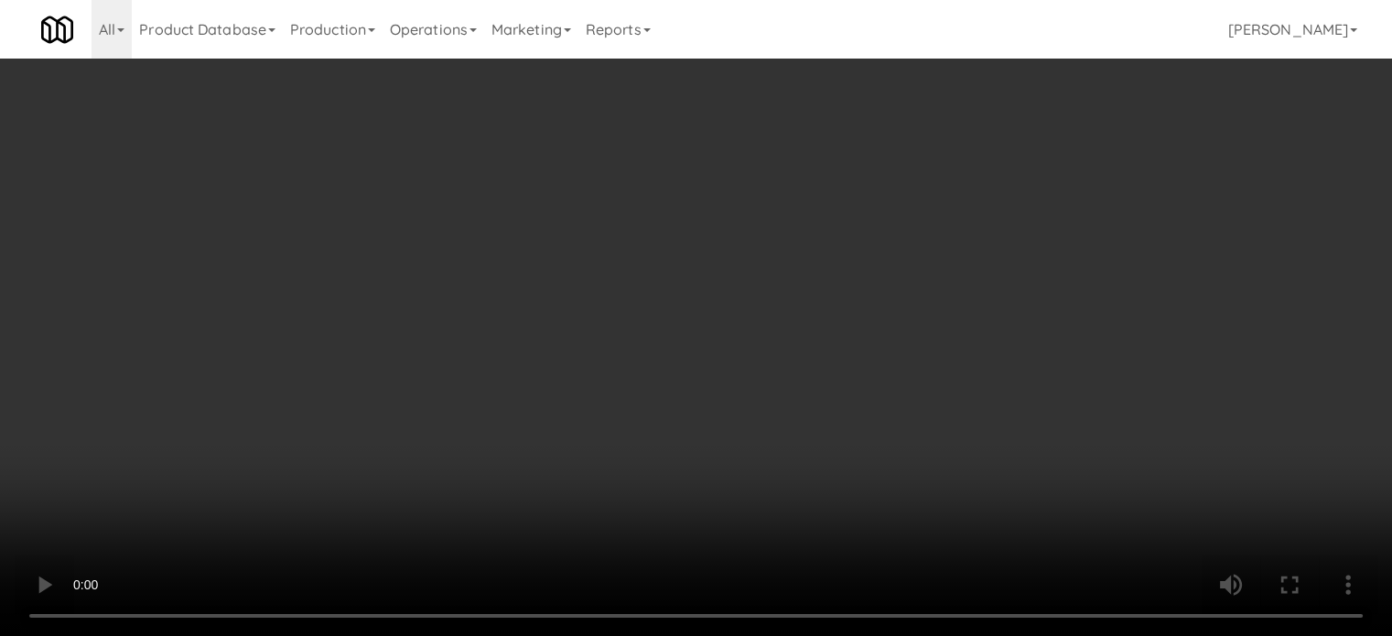
scroll to position [7559, 0]
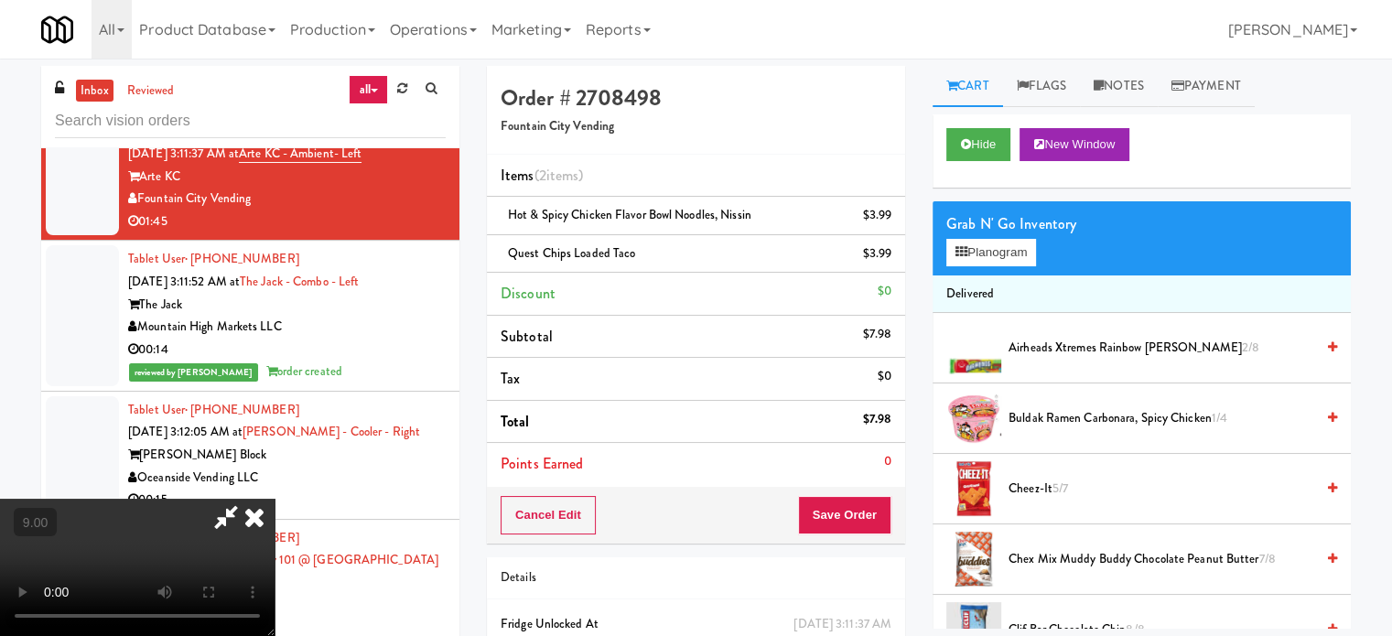
click at [275, 499] on icon at bounding box center [254, 517] width 40 height 37
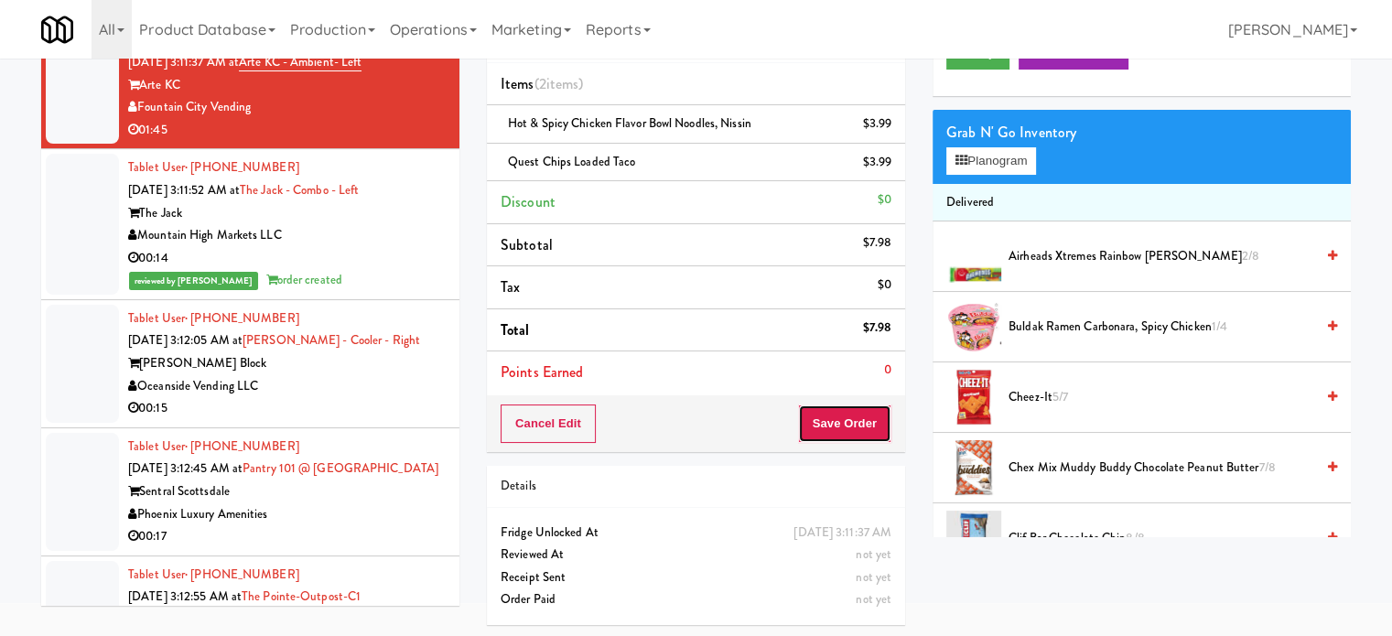
click at [839, 426] on button "Save Order" at bounding box center [844, 424] width 93 height 38
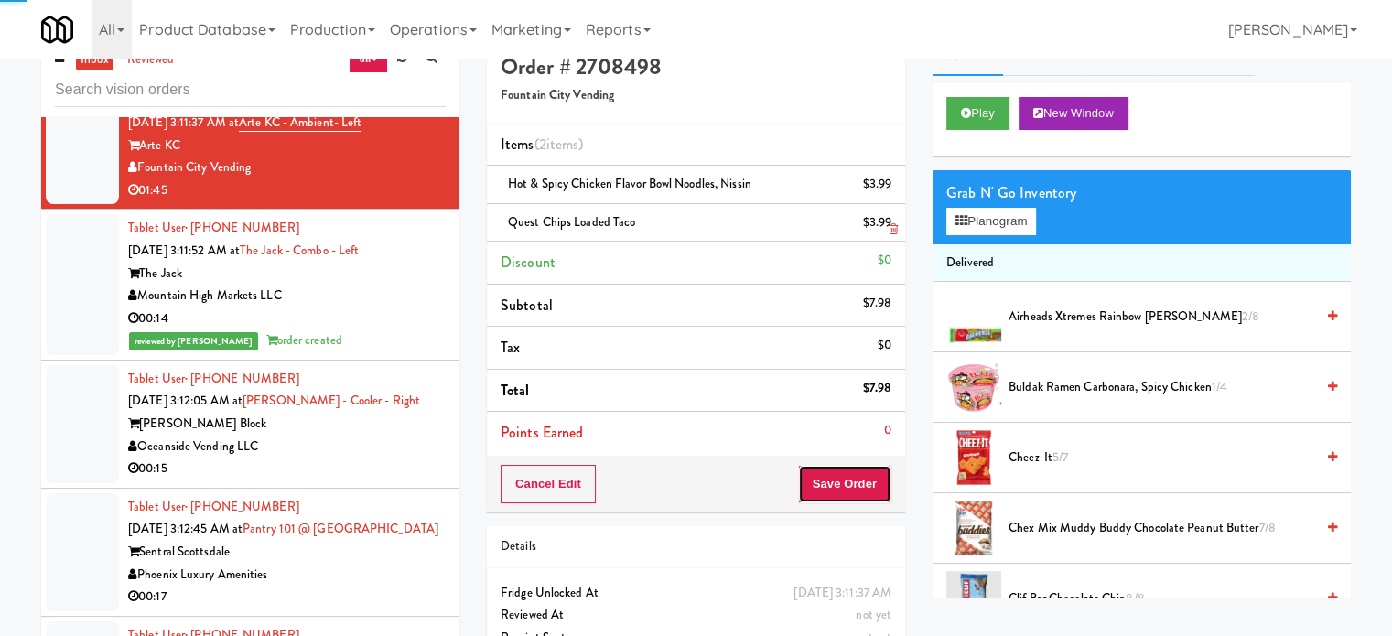
scroll to position [0, 0]
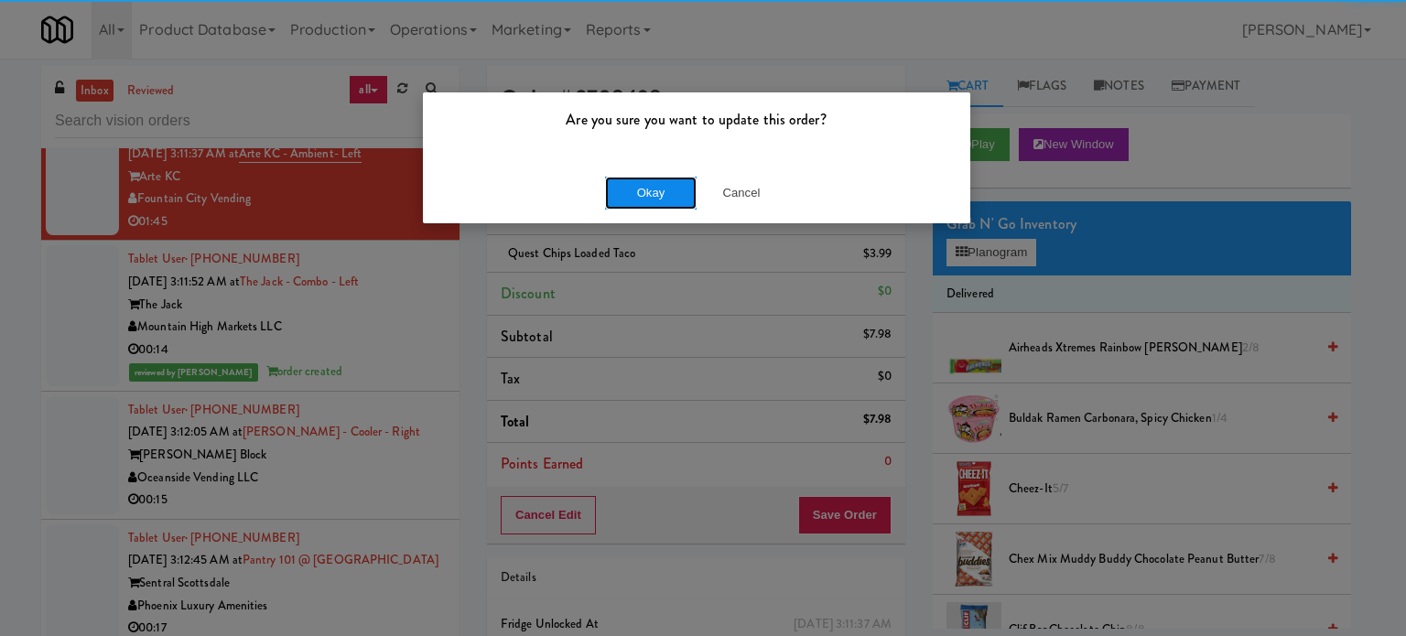
click at [633, 179] on button "Okay" at bounding box center [651, 193] width 92 height 33
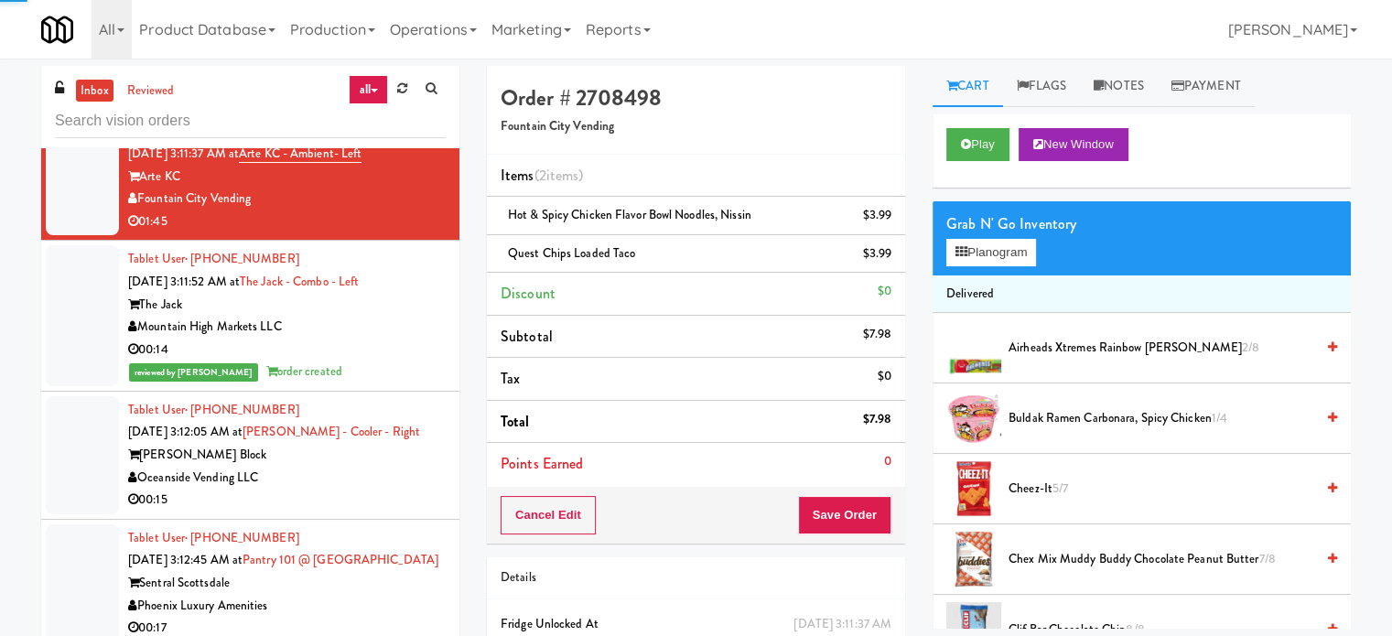
click at [396, 490] on div "Oceanside Vending LLC" at bounding box center [287, 478] width 318 height 23
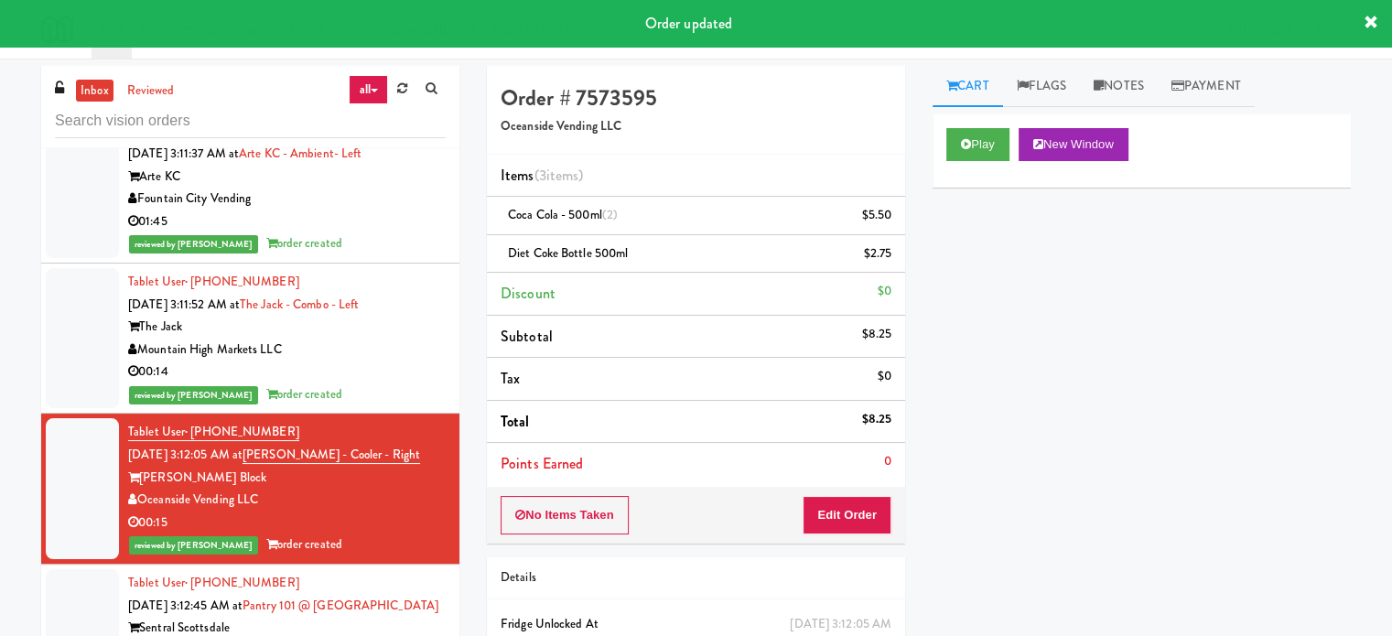
scroll to position [7101, 0]
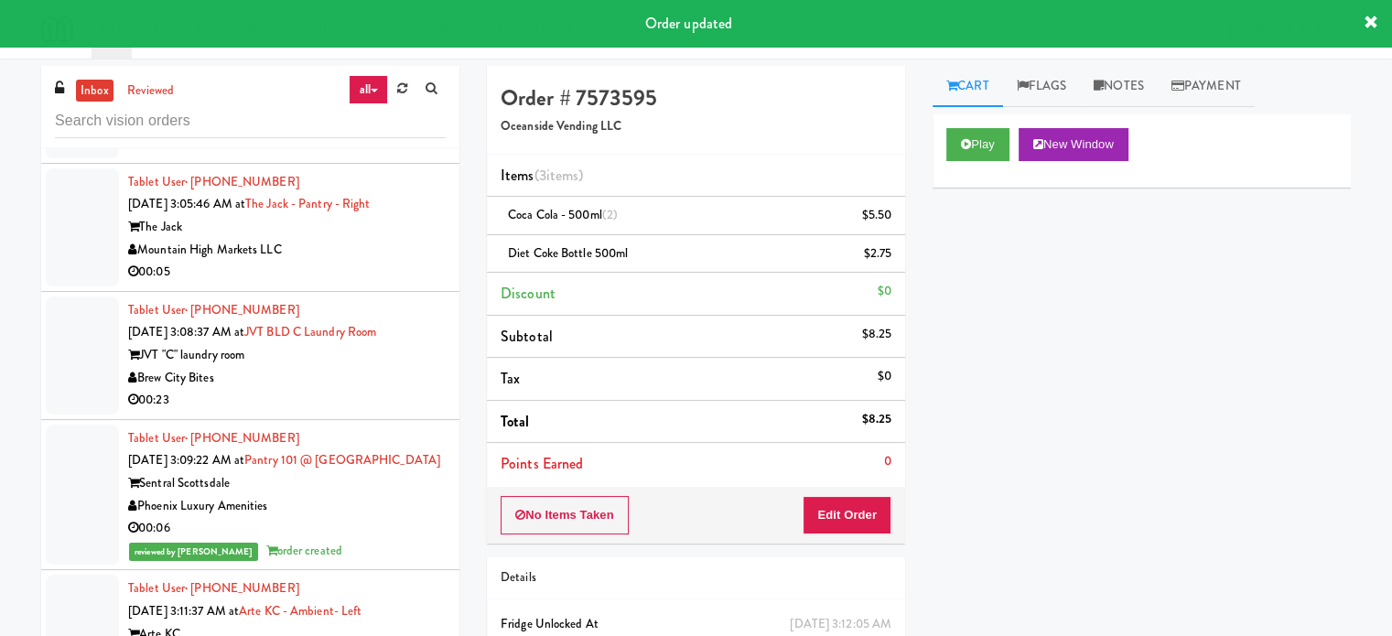
drag, startPoint x: 374, startPoint y: 388, endPoint x: 399, endPoint y: 365, distance: 33.7
click at [374, 389] on div "00:23" at bounding box center [287, 400] width 318 height 23
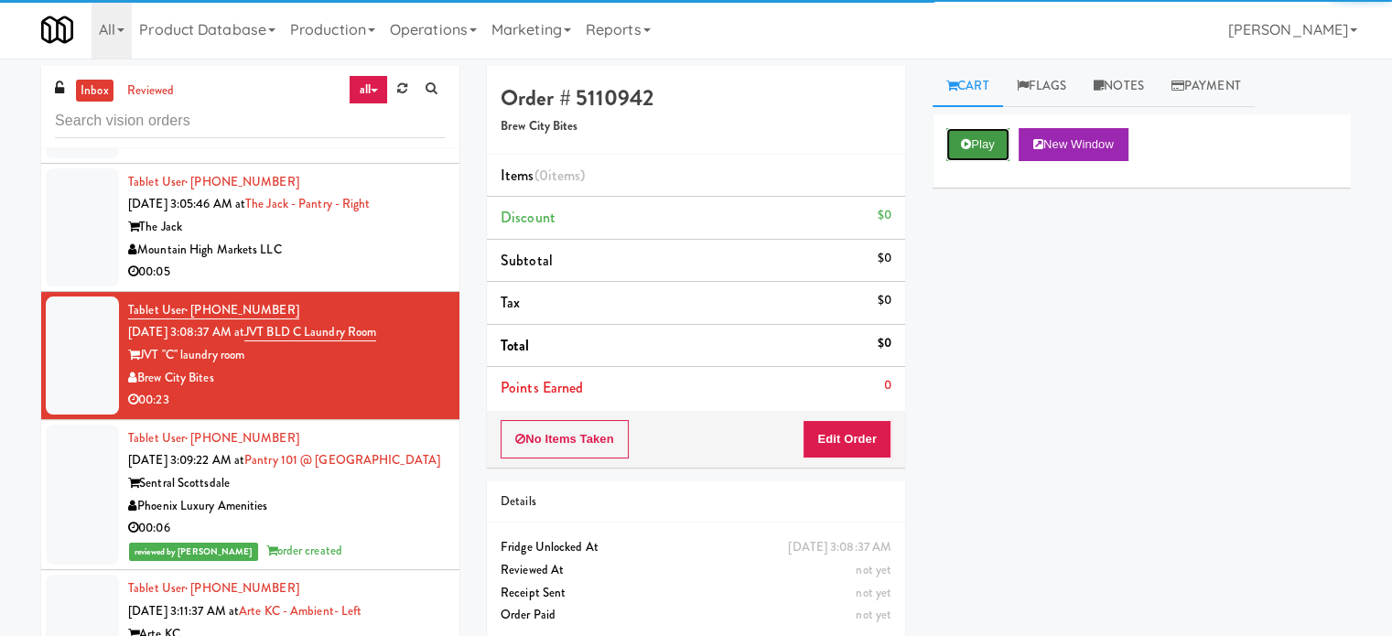
click at [981, 141] on button "Play" at bounding box center [978, 144] width 63 height 33
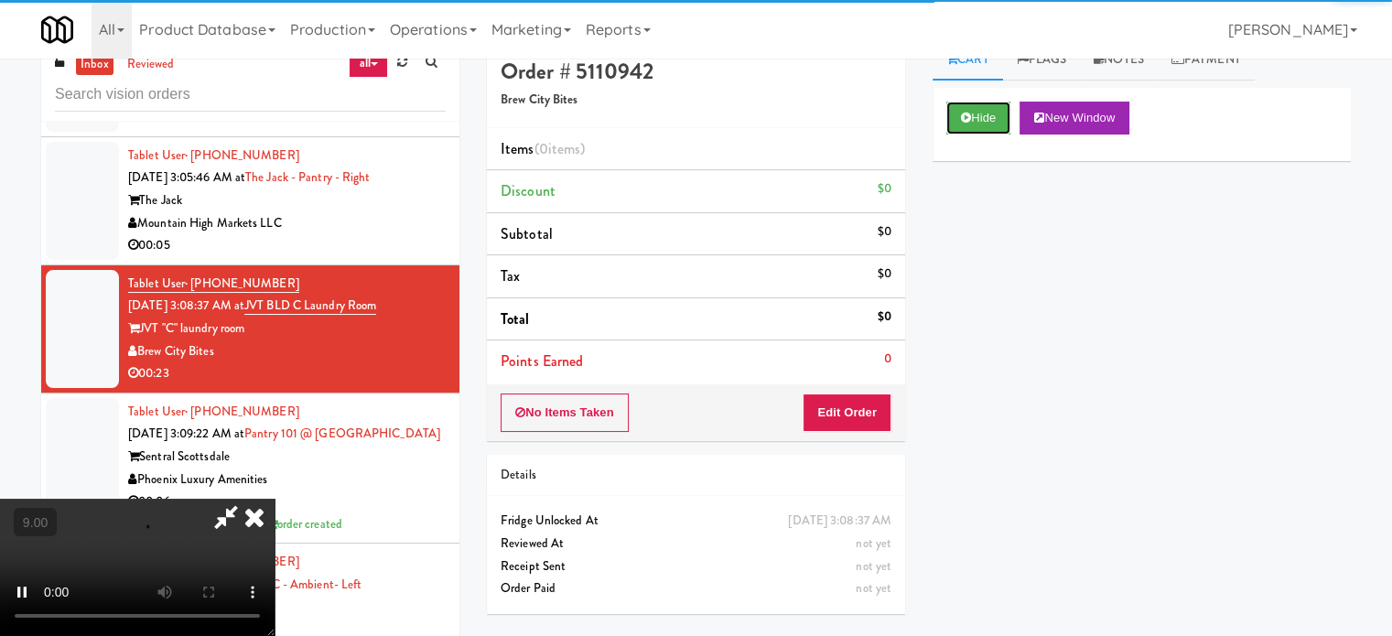
scroll to position [74, 0]
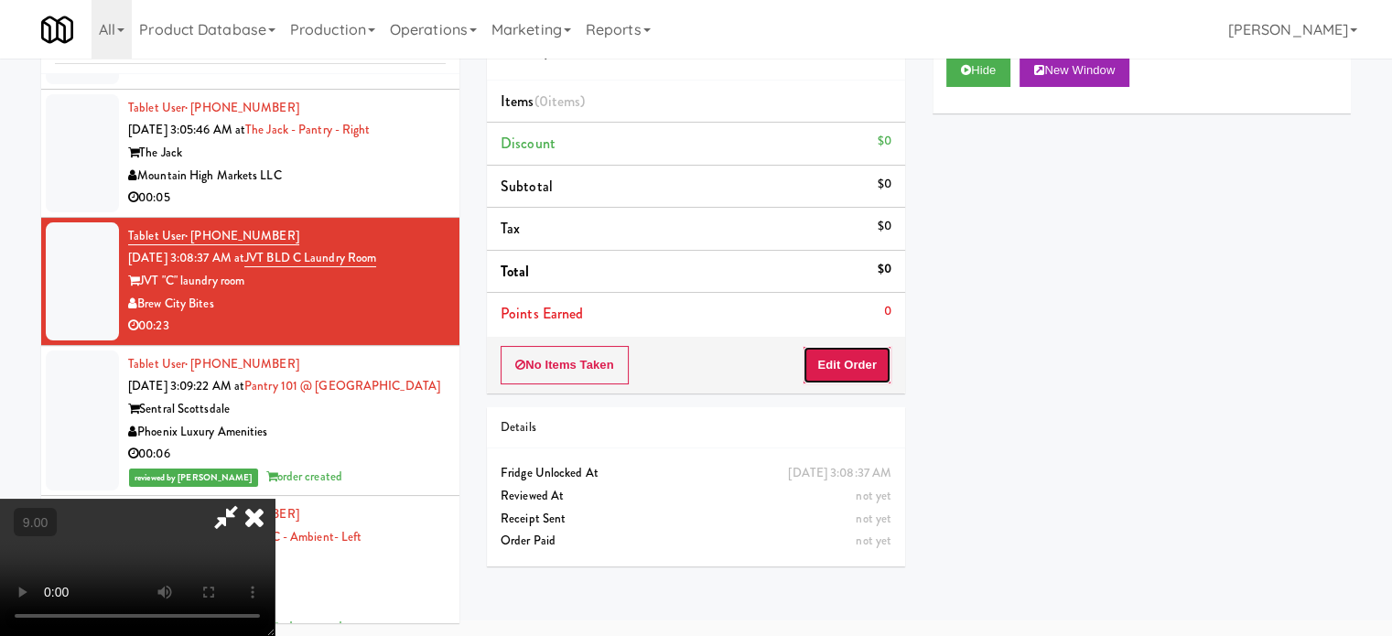
click at [859, 373] on button "Edit Order" at bounding box center [847, 365] width 89 height 38
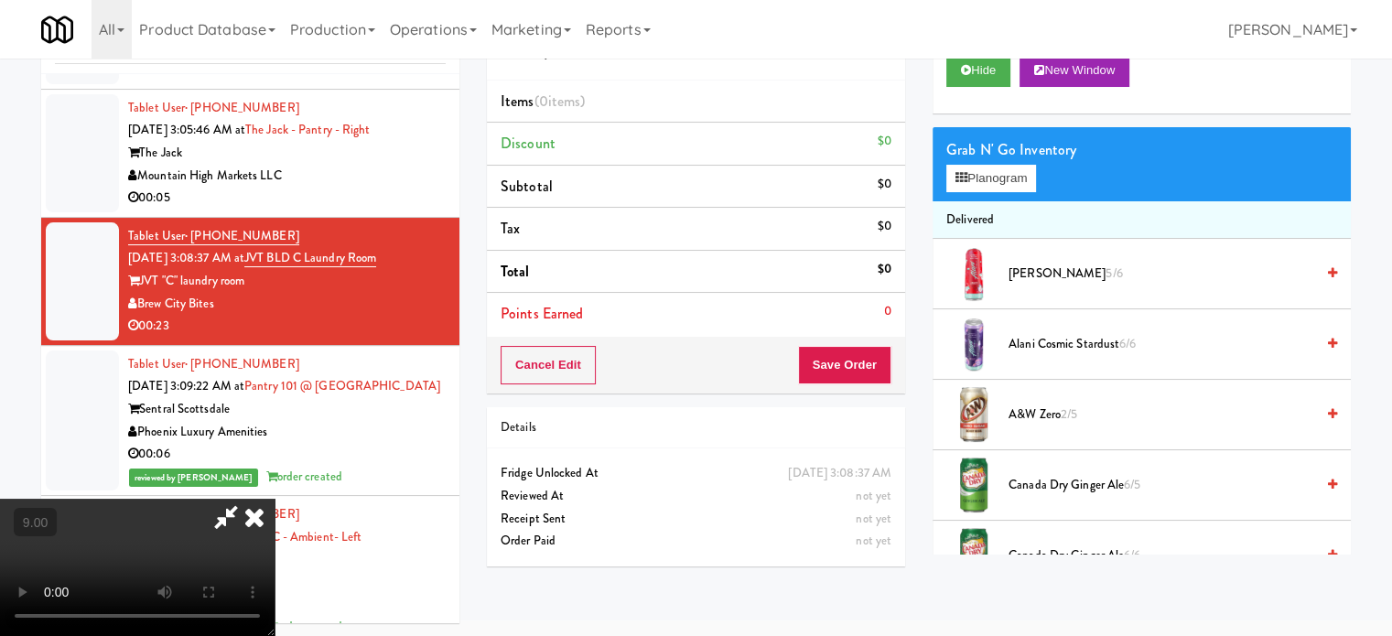
click at [275, 499] on video at bounding box center [137, 567] width 275 height 137
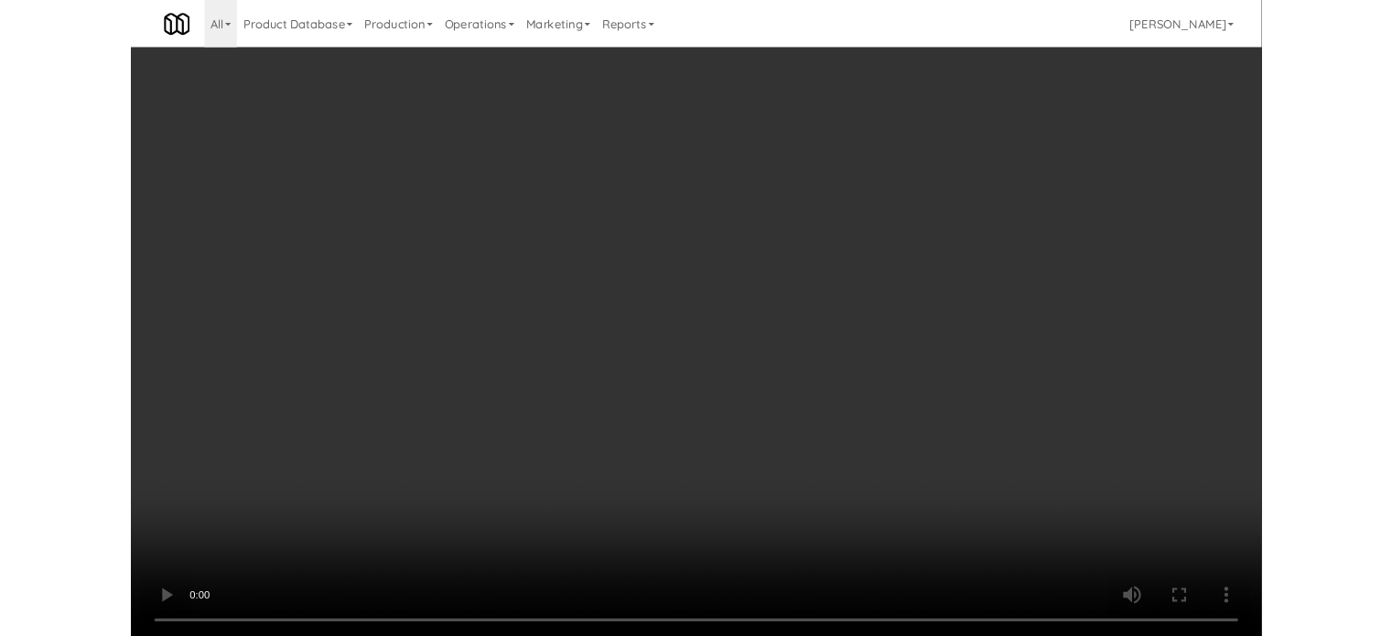
scroll to position [7078, 0]
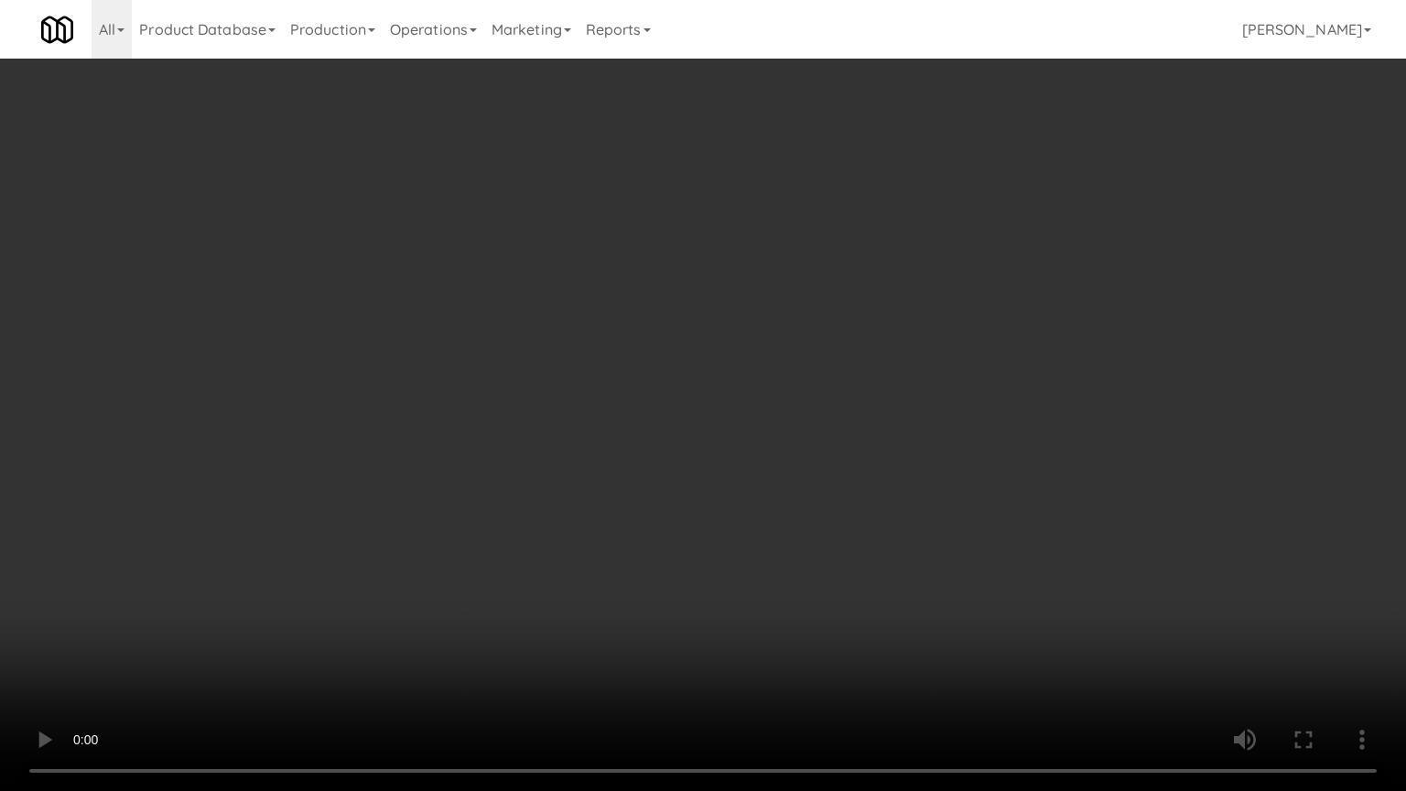
click at [674, 418] on video at bounding box center [703, 395] width 1406 height 791
click at [319, 599] on video at bounding box center [703, 395] width 1406 height 791
click at [348, 547] on video at bounding box center [703, 395] width 1406 height 791
drag, startPoint x: 355, startPoint y: 550, endPoint x: 366, endPoint y: 542, distance: 13.7
click at [355, 550] on video at bounding box center [703, 395] width 1406 height 791
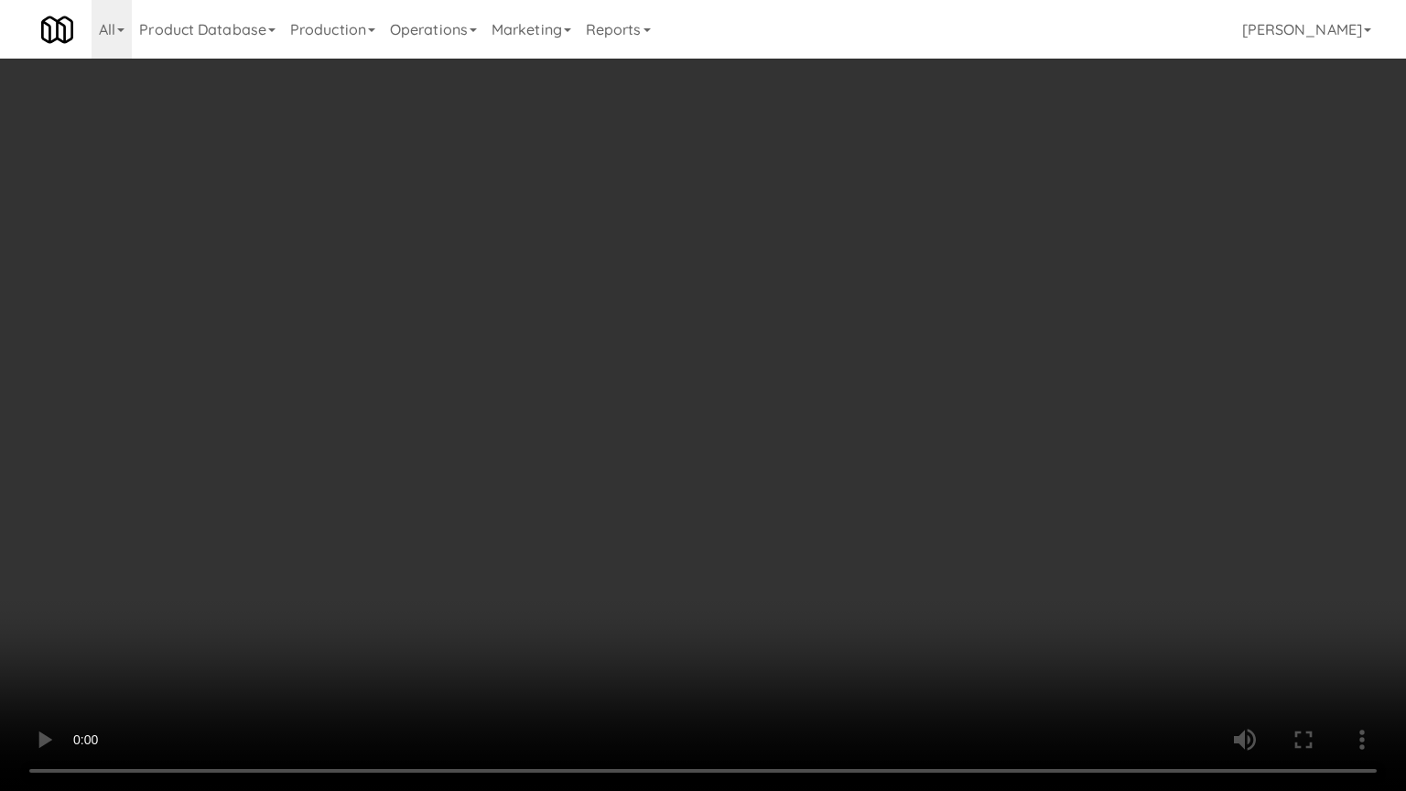
click at [403, 551] on video at bounding box center [703, 395] width 1406 height 791
click at [403, 550] on video at bounding box center [703, 395] width 1406 height 791
click at [428, 560] on video at bounding box center [703, 395] width 1406 height 791
click at [424, 559] on video at bounding box center [703, 395] width 1406 height 791
click at [481, 554] on video at bounding box center [703, 395] width 1406 height 791
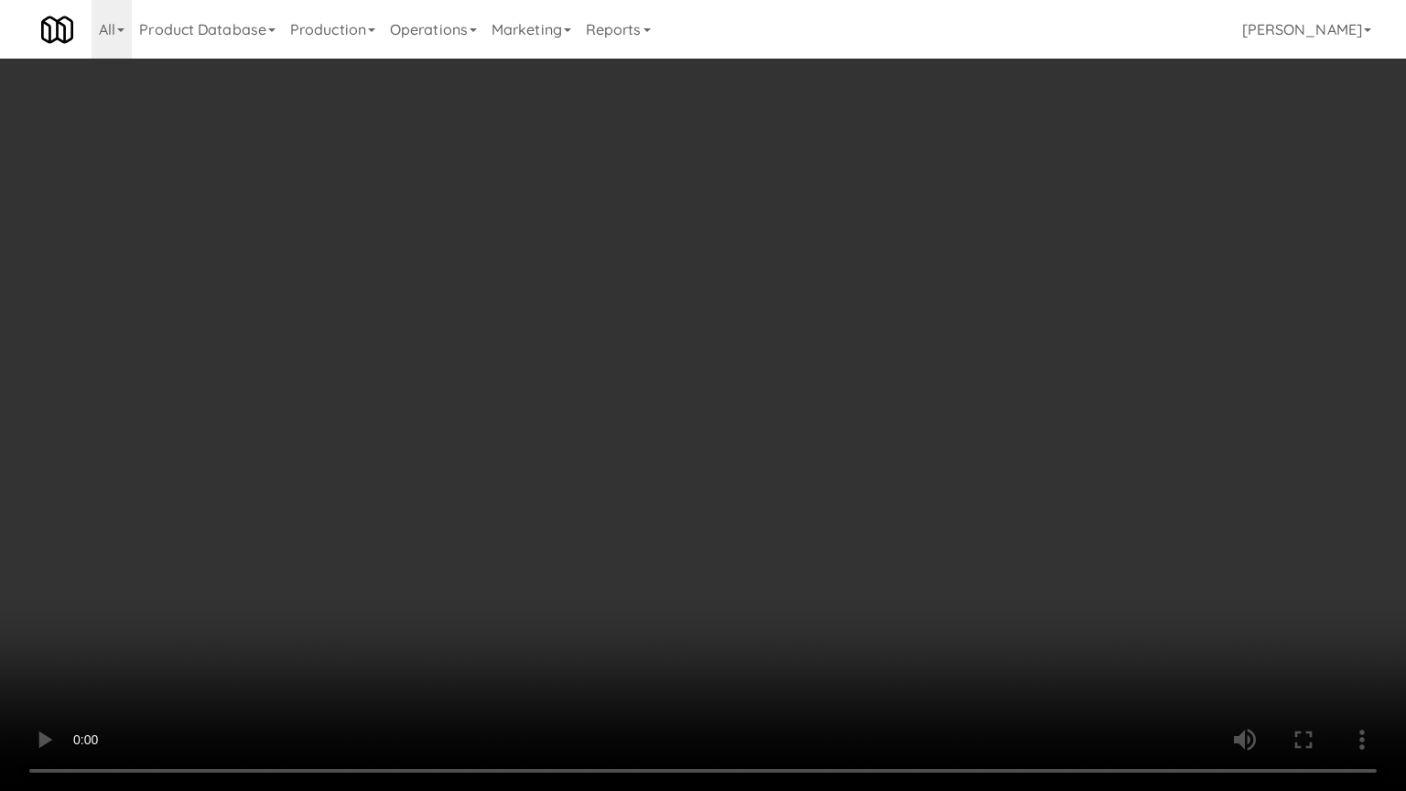
click at [469, 551] on video at bounding box center [703, 395] width 1406 height 791
click at [535, 553] on video at bounding box center [703, 395] width 1406 height 791
click at [535, 546] on video at bounding box center [703, 395] width 1406 height 791
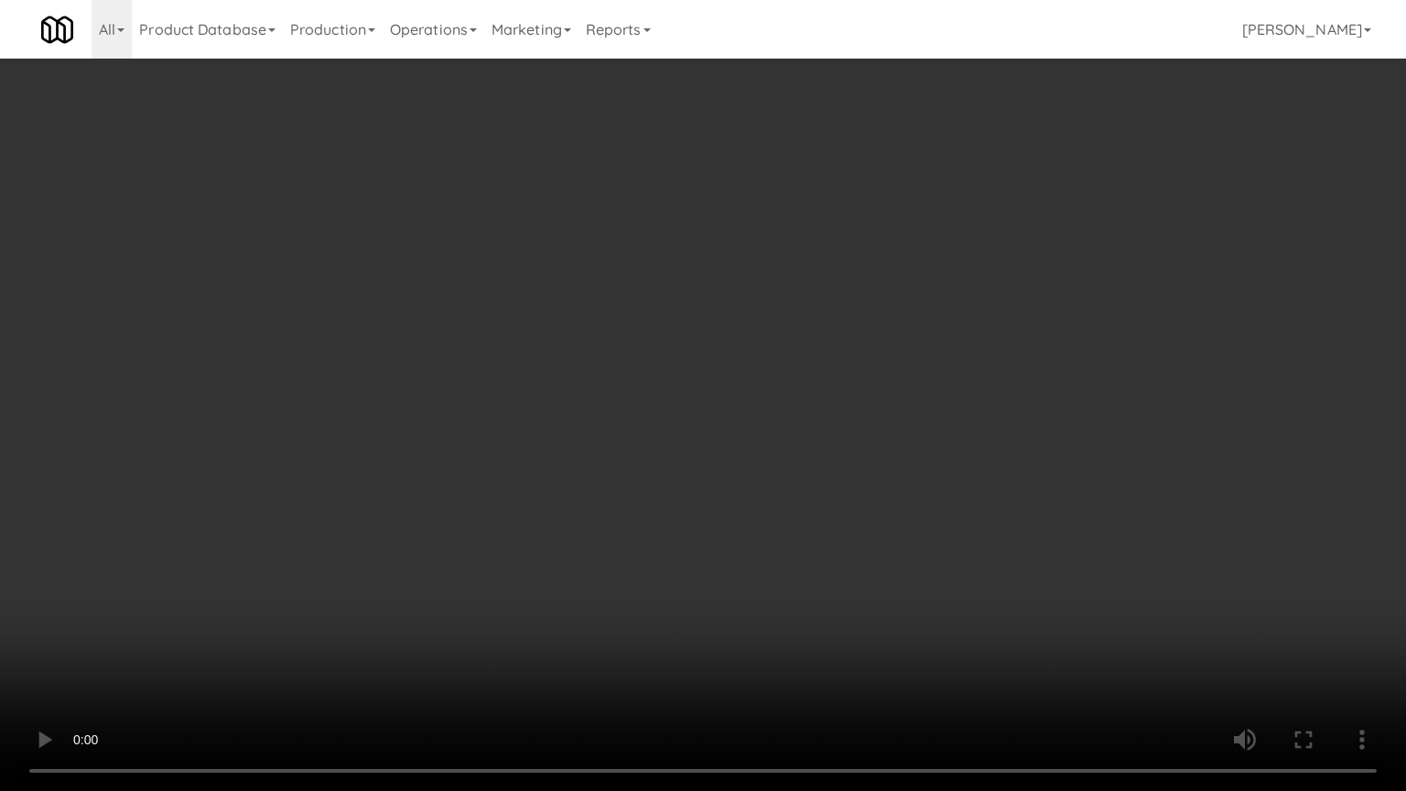
click at [535, 546] on video at bounding box center [703, 395] width 1406 height 791
click at [557, 550] on video at bounding box center [703, 395] width 1406 height 791
click at [561, 546] on video at bounding box center [703, 395] width 1406 height 791
click at [589, 536] on video at bounding box center [703, 395] width 1406 height 791
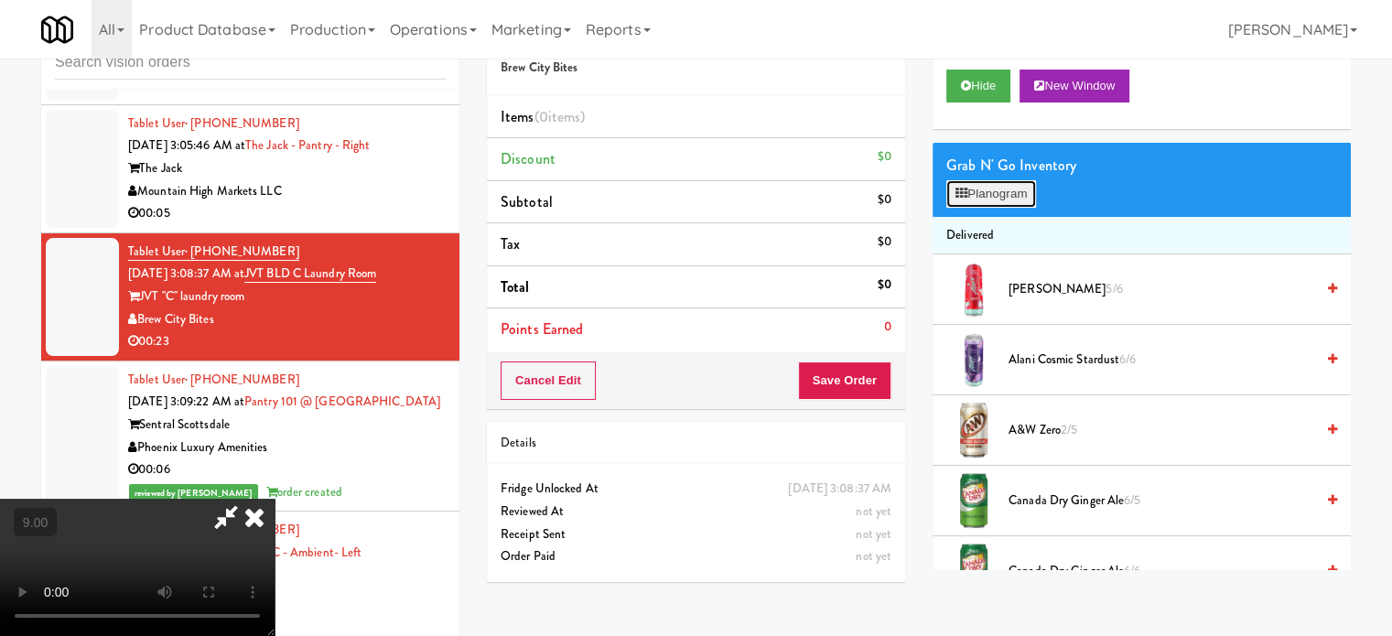
click at [1015, 203] on button "Planogram" at bounding box center [992, 193] width 90 height 27
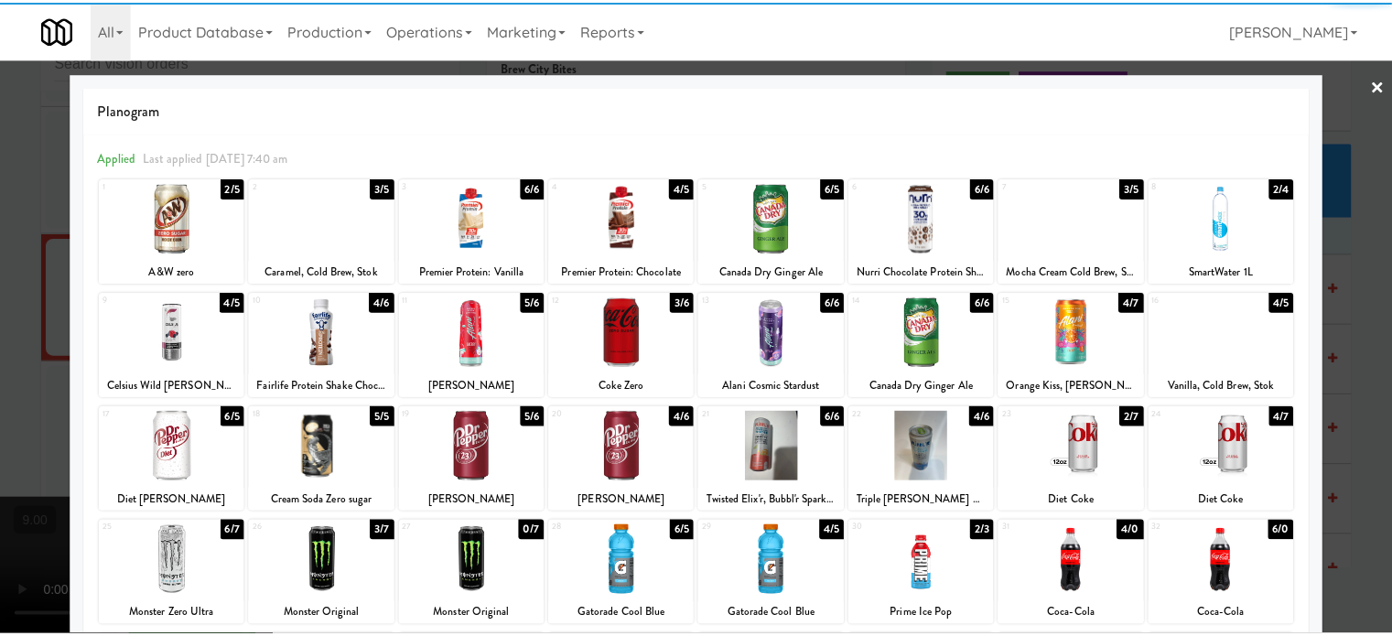
scroll to position [262, 0]
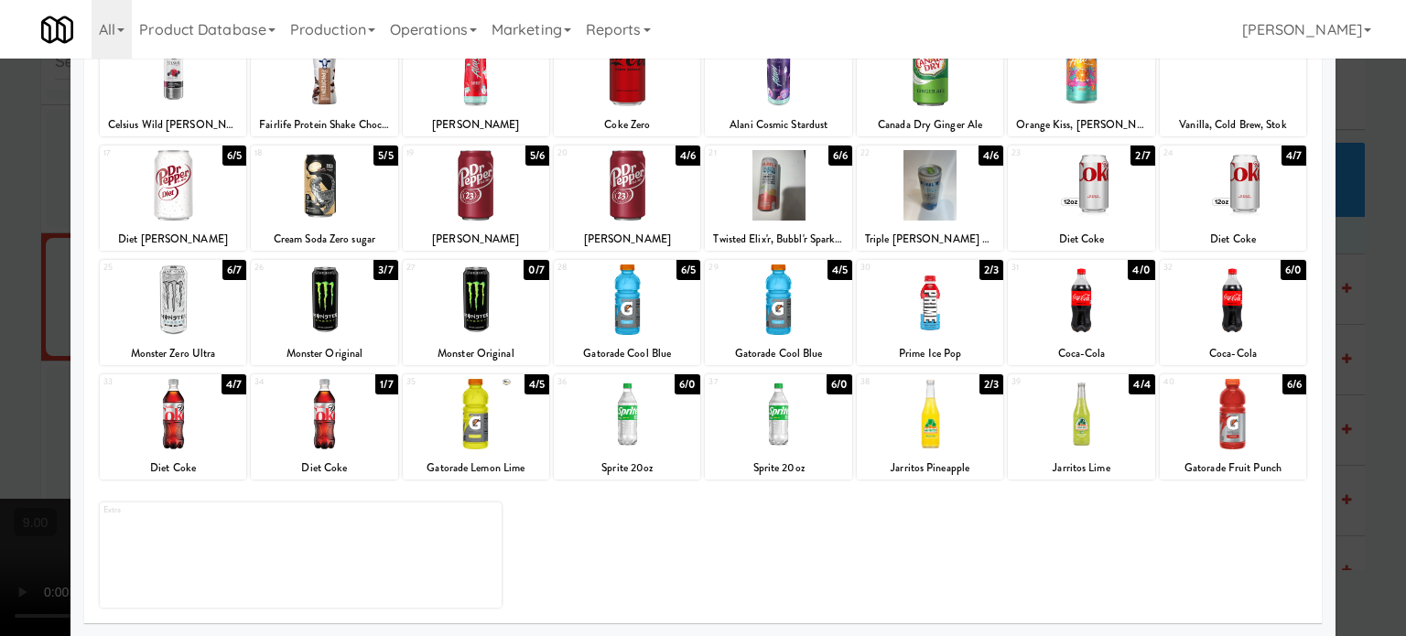
click at [828, 265] on div "4/5" at bounding box center [840, 270] width 25 height 20
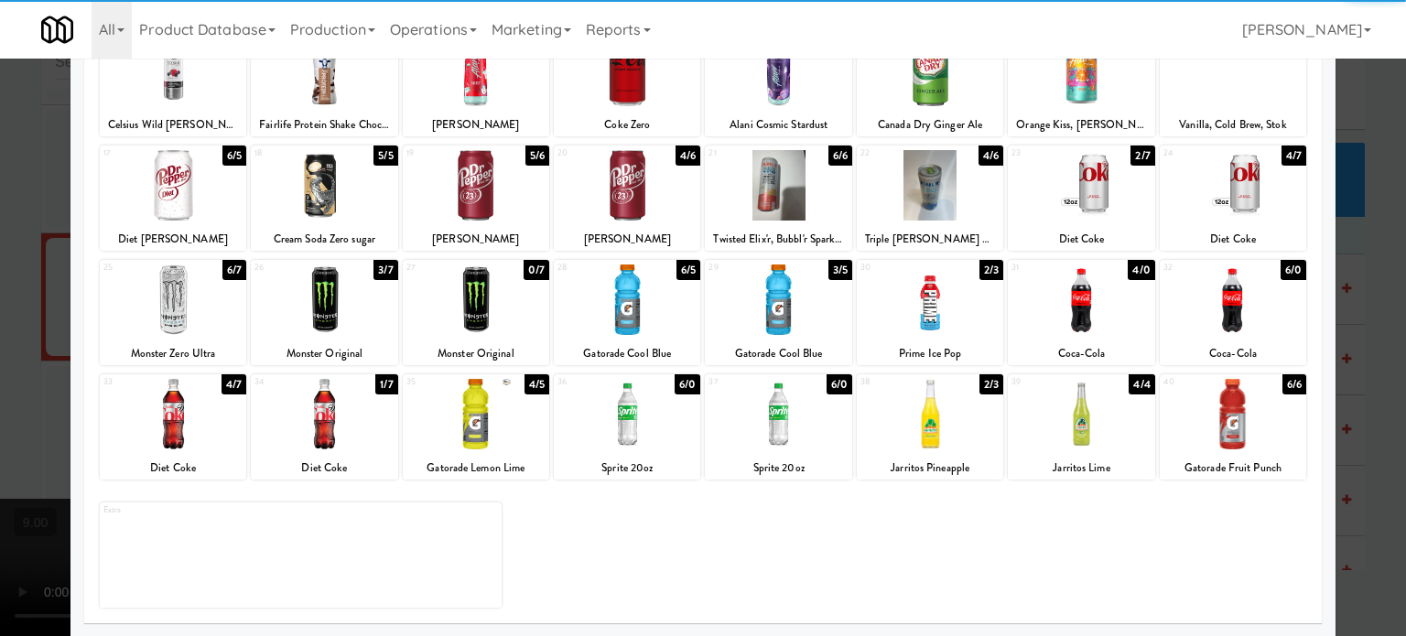
click at [827, 384] on div "6/0" at bounding box center [840, 384] width 26 height 20
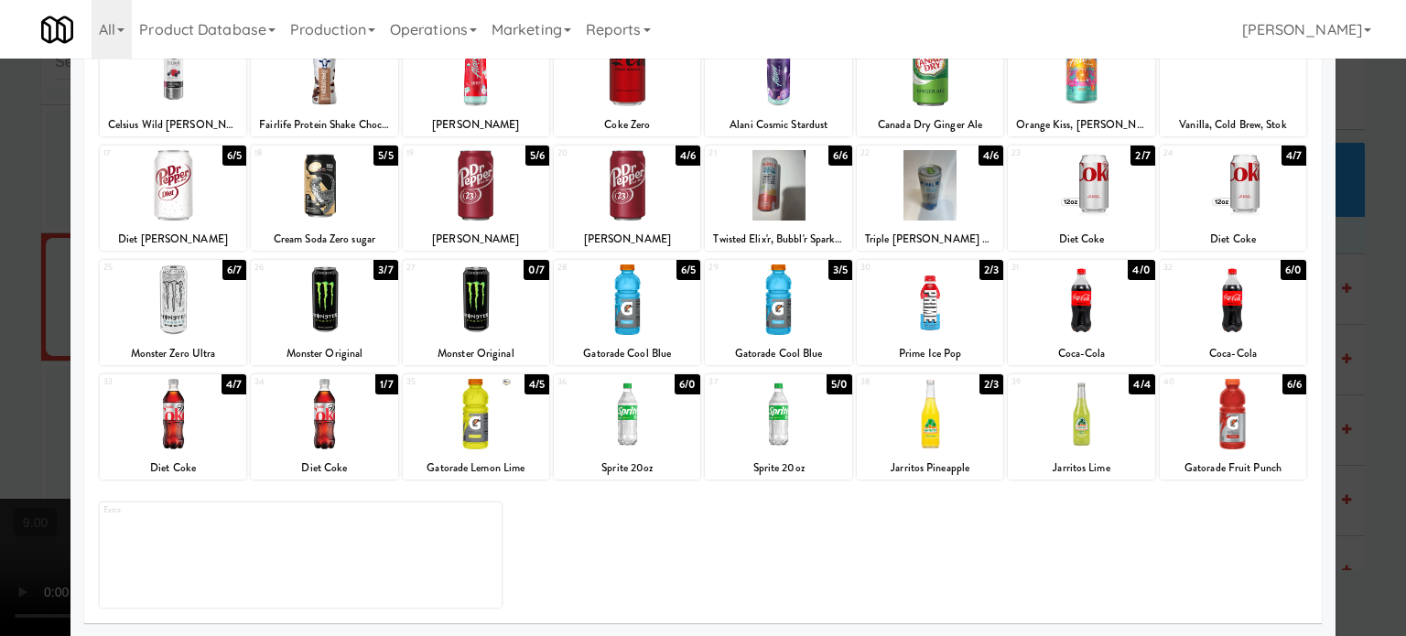
click at [1350, 314] on div at bounding box center [703, 318] width 1406 height 636
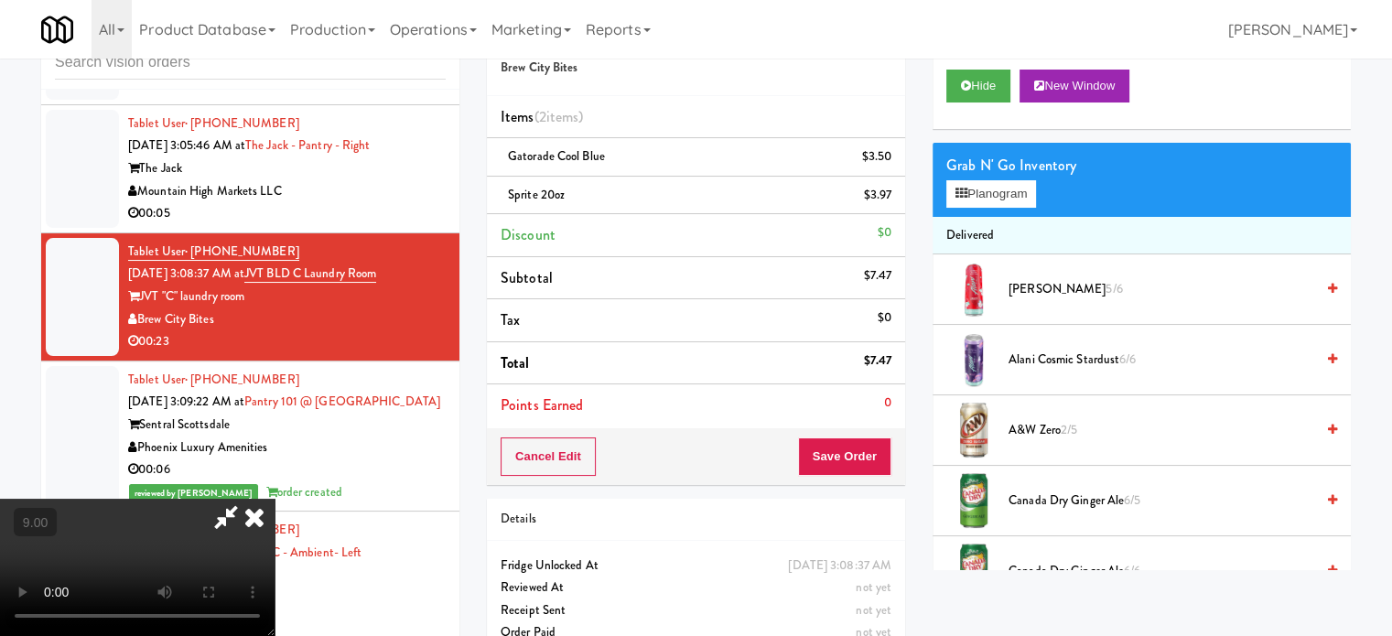
click at [275, 499] on video at bounding box center [137, 567] width 275 height 137
drag, startPoint x: 642, startPoint y: 377, endPoint x: 655, endPoint y: 475, distance: 98.8
click at [275, 499] on video at bounding box center [137, 567] width 275 height 137
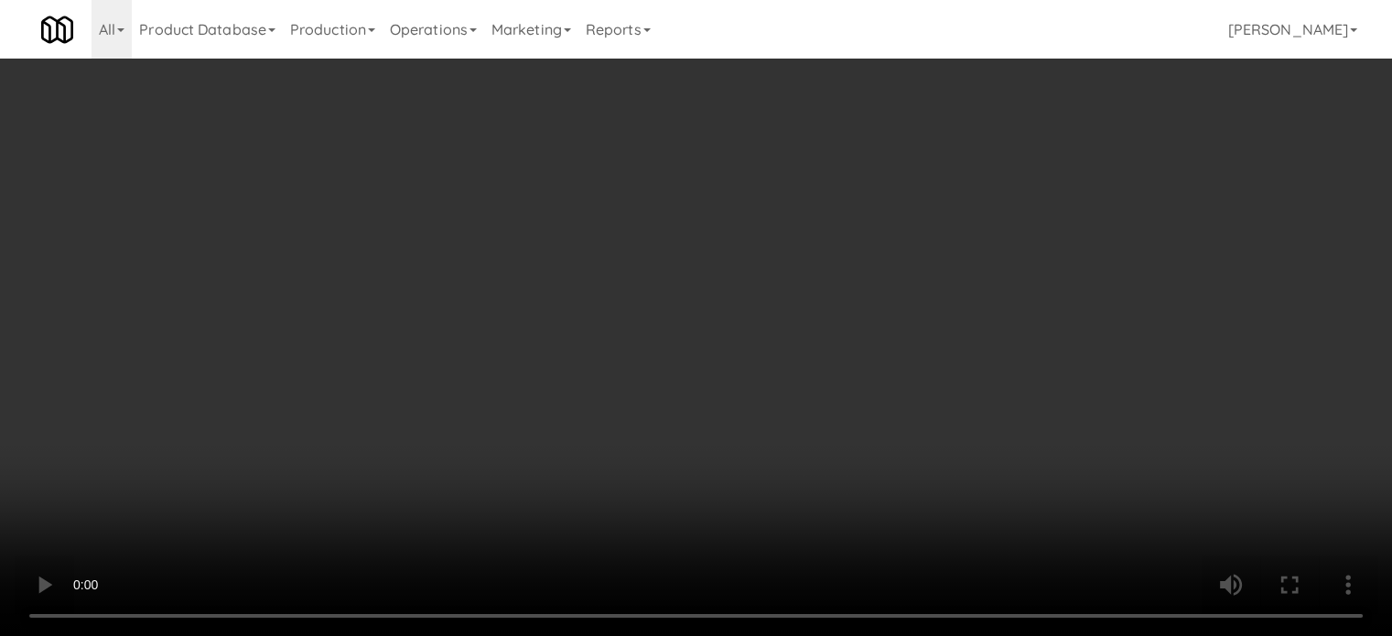
scroll to position [7078, 0]
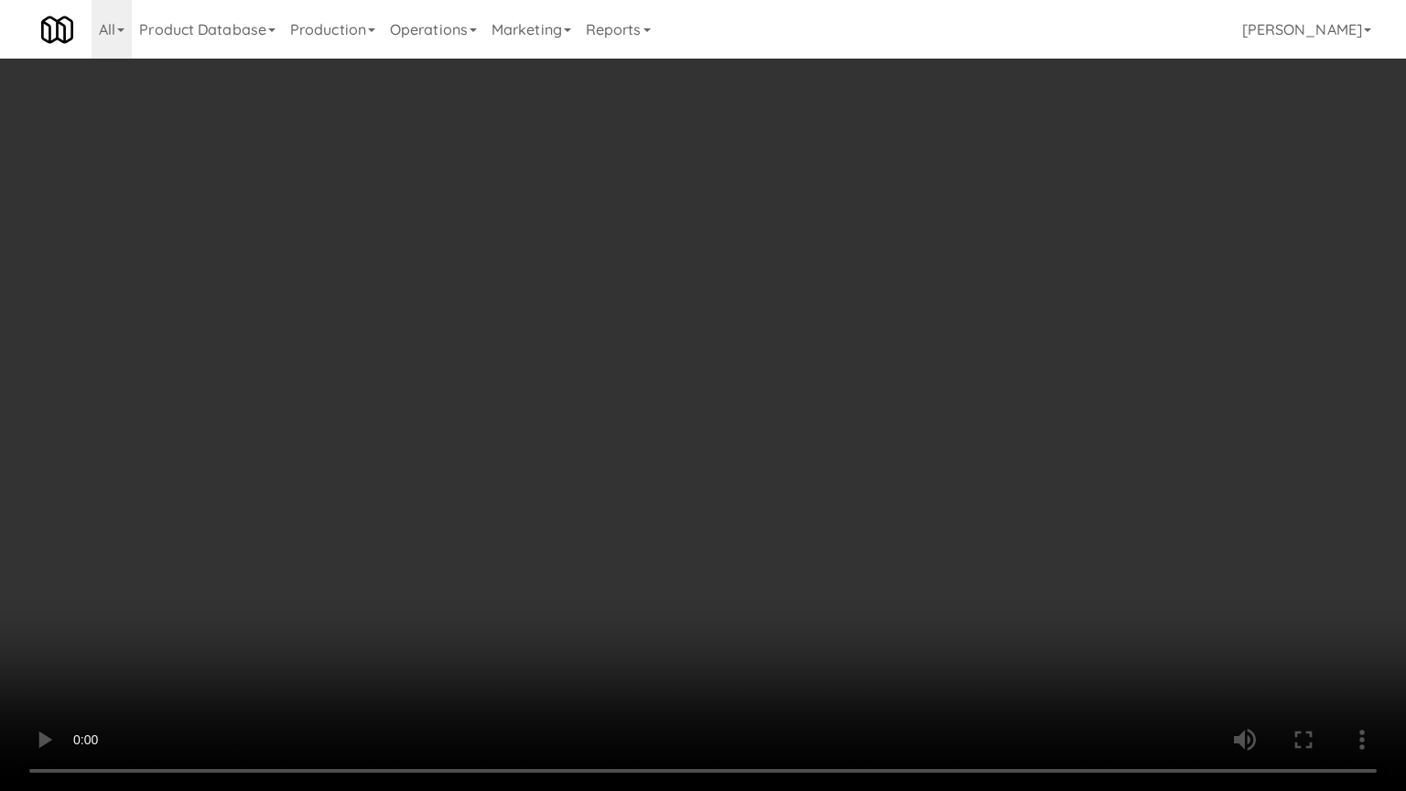
click at [752, 390] on video at bounding box center [703, 395] width 1406 height 791
click at [828, 412] on video at bounding box center [703, 395] width 1406 height 791
click at [821, 414] on video at bounding box center [703, 395] width 1406 height 791
click at [660, 615] on video at bounding box center [703, 395] width 1406 height 791
click at [653, 566] on video at bounding box center [703, 395] width 1406 height 791
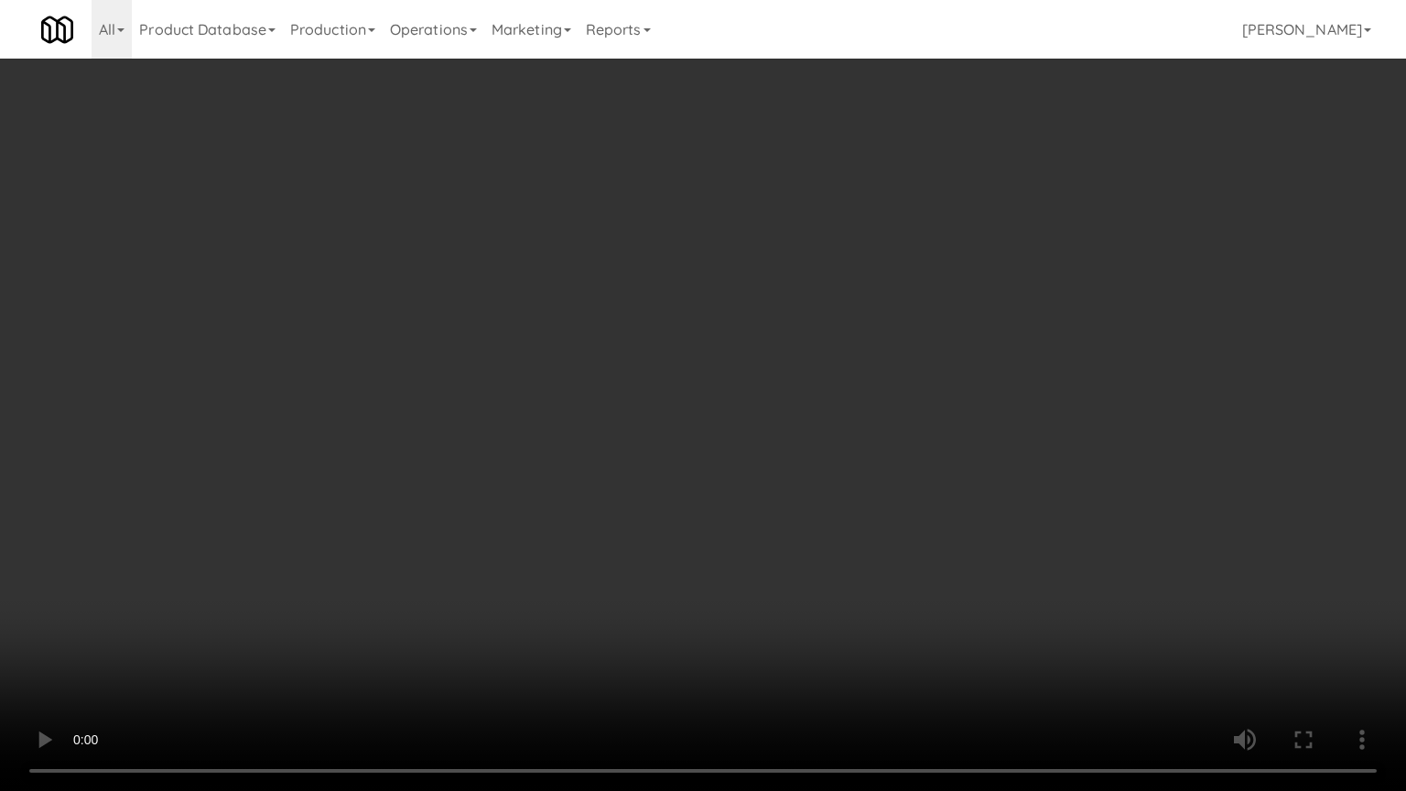
click at [653, 566] on video at bounding box center [703, 395] width 1406 height 791
click at [656, 569] on video at bounding box center [703, 395] width 1406 height 791
click at [656, 570] on video at bounding box center [703, 395] width 1406 height 791
click at [666, 579] on video at bounding box center [703, 395] width 1406 height 791
drag, startPoint x: 405, startPoint y: 608, endPoint x: 417, endPoint y: 574, distance: 36.2
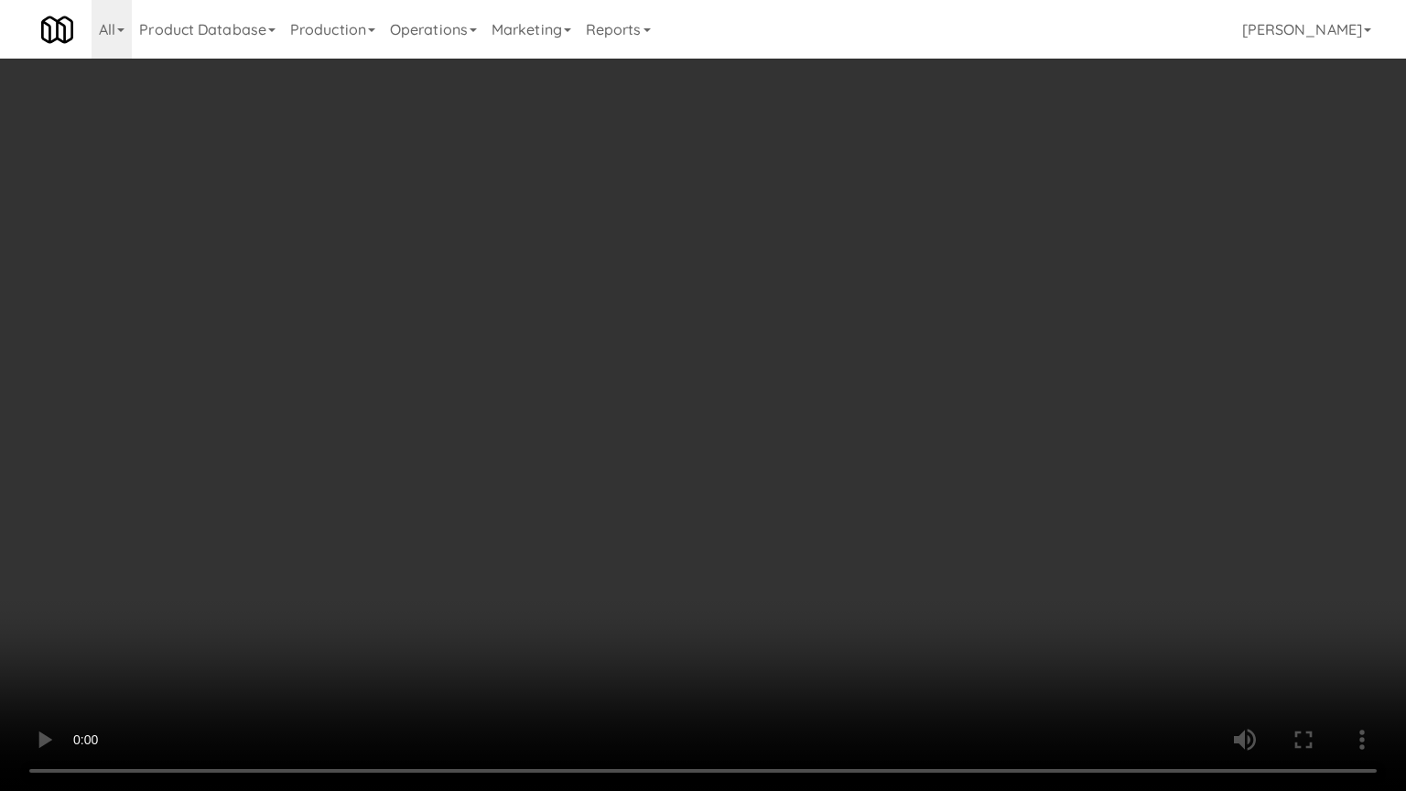
click at [407, 601] on video at bounding box center [703, 395] width 1406 height 791
click at [471, 484] on video at bounding box center [703, 395] width 1406 height 791
click at [503, 510] on video at bounding box center [703, 395] width 1406 height 791
click at [510, 501] on video at bounding box center [703, 395] width 1406 height 791
click at [513, 502] on video at bounding box center [703, 395] width 1406 height 791
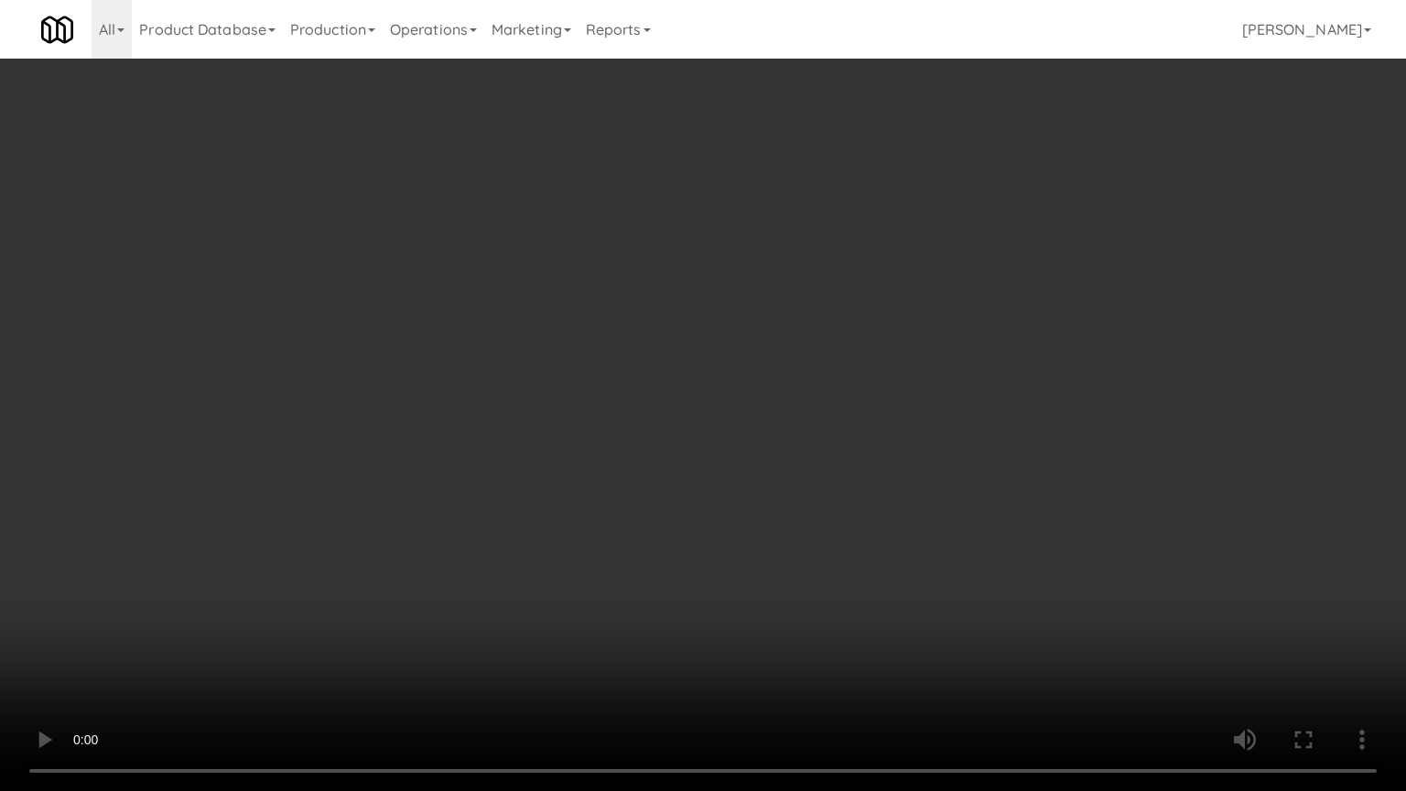
click at [516, 501] on video at bounding box center [703, 395] width 1406 height 791
click at [541, 509] on video at bounding box center [703, 395] width 1406 height 791
drag, startPoint x: 592, startPoint y: 498, endPoint x: 1058, endPoint y: 287, distance: 511.7
click at [616, 491] on video at bounding box center [703, 395] width 1406 height 791
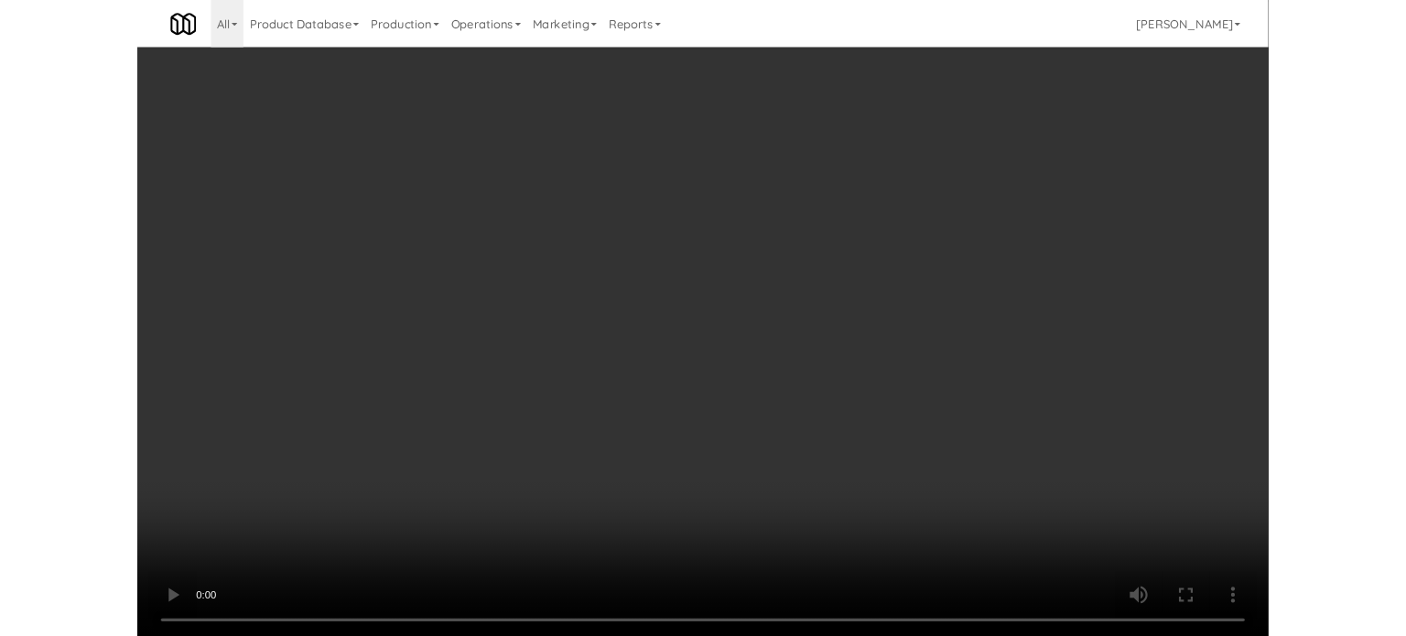
scroll to position [7101, 0]
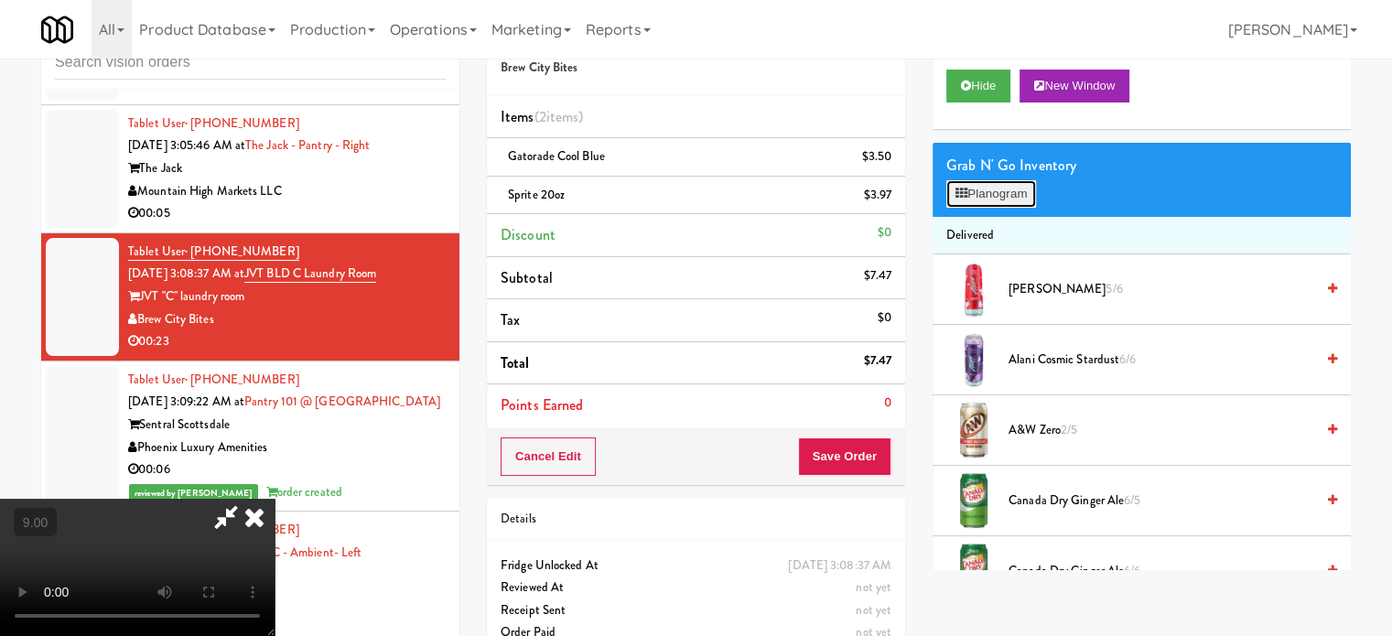
click at [1018, 199] on button "Planogram" at bounding box center [992, 193] width 90 height 27
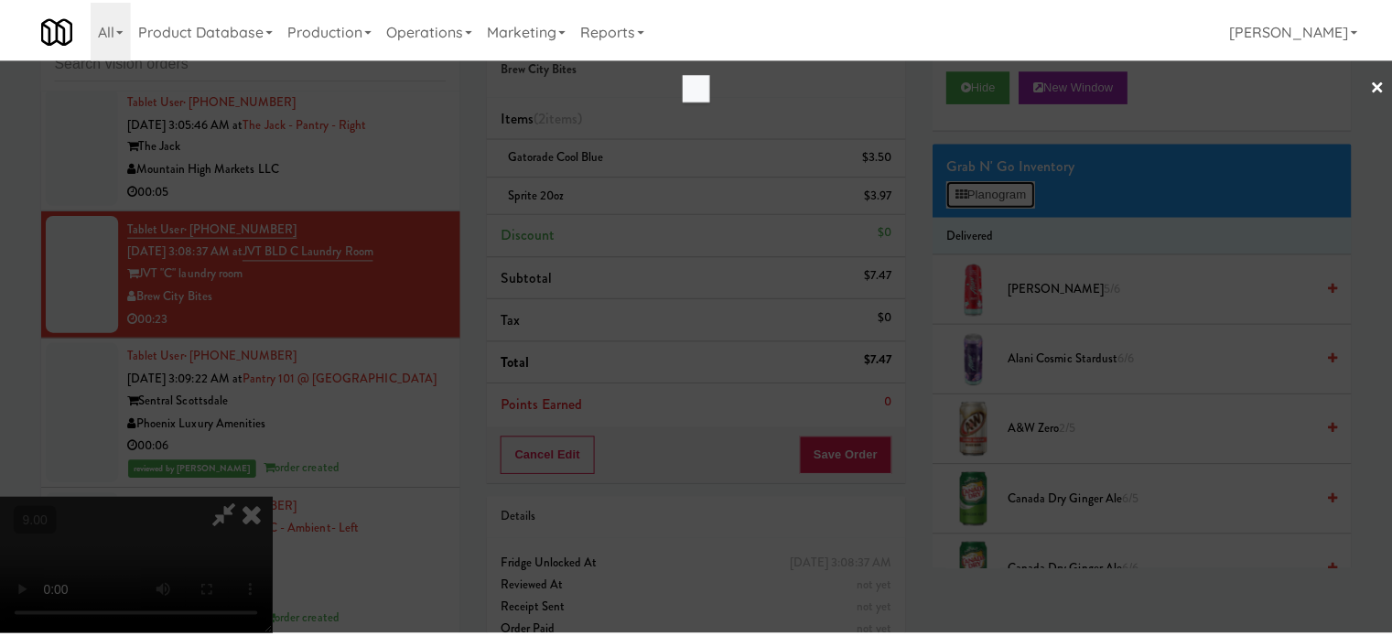
scroll to position [7078, 0]
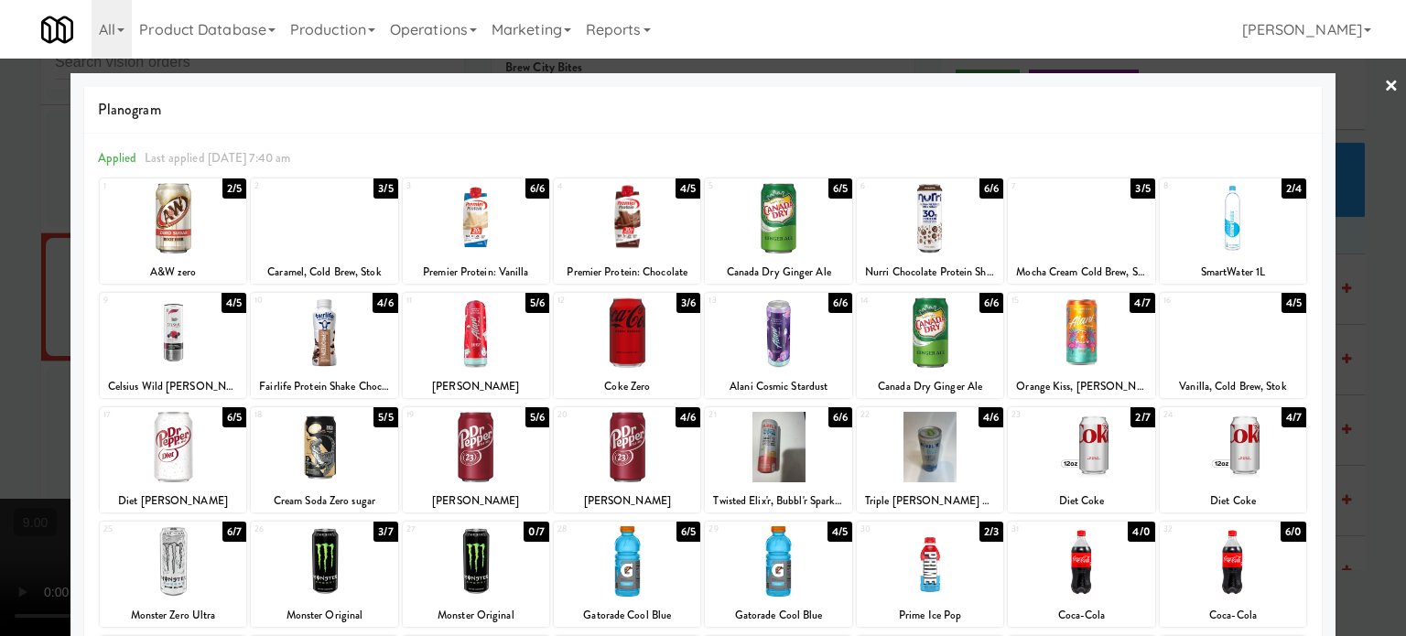
drag, startPoint x: 837, startPoint y: 525, endPoint x: 821, endPoint y: 528, distance: 16.0
click at [837, 526] on div "4/5" at bounding box center [840, 532] width 25 height 20
drag, startPoint x: 228, startPoint y: 534, endPoint x: 604, endPoint y: 463, distance: 382.8
click at [231, 532] on div "6/7" at bounding box center [234, 532] width 24 height 20
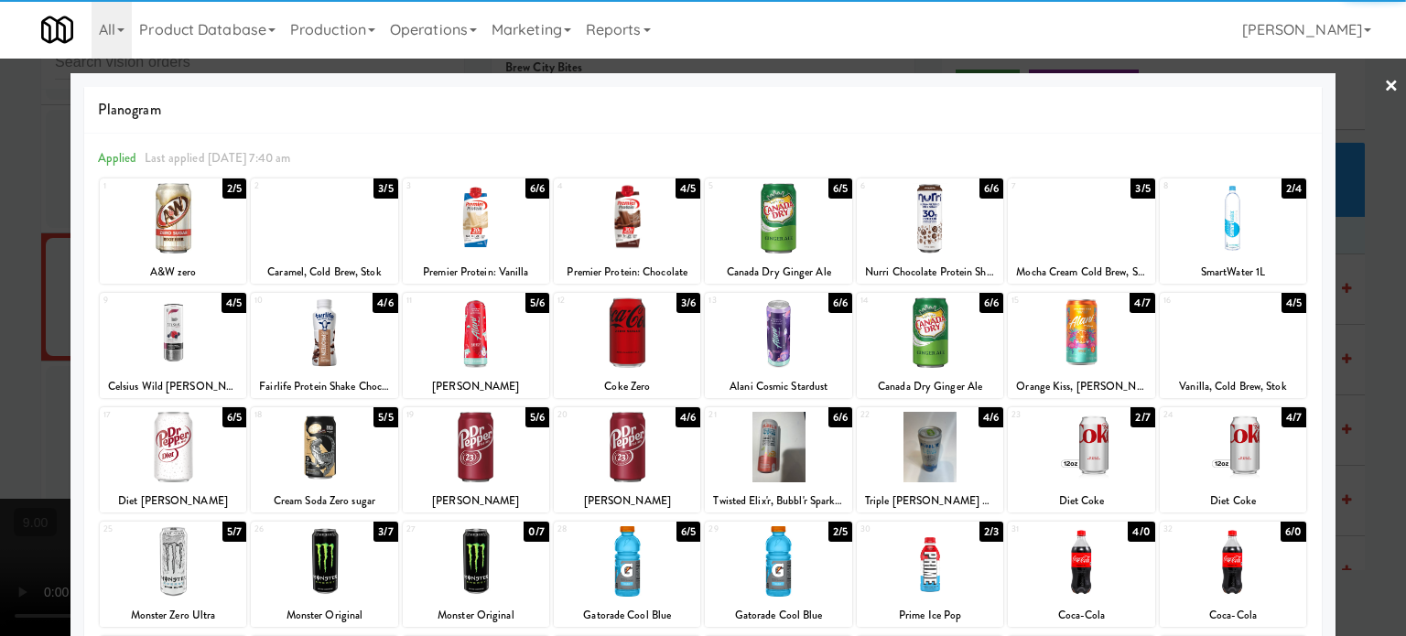
click at [1350, 461] on div at bounding box center [703, 318] width 1406 height 636
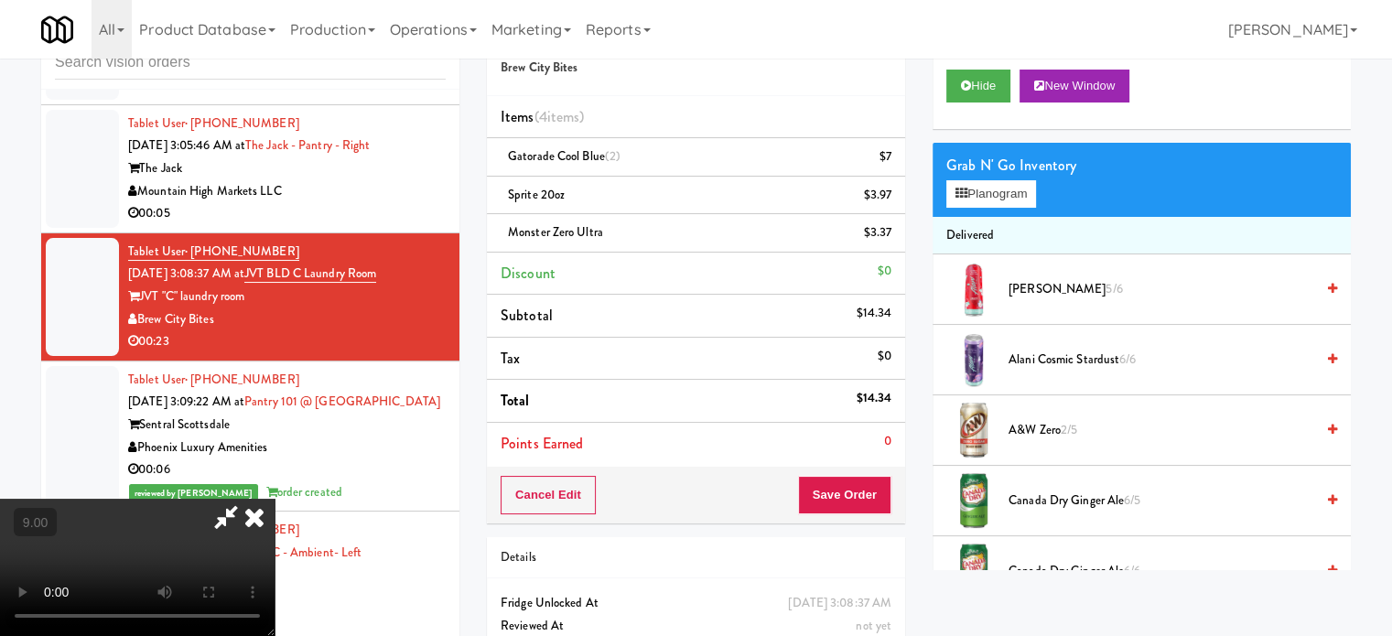
drag, startPoint x: 393, startPoint y: 468, endPoint x: 431, endPoint y: 416, distance: 64.8
click at [275, 499] on video at bounding box center [137, 567] width 275 height 137
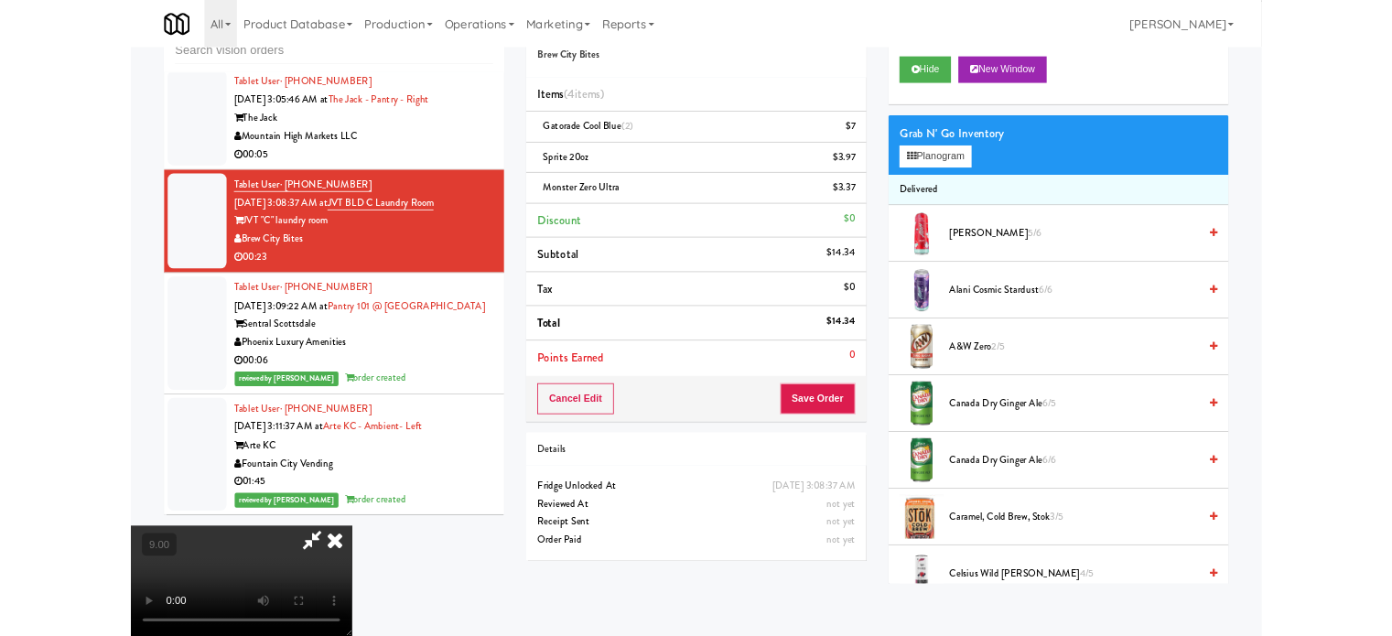
scroll to position [7078, 0]
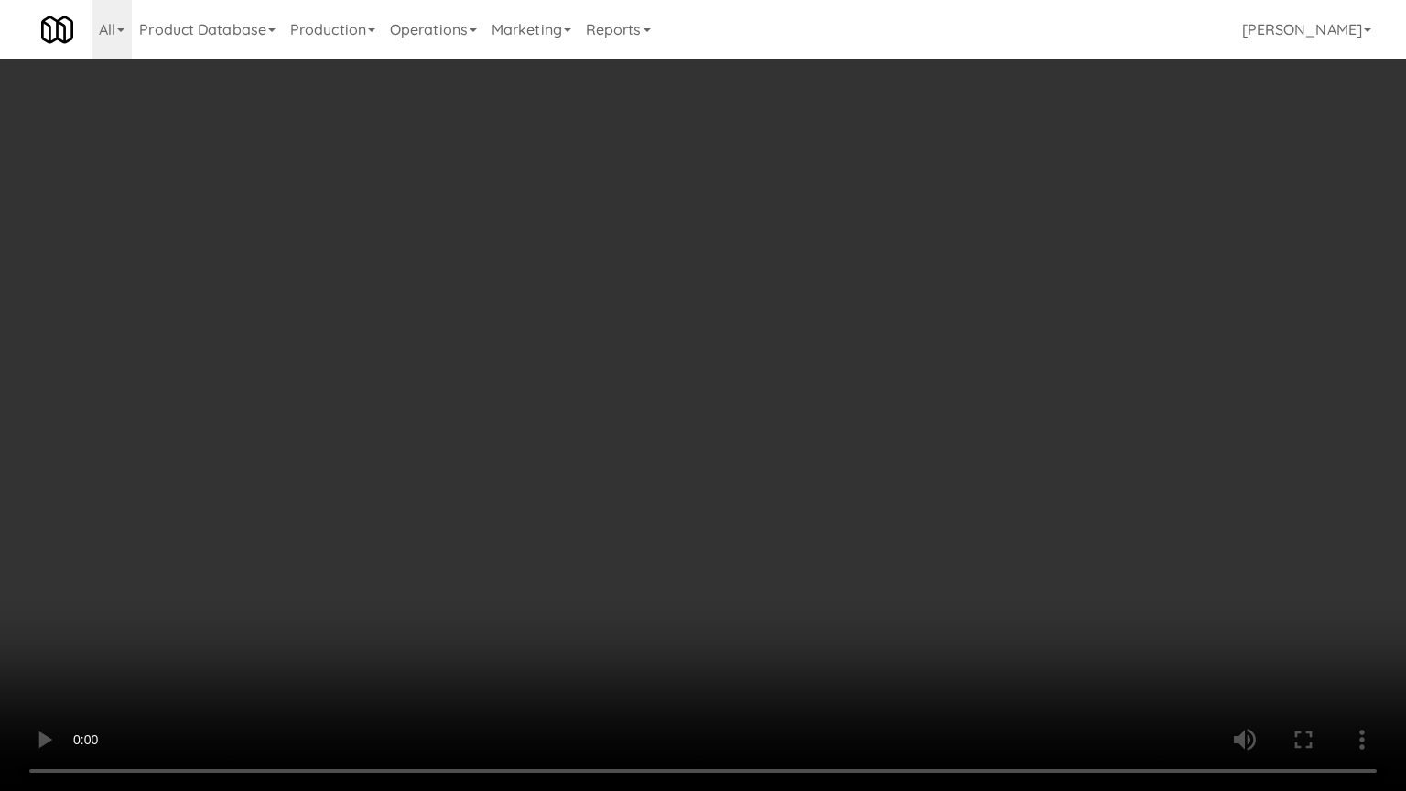
click at [586, 420] on video at bounding box center [703, 395] width 1406 height 791
click at [839, 335] on video at bounding box center [703, 395] width 1406 height 791
click at [850, 363] on video at bounding box center [703, 395] width 1406 height 791
click at [414, 549] on video at bounding box center [703, 395] width 1406 height 791
click at [357, 633] on video at bounding box center [703, 395] width 1406 height 791
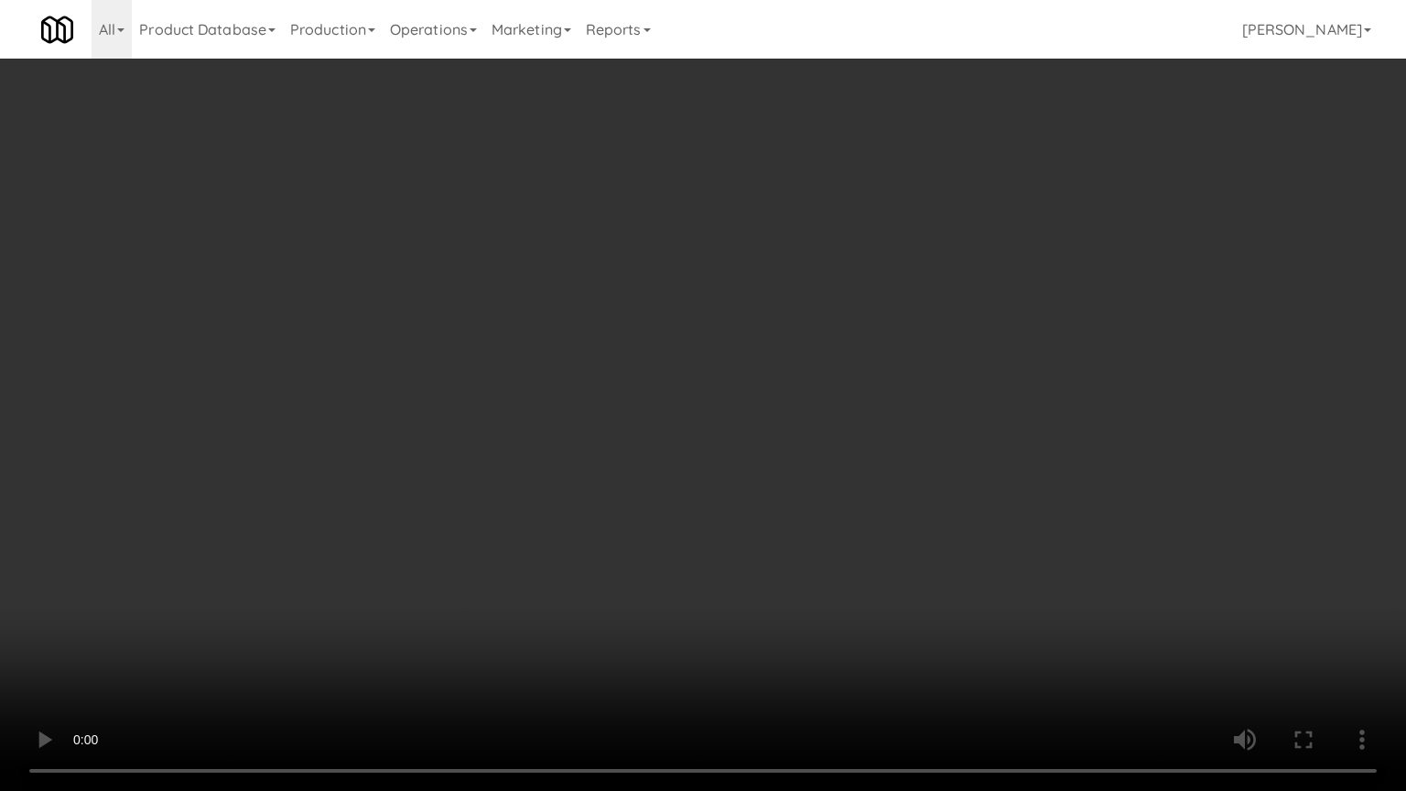
click at [422, 541] on video at bounding box center [703, 395] width 1406 height 791
click at [434, 529] on video at bounding box center [703, 395] width 1406 height 791
click at [436, 527] on video at bounding box center [703, 395] width 1406 height 791
click at [437, 526] on video at bounding box center [703, 395] width 1406 height 791
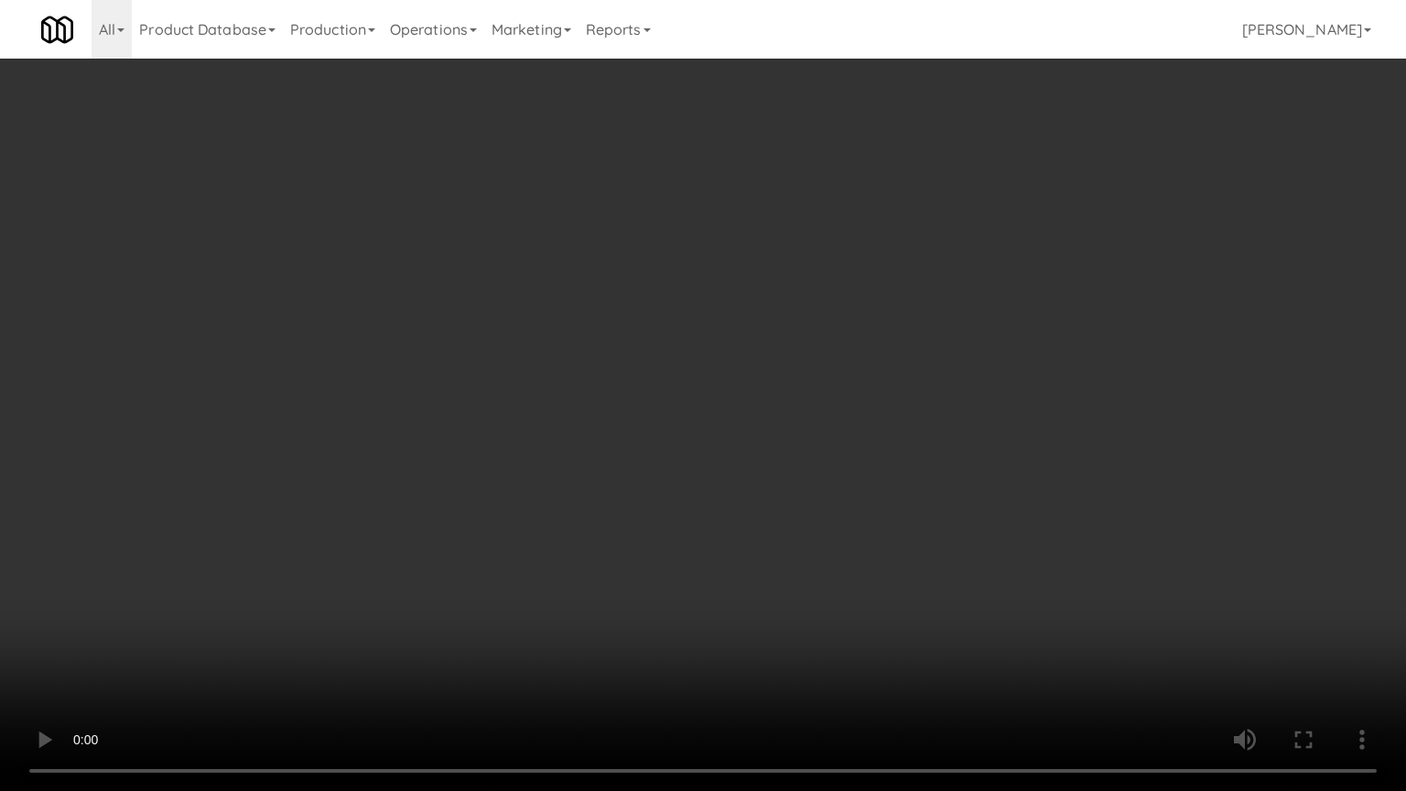
click at [439, 529] on video at bounding box center [703, 395] width 1406 height 791
click at [599, 500] on video at bounding box center [703, 395] width 1406 height 791
drag, startPoint x: 601, startPoint y: 499, endPoint x: 612, endPoint y: 495, distance: 12.5
click at [612, 495] on video at bounding box center [703, 395] width 1406 height 791
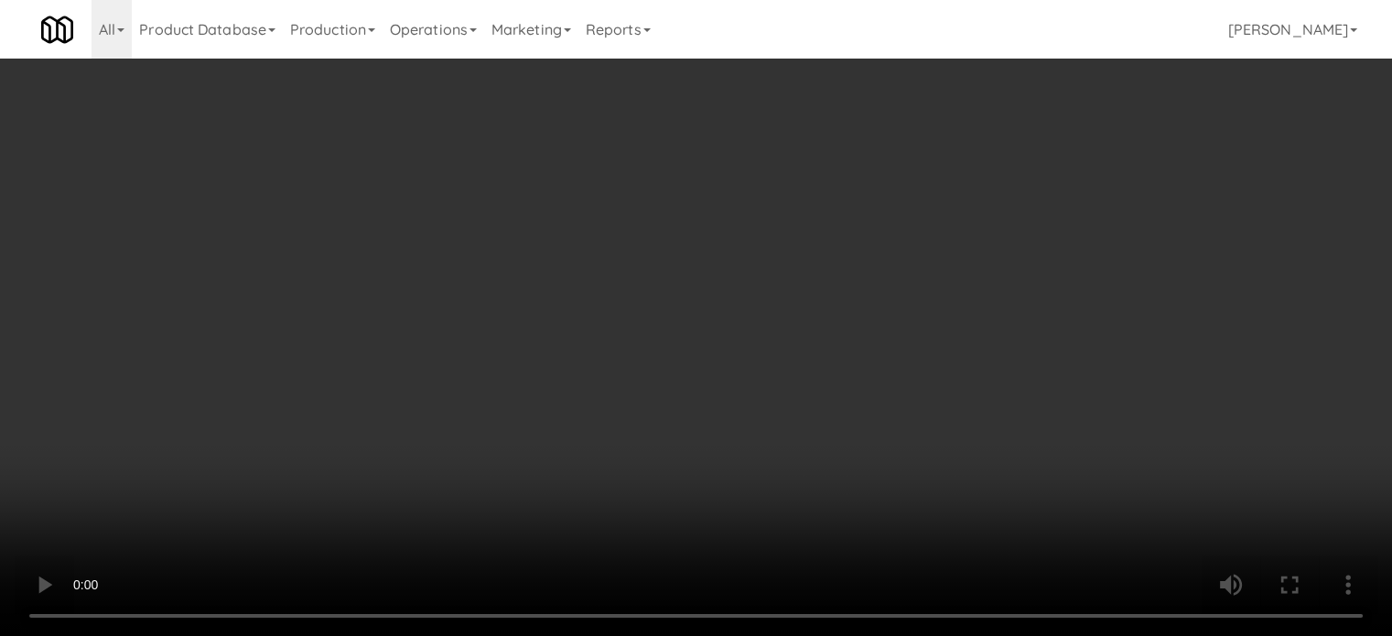
scroll to position [7101, 0]
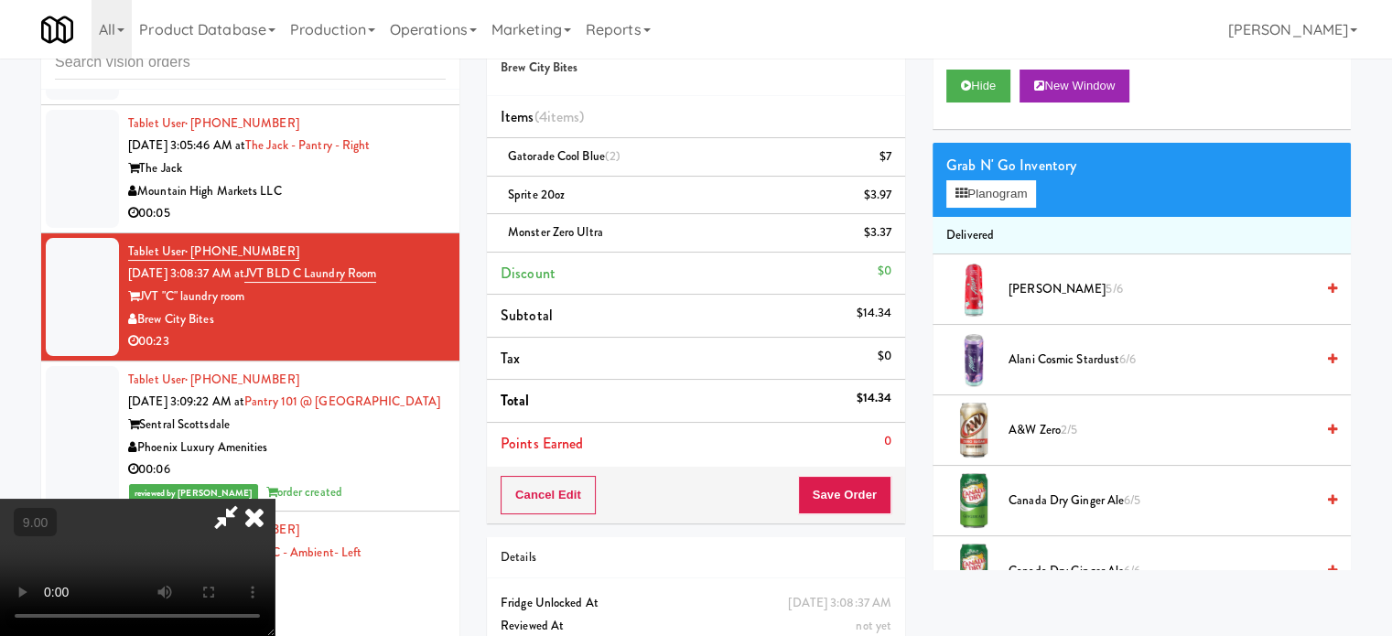
click at [275, 499] on icon at bounding box center [254, 517] width 40 height 37
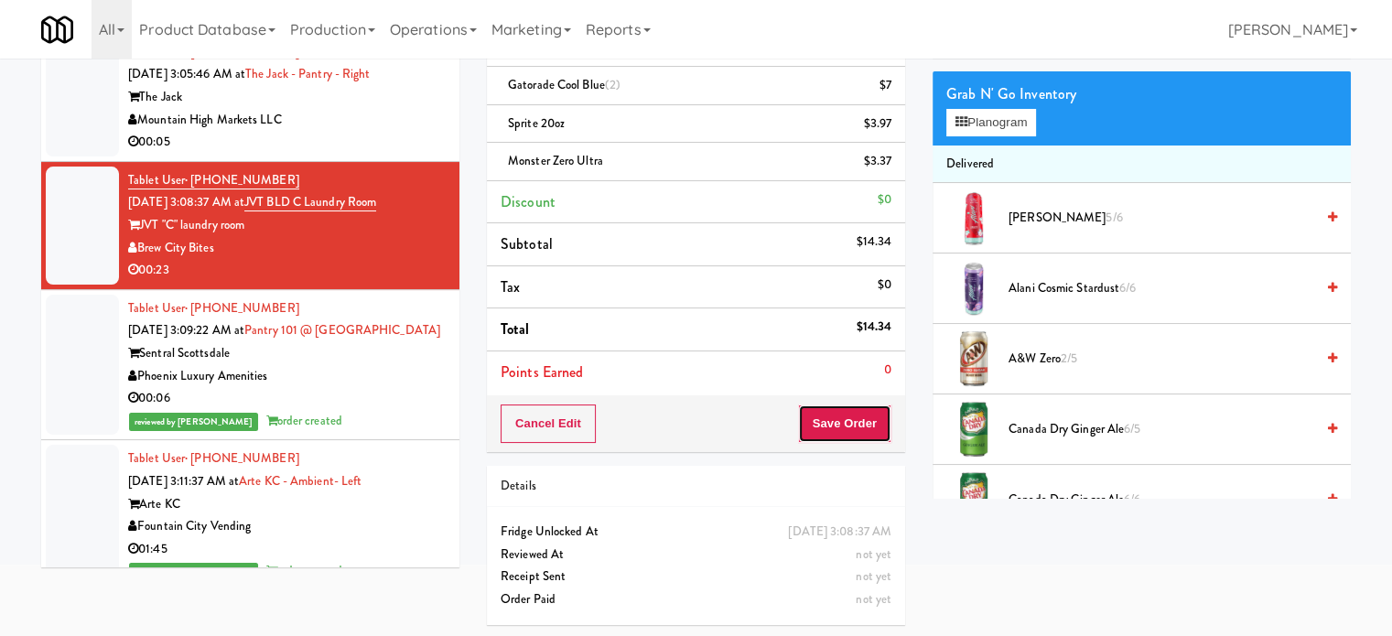
click at [846, 422] on button "Save Order" at bounding box center [844, 424] width 93 height 38
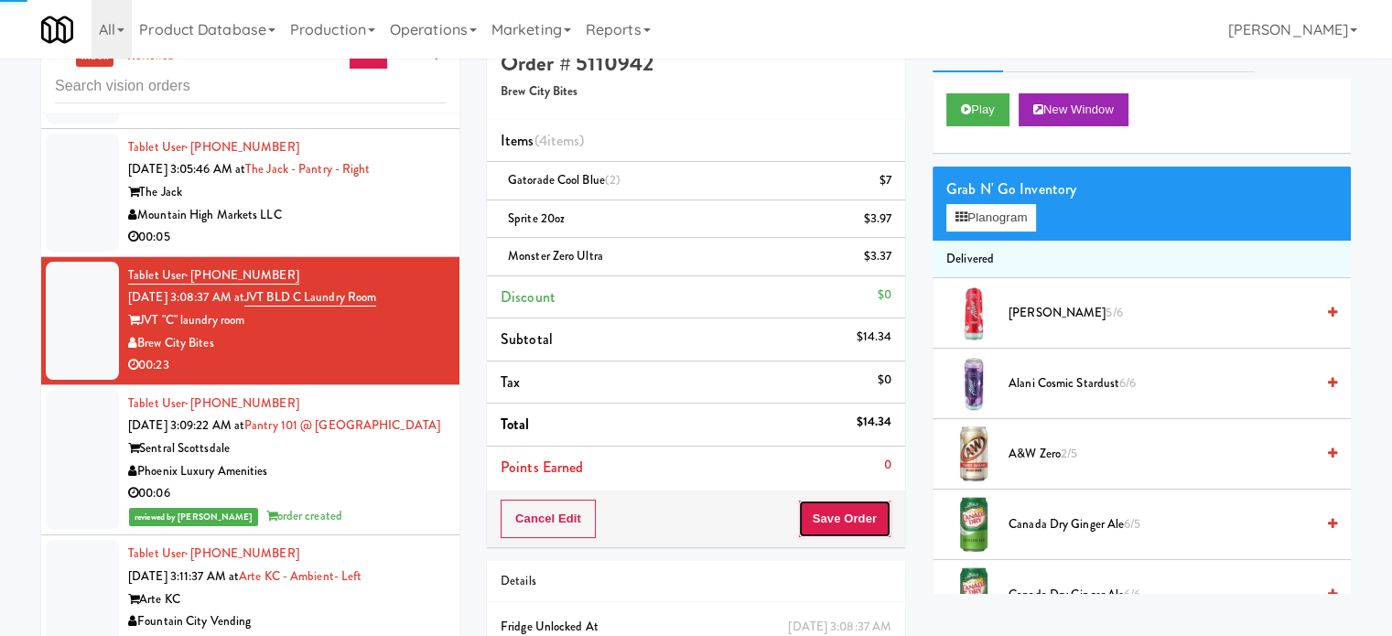
scroll to position [0, 0]
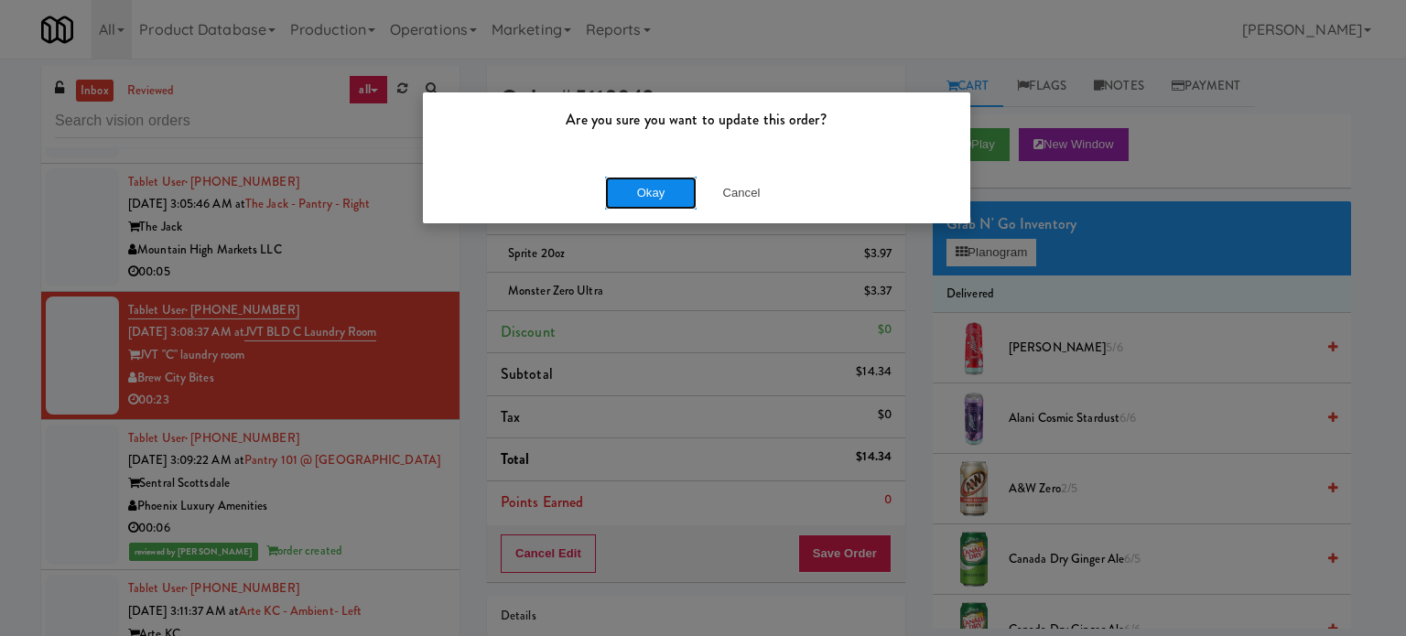
click at [651, 193] on button "Okay" at bounding box center [651, 193] width 92 height 33
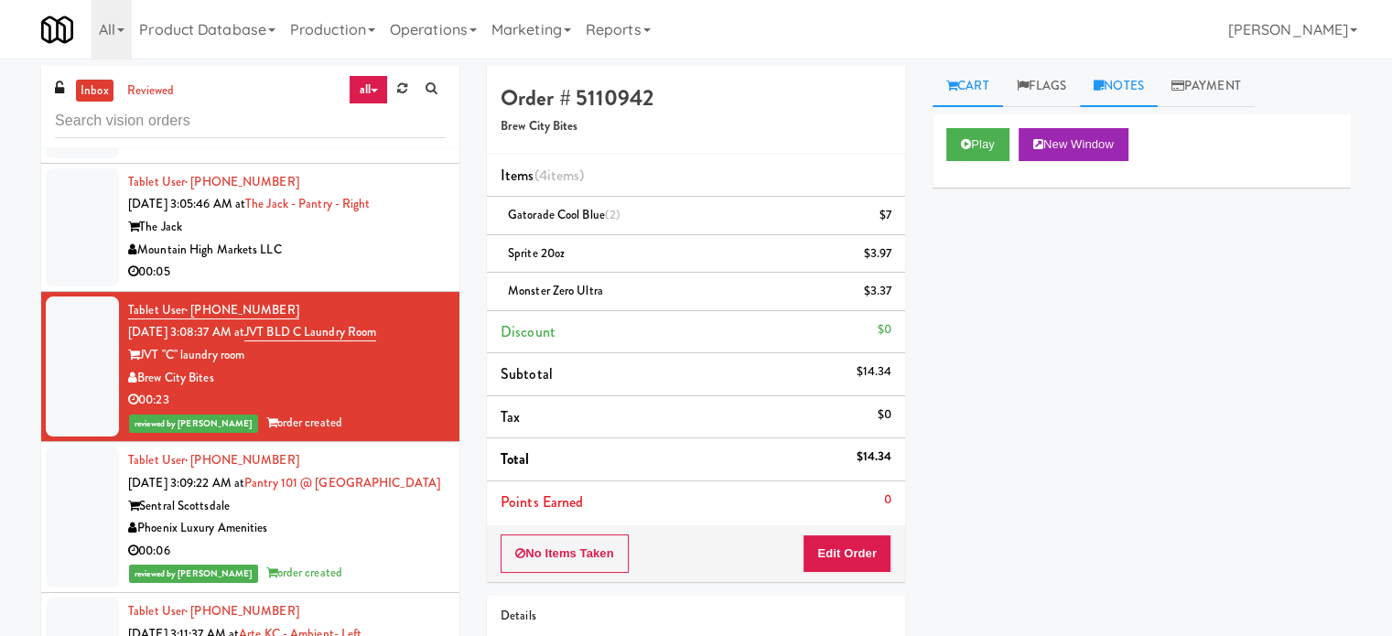
click at [1120, 83] on link "Notes" at bounding box center [1119, 86] width 78 height 41
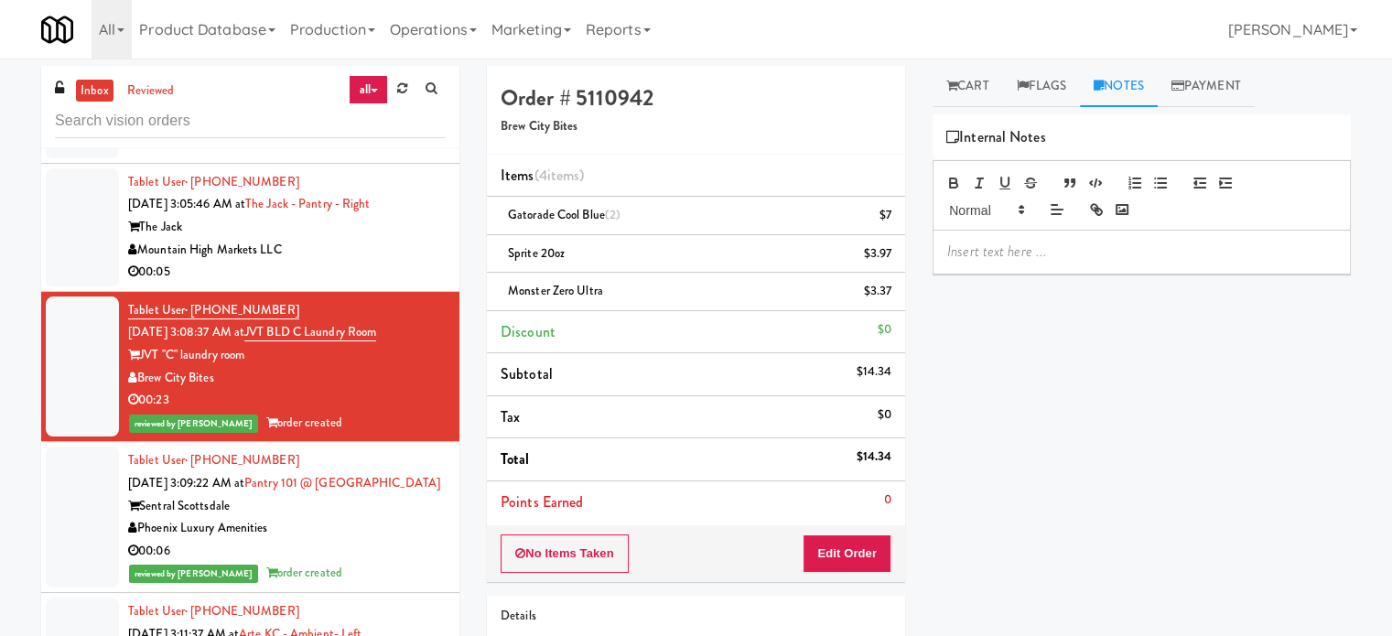
click at [1018, 255] on p at bounding box center [1141, 252] width 389 height 20
click at [1164, 249] on p "Jenet: #DisabledCamera#TopLeft" at bounding box center [1141, 252] width 389 height 20
drag, startPoint x: 380, startPoint y: 550, endPoint x: 390, endPoint y: 525, distance: 27.5
click at [378, 540] on div "Phoenix Luxury Amenities" at bounding box center [287, 528] width 318 height 23
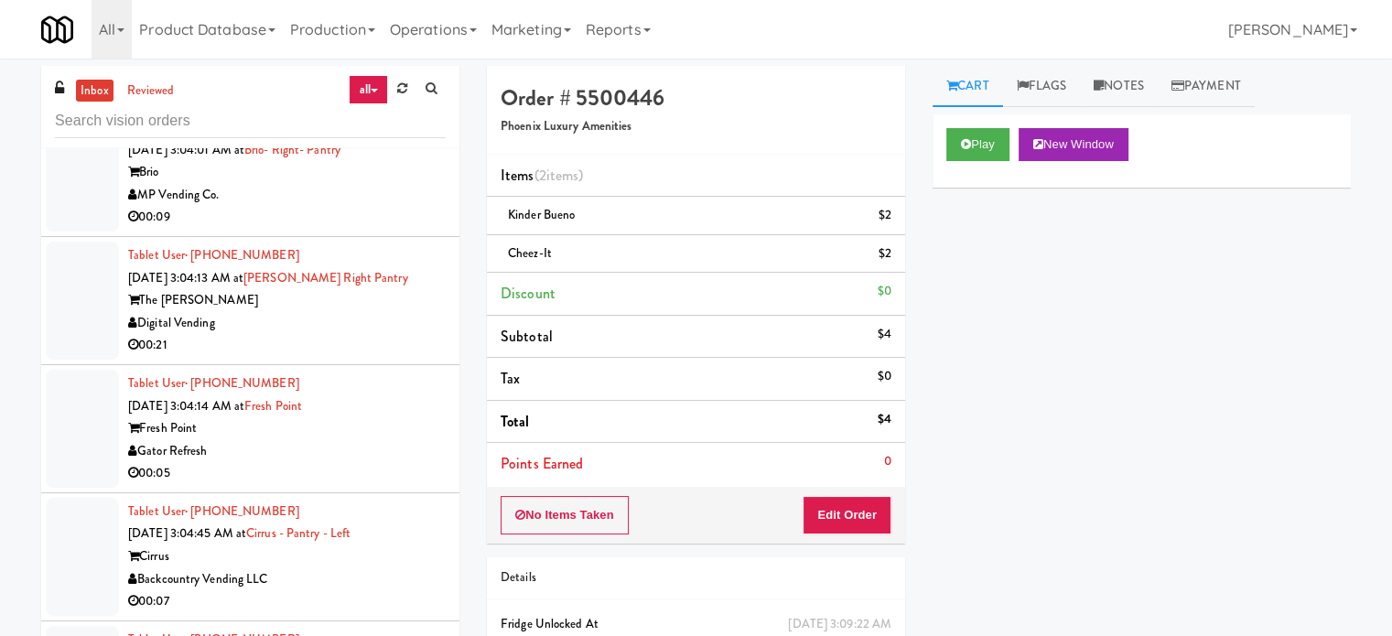
scroll to position [7101, 0]
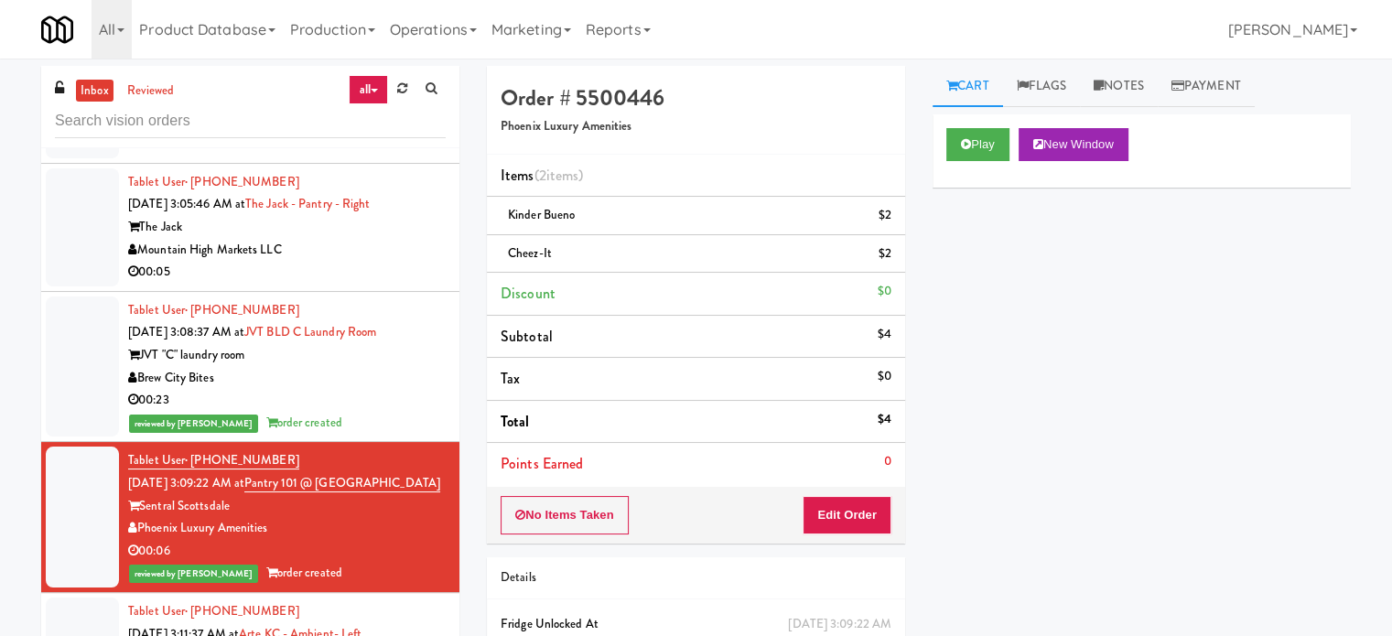
click at [385, 254] on div "Tablet User · (520) 904-5473 Sep 29, 2025 3:05:46 AM at The Jack - Pantry - Rig…" at bounding box center [287, 227] width 318 height 113
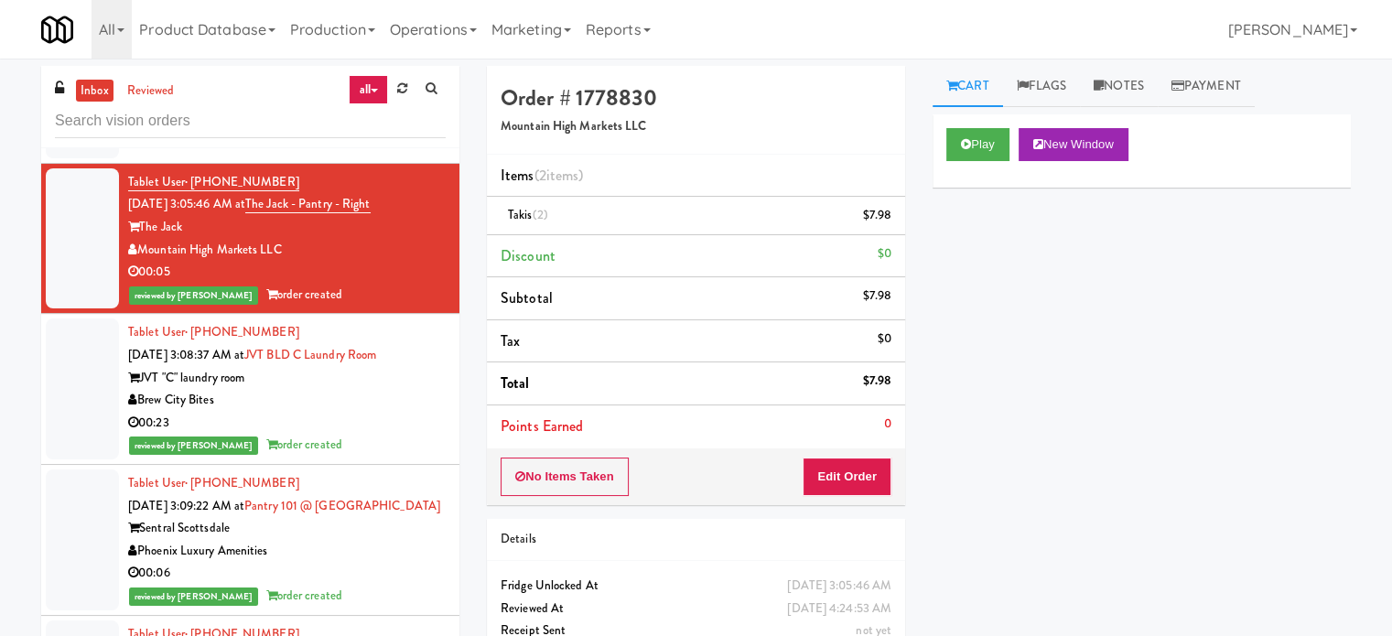
scroll to position [6643, 0]
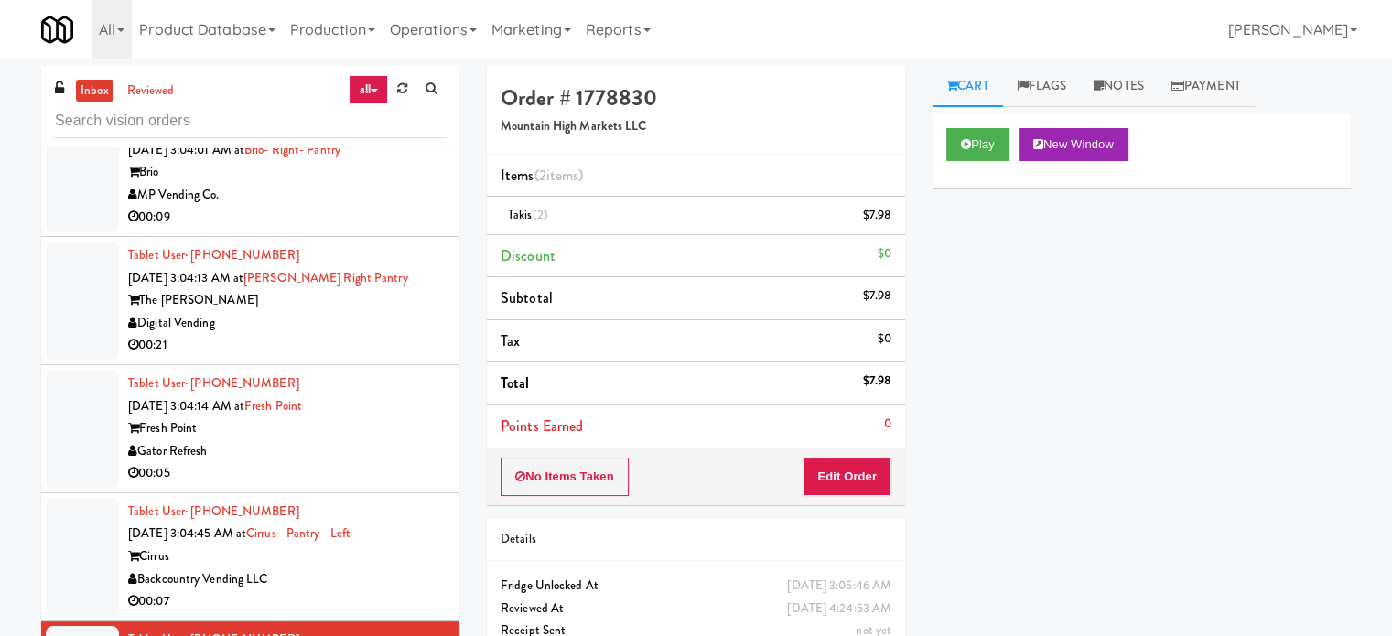
drag, startPoint x: 360, startPoint y: 574, endPoint x: 446, endPoint y: 519, distance: 102.1
click at [360, 574] on div "Backcountry Vending LLC" at bounding box center [287, 579] width 318 height 23
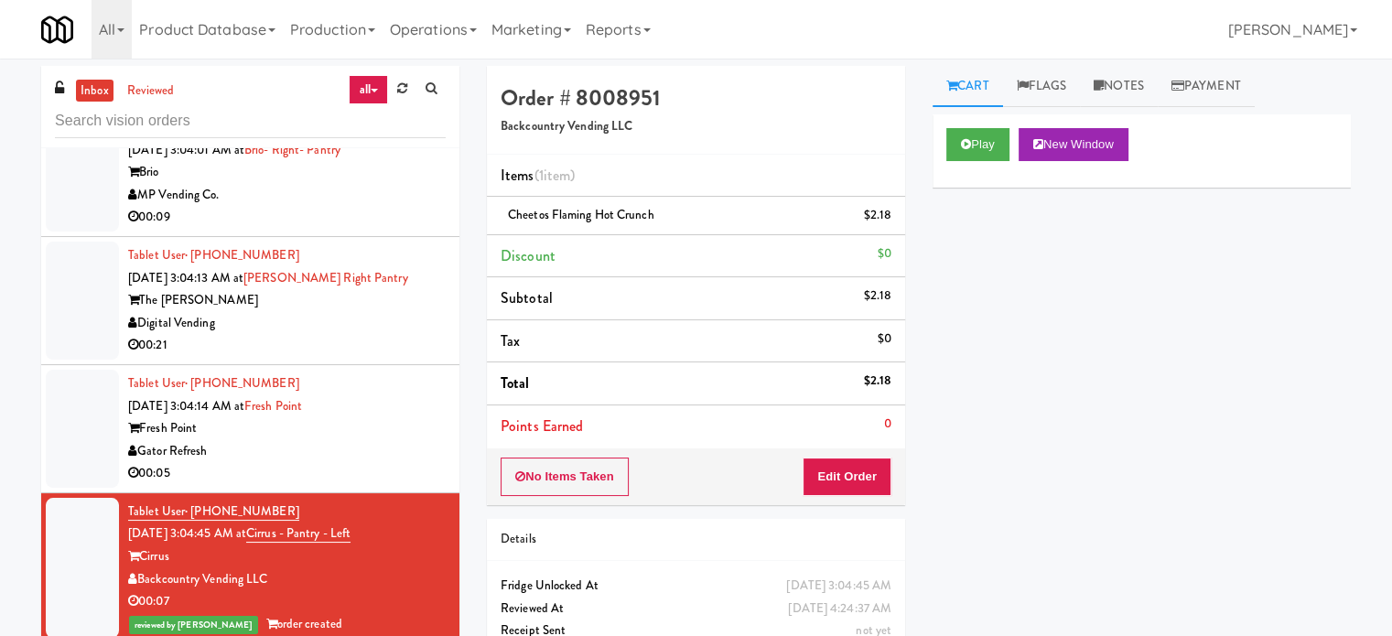
click at [359, 442] on div "Gator Refresh" at bounding box center [287, 451] width 318 height 23
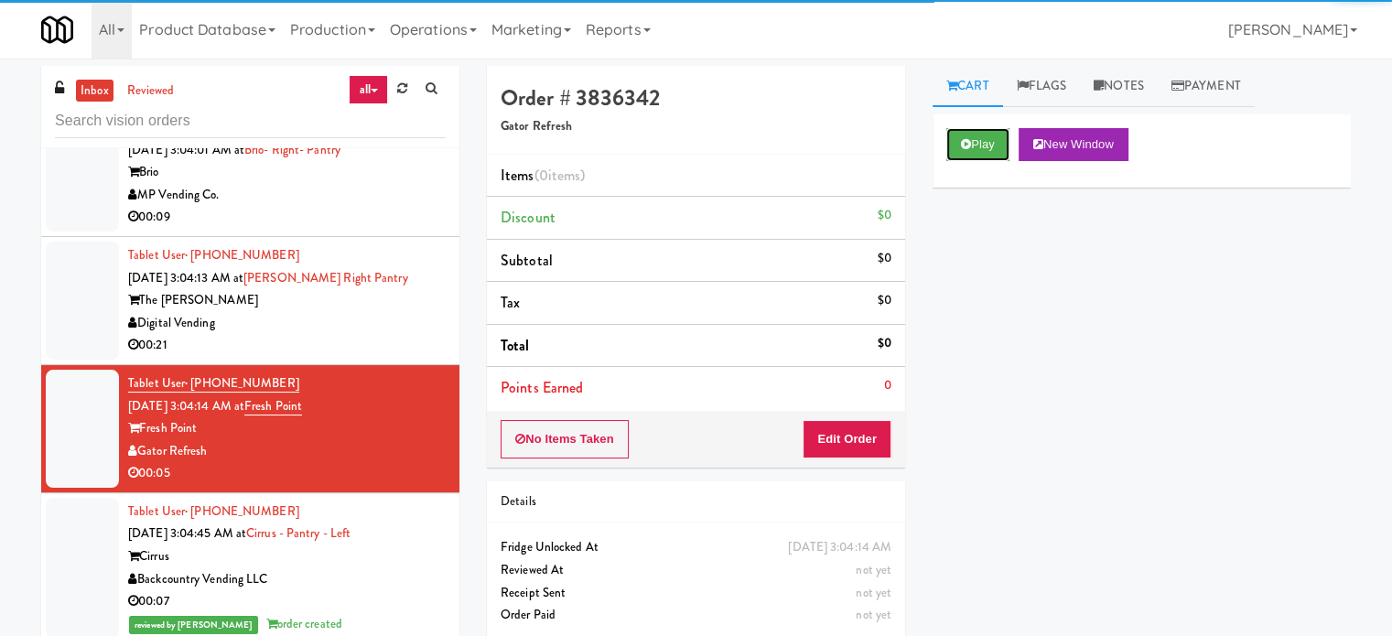
drag, startPoint x: 966, startPoint y: 157, endPoint x: 956, endPoint y: 170, distance: 17.0
click at [966, 157] on button "Play" at bounding box center [978, 144] width 63 height 33
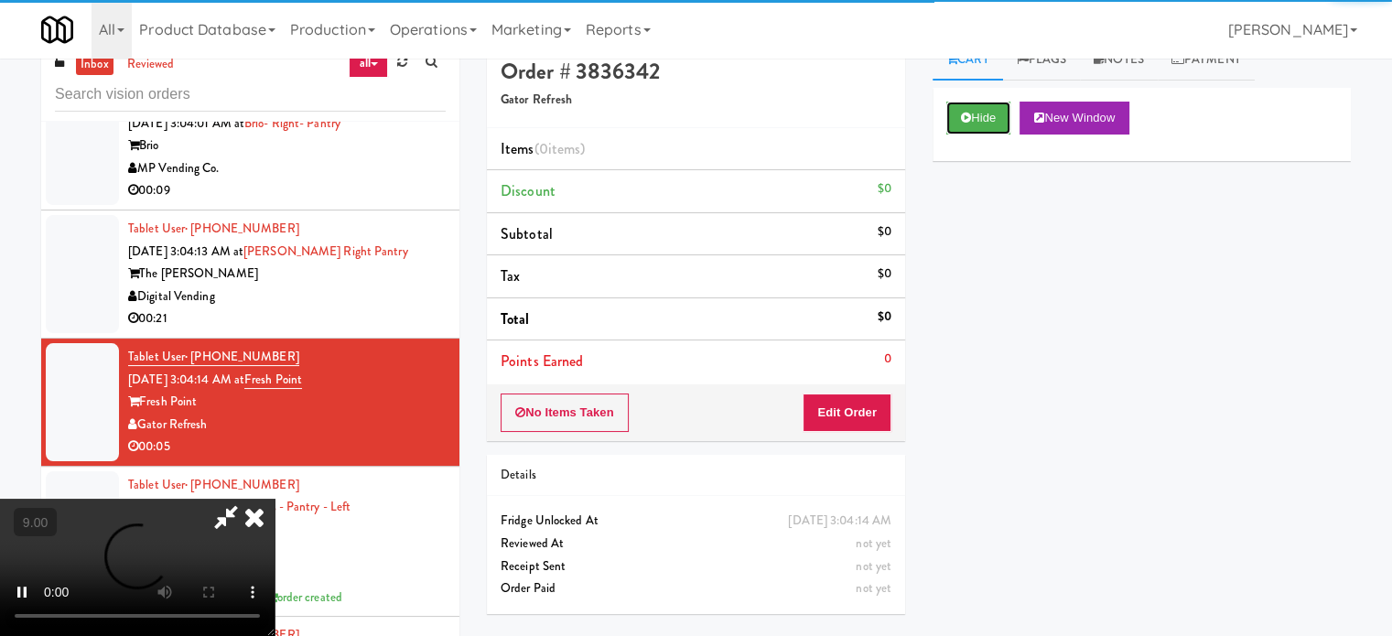
scroll to position [74, 0]
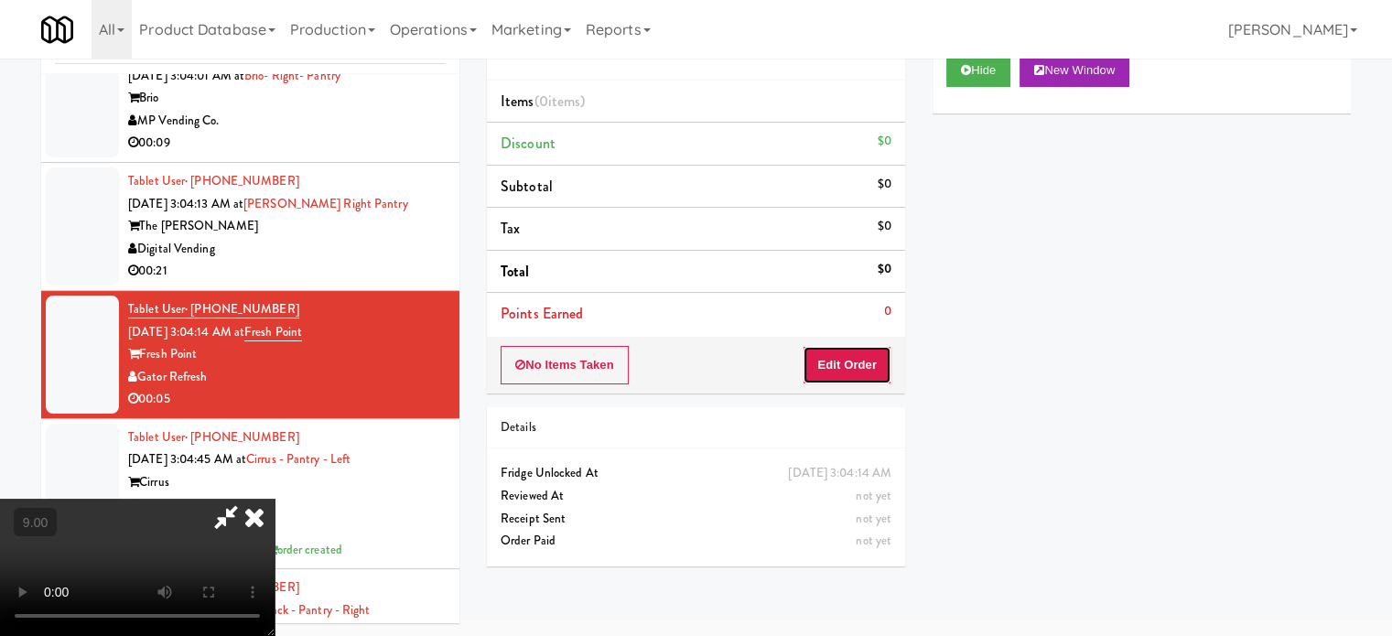
click at [843, 372] on button "Edit Order" at bounding box center [847, 365] width 89 height 38
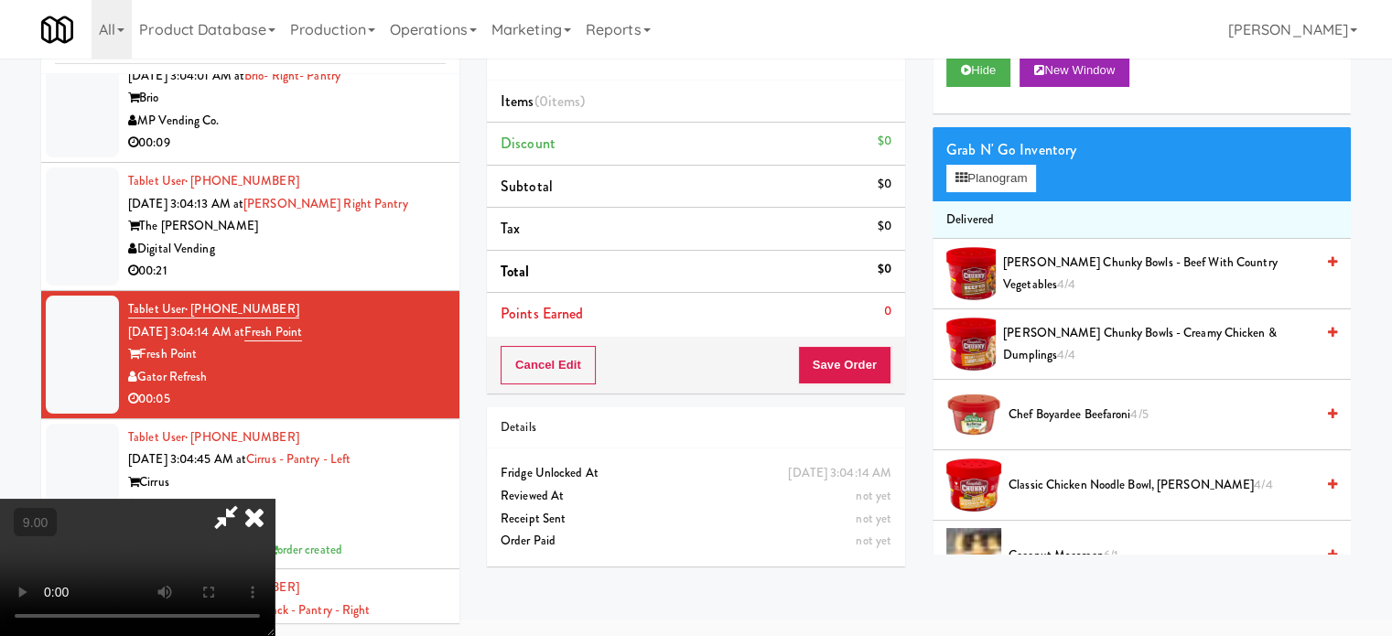
click at [275, 499] on video at bounding box center [137, 567] width 275 height 137
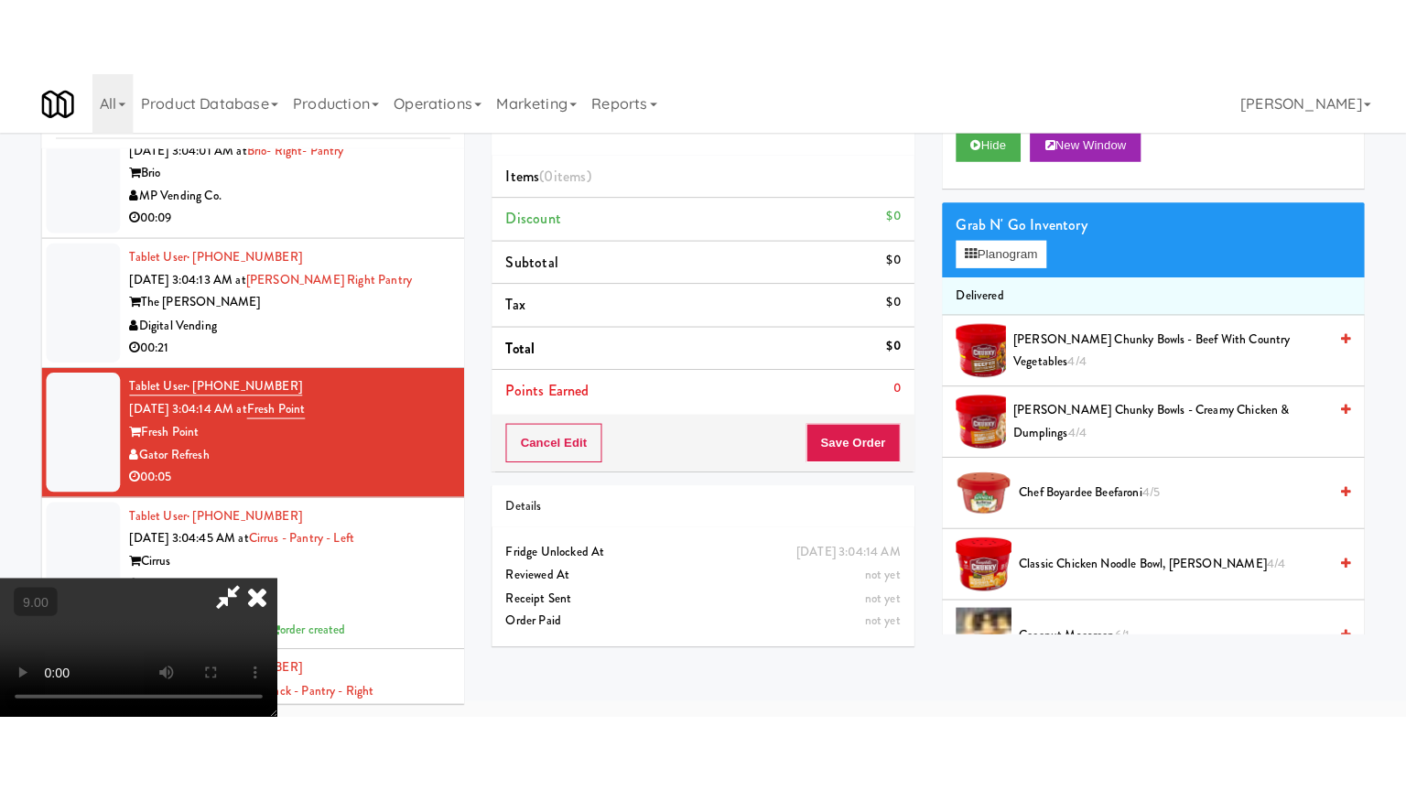
scroll to position [59, 0]
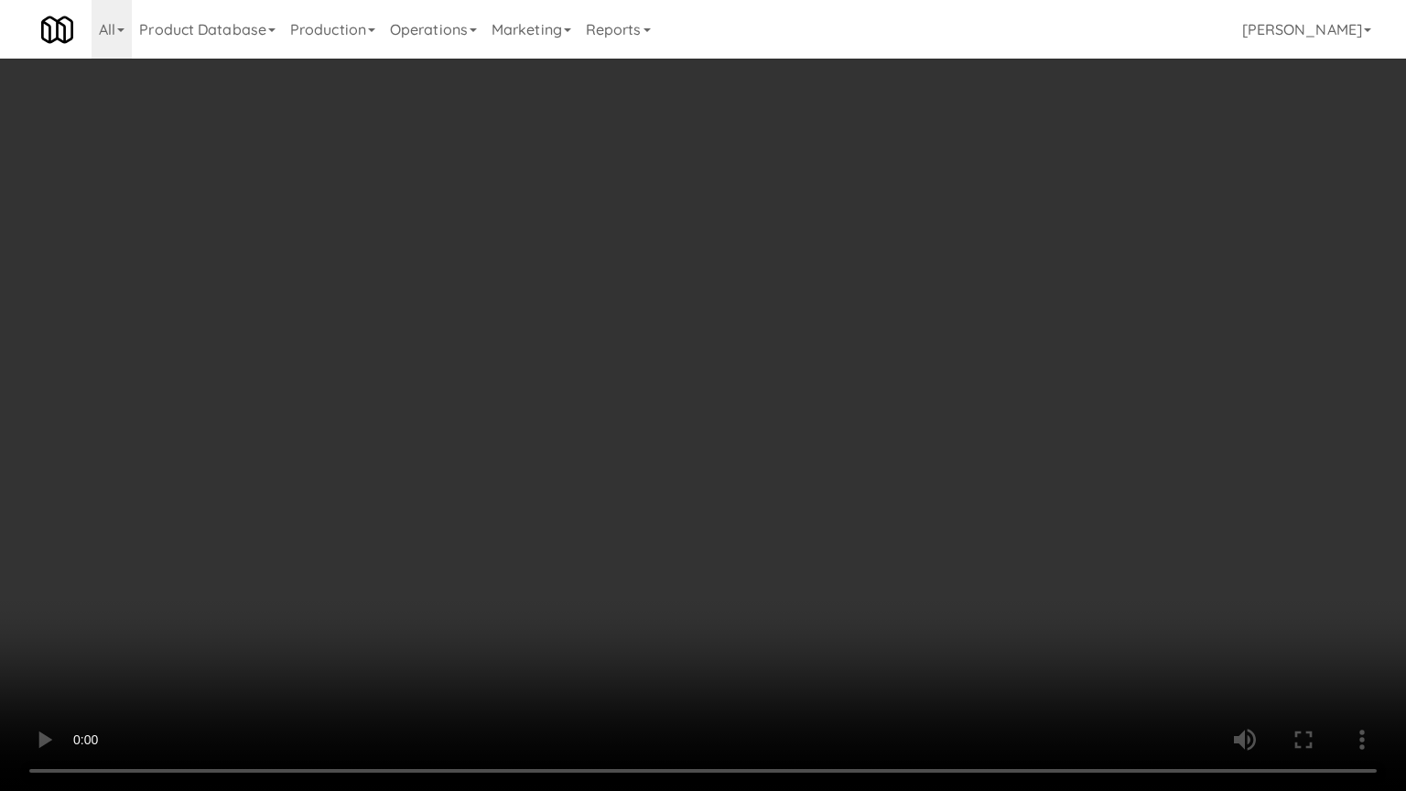
click at [538, 511] on video at bounding box center [703, 395] width 1406 height 791
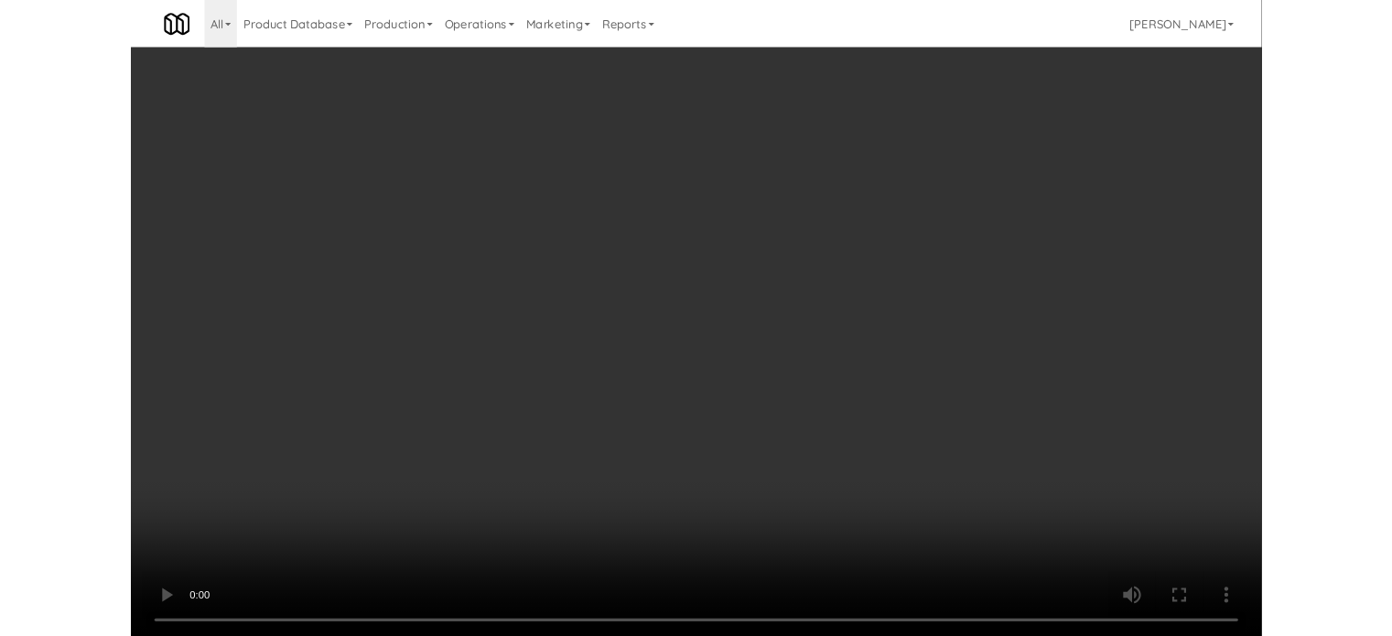
scroll to position [6620, 0]
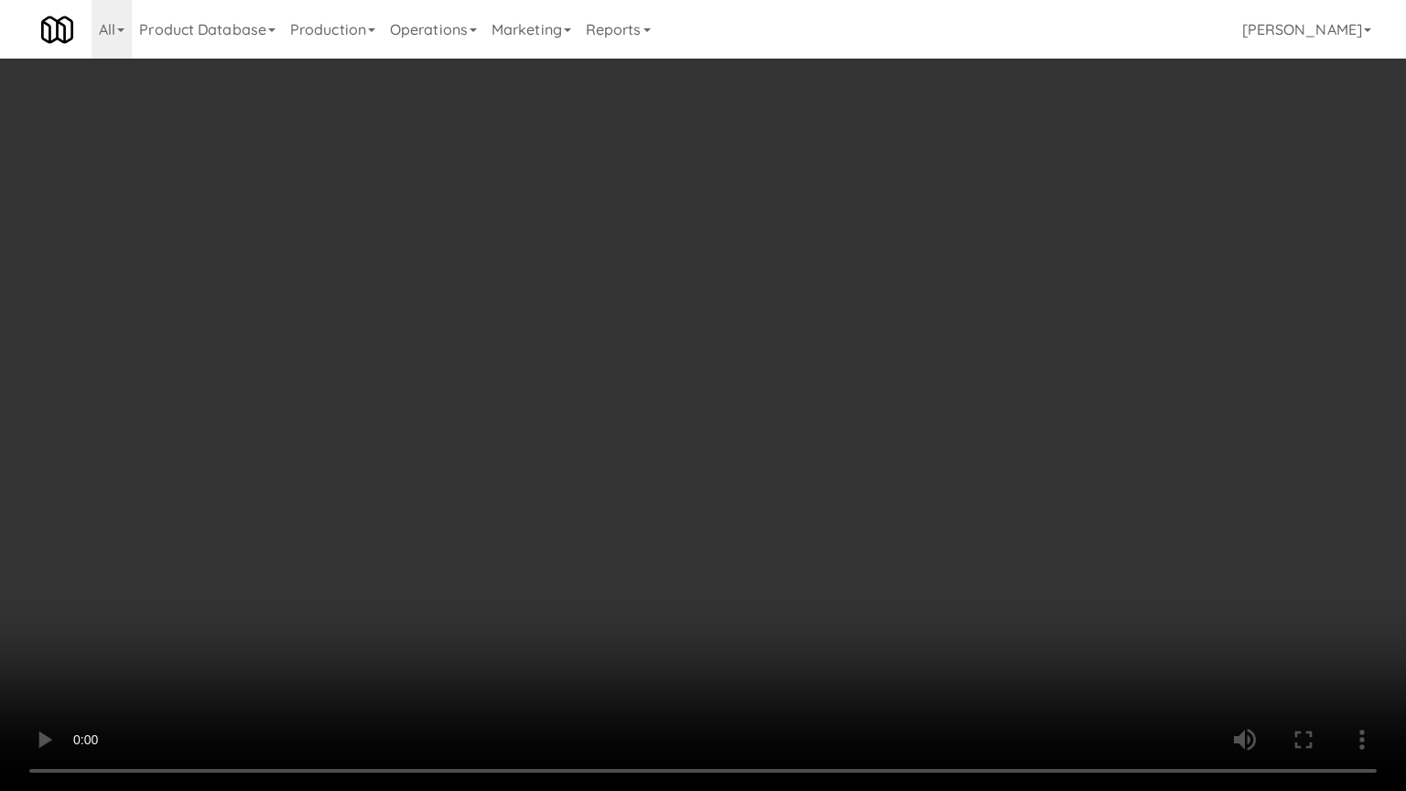
drag, startPoint x: 262, startPoint y: 685, endPoint x: 283, endPoint y: 682, distance: 21.2
click at [274, 635] on video at bounding box center [703, 395] width 1406 height 791
click at [394, 599] on video at bounding box center [703, 395] width 1406 height 791
click at [397, 590] on video at bounding box center [703, 395] width 1406 height 791
click at [429, 559] on video at bounding box center [703, 395] width 1406 height 791
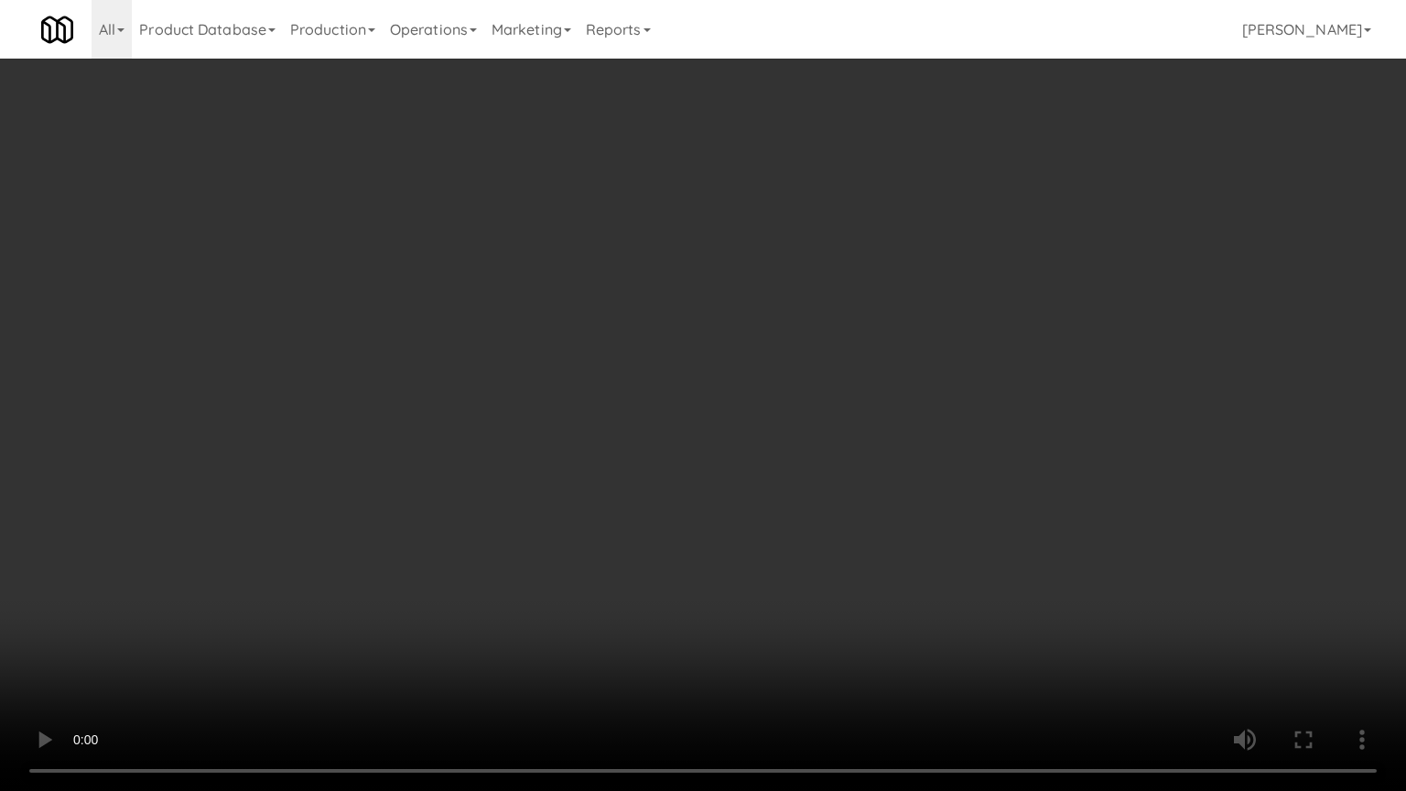
drag, startPoint x: 429, startPoint y: 558, endPoint x: 575, endPoint y: 380, distance: 230.3
click at [436, 556] on video at bounding box center [703, 395] width 1406 height 791
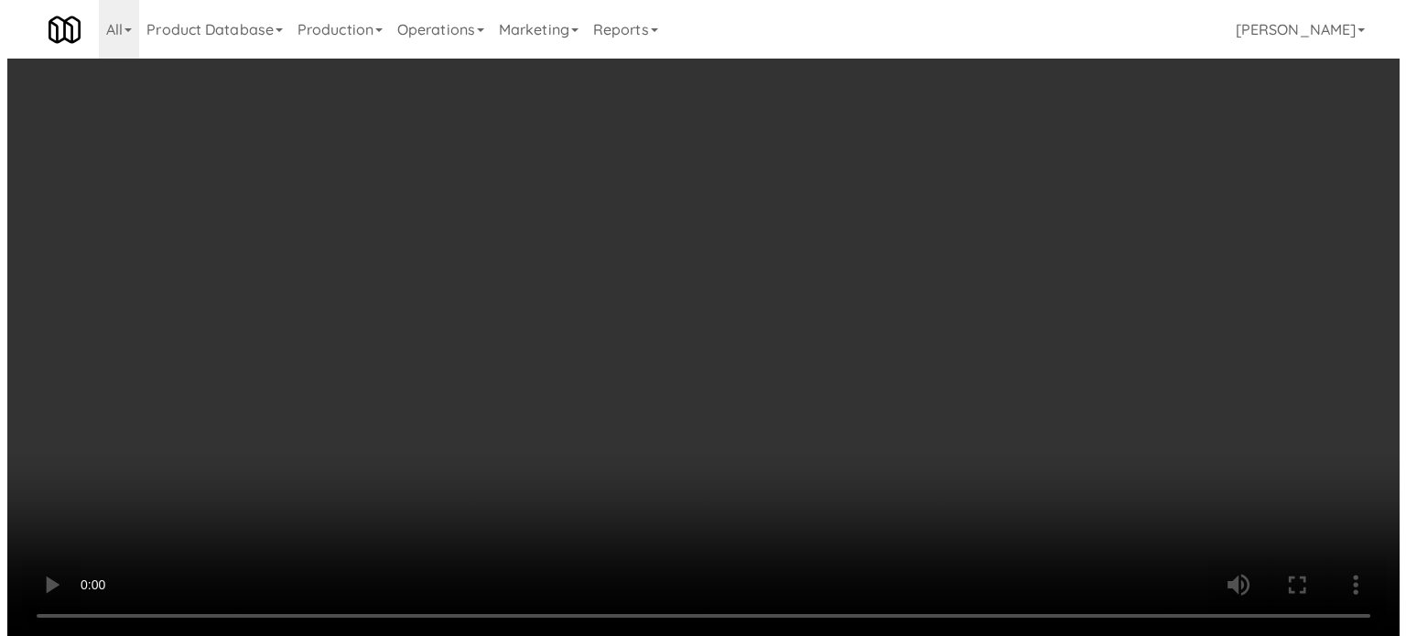
scroll to position [6643, 0]
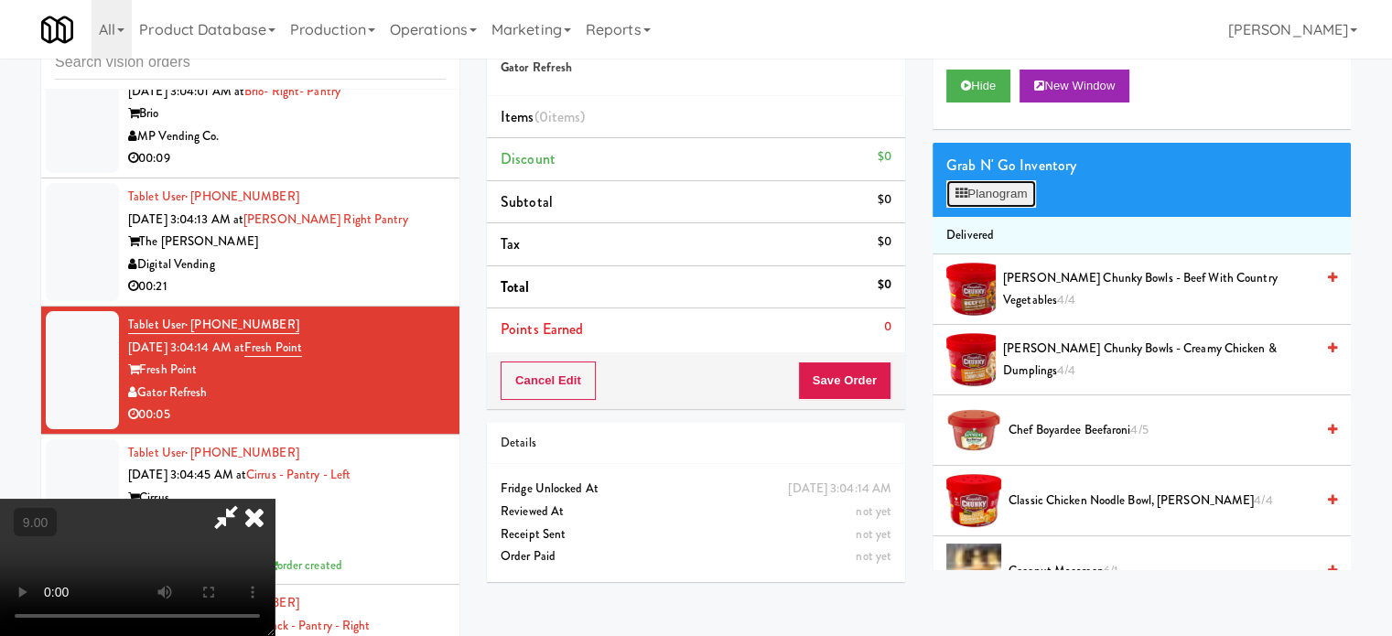
click at [974, 189] on button "Planogram" at bounding box center [992, 193] width 90 height 27
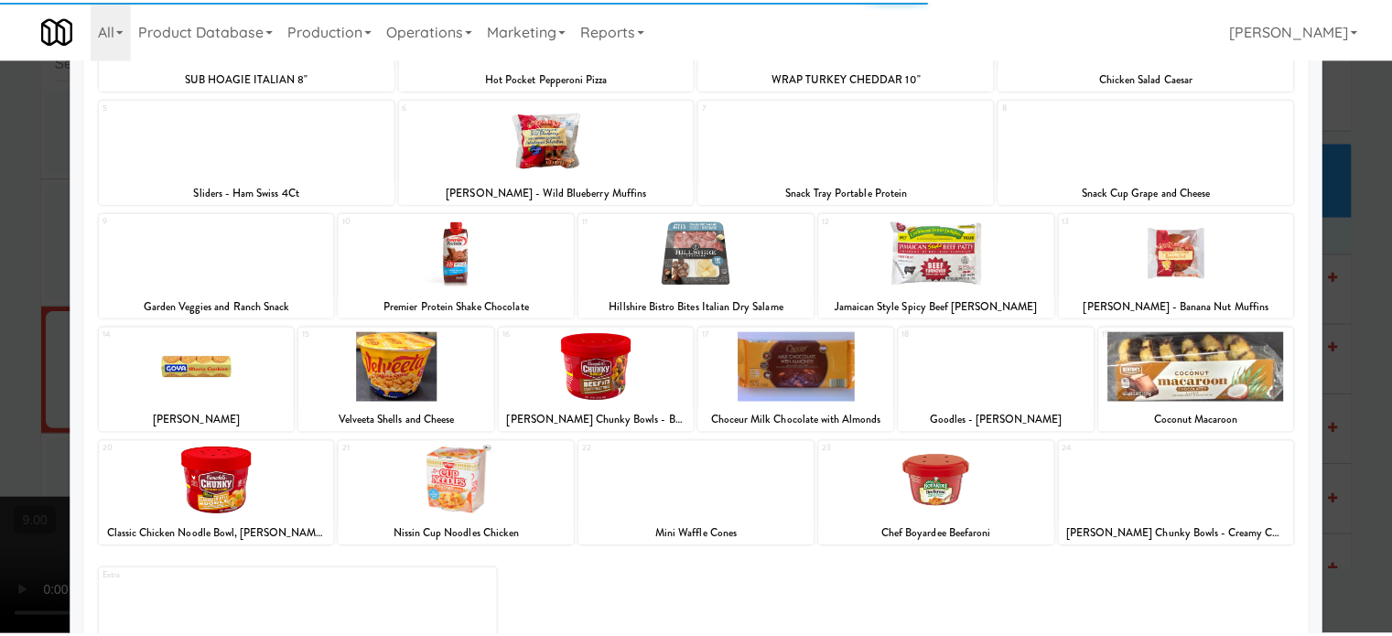
scroll to position [262, 0]
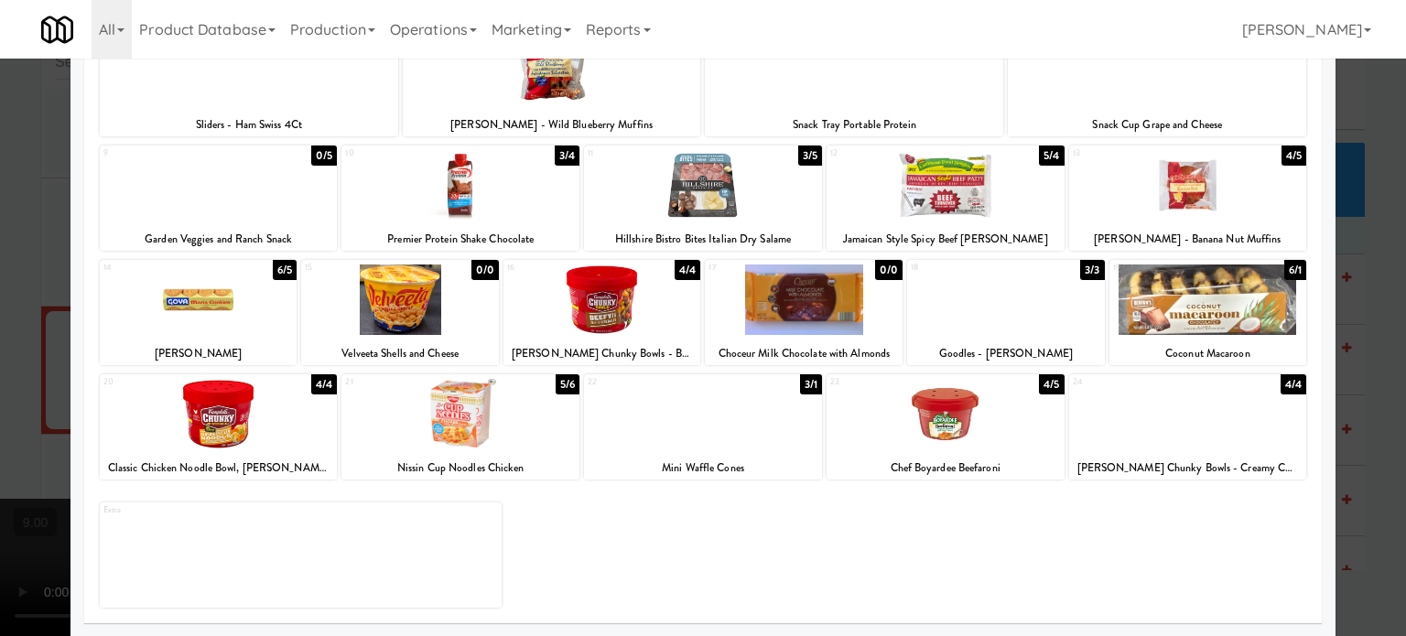
click at [568, 379] on div "5/6" at bounding box center [568, 384] width 24 height 20
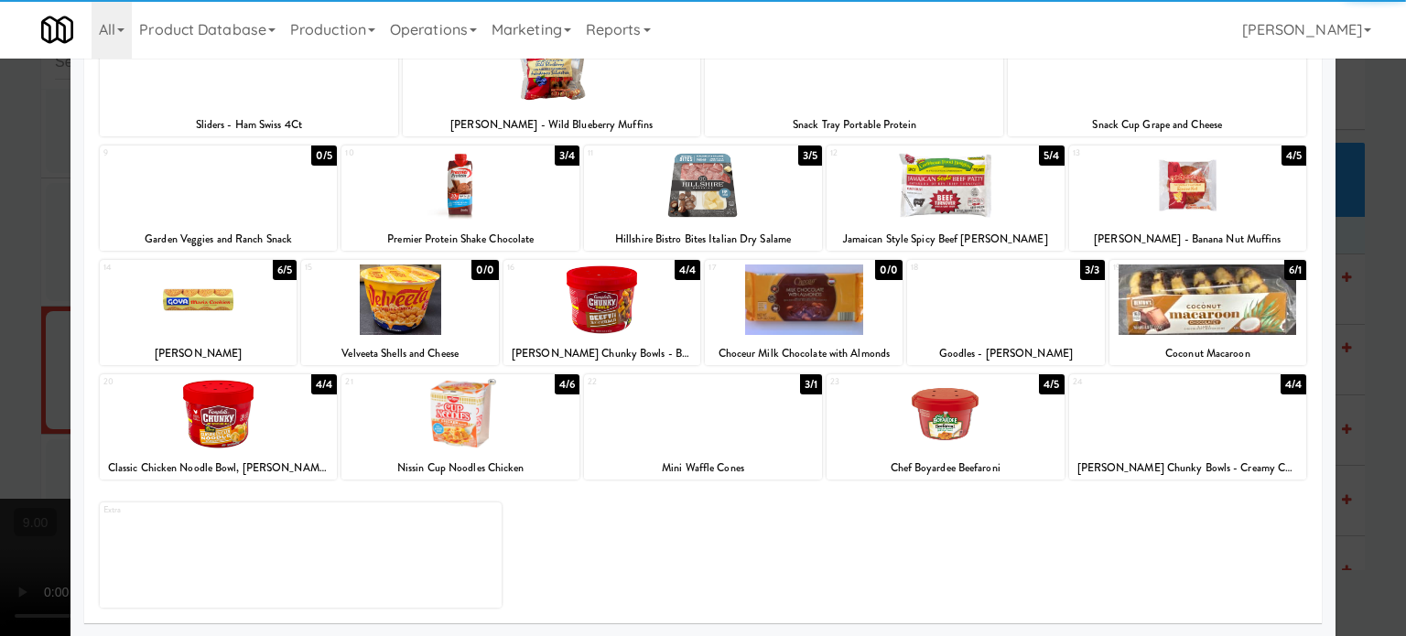
click at [27, 450] on div at bounding box center [703, 318] width 1406 height 636
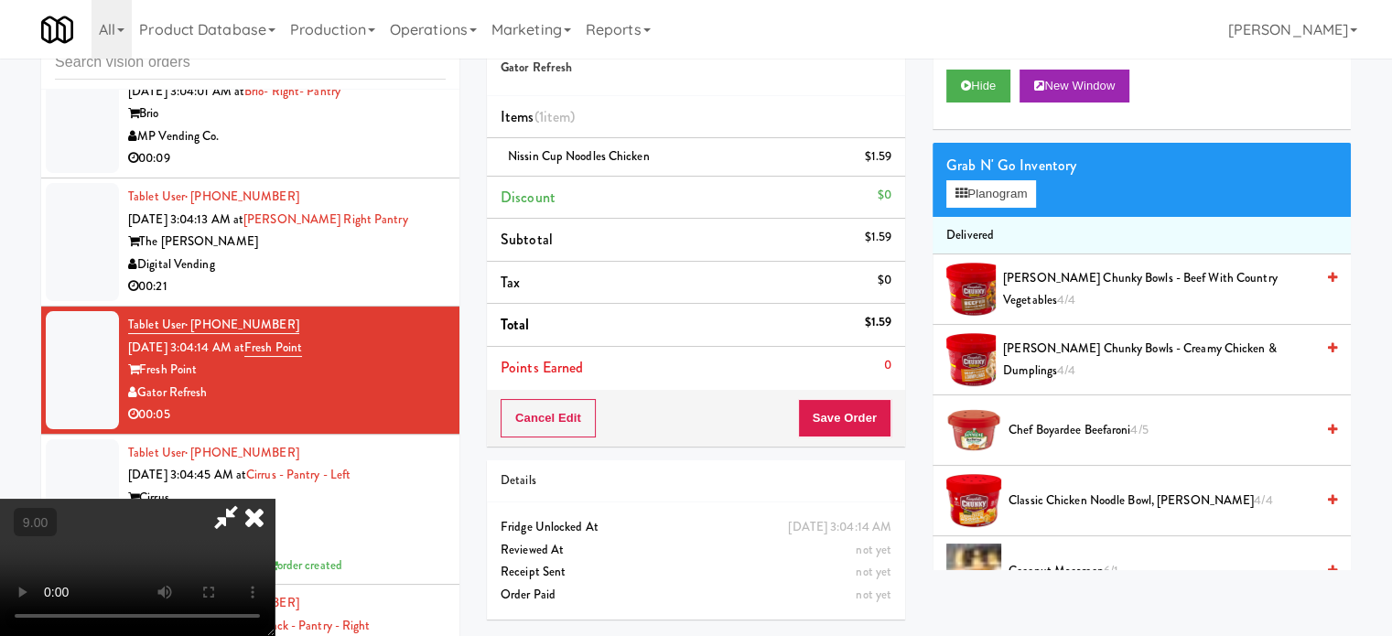
drag, startPoint x: 239, startPoint y: 428, endPoint x: 245, endPoint y: 420, distance: 9.7
click at [240, 499] on video at bounding box center [137, 567] width 275 height 137
drag, startPoint x: 245, startPoint y: 420, endPoint x: 284, endPoint y: 497, distance: 86.0
click at [247, 499] on video at bounding box center [137, 567] width 275 height 137
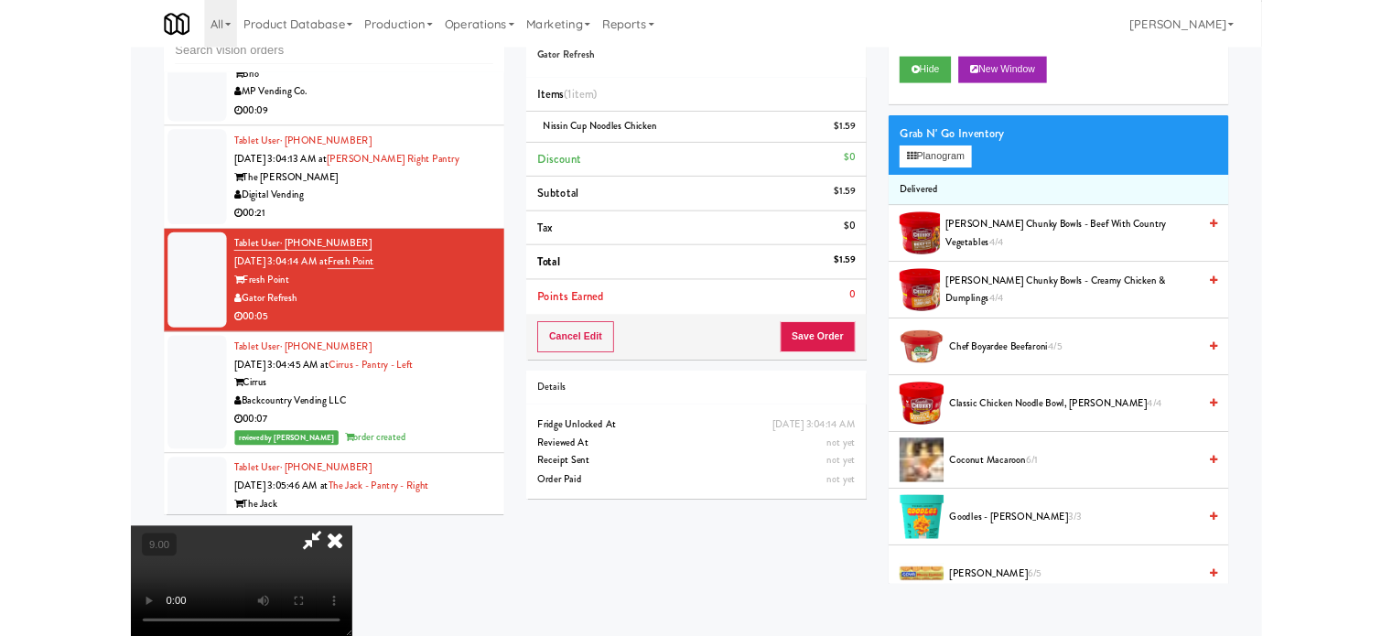
scroll to position [6620, 0]
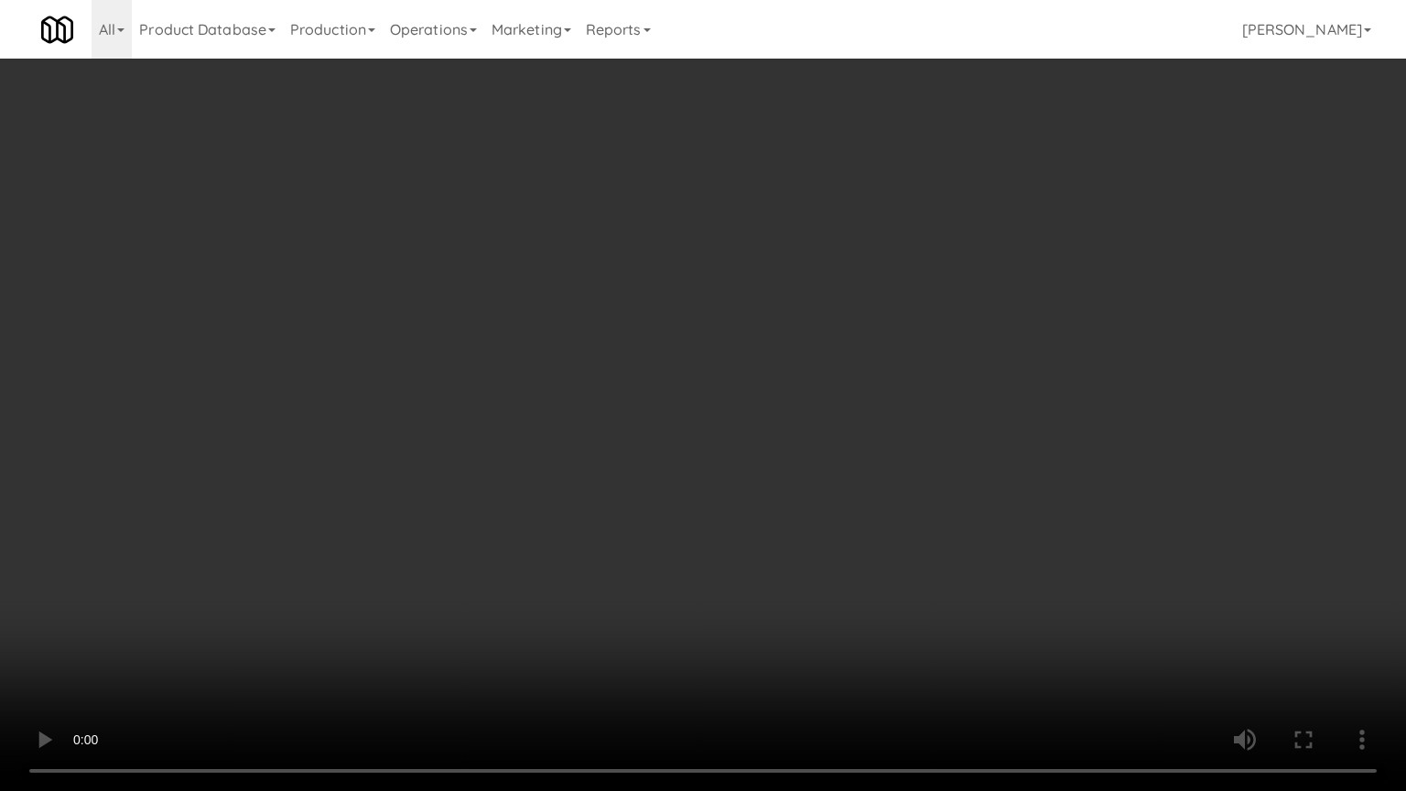
drag, startPoint x: 284, startPoint y: 497, endPoint x: 341, endPoint y: 433, distance: 85.6
click at [300, 480] on video at bounding box center [703, 395] width 1406 height 791
click at [343, 536] on video at bounding box center [703, 395] width 1406 height 791
click at [399, 518] on video at bounding box center [703, 395] width 1406 height 791
click at [487, 469] on video at bounding box center [703, 395] width 1406 height 791
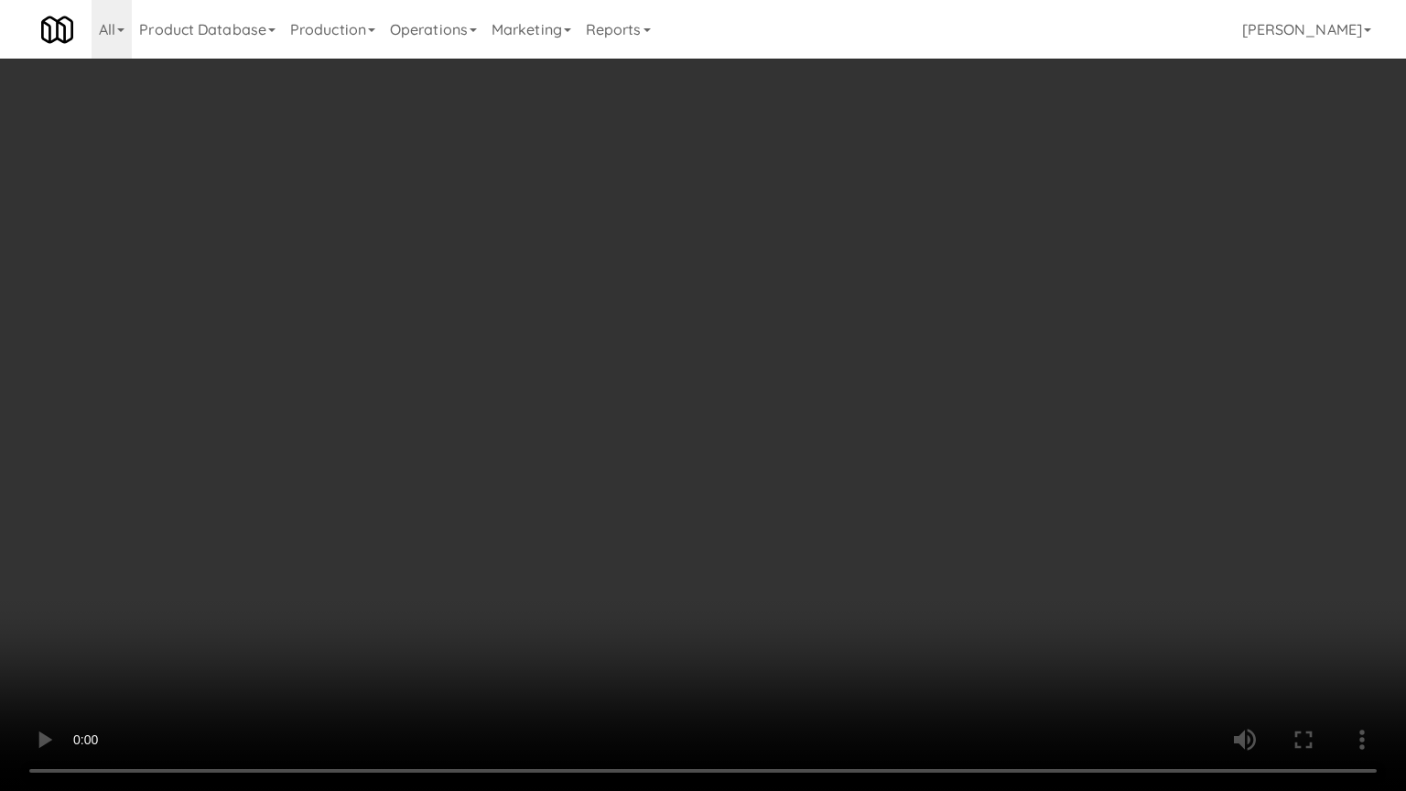
click at [509, 454] on video at bounding box center [703, 395] width 1406 height 791
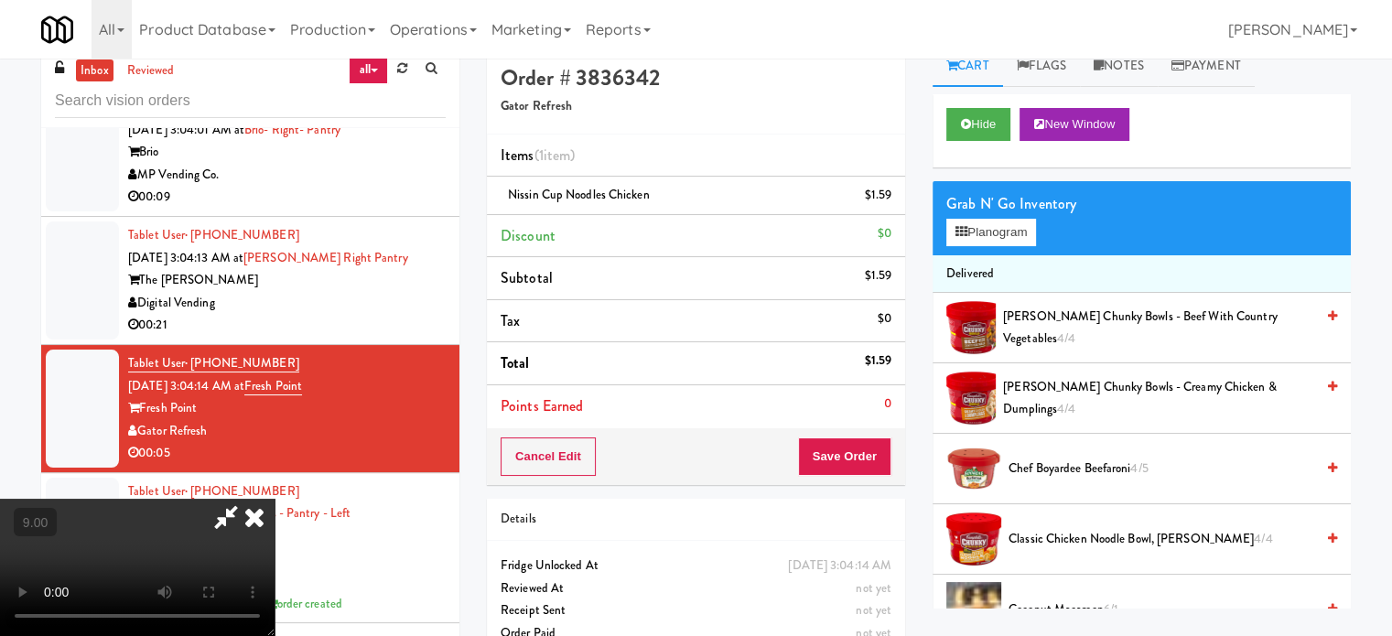
scroll to position [0, 0]
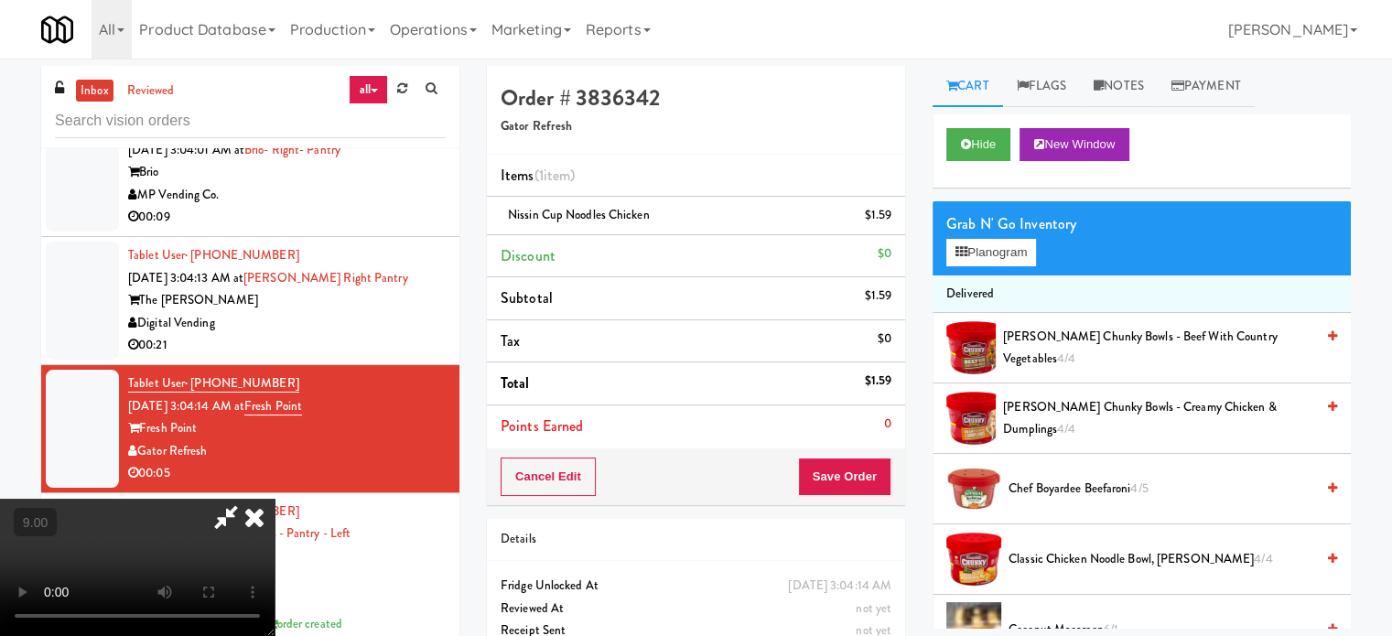
click at [275, 499] on icon at bounding box center [254, 517] width 40 height 37
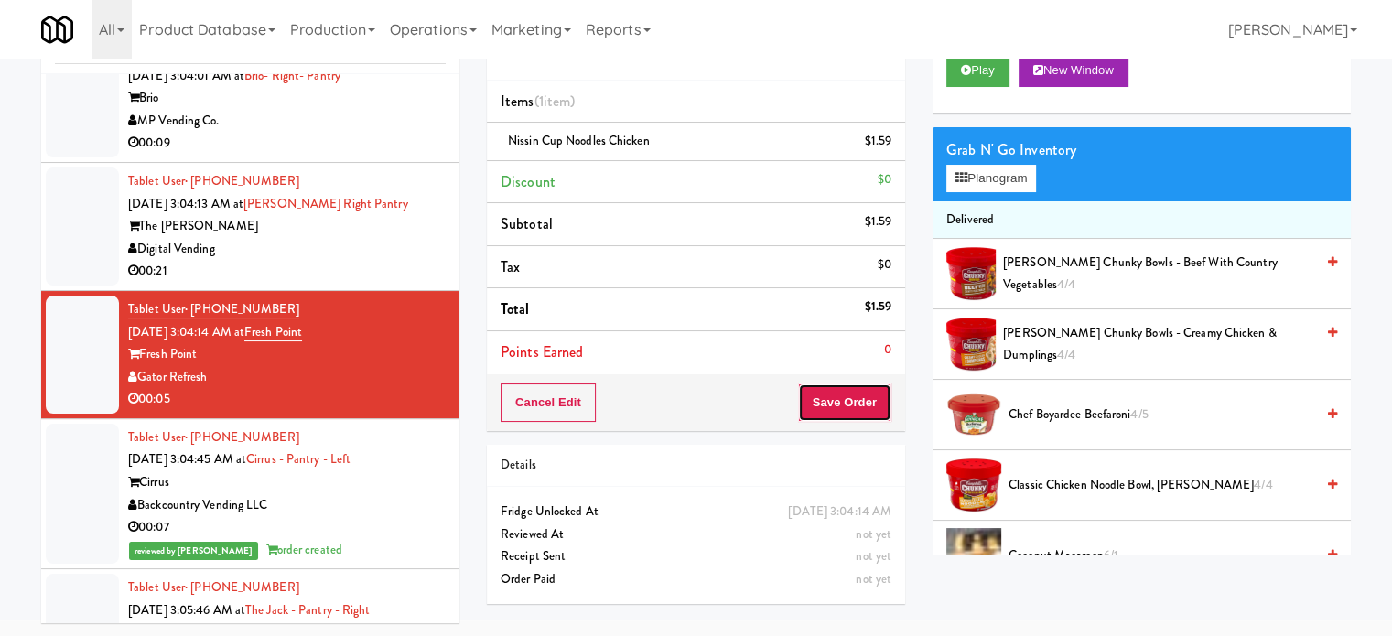
click at [836, 402] on button "Save Order" at bounding box center [844, 403] width 93 height 38
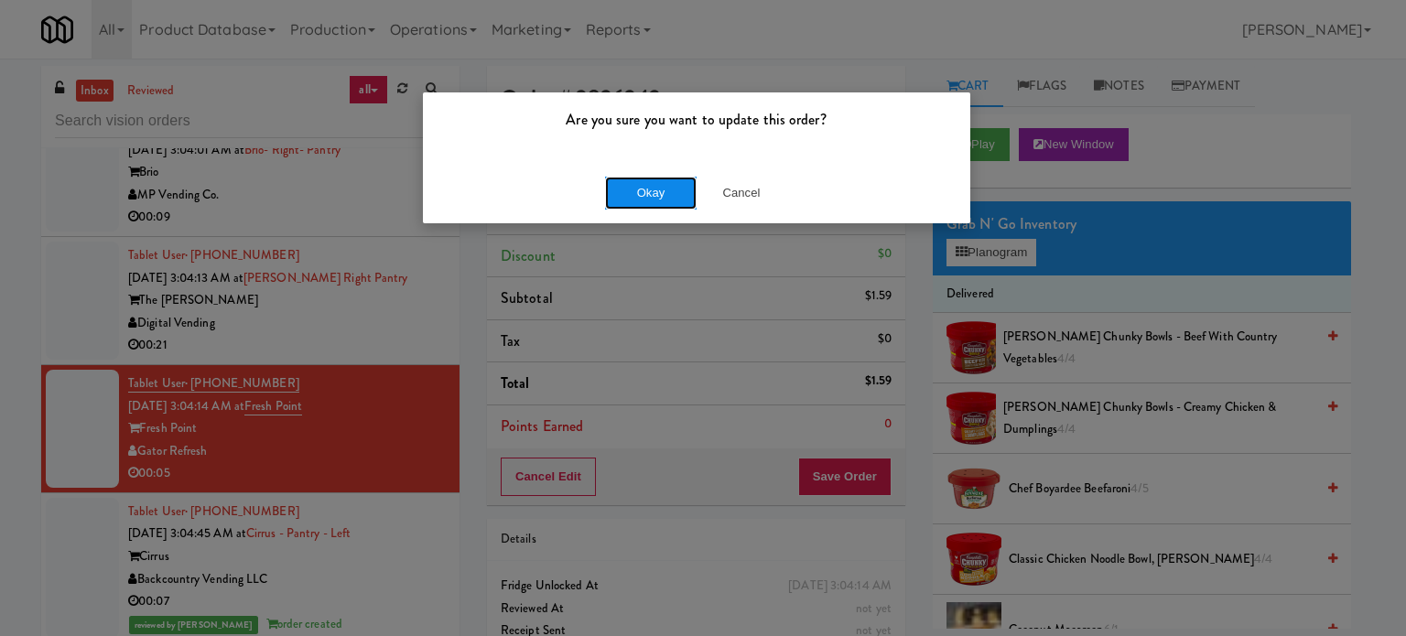
click at [671, 193] on button "Okay" at bounding box center [651, 193] width 92 height 33
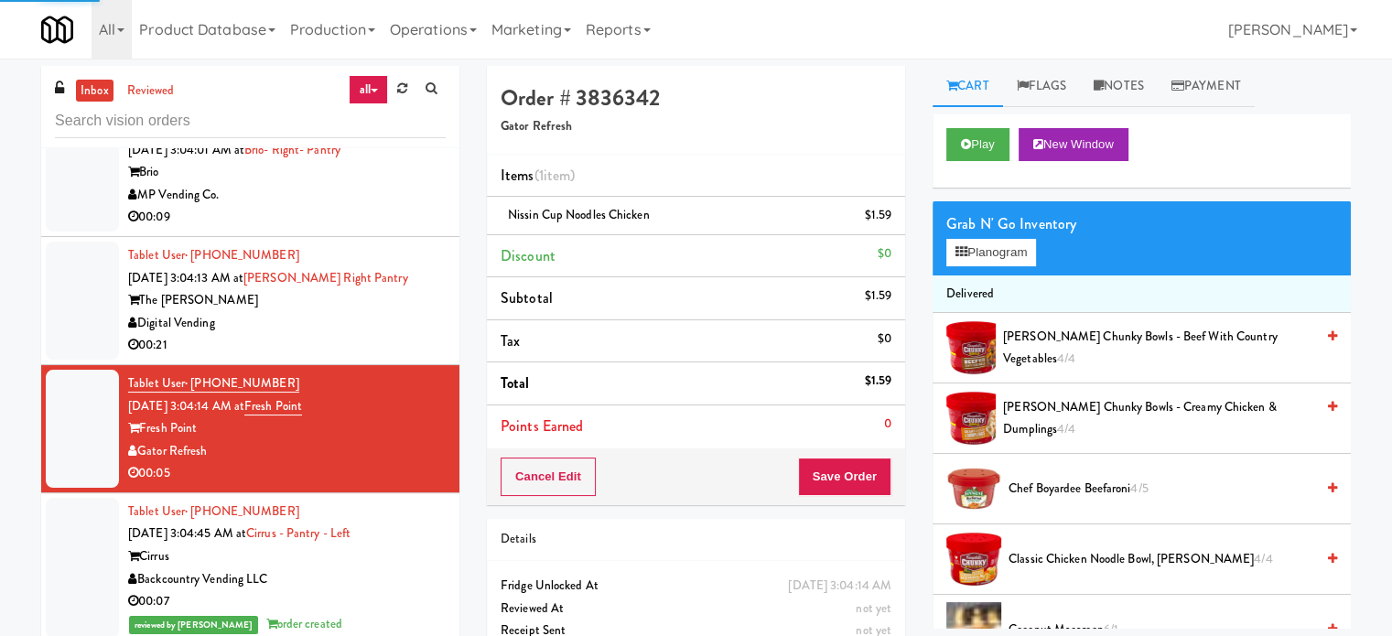
click at [372, 340] on div "00:21" at bounding box center [287, 345] width 318 height 23
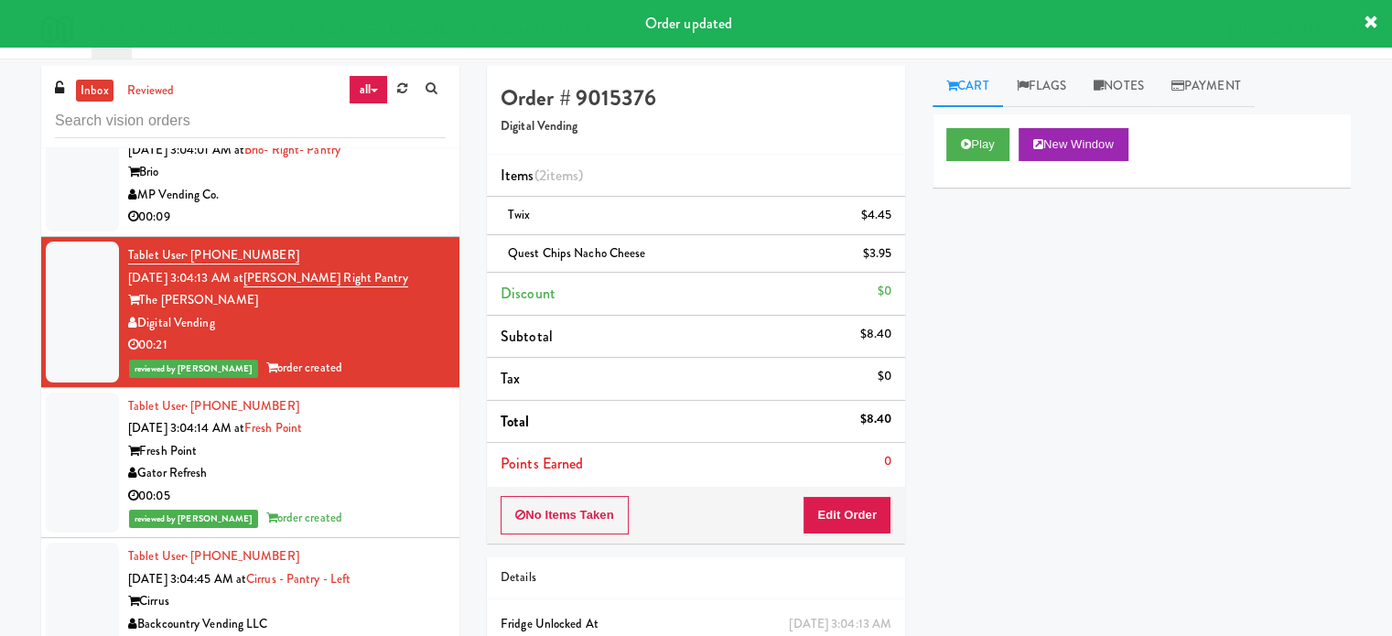
click at [347, 209] on div "00:09" at bounding box center [287, 217] width 318 height 23
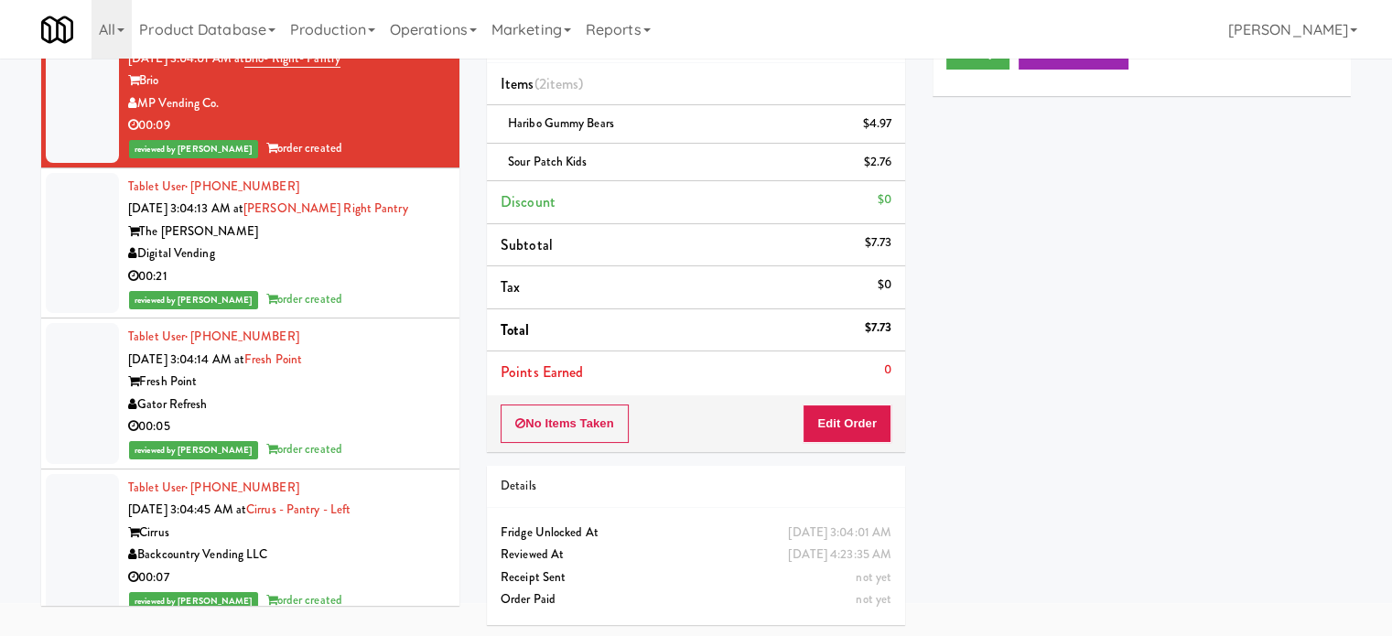
scroll to position [8932, 0]
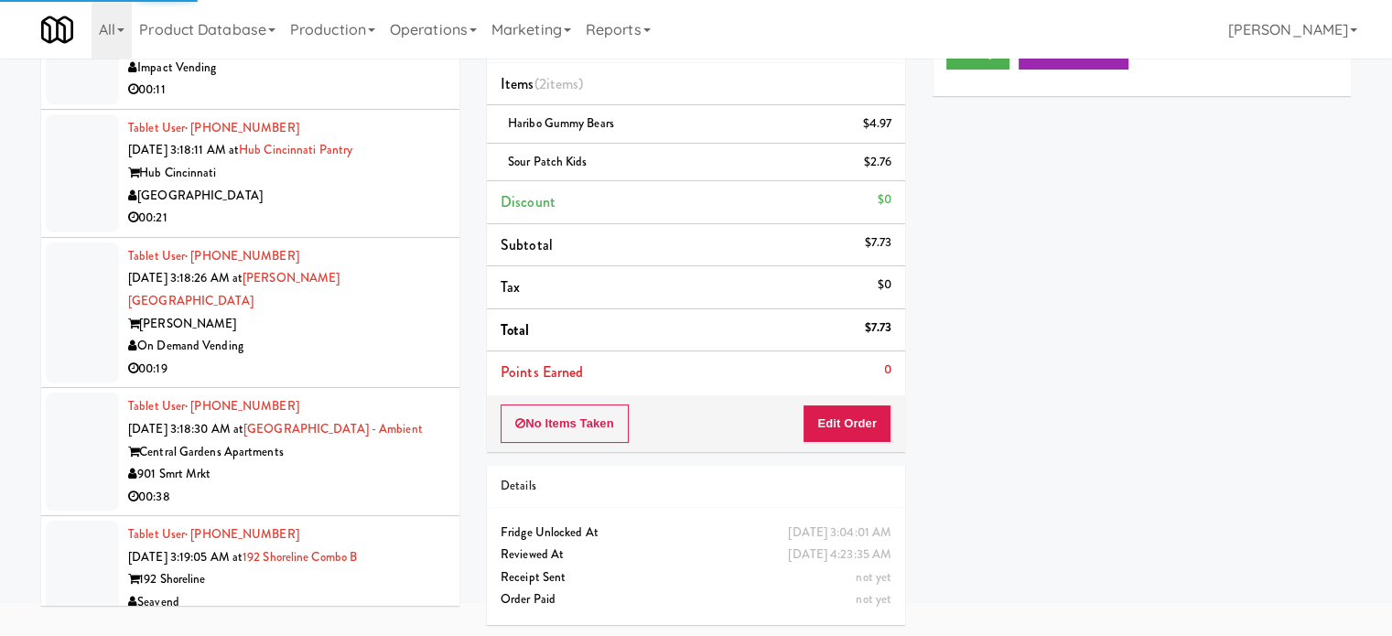
click at [366, 238] on li "Tablet User · (513) 805-3047 Sep 29, 2025 3:18:11 AM at Hub Cincinnati Pantry H…" at bounding box center [250, 174] width 418 height 128
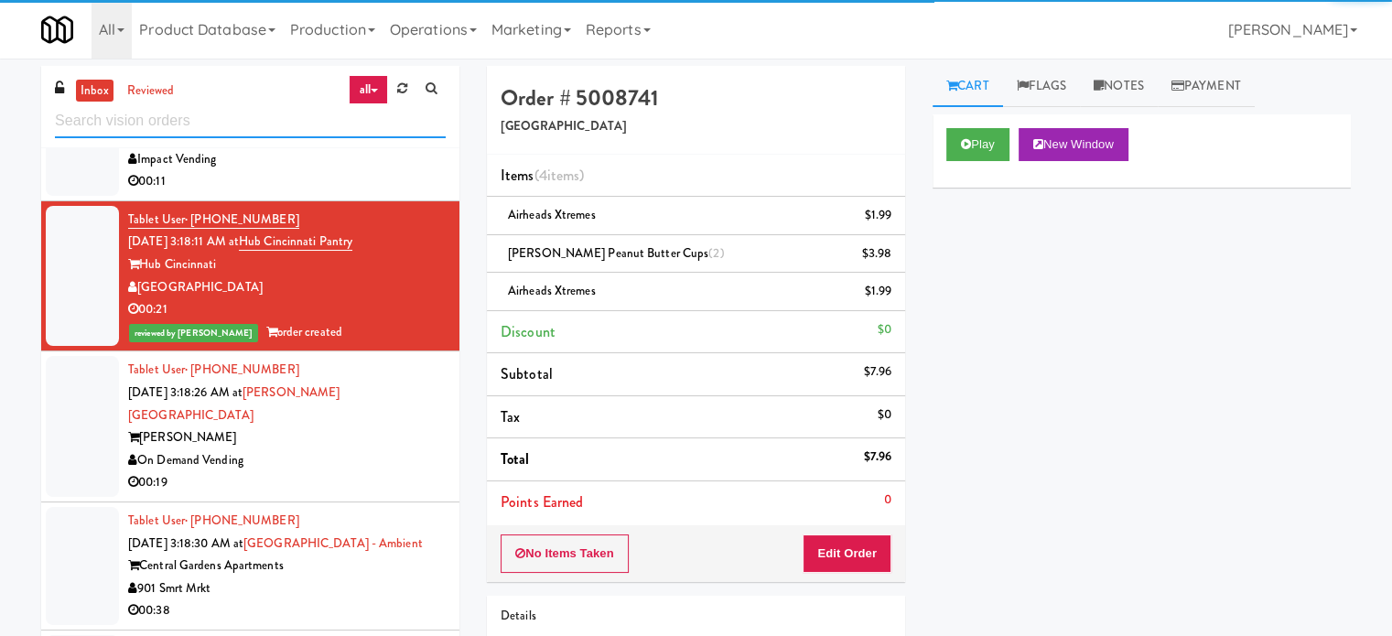
click at [245, 114] on input "text" at bounding box center [250, 121] width 391 height 34
click at [245, 115] on input "text" at bounding box center [250, 121] width 391 height 34
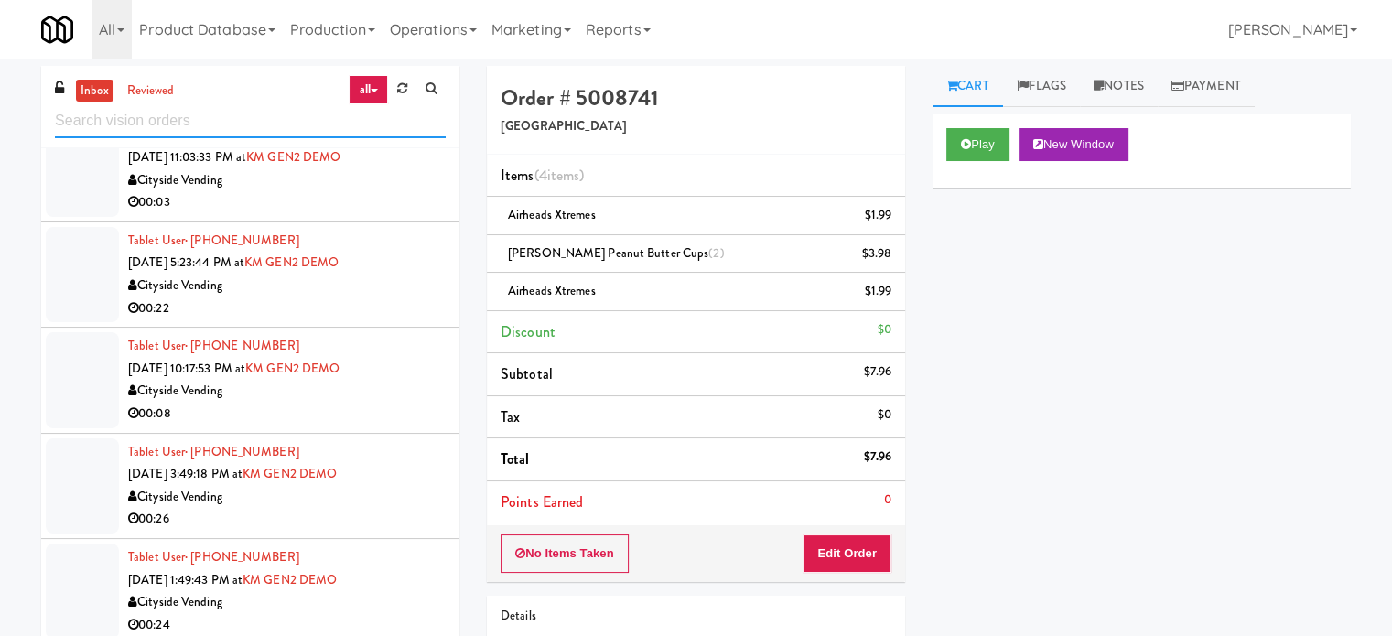
scroll to position [3662, 0]
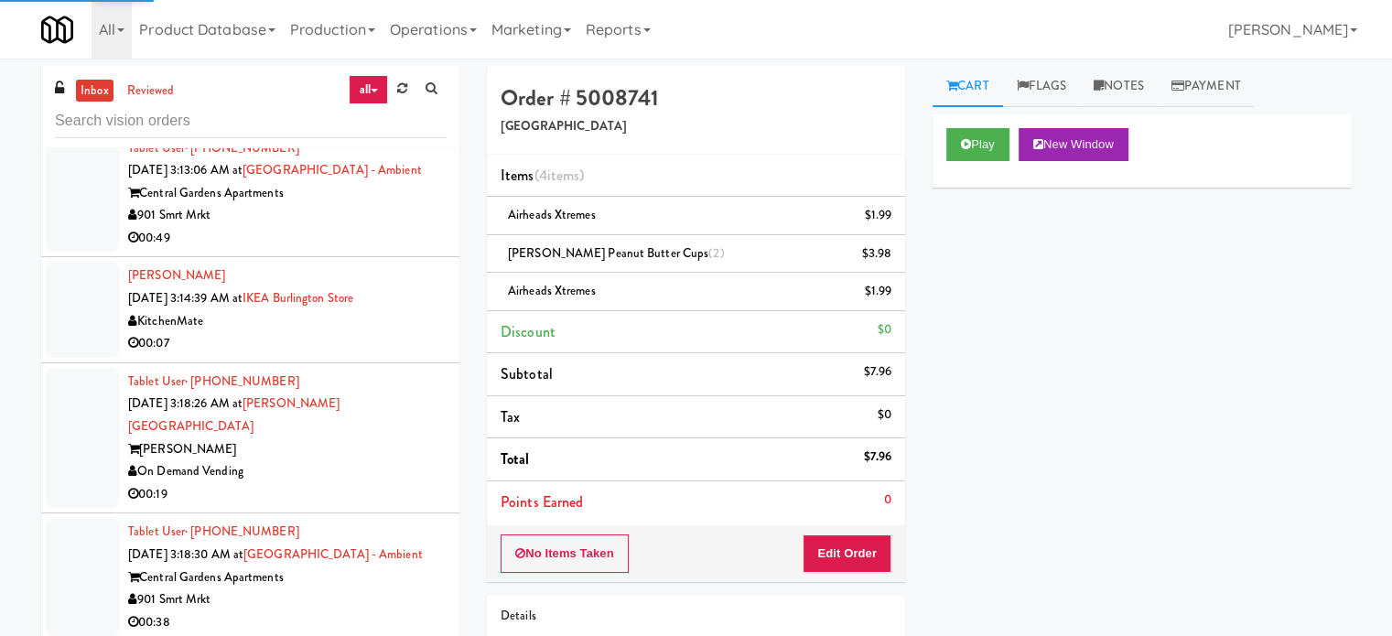
click at [395, 438] on div "Porter" at bounding box center [287, 449] width 318 height 23
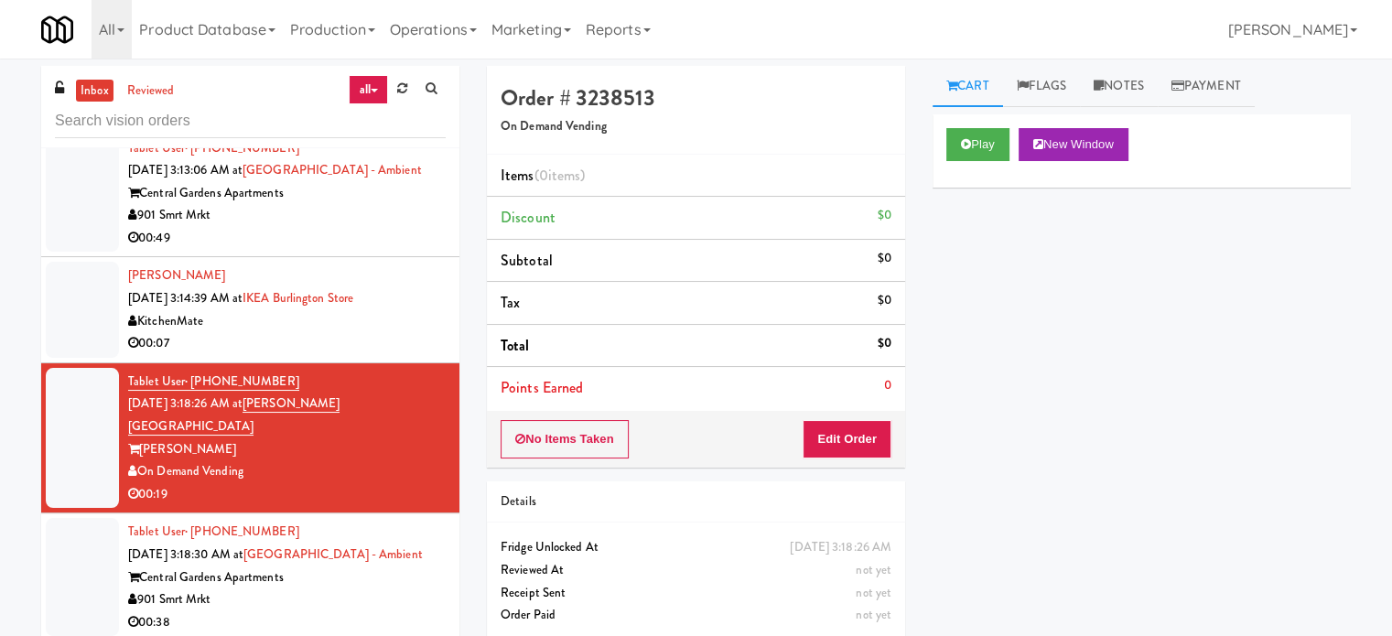
click at [357, 340] on div "00:07" at bounding box center [287, 343] width 318 height 23
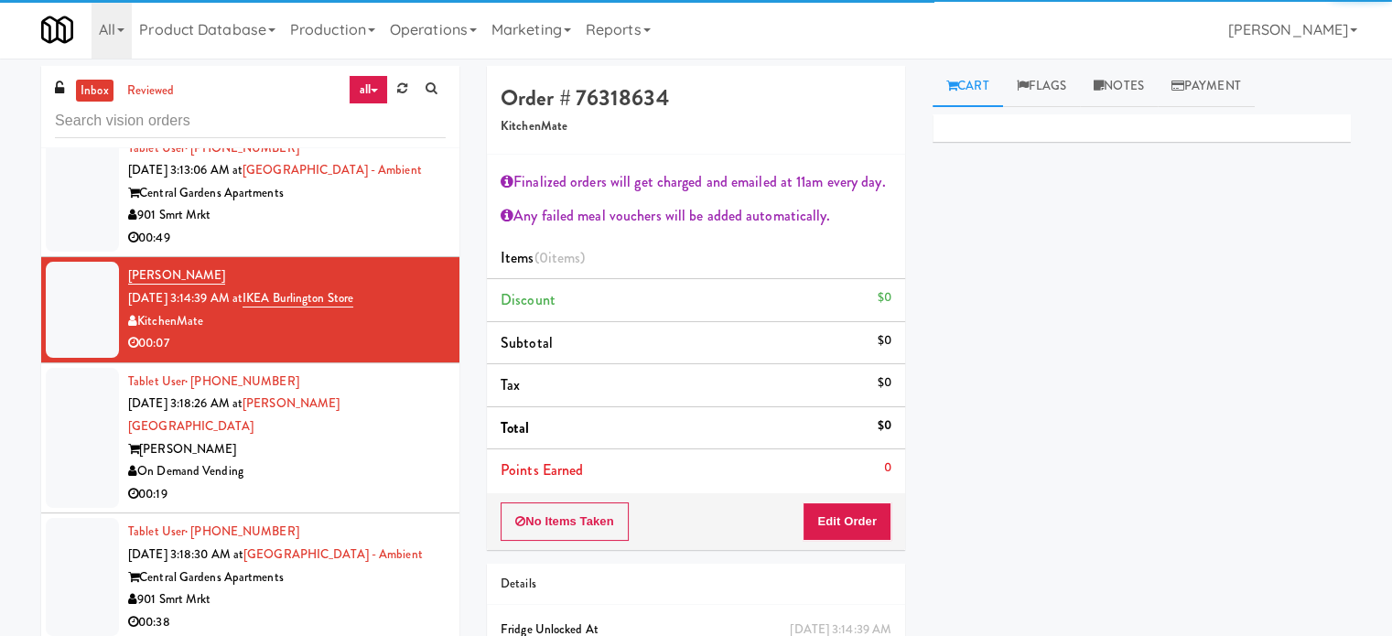
click at [379, 227] on div "00:49" at bounding box center [287, 238] width 318 height 23
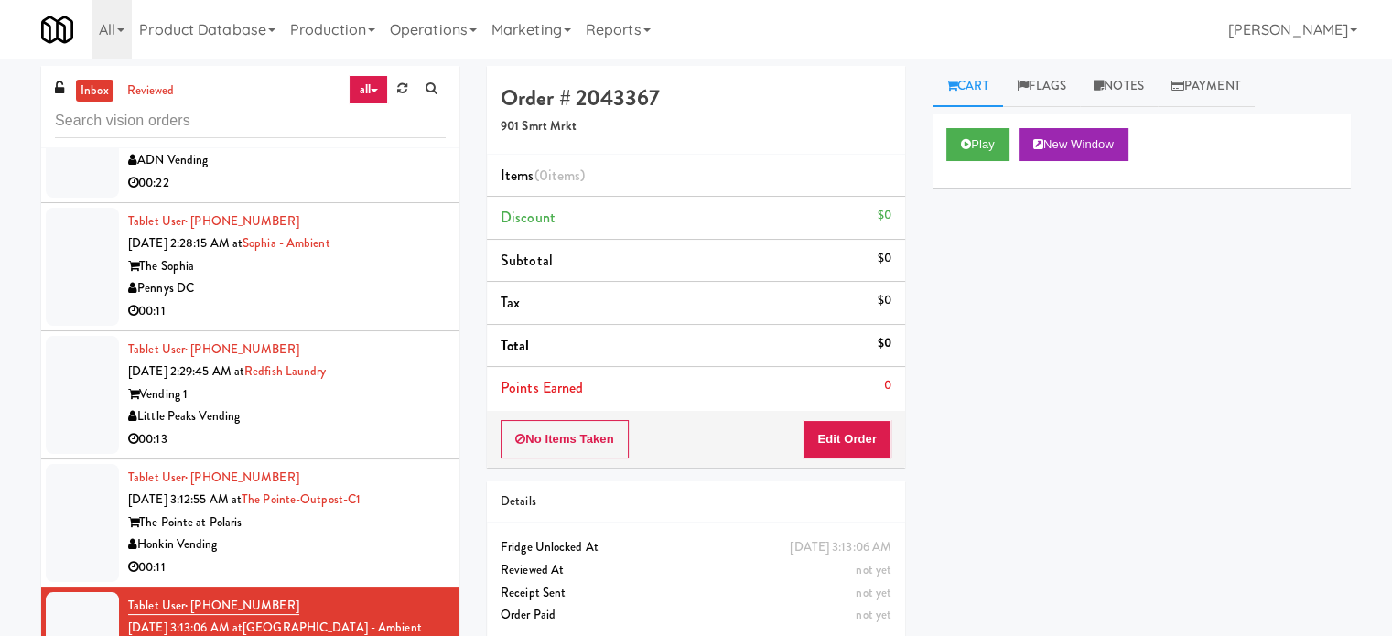
scroll to position [2746, 0]
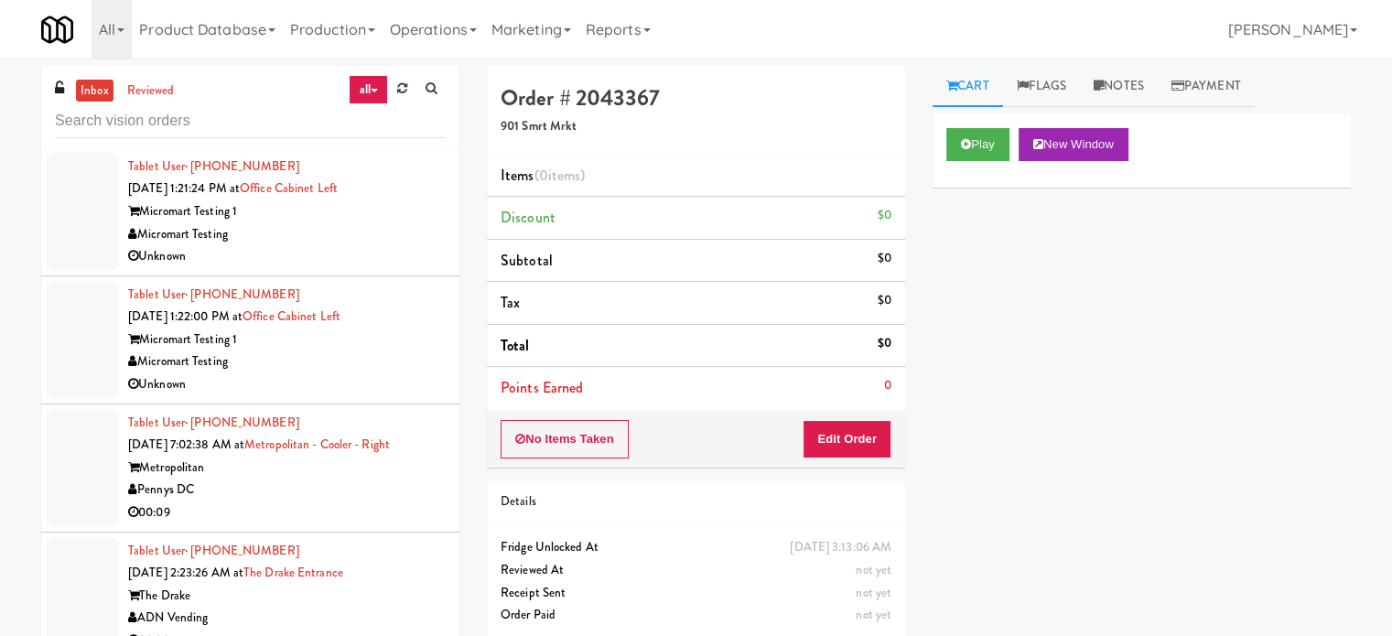
click at [356, 493] on div "Pennys DC" at bounding box center [287, 490] width 318 height 23
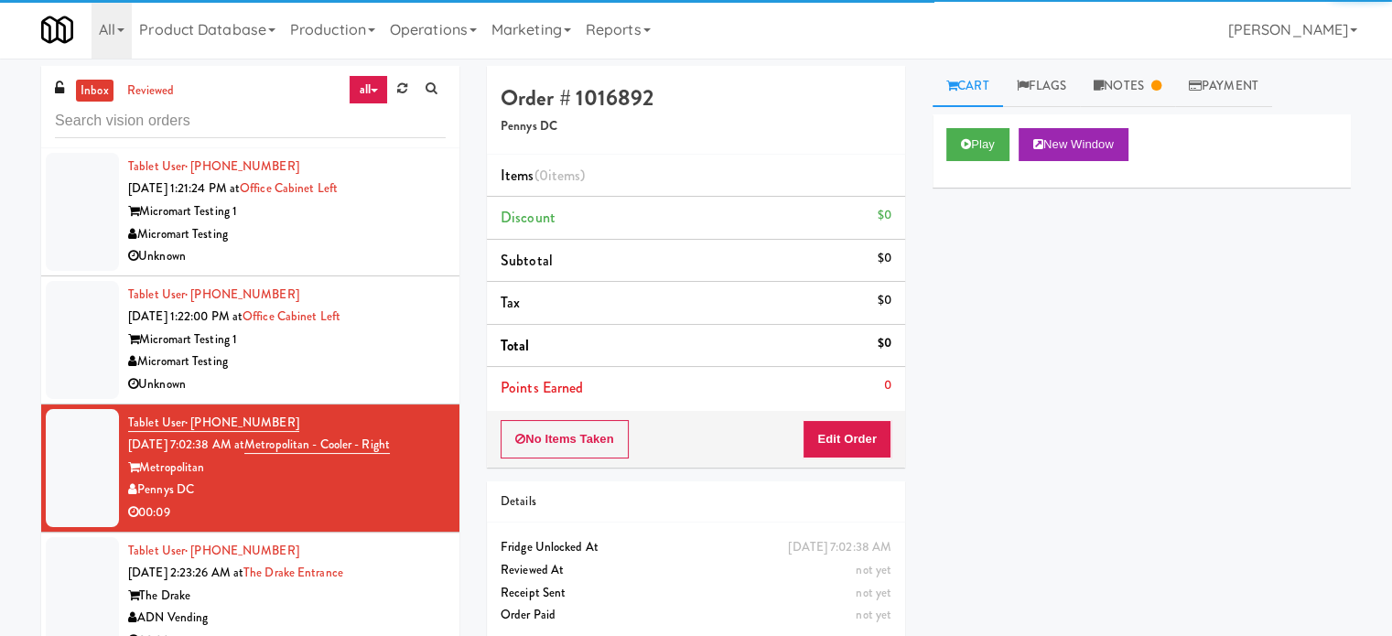
click at [411, 607] on div "ADN Vending" at bounding box center [287, 618] width 318 height 23
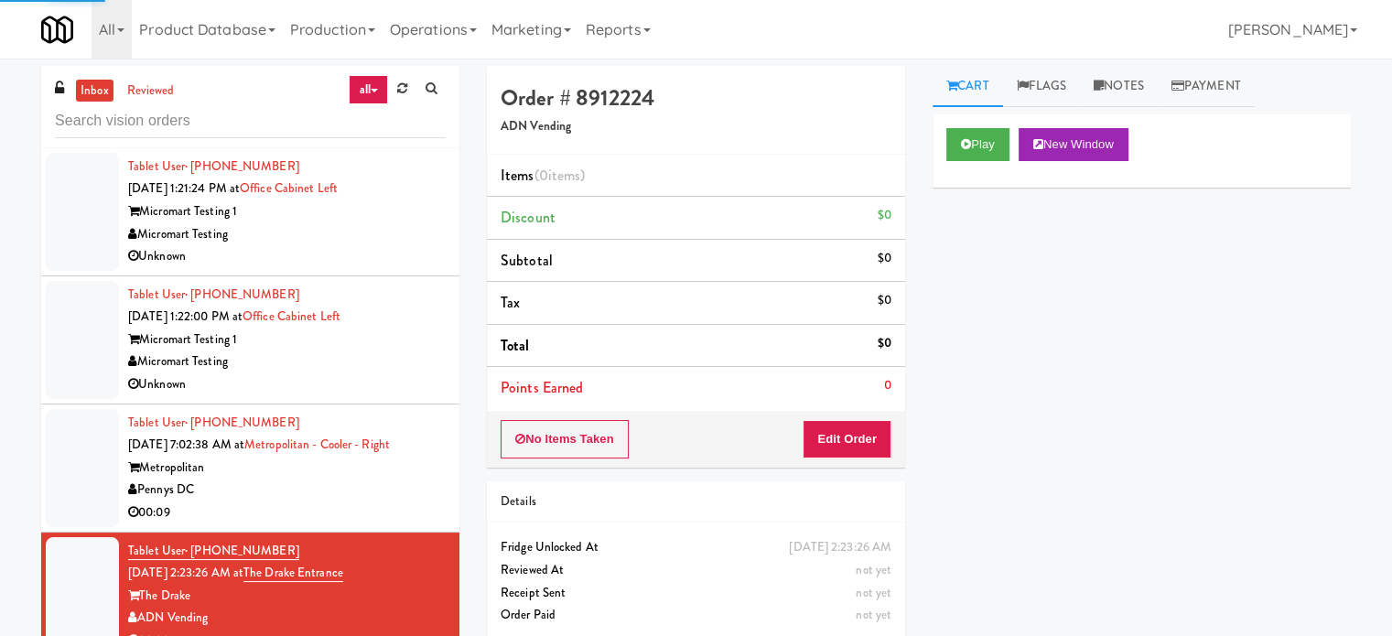
scroll to position [3204, 0]
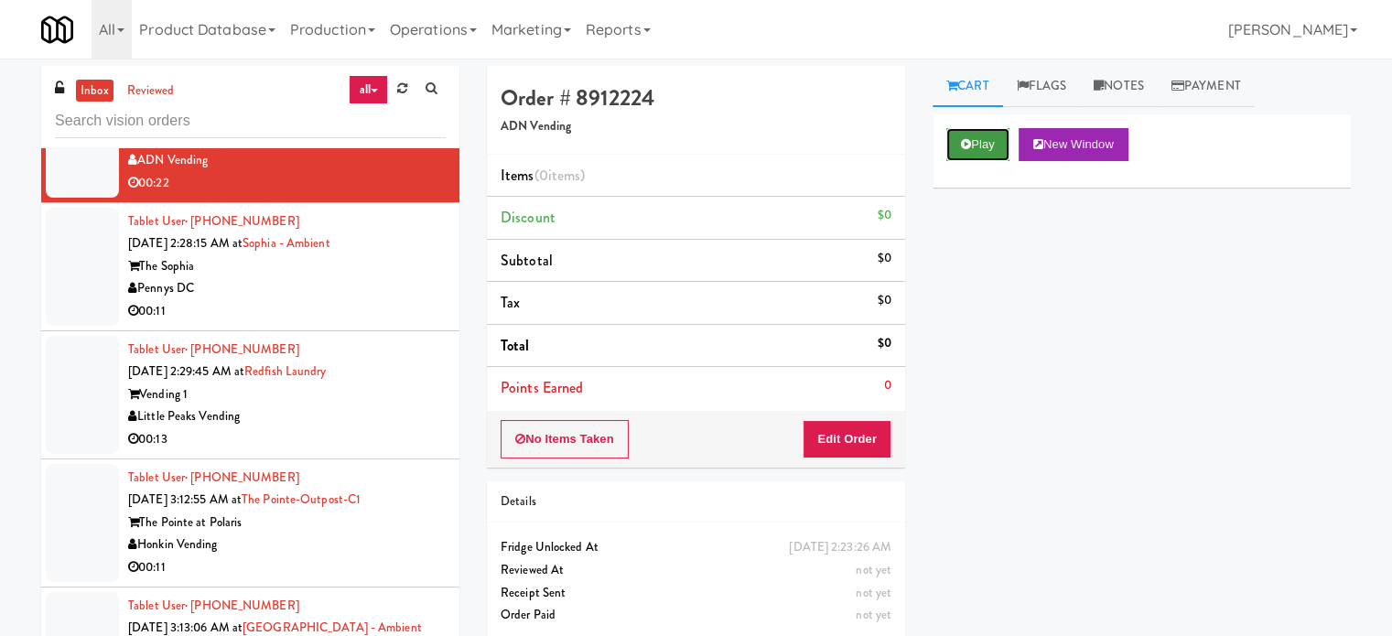
click at [985, 149] on button "Play" at bounding box center [978, 144] width 63 height 33
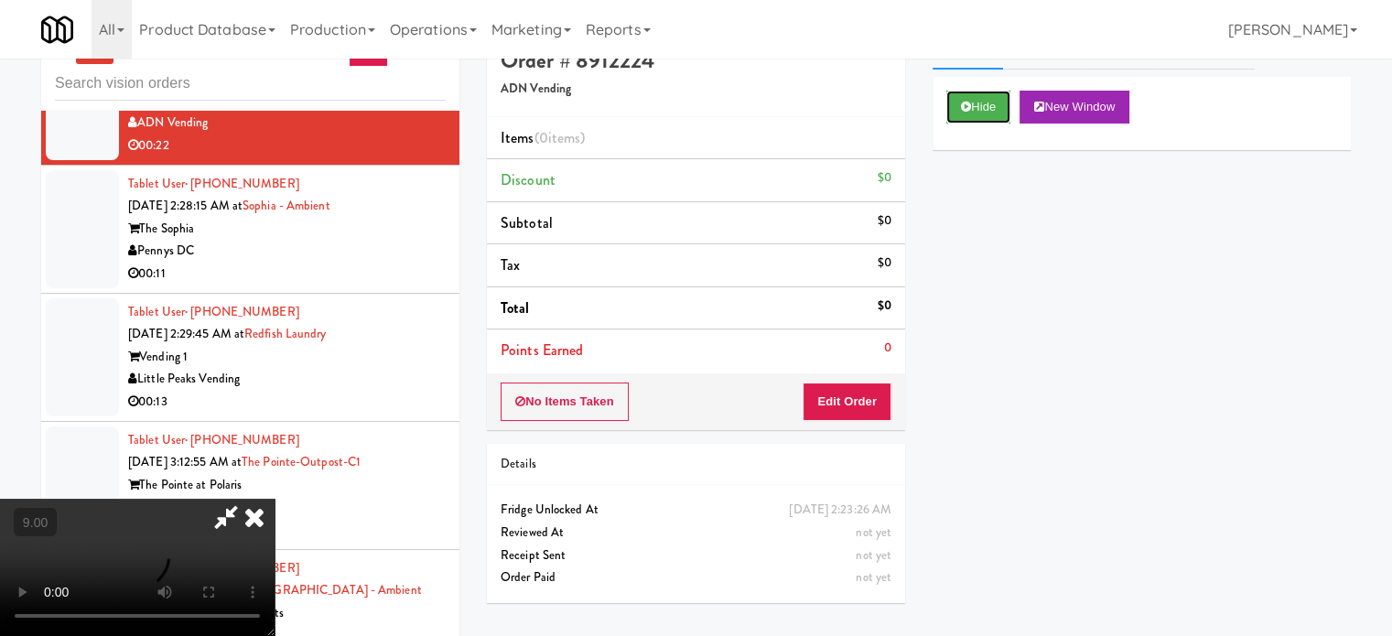
scroll to position [74, 0]
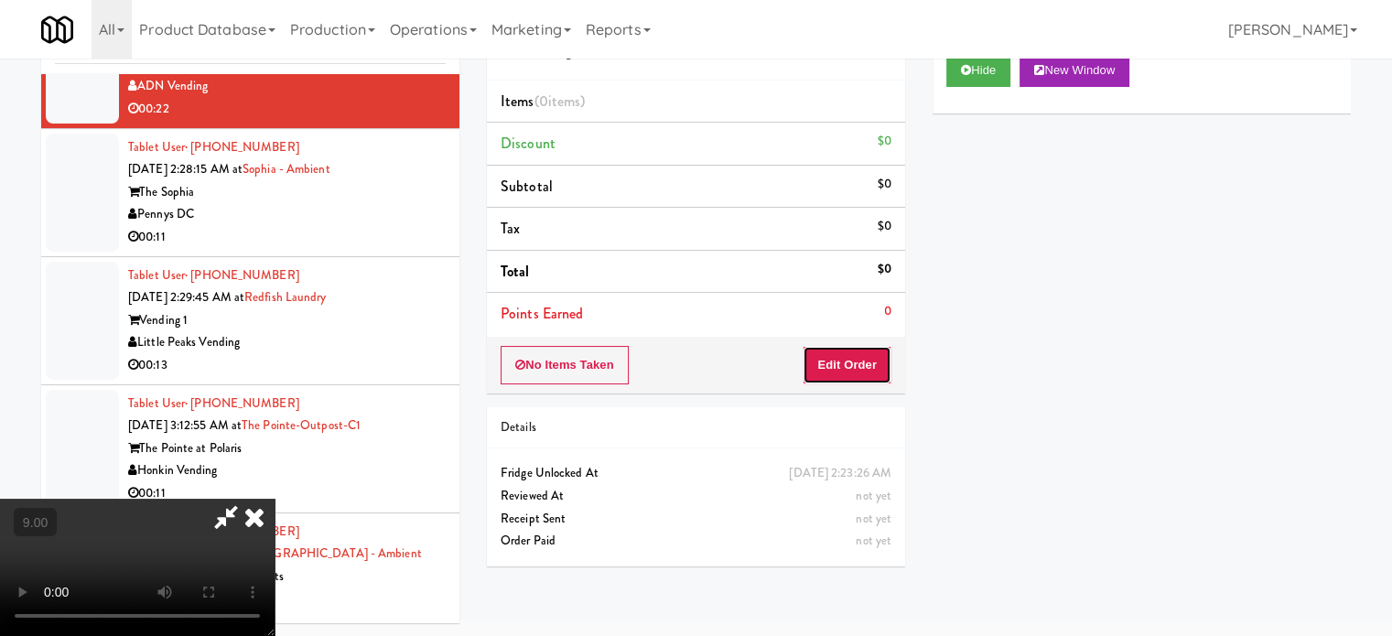
click at [858, 369] on button "Edit Order" at bounding box center [847, 365] width 89 height 38
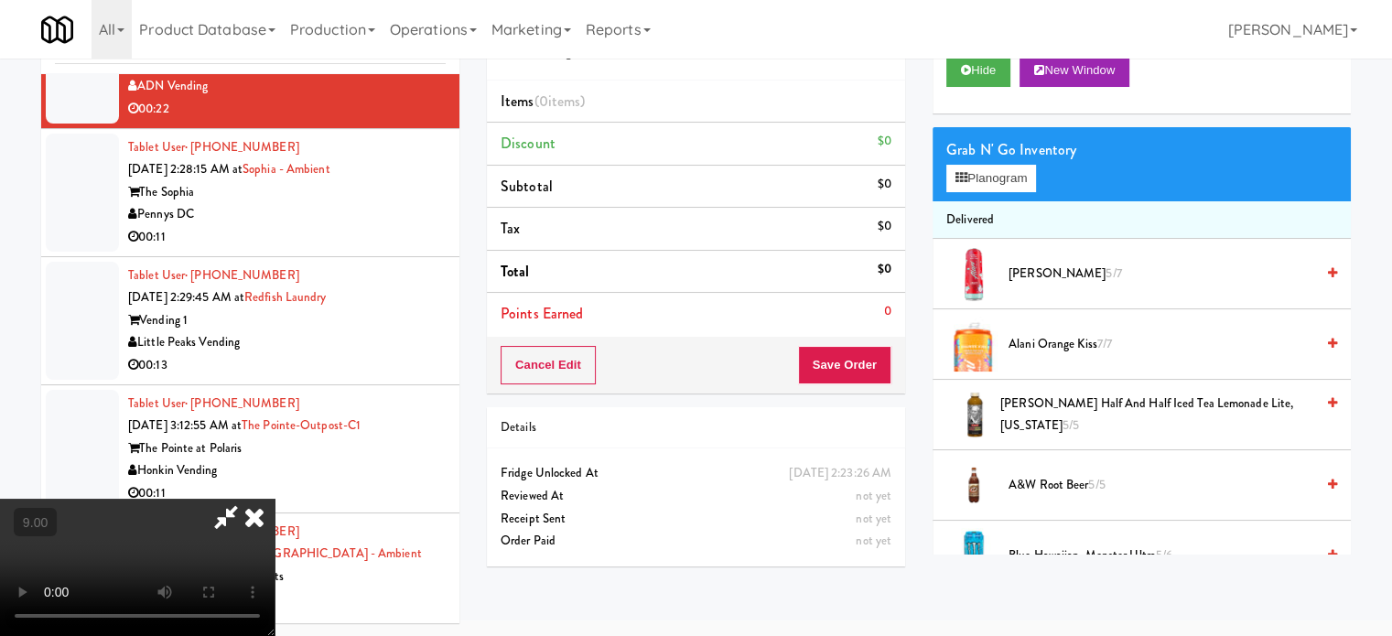
click at [275, 499] on video at bounding box center [137, 567] width 275 height 137
drag, startPoint x: 544, startPoint y: 468, endPoint x: 629, endPoint y: 505, distance: 93.0
click at [275, 499] on video at bounding box center [137, 567] width 275 height 137
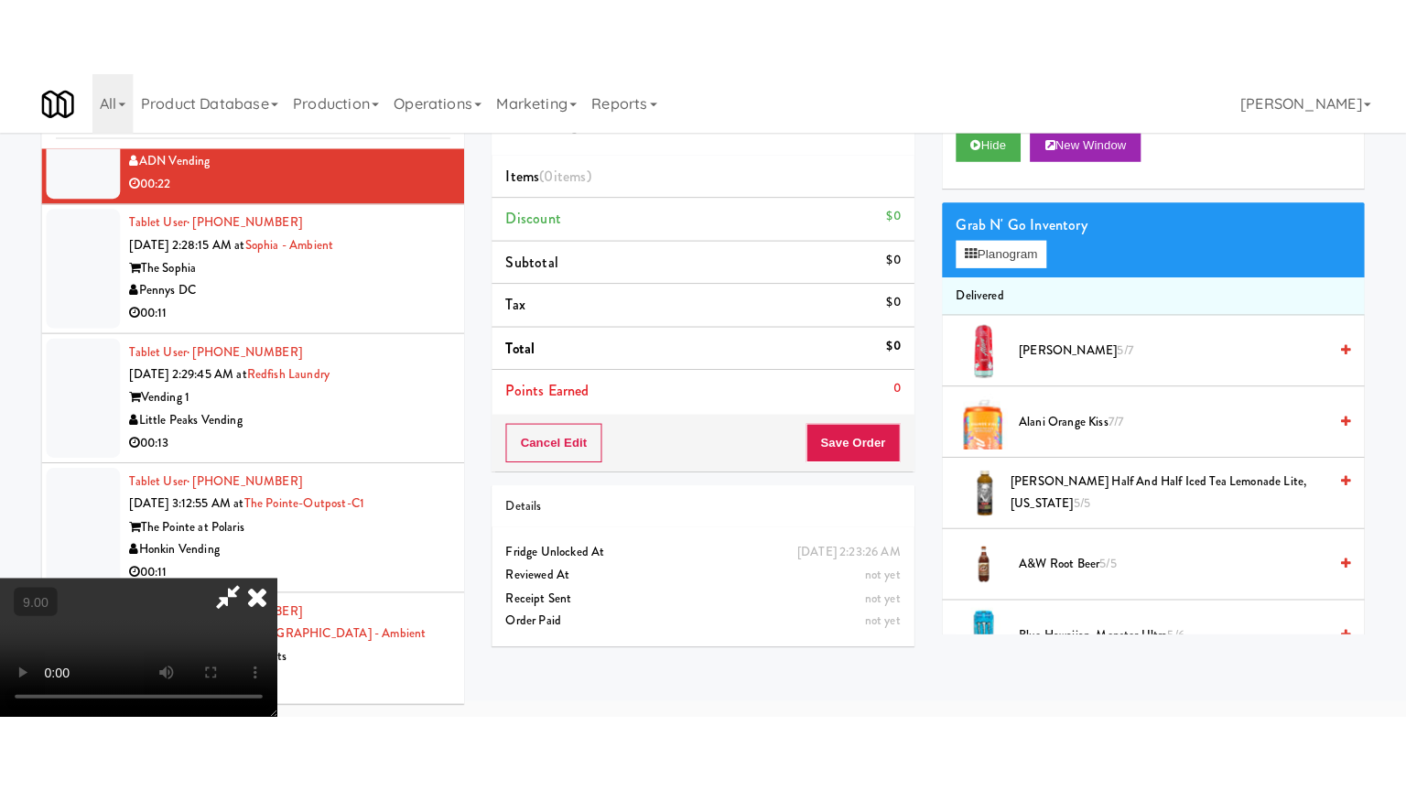
scroll to position [59, 0]
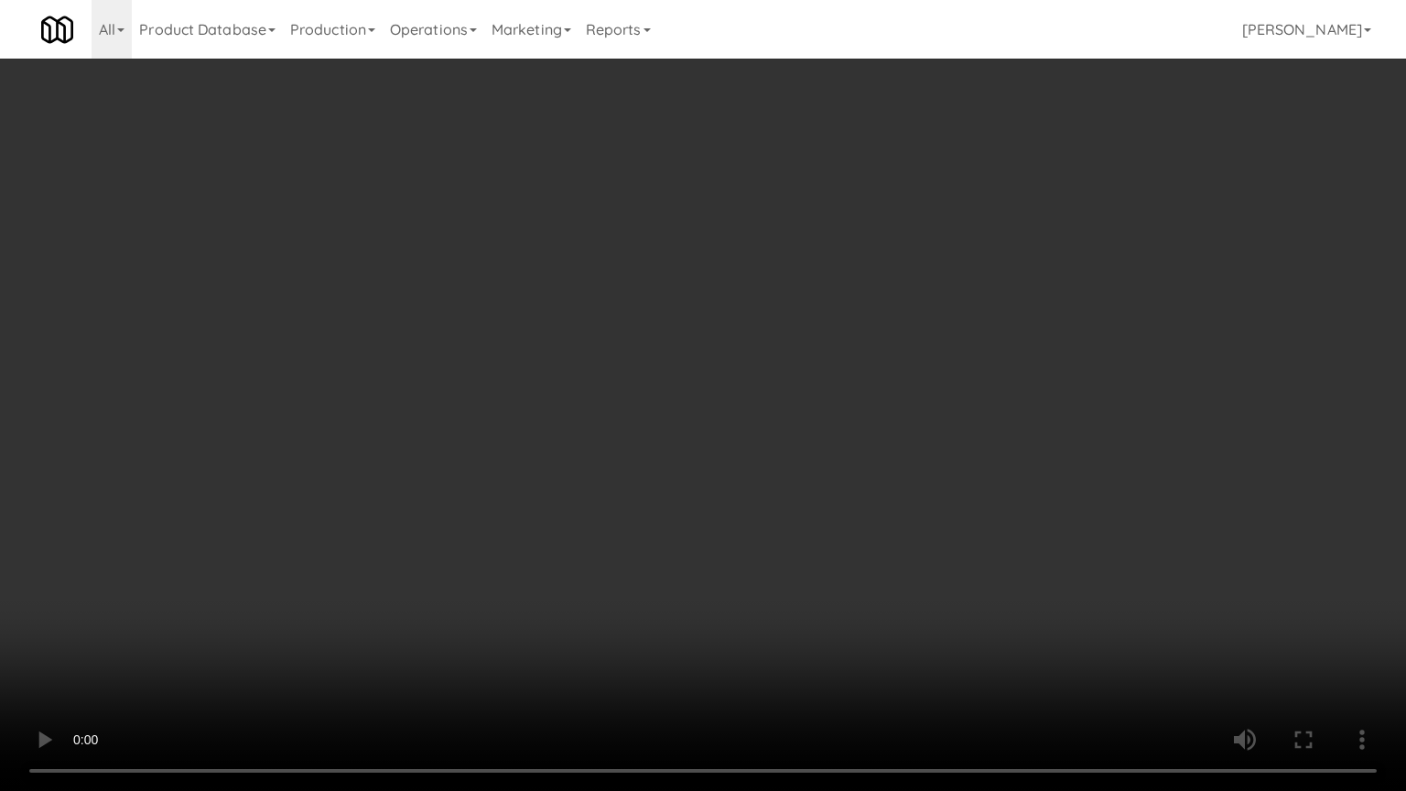
click at [655, 475] on video at bounding box center [703, 395] width 1406 height 791
click at [655, 477] on video at bounding box center [703, 395] width 1406 height 791
click at [657, 478] on video at bounding box center [703, 395] width 1406 height 791
click at [687, 471] on video at bounding box center [703, 395] width 1406 height 791
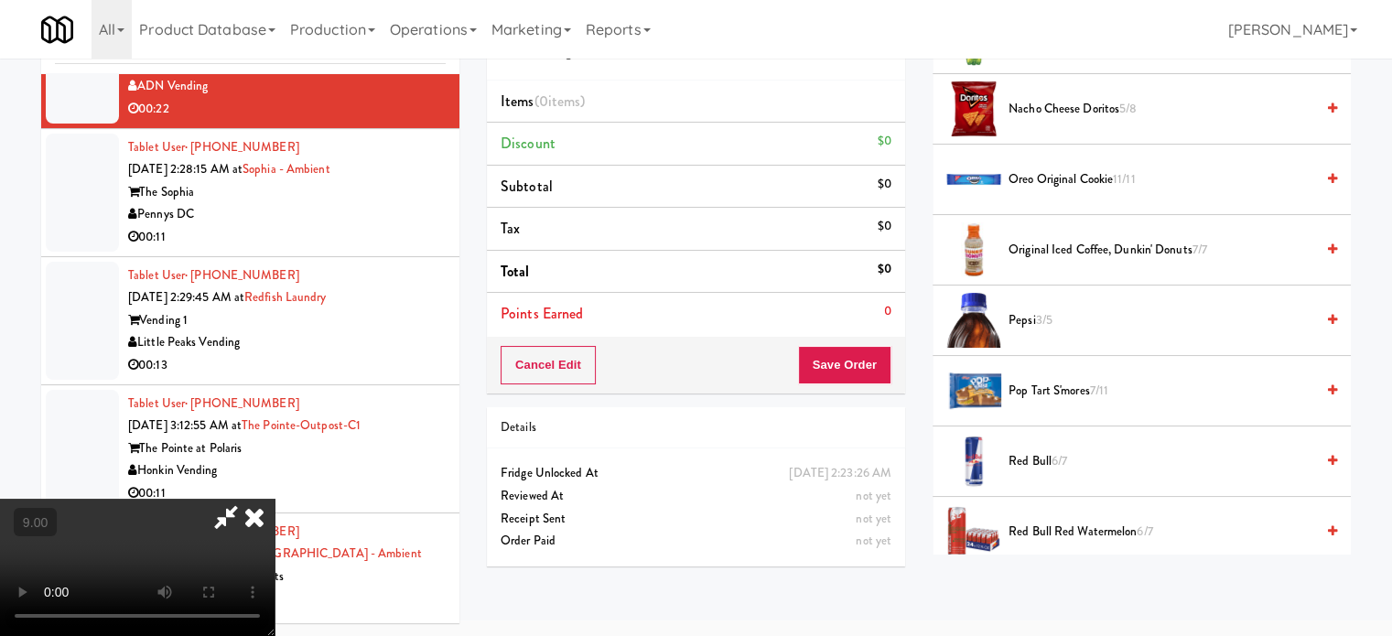
scroll to position [2355, 0]
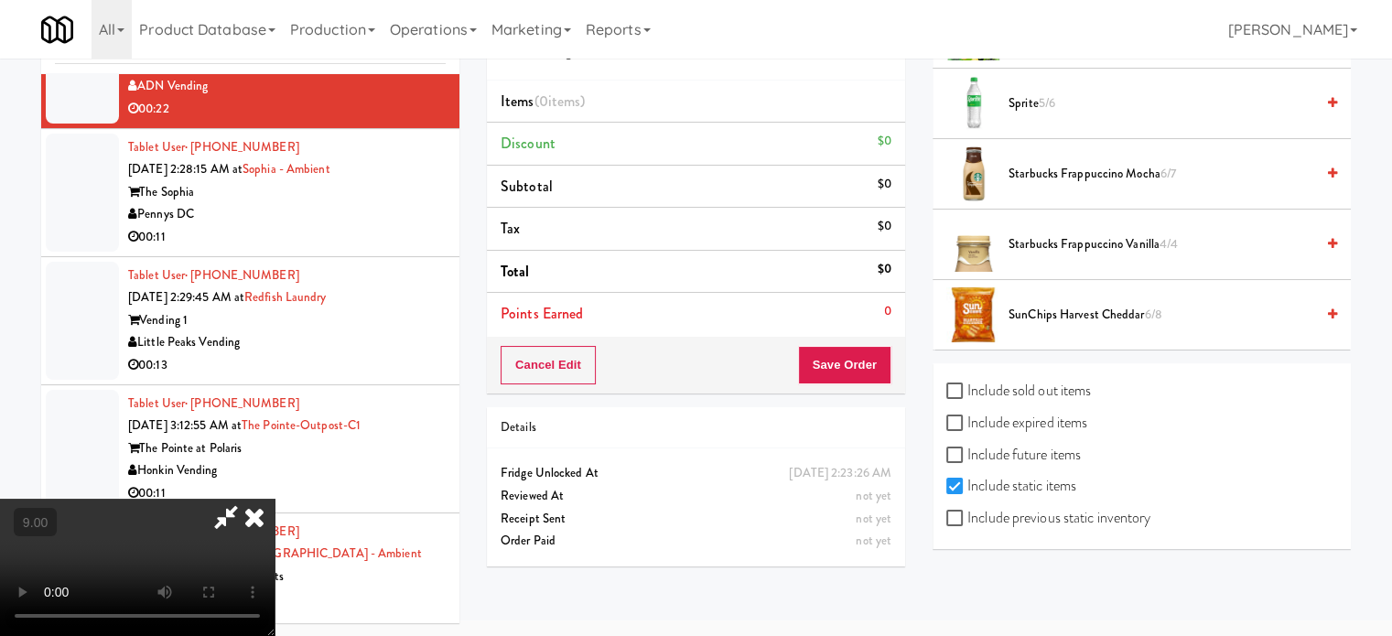
click at [1034, 163] on span "Starbucks Frappuccino Mocha 6/7" at bounding box center [1162, 174] width 306 height 23
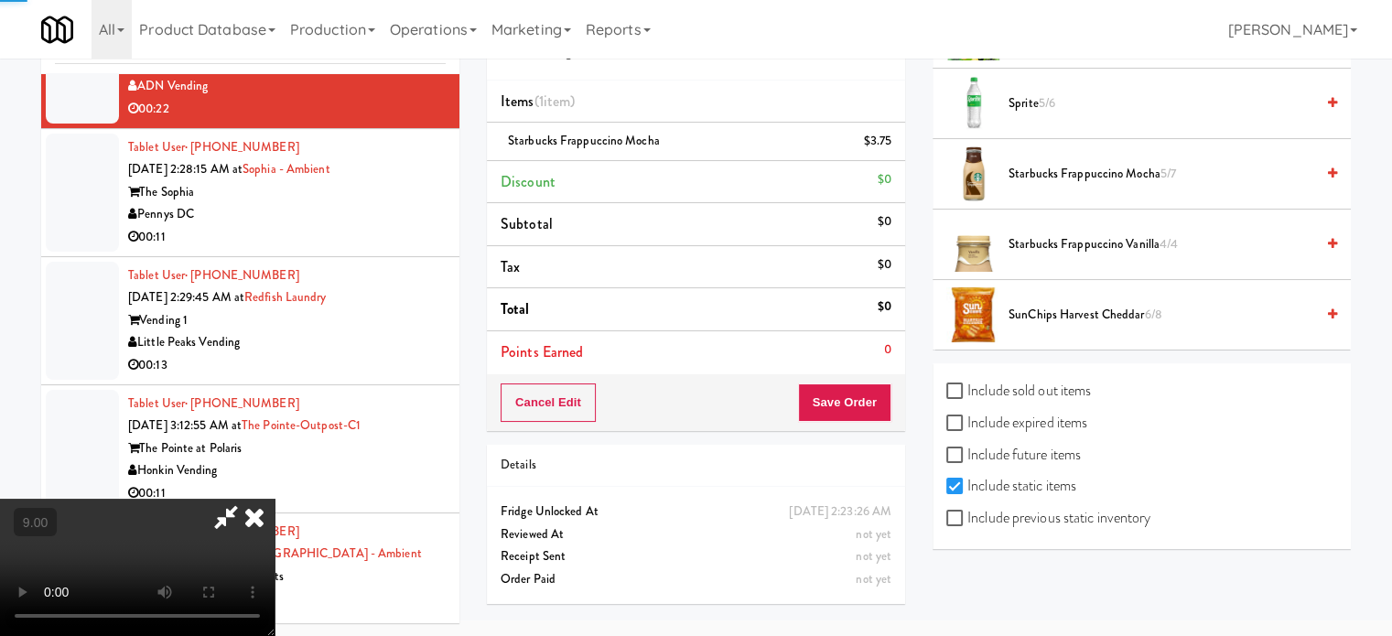
click at [275, 499] on video at bounding box center [137, 567] width 275 height 137
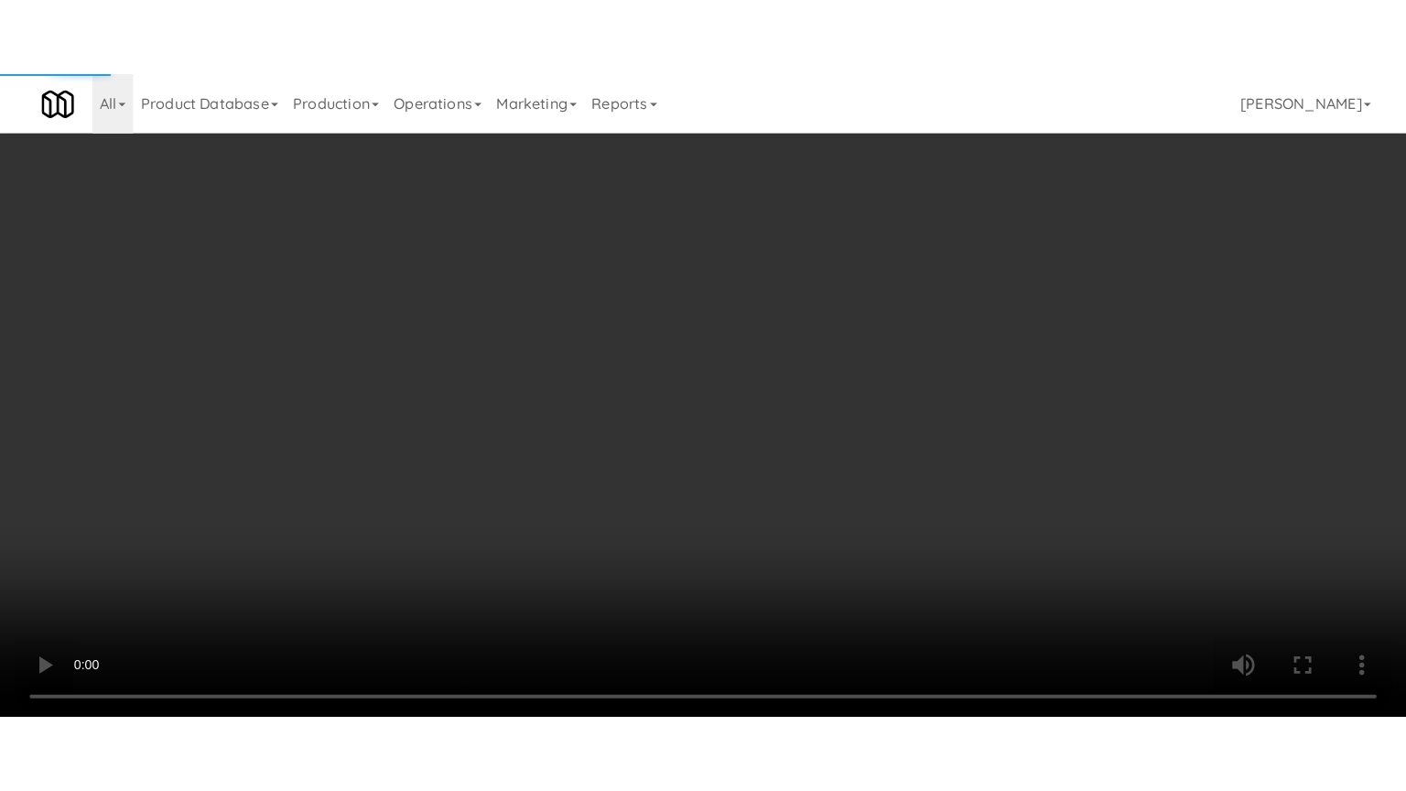
scroll to position [2201, 0]
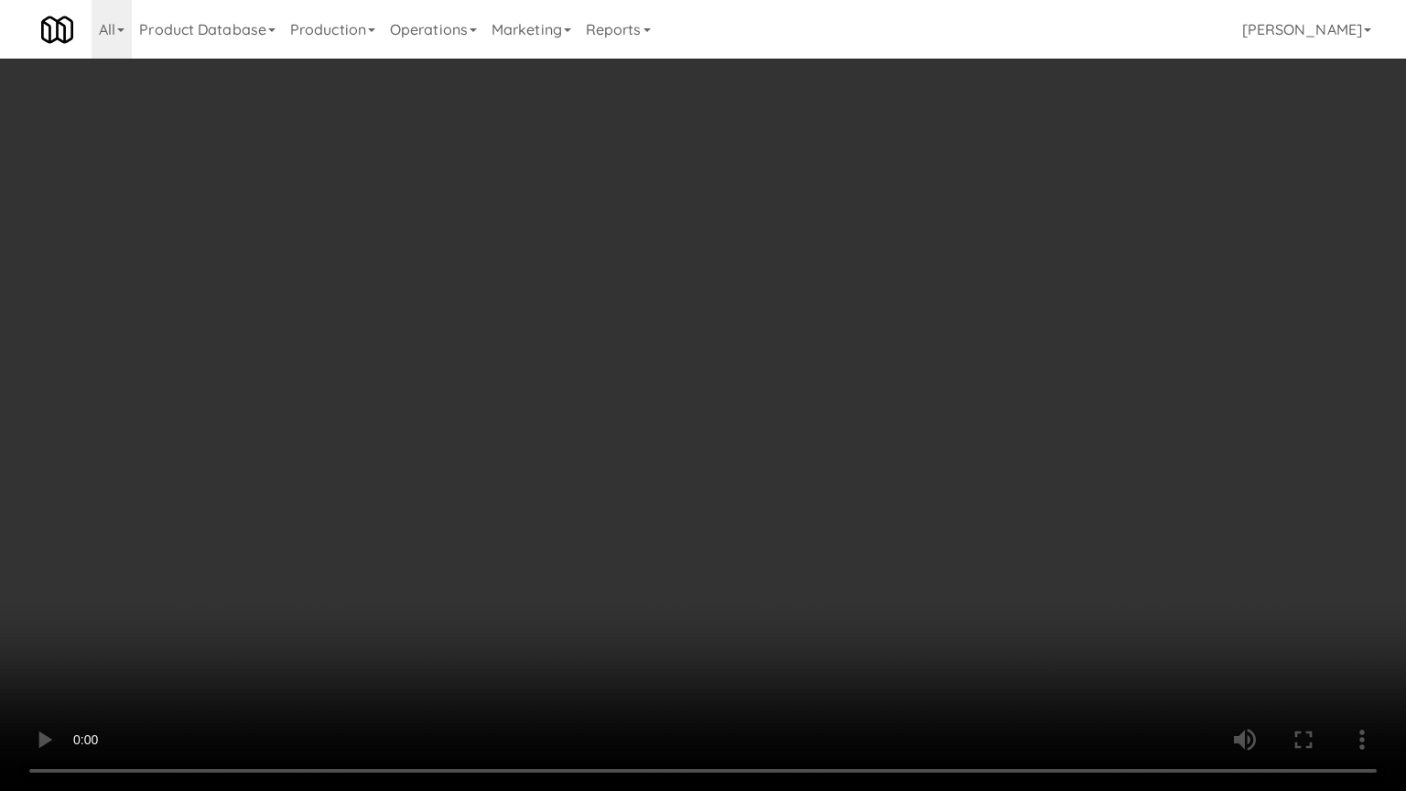
click at [545, 436] on video at bounding box center [703, 395] width 1406 height 791
click at [548, 438] on video at bounding box center [703, 395] width 1406 height 791
click at [549, 439] on video at bounding box center [703, 395] width 1406 height 791
click at [549, 443] on video at bounding box center [703, 395] width 1406 height 791
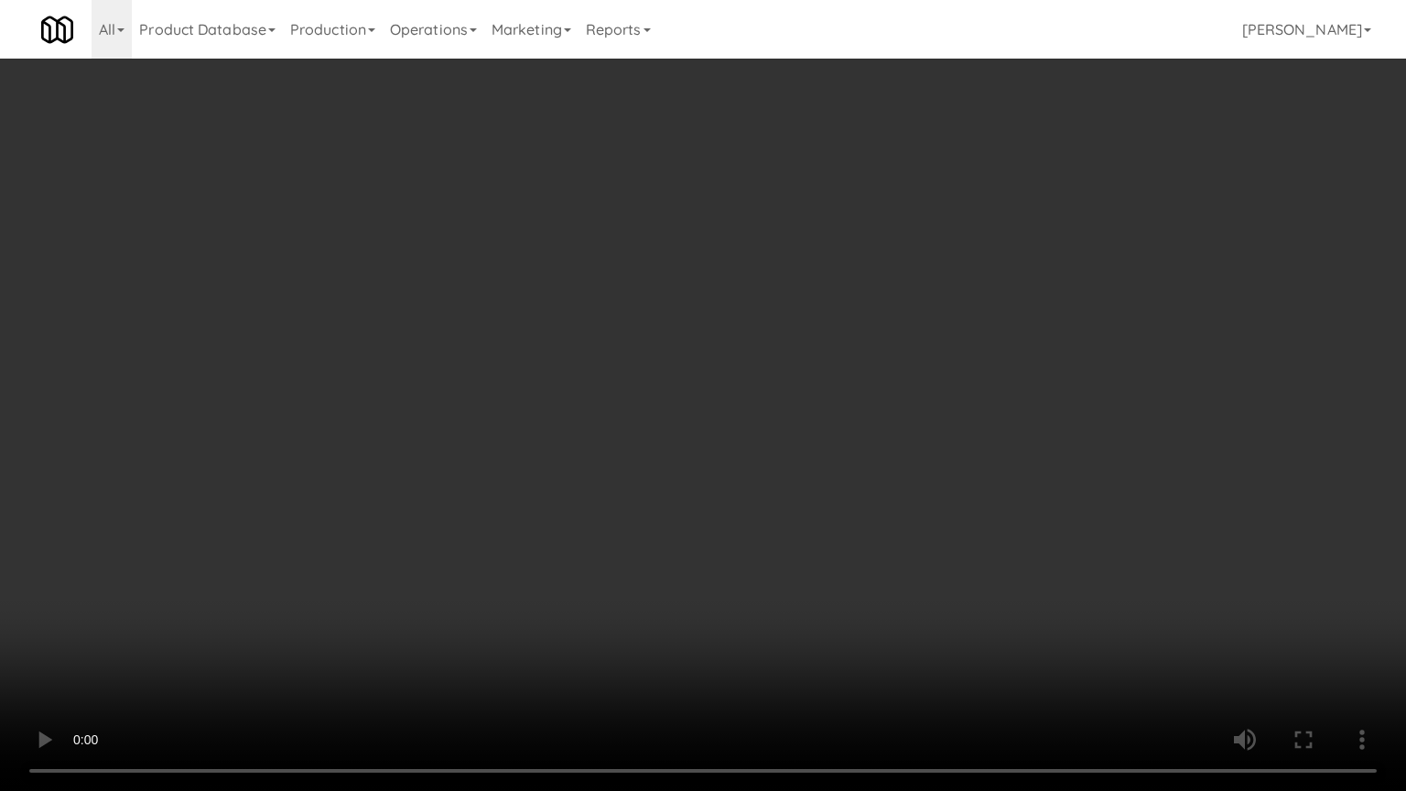
click at [549, 443] on video at bounding box center [703, 395] width 1406 height 791
drag, startPoint x: 550, startPoint y: 443, endPoint x: 568, endPoint y: 442, distance: 18.3
click at [562, 443] on video at bounding box center [703, 395] width 1406 height 791
drag, startPoint x: 625, startPoint y: 427, endPoint x: 1136, endPoint y: 215, distance: 552.9
click at [659, 420] on video at bounding box center [703, 395] width 1406 height 791
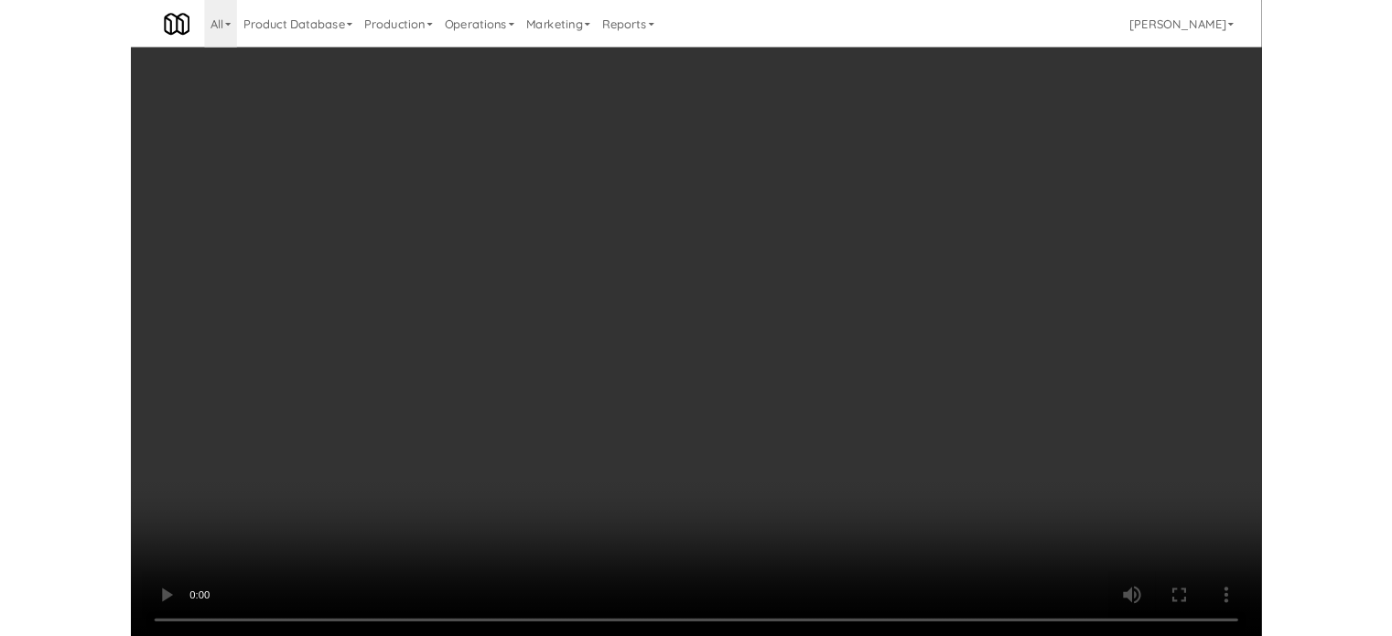
scroll to position [74, 0]
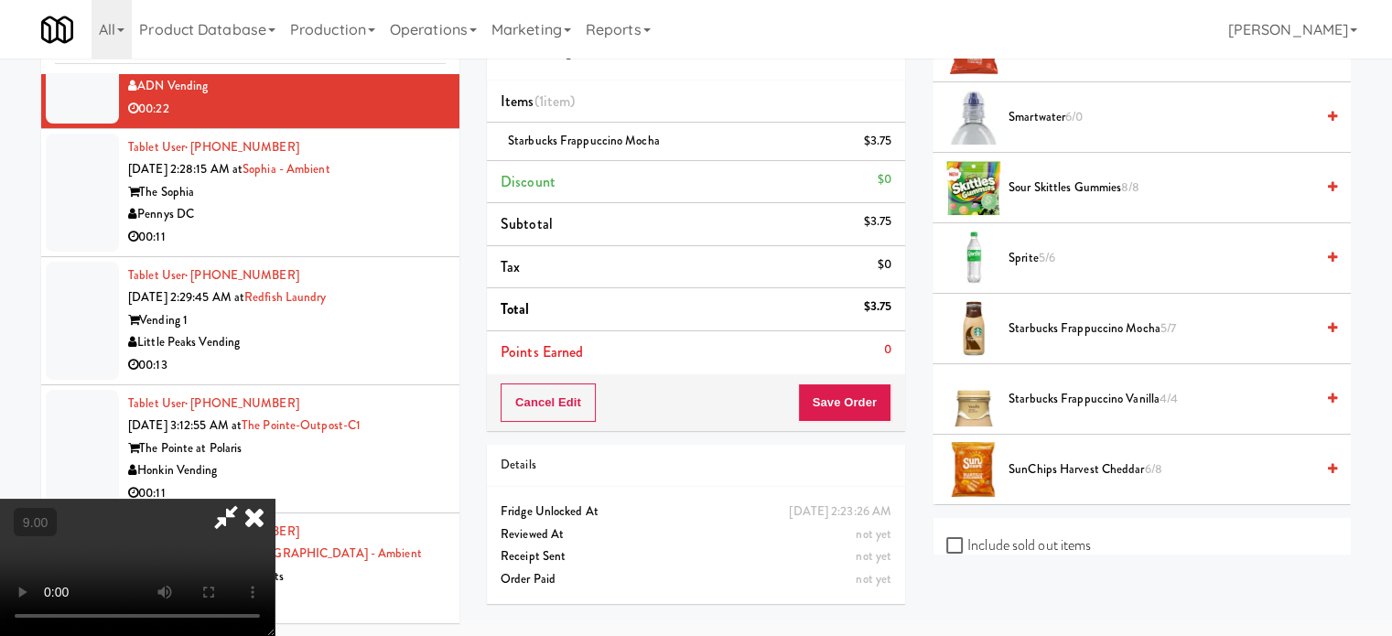
drag, startPoint x: 1023, startPoint y: 395, endPoint x: 1012, endPoint y: 378, distance: 19.3
click at [1023, 393] on span "Starbucks Frappuccino Vanilla 4/4" at bounding box center [1162, 399] width 306 height 23
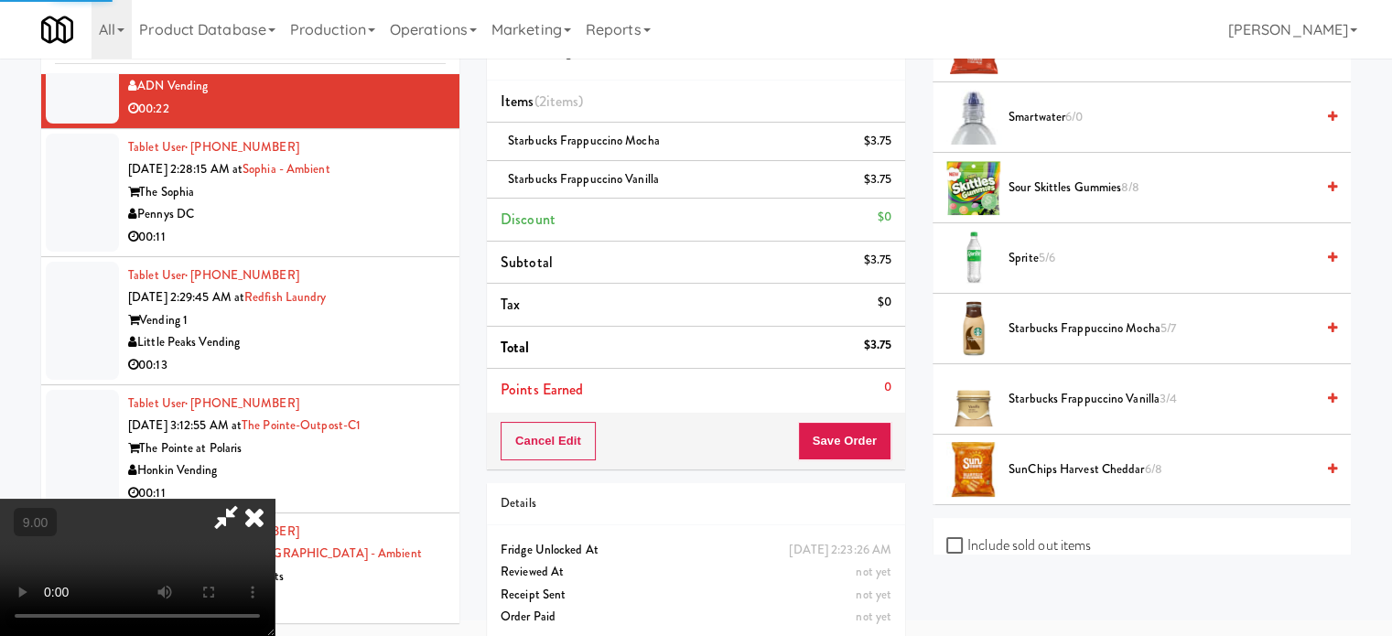
click at [275, 499] on video at bounding box center [137, 567] width 275 height 137
drag, startPoint x: 656, startPoint y: 285, endPoint x: 657, endPoint y: 388, distance: 103.4
click at [275, 499] on video at bounding box center [137, 567] width 275 height 137
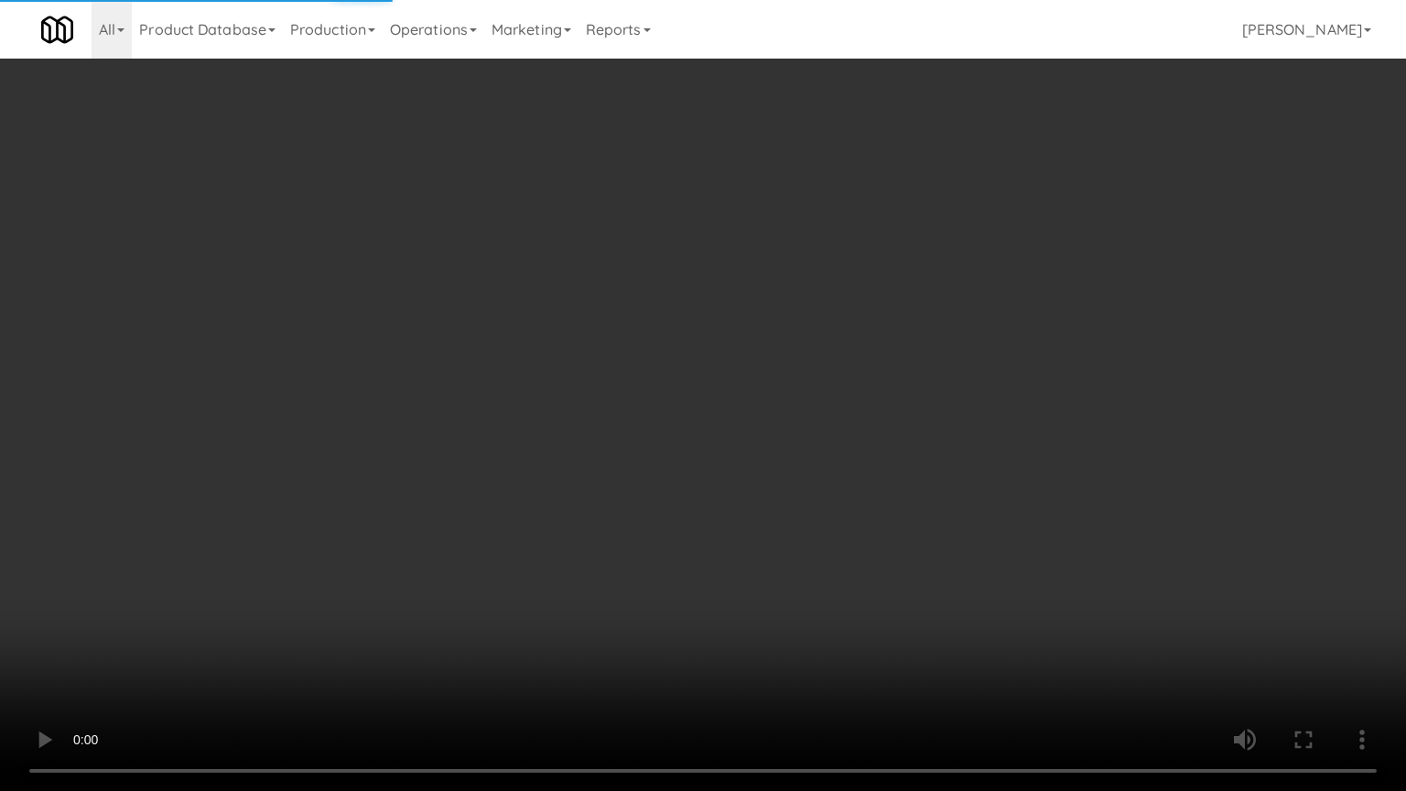
drag, startPoint x: 454, startPoint y: 636, endPoint x: 508, endPoint y: 499, distance: 147.6
click at [464, 614] on video at bounding box center [703, 395] width 1406 height 791
drag, startPoint x: 525, startPoint y: 503, endPoint x: 542, endPoint y: 483, distance: 25.3
click at [527, 503] on video at bounding box center [703, 395] width 1406 height 791
click at [542, 483] on video at bounding box center [703, 395] width 1406 height 791
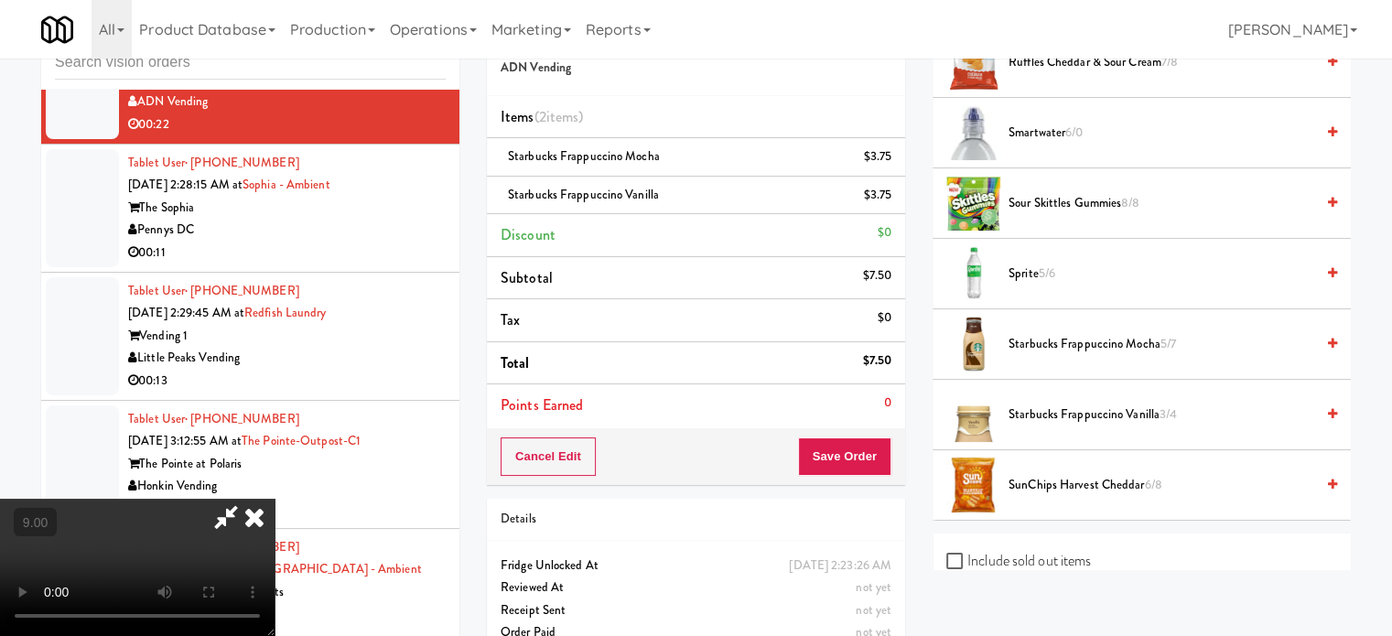
click at [275, 499] on icon at bounding box center [254, 517] width 40 height 37
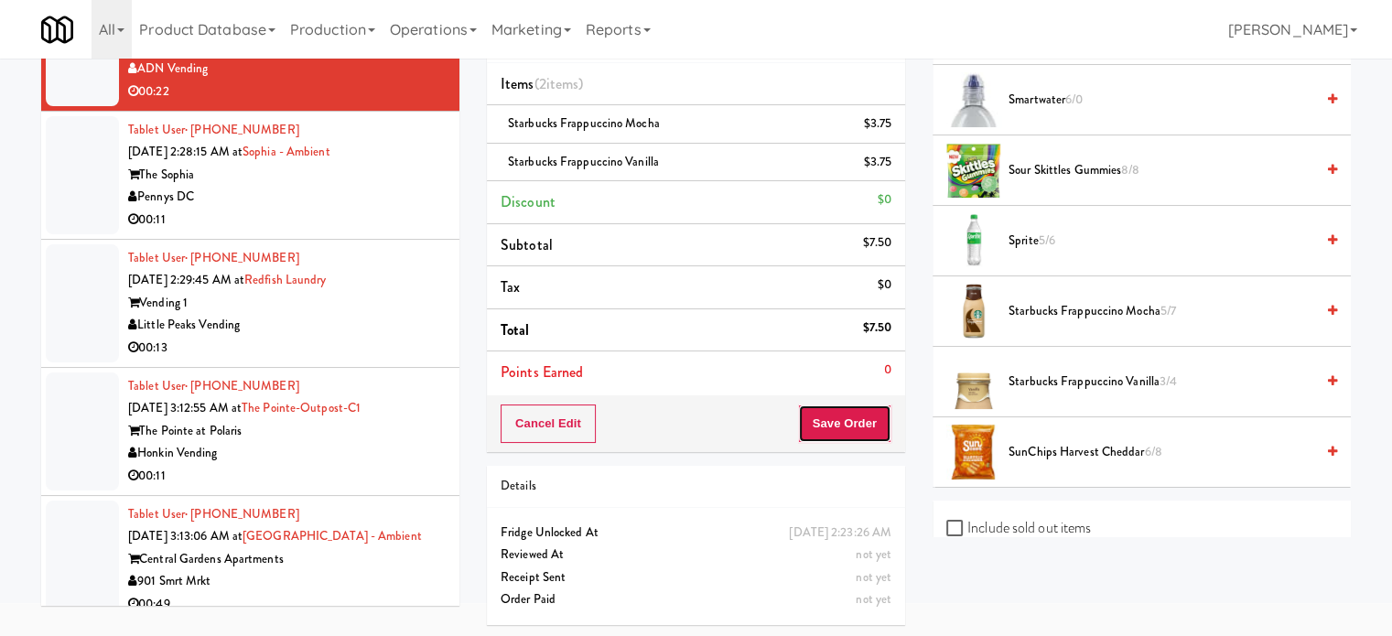
click at [826, 422] on button "Save Order" at bounding box center [844, 424] width 93 height 38
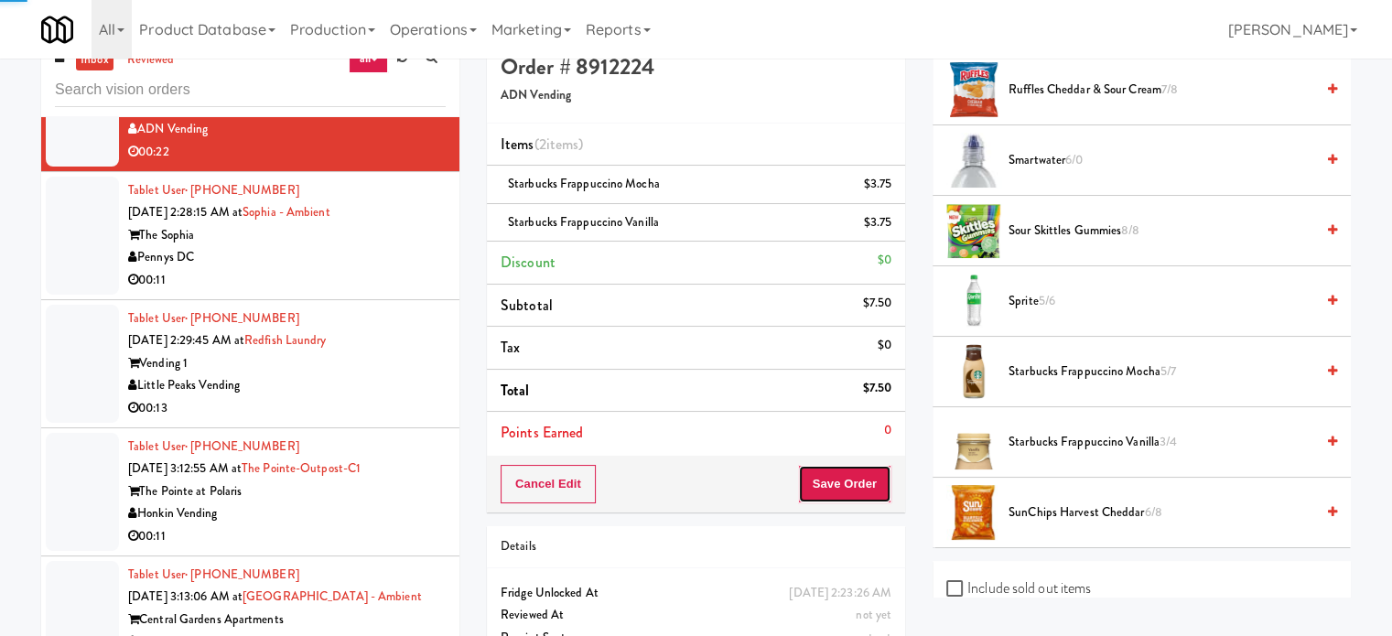
scroll to position [0, 0]
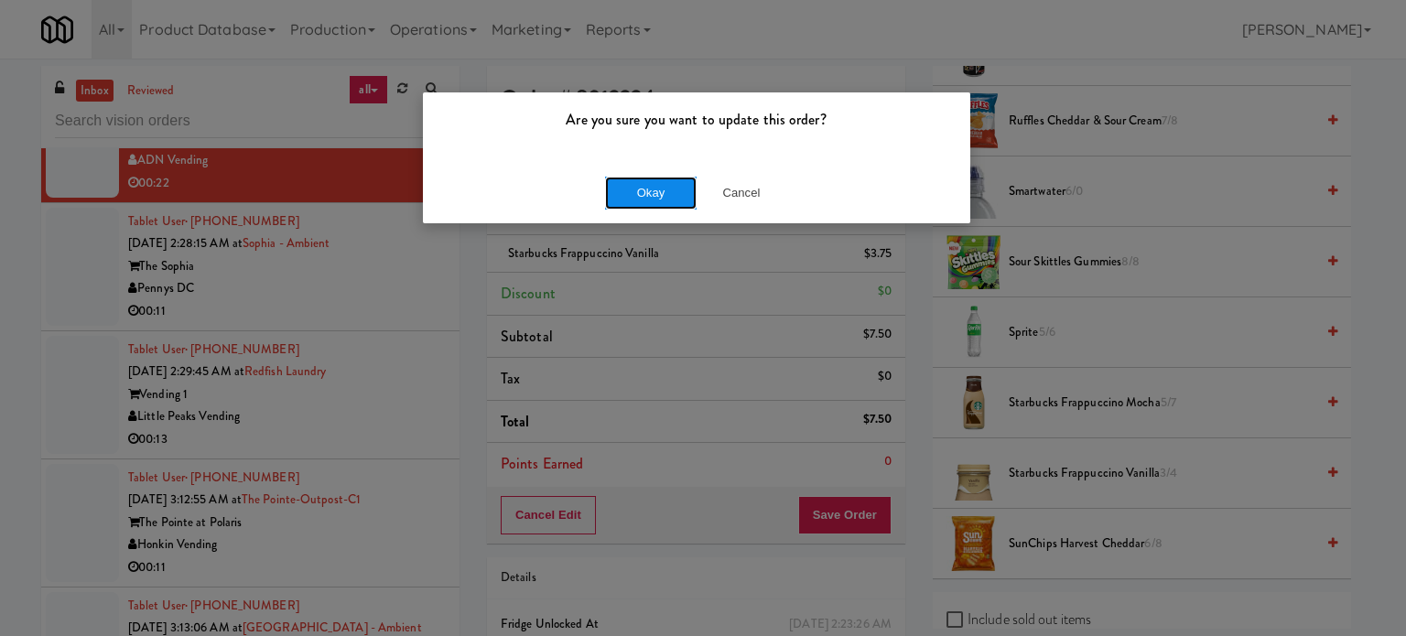
click at [638, 195] on button "Okay" at bounding box center [651, 193] width 92 height 33
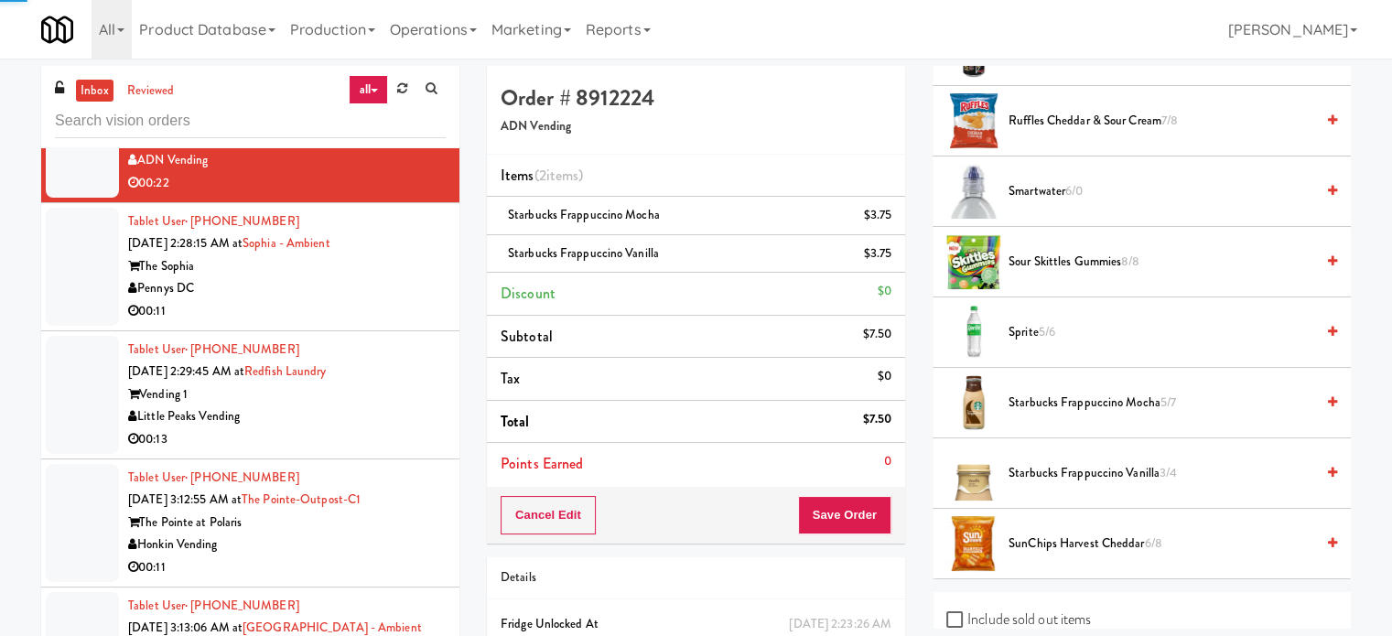
click at [355, 309] on div "00:11" at bounding box center [287, 311] width 318 height 23
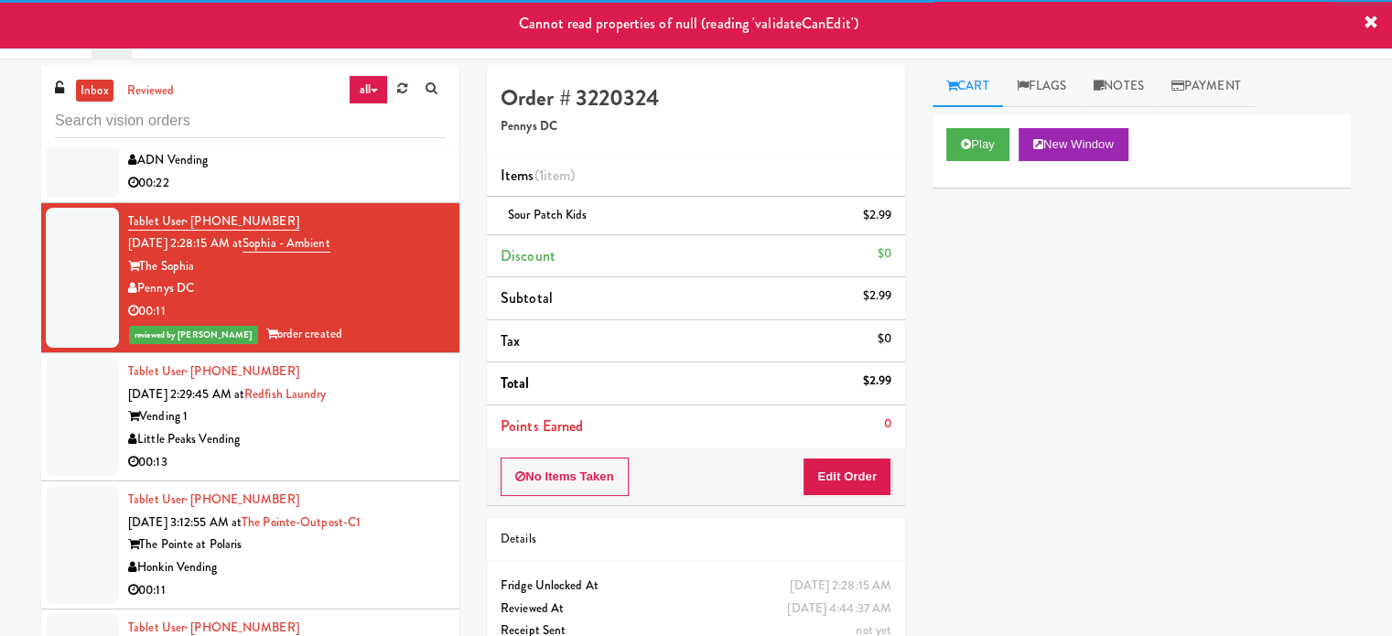
click at [373, 172] on div "00:22" at bounding box center [287, 183] width 318 height 23
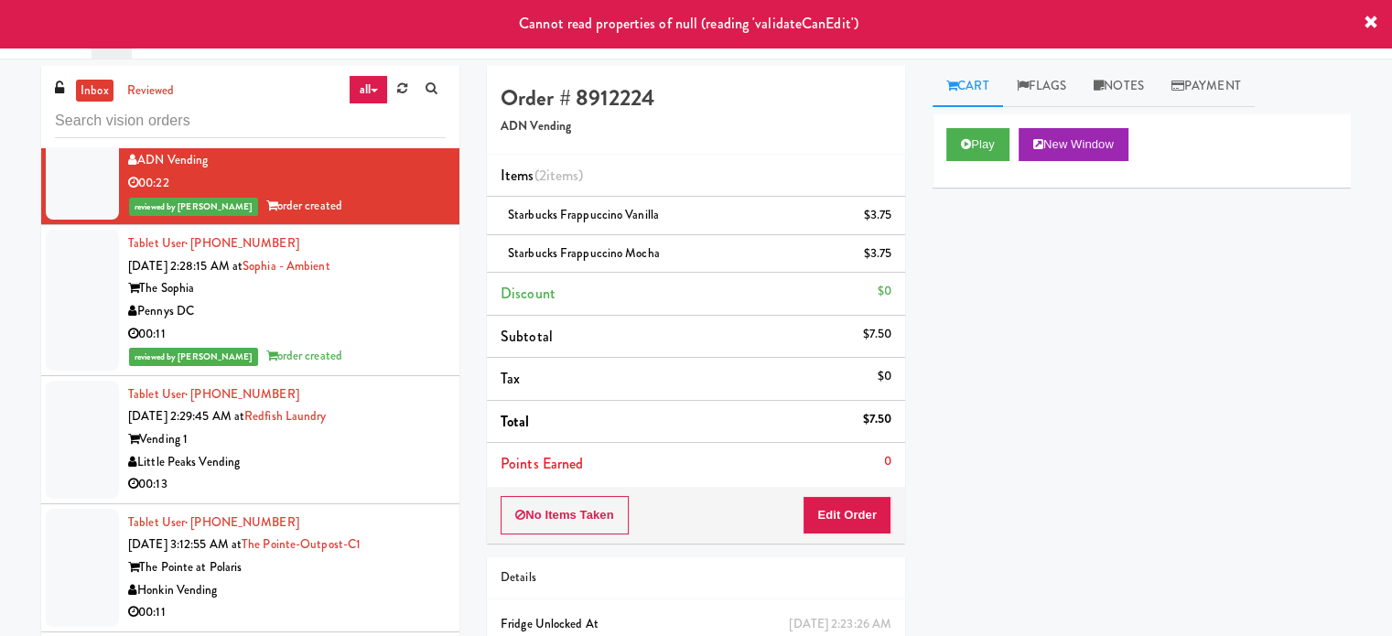
click at [350, 477] on div "00:13" at bounding box center [287, 484] width 318 height 23
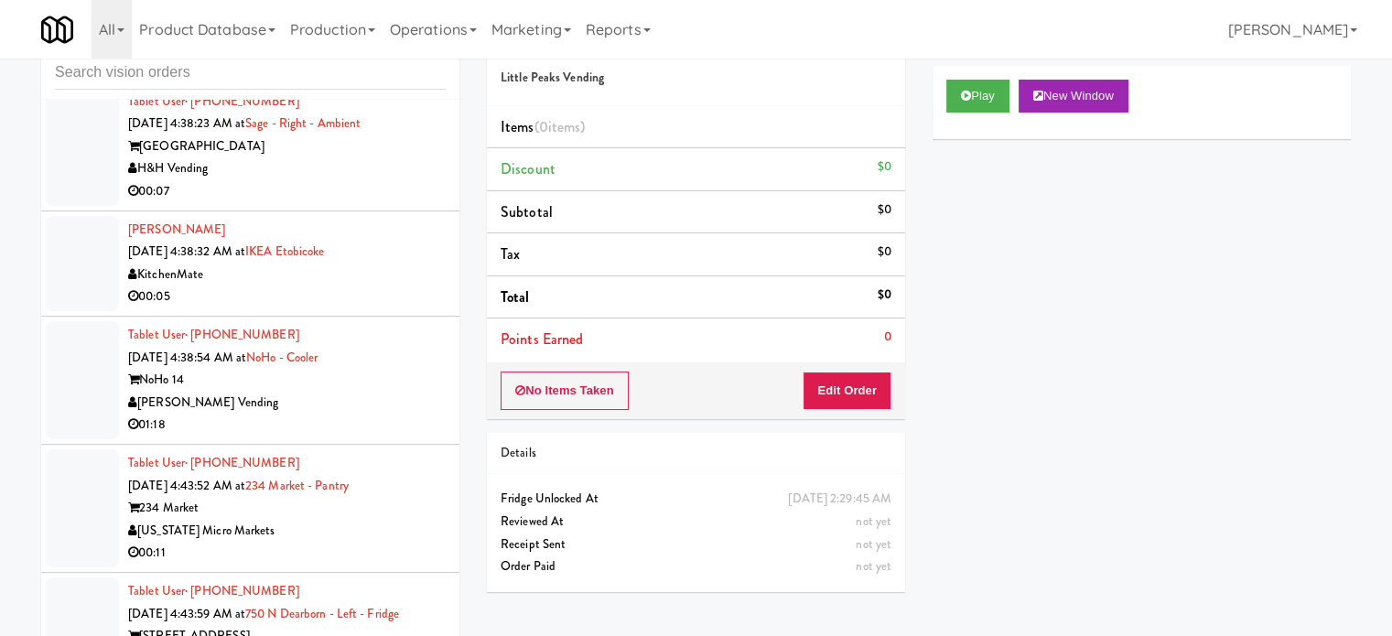
scroll to position [74, 0]
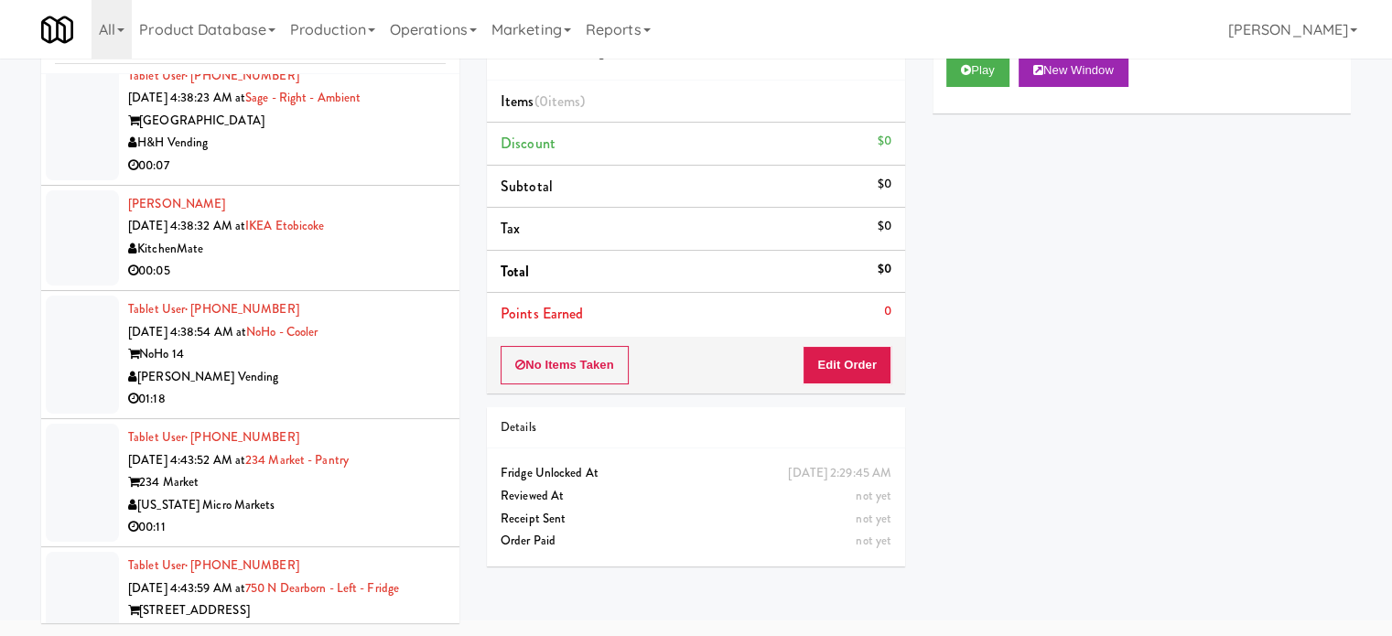
drag, startPoint x: 355, startPoint y: 596, endPoint x: 361, endPoint y: 584, distance: 13.1
click at [355, 591] on div "Tablet User · (773) 600-0765 Sep 29, 2025 4:43:59 AM at 750 N Dearborn - Left -…" at bounding box center [287, 611] width 318 height 113
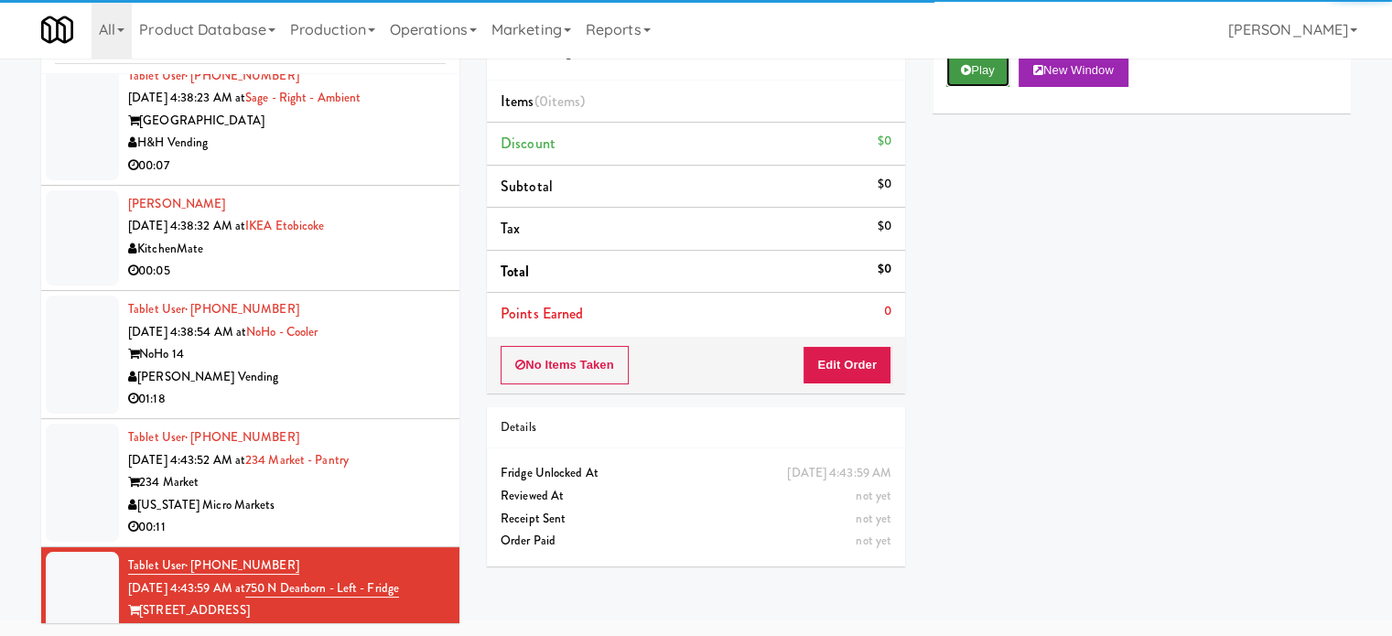
click at [979, 72] on button "Play" at bounding box center [978, 70] width 63 height 33
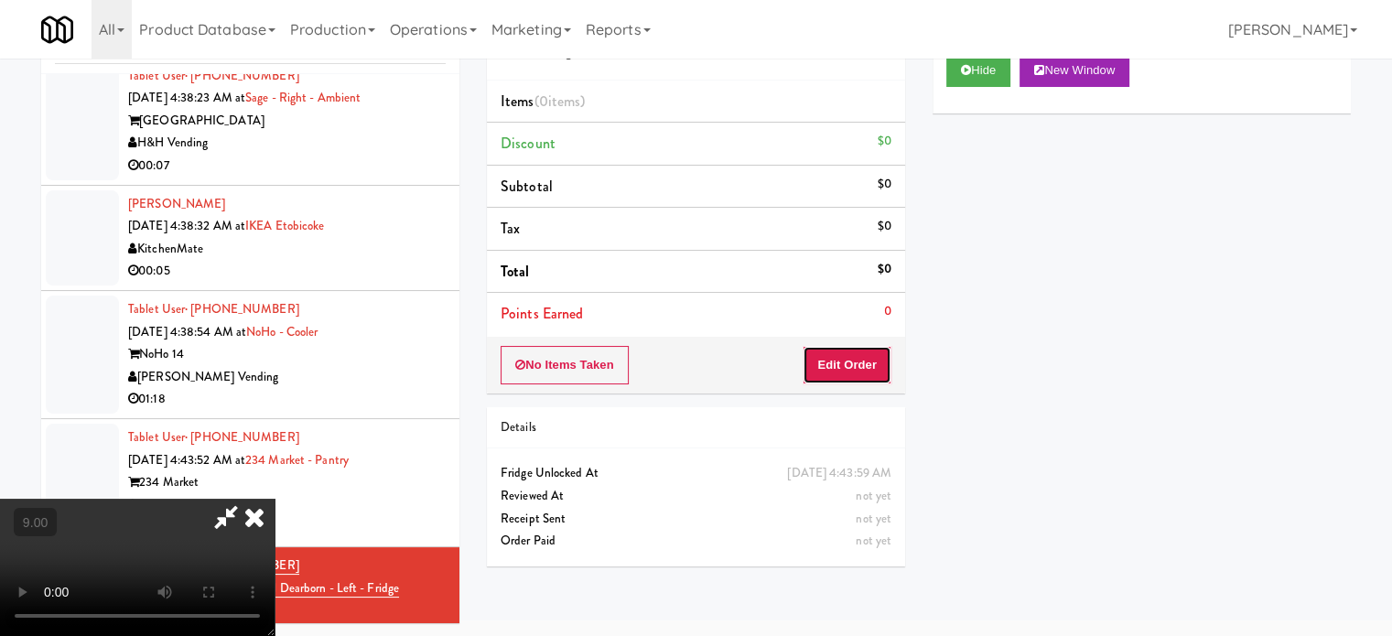
click at [865, 356] on button "Edit Order" at bounding box center [847, 365] width 89 height 38
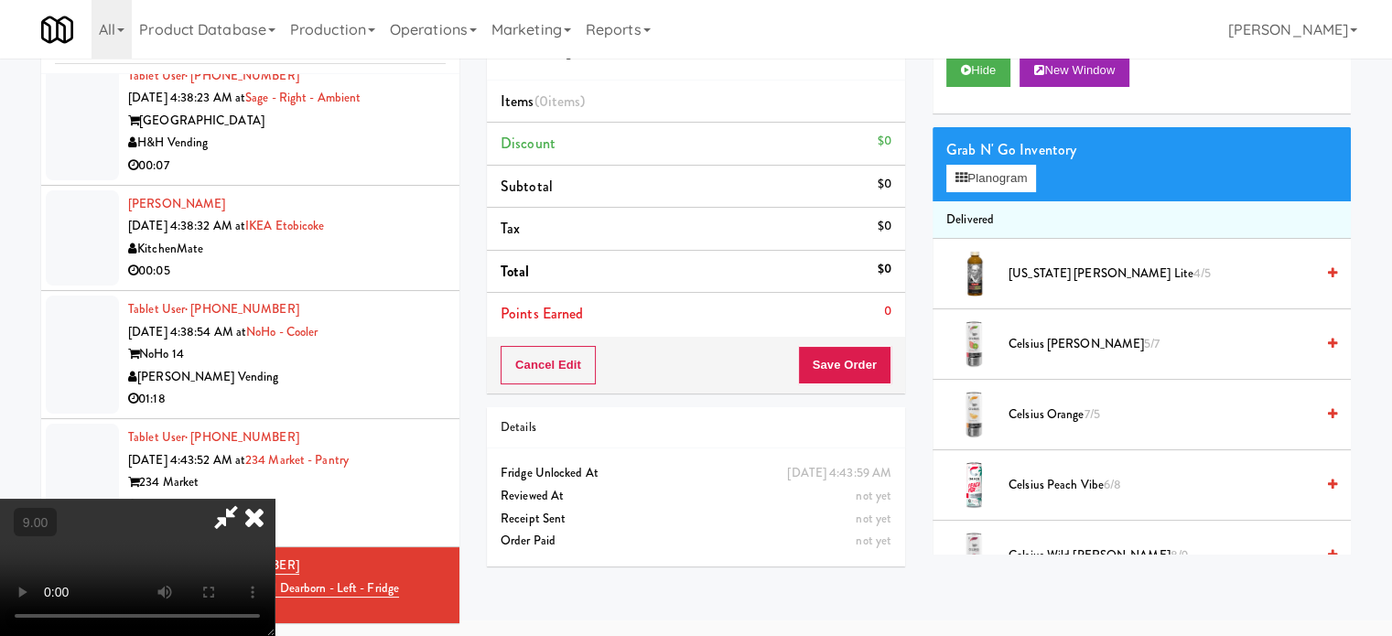
drag, startPoint x: 553, startPoint y: 425, endPoint x: 563, endPoint y: 413, distance: 15.6
click at [275, 499] on video at bounding box center [137, 567] width 275 height 137
drag, startPoint x: 563, startPoint y: 413, endPoint x: 571, endPoint y: 440, distance: 28.7
click at [275, 499] on video at bounding box center [137, 567] width 275 height 137
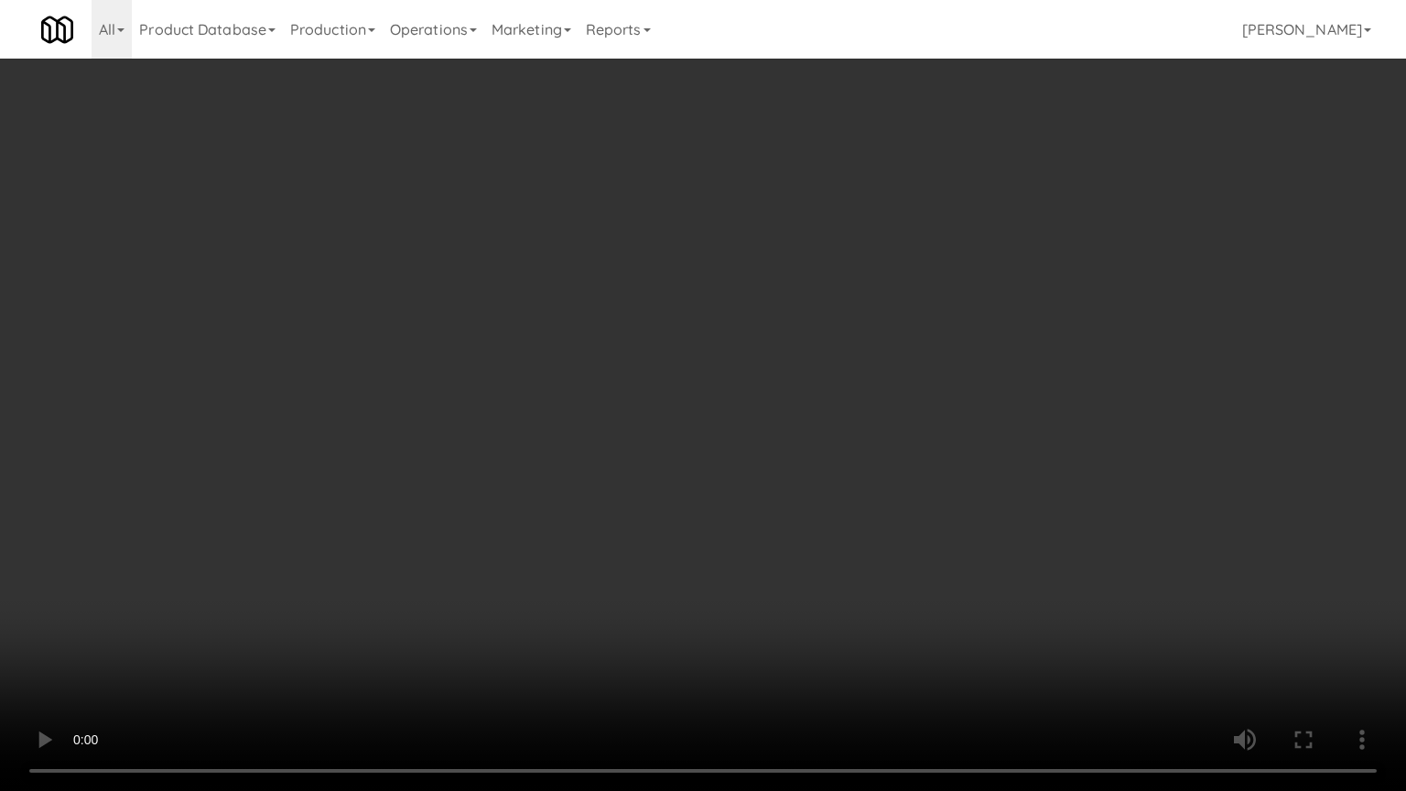
click at [571, 440] on video at bounding box center [703, 395] width 1406 height 791
click at [573, 443] on video at bounding box center [703, 395] width 1406 height 791
click at [581, 455] on video at bounding box center [703, 395] width 1406 height 791
click at [437, 538] on video at bounding box center [703, 395] width 1406 height 791
click at [475, 476] on video at bounding box center [703, 395] width 1406 height 791
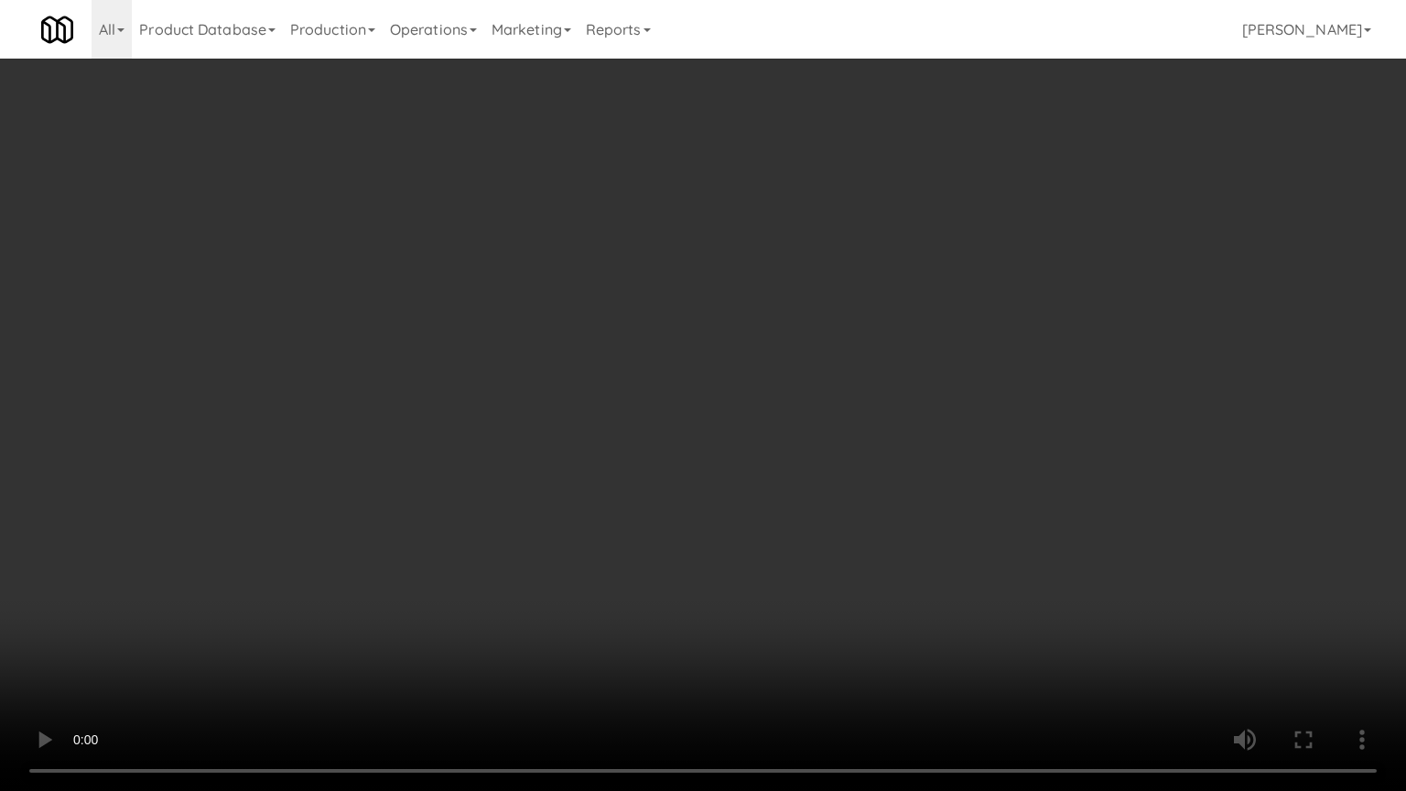
click at [479, 476] on video at bounding box center [703, 395] width 1406 height 791
click at [483, 472] on video at bounding box center [703, 395] width 1406 height 791
click at [491, 468] on video at bounding box center [703, 395] width 1406 height 791
click at [499, 463] on video at bounding box center [703, 395] width 1406 height 791
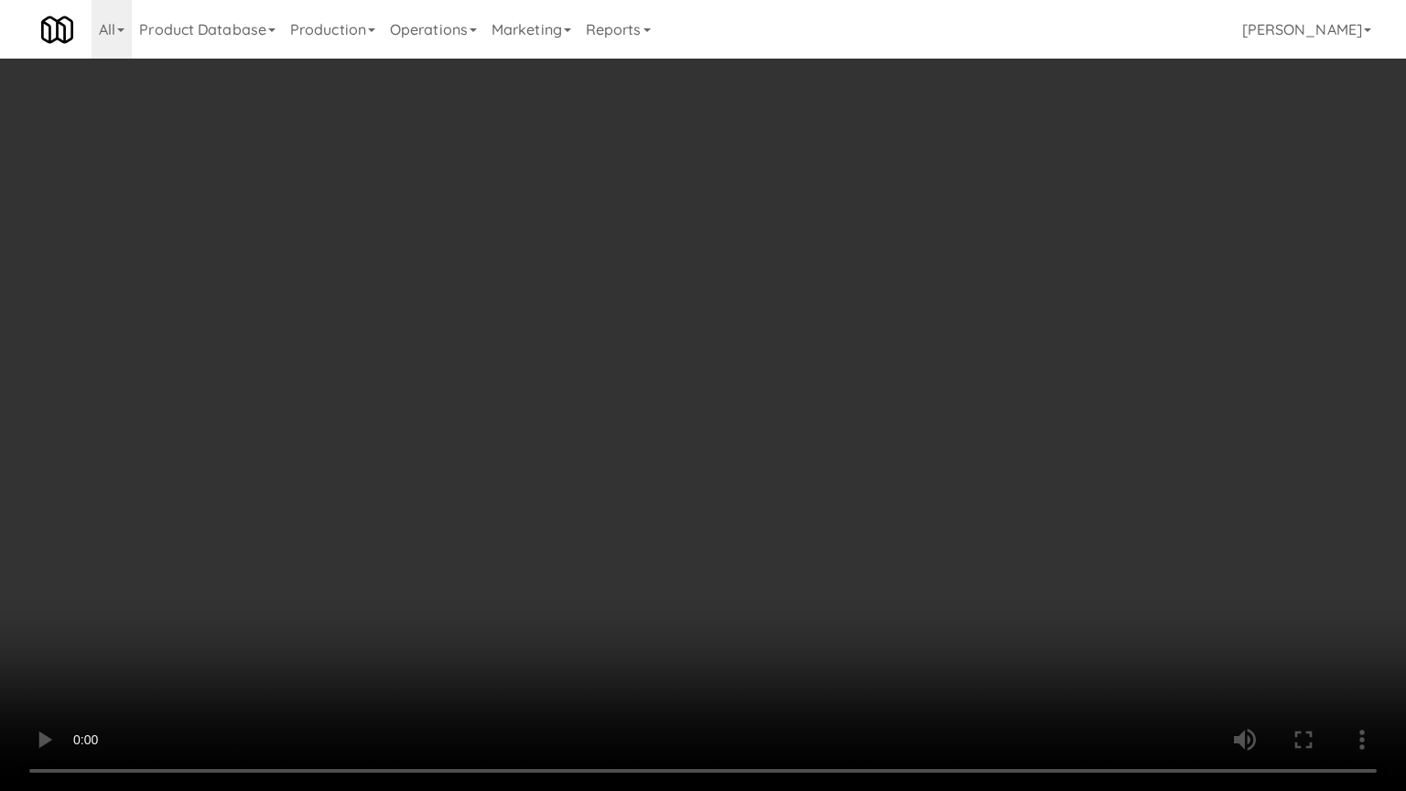
click at [549, 465] on video at bounding box center [703, 395] width 1406 height 791
click at [528, 481] on video at bounding box center [703, 395] width 1406 height 791
click at [530, 480] on video at bounding box center [703, 395] width 1406 height 791
click at [522, 491] on video at bounding box center [703, 395] width 1406 height 791
click at [525, 489] on video at bounding box center [703, 395] width 1406 height 791
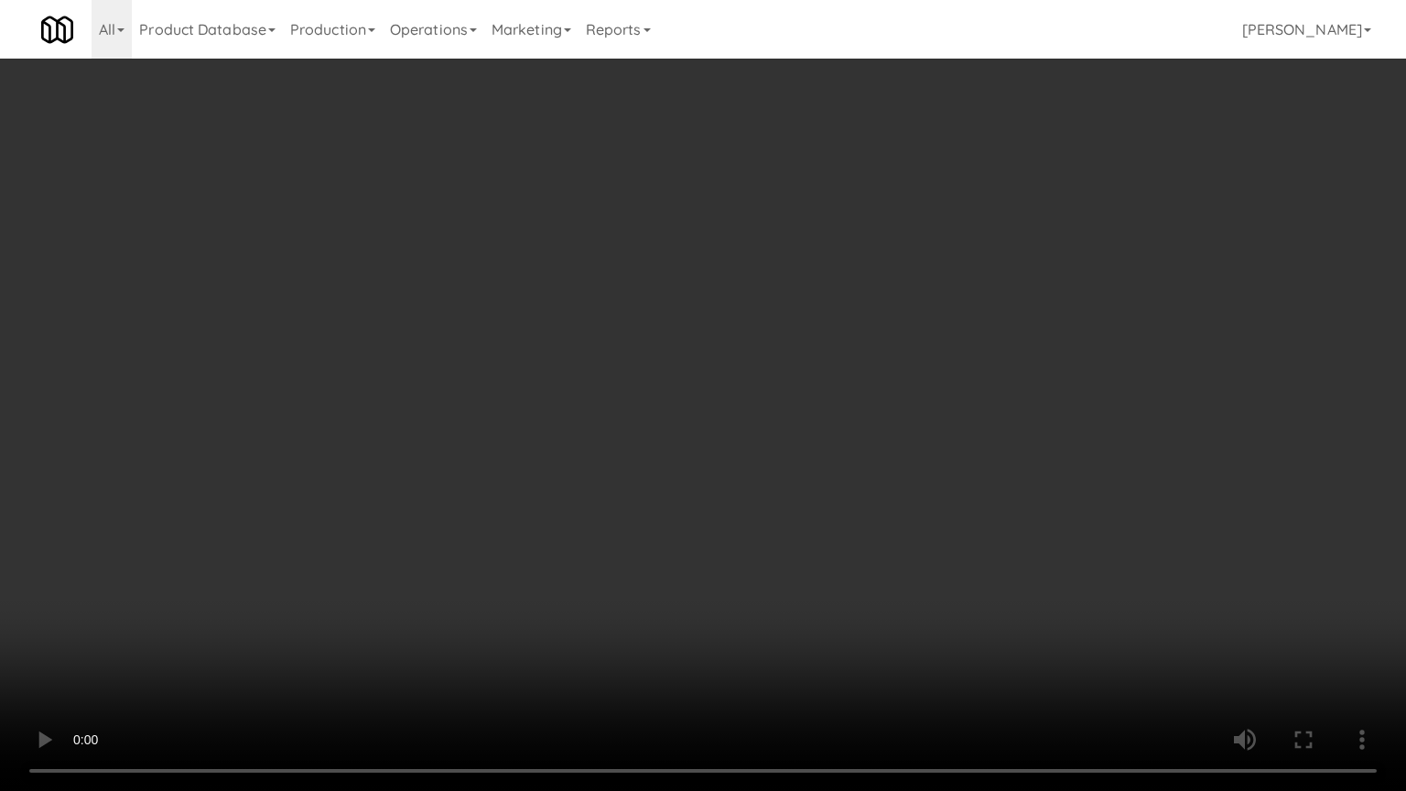
click at [525, 490] on video at bounding box center [703, 395] width 1406 height 791
click at [575, 493] on video at bounding box center [703, 395] width 1406 height 791
drag, startPoint x: 571, startPoint y: 489, endPoint x: 763, endPoint y: 323, distance: 253.8
click at [577, 489] on video at bounding box center [703, 395] width 1406 height 791
click at [601, 477] on video at bounding box center [703, 395] width 1406 height 791
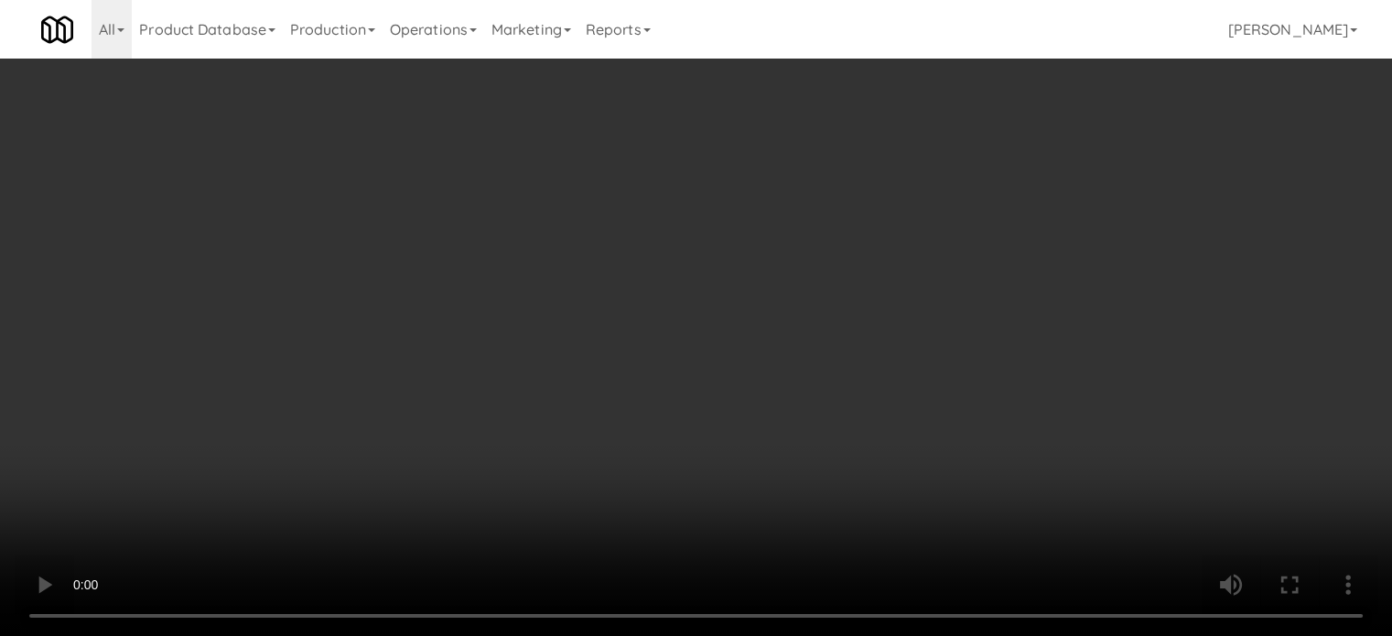
scroll to position [1373, 0]
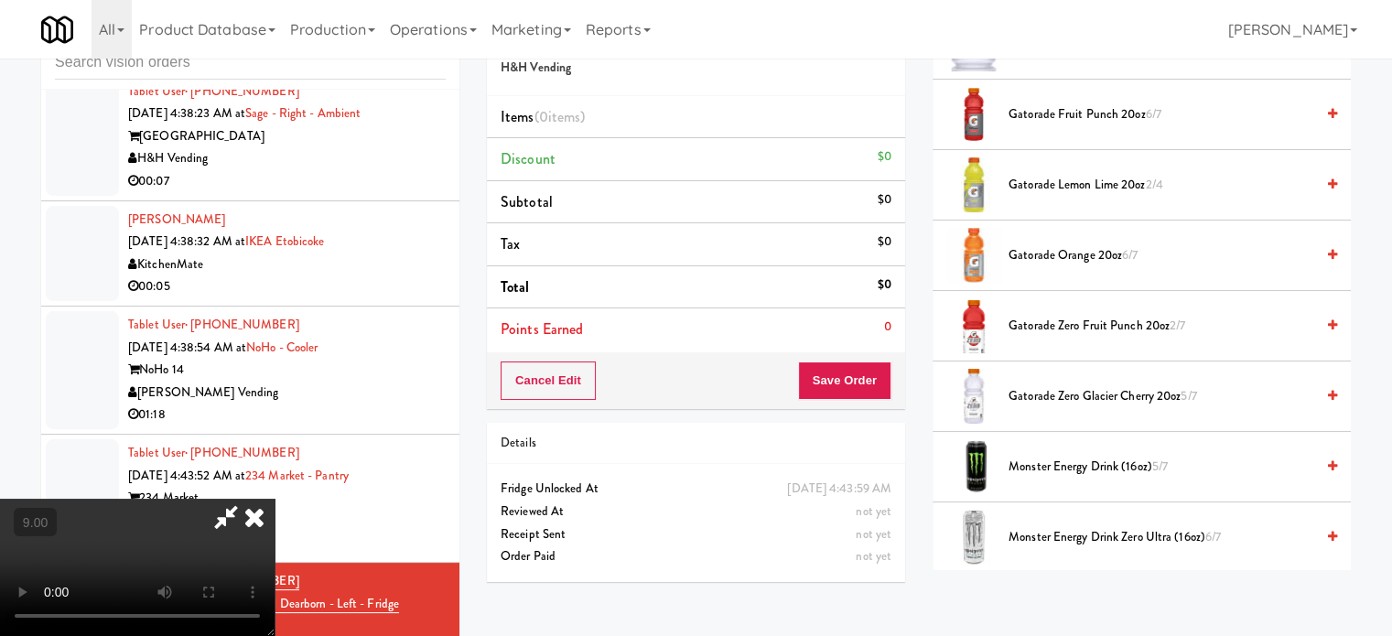
click at [275, 499] on video at bounding box center [137, 567] width 275 height 137
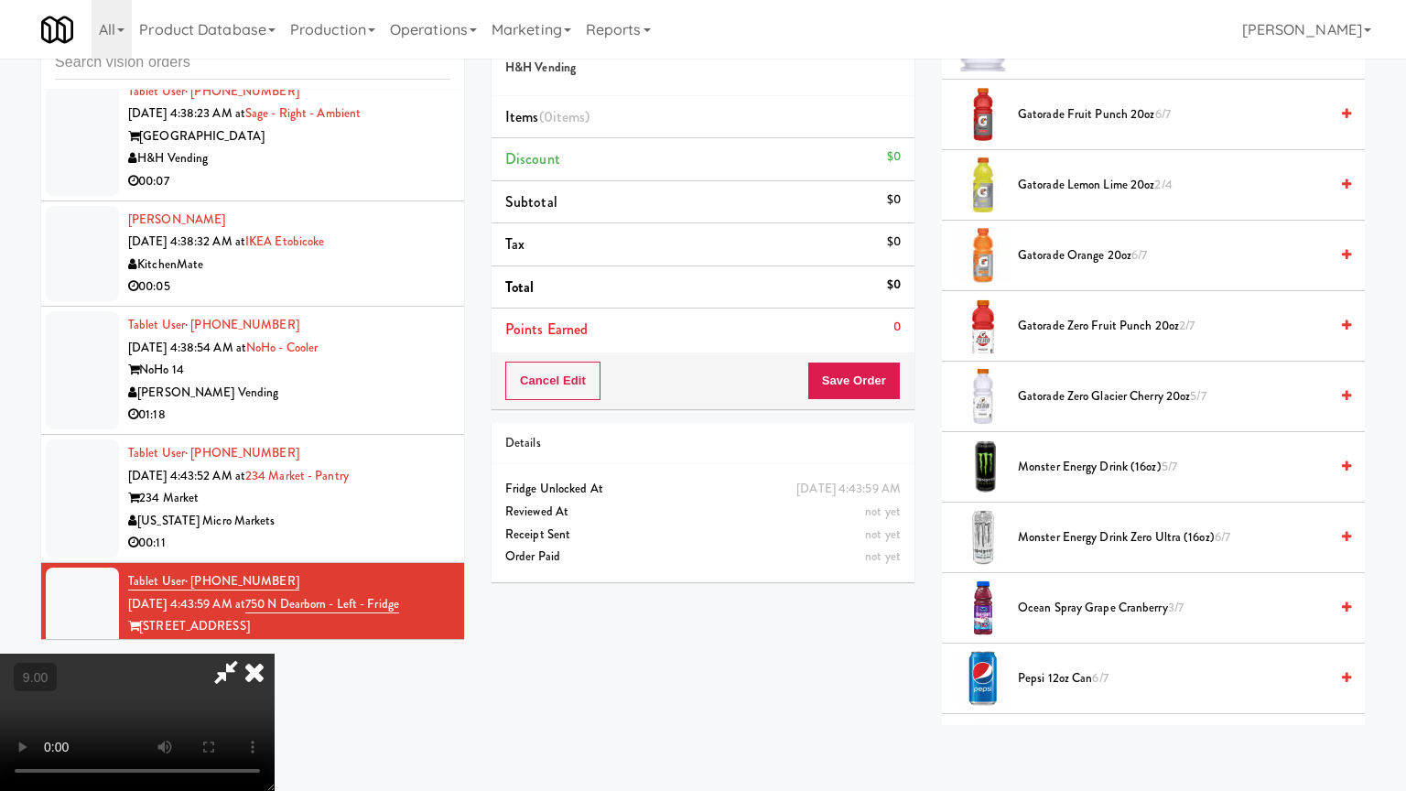
click at [275, 635] on video at bounding box center [137, 722] width 275 height 137
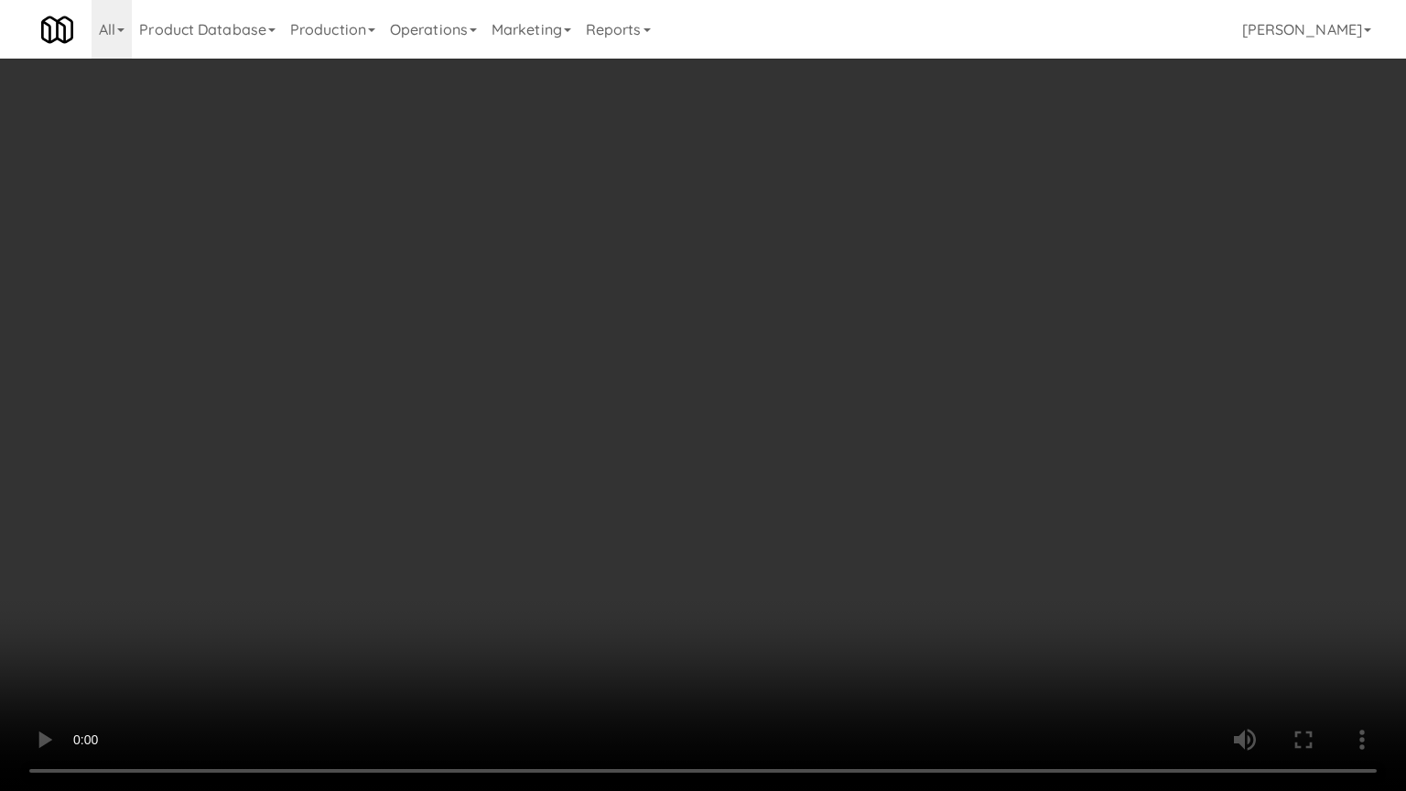
click at [597, 404] on video at bounding box center [703, 395] width 1406 height 791
click at [594, 408] on video at bounding box center [703, 395] width 1406 height 791
drag, startPoint x: 594, startPoint y: 408, endPoint x: 895, endPoint y: 205, distance: 363.3
click at [602, 406] on video at bounding box center [703, 395] width 1406 height 791
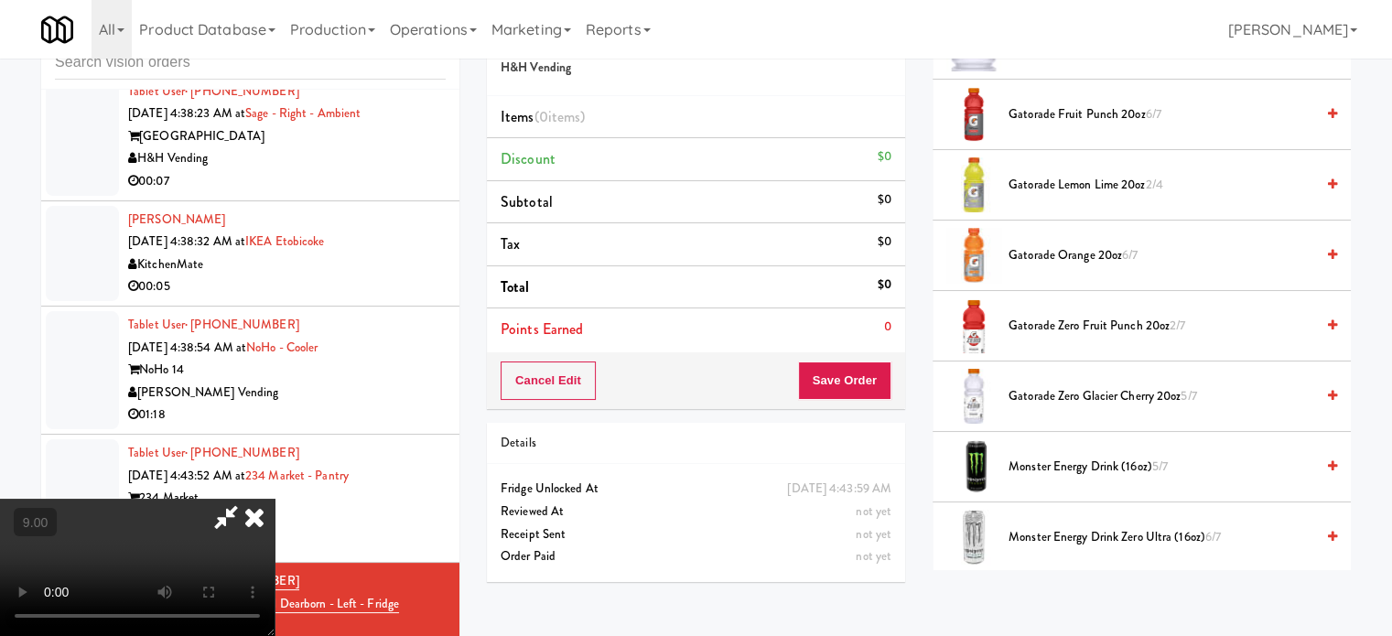
click at [1034, 316] on span "Gatorade Zero Fruit Punch 20oz 2/7" at bounding box center [1162, 326] width 306 height 23
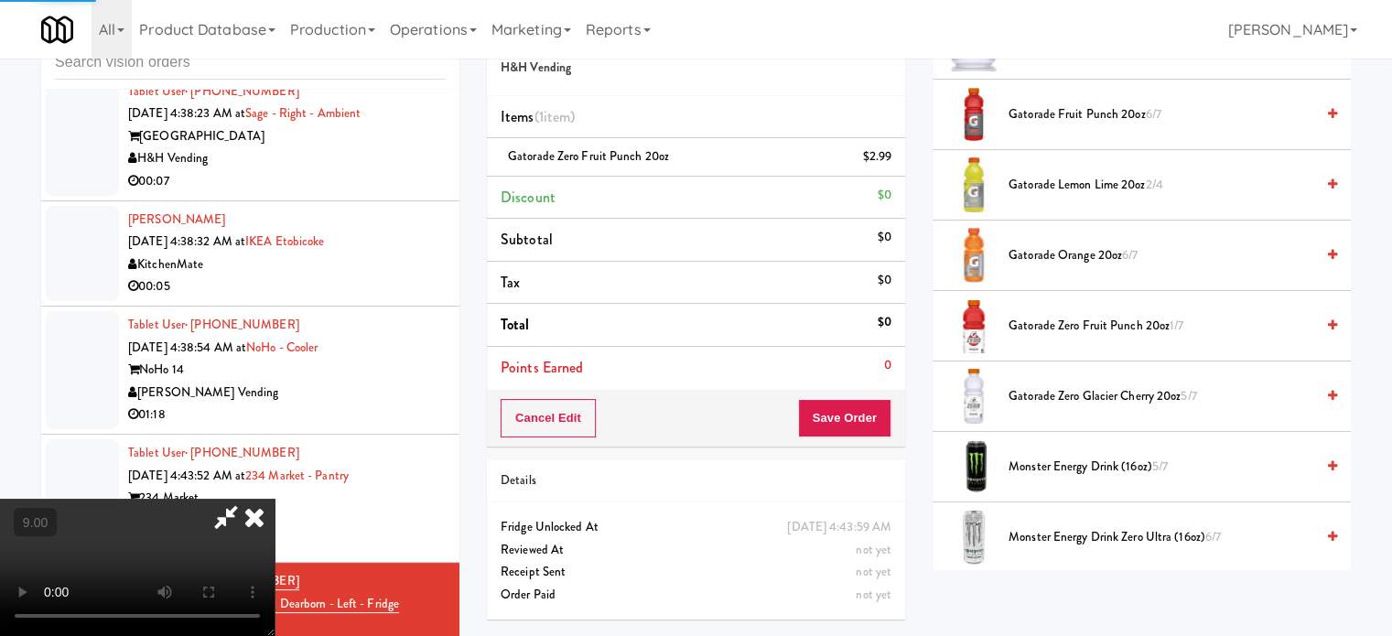
click at [275, 499] on video at bounding box center [137, 567] width 275 height 137
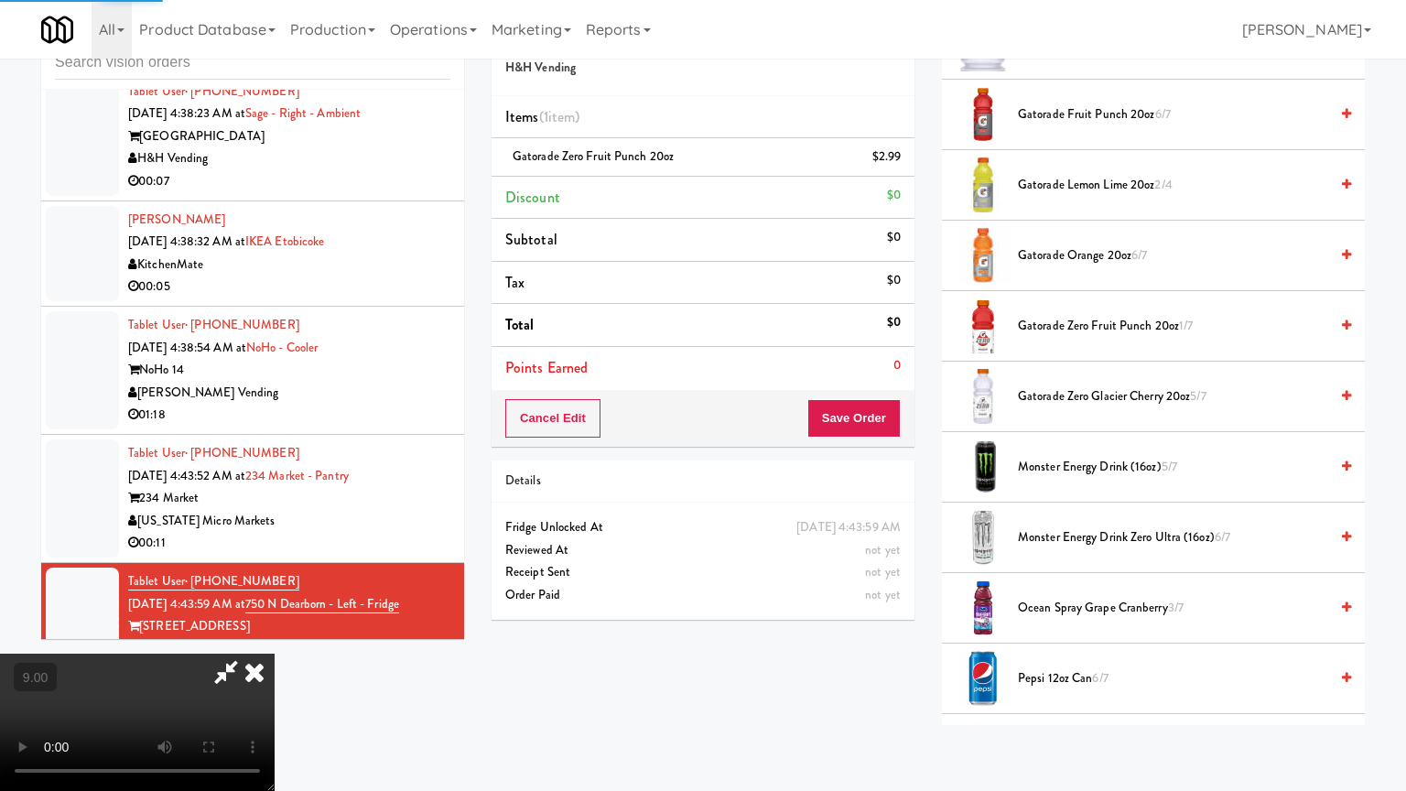
drag, startPoint x: 508, startPoint y: 373, endPoint x: 535, endPoint y: 323, distance: 56.9
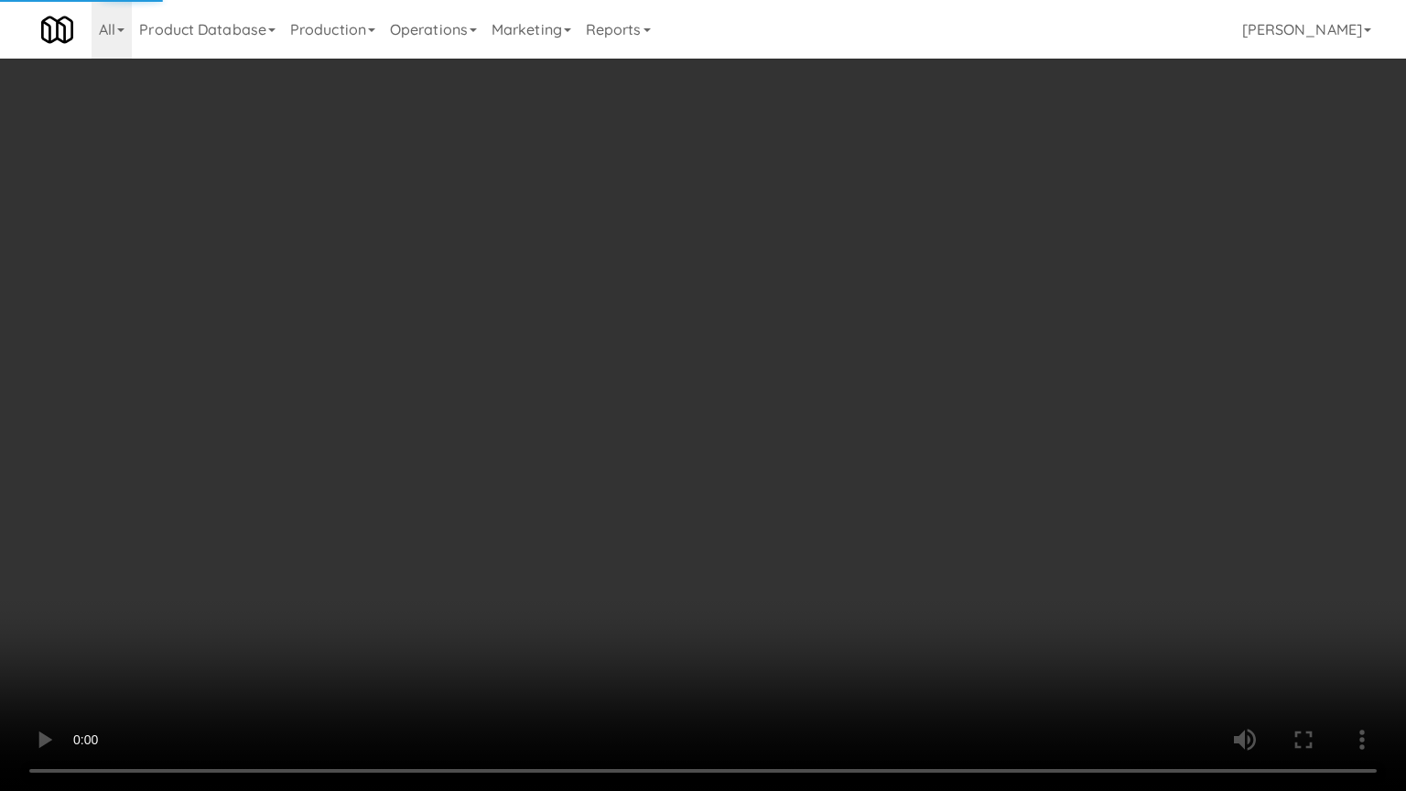
click at [509, 370] on video at bounding box center [703, 395] width 1406 height 791
click at [547, 349] on video at bounding box center [703, 395] width 1406 height 791
click at [559, 356] on video at bounding box center [703, 395] width 1406 height 791
click at [575, 372] on video at bounding box center [703, 395] width 1406 height 791
click at [576, 371] on video at bounding box center [703, 395] width 1406 height 791
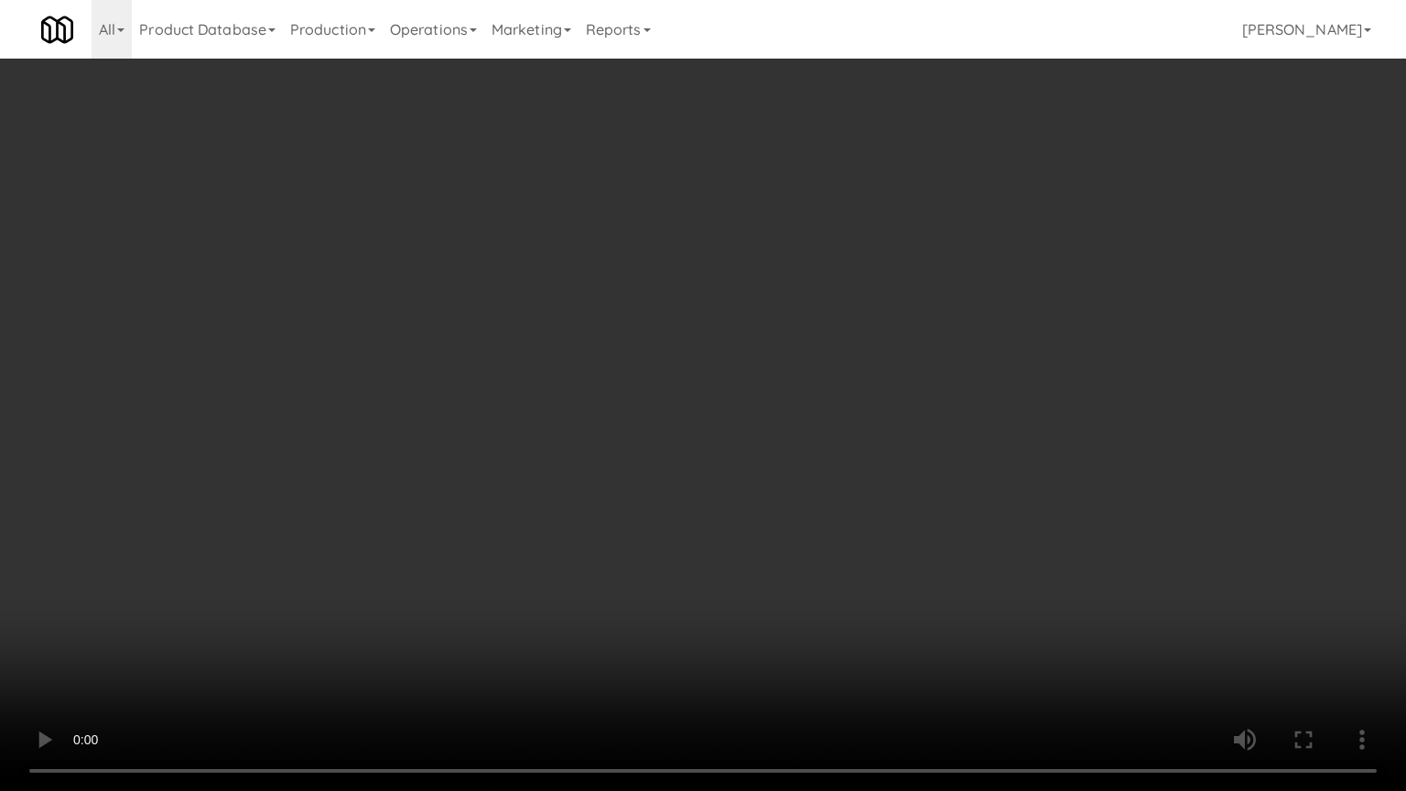
click at [634, 396] on video at bounding box center [703, 395] width 1406 height 791
click at [617, 387] on video at bounding box center [703, 395] width 1406 height 791
click at [622, 389] on video at bounding box center [703, 395] width 1406 height 791
click at [620, 386] on video at bounding box center [703, 395] width 1406 height 791
drag, startPoint x: 653, startPoint y: 395, endPoint x: 677, endPoint y: 390, distance: 24.4
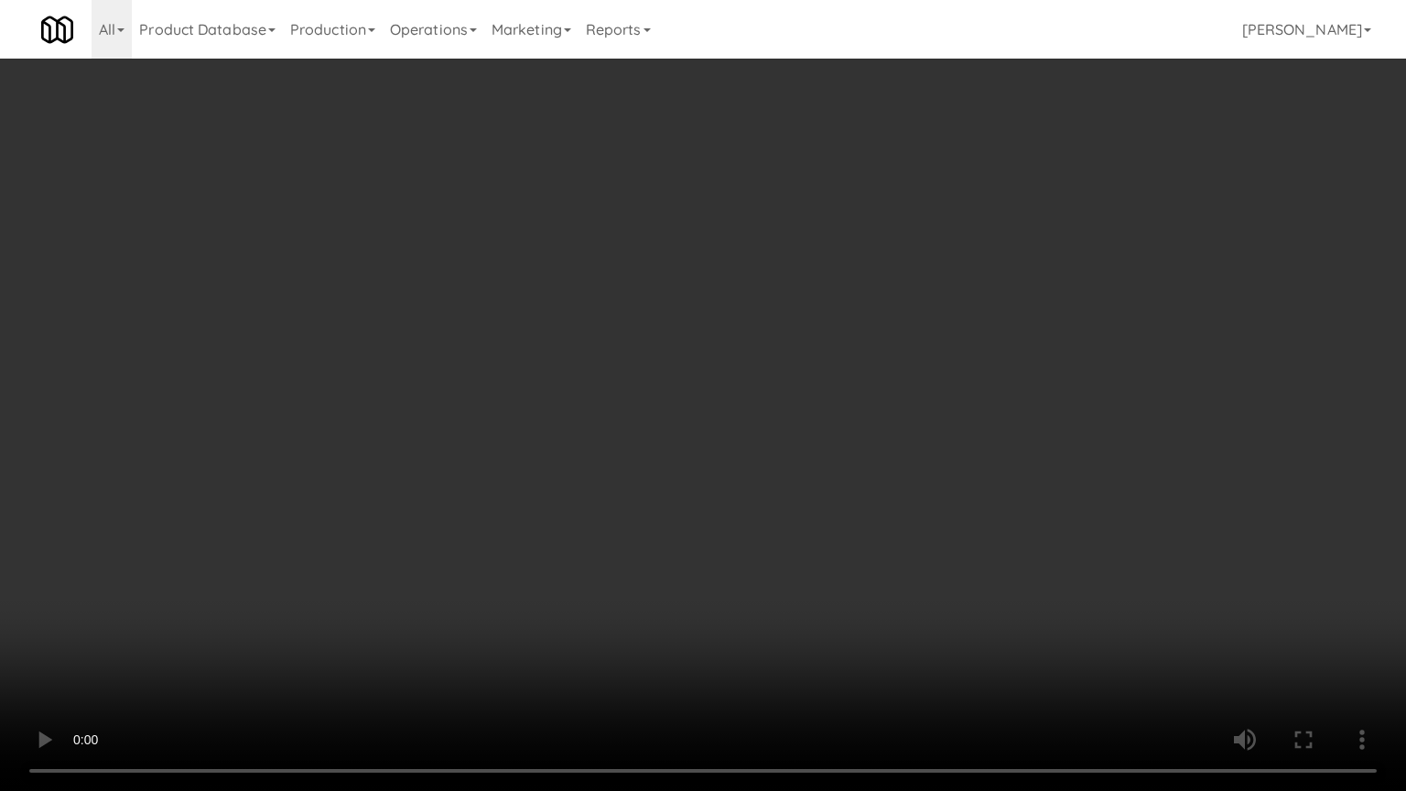
click at [662, 396] on video at bounding box center [703, 395] width 1406 height 791
click at [682, 395] on video at bounding box center [703, 395] width 1406 height 791
click at [685, 403] on video at bounding box center [703, 395] width 1406 height 791
drag, startPoint x: 709, startPoint y: 413, endPoint x: 721, endPoint y: 406, distance: 14.0
click at [712, 413] on video at bounding box center [703, 395] width 1406 height 791
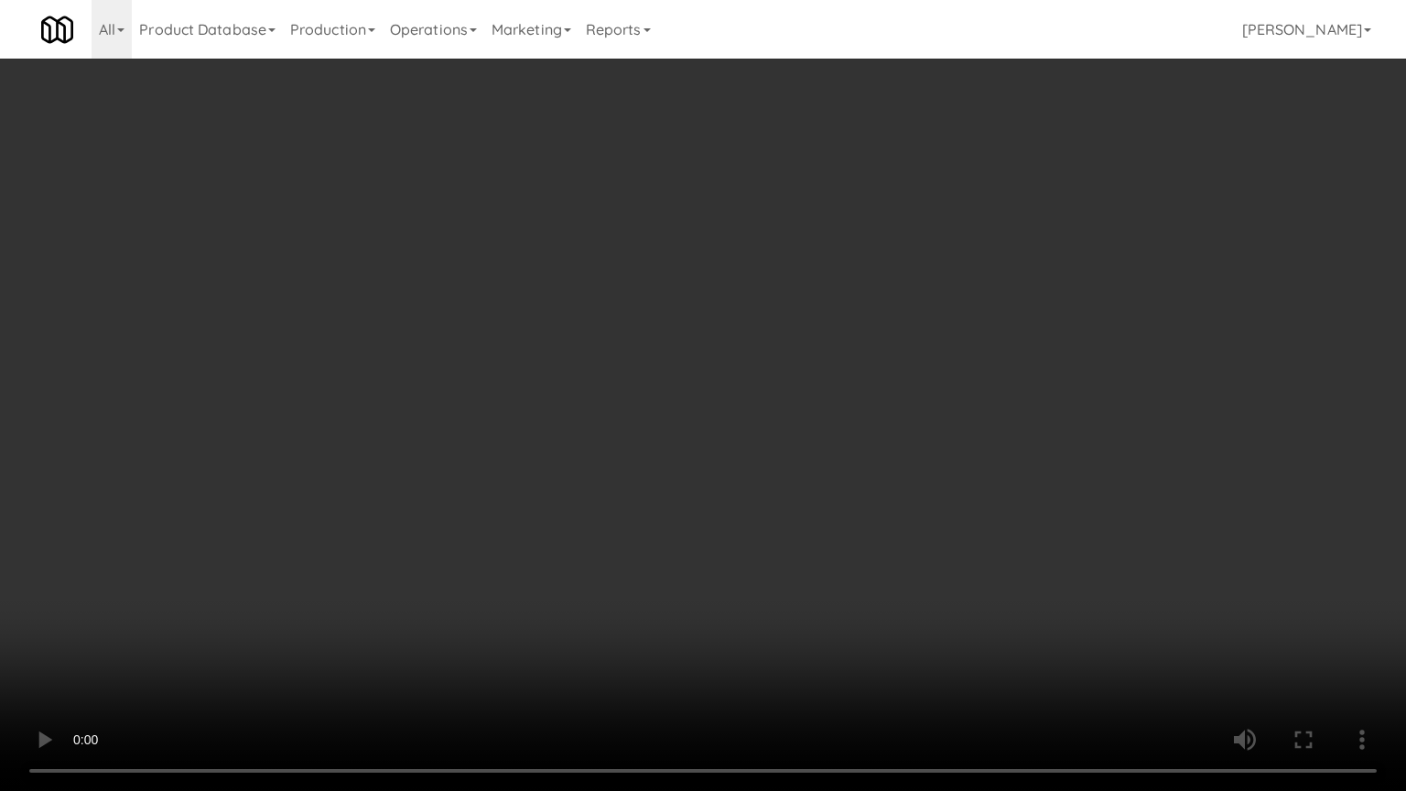
drag, startPoint x: 721, startPoint y: 406, endPoint x: 740, endPoint y: 400, distance: 19.1
click at [740, 400] on video at bounding box center [703, 395] width 1406 height 791
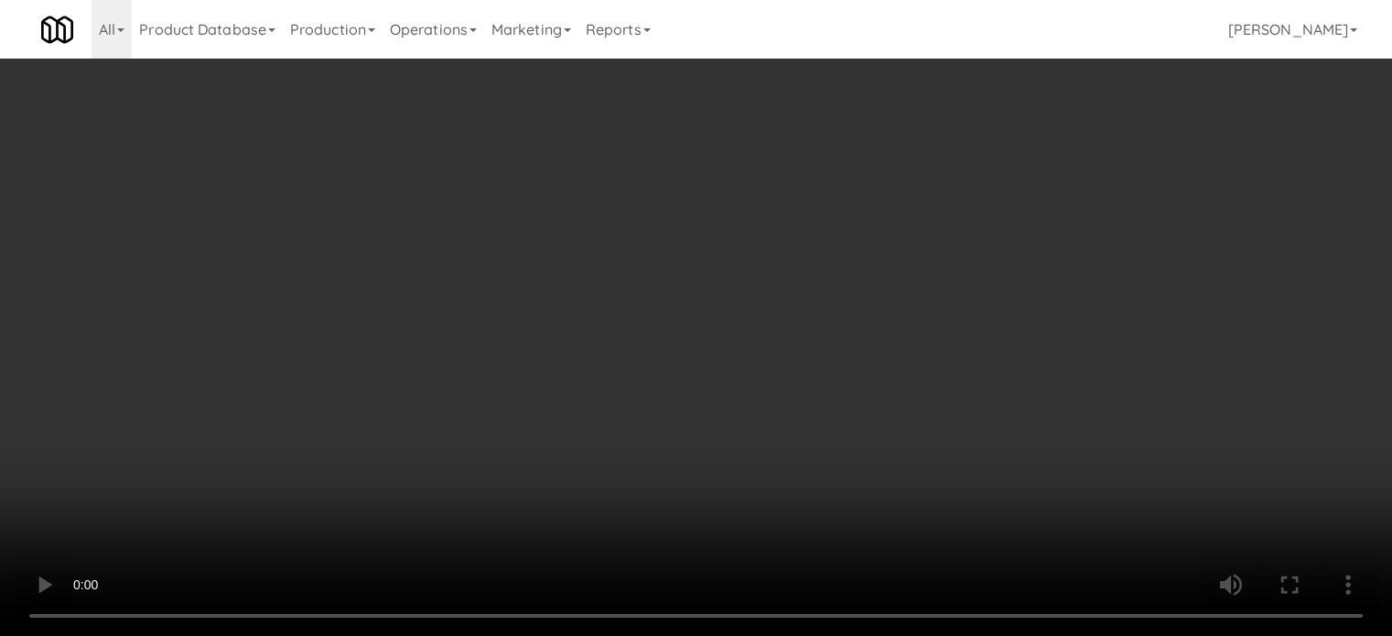
scroll to position [458, 0]
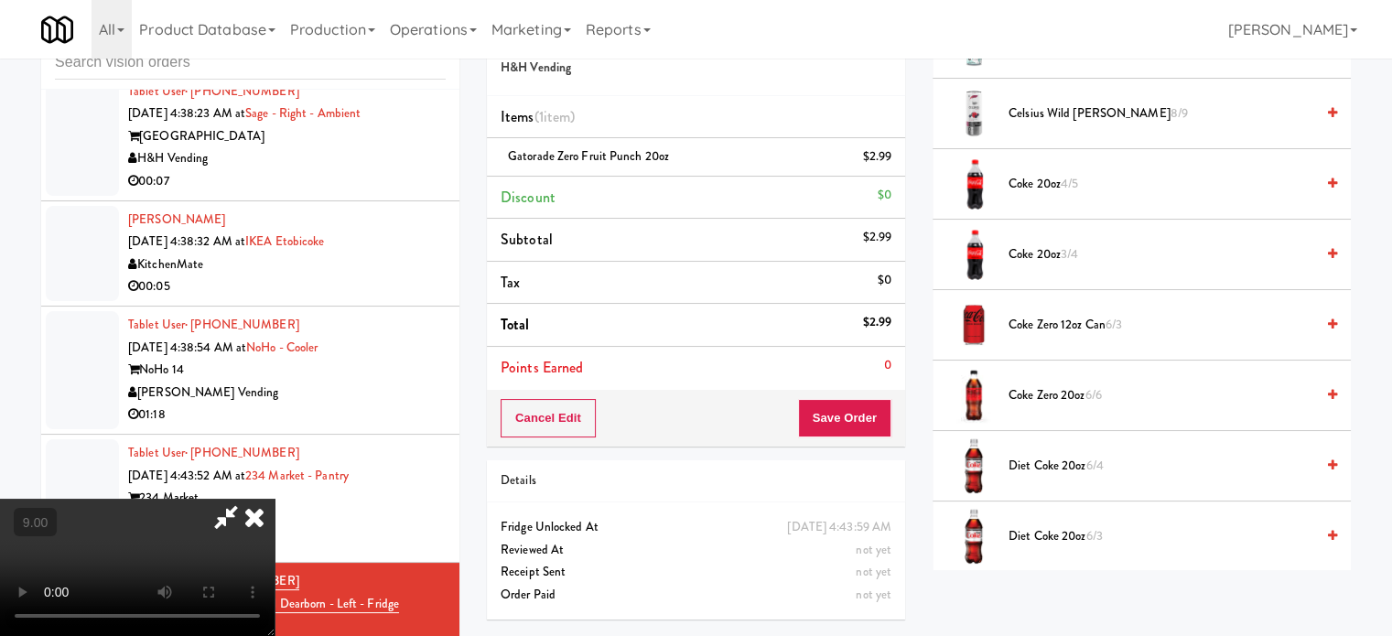
click at [1077, 466] on span "Diet Coke 20oz 6/4" at bounding box center [1162, 466] width 306 height 23
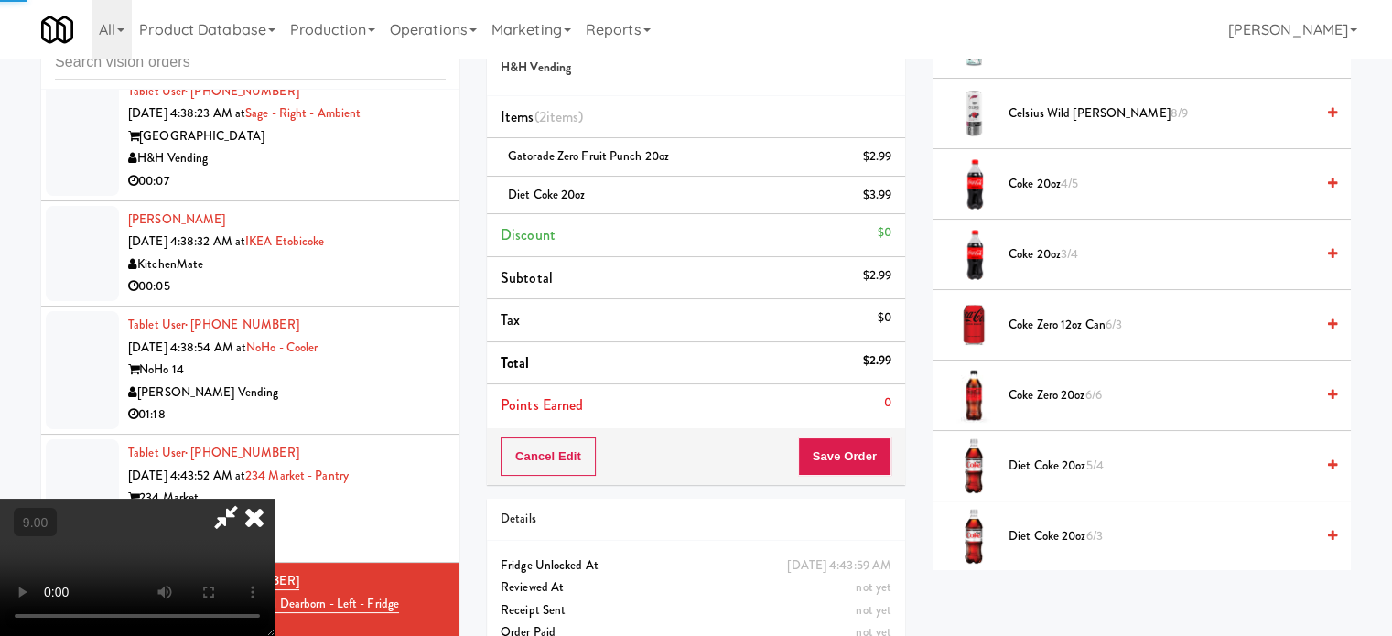
click at [275, 499] on video at bounding box center [137, 567] width 275 height 137
drag, startPoint x: 546, startPoint y: 442, endPoint x: 546, endPoint y: 432, distance: 10.1
click at [275, 499] on video at bounding box center [137, 567] width 275 height 137
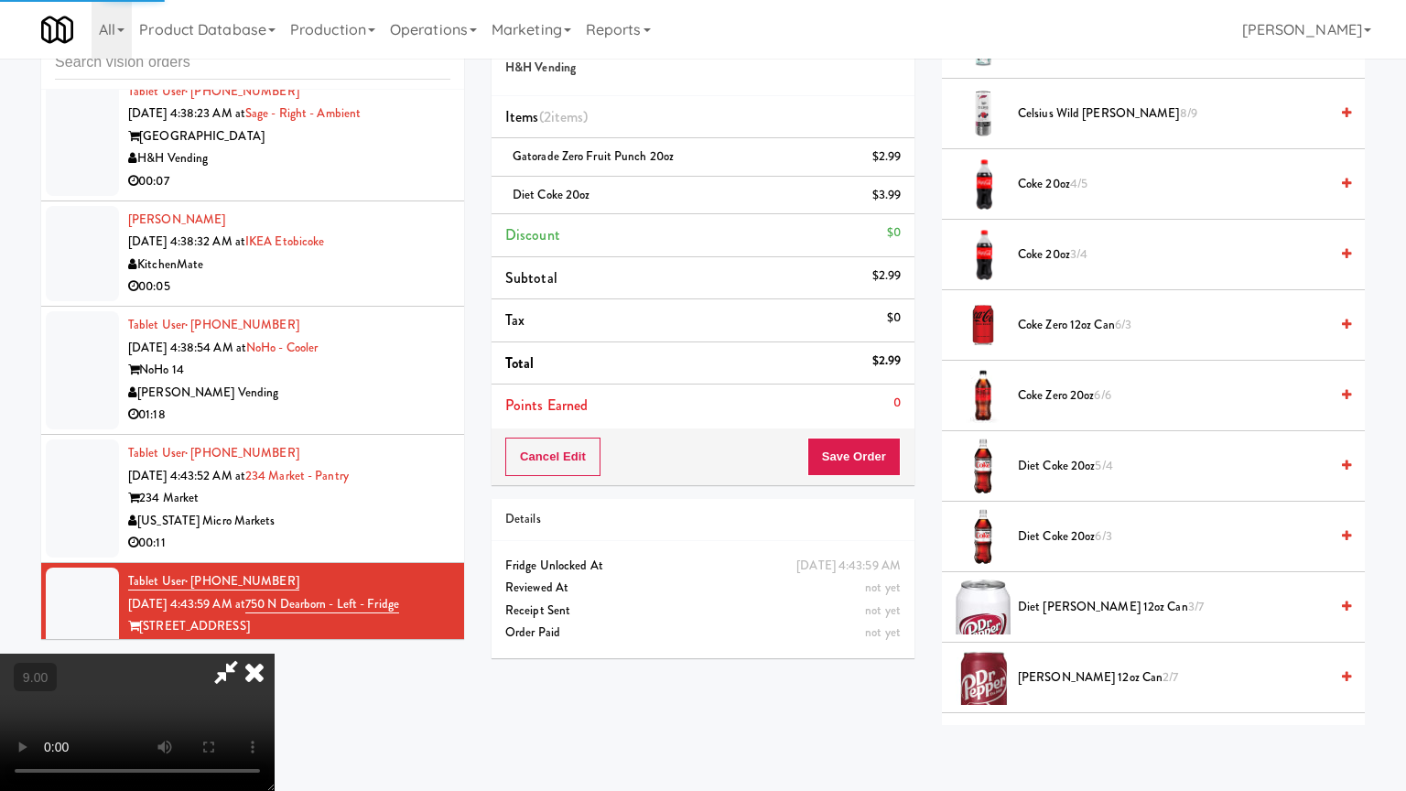
click at [275, 635] on video at bounding box center [137, 722] width 275 height 137
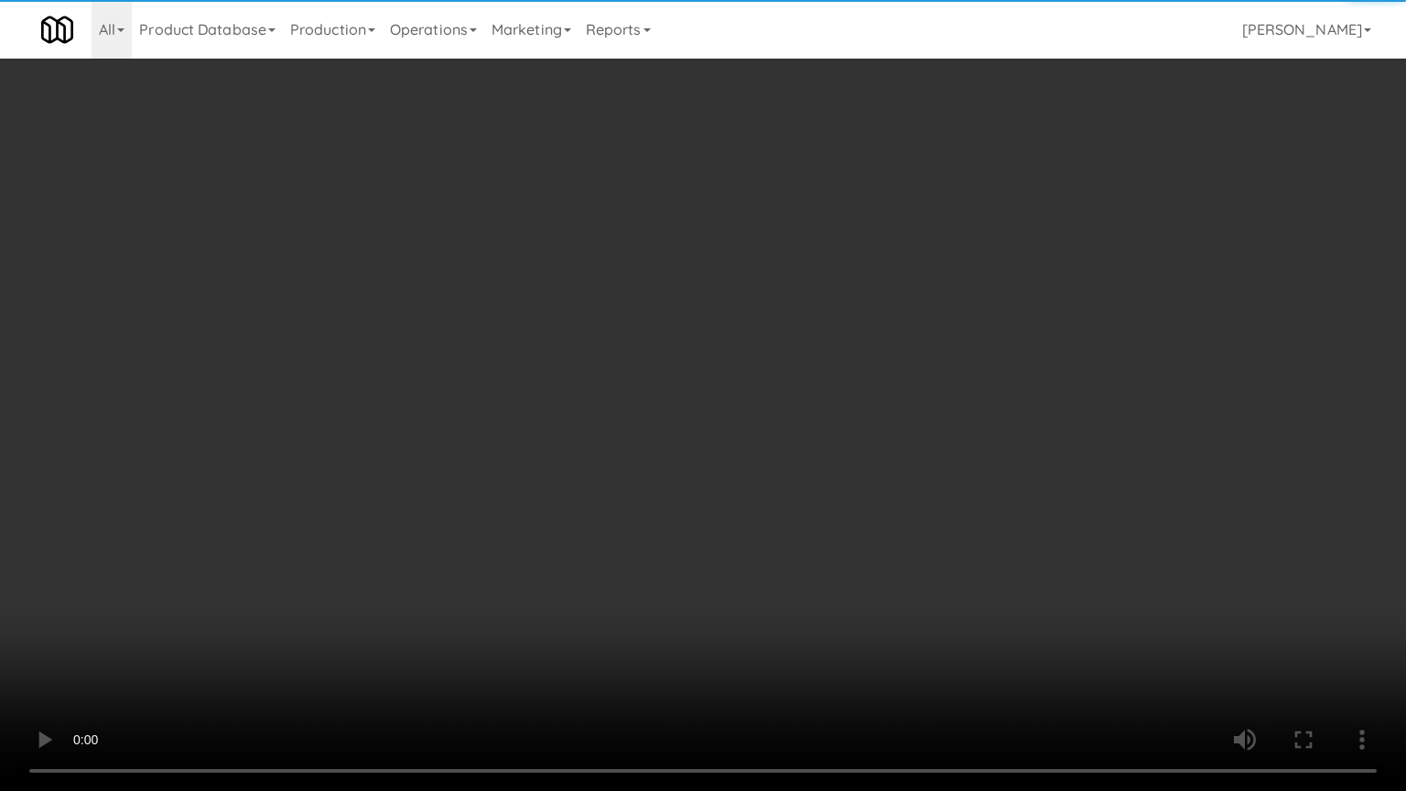
click at [636, 396] on video at bounding box center [703, 395] width 1406 height 791
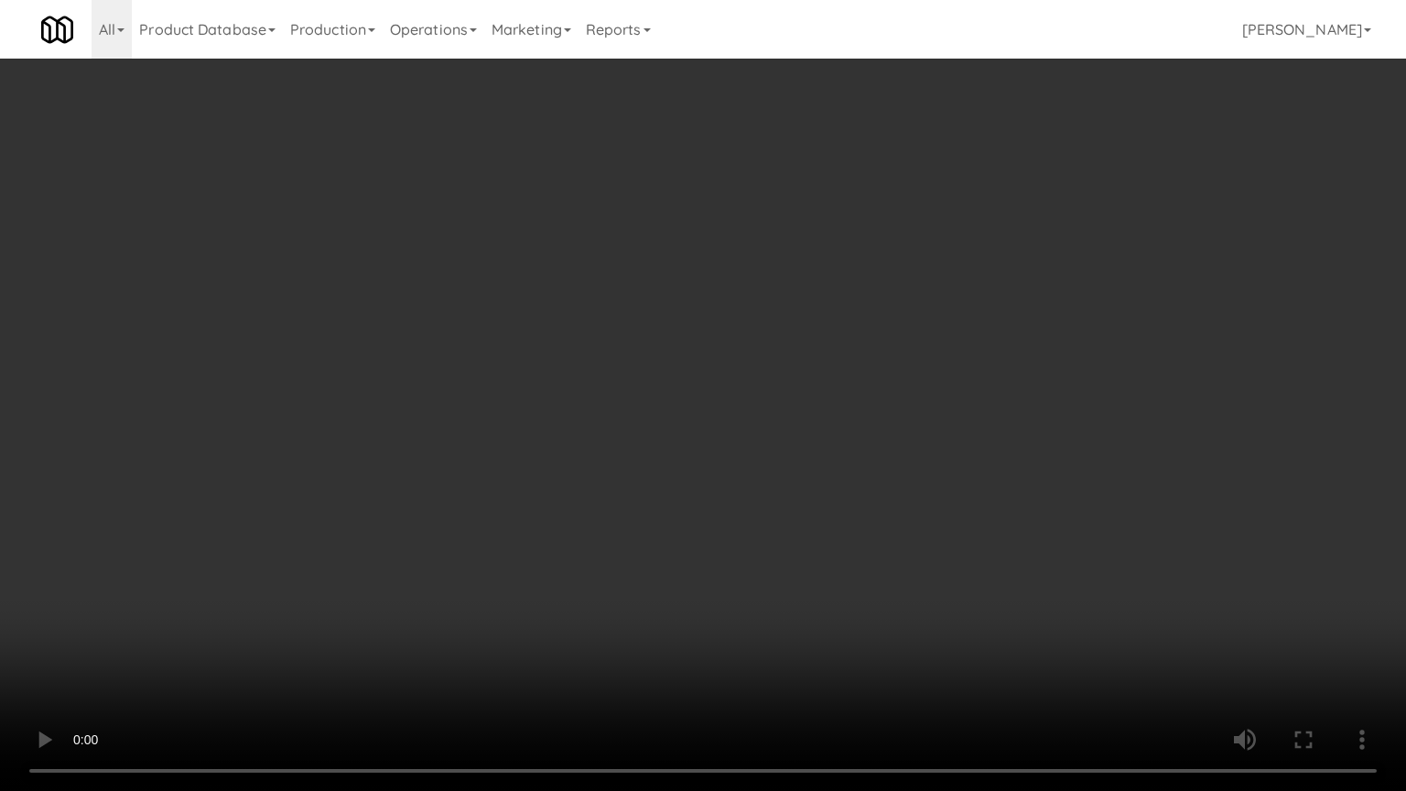
drag, startPoint x: 642, startPoint y: 399, endPoint x: 667, endPoint y: 356, distance: 50.1
click at [645, 397] on video at bounding box center [703, 395] width 1406 height 791
click at [673, 384] on video at bounding box center [703, 395] width 1406 height 791
drag, startPoint x: 675, startPoint y: 381, endPoint x: 715, endPoint y: 205, distance: 180.3
click at [681, 373] on video at bounding box center [703, 395] width 1406 height 791
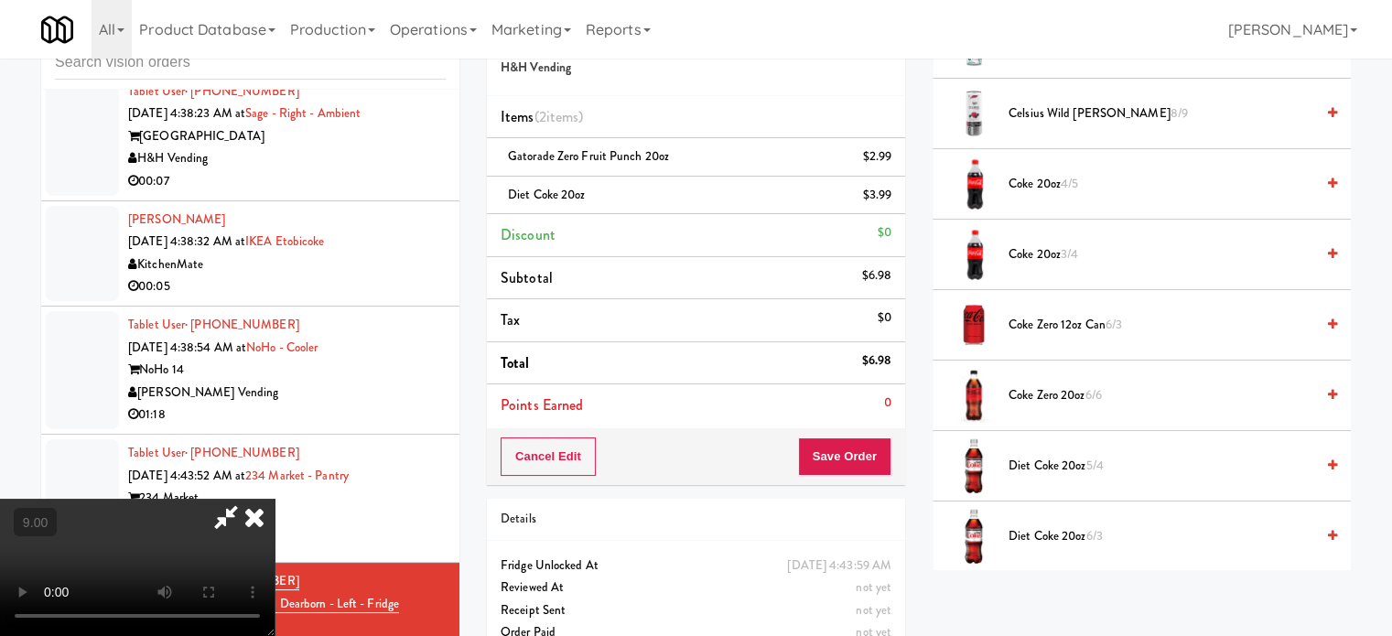
drag, startPoint x: 800, startPoint y: 72, endPoint x: 804, endPoint y: 92, distance: 20.5
click at [275, 499] on icon at bounding box center [254, 517] width 40 height 37
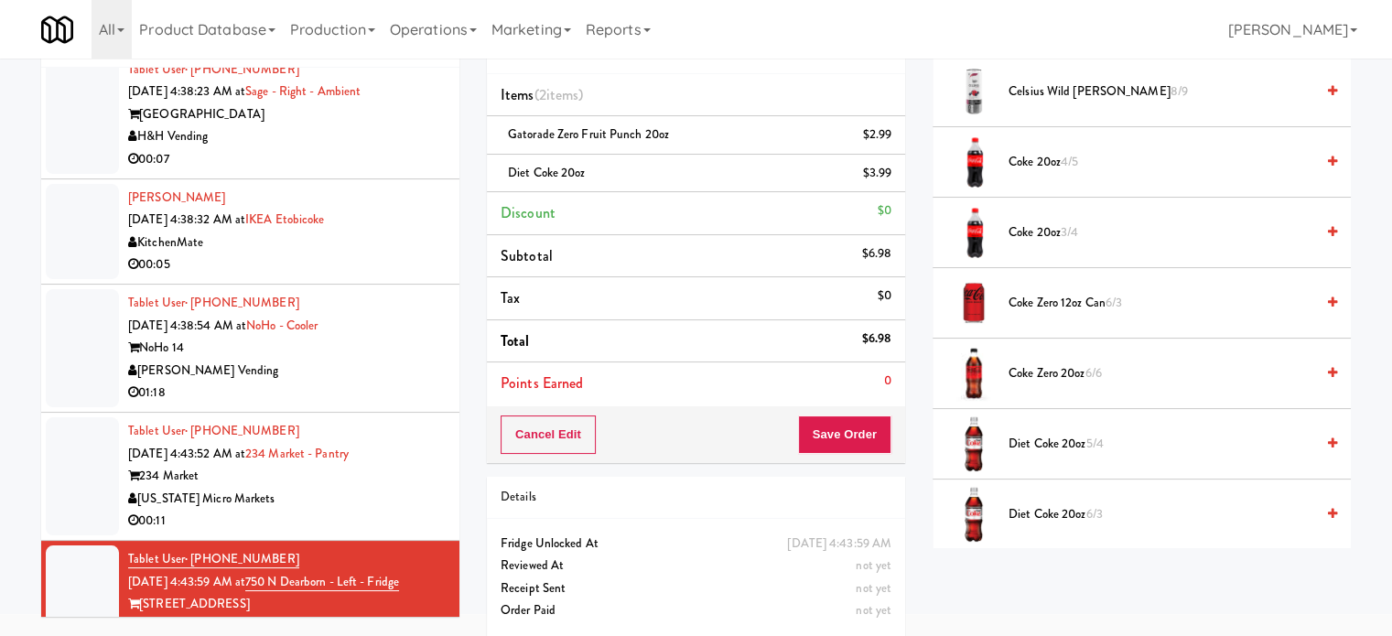
scroll to position [92, 0]
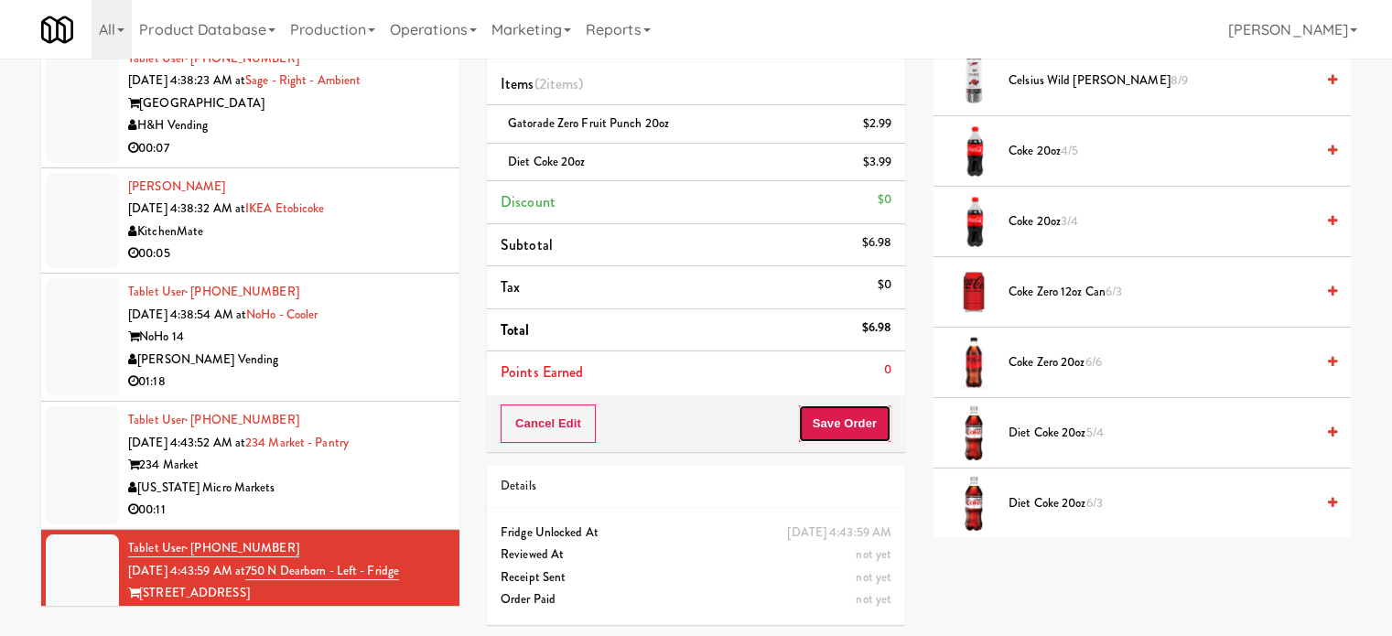
drag, startPoint x: 809, startPoint y: 405, endPoint x: 823, endPoint y: 406, distance: 13.9
click at [814, 407] on button "Save Order" at bounding box center [844, 424] width 93 height 38
click at [837, 415] on button "Save Order" at bounding box center [844, 424] width 93 height 38
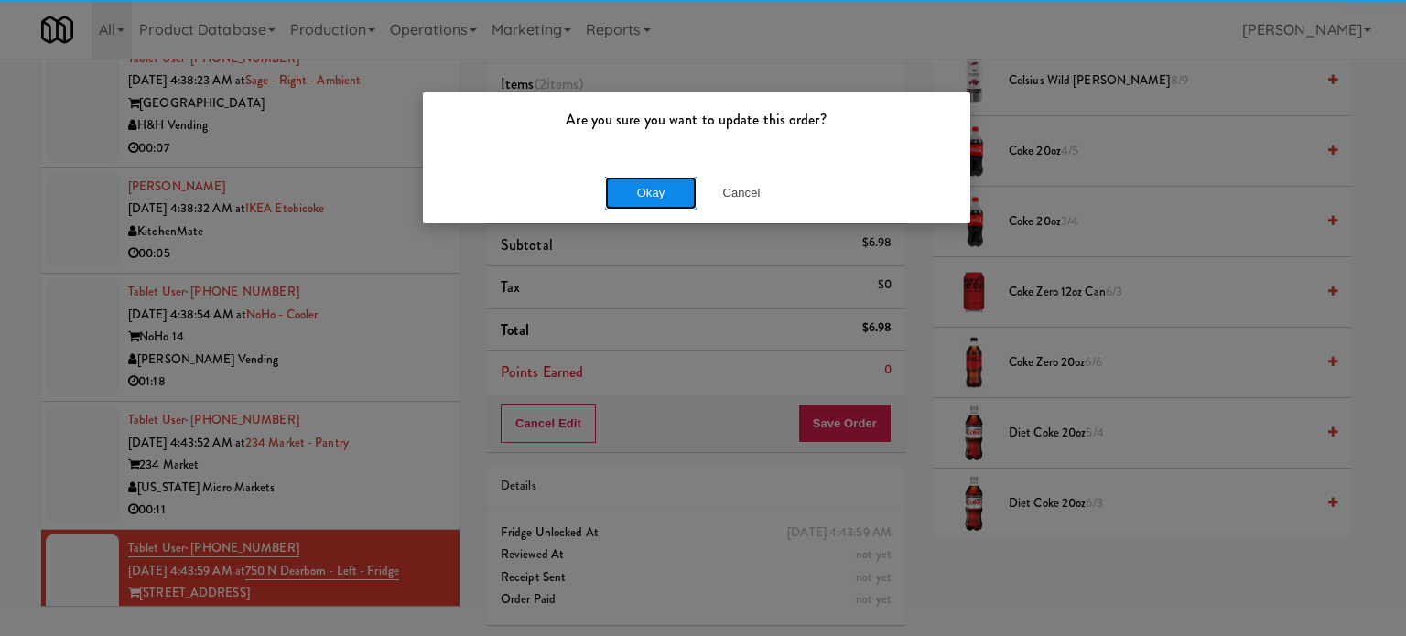
click at [641, 191] on button "Okay" at bounding box center [651, 193] width 92 height 33
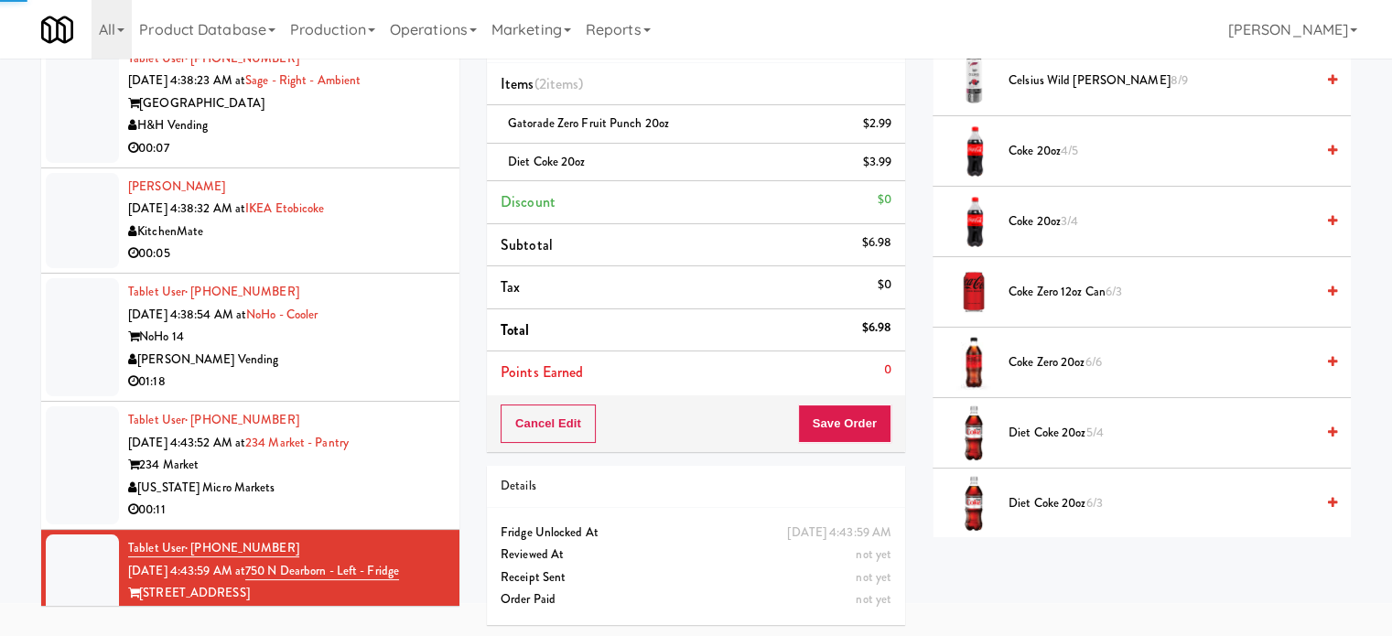
drag, startPoint x: 400, startPoint y: 424, endPoint x: 670, endPoint y: 329, distance: 286.3
click at [402, 477] on div "[US_STATE] Micro Markets" at bounding box center [287, 488] width 318 height 23
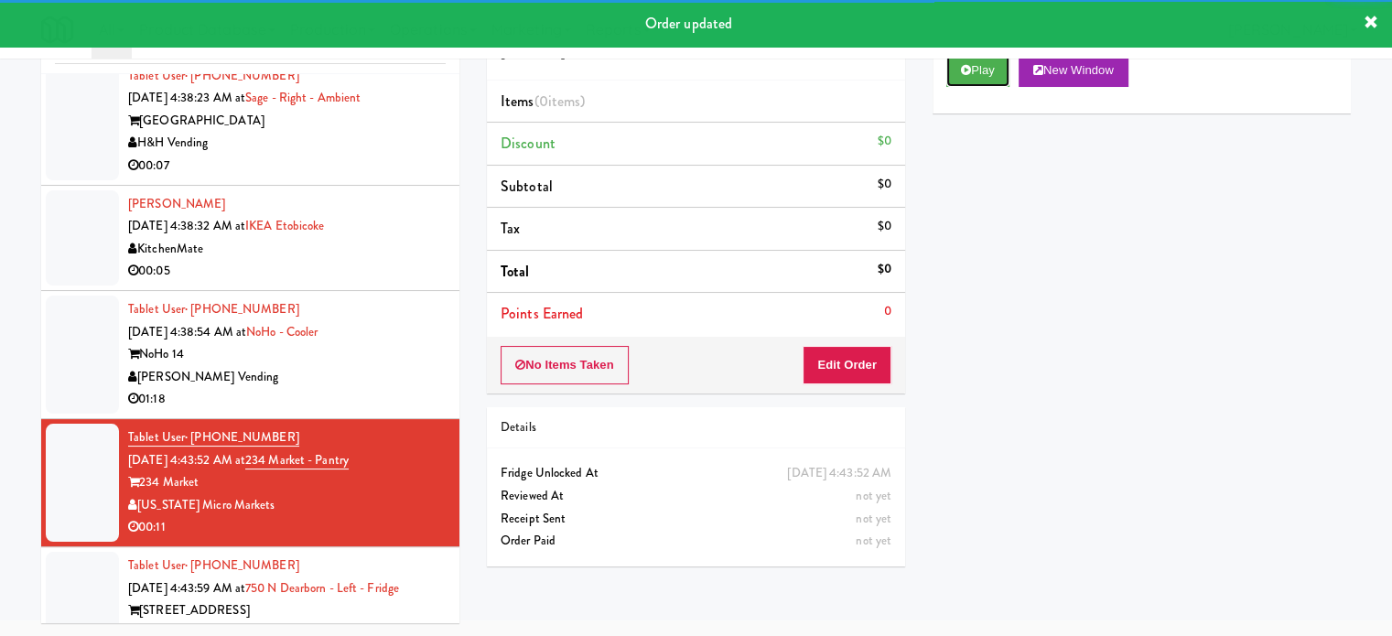
drag, startPoint x: 974, startPoint y: 72, endPoint x: 965, endPoint y: 98, distance: 27.2
click at [977, 72] on button "Play" at bounding box center [978, 70] width 63 height 33
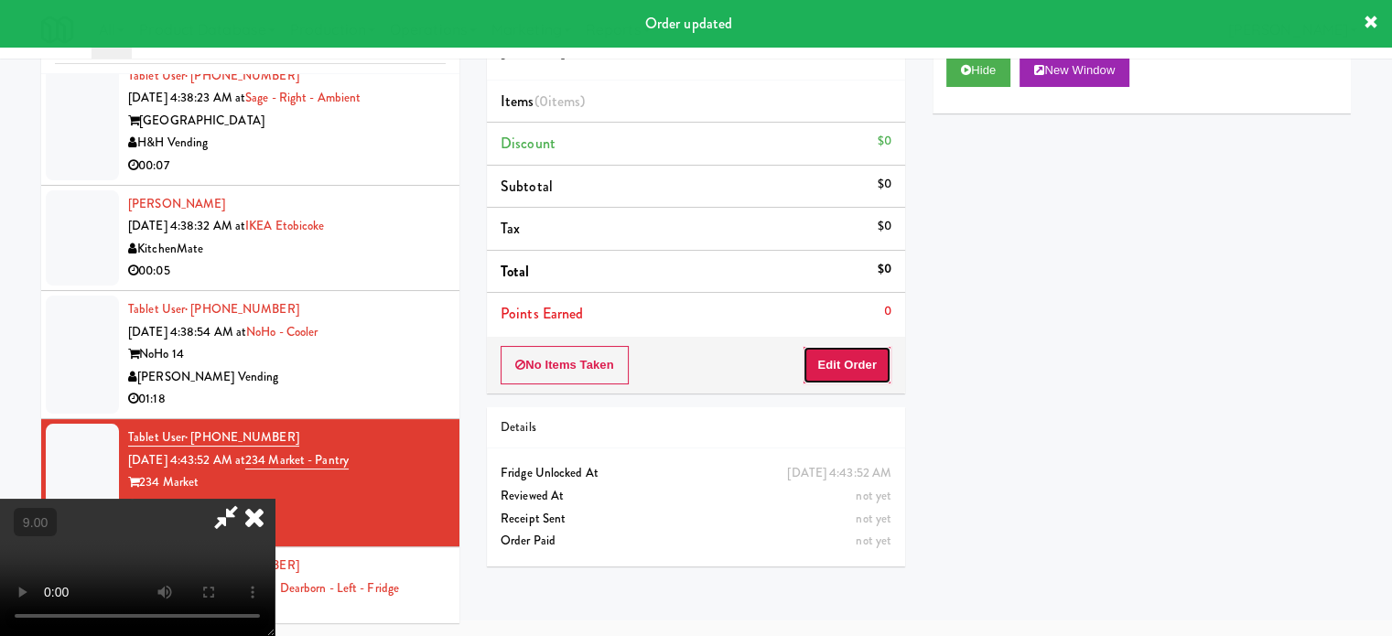
click at [854, 350] on button "Edit Order" at bounding box center [847, 365] width 89 height 38
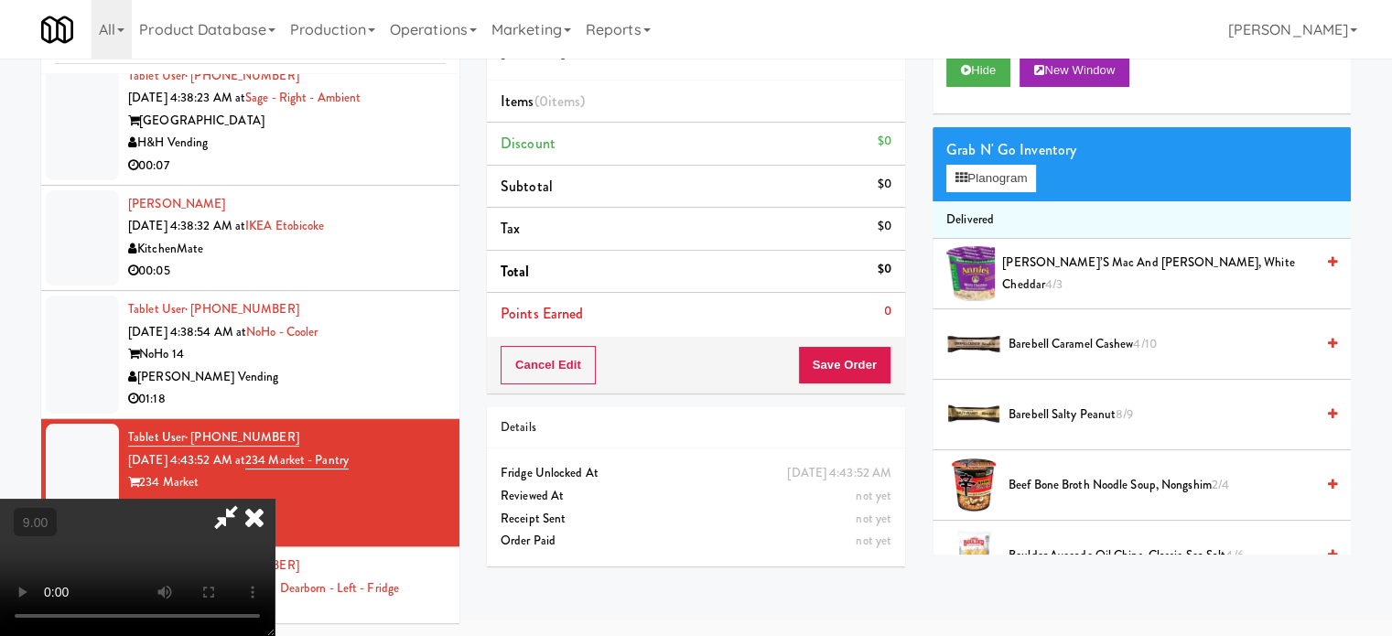
drag, startPoint x: 619, startPoint y: 404, endPoint x: 632, endPoint y: 395, distance: 15.7
click at [275, 499] on video at bounding box center [137, 567] width 275 height 137
drag, startPoint x: 632, startPoint y: 395, endPoint x: 655, endPoint y: 369, distance: 35.0
click at [275, 499] on video at bounding box center [137, 567] width 275 height 137
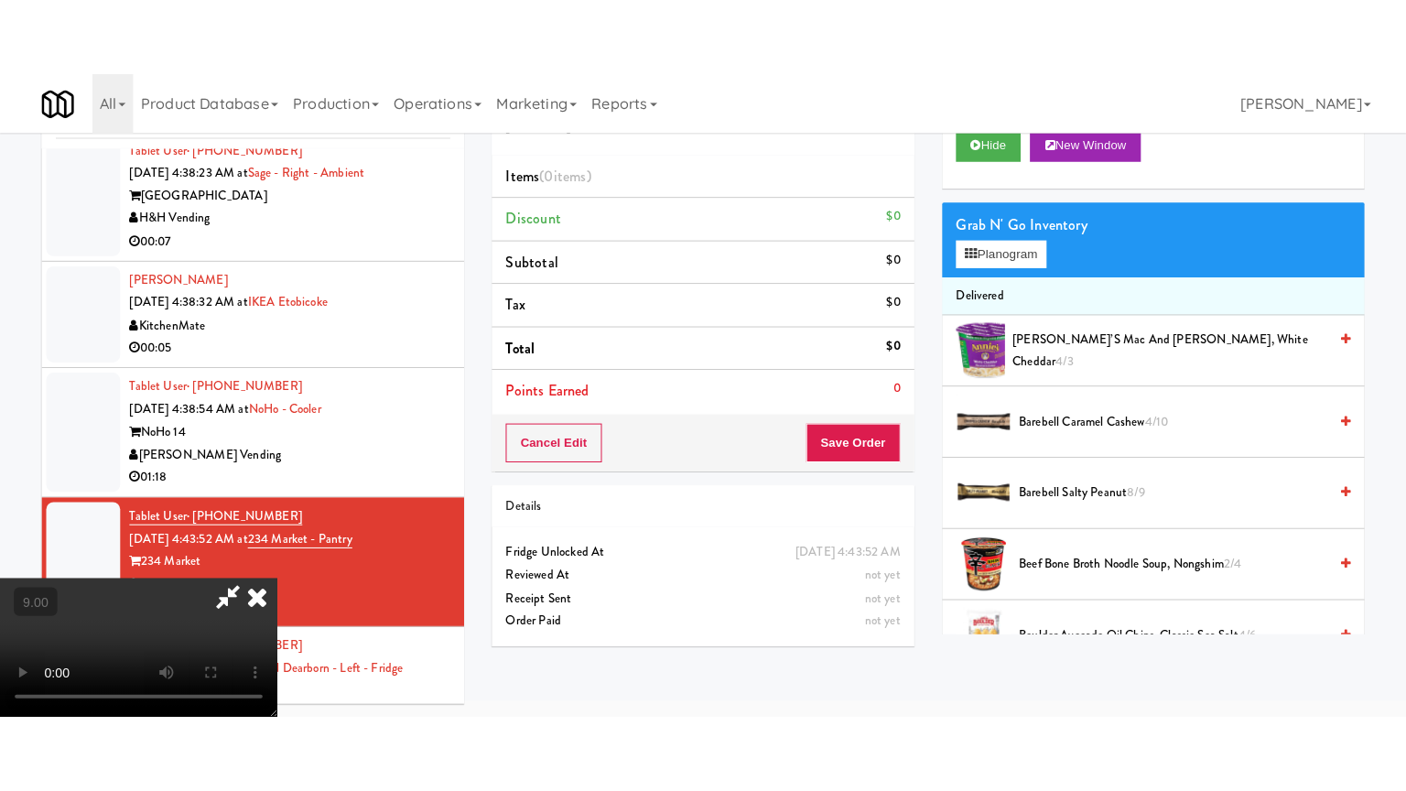
scroll to position [59, 0]
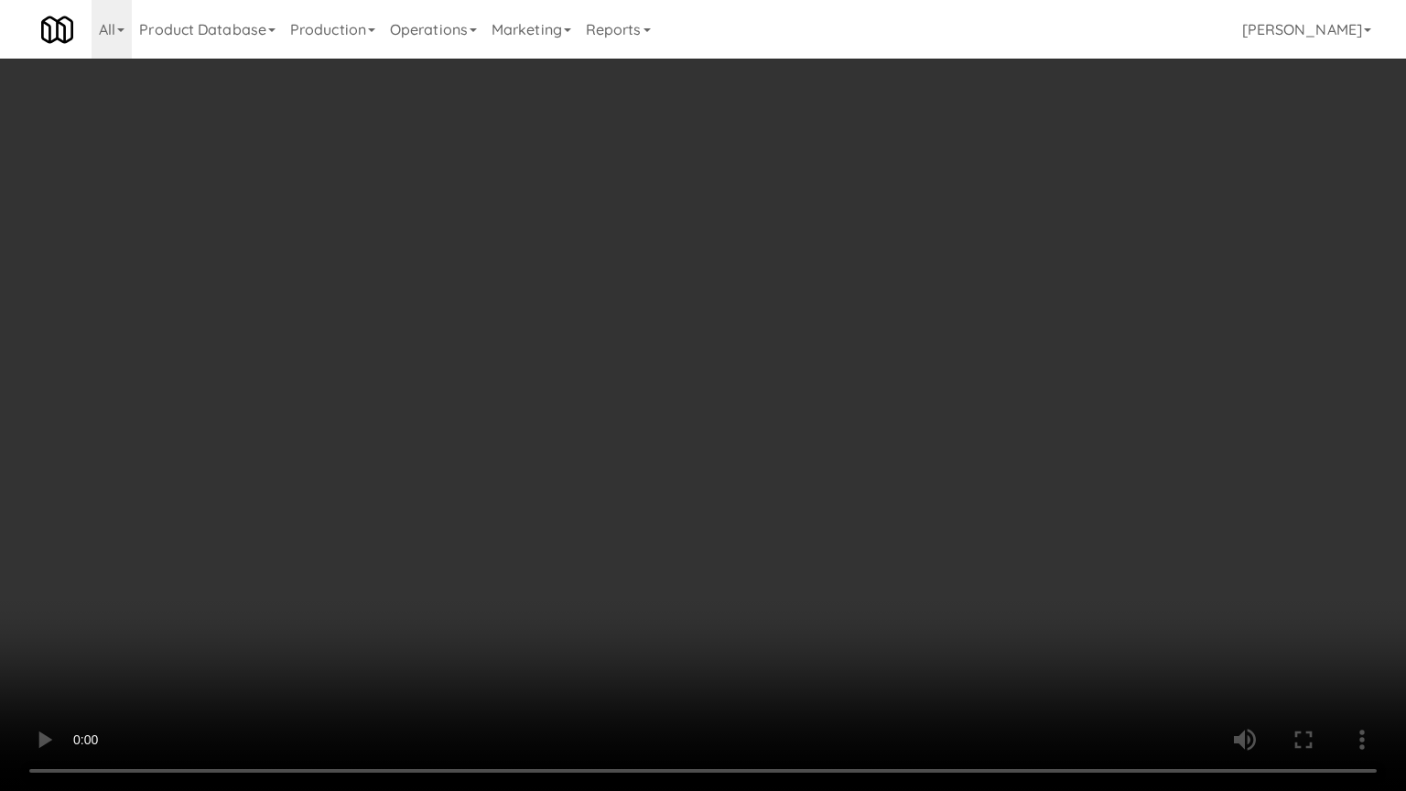
click at [595, 412] on video at bounding box center [703, 395] width 1406 height 791
click at [607, 414] on video at bounding box center [703, 395] width 1406 height 791
drag, startPoint x: 641, startPoint y: 414, endPoint x: 944, endPoint y: 229, distance: 355.0
click at [664, 409] on video at bounding box center [703, 395] width 1406 height 791
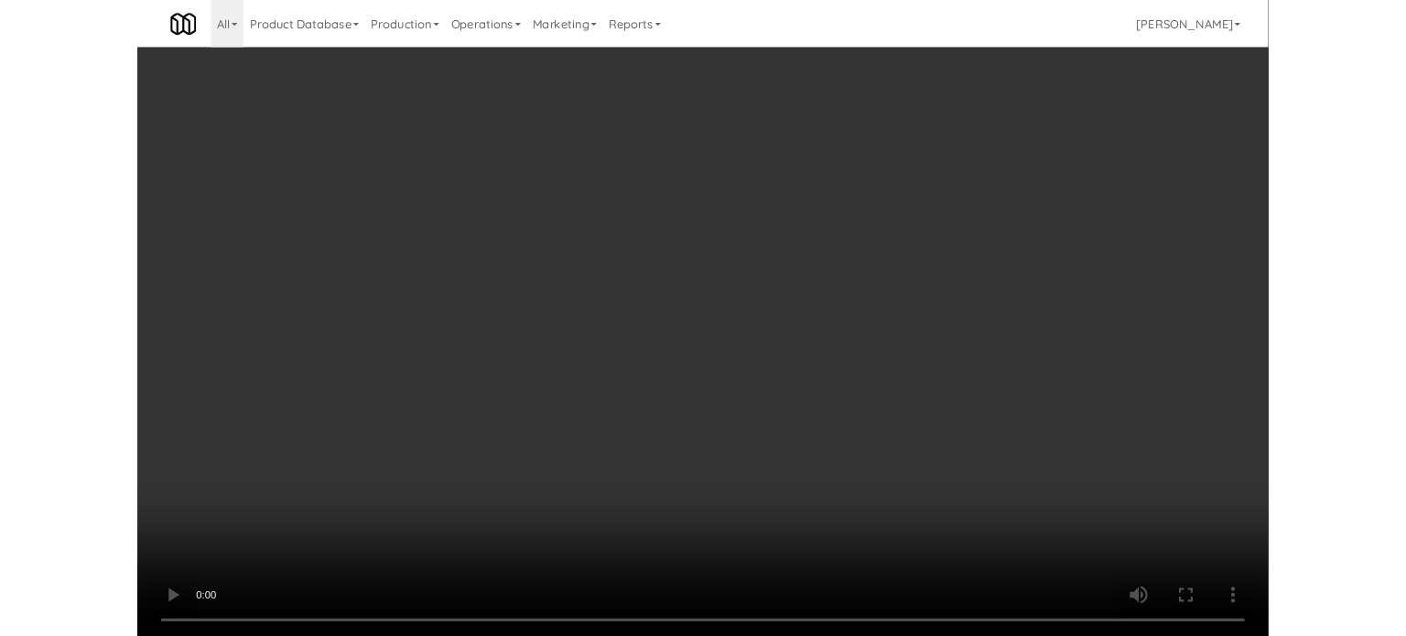
scroll to position [74, 0]
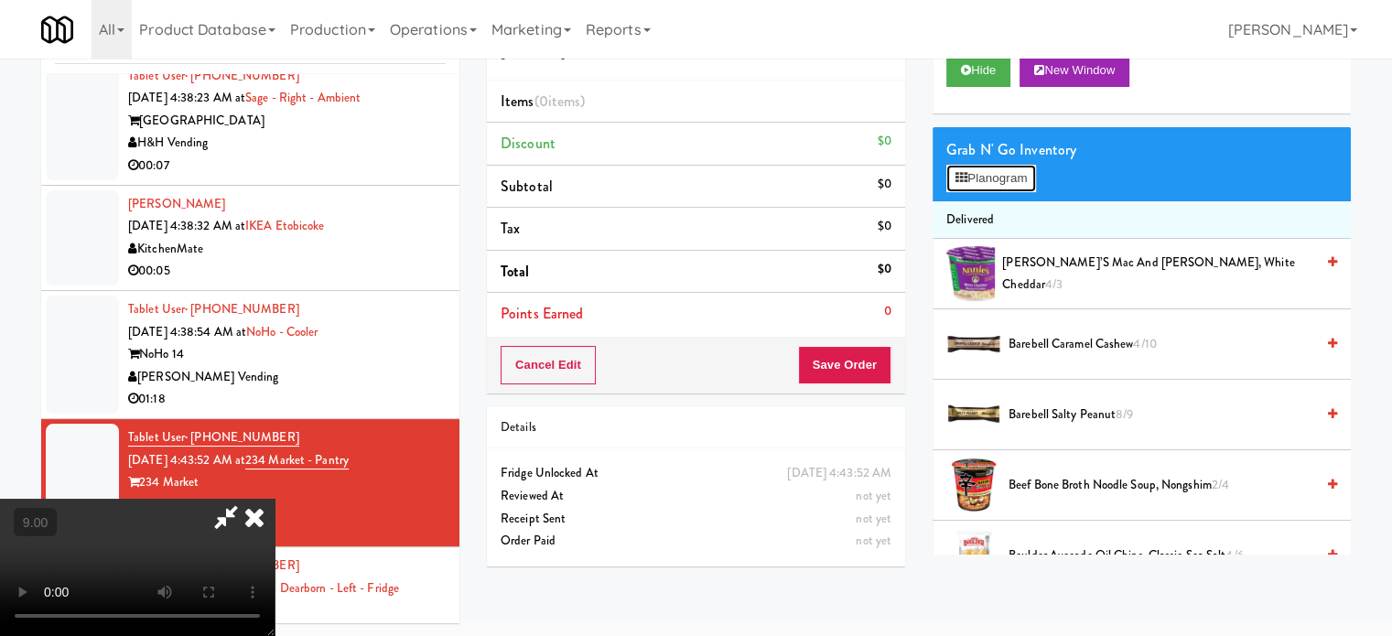
click at [1003, 179] on button "Planogram" at bounding box center [992, 178] width 90 height 27
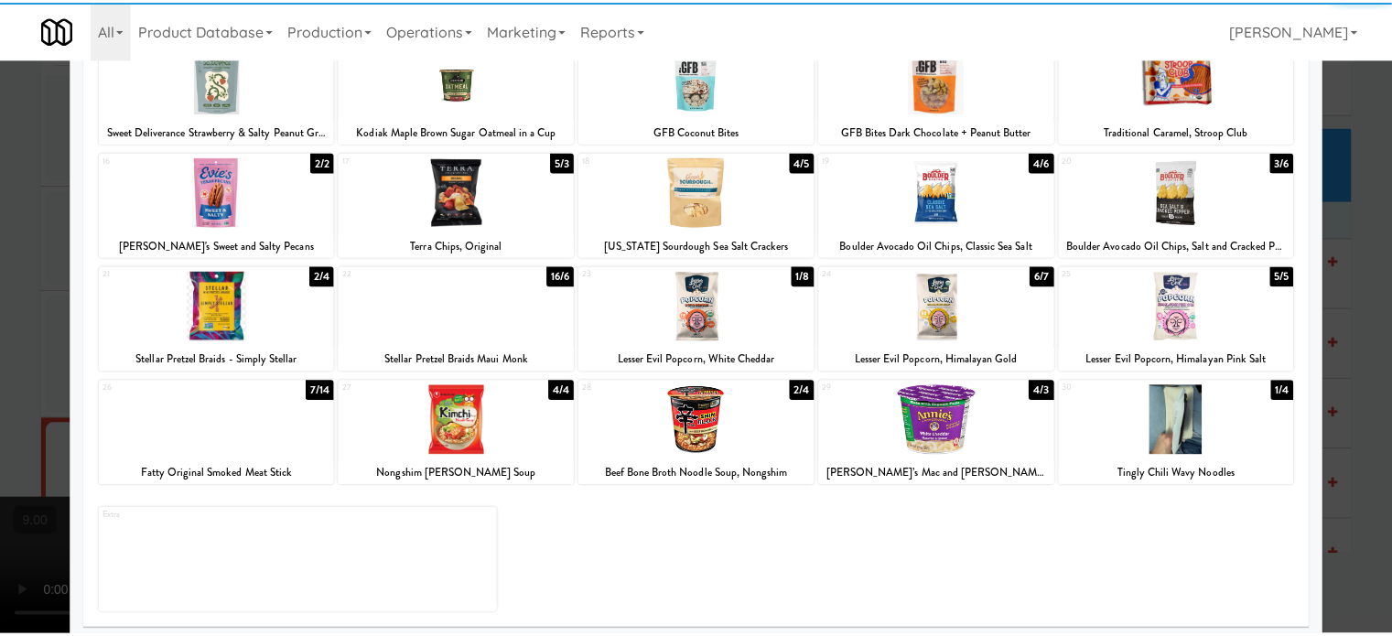
scroll to position [262, 0]
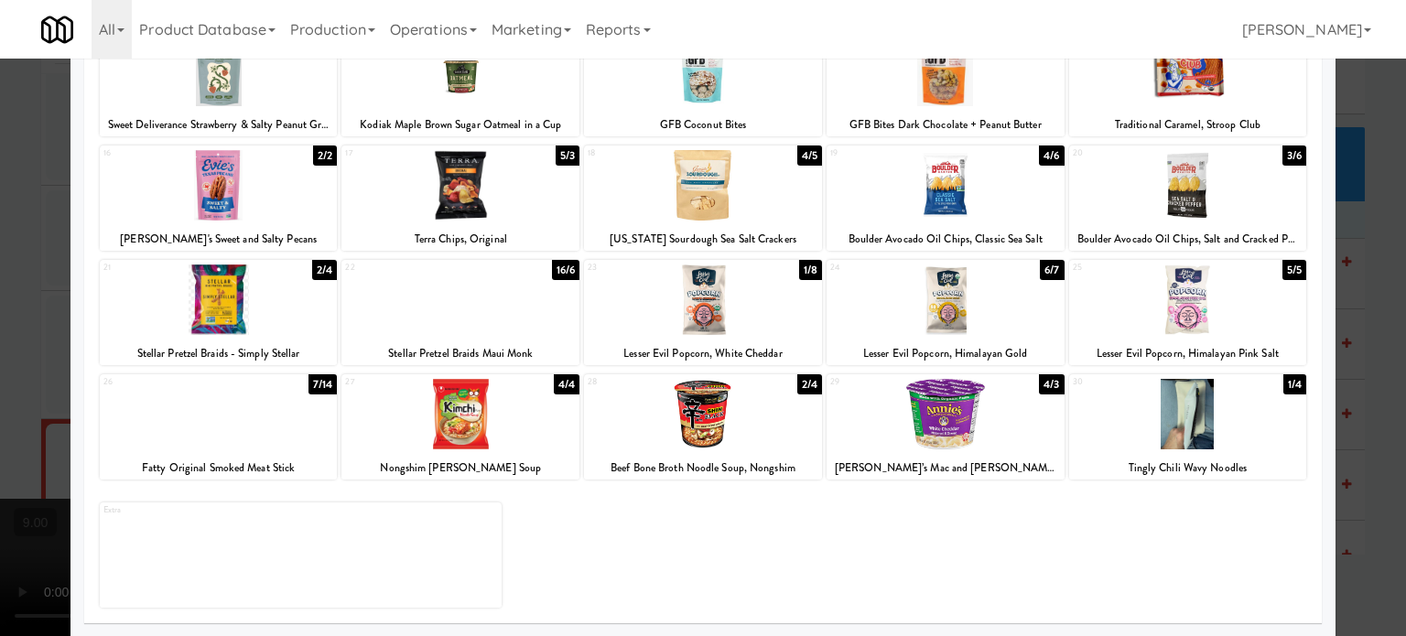
drag, startPoint x: 798, startPoint y: 266, endPoint x: 1172, endPoint y: 267, distance: 373.5
click at [799, 266] on div "1/8" at bounding box center [810, 270] width 23 height 20
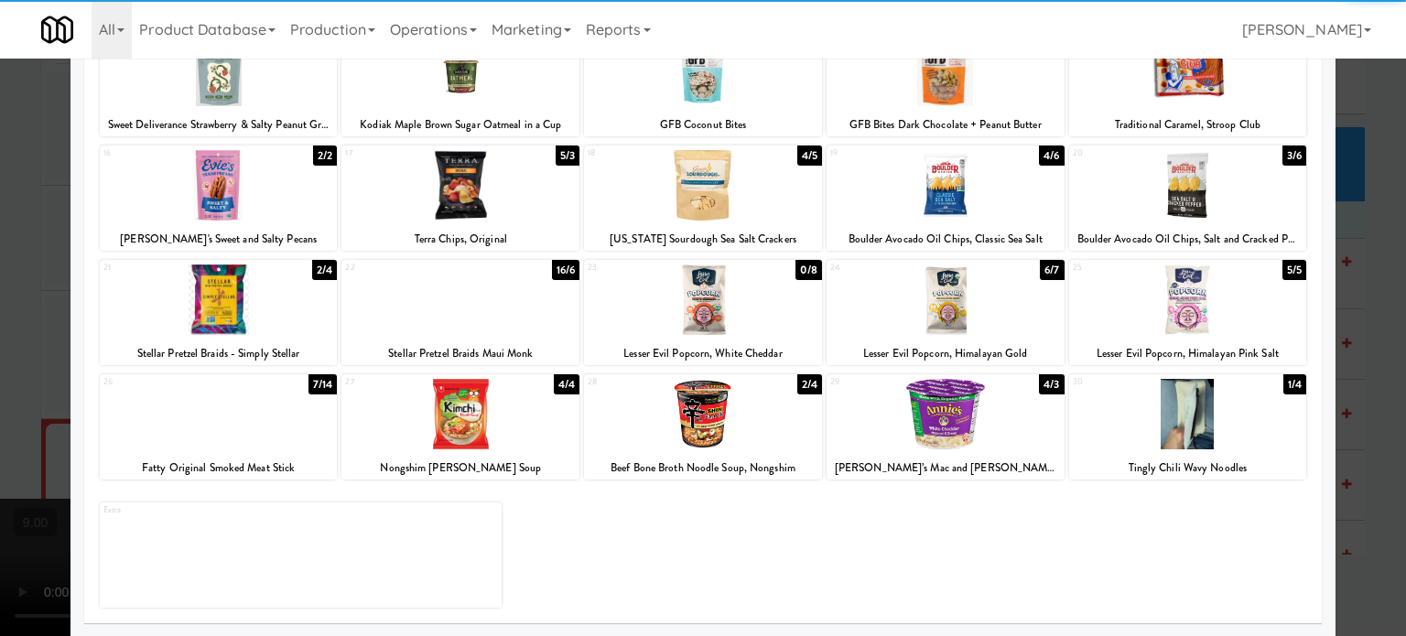
click at [1348, 302] on div at bounding box center [703, 318] width 1406 height 636
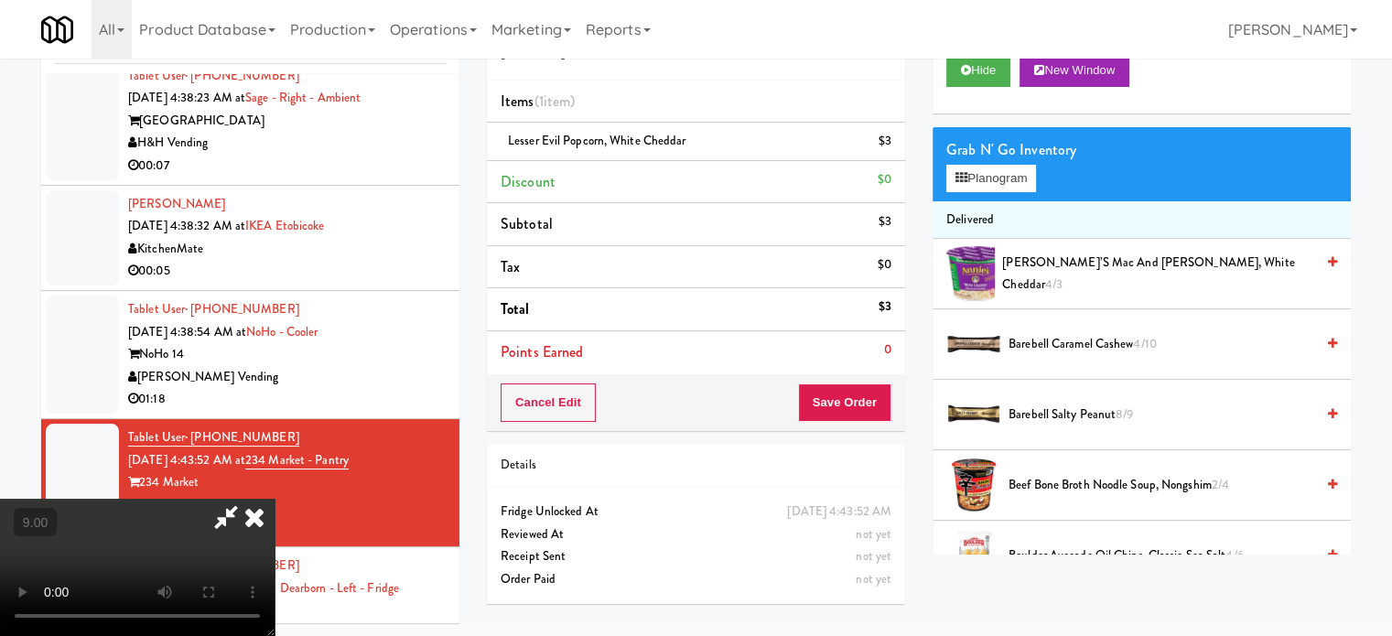
click at [275, 499] on video at bounding box center [137, 567] width 275 height 137
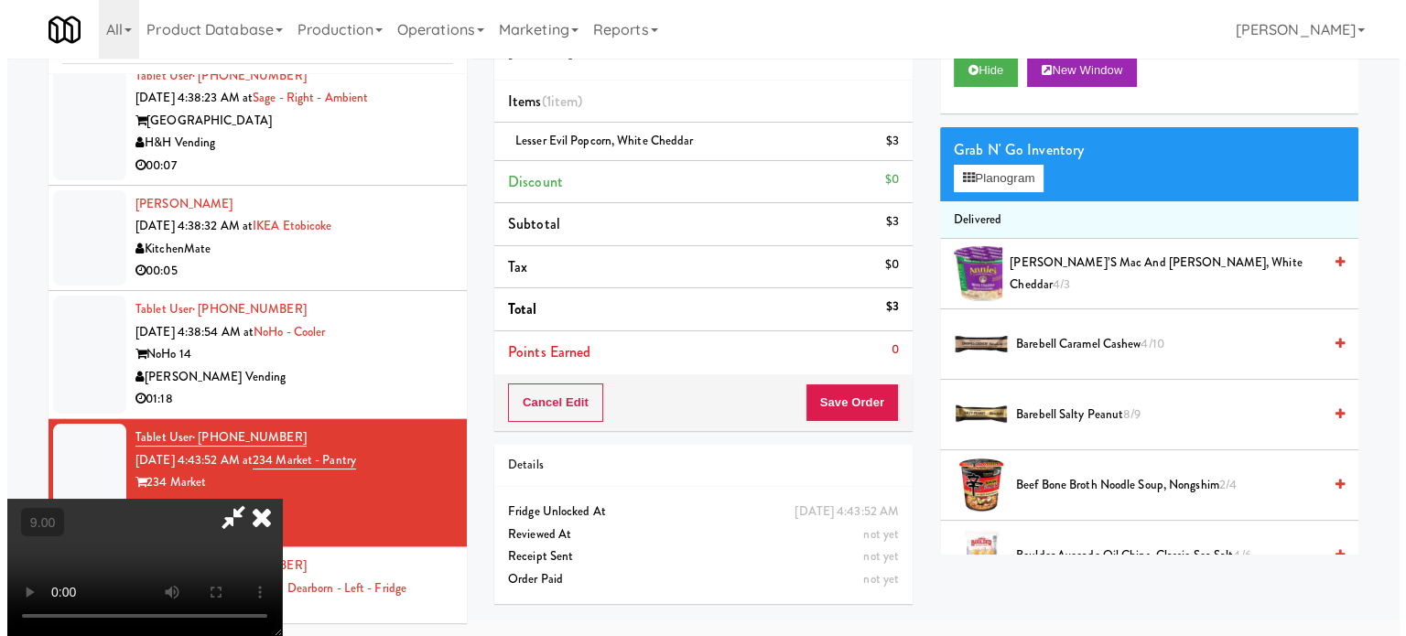
scroll to position [59, 0]
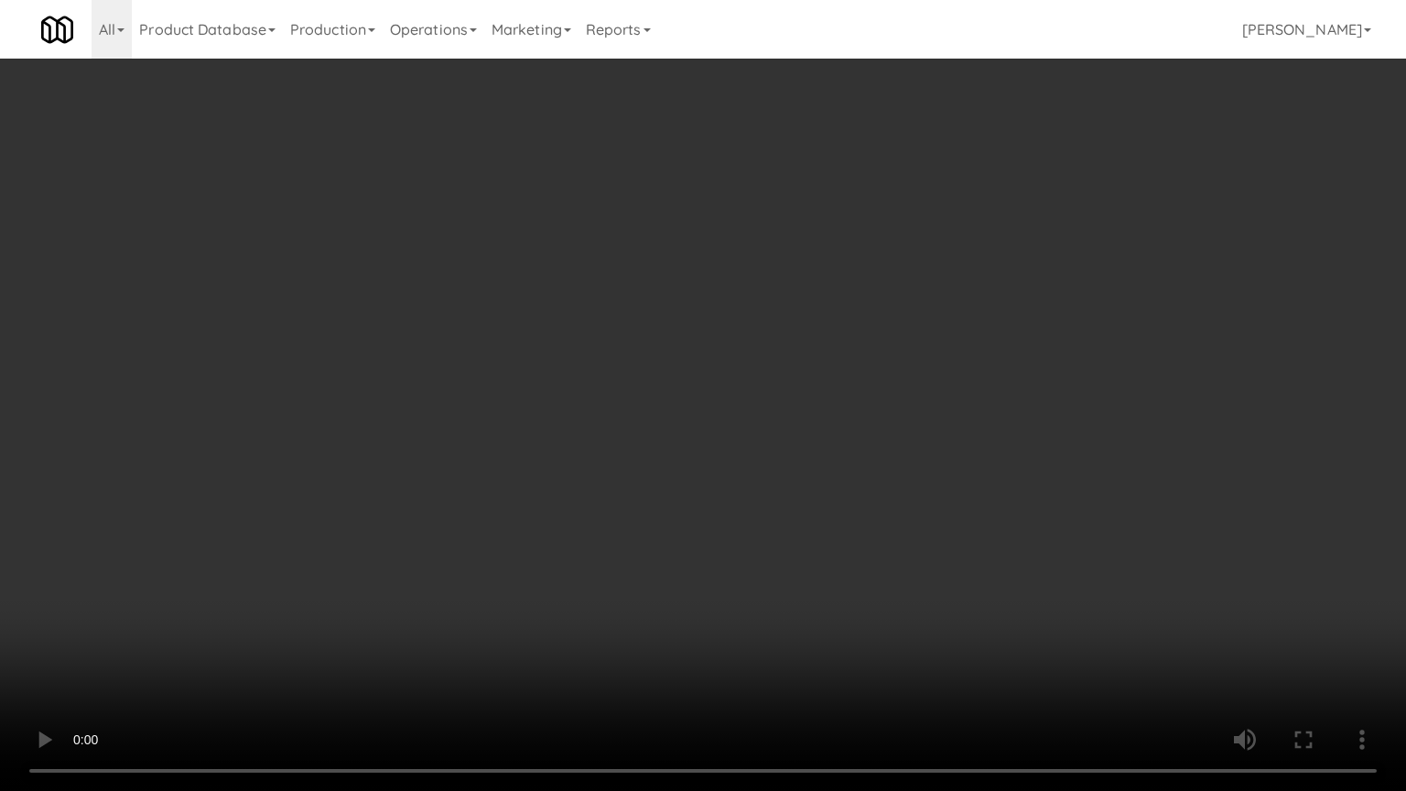
drag, startPoint x: 529, startPoint y: 410, endPoint x: 560, endPoint y: 357, distance: 61.5
click at [531, 407] on video at bounding box center [703, 395] width 1406 height 791
click at [573, 350] on video at bounding box center [703, 395] width 1406 height 791
click at [256, 635] on video at bounding box center [703, 395] width 1406 height 791
click at [546, 561] on video at bounding box center [703, 395] width 1406 height 791
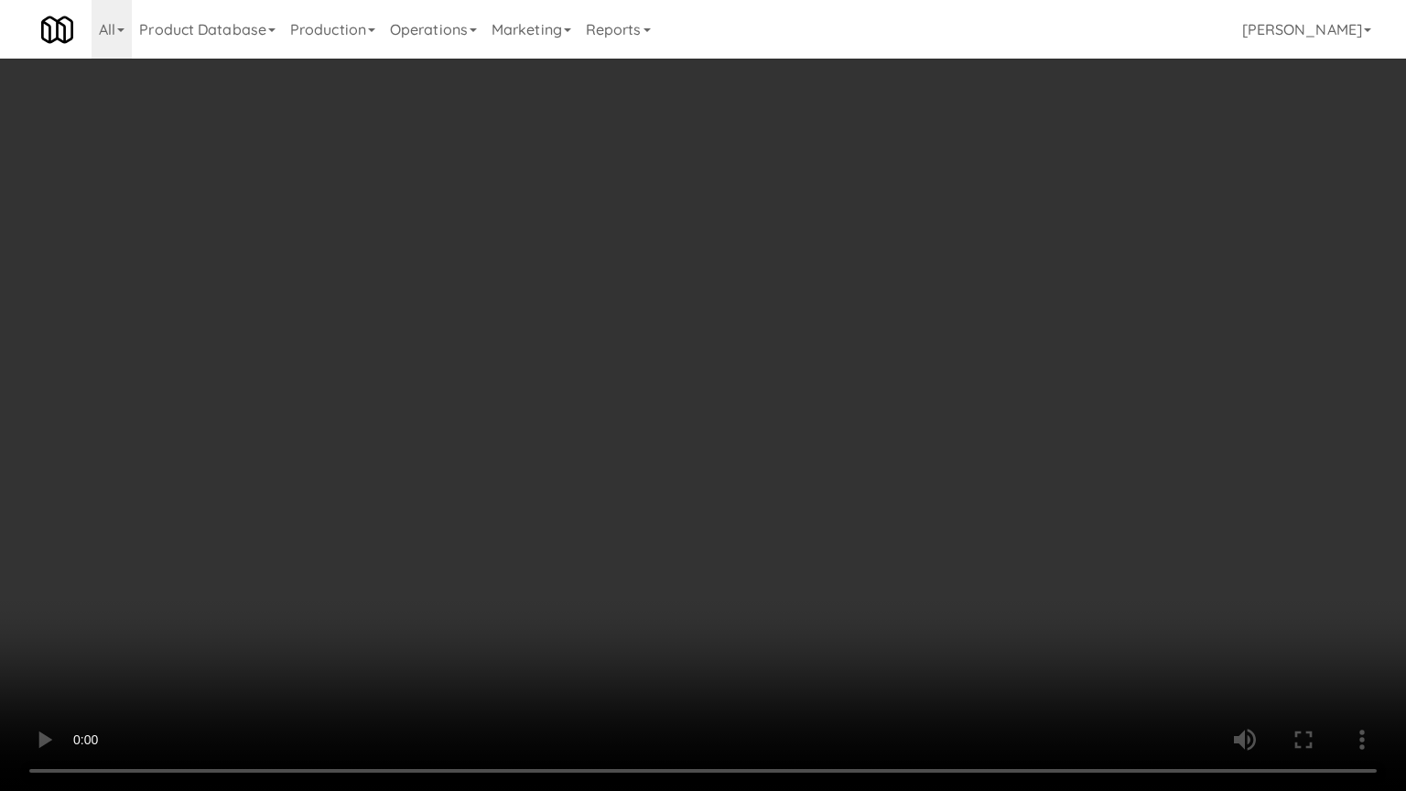
drag, startPoint x: 332, startPoint y: 644, endPoint x: 342, endPoint y: 637, distance: 12.5
click at [334, 635] on video at bounding box center [703, 395] width 1406 height 791
click at [476, 525] on video at bounding box center [703, 395] width 1406 height 791
click at [482, 517] on video at bounding box center [703, 395] width 1406 height 791
click at [556, 511] on video at bounding box center [703, 395] width 1406 height 791
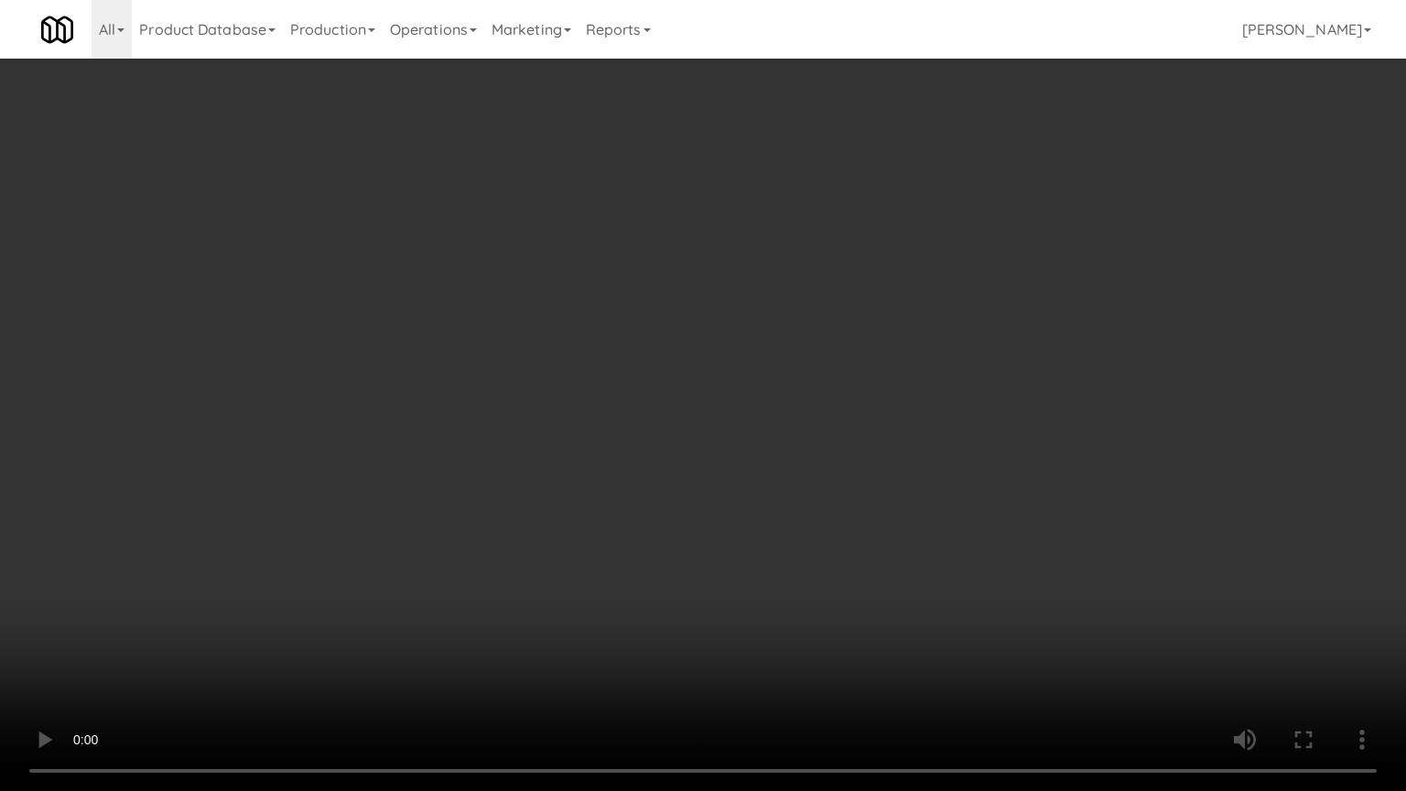
click at [563, 635] on video at bounding box center [703, 395] width 1406 height 791
click at [586, 635] on video at bounding box center [703, 395] width 1406 height 791
drag, startPoint x: 594, startPoint y: 630, endPoint x: 608, endPoint y: 590, distance: 41.7
click at [596, 630] on video at bounding box center [703, 395] width 1406 height 791
click at [619, 555] on video at bounding box center [703, 395] width 1406 height 791
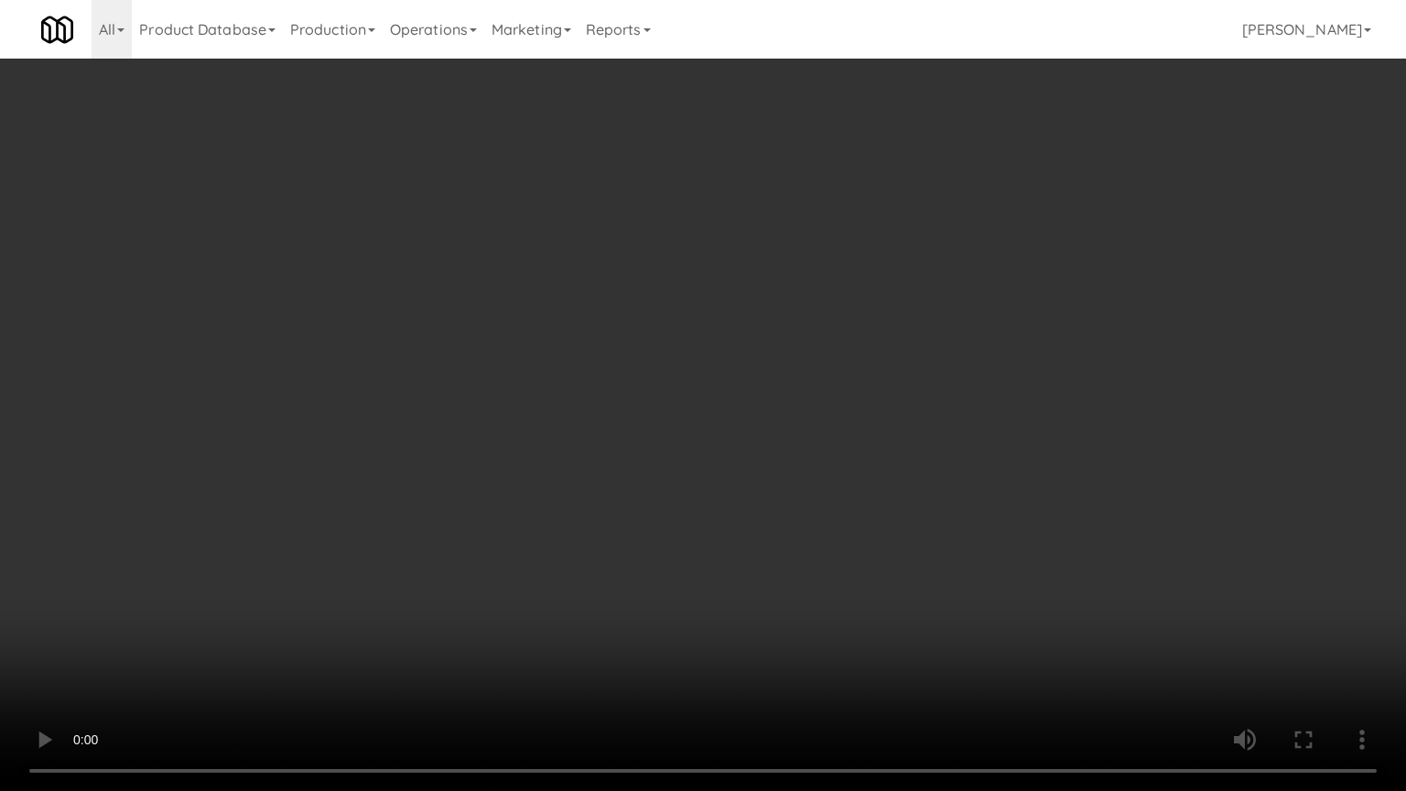
click at [620, 551] on video at bounding box center [703, 395] width 1406 height 791
click at [622, 555] on video at bounding box center [703, 395] width 1406 height 791
click at [659, 557] on video at bounding box center [703, 395] width 1406 height 791
click at [660, 555] on video at bounding box center [703, 395] width 1406 height 791
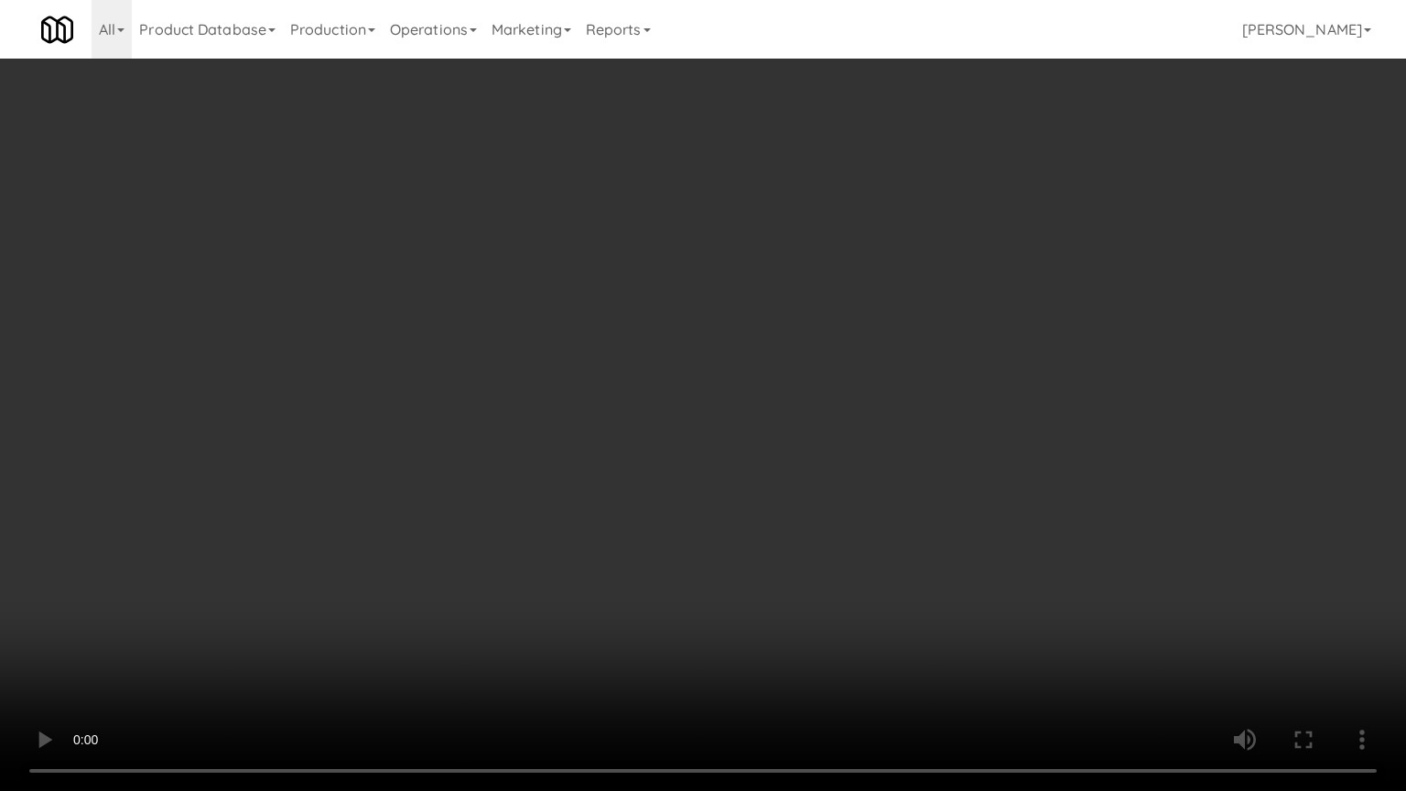
click at [659, 548] on video at bounding box center [703, 395] width 1406 height 791
drag, startPoint x: 774, startPoint y: 648, endPoint x: 760, endPoint y: 600, distance: 50.4
click at [773, 635] on video at bounding box center [703, 395] width 1406 height 791
click at [752, 560] on video at bounding box center [703, 395] width 1406 height 791
click at [751, 558] on video at bounding box center [703, 395] width 1406 height 791
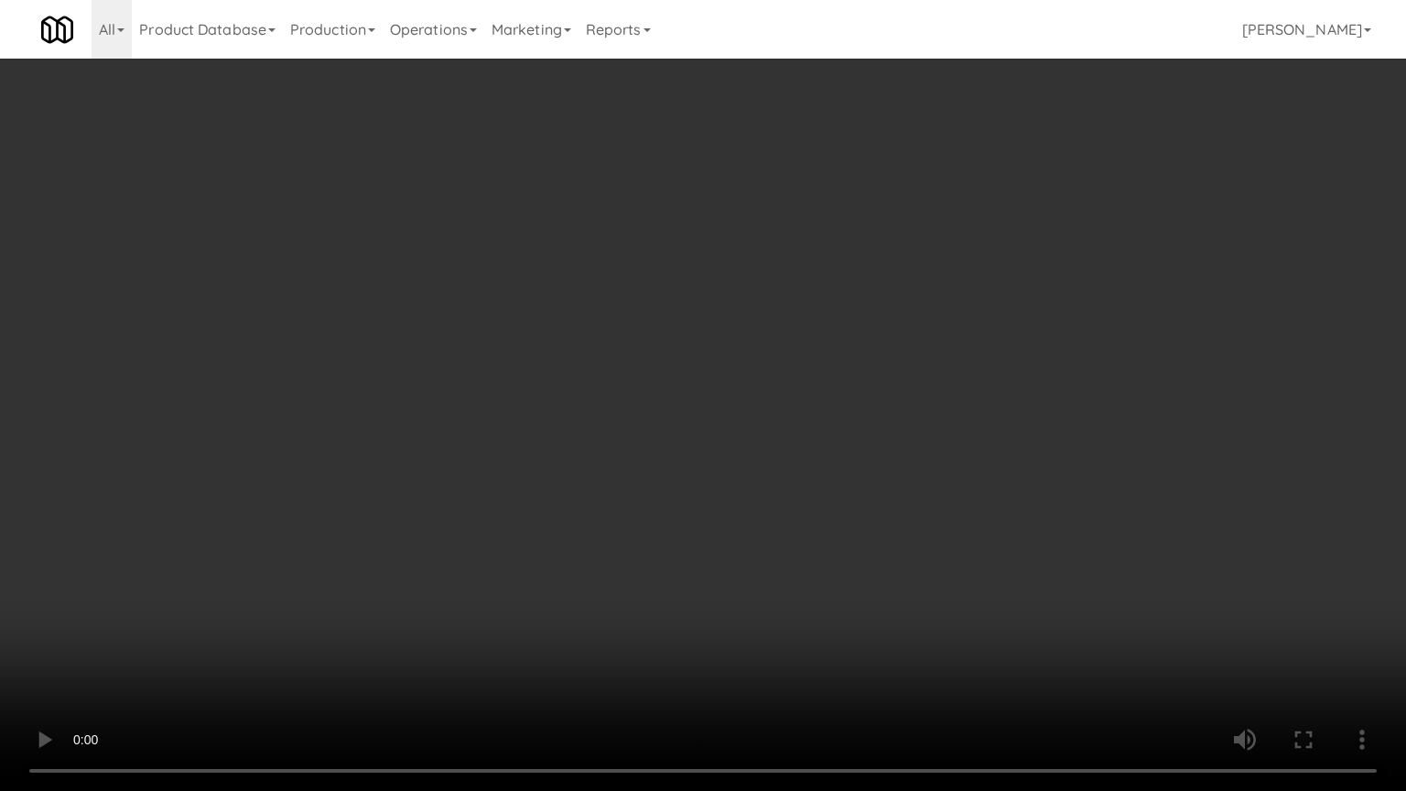
click at [751, 558] on video at bounding box center [703, 395] width 1406 height 791
click at [752, 557] on video at bounding box center [703, 395] width 1406 height 791
click at [754, 556] on video at bounding box center [703, 395] width 1406 height 791
click at [798, 562] on video at bounding box center [703, 395] width 1406 height 791
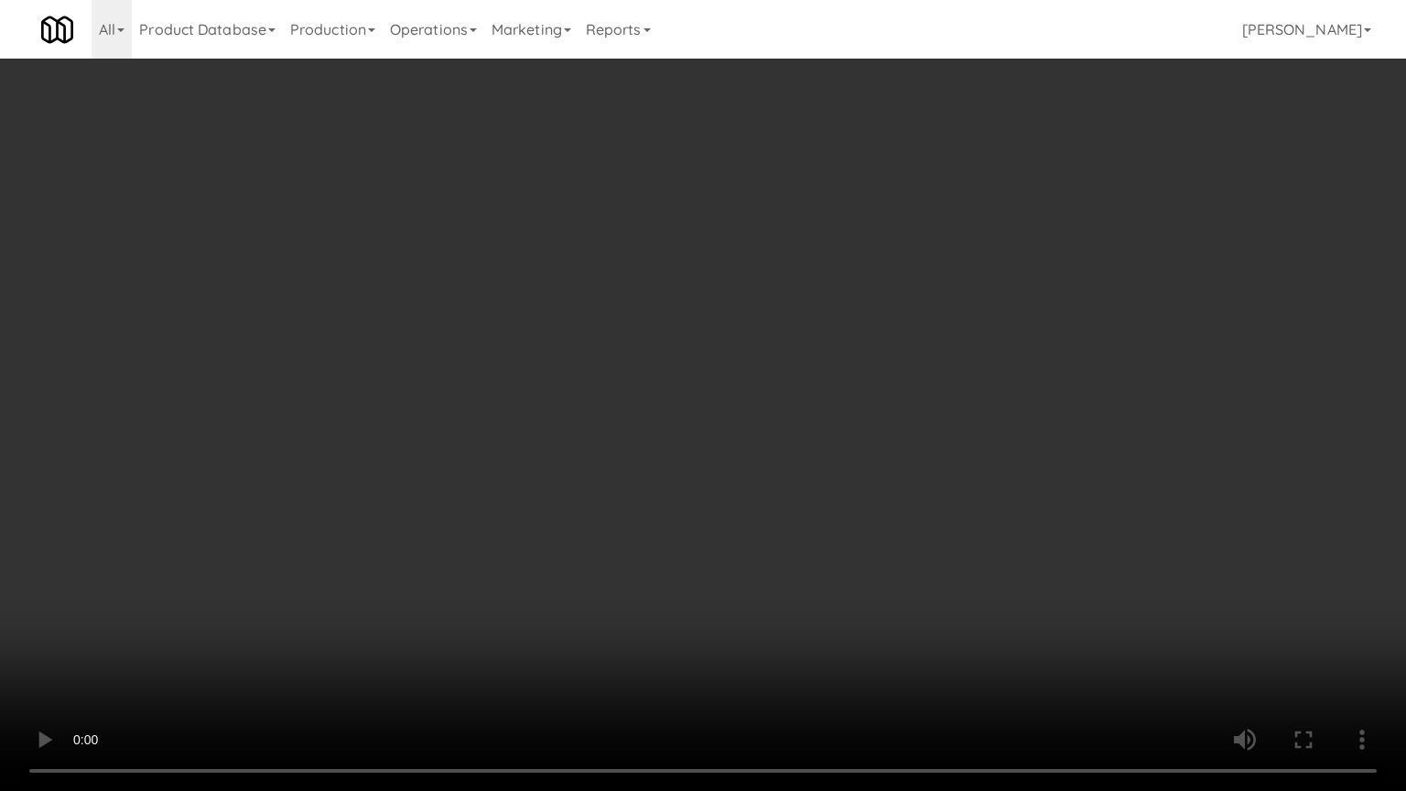
drag, startPoint x: 796, startPoint y: 563, endPoint x: 815, endPoint y: 553, distance: 20.9
click at [797, 561] on video at bounding box center [703, 395] width 1406 height 791
click at [810, 557] on video at bounding box center [703, 395] width 1406 height 791
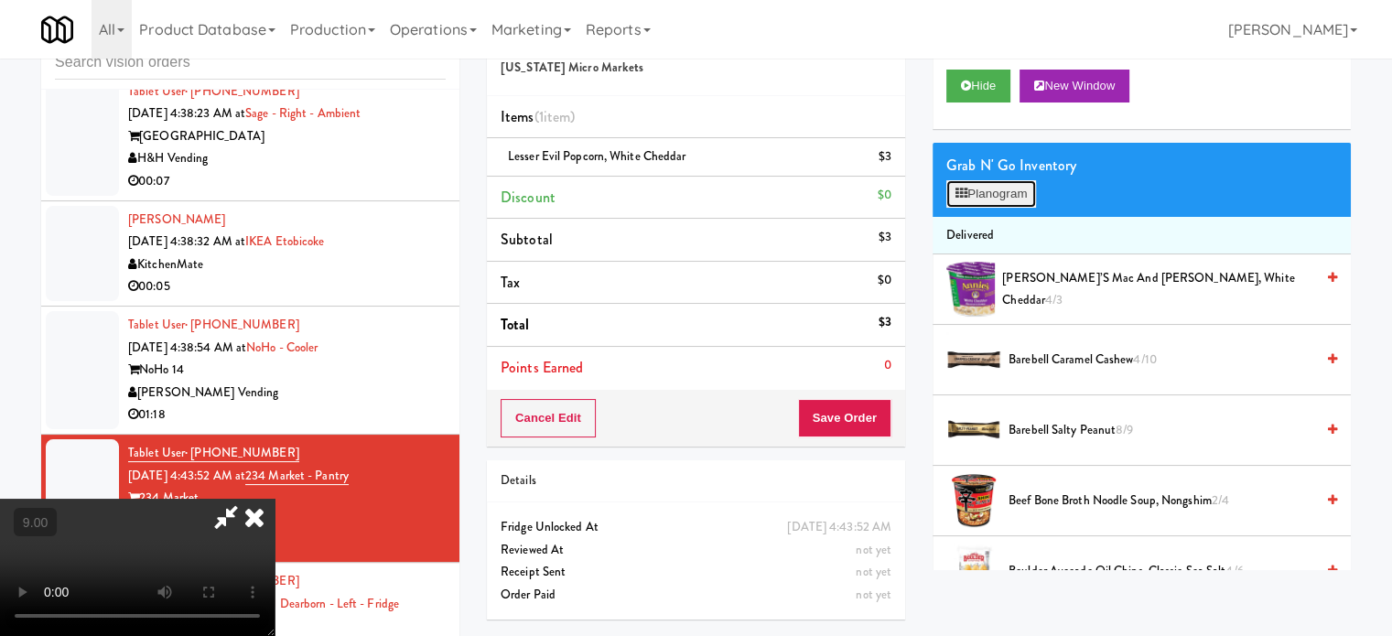
click at [1001, 193] on button "Planogram" at bounding box center [992, 193] width 90 height 27
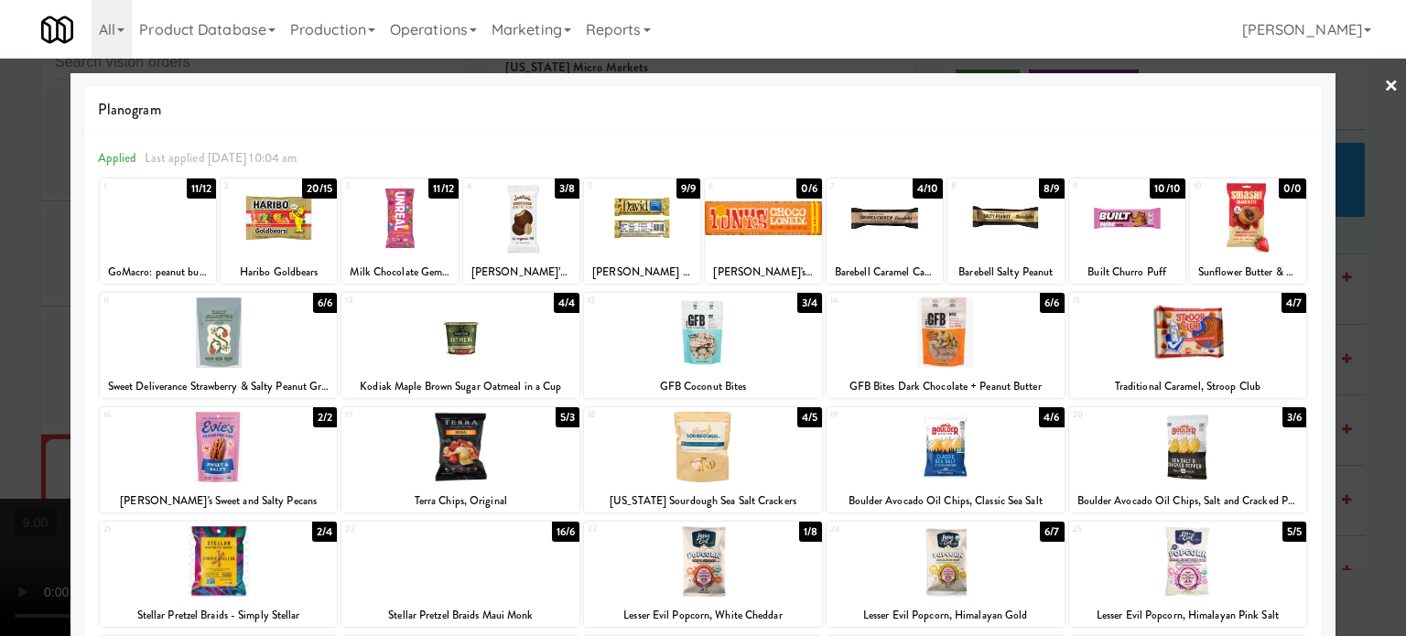
click at [314, 188] on div "20/15" at bounding box center [320, 189] width 36 height 20
click at [556, 188] on div "3/8" at bounding box center [567, 189] width 25 height 20
click at [15, 344] on div at bounding box center [703, 318] width 1406 height 636
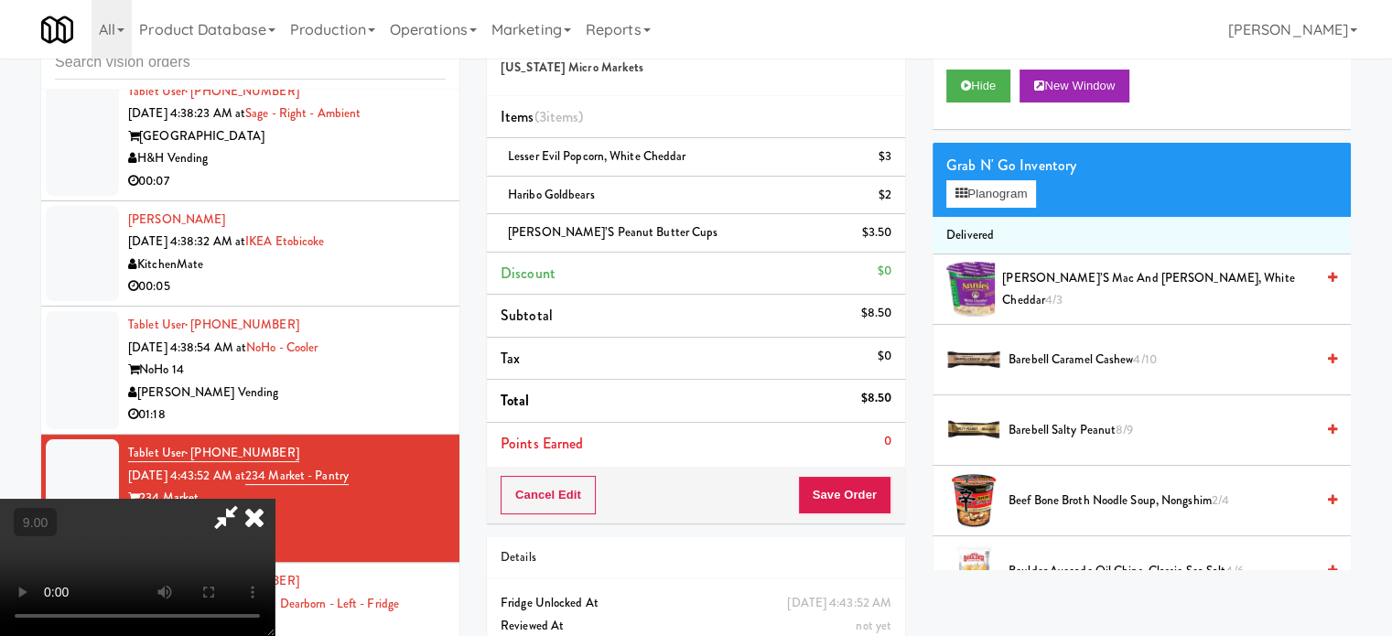
drag, startPoint x: 384, startPoint y: 329, endPoint x: 406, endPoint y: 330, distance: 22.0
click at [275, 499] on video at bounding box center [137, 567] width 275 height 137
drag, startPoint x: 406, startPoint y: 330, endPoint x: 475, endPoint y: 395, distance: 95.2
click at [275, 499] on video at bounding box center [137, 567] width 275 height 137
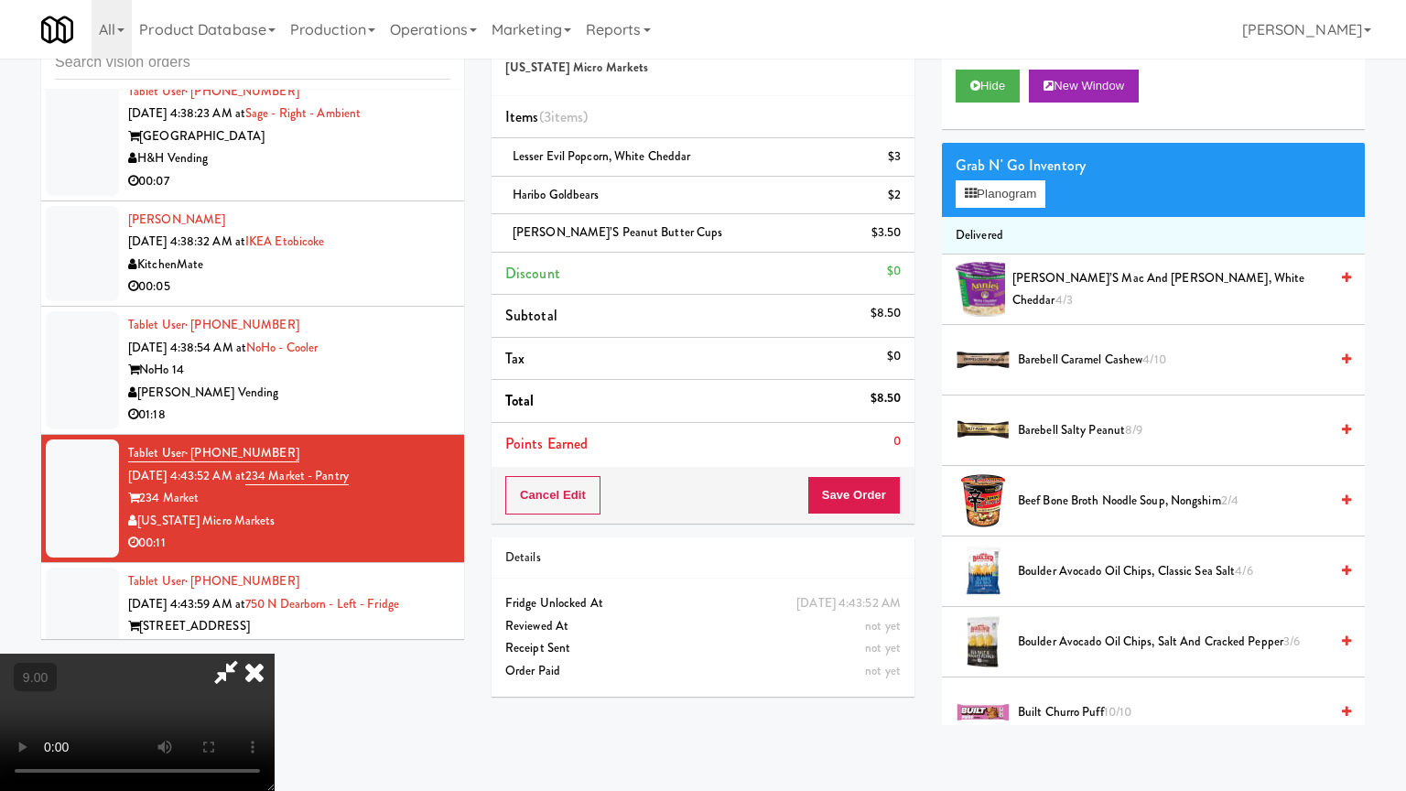
drag, startPoint x: 502, startPoint y: 377, endPoint x: 509, endPoint y: 370, distance: 10.4
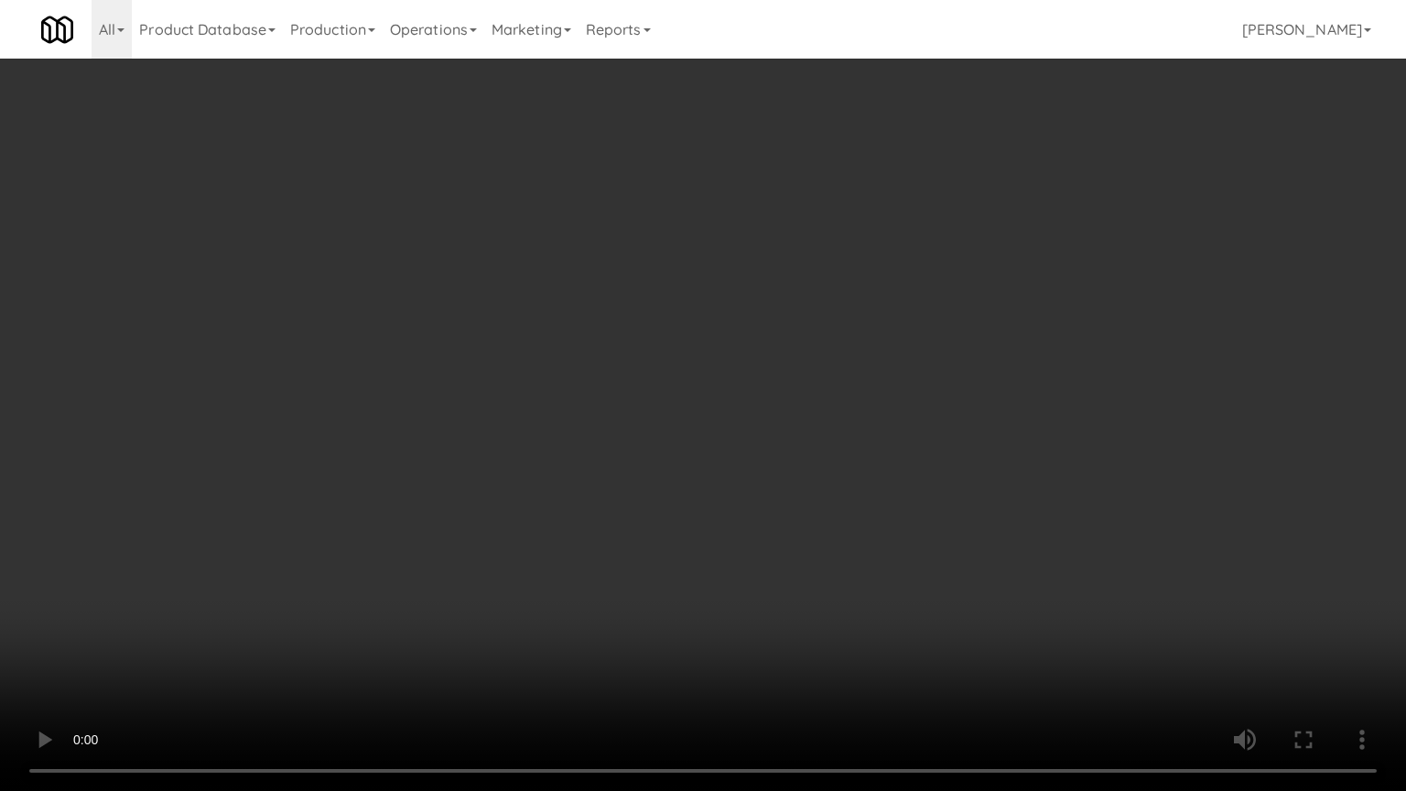
click at [502, 376] on video at bounding box center [703, 395] width 1406 height 791
drag, startPoint x: 551, startPoint y: 355, endPoint x: 571, endPoint y: 341, distance: 24.4
click at [554, 355] on video at bounding box center [703, 395] width 1406 height 791
click at [567, 345] on video at bounding box center [703, 395] width 1406 height 791
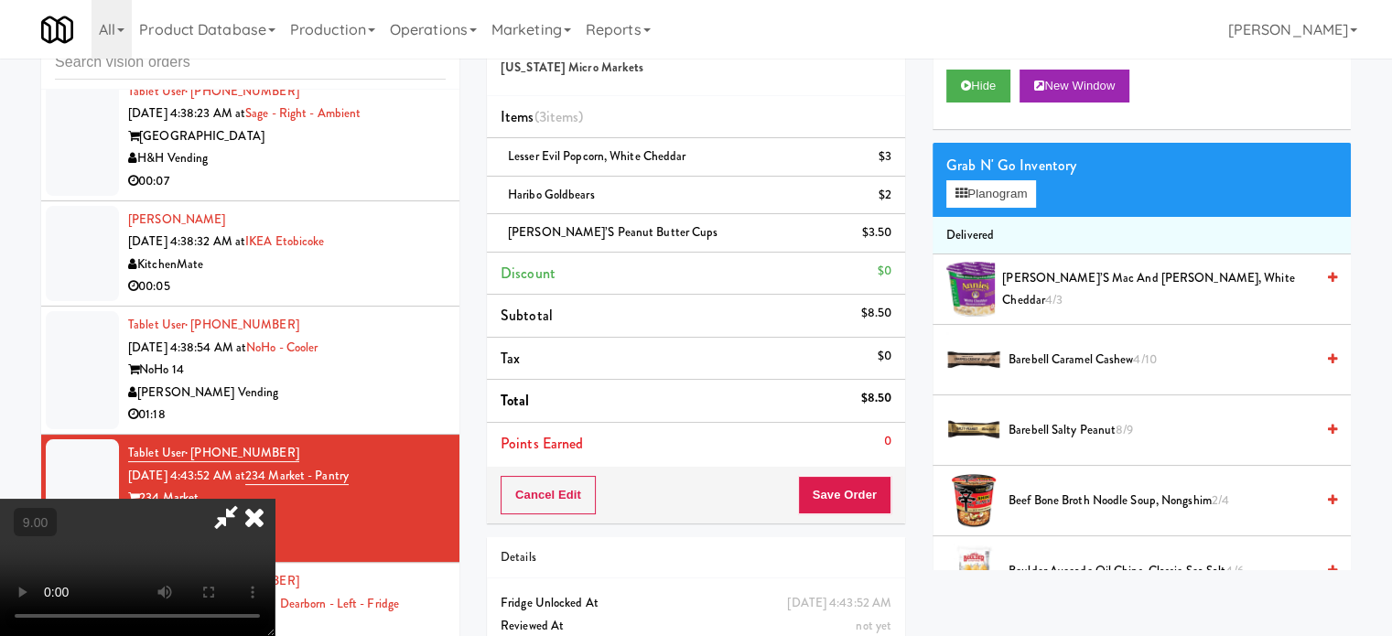
drag, startPoint x: 801, startPoint y: 80, endPoint x: 790, endPoint y: 120, distance: 41.8
click at [275, 499] on icon at bounding box center [254, 517] width 40 height 37
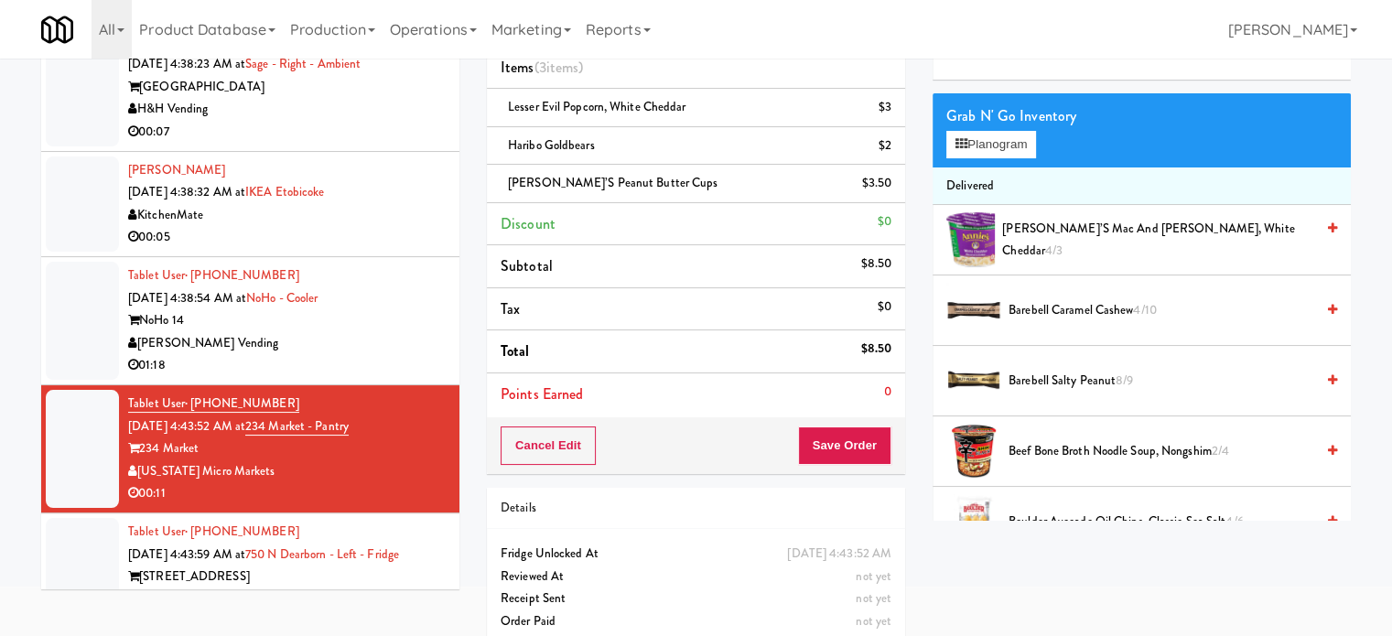
scroll to position [130, 0]
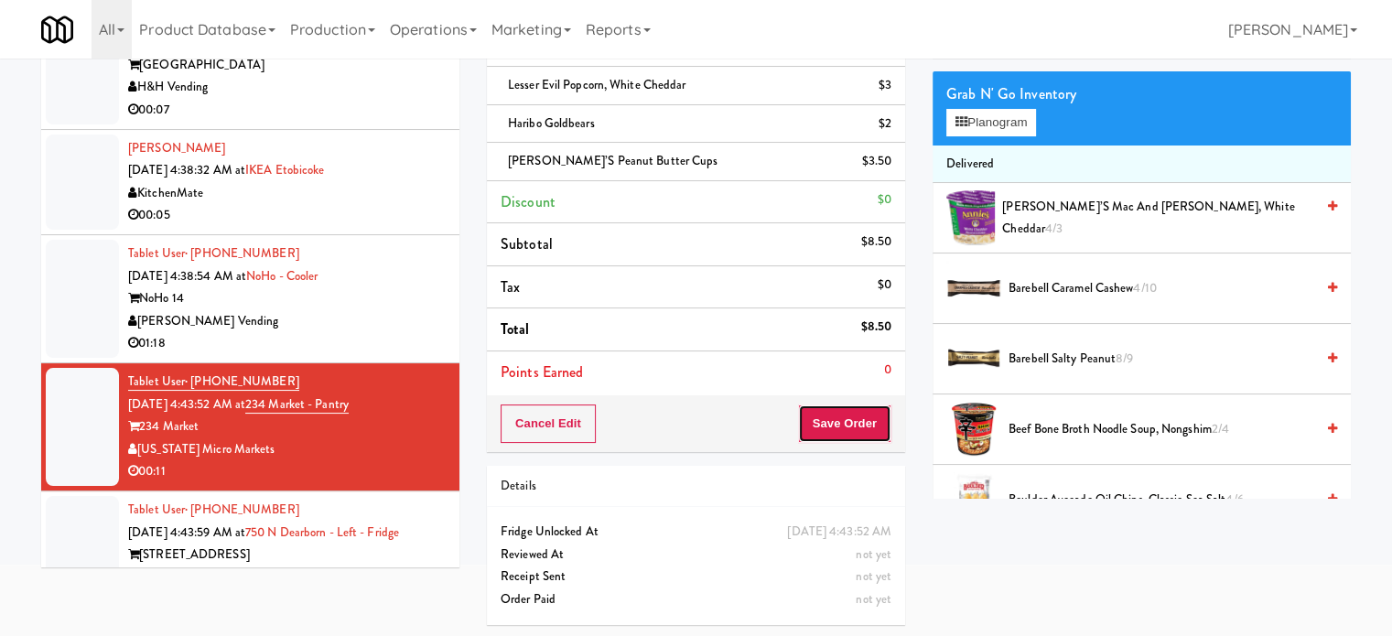
click at [835, 420] on button "Save Order" at bounding box center [844, 424] width 93 height 38
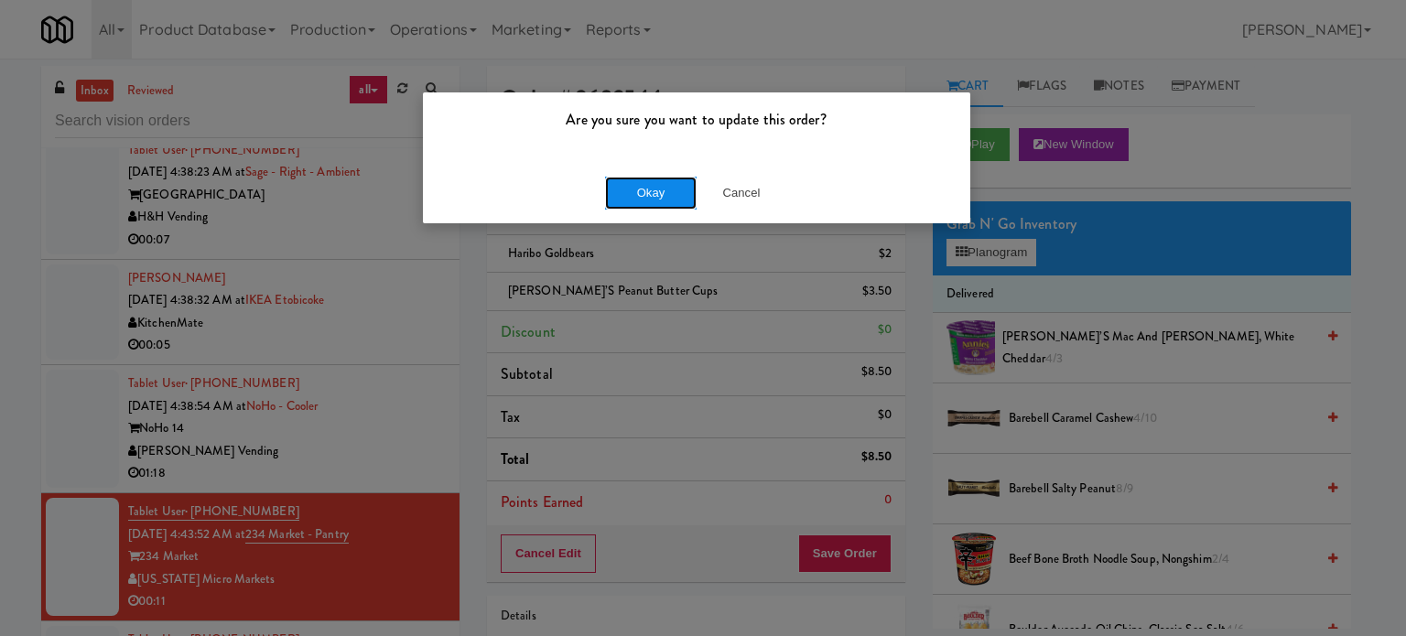
click at [652, 192] on button "Okay" at bounding box center [651, 193] width 92 height 33
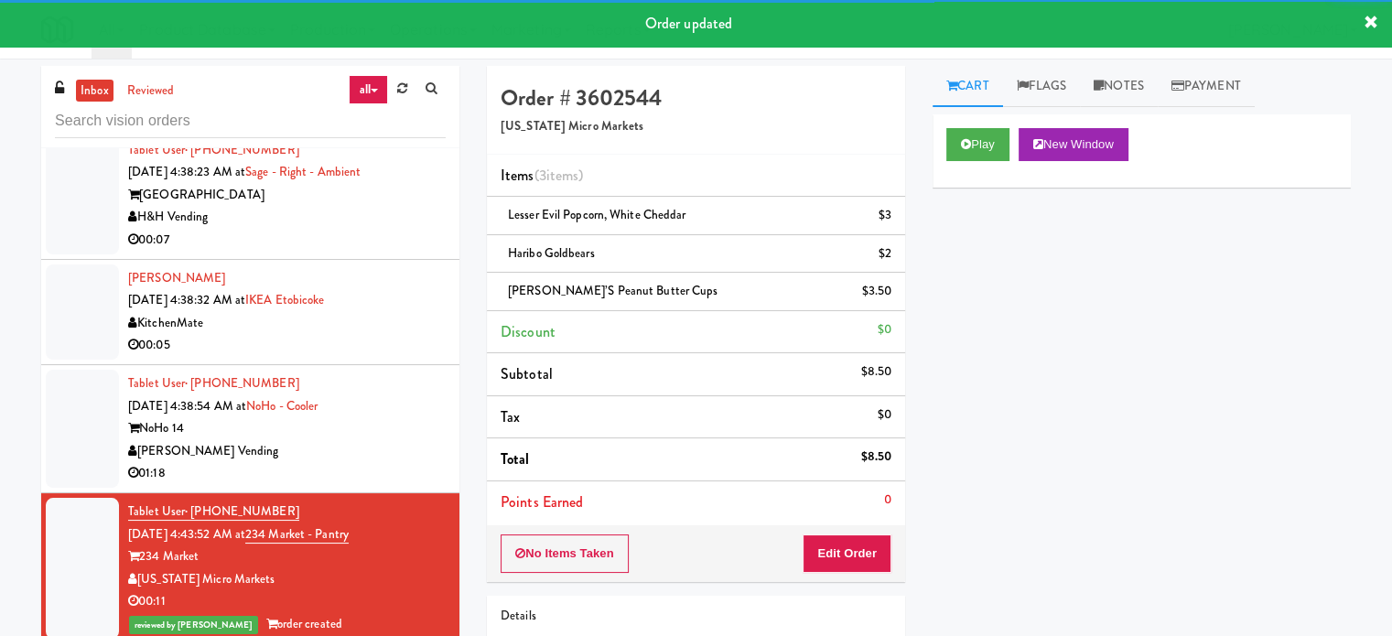
click at [396, 440] on div "[PERSON_NAME] Vending" at bounding box center [287, 451] width 318 height 23
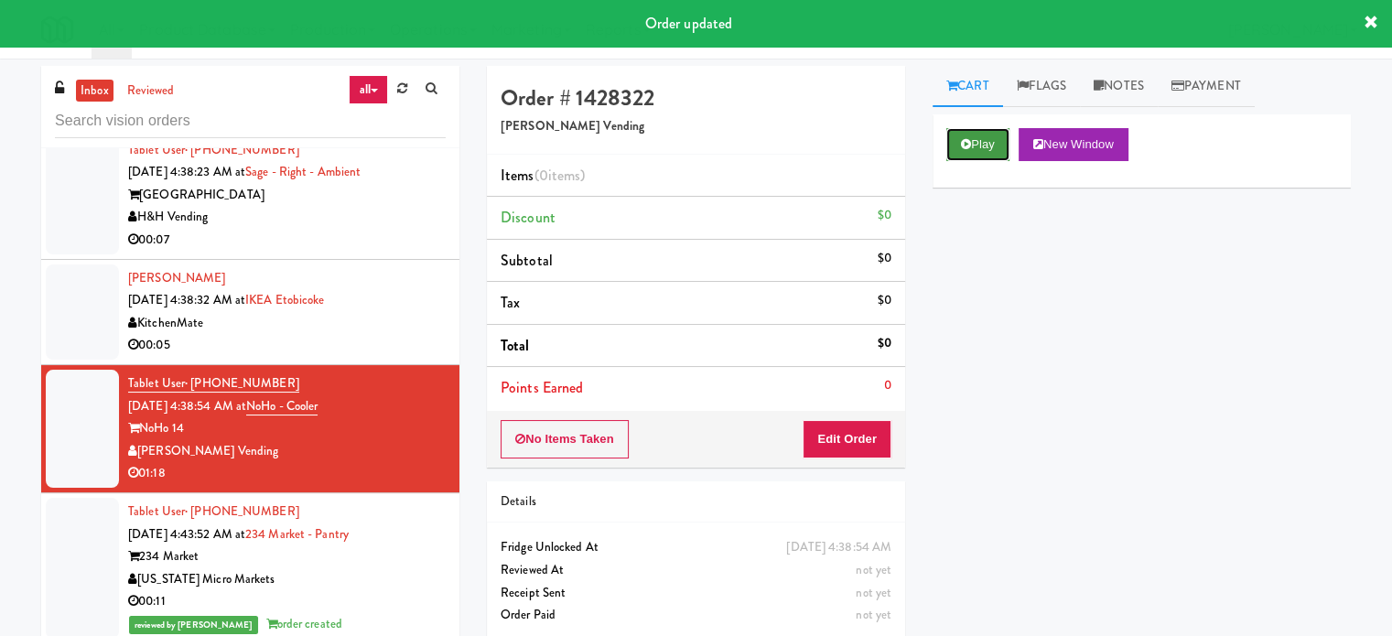
click at [955, 139] on button "Play" at bounding box center [978, 144] width 63 height 33
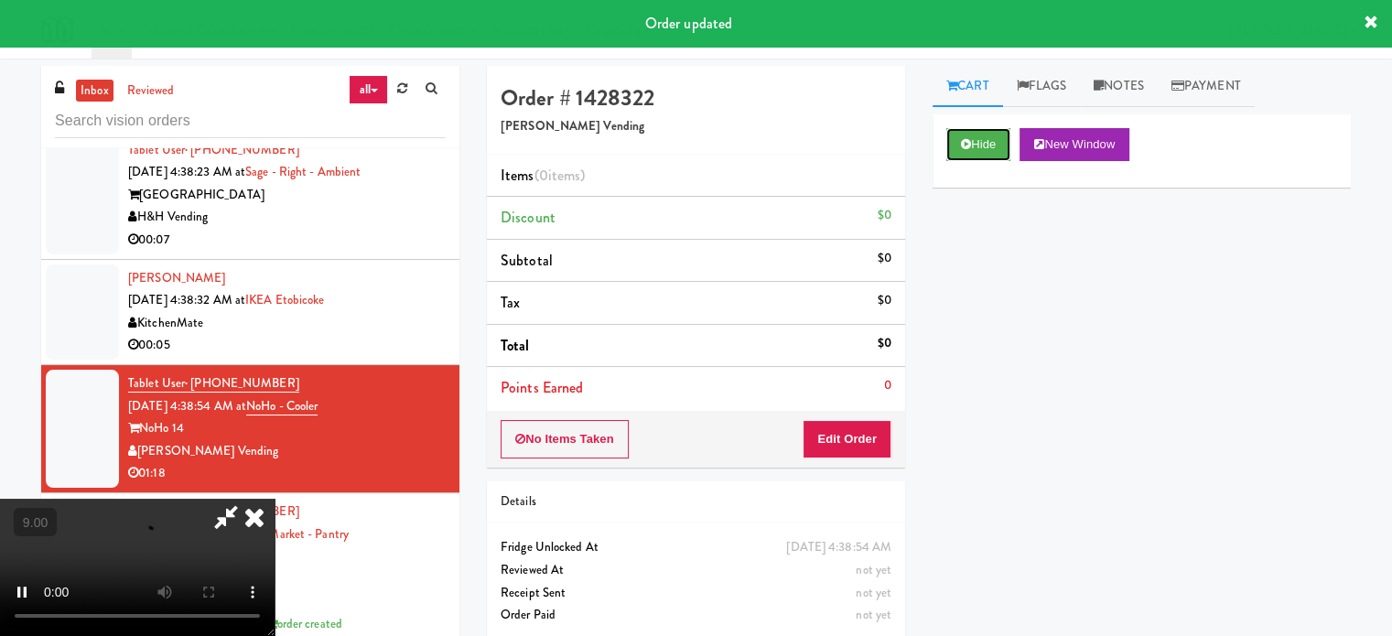
scroll to position [74, 0]
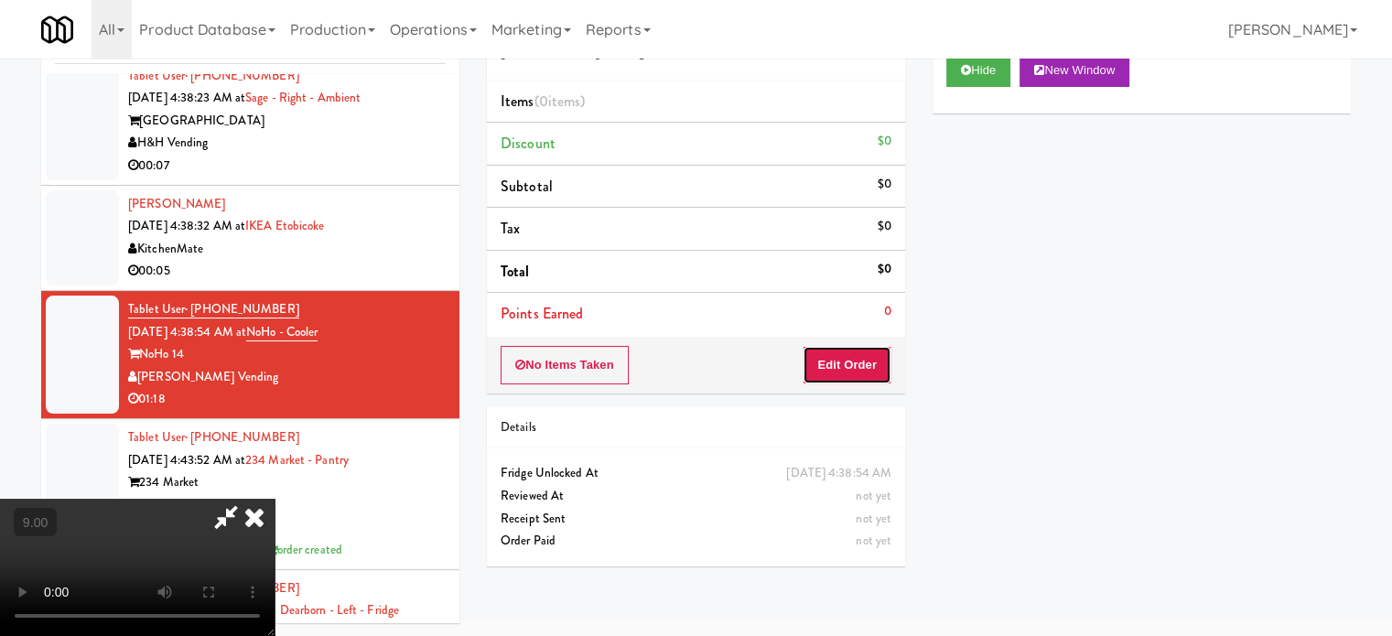
click at [855, 361] on button "Edit Order" at bounding box center [847, 365] width 89 height 38
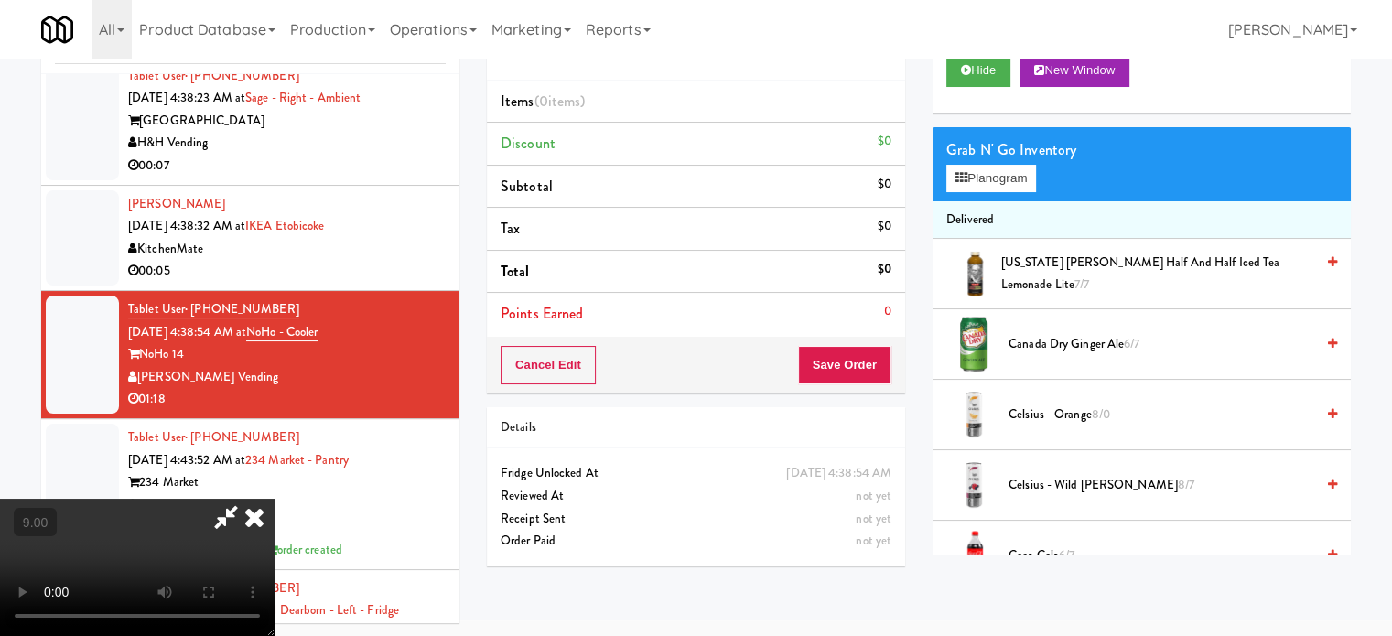
click at [275, 499] on video at bounding box center [137, 567] width 275 height 137
click at [275, 524] on video at bounding box center [137, 567] width 275 height 137
click at [275, 499] on video at bounding box center [137, 567] width 275 height 137
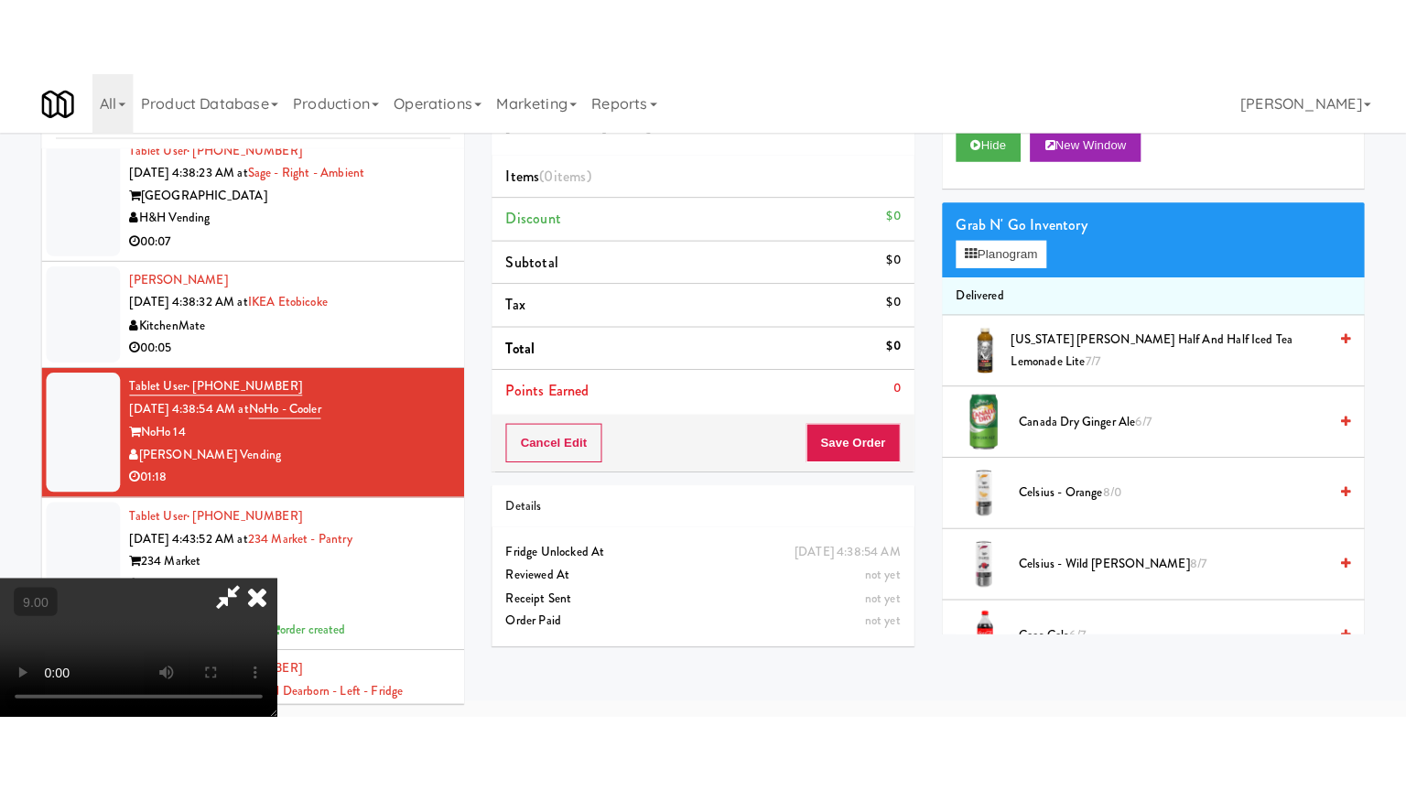
scroll to position [59, 0]
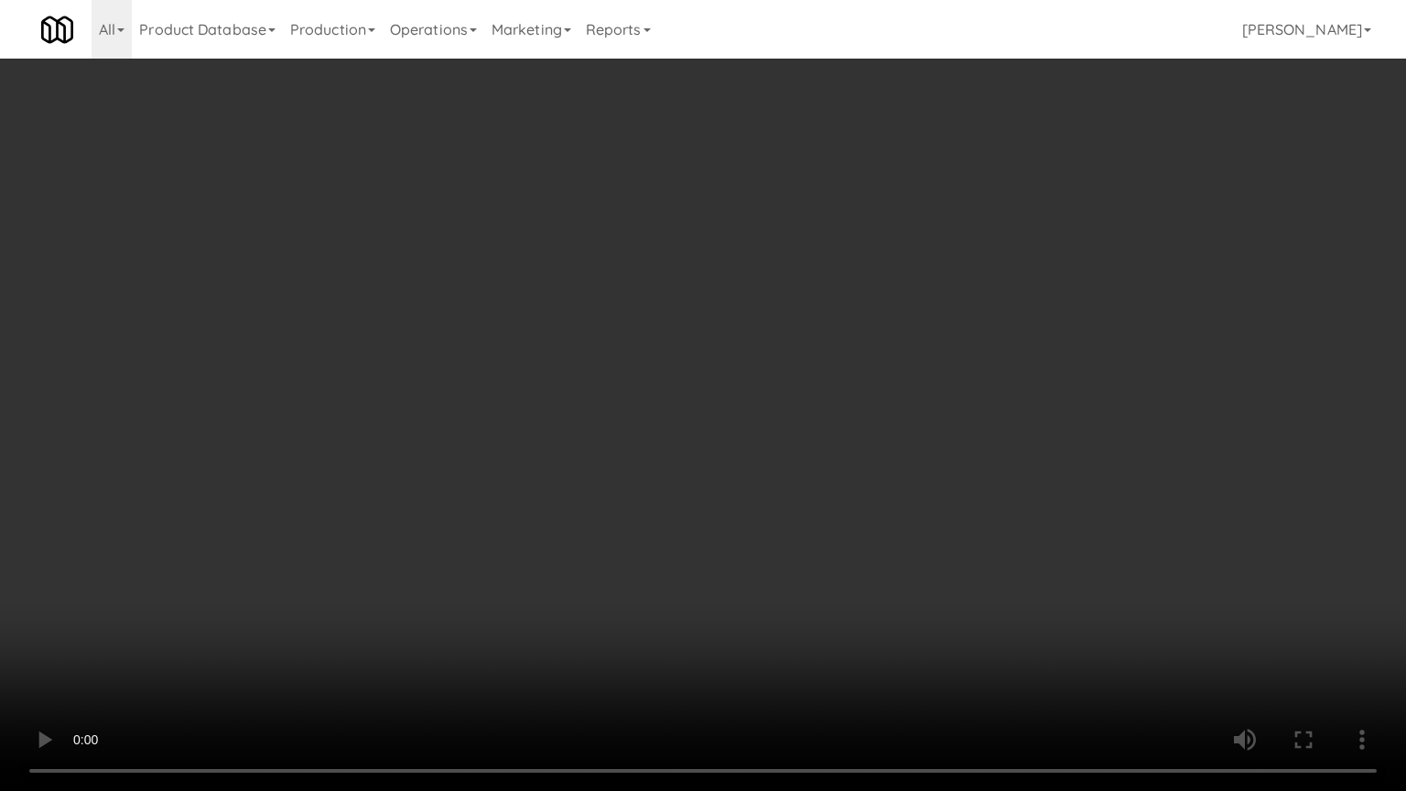
click at [500, 463] on video at bounding box center [703, 395] width 1406 height 791
click at [514, 453] on video at bounding box center [703, 395] width 1406 height 791
click at [579, 465] on video at bounding box center [703, 395] width 1406 height 791
click at [570, 469] on video at bounding box center [703, 395] width 1406 height 791
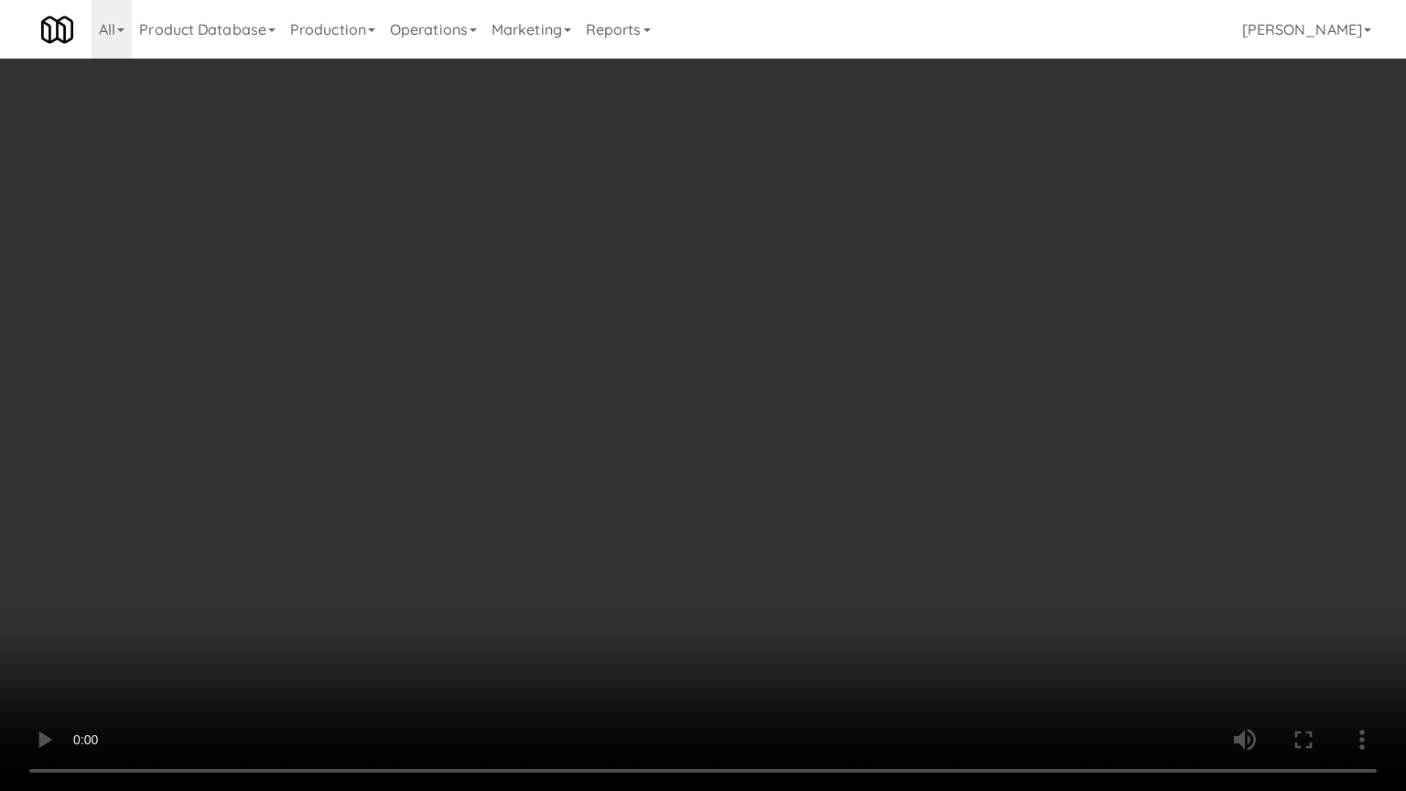
click at [615, 477] on video at bounding box center [703, 395] width 1406 height 791
click at [612, 477] on video at bounding box center [703, 395] width 1406 height 791
click at [712, 491] on video at bounding box center [703, 395] width 1406 height 791
click at [673, 483] on video at bounding box center [703, 395] width 1406 height 791
click at [744, 512] on video at bounding box center [703, 395] width 1406 height 791
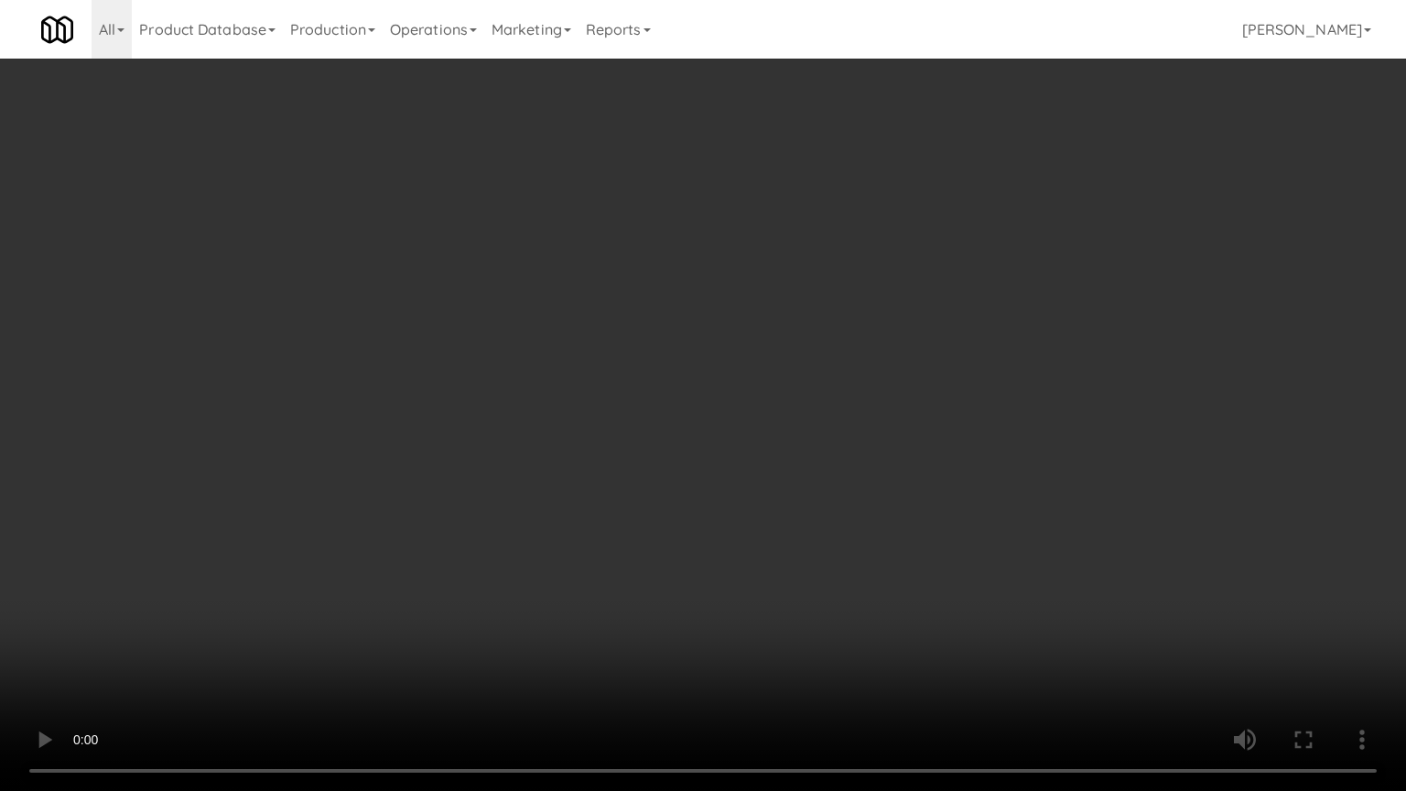
click at [659, 509] on video at bounding box center [703, 395] width 1406 height 791
drag, startPoint x: 661, startPoint y: 509, endPoint x: 687, endPoint y: 380, distance: 131.8
click at [664, 505] on video at bounding box center [703, 395] width 1406 height 791
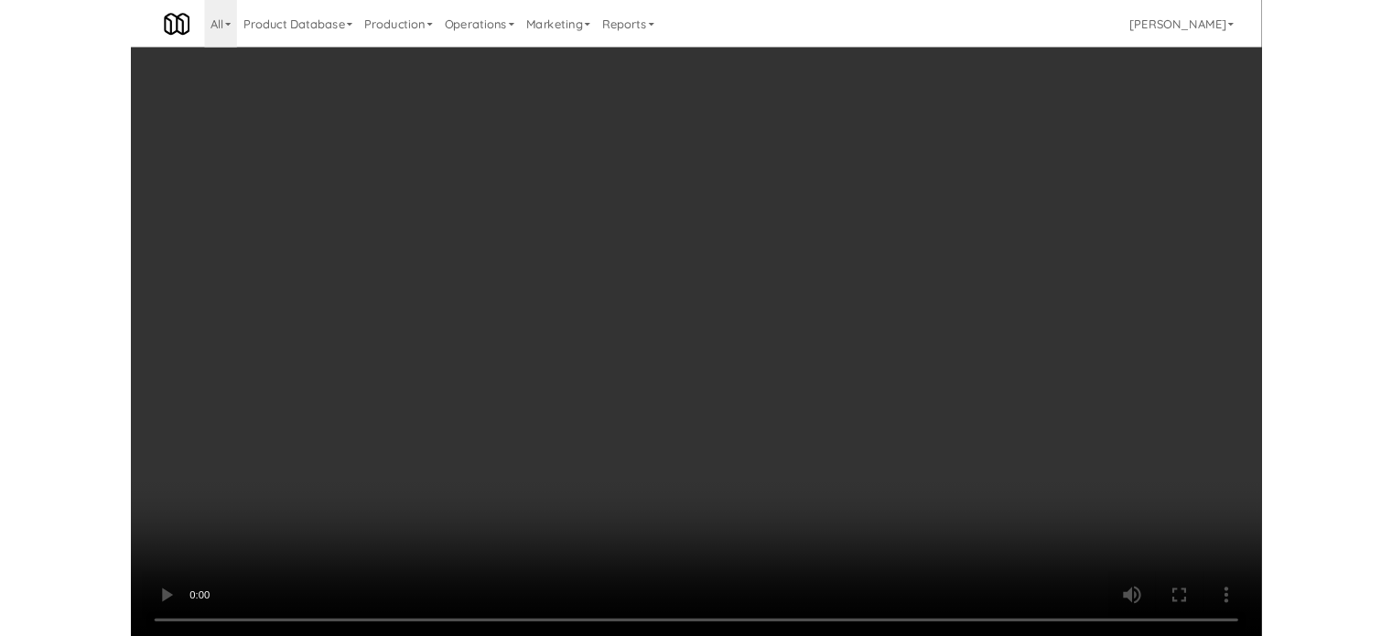
scroll to position [74, 0]
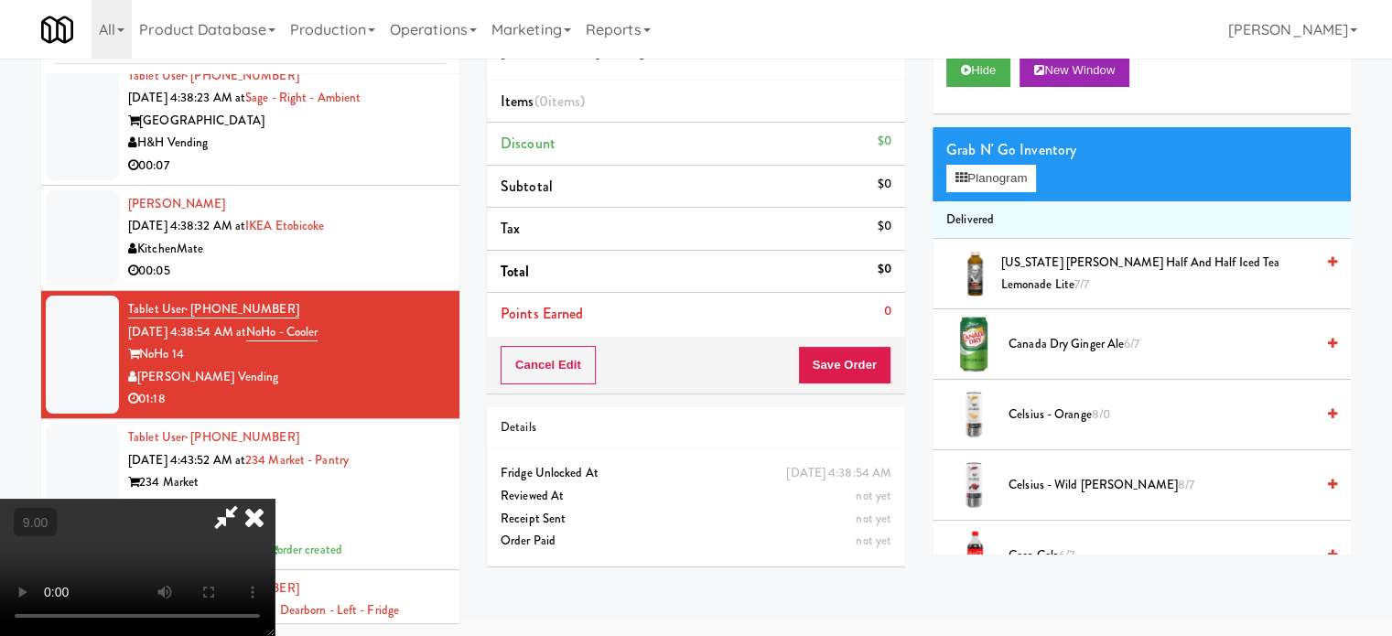
click at [275, 499] on video at bounding box center [137, 567] width 275 height 137
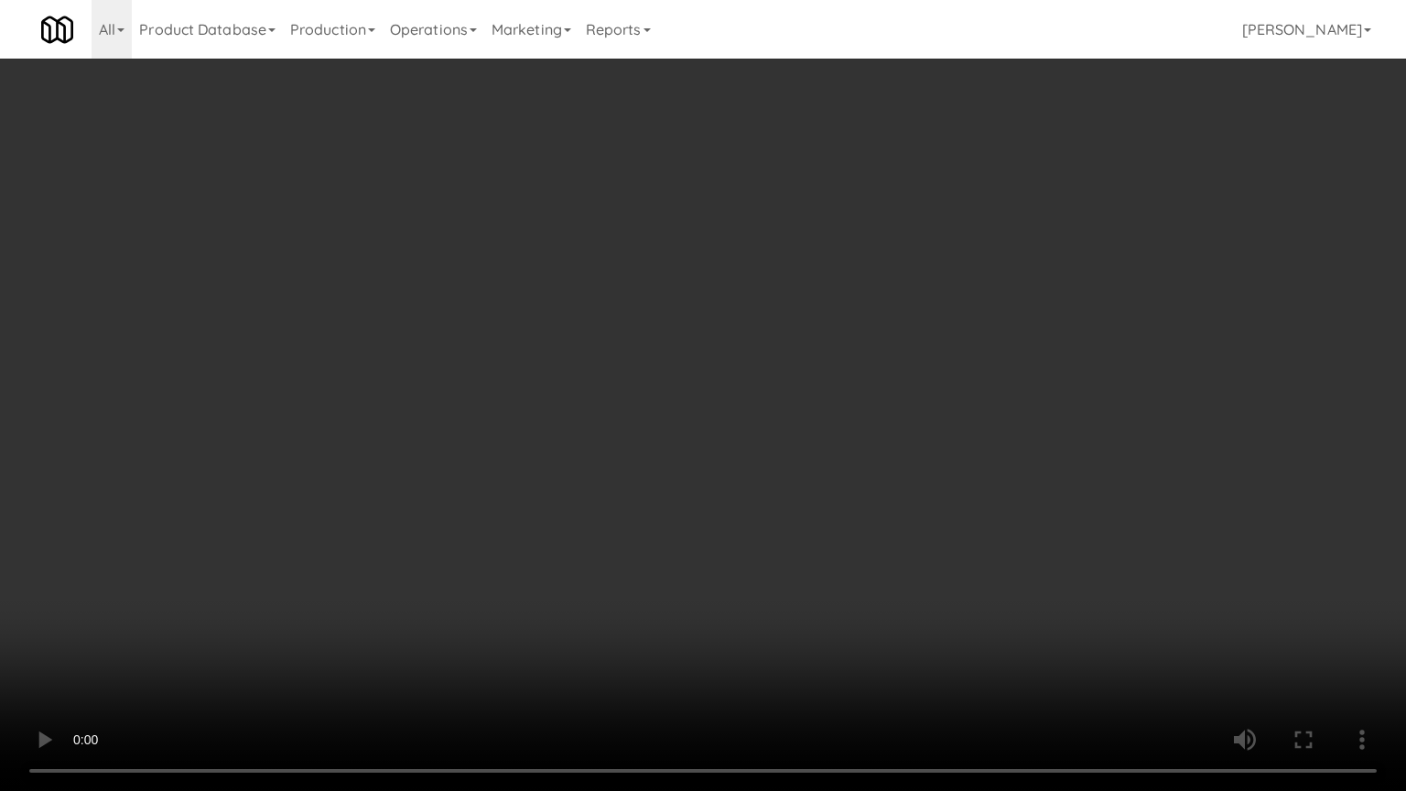
click at [199, 595] on video at bounding box center [703, 395] width 1406 height 791
click at [424, 438] on video at bounding box center [703, 395] width 1406 height 791
click at [424, 440] on video at bounding box center [703, 395] width 1406 height 791
click at [502, 464] on video at bounding box center [703, 395] width 1406 height 791
click at [485, 468] on video at bounding box center [703, 395] width 1406 height 791
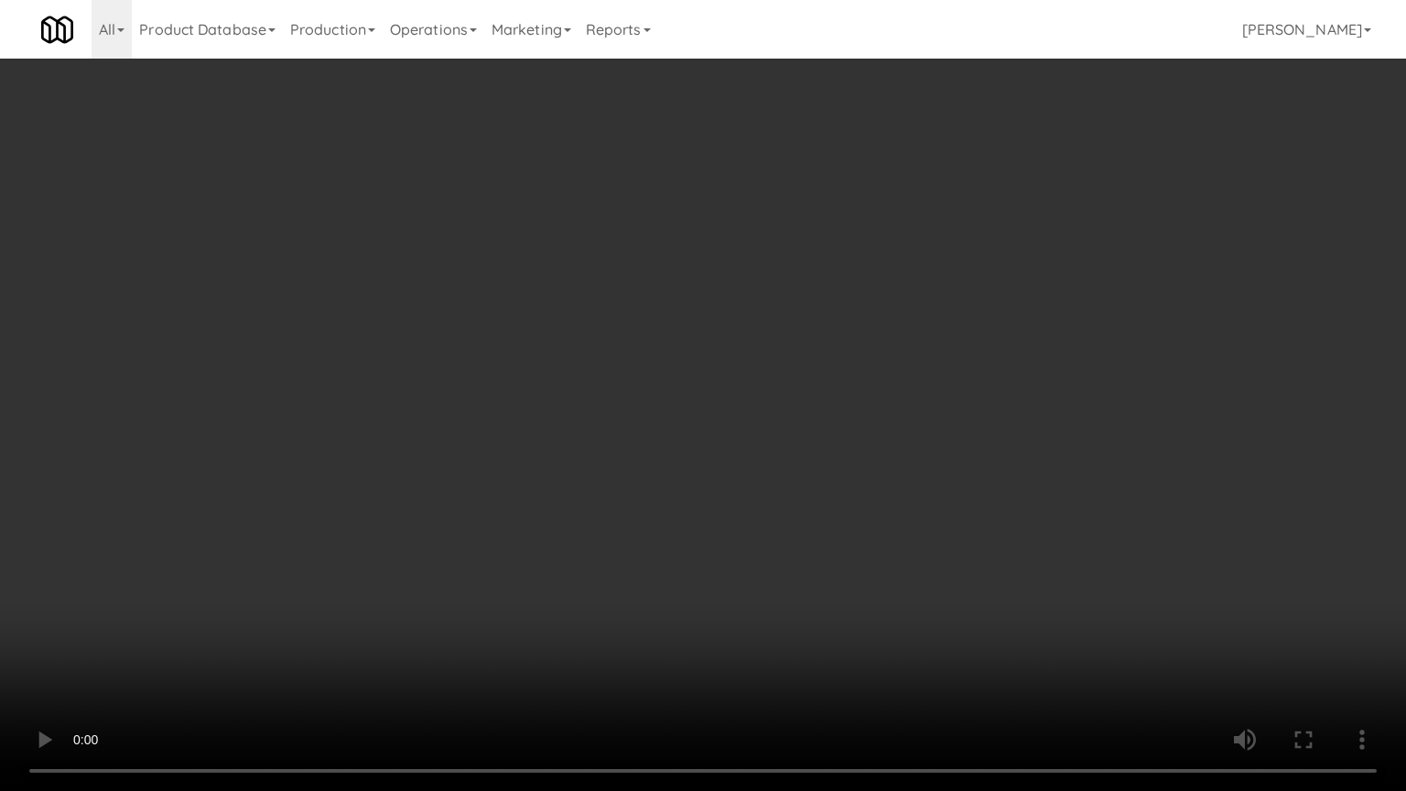
click at [492, 462] on video at bounding box center [703, 395] width 1406 height 791
click at [486, 476] on video at bounding box center [703, 395] width 1406 height 791
click at [490, 475] on video at bounding box center [703, 395] width 1406 height 791
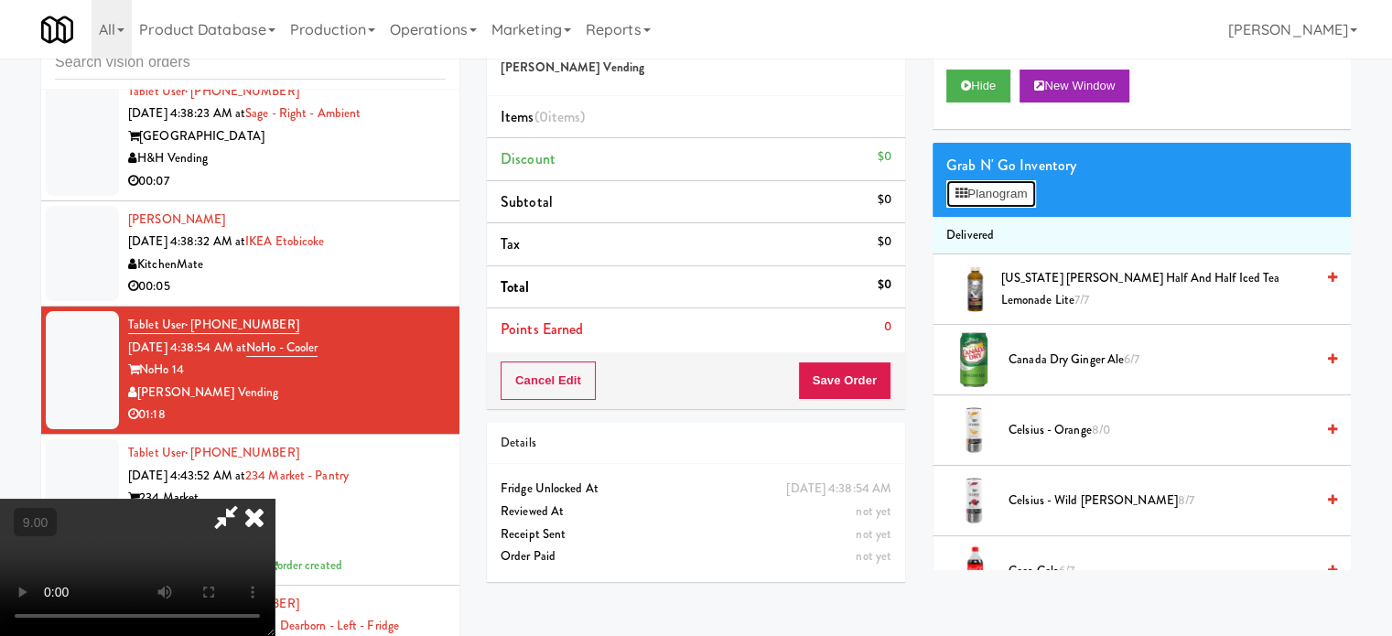
drag, startPoint x: 968, startPoint y: 190, endPoint x: 980, endPoint y: 195, distance: 13.6
click at [968, 191] on button "Planogram" at bounding box center [992, 193] width 90 height 27
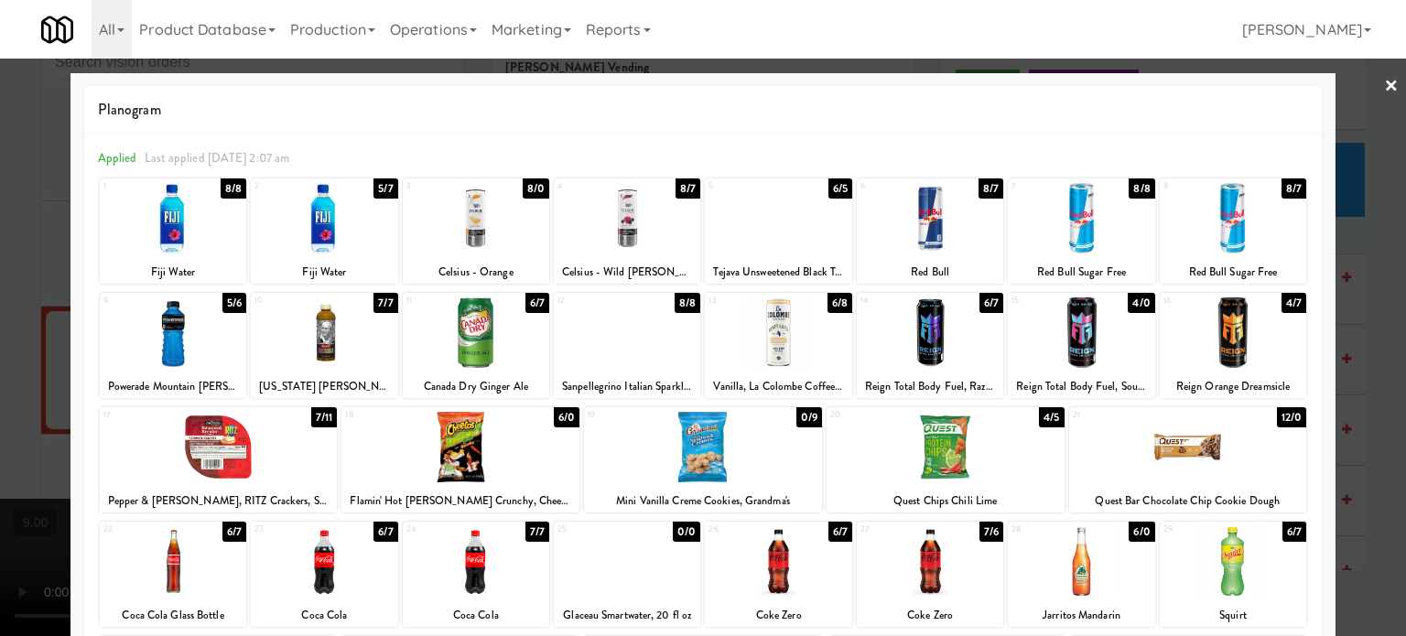
click at [1282, 193] on div "8/7" at bounding box center [1294, 189] width 25 height 20
click at [1129, 193] on div "8/8" at bounding box center [1142, 189] width 26 height 20
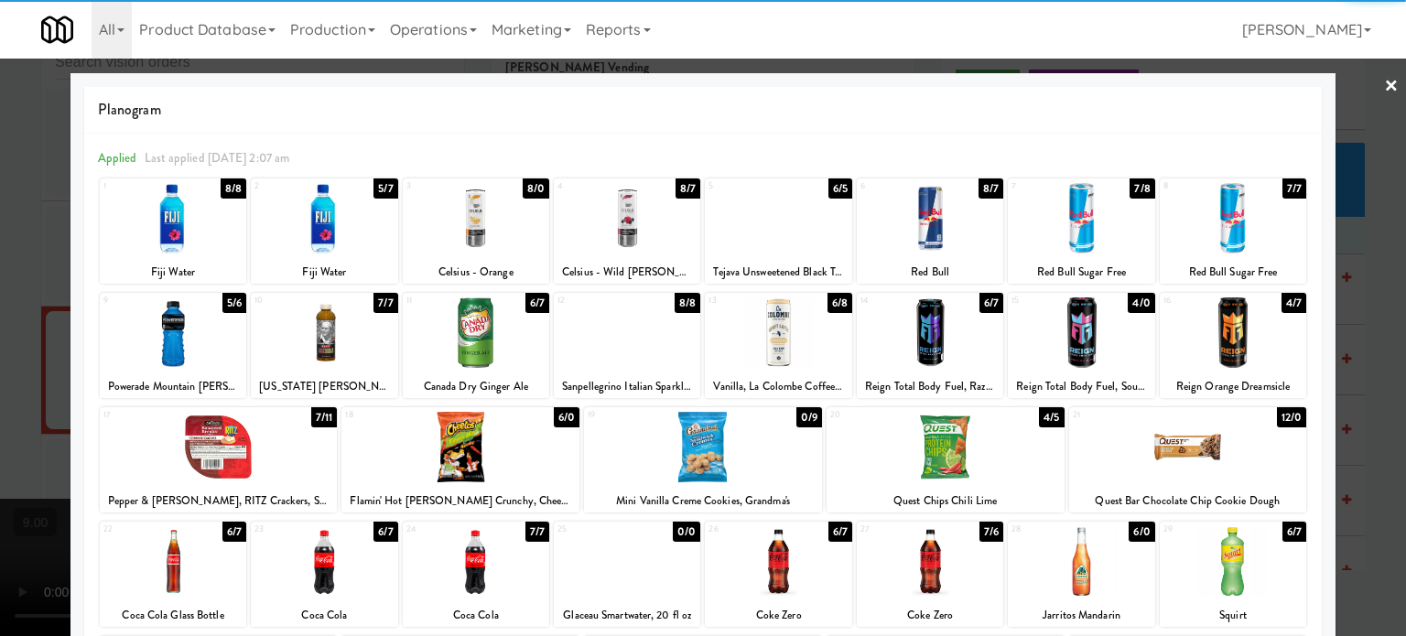
click at [1377, 252] on div at bounding box center [703, 318] width 1406 height 636
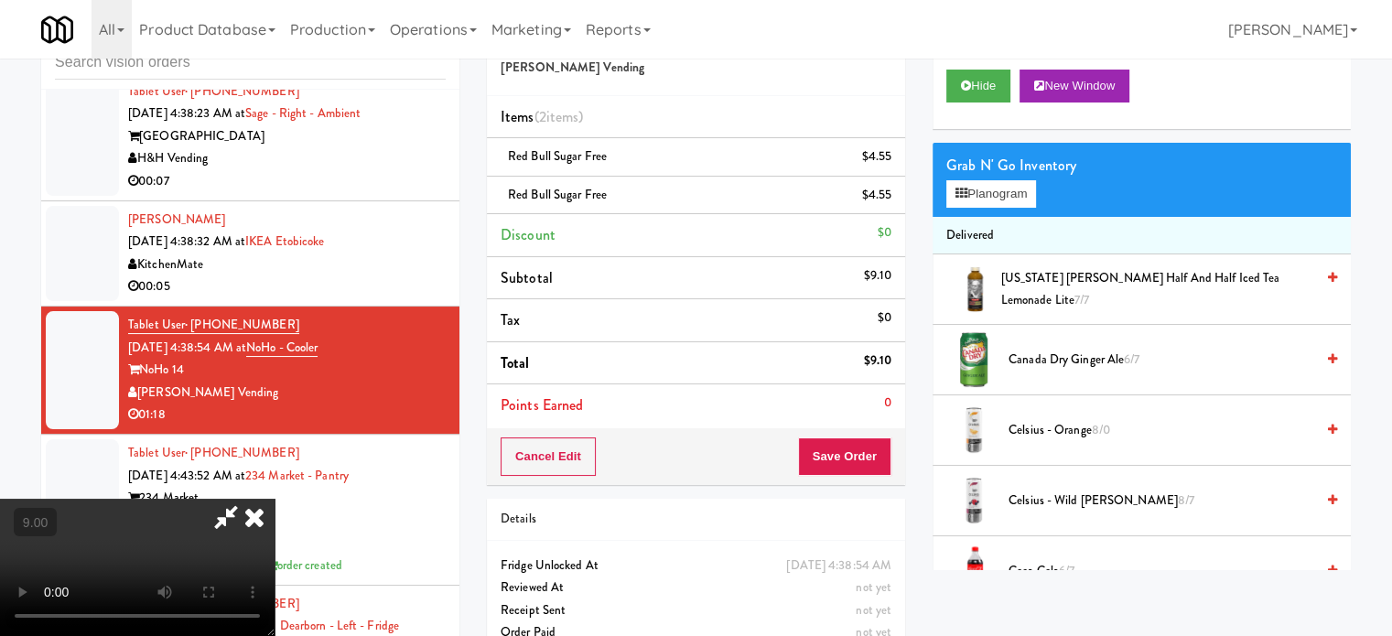
click at [275, 499] on video at bounding box center [137, 567] width 275 height 137
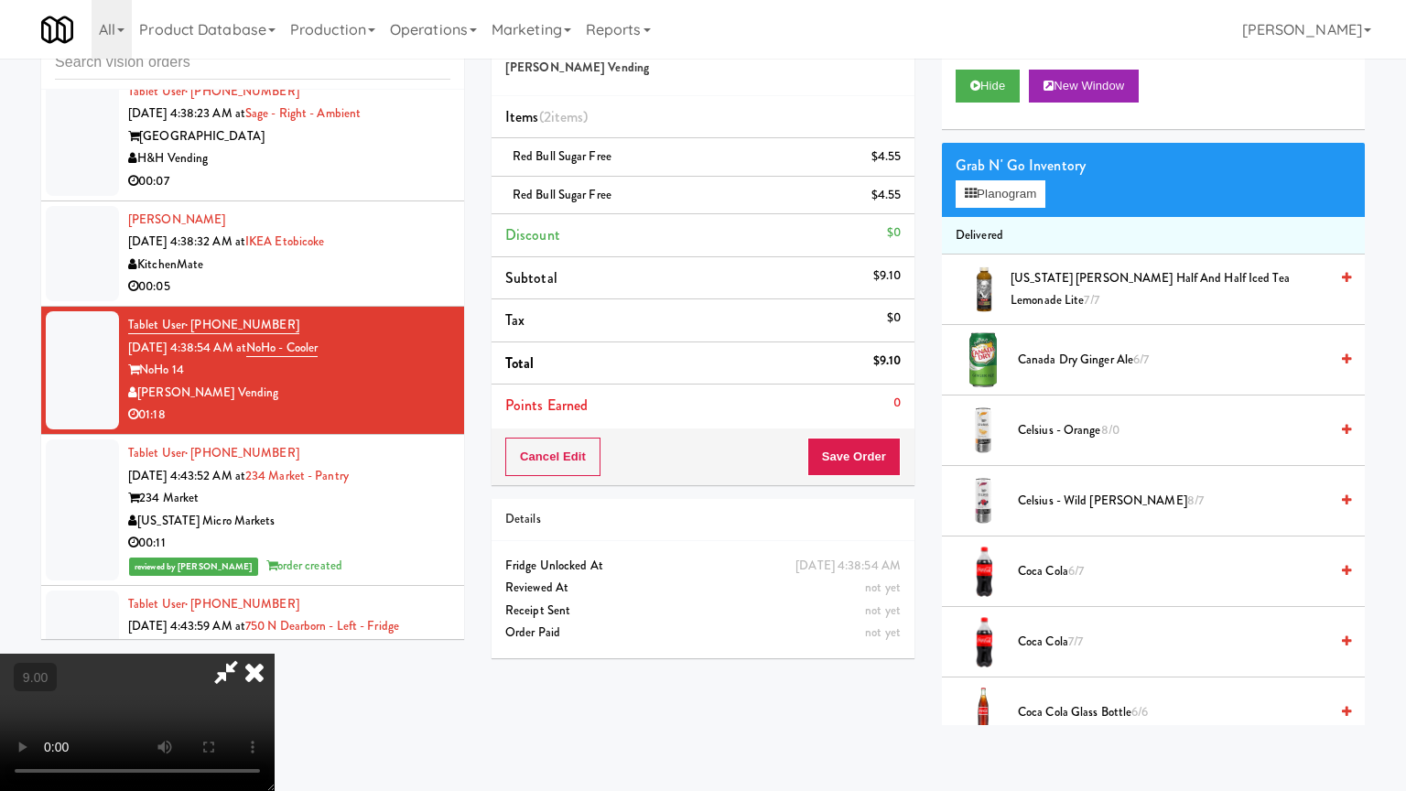
drag, startPoint x: 620, startPoint y: 432, endPoint x: 620, endPoint y: 422, distance: 10.1
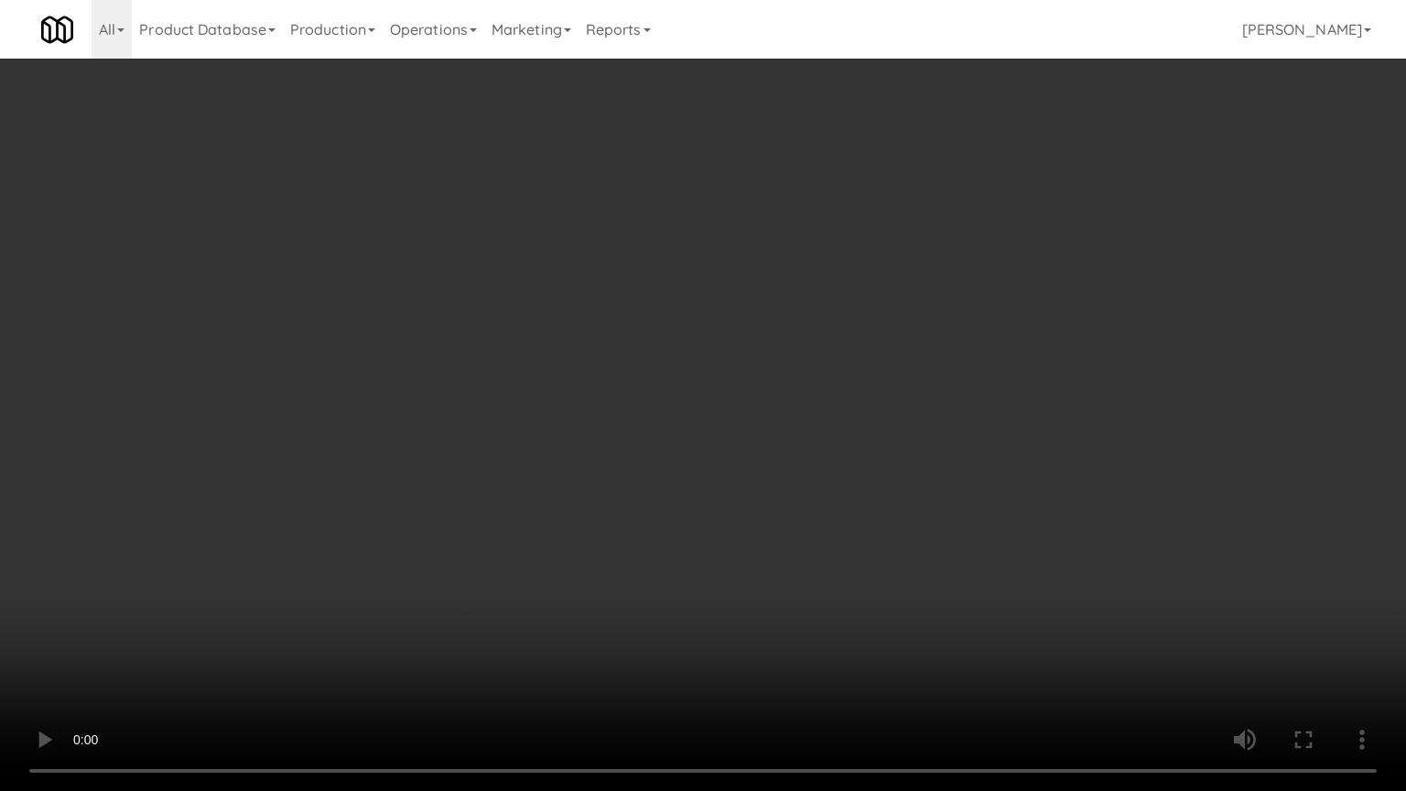
click at [620, 422] on video at bounding box center [703, 395] width 1406 height 791
click at [641, 362] on video at bounding box center [703, 395] width 1406 height 791
click at [644, 363] on video at bounding box center [703, 395] width 1406 height 791
click at [680, 373] on video at bounding box center [703, 395] width 1406 height 791
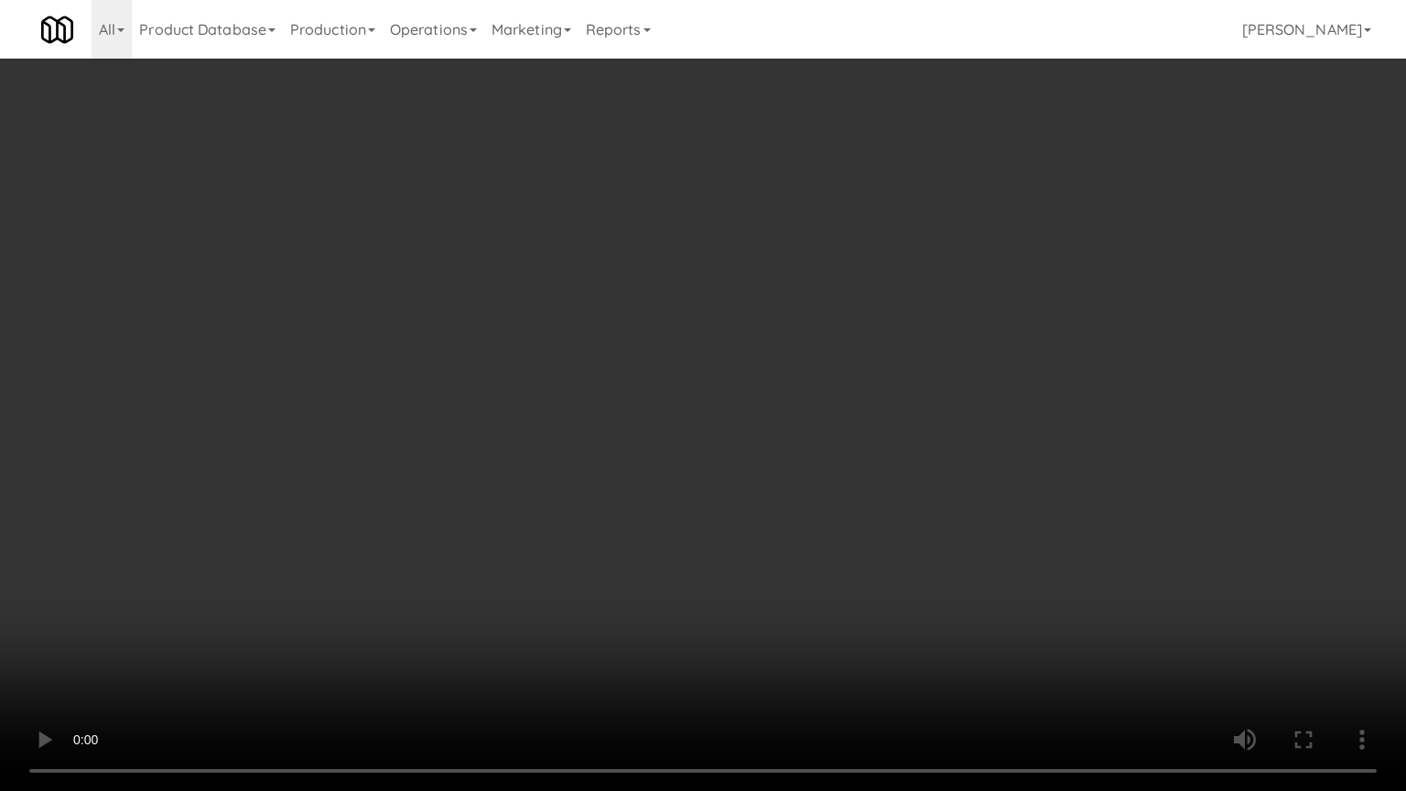
click at [710, 381] on video at bounding box center [703, 395] width 1406 height 791
click at [298, 586] on video at bounding box center [703, 395] width 1406 height 791
click at [428, 454] on video at bounding box center [703, 395] width 1406 height 791
click at [430, 454] on video at bounding box center [703, 395] width 1406 height 791
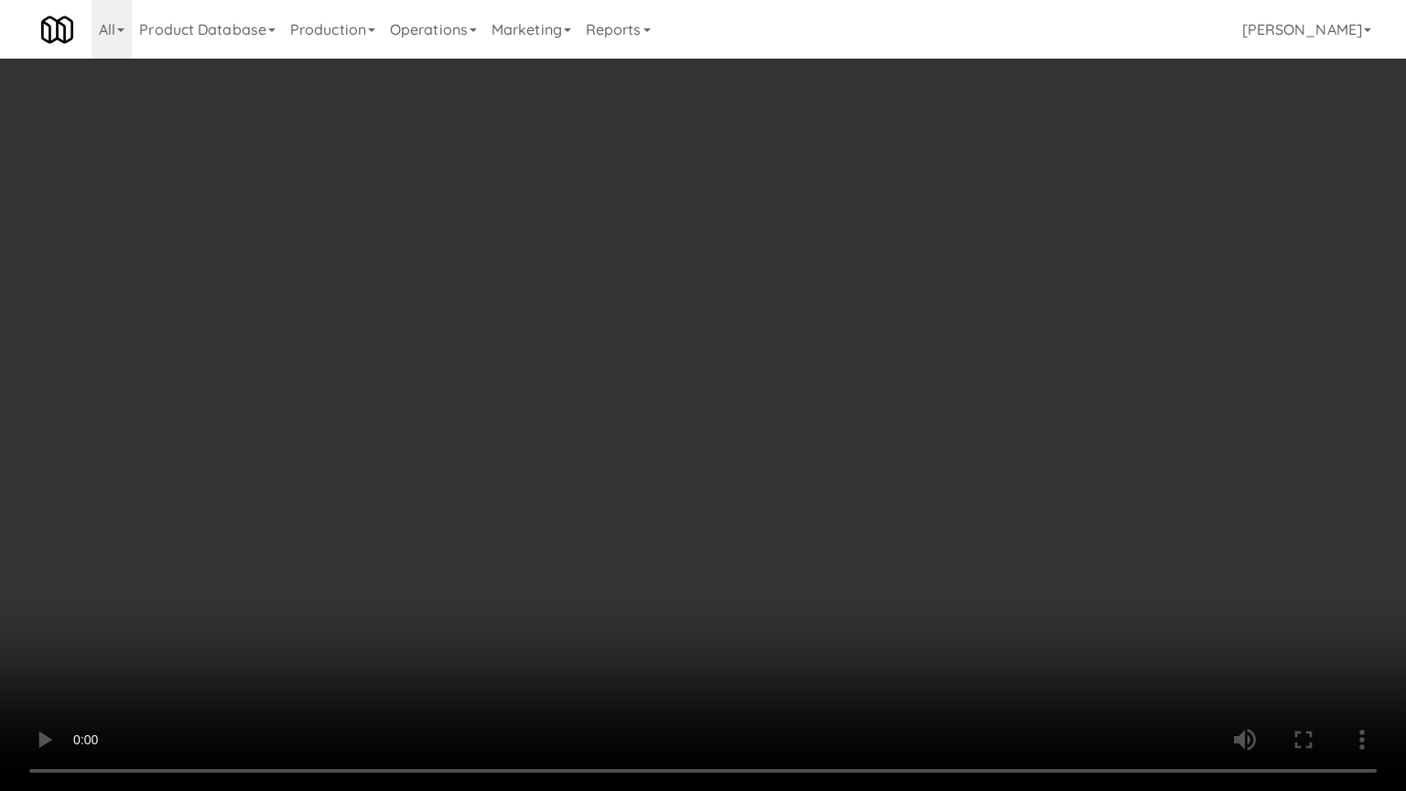
click at [430, 454] on video at bounding box center [703, 395] width 1406 height 791
click at [494, 456] on video at bounding box center [703, 395] width 1406 height 791
drag, startPoint x: 494, startPoint y: 457, endPoint x: 509, endPoint y: 456, distance: 14.7
click at [494, 457] on video at bounding box center [703, 395] width 1406 height 791
click at [579, 462] on video at bounding box center [703, 395] width 1406 height 791
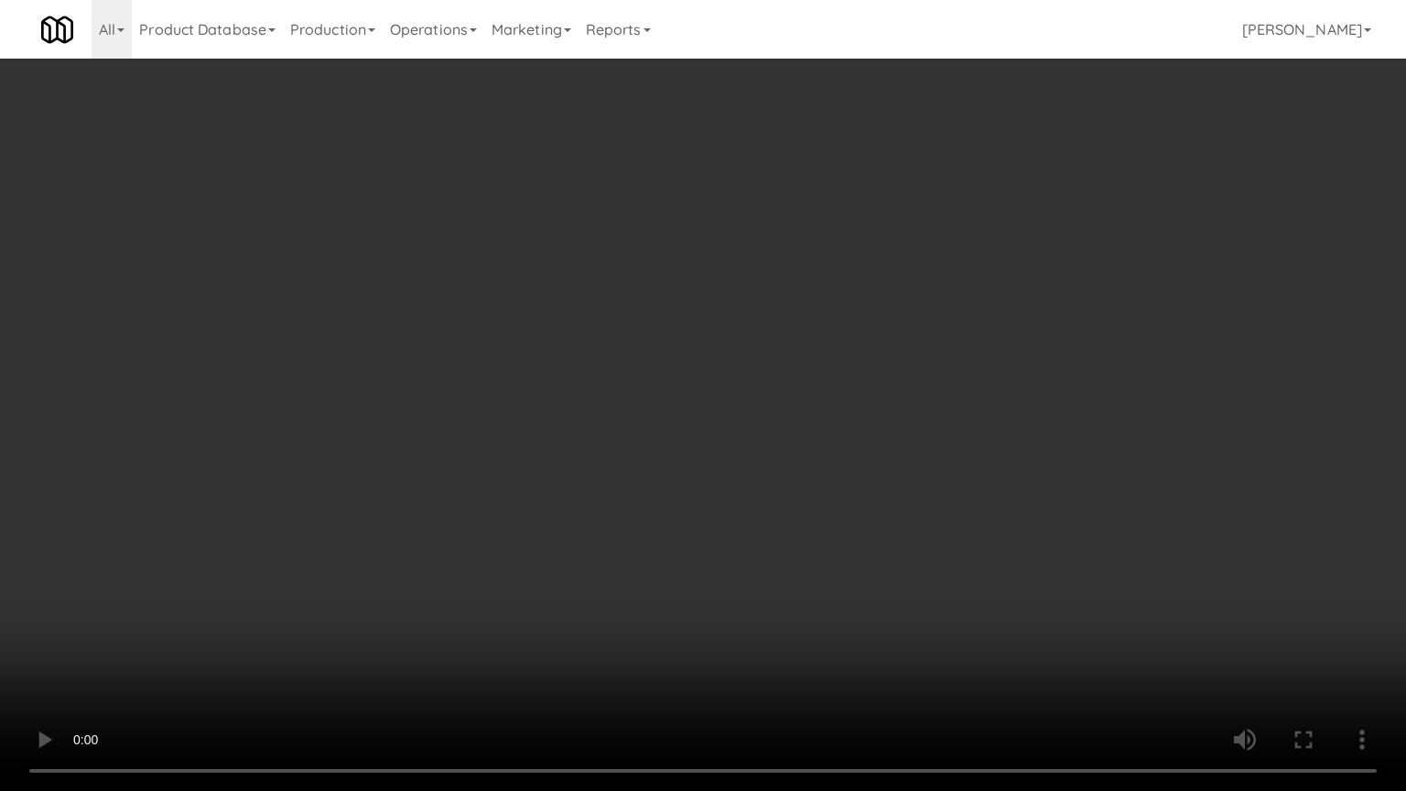
click at [560, 457] on video at bounding box center [703, 395] width 1406 height 791
drag, startPoint x: 560, startPoint y: 454, endPoint x: 600, endPoint y: 309, distance: 150.8
click at [563, 445] on video at bounding box center [703, 395] width 1406 height 791
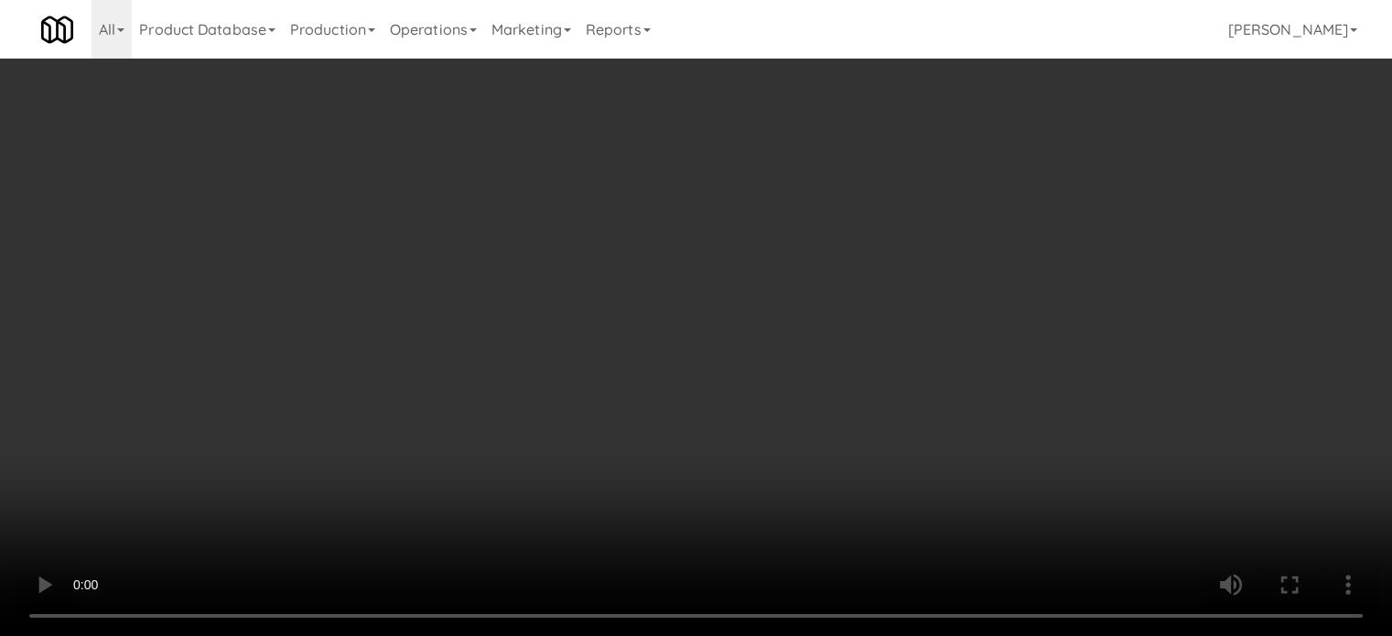
scroll to position [1758, 0]
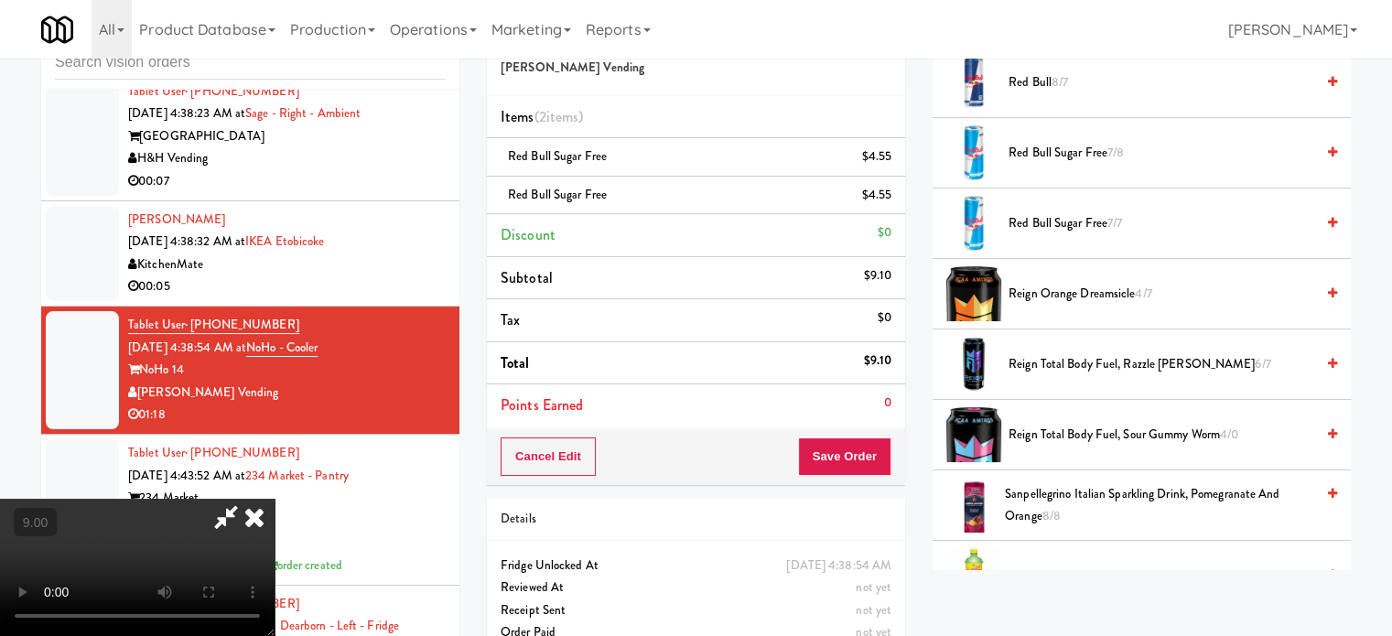
click at [1084, 225] on span "Red Bull Sugar Free 7/7" at bounding box center [1162, 223] width 306 height 23
click at [1058, 152] on span "Red Bull Sugar Free 7/8" at bounding box center [1162, 153] width 306 height 23
drag, startPoint x: 480, startPoint y: 384, endPoint x: 476, endPoint y: 364, distance: 19.6
click at [275, 499] on video at bounding box center [137, 567] width 275 height 137
drag, startPoint x: 476, startPoint y: 364, endPoint x: 471, endPoint y: 428, distance: 64.3
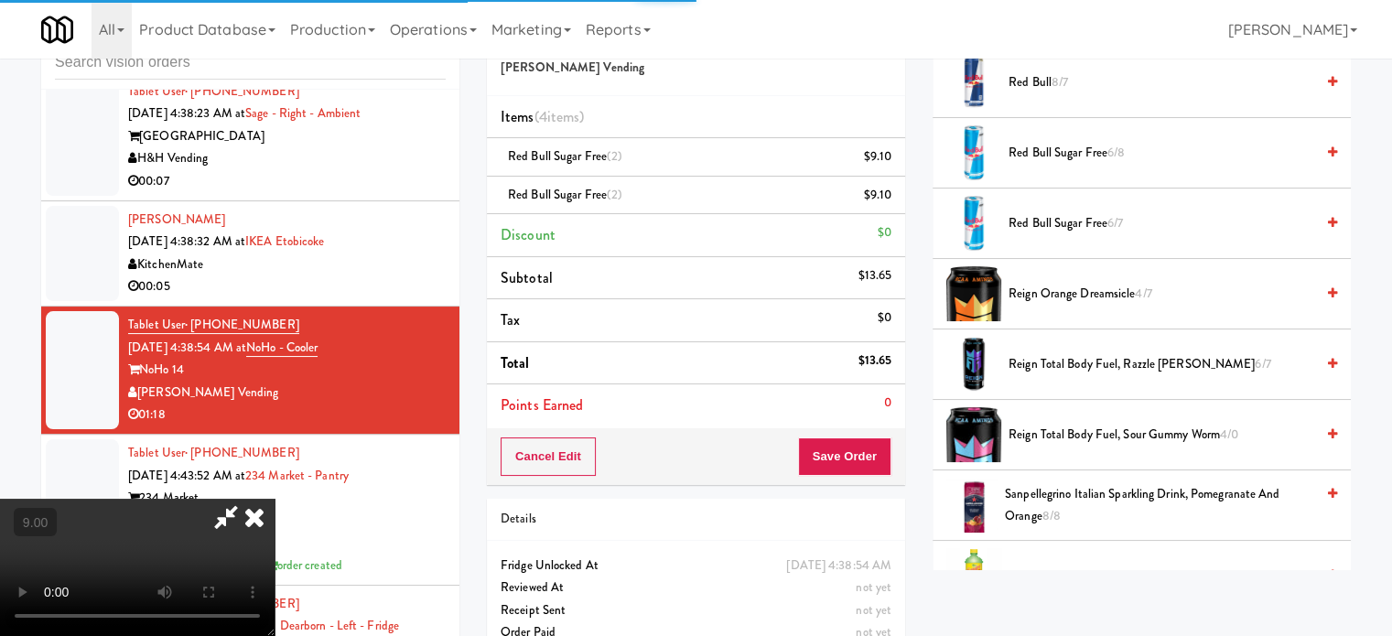
click at [275, 499] on video at bounding box center [137, 567] width 275 height 137
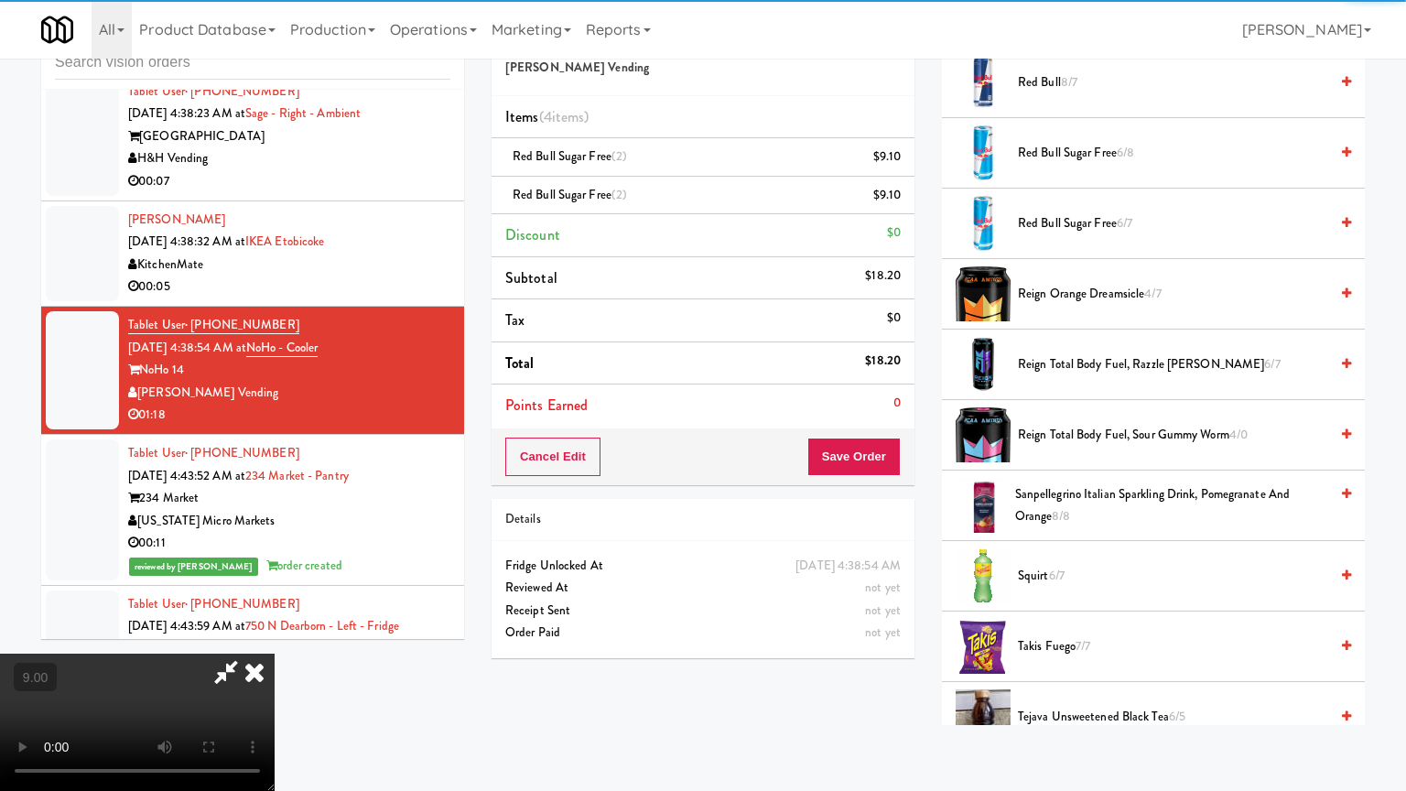
drag, startPoint x: 471, startPoint y: 418, endPoint x: 521, endPoint y: 356, distance: 80.1
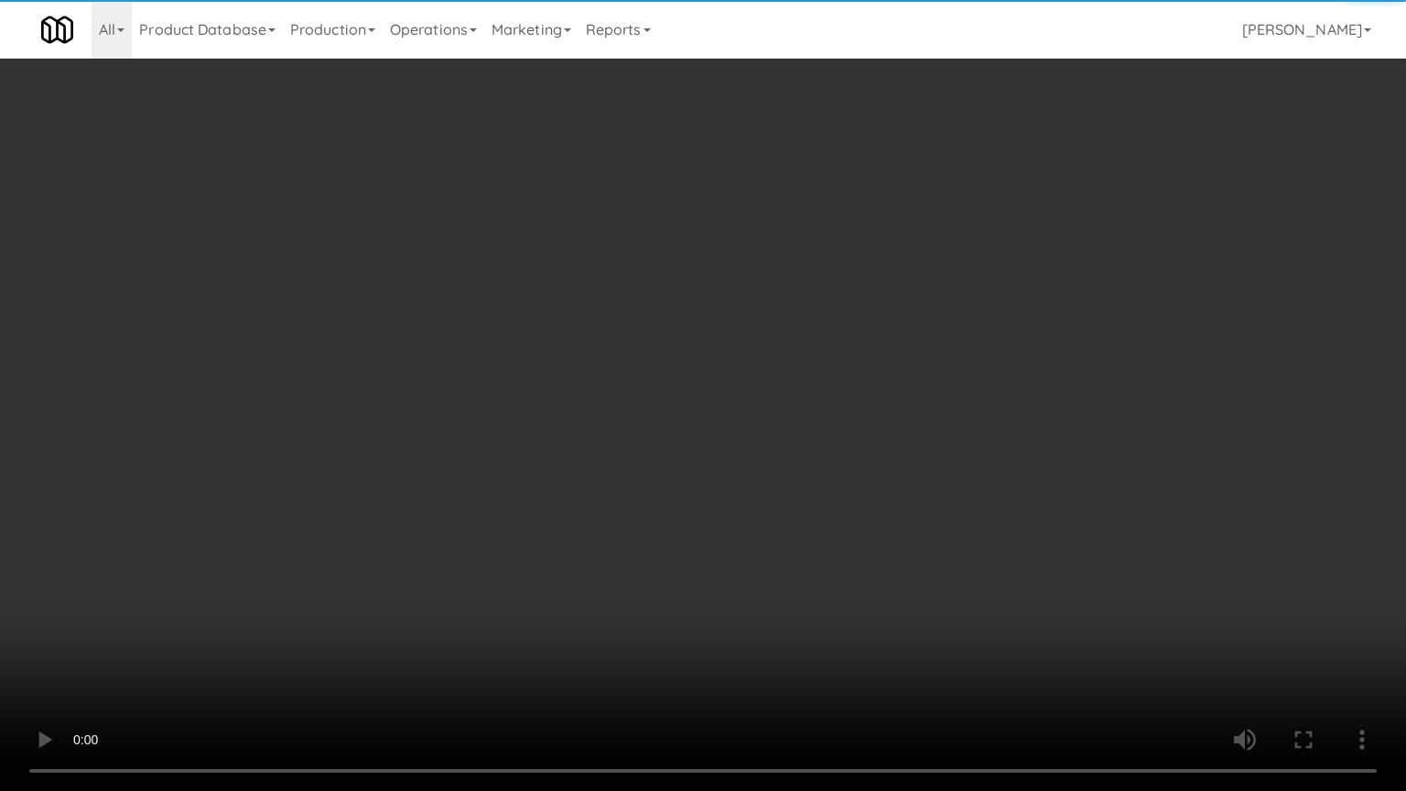
click at [471, 412] on video at bounding box center [703, 395] width 1406 height 791
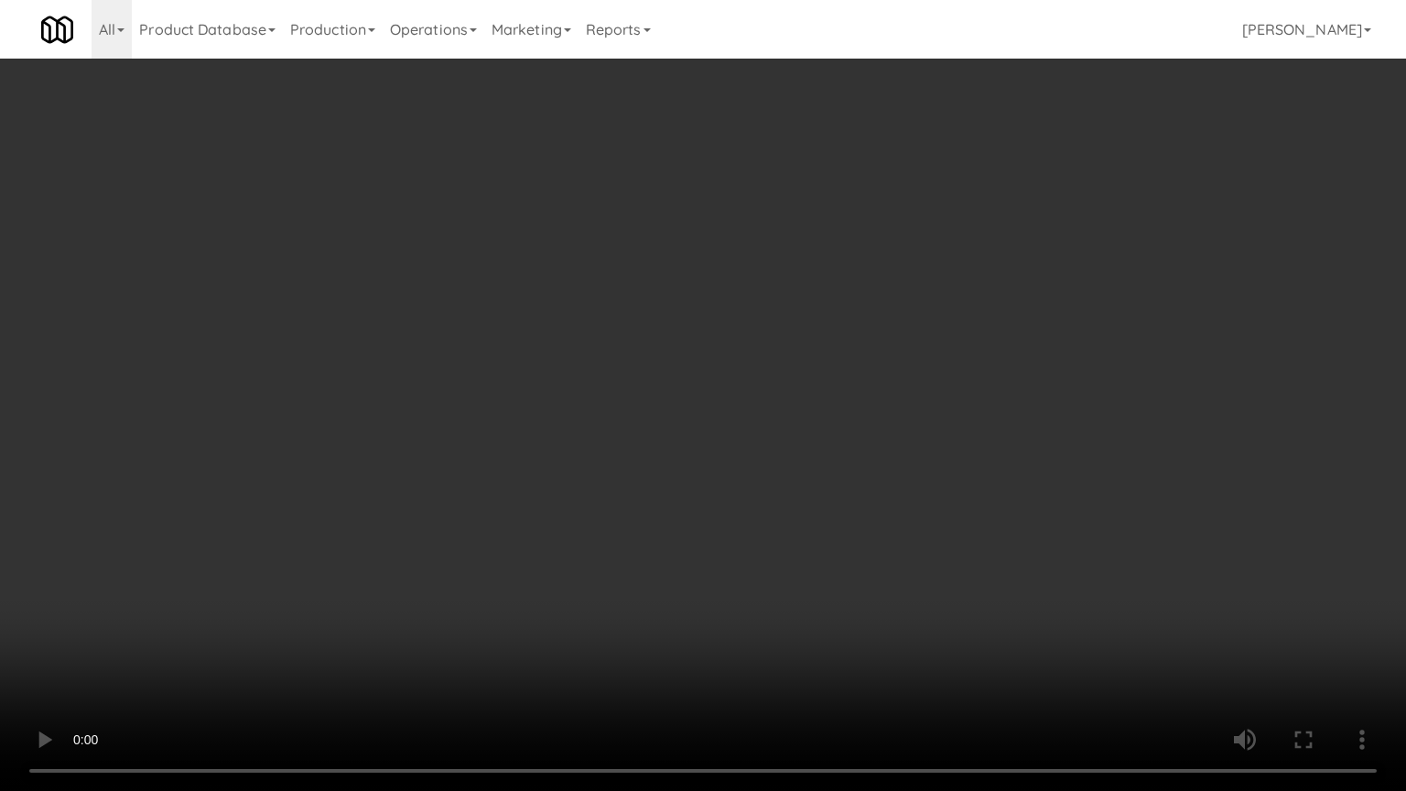
click at [524, 352] on video at bounding box center [703, 395] width 1406 height 791
click at [425, 633] on video at bounding box center [703, 395] width 1406 height 791
click at [438, 538] on video at bounding box center [703, 395] width 1406 height 791
click at [432, 527] on video at bounding box center [703, 395] width 1406 height 791
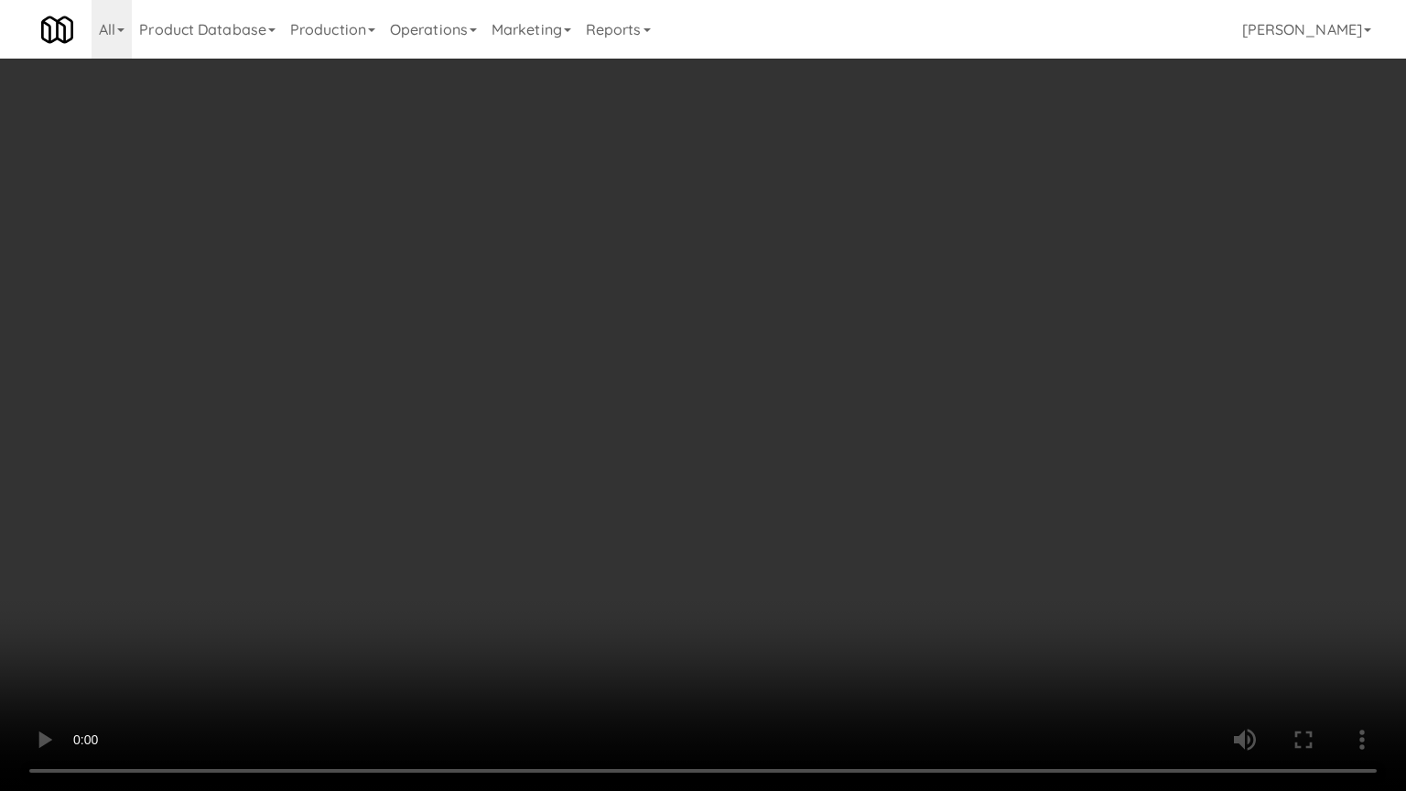
click at [410, 635] on video at bounding box center [703, 395] width 1406 height 791
click at [415, 560] on video at bounding box center [703, 395] width 1406 height 791
click at [461, 560] on video at bounding box center [703, 395] width 1406 height 791
click at [472, 551] on video at bounding box center [703, 395] width 1406 height 791
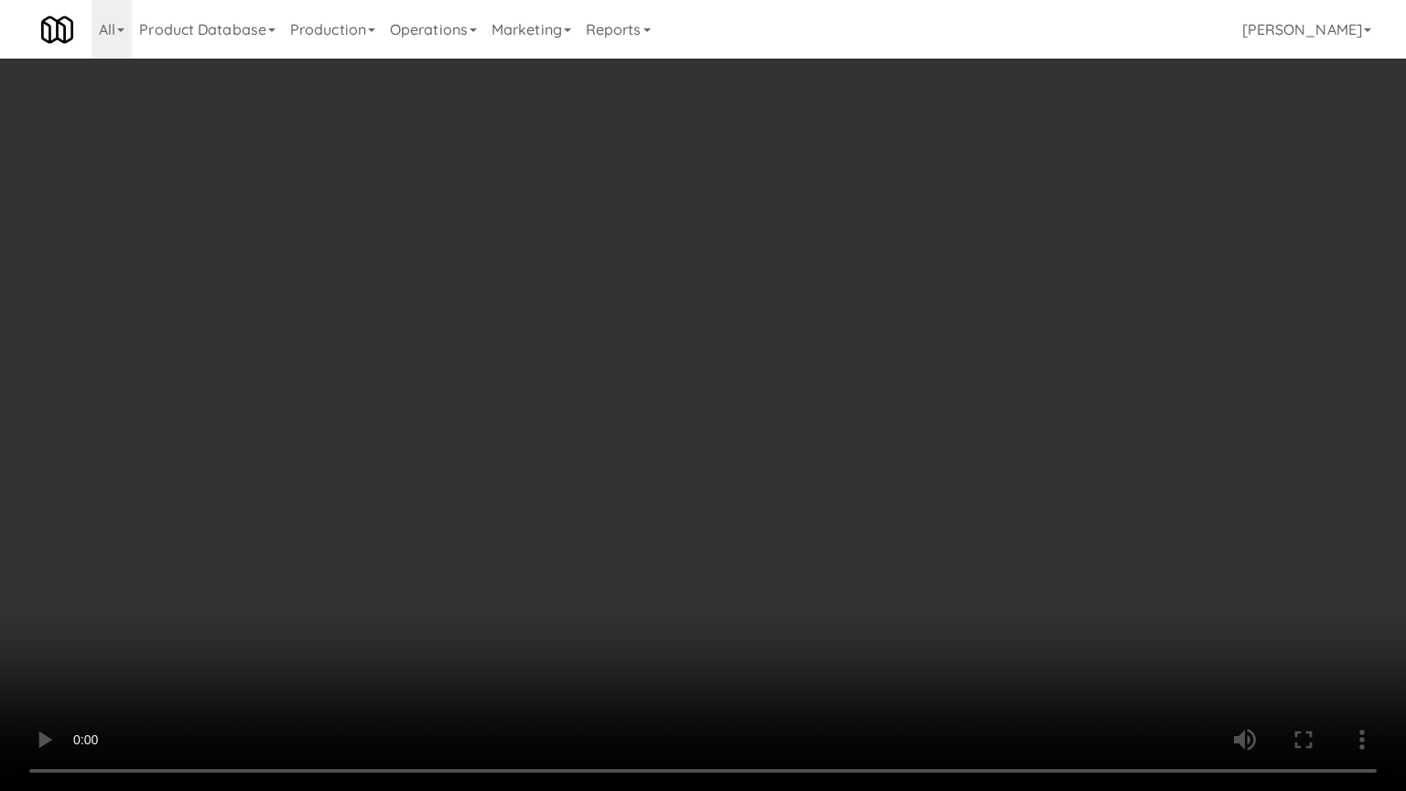
click at [472, 550] on video at bounding box center [703, 395] width 1406 height 791
click at [214, 596] on video at bounding box center [703, 395] width 1406 height 791
click at [572, 404] on video at bounding box center [703, 395] width 1406 height 791
click at [448, 635] on video at bounding box center [703, 395] width 1406 height 791
click at [499, 553] on video at bounding box center [703, 395] width 1406 height 791
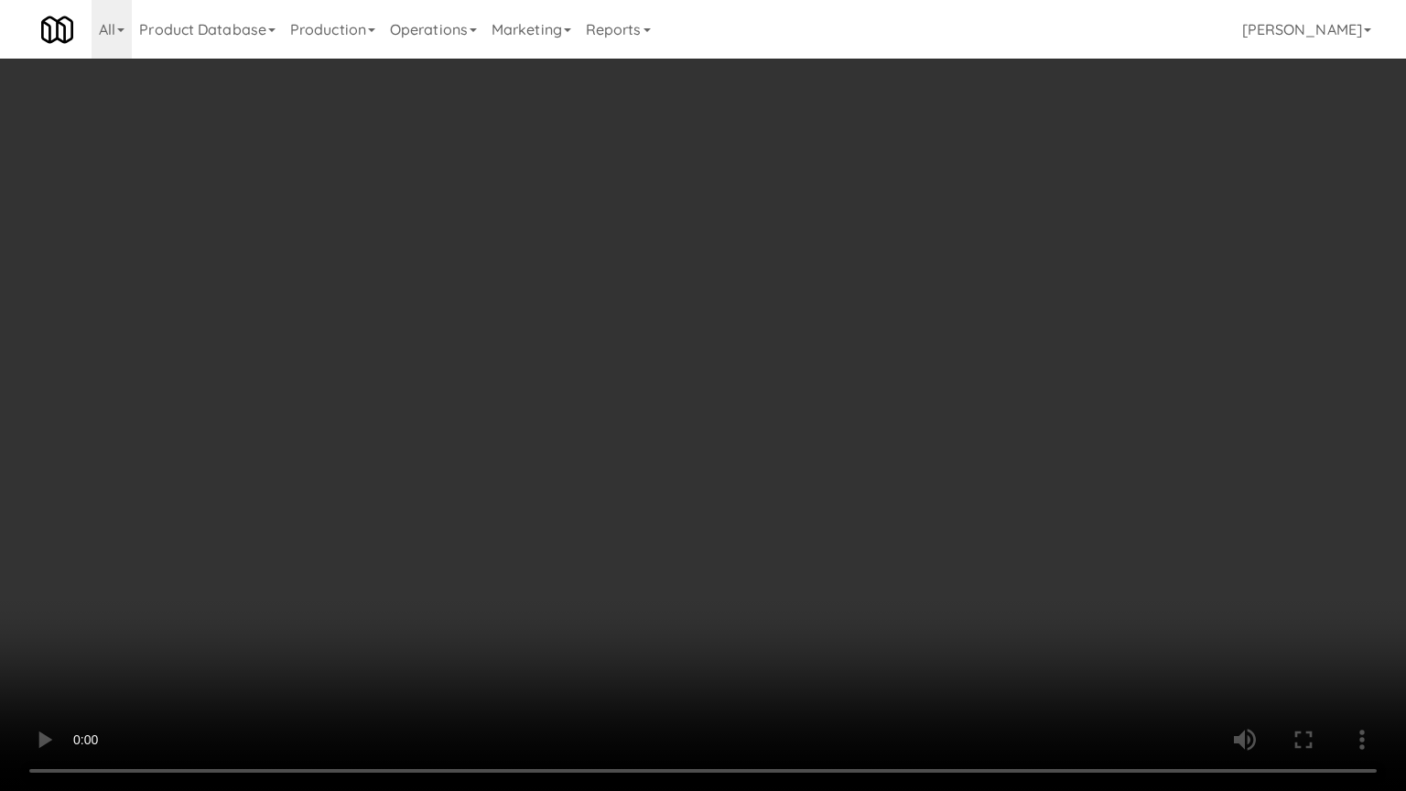
click at [502, 547] on video at bounding box center [703, 395] width 1406 height 791
click at [572, 551] on video at bounding box center [703, 395] width 1406 height 791
click at [544, 547] on video at bounding box center [703, 395] width 1406 height 791
click at [625, 555] on video at bounding box center [703, 395] width 1406 height 791
click at [610, 551] on video at bounding box center [703, 395] width 1406 height 791
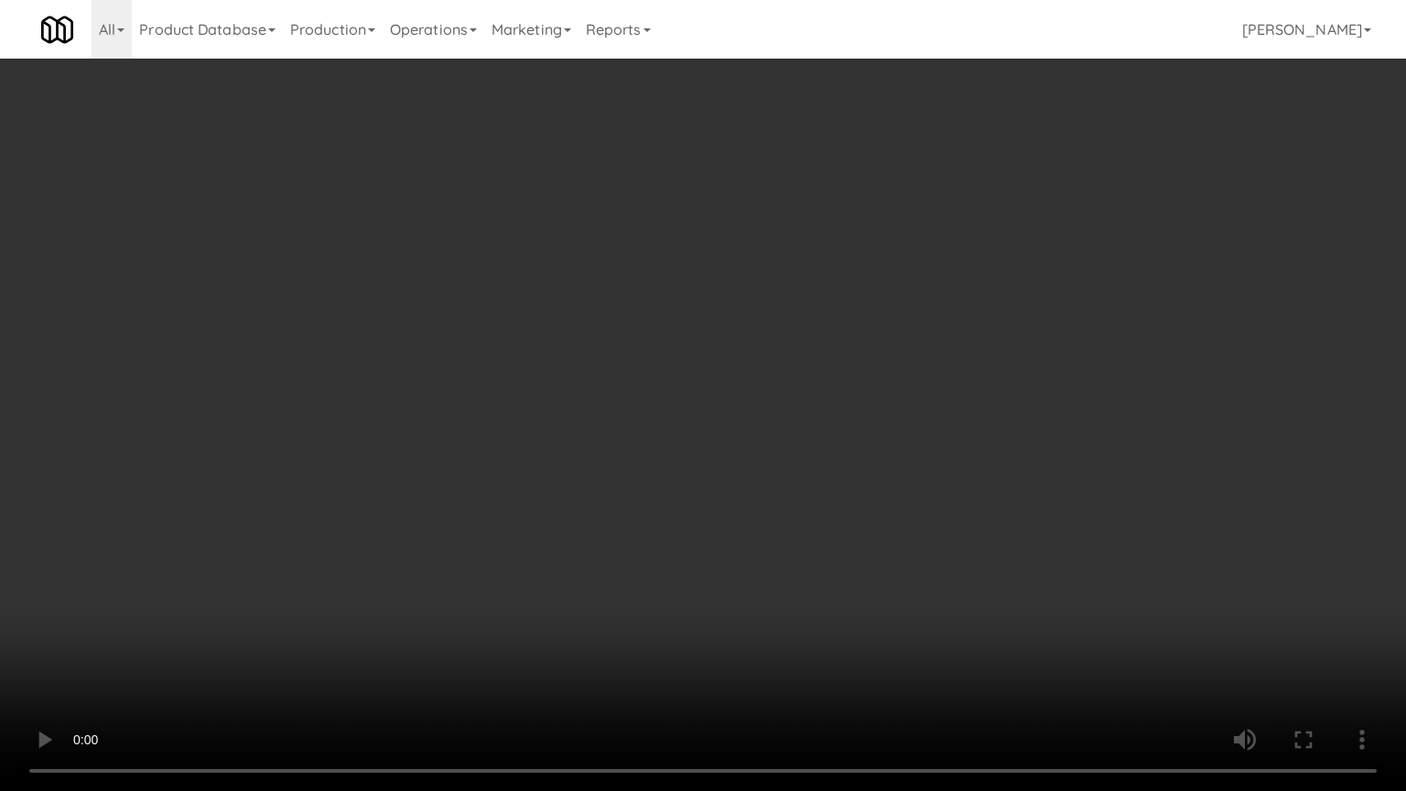
drag, startPoint x: 613, startPoint y: 547, endPoint x: 1017, endPoint y: 313, distance: 466.8
click at [620, 537] on video at bounding box center [703, 395] width 1406 height 791
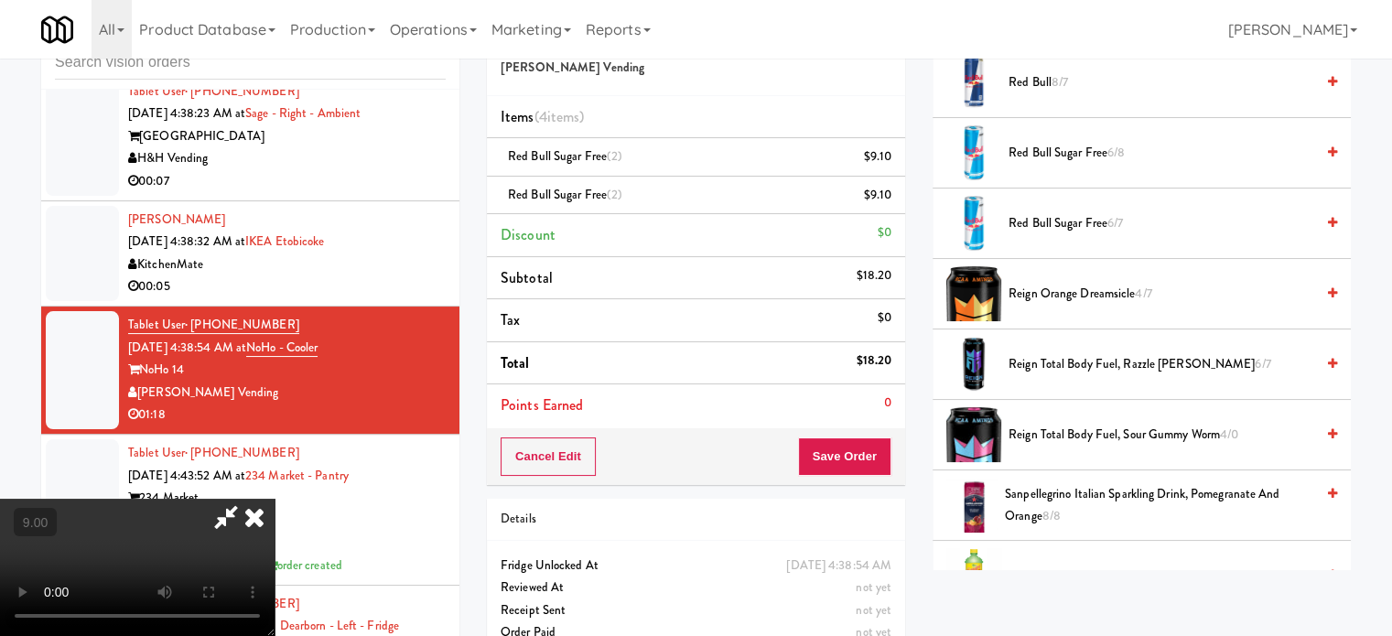
click at [1066, 219] on span "Red Bull Sugar Free 6/7" at bounding box center [1162, 223] width 306 height 23
click at [1076, 146] on span "Red Bull Sugar Free 6/8" at bounding box center [1162, 153] width 306 height 23
click at [275, 499] on video at bounding box center [137, 567] width 275 height 137
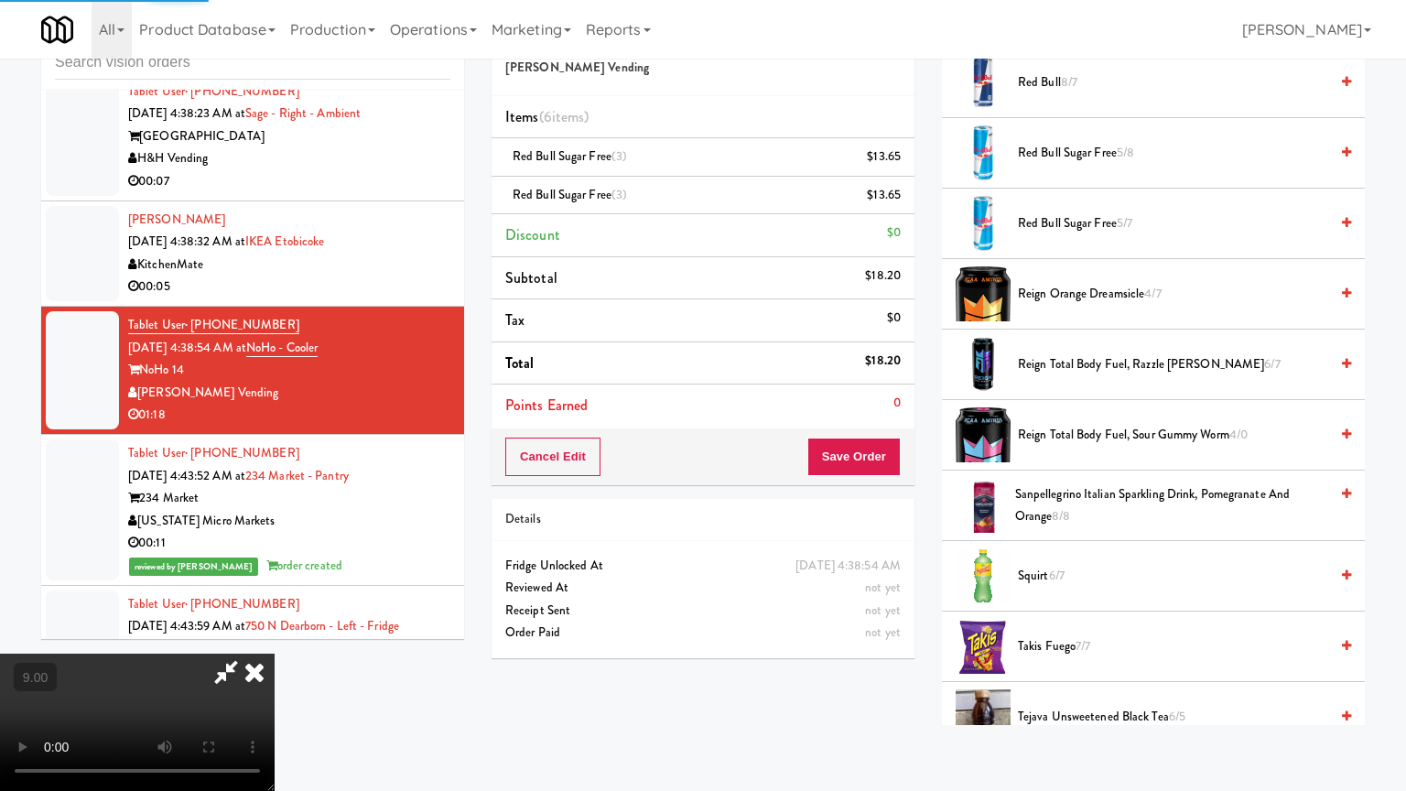
drag, startPoint x: 493, startPoint y: 403, endPoint x: 581, endPoint y: 346, distance: 105.4
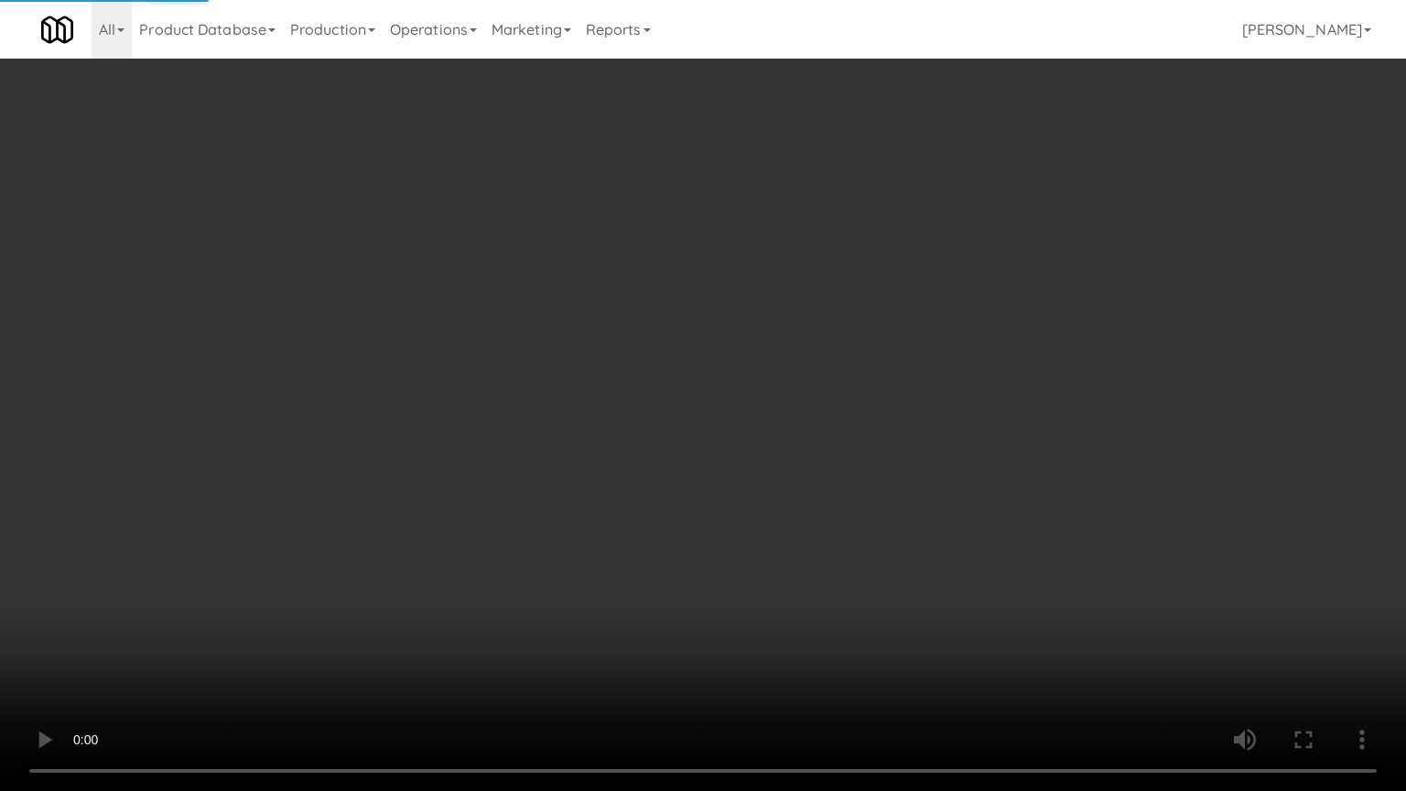
click at [494, 403] on video at bounding box center [703, 395] width 1406 height 791
click at [579, 369] on video at bounding box center [703, 395] width 1406 height 791
click at [586, 380] on video at bounding box center [703, 395] width 1406 height 791
drag, startPoint x: 616, startPoint y: 377, endPoint x: 865, endPoint y: 244, distance: 282.6
click at [635, 376] on video at bounding box center [703, 395] width 1406 height 791
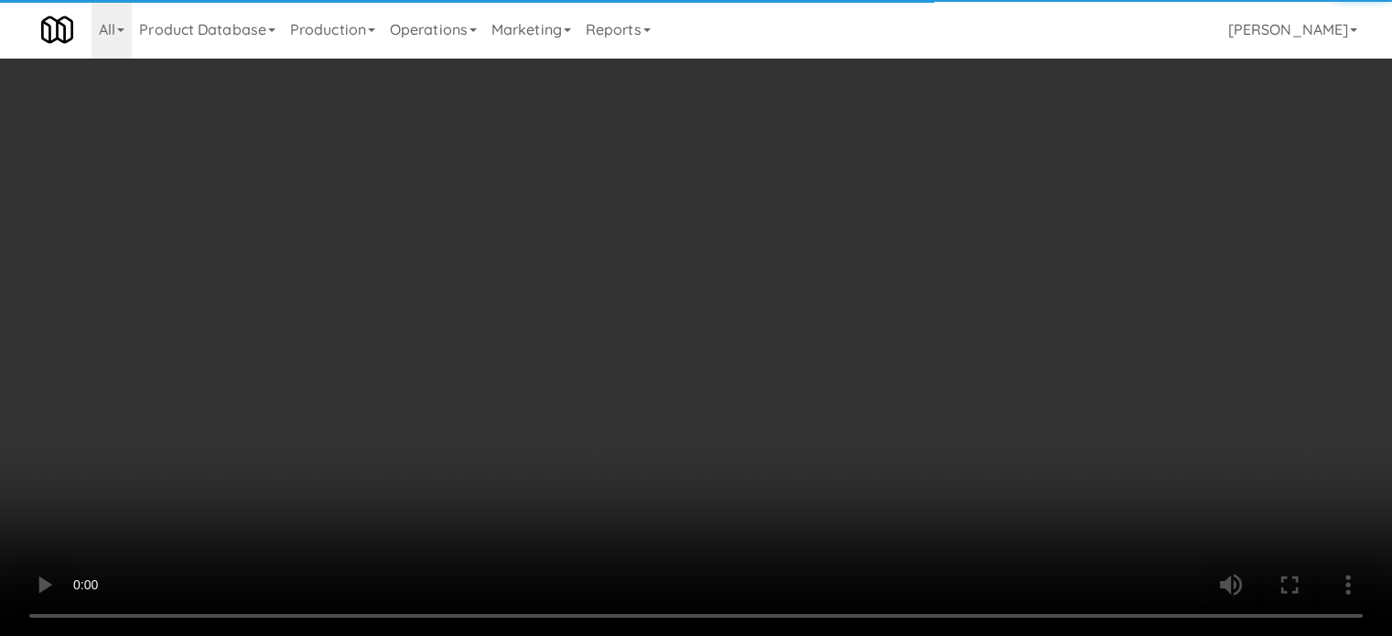
scroll to position [1300, 0]
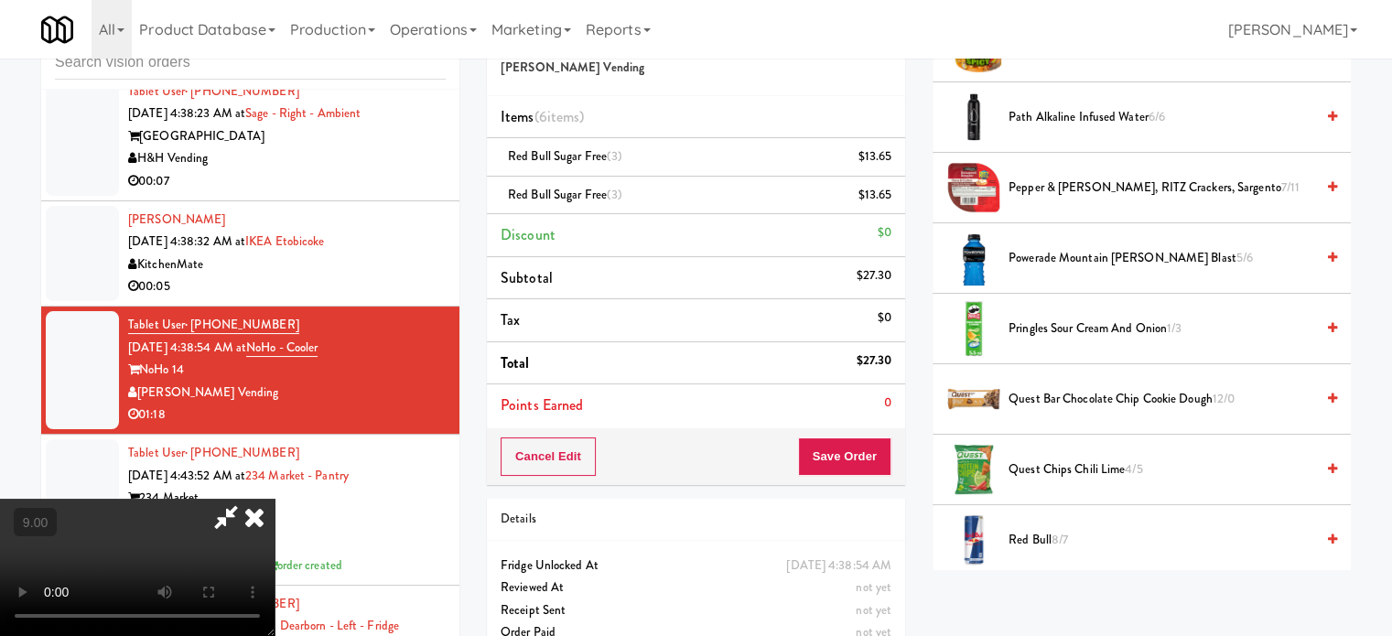
click at [1081, 324] on span "Pringles Sour Cream and Onion 1/3" at bounding box center [1162, 329] width 306 height 23
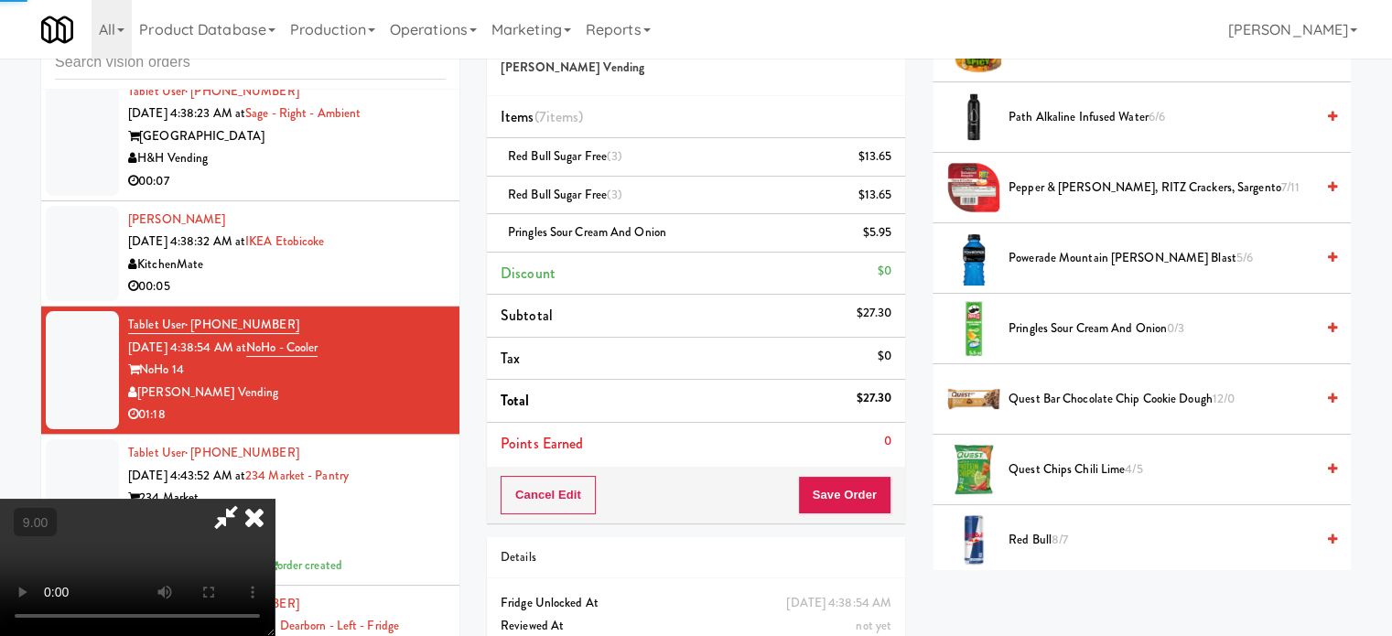
click at [275, 499] on video at bounding box center [137, 567] width 275 height 137
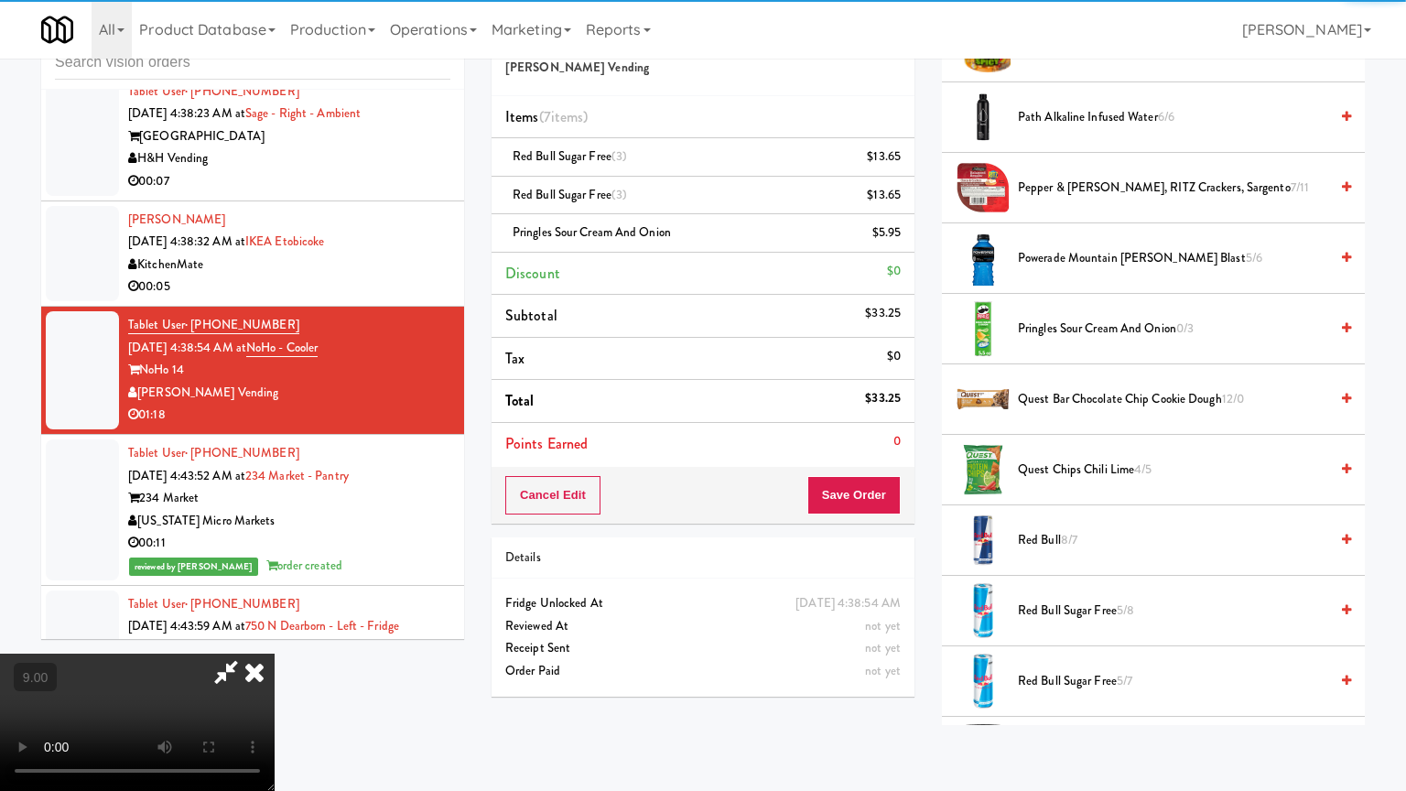
drag, startPoint x: 440, startPoint y: 514, endPoint x: 450, endPoint y: 491, distance: 25.8
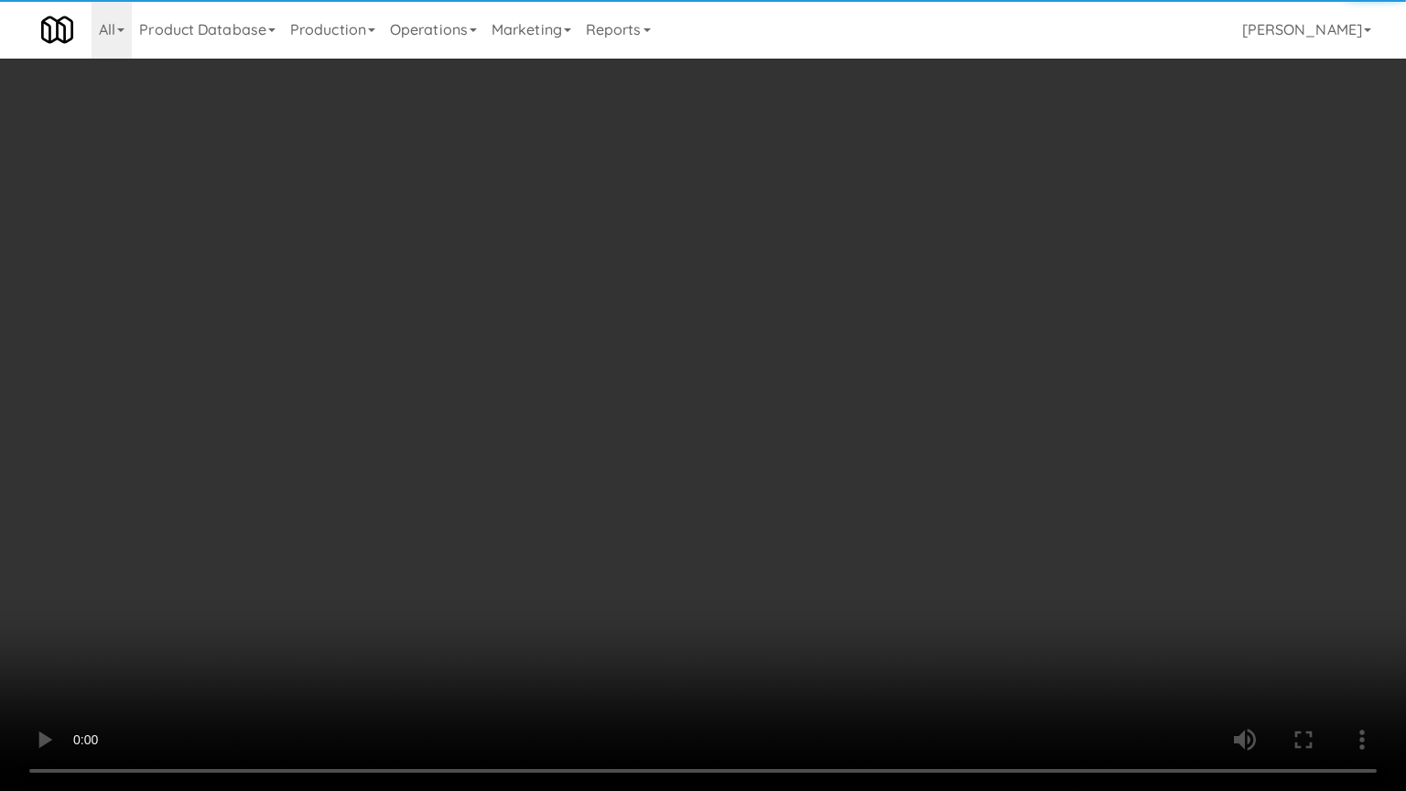
click at [441, 511] on video at bounding box center [703, 395] width 1406 height 791
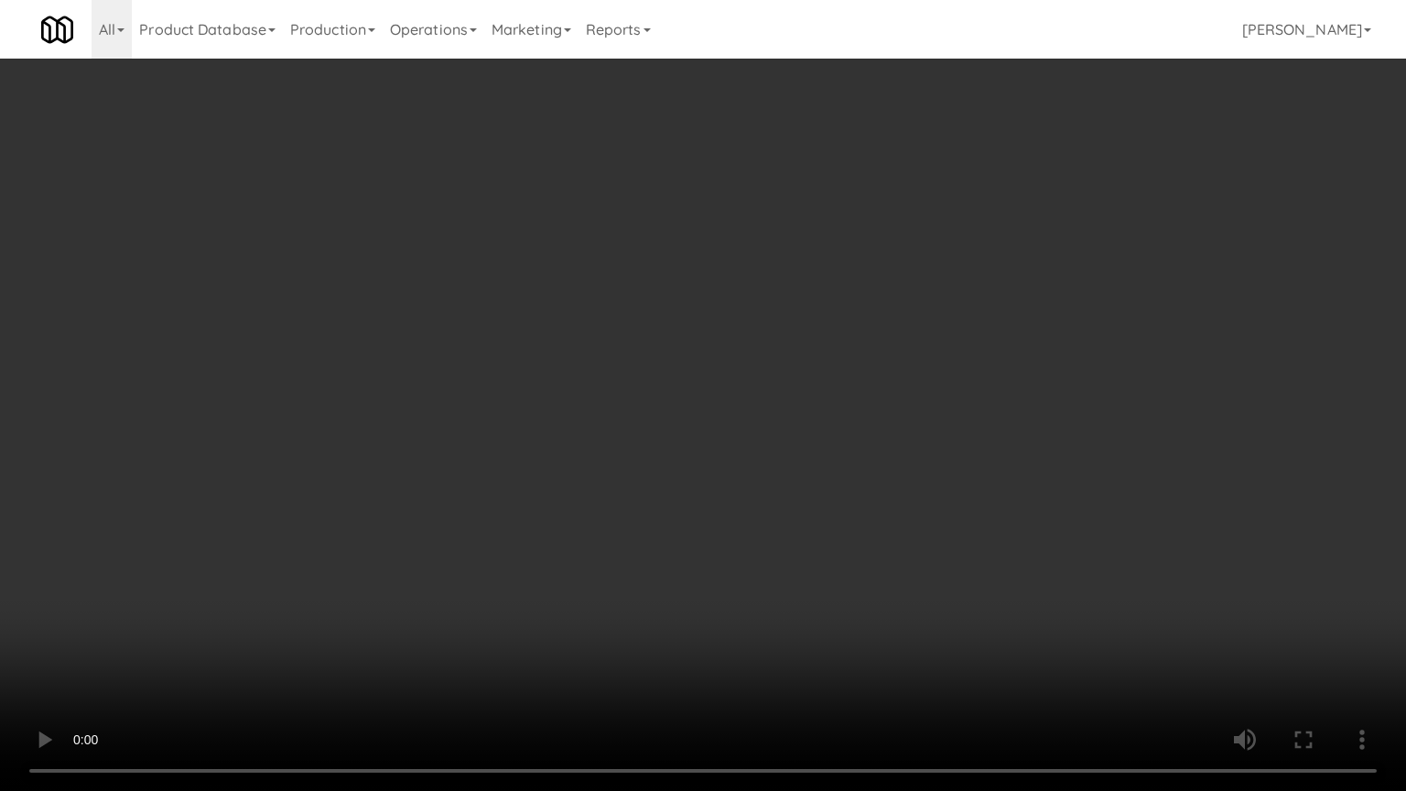
click at [509, 433] on video at bounding box center [703, 395] width 1406 height 791
click at [506, 635] on video at bounding box center [703, 395] width 1406 height 791
click at [465, 593] on video at bounding box center [703, 395] width 1406 height 791
click at [435, 582] on video at bounding box center [703, 395] width 1406 height 791
click at [417, 578] on video at bounding box center [703, 395] width 1406 height 791
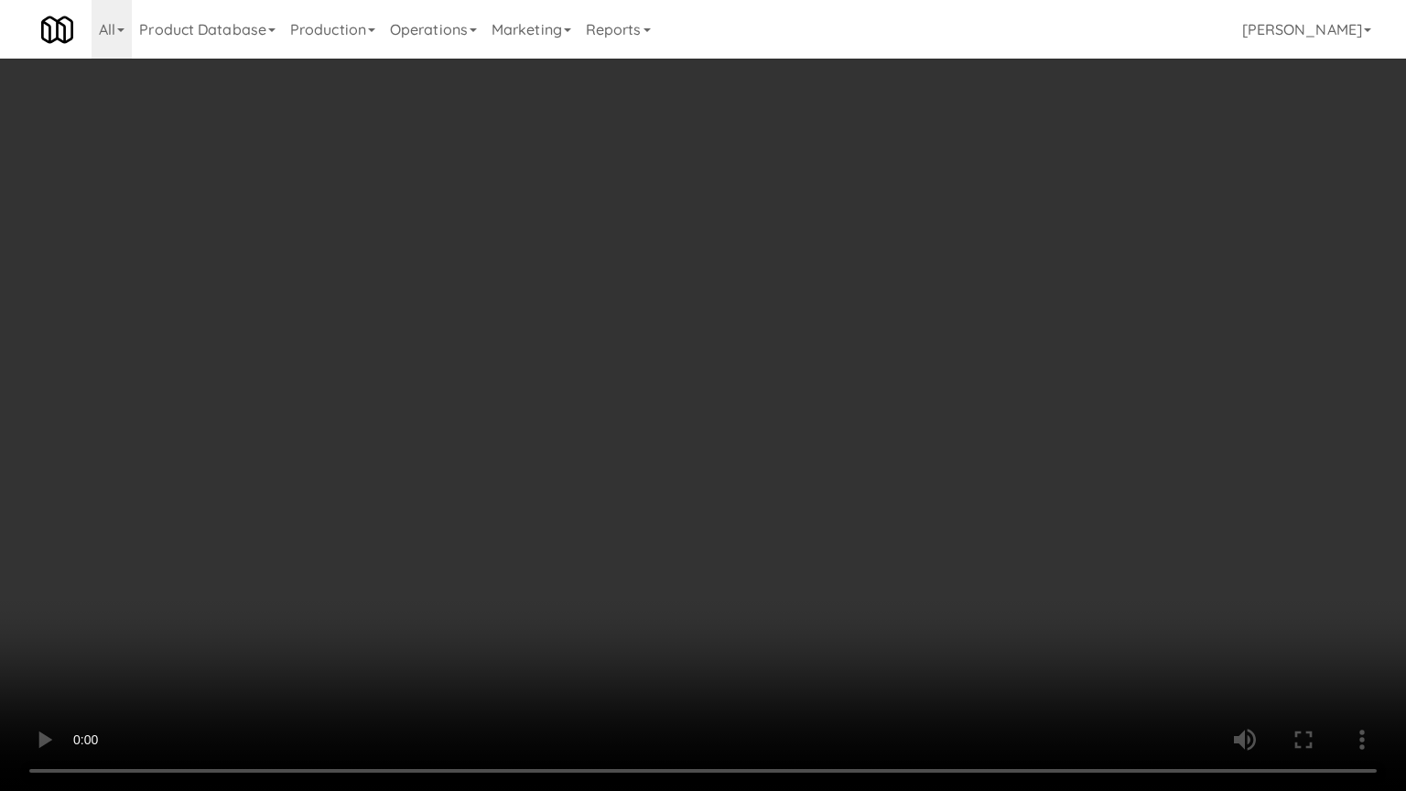
click at [434, 569] on video at bounding box center [703, 395] width 1406 height 791
drag, startPoint x: 466, startPoint y: 553, endPoint x: 753, endPoint y: 350, distance: 352.0
click at [480, 545] on video at bounding box center [703, 395] width 1406 height 791
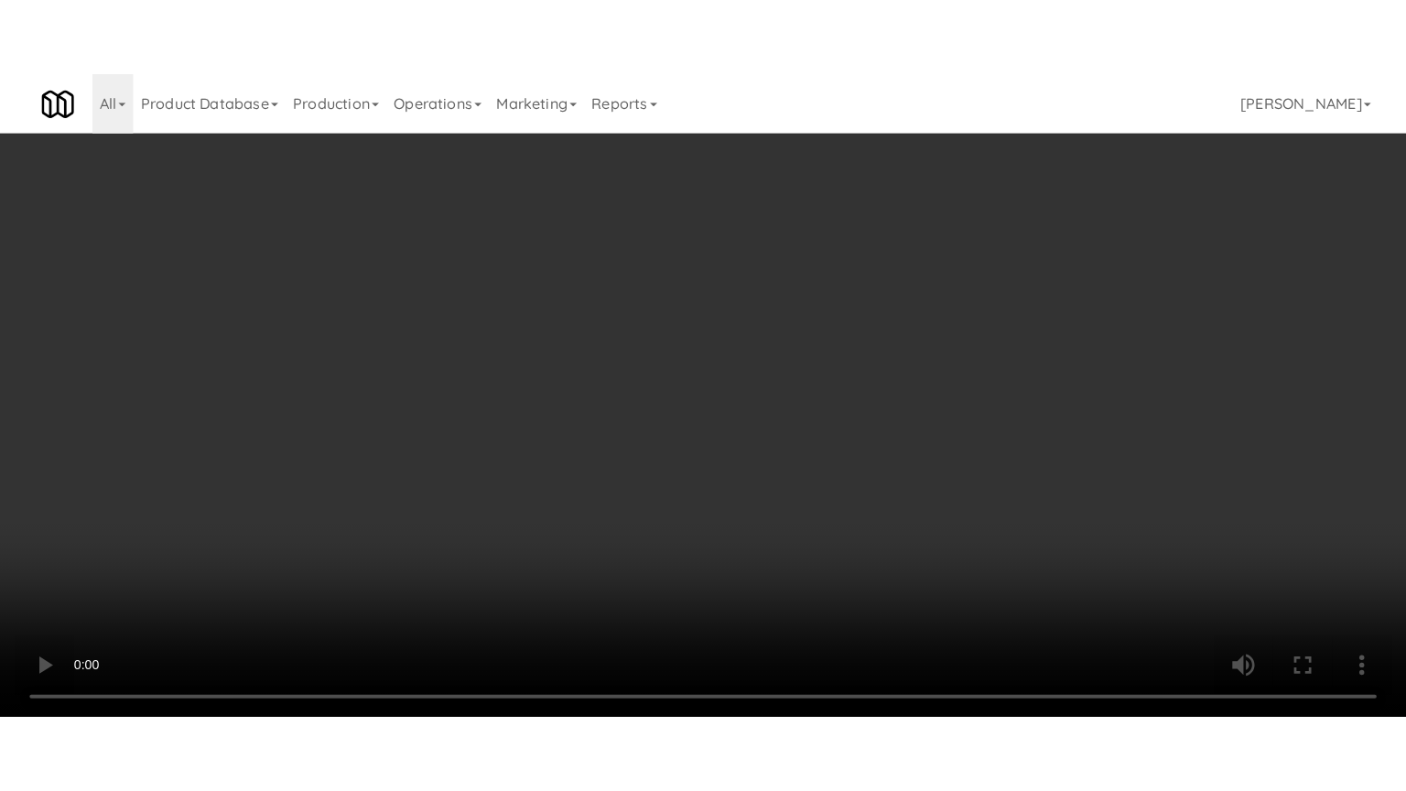
scroll to position [2215, 0]
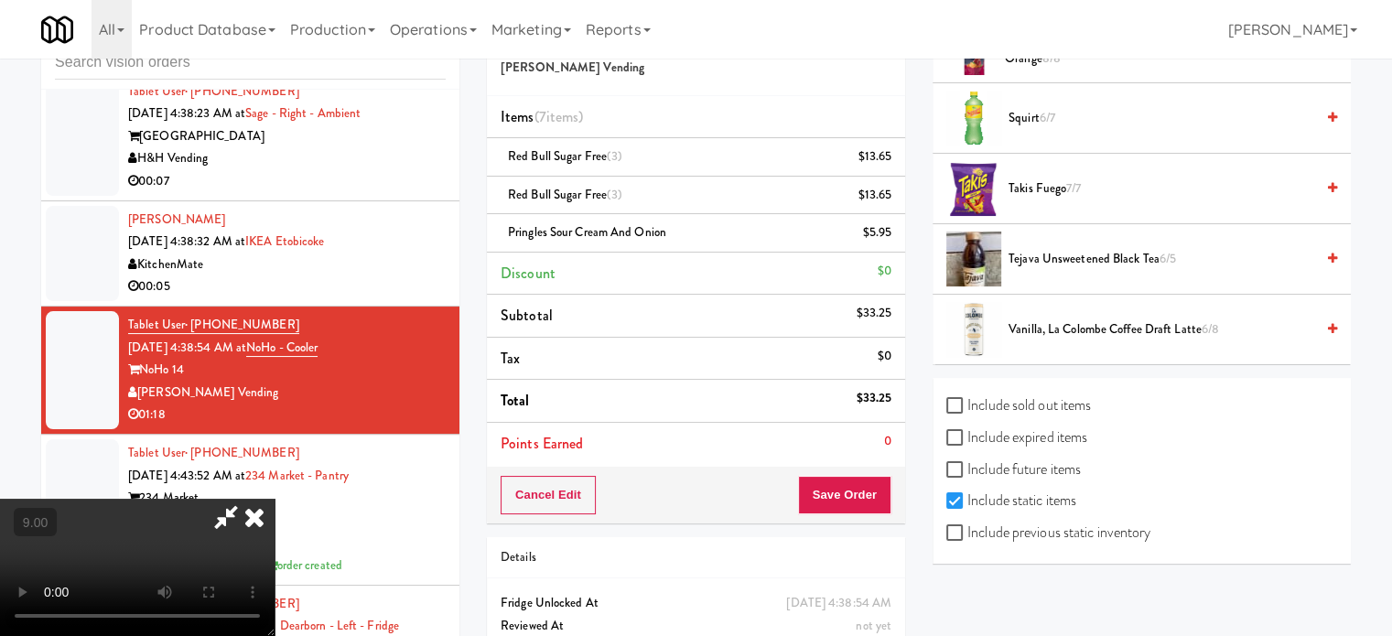
click at [1073, 182] on span "7/7" at bounding box center [1073, 187] width 15 height 17
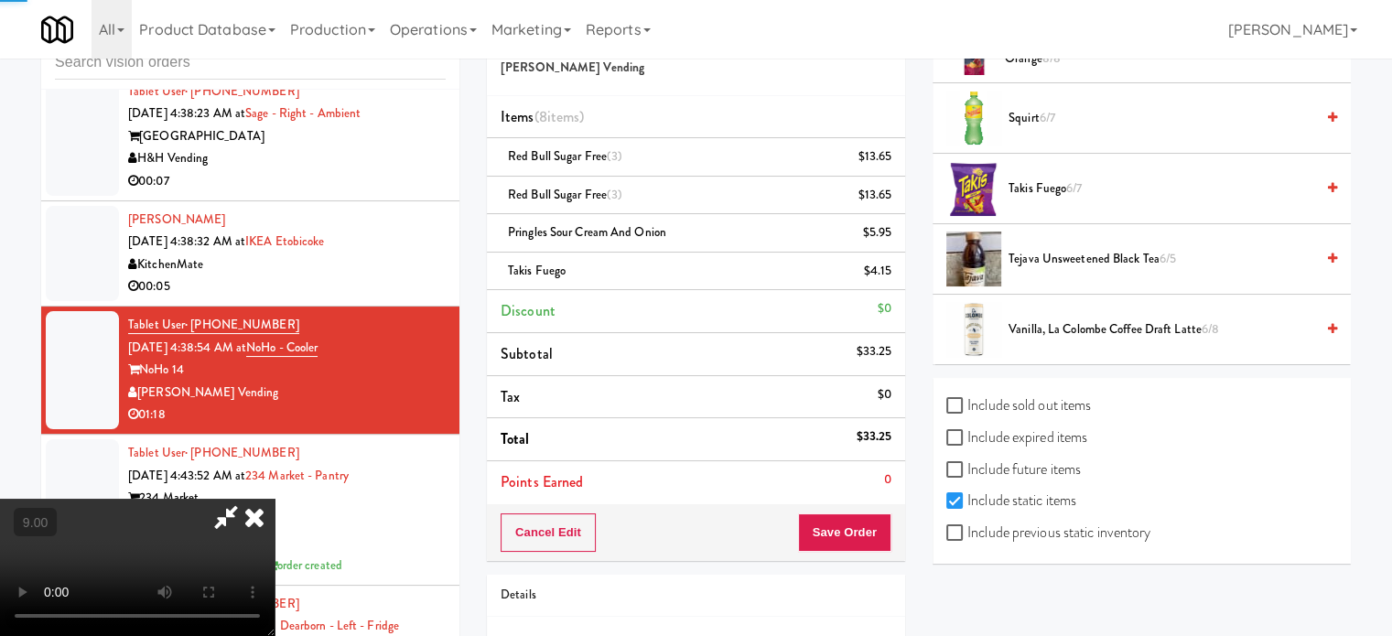
click at [1073, 182] on span "6/7" at bounding box center [1074, 187] width 16 height 17
click at [275, 499] on video at bounding box center [137, 567] width 275 height 137
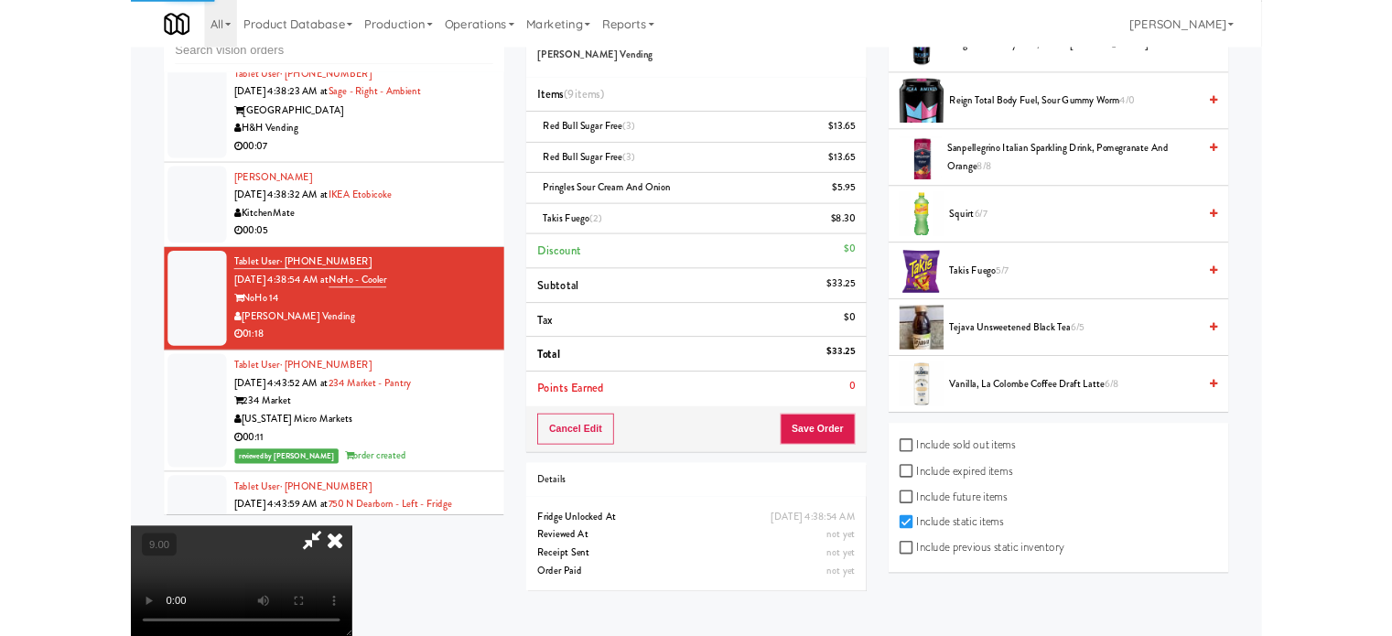
scroll to position [2061, 0]
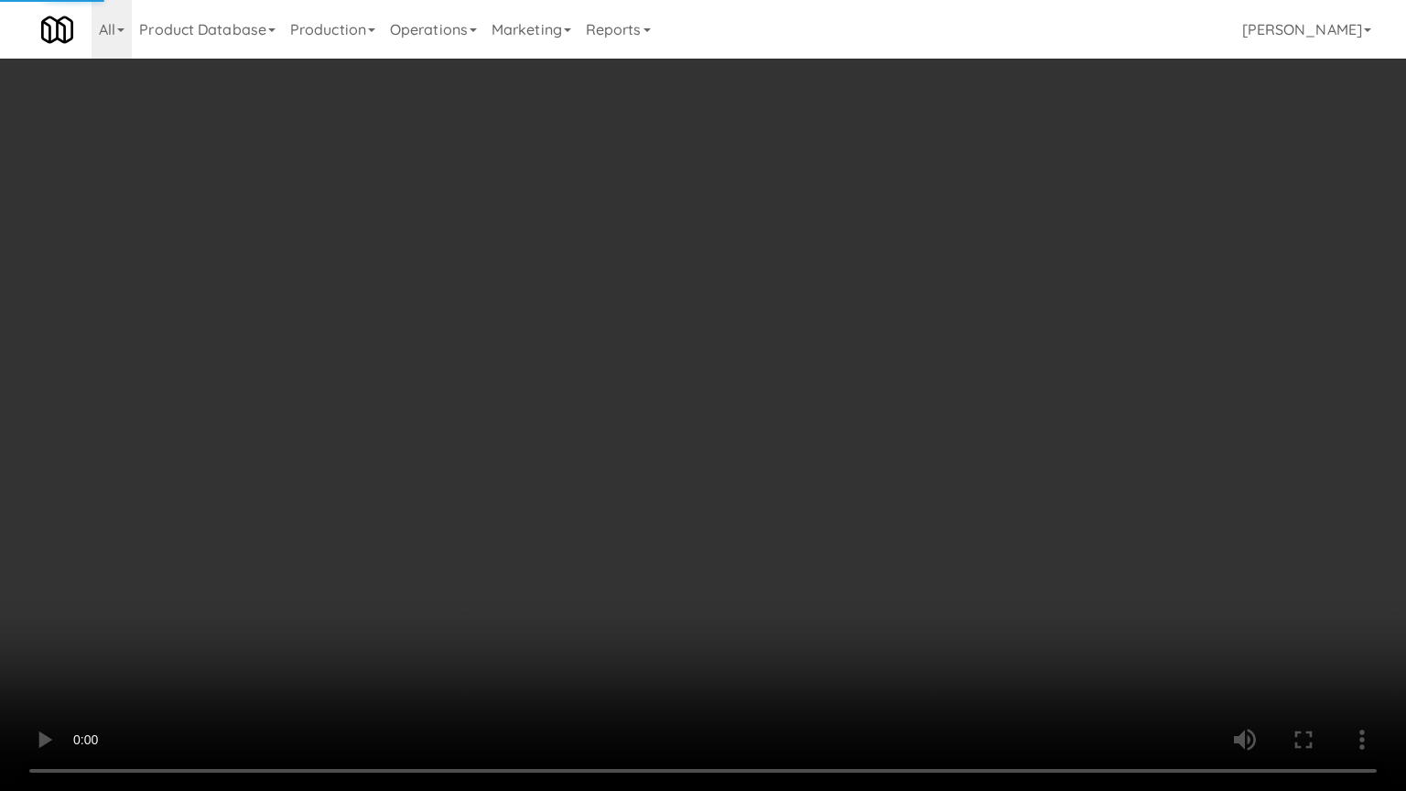
click at [490, 405] on video at bounding box center [703, 395] width 1406 height 791
click at [556, 395] on video at bounding box center [703, 395] width 1406 height 791
click at [668, 427] on video at bounding box center [703, 395] width 1406 height 791
click at [663, 428] on video at bounding box center [703, 395] width 1406 height 791
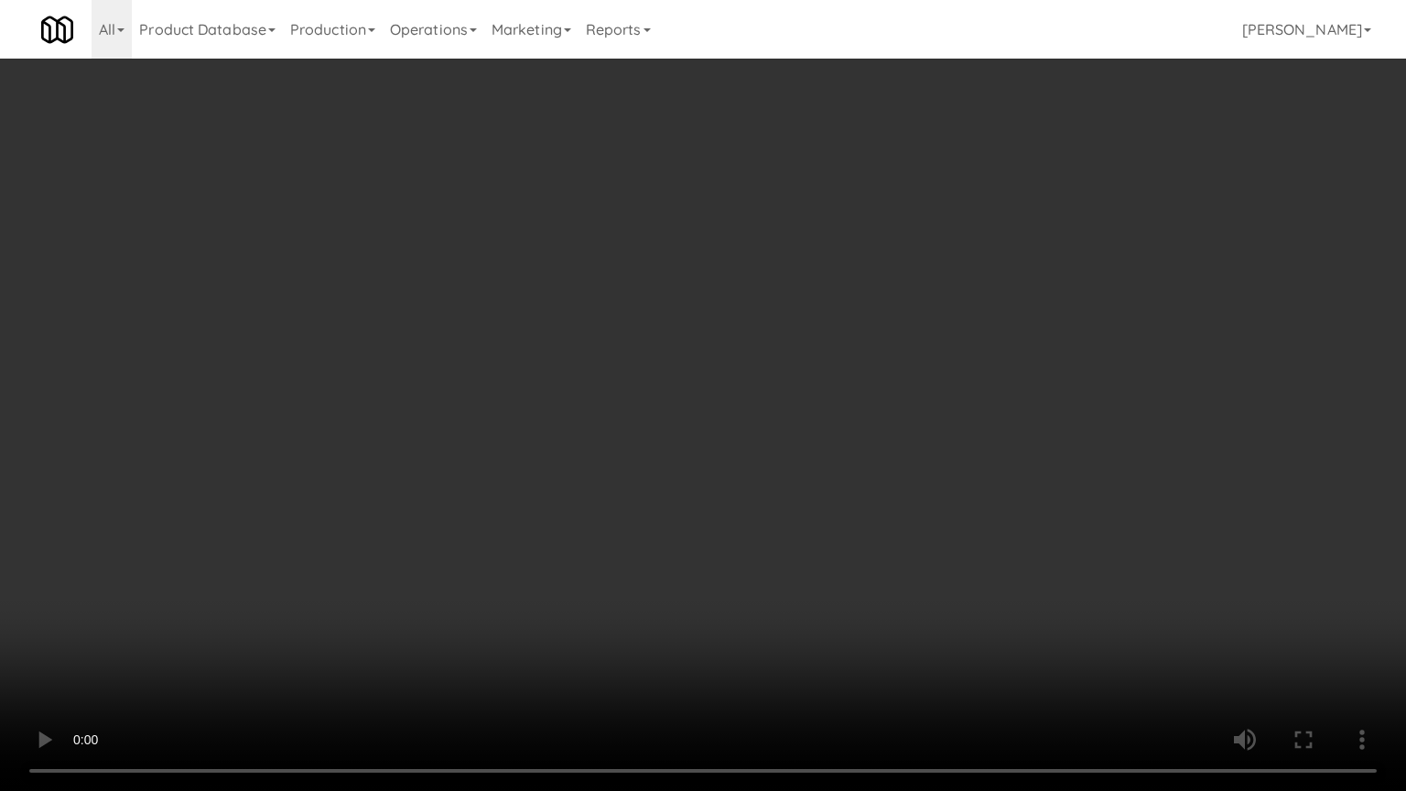
click at [663, 428] on video at bounding box center [703, 395] width 1406 height 791
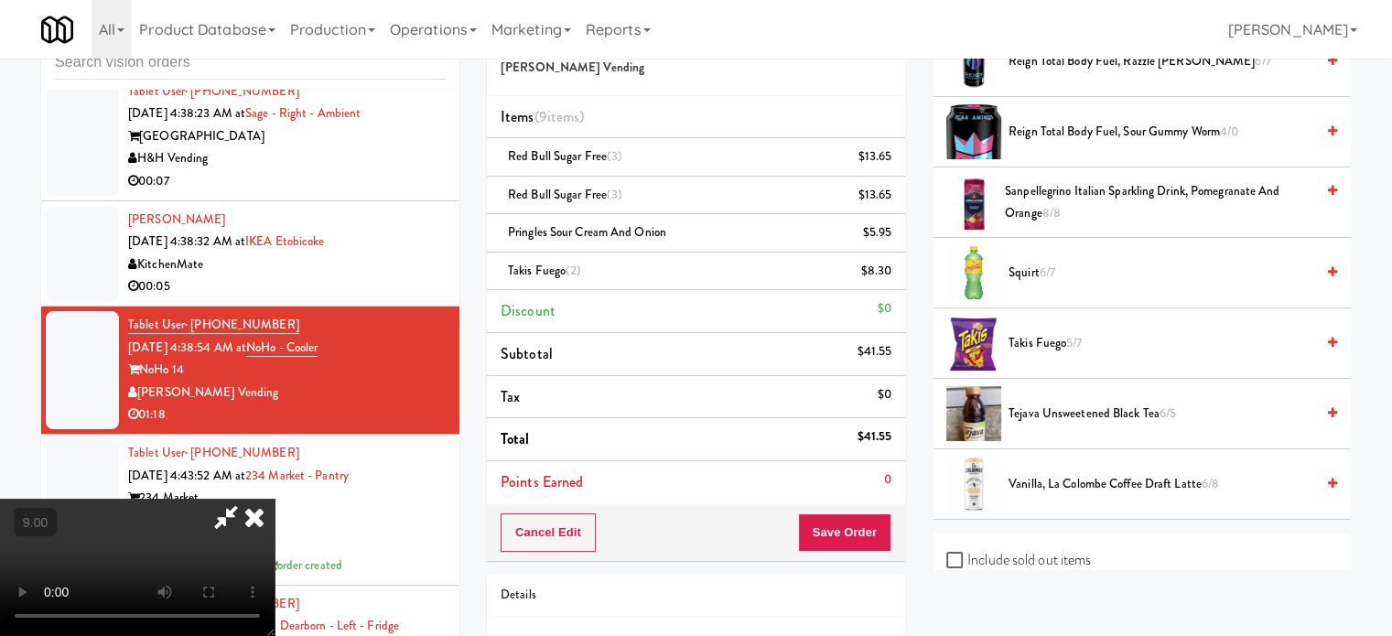
click at [1066, 342] on span "Takis Fuego 5/7" at bounding box center [1162, 343] width 306 height 23
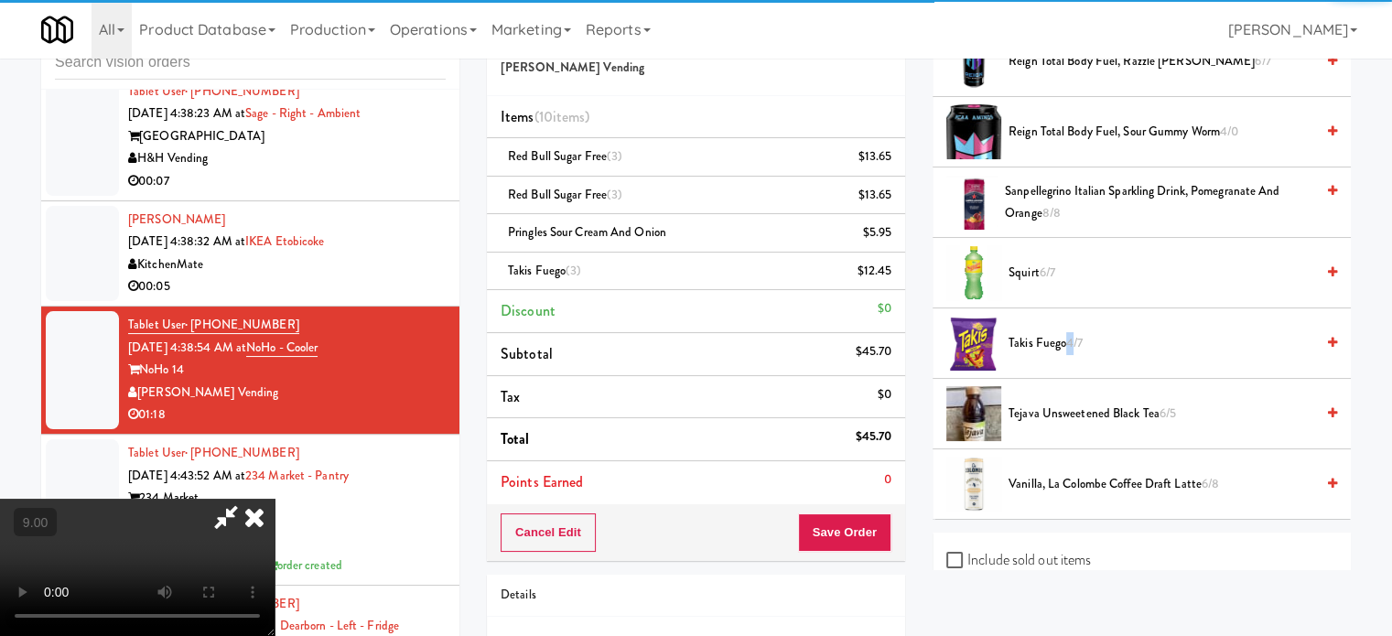
click at [1066, 341] on span "Takis Fuego 4/7" at bounding box center [1162, 343] width 306 height 23
click at [1065, 340] on span "Takis Fuego 3/7" at bounding box center [1162, 343] width 306 height 23
click at [275, 499] on video at bounding box center [137, 567] width 275 height 137
drag, startPoint x: 483, startPoint y: 404, endPoint x: 490, endPoint y: 503, distance: 100.0
click at [275, 499] on video at bounding box center [137, 567] width 275 height 137
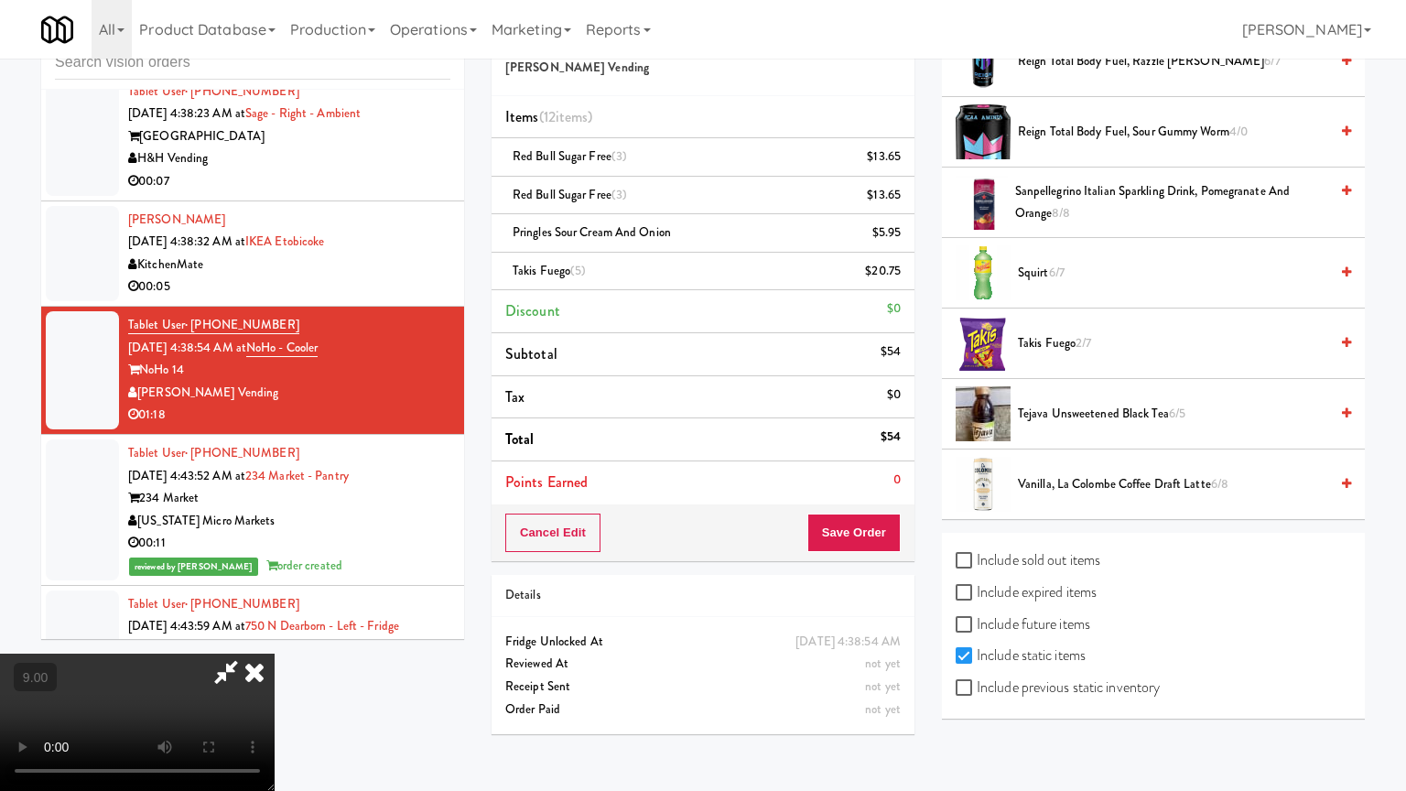
drag, startPoint x: 494, startPoint y: 483, endPoint x: 509, endPoint y: 451, distance: 35.2
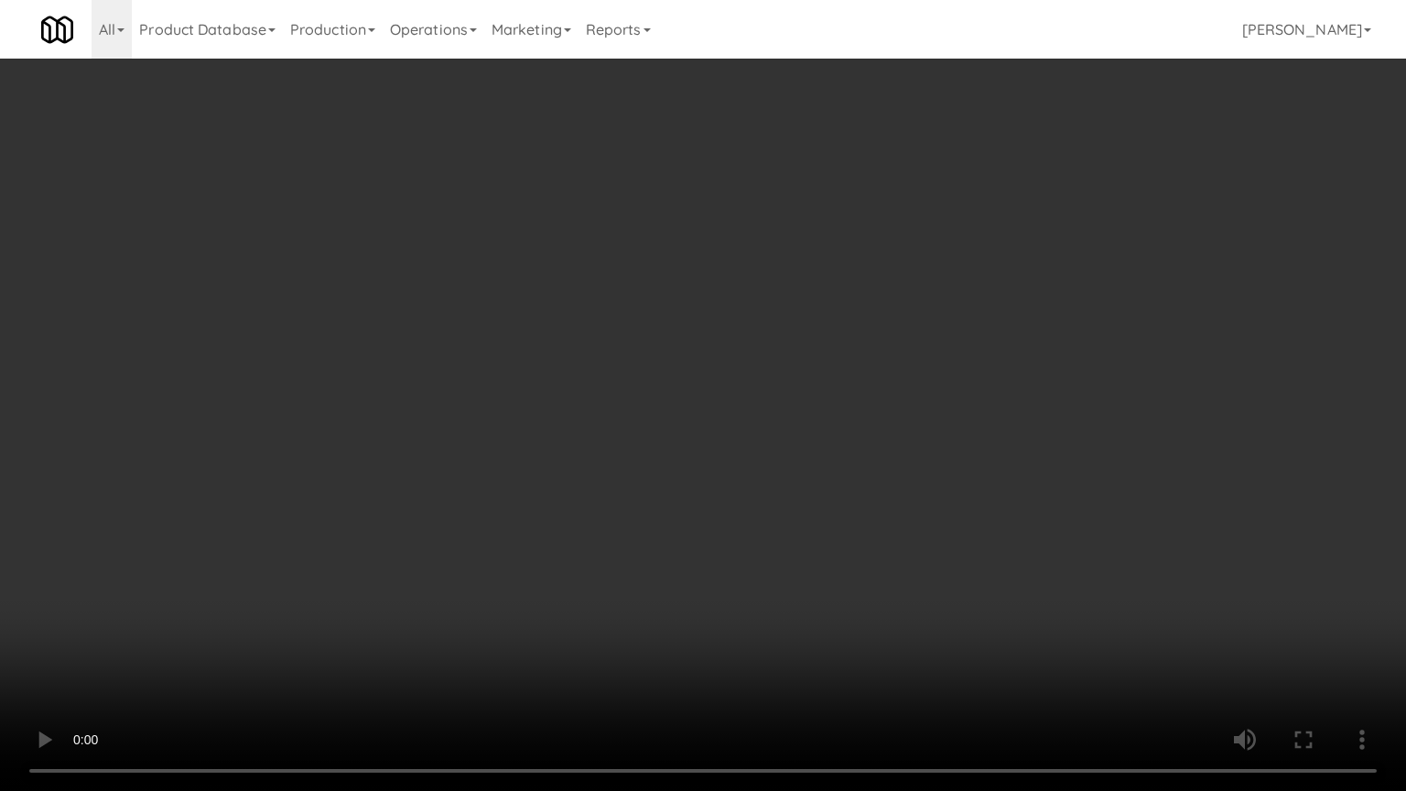
click at [494, 480] on video at bounding box center [703, 395] width 1406 height 791
click at [510, 448] on video at bounding box center [703, 395] width 1406 height 791
click at [511, 448] on video at bounding box center [703, 395] width 1406 height 791
click at [511, 447] on video at bounding box center [703, 395] width 1406 height 791
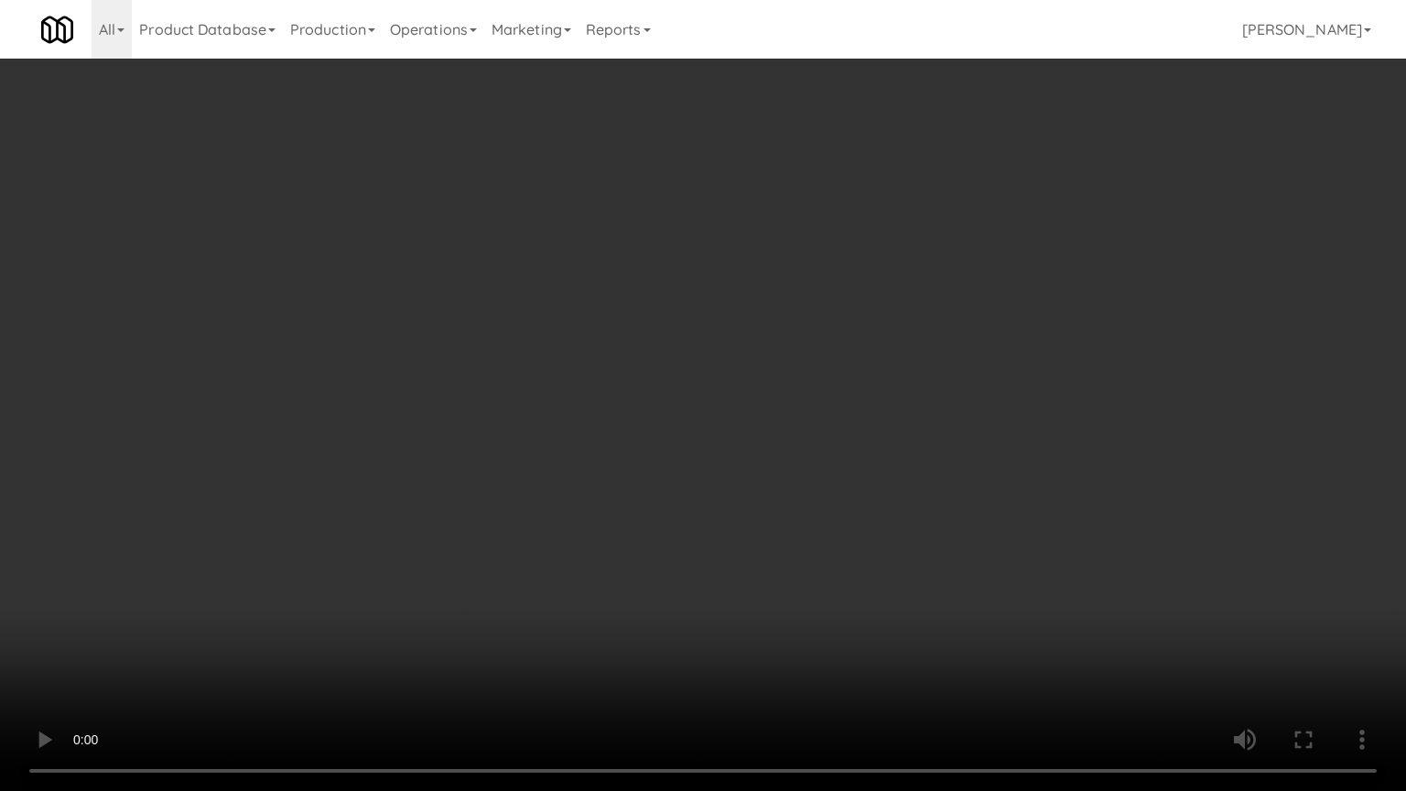
click at [582, 464] on video at bounding box center [703, 395] width 1406 height 791
click at [591, 475] on video at bounding box center [703, 395] width 1406 height 791
click at [591, 476] on video at bounding box center [703, 395] width 1406 height 791
click at [590, 485] on video at bounding box center [703, 395] width 1406 height 791
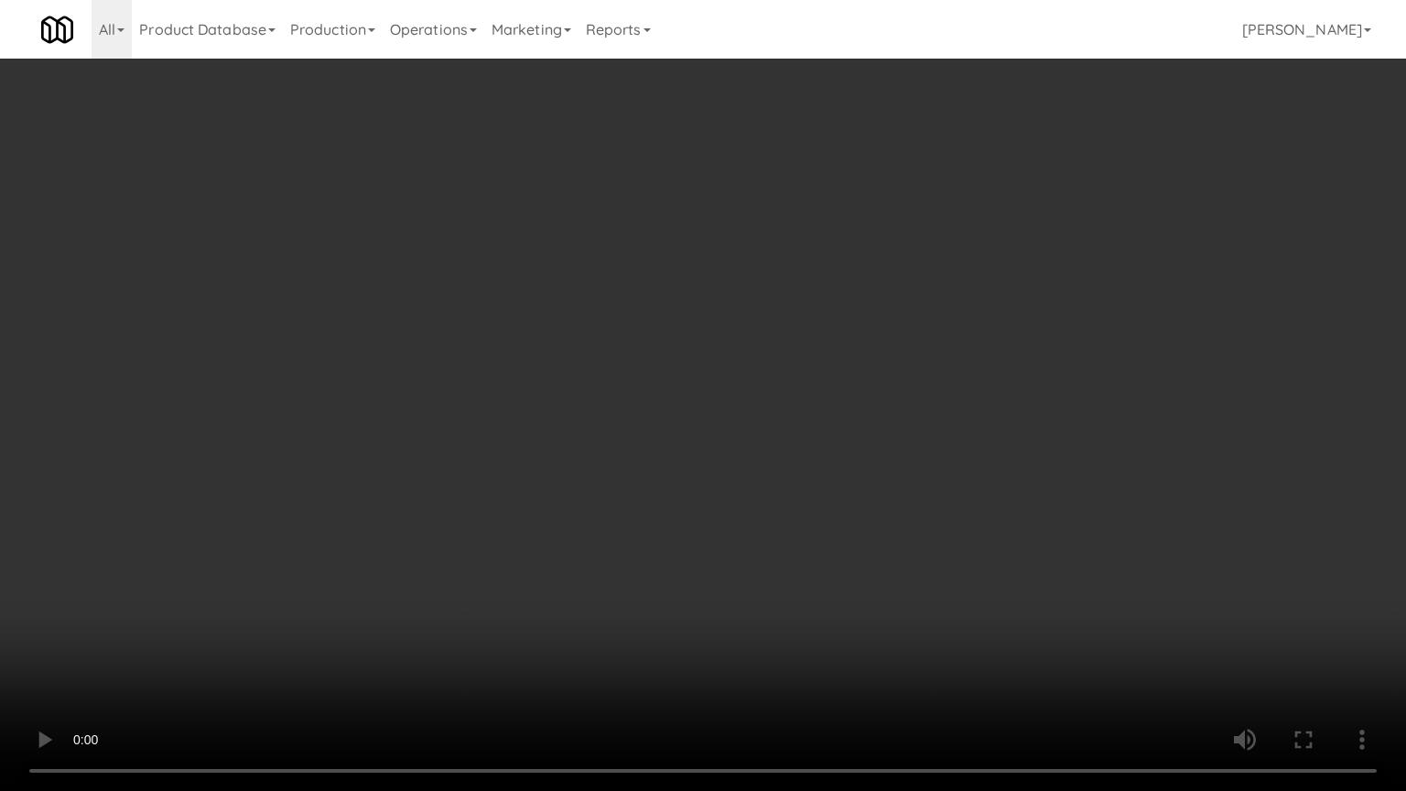
click at [590, 486] on video at bounding box center [703, 395] width 1406 height 791
click at [590, 490] on video at bounding box center [703, 395] width 1406 height 791
click at [644, 499] on video at bounding box center [703, 395] width 1406 height 791
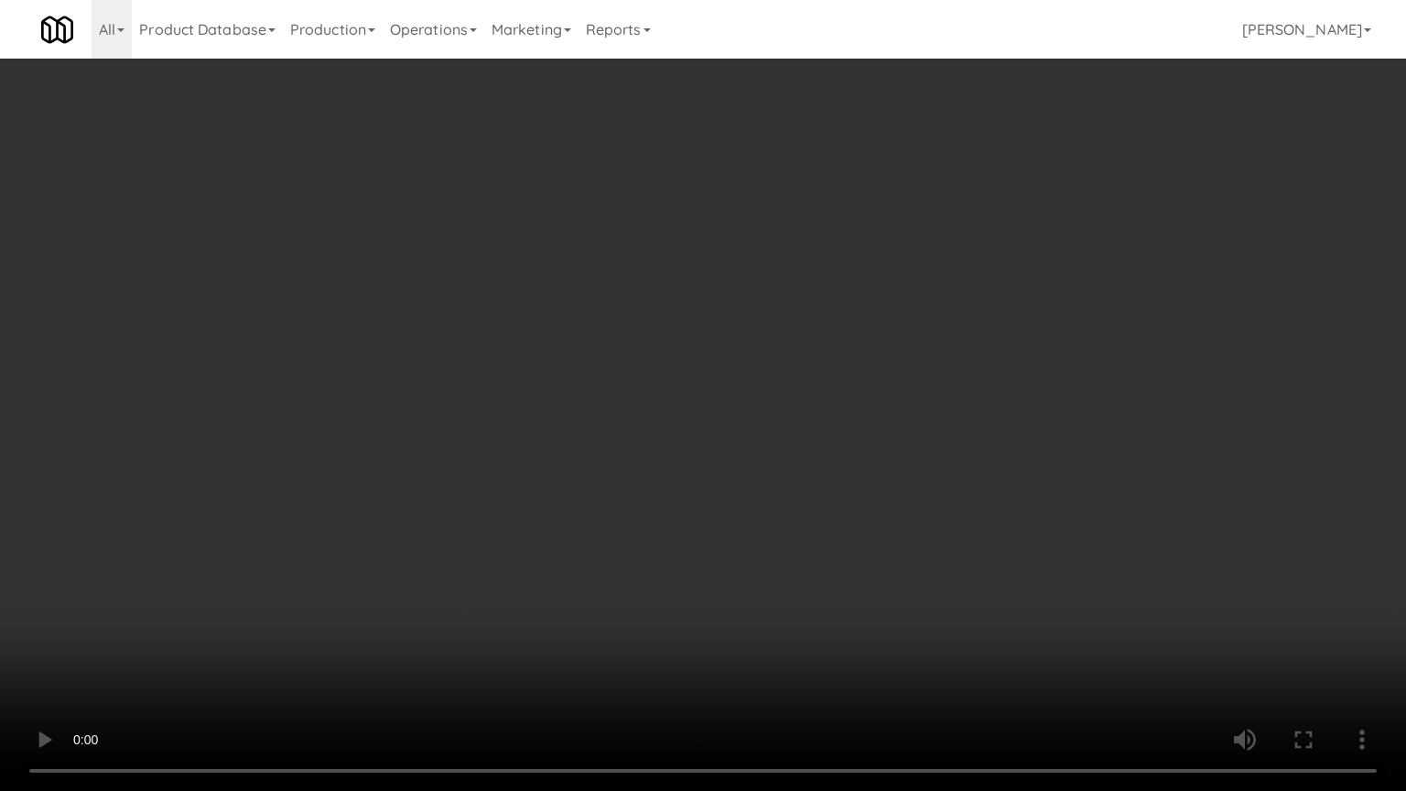
click at [711, 513] on video at bounding box center [703, 395] width 1406 height 791
click at [672, 515] on video at bounding box center [703, 395] width 1406 height 791
click at [776, 507] on video at bounding box center [703, 395] width 1406 height 791
click at [711, 502] on video at bounding box center [703, 395] width 1406 height 791
click at [798, 517] on video at bounding box center [703, 395] width 1406 height 791
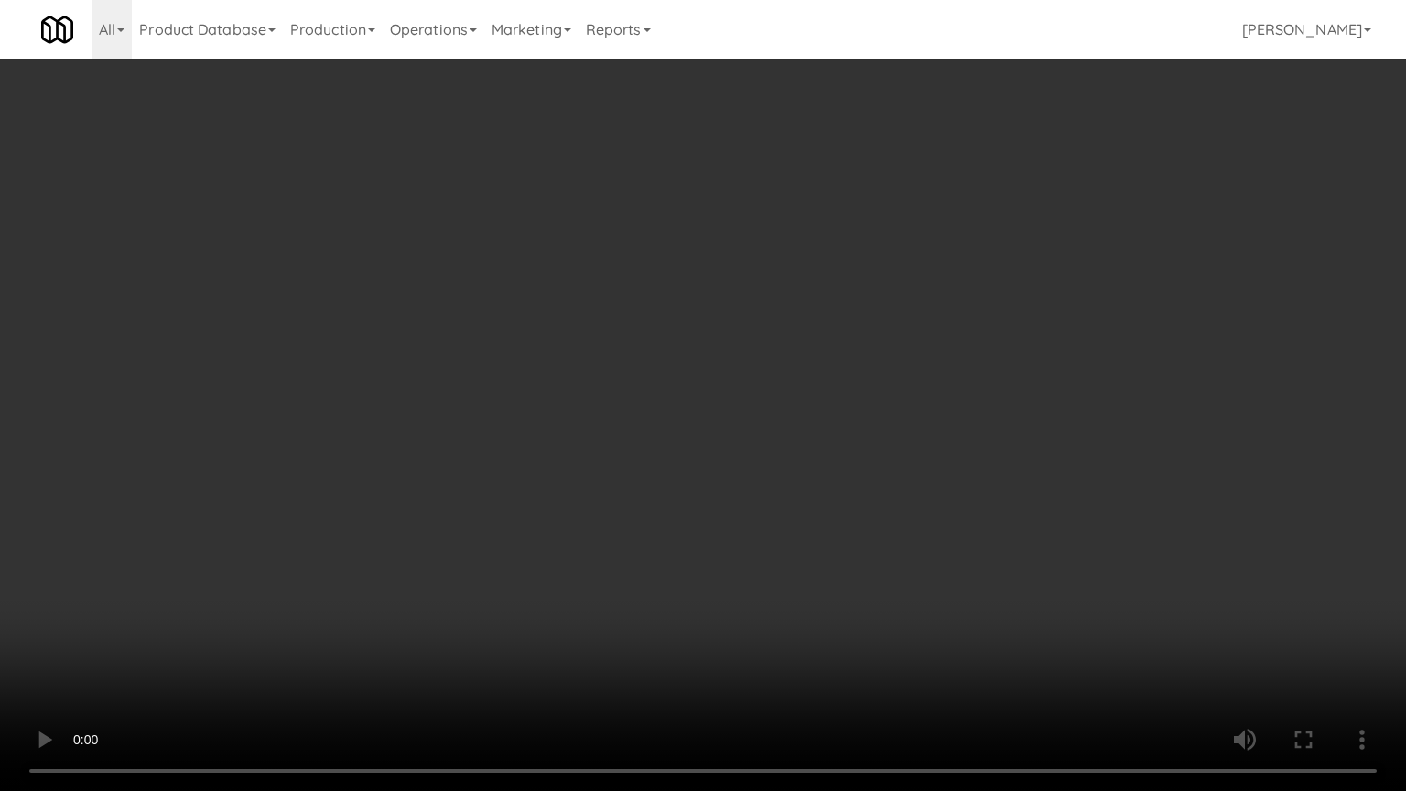
click at [682, 516] on video at bounding box center [703, 395] width 1406 height 791
click at [702, 514] on video at bounding box center [703, 395] width 1406 height 791
drag, startPoint x: 664, startPoint y: 512, endPoint x: 677, endPoint y: 509, distance: 13.1
click at [669, 512] on video at bounding box center [703, 395] width 1406 height 791
click at [677, 507] on video at bounding box center [703, 395] width 1406 height 791
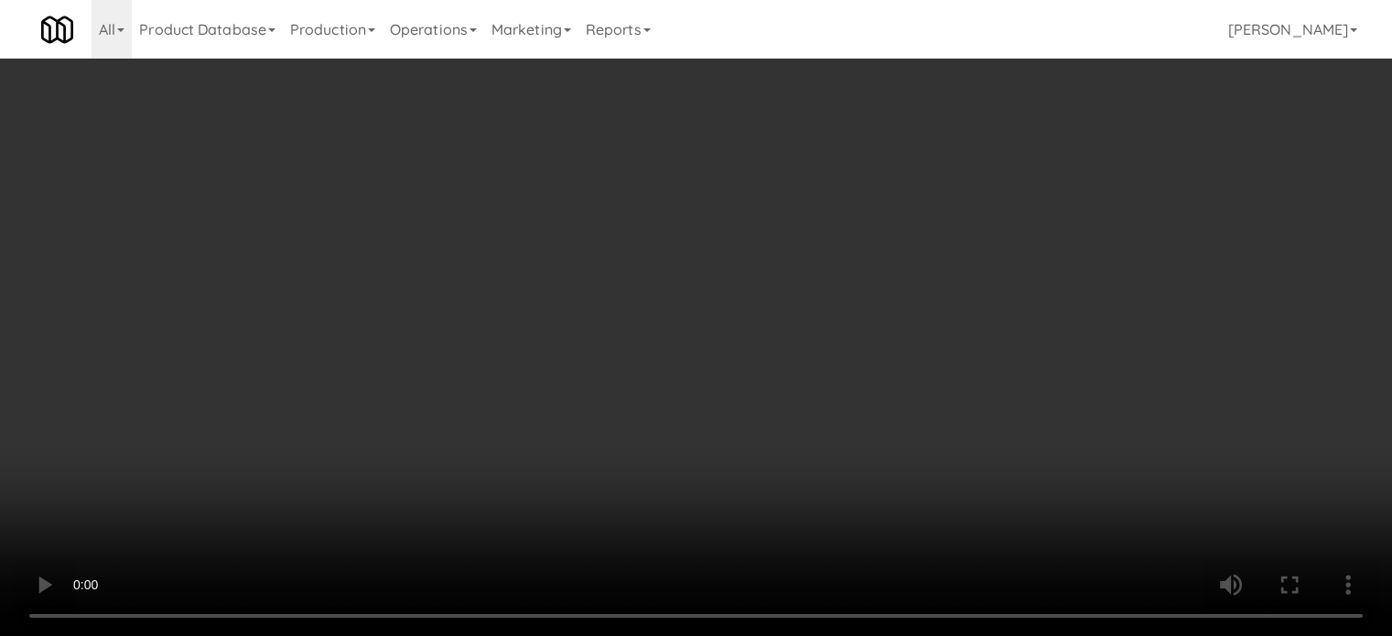
scroll to position [915, 0]
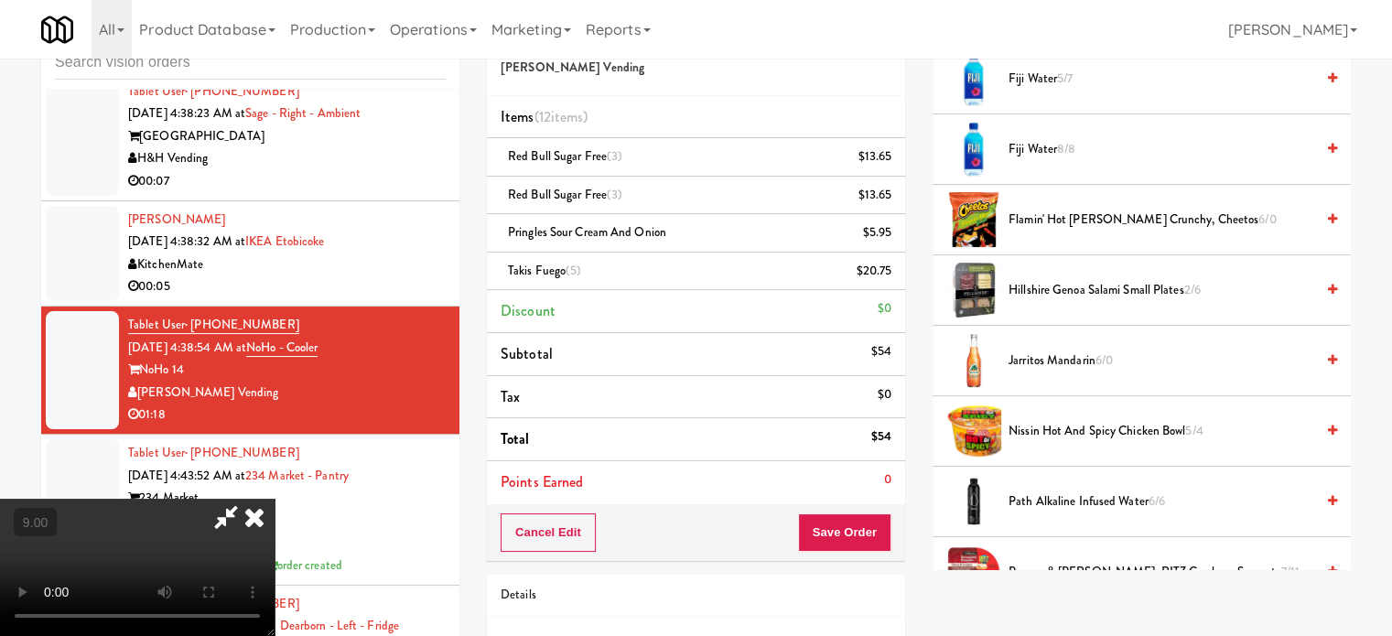
click at [1055, 215] on span "Flamin' Hot Limon Crunchy, Cheetos 6/0" at bounding box center [1162, 220] width 306 height 23
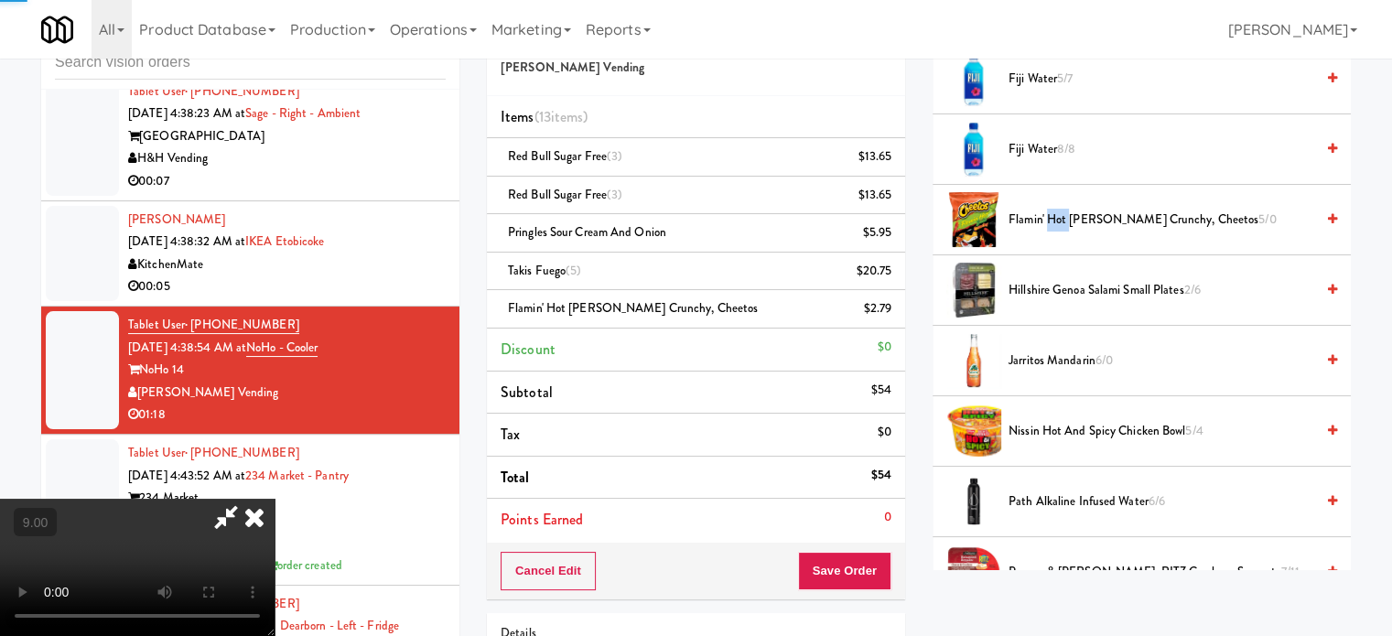
click at [1055, 215] on span "Flamin' Hot Limon Crunchy, Cheetos 5/0" at bounding box center [1162, 220] width 306 height 23
drag, startPoint x: 356, startPoint y: 432, endPoint x: 357, endPoint y: 420, distance: 11.9
click at [275, 499] on video at bounding box center [137, 567] width 275 height 137
drag, startPoint x: 357, startPoint y: 420, endPoint x: 382, endPoint y: 456, distance: 43.4
click at [275, 499] on video at bounding box center [137, 567] width 275 height 137
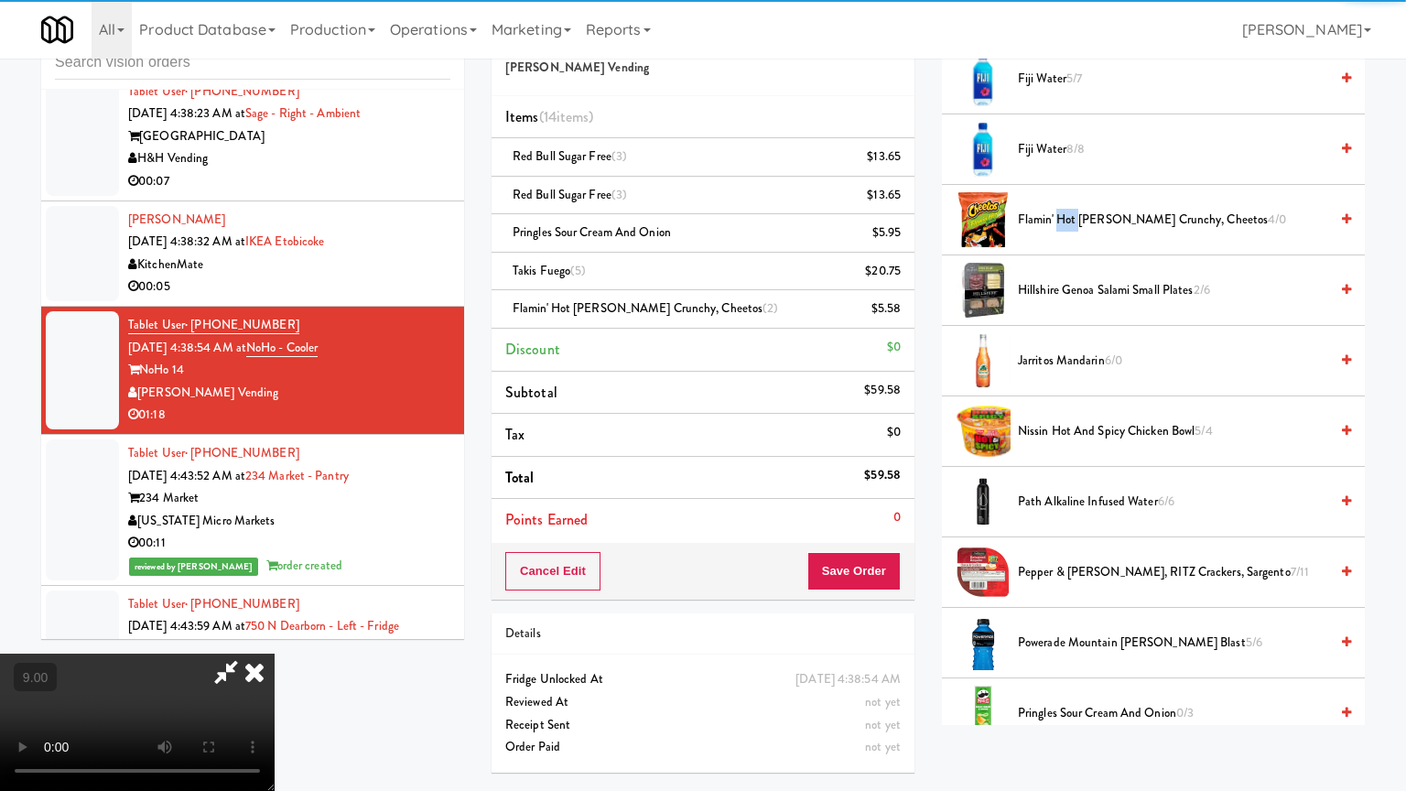
click at [275, 635] on video at bounding box center [137, 722] width 275 height 137
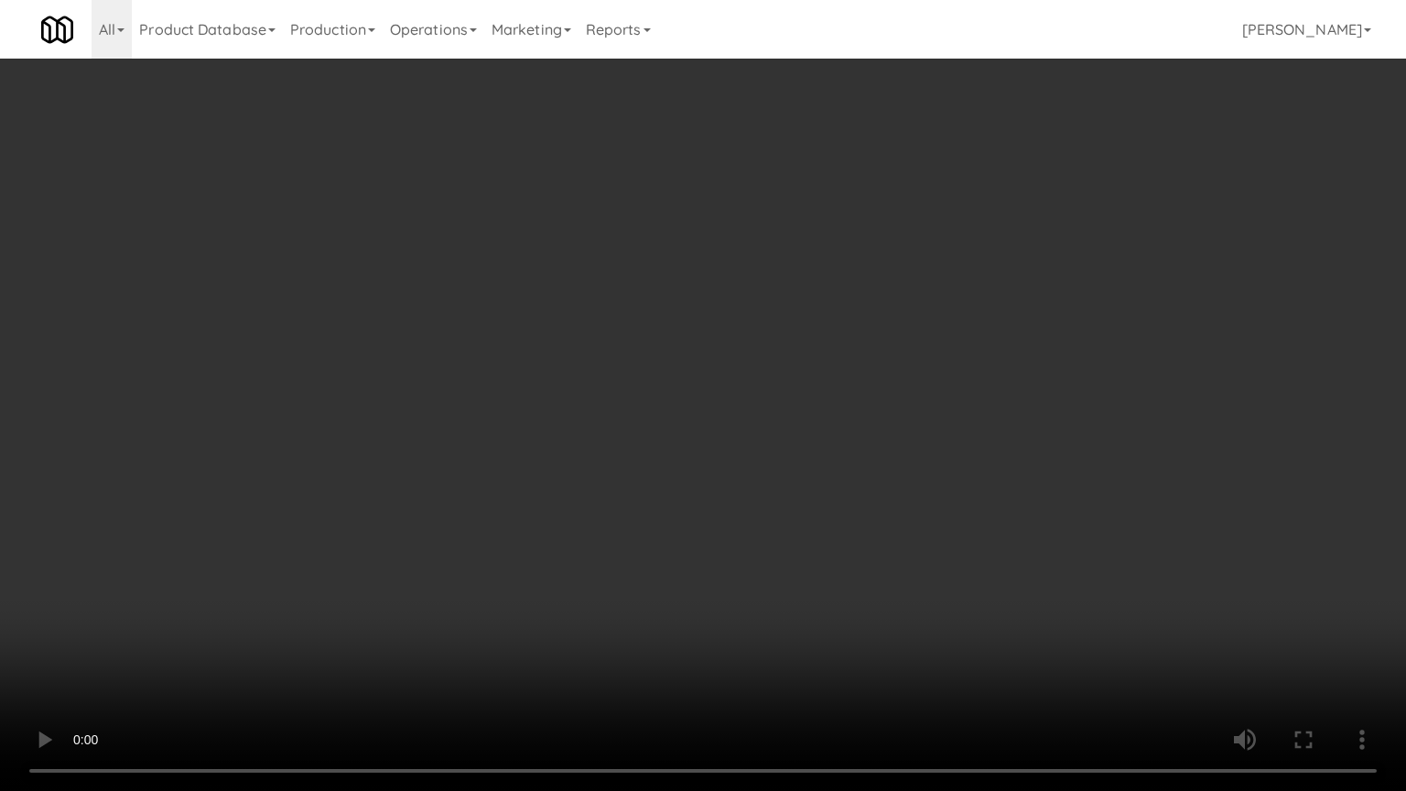
click at [444, 440] on video at bounding box center [703, 395] width 1406 height 791
drag, startPoint x: 622, startPoint y: 689, endPoint x: 618, endPoint y: 667, distance: 22.3
click at [621, 635] on video at bounding box center [703, 395] width 1406 height 791
click at [575, 616] on video at bounding box center [703, 395] width 1406 height 791
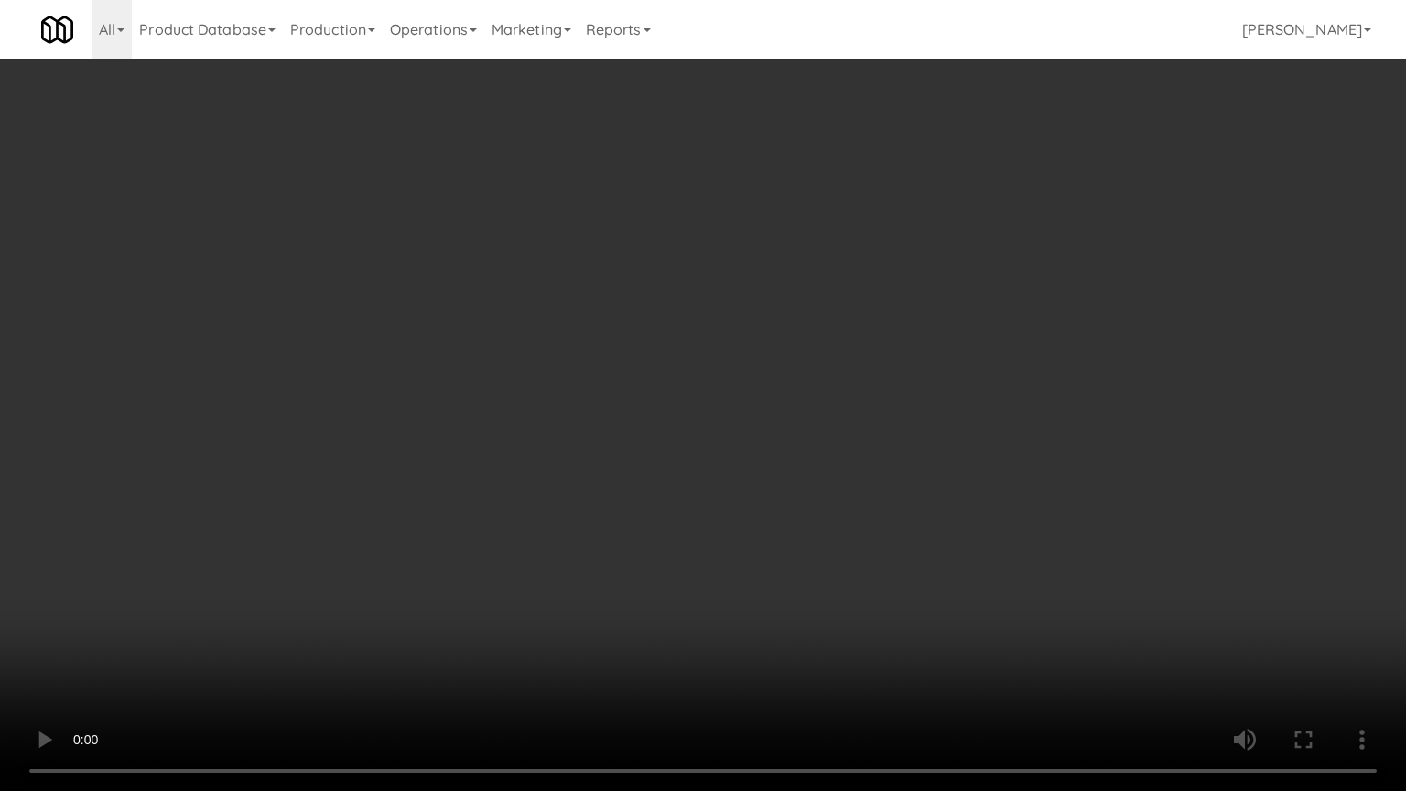
click at [660, 622] on video at bounding box center [703, 395] width 1406 height 791
click at [583, 627] on video at bounding box center [703, 395] width 1406 height 791
click at [604, 628] on video at bounding box center [703, 395] width 1406 height 791
click at [604, 626] on video at bounding box center [703, 395] width 1406 height 791
click at [613, 621] on video at bounding box center [703, 395] width 1406 height 791
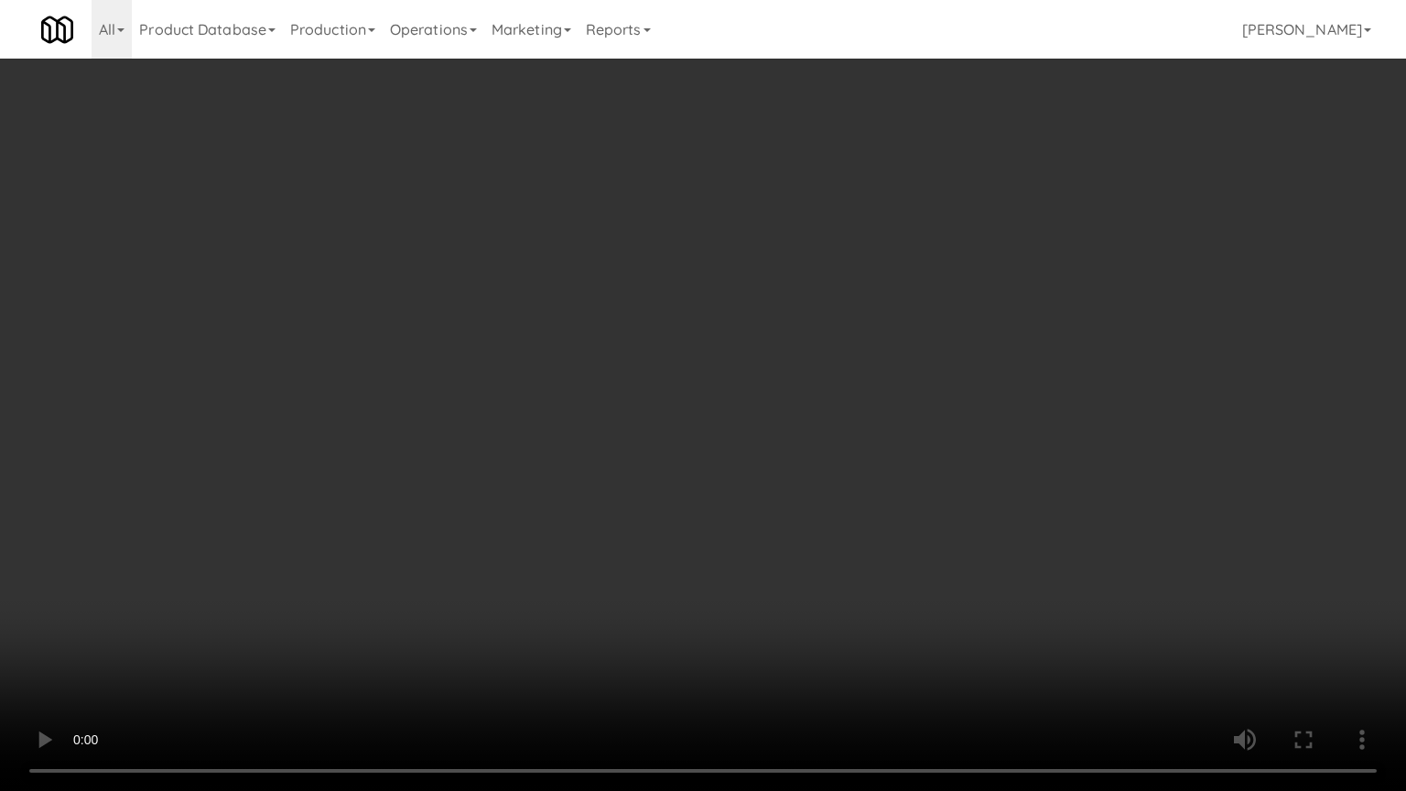
click at [613, 621] on video at bounding box center [703, 395] width 1406 height 791
click at [659, 613] on video at bounding box center [703, 395] width 1406 height 791
drag, startPoint x: 633, startPoint y: 600, endPoint x: 641, endPoint y: 589, distance: 13.7
click at [633, 597] on video at bounding box center [703, 395] width 1406 height 791
drag, startPoint x: 641, startPoint y: 589, endPoint x: 798, endPoint y: 354, distance: 282.3
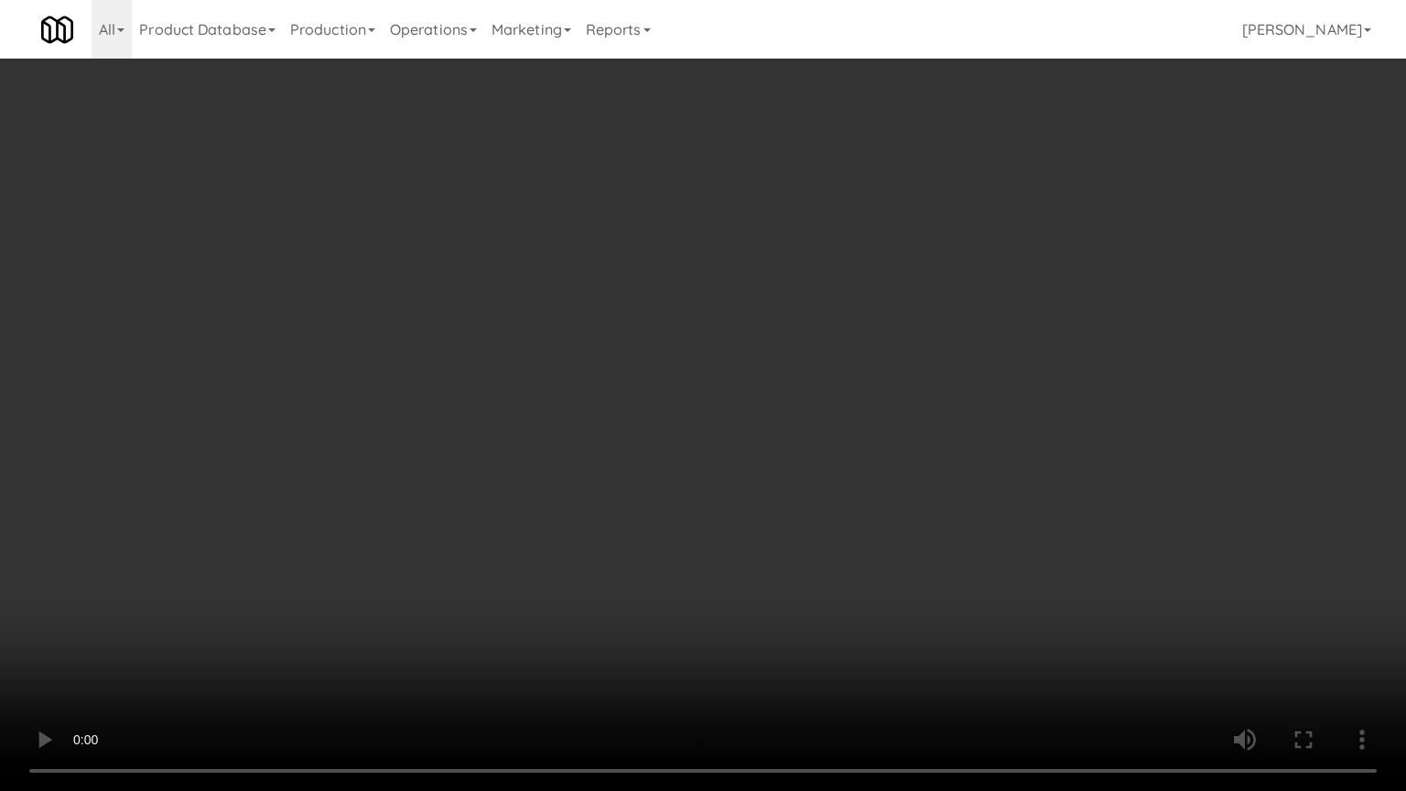
click at [655, 570] on video at bounding box center [703, 395] width 1406 height 791
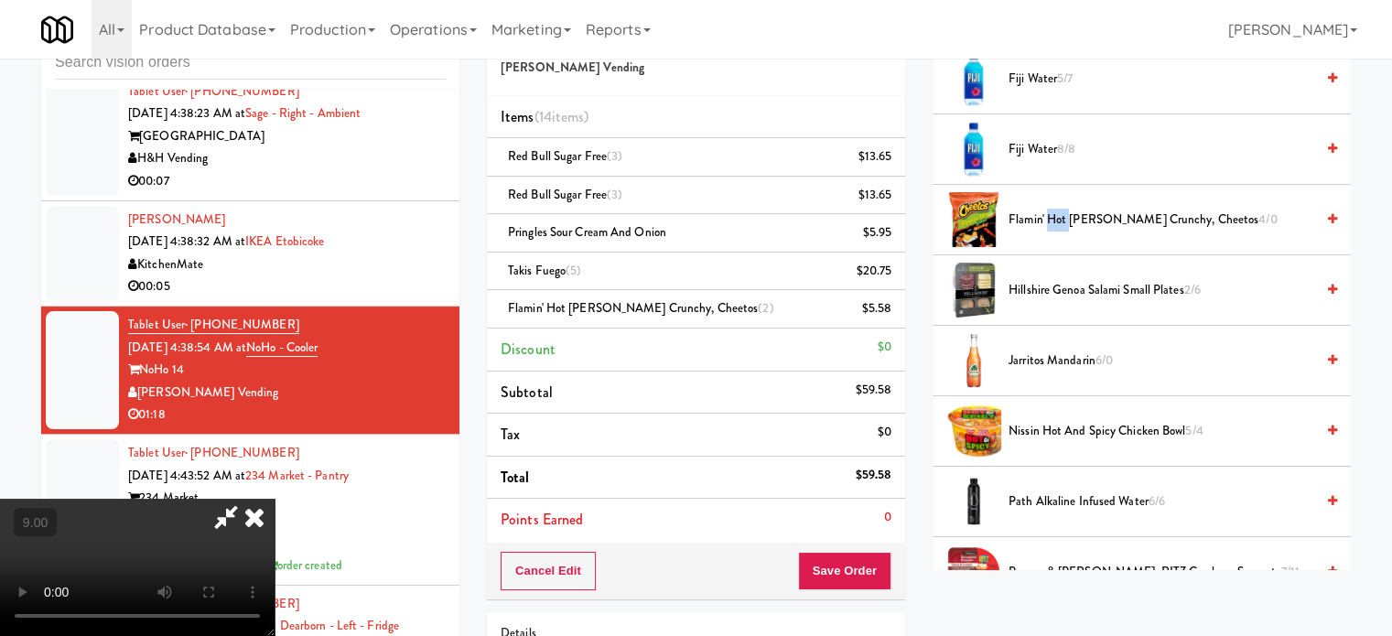
click at [1058, 211] on span "Flamin' Hot Limon Crunchy, Cheetos 4/0" at bounding box center [1162, 220] width 306 height 23
click at [275, 499] on video at bounding box center [137, 567] width 275 height 137
drag, startPoint x: 429, startPoint y: 430, endPoint x: 428, endPoint y: 481, distance: 50.4
click at [275, 499] on video at bounding box center [137, 567] width 275 height 137
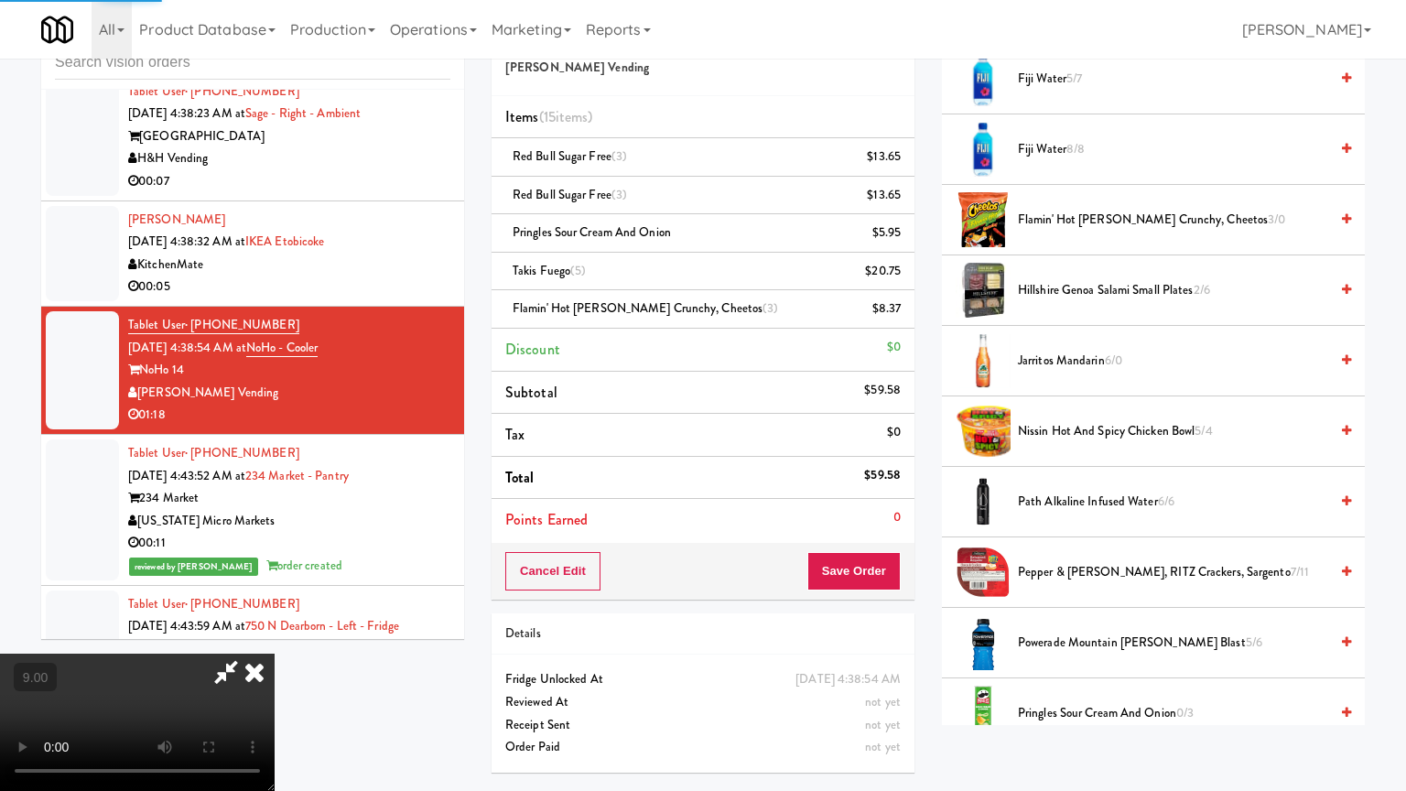
click at [275, 635] on video at bounding box center [137, 722] width 275 height 137
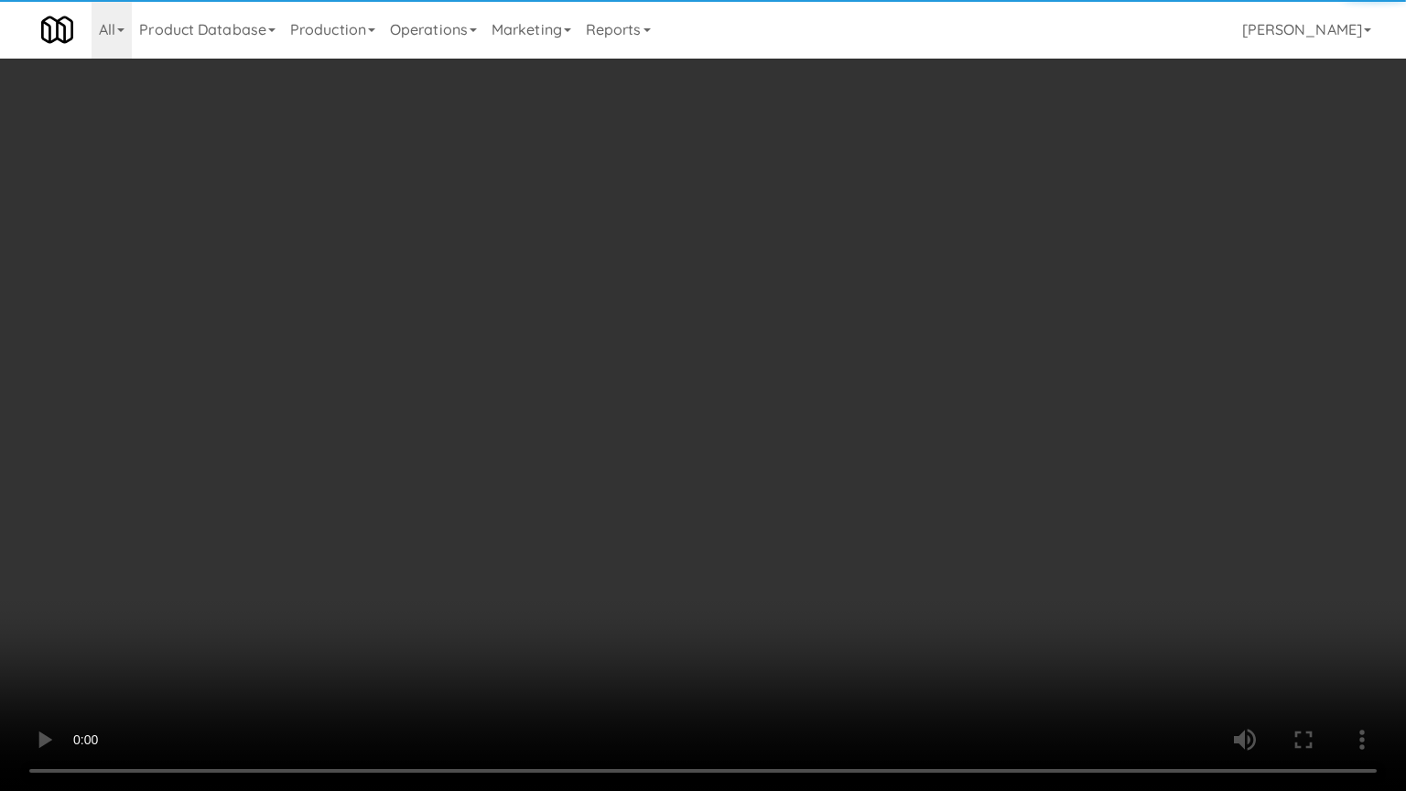
click at [503, 454] on video at bounding box center [703, 395] width 1406 height 791
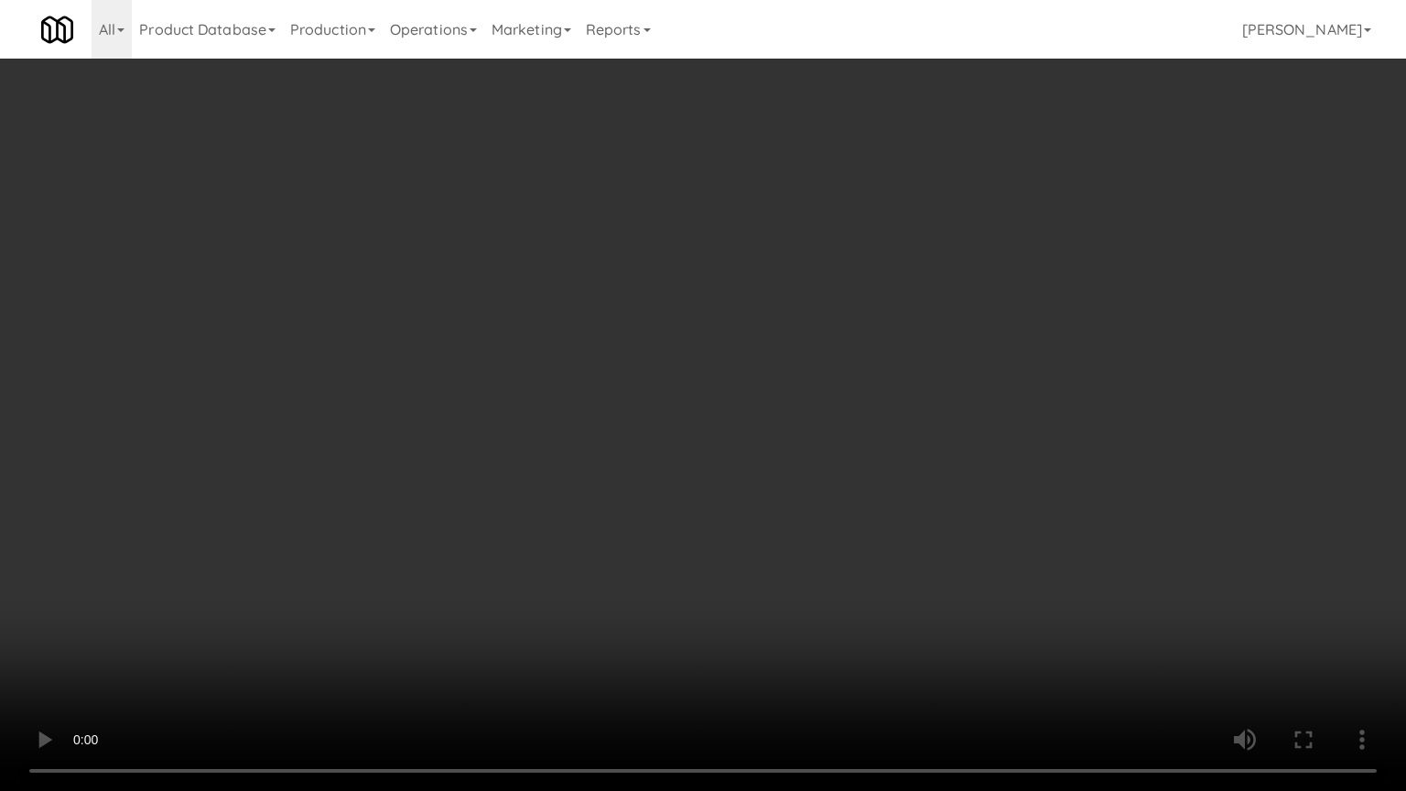
click at [505, 459] on video at bounding box center [703, 395] width 1406 height 791
click at [579, 501] on video at bounding box center [703, 395] width 1406 height 791
click at [579, 503] on video at bounding box center [703, 395] width 1406 height 791
click at [601, 494] on video at bounding box center [703, 395] width 1406 height 791
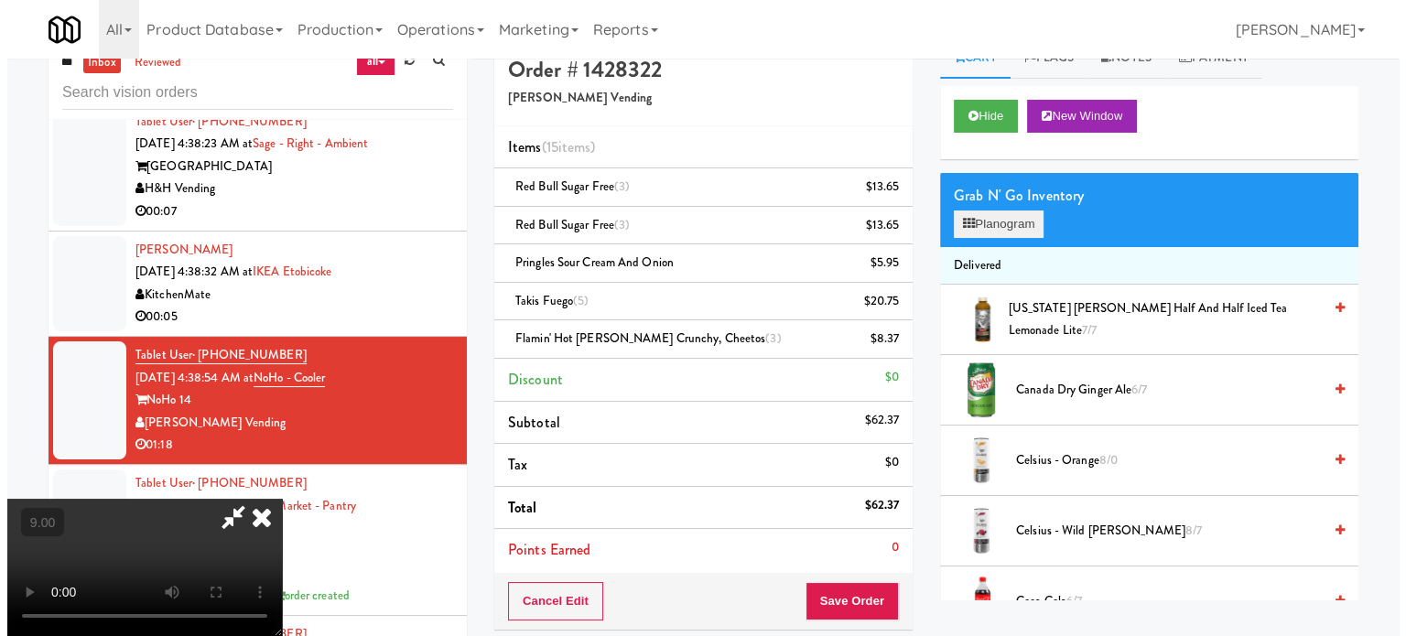
scroll to position [0, 0]
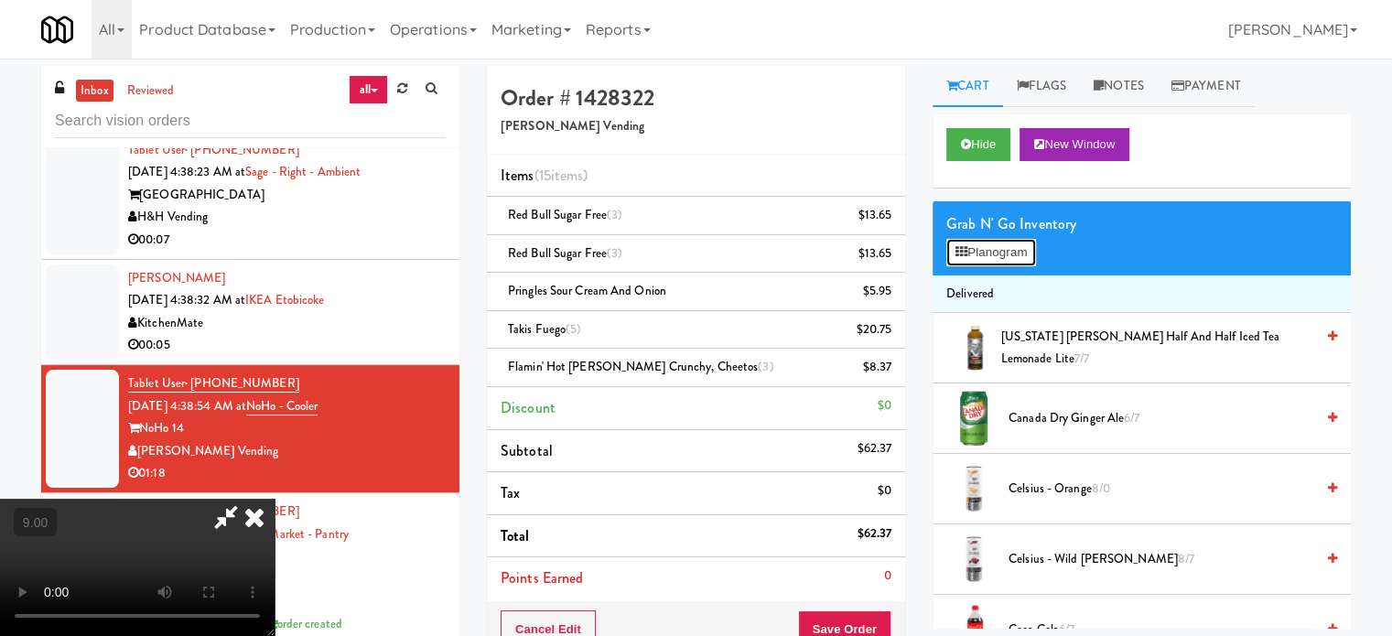
click at [996, 247] on button "Planogram" at bounding box center [992, 252] width 90 height 27
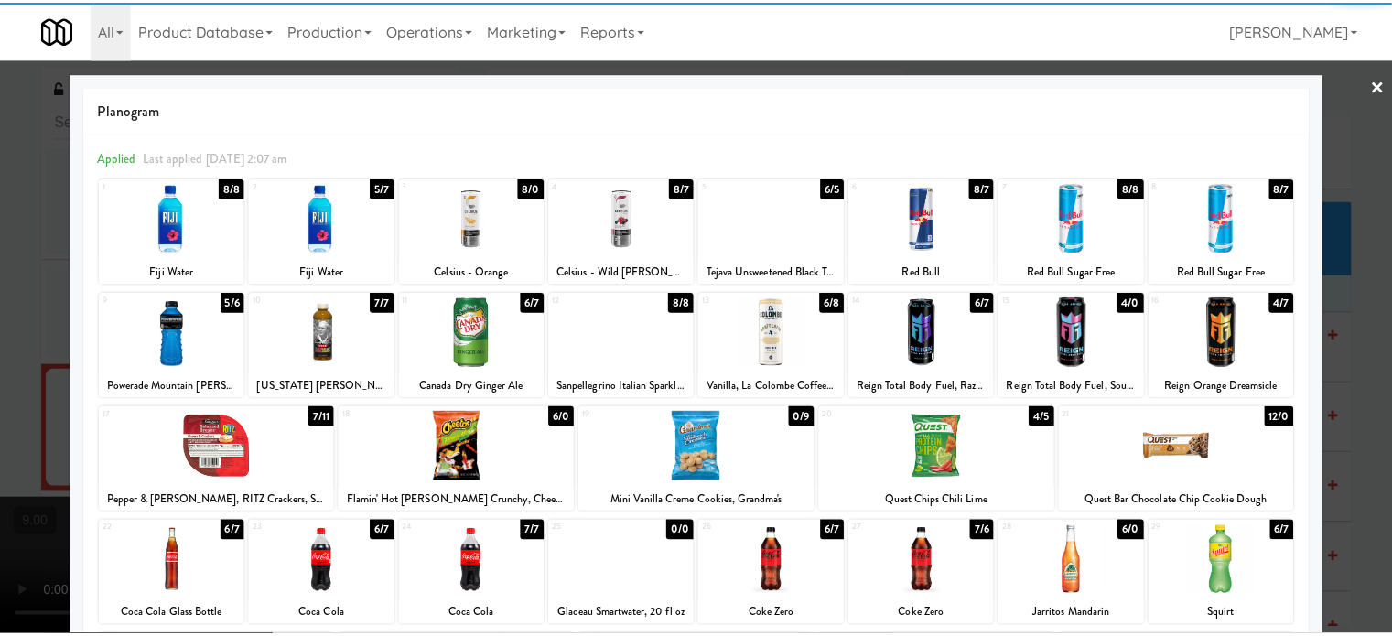
scroll to position [262, 0]
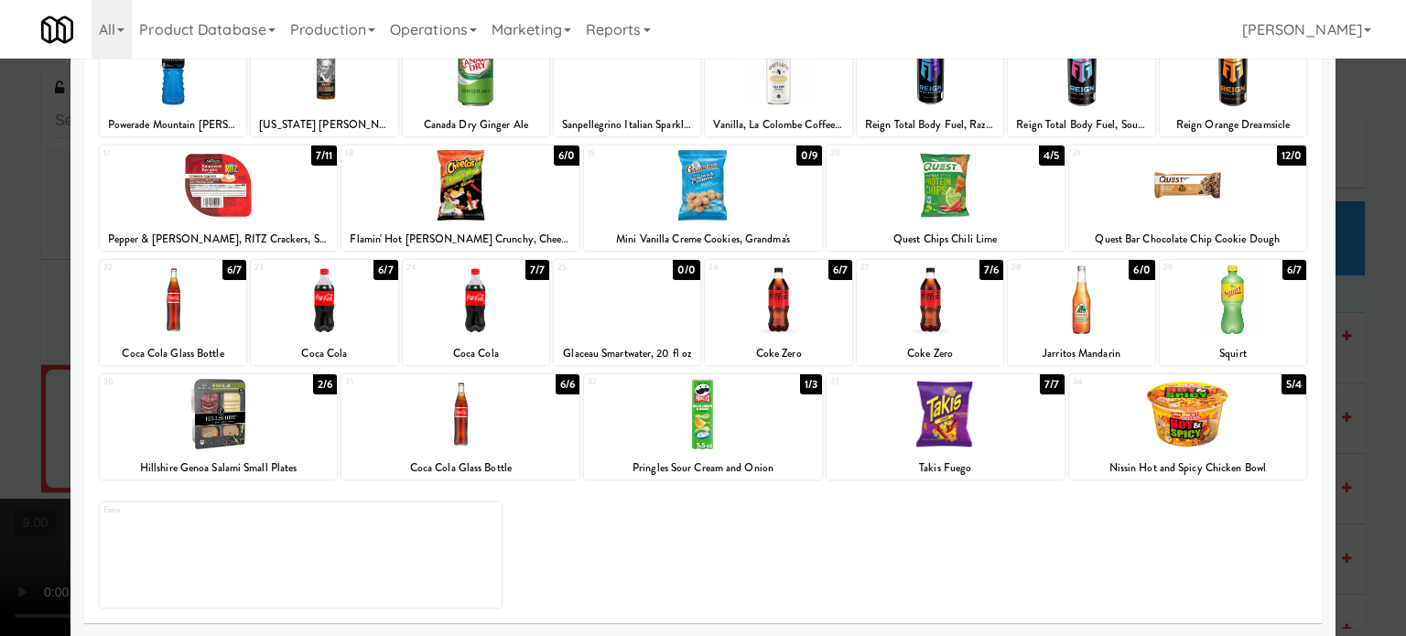
drag, startPoint x: 1126, startPoint y: 267, endPoint x: 1212, endPoint y: 280, distance: 87.0
click at [1129, 268] on div "6/0" at bounding box center [1142, 270] width 26 height 20
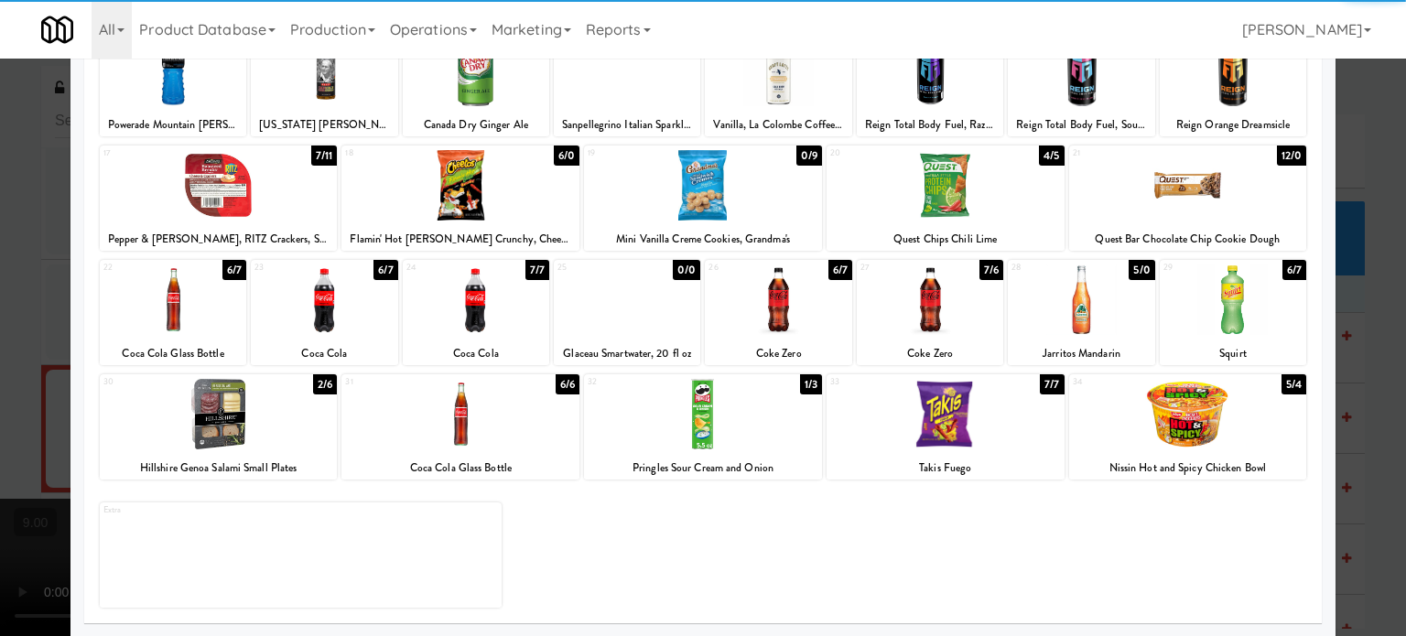
click at [1366, 395] on div at bounding box center [703, 318] width 1406 height 636
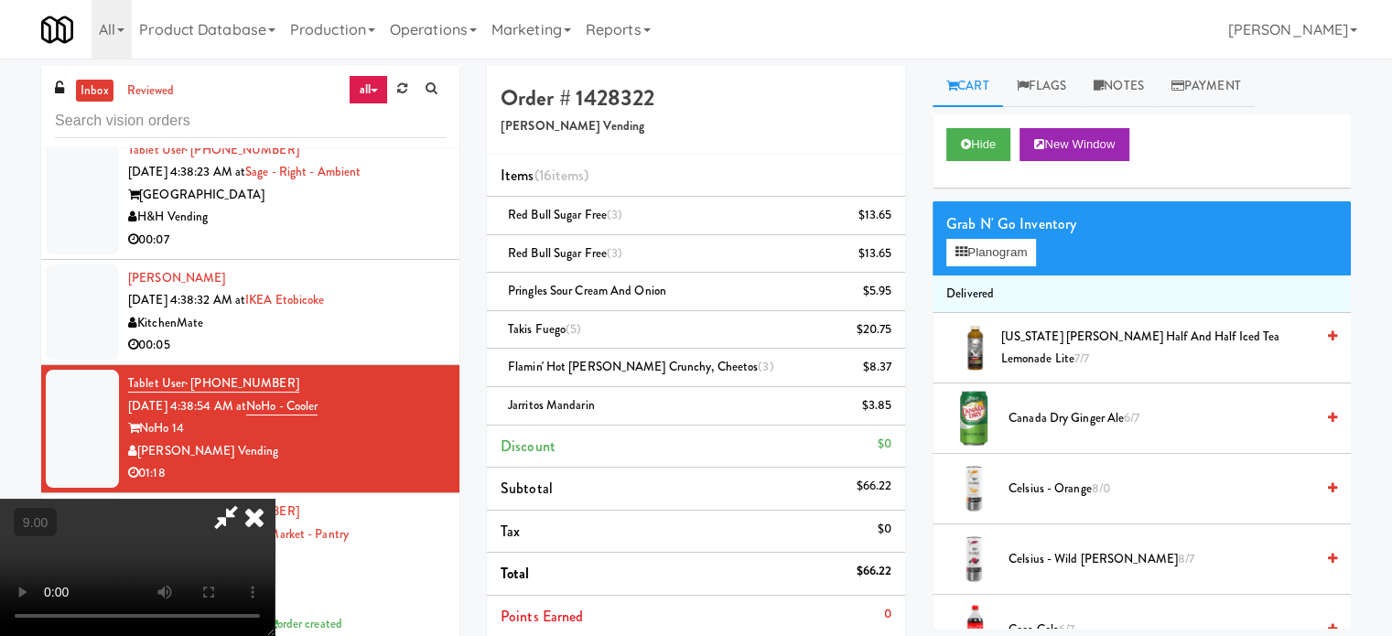
drag, startPoint x: 618, startPoint y: 433, endPoint x: 615, endPoint y: 419, distance: 14.0
click at [275, 499] on video at bounding box center [137, 567] width 275 height 137
drag, startPoint x: 615, startPoint y: 419, endPoint x: 609, endPoint y: 492, distance: 72.6
click at [275, 499] on video at bounding box center [137, 567] width 275 height 137
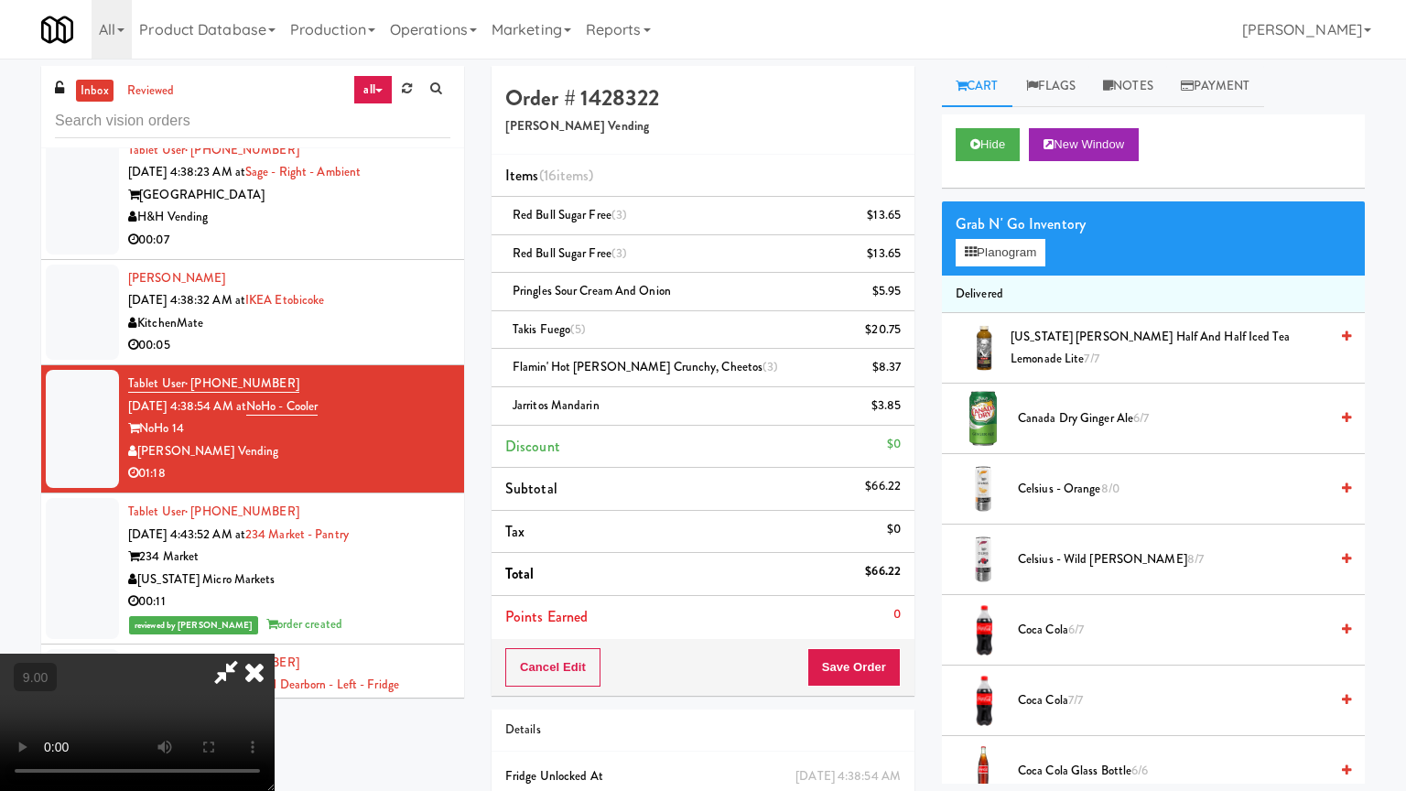
click at [275, 635] on video at bounding box center [137, 722] width 275 height 137
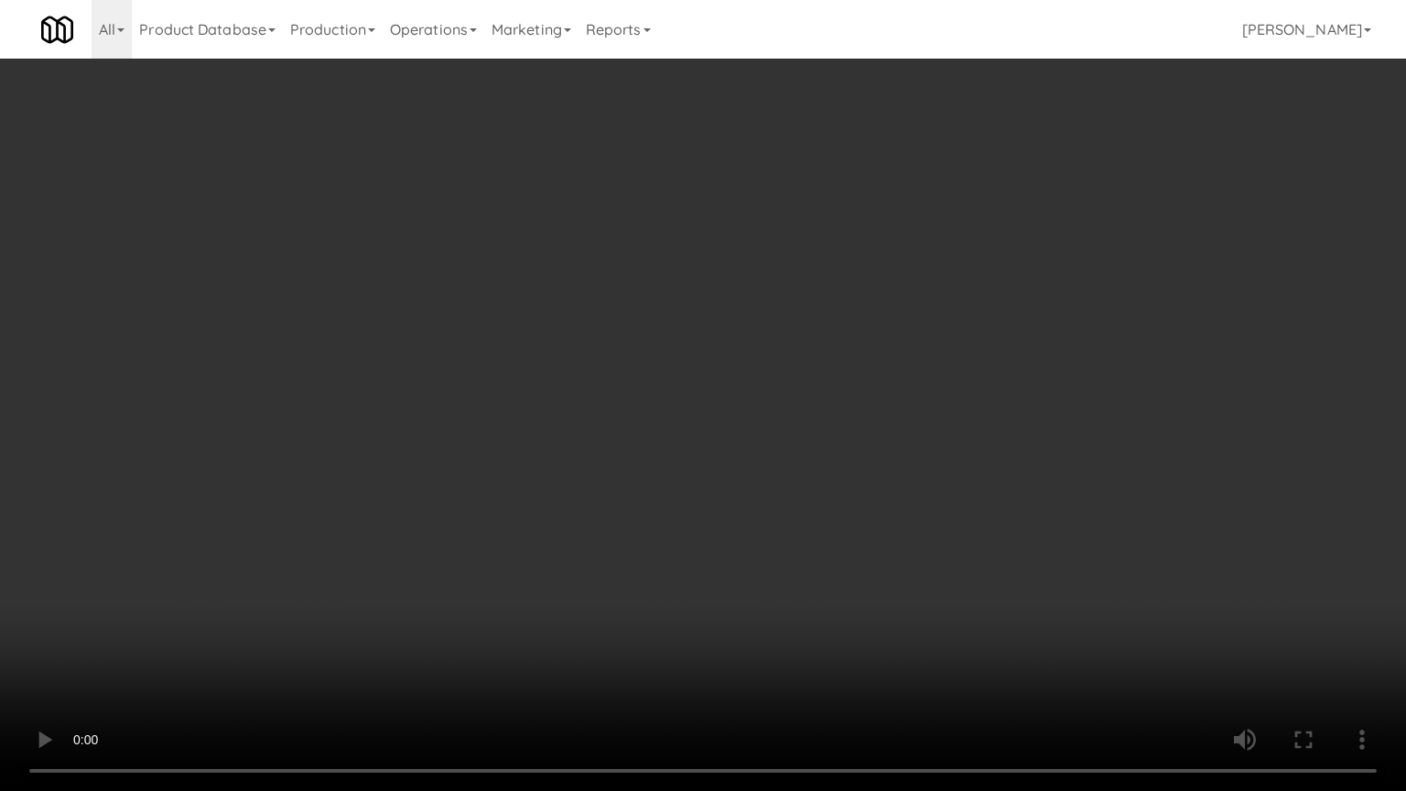
click at [618, 450] on video at bounding box center [703, 395] width 1406 height 791
click at [618, 454] on video at bounding box center [703, 395] width 1406 height 791
click at [643, 448] on video at bounding box center [703, 395] width 1406 height 791
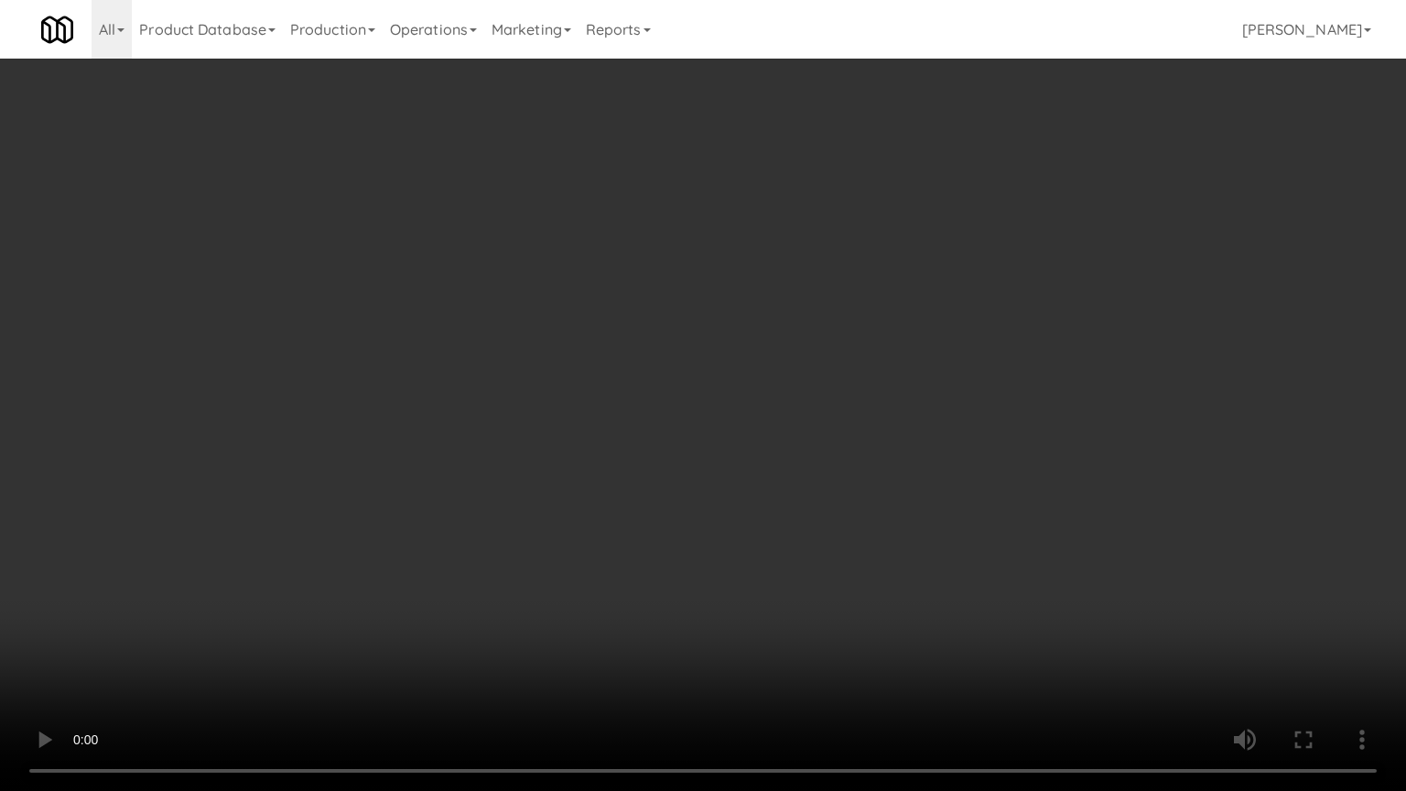
click at [643, 448] on video at bounding box center [703, 395] width 1406 height 791
click at [671, 482] on video at bounding box center [703, 395] width 1406 height 791
click at [681, 481] on video at bounding box center [703, 395] width 1406 height 791
click at [678, 467] on video at bounding box center [703, 395] width 1406 height 791
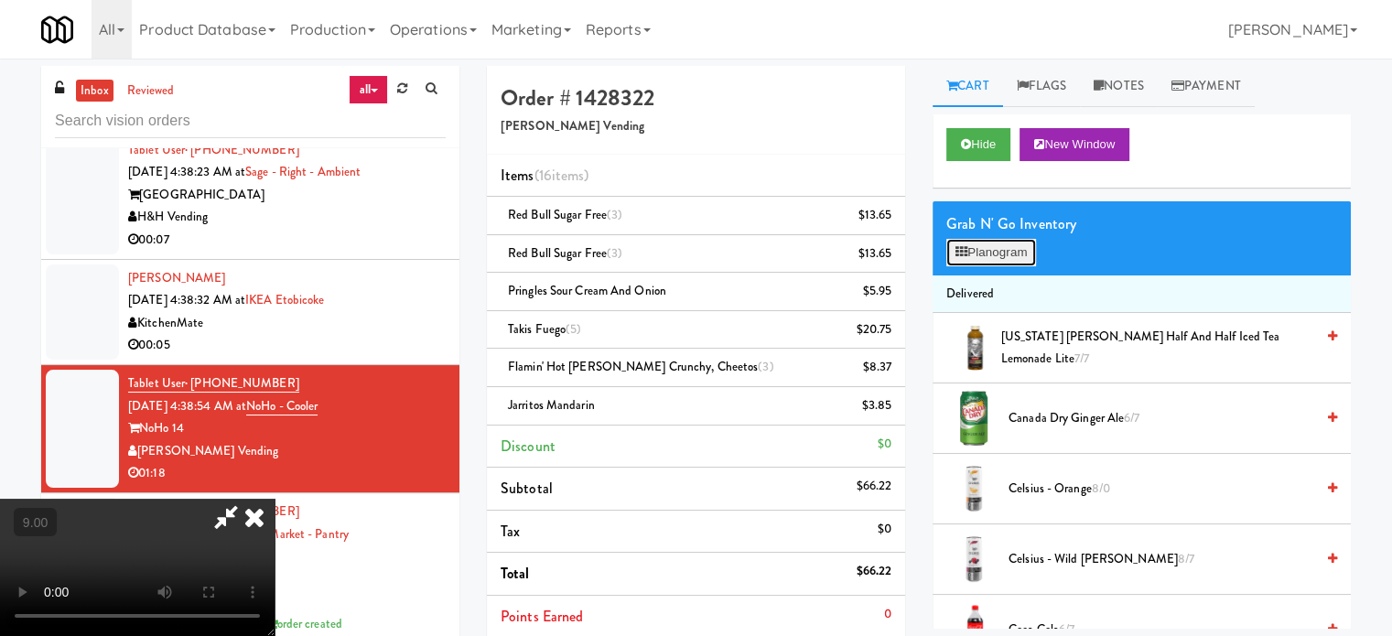
click at [987, 252] on button "Planogram" at bounding box center [992, 252] width 90 height 27
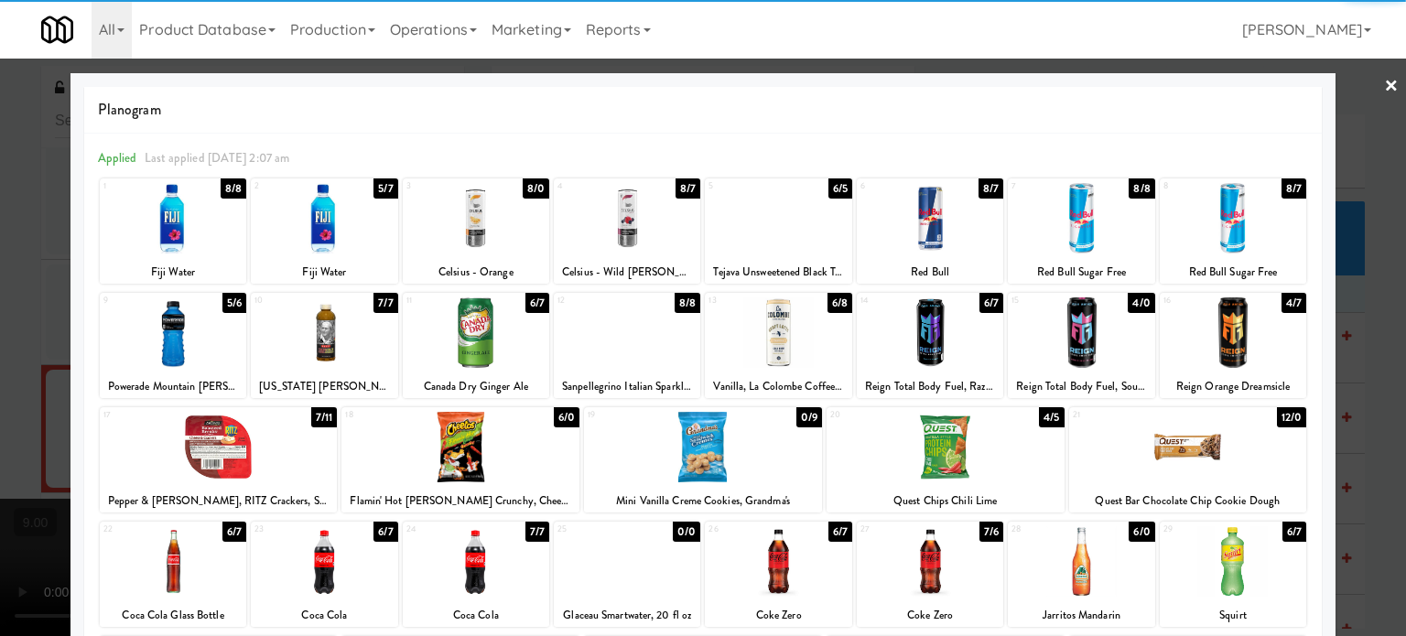
scroll to position [262, 0]
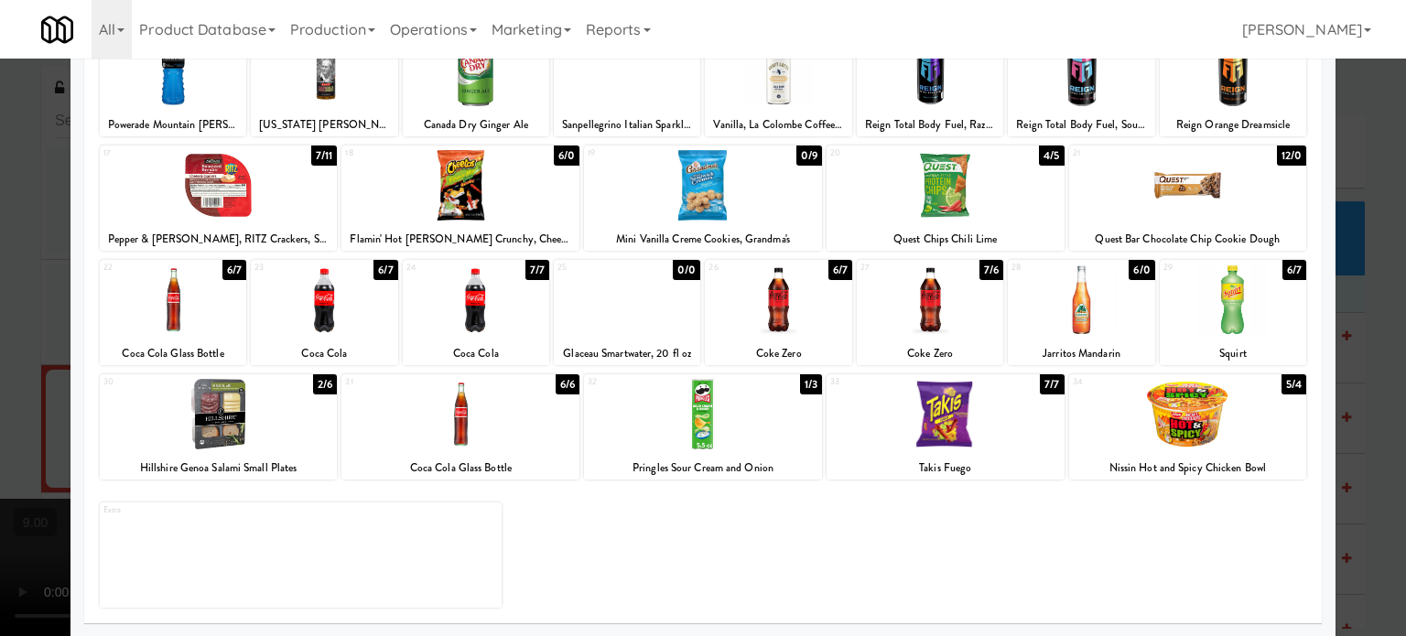
click at [1130, 274] on div "6/0" at bounding box center [1142, 270] width 26 height 20
click at [1356, 341] on div at bounding box center [703, 318] width 1406 height 636
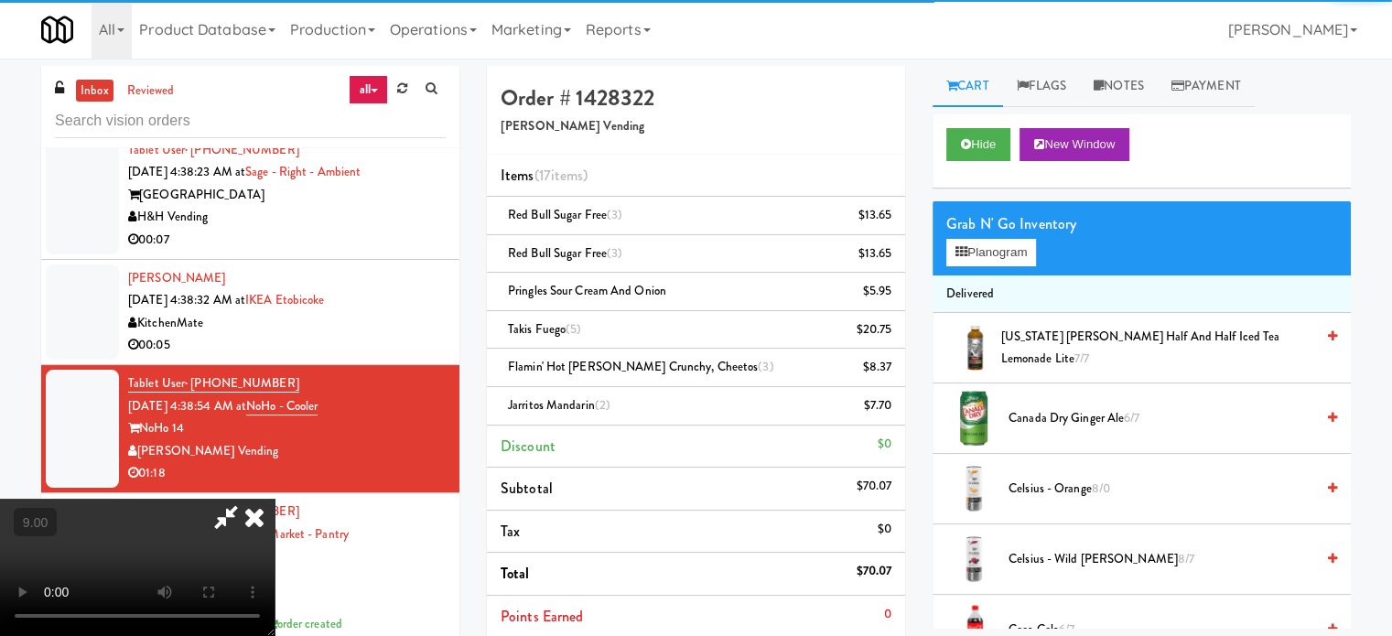
click at [275, 499] on video at bounding box center [137, 567] width 275 height 137
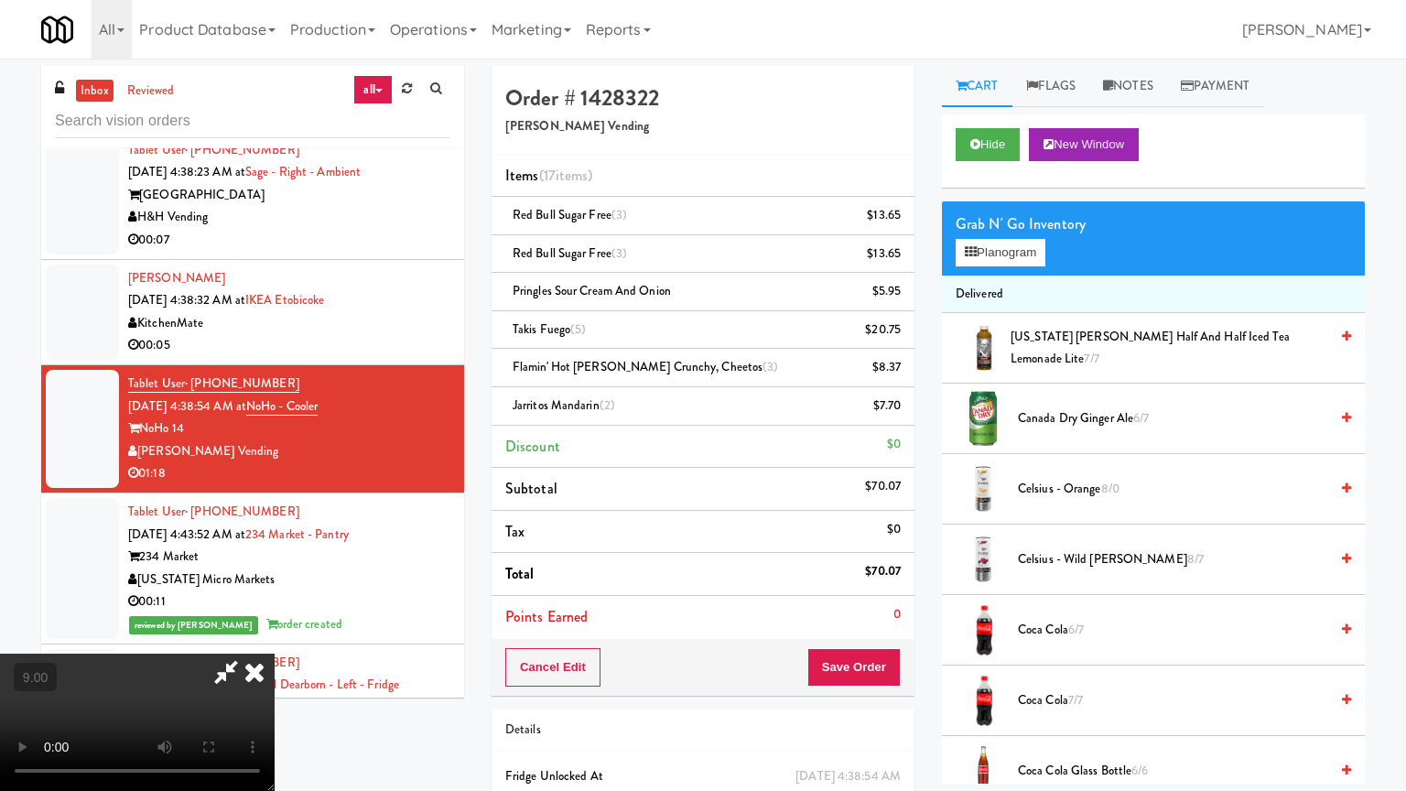
drag, startPoint x: 485, startPoint y: 450, endPoint x: 494, endPoint y: 436, distance: 17.3
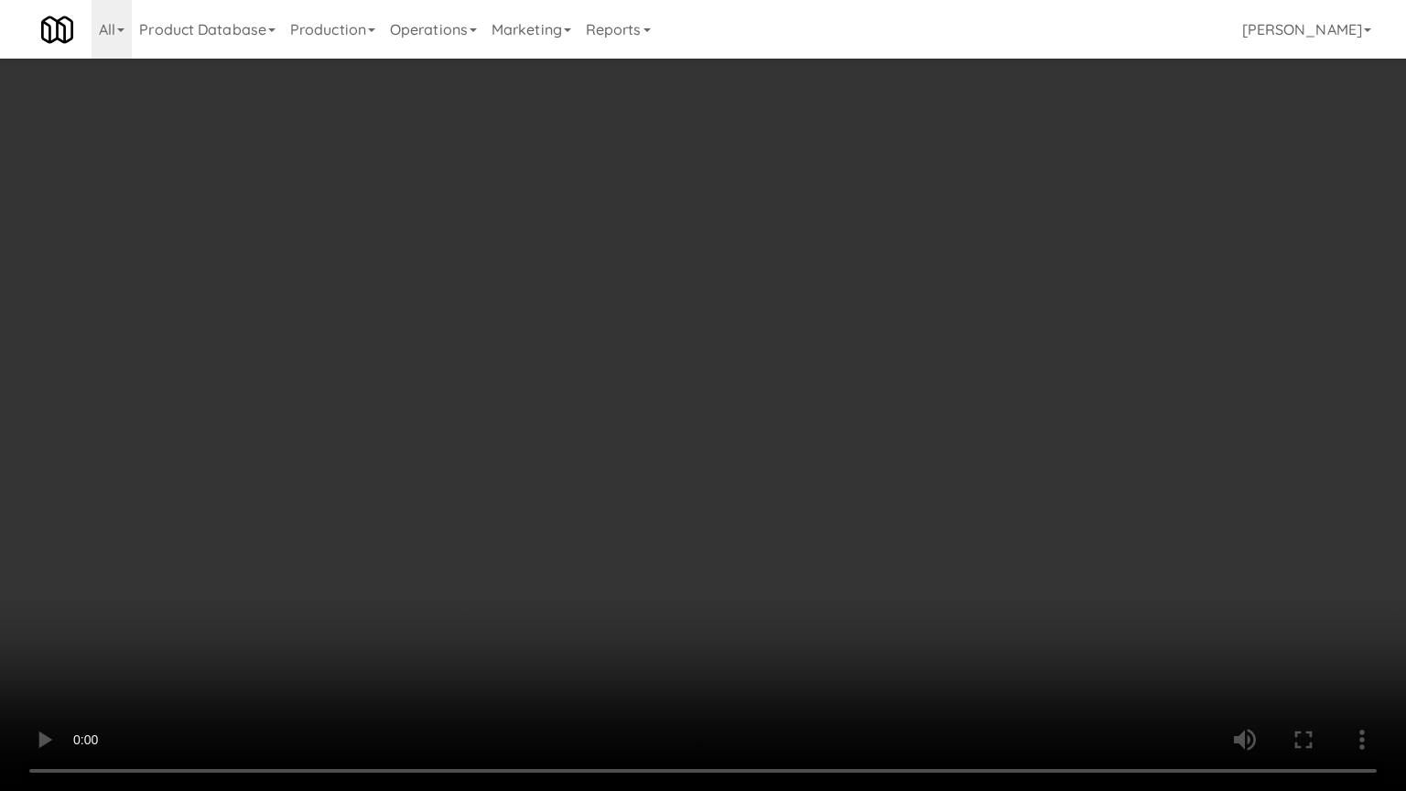
click at [484, 449] on video at bounding box center [703, 395] width 1406 height 791
click at [540, 467] on video at bounding box center [703, 395] width 1406 height 791
drag, startPoint x: 542, startPoint y: 468, endPoint x: 556, endPoint y: 461, distance: 15.2
click at [542, 469] on video at bounding box center [703, 395] width 1406 height 791
click at [556, 460] on video at bounding box center [703, 395] width 1406 height 791
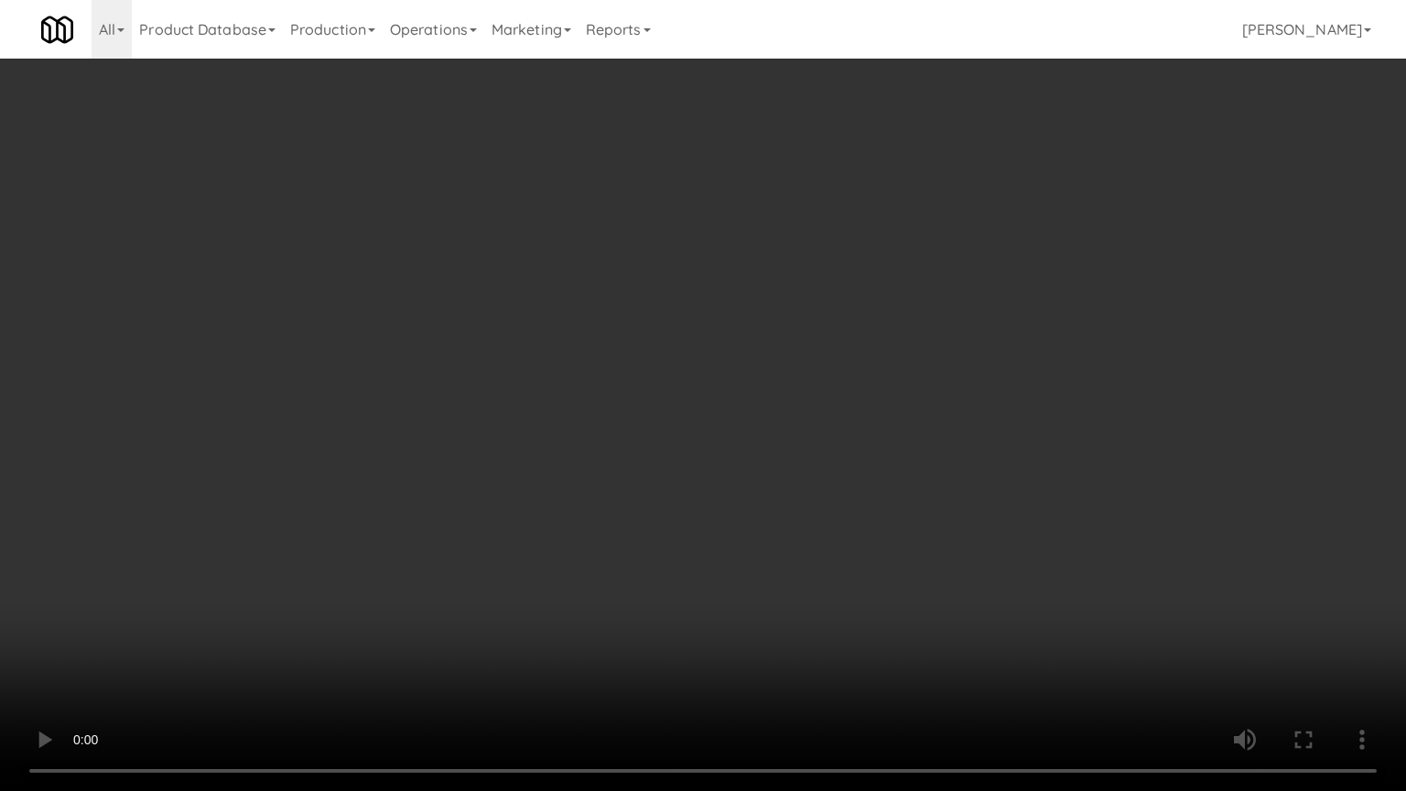
click at [556, 460] on video at bounding box center [703, 395] width 1406 height 791
click at [612, 482] on video at bounding box center [703, 395] width 1406 height 791
click at [578, 487] on video at bounding box center [703, 395] width 1406 height 791
click at [609, 500] on video at bounding box center [703, 395] width 1406 height 791
click at [608, 501] on video at bounding box center [703, 395] width 1406 height 791
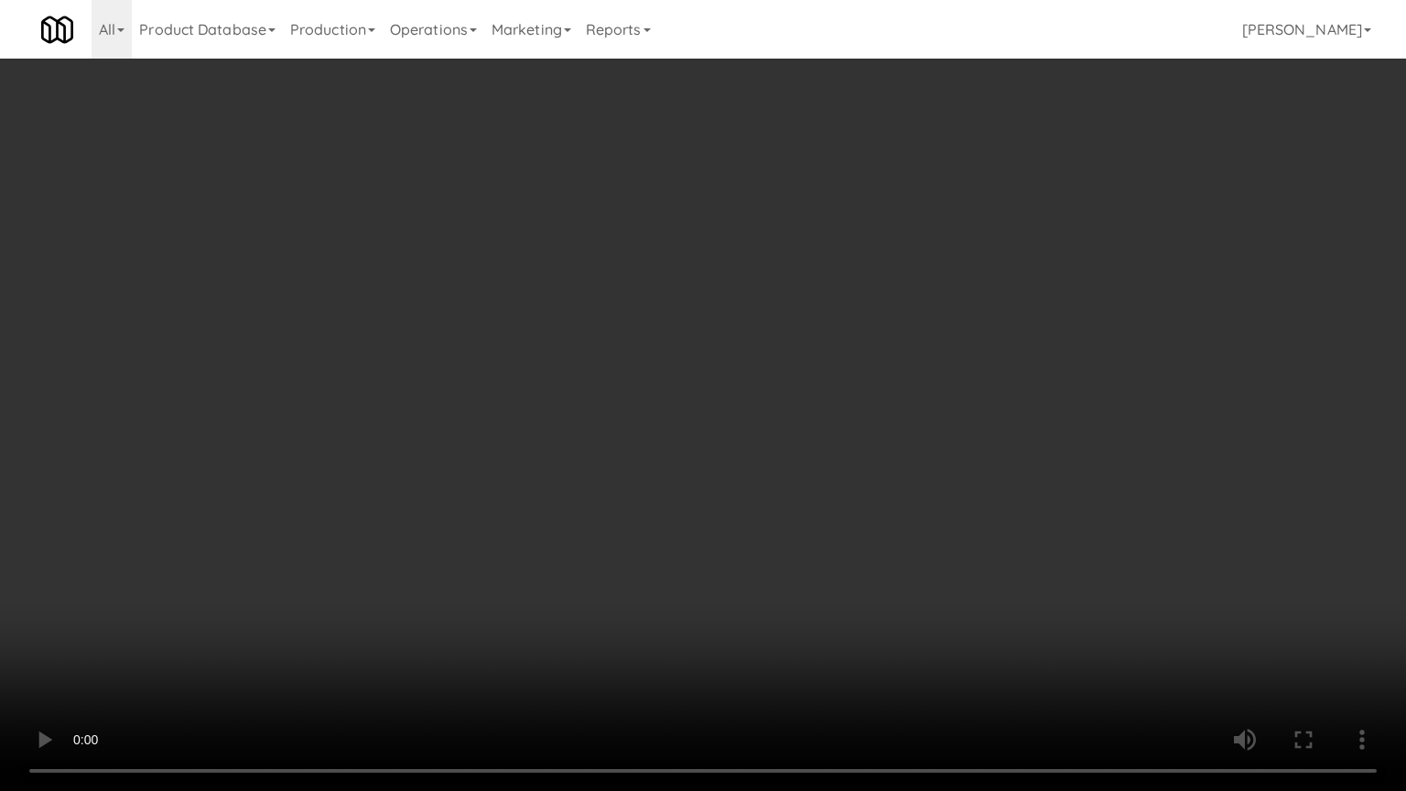
click at [679, 512] on video at bounding box center [703, 395] width 1406 height 791
click at [675, 509] on video at bounding box center [703, 395] width 1406 height 791
click at [798, 534] on video at bounding box center [703, 395] width 1406 height 791
click at [641, 523] on video at bounding box center [703, 395] width 1406 height 791
click at [721, 540] on video at bounding box center [703, 395] width 1406 height 791
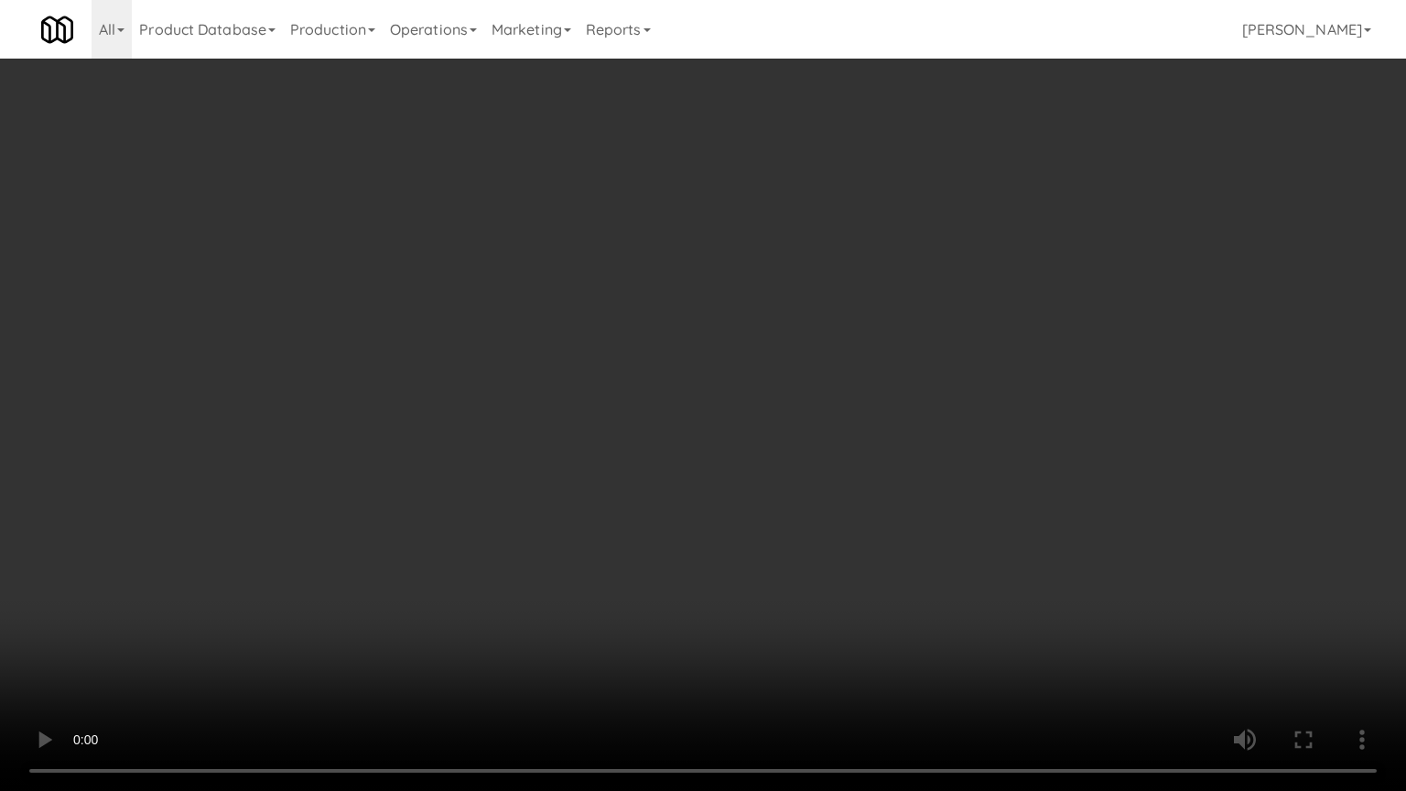
click at [676, 527] on video at bounding box center [703, 395] width 1406 height 791
drag, startPoint x: 687, startPoint y: 520, endPoint x: 869, endPoint y: 358, distance: 243.1
click at [702, 515] on video at bounding box center [703, 395] width 1406 height 791
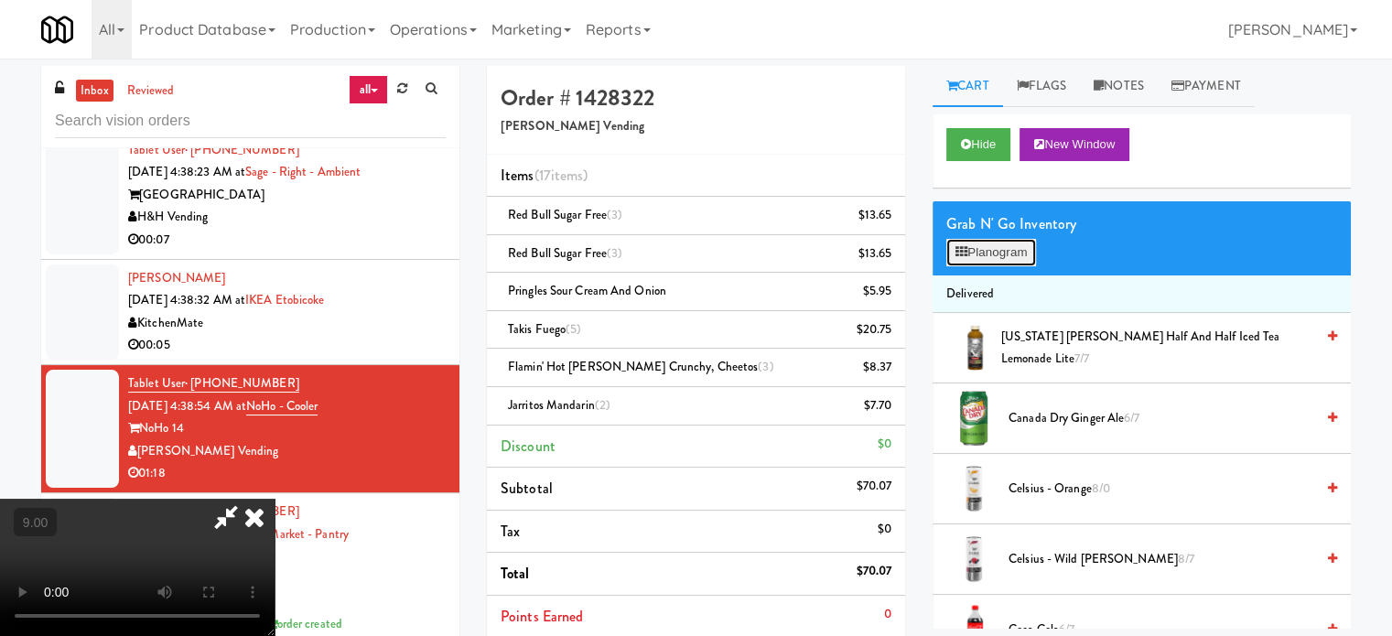
click at [1000, 253] on button "Planogram" at bounding box center [992, 252] width 90 height 27
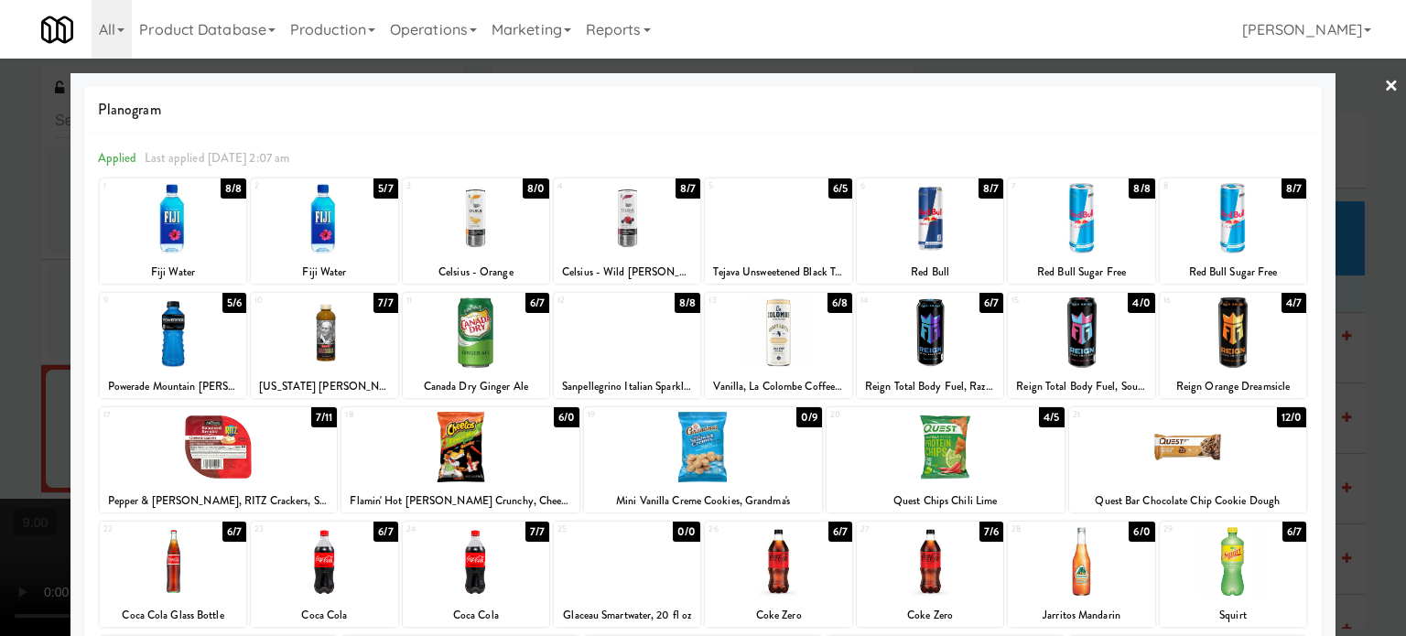
click at [231, 188] on div "8/8" at bounding box center [234, 189] width 26 height 20
click at [378, 187] on div "5/7" at bounding box center [385, 189] width 24 height 20
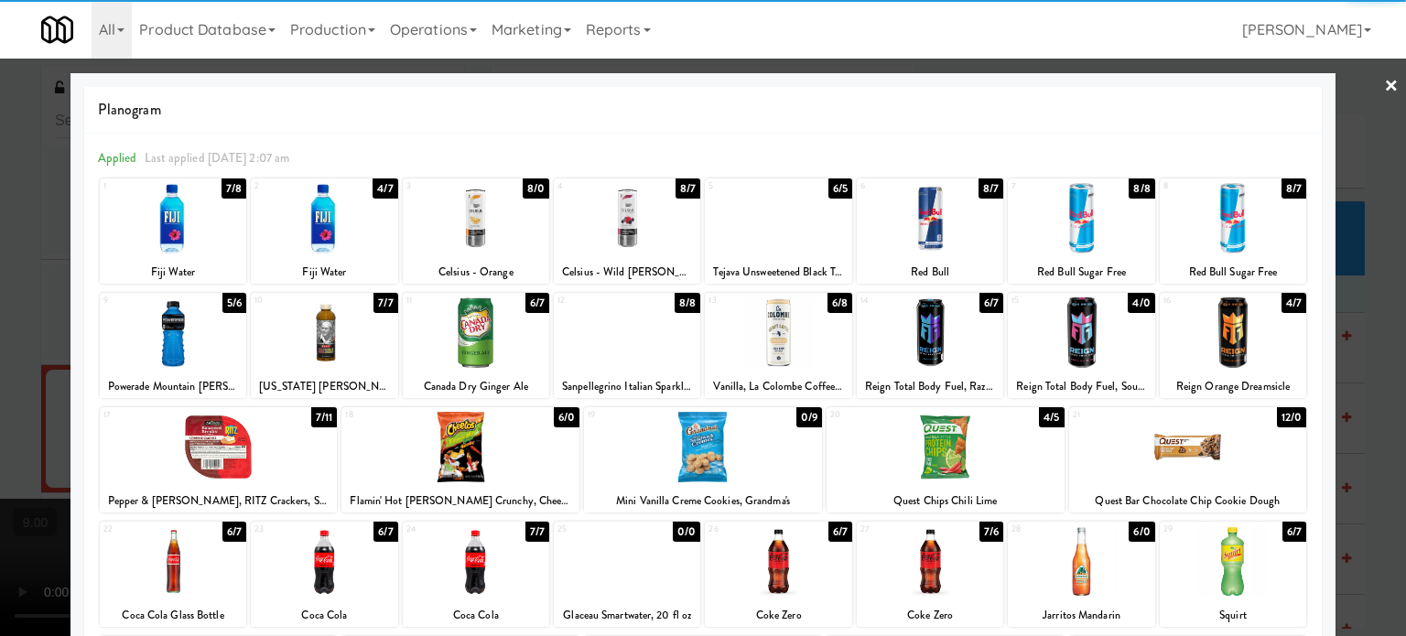
click at [53, 401] on div at bounding box center [703, 318] width 1406 height 636
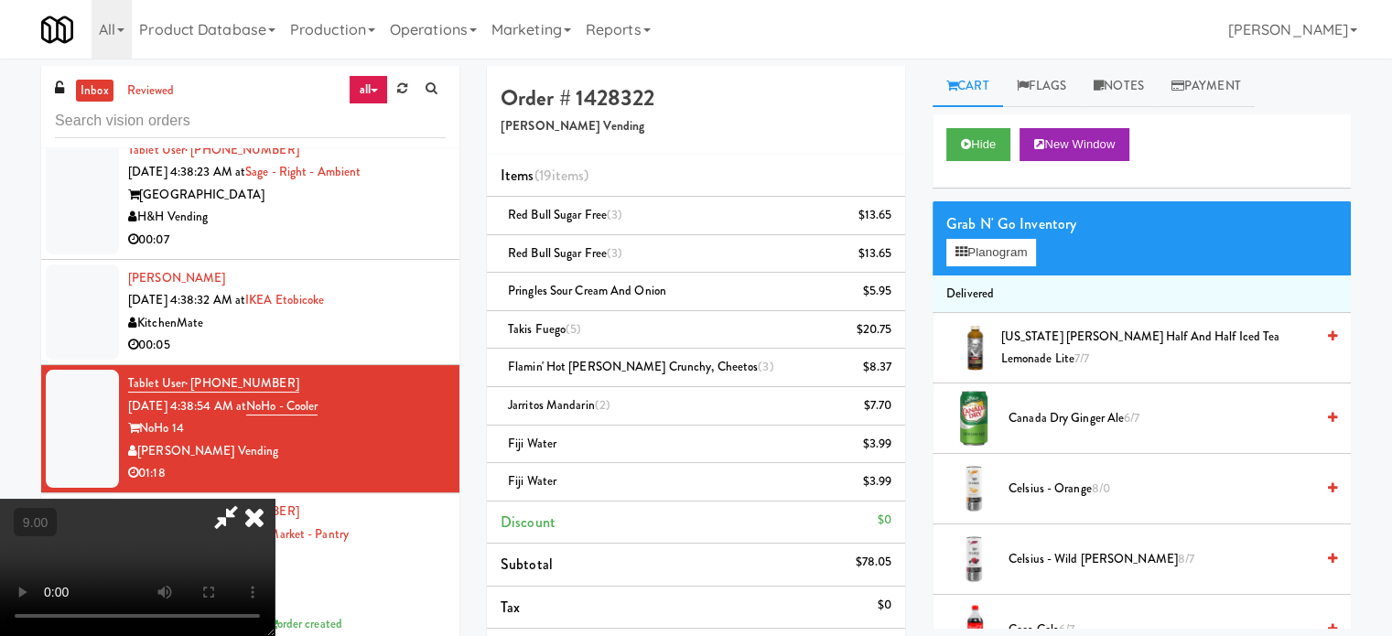
click at [253, 499] on video at bounding box center [137, 567] width 275 height 137
drag, startPoint x: 253, startPoint y: 369, endPoint x: 330, endPoint y: 417, distance: 90.9
click at [253, 499] on video at bounding box center [137, 567] width 275 height 137
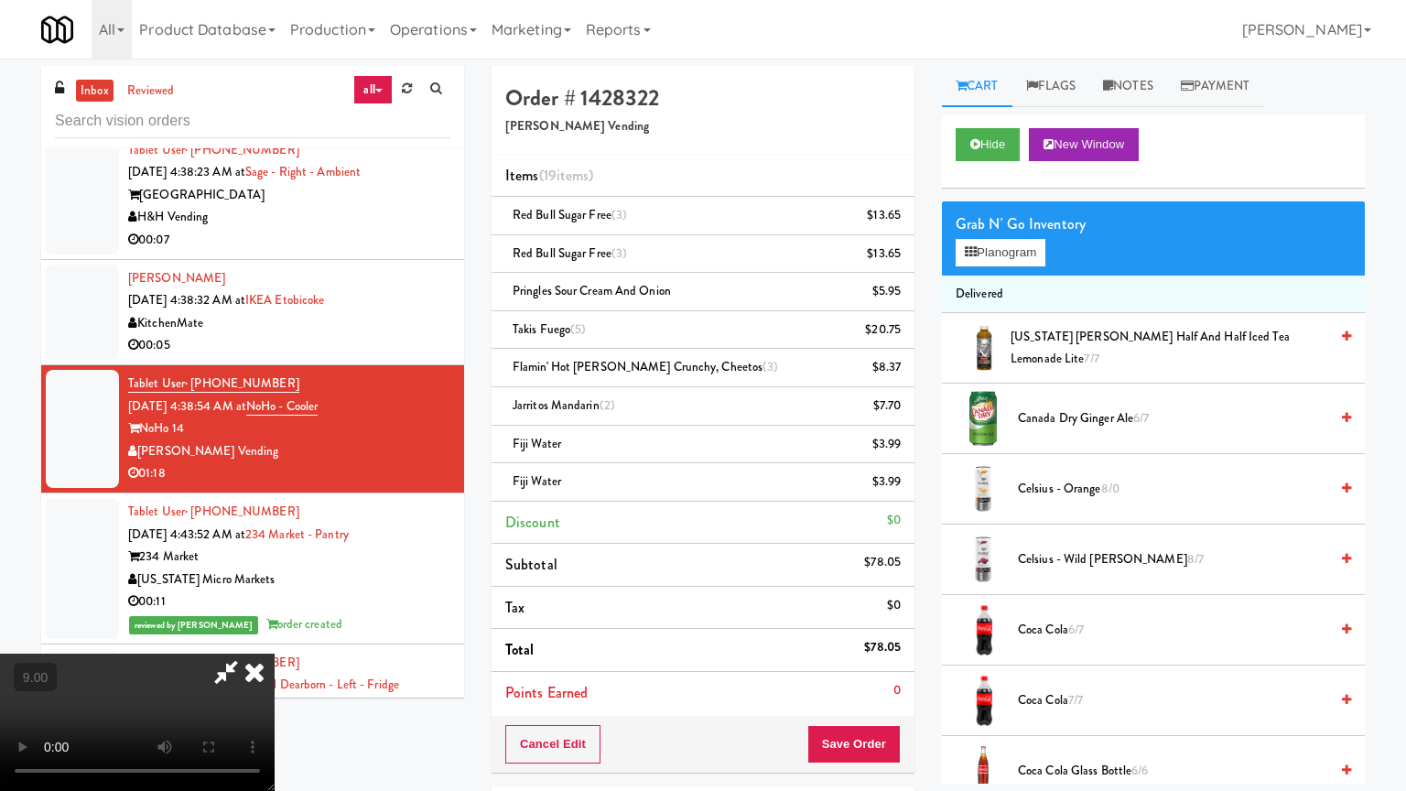
click at [275, 635] on video at bounding box center [137, 722] width 275 height 137
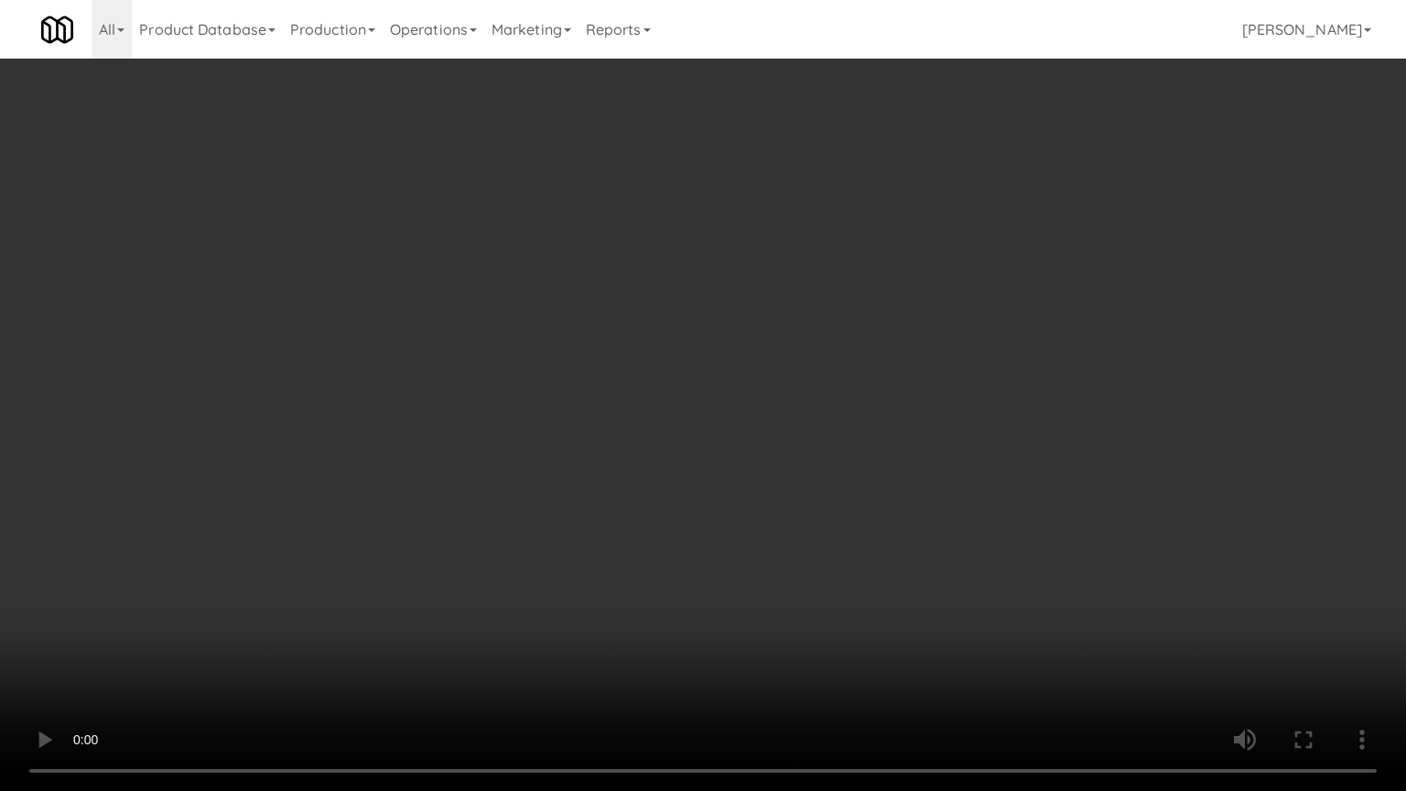
click at [503, 420] on video at bounding box center [703, 395] width 1406 height 791
click at [505, 419] on video at bounding box center [703, 395] width 1406 height 791
click at [628, 426] on video at bounding box center [703, 395] width 1406 height 791
click at [619, 412] on video at bounding box center [703, 395] width 1406 height 791
click at [685, 414] on video at bounding box center [703, 395] width 1406 height 791
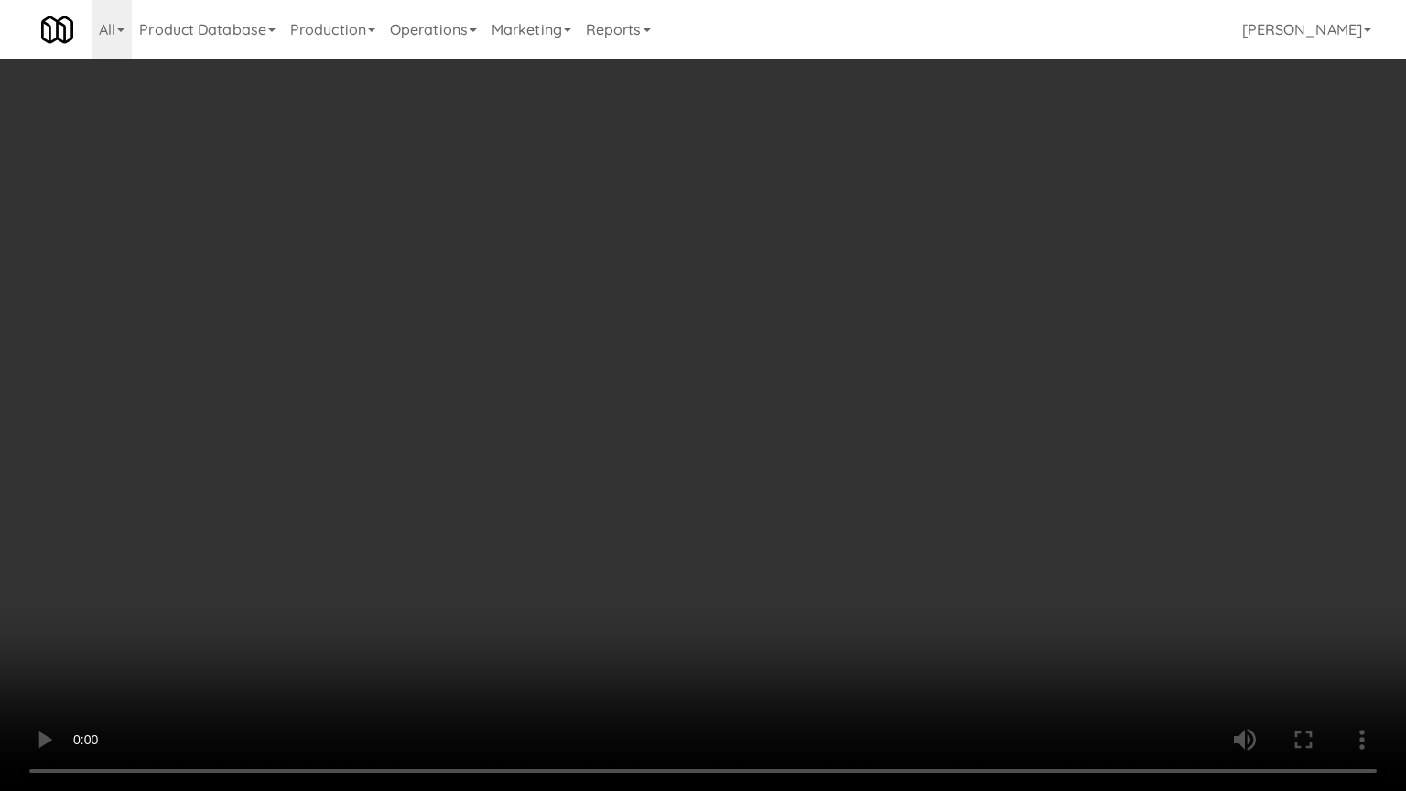
click at [674, 413] on video at bounding box center [703, 395] width 1406 height 791
click at [756, 437] on video at bounding box center [703, 395] width 1406 height 791
click at [722, 425] on video at bounding box center [703, 395] width 1406 height 791
drag, startPoint x: 729, startPoint y: 421, endPoint x: 739, endPoint y: 417, distance: 10.7
click at [739, 417] on video at bounding box center [703, 395] width 1406 height 791
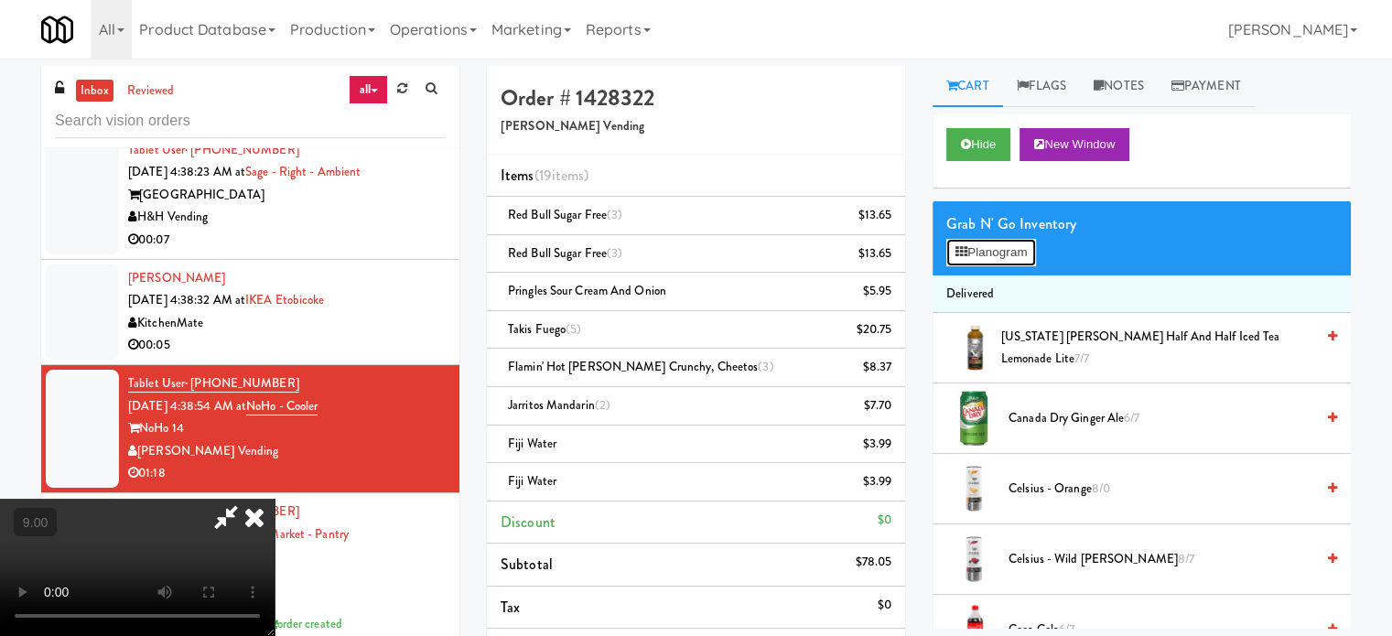
click at [1012, 256] on button "Planogram" at bounding box center [992, 252] width 90 height 27
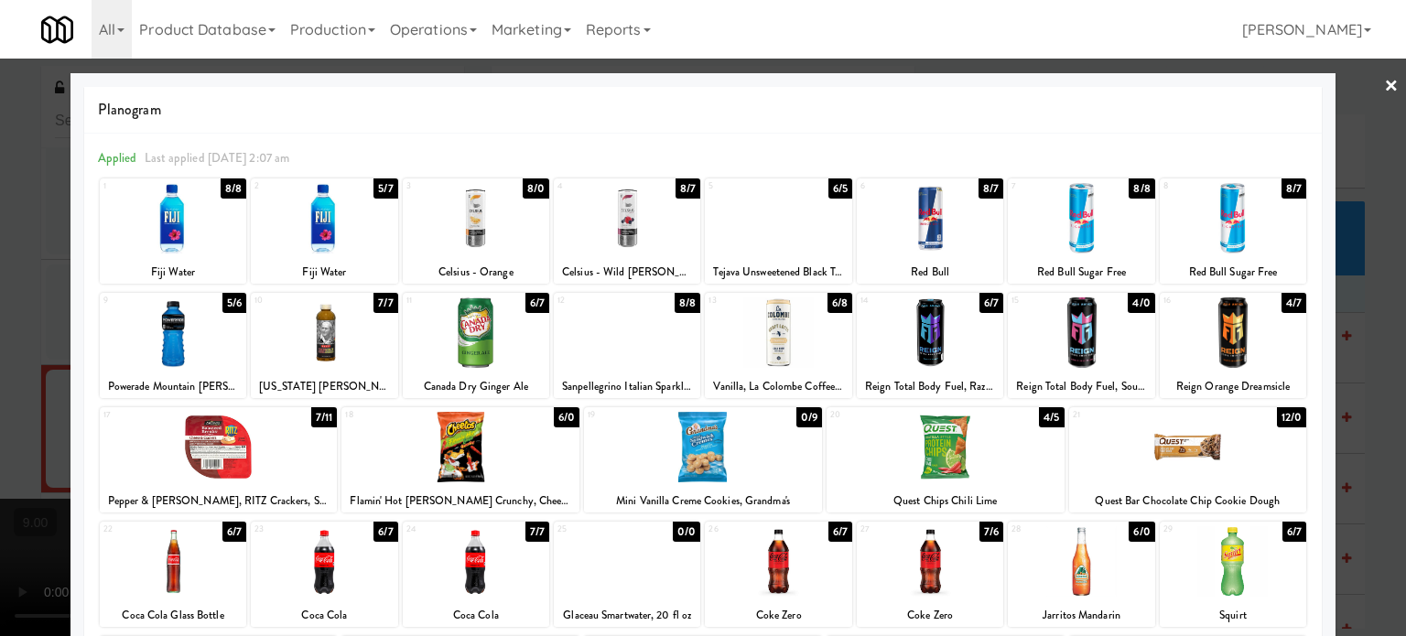
click at [225, 189] on div "8/8" at bounding box center [234, 189] width 26 height 20
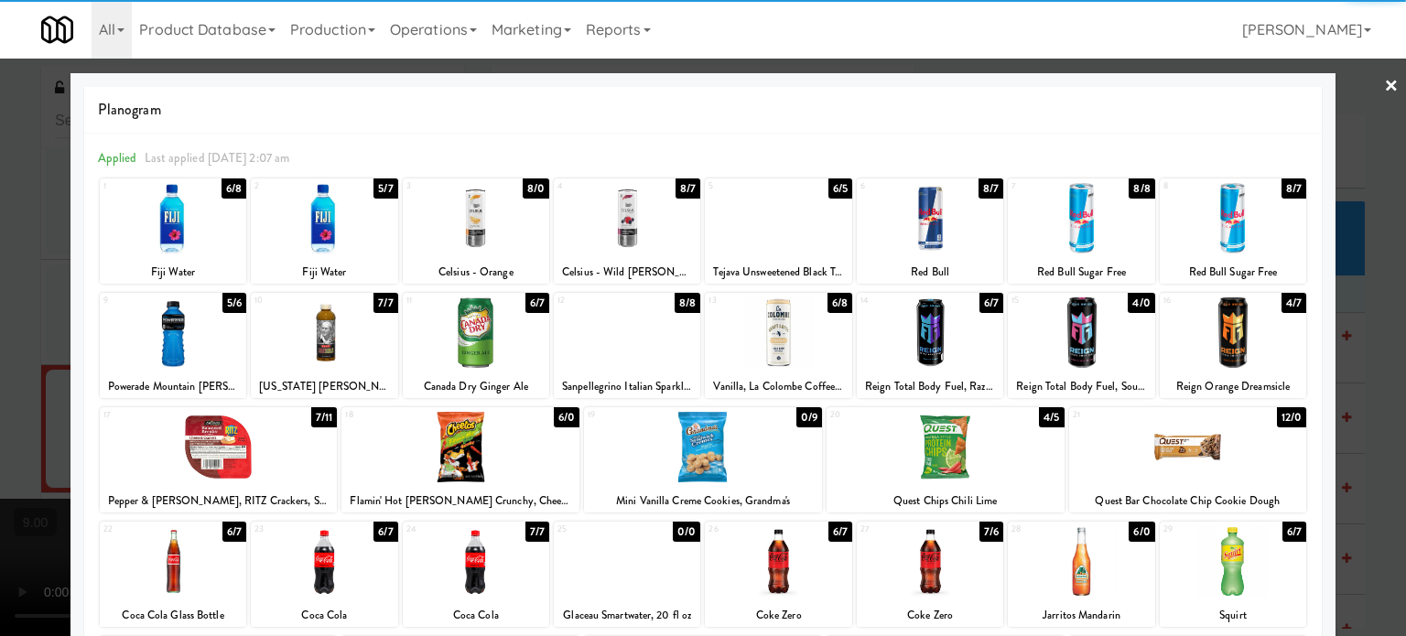
click at [377, 189] on div "5/7" at bounding box center [385, 189] width 24 height 20
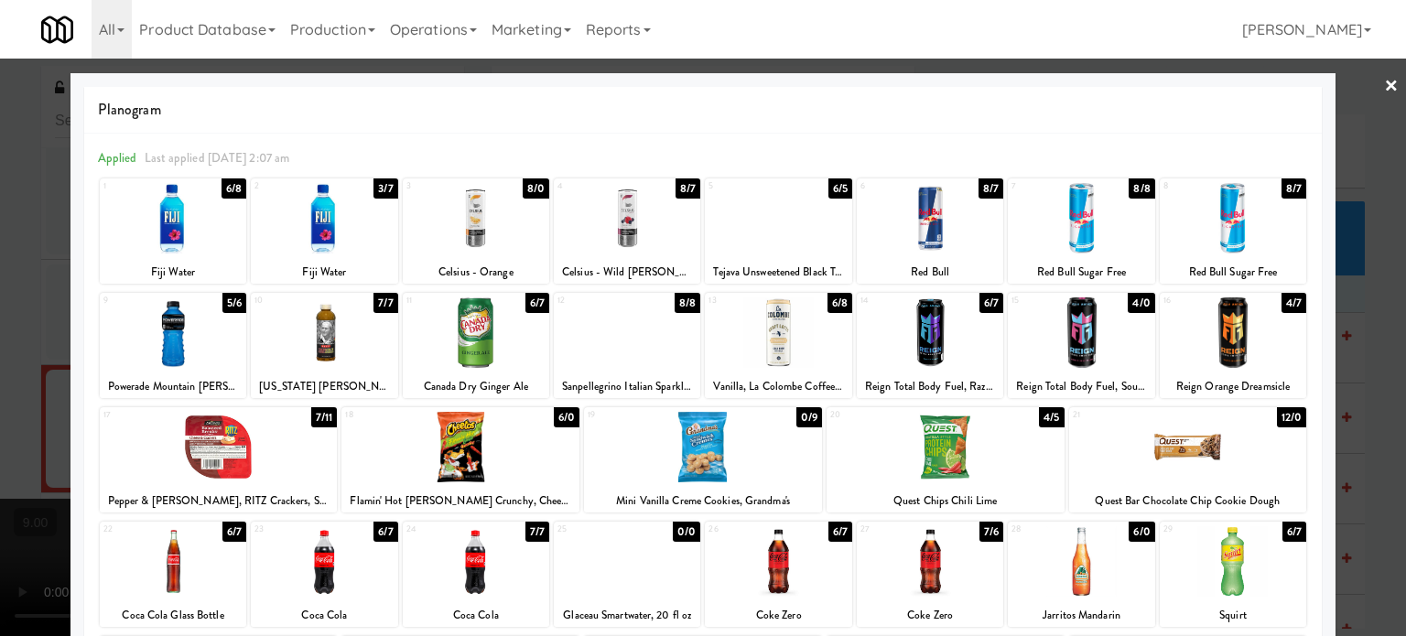
drag, startPoint x: 37, startPoint y: 411, endPoint x: 231, endPoint y: 395, distance: 194.8
click at [38, 411] on div at bounding box center [703, 318] width 1406 height 636
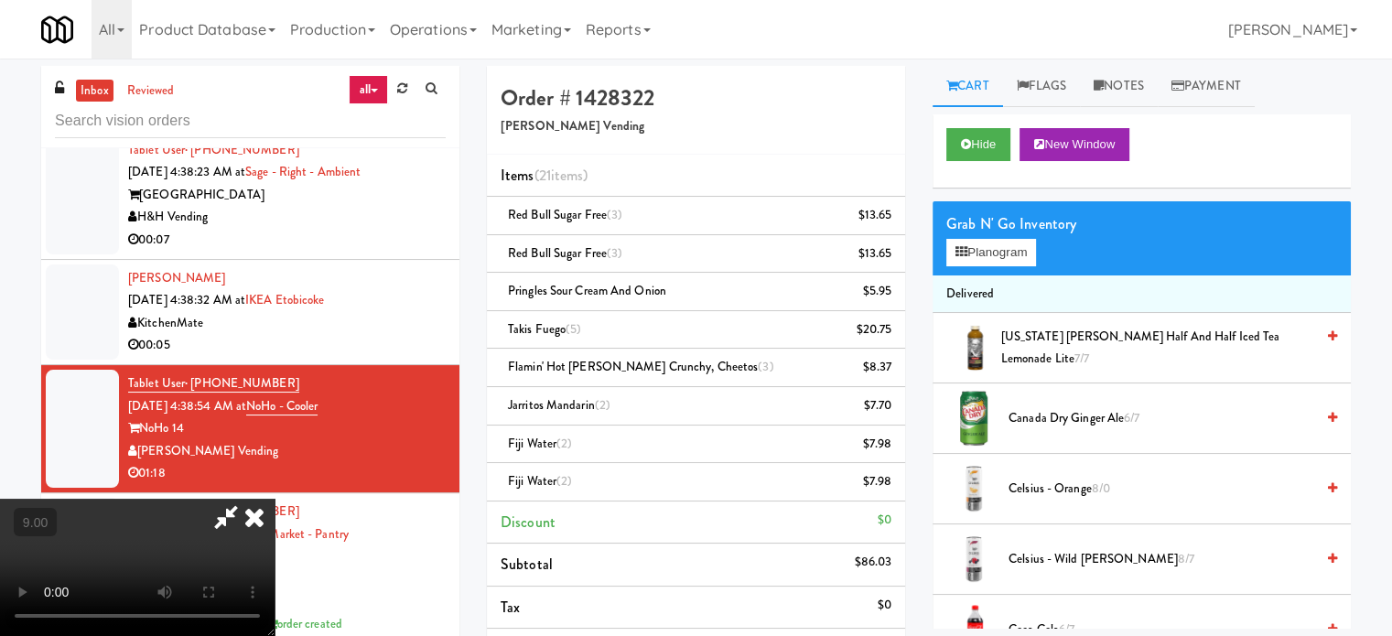
click at [244, 499] on video at bounding box center [137, 567] width 275 height 137
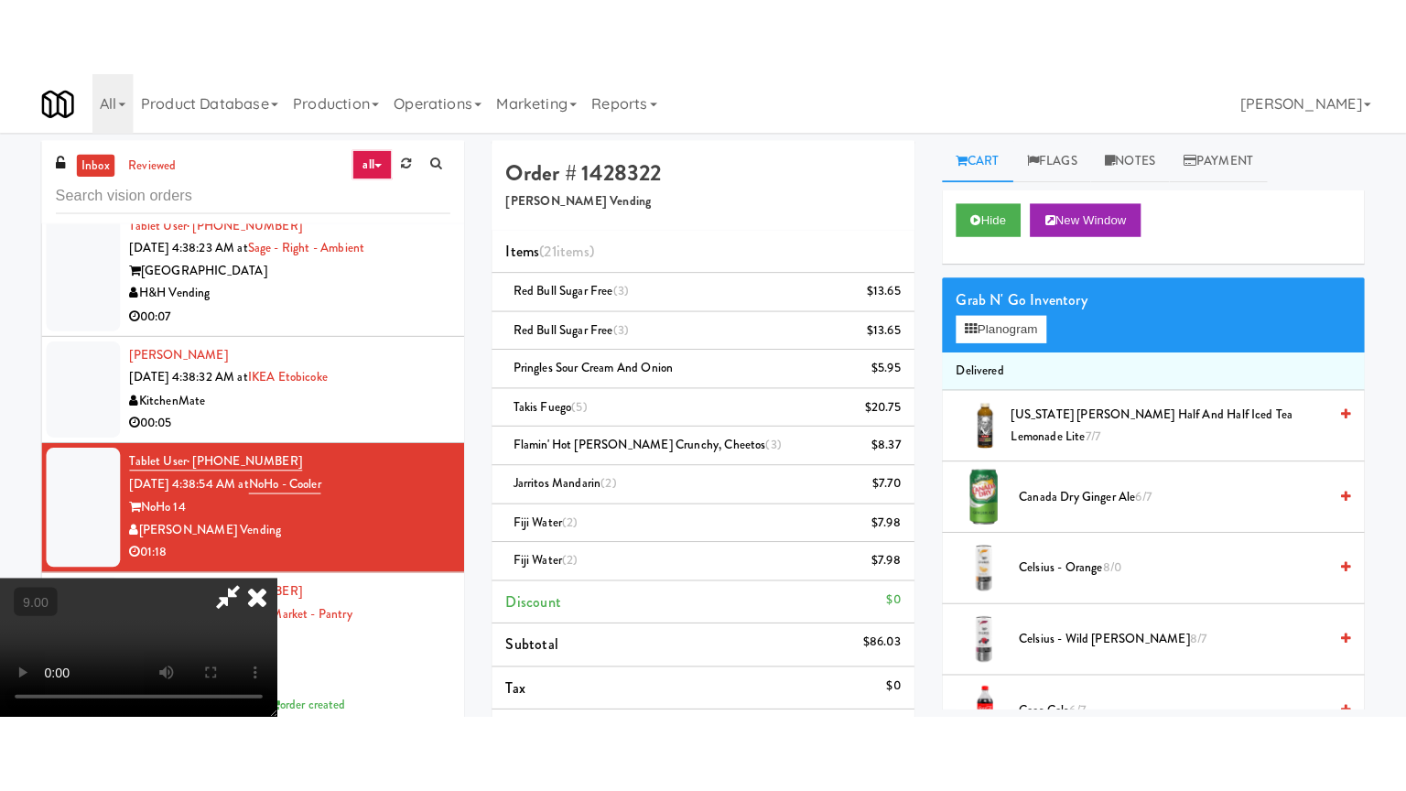
click
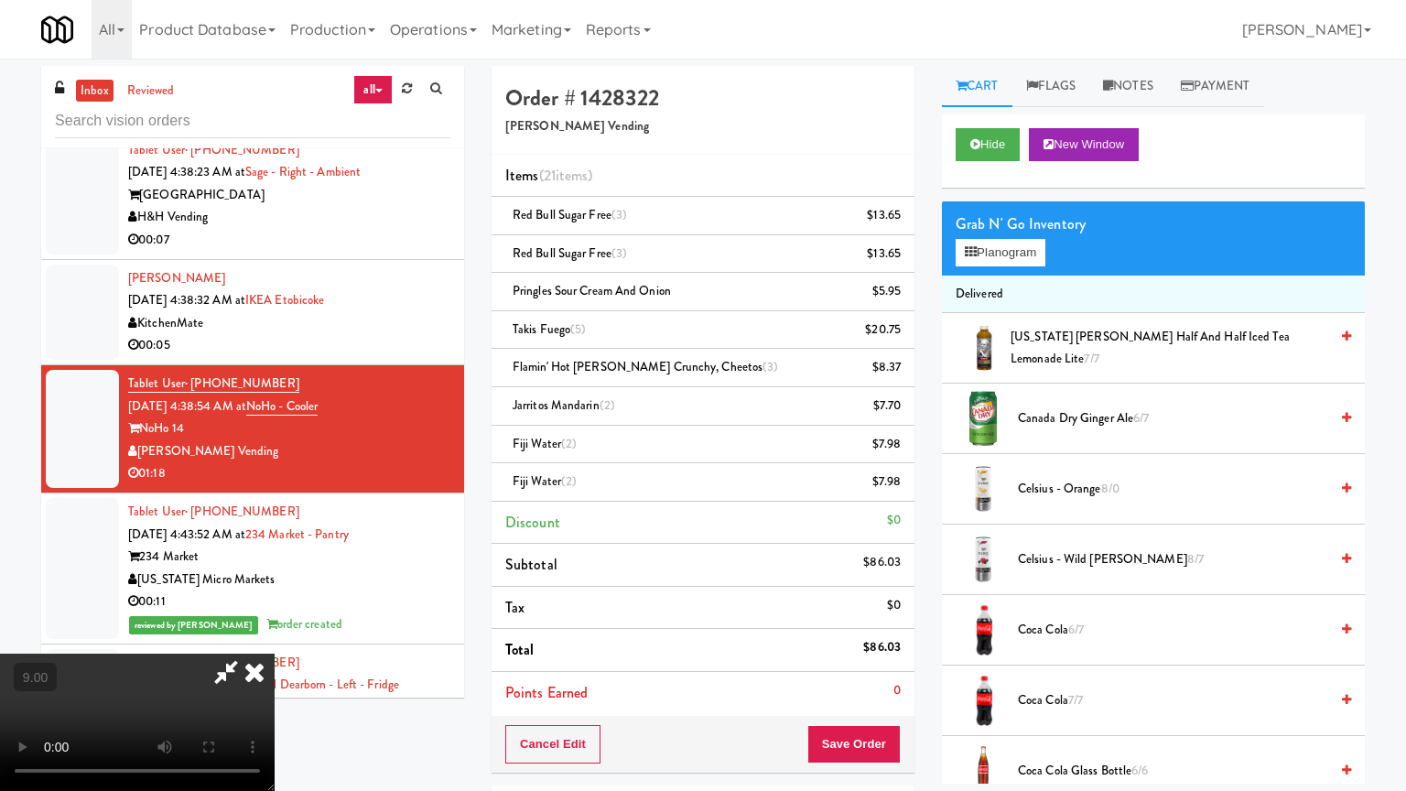
drag, startPoint x: 321, startPoint y: 439, endPoint x: 338, endPoint y: 424, distance: 22.7
drag, startPoint x: 505, startPoint y: 440, endPoint x: 530, endPoint y: 410, distance: 39.0
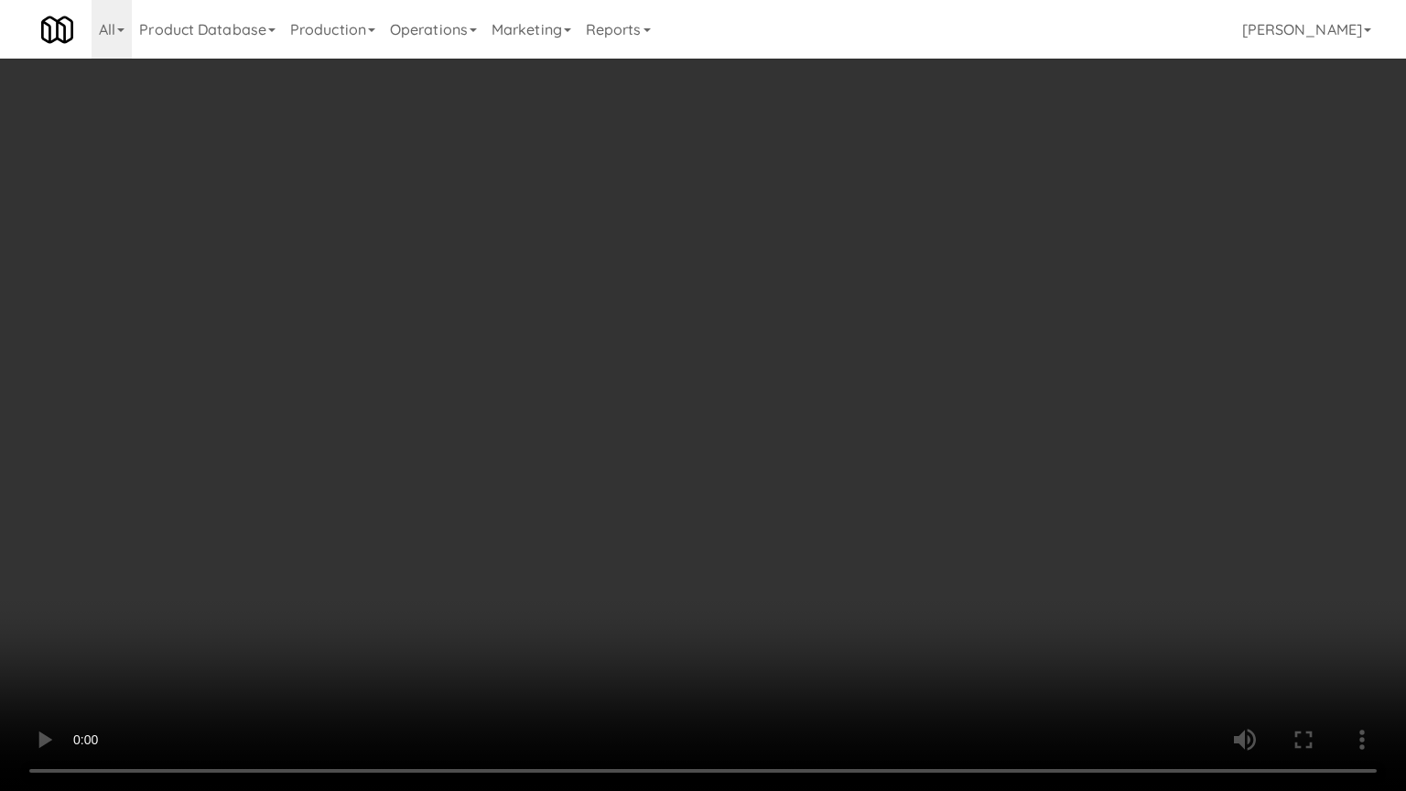
drag, startPoint x: 535, startPoint y: 428, endPoint x: 581, endPoint y: 419, distance: 47.6
drag, startPoint x: 579, startPoint y: 417, endPoint x: 599, endPoint y: 274, distance: 145.1
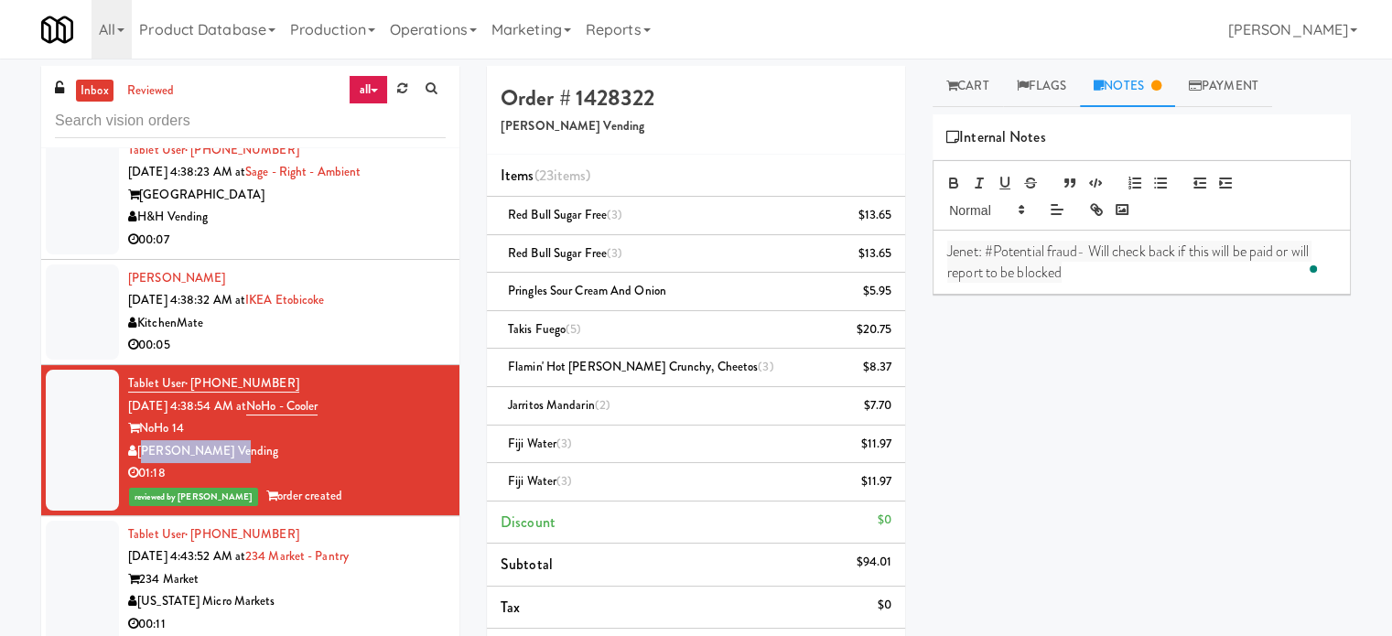
drag, startPoint x: 234, startPoint y: 398, endPoint x: 139, endPoint y: 405, distance: 95.4
copy div "[PERSON_NAME] Vending"
drag, startPoint x: 353, startPoint y: 356, endPoint x: 278, endPoint y: 358, distance: 75.1
copy link "NoHo - Cooler"
drag, startPoint x: 267, startPoint y: 330, endPoint x: 189, endPoint y: 330, distance: 77.8
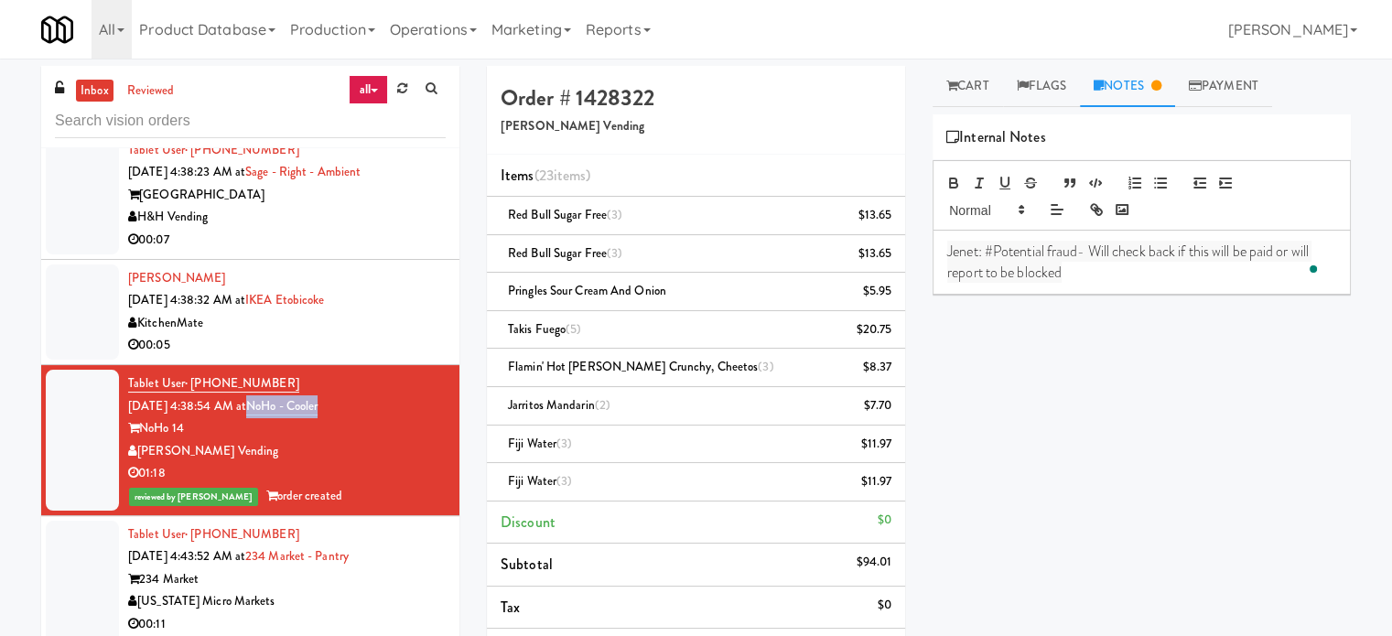
copy span "(213) 393-8111"
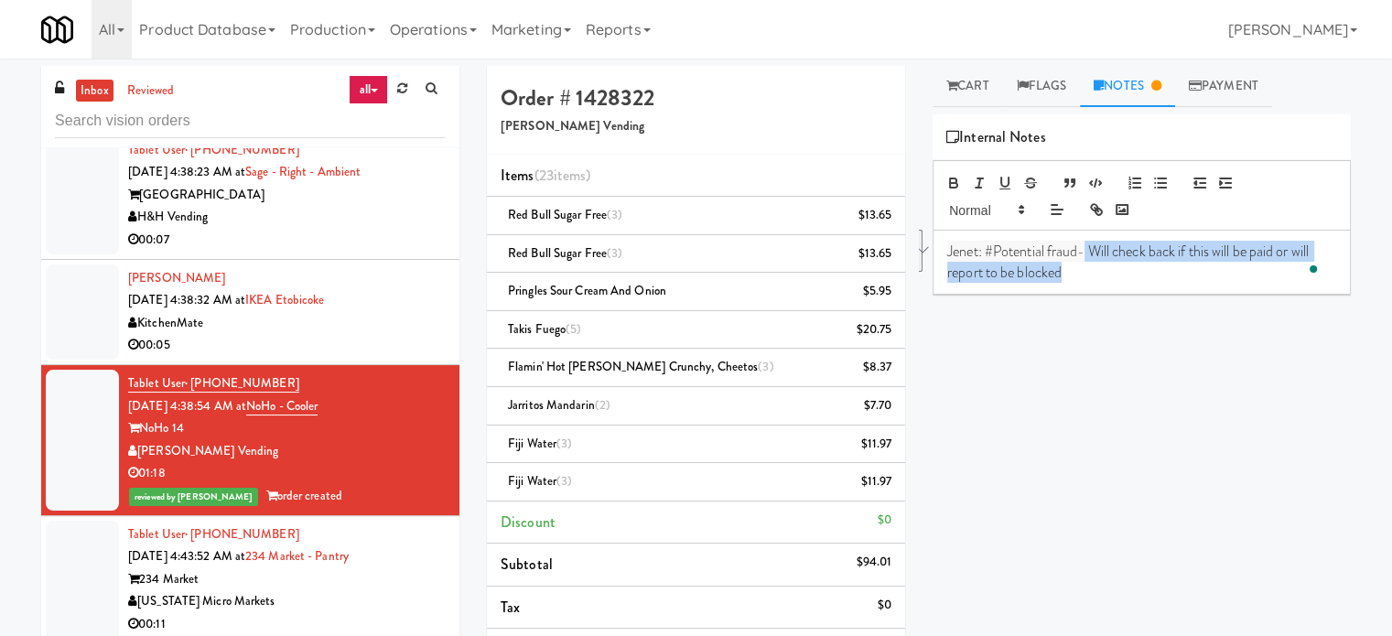
drag, startPoint x: 1088, startPoint y: 249, endPoint x: 1127, endPoint y: 276, distance: 47.5
copy span "Will check back if this will be paid or will report to be blocked"
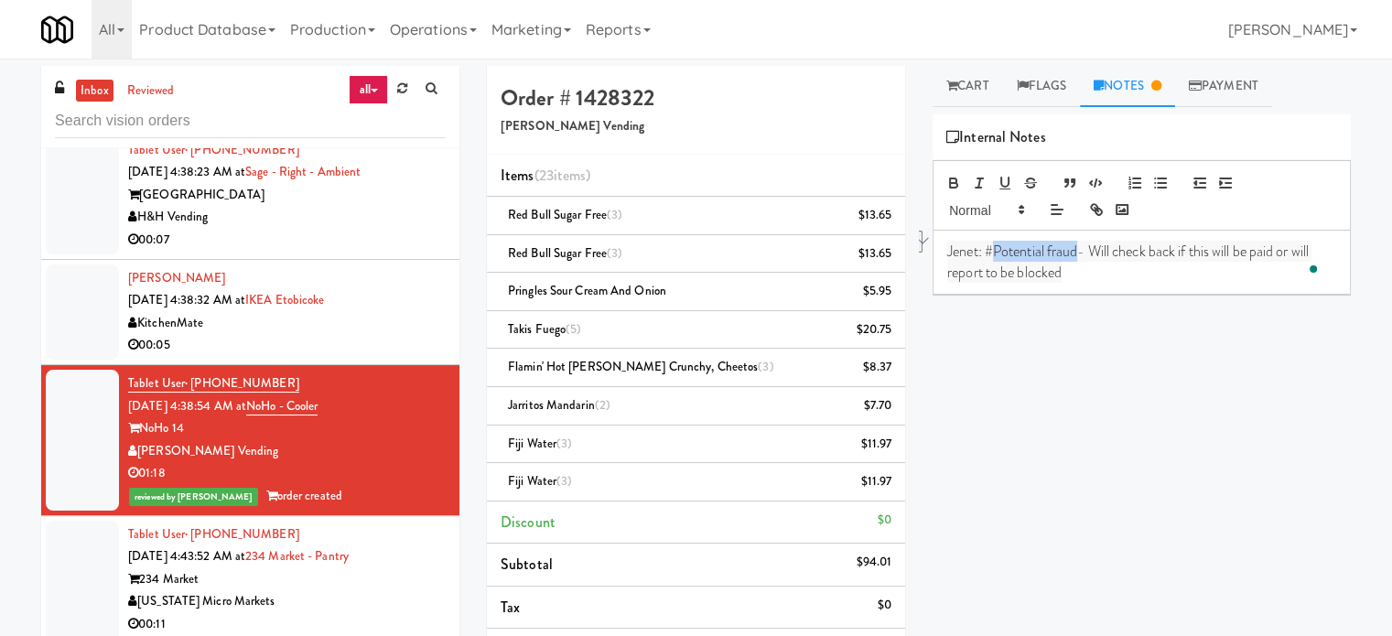
drag, startPoint x: 1080, startPoint y: 247, endPoint x: 998, endPoint y: 251, distance: 82.5
copy span "Potential fraud"
click at [376, 334] on div "00:05" at bounding box center [287, 345] width 318 height 23
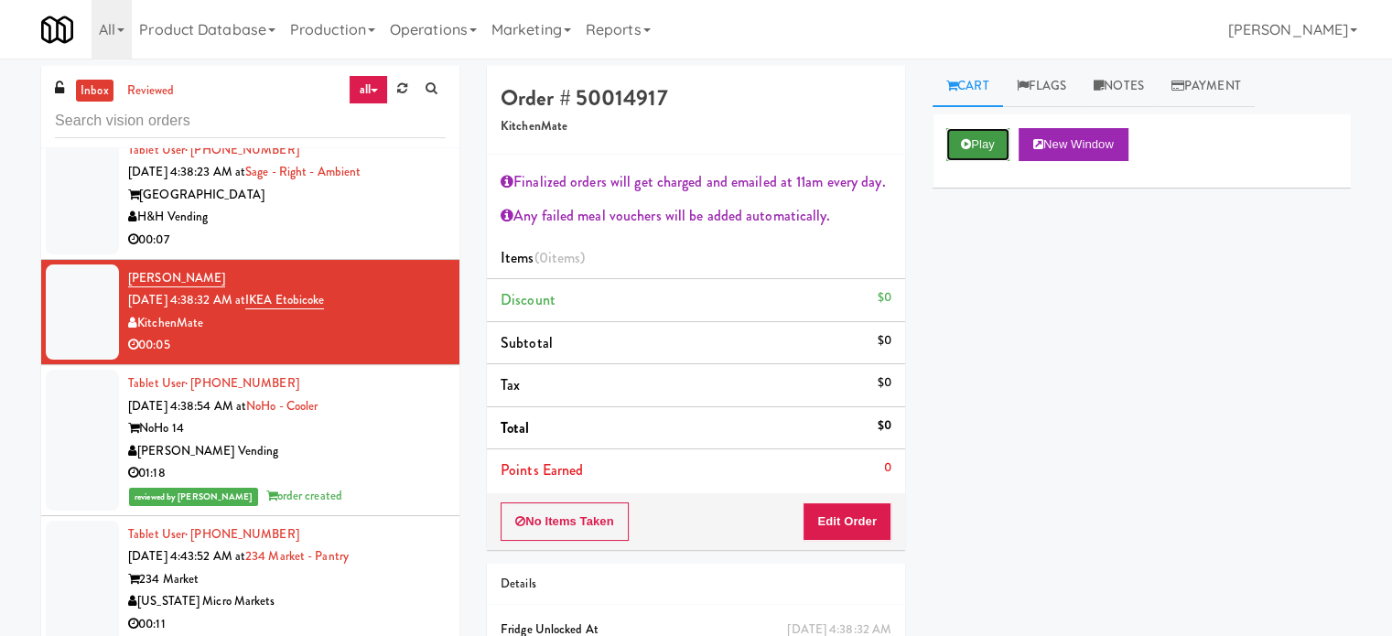
click at [990, 146] on button "Play" at bounding box center [978, 144] width 63 height 33
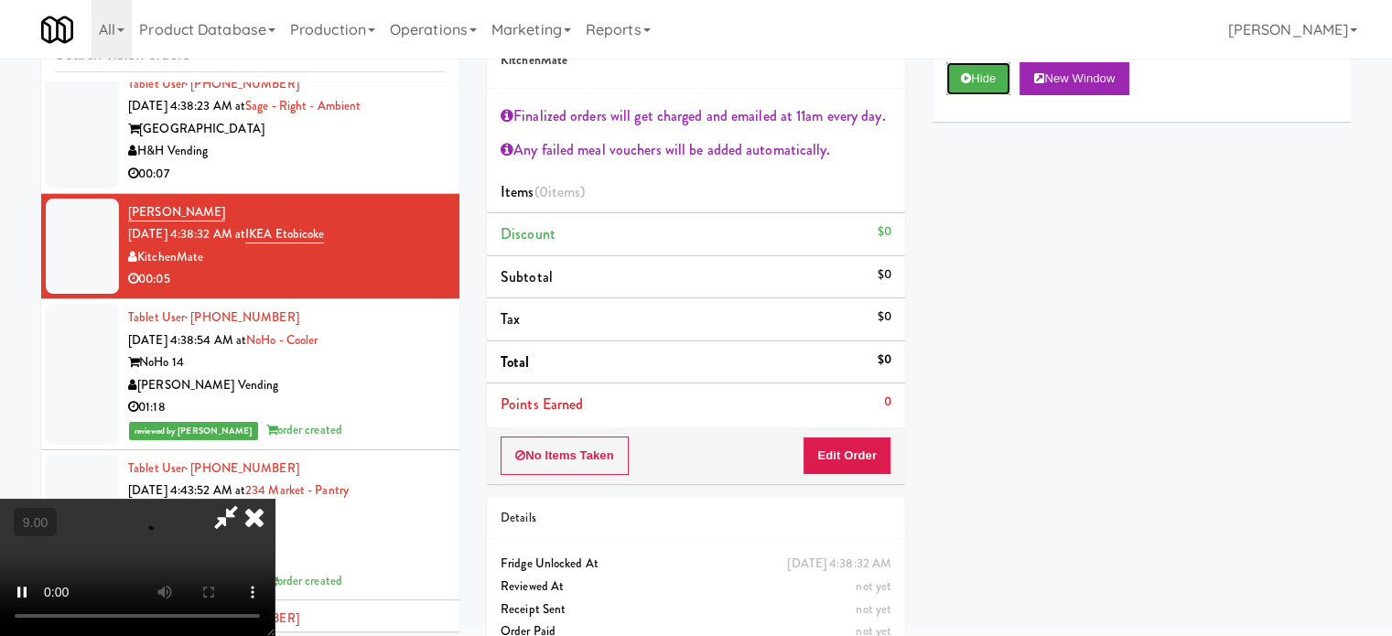
scroll to position [99, 0]
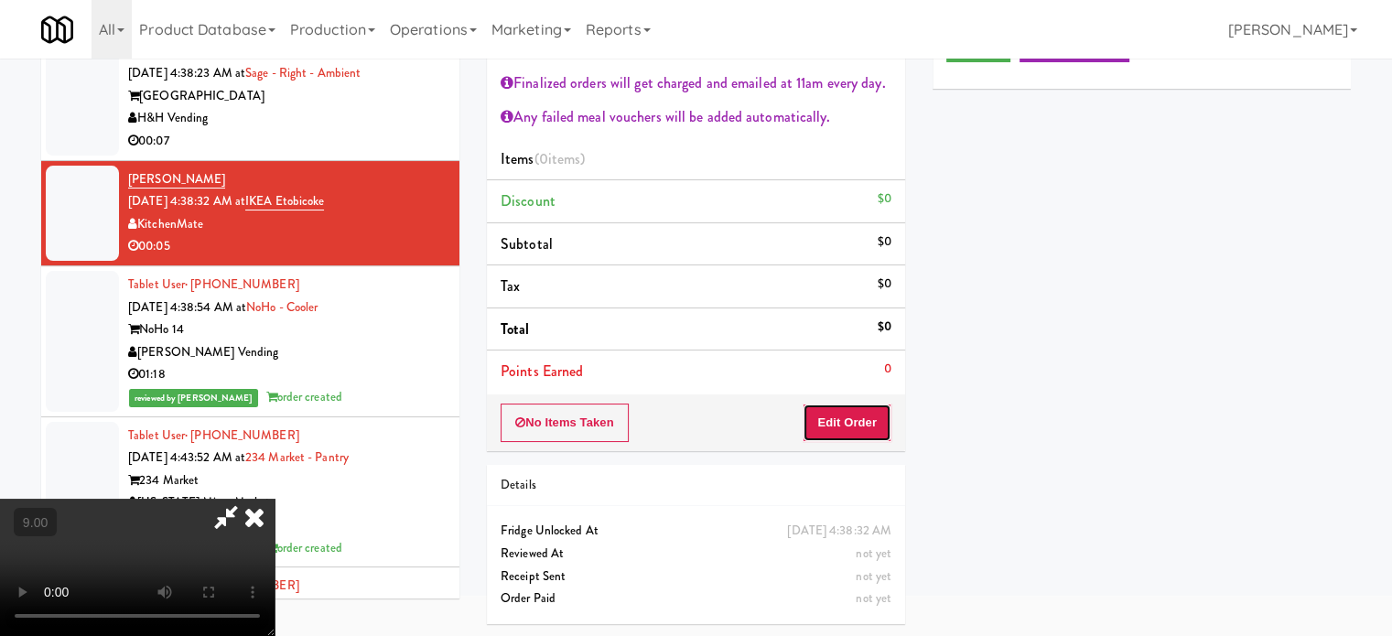
click at [871, 423] on button "Edit Order" at bounding box center [847, 423] width 89 height 38
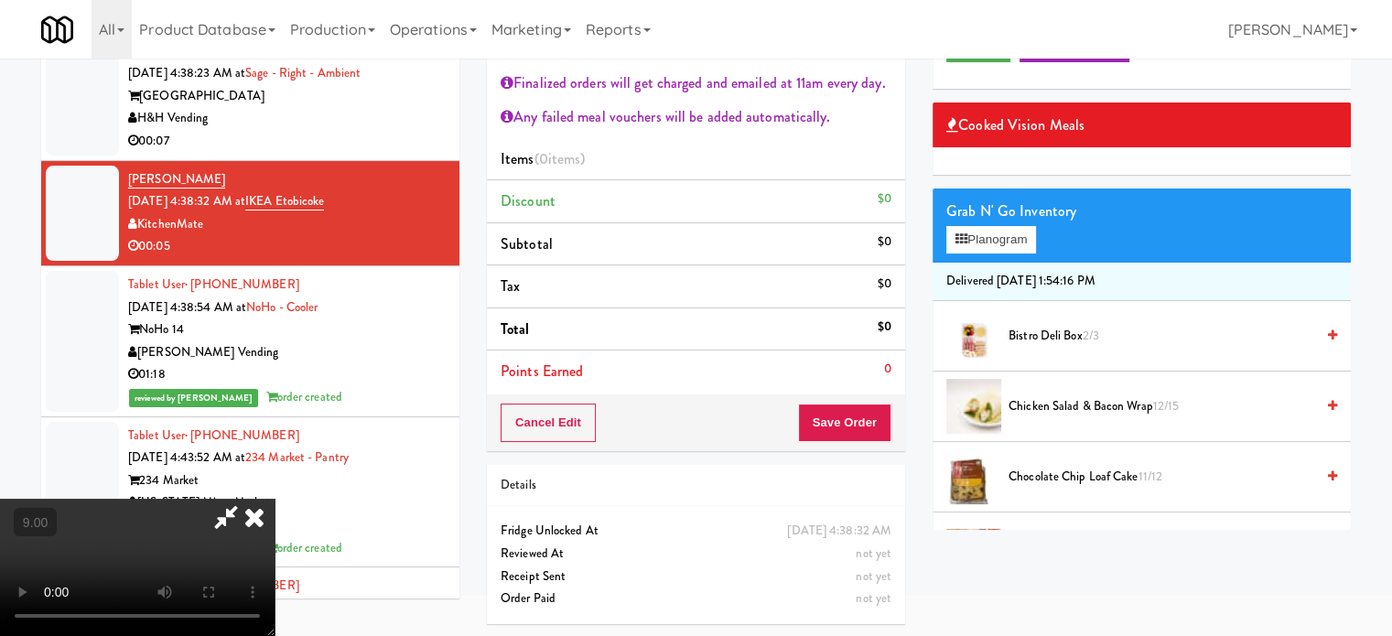
click at [275, 499] on video at bounding box center [137, 567] width 275 height 137
drag, startPoint x: 486, startPoint y: 446, endPoint x: 514, endPoint y: 459, distance: 30.3
click at [275, 499] on video at bounding box center [137, 567] width 275 height 137
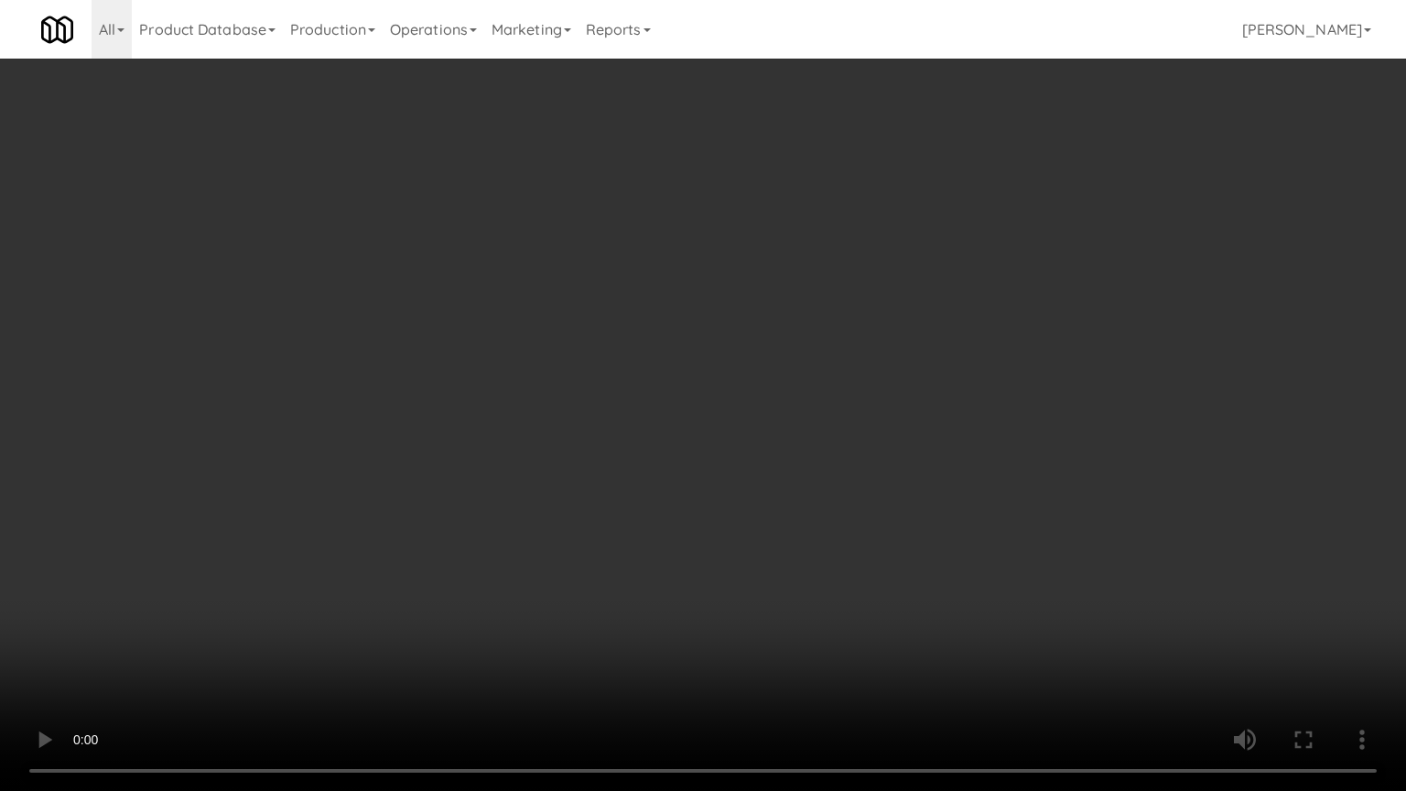
click at [527, 461] on video at bounding box center [703, 395] width 1406 height 791
click at [471, 575] on video at bounding box center [703, 395] width 1406 height 791
click at [666, 498] on video at bounding box center [703, 395] width 1406 height 791
click at [494, 547] on video at bounding box center [703, 395] width 1406 height 791
click at [597, 505] on video at bounding box center [703, 395] width 1406 height 791
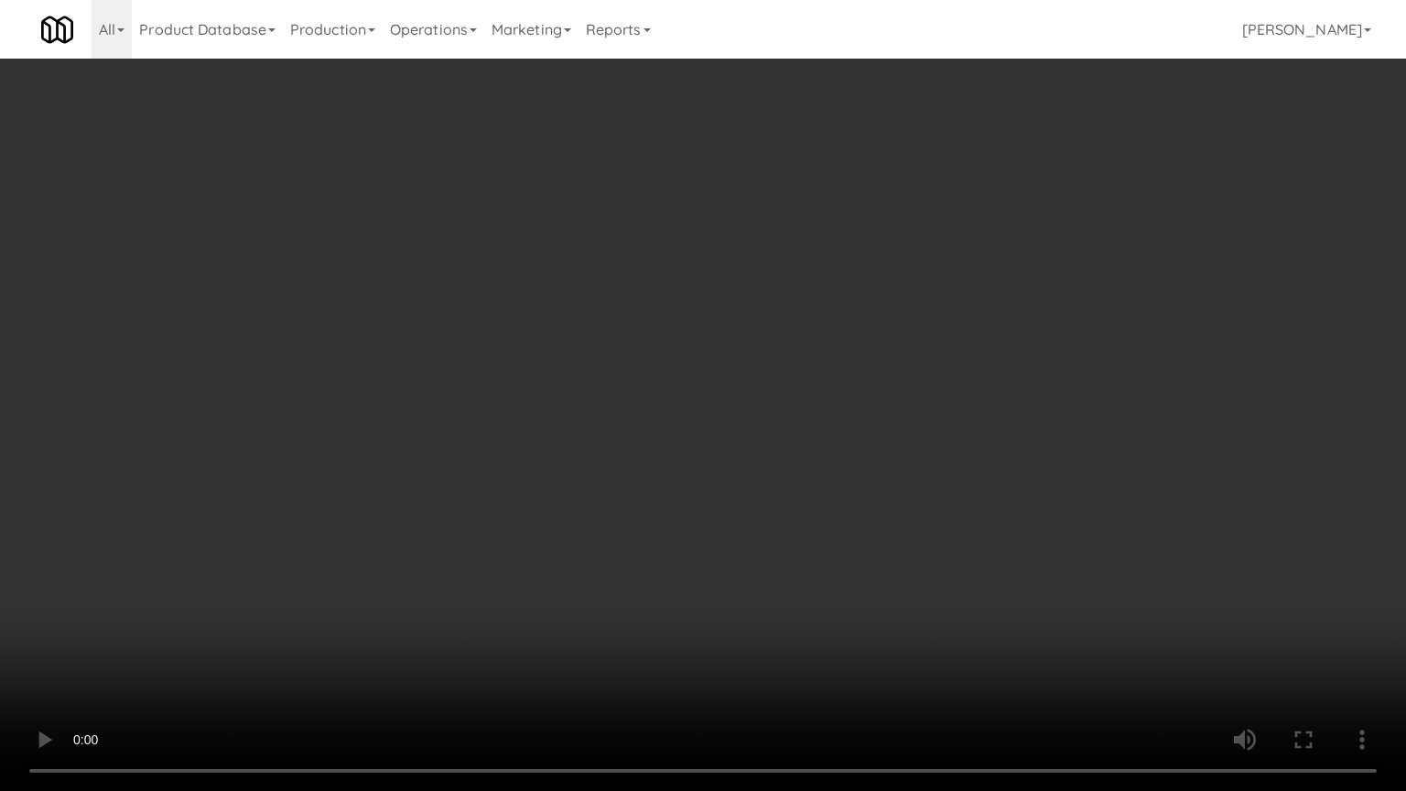
click at [597, 503] on video at bounding box center [703, 395] width 1406 height 791
click at [692, 505] on video at bounding box center [703, 395] width 1406 height 791
click at [681, 491] on video at bounding box center [703, 395] width 1406 height 791
drag, startPoint x: 758, startPoint y: 490, endPoint x: 745, endPoint y: 491, distance: 12.8
click at [758, 491] on video at bounding box center [703, 395] width 1406 height 791
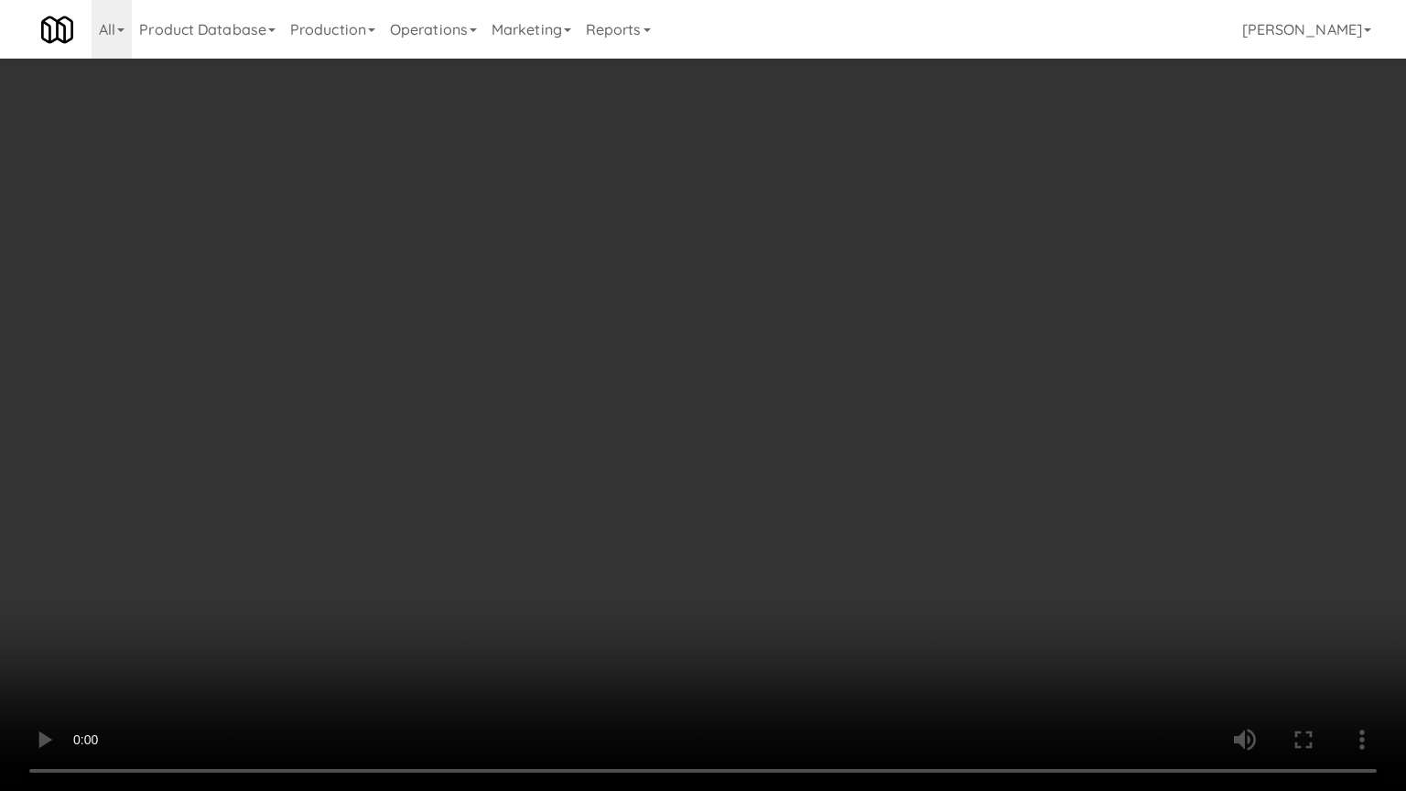
click at [732, 493] on video at bounding box center [703, 395] width 1406 height 791
click at [804, 467] on video at bounding box center [703, 395] width 1406 height 791
click at [817, 460] on video at bounding box center [703, 395] width 1406 height 791
drag, startPoint x: 817, startPoint y: 460, endPoint x: 1152, endPoint y: 254, distance: 393.3
click at [818, 458] on video at bounding box center [703, 395] width 1406 height 791
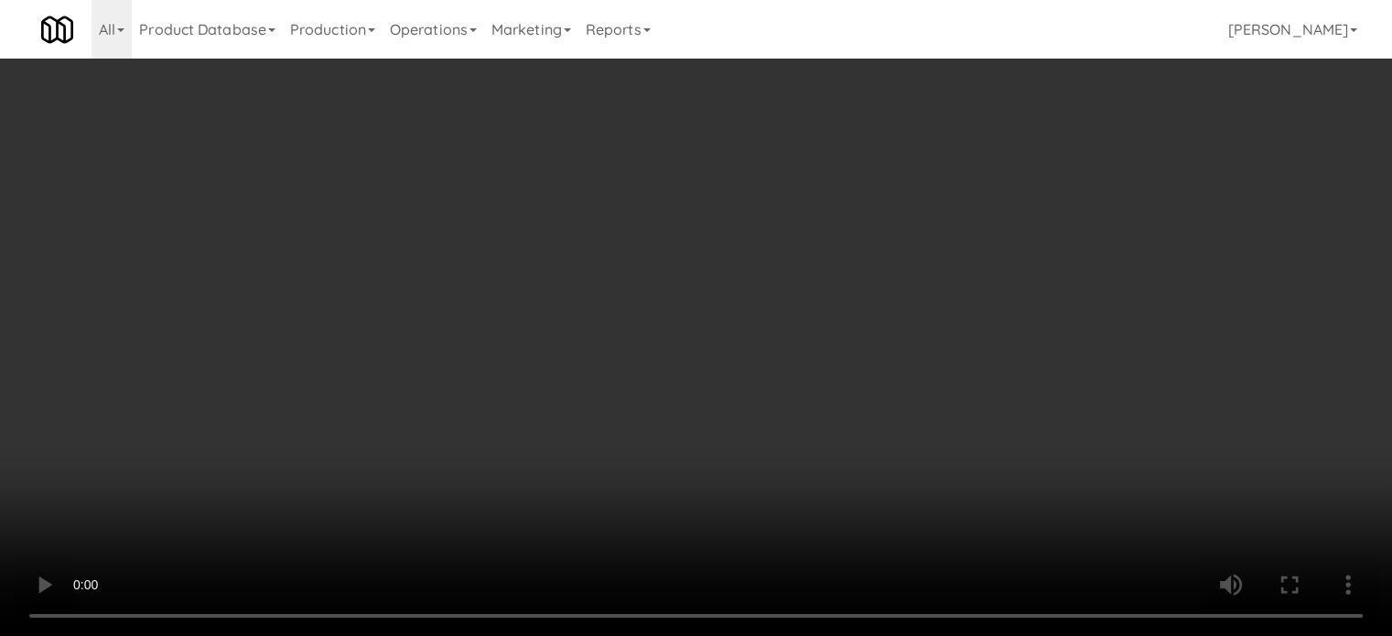
scroll to position [458, 0]
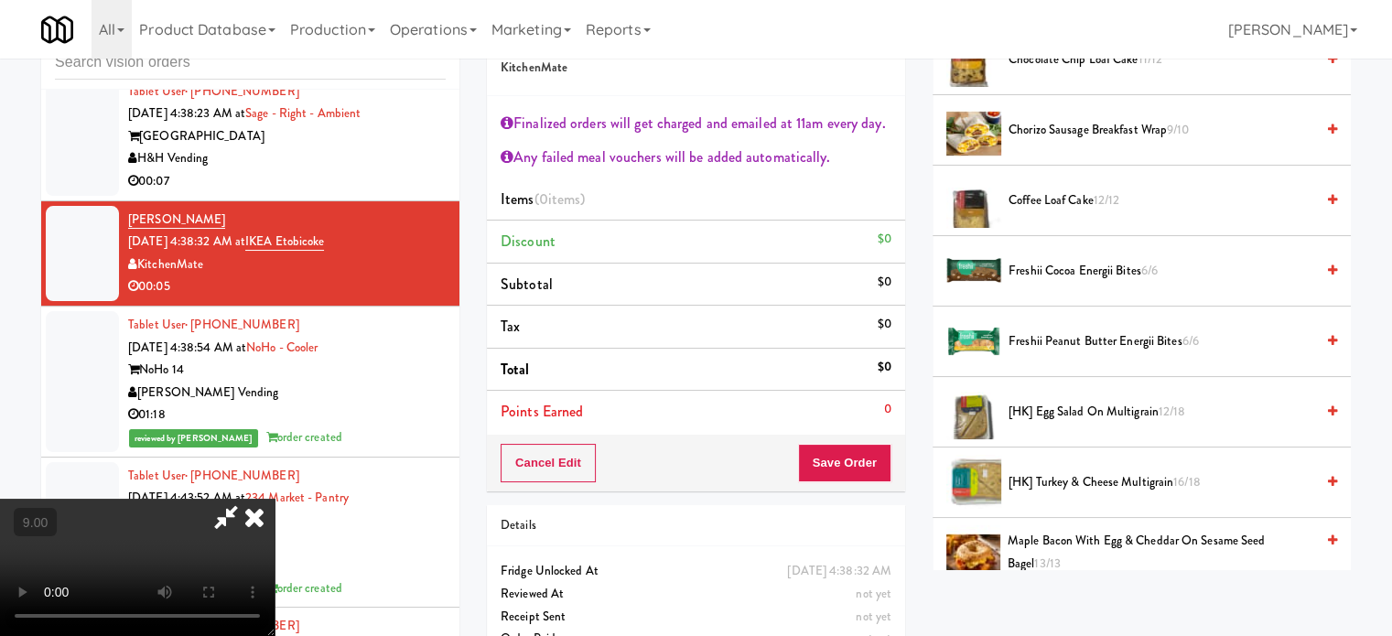
click at [1089, 402] on span "[HK] Egg Salad on Multigrain 12/18" at bounding box center [1162, 412] width 306 height 23
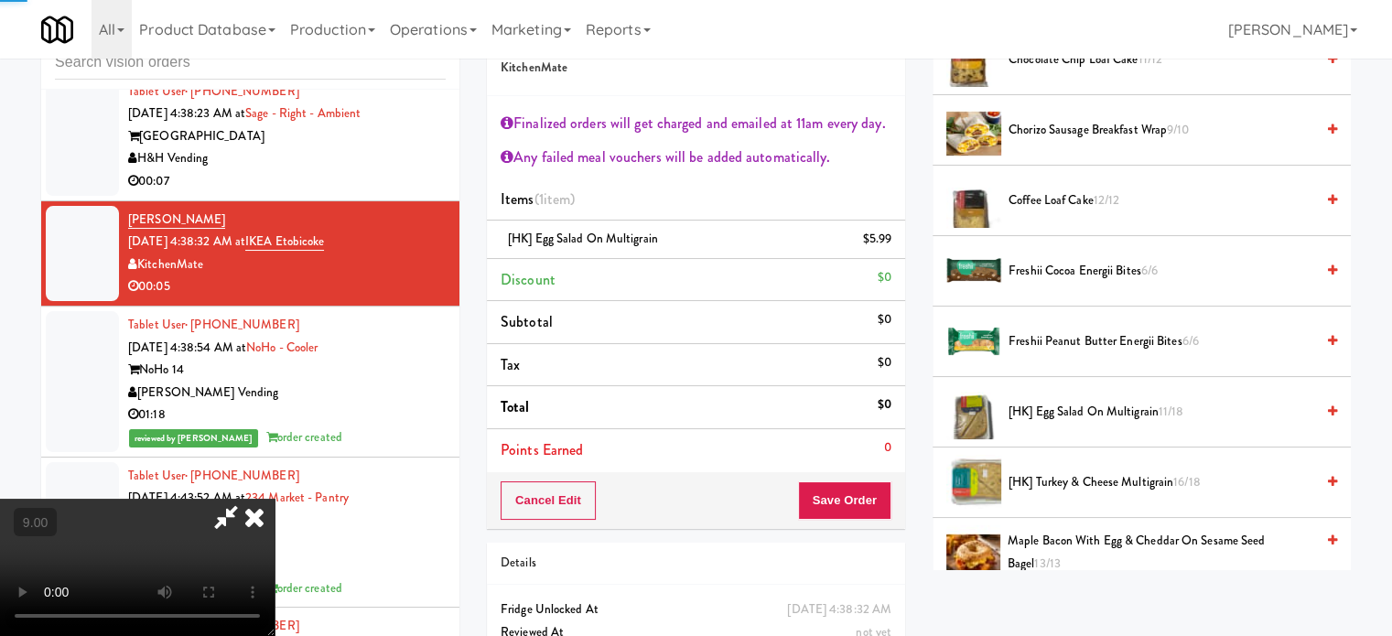
click at [275, 499] on video at bounding box center [137, 567] width 275 height 137
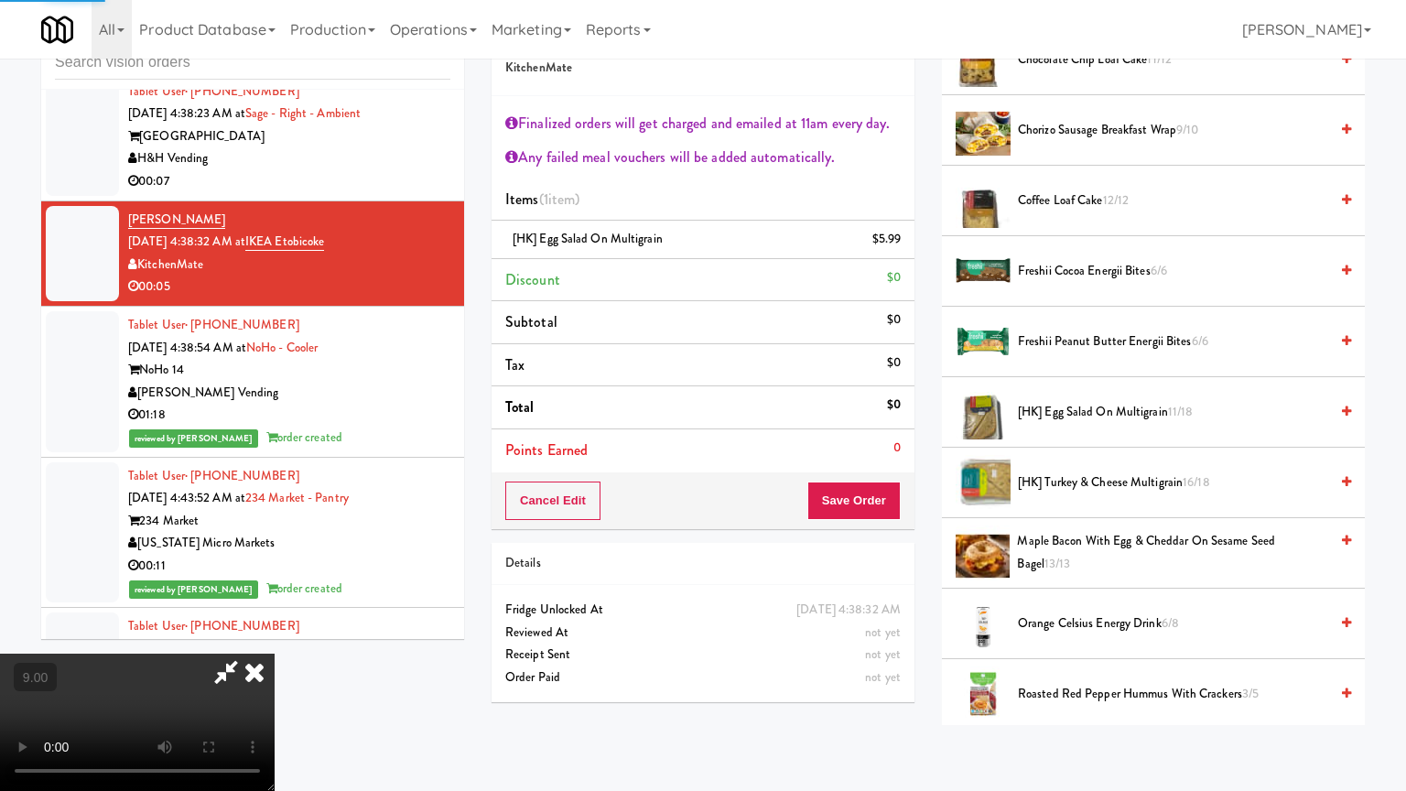
click at [275, 635] on video at bounding box center [137, 722] width 275 height 137
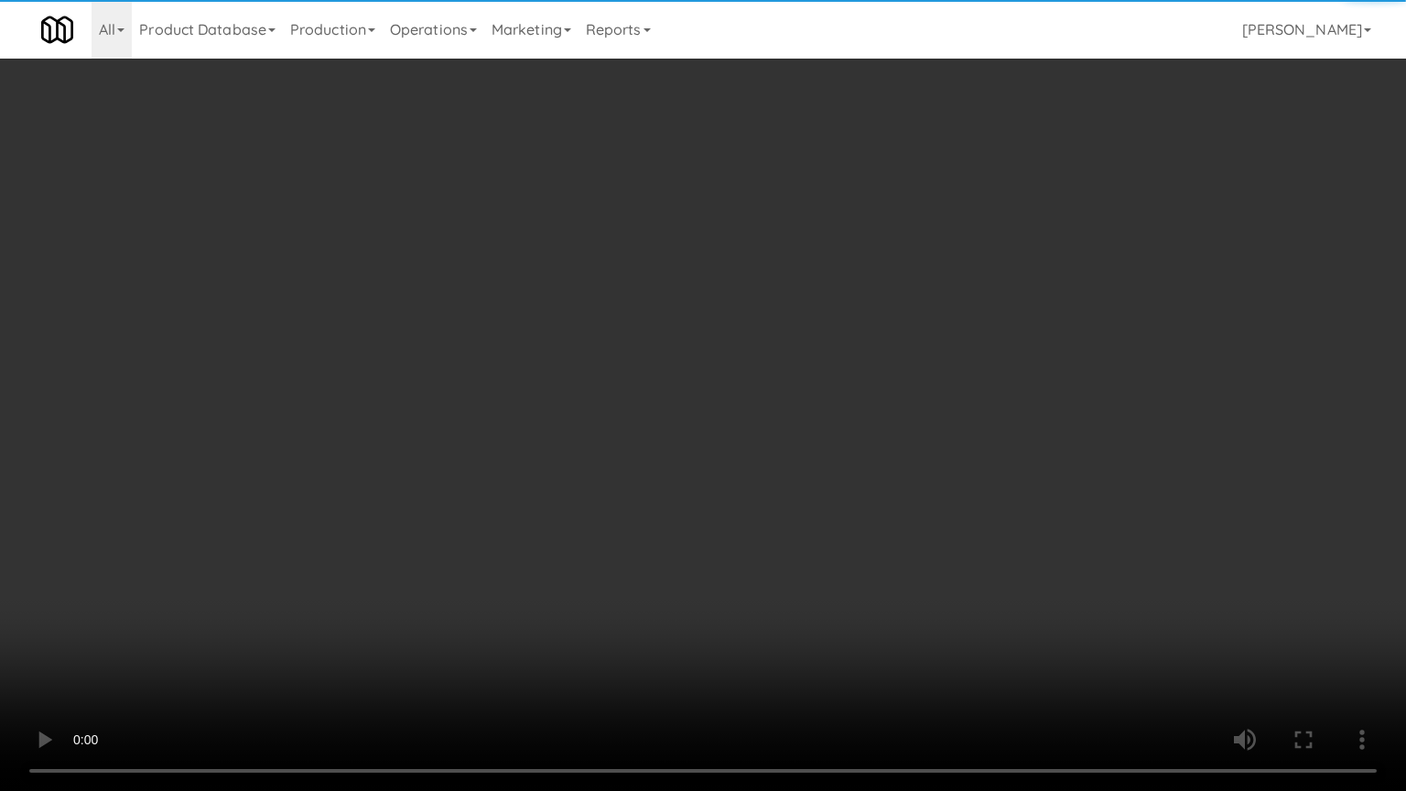
click at [590, 485] on video at bounding box center [703, 395] width 1406 height 791
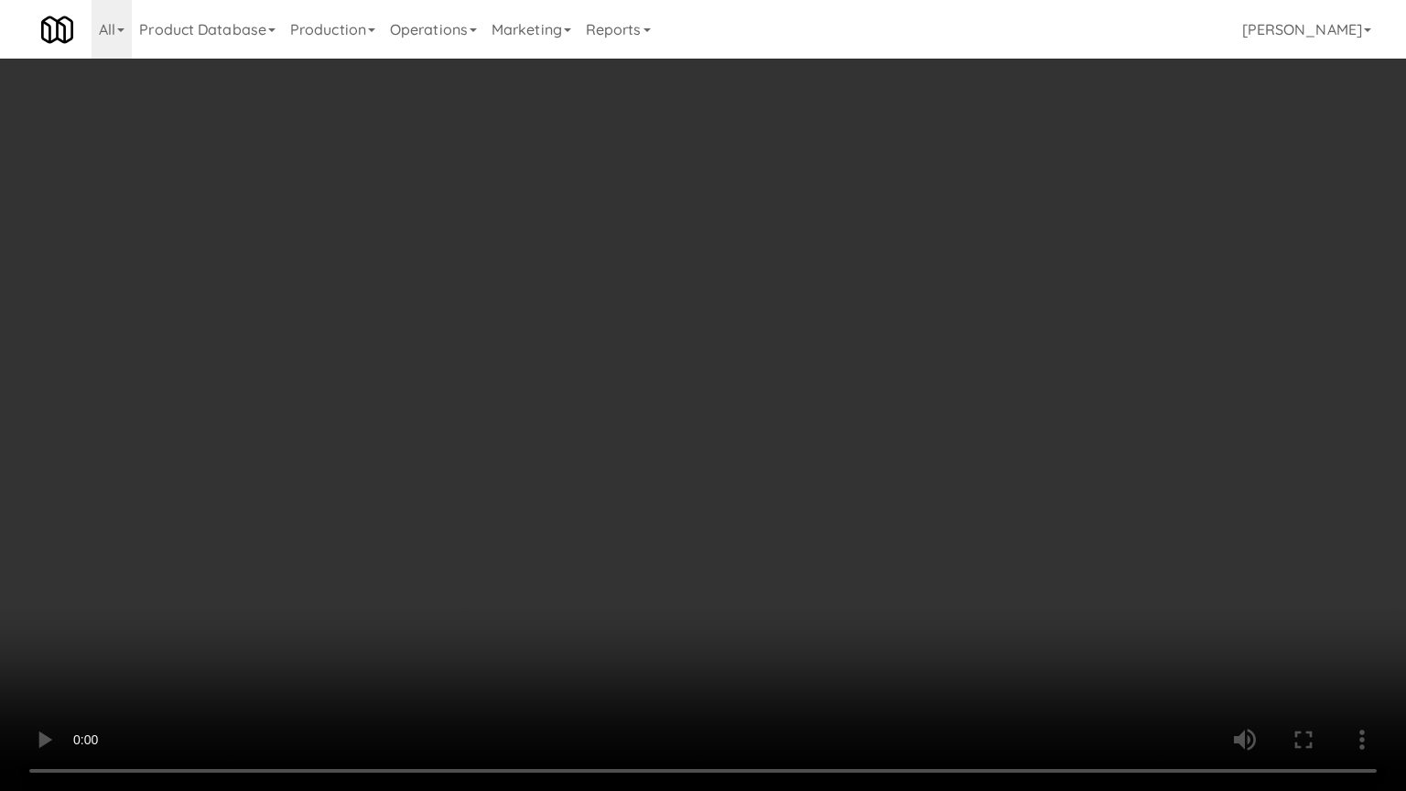
click at [630, 493] on video at bounding box center [703, 395] width 1406 height 791
drag, startPoint x: 273, startPoint y: 674, endPoint x: 359, endPoint y: 559, distance: 143.2
click at [295, 635] on video at bounding box center [703, 395] width 1406 height 791
click at [773, 528] on video at bounding box center [703, 395] width 1406 height 791
drag, startPoint x: 531, startPoint y: 576, endPoint x: 588, endPoint y: 449, distance: 138.5
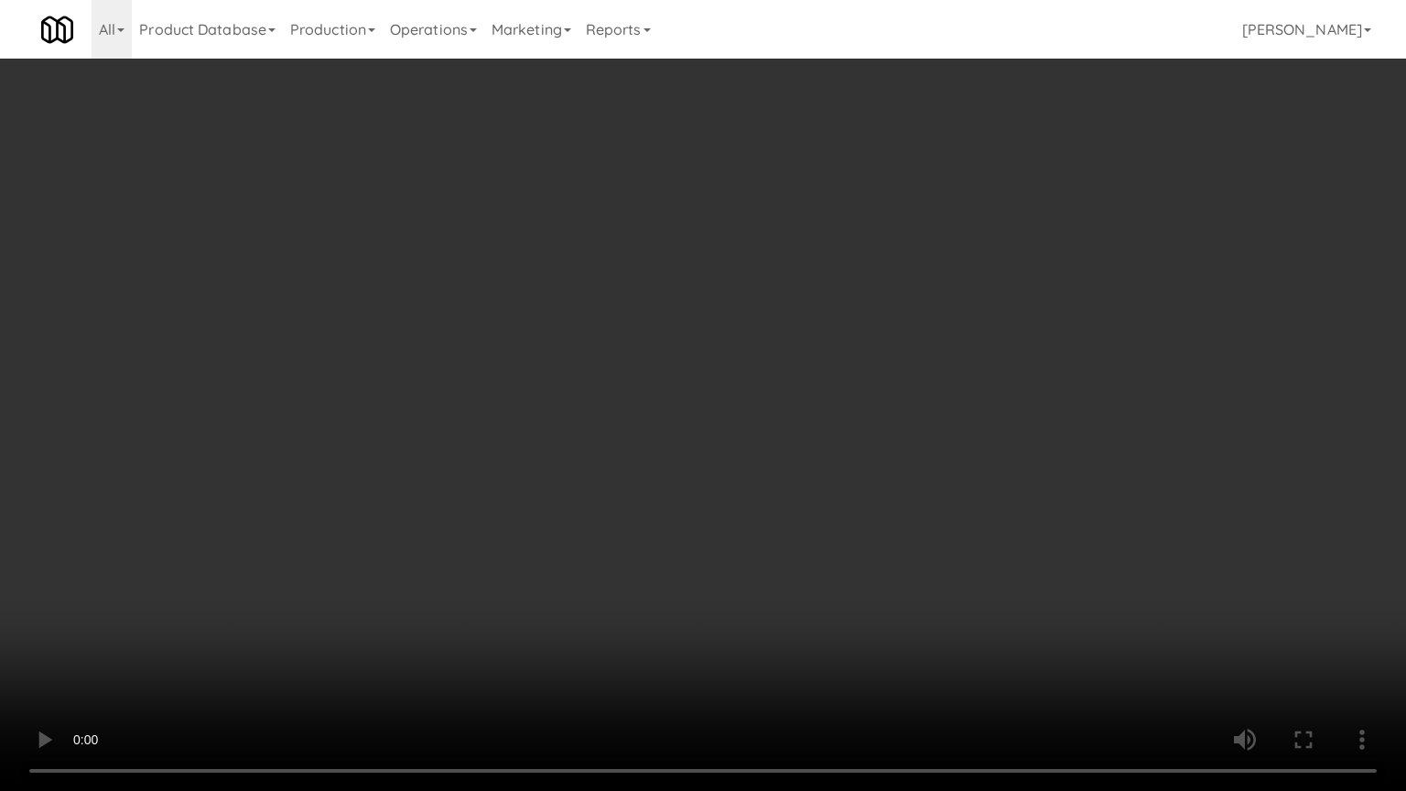
click at [540, 565] on video at bounding box center [703, 395] width 1406 height 791
click at [557, 494] on video at bounding box center [703, 395] width 1406 height 791
click at [568, 493] on video at bounding box center [703, 395] width 1406 height 791
click at [683, 495] on video at bounding box center [703, 395] width 1406 height 791
click at [666, 495] on video at bounding box center [703, 395] width 1406 height 791
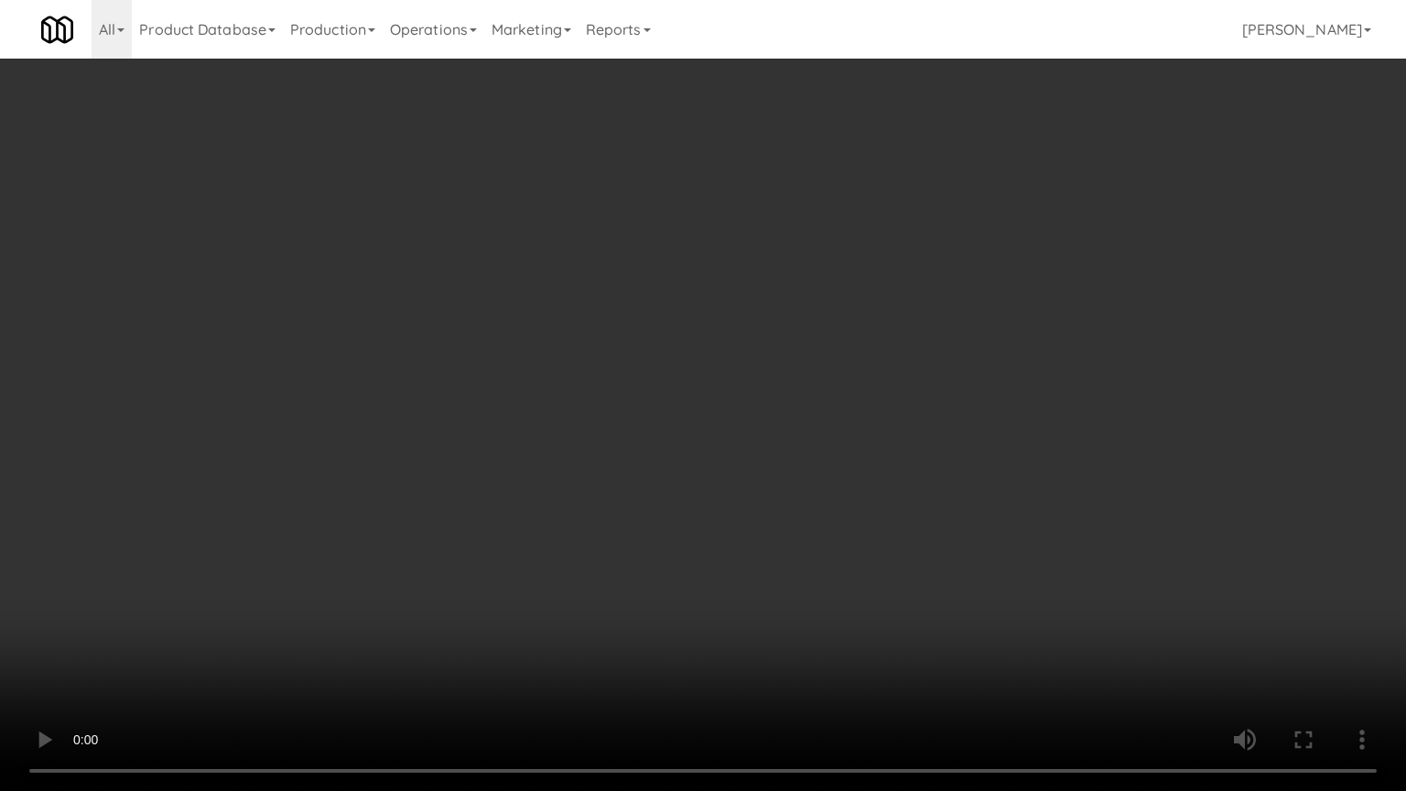
click at [752, 503] on video at bounding box center [703, 395] width 1406 height 791
click at [692, 490] on video at bounding box center [703, 395] width 1406 height 791
click at [747, 497] on video at bounding box center [703, 395] width 1406 height 791
click at [728, 518] on video at bounding box center [703, 395] width 1406 height 791
drag, startPoint x: 741, startPoint y: 510, endPoint x: 748, endPoint y: 502, distance: 11.0
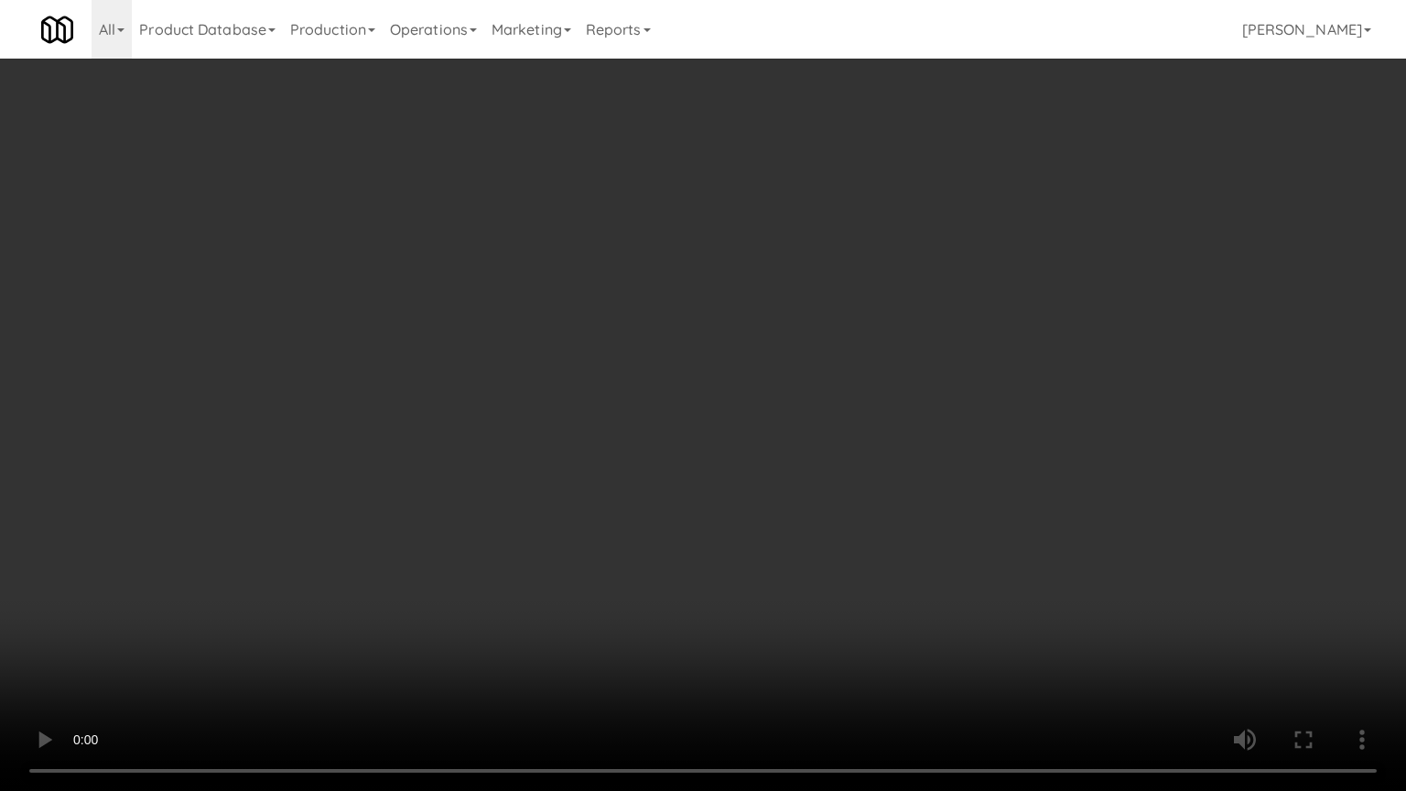
click at [743, 508] on video at bounding box center [703, 395] width 1406 height 791
drag, startPoint x: 748, startPoint y: 502, endPoint x: 822, endPoint y: 309, distance: 206.9
click at [753, 493] on video at bounding box center [703, 395] width 1406 height 791
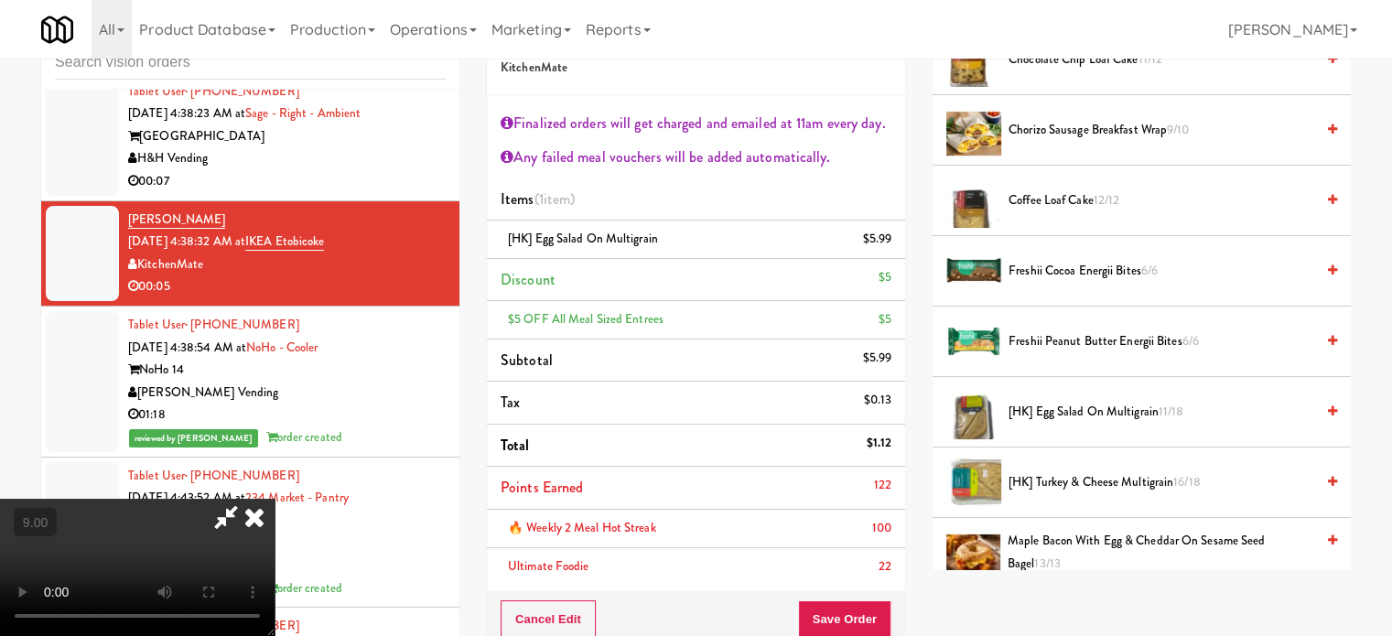
click at [275, 499] on icon at bounding box center [254, 517] width 40 height 37
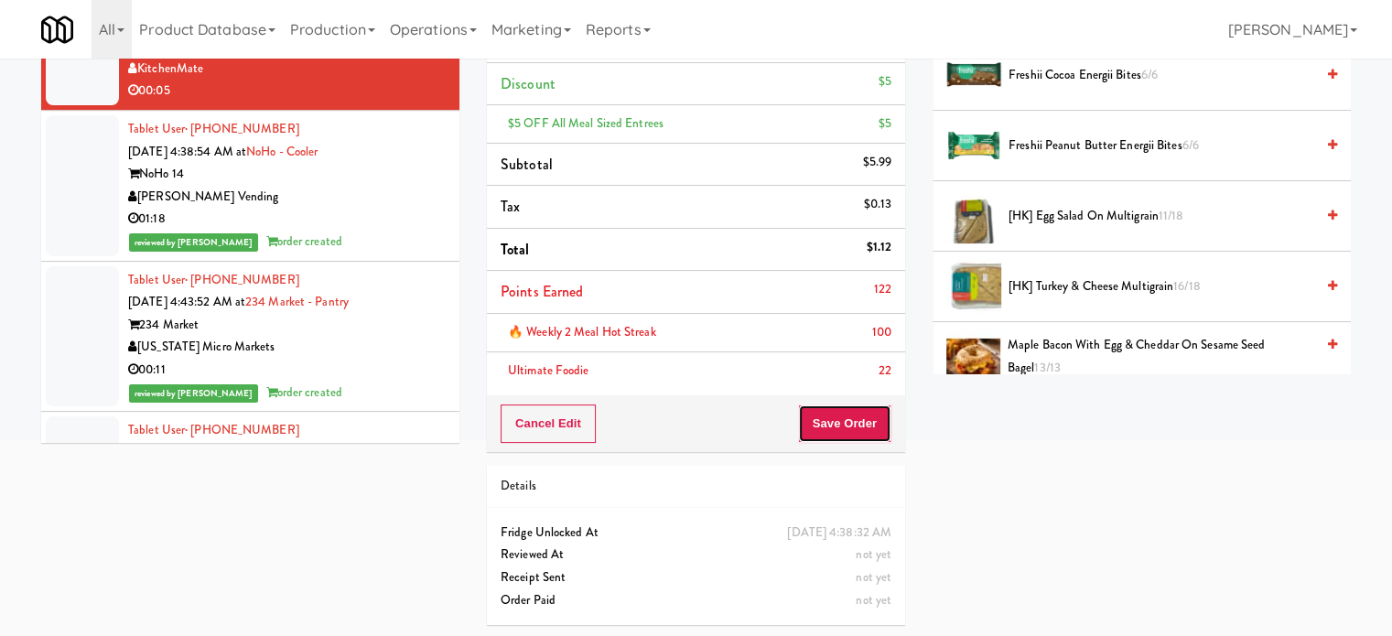
drag, startPoint x: 834, startPoint y: 425, endPoint x: 793, endPoint y: 380, distance: 60.9
click at [834, 423] on button "Save Order" at bounding box center [844, 424] width 93 height 38
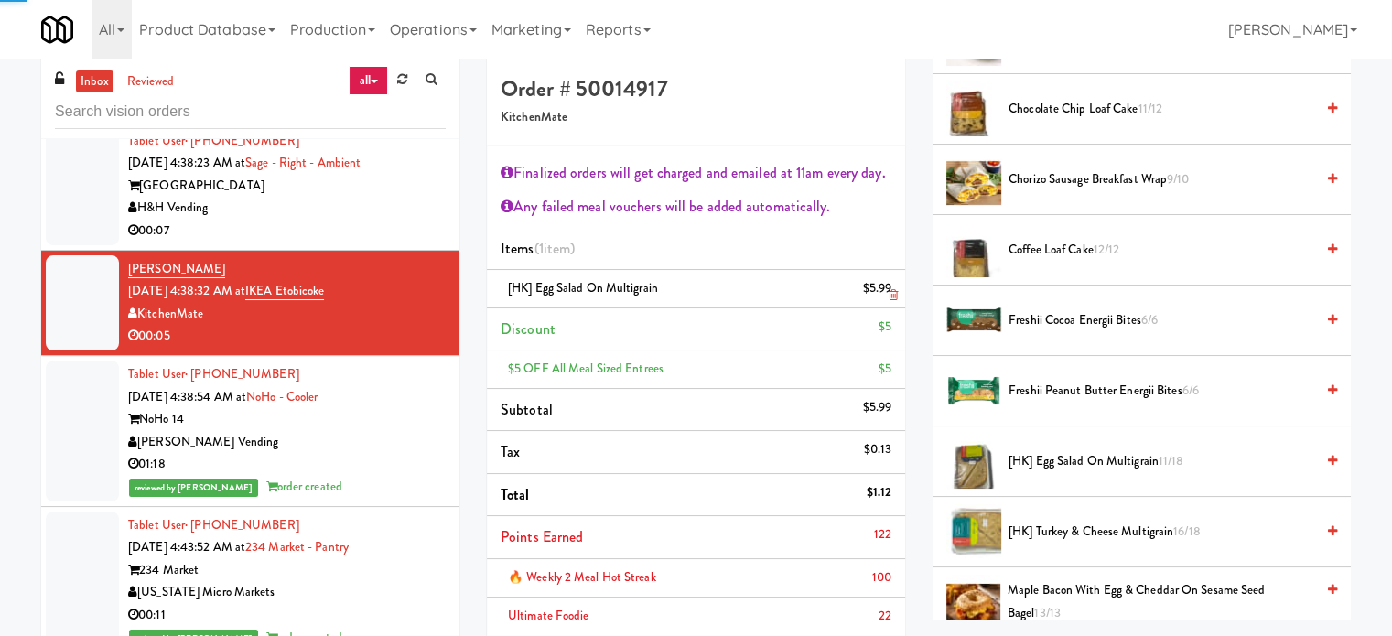
scroll to position [0, 0]
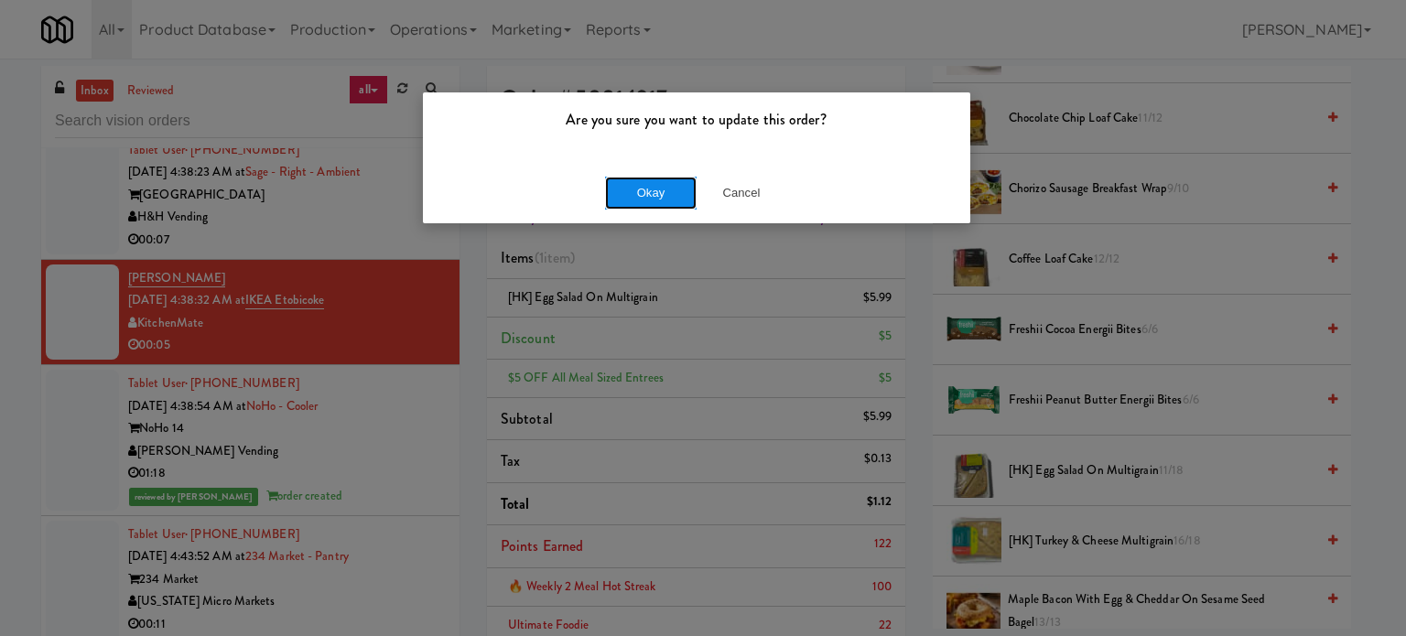
click at [655, 197] on button "Okay" at bounding box center [651, 193] width 92 height 33
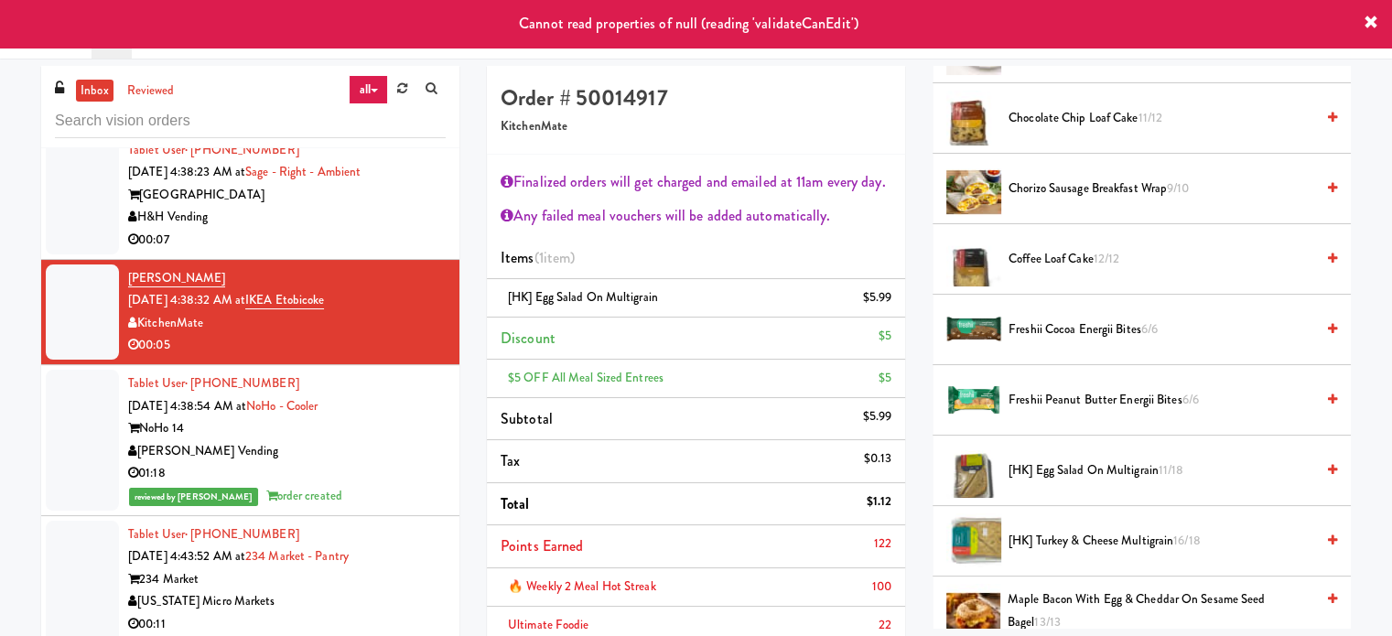
click at [365, 417] on div "NoHo 14" at bounding box center [287, 428] width 318 height 23
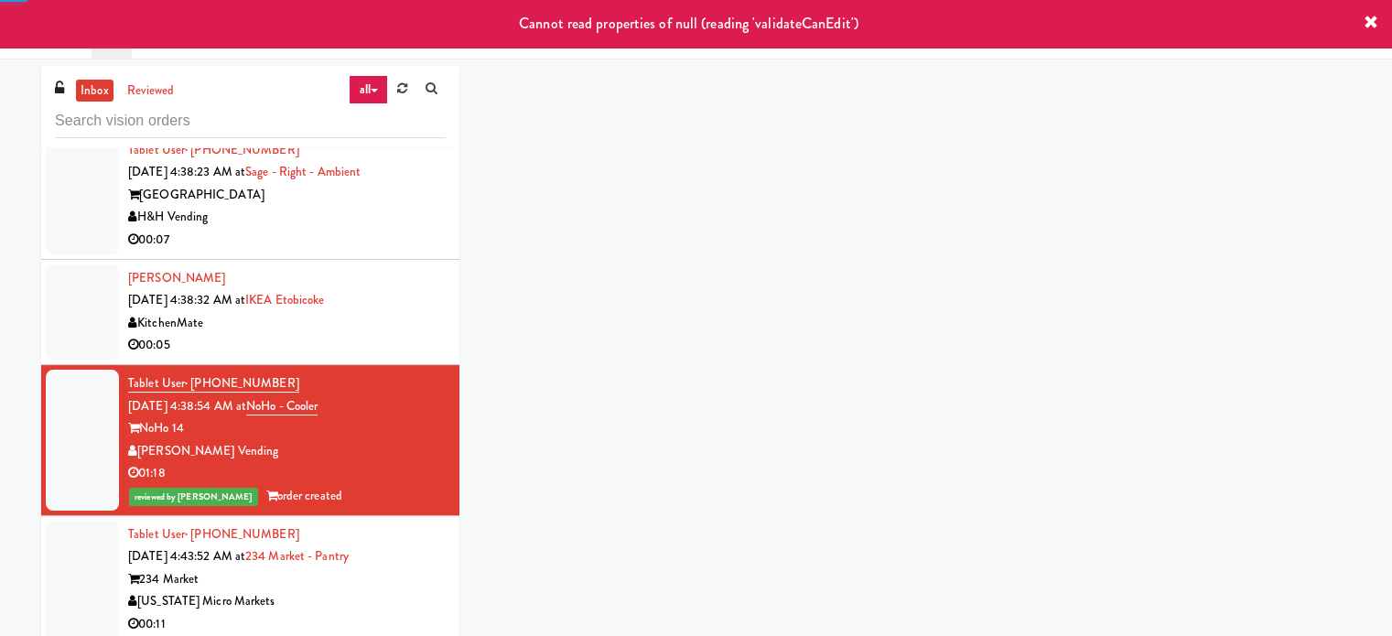
click at [363, 312] on div "KitchenMate" at bounding box center [287, 323] width 318 height 23
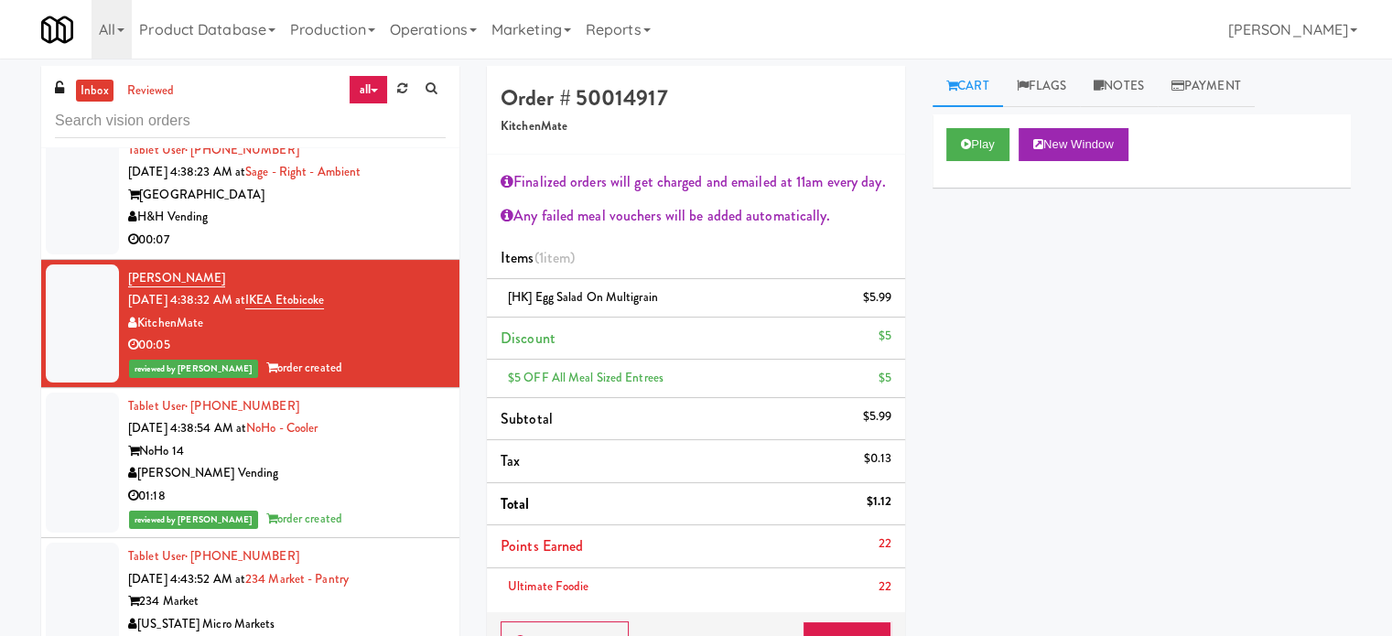
click at [365, 462] on div "[PERSON_NAME] Vending" at bounding box center [287, 473] width 318 height 23
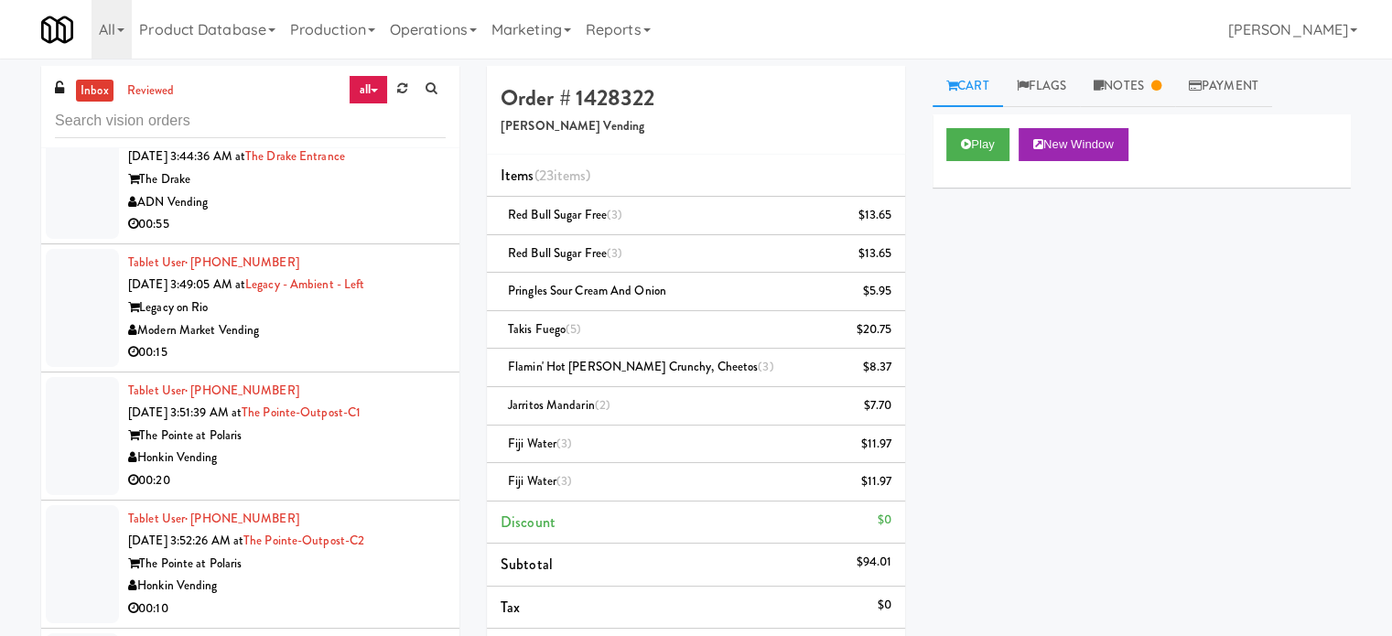
scroll to position [4894, 0]
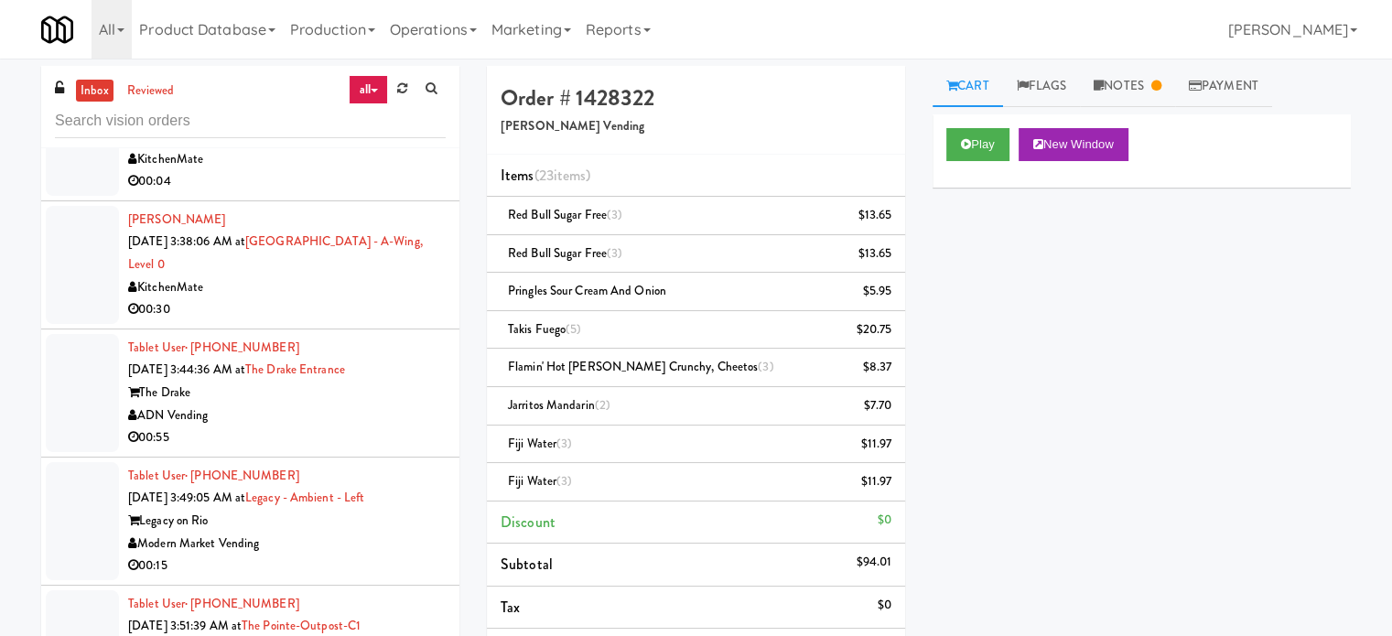
click at [402, 405] on div "ADN Vending" at bounding box center [287, 416] width 318 height 23
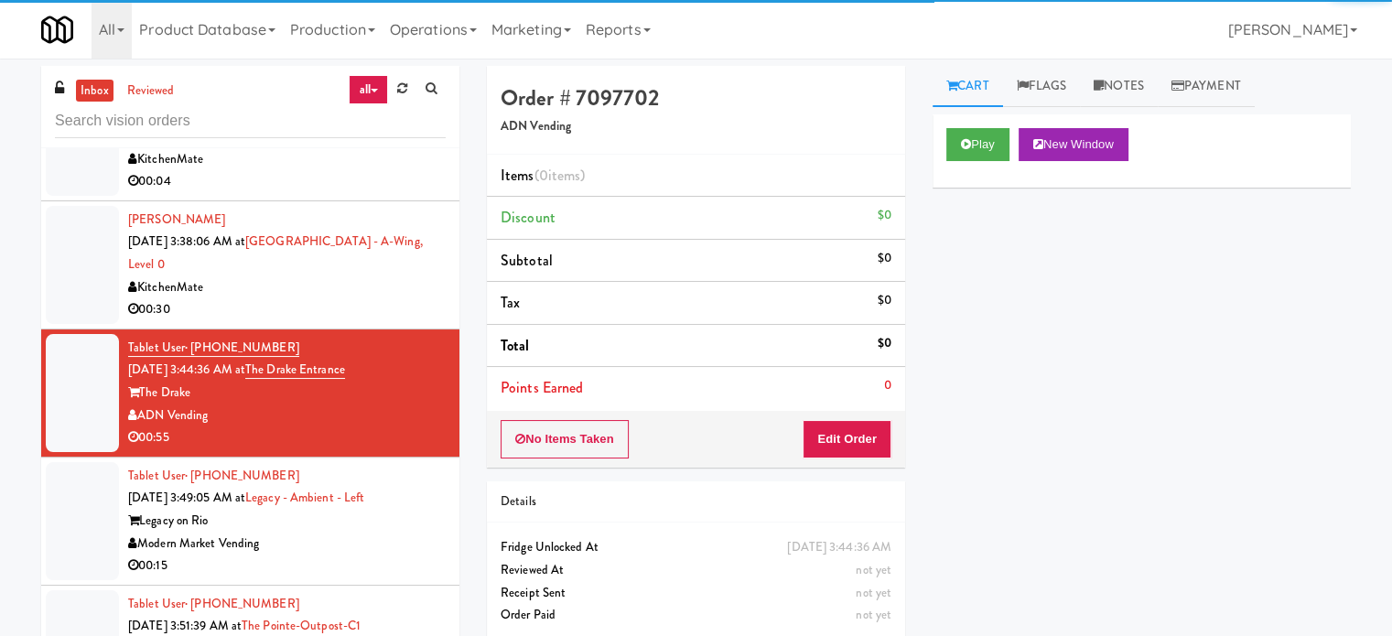
click at [376, 510] on div "Legacy on Rio" at bounding box center [287, 521] width 318 height 23
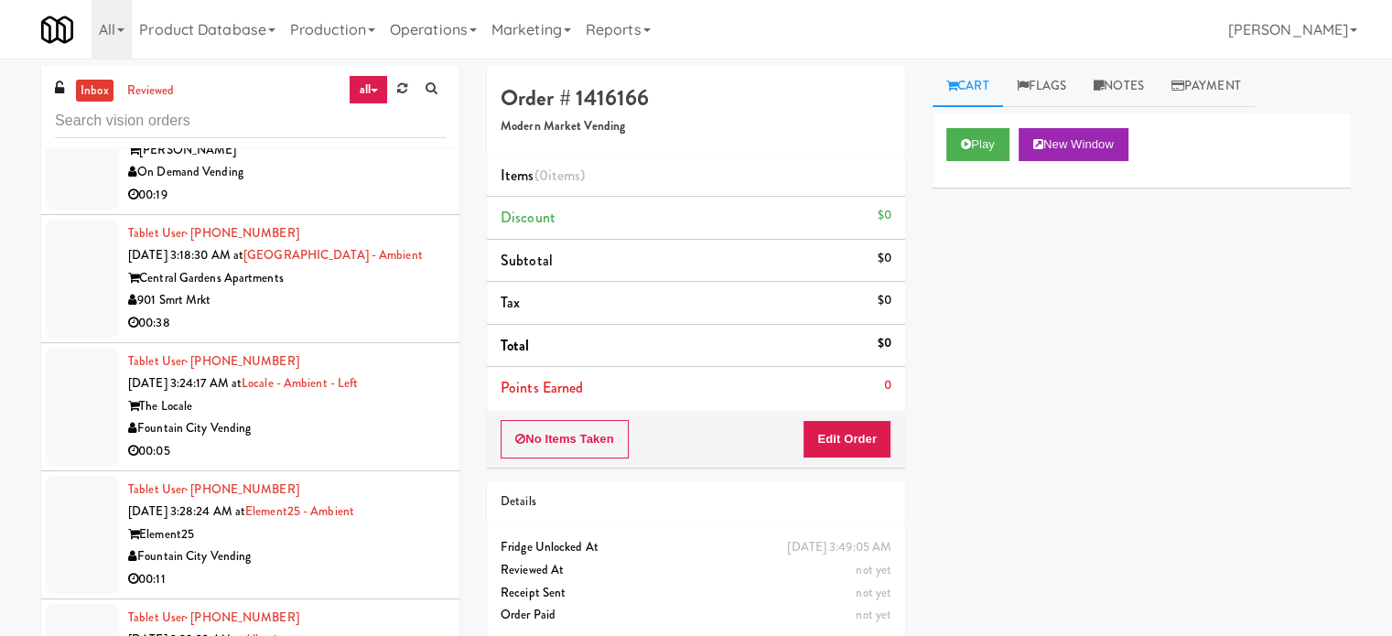
scroll to position [3978, 0]
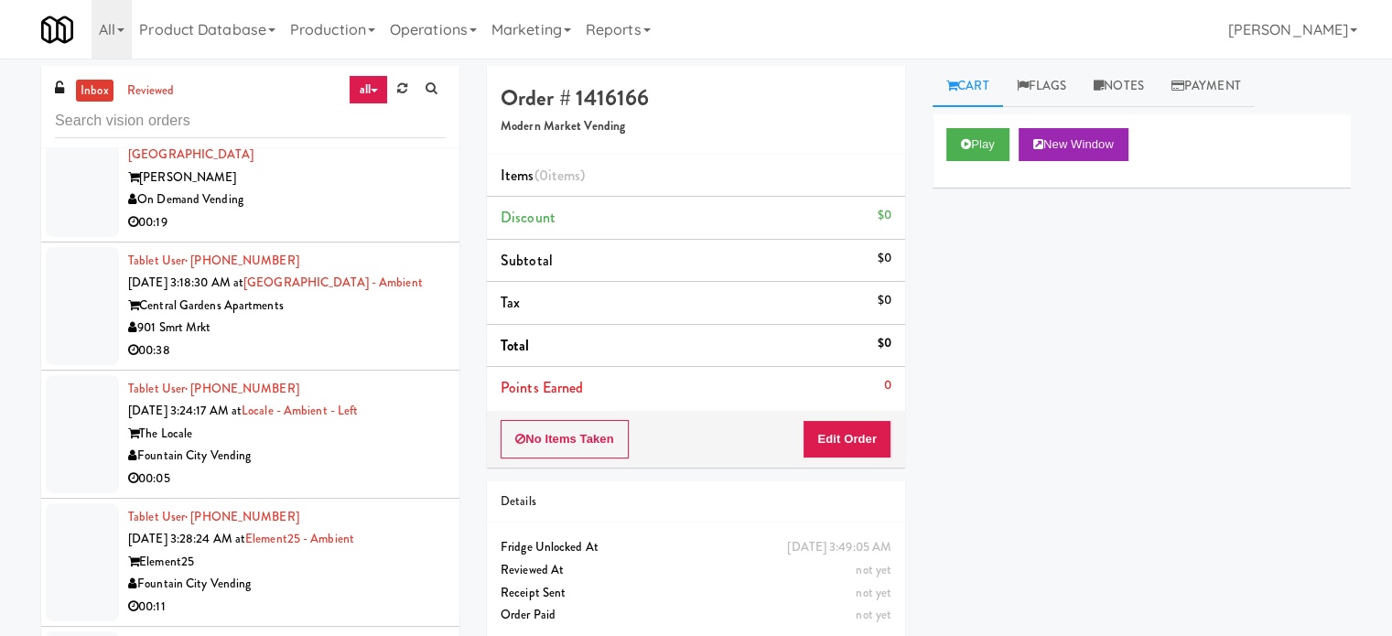
click at [363, 340] on div "00:38" at bounding box center [287, 351] width 318 height 23
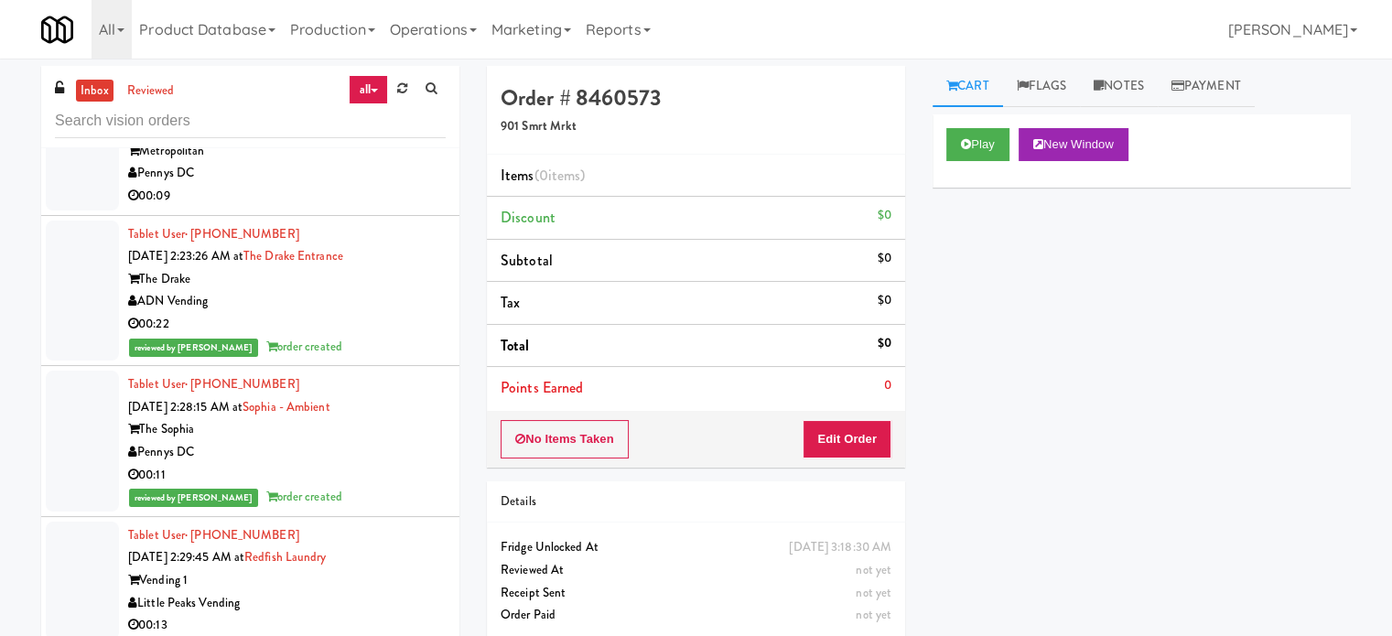
scroll to position [2605, 0]
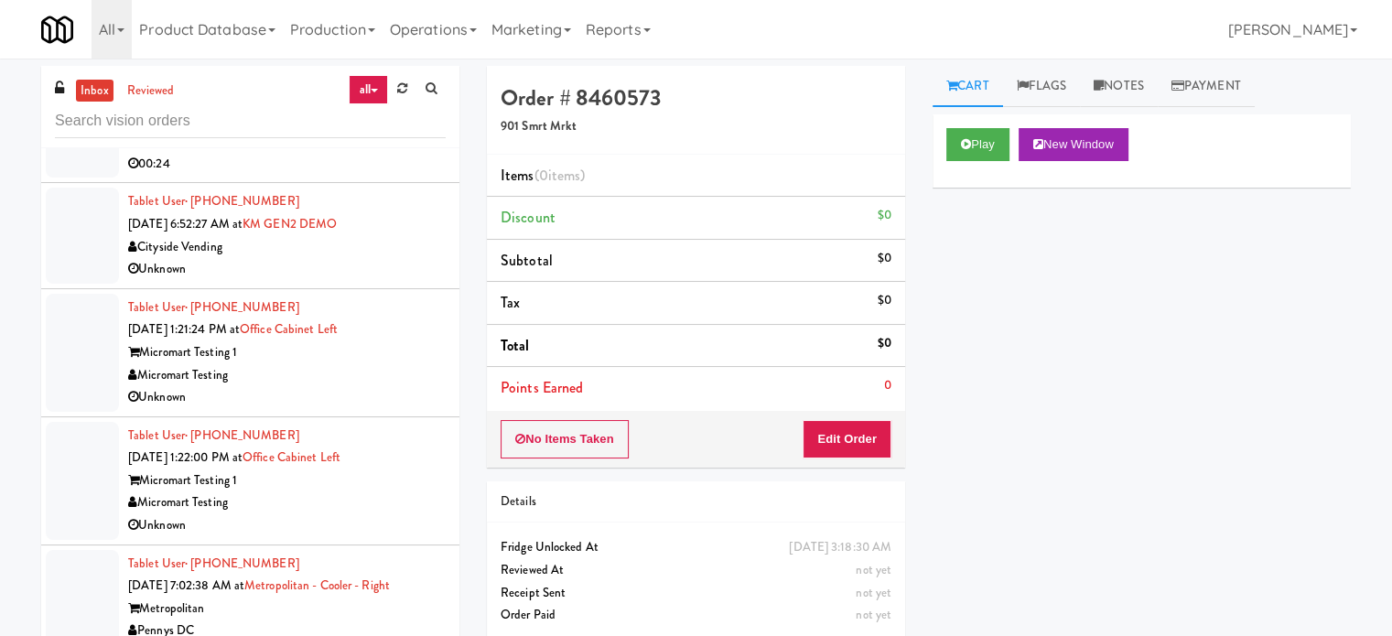
click at [381, 373] on div "Micromart Testing" at bounding box center [287, 375] width 318 height 23
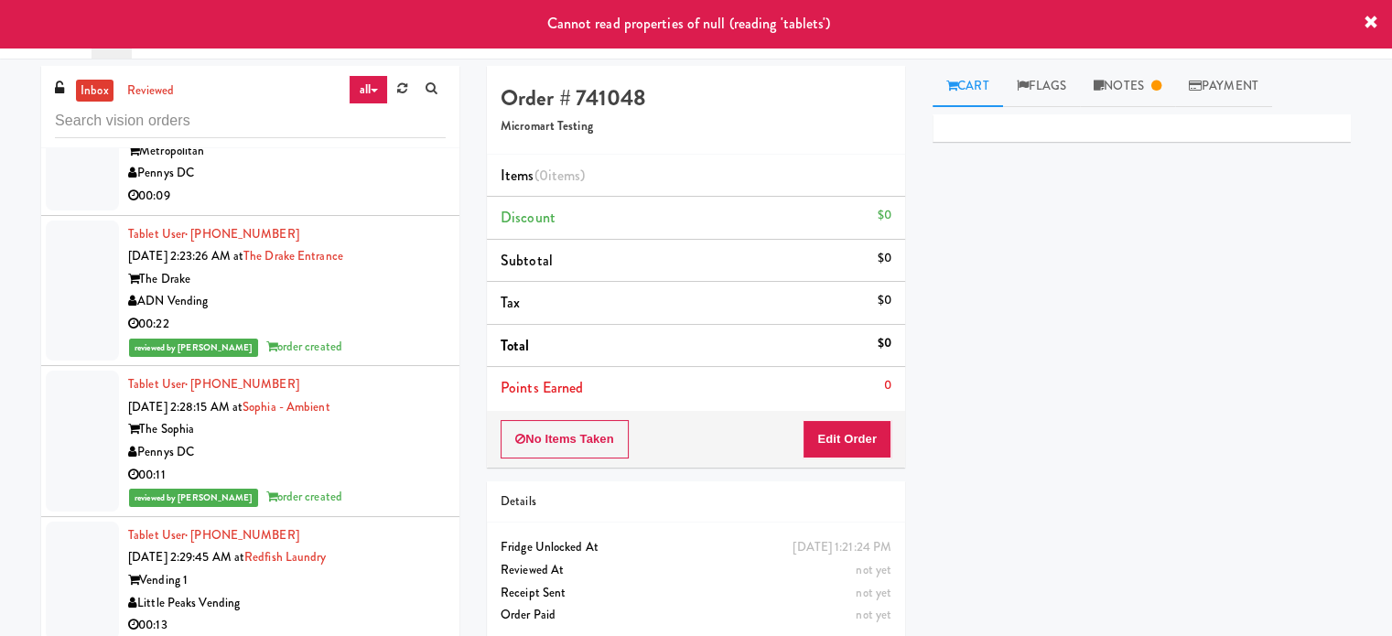
scroll to position [3521, 0]
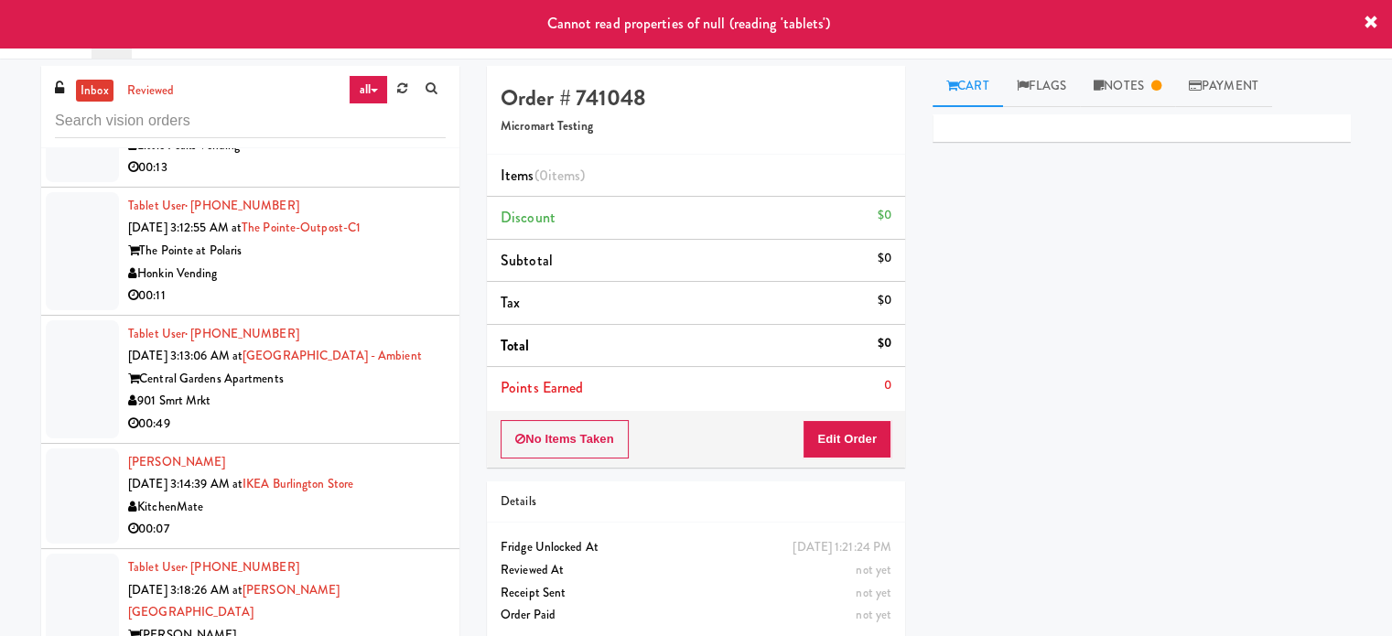
click at [373, 391] on div "901 Smrt Mrkt" at bounding box center [287, 401] width 318 height 23
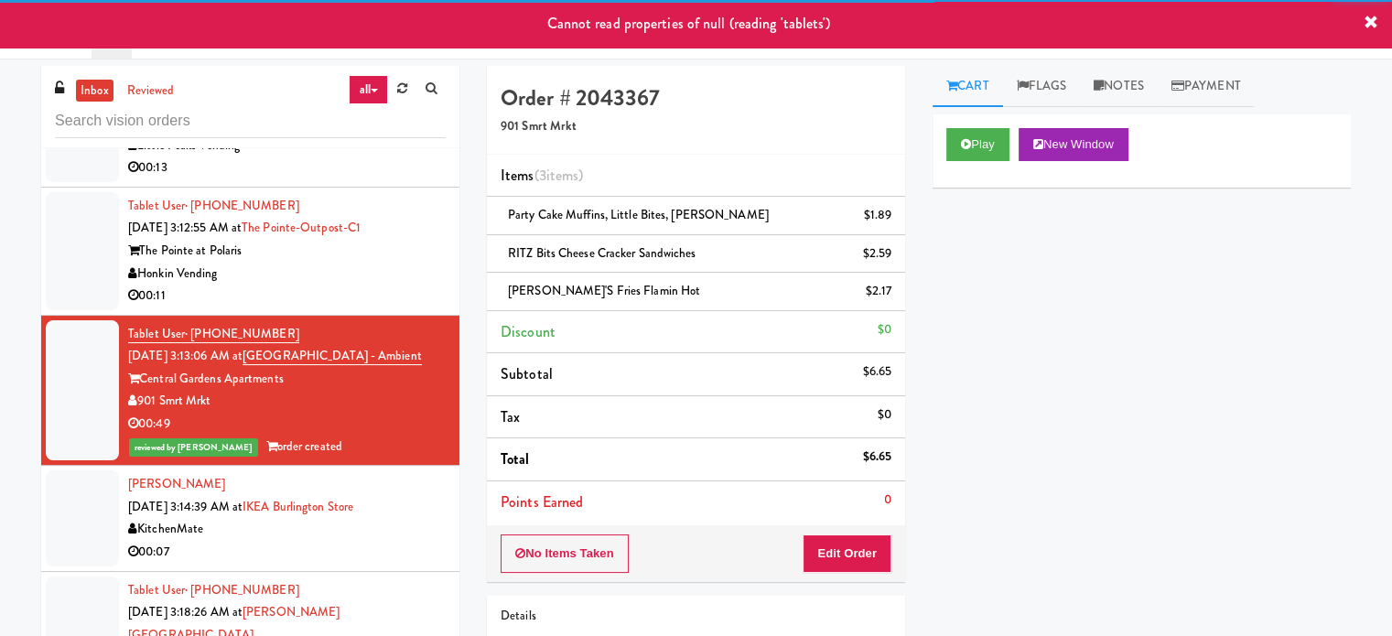
click at [377, 285] on div "00:11" at bounding box center [287, 296] width 318 height 23
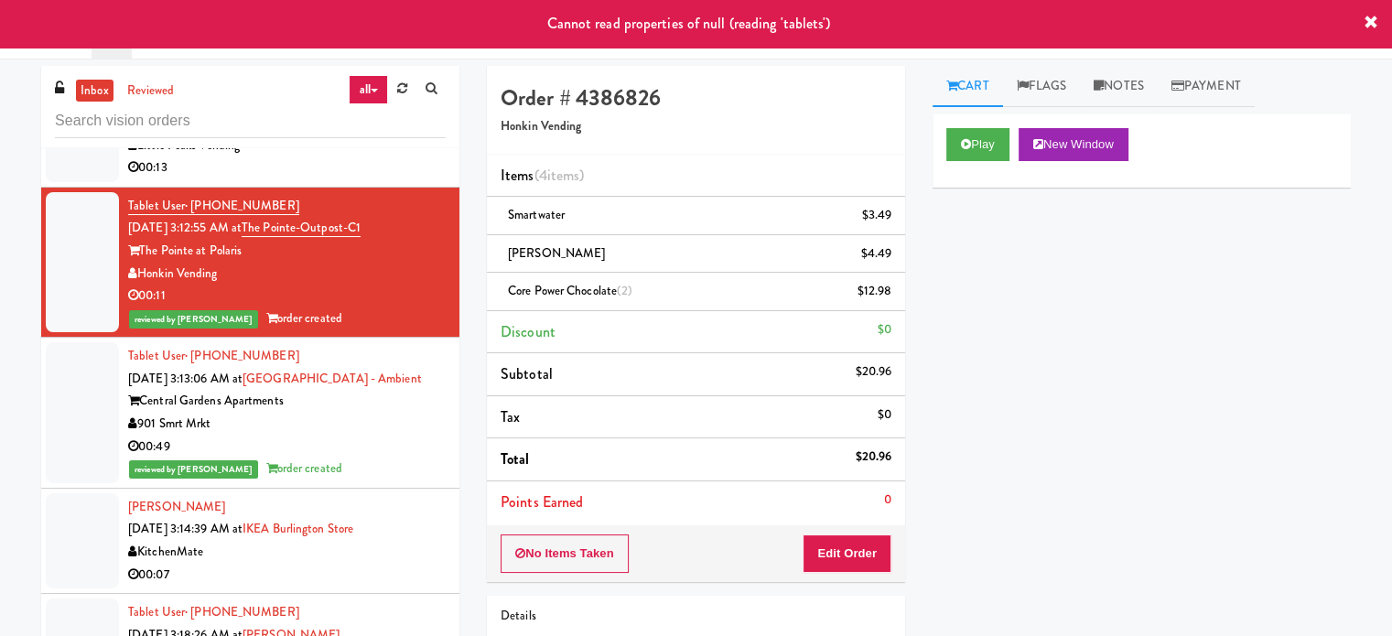
click at [348, 564] on div "00:07" at bounding box center [287, 575] width 318 height 23
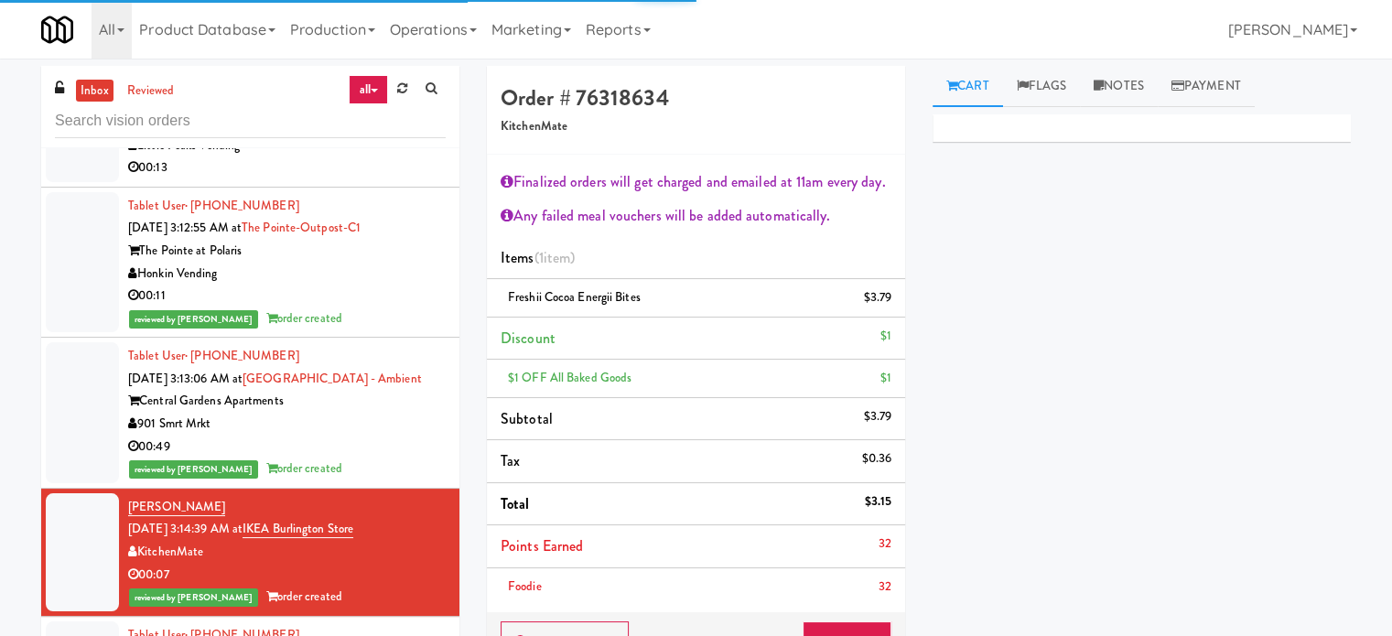
scroll to position [3978, 0]
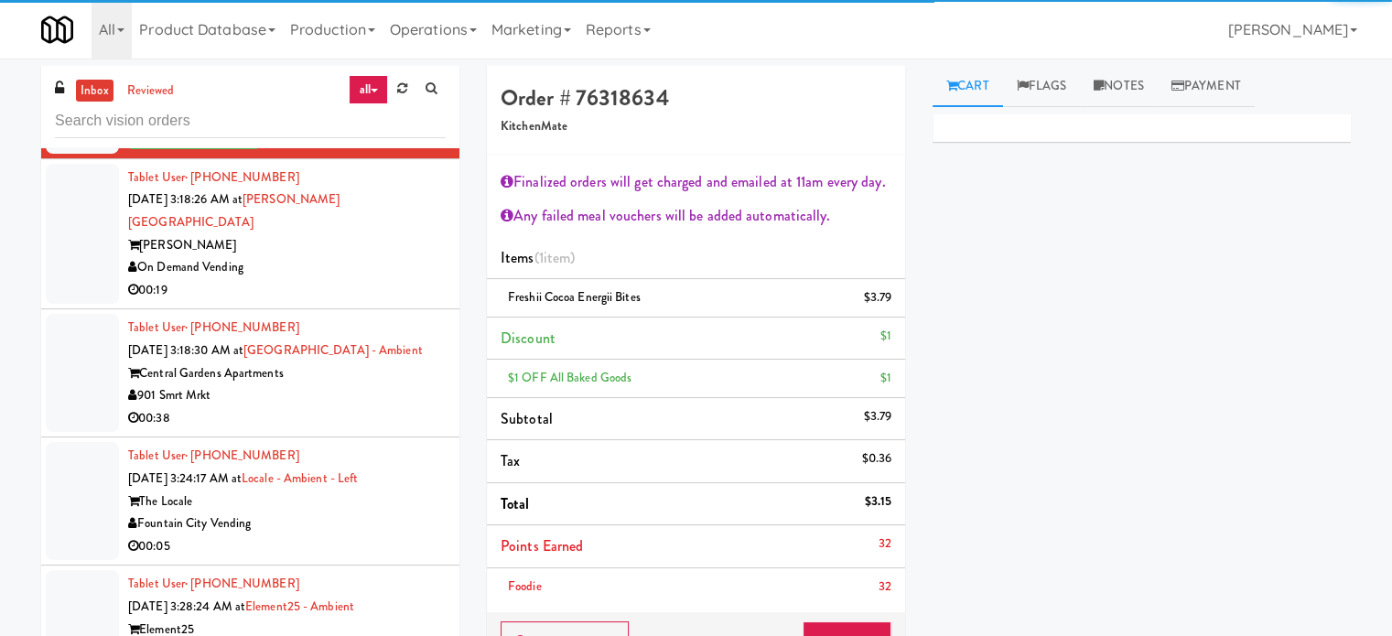
click at [366, 279] on div "00:19" at bounding box center [287, 290] width 318 height 23
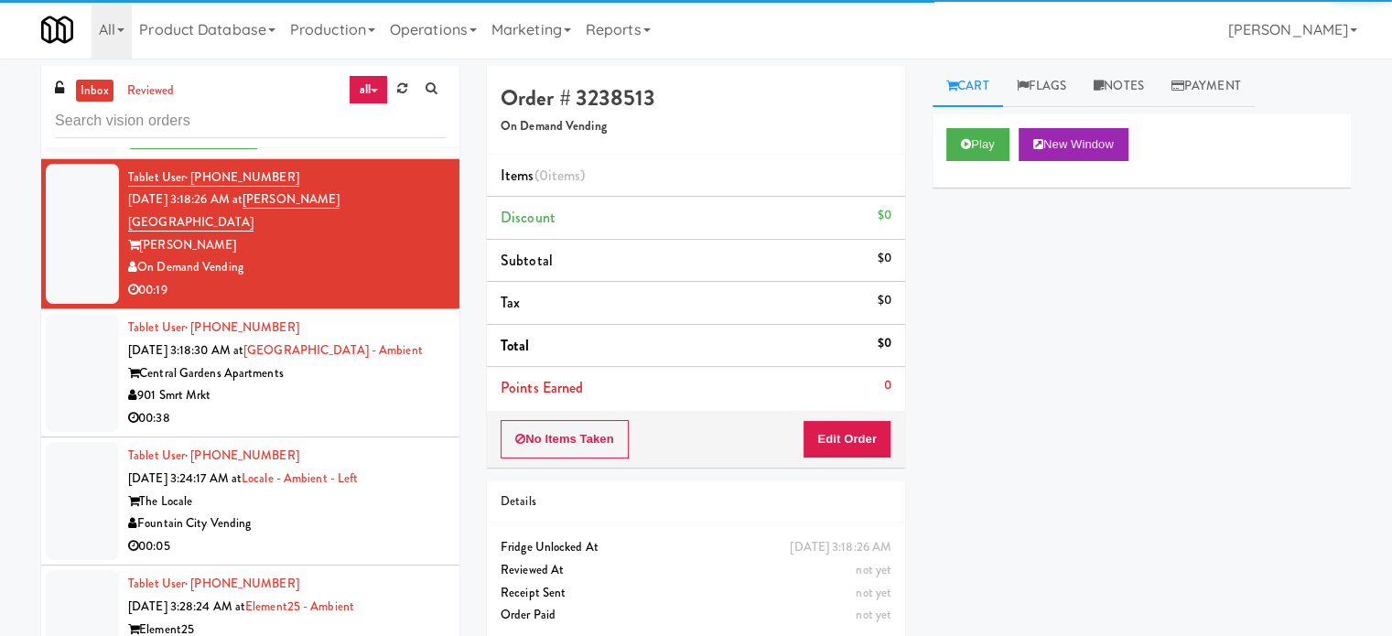
click at [352, 407] on div "00:38" at bounding box center [287, 418] width 318 height 23
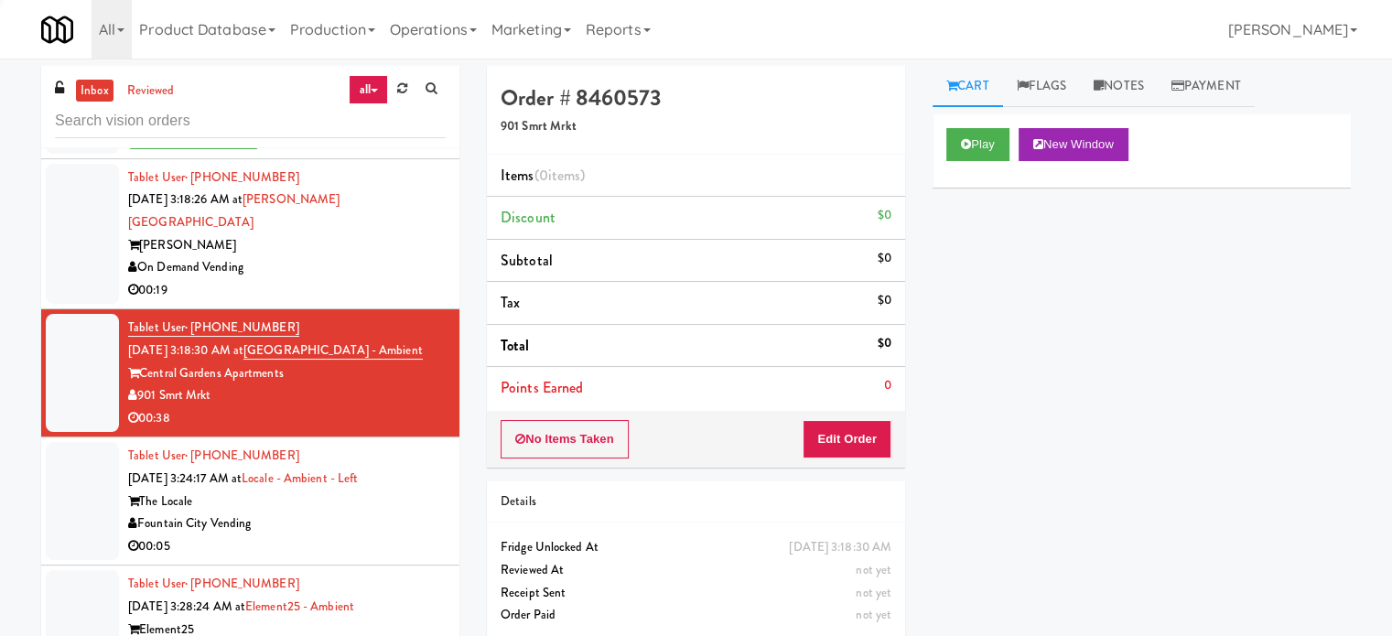
click at [365, 256] on div "On Demand Vending" at bounding box center [287, 267] width 318 height 23
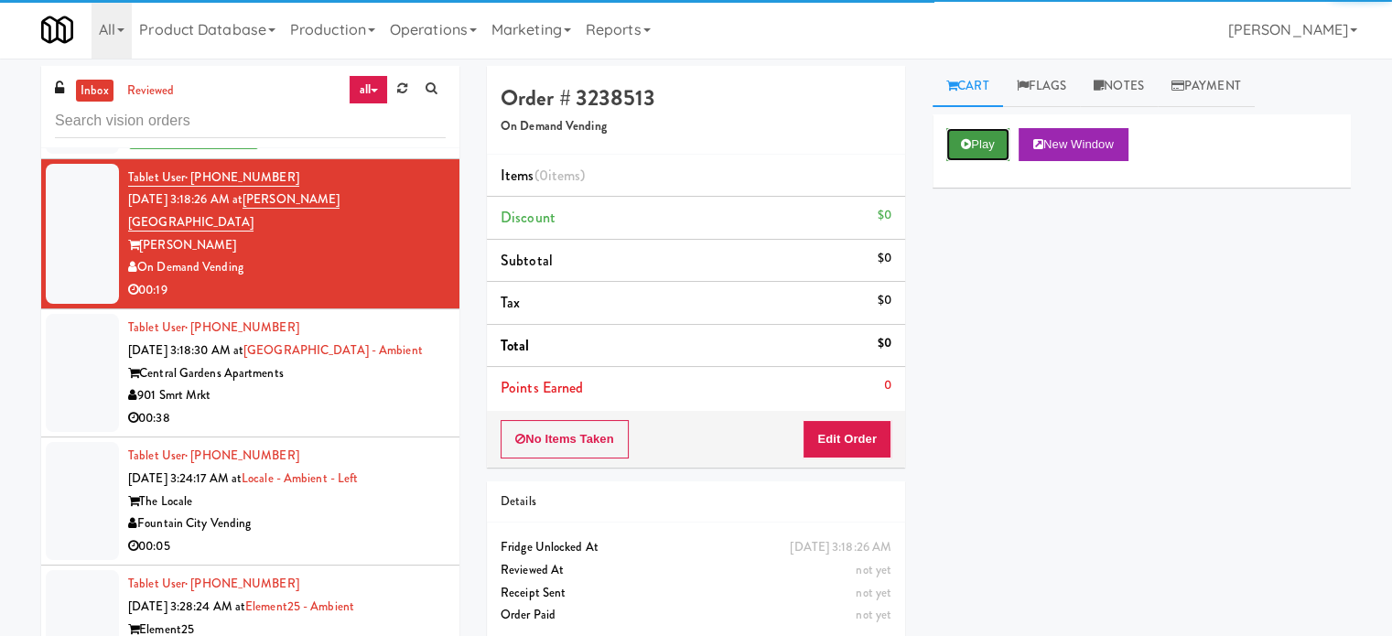
click at [991, 142] on button "Play" at bounding box center [978, 144] width 63 height 33
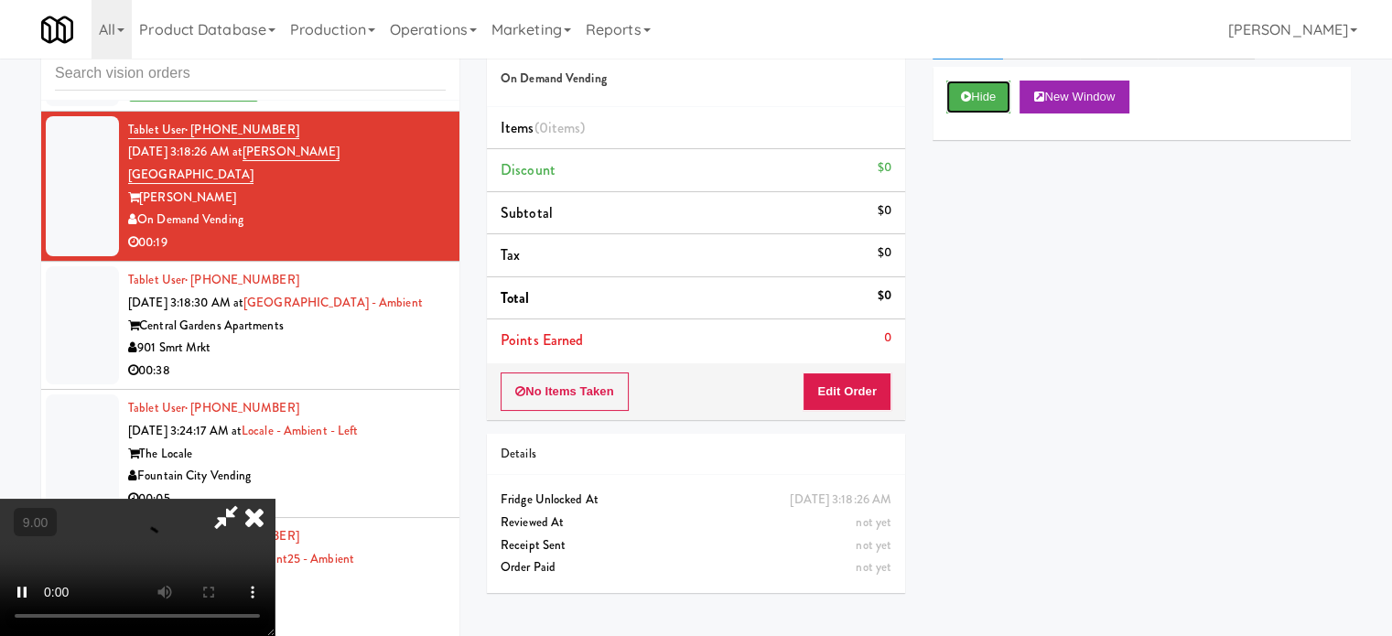
scroll to position [74, 0]
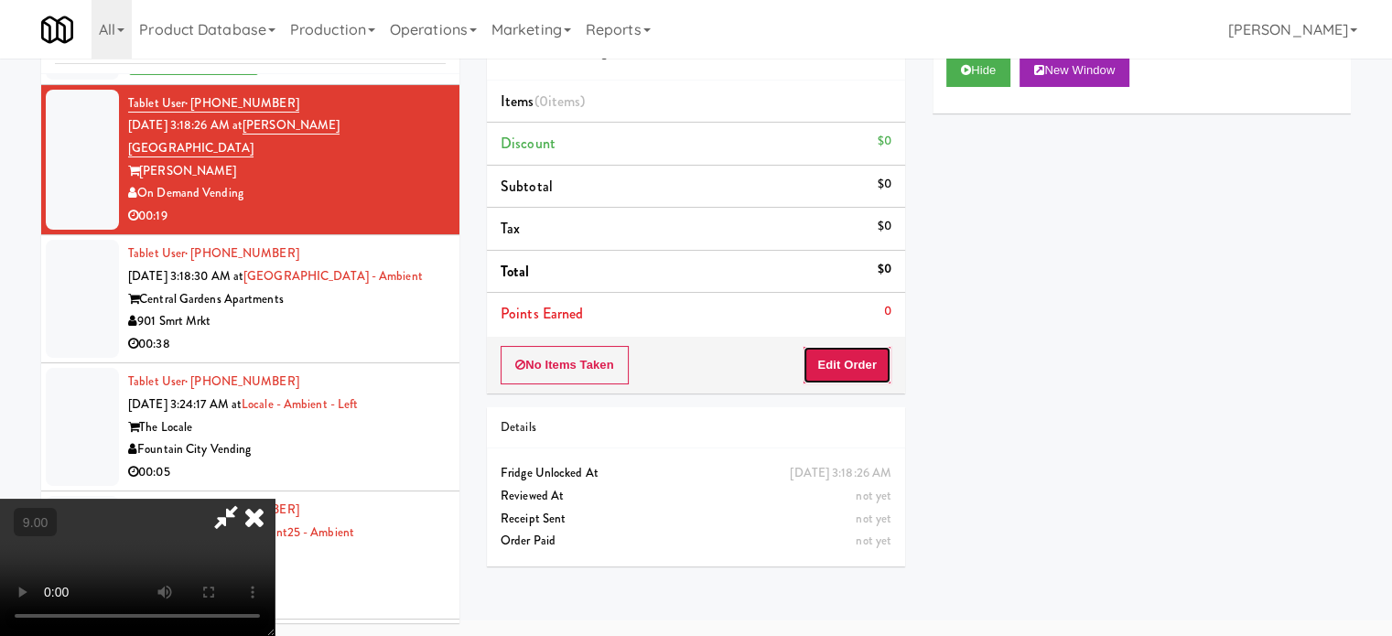
click at [861, 358] on button "Edit Order" at bounding box center [847, 365] width 89 height 38
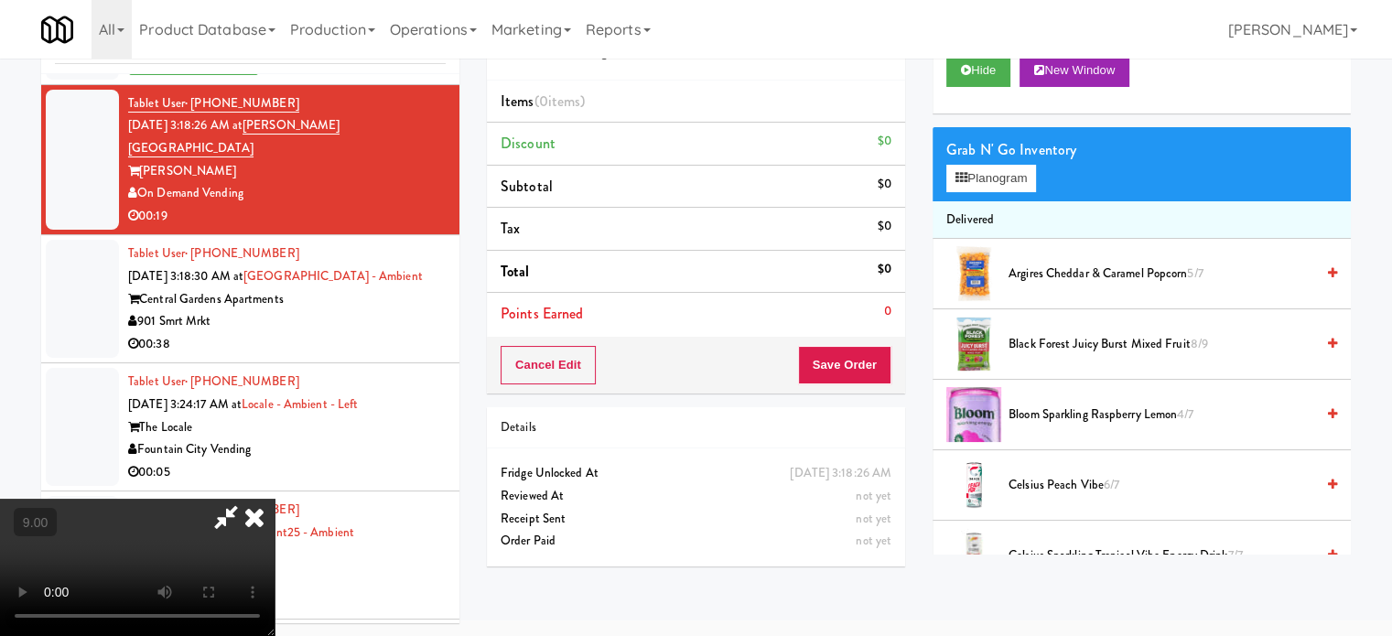
drag, startPoint x: 280, startPoint y: 512, endPoint x: 378, endPoint y: 412, distance: 139.8
click at [275, 511] on video at bounding box center [137, 567] width 275 height 137
click at [275, 499] on video at bounding box center [137, 567] width 275 height 137
drag, startPoint x: 565, startPoint y: 369, endPoint x: 587, endPoint y: 472, distance: 105.8
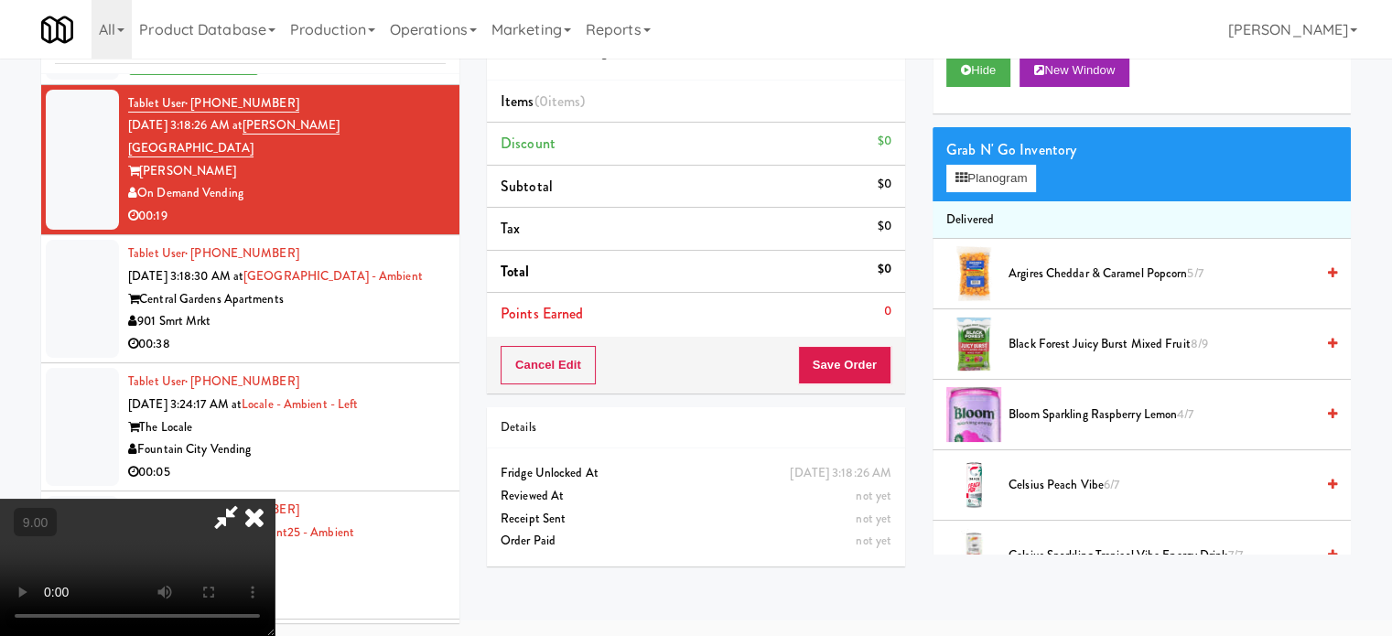
click at [275, 499] on video at bounding box center [137, 567] width 275 height 137
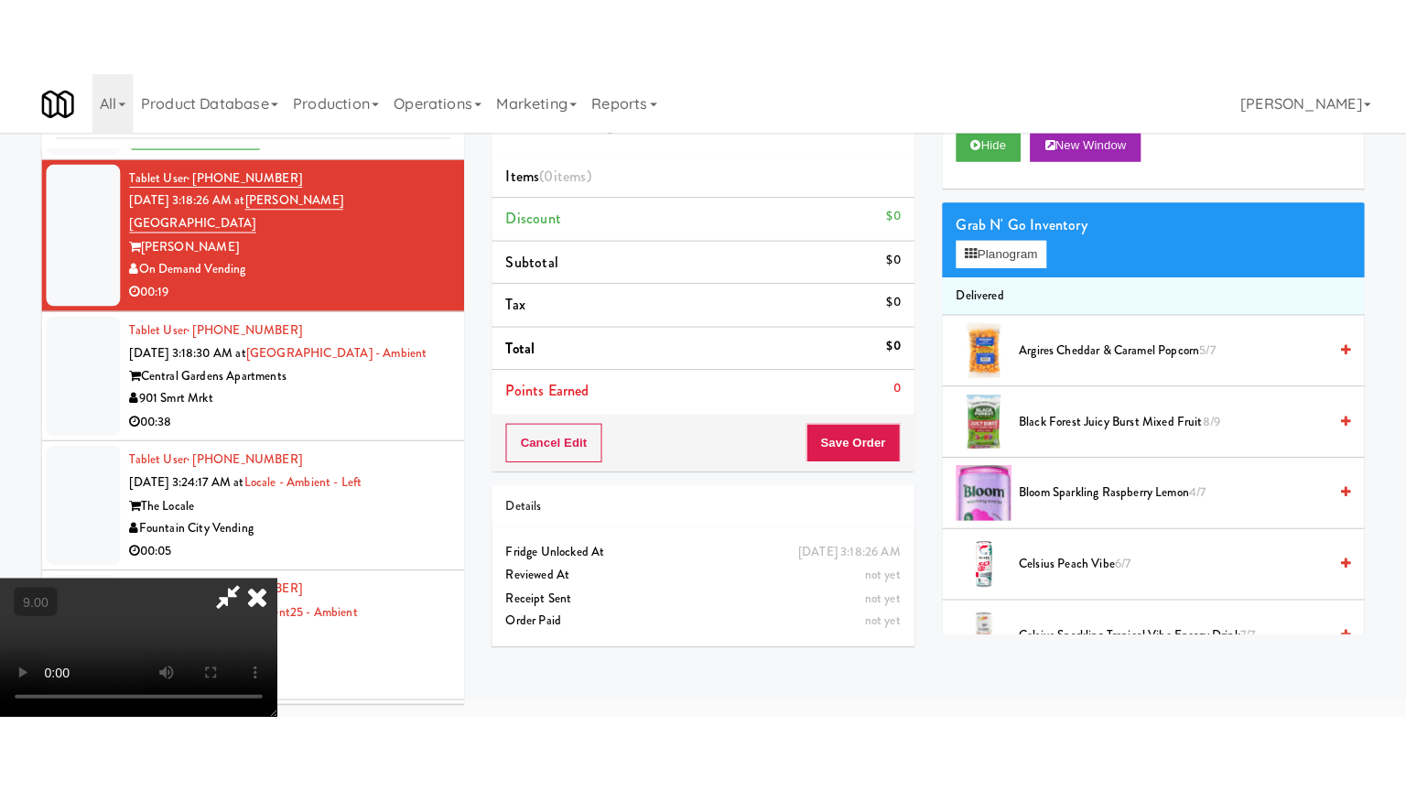
scroll to position [59, 0]
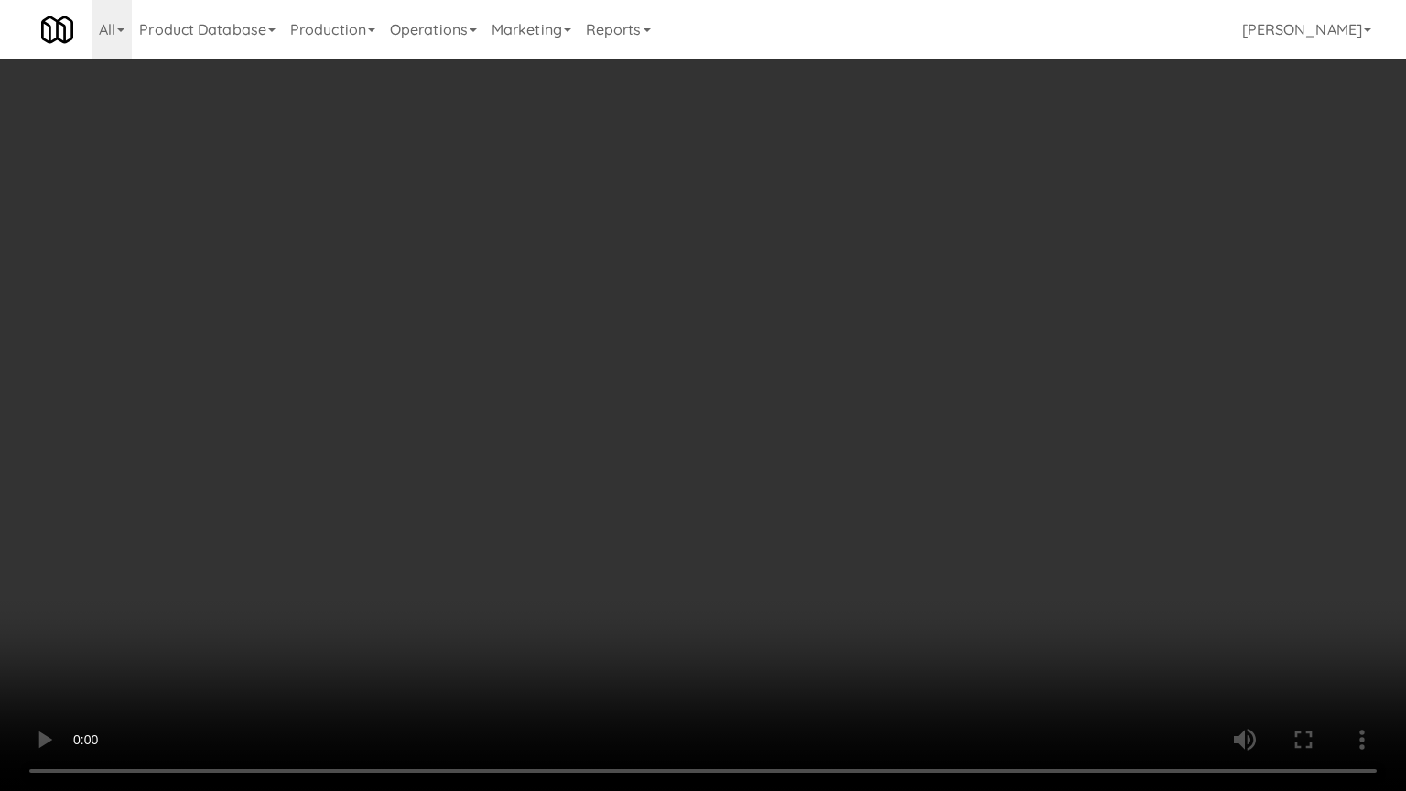
click at [632, 488] on video at bounding box center [703, 395] width 1406 height 791
drag, startPoint x: 707, startPoint y: 471, endPoint x: 714, endPoint y: 457, distance: 15.6
click at [708, 465] on video at bounding box center [703, 395] width 1406 height 791
click at [828, 487] on video at bounding box center [703, 395] width 1406 height 791
drag, startPoint x: 828, startPoint y: 483, endPoint x: 861, endPoint y: 374, distance: 113.8
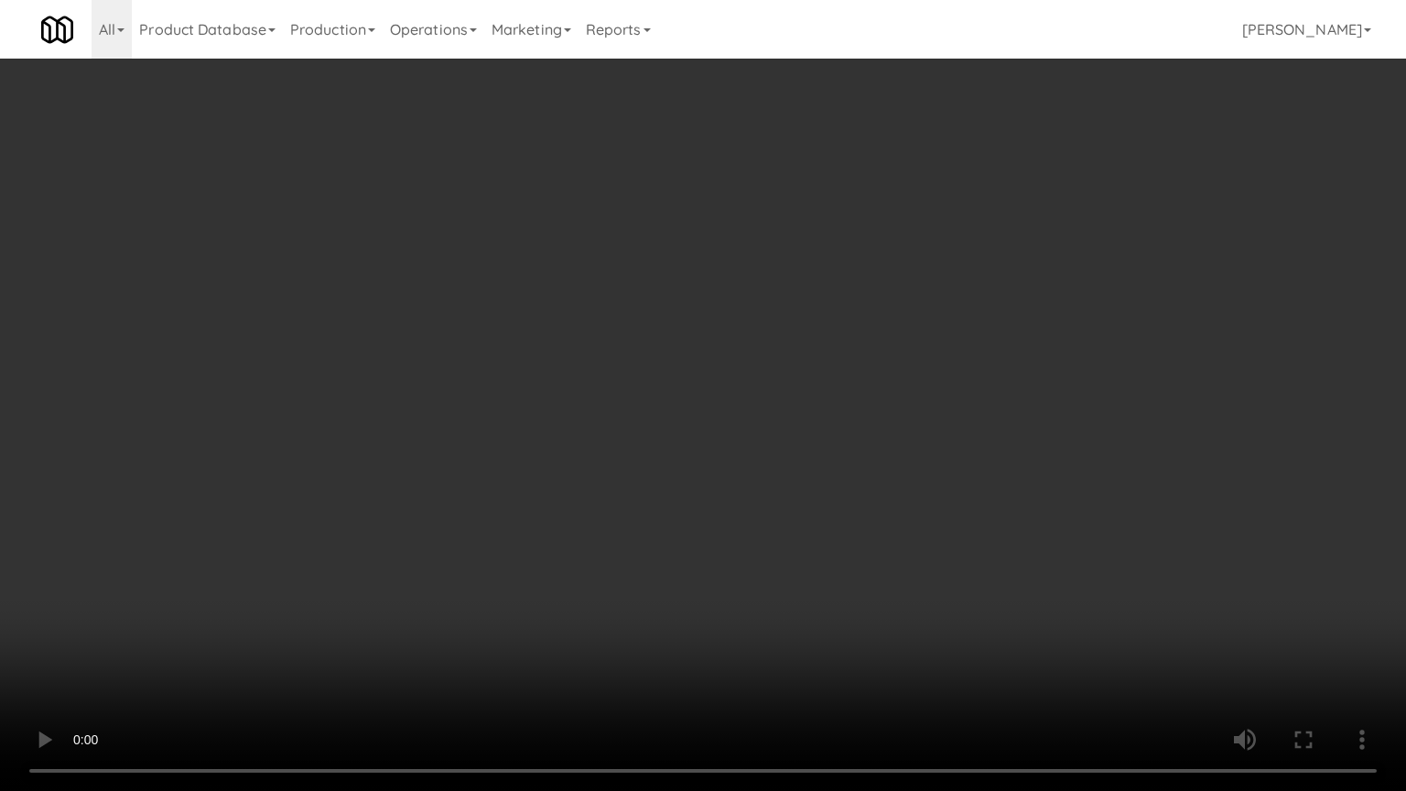
click at [829, 482] on video at bounding box center [703, 395] width 1406 height 791
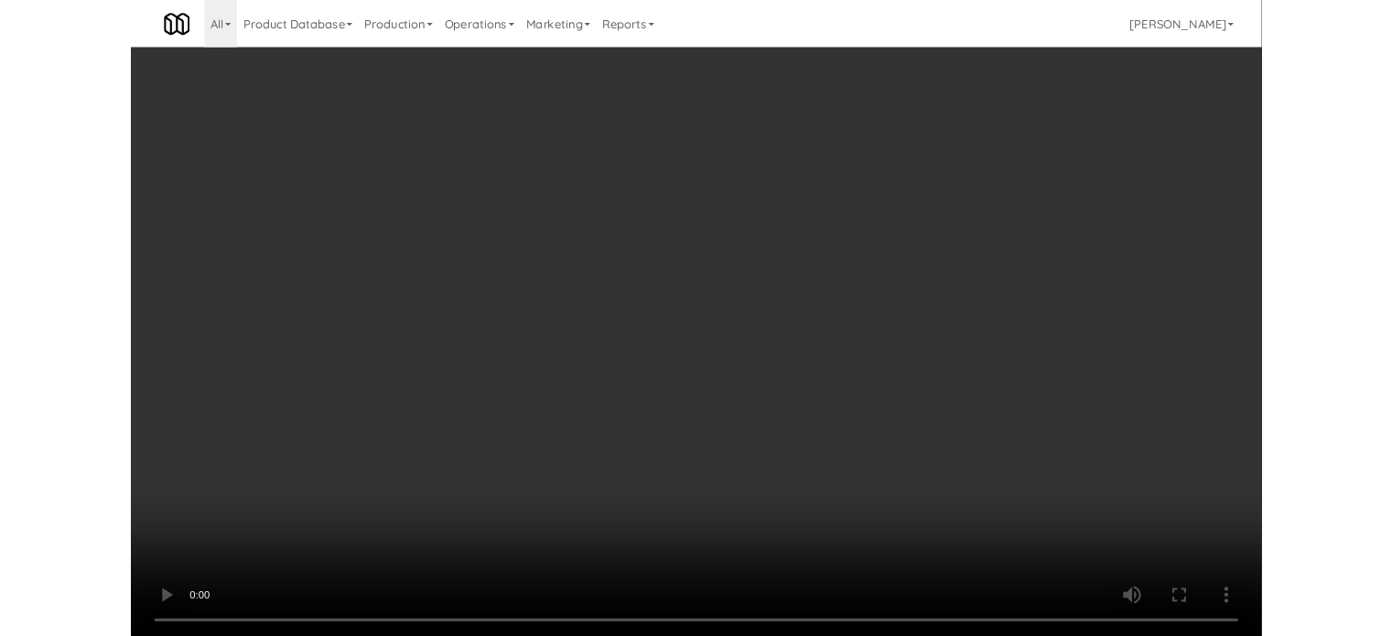
scroll to position [74, 0]
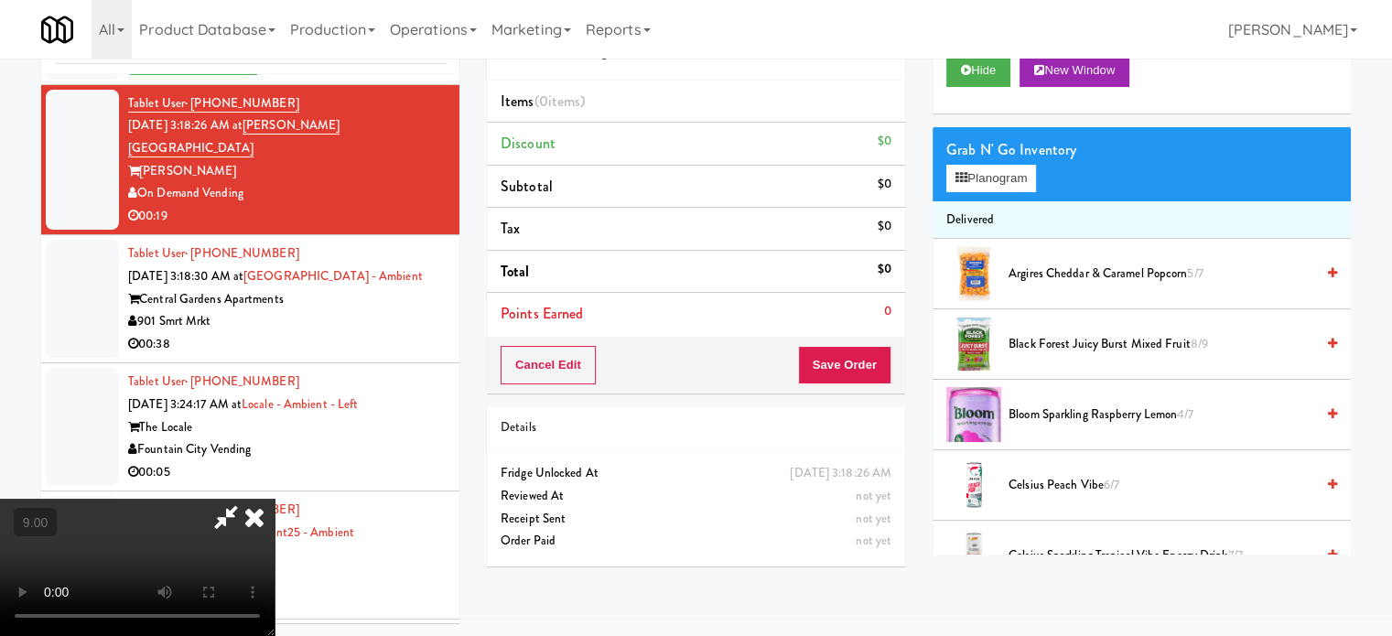
click at [275, 499] on video at bounding box center [137, 567] width 275 height 137
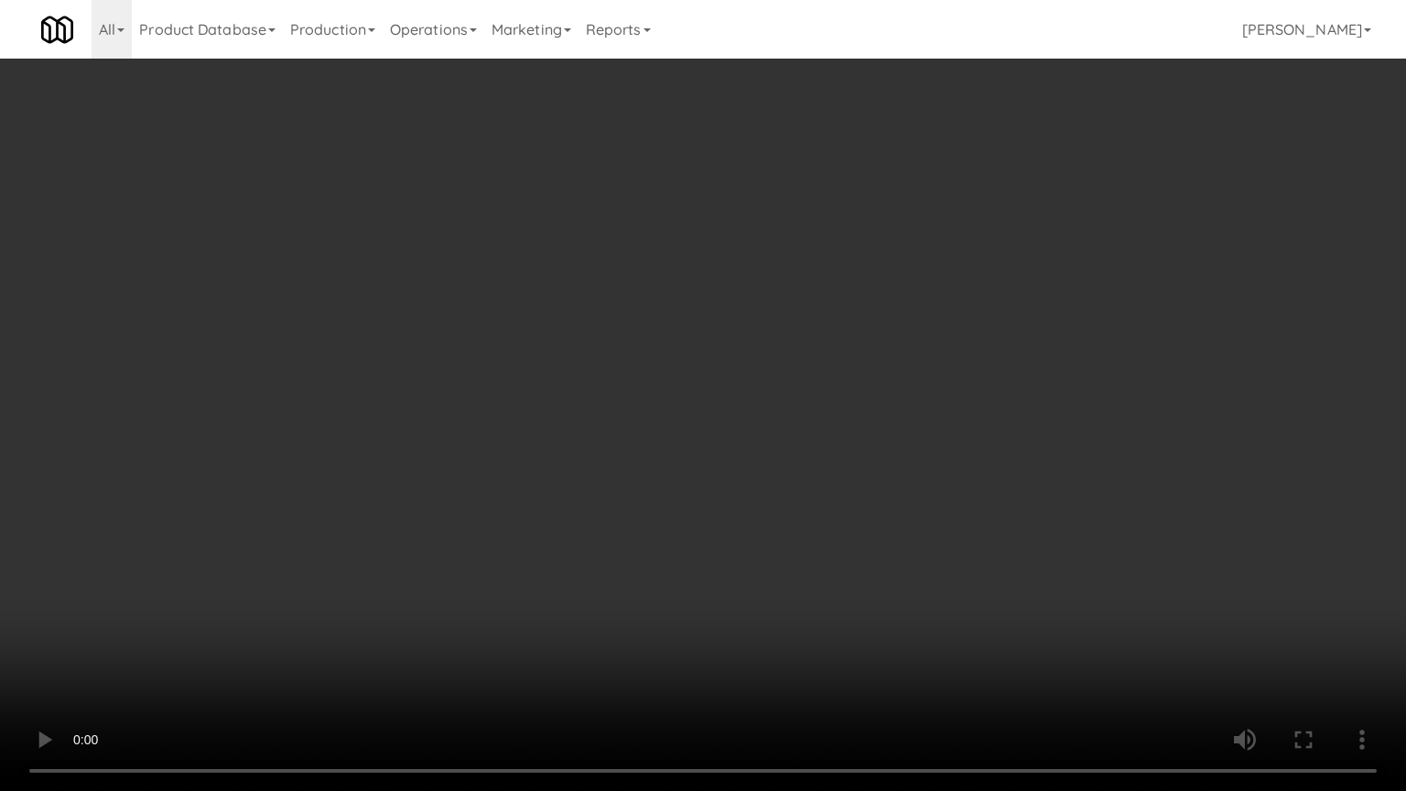
drag, startPoint x: 192, startPoint y: 644, endPoint x: 465, endPoint y: 383, distance: 378.1
click at [205, 635] on video at bounding box center [703, 395] width 1406 height 791
click at [469, 388] on video at bounding box center [703, 395] width 1406 height 791
click at [473, 385] on video at bounding box center [703, 395] width 1406 height 791
click at [563, 405] on video at bounding box center [703, 395] width 1406 height 791
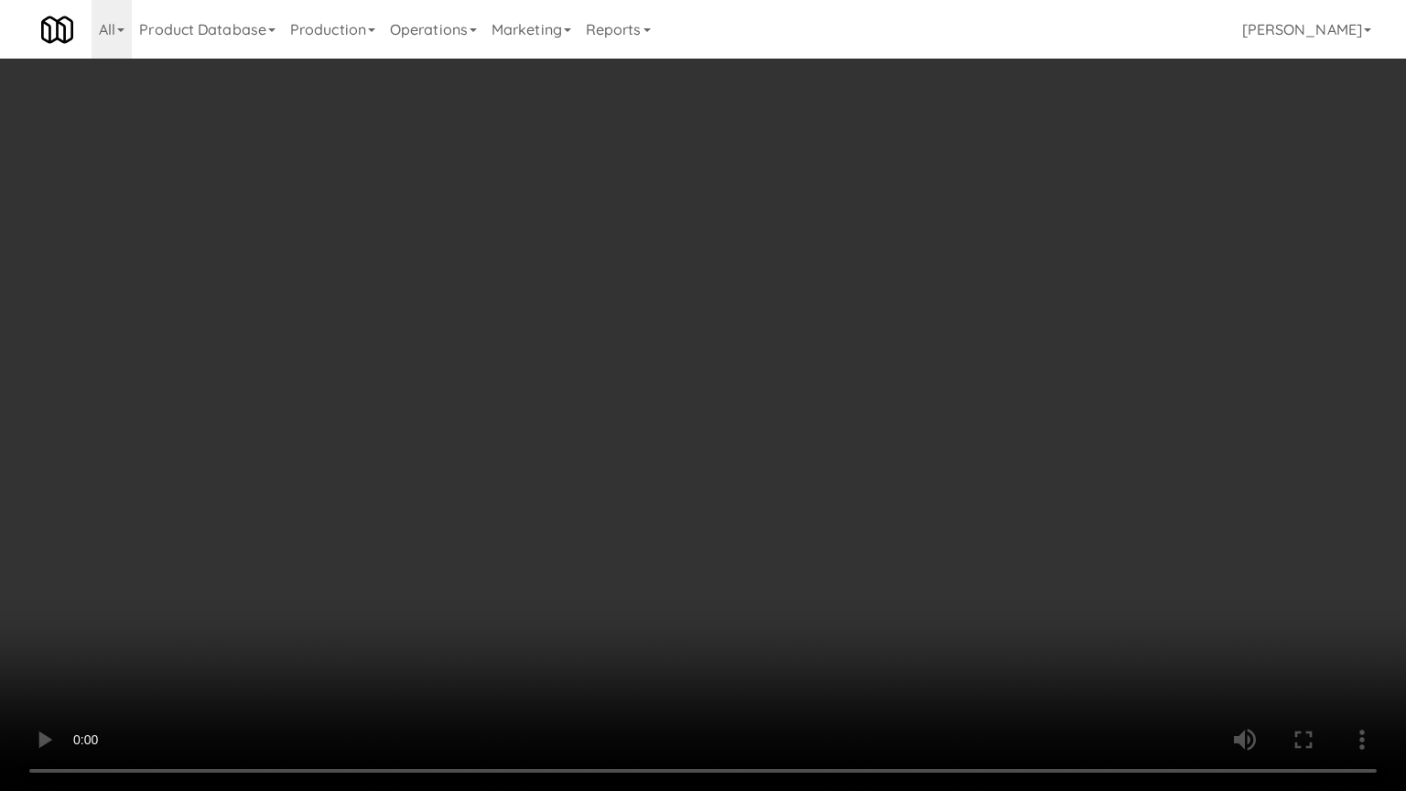
click at [532, 406] on video at bounding box center [703, 395] width 1406 height 791
click at [547, 397] on video at bounding box center [703, 395] width 1406 height 791
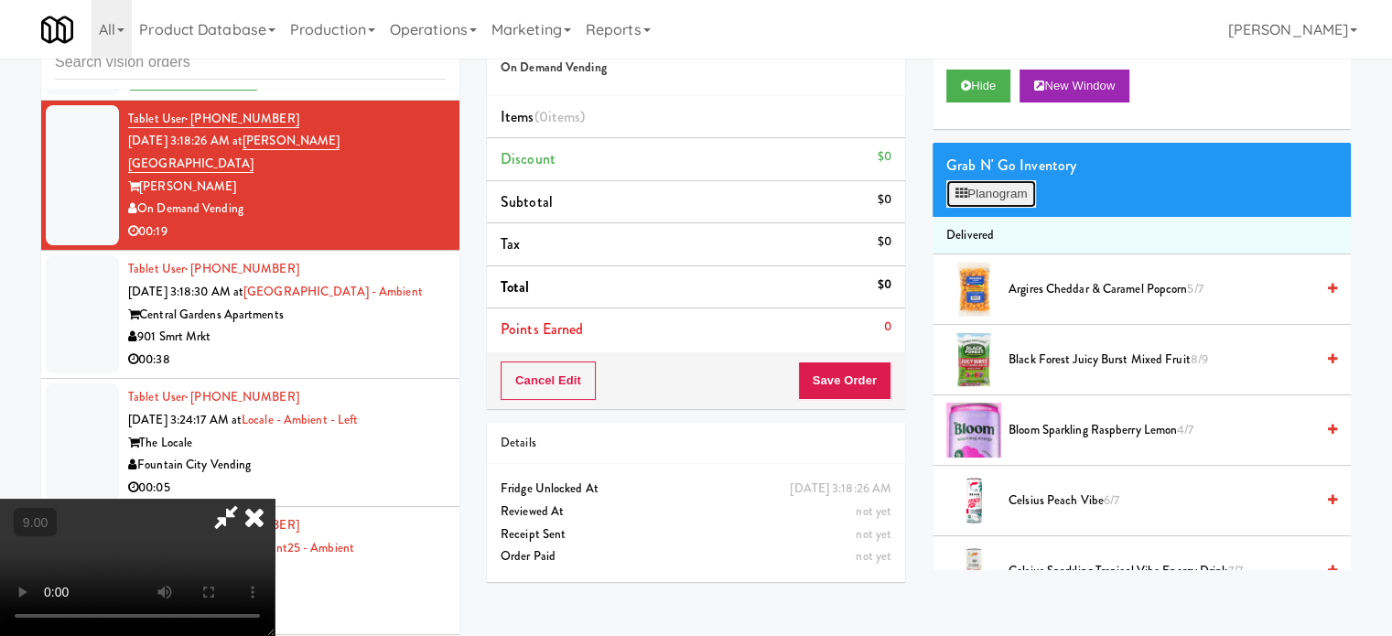
click at [1006, 182] on button "Planogram" at bounding box center [992, 193] width 90 height 27
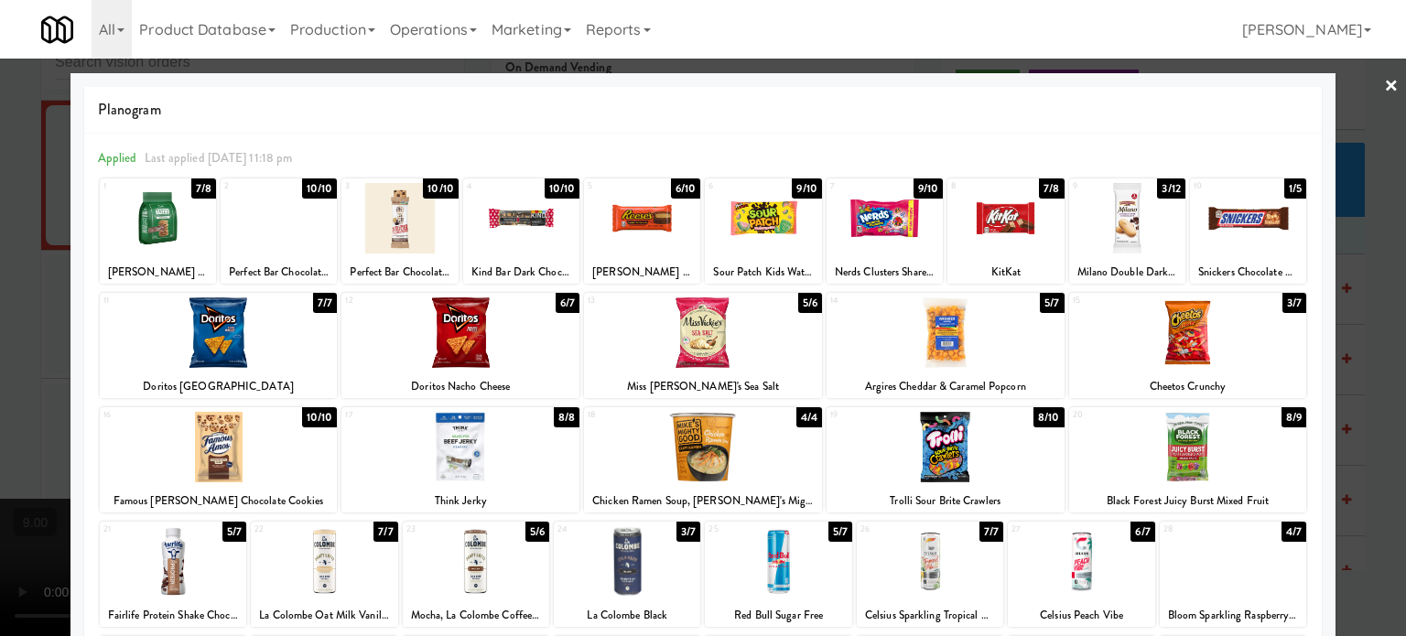
click at [1286, 308] on div "3/7" at bounding box center [1295, 303] width 24 height 20
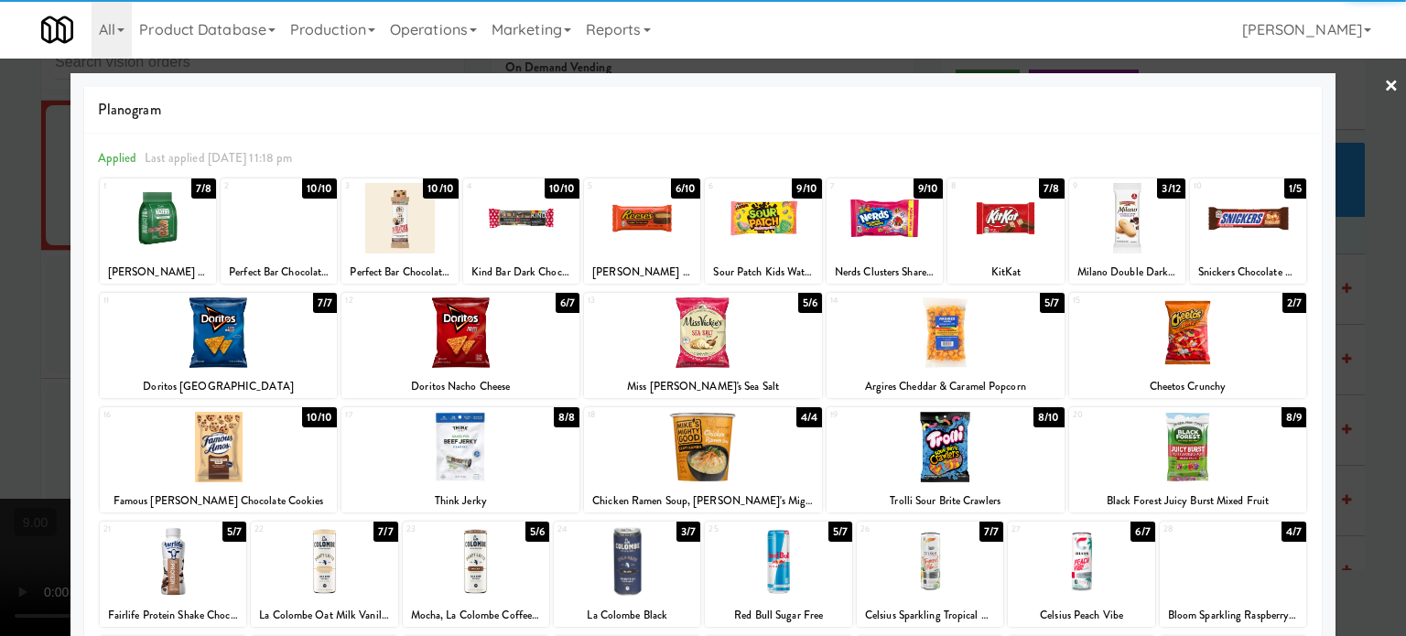
click at [1351, 343] on div at bounding box center [703, 318] width 1406 height 636
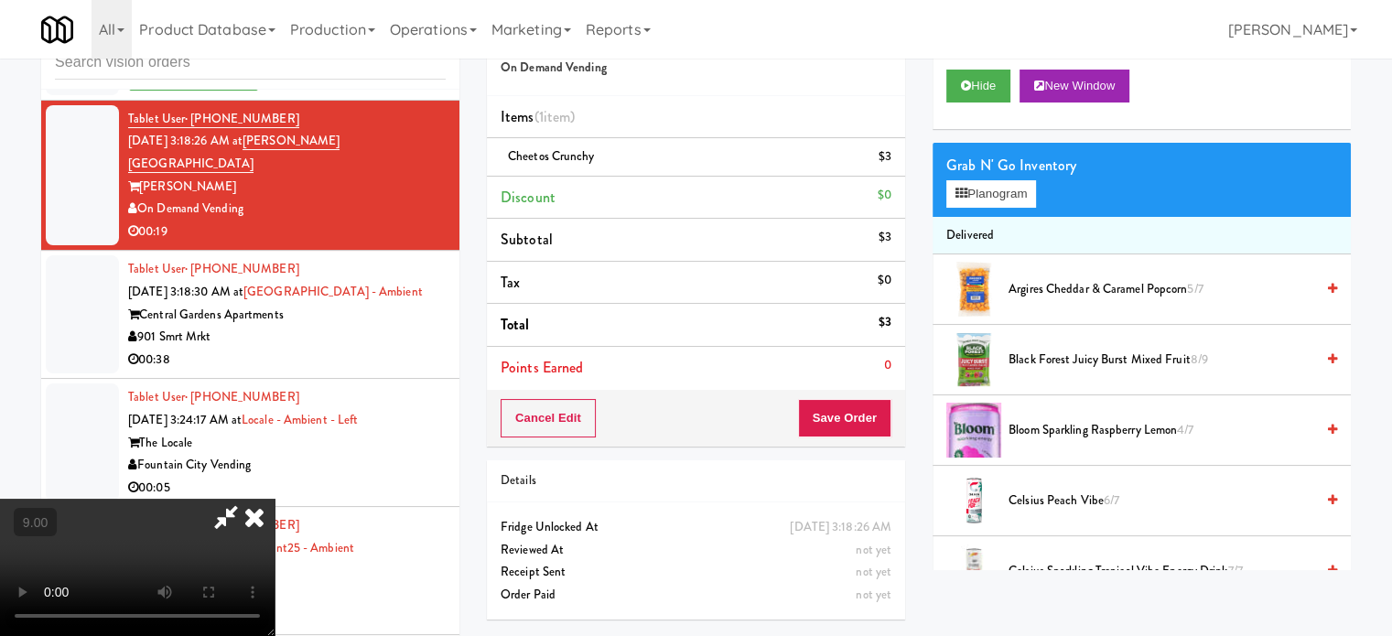
click at [275, 499] on video at bounding box center [137, 567] width 275 height 137
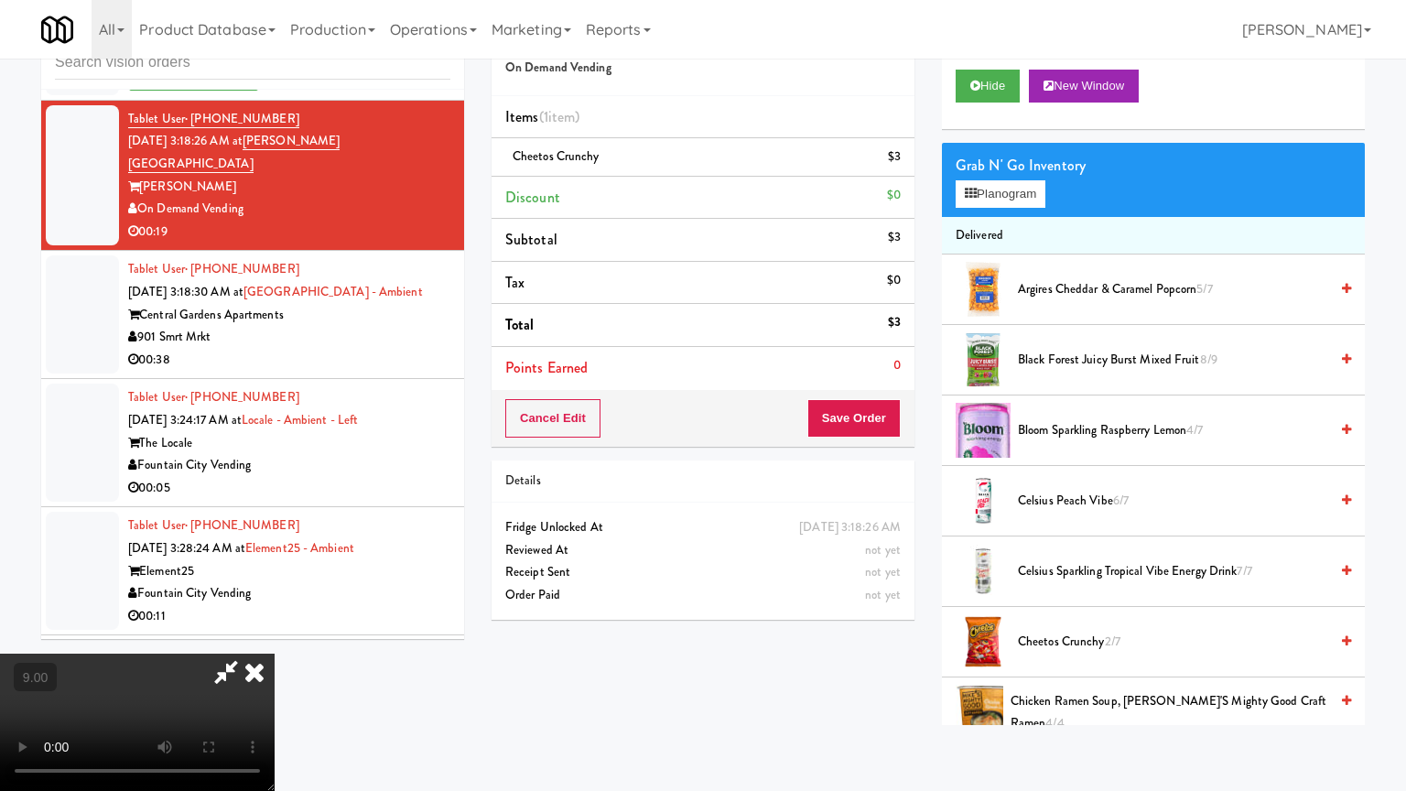
click at [275, 635] on video at bounding box center [137, 722] width 275 height 137
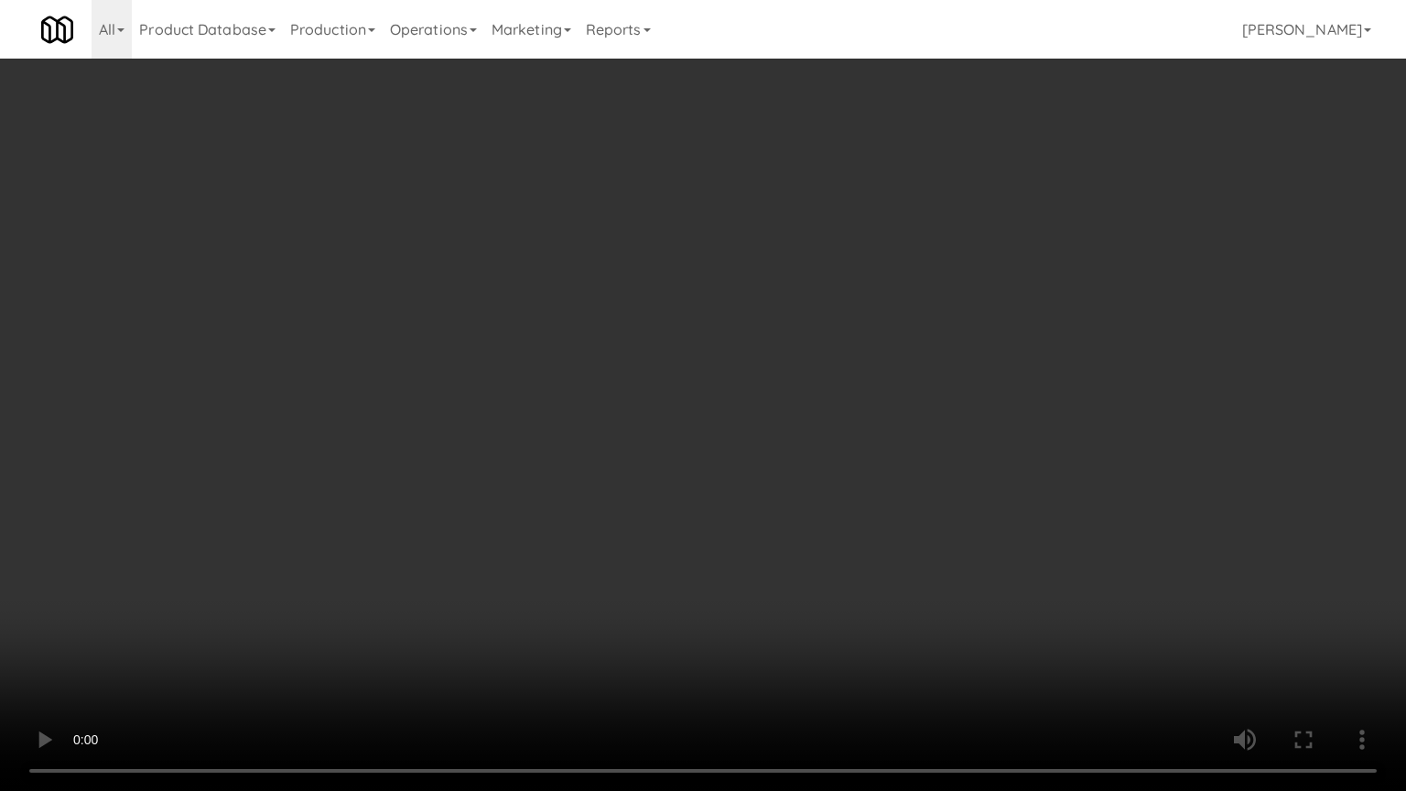
click at [596, 424] on video at bounding box center [703, 395] width 1406 height 791
click at [618, 427] on video at bounding box center [703, 395] width 1406 height 791
click at [682, 400] on video at bounding box center [703, 395] width 1406 height 791
click at [712, 412] on video at bounding box center [703, 395] width 1406 height 791
click at [778, 441] on video at bounding box center [703, 395] width 1406 height 791
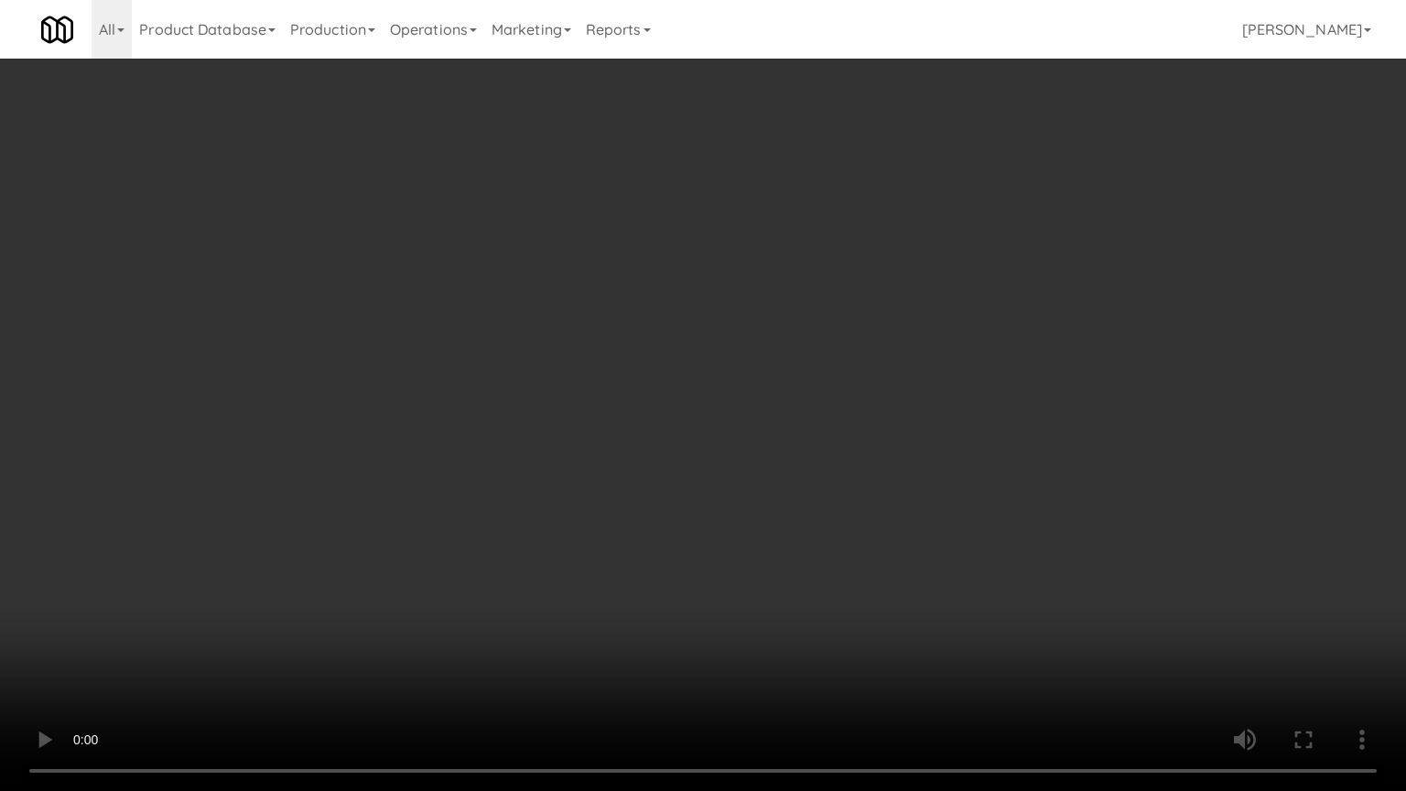
click at [744, 437] on video at bounding box center [703, 395] width 1406 height 791
click at [798, 444] on video at bounding box center [703, 395] width 1406 height 791
click at [861, 635] on video at bounding box center [703, 395] width 1406 height 791
click at [791, 542] on video at bounding box center [703, 395] width 1406 height 791
click at [789, 543] on video at bounding box center [703, 395] width 1406 height 791
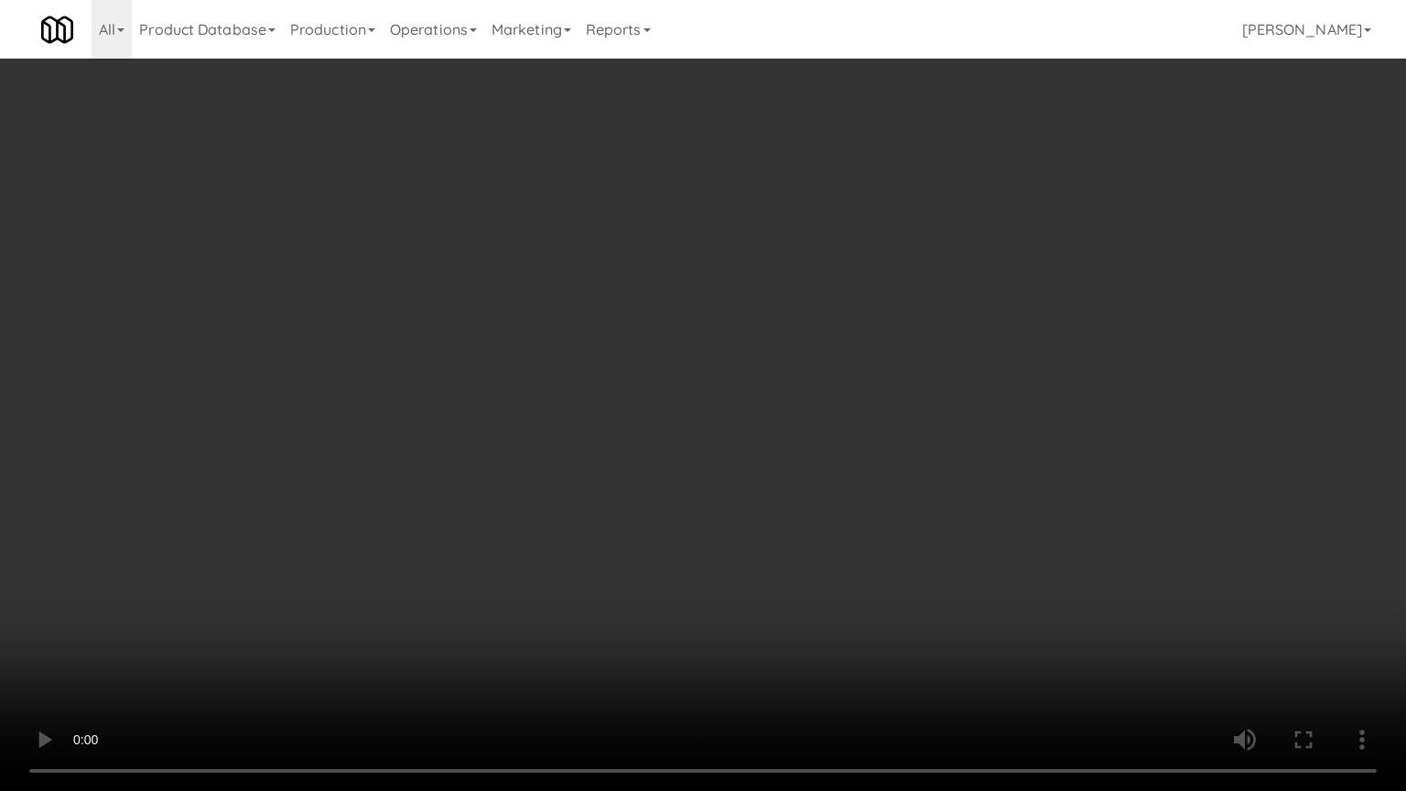
click at [824, 553] on video at bounding box center [703, 395] width 1406 height 791
click at [796, 560] on video at bounding box center [703, 395] width 1406 height 791
click at [890, 571] on video at bounding box center [703, 395] width 1406 height 791
click at [826, 563] on video at bounding box center [703, 395] width 1406 height 791
drag, startPoint x: 828, startPoint y: 557, endPoint x: 937, endPoint y: 319, distance: 261.3
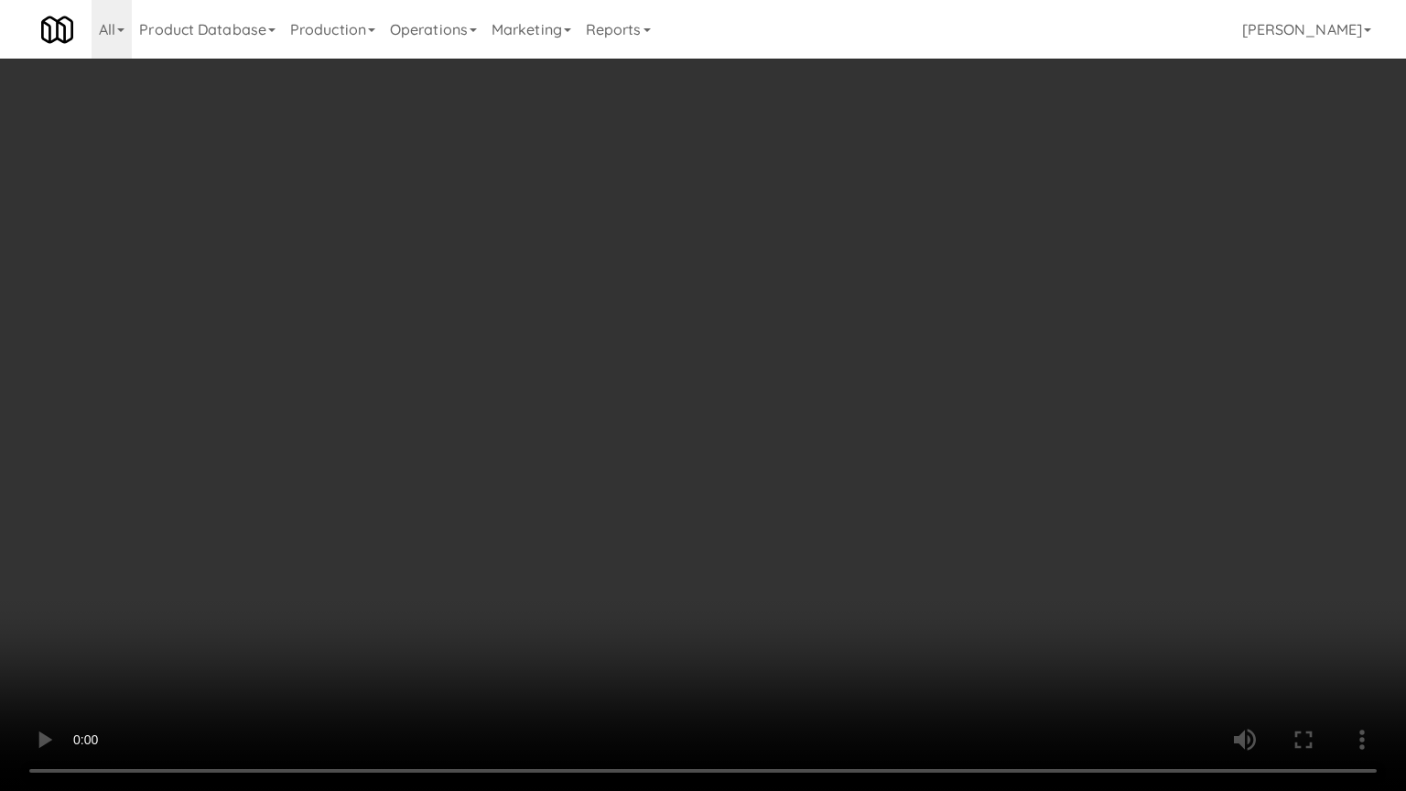
click at [827, 546] on video at bounding box center [703, 395] width 1406 height 791
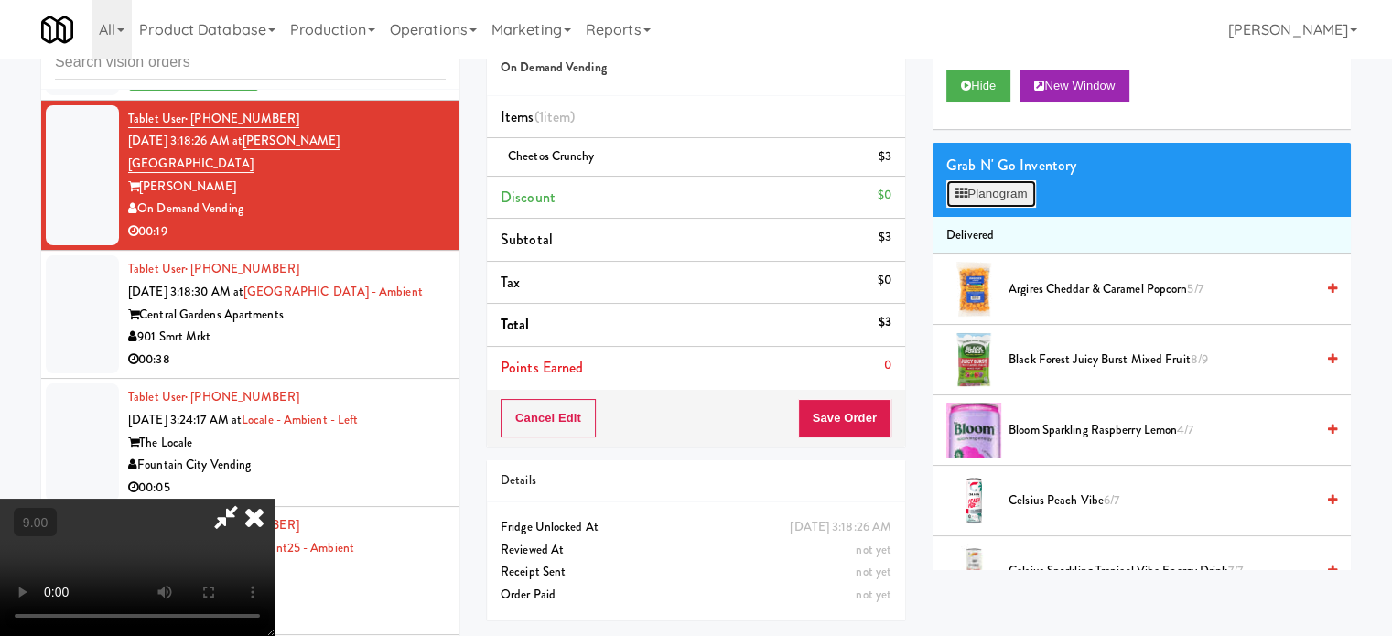
click at [998, 200] on button "Planogram" at bounding box center [992, 193] width 90 height 27
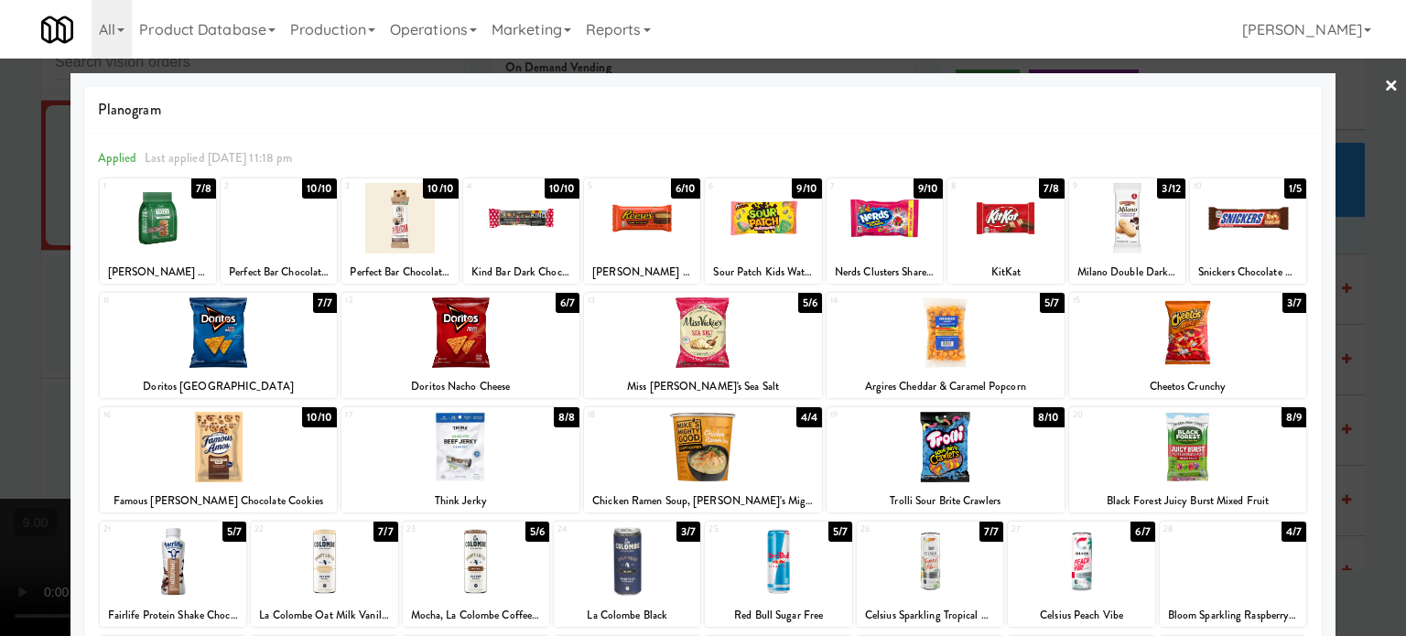
click at [1284, 189] on div "1/5" at bounding box center [1295, 189] width 22 height 20
click at [1369, 313] on div at bounding box center [703, 318] width 1406 height 636
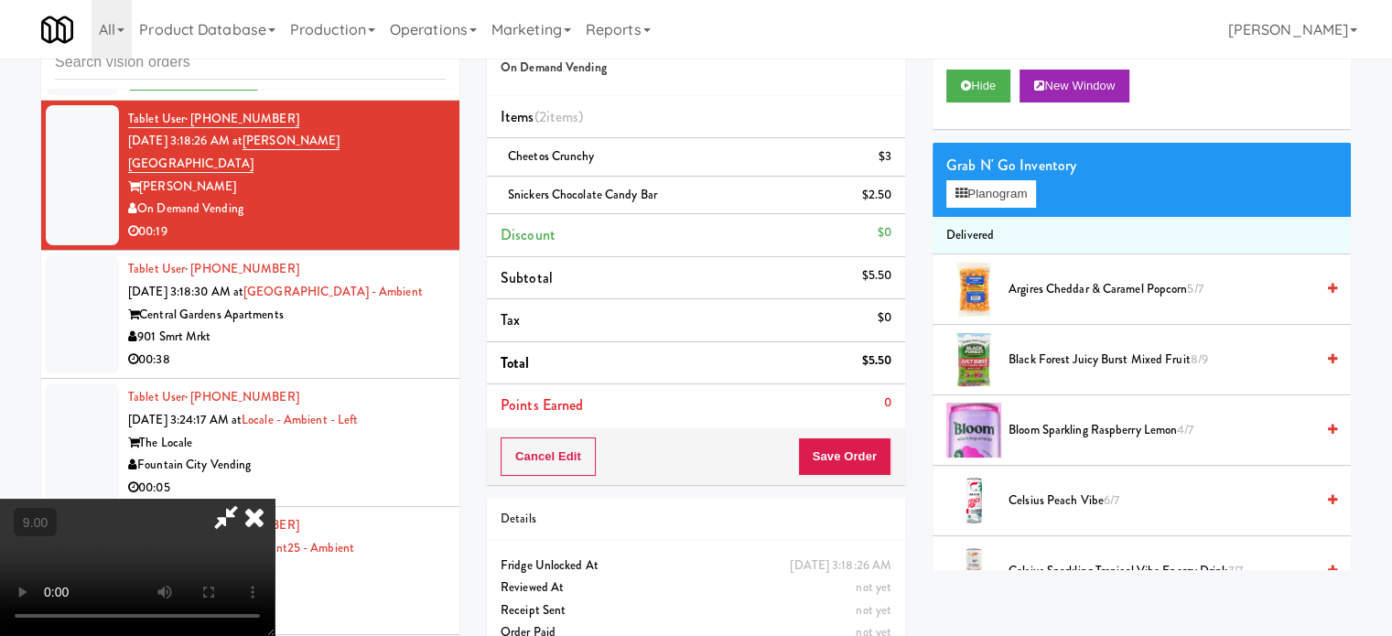
click at [275, 499] on video at bounding box center [137, 567] width 275 height 137
drag, startPoint x: 653, startPoint y: 402, endPoint x: 595, endPoint y: 509, distance: 121.6
click at [275, 499] on video at bounding box center [137, 567] width 275 height 137
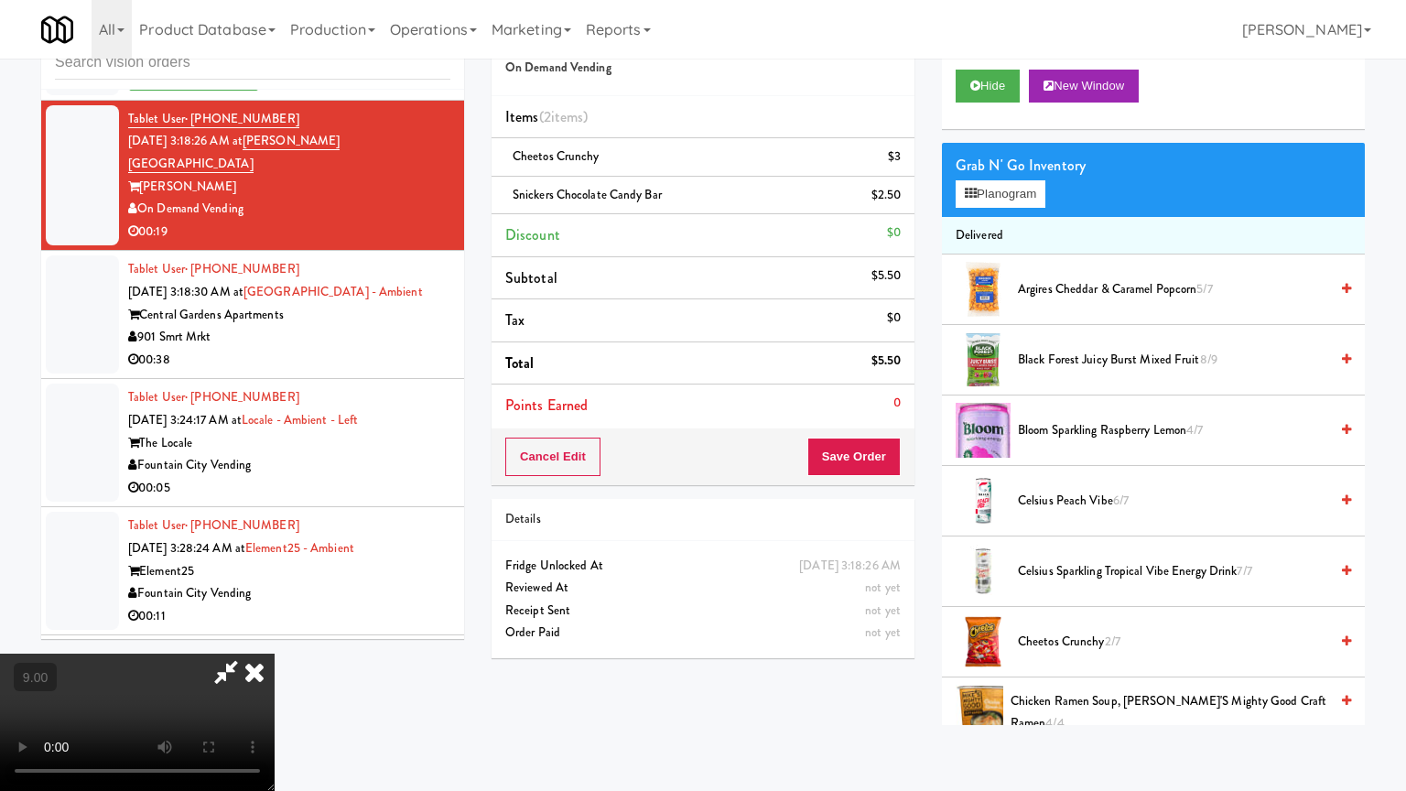
drag, startPoint x: 256, startPoint y: 616, endPoint x: 437, endPoint y: 433, distance: 257.0
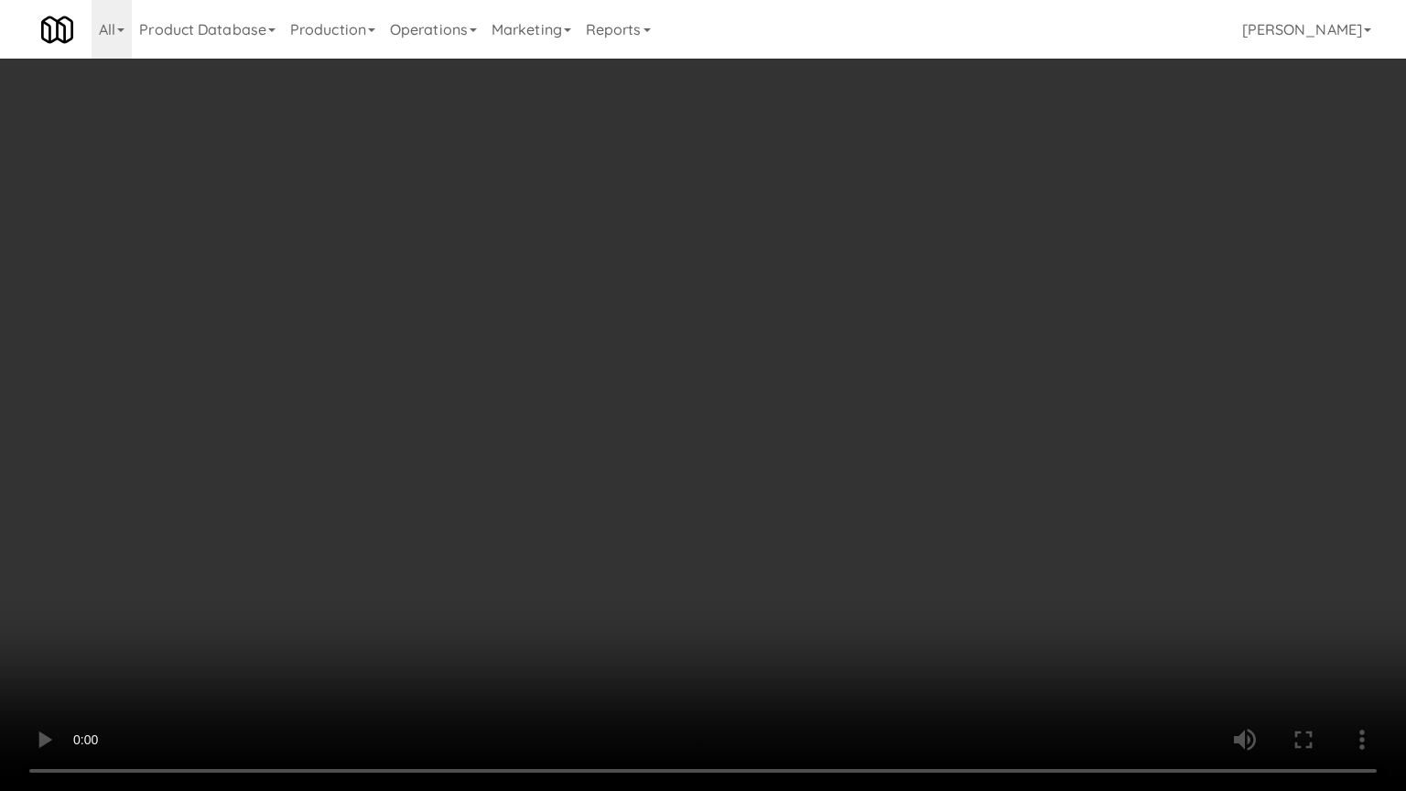
click at [268, 601] on video at bounding box center [703, 395] width 1406 height 791
click at [554, 414] on video at bounding box center [703, 395] width 1406 height 791
click at [553, 412] on video at bounding box center [703, 395] width 1406 height 791
click at [593, 414] on video at bounding box center [703, 395] width 1406 height 791
click at [593, 406] on video at bounding box center [703, 395] width 1406 height 791
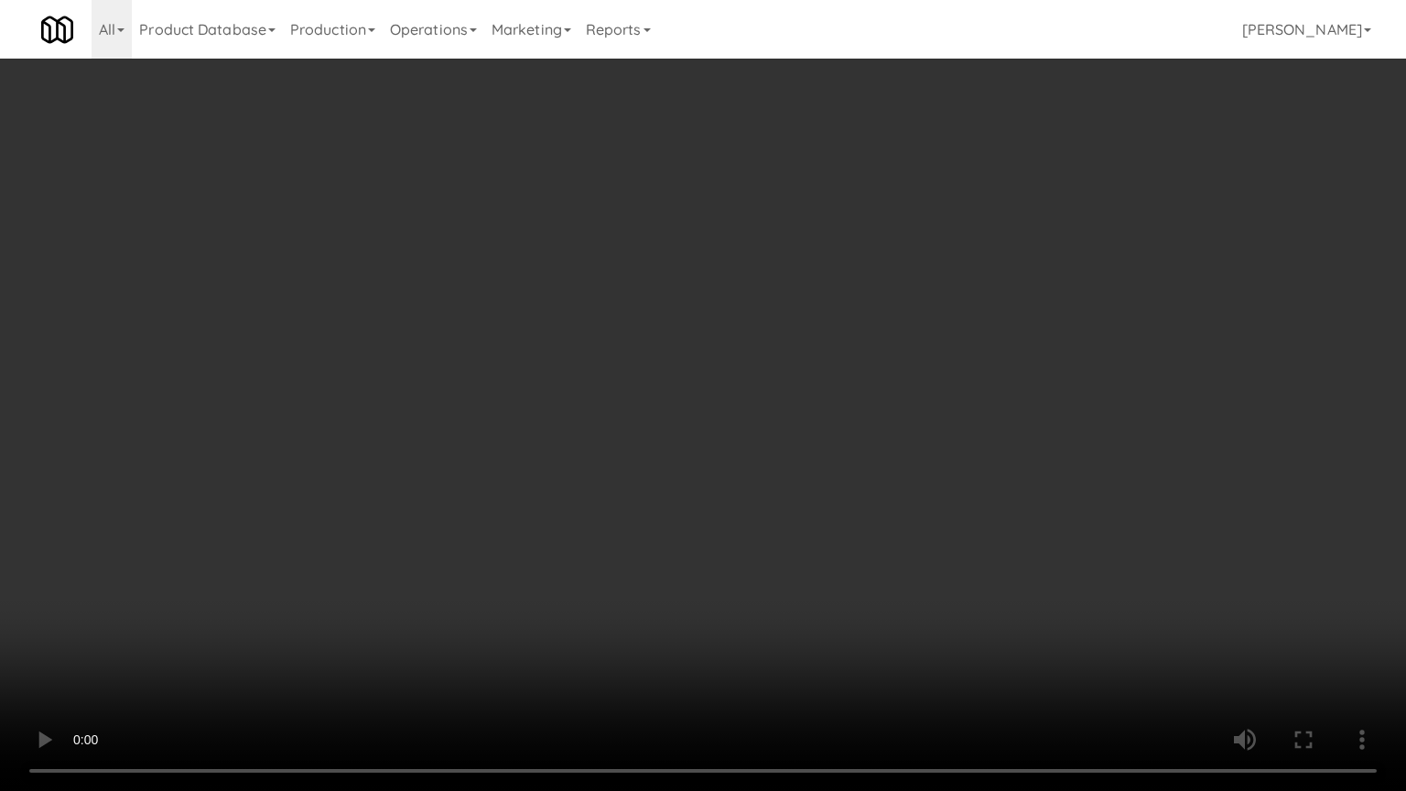
click at [617, 395] on video at bounding box center [703, 395] width 1406 height 791
click at [617, 389] on video at bounding box center [703, 395] width 1406 height 791
click at [619, 388] on video at bounding box center [703, 395] width 1406 height 791
click at [620, 384] on video at bounding box center [703, 395] width 1406 height 791
click at [609, 377] on video at bounding box center [703, 395] width 1406 height 791
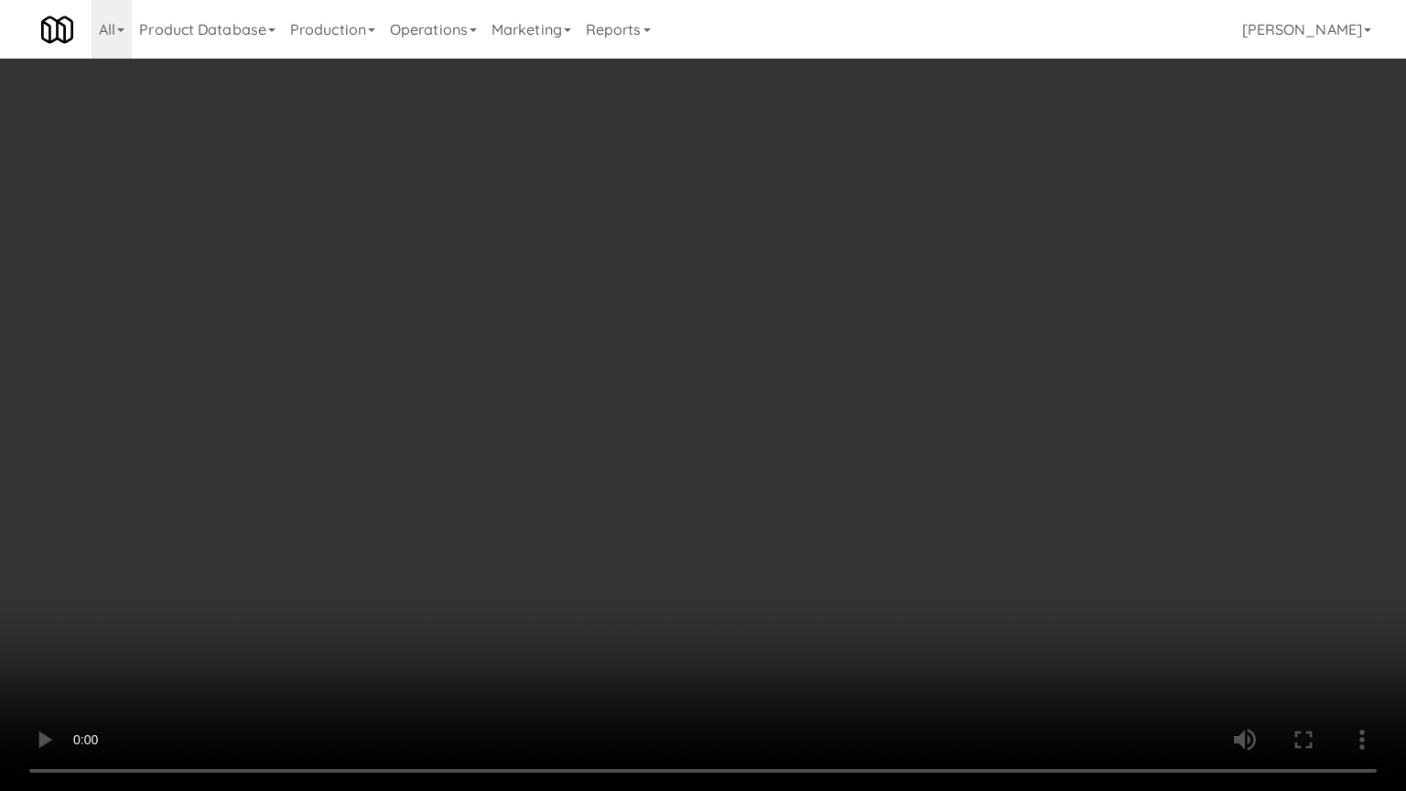
drag, startPoint x: 612, startPoint y: 373, endPoint x: 675, endPoint y: 373, distance: 62.3
click at [613, 373] on video at bounding box center [703, 395] width 1406 height 791
click at [696, 384] on video at bounding box center [703, 395] width 1406 height 791
click at [650, 377] on video at bounding box center [703, 395] width 1406 height 791
click at [657, 365] on video at bounding box center [703, 395] width 1406 height 791
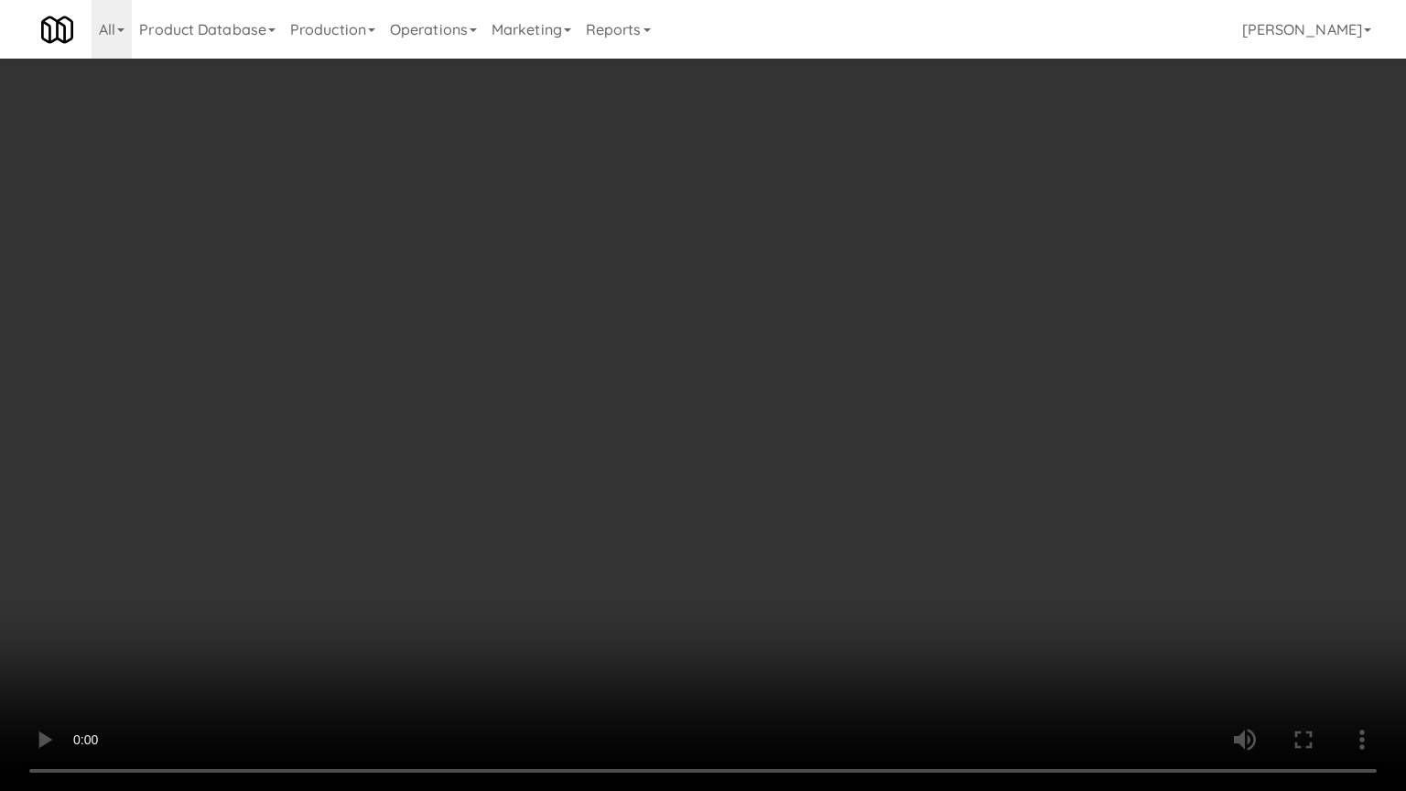
click at [473, 635] on video at bounding box center [703, 395] width 1406 height 791
click at [531, 502] on video at bounding box center [703, 395] width 1406 height 791
click at [531, 500] on video at bounding box center [703, 395] width 1406 height 791
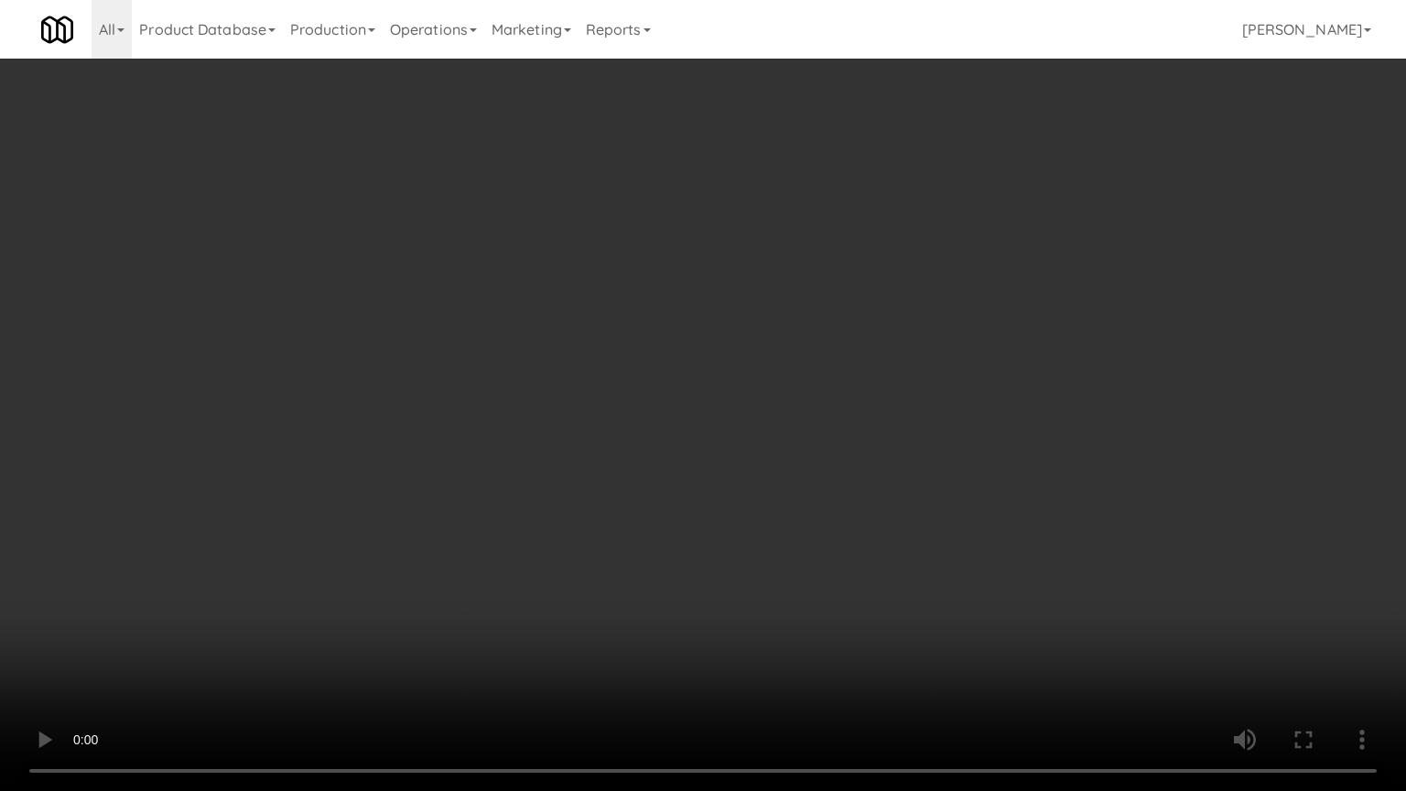
click at [532, 495] on video at bounding box center [703, 395] width 1406 height 791
click at [535, 491] on video at bounding box center [703, 395] width 1406 height 791
click at [539, 495] on video at bounding box center [703, 395] width 1406 height 791
click at [592, 493] on video at bounding box center [703, 395] width 1406 height 791
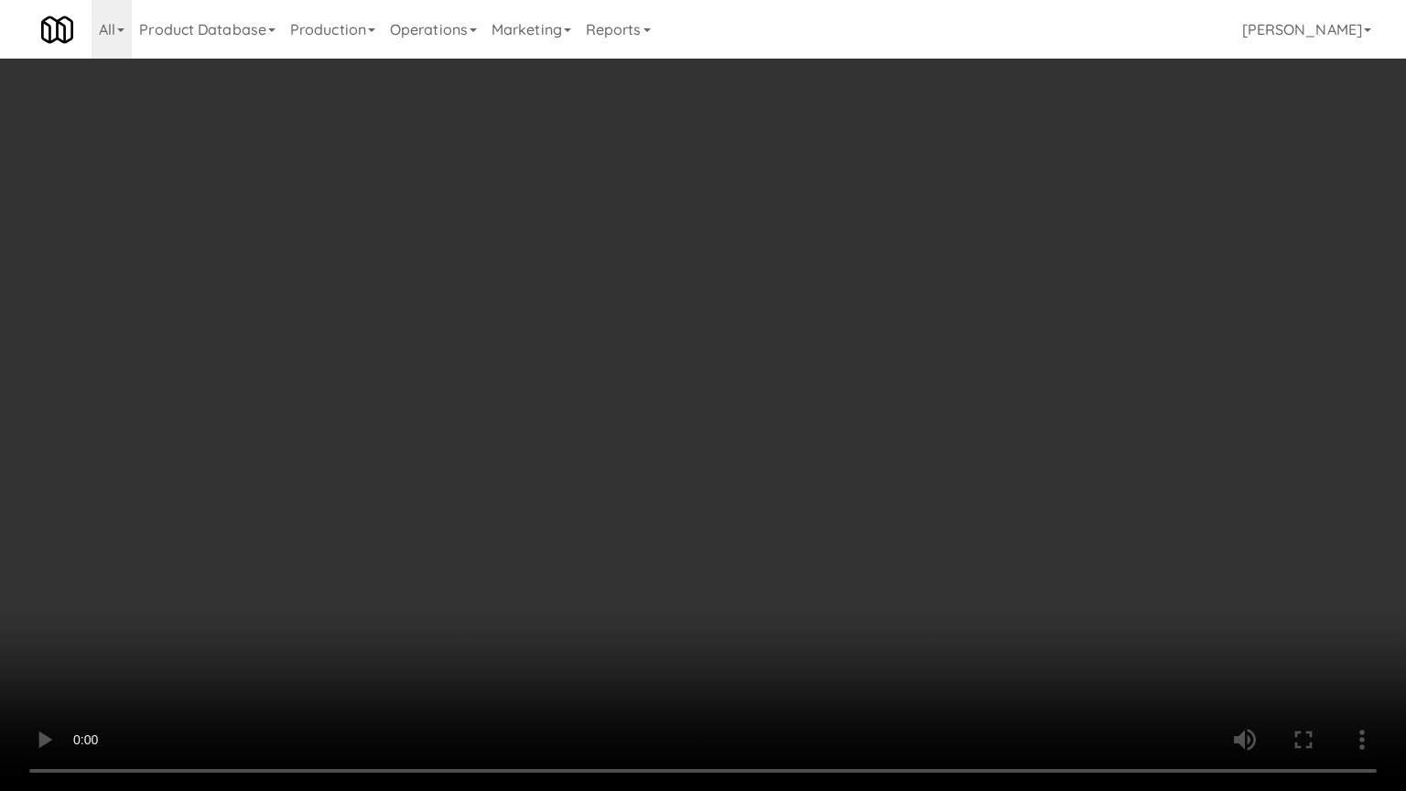
click at [596, 490] on video at bounding box center [703, 395] width 1406 height 791
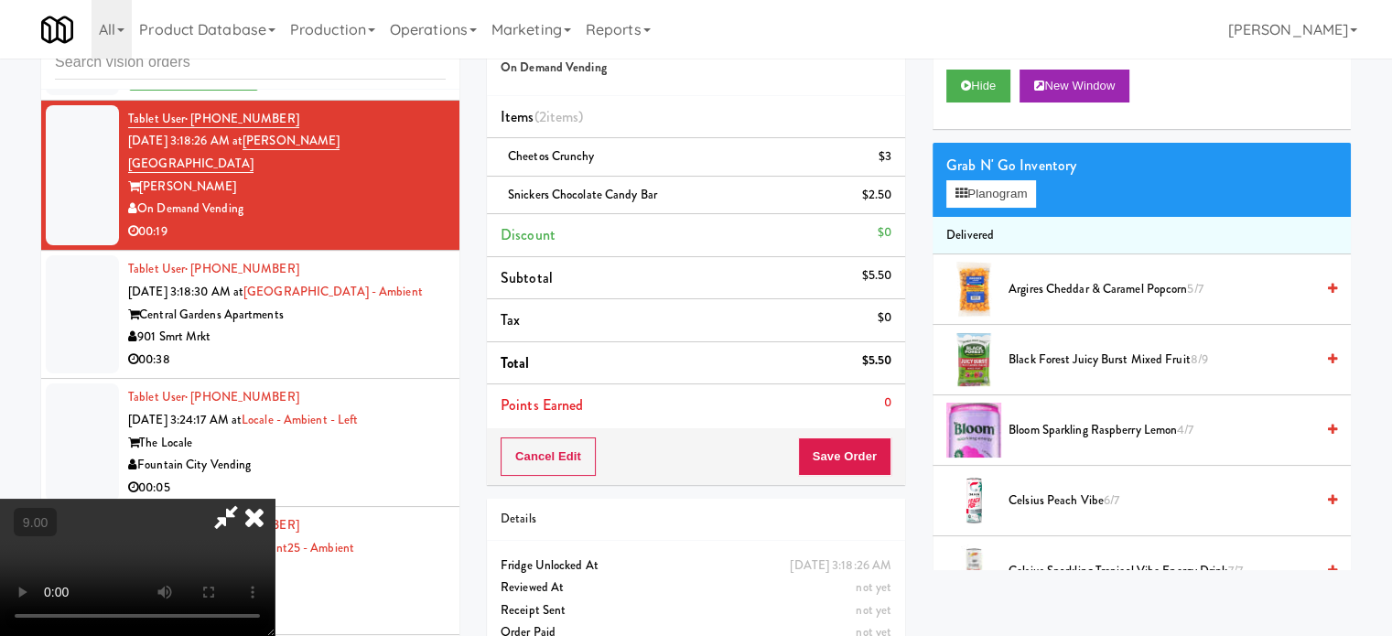
drag, startPoint x: 820, startPoint y: 186, endPoint x: 846, endPoint y: 299, distance: 116.4
click at [275, 499] on icon at bounding box center [254, 517] width 40 height 37
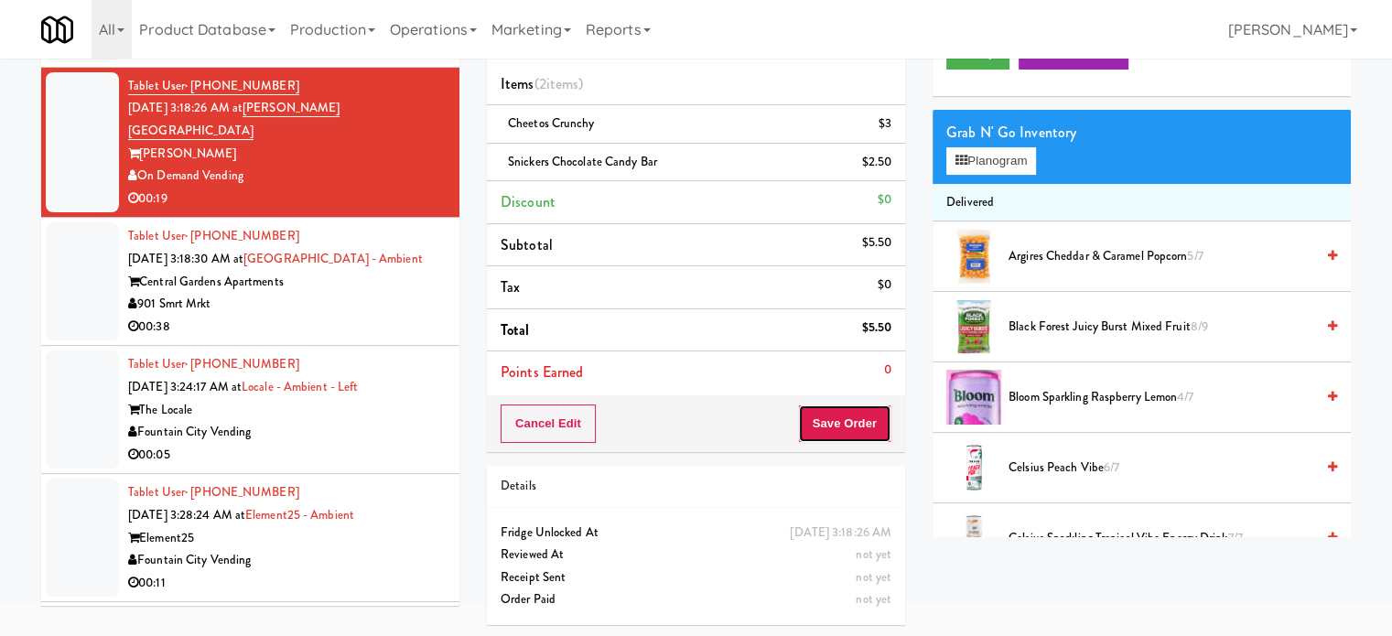
drag, startPoint x: 861, startPoint y: 421, endPoint x: 805, endPoint y: 363, distance: 80.9
click at [861, 422] on button "Save Order" at bounding box center [844, 424] width 93 height 38
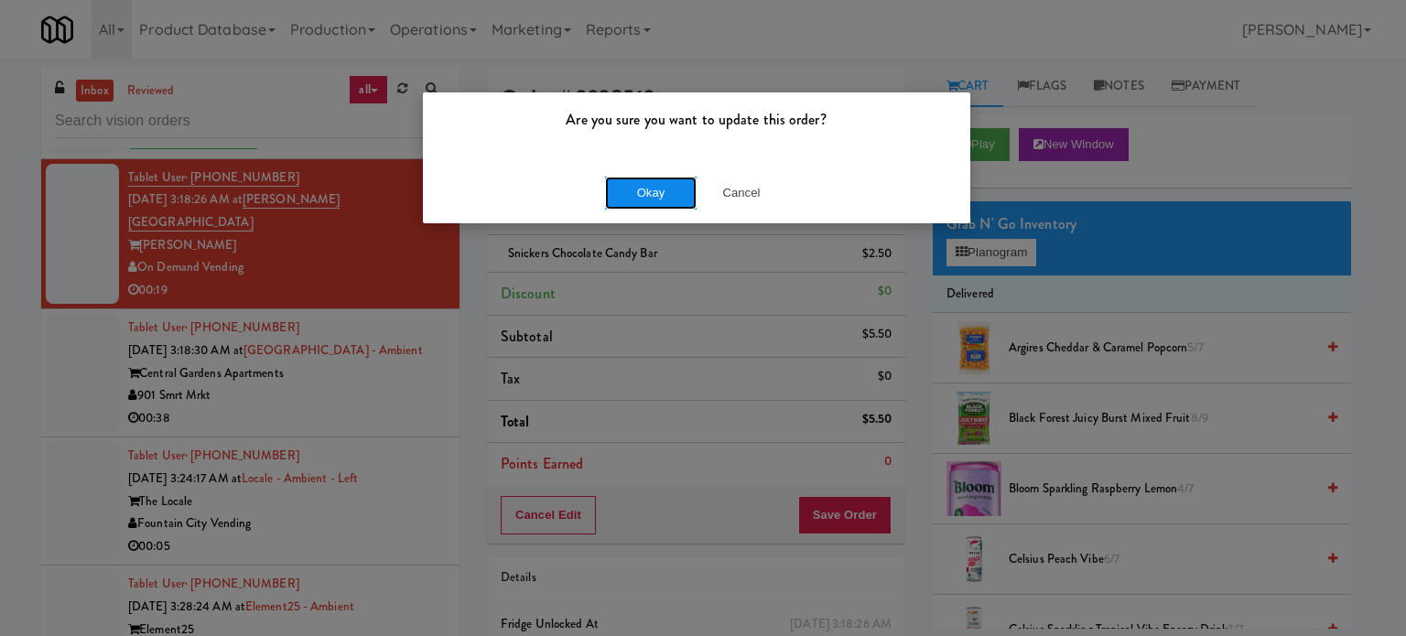
click at [639, 196] on button "Okay" at bounding box center [651, 193] width 92 height 33
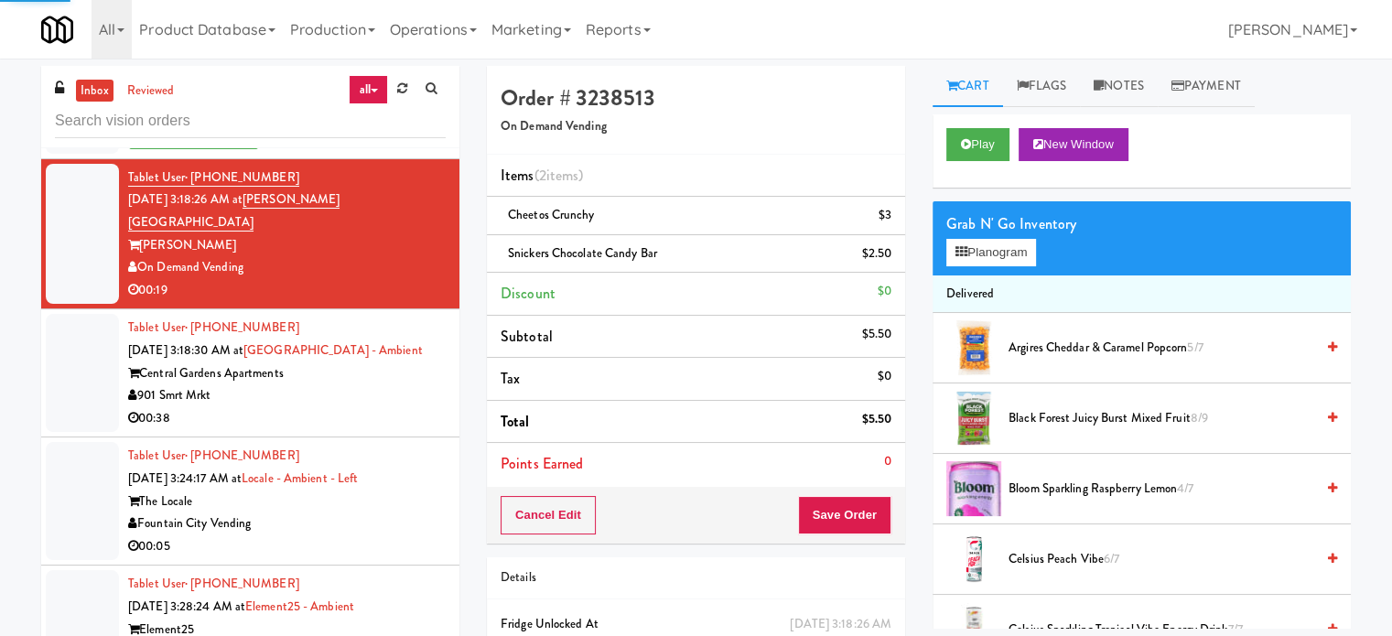
drag, startPoint x: 388, startPoint y: 373, endPoint x: 606, endPoint y: 299, distance: 229.9
click at [388, 384] on div "901 Smrt Mrkt" at bounding box center [287, 395] width 318 height 23
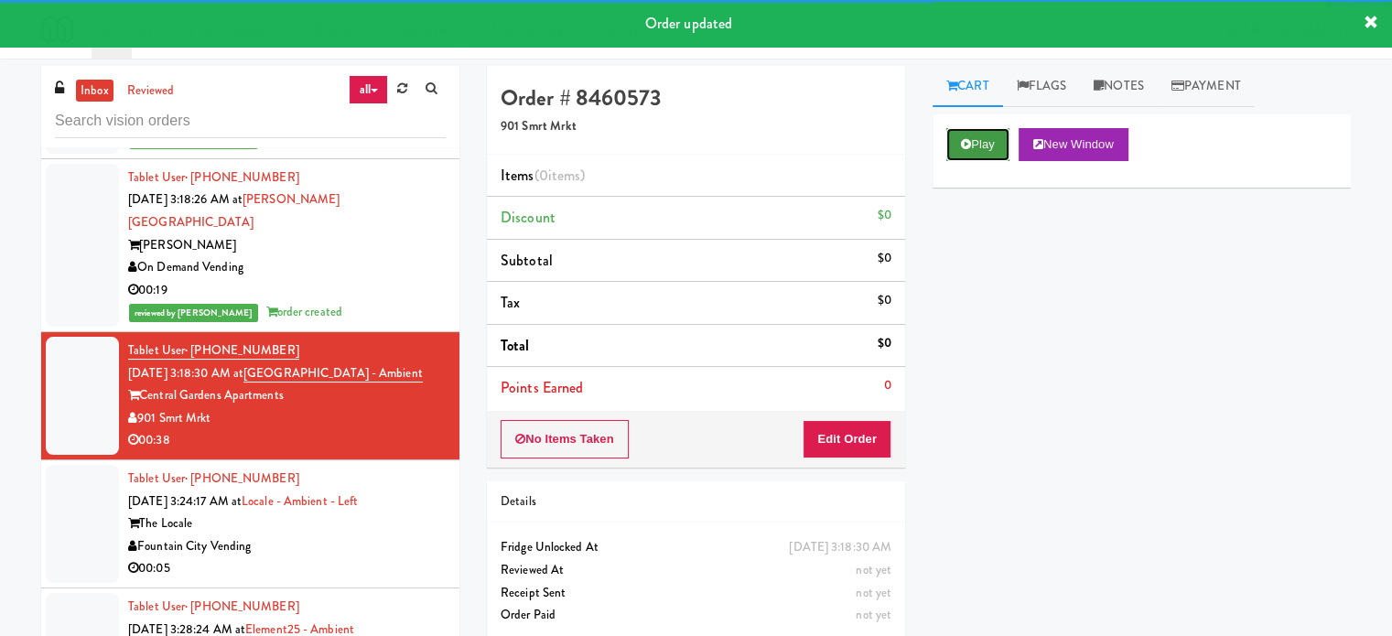
click at [978, 142] on button "Play" at bounding box center [978, 144] width 63 height 33
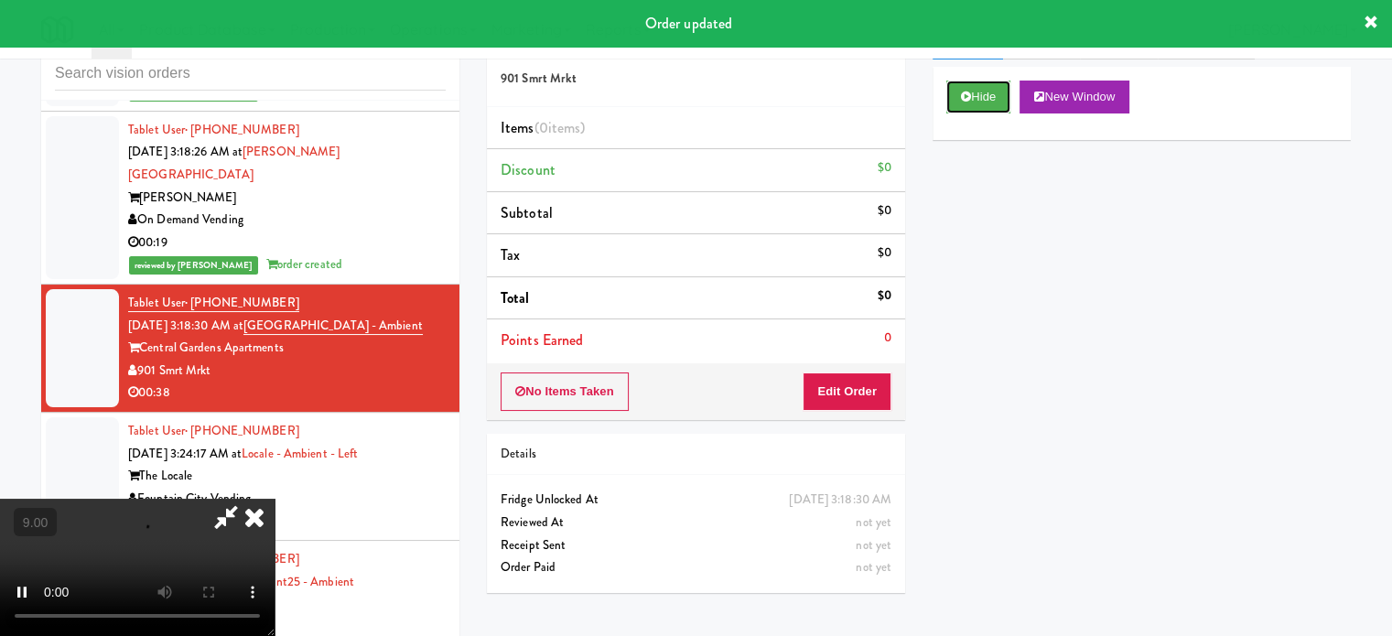
scroll to position [74, 0]
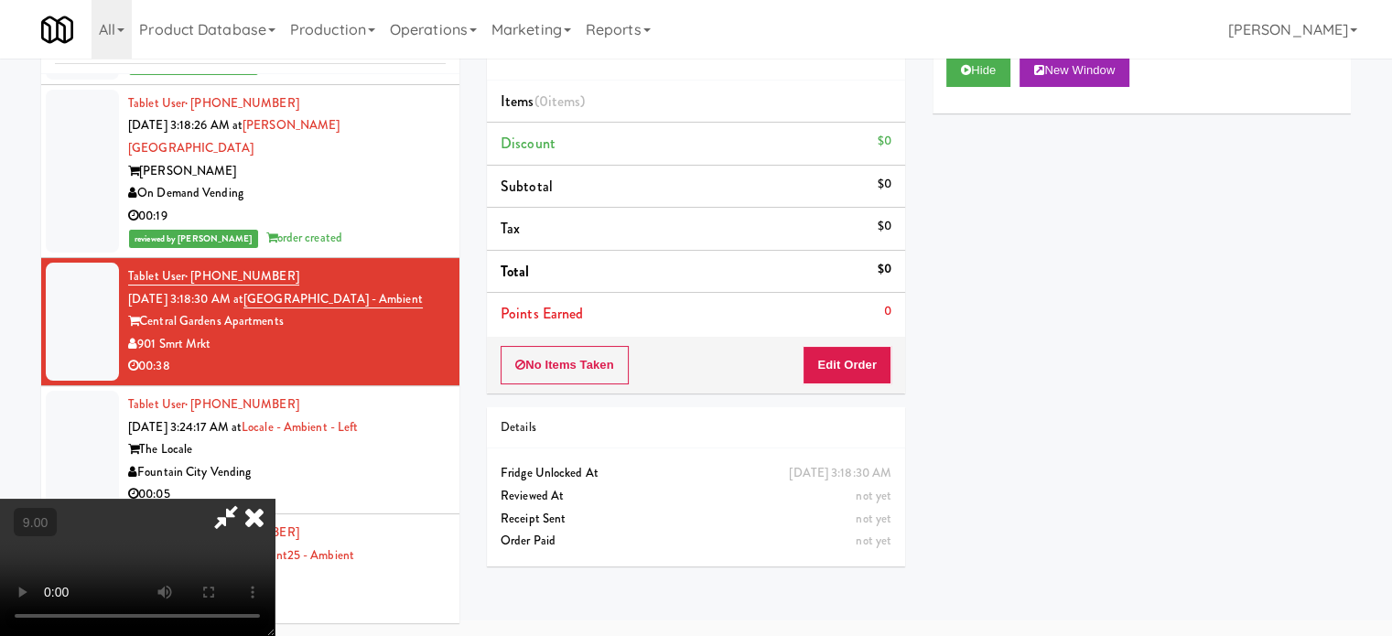
click at [275, 499] on video at bounding box center [137, 567] width 275 height 137
click at [1262, 241] on div "Hide New Window Primary Flag Clear Flag if unable to determine what was taken o…" at bounding box center [1142, 383] width 418 height 687
click at [1263, 248] on div "Hide New Window Primary Flag Clear Flag if unable to determine what was taken o…" at bounding box center [1142, 383] width 418 height 687
drag, startPoint x: 527, startPoint y: 428, endPoint x: 529, endPoint y: 417, distance: 11.1
click at [275, 499] on video at bounding box center [137, 567] width 275 height 137
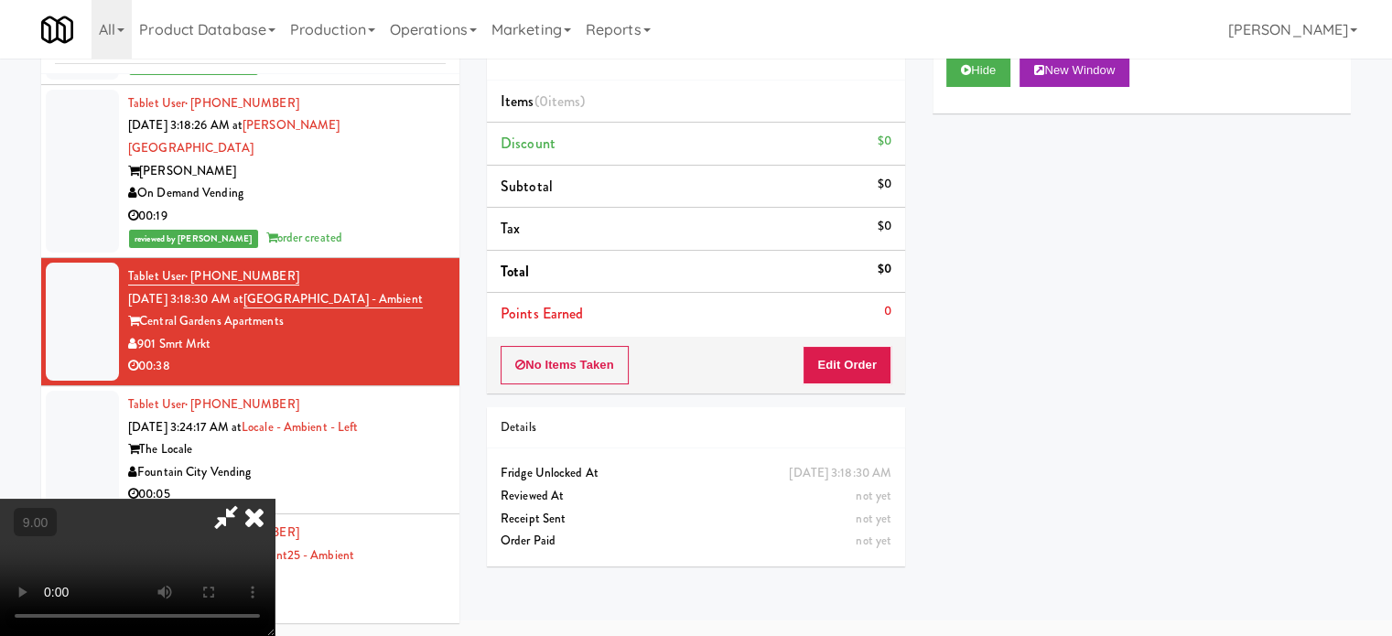
click at [275, 499] on video at bounding box center [137, 567] width 275 height 137
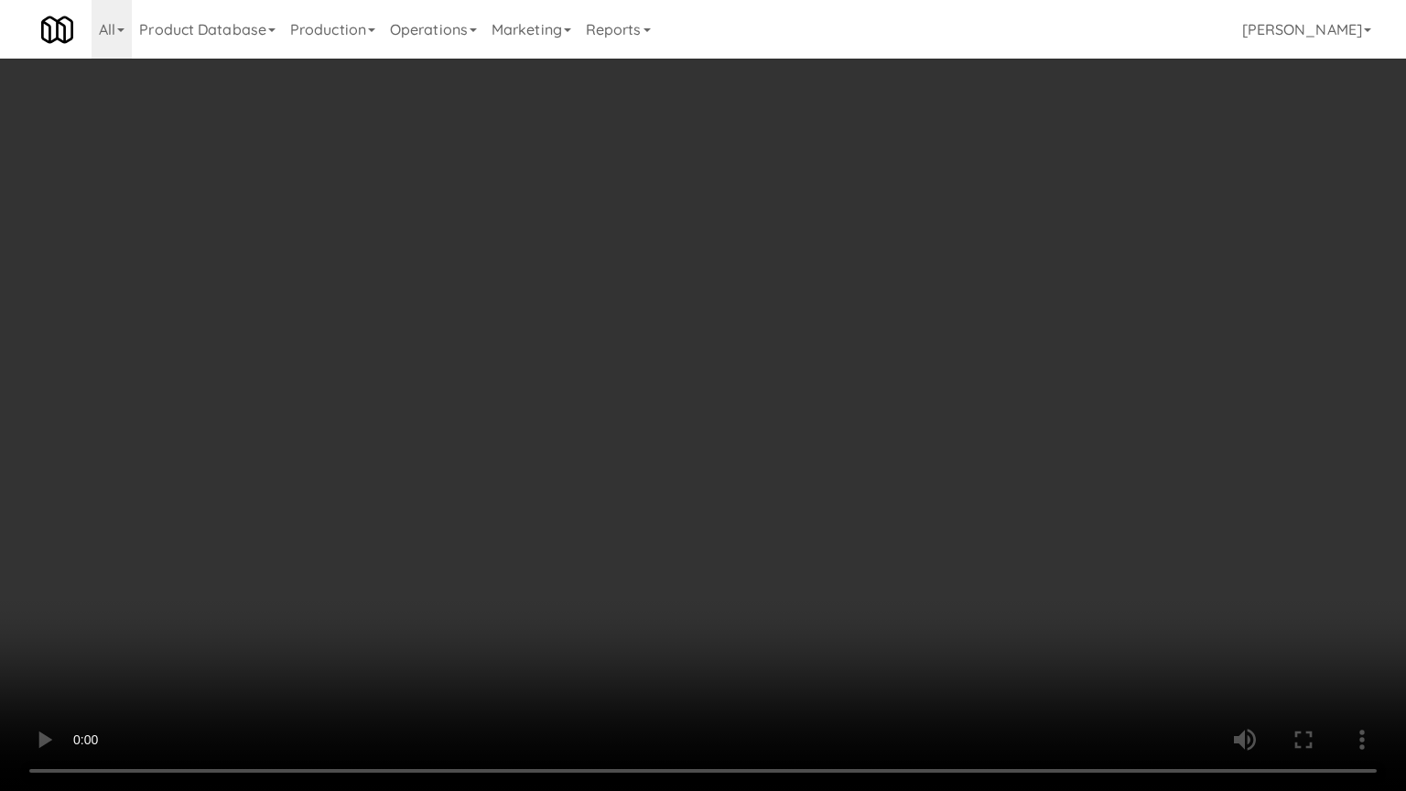
click at [418, 542] on video at bounding box center [703, 395] width 1406 height 791
click at [595, 415] on video at bounding box center [703, 395] width 1406 height 791
click at [598, 414] on video at bounding box center [703, 395] width 1406 height 791
click at [660, 403] on video at bounding box center [703, 395] width 1406 height 791
click at [664, 403] on video at bounding box center [703, 395] width 1406 height 791
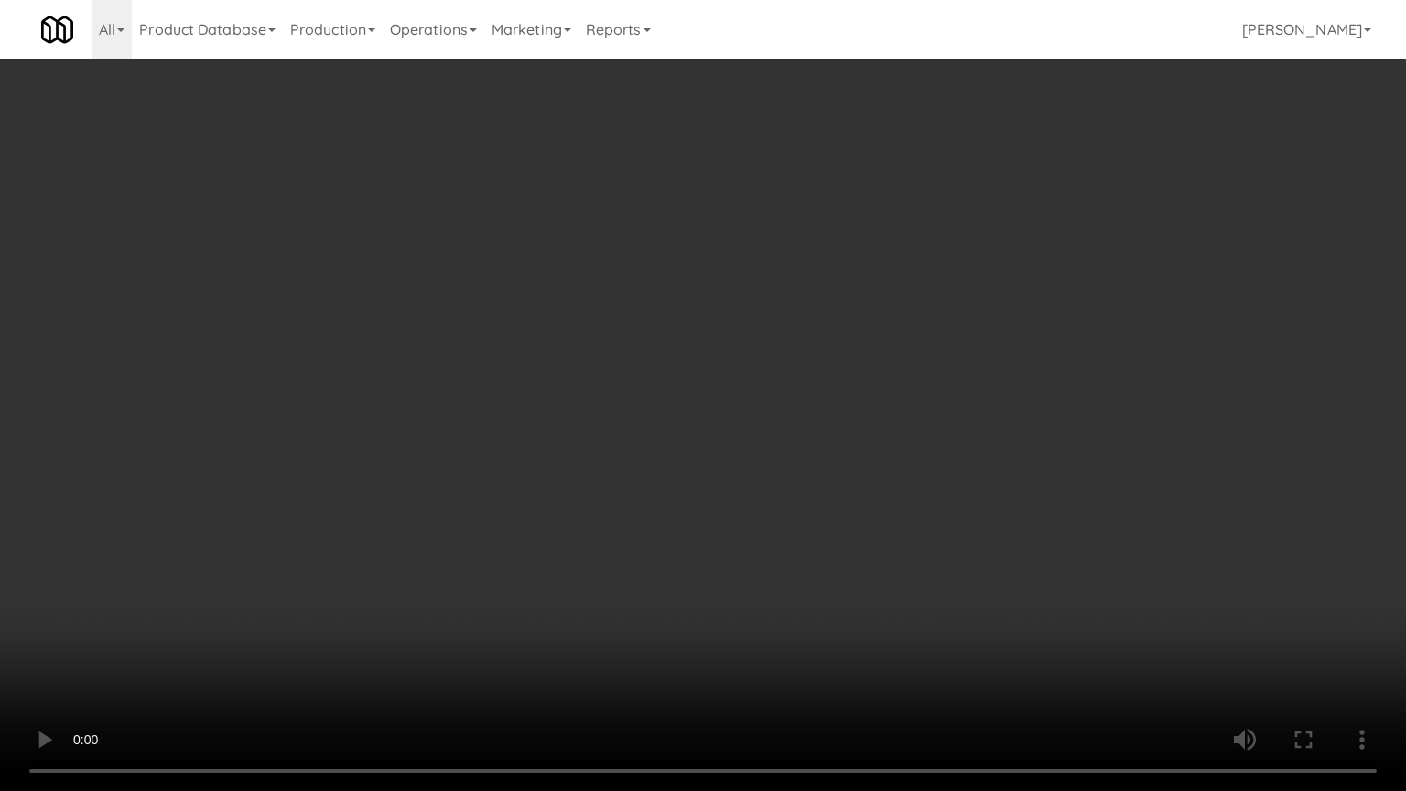
click at [676, 391] on video at bounding box center [703, 395] width 1406 height 791
drag, startPoint x: 459, startPoint y: 568, endPoint x: 510, endPoint y: 503, distance: 82.1
click at [461, 564] on video at bounding box center [703, 395] width 1406 height 791
click at [560, 477] on video at bounding box center [703, 395] width 1406 height 791
drag, startPoint x: 651, startPoint y: 449, endPoint x: 661, endPoint y: 445, distance: 10.7
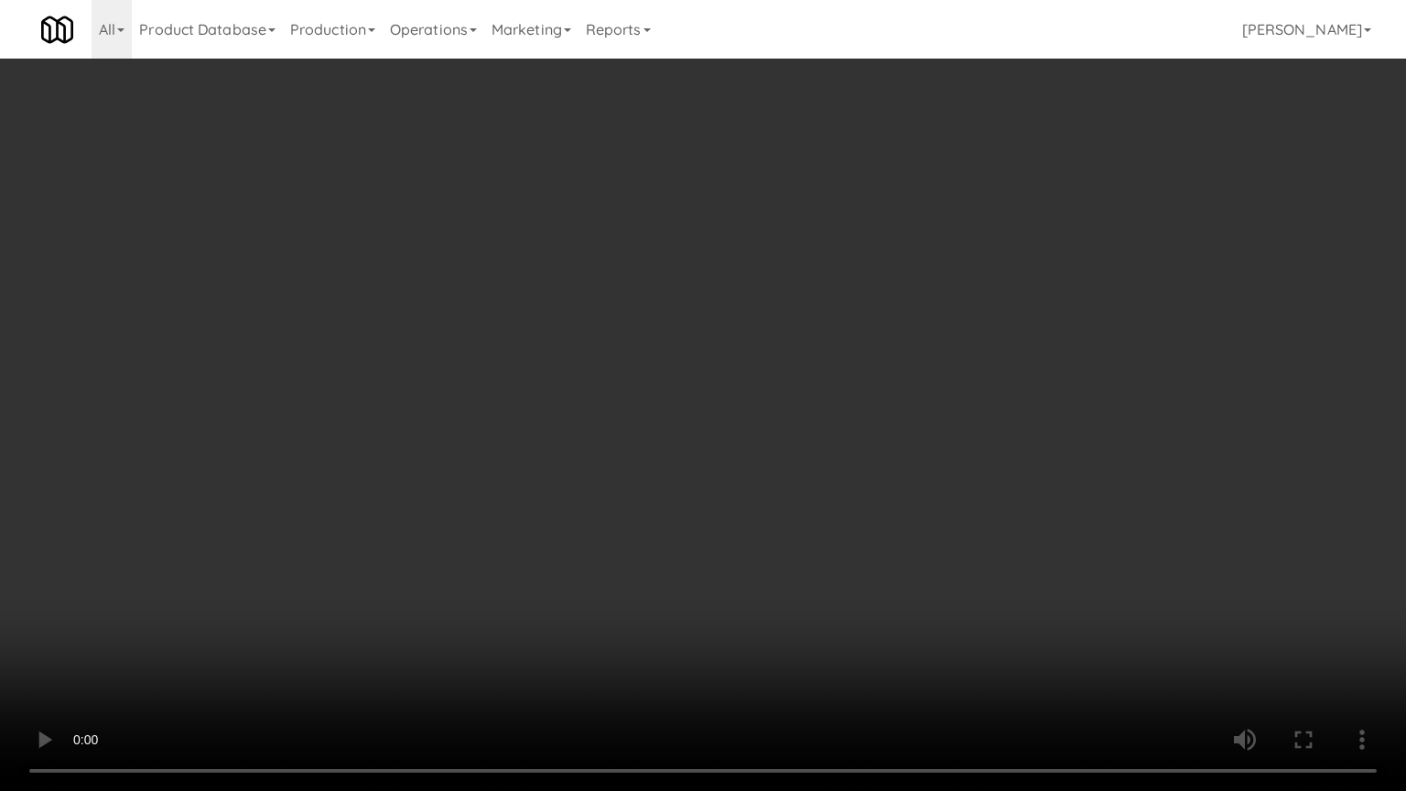
drag, startPoint x: 661, startPoint y: 445, endPoint x: 714, endPoint y: 237, distance: 214.5
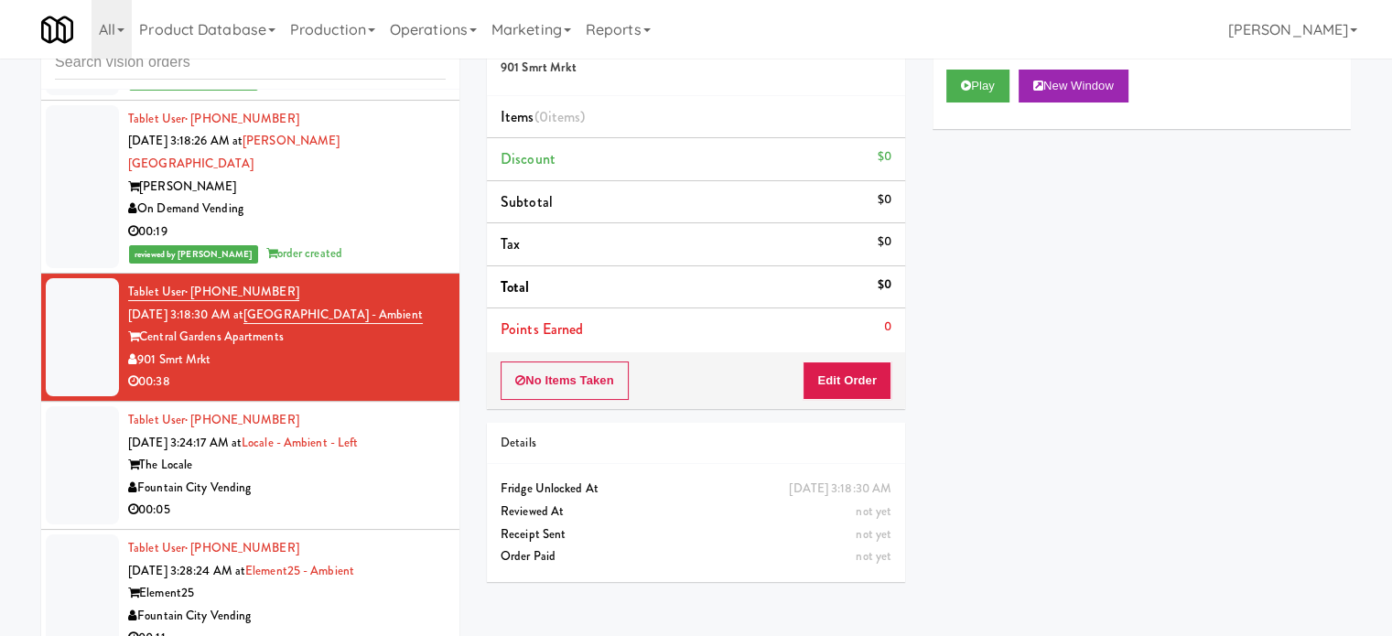
drag, startPoint x: 373, startPoint y: 484, endPoint x: 411, endPoint y: 425, distance: 70.4
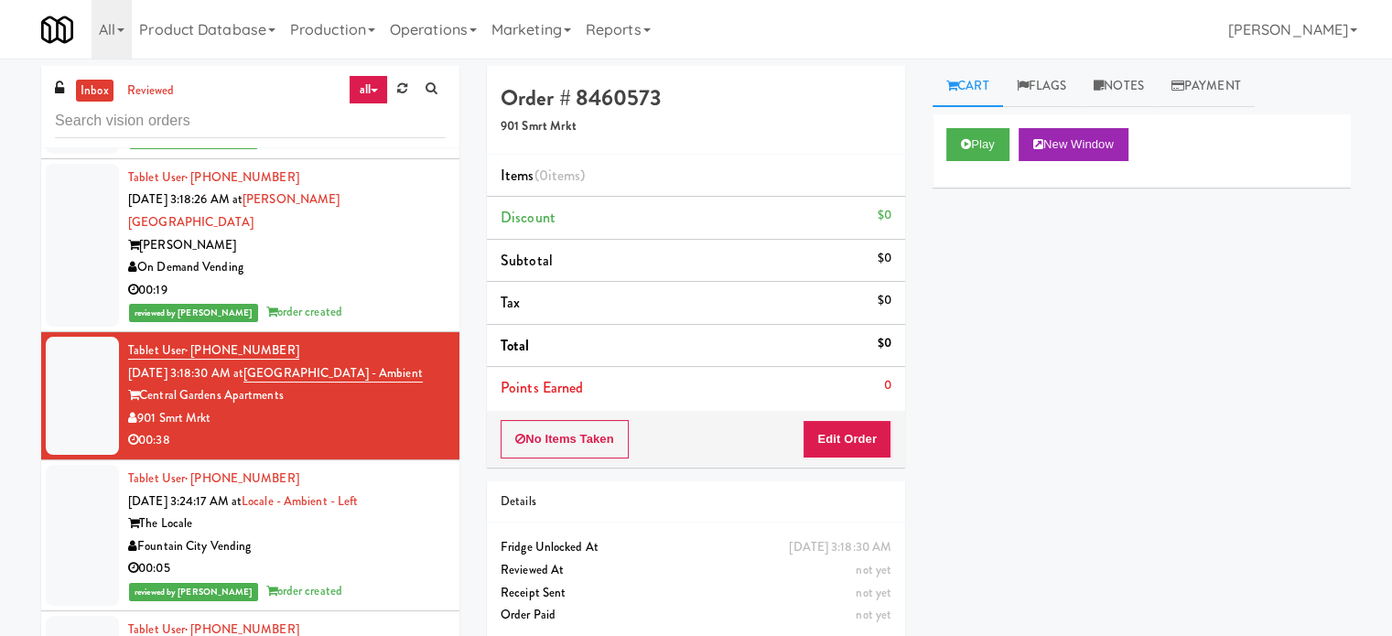
click at [373, 536] on div "Fountain City Vending" at bounding box center [287, 547] width 318 height 23
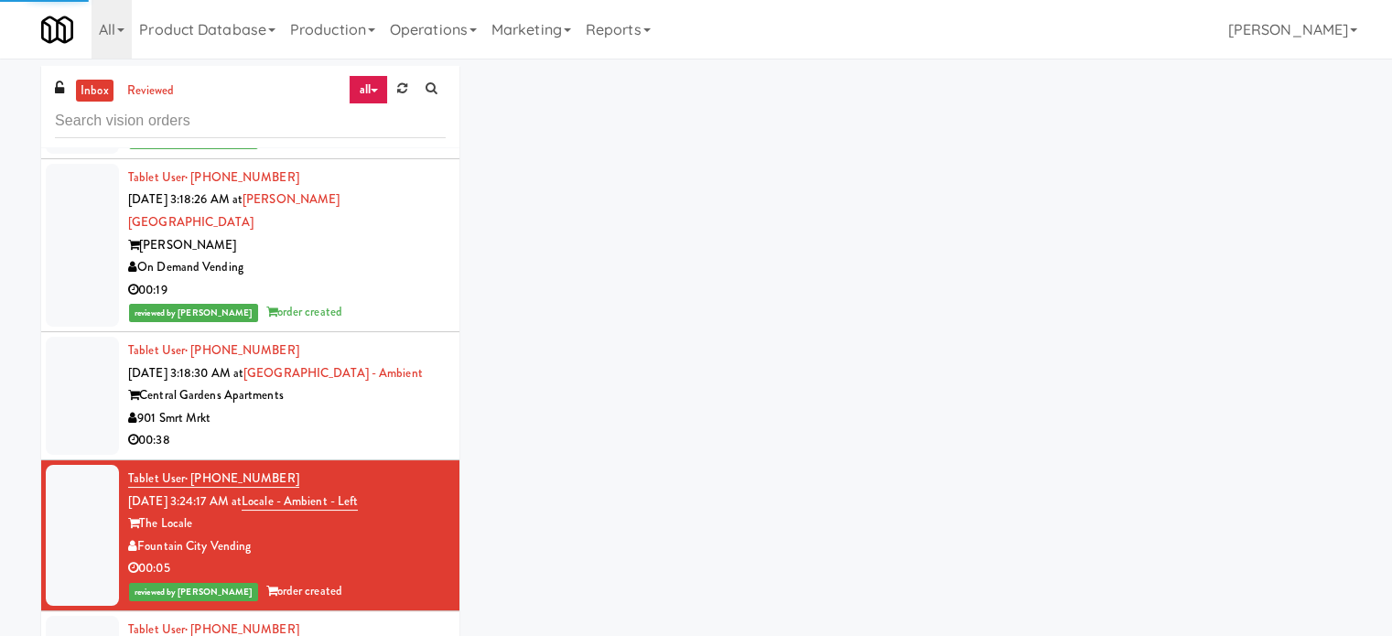
click at [384, 429] on div "00:38" at bounding box center [287, 440] width 318 height 23
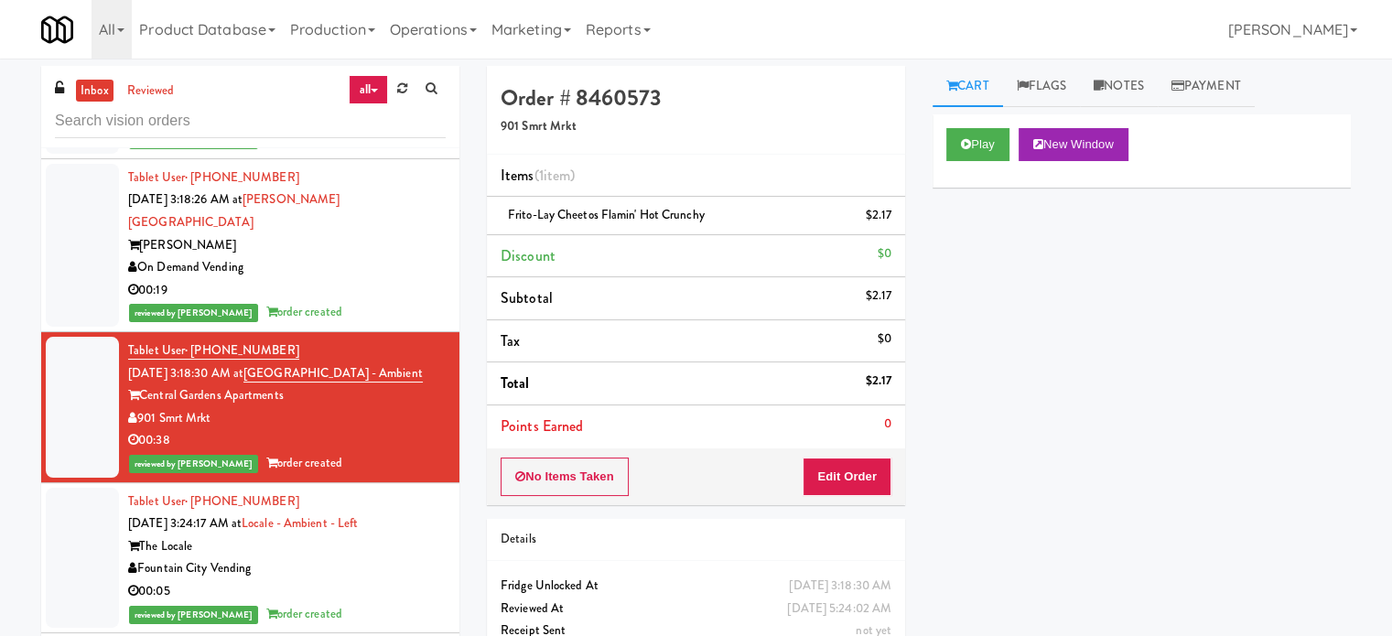
scroll to position [4436, 0]
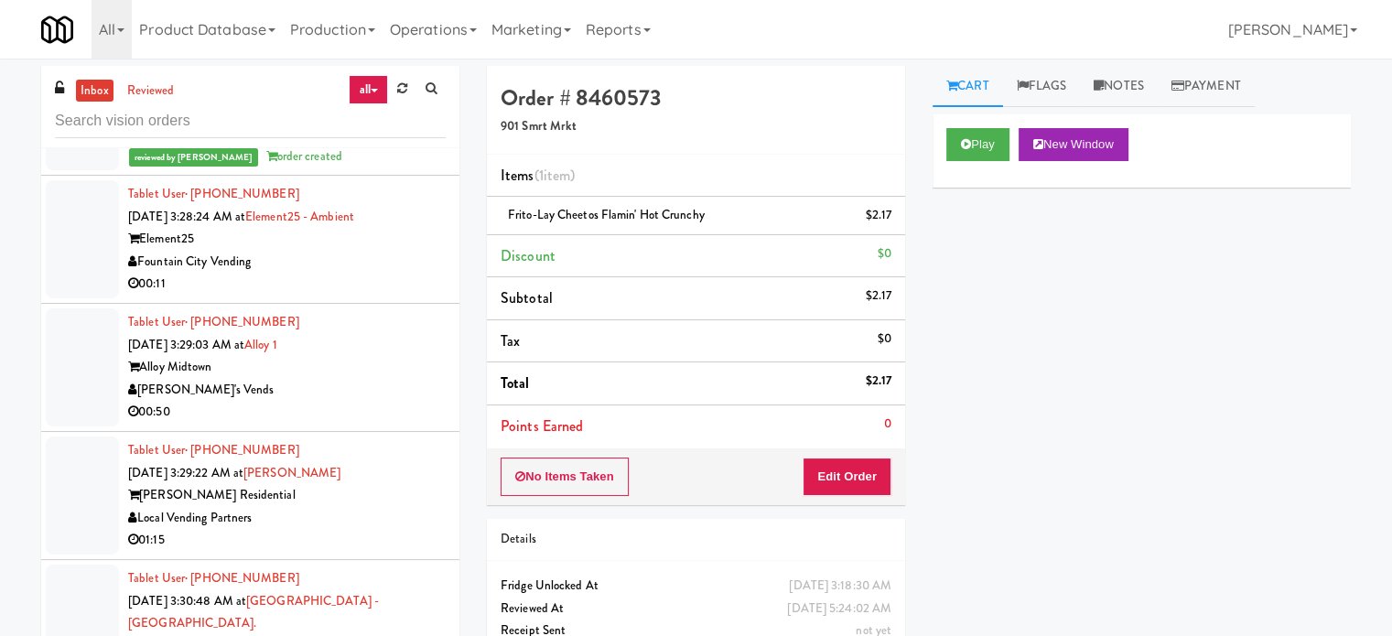
click at [375, 379] on div "[PERSON_NAME]'s Vends" at bounding box center [287, 390] width 318 height 23
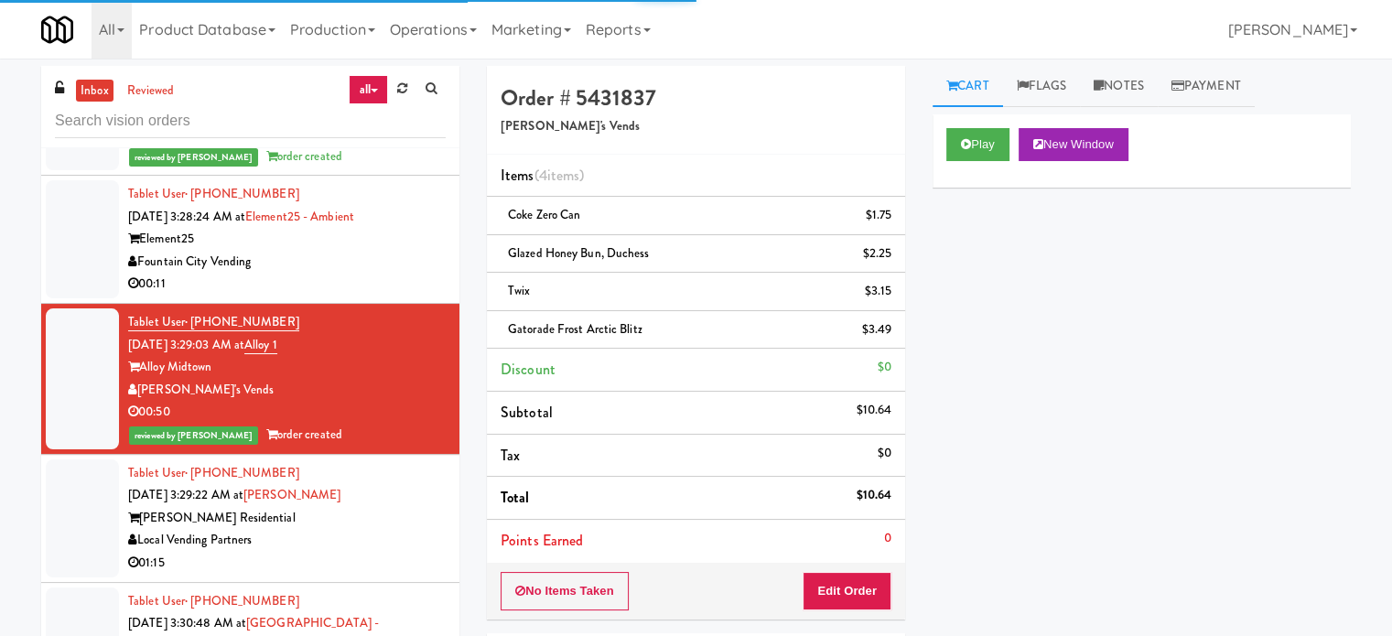
click at [382, 507] on div "Herbert Residential" at bounding box center [287, 518] width 318 height 23
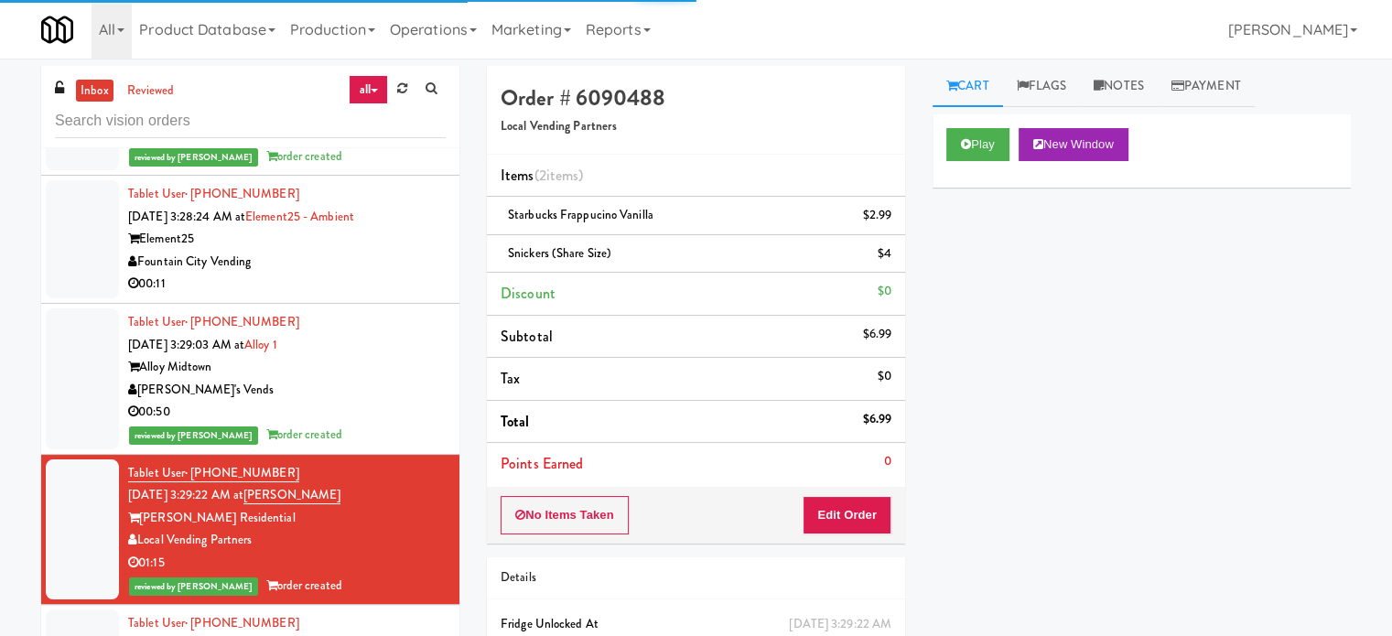
scroll to position [5809, 0]
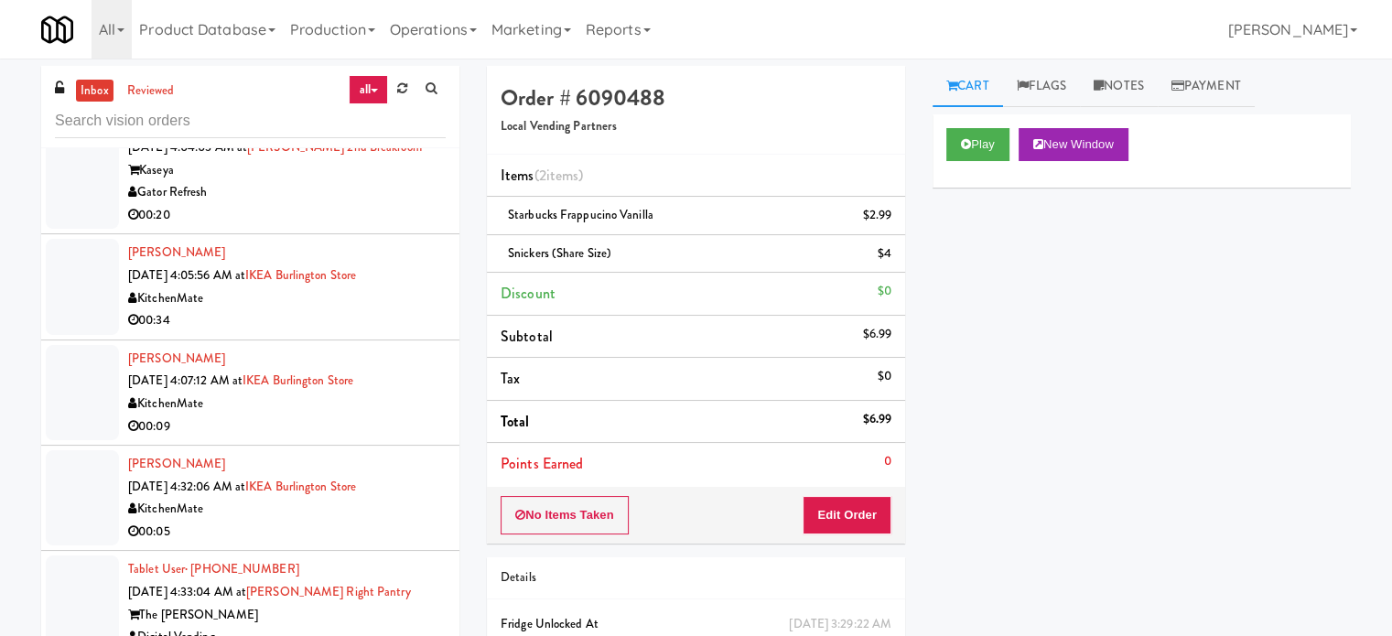
click at [388, 521] on div "00:05" at bounding box center [287, 532] width 318 height 23
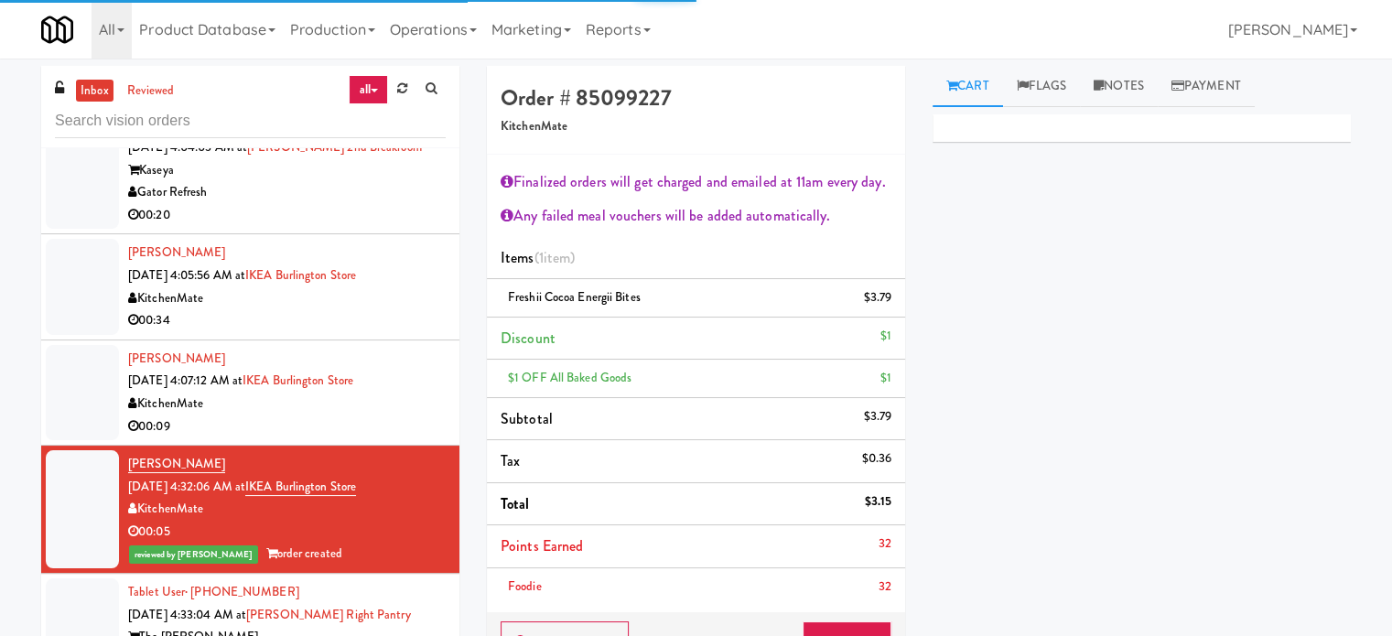
click at [411, 416] on div "00:09" at bounding box center [287, 427] width 318 height 23
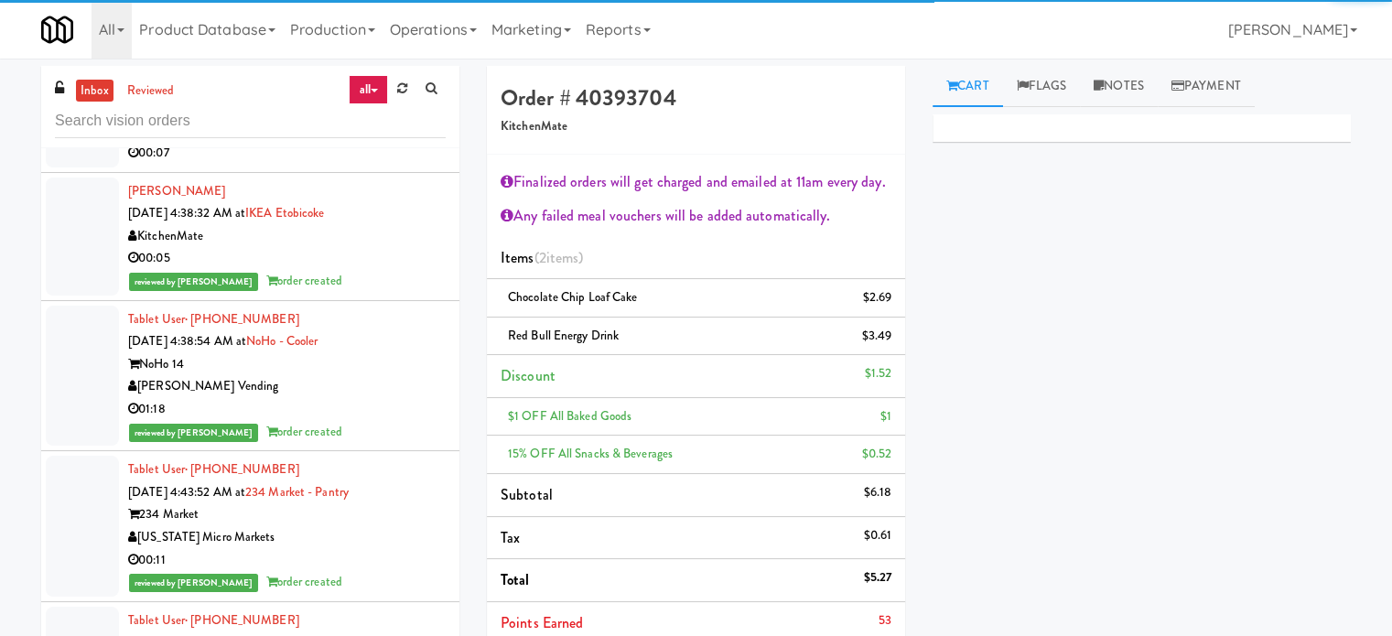
scroll to position [6492, 0]
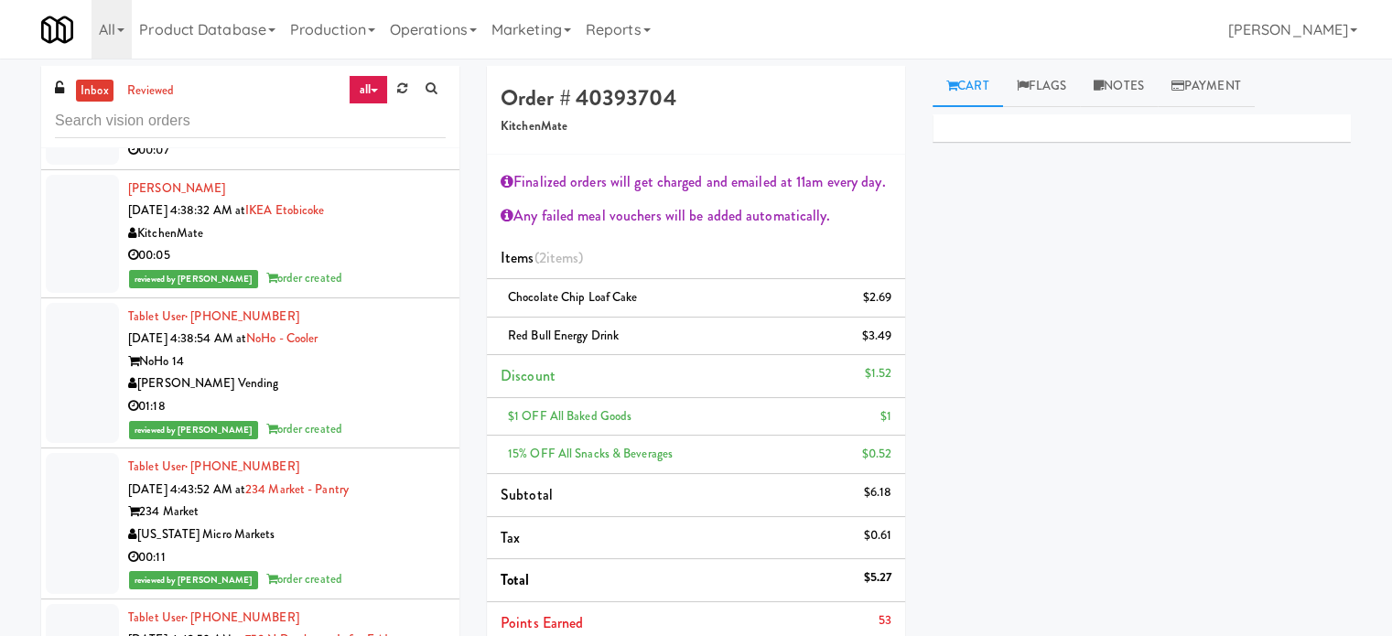
drag, startPoint x: 388, startPoint y: 512, endPoint x: 498, endPoint y: 480, distance: 114.4
click at [388, 547] on div "00:11" at bounding box center [287, 558] width 318 height 23
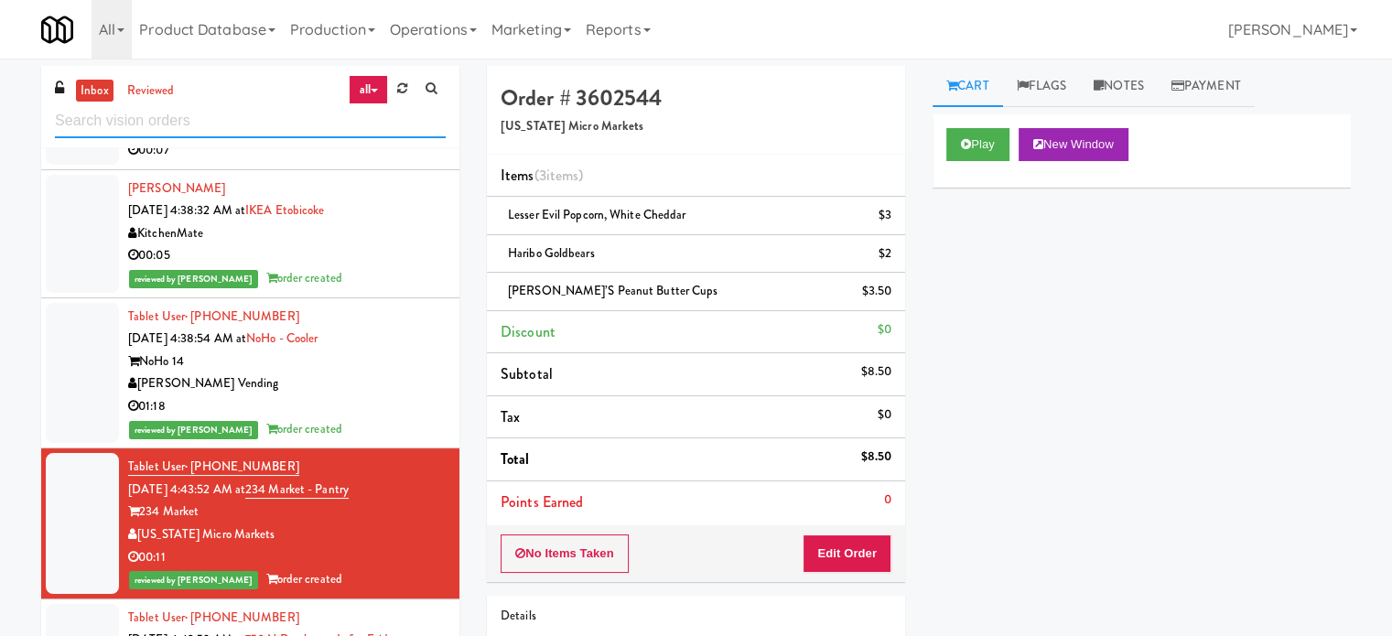
click at [244, 128] on input "text" at bounding box center [250, 121] width 391 height 34
click at [373, 373] on div "[PERSON_NAME] Vending" at bounding box center [287, 384] width 318 height 23
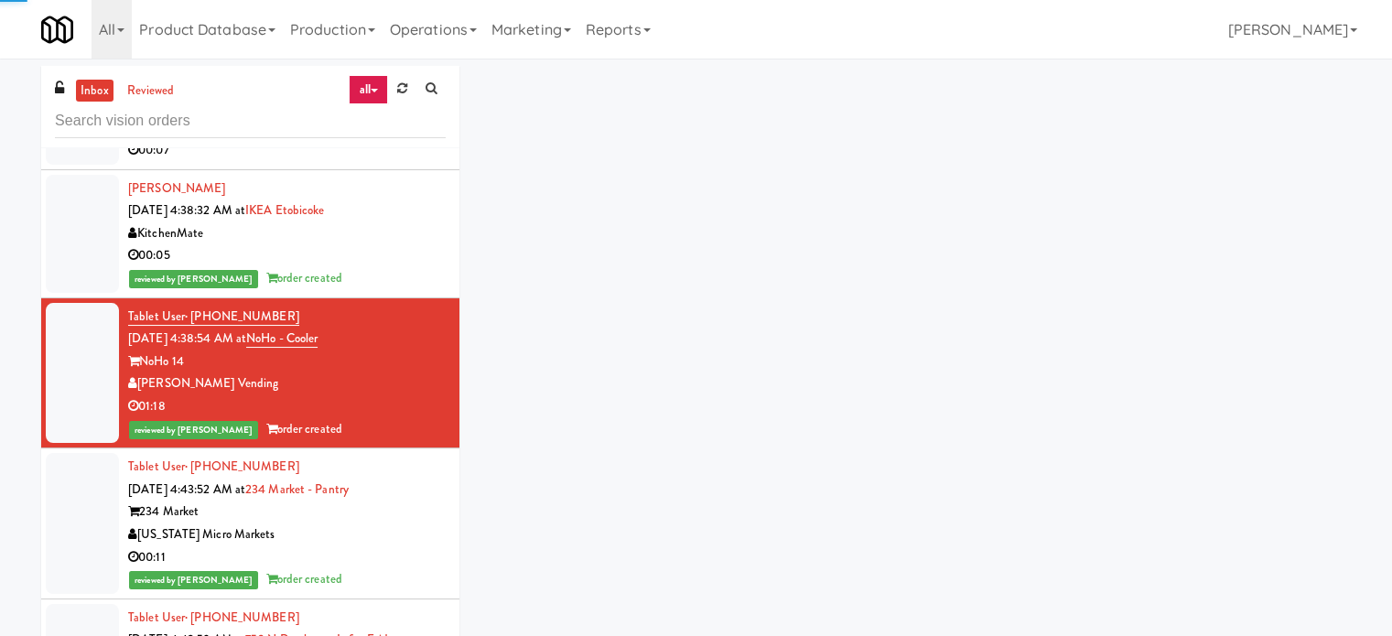
click at [378, 267] on div "reviewed by Jomari Y order created" at bounding box center [287, 278] width 318 height 23
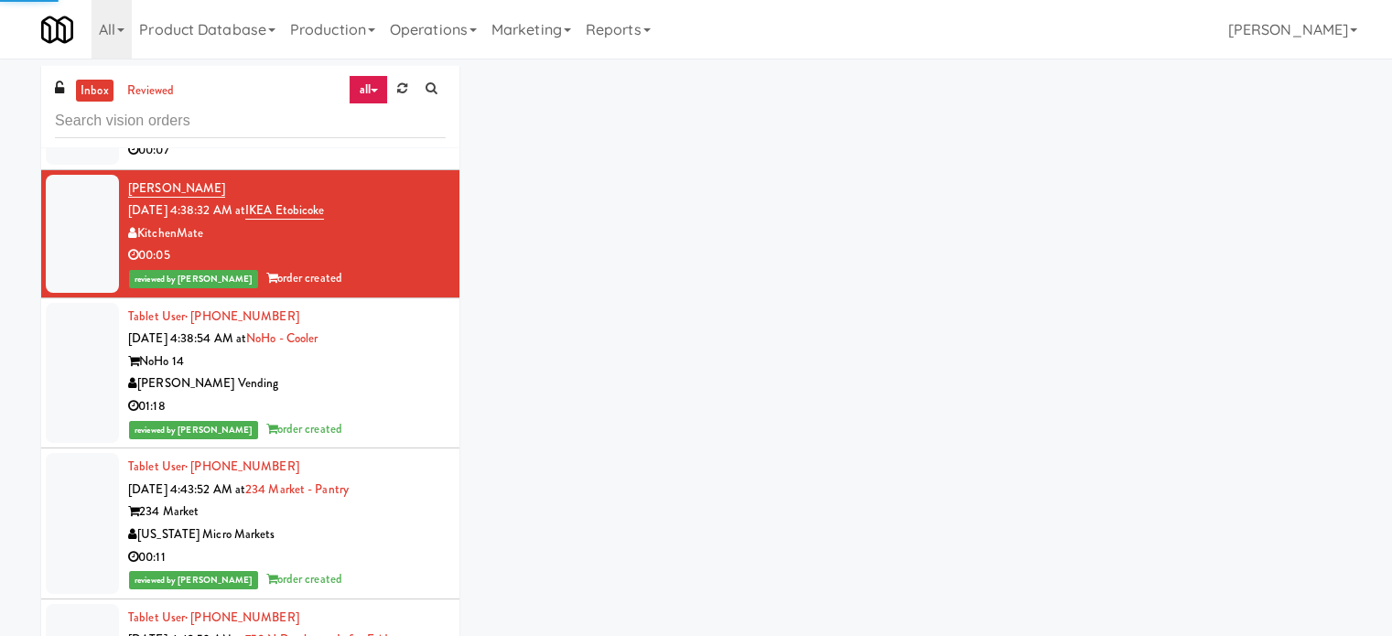
drag, startPoint x: 389, startPoint y: 468, endPoint x: 391, endPoint y: 435, distance: 33.0
click at [389, 501] on div "234 Market" at bounding box center [287, 512] width 318 height 23
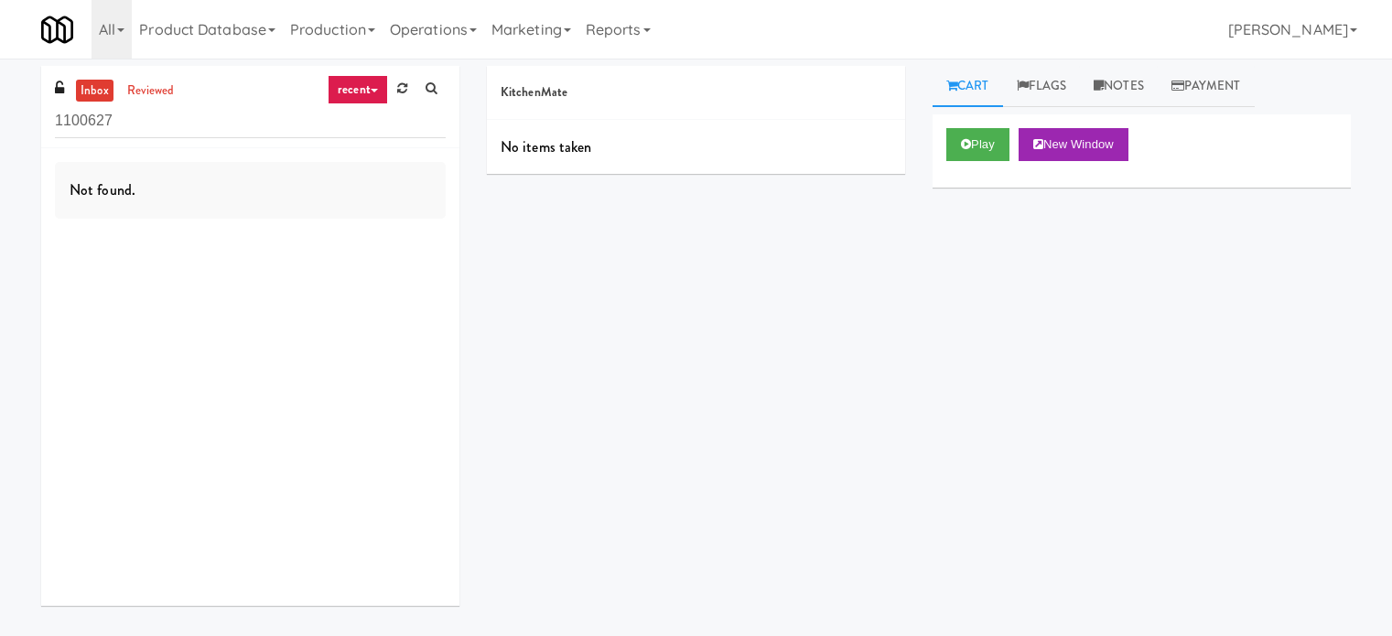
click at [155, 85] on link "reviewed" at bounding box center [151, 91] width 57 height 23
click at [347, 91] on link "recent" at bounding box center [358, 89] width 60 height 29
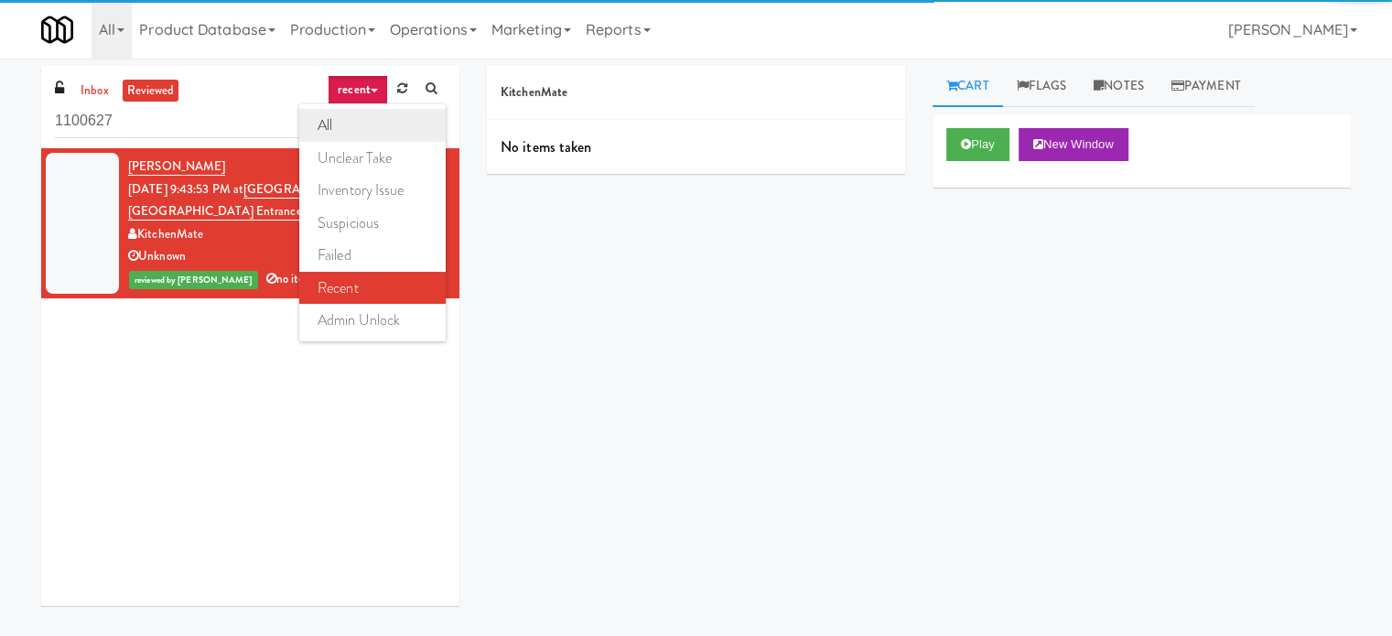
click at [326, 132] on link "all" at bounding box center [372, 125] width 146 height 33
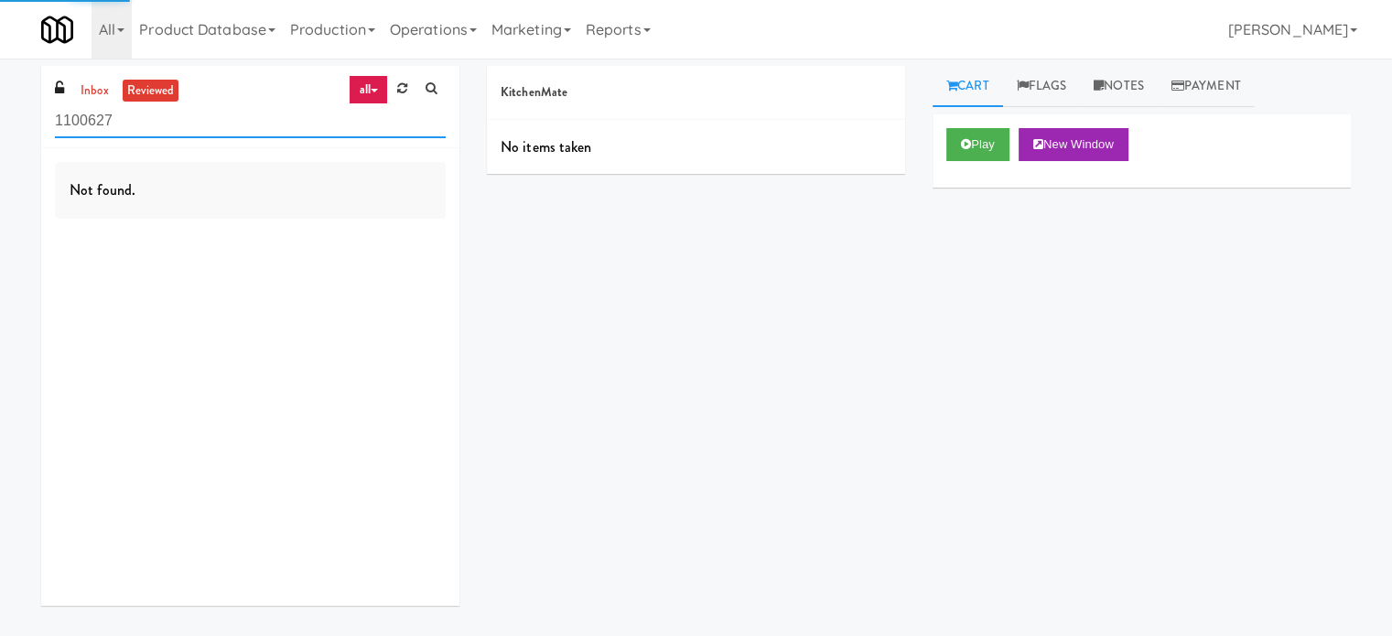
click at [180, 131] on input "1100627" at bounding box center [250, 121] width 391 height 34
